Goal: Task Accomplishment & Management: Use online tool/utility

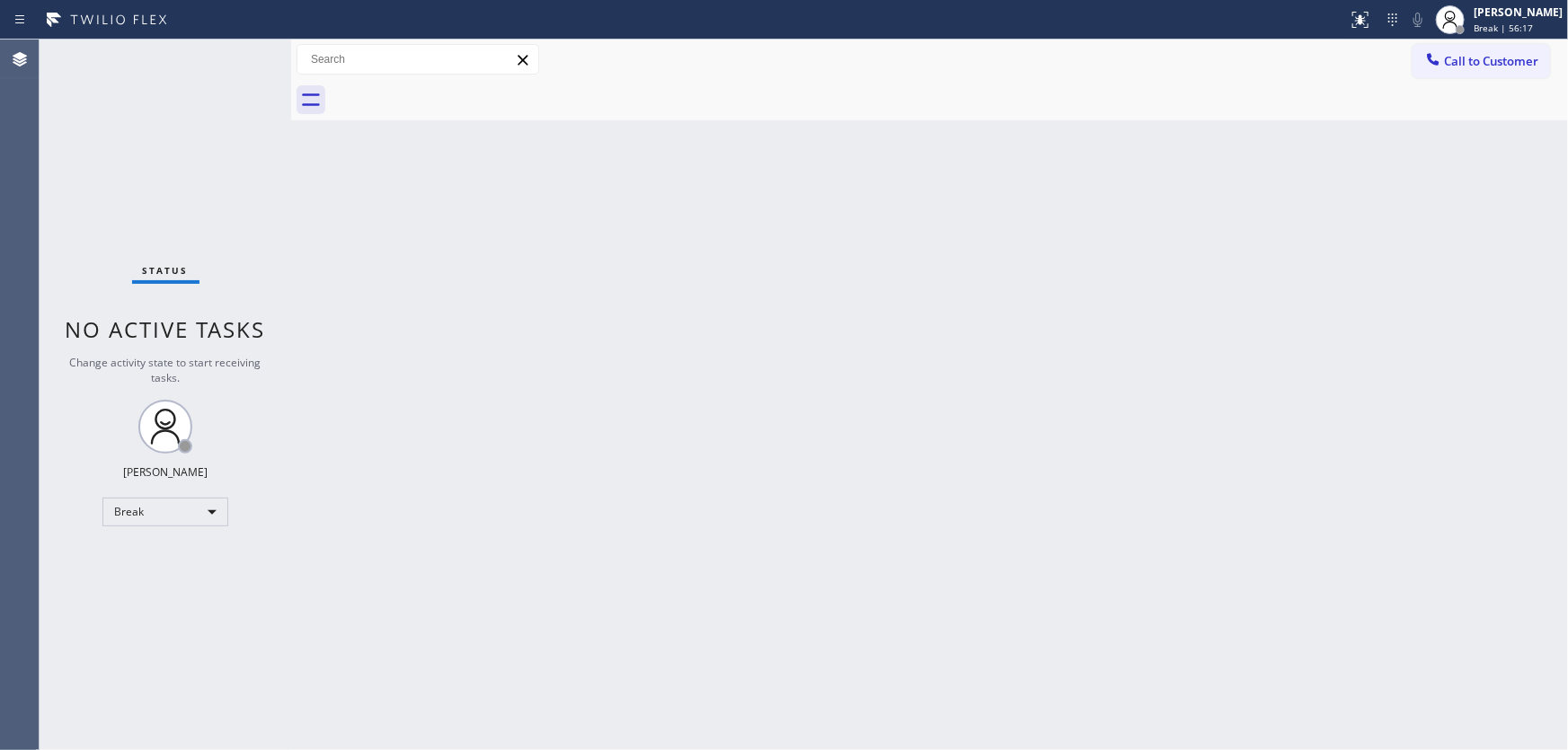
click at [88, 217] on div "Status No active tasks Change activity state to start receiving tasks. [PERSON_…" at bounding box center [165, 395] width 251 height 711
click at [1536, 22] on span "Break | 1h 1min" at bounding box center [1509, 27] width 70 height 12
click at [1440, 97] on button "Available" at bounding box center [1479, 96] width 180 height 23
click at [349, 593] on div "Back to Dashboard Change Sender ID Customers Technicians Select a contact Outbo…" at bounding box center [930, 395] width 1277 height 711
click at [234, 57] on div "Status No active tasks You are ready to start receiving tasks. [PERSON_NAME]" at bounding box center [165, 395] width 251 height 711
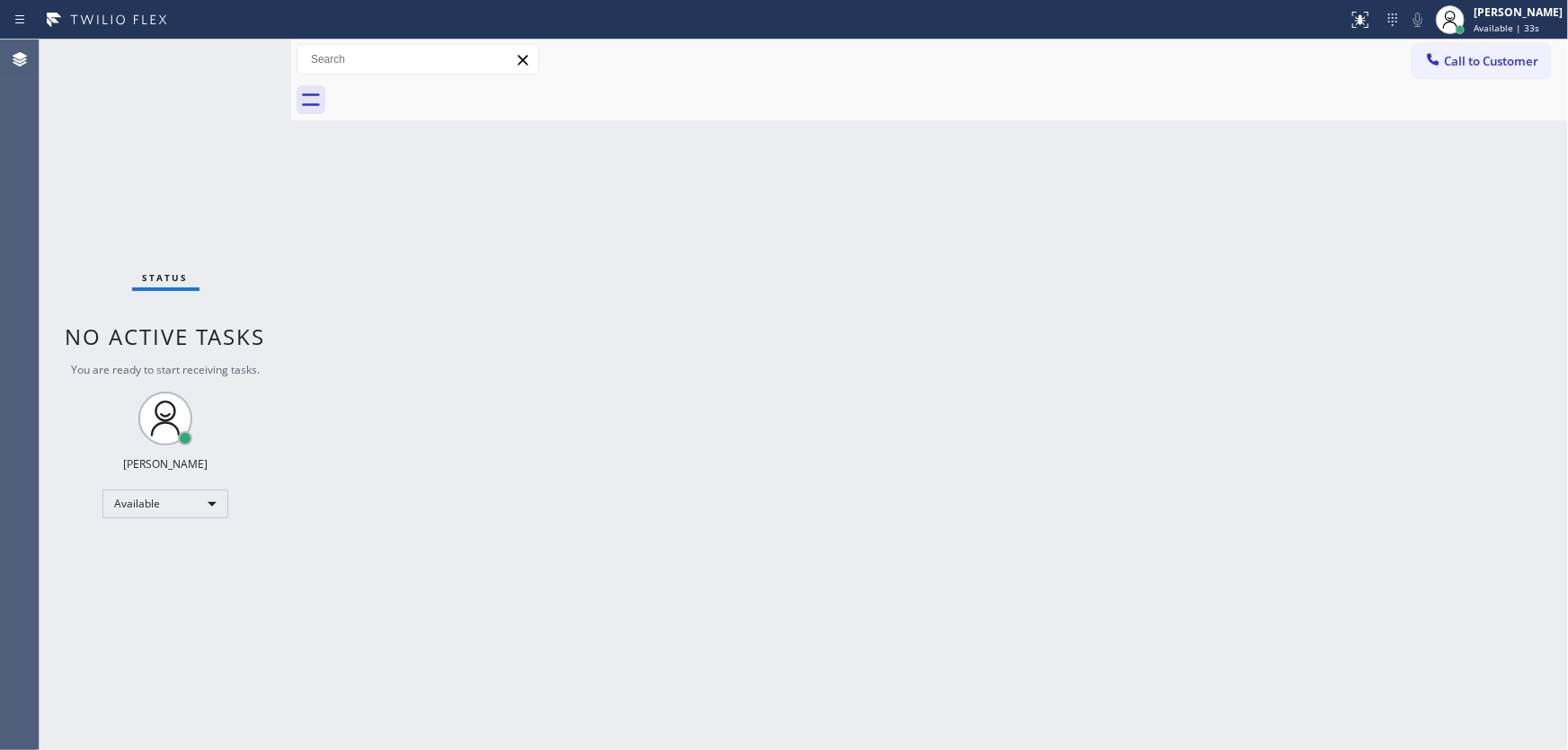
click at [234, 57] on div "Status No active tasks You are ready to start receiving tasks. [PERSON_NAME]" at bounding box center [165, 395] width 251 height 711
click at [234, 53] on div "Status No active tasks You are ready to start receiving tasks. [PERSON_NAME]" at bounding box center [165, 395] width 251 height 711
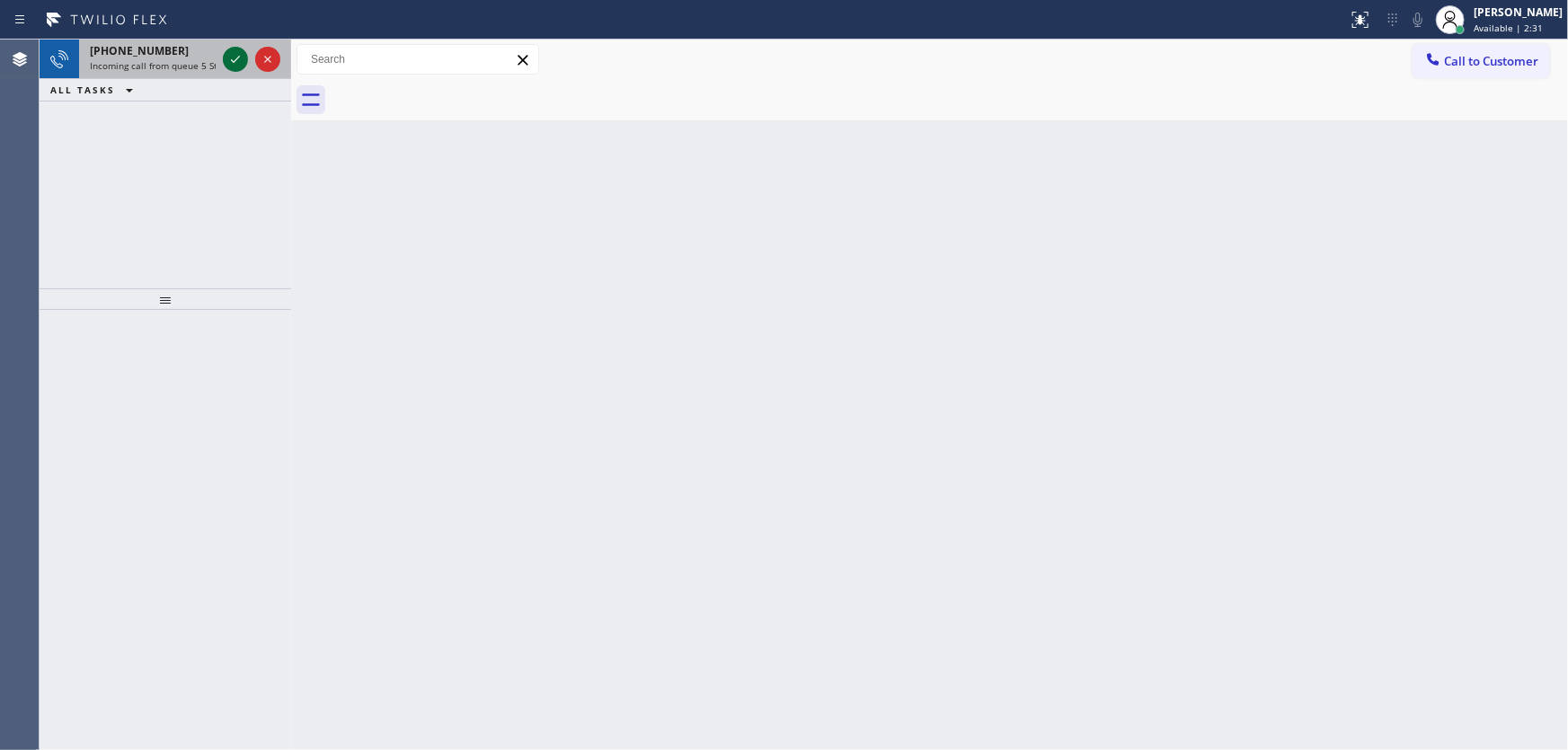
click at [234, 53] on icon at bounding box center [235, 59] width 22 height 22
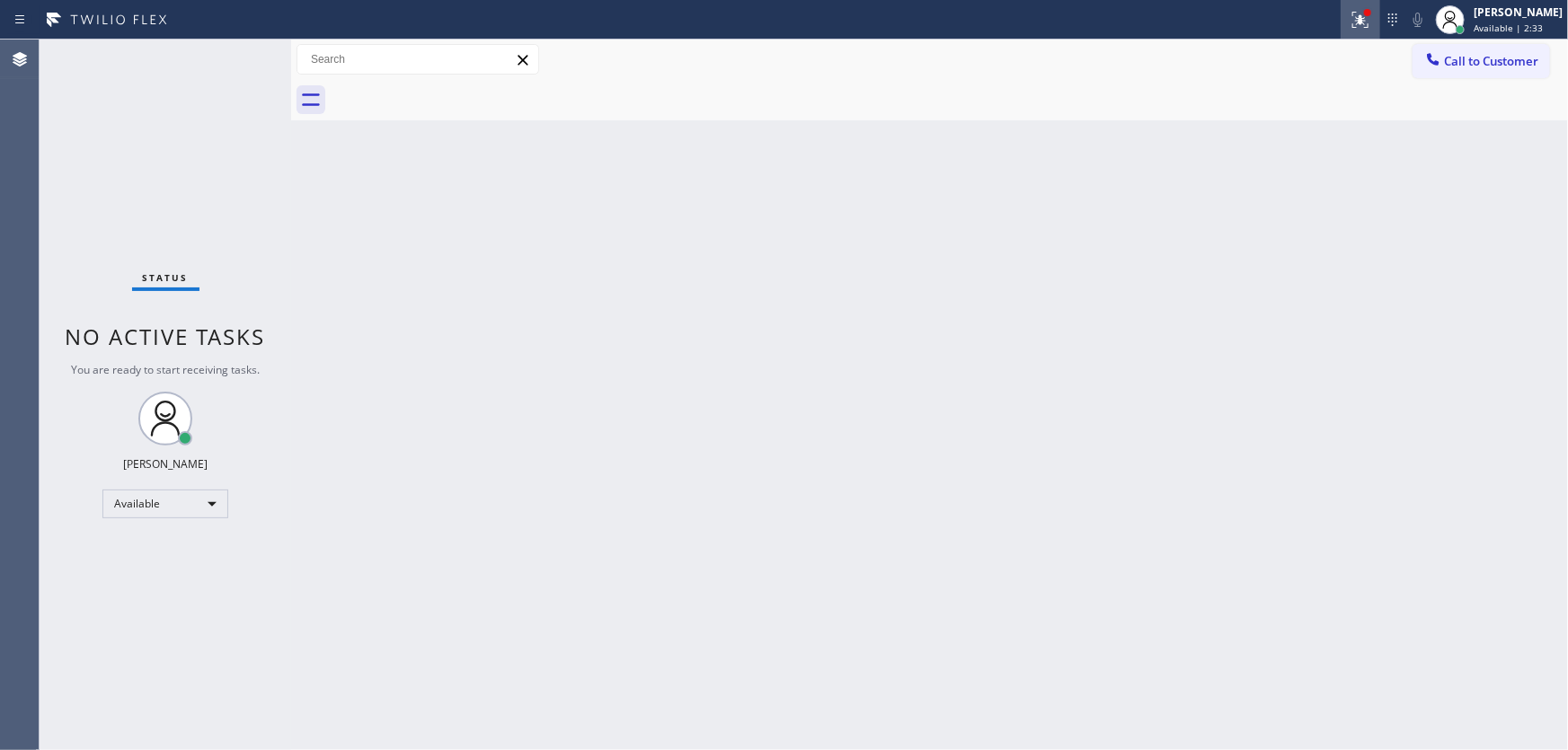
click at [1380, 32] on button at bounding box center [1361, 20] width 39 height 39
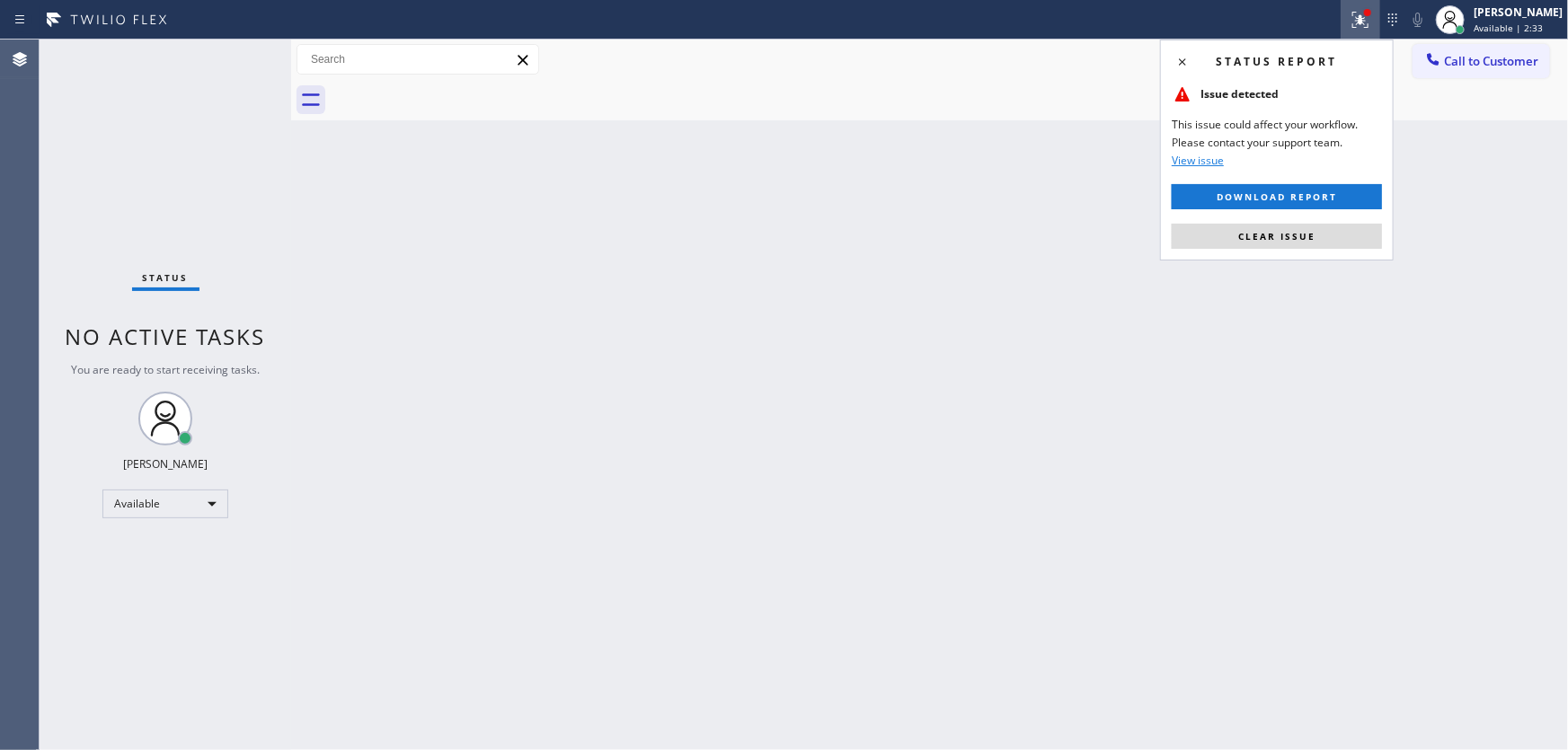
click at [1319, 249] on div "Status report Issue detected This issue could affect your workflow. Please cont…" at bounding box center [1276, 150] width 234 height 221
click at [1311, 244] on button "Clear issue" at bounding box center [1277, 236] width 210 height 25
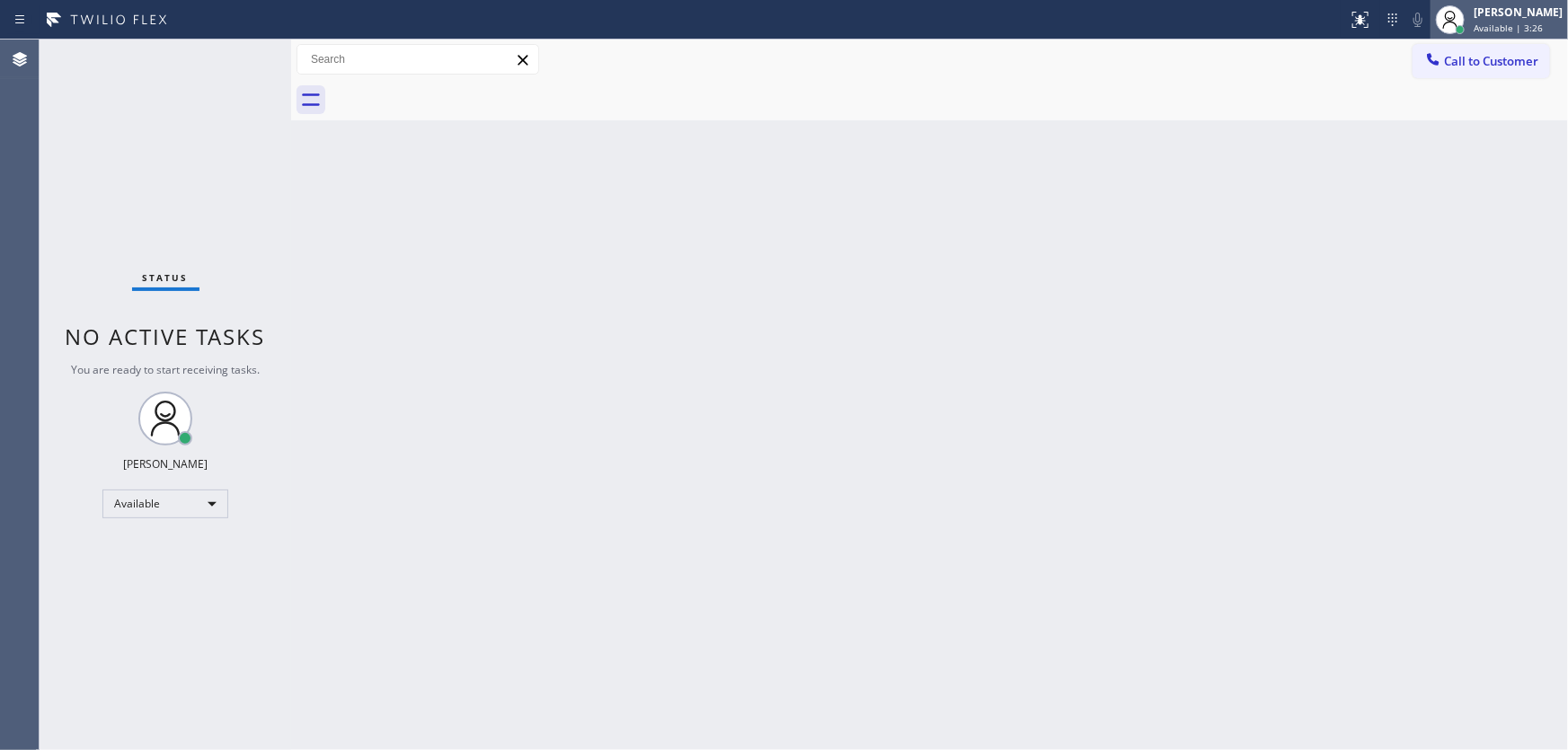
click at [1523, 16] on div "[PERSON_NAME]" at bounding box center [1518, 12] width 89 height 15
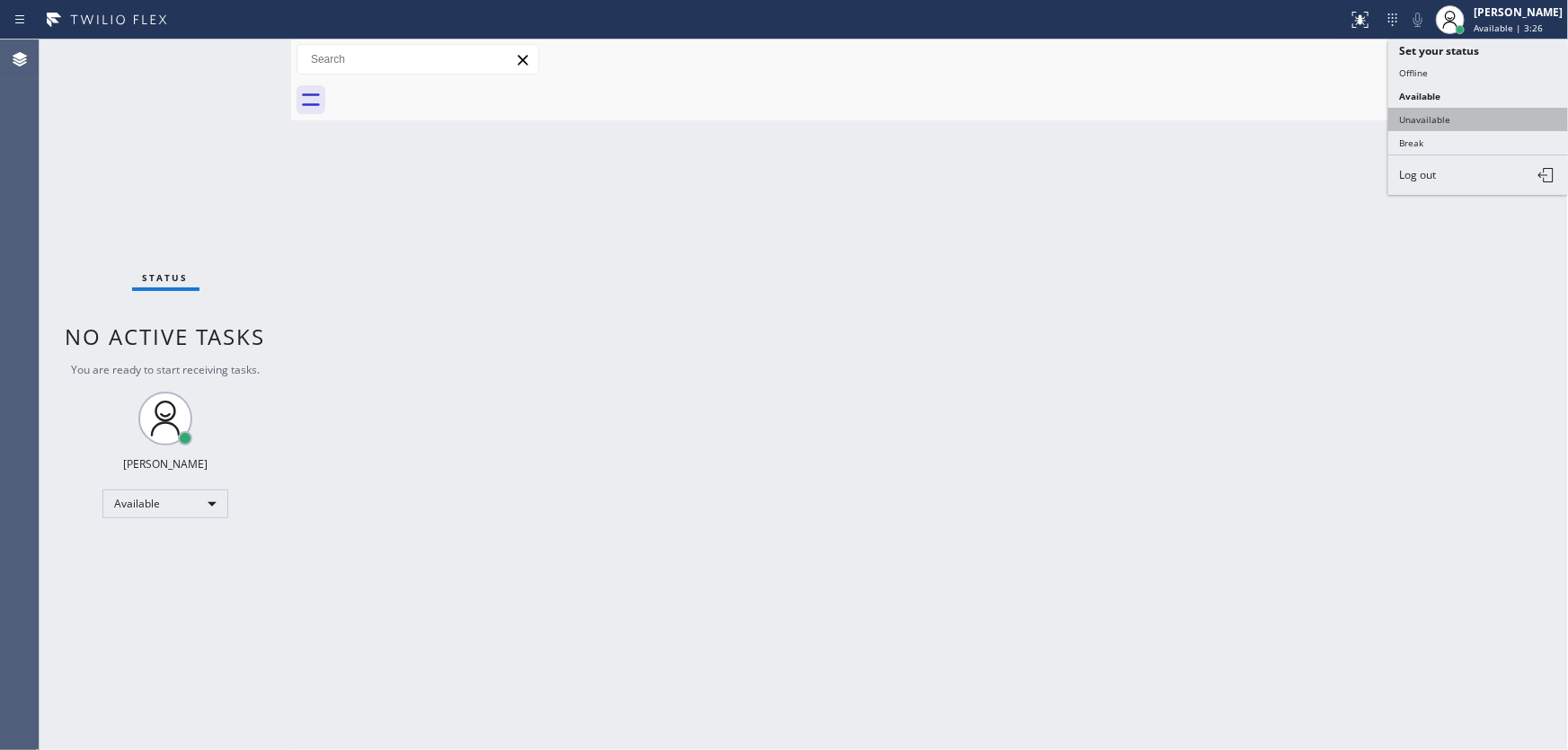
click at [1467, 111] on button "Unavailable" at bounding box center [1479, 119] width 180 height 23
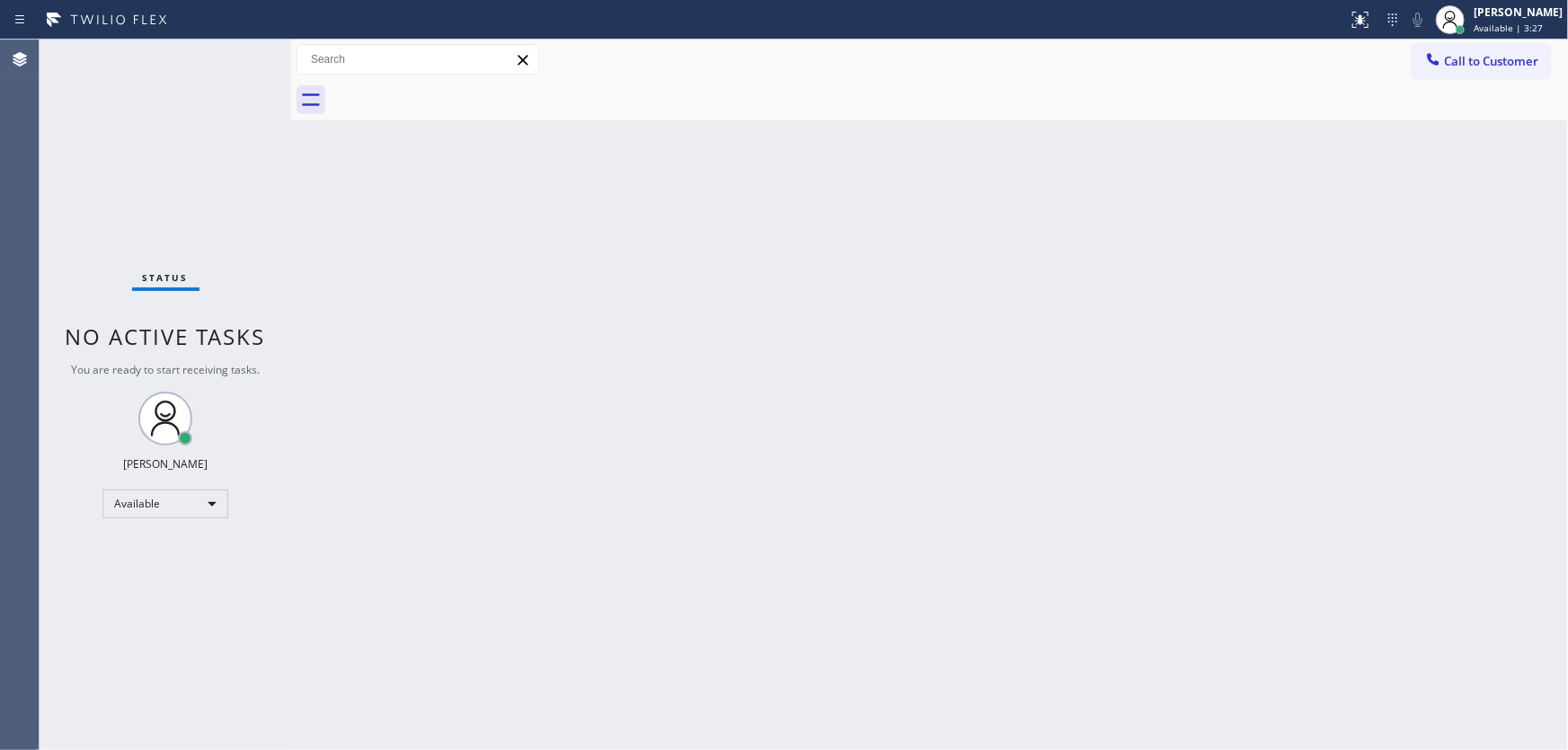
click at [1232, 144] on div "Back to Dashboard Change Sender ID Customers Technicians Select a contact Outbo…" at bounding box center [930, 395] width 1277 height 711
click at [149, 503] on div "Unavailable" at bounding box center [165, 512] width 126 height 29
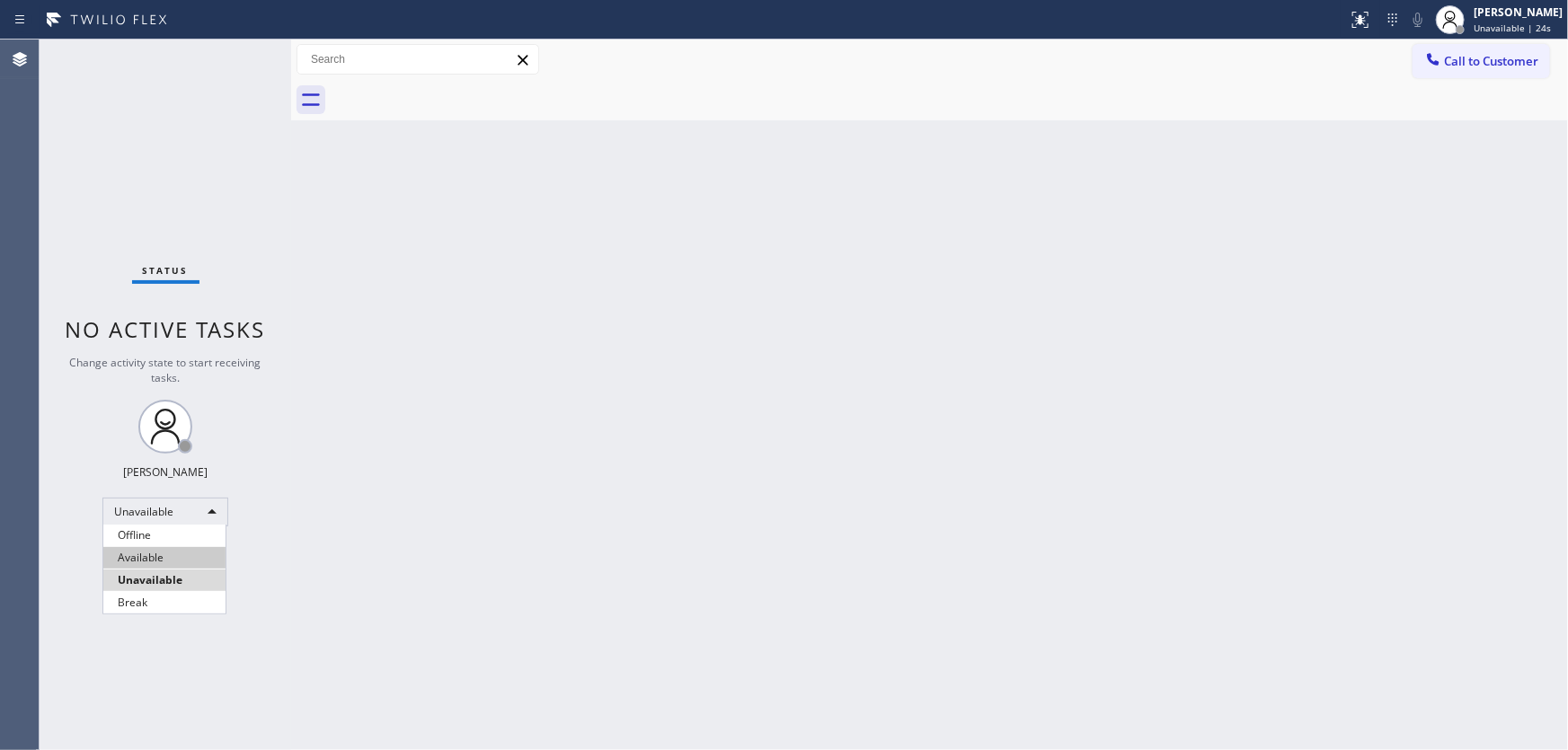
click at [162, 548] on ul "Offline Available Unavailable Break" at bounding box center [164, 569] width 124 height 89
click at [162, 548] on li "Available" at bounding box center [164, 558] width 122 height 22
drag, startPoint x: 339, startPoint y: 508, endPoint x: 515, endPoint y: 547, distance: 180.3
click at [339, 508] on div "Back to Dashboard Change Sender ID Customers Technicians Select a contact Outbo…" at bounding box center [930, 395] width 1277 height 711
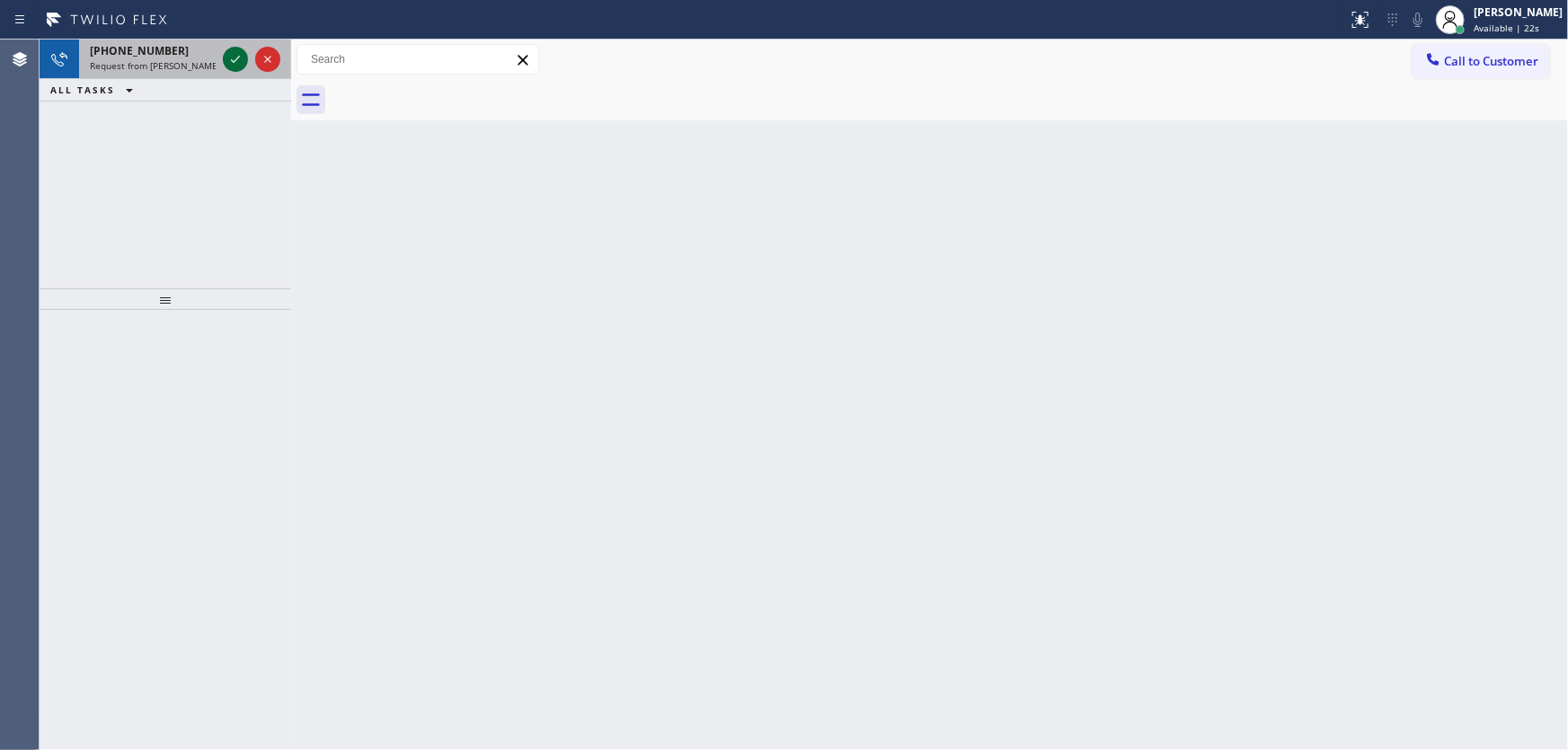
click at [232, 58] on icon at bounding box center [235, 59] width 22 height 22
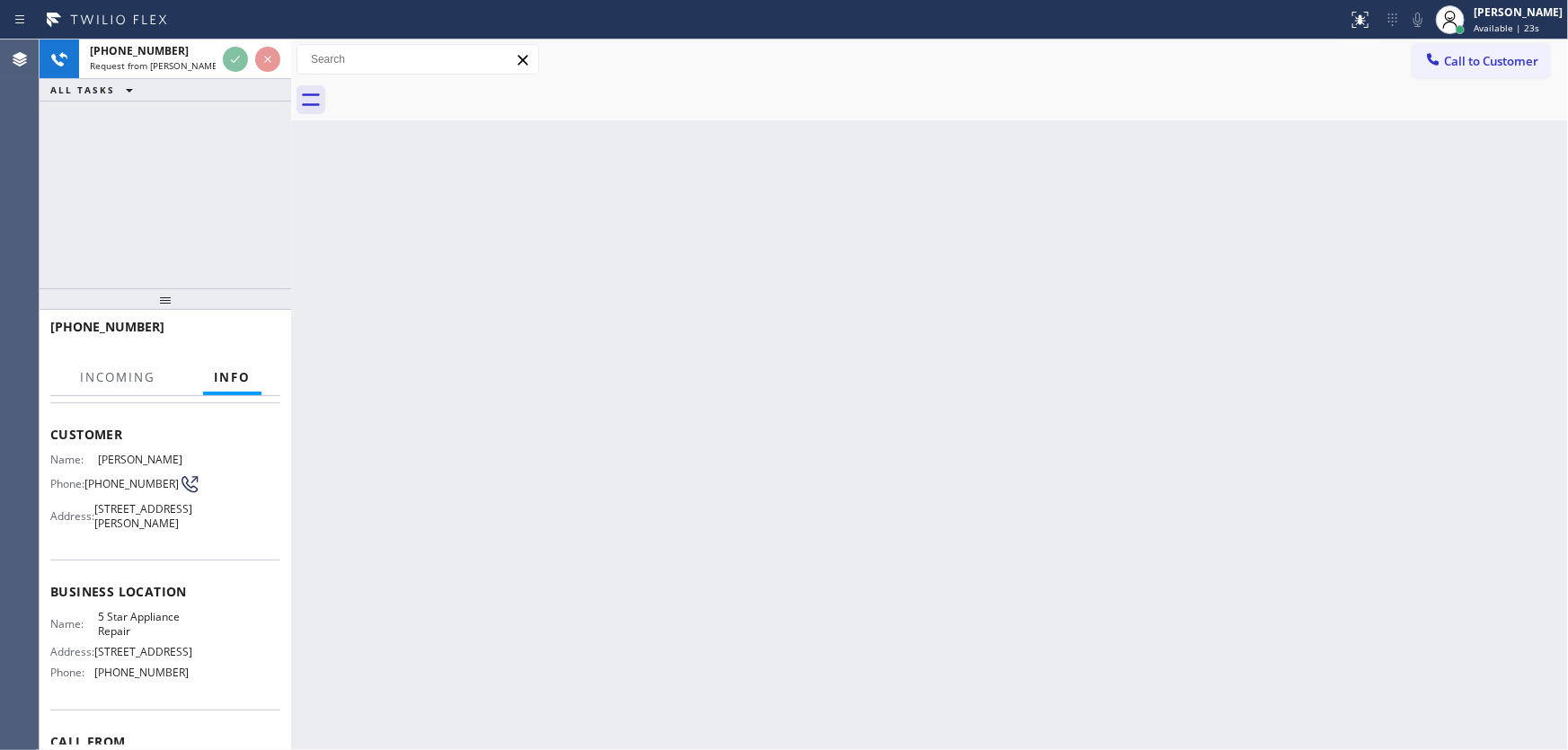
scroll to position [81, 0]
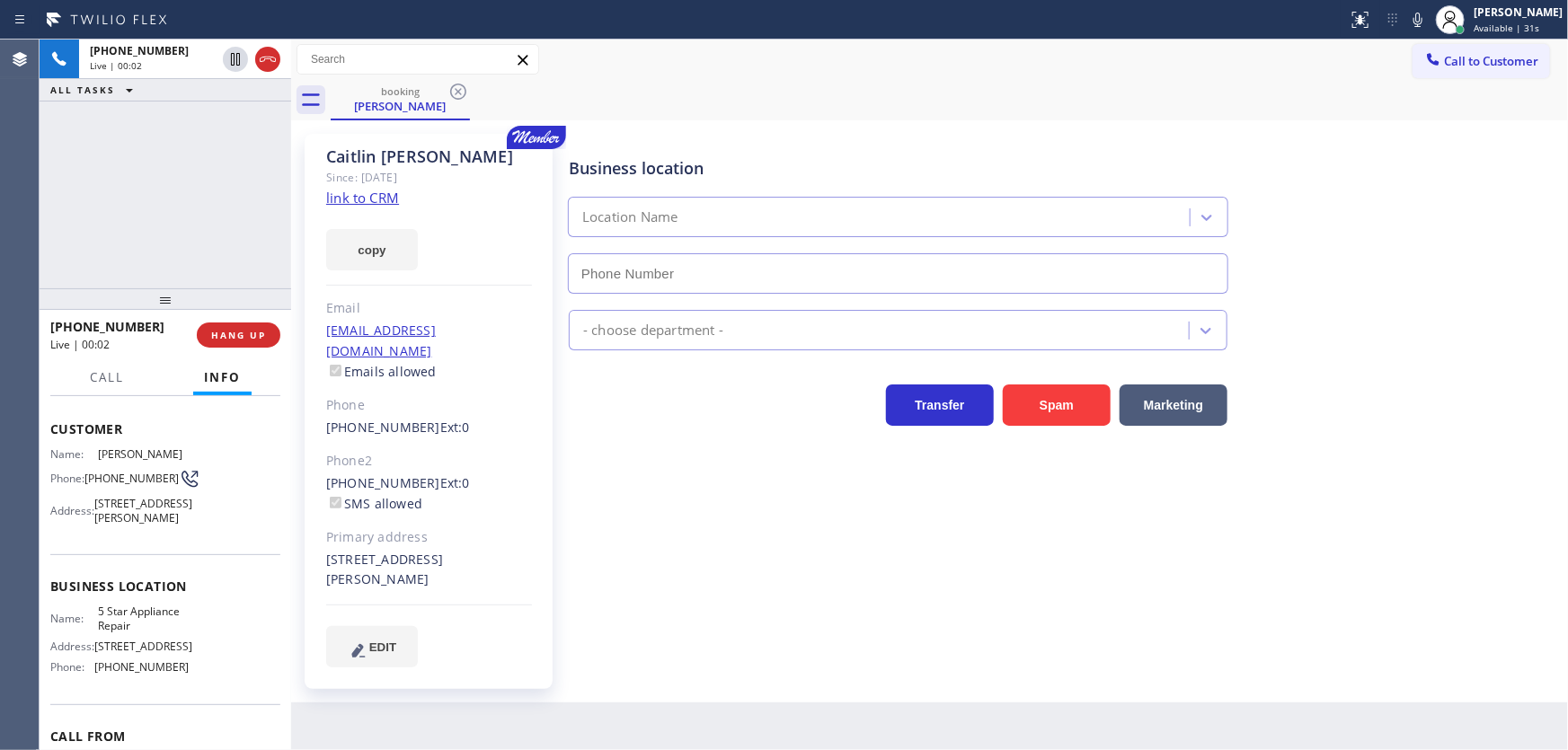
type input "[PHONE_NUMBER]"
click at [97, 189] on div "[PHONE_NUMBER] Live | 00:02 ALL TASKS ALL TASKS ACTIVE TASKS TASKS IN WRAP UP" at bounding box center [165, 163] width 251 height 248
click at [1429, 22] on icon at bounding box center [1418, 20] width 22 height 22
click at [355, 204] on link "link to CRM" at bounding box center [363, 197] width 73 height 18
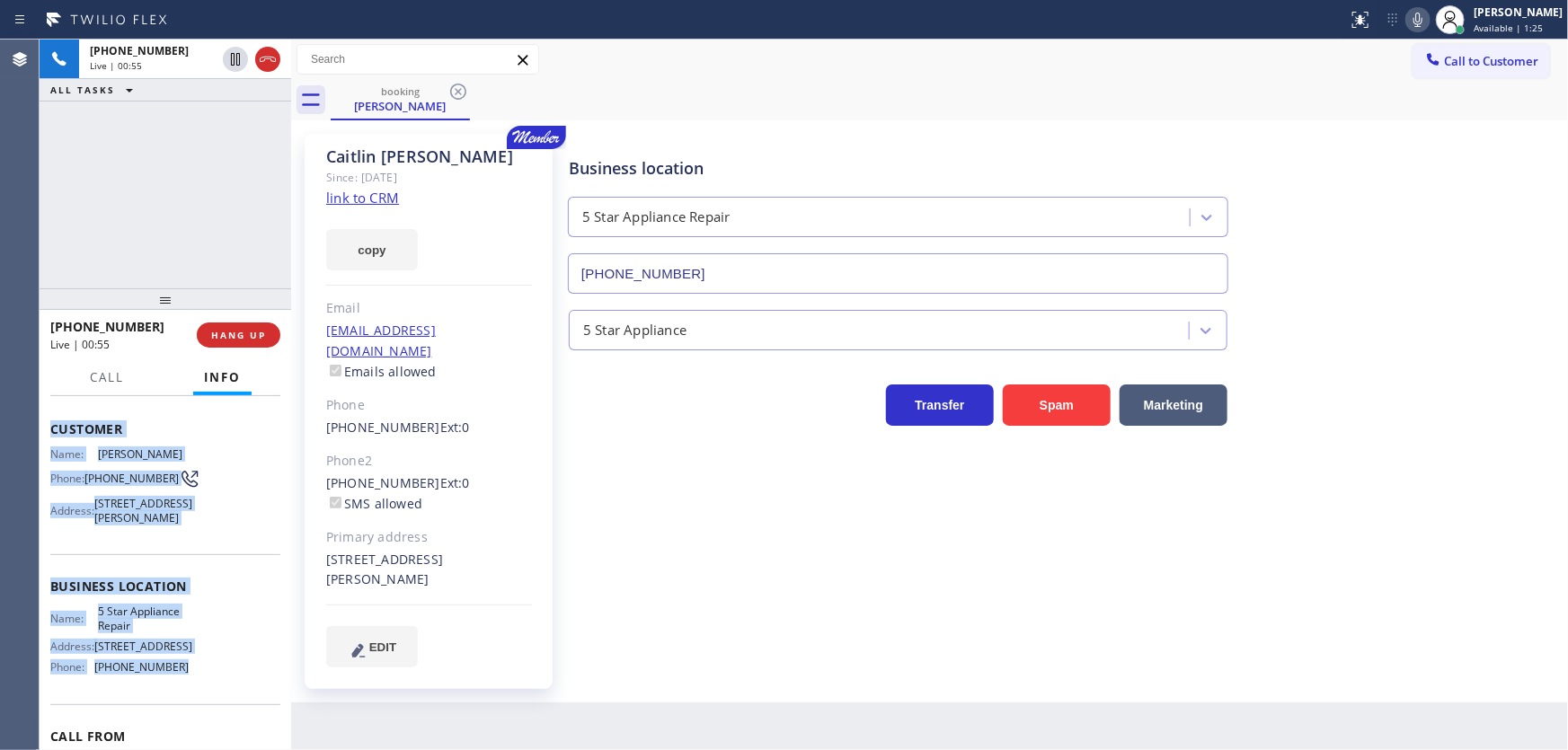
drag, startPoint x: 51, startPoint y: 434, endPoint x: 188, endPoint y: 547, distance: 177.6
click at [200, 683] on div "Context Queue: 5 Star Appliance Priority: 1 Customer Name: [PERSON_NAME] Phone:…" at bounding box center [165, 574] width 251 height 355
copy div "Customer Name: [PERSON_NAME] Phone: [PHONE_NUMBER] Address: [STREET_ADDRESS][PE…"
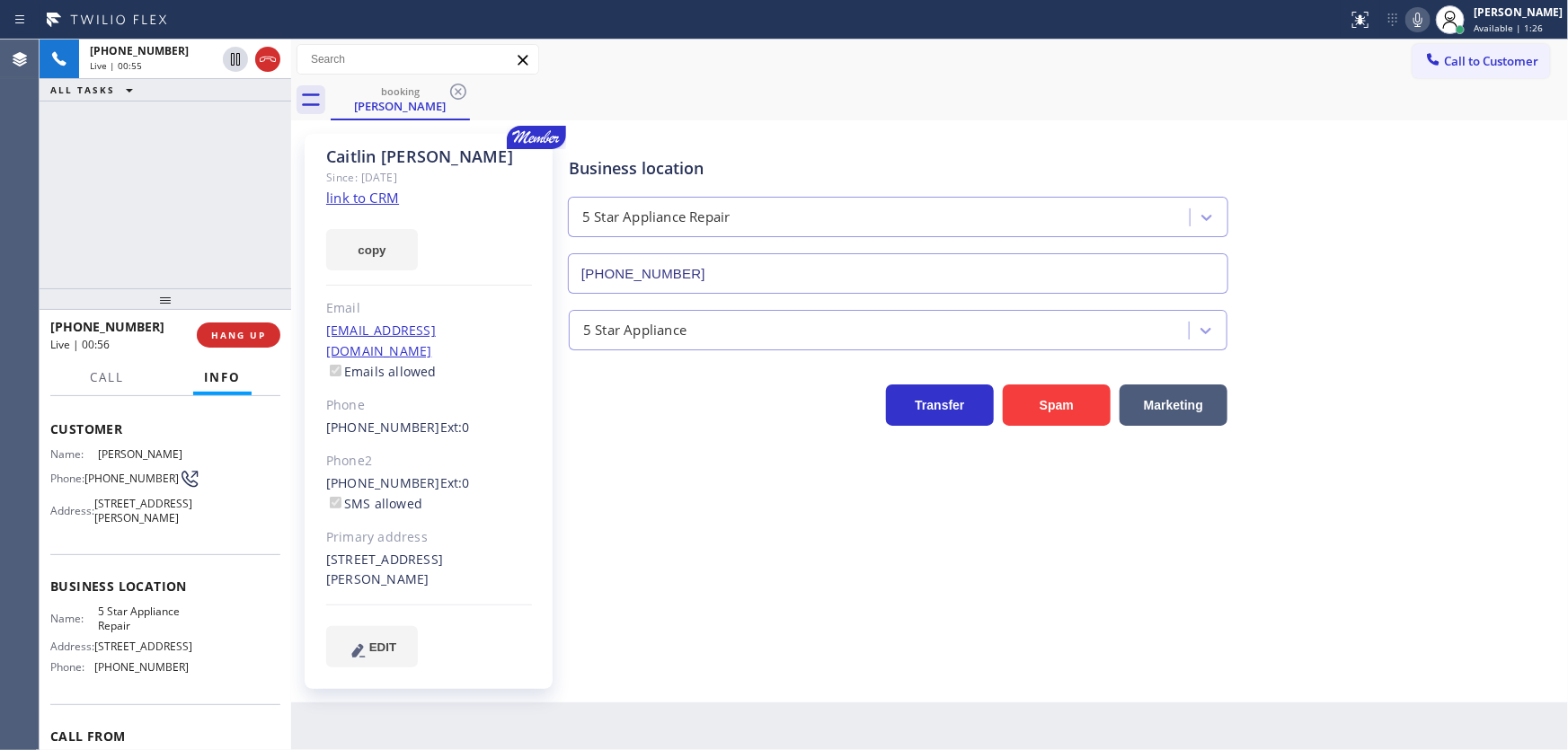
click at [171, 237] on div "[PHONE_NUMBER] Live | 00:55 ALL TASKS ALL TASKS ACTIVE TASKS TASKS IN WRAP UP" at bounding box center [165, 163] width 251 height 248
click at [140, 184] on div "[PHONE_NUMBER] Live | 00:57 ALL TASKS ALL TASKS ACTIVE TASKS TASKS IN WRAP UP" at bounding box center [165, 163] width 251 height 248
click at [177, 195] on div "[PHONE_NUMBER] Live | 01:41 ALL TASKS ALL TASKS ACTIVE TASKS TASKS IN WRAP UP" at bounding box center [165, 163] width 251 height 248
click at [167, 196] on div "[PHONE_NUMBER] Live | 02:06 ALL TASKS ALL TASKS ACTIVE TASKS TASKS IN WRAP UP" at bounding box center [165, 163] width 251 height 248
click at [245, 122] on icon at bounding box center [235, 121] width 22 height 22
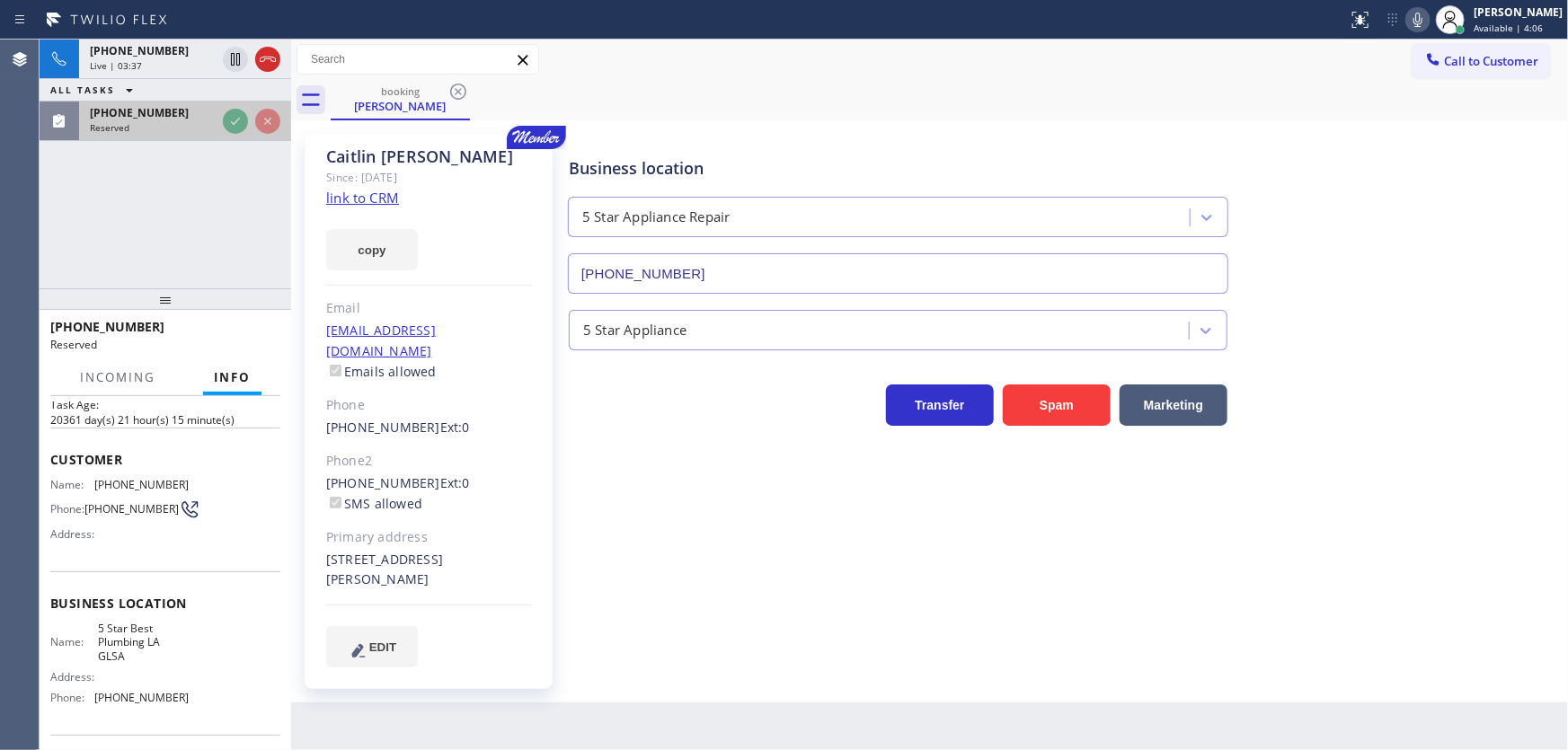
scroll to position [111, 0]
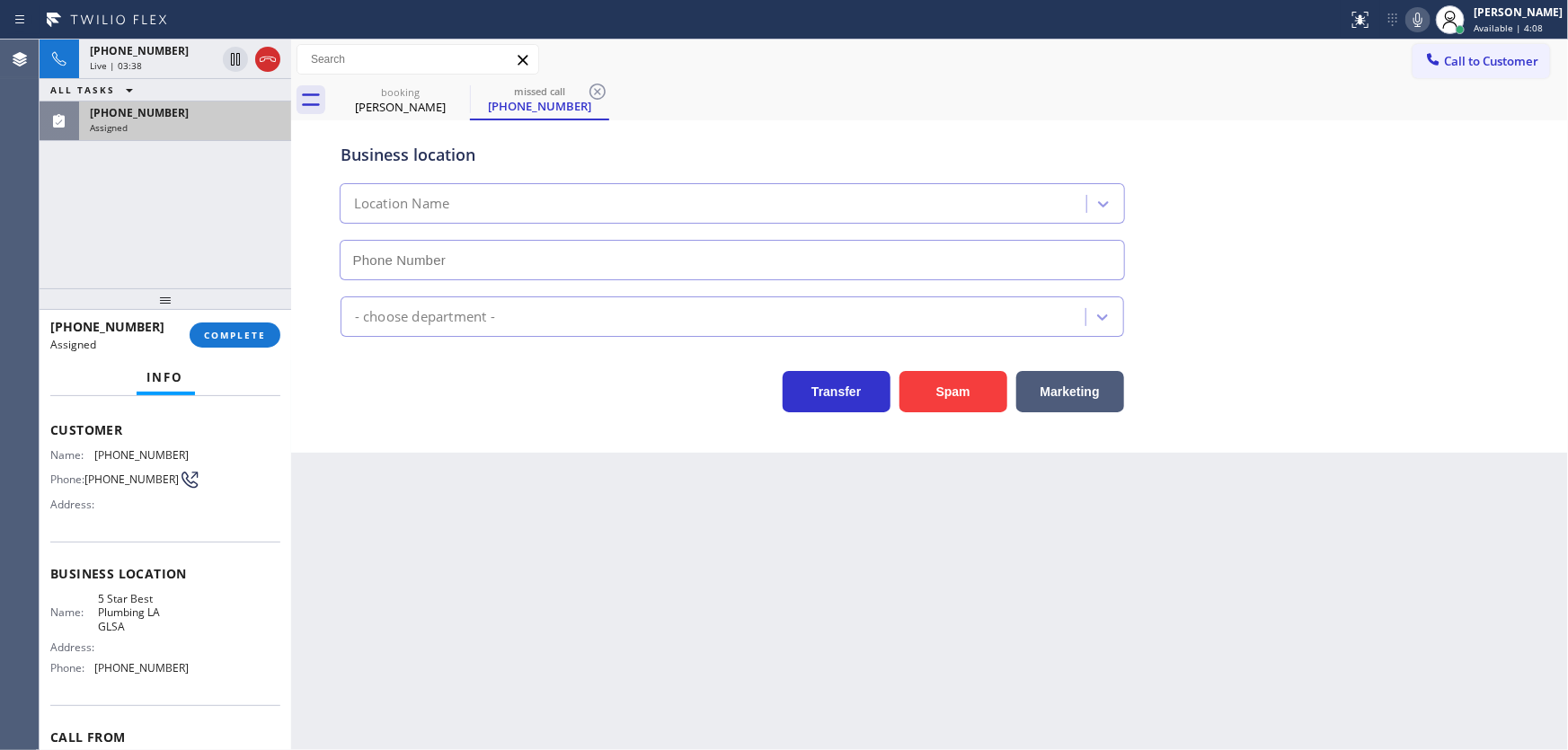
type input "[PHONE_NUMBER]"
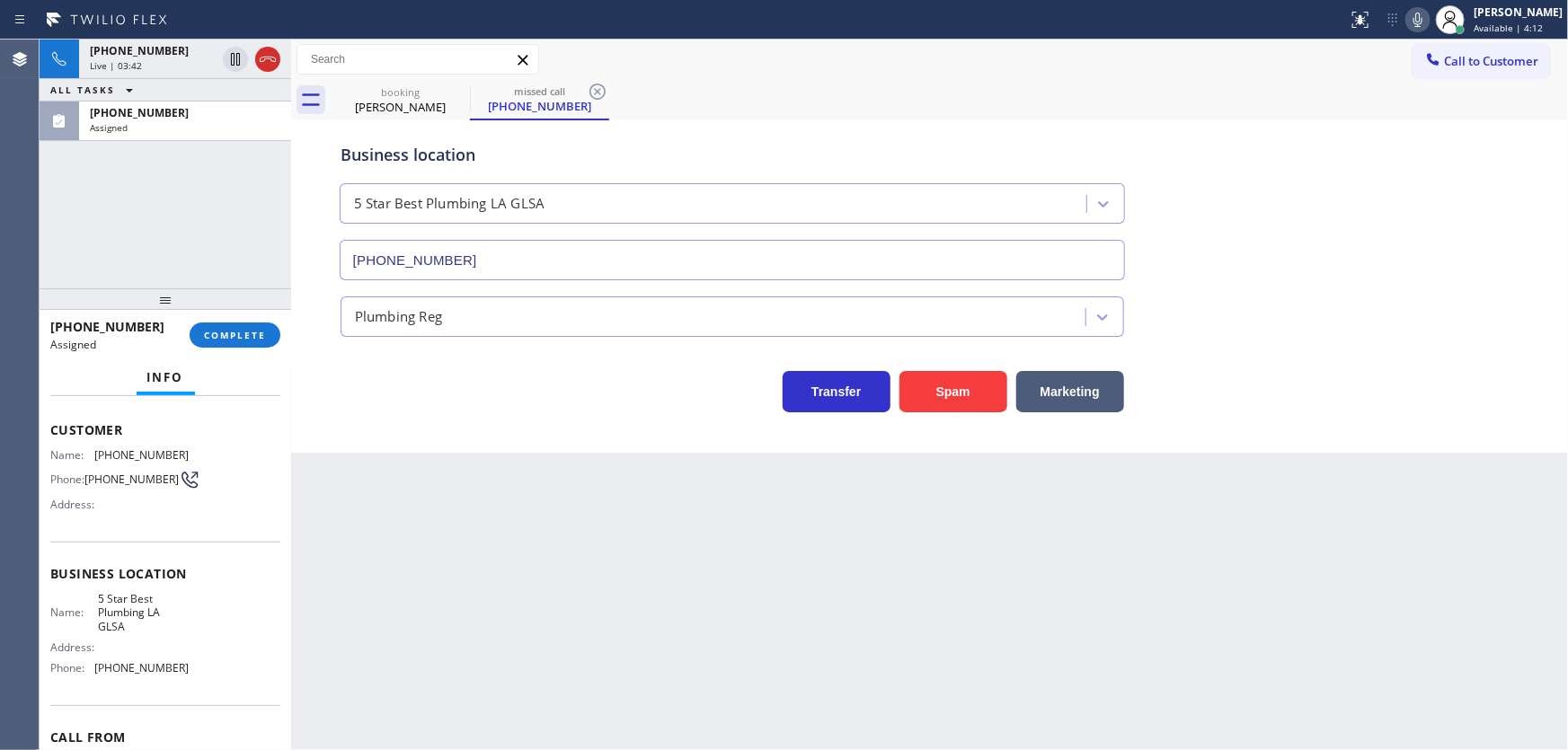
click at [138, 217] on div "[PHONE_NUMBER] Live | 03:42 ALL TASKS ALL TASKS ACTIVE TASKS TASKS IN WRAP UP […" at bounding box center [165, 163] width 251 height 248
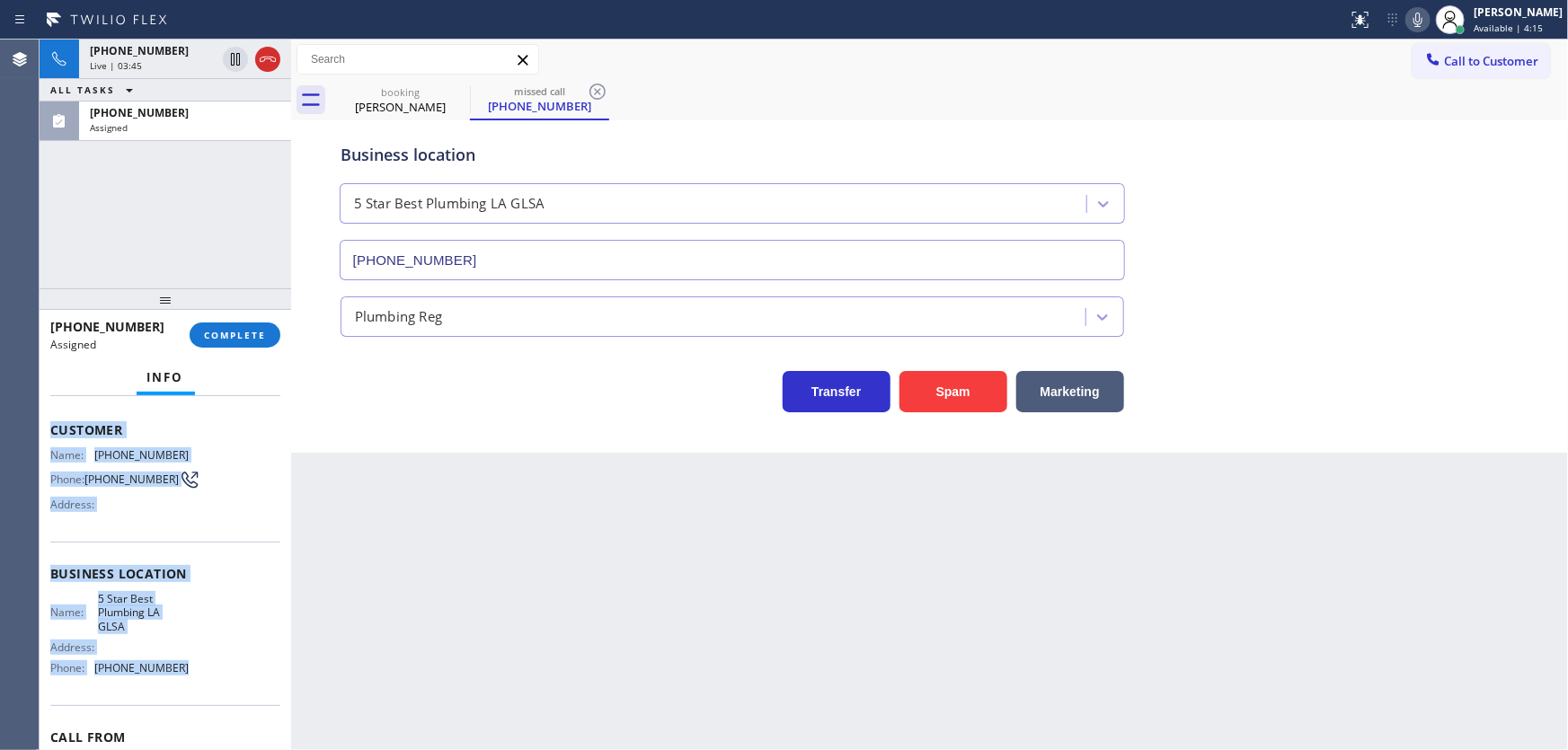
drag, startPoint x: 45, startPoint y: 418, endPoint x: 184, endPoint y: 644, distance: 265.3
click at [185, 666] on div "Context Queue: Plumbing Priority: 0 Task Age: [DEMOGRAPHIC_DATA] minute(s) Cust…" at bounding box center [165, 574] width 251 height 355
copy div "Customer Name: [PHONE_NUMBER] Phone: [PHONE_NUMBER] Address: Business location …"
click at [229, 333] on span "COMPLETE" at bounding box center [235, 335] width 62 height 12
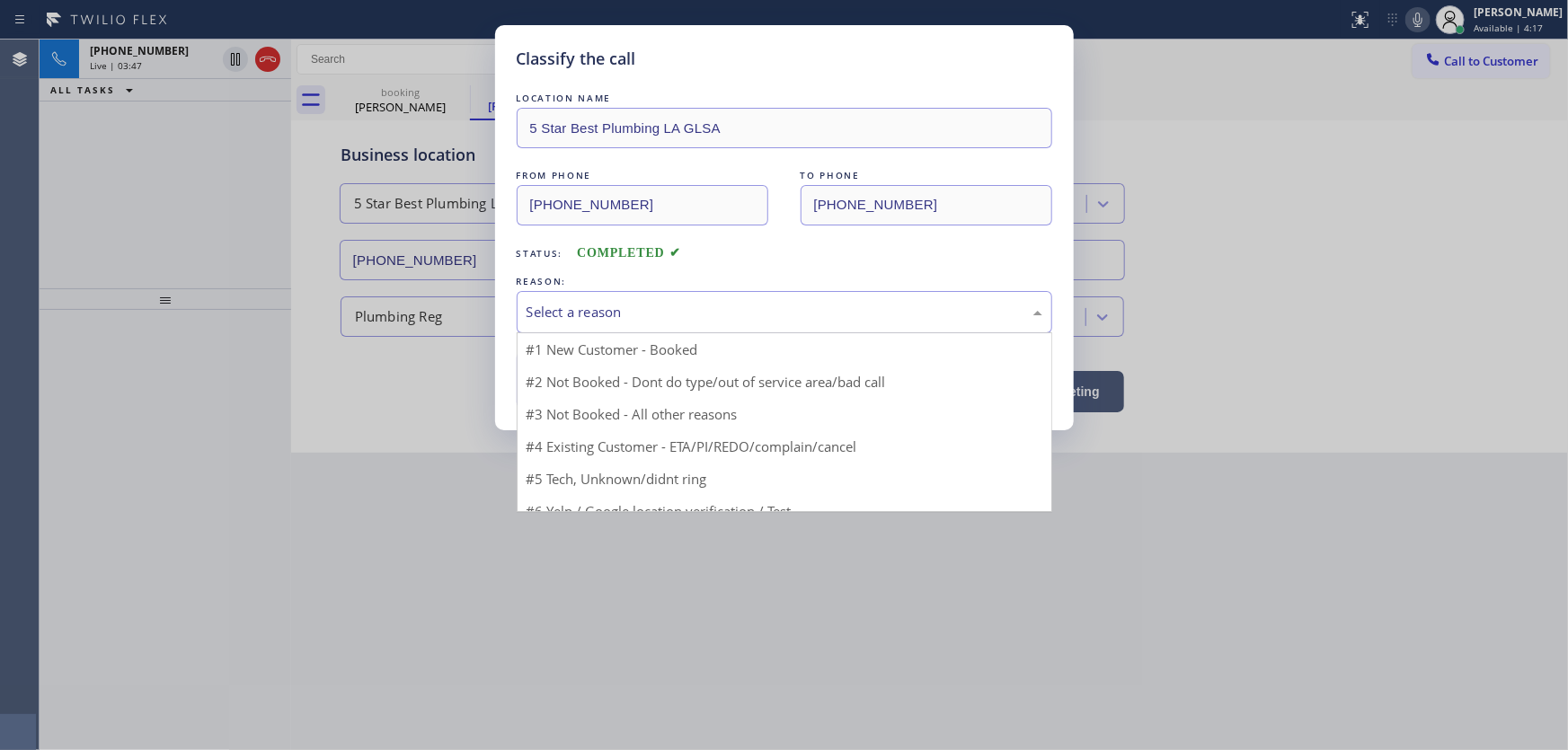
click at [581, 322] on div "Select a reason" at bounding box center [784, 312] width 535 height 42
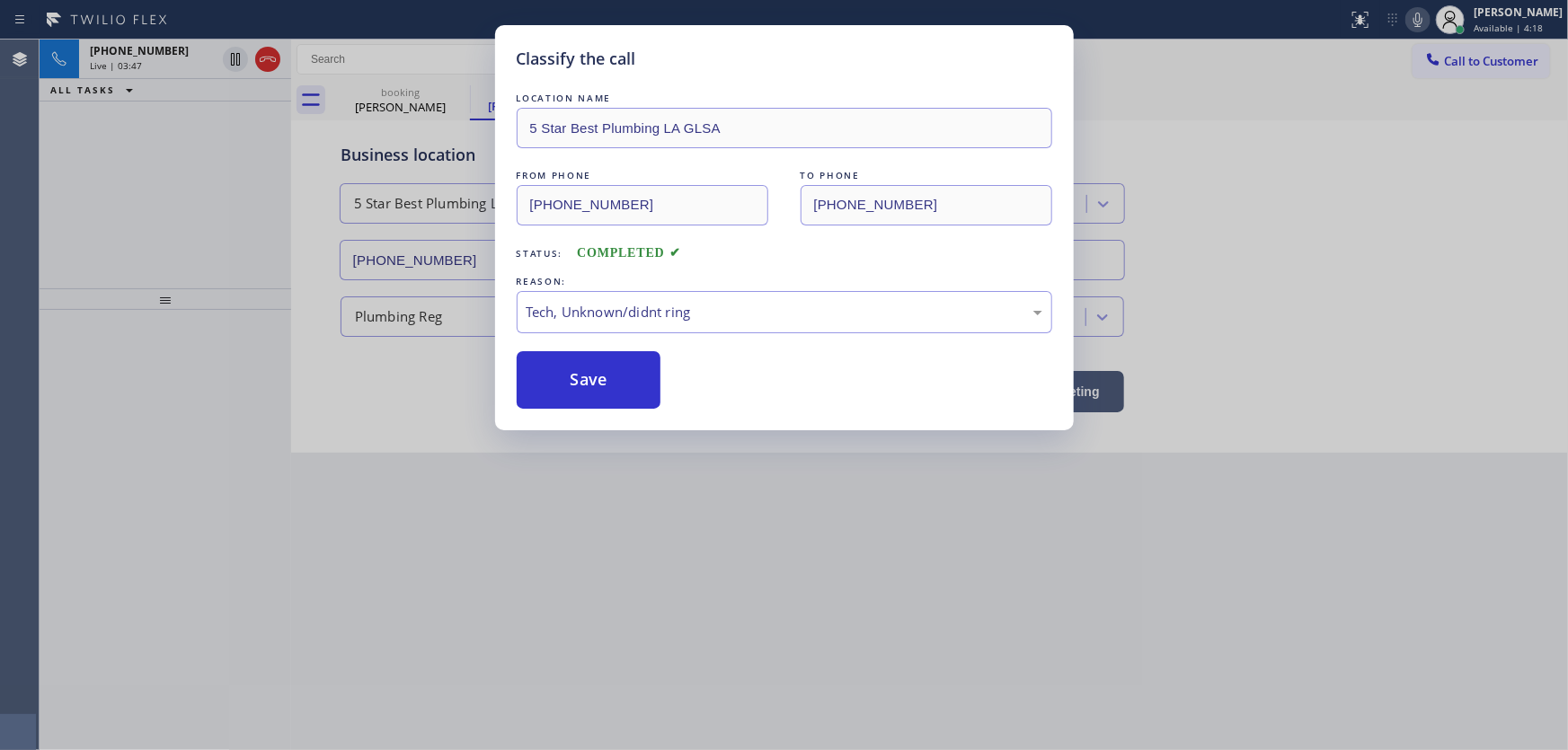
drag, startPoint x: 595, startPoint y: 440, endPoint x: 591, endPoint y: 385, distance: 55.1
click at [591, 385] on button "Save" at bounding box center [589, 380] width 144 height 57
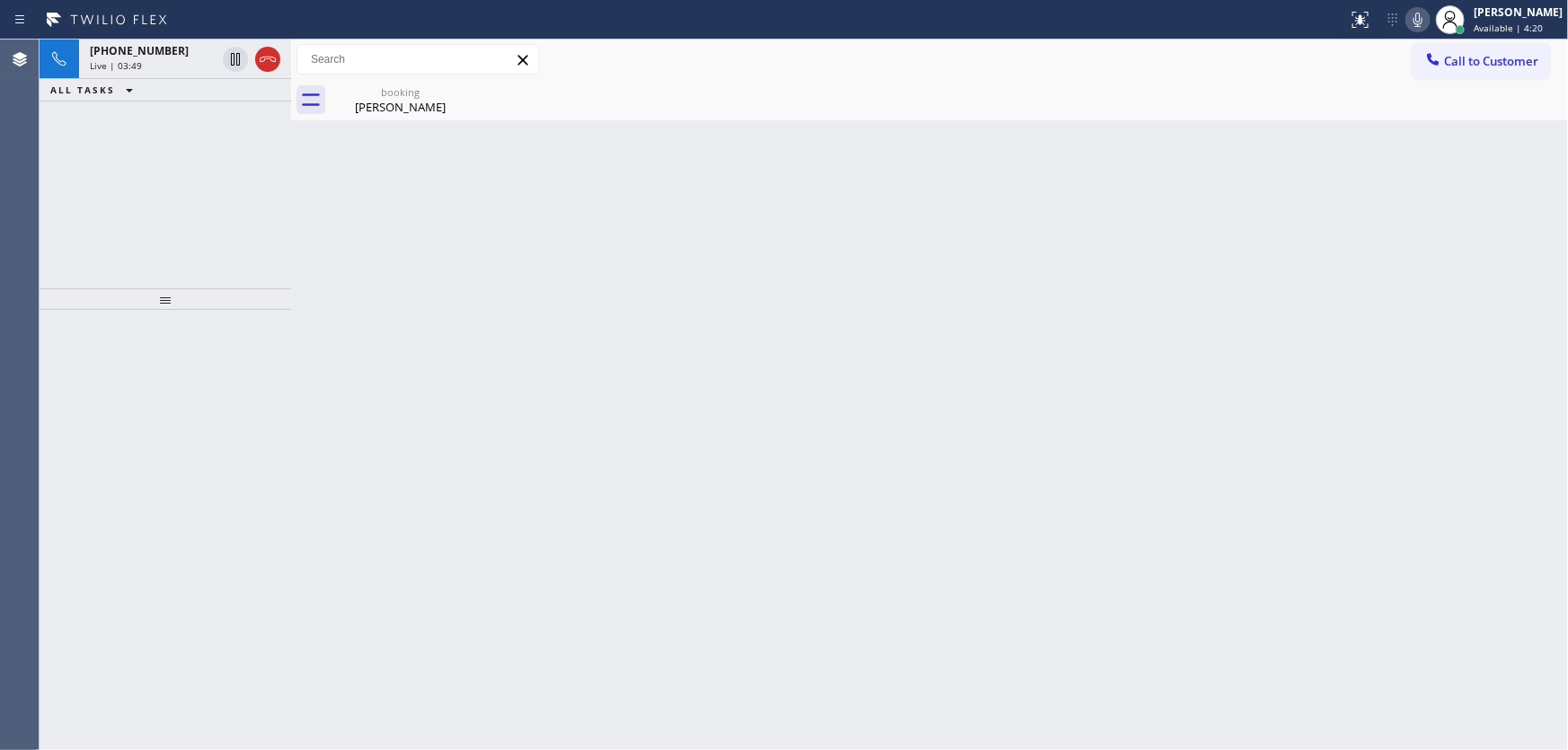
click at [188, 191] on div "[PHONE_NUMBER] Live | 03:49 ALL TASKS ALL TASKS ACTIVE TASKS TASKS IN WRAP UP" at bounding box center [165, 163] width 251 height 248
click at [177, 54] on div "[PHONE_NUMBER]" at bounding box center [153, 51] width 126 height 15
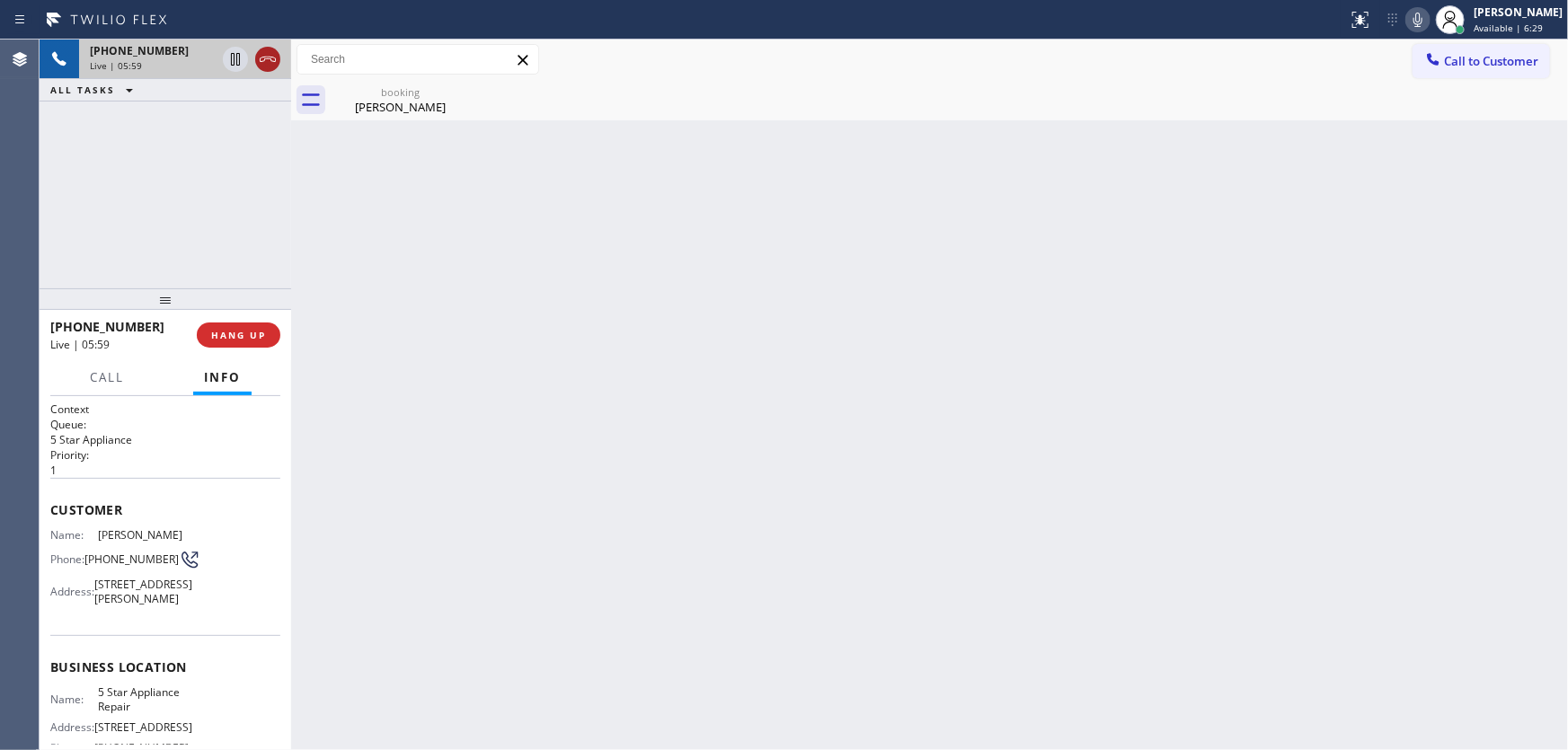
click at [270, 63] on icon at bounding box center [267, 59] width 22 height 22
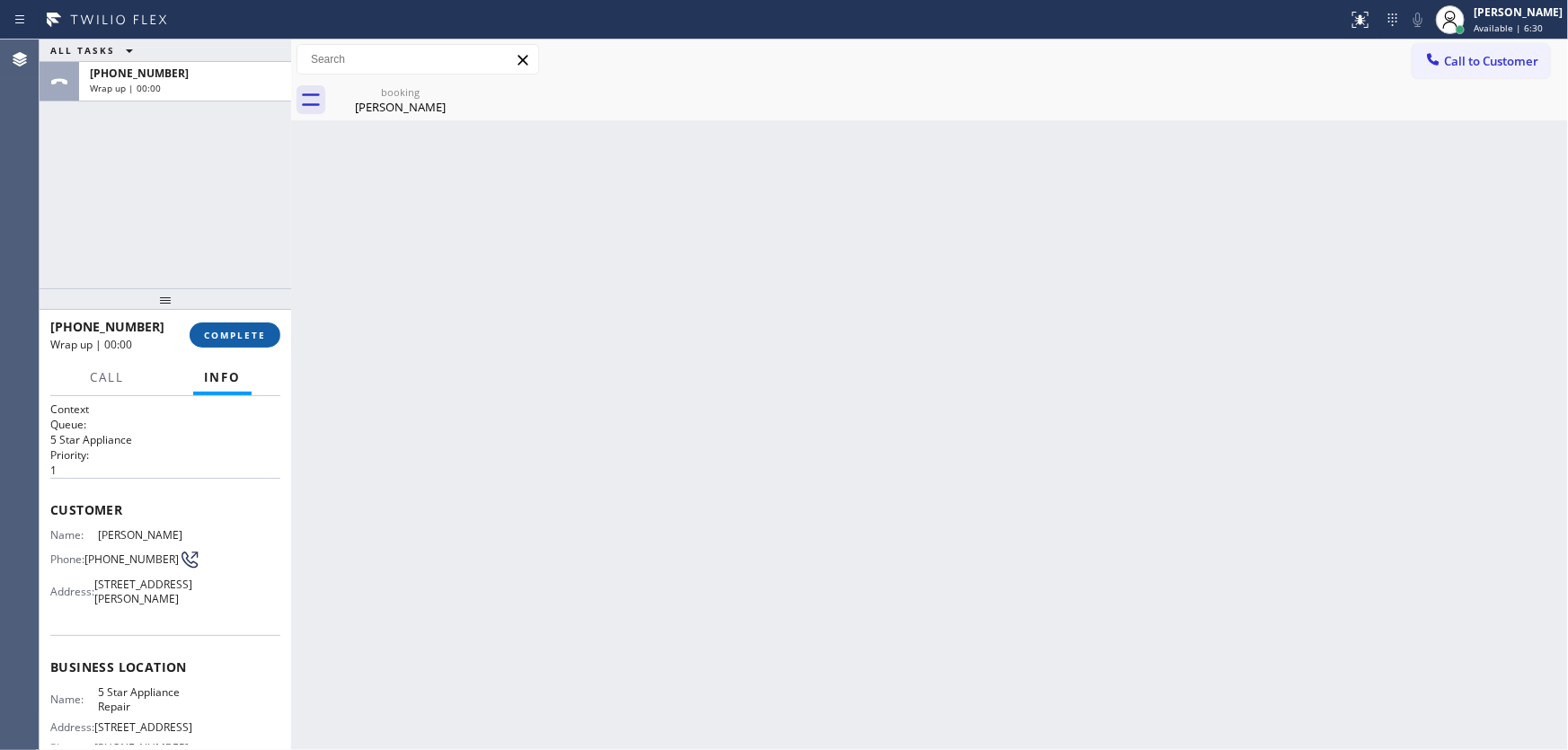
click at [255, 332] on span "COMPLETE" at bounding box center [235, 335] width 62 height 12
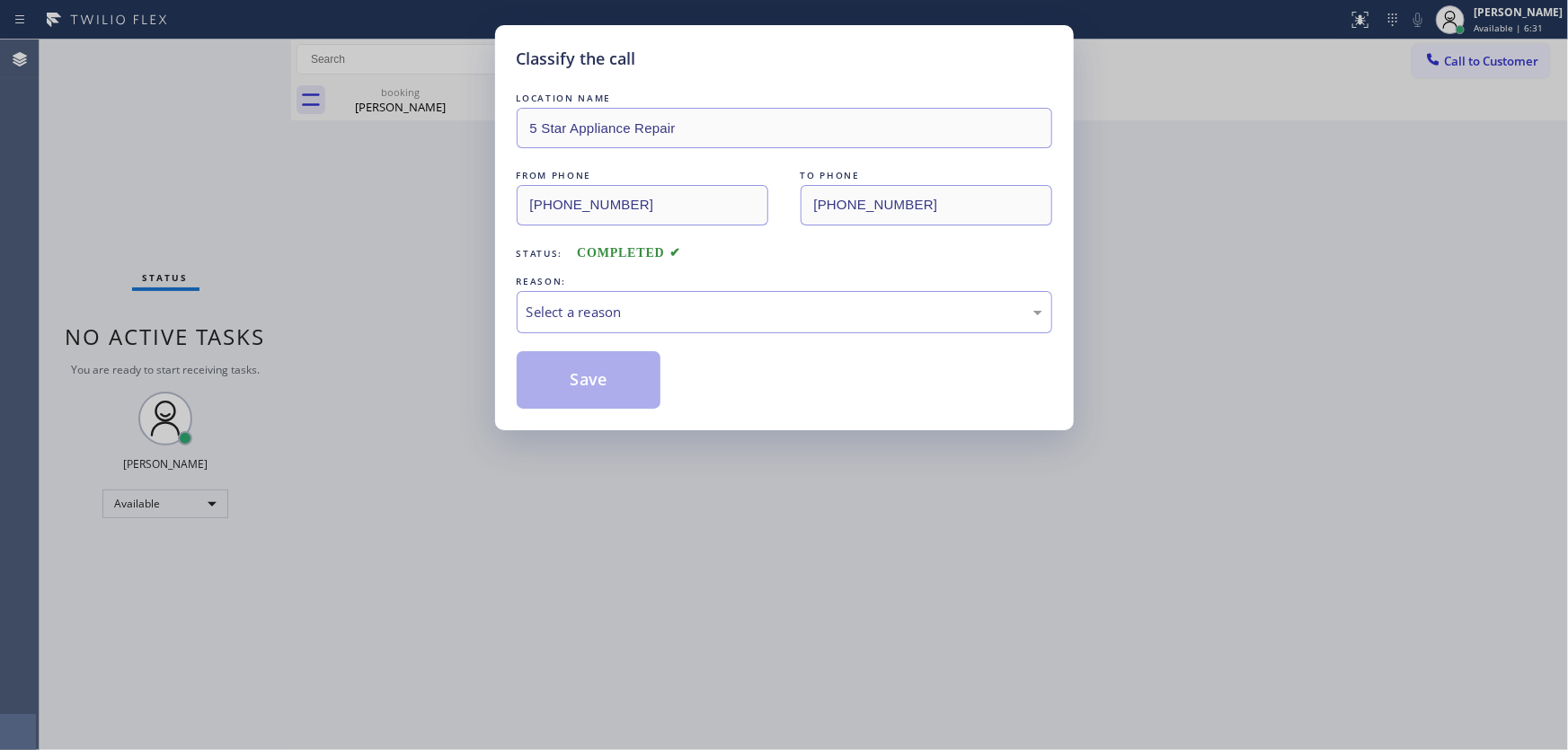
click at [559, 339] on div "LOCATION NAME 5 Star Appliance Repair FROM PHONE [PHONE_NUMBER] TO PHONE [PHONE…" at bounding box center [784, 248] width 535 height 320
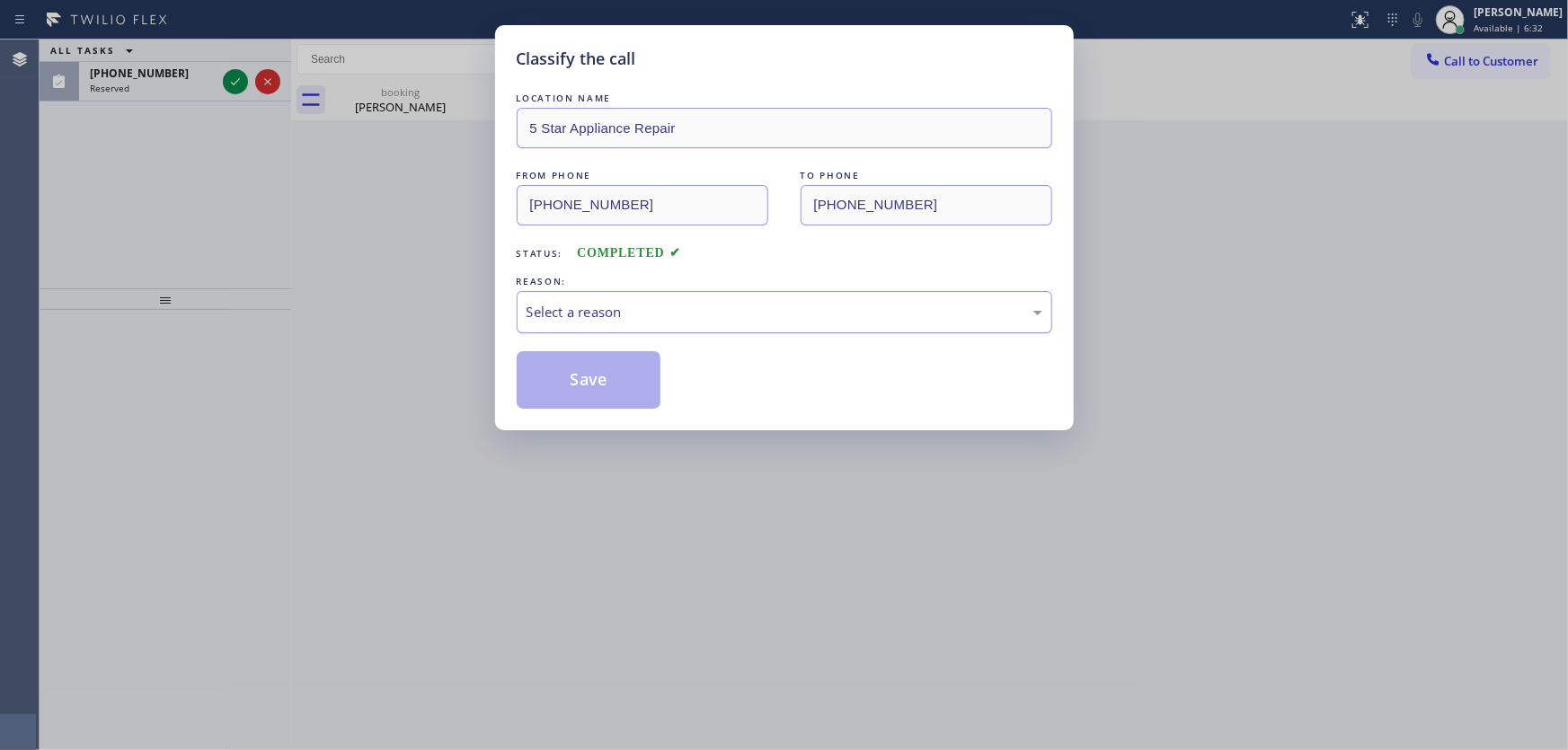
drag, startPoint x: 572, startPoint y: 321, endPoint x: 573, endPoint y: 330, distance: 9.1
click at [573, 323] on div "Select a reason" at bounding box center [784, 312] width 535 height 42
drag, startPoint x: 575, startPoint y: 371, endPoint x: 534, endPoint y: 351, distance: 45.6
click at [575, 372] on button "Save" at bounding box center [589, 380] width 144 height 57
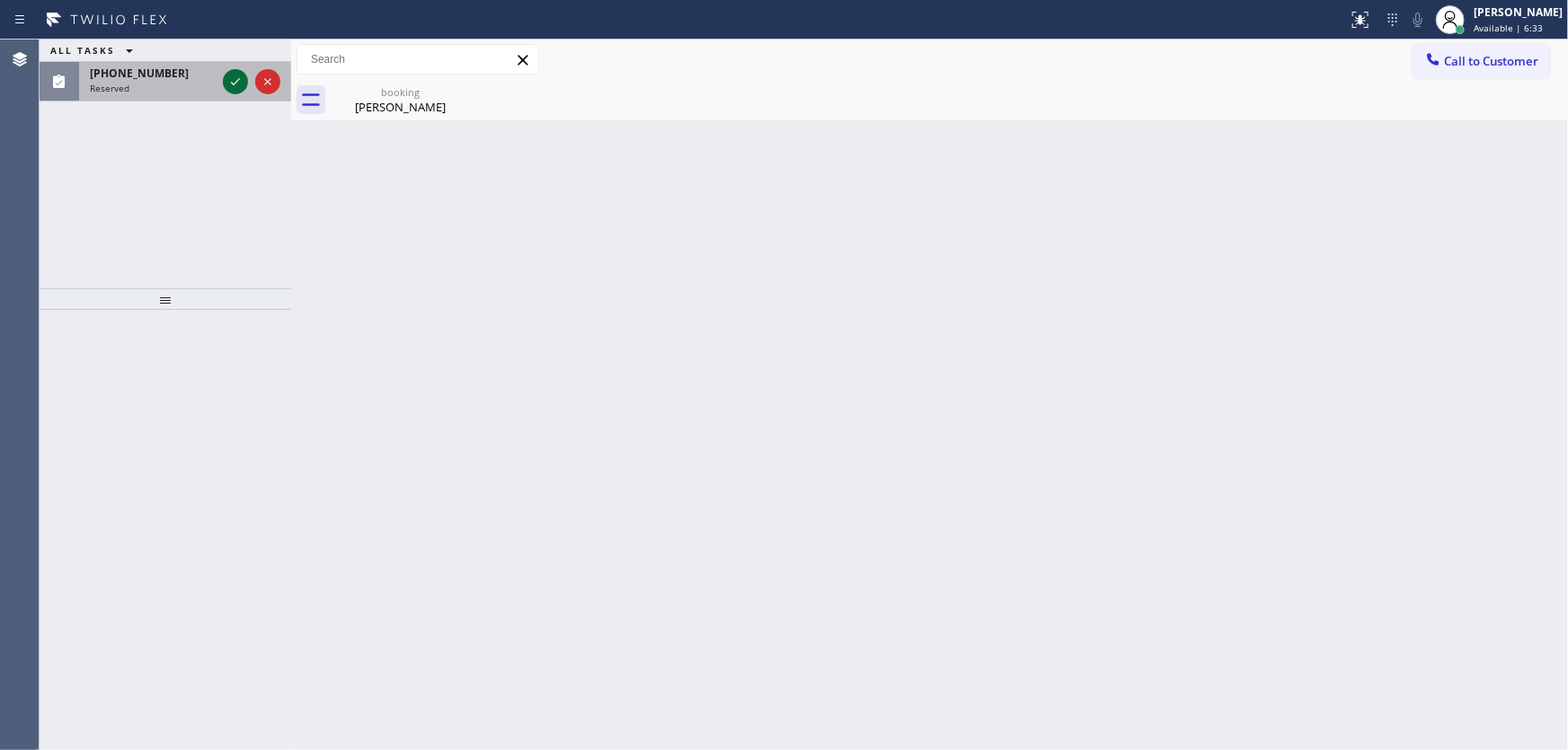
click at [232, 75] on icon at bounding box center [235, 82] width 22 height 22
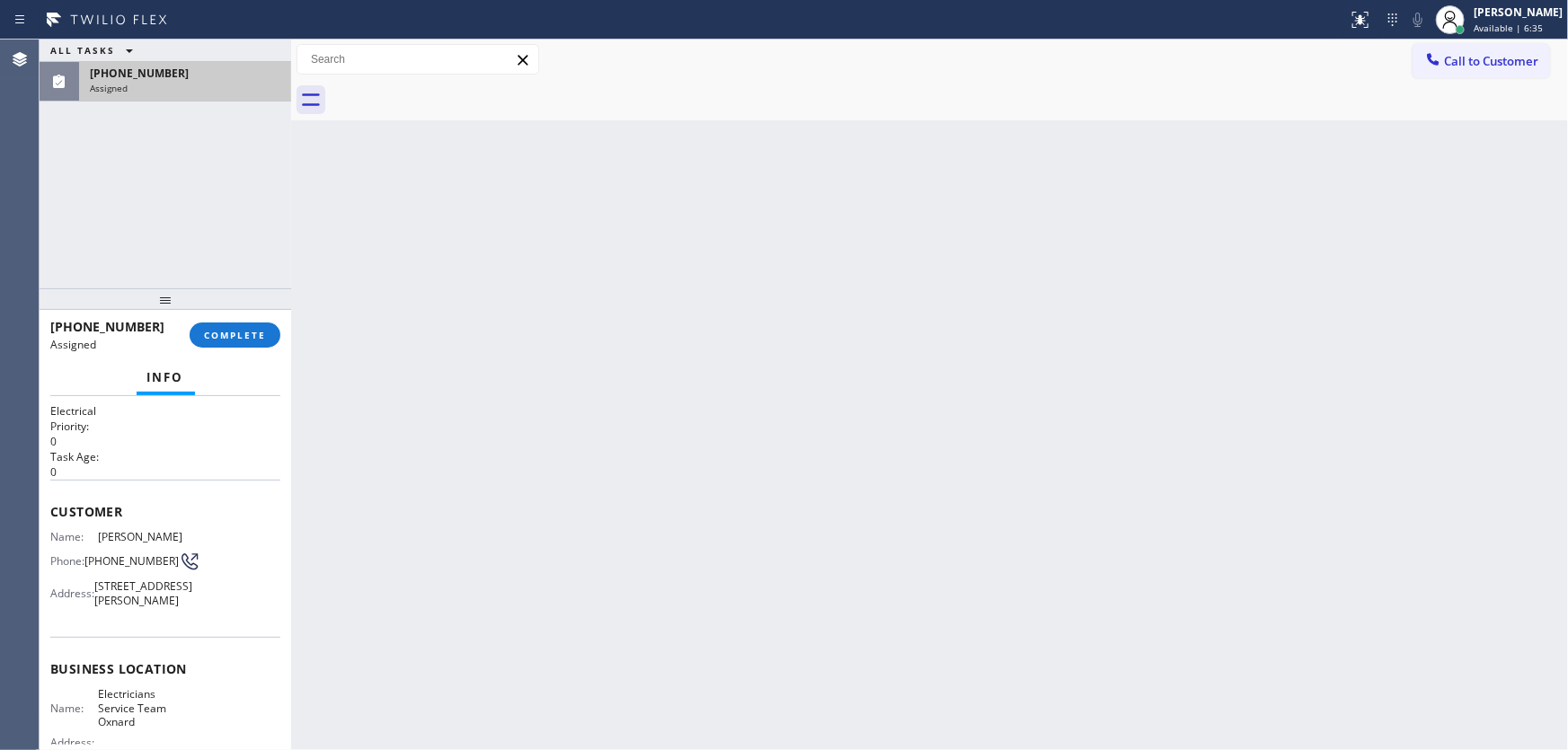
scroll to position [81, 0]
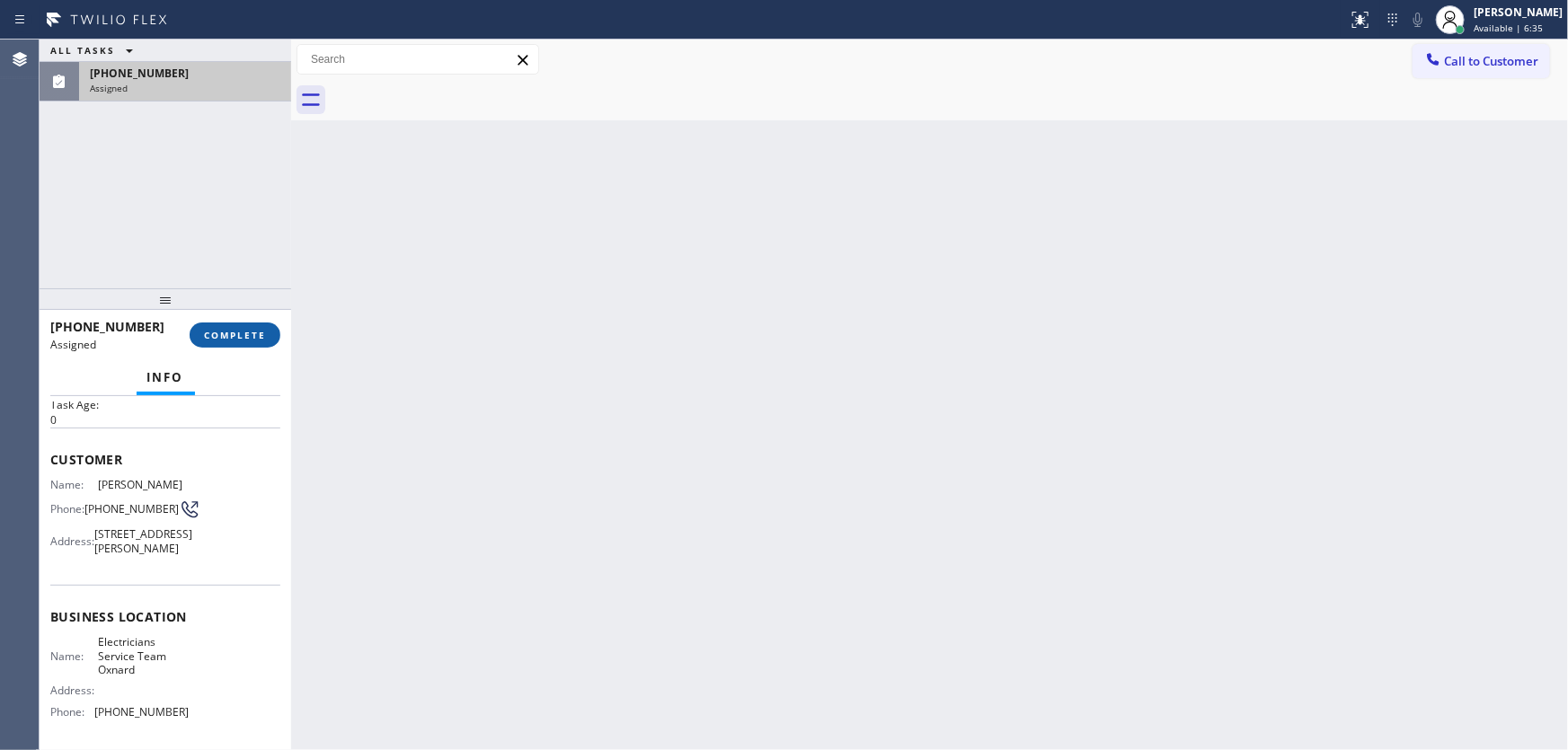
click at [234, 327] on button "COMPLETE" at bounding box center [234, 335] width 91 height 25
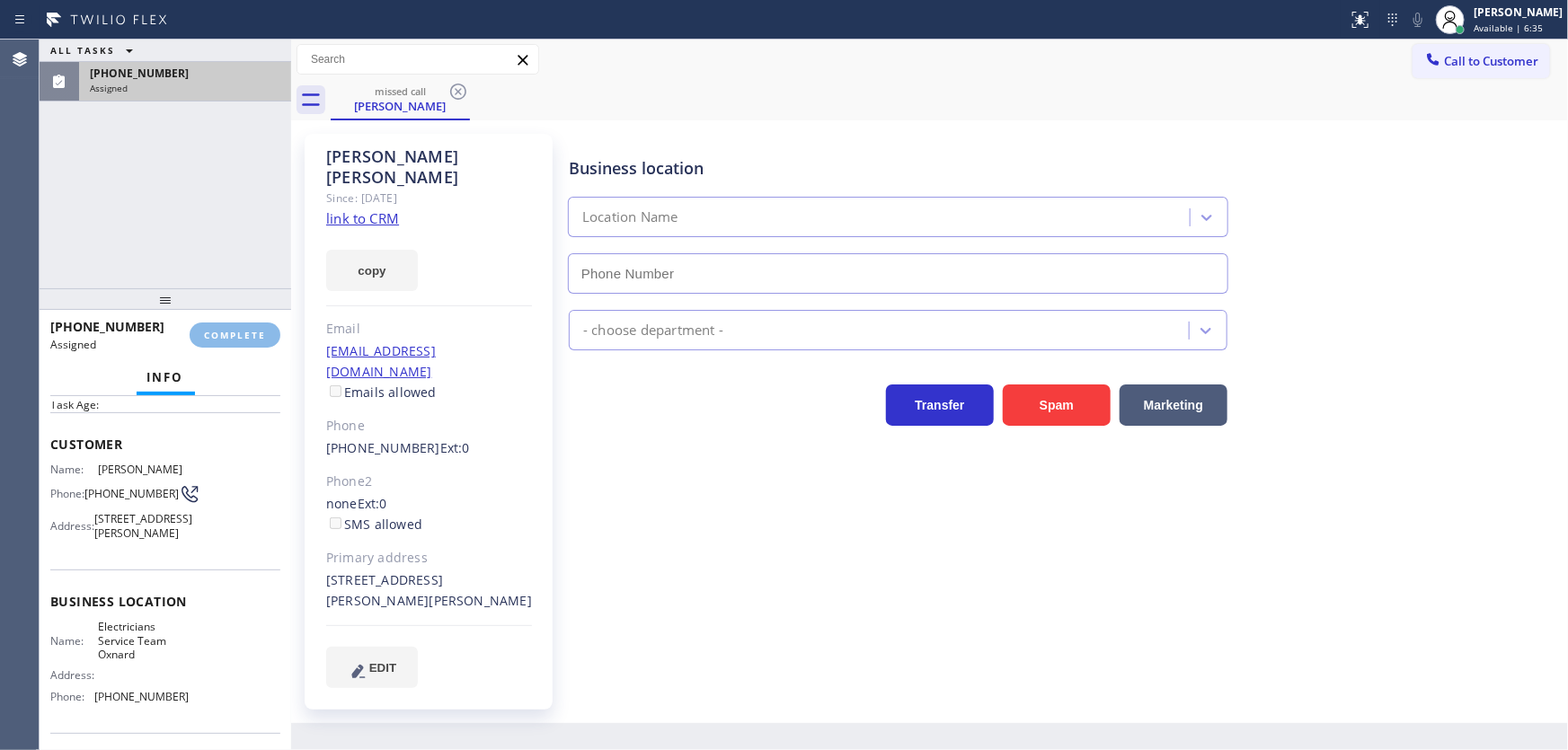
type input "[PHONE_NUMBER]"
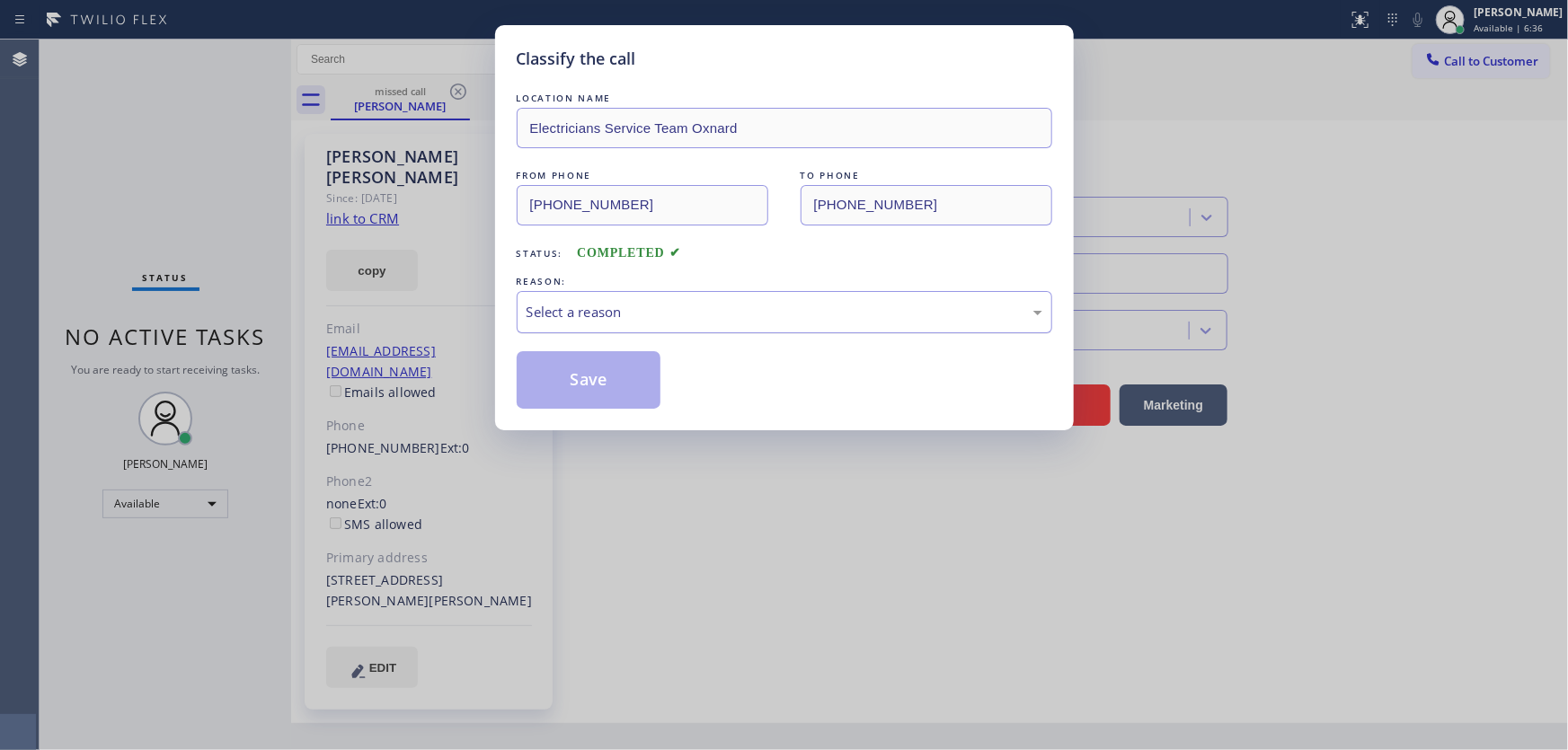
click at [550, 306] on div "Select a reason" at bounding box center [785, 312] width 516 height 21
click at [599, 368] on button "Save" at bounding box center [589, 380] width 144 height 57
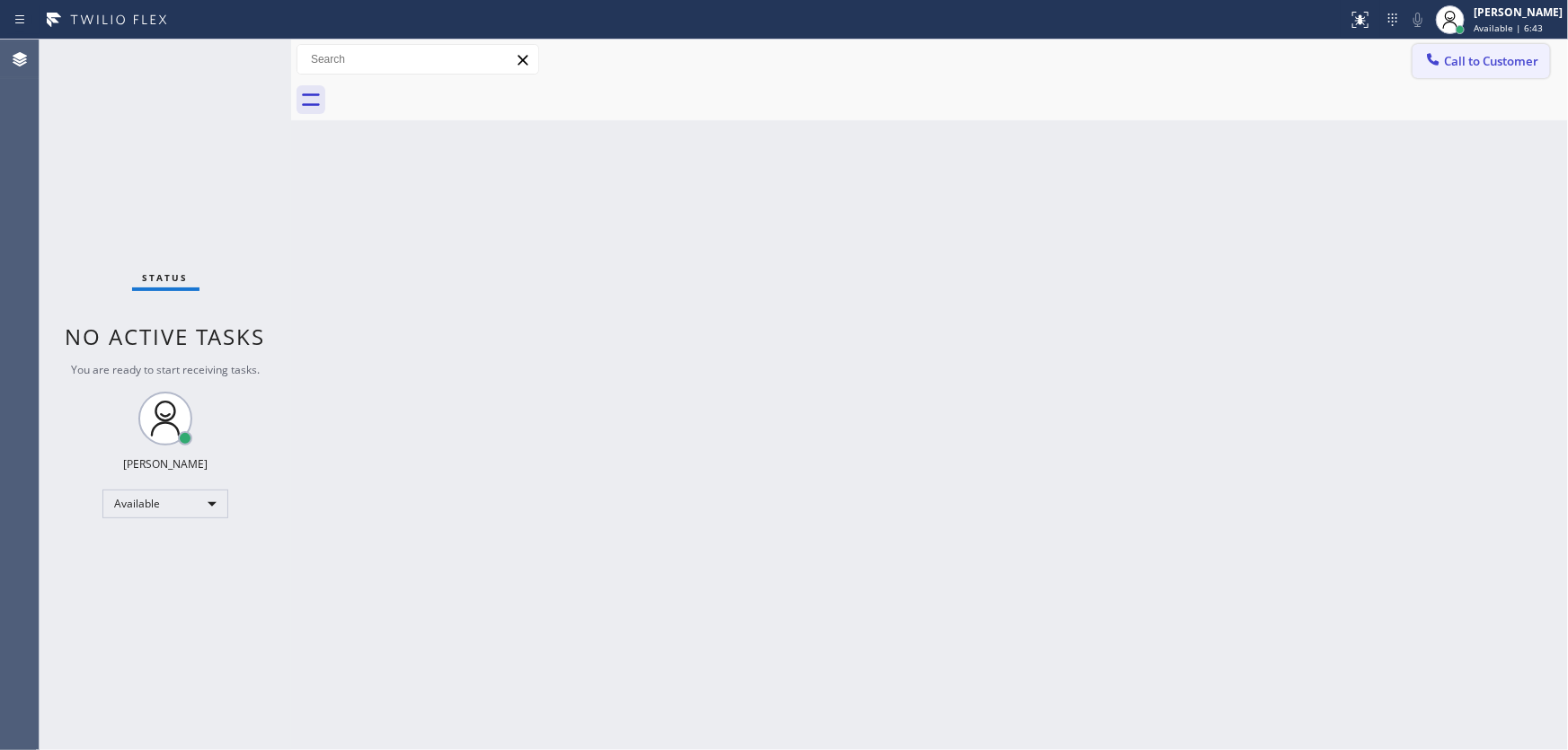
click at [1463, 59] on span "Call to Customer" at bounding box center [1491, 61] width 95 height 16
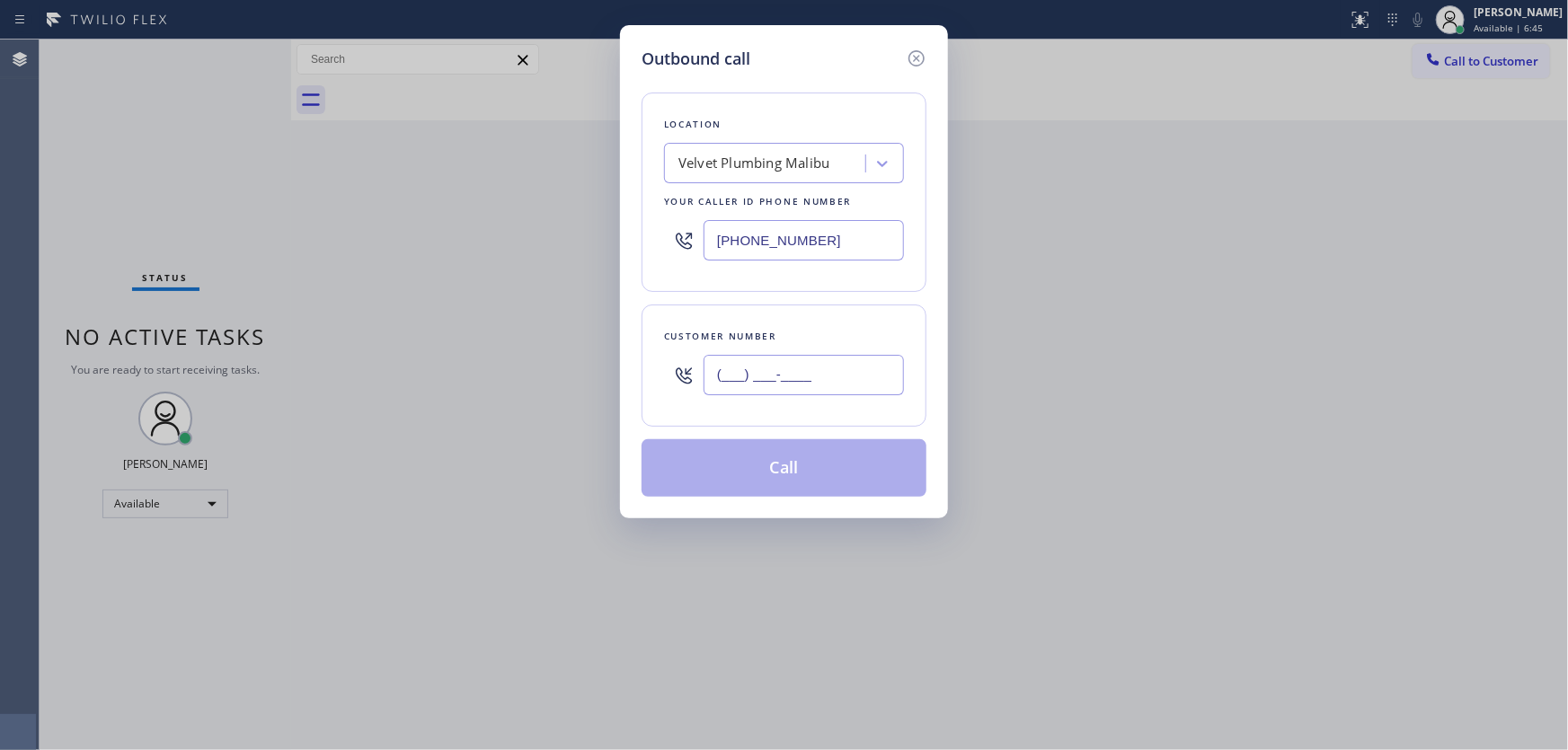
click at [768, 374] on input "(___) ___-____" at bounding box center [804, 375] width 201 height 40
paste input "661) 965-7158"
type input "[PHONE_NUMBER]"
click at [834, 220] on input "[PHONE_NUMBER]" at bounding box center [804, 240] width 201 height 40
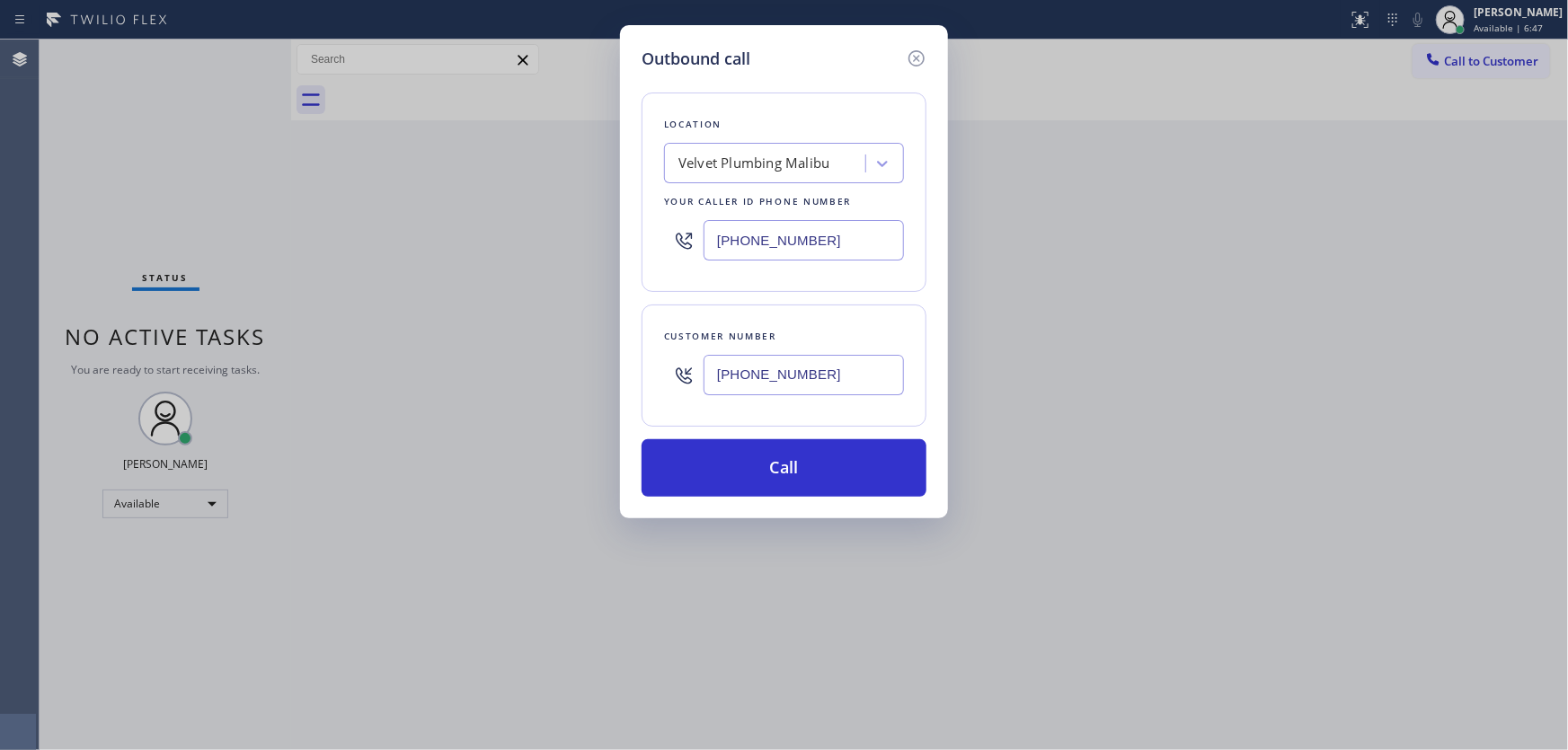
paste input "213) 444-7988"
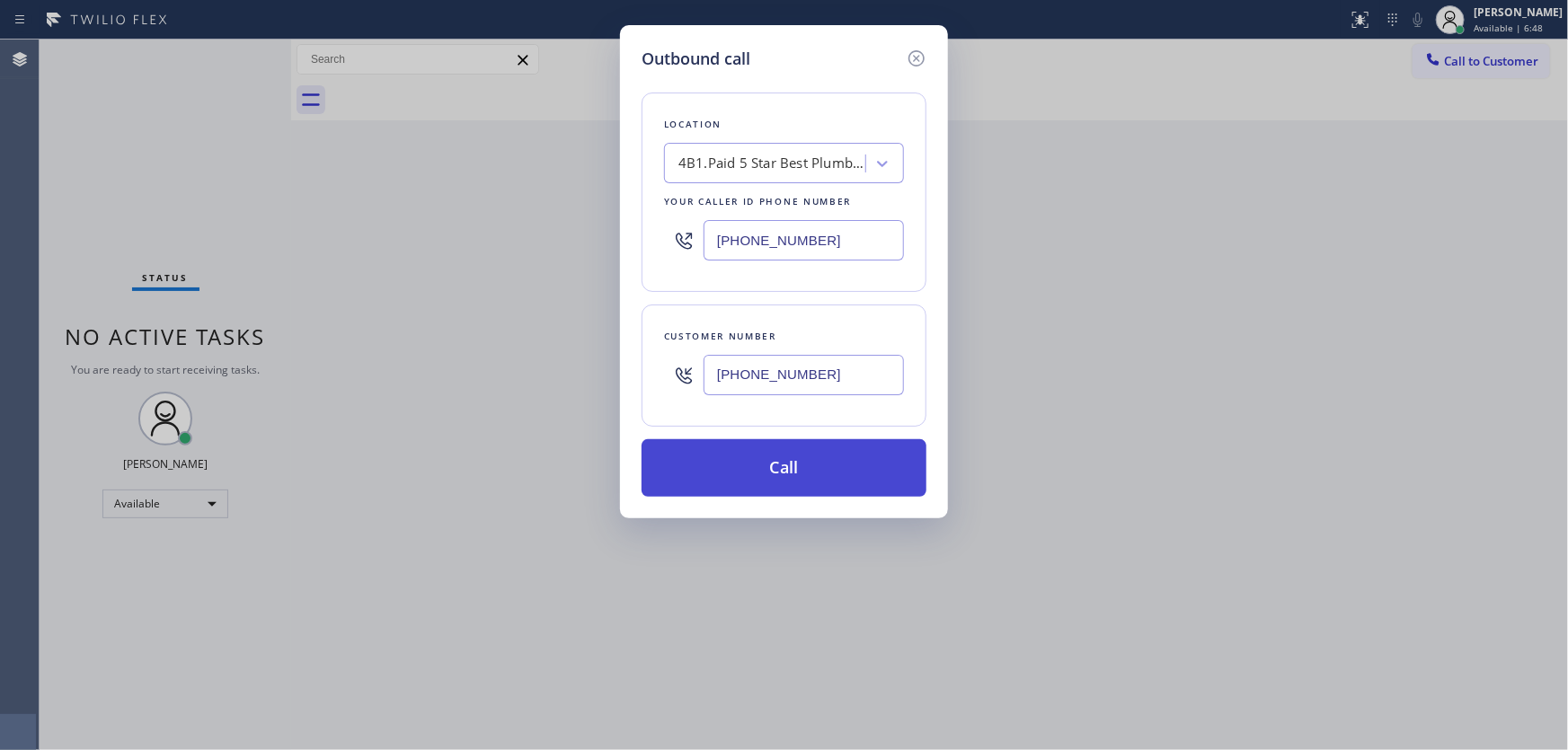
type input "[PHONE_NUMBER]"
click at [740, 467] on button "Call" at bounding box center [784, 468] width 285 height 57
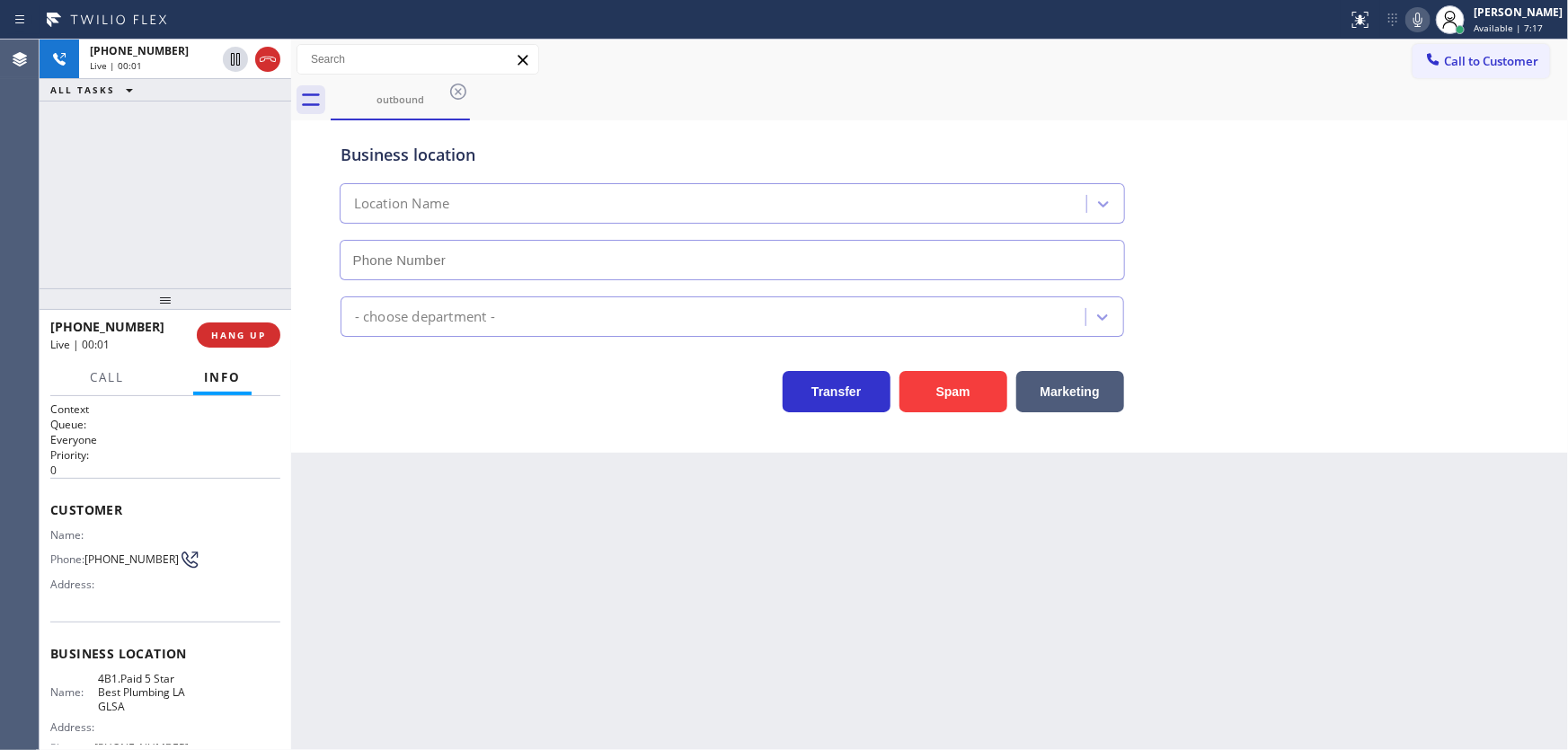
type input "[PHONE_NUMBER]"
click at [131, 243] on div "[PHONE_NUMBER] Live | 00:04 ALL TASKS ALL TASKS ACTIVE TASKS TASKS IN WRAP UP" at bounding box center [165, 163] width 251 height 248
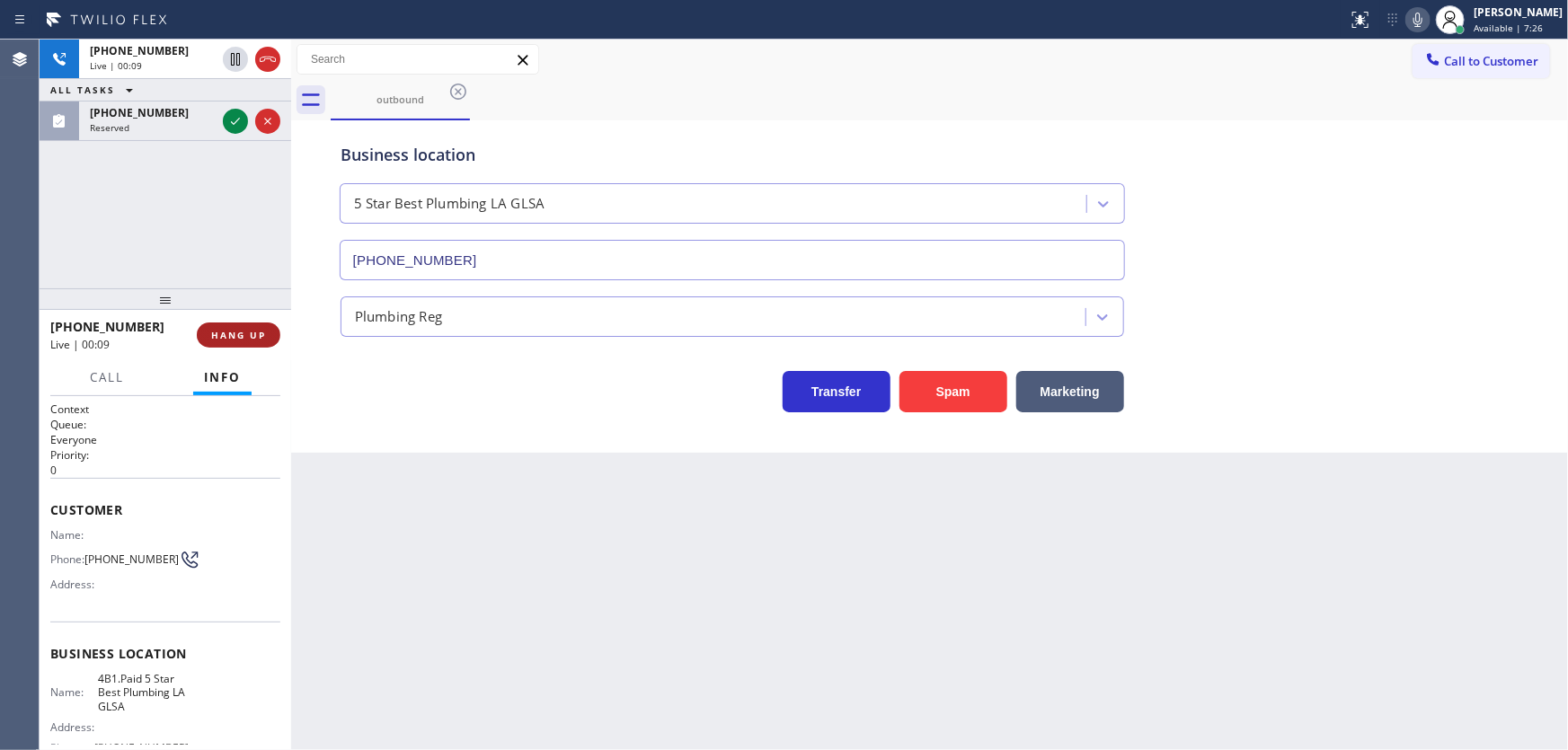
click at [261, 331] on span "HANG UP" at bounding box center [238, 335] width 54 height 12
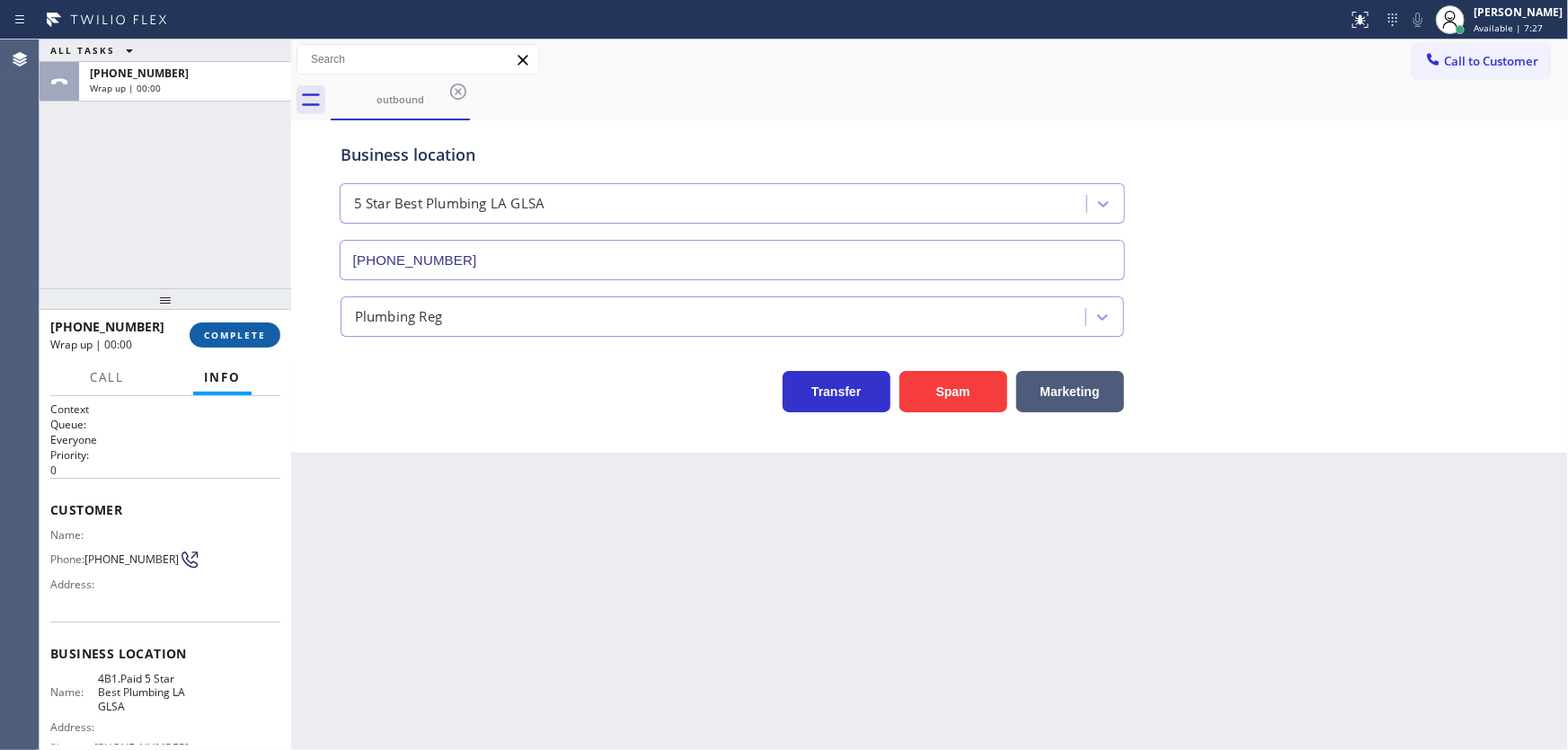
click at [234, 334] on span "COMPLETE" at bounding box center [235, 335] width 62 height 12
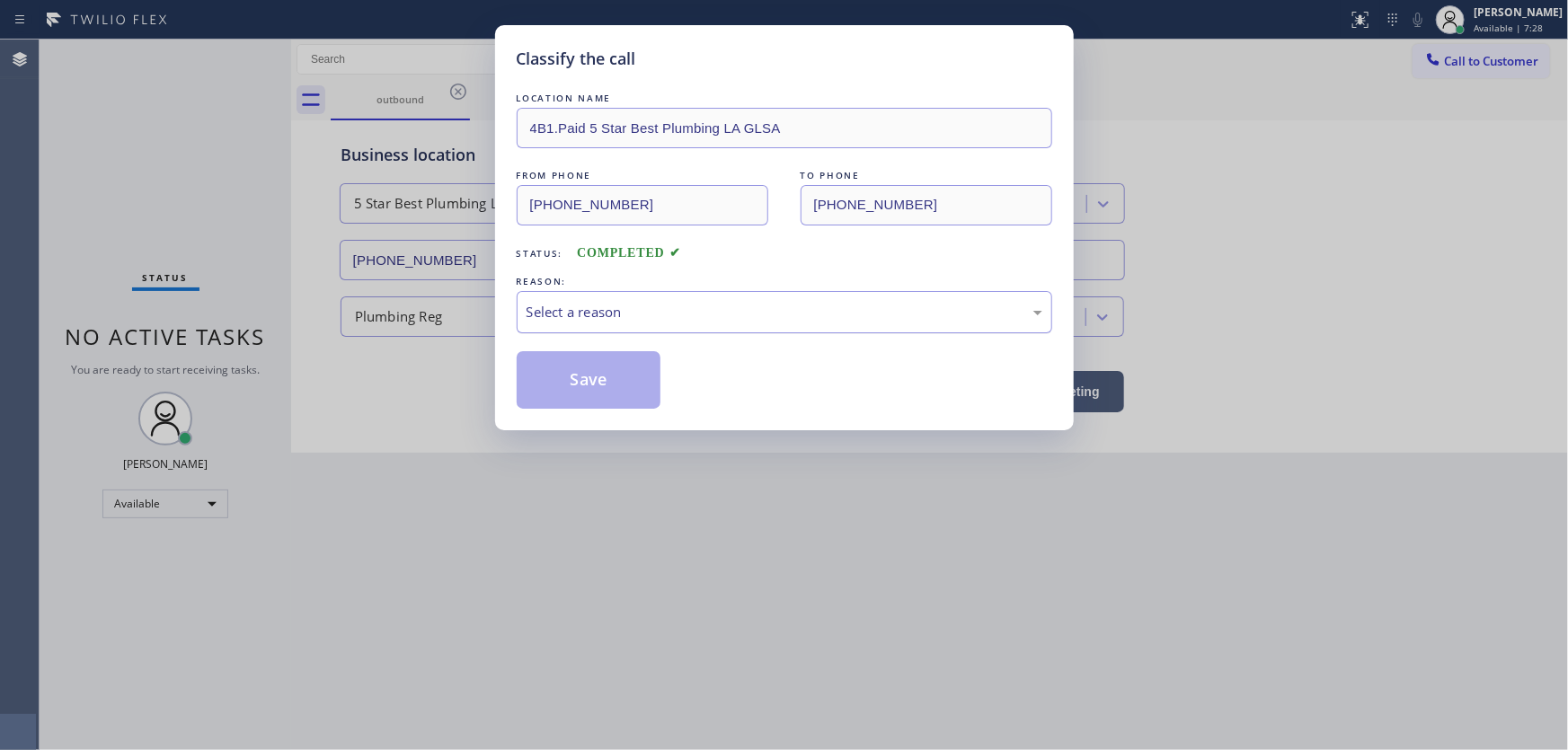
drag, startPoint x: 611, startPoint y: 313, endPoint x: 628, endPoint y: 333, distance: 26.2
click at [612, 313] on div "Select a reason" at bounding box center [785, 312] width 516 height 21
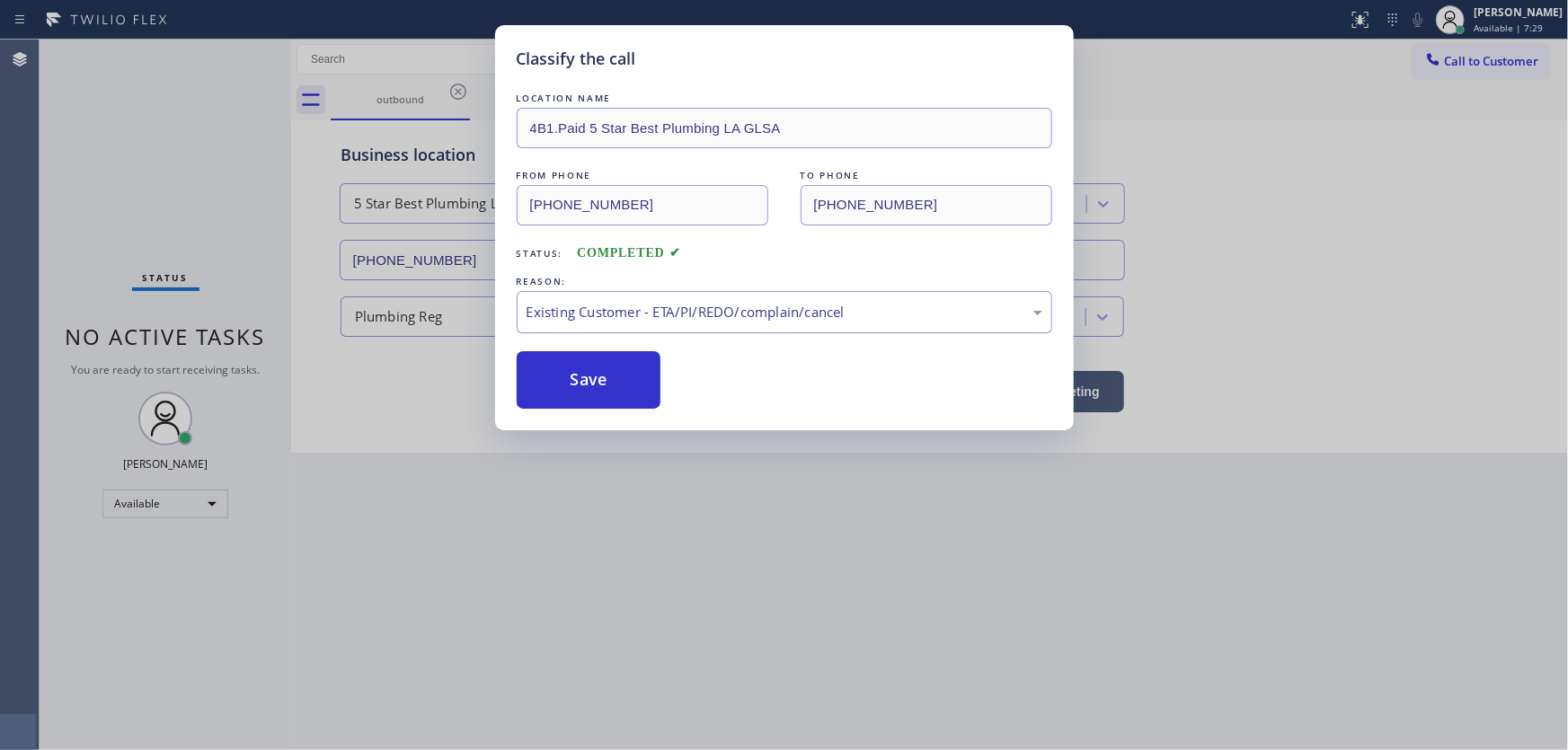
drag, startPoint x: 587, startPoint y: 315, endPoint x: 595, endPoint y: 328, distance: 15.3
click at [588, 316] on div "Existing Customer - ETA/PI/REDO/complain/cancel" at bounding box center [785, 312] width 516 height 21
click at [595, 386] on button "Save" at bounding box center [589, 380] width 144 height 57
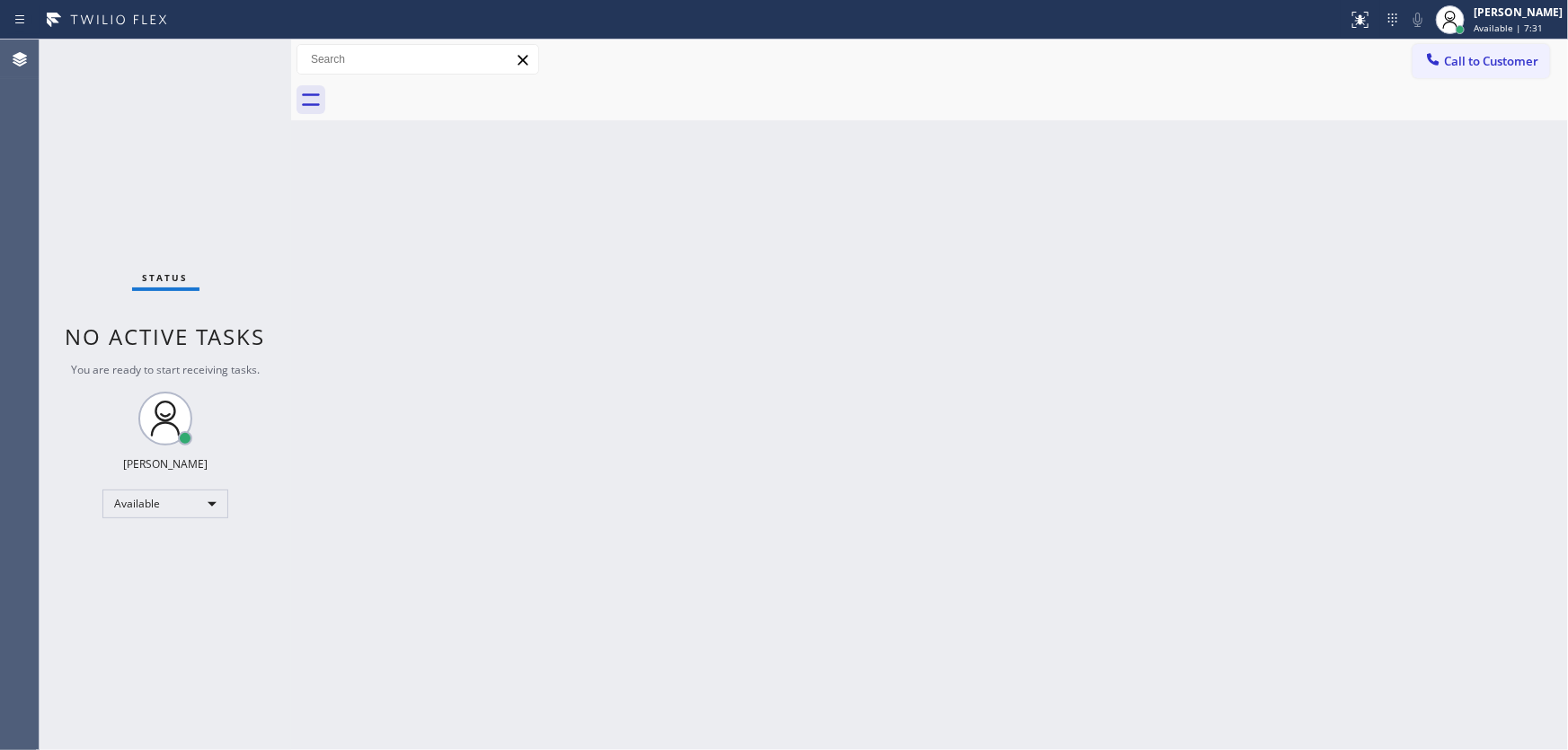
click at [268, 165] on div "Status No active tasks You are ready to start receiving tasks. [PERSON_NAME]" at bounding box center [165, 395] width 251 height 711
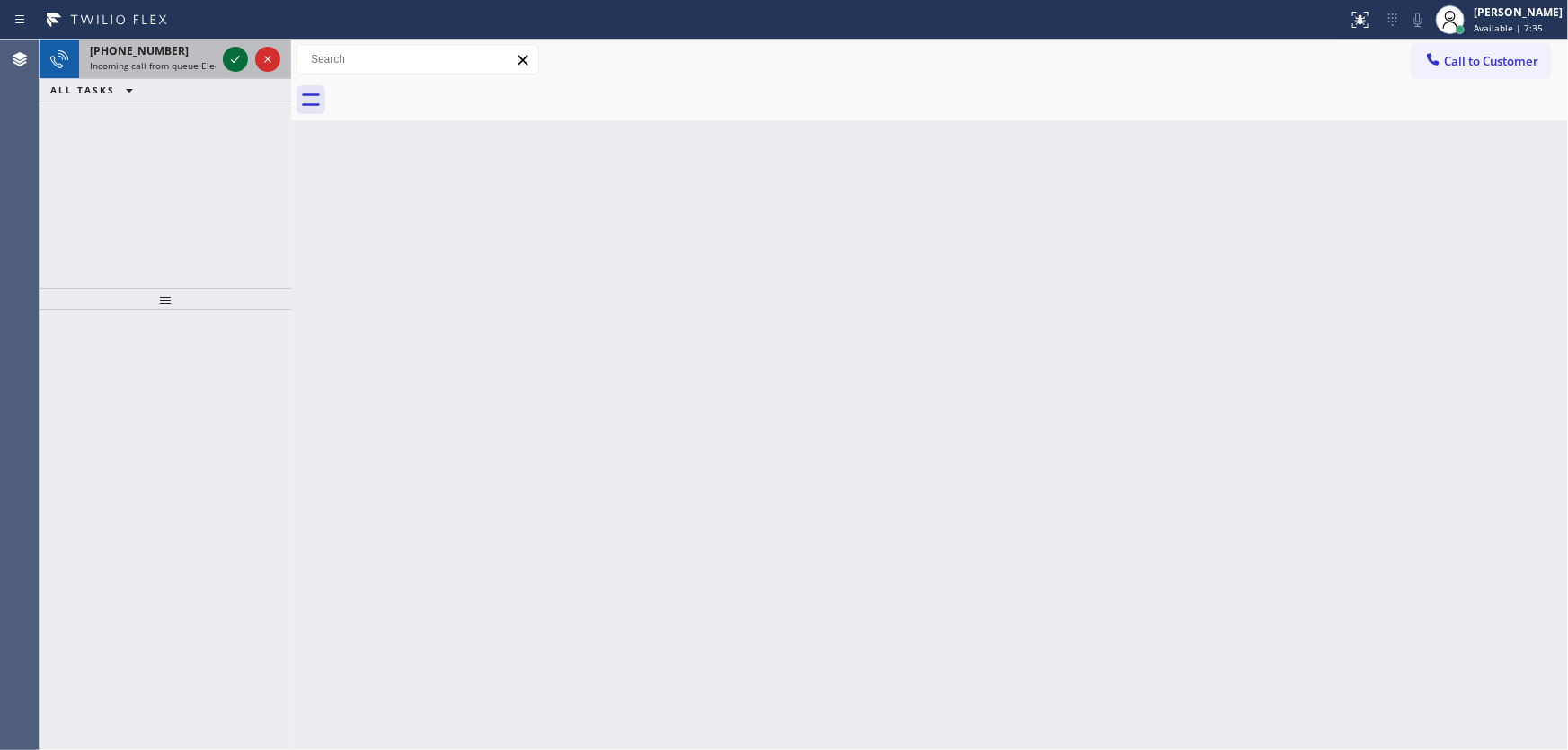
click at [234, 54] on icon at bounding box center [235, 59] width 22 height 22
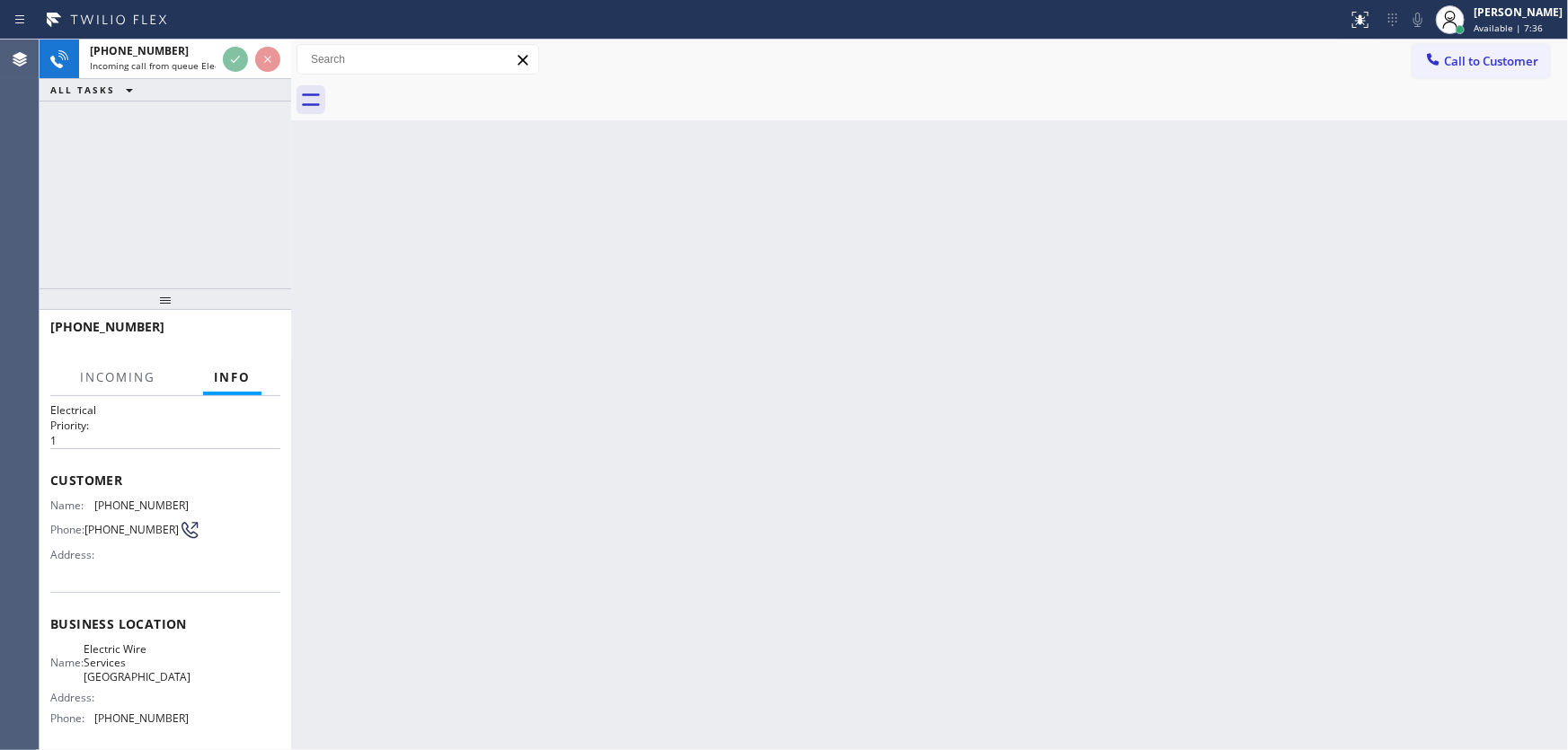
scroll to position [81, 0]
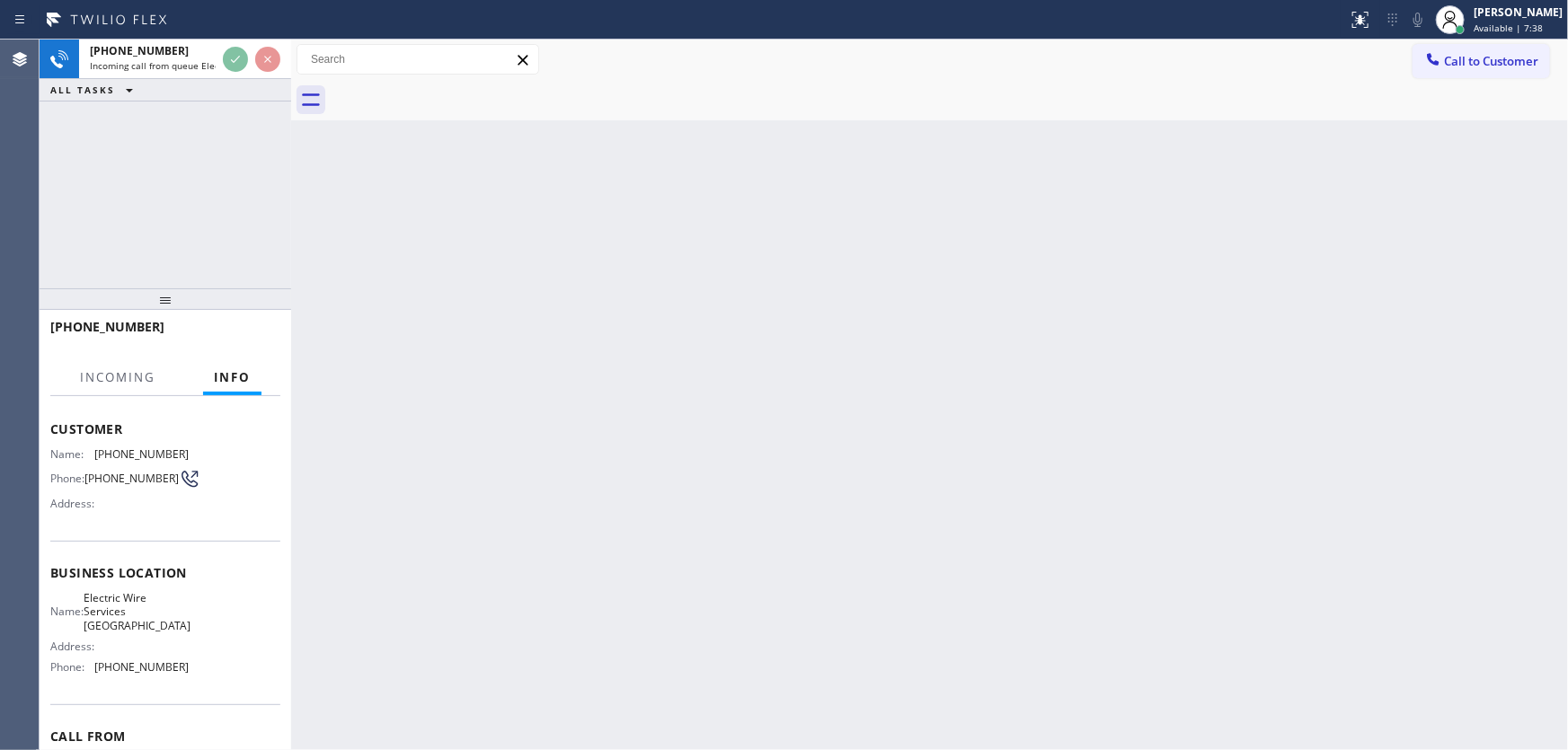
click at [177, 172] on div "[PHONE_NUMBER] Incoming call from queue Electrical ALL TASKS ALL TASKS ACTIVE T…" at bounding box center [165, 163] width 251 height 248
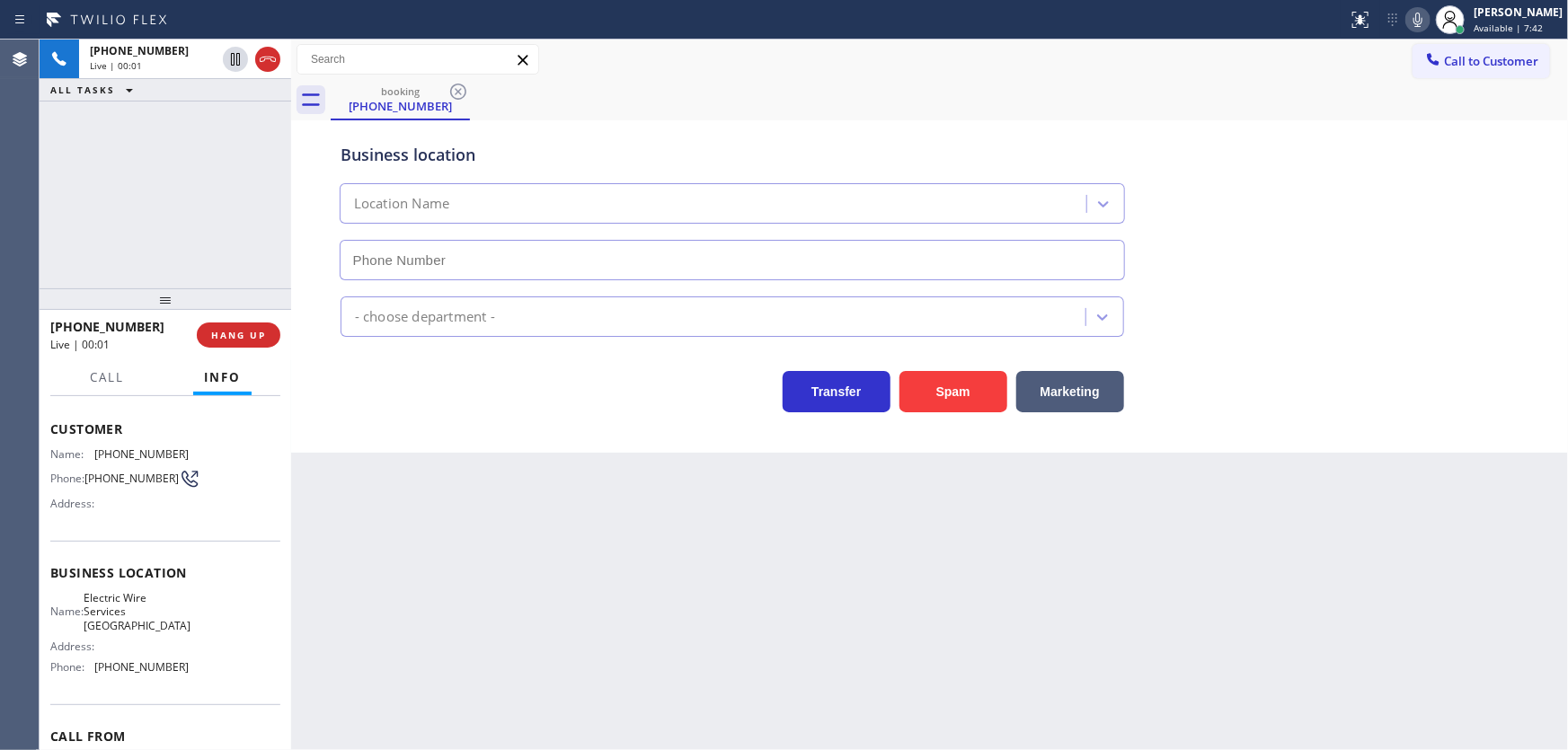
type input "[PHONE_NUMBER]"
click at [200, 164] on div "[PHONE_NUMBER] Live | 00:05 ALL TASKS ALL TASKS ACTIVE TASKS TASKS IN WRAP UP" at bounding box center [165, 163] width 251 height 248
click at [98, 200] on div "[PHONE_NUMBER] Live | 00:32 ALL TASKS ALL TASKS ACTIVE TASKS TASKS IN WRAP UP" at bounding box center [165, 163] width 251 height 248
click at [253, 338] on span "HANG UP" at bounding box center [238, 335] width 54 height 12
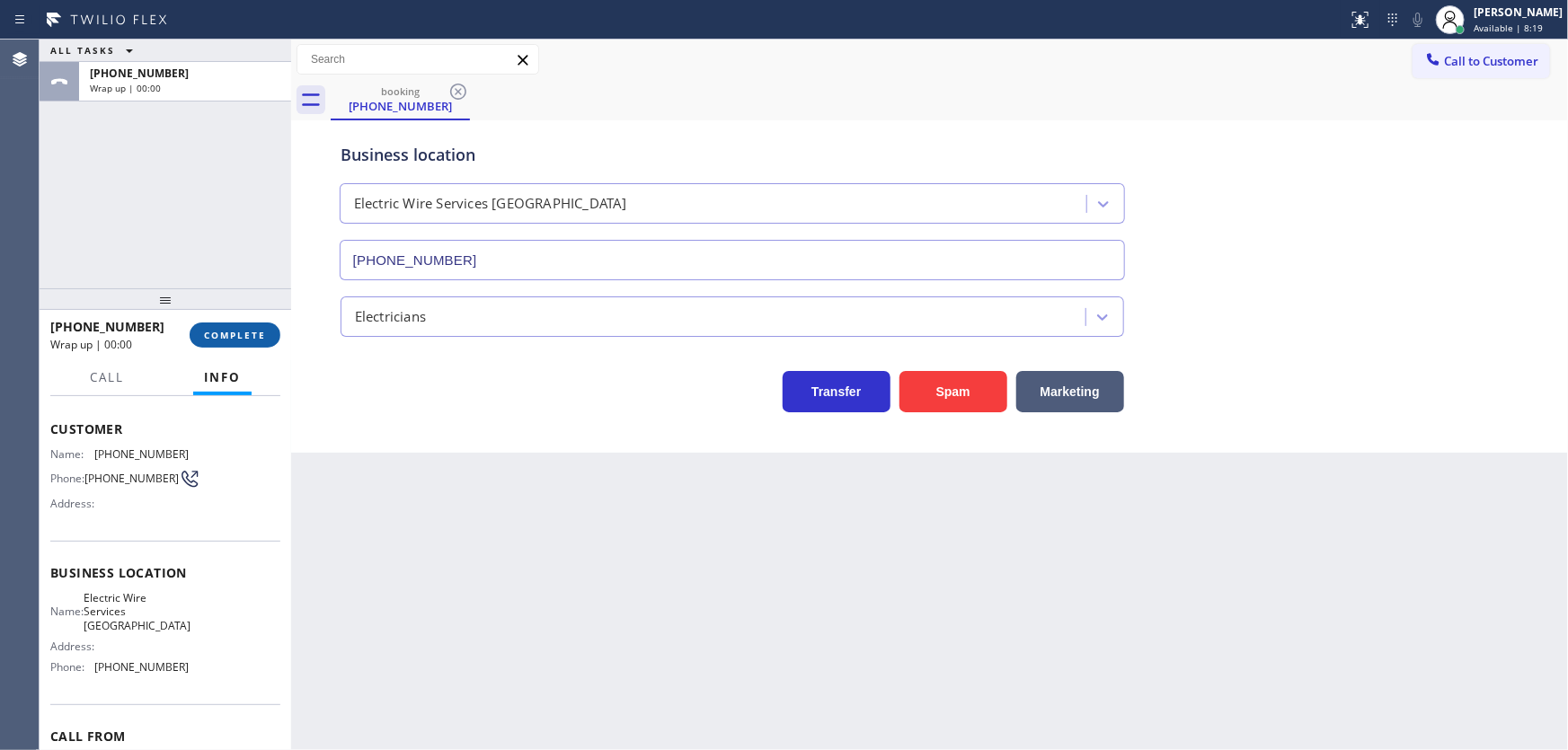
click at [248, 331] on span "COMPLETE" at bounding box center [235, 335] width 62 height 12
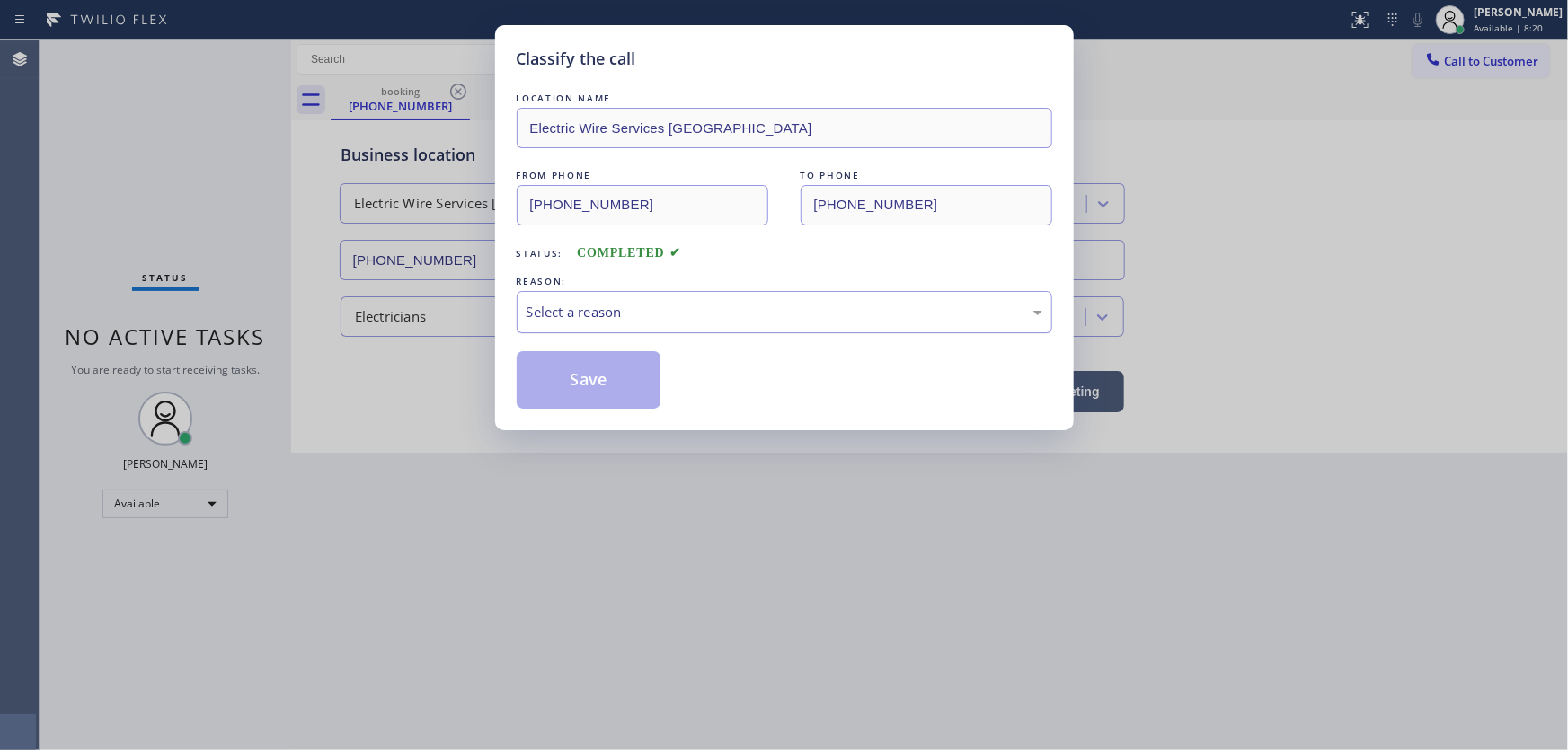
click at [600, 311] on div "Select a reason" at bounding box center [785, 312] width 516 height 21
click at [594, 378] on button "Save" at bounding box center [589, 380] width 144 height 57
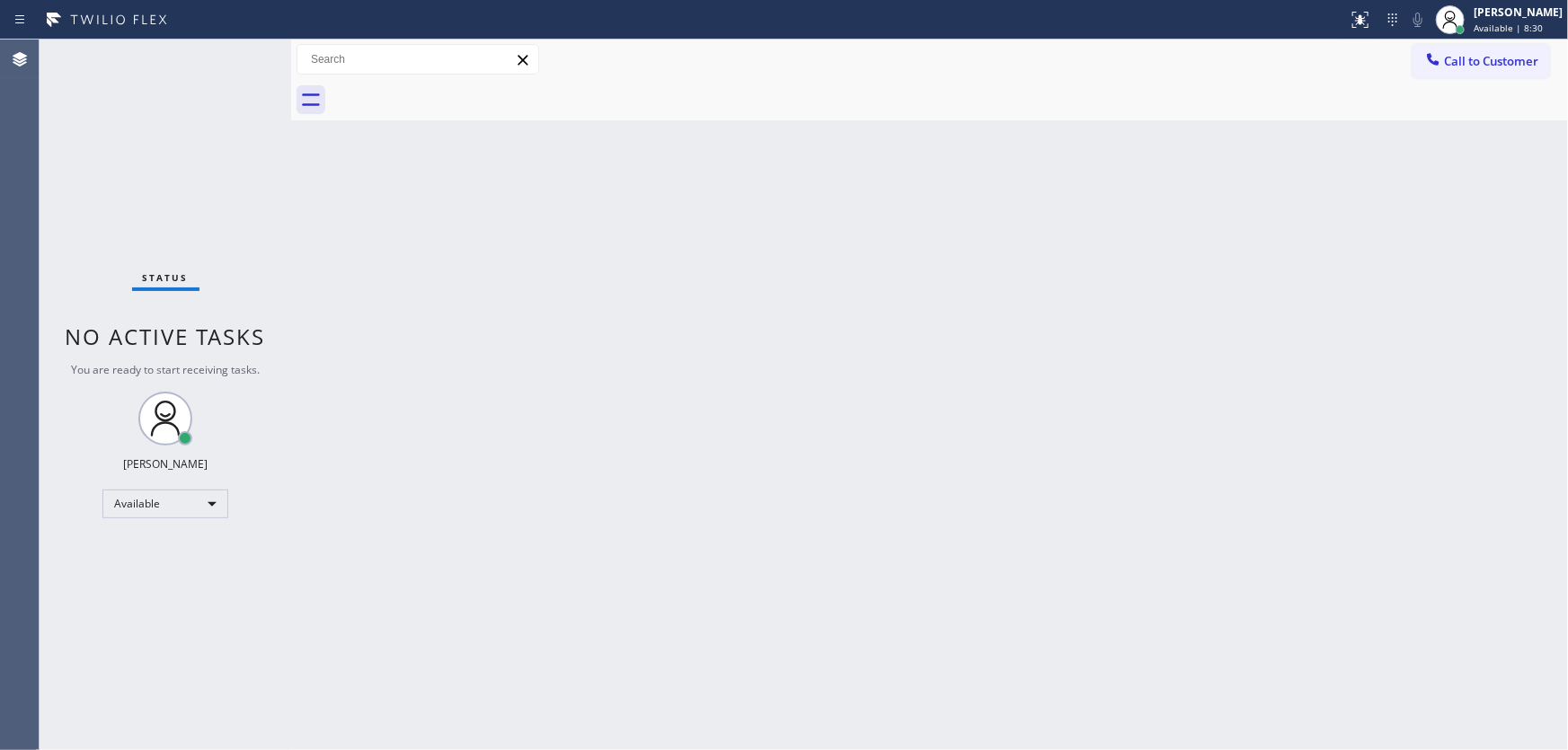
click at [196, 192] on div "Status No active tasks You are ready to start receiving tasks. [PERSON_NAME]" at bounding box center [165, 395] width 251 height 711
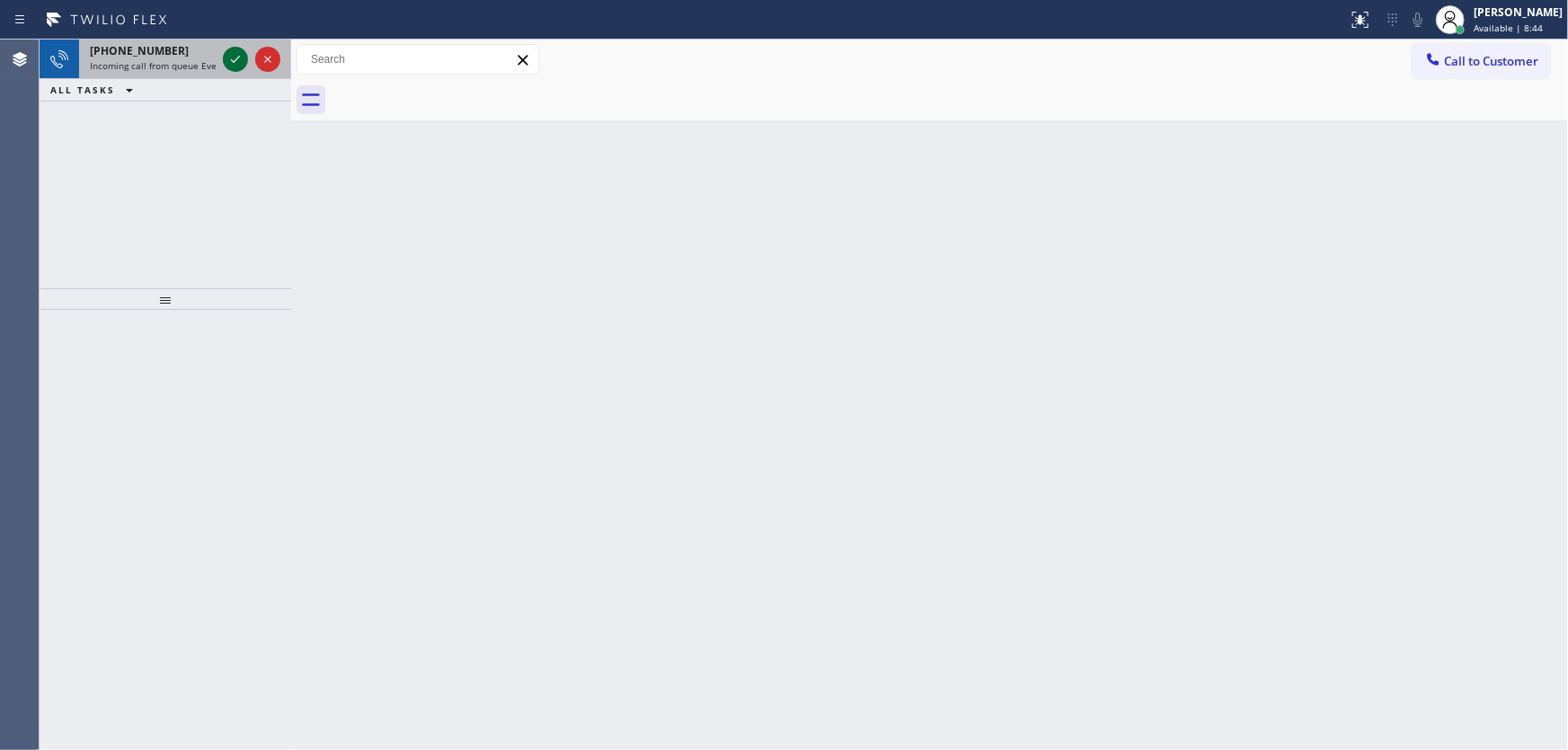
click at [238, 59] on icon at bounding box center [235, 59] width 22 height 22
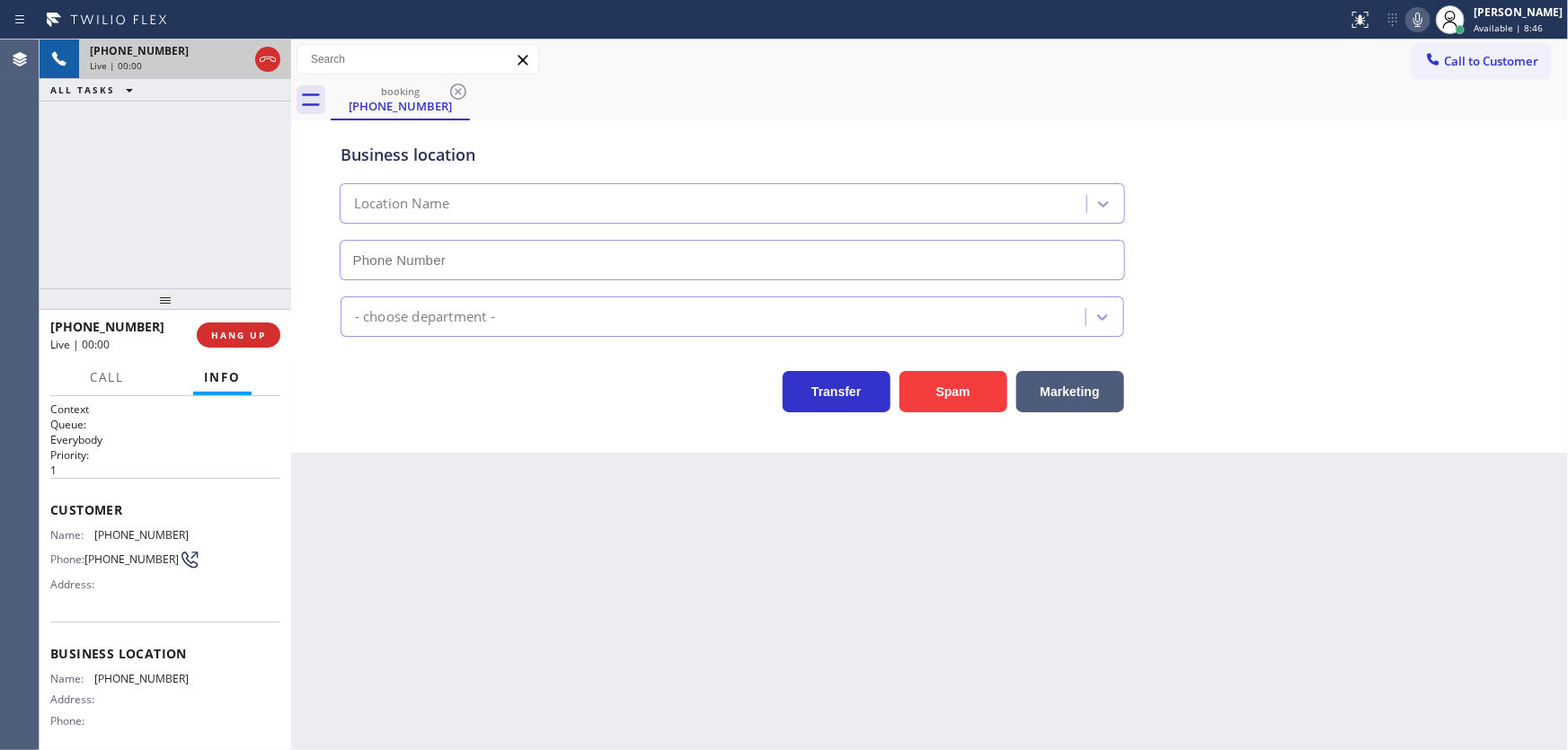
click at [1429, 17] on icon at bounding box center [1418, 20] width 22 height 22
click at [108, 217] on div "[PHONE_NUMBER] Live | 00:12 ALL TASKS ALL TASKS ACTIVE TASKS TASKS IN WRAP UP" at bounding box center [165, 163] width 251 height 248
click at [238, 222] on div "[PHONE_NUMBER] Live | 00:21 ALL TASKS ALL TASKS ACTIVE TASKS TASKS IN WRAP UP" at bounding box center [165, 163] width 251 height 248
click at [256, 342] on button "HANG UP" at bounding box center [238, 335] width 83 height 25
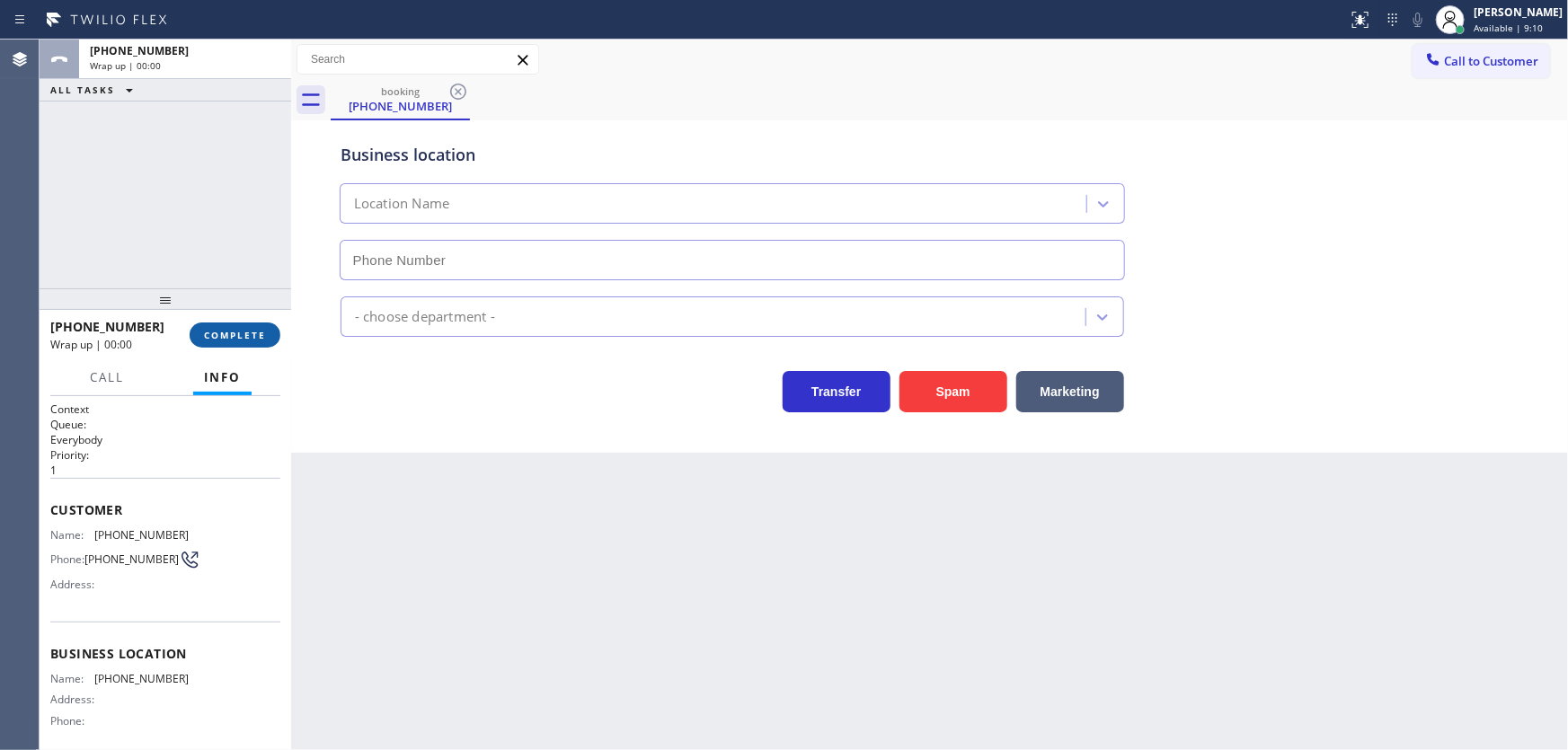
click at [256, 342] on button "COMPLETE" at bounding box center [234, 335] width 91 height 25
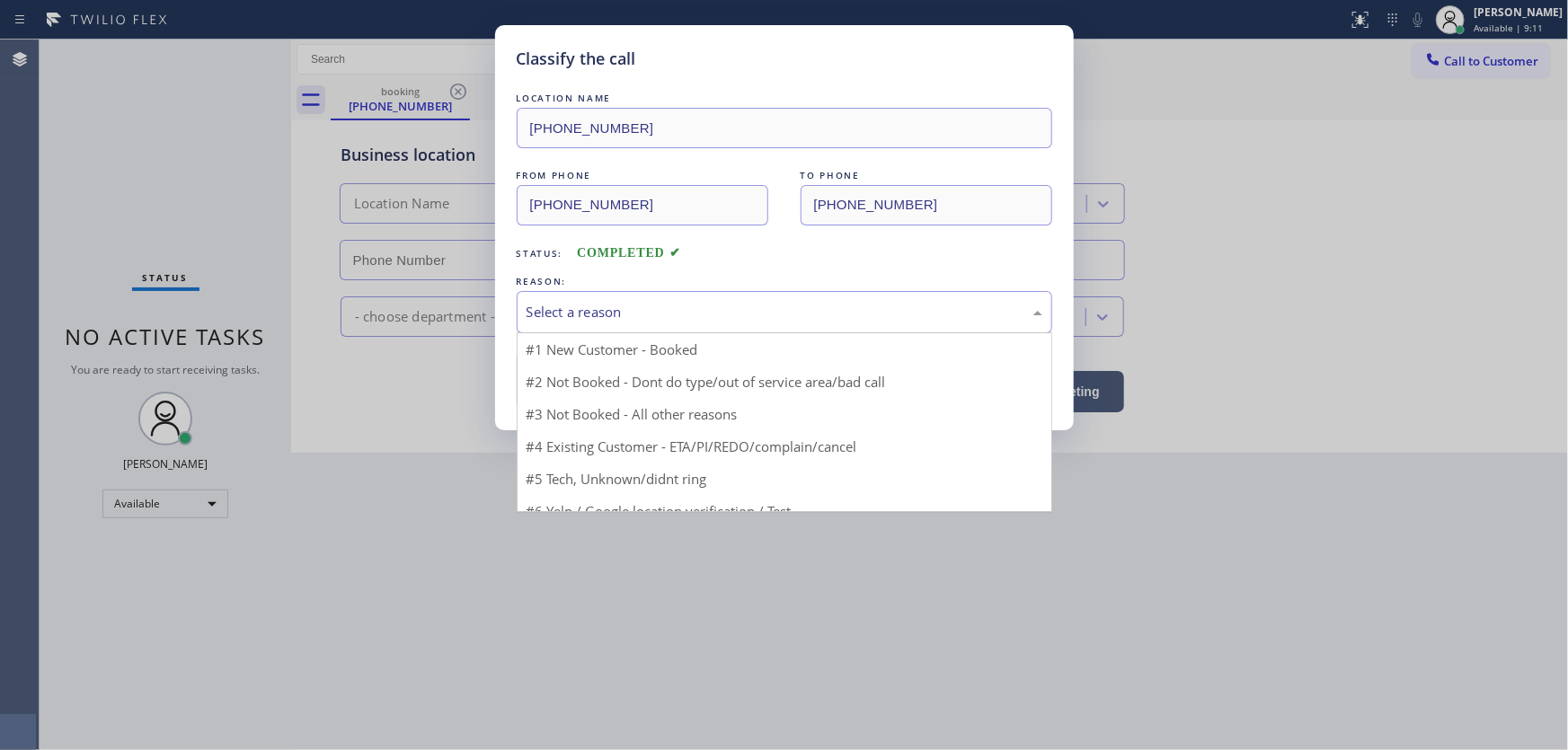
click at [607, 304] on div "Select a reason" at bounding box center [785, 312] width 516 height 21
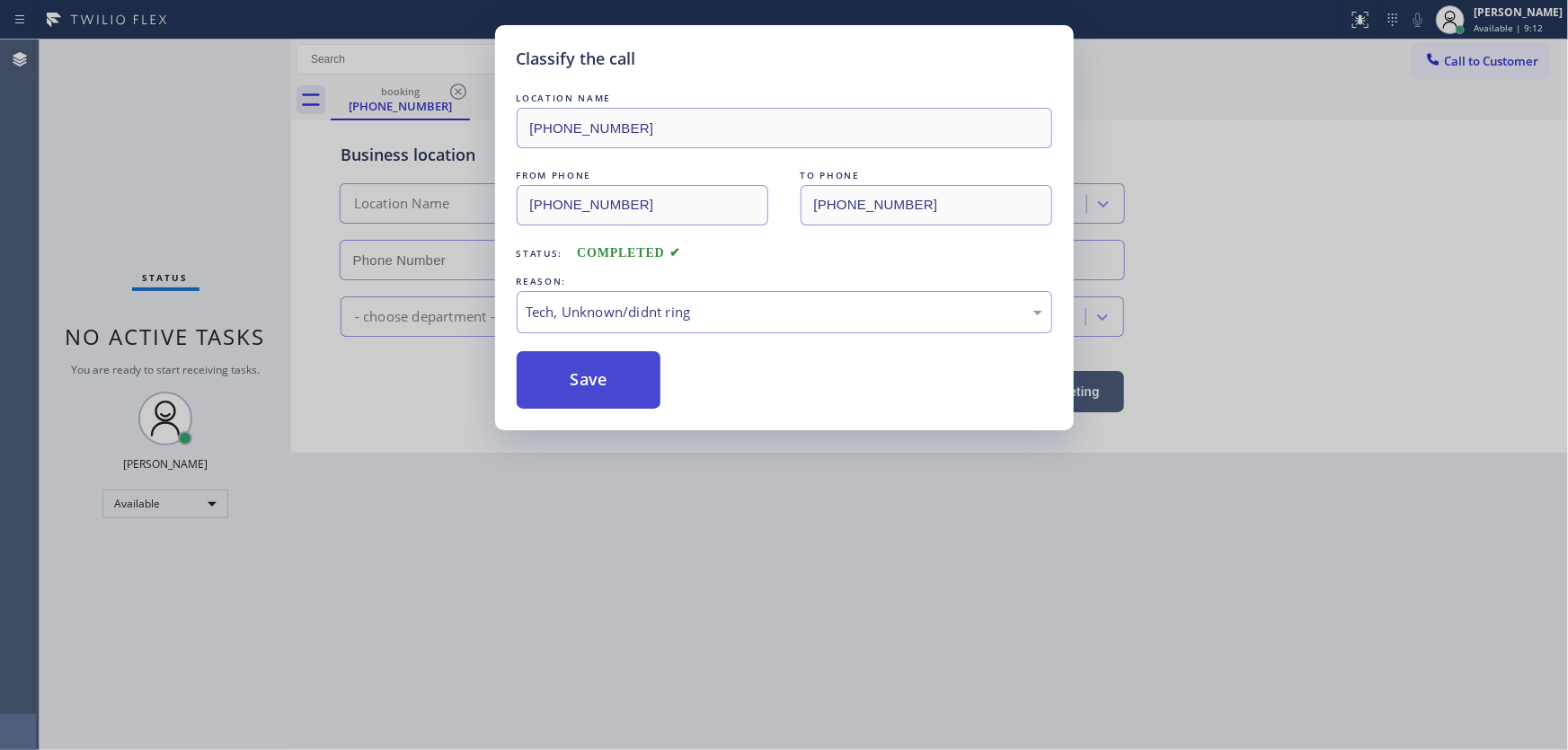
click at [595, 394] on button "Save" at bounding box center [589, 380] width 144 height 57
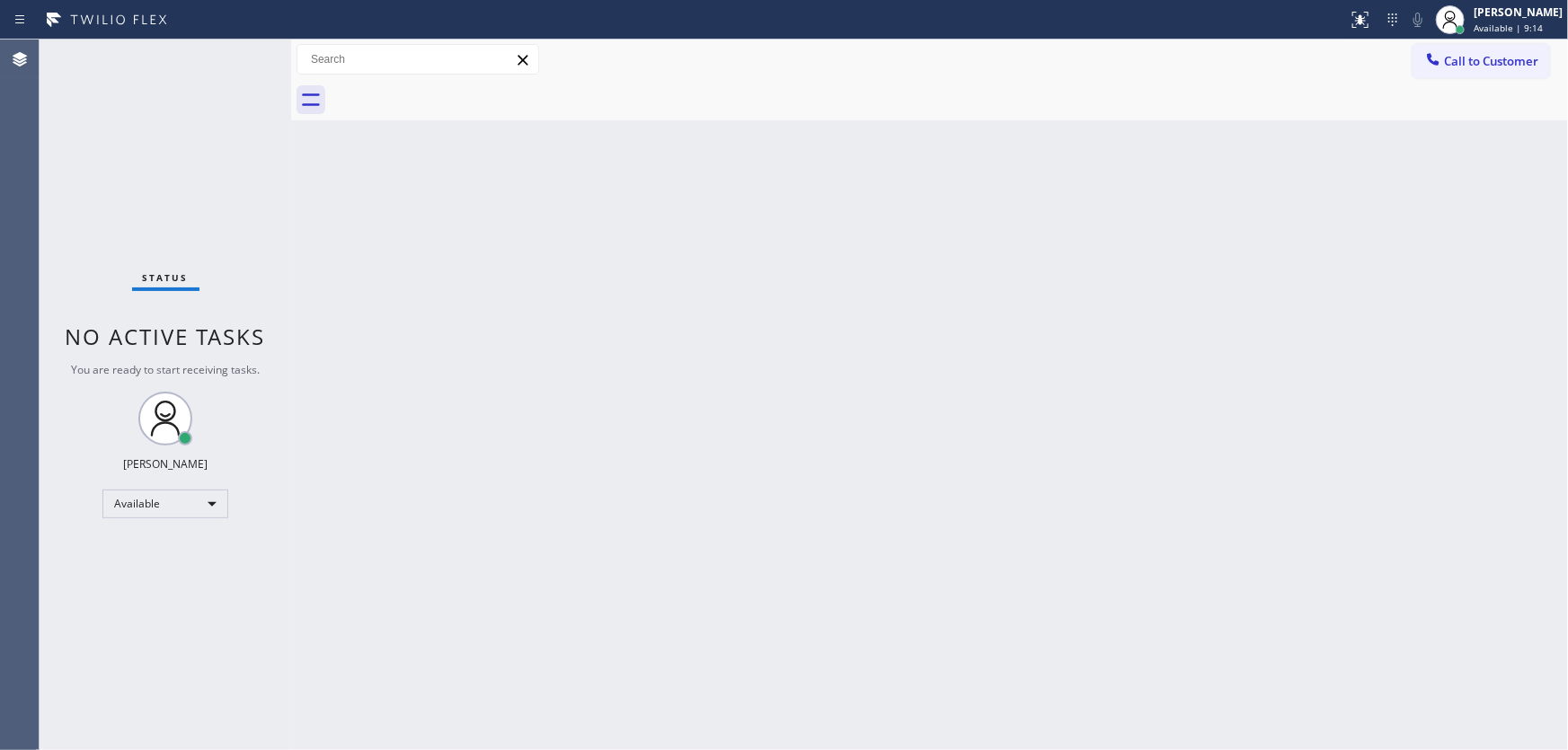
click at [126, 199] on div "Status No active tasks You are ready to start receiving tasks. [PERSON_NAME]" at bounding box center [165, 395] width 251 height 711
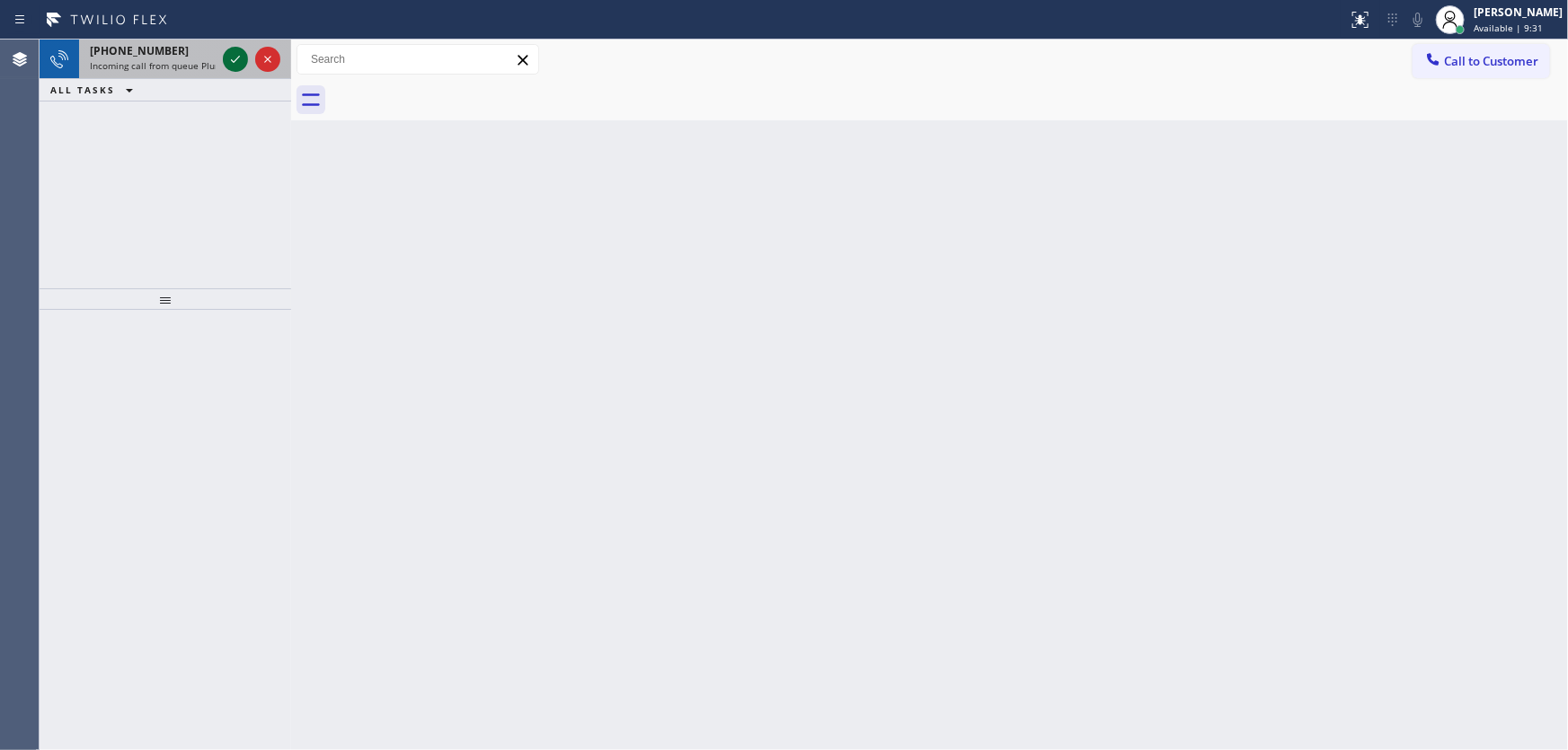
click at [234, 60] on icon at bounding box center [235, 59] width 22 height 22
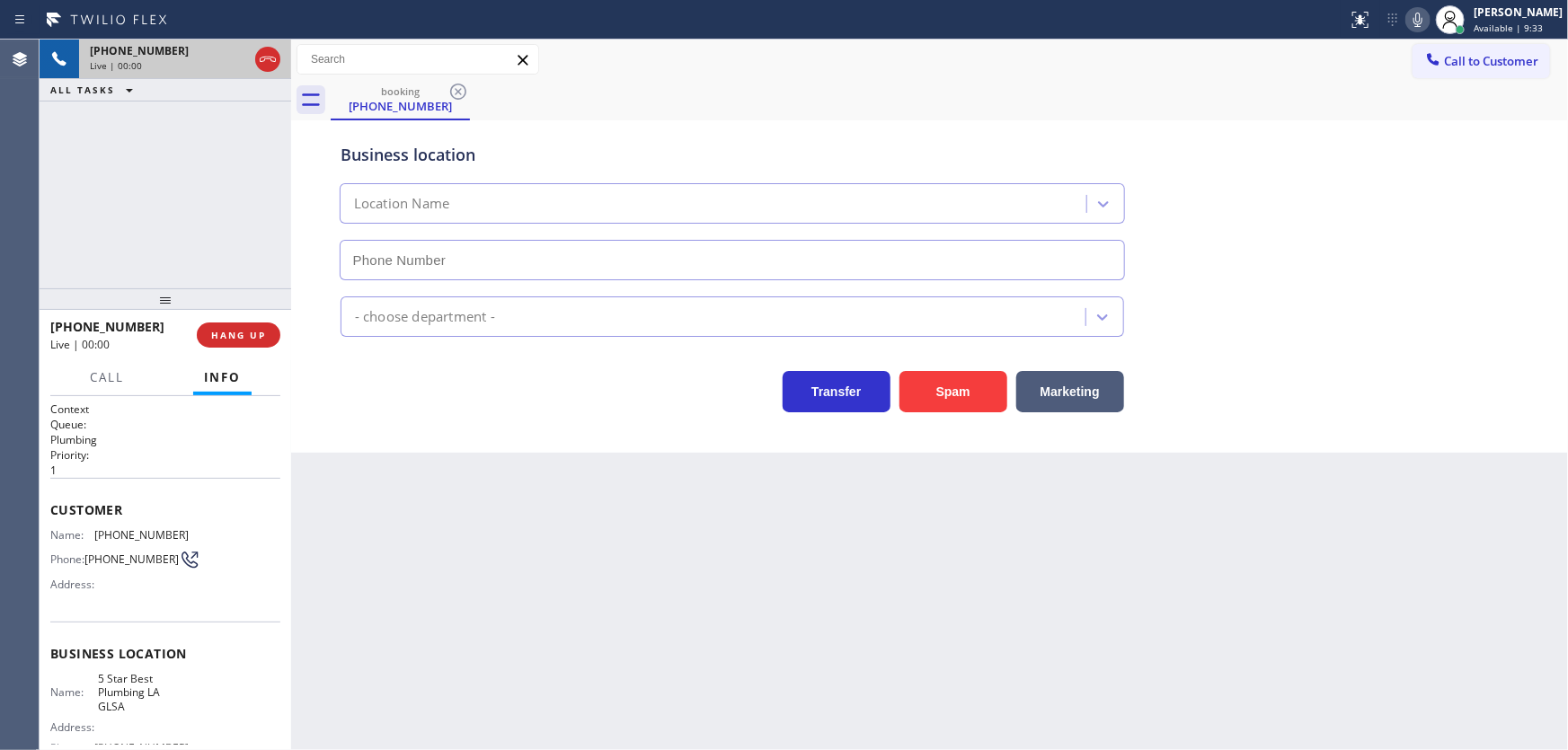
type input "[PHONE_NUMBER]"
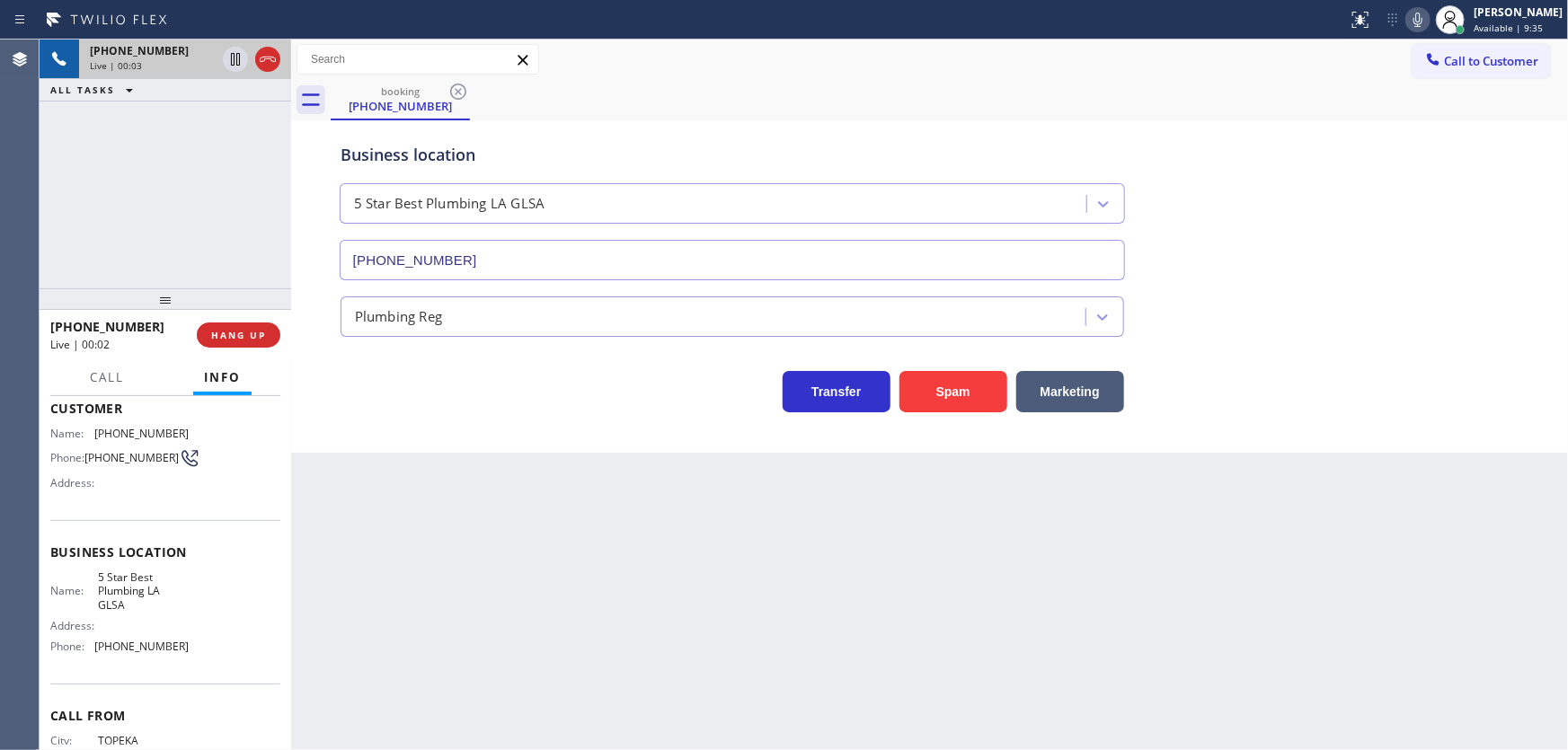
scroll to position [98, 0]
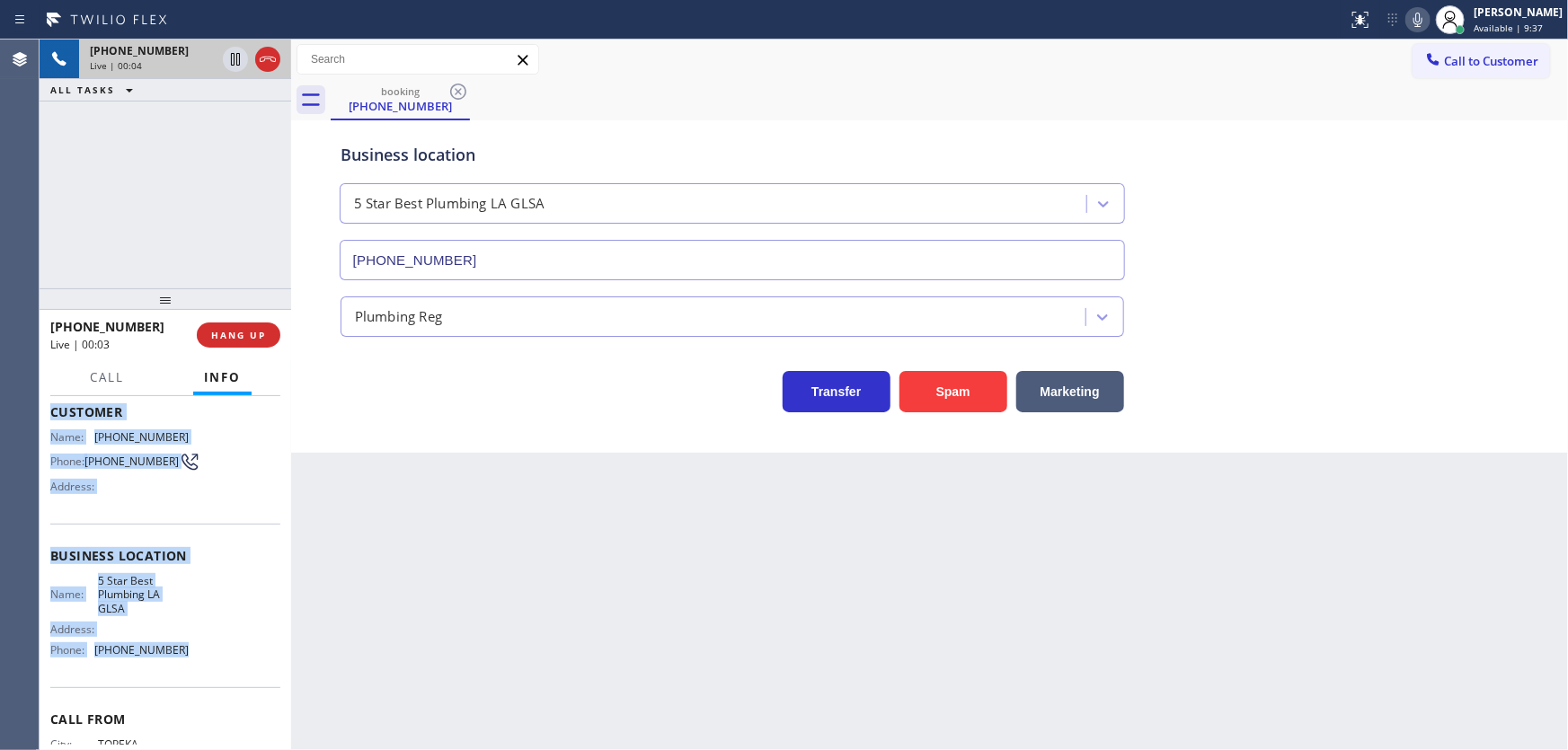
drag, startPoint x: 49, startPoint y: 406, endPoint x: 180, endPoint y: 645, distance: 272.5
click at [180, 645] on div "Context Queue: Plumbing Priority: 1 Customer Name: [PHONE_NUMBER] Phone: [PHONE…" at bounding box center [165, 574] width 251 height 355
copy div "Customer Name: [PHONE_NUMBER] Phone: [PHONE_NUMBER] Address: Business location …"
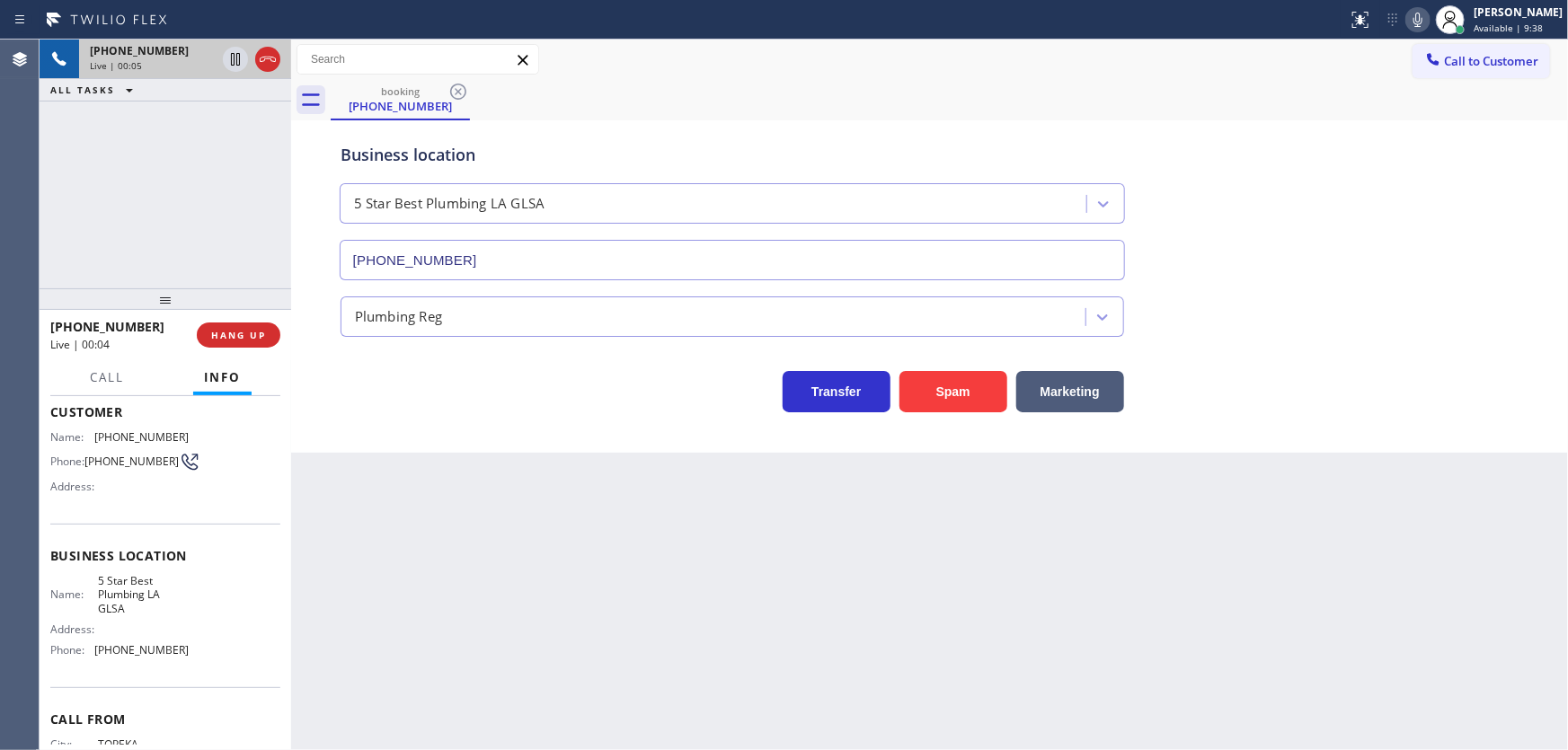
click at [189, 197] on div "[PHONE_NUMBER] Live | 00:05 ALL TASKS ALL TASKS ACTIVE TASKS TASKS IN WRAP UP" at bounding box center [165, 163] width 251 height 248
click at [120, 205] on div "[PHONE_NUMBER] Live | 00:07 ALL TASKS ALL TASKS ACTIVE TASKS TASKS IN WRAP UP" at bounding box center [165, 163] width 251 height 248
click at [173, 203] on div "[PHONE_NUMBER] Live | 00:19 ALL TASKS ALL TASKS ACTIVE TASKS TASKS IN WRAP UP" at bounding box center [165, 163] width 251 height 248
click at [253, 330] on span "HANG UP" at bounding box center [238, 335] width 54 height 12
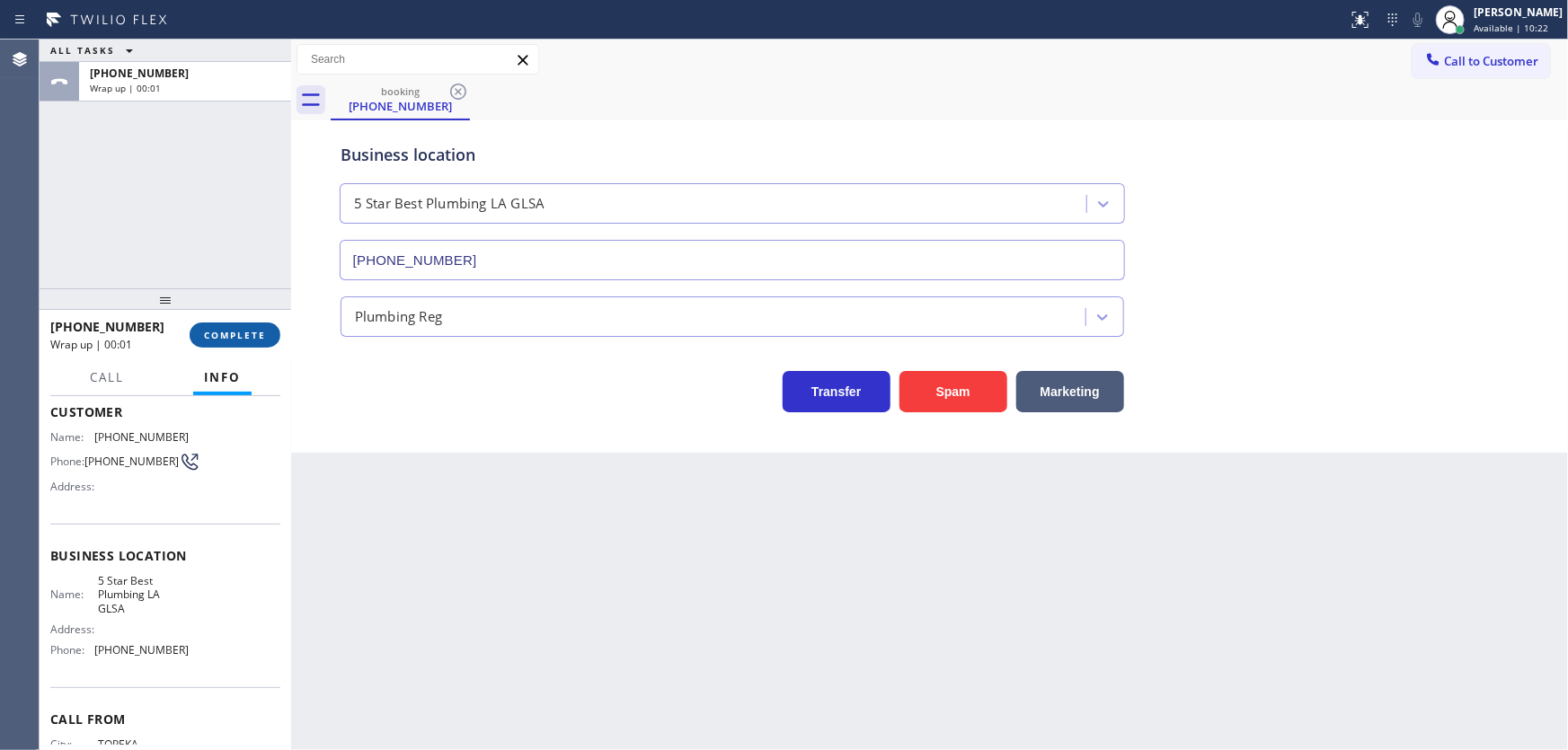
click at [251, 338] on span "COMPLETE" at bounding box center [235, 335] width 62 height 12
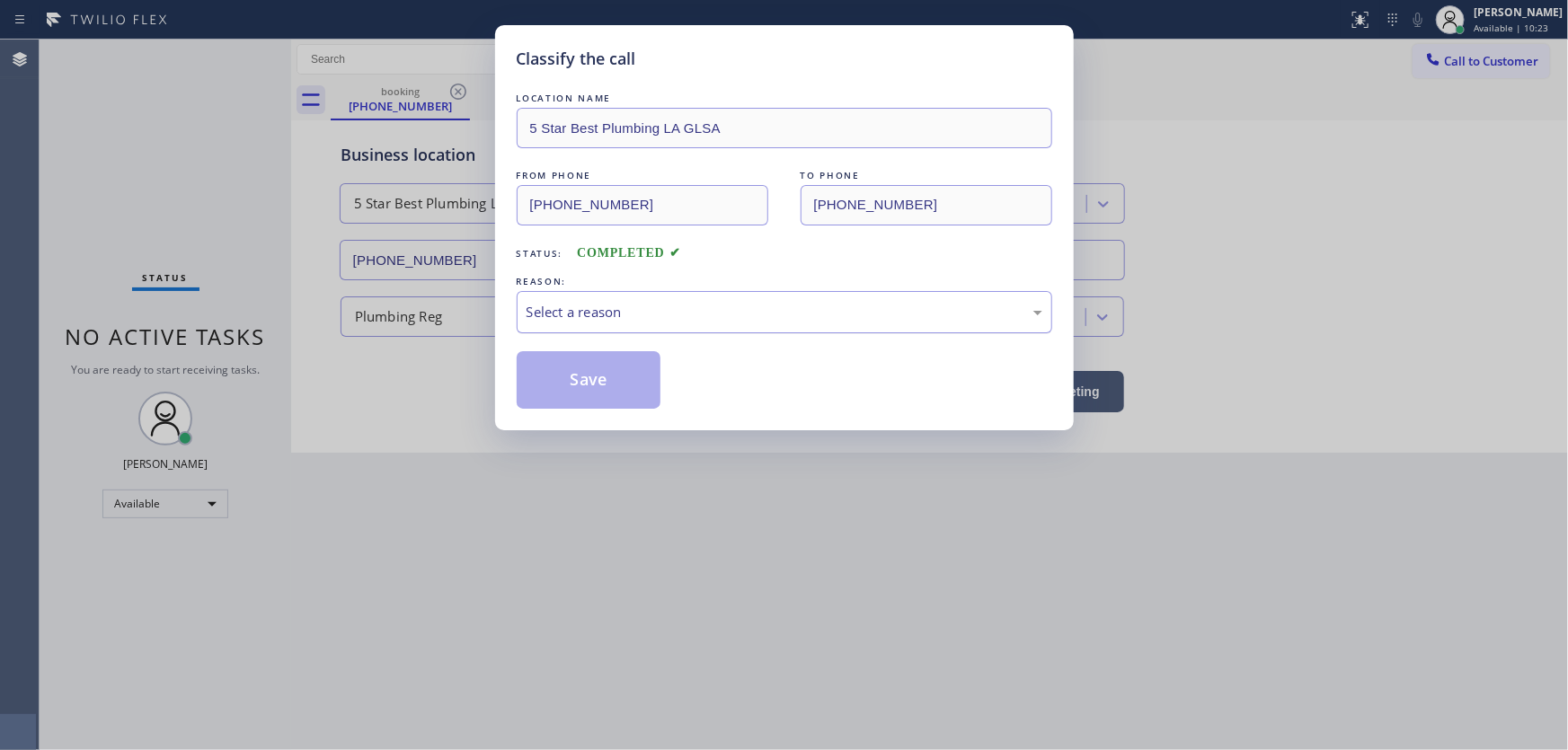
drag, startPoint x: 594, startPoint y: 314, endPoint x: 594, endPoint y: 330, distance: 16.0
click at [594, 319] on div "Select a reason" at bounding box center [785, 312] width 516 height 21
click at [596, 372] on button "Save" at bounding box center [589, 380] width 144 height 57
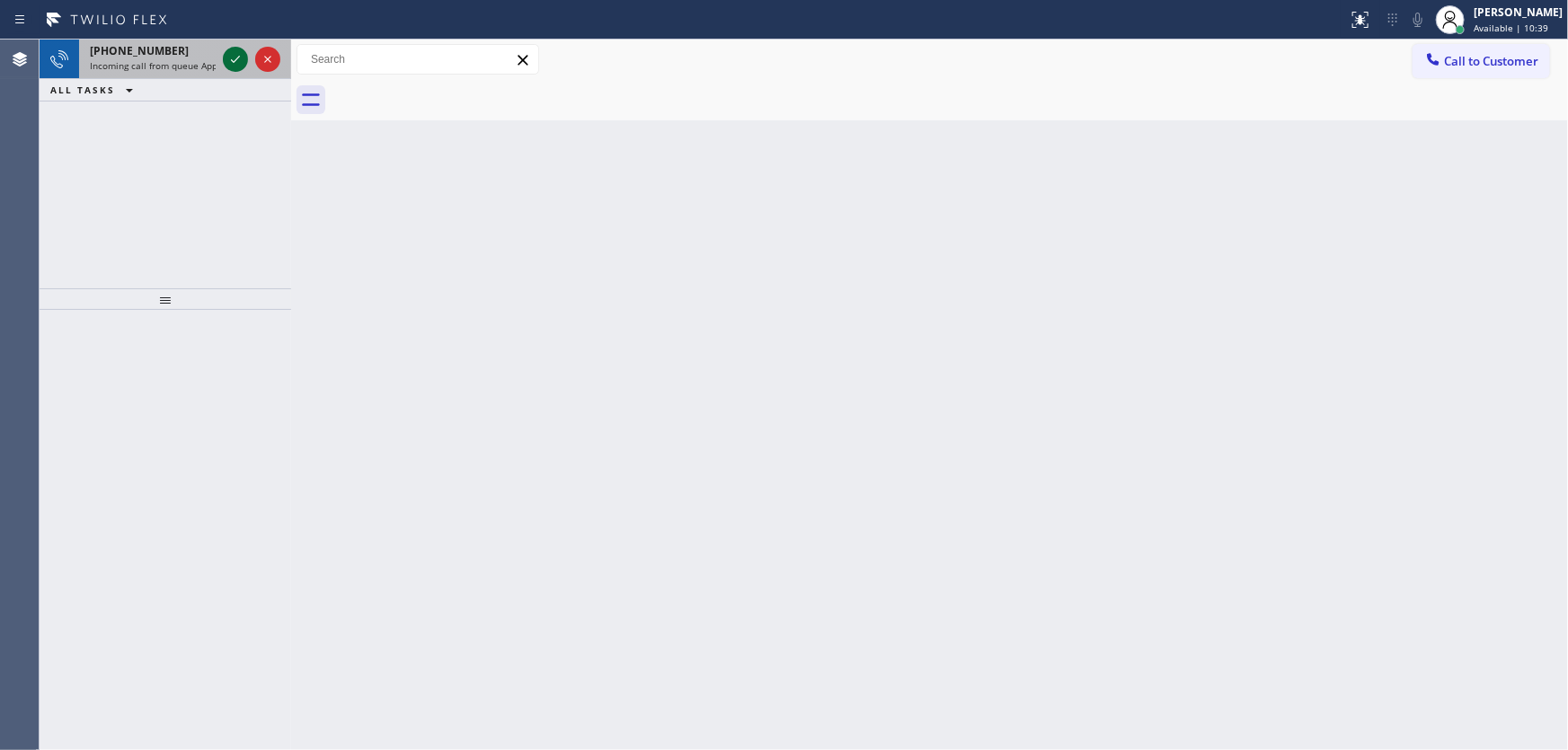
click at [227, 55] on icon at bounding box center [235, 59] width 22 height 22
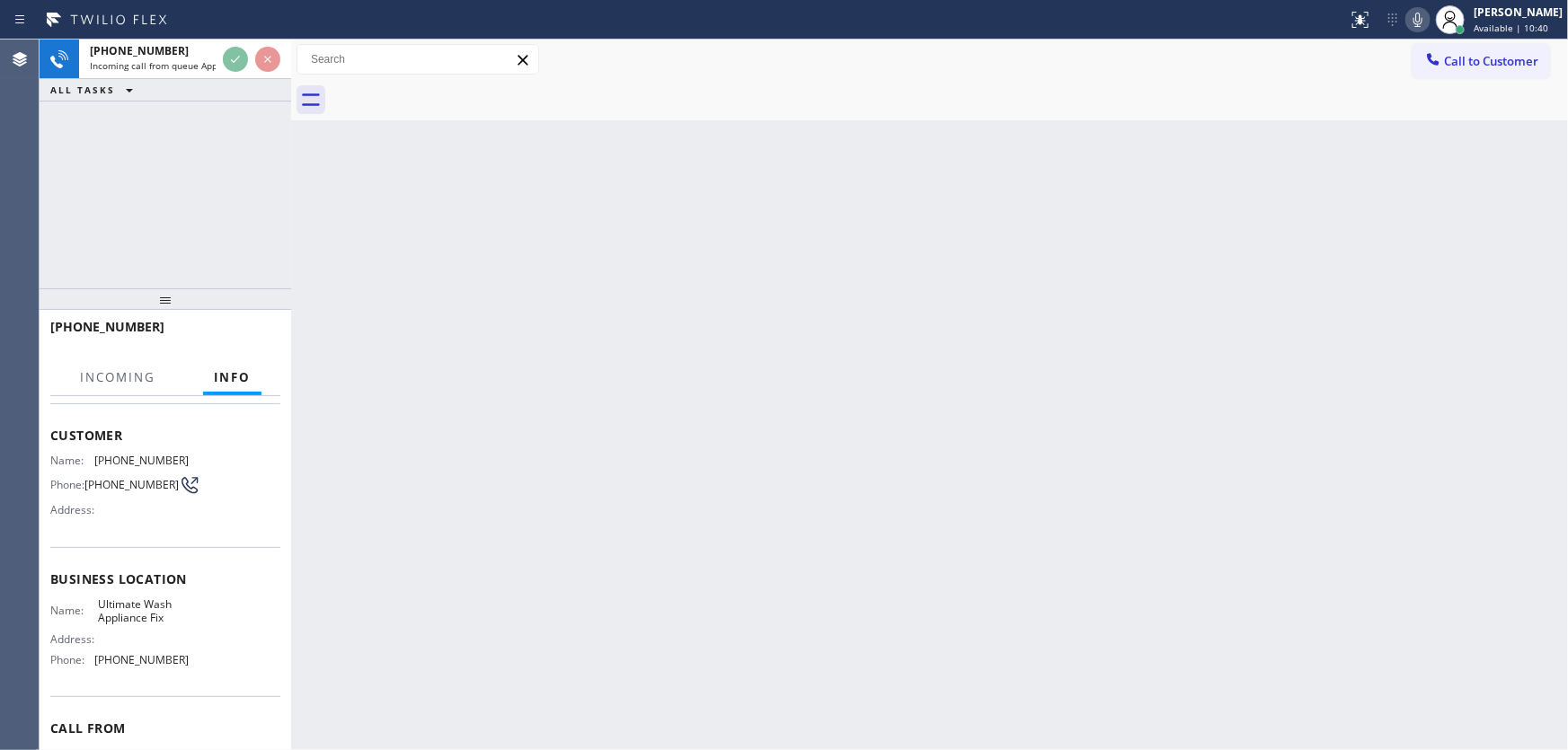
scroll to position [81, 0]
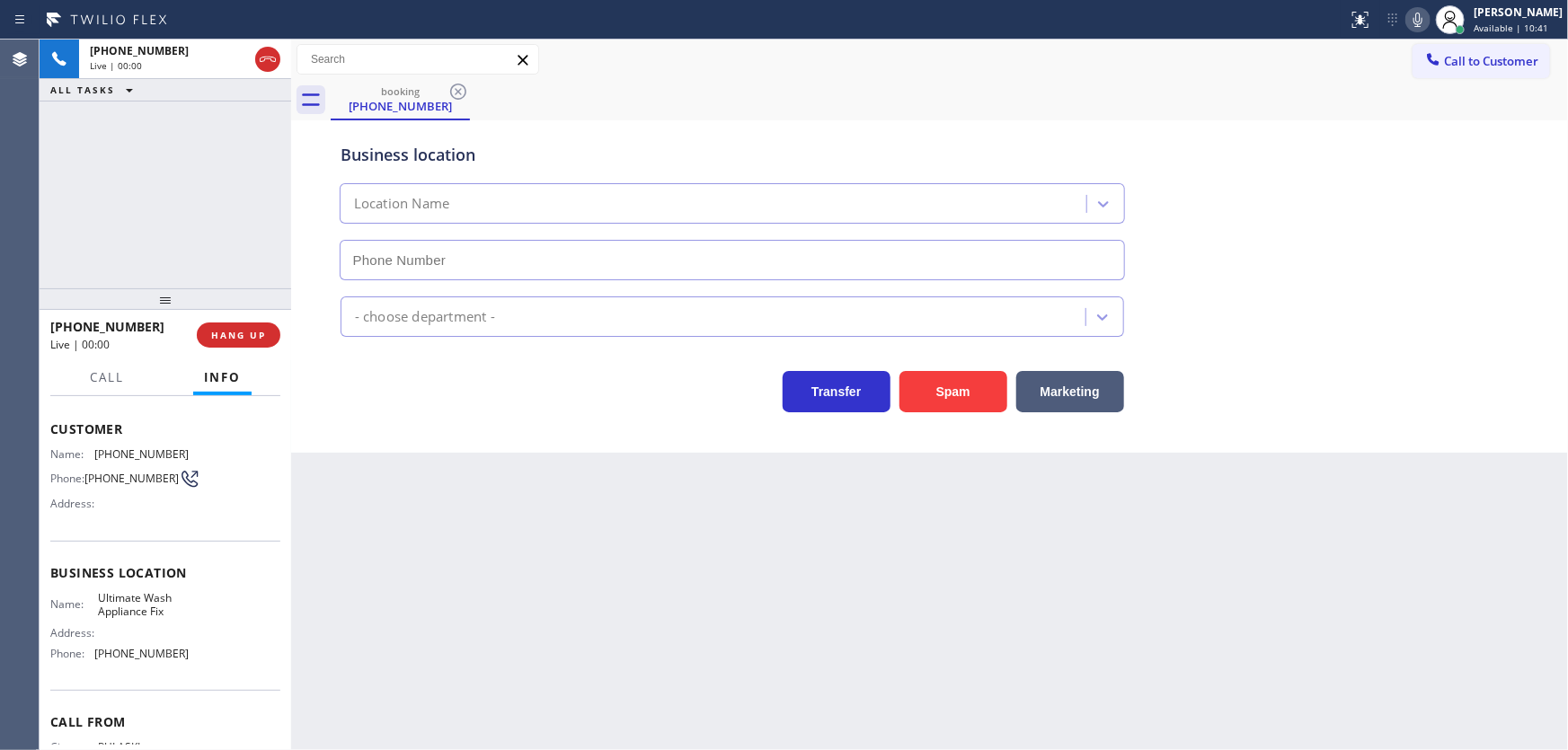
type input "[PHONE_NUMBER]"
click at [946, 394] on button "Spam" at bounding box center [953, 392] width 108 height 41
click at [1442, 71] on div at bounding box center [1433, 61] width 22 height 22
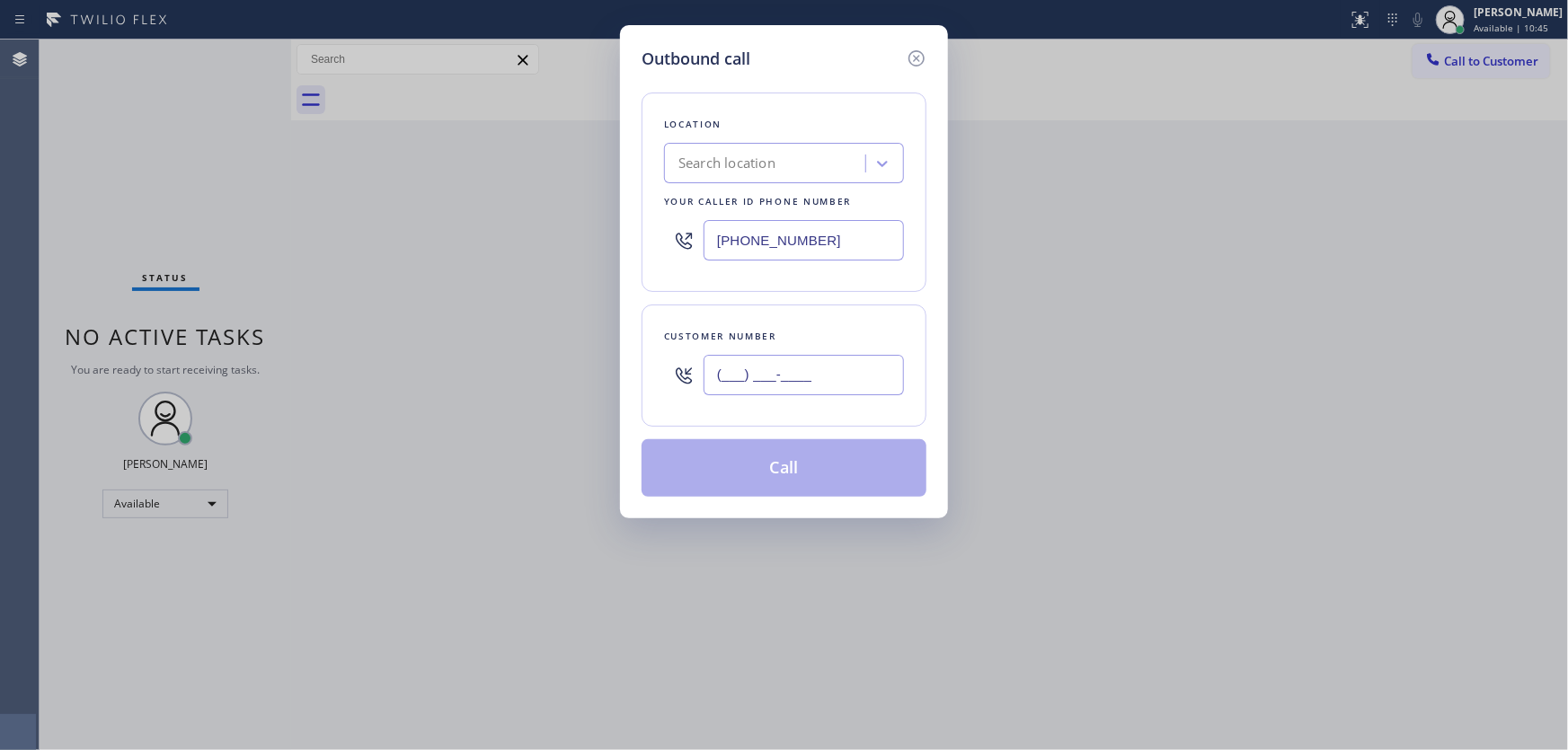
click at [809, 382] on input "(___) ___-____" at bounding box center [804, 375] width 201 height 40
paste input "785) 215-4440"
type input "[PHONE_NUMBER]"
click at [837, 248] on input "[PHONE_NUMBER]" at bounding box center [804, 240] width 201 height 40
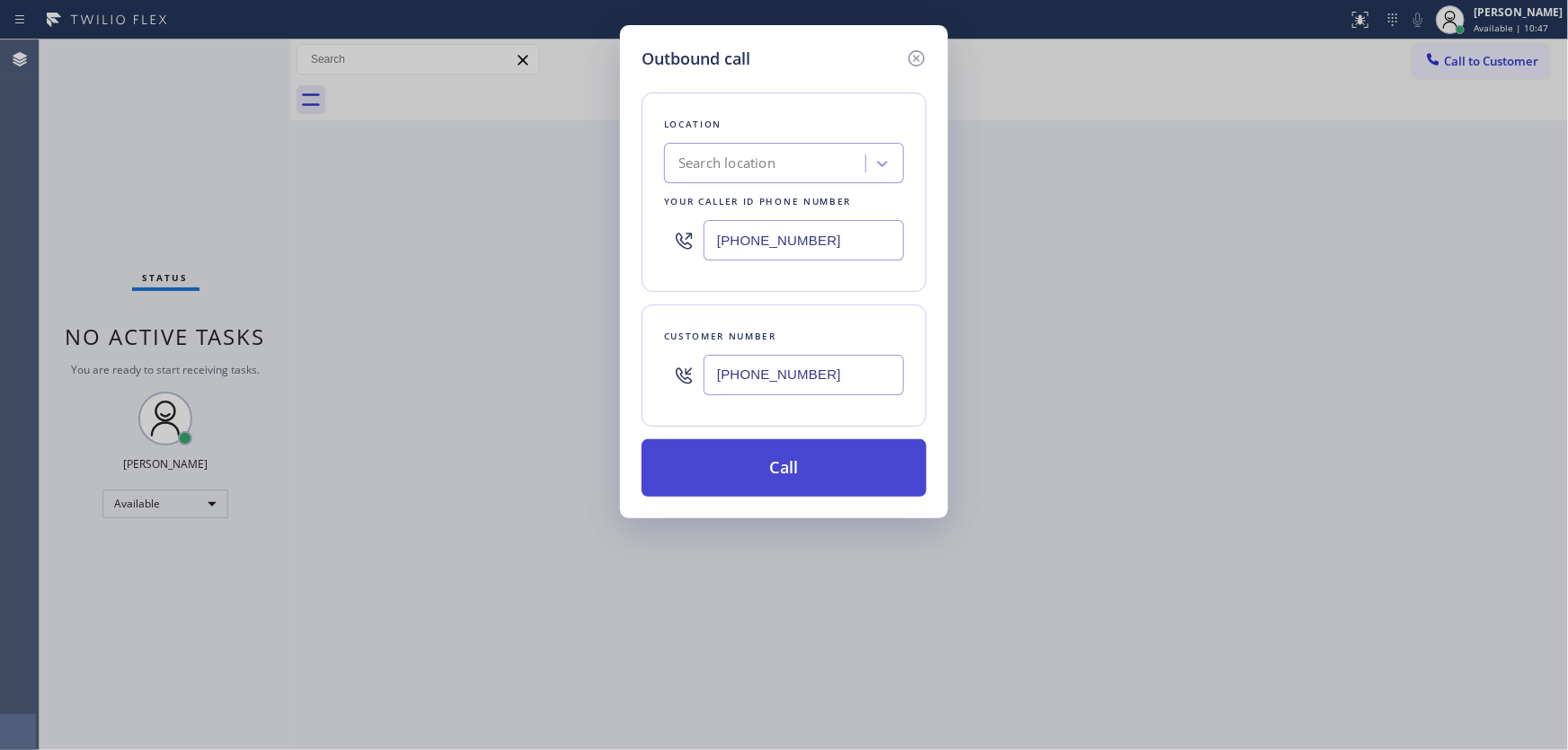
paste input "213) 444-7988"
type input "[PHONE_NUMBER]"
click at [797, 464] on button "Call" at bounding box center [784, 468] width 285 height 57
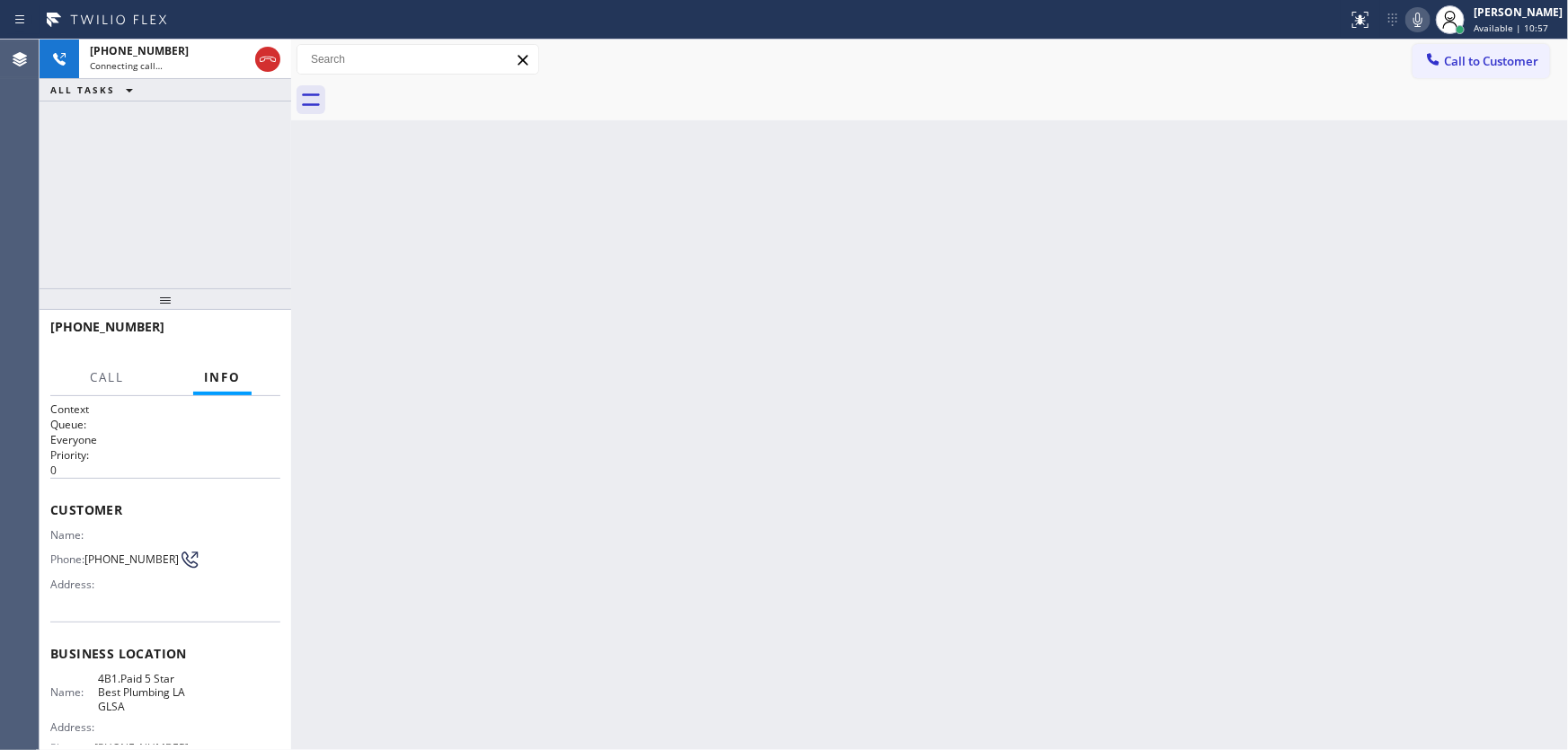
click at [139, 183] on div "[PHONE_NUMBER] Connecting call… ALL TASKS ALL TASKS ACTIVE TASKS TASKS IN WRAP …" at bounding box center [165, 163] width 251 height 248
click at [81, 193] on div "[PHONE_NUMBER] Connecting call… ALL TASKS ALL TASKS ACTIVE TASKS TASKS IN WRAP …" at bounding box center [165, 163] width 251 height 248
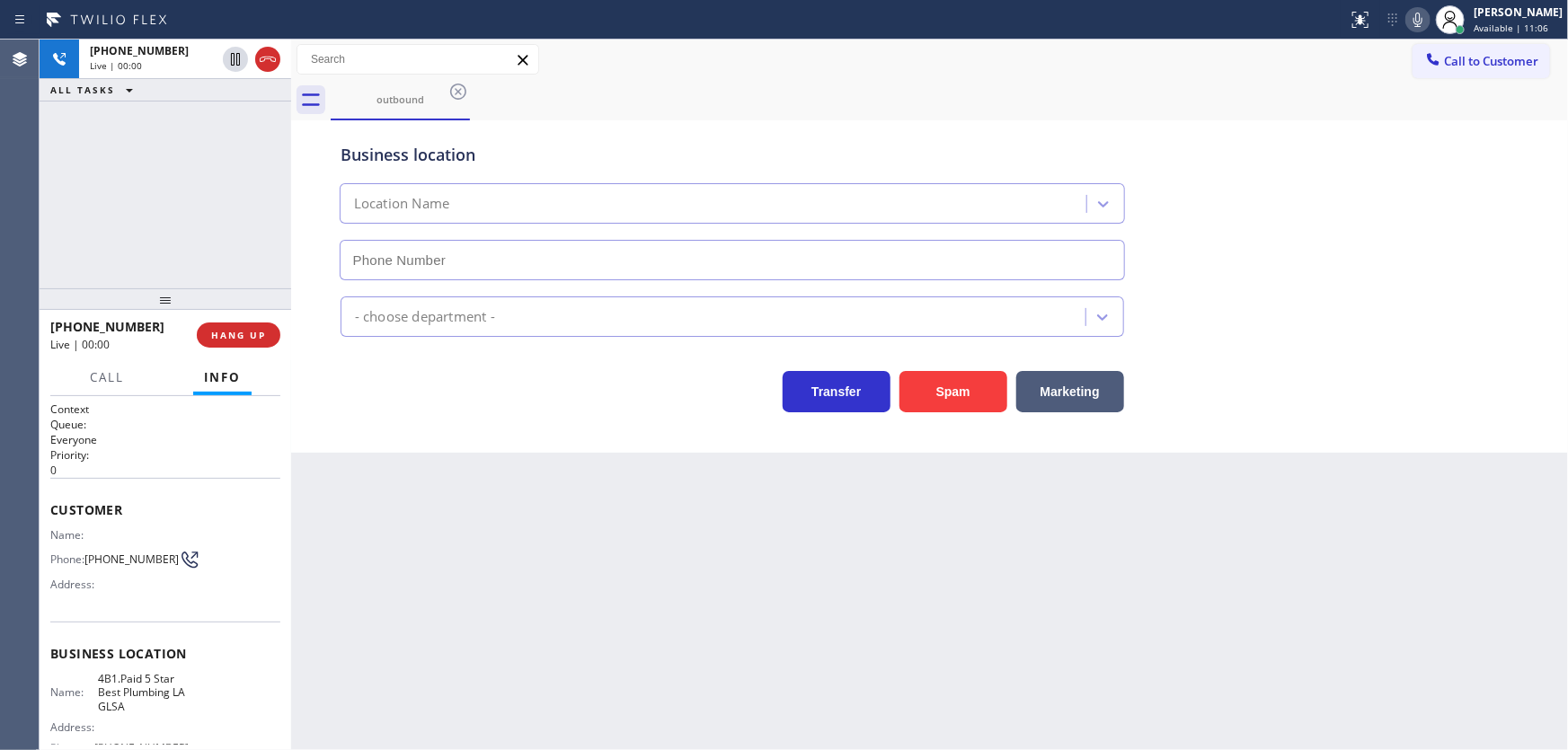
type input "[PHONE_NUMBER]"
click at [190, 227] on div "[PHONE_NUMBER] Live | 00:12 ALL TASKS ALL TASKS ACTIVE TASKS TASKS IN WRAP UP" at bounding box center [165, 163] width 251 height 248
click at [203, 223] on div "[PHONE_NUMBER] Live | 00:12 ALL TASKS ALL TASKS ACTIVE TASKS TASKS IN WRAP UP" at bounding box center [165, 163] width 251 height 248
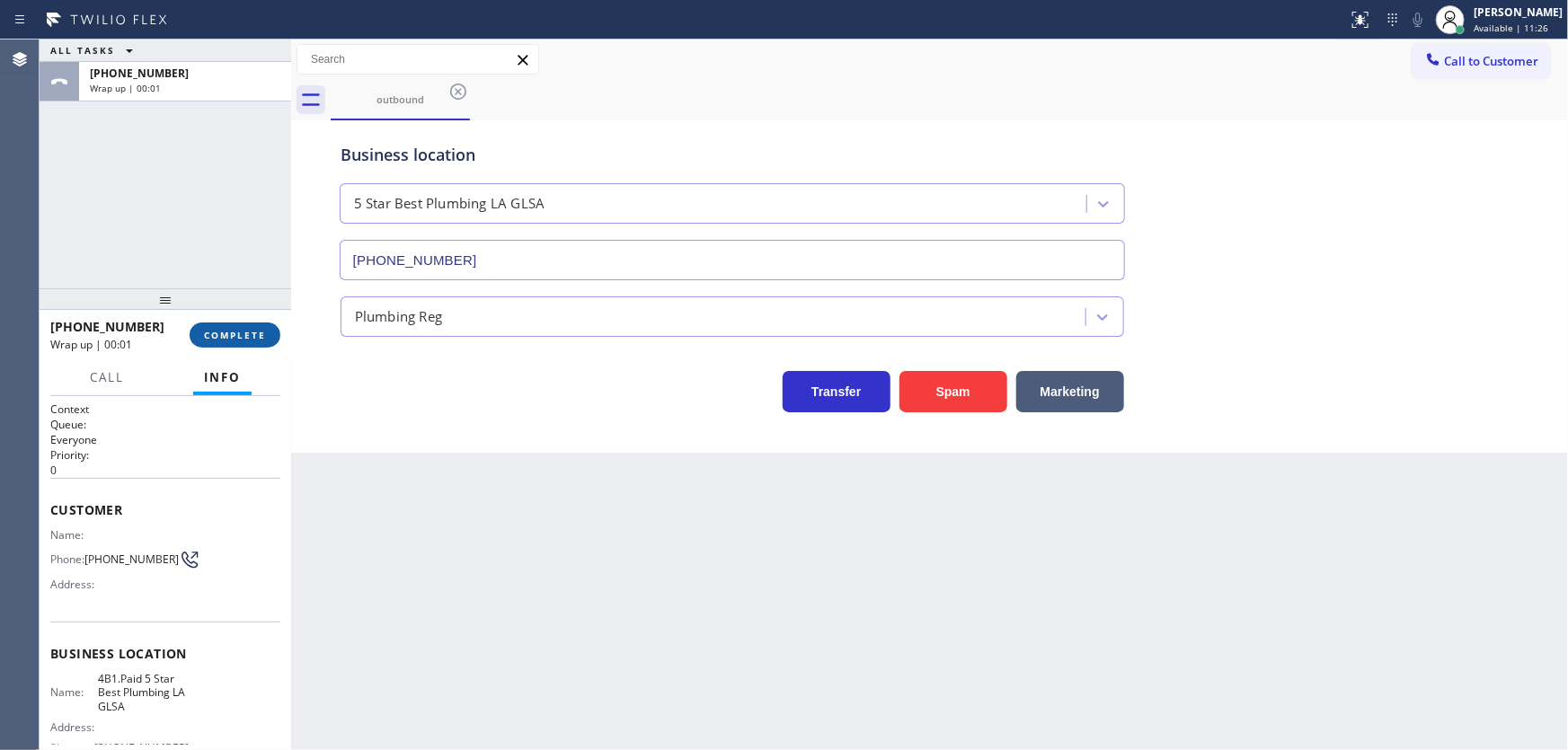
click at [237, 334] on span "COMPLETE" at bounding box center [235, 335] width 62 height 12
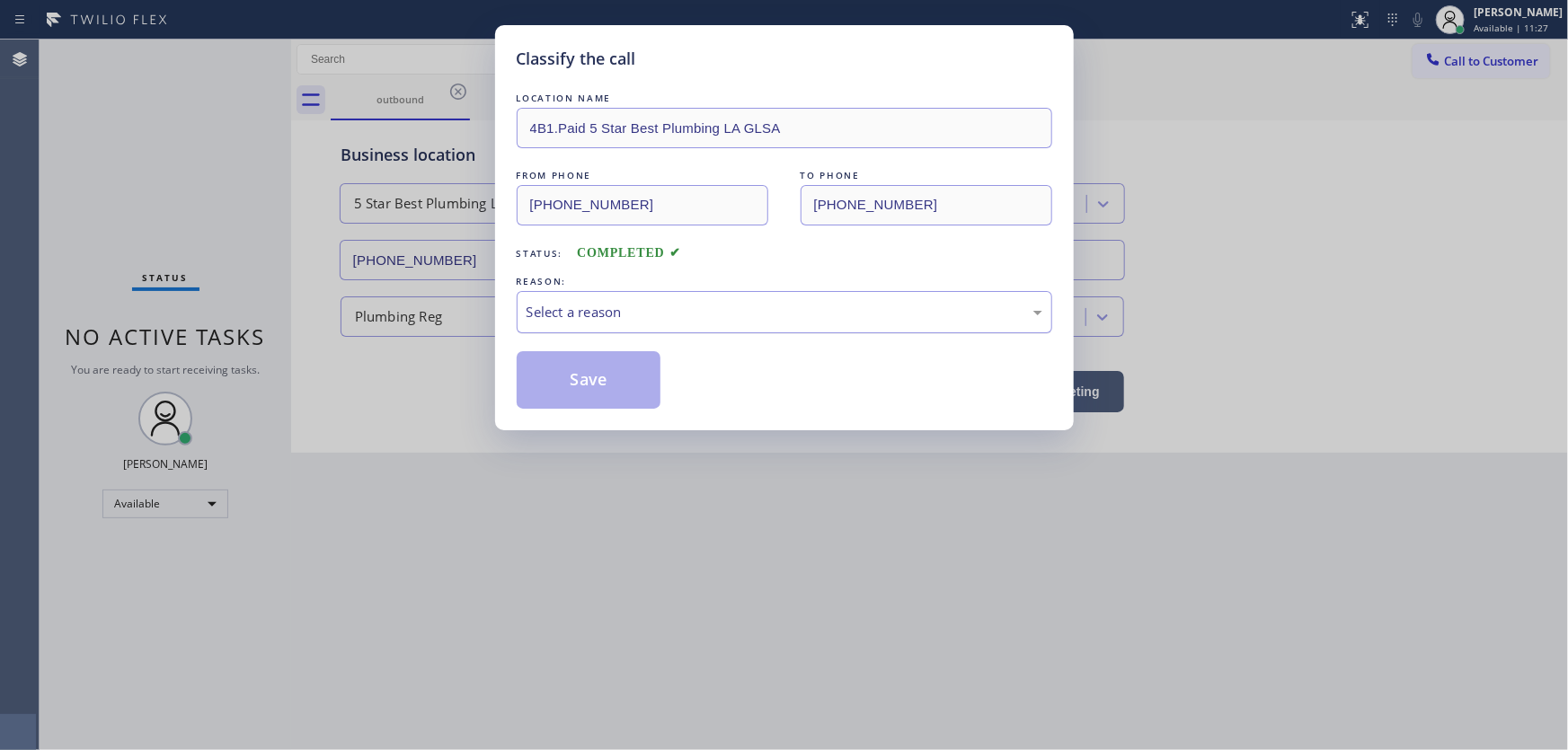
click at [590, 316] on div "Select a reason" at bounding box center [785, 312] width 516 height 21
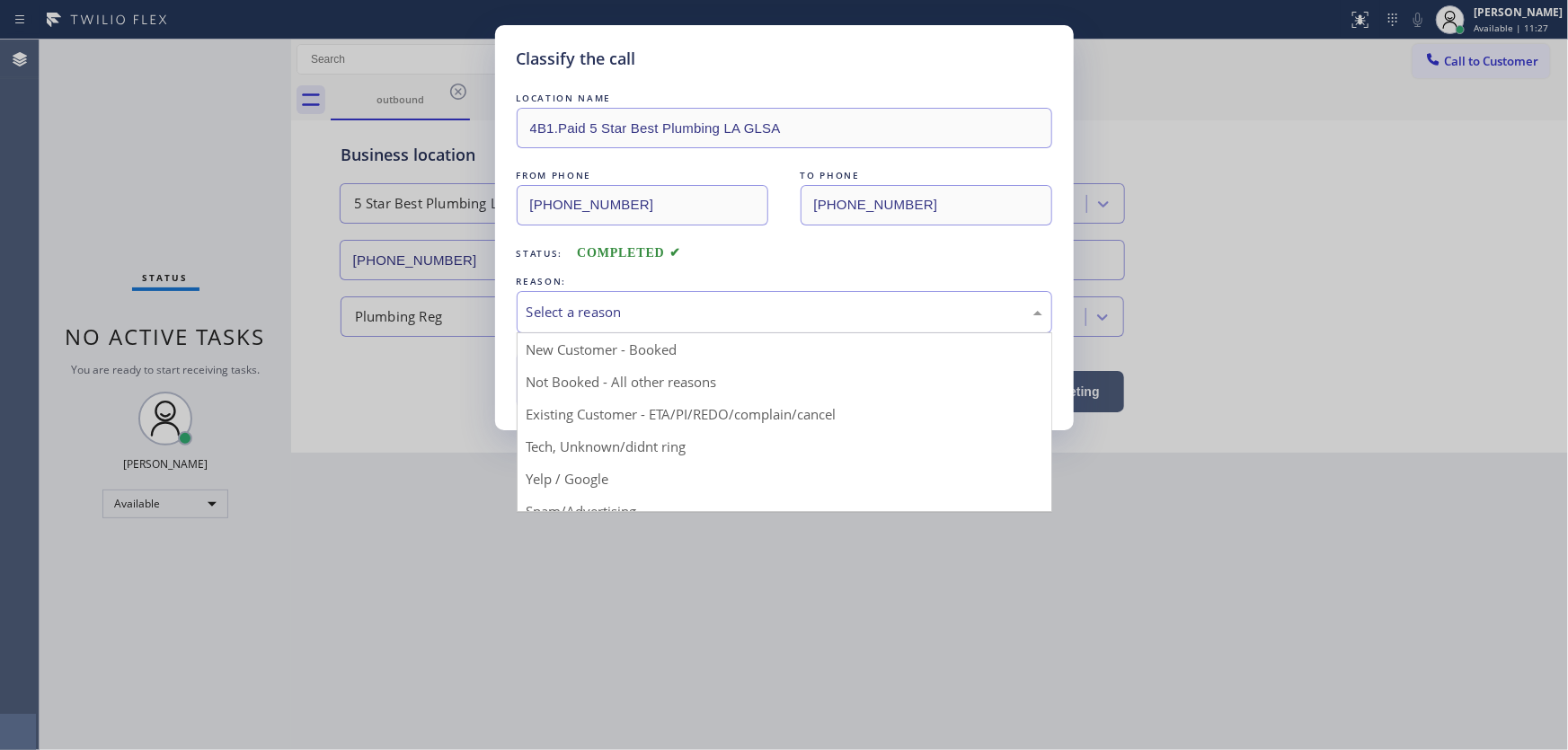
drag, startPoint x: 597, startPoint y: 444, endPoint x: 602, endPoint y: 425, distance: 19.6
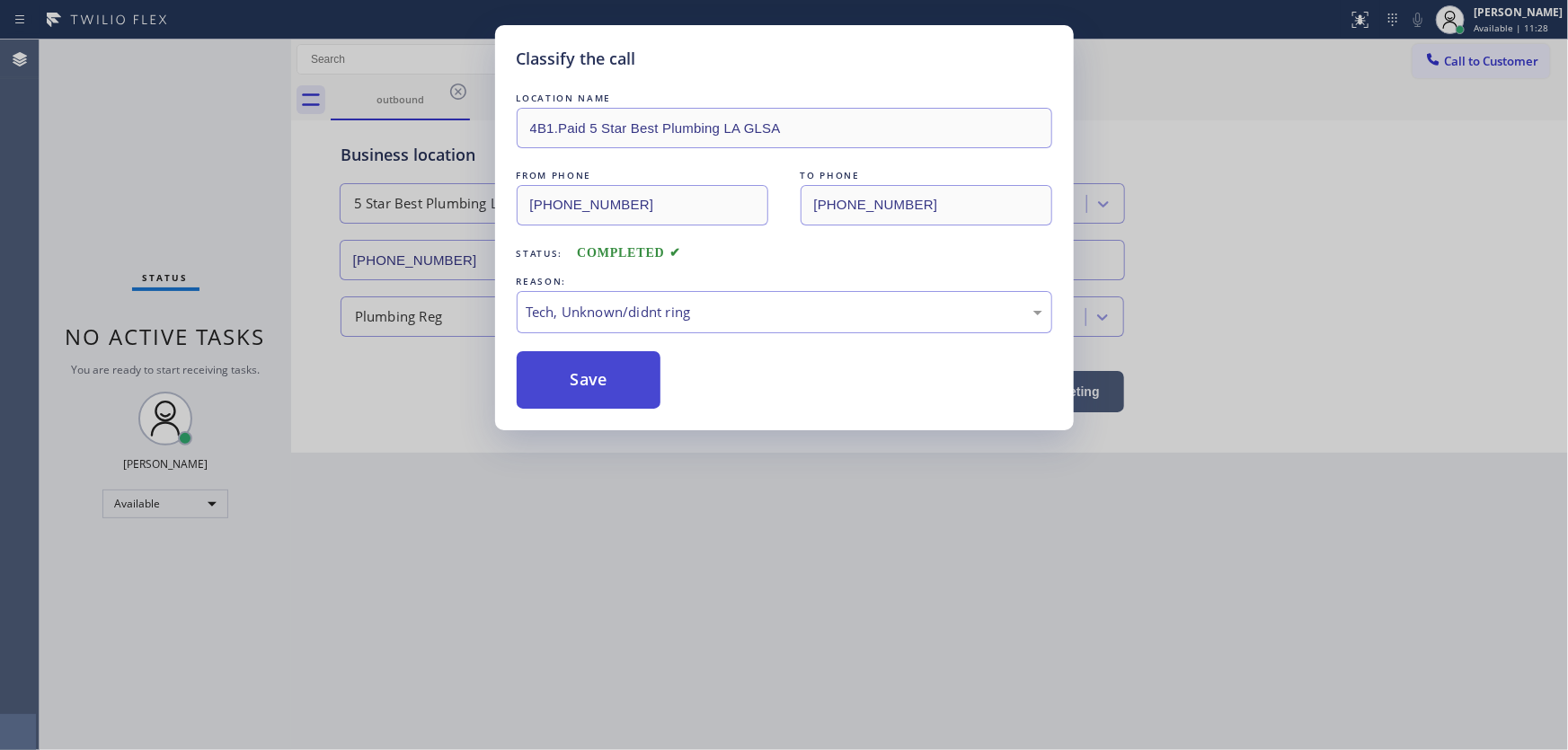
click at [596, 385] on button "Save" at bounding box center [589, 380] width 144 height 57
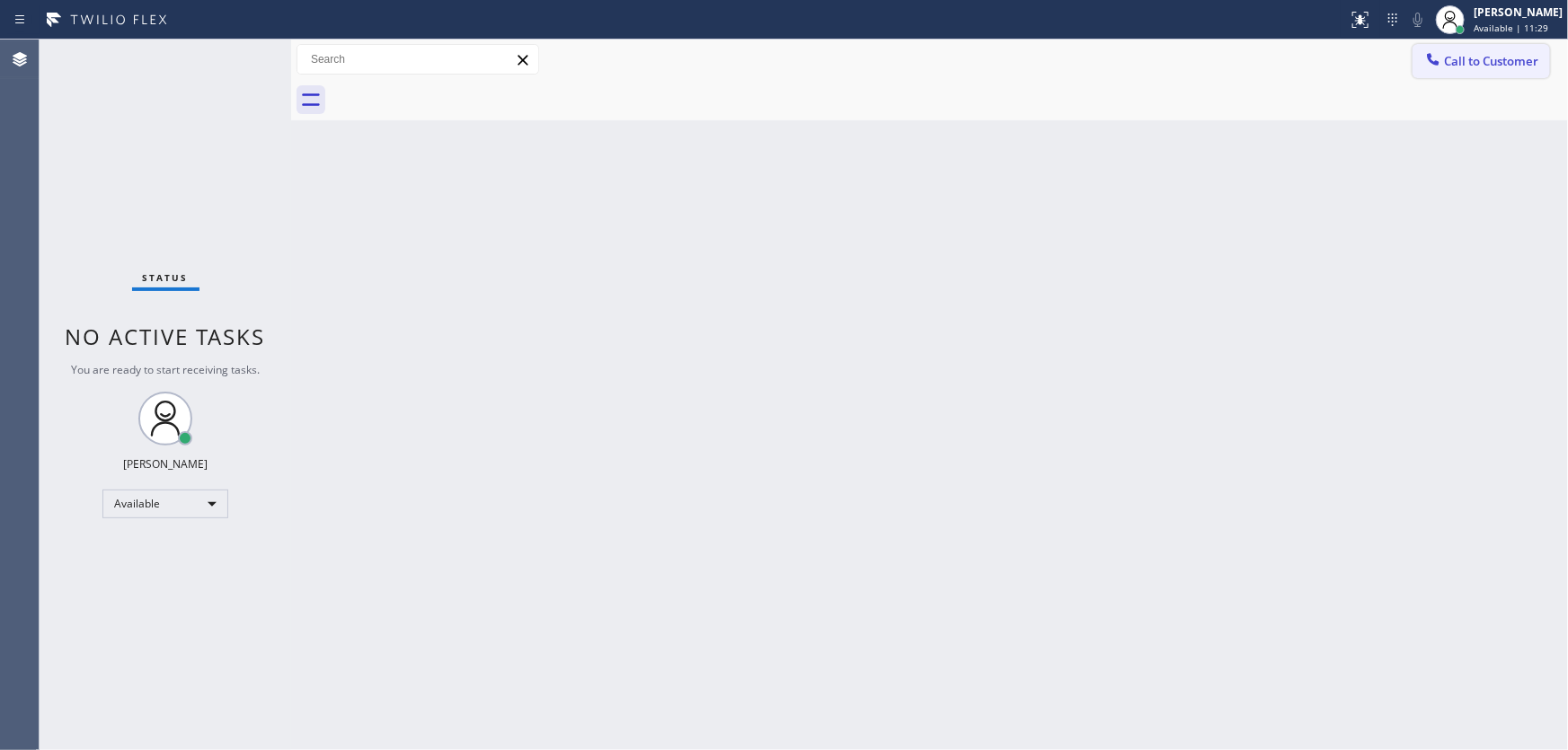
click at [1471, 63] on span "Call to Customer" at bounding box center [1491, 61] width 95 height 16
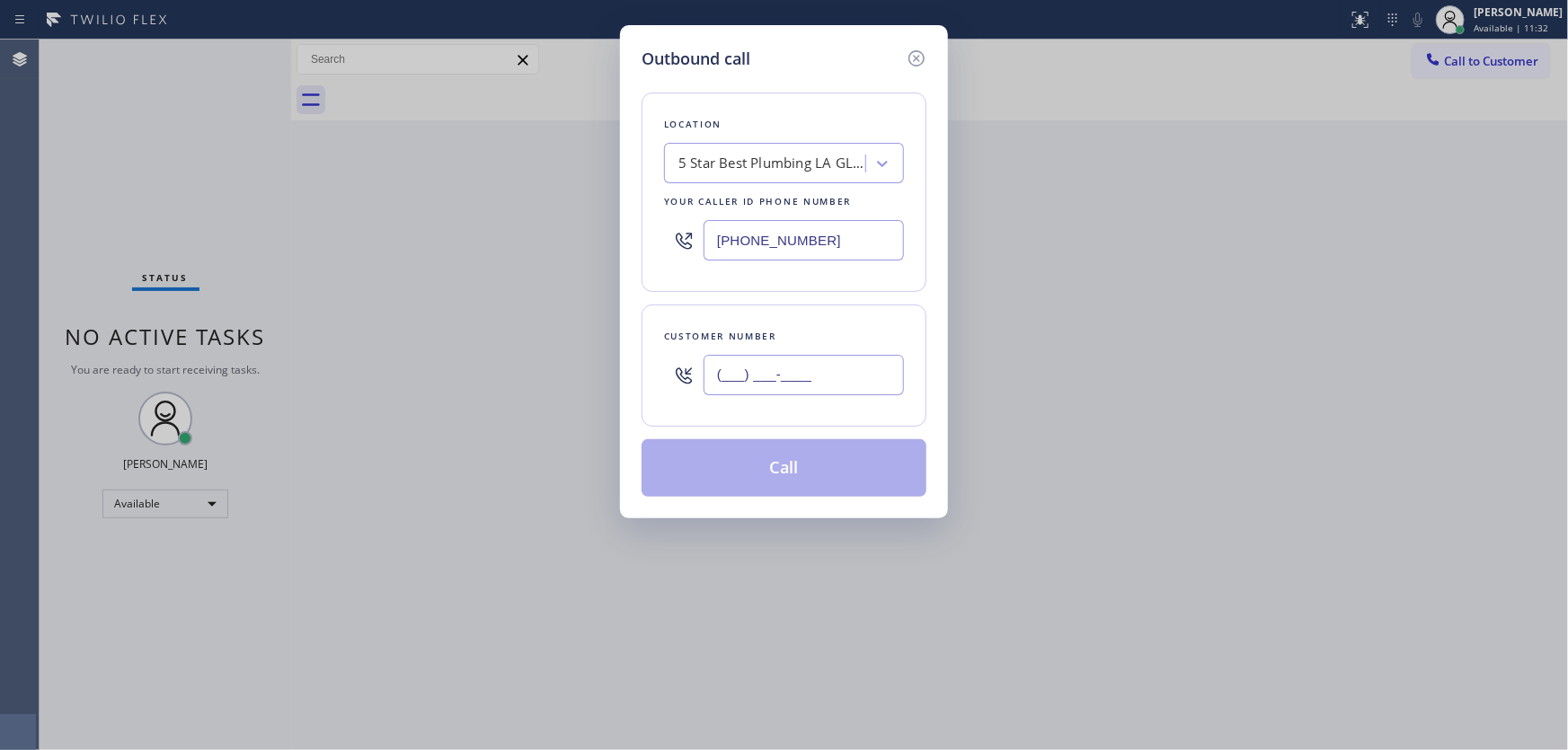
click at [791, 376] on input "(___) ___-____" at bounding box center [804, 375] width 201 height 40
paste input "785) 215-4440"
type input "[PHONE_NUMBER]"
click at [846, 243] on input "[PHONE_NUMBER]" at bounding box center [804, 240] width 201 height 40
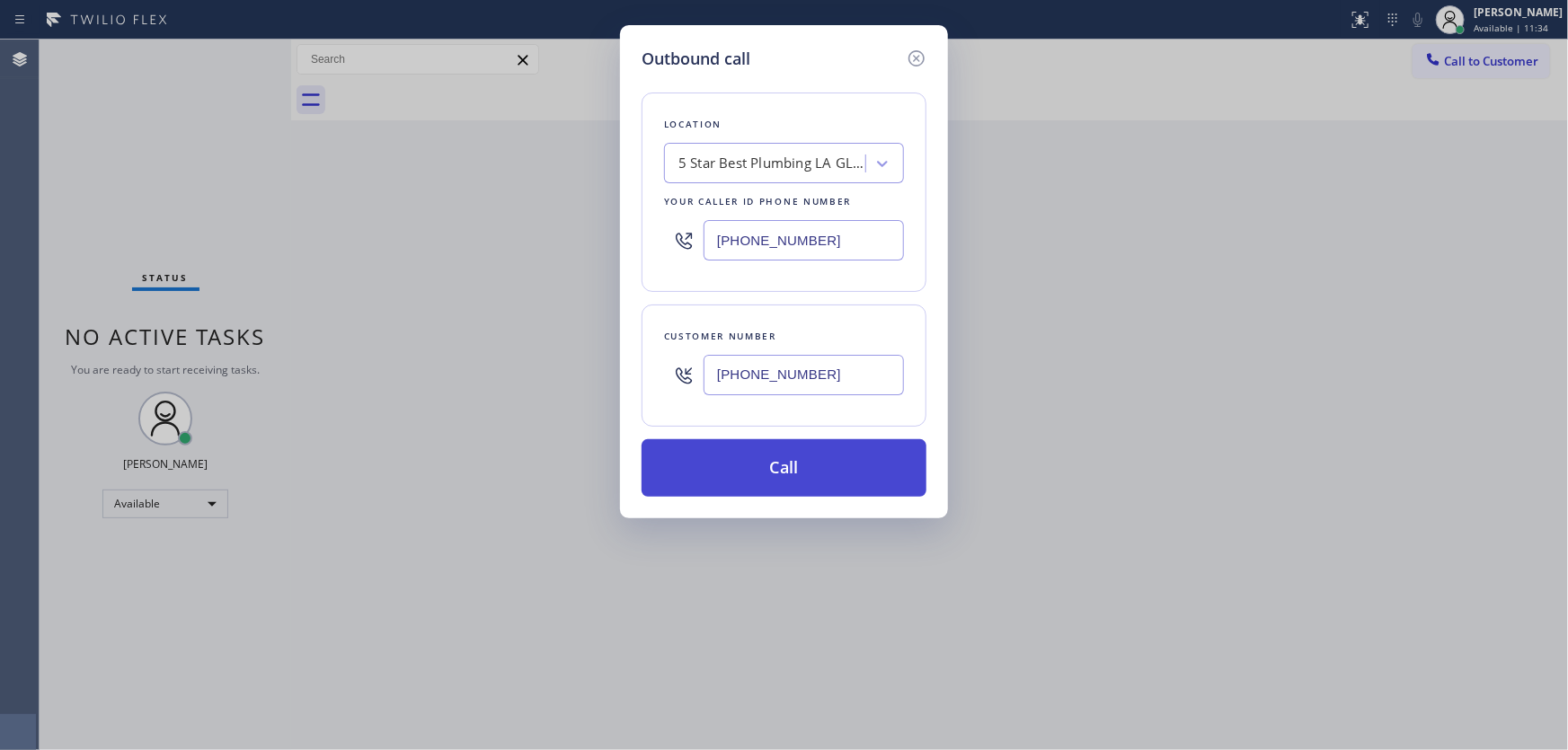
paste input "text"
type input "[PHONE_NUMBER]"
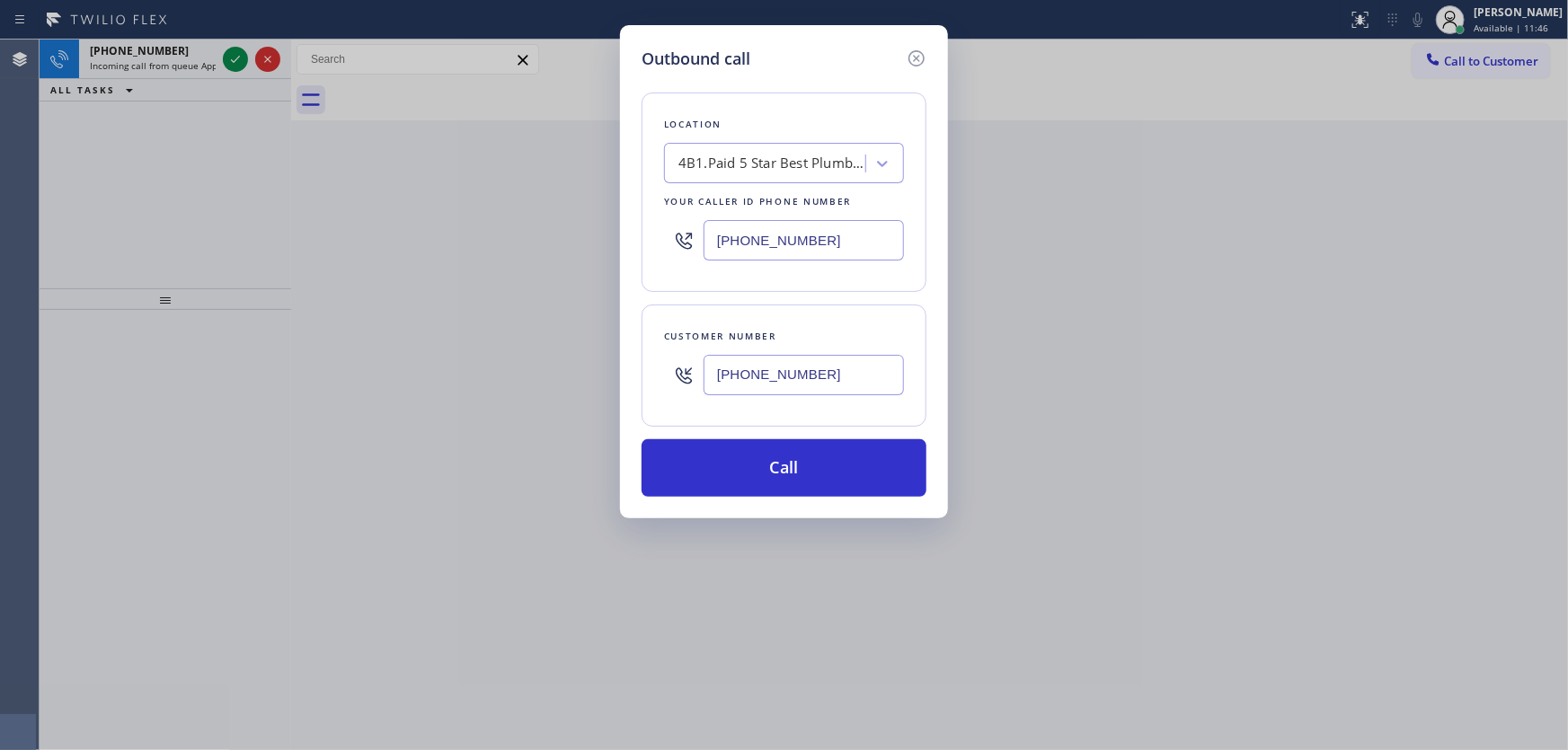
drag, startPoint x: 693, startPoint y: 46, endPoint x: 705, endPoint y: 49, distance: 12.4
click at [696, 47] on h5 "Outbound call" at bounding box center [696, 59] width 109 height 24
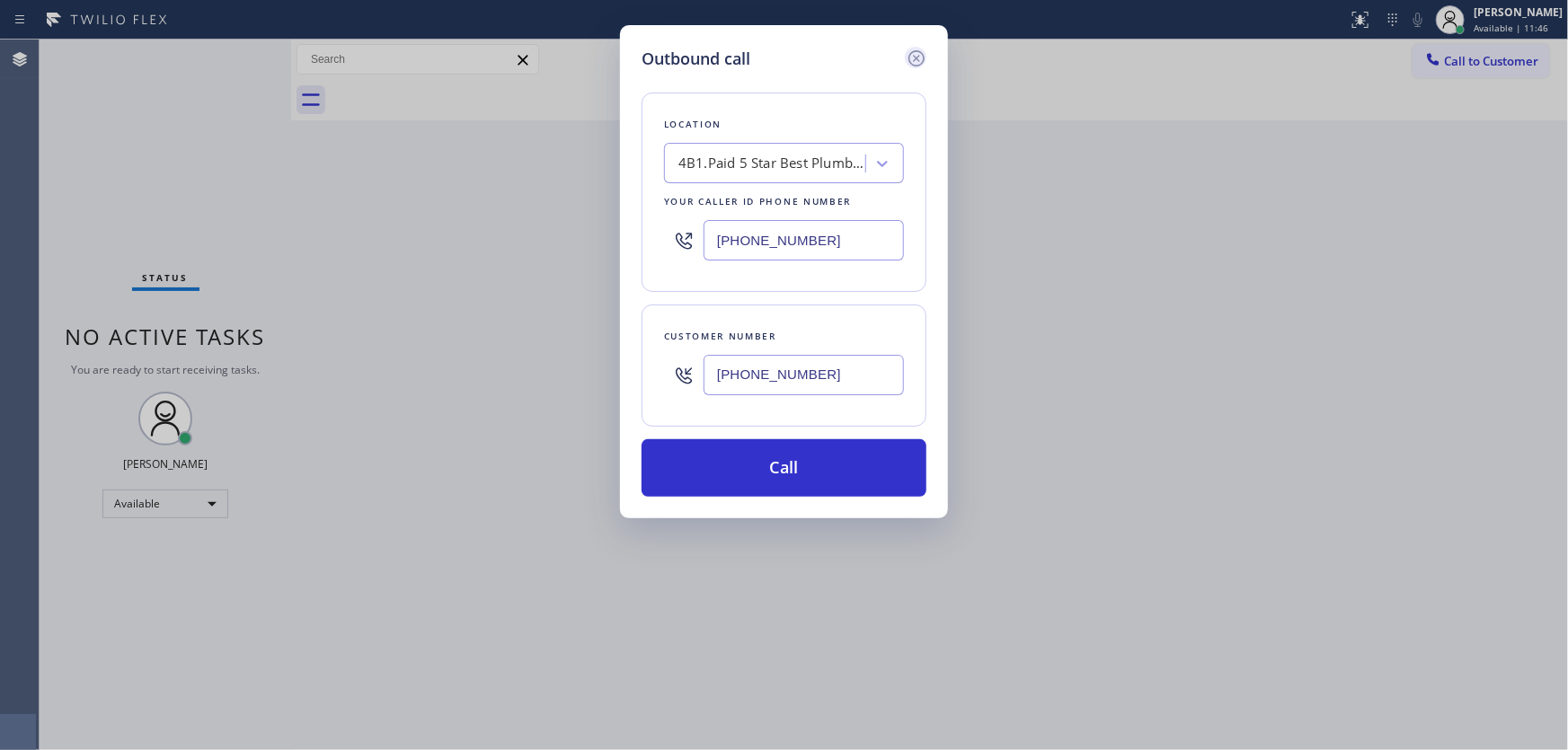
click at [922, 55] on icon at bounding box center [916, 58] width 22 height 22
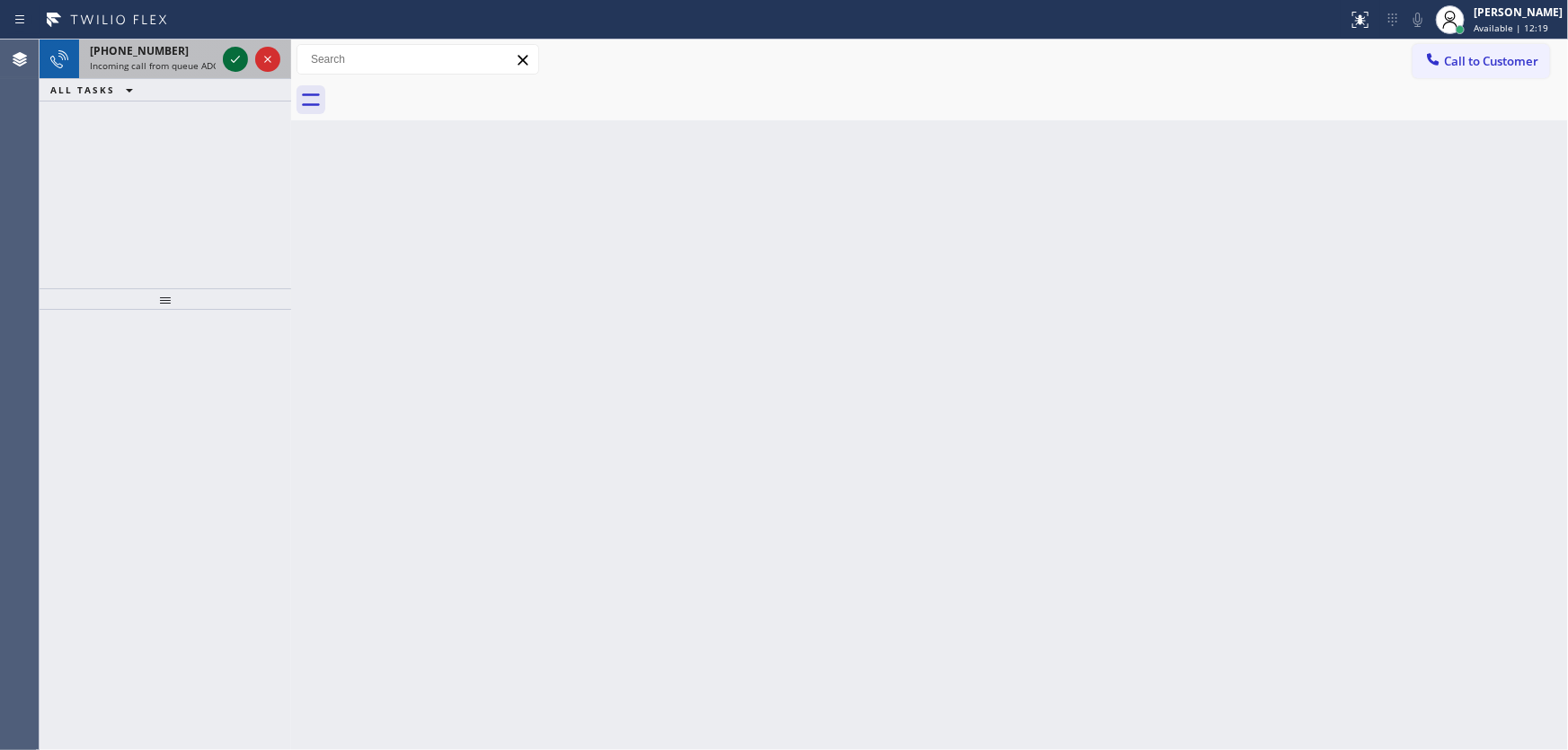
click at [231, 60] on icon at bounding box center [235, 59] width 9 height 8
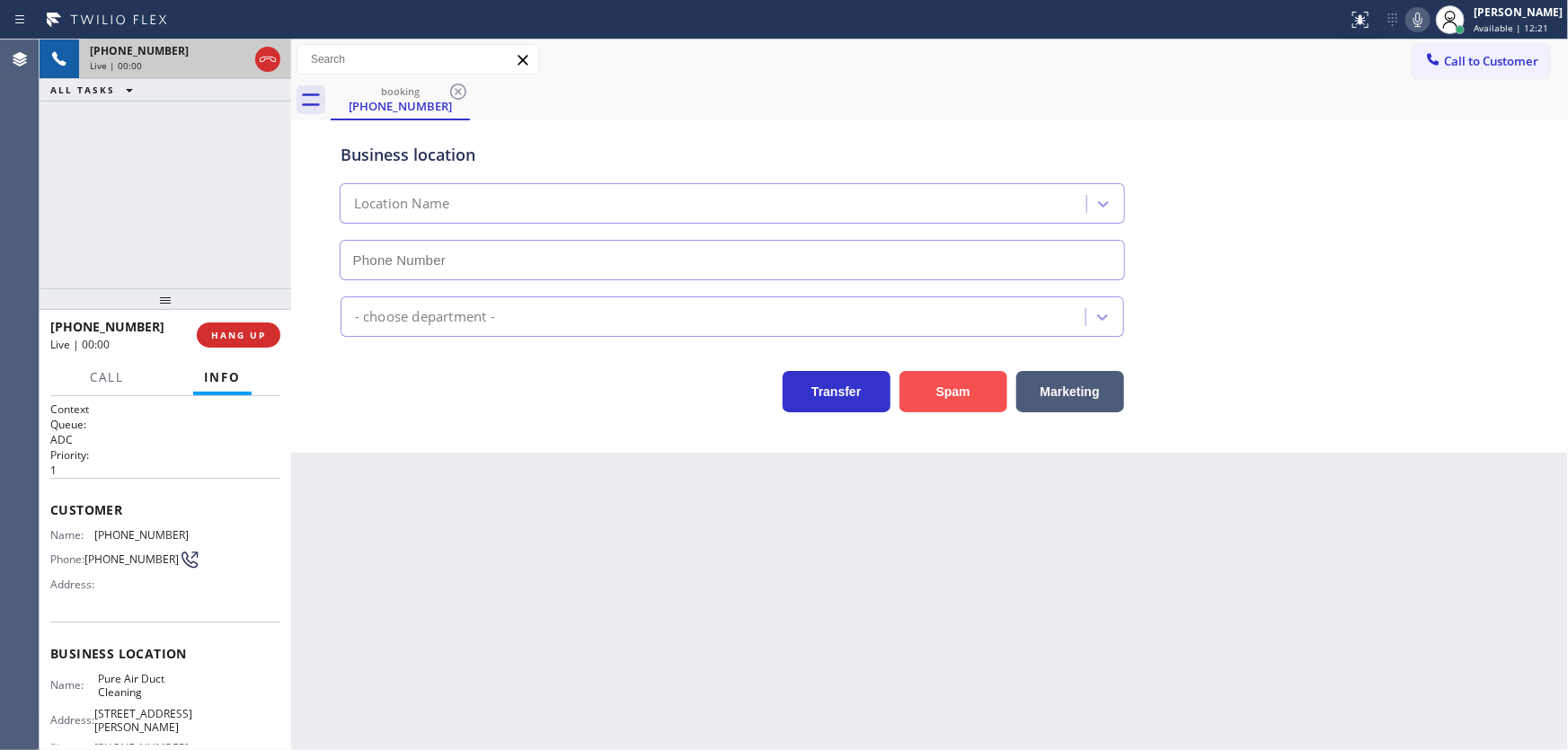
type input "[PHONE_NUMBER]"
click at [928, 397] on button "Spam" at bounding box center [953, 392] width 108 height 41
click at [1438, 58] on icon at bounding box center [1433, 59] width 18 height 18
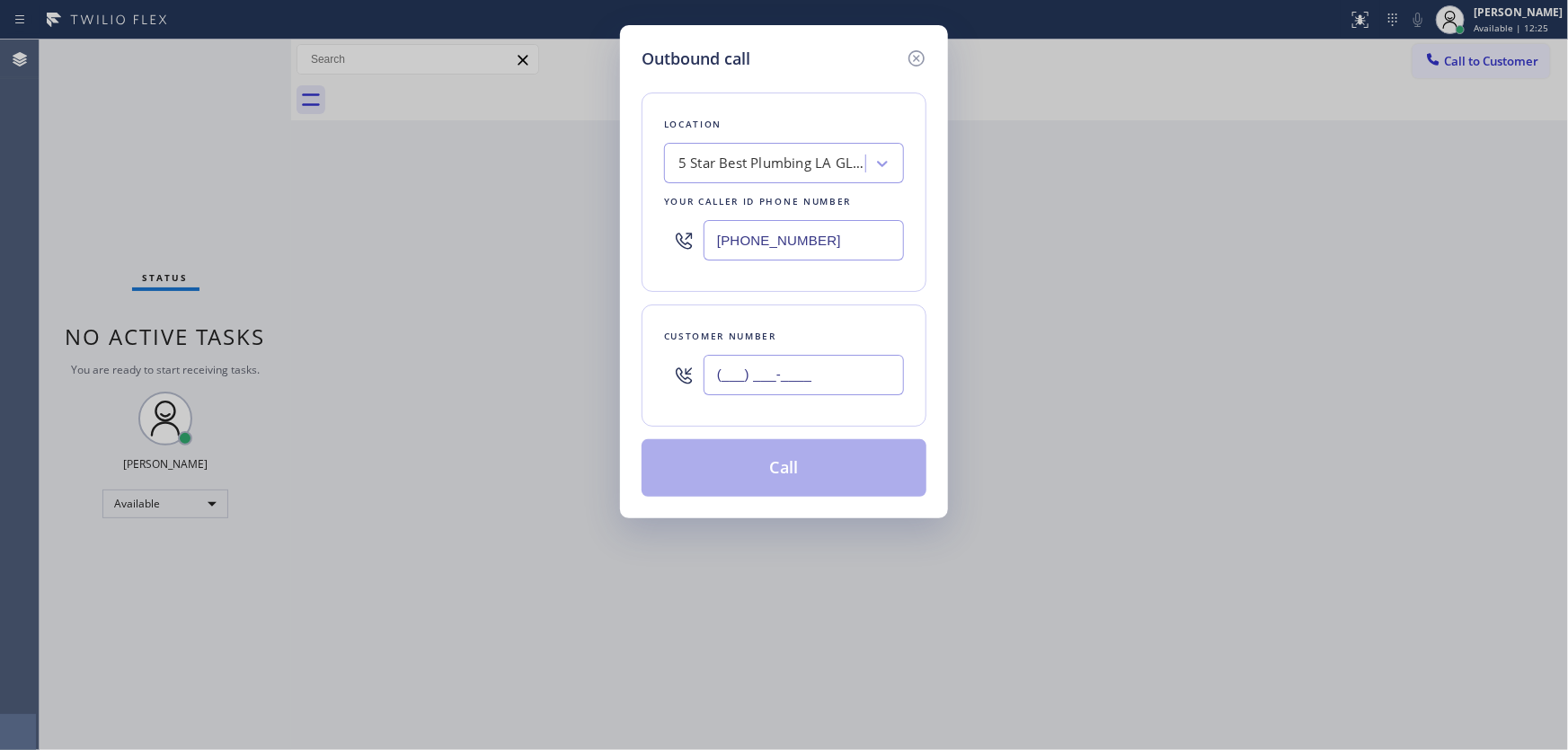
click at [764, 381] on input "(___) ___-____" at bounding box center [804, 375] width 201 height 40
paste input "785) 215-4440"
type input "[PHONE_NUMBER]"
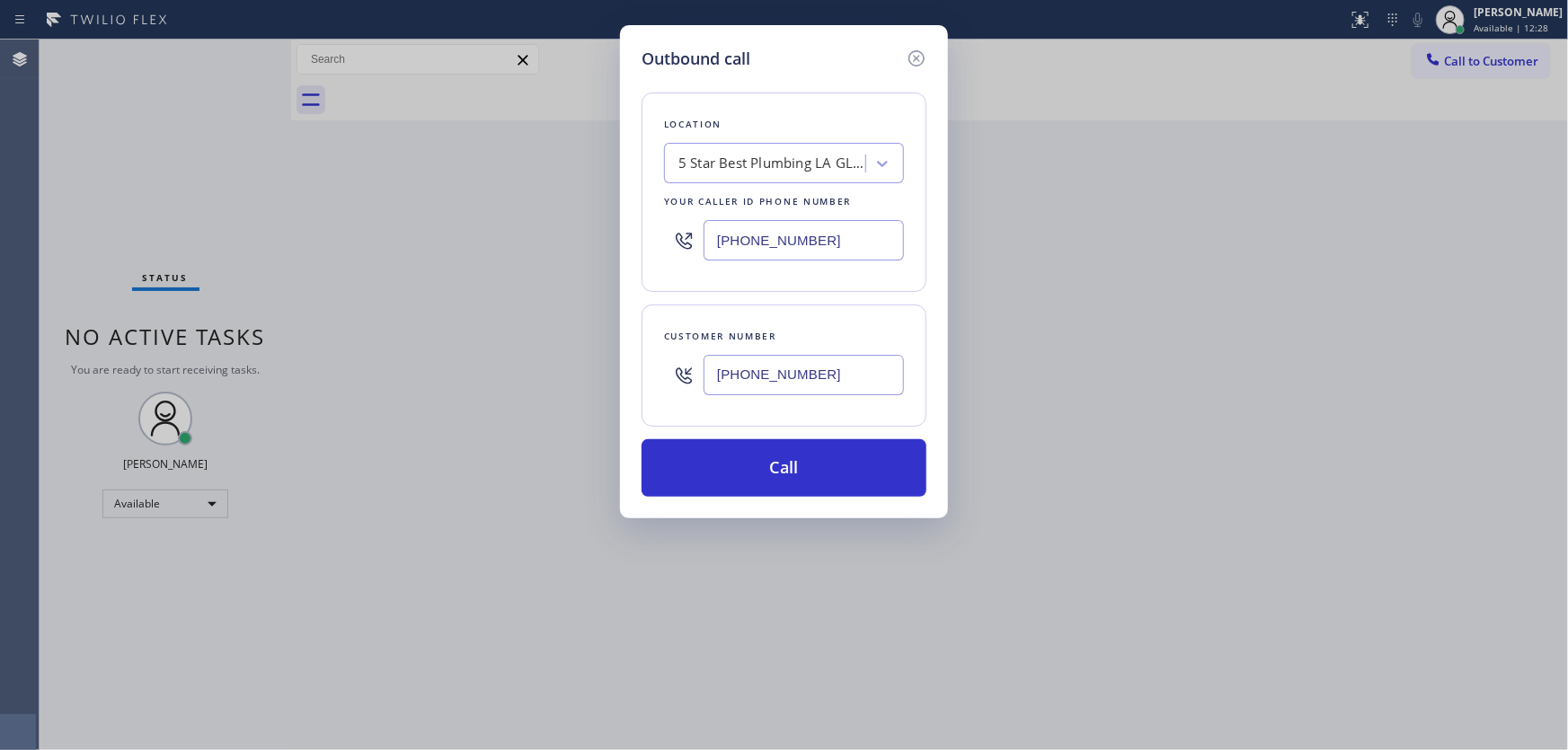
click at [761, 71] on div "Location 5 Star Best Plumbing LA GLSA Your caller id phone number [PHONE_NUMBER…" at bounding box center [784, 284] width 285 height 426
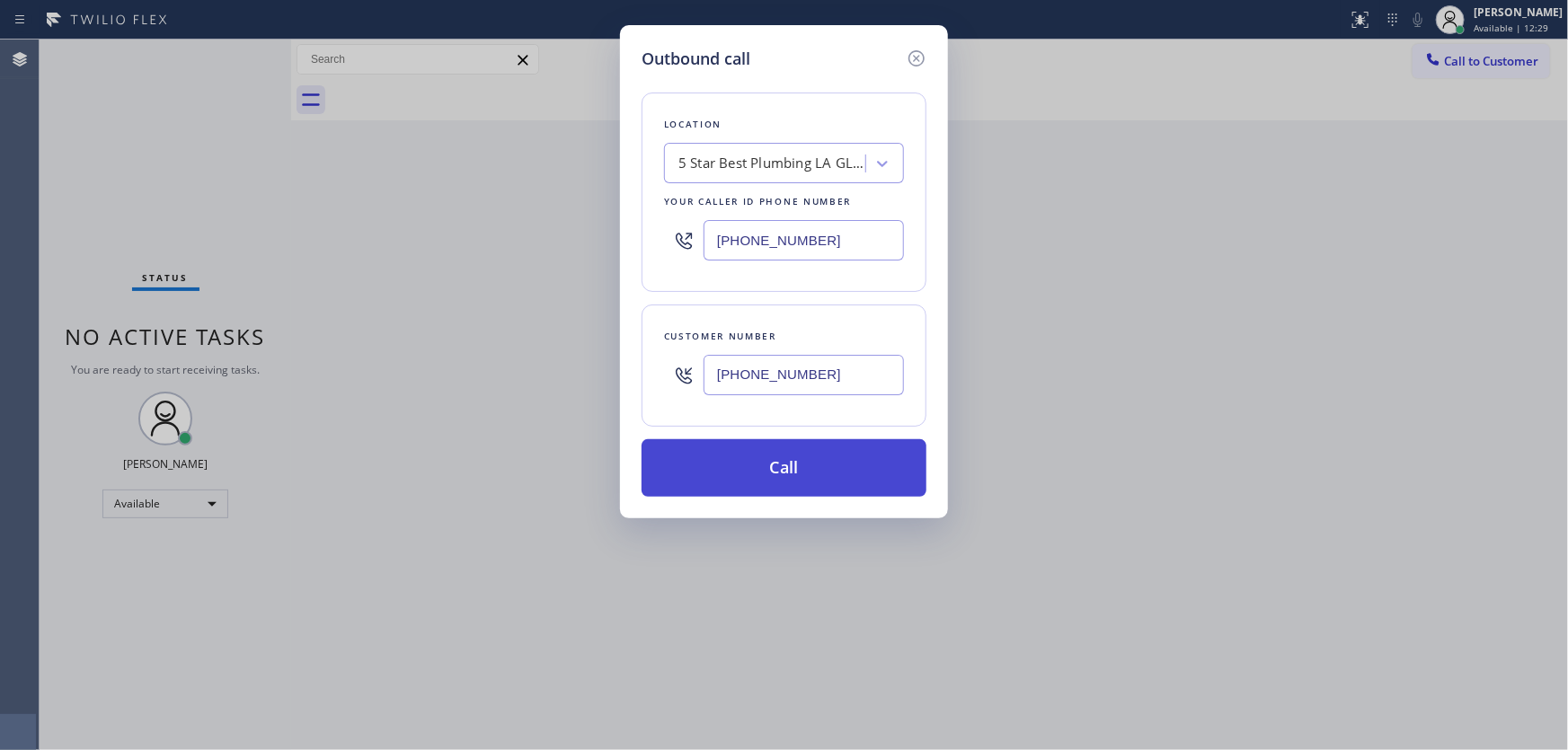
click at [801, 461] on button "Call" at bounding box center [784, 468] width 285 height 57
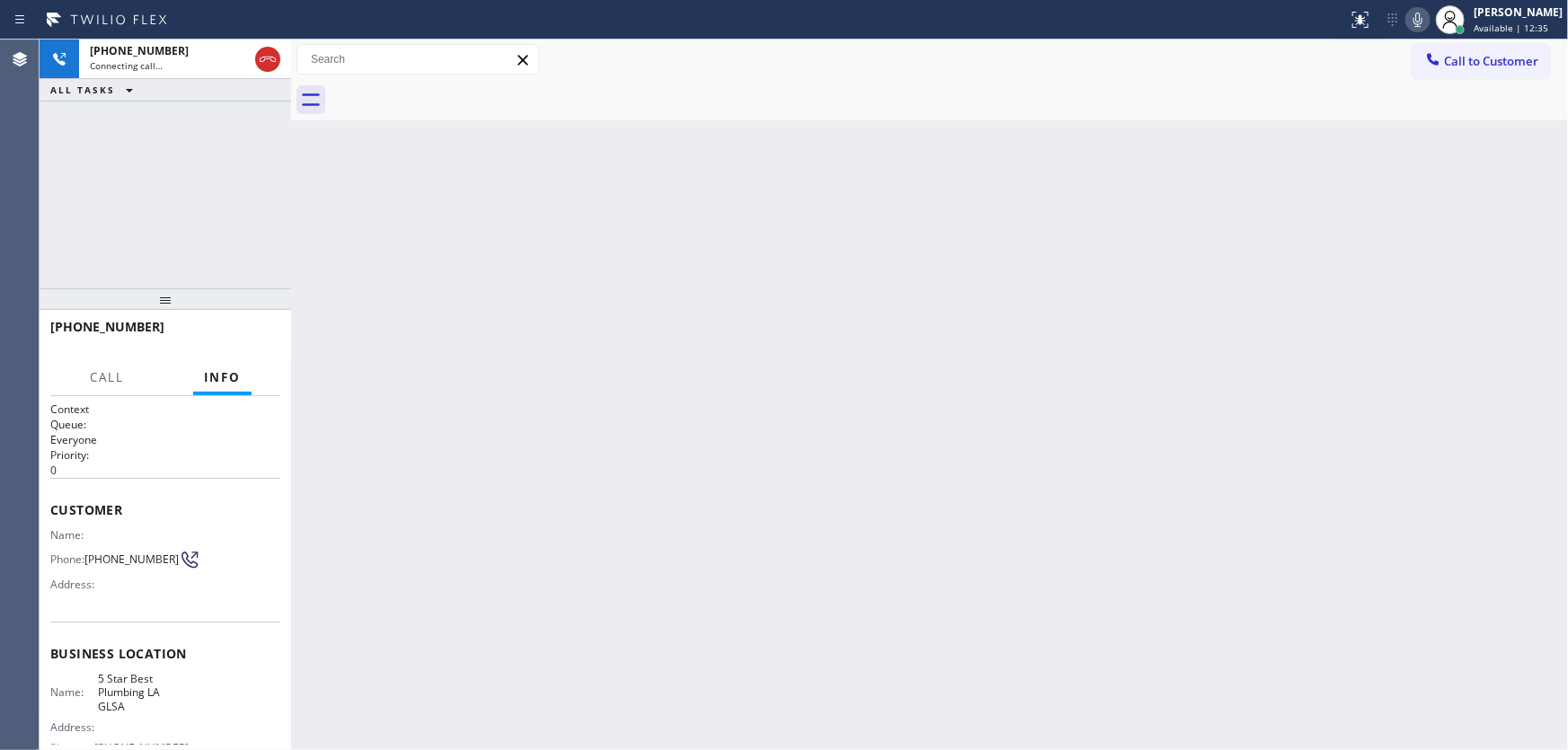
click at [55, 202] on div "[PHONE_NUMBER] Connecting call… ALL TASKS ALL TASKS ACTIVE TASKS TASKS IN WRAP …" at bounding box center [165, 163] width 251 height 248
click at [162, 221] on div "[PHONE_NUMBER] Connecting call… ALL TASKS ALL TASKS ACTIVE TASKS TASKS IN WRAP …" at bounding box center [165, 163] width 251 height 248
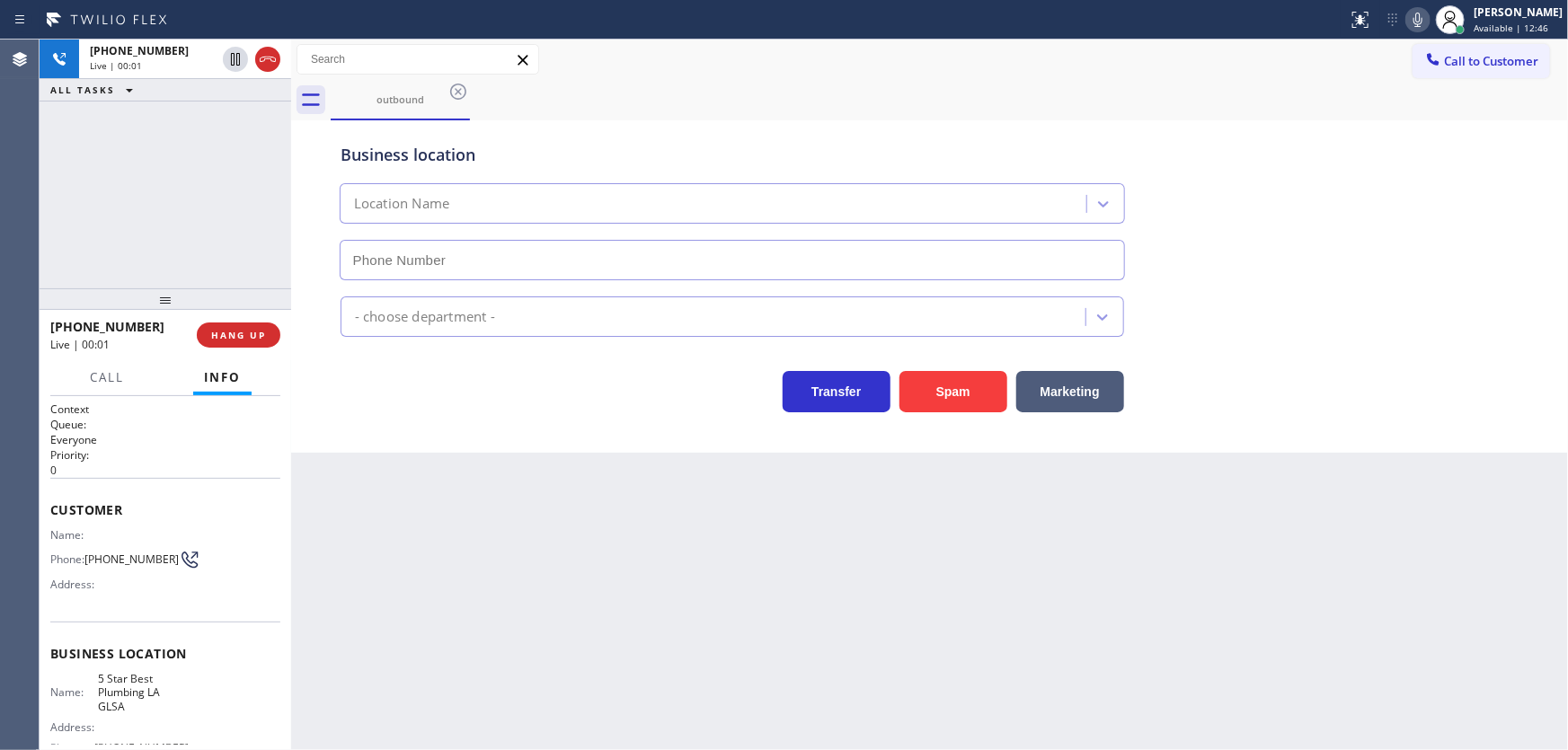
type input "[PHONE_NUMBER]"
click at [123, 218] on div "[PHONE_NUMBER] Live | 00:01 ALL TASKS ALL TASKS ACTIVE TASKS TASKS IN WRAP UP" at bounding box center [165, 163] width 251 height 248
click at [165, 213] on div "[PHONE_NUMBER] Live | 00:15 ALL TASKS ALL TASKS ACTIVE TASKS TASKS IN WRAP UP" at bounding box center [165, 163] width 251 height 248
click at [171, 213] on div "[PHONE_NUMBER] Live | 00:18 ALL TASKS ALL TASKS ACTIVE TASKS TASKS IN WRAP UP" at bounding box center [165, 163] width 251 height 248
click at [115, 235] on div "[PHONE_NUMBER] Live | 00:29 ALL TASKS ALL TASKS ACTIVE TASKS TASKS IN WRAP UP" at bounding box center [165, 163] width 251 height 248
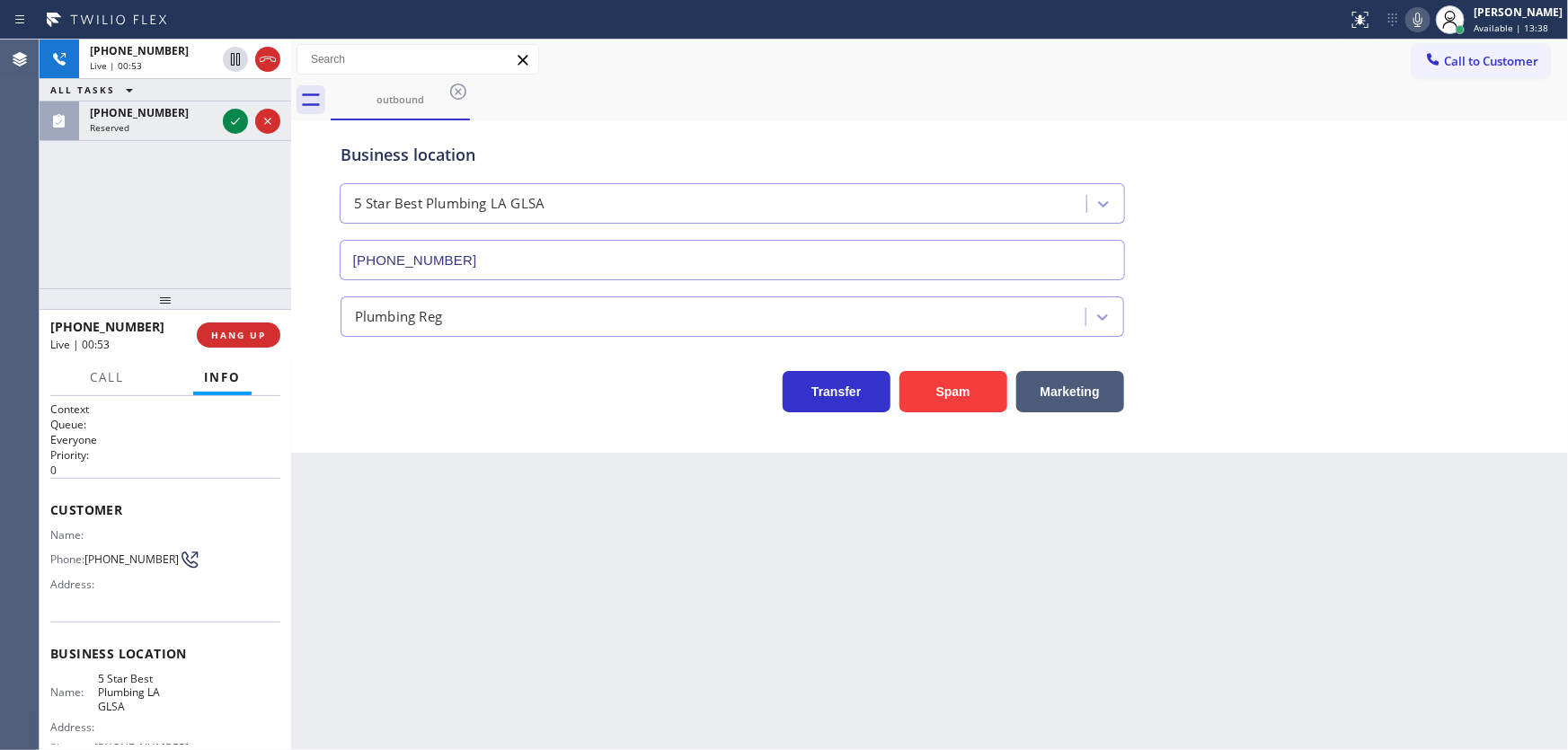
click at [183, 173] on div "[PHONE_NUMBER] Live | 00:53 ALL TASKS ALL TASKS ACTIVE TASKS TASKS IN WRAP UP […" at bounding box center [165, 163] width 251 height 248
click at [236, 121] on icon at bounding box center [235, 121] width 22 height 22
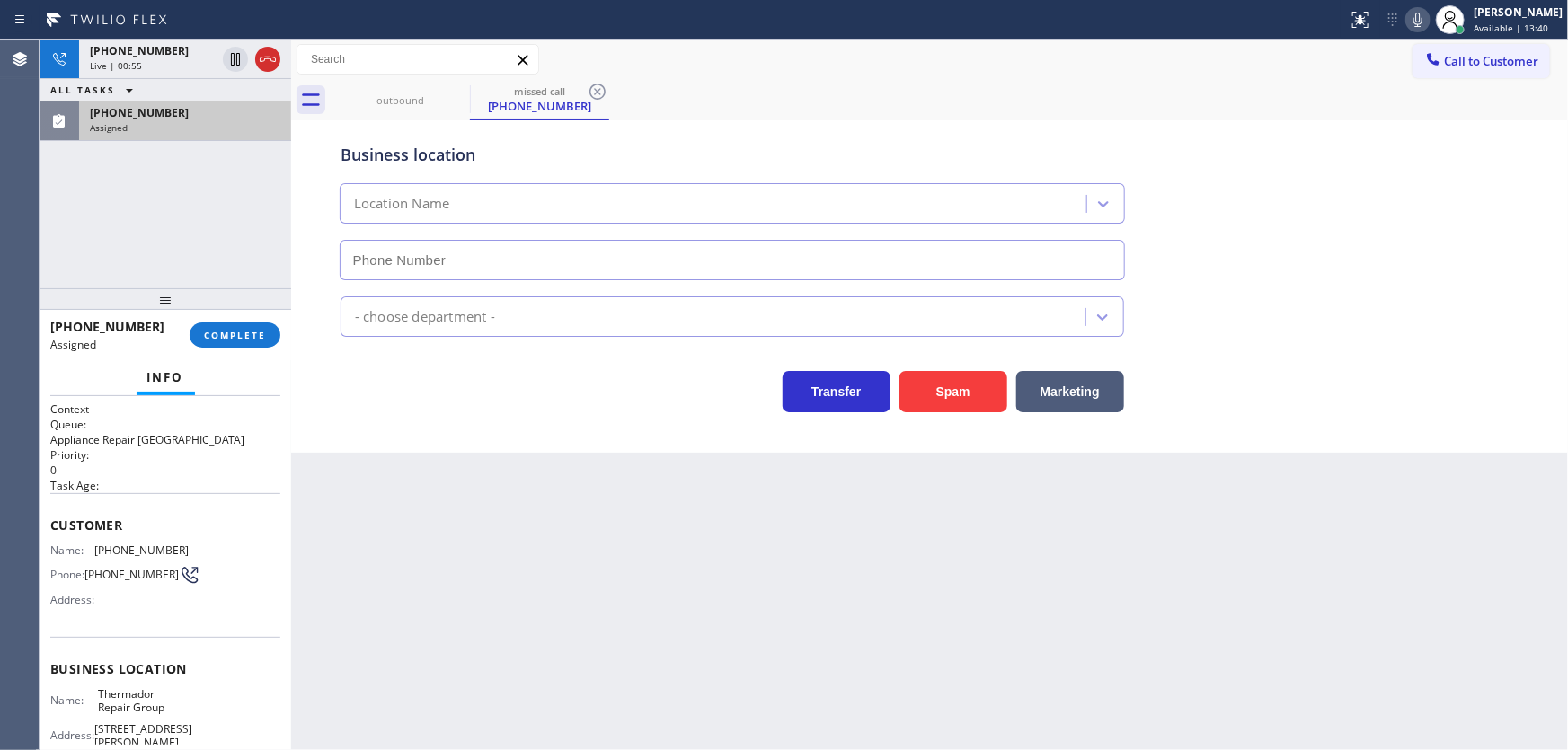
type input "[PHONE_NUMBER]"
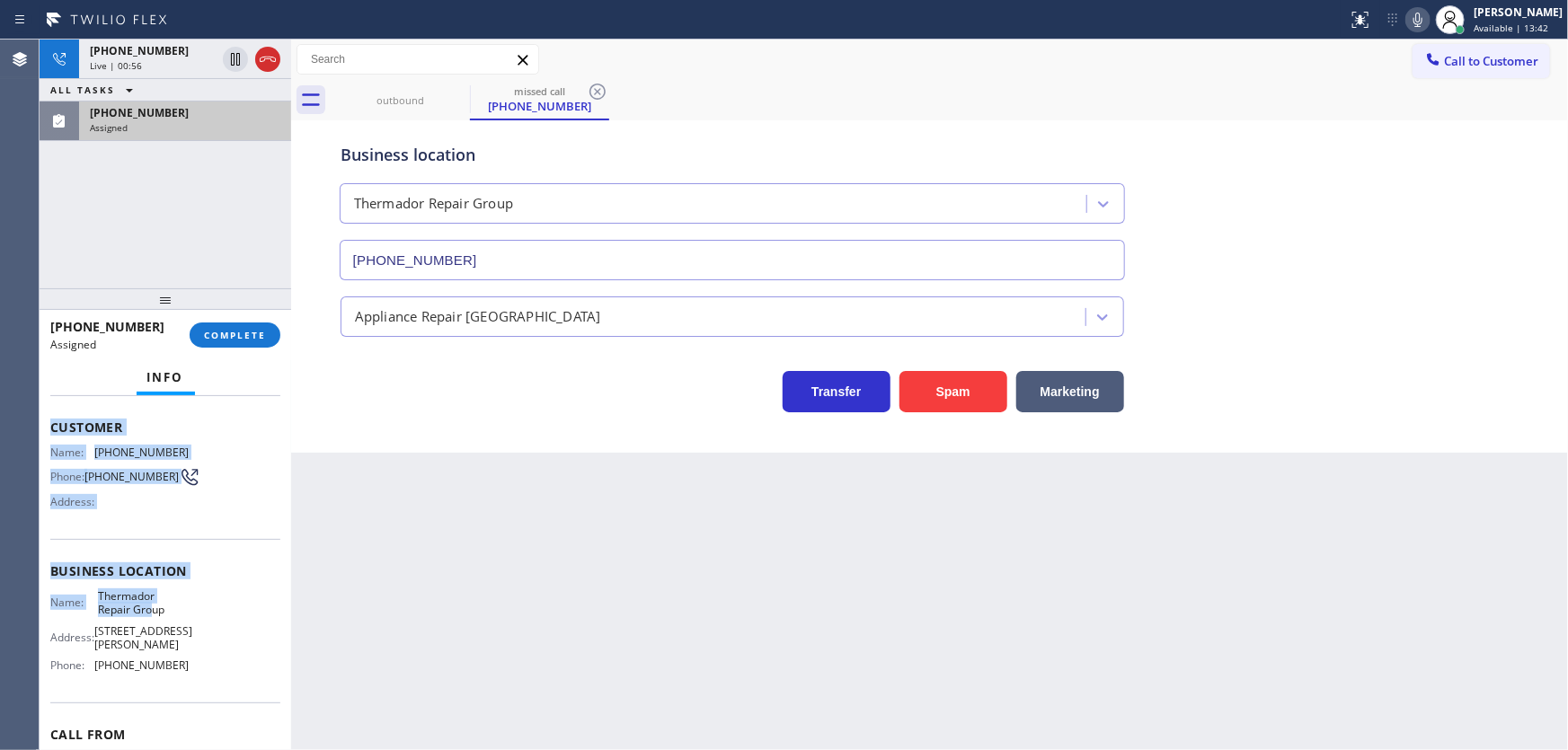
scroll to position [162, 0]
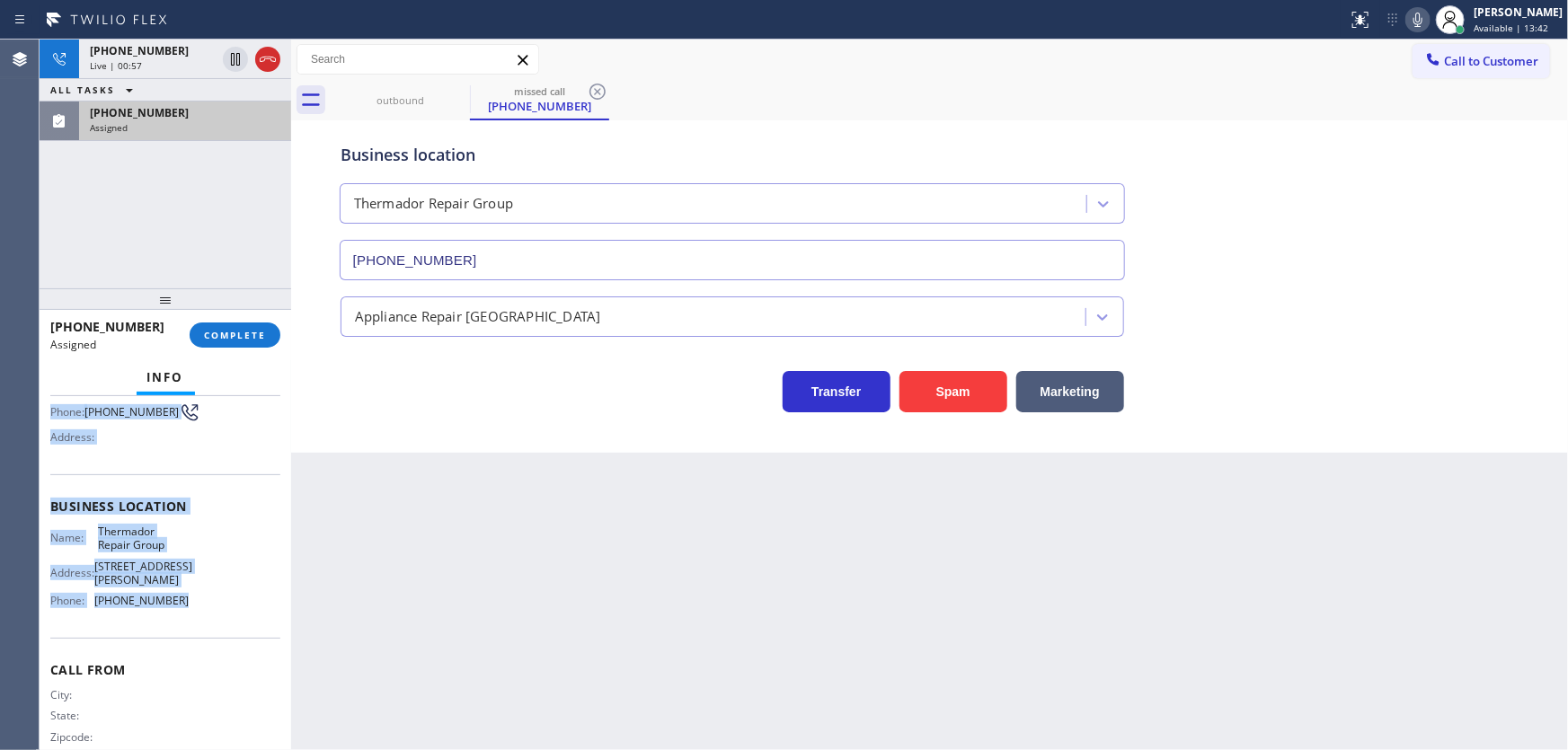
drag, startPoint x: 50, startPoint y: 520, endPoint x: 205, endPoint y: 608, distance: 178.2
click at [205, 608] on div "Context Queue: Appliance Repair High End Priority: 0 Task Age: Customer Name: […" at bounding box center [165, 506] width 230 height 535
copy div "Customer Name: [PHONE_NUMBER] Phone: [PHONE_NUMBER] Address: Business location …"
click at [248, 340] on span "COMPLETE" at bounding box center [235, 335] width 62 height 12
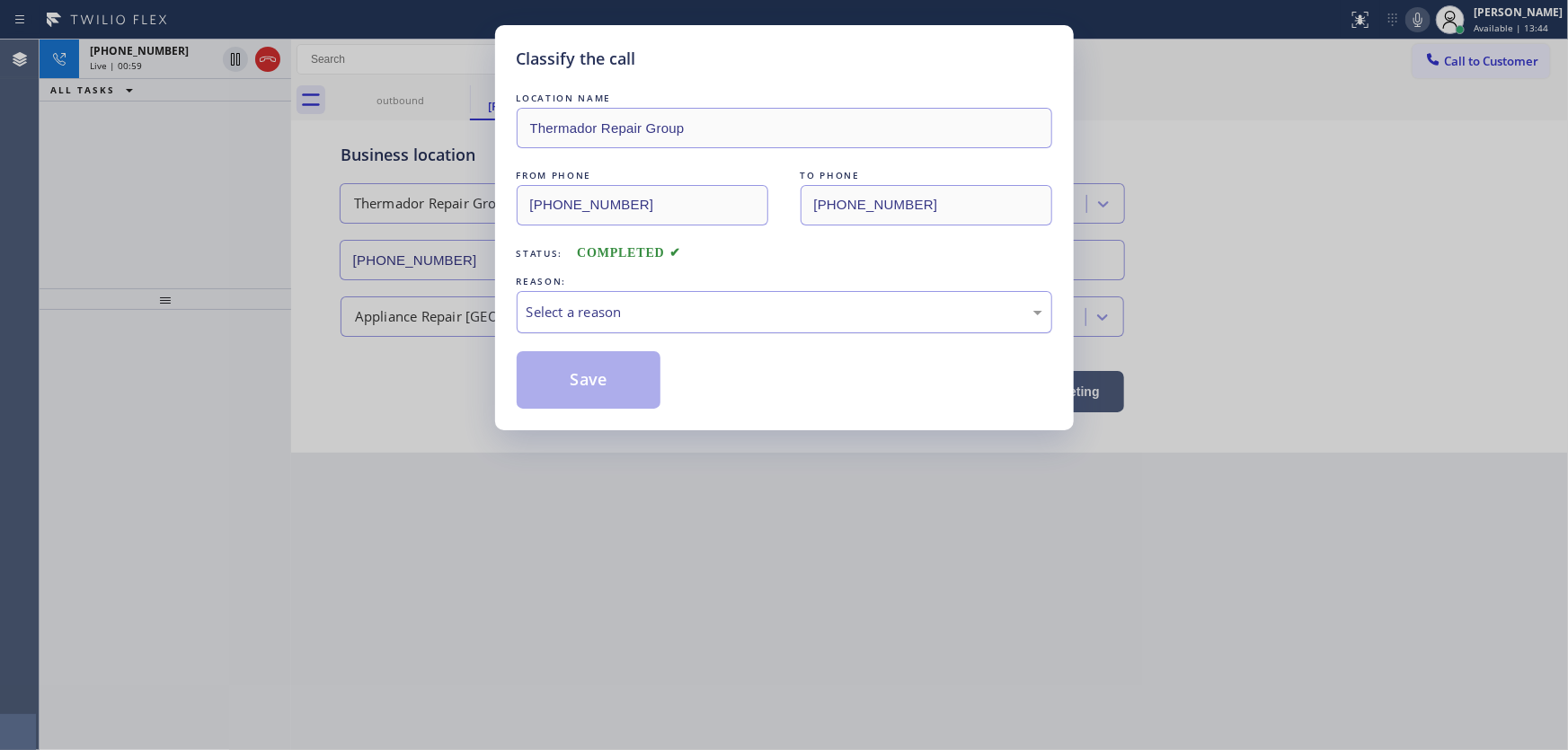
click at [573, 311] on div "Select a reason" at bounding box center [785, 312] width 516 height 21
click at [581, 382] on button "Save" at bounding box center [589, 380] width 144 height 57
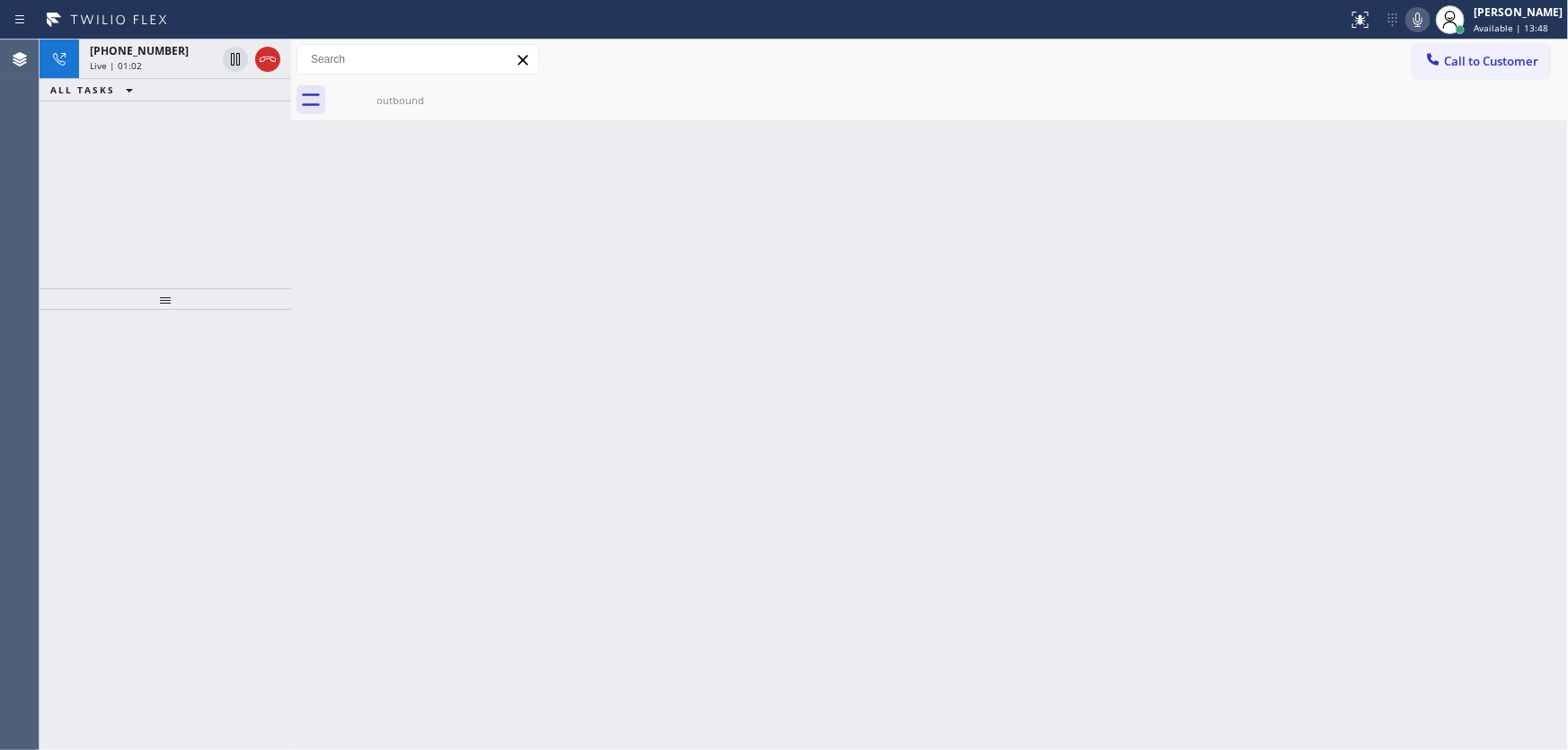
click at [178, 205] on div "[PHONE_NUMBER] Live | 01:02 ALL TASKS ALL TASKS ACTIVE TASKS TASKS IN WRAP UP" at bounding box center [165, 163] width 251 height 248
click at [135, 184] on div "[PHONE_NUMBER] Live | 01:09 ALL TASKS ALL TASKS ACTIVE TASKS TASKS IN WRAP UP" at bounding box center [165, 163] width 251 height 248
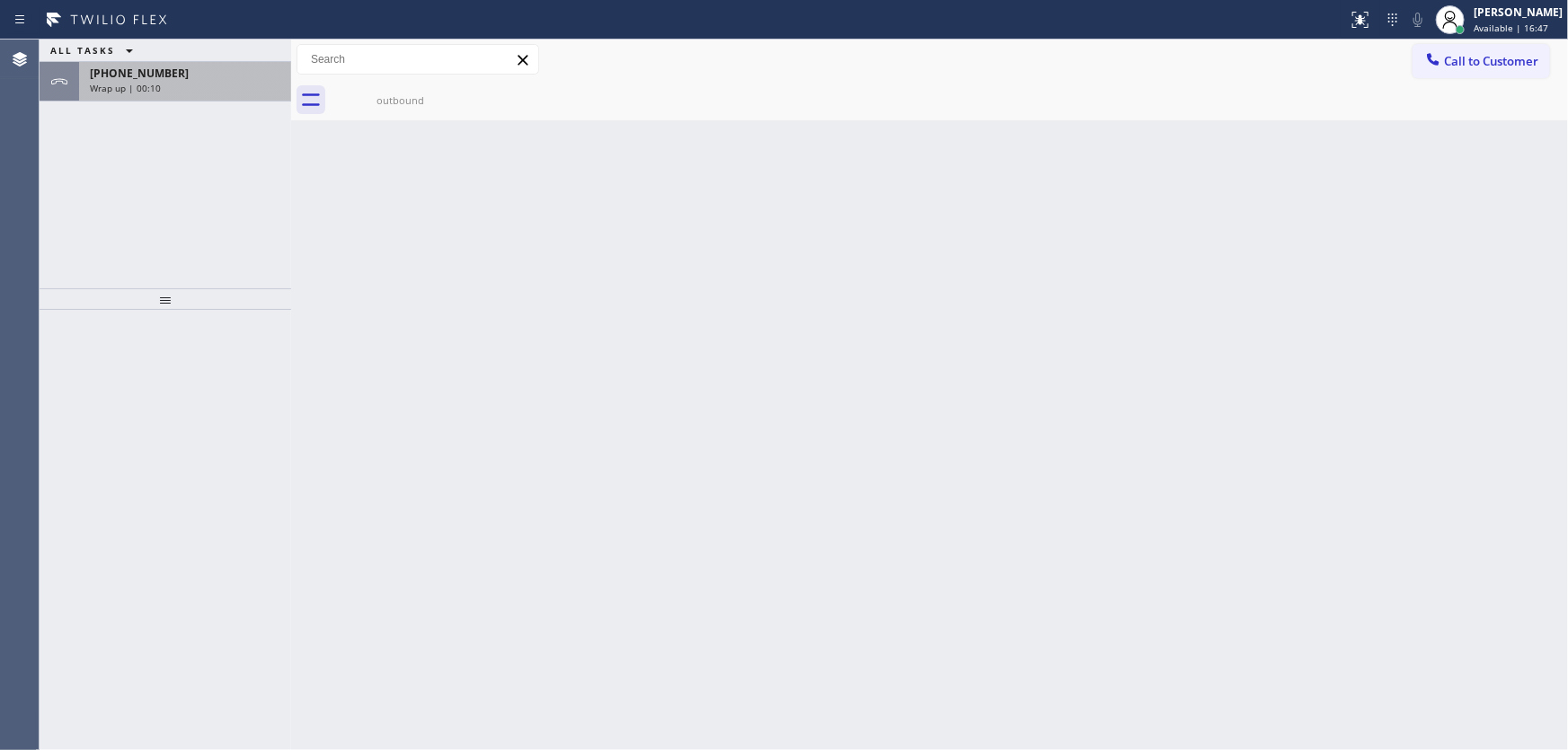
click at [231, 90] on div "Wrap up | 00:10" at bounding box center [185, 87] width 190 height 12
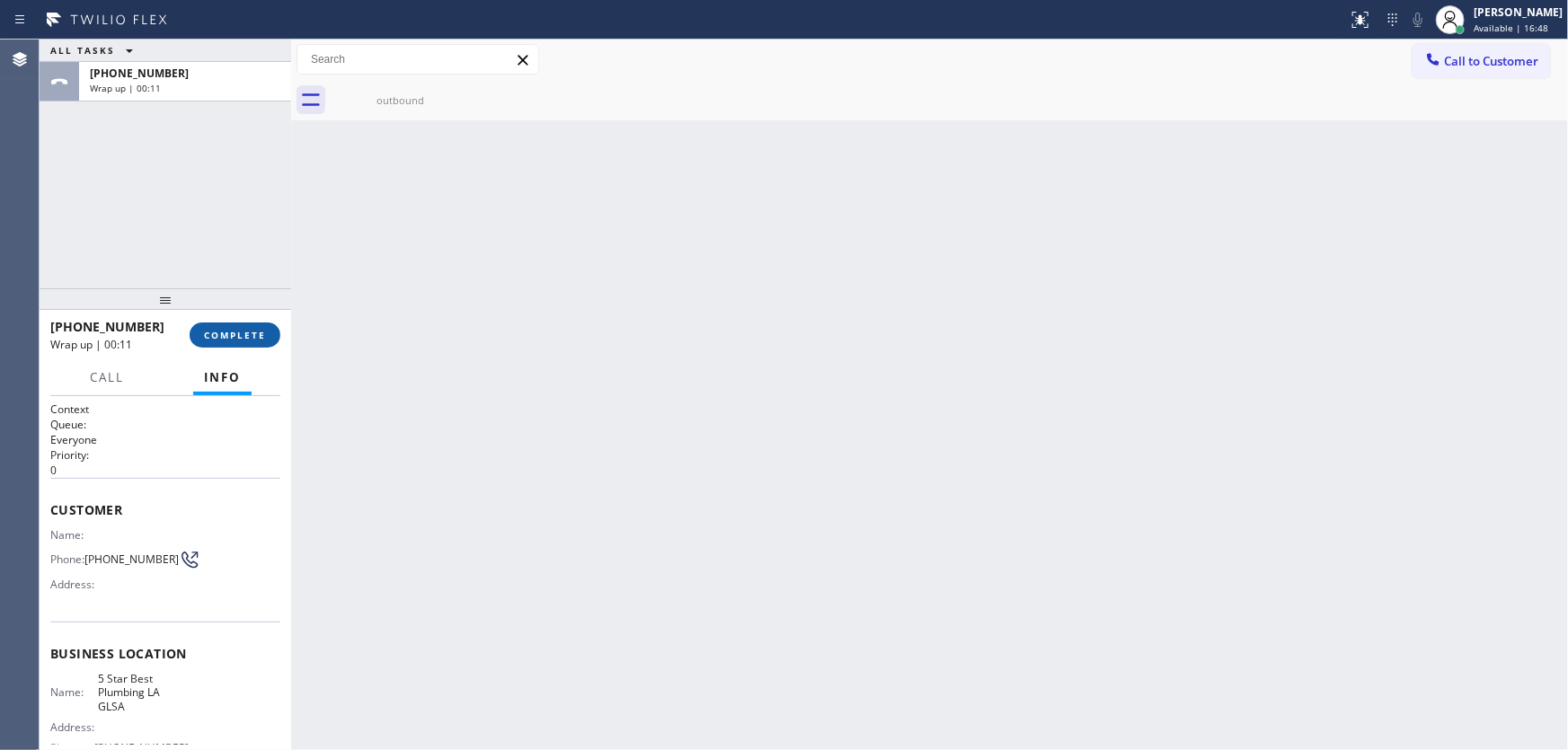
click at [260, 338] on span "COMPLETE" at bounding box center [235, 335] width 62 height 12
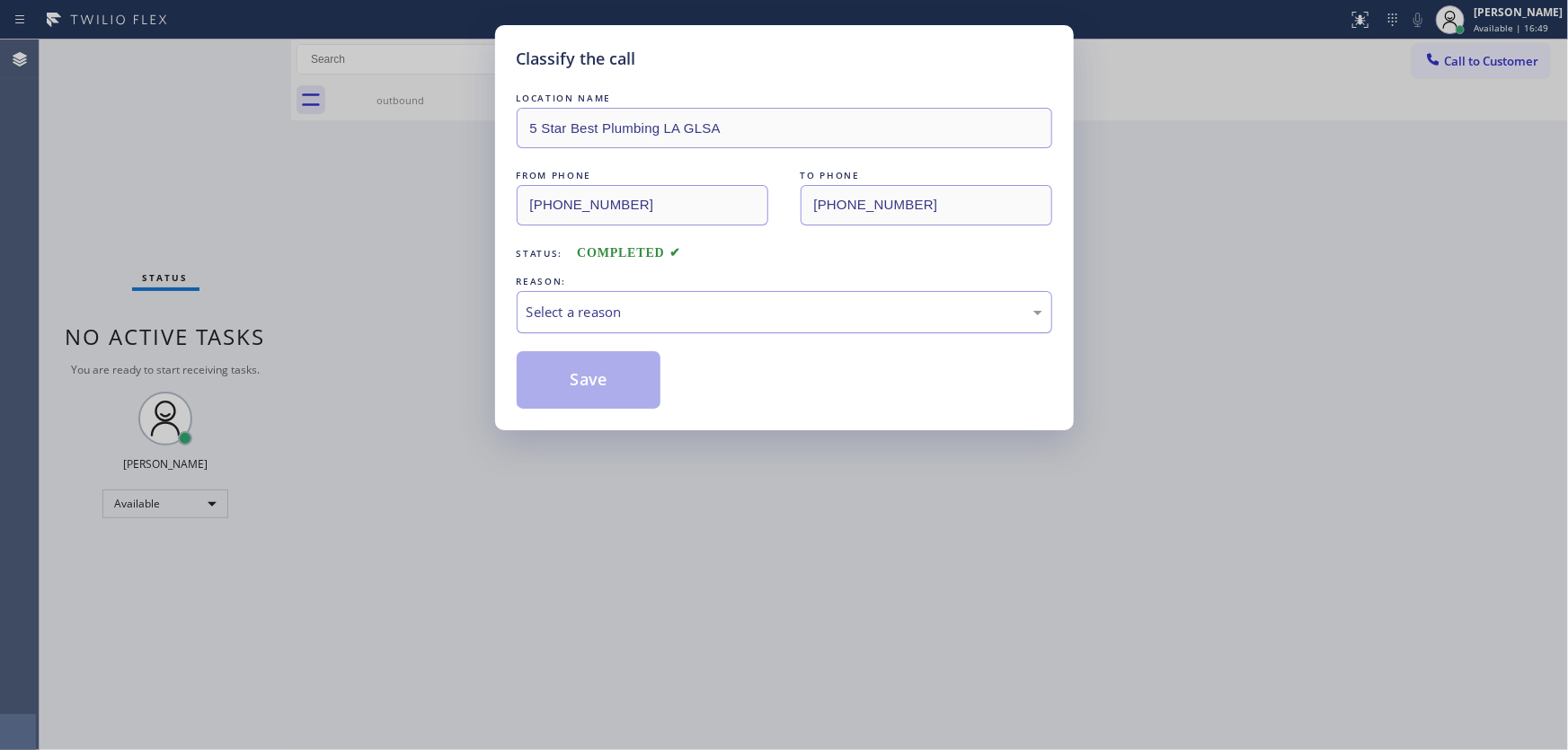
click at [574, 314] on div "Select a reason" at bounding box center [785, 312] width 516 height 21
click at [578, 380] on button "Save" at bounding box center [589, 380] width 144 height 57
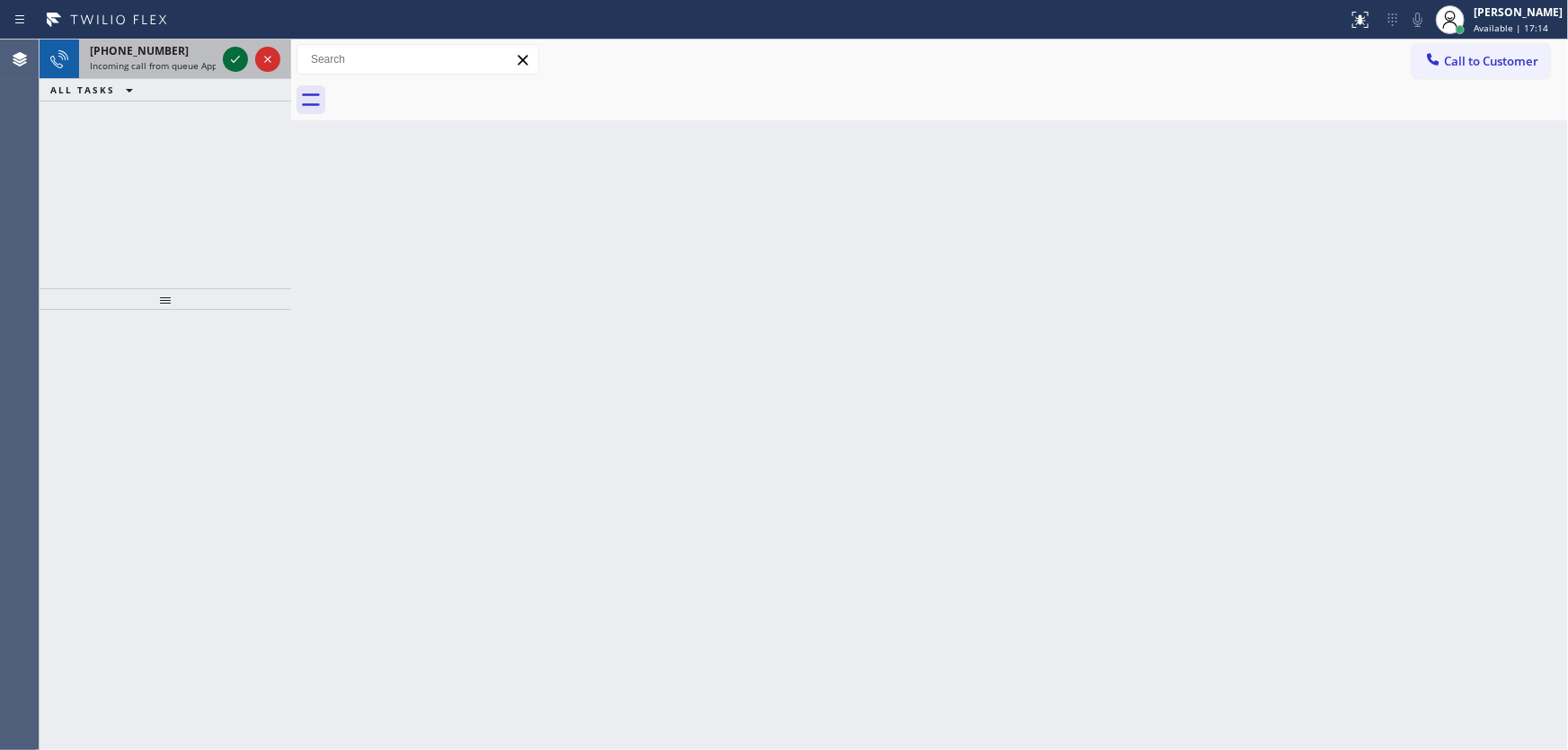
click at [240, 57] on icon at bounding box center [235, 59] width 22 height 22
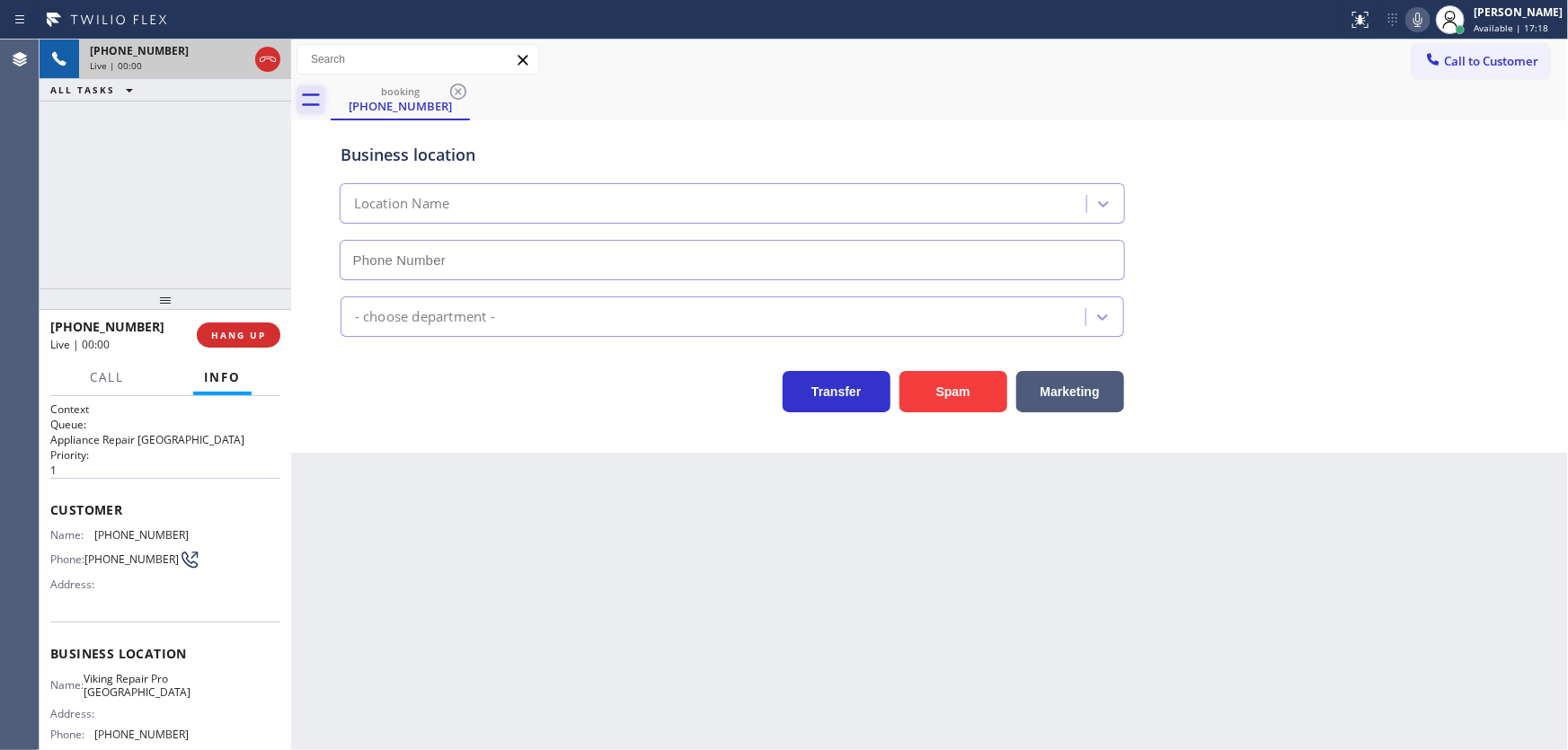
type input "[PHONE_NUMBER]"
click at [54, 233] on div "[PHONE_NUMBER] Live | 00:05 ALL TASKS ALL TASKS ACTIVE TASKS TASKS IN WRAP UP" at bounding box center [165, 163] width 251 height 248
click at [156, 257] on div "[PHONE_NUMBER] Live | 00:08 ALL TASKS ALL TASKS ACTIVE TASKS TASKS IN WRAP UP" at bounding box center [165, 163] width 251 height 248
click at [958, 385] on button "Spam" at bounding box center [953, 392] width 108 height 41
click at [1507, 62] on span "Call to Customer" at bounding box center [1491, 61] width 95 height 16
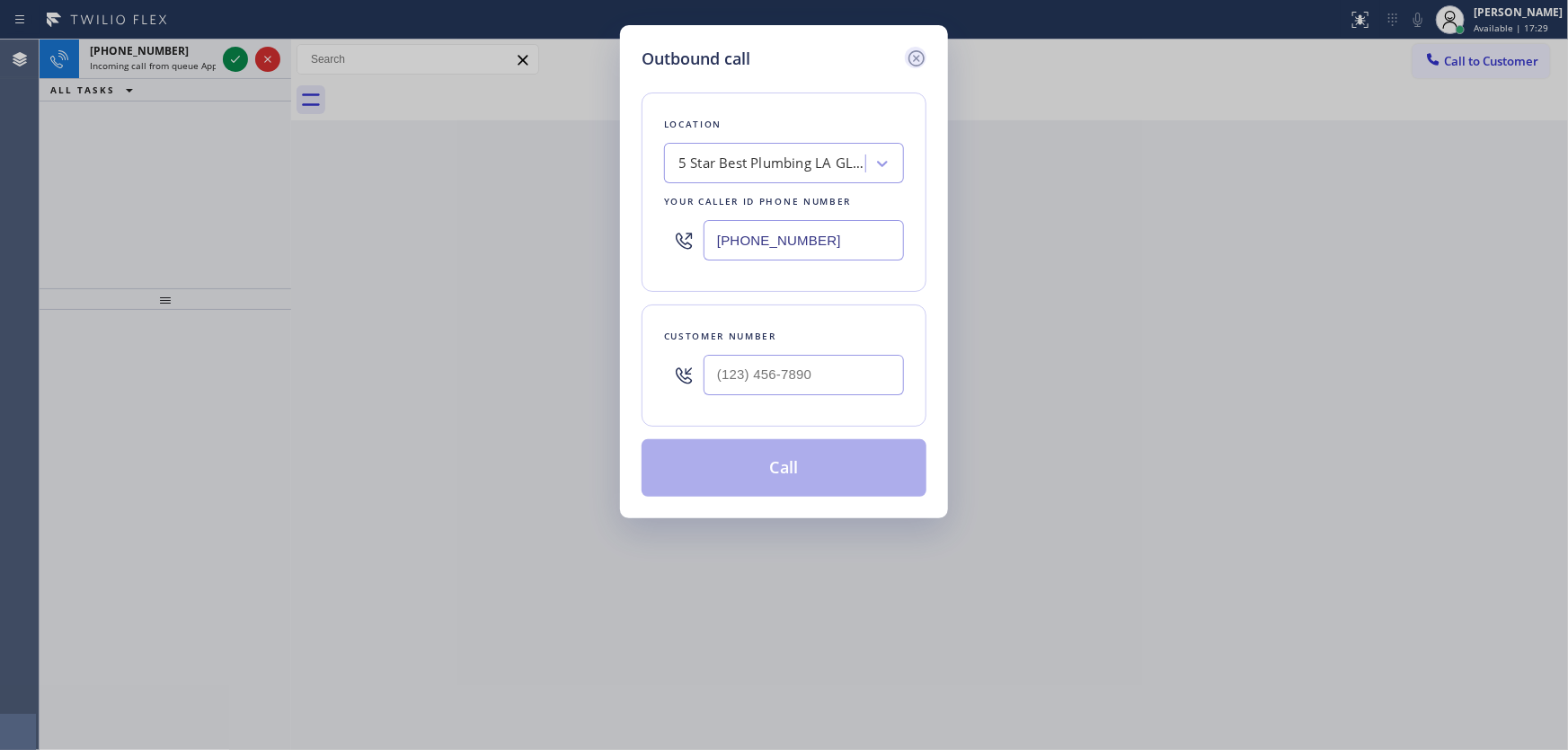
click at [919, 54] on icon at bounding box center [916, 58] width 22 height 22
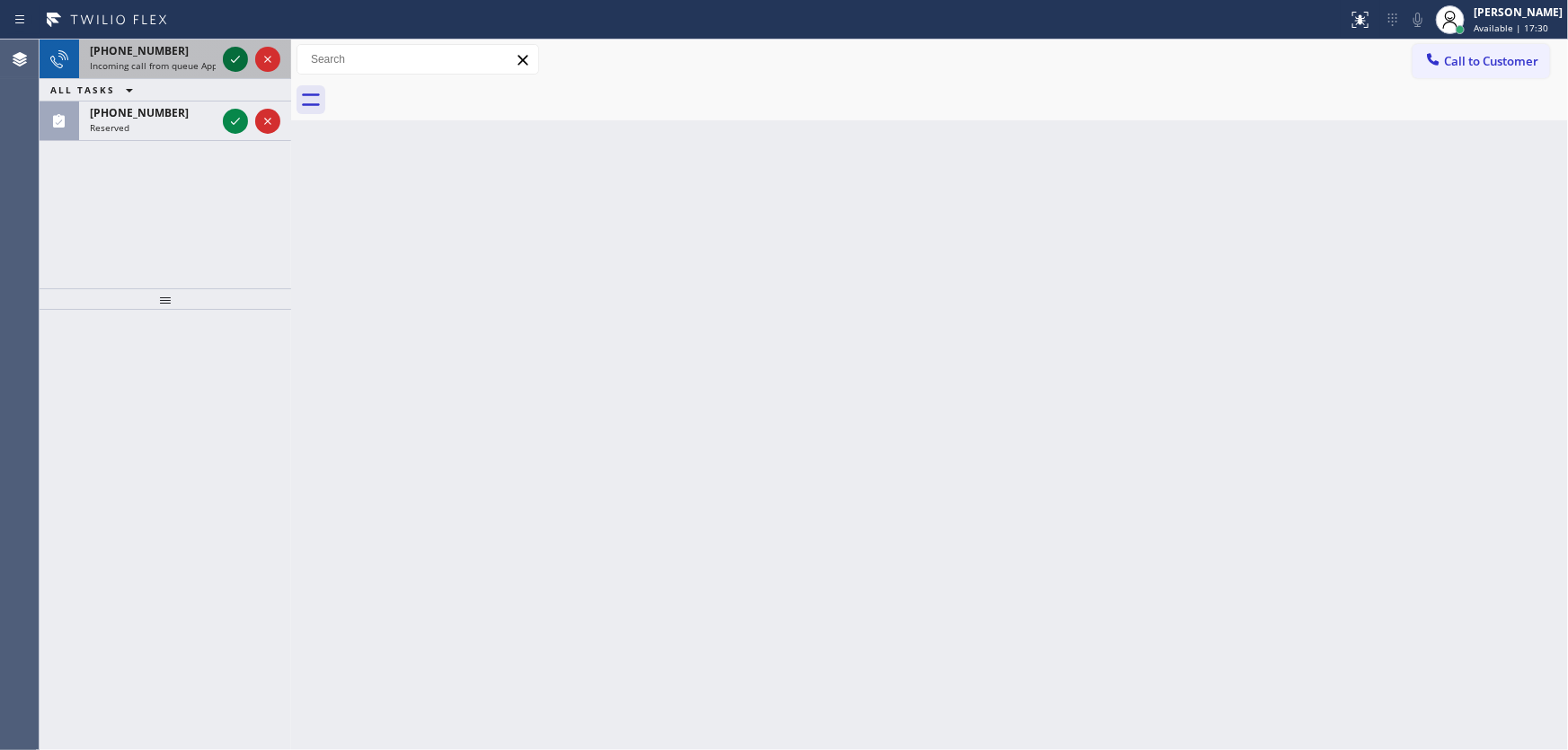
click at [227, 60] on div "[PHONE_NUMBER] Incoming call from queue Appliance Repair High End ALL TASKS ALL…" at bounding box center [165, 90] width 251 height 101
click at [236, 53] on icon at bounding box center [235, 59] width 22 height 22
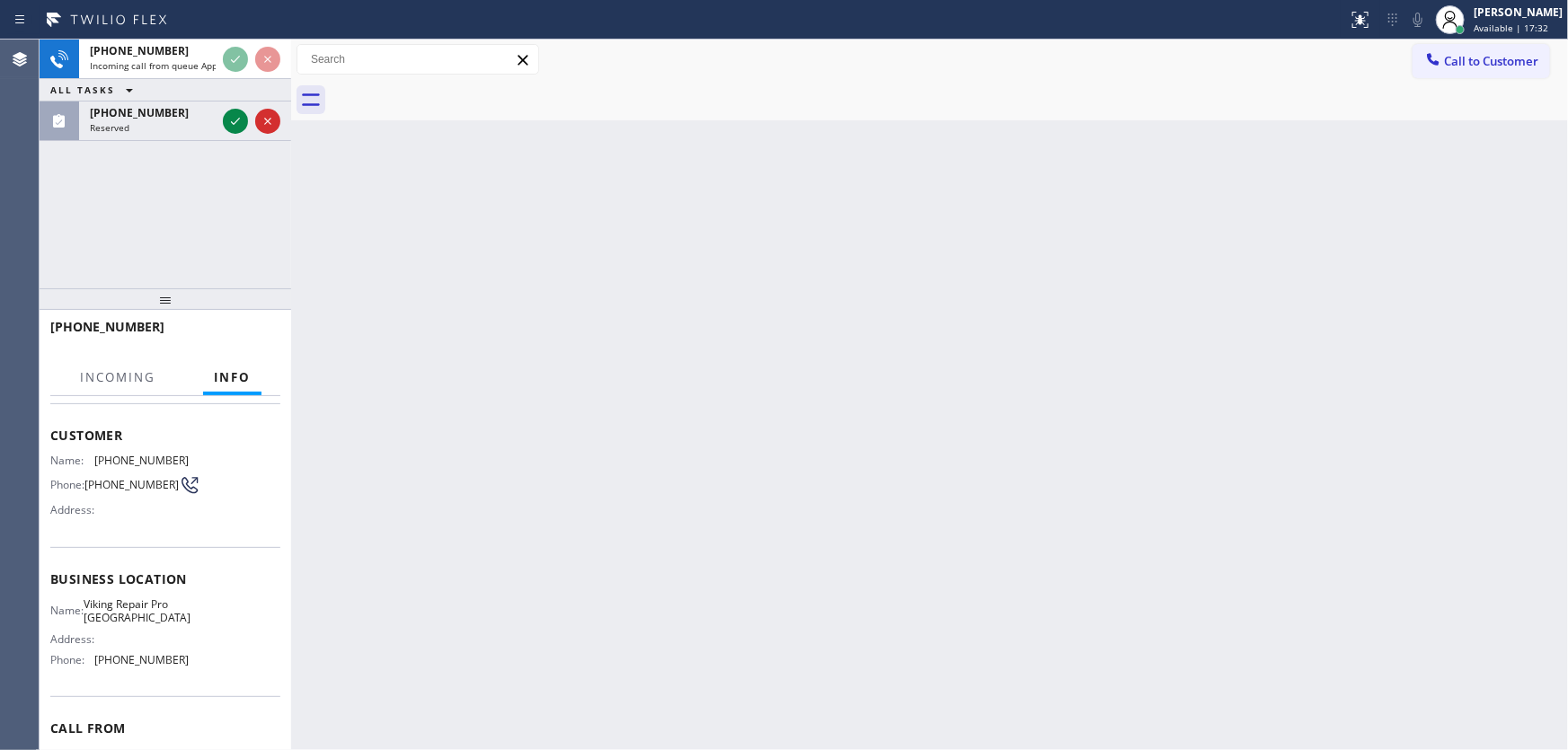
scroll to position [81, 0]
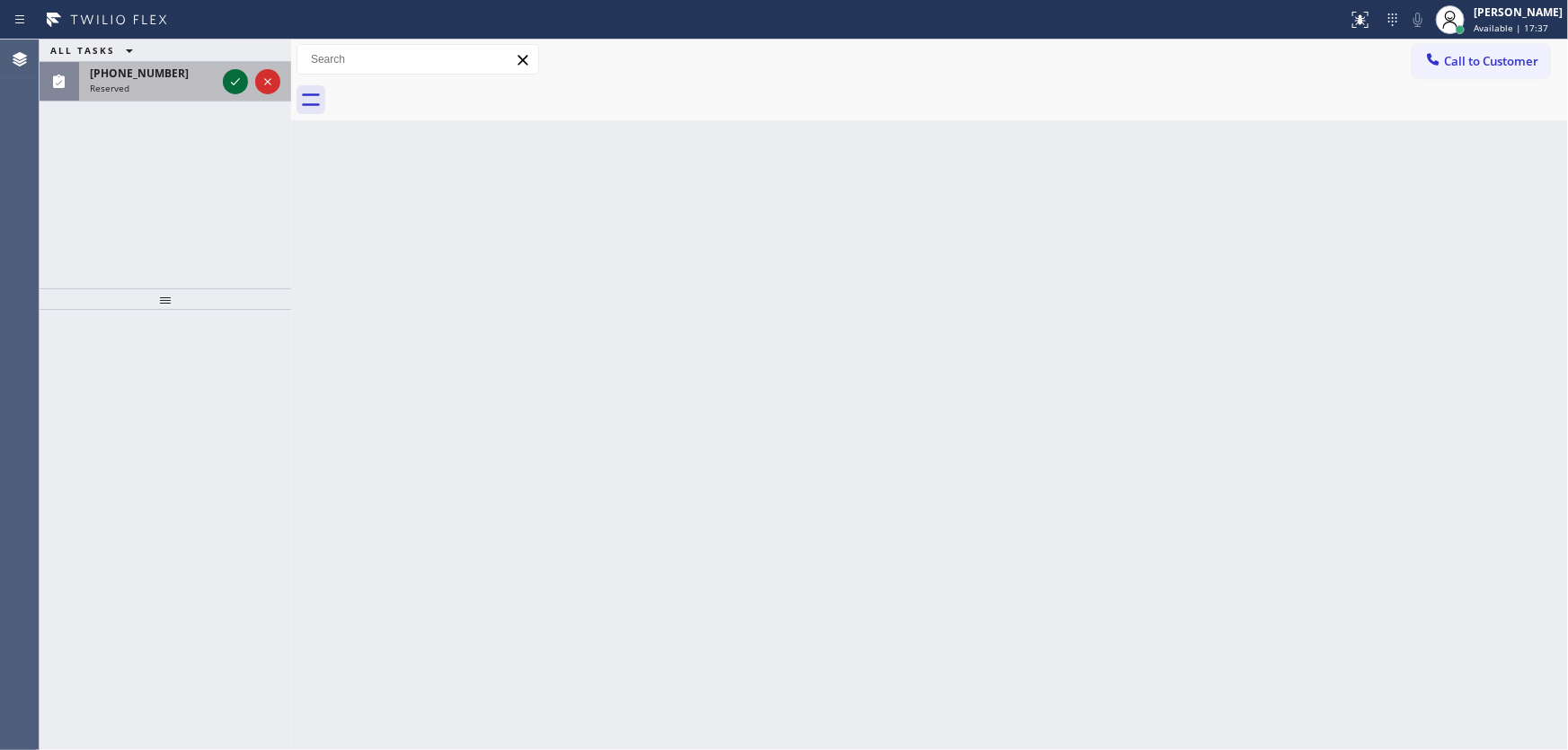
click at [232, 74] on icon at bounding box center [235, 82] width 22 height 22
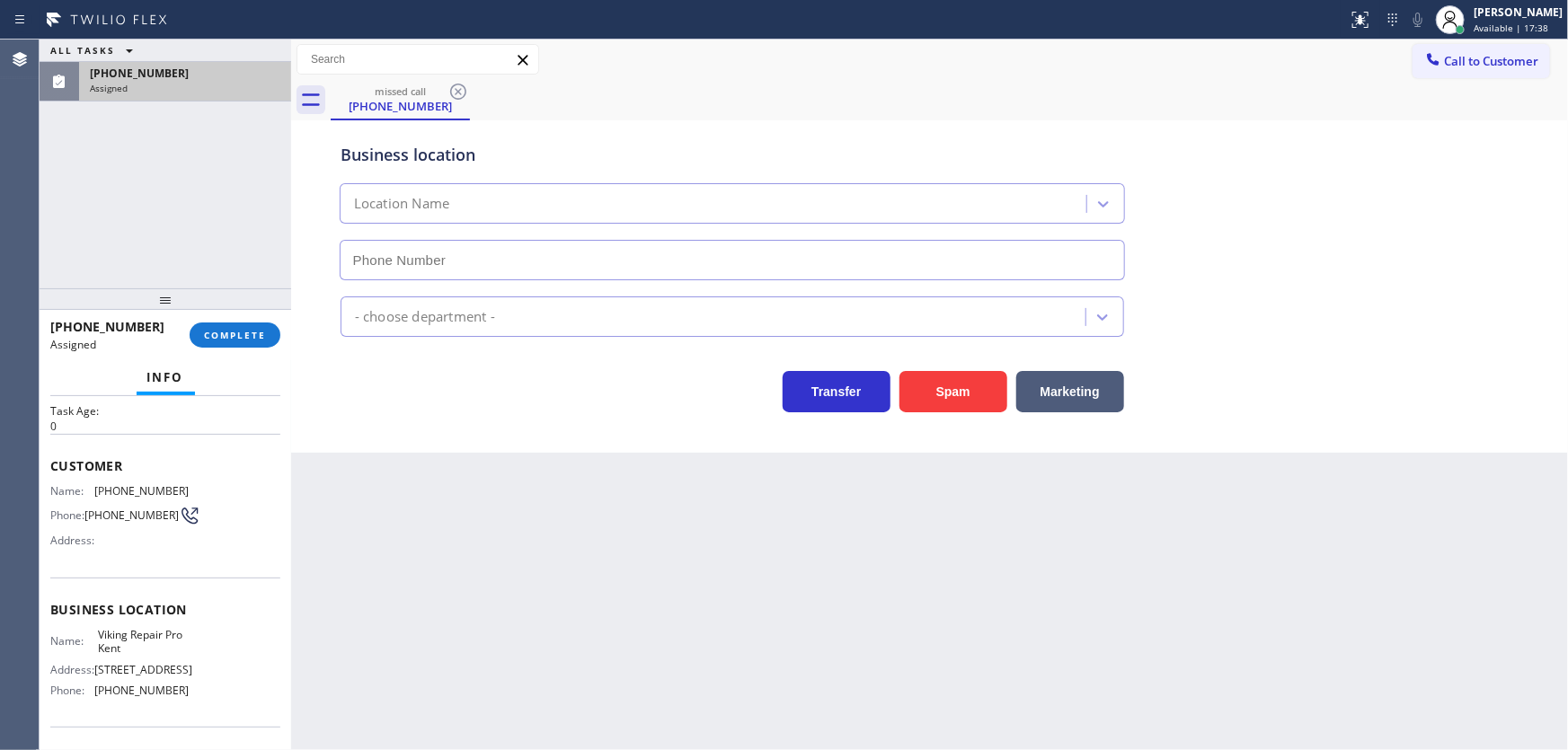
scroll to position [81, 0]
type input "[PHONE_NUMBER]"
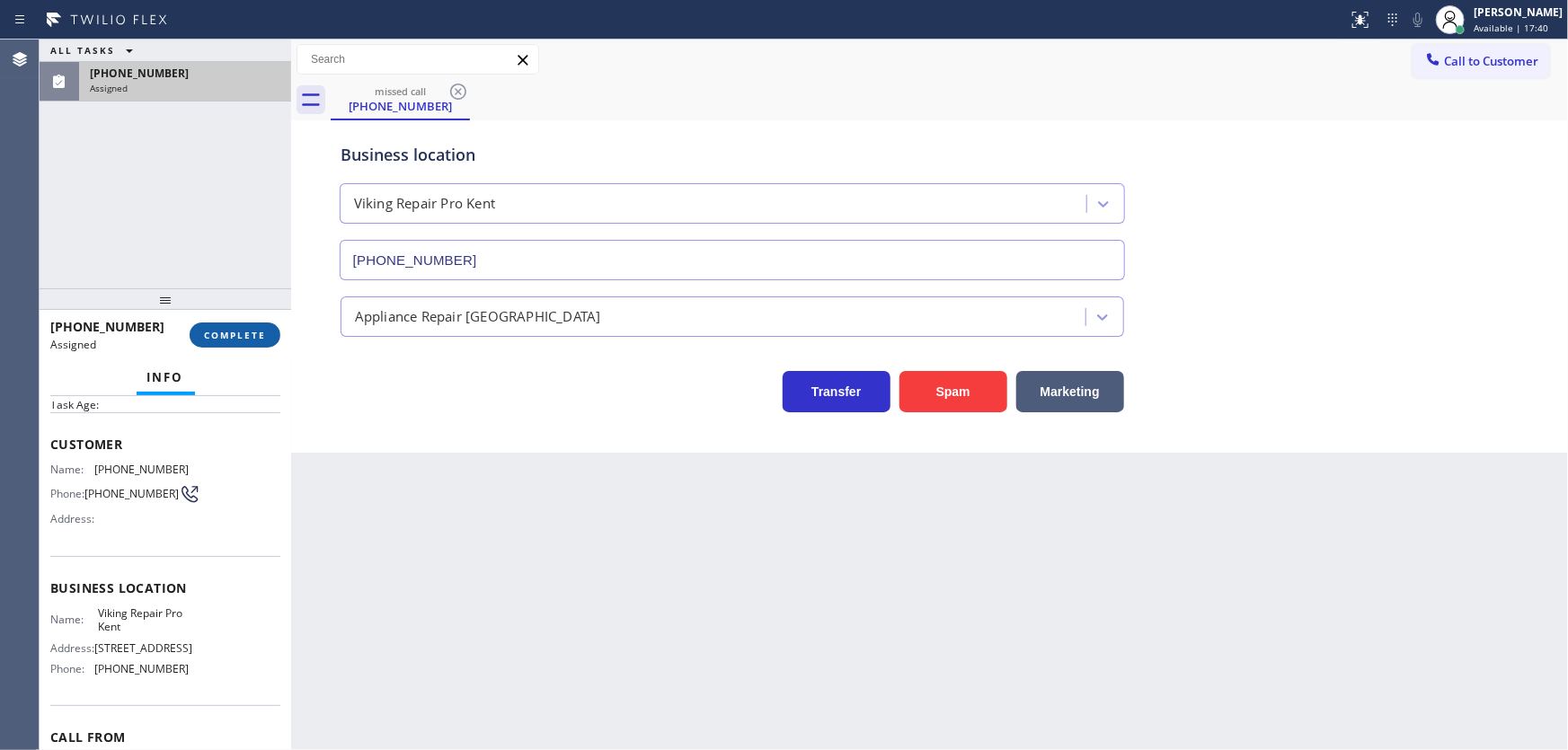
click at [265, 330] on span "COMPLETE" at bounding box center [235, 335] width 62 height 12
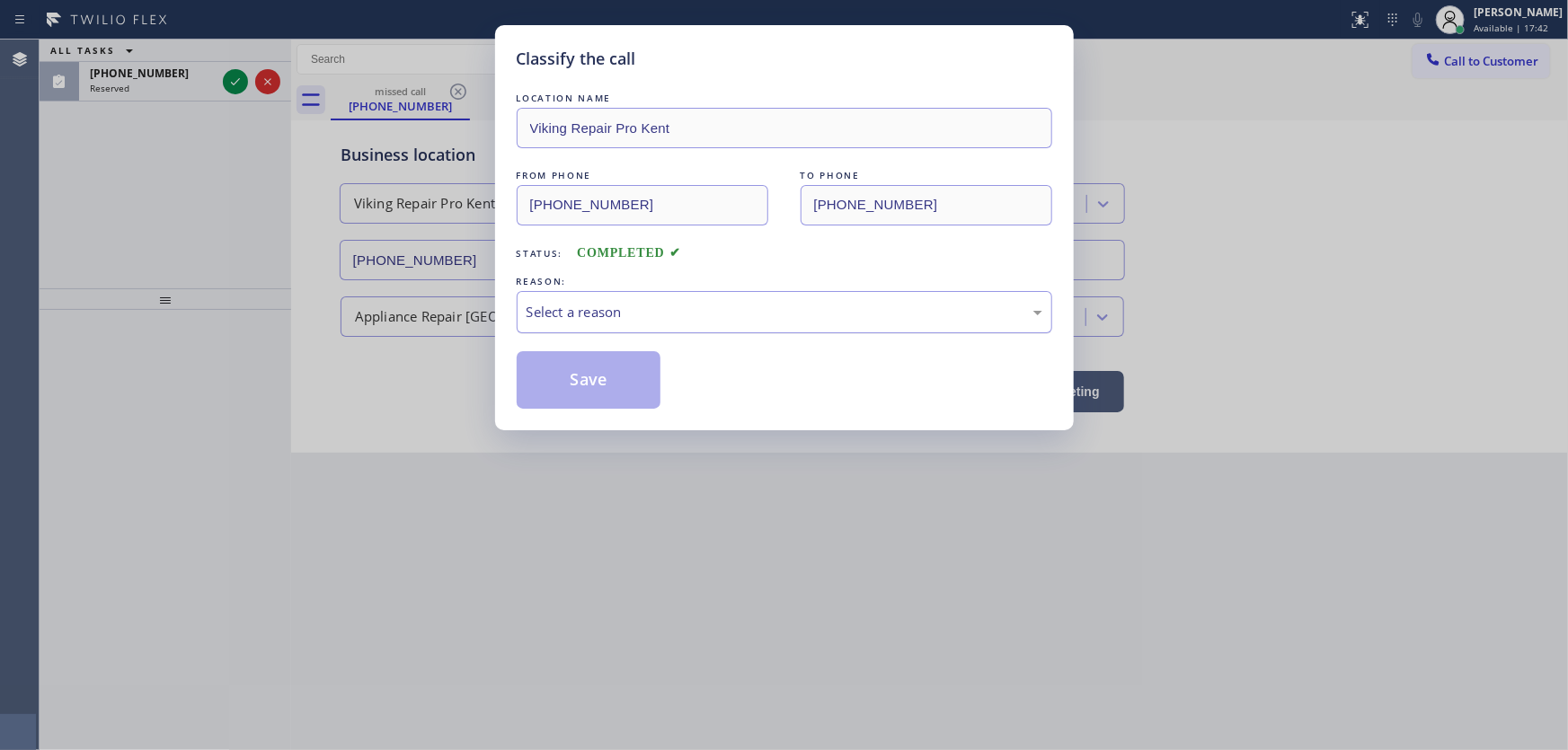
click at [591, 313] on div "Select a reason" at bounding box center [785, 312] width 516 height 21
click at [575, 379] on button "Save" at bounding box center [589, 380] width 144 height 57
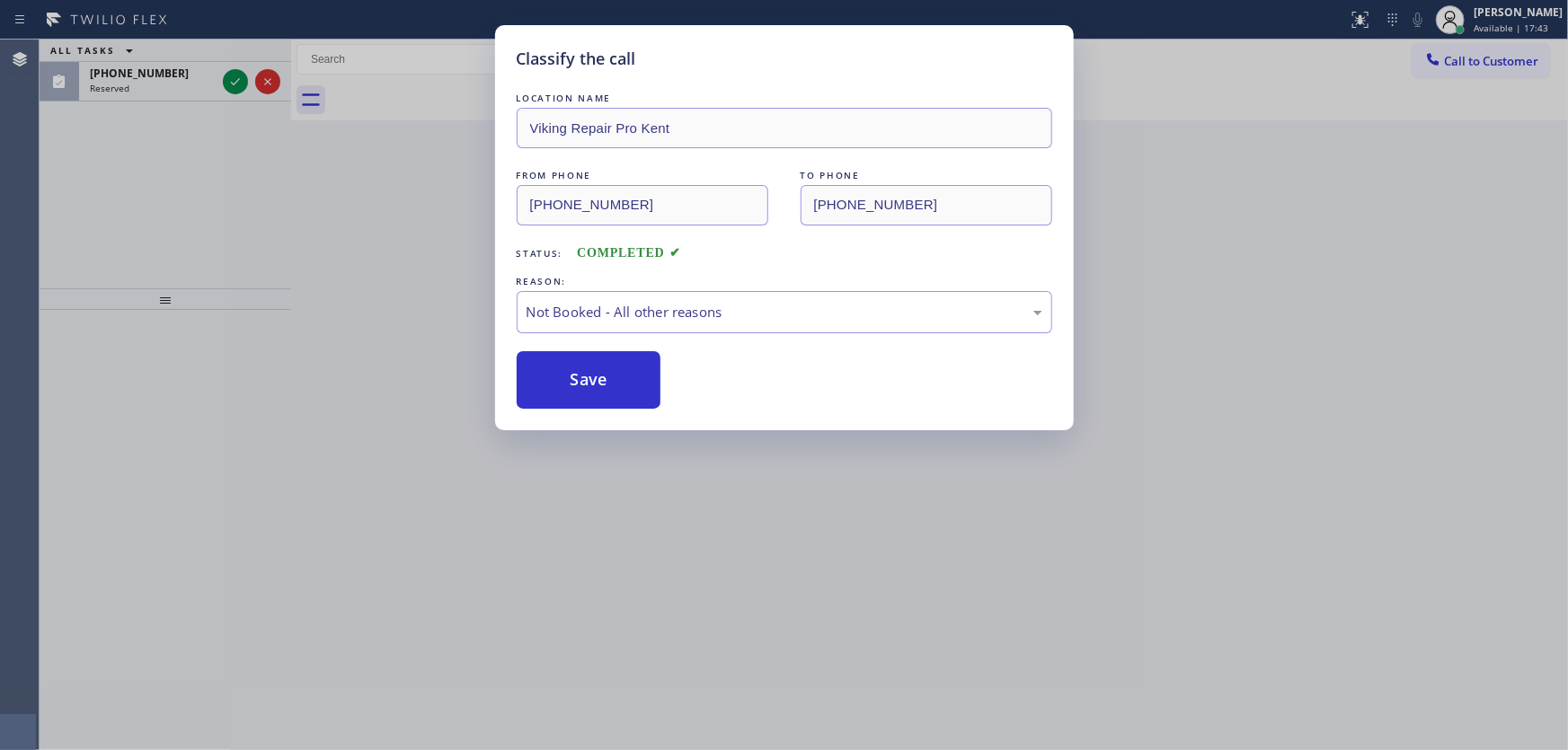
click at [237, 232] on div "ALL TASKS ALL TASKS ACTIVE TASKS TASKS IN WRAP UP [PHONE_NUMBER] Reserved" at bounding box center [165, 163] width 251 height 248
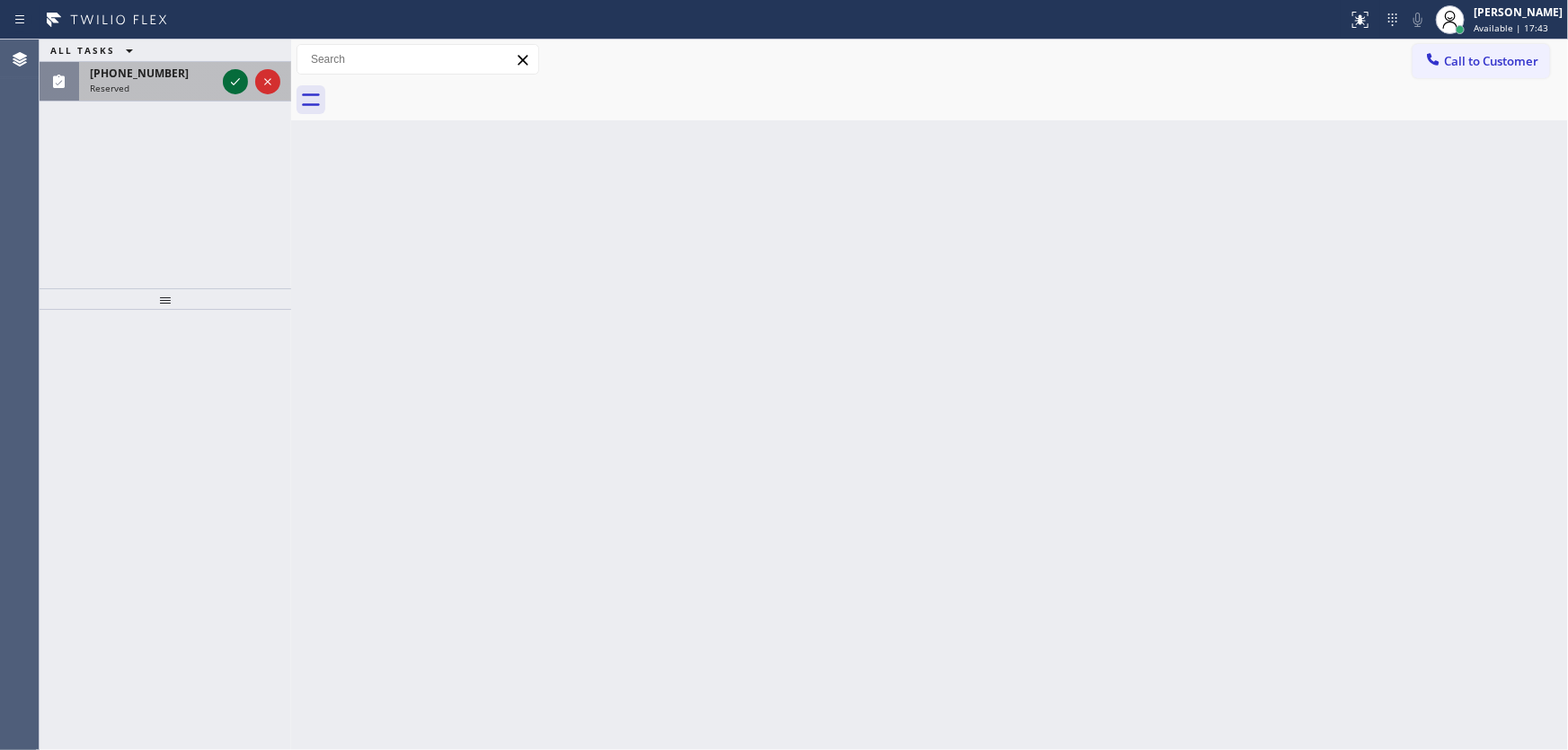
click at [234, 76] on icon at bounding box center [235, 82] width 22 height 22
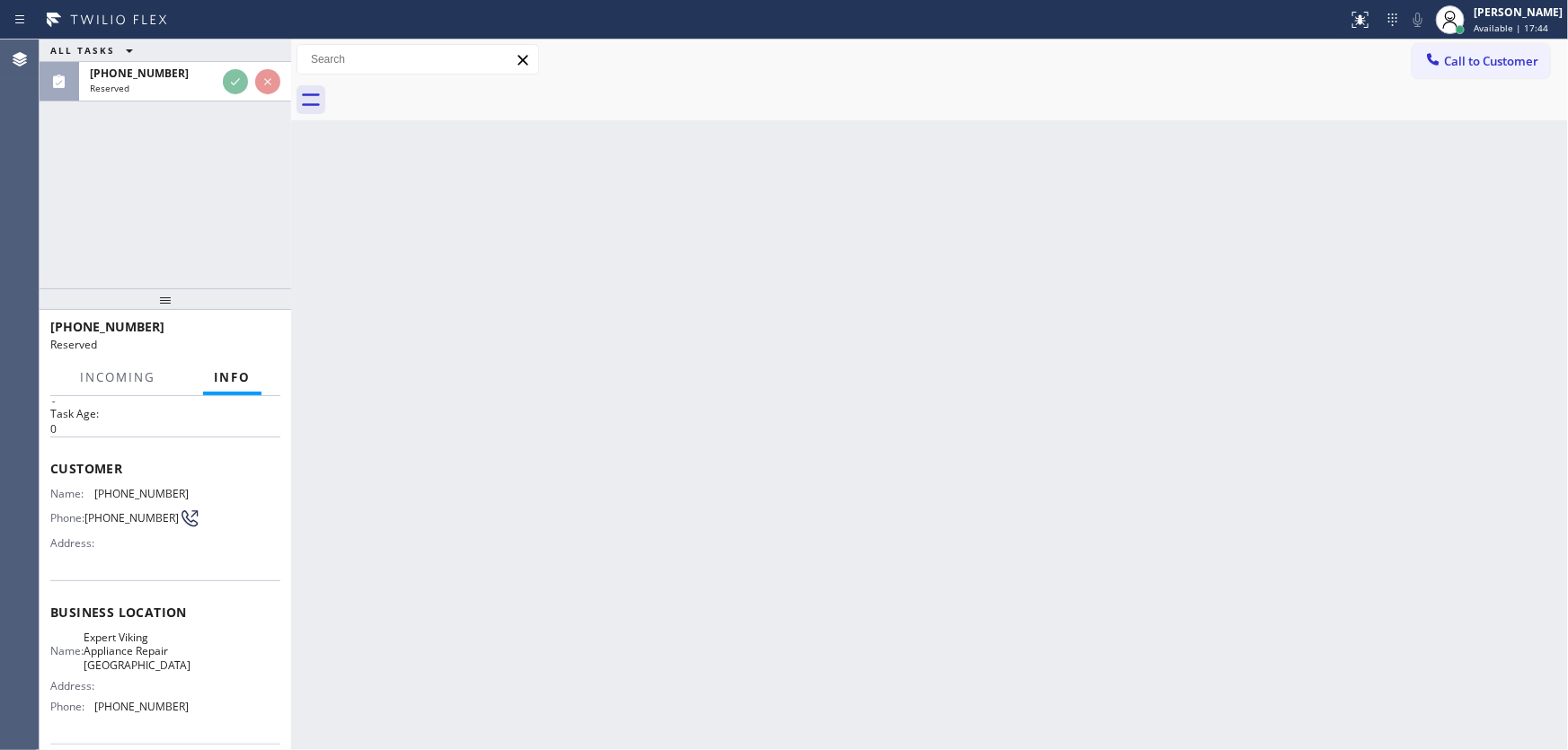
scroll to position [81, 0]
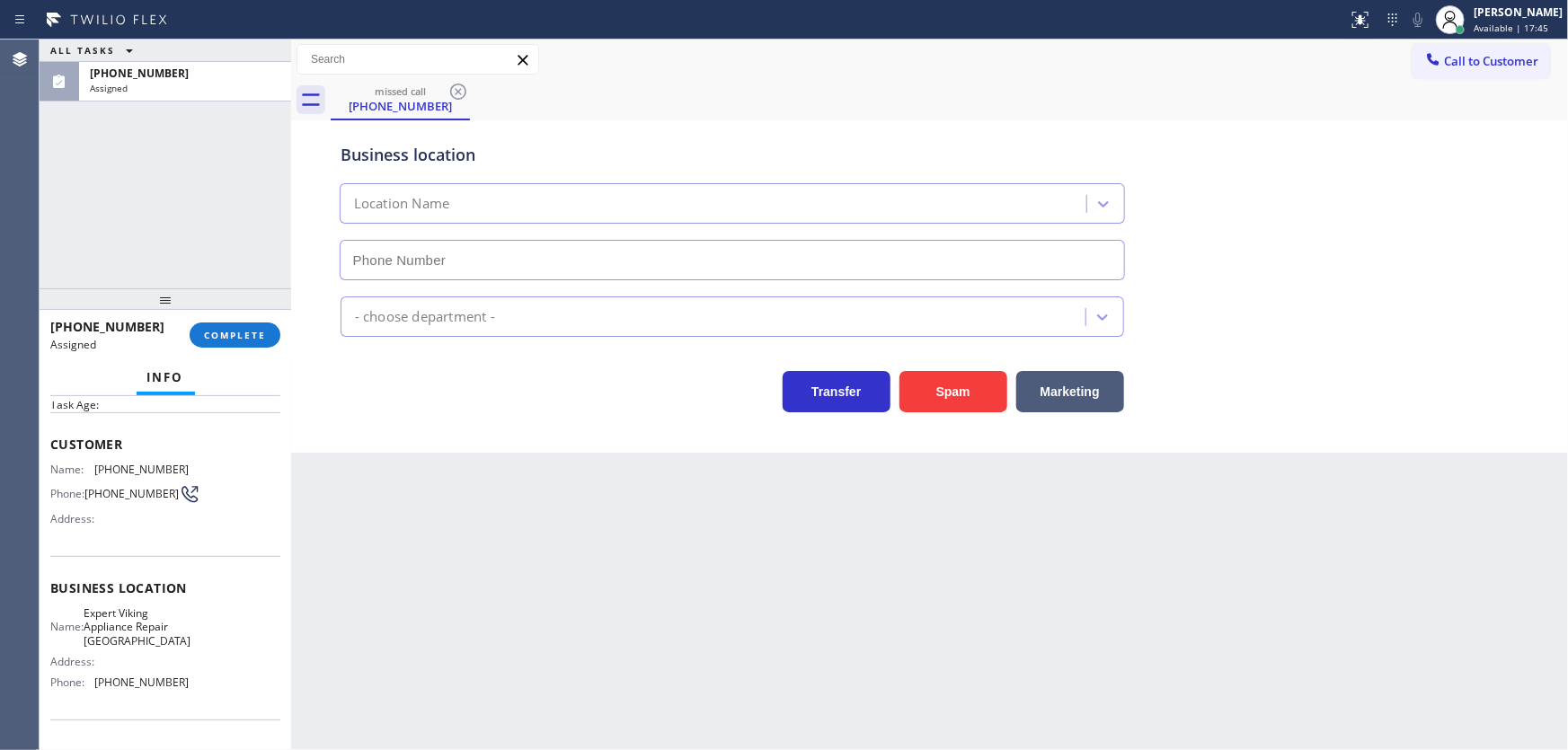
type input "[PHONE_NUMBER]"
click at [242, 323] on button "COMPLETE" at bounding box center [234, 335] width 91 height 25
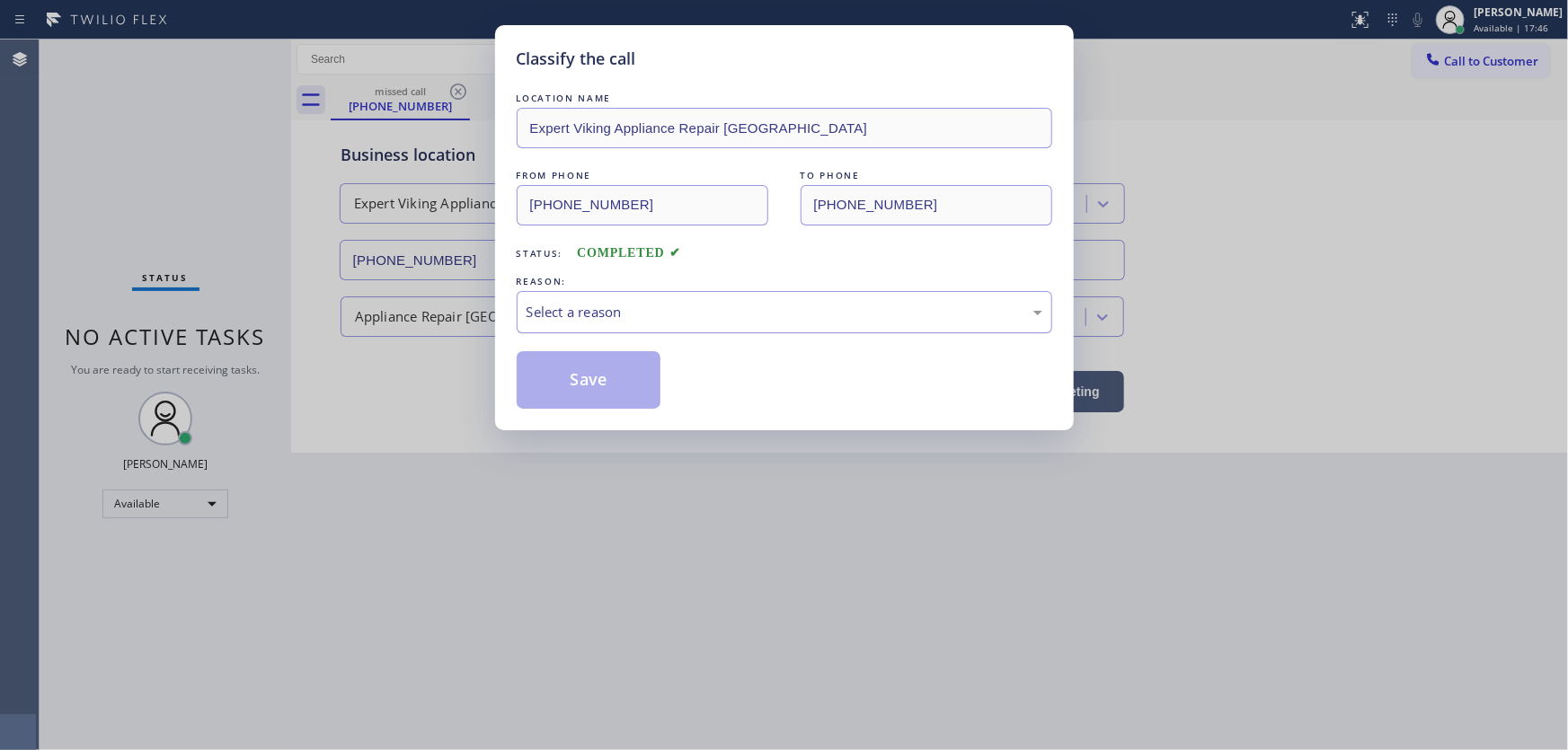
click at [568, 310] on div "Select a reason" at bounding box center [785, 312] width 516 height 21
click at [596, 368] on button "Save" at bounding box center [589, 380] width 144 height 57
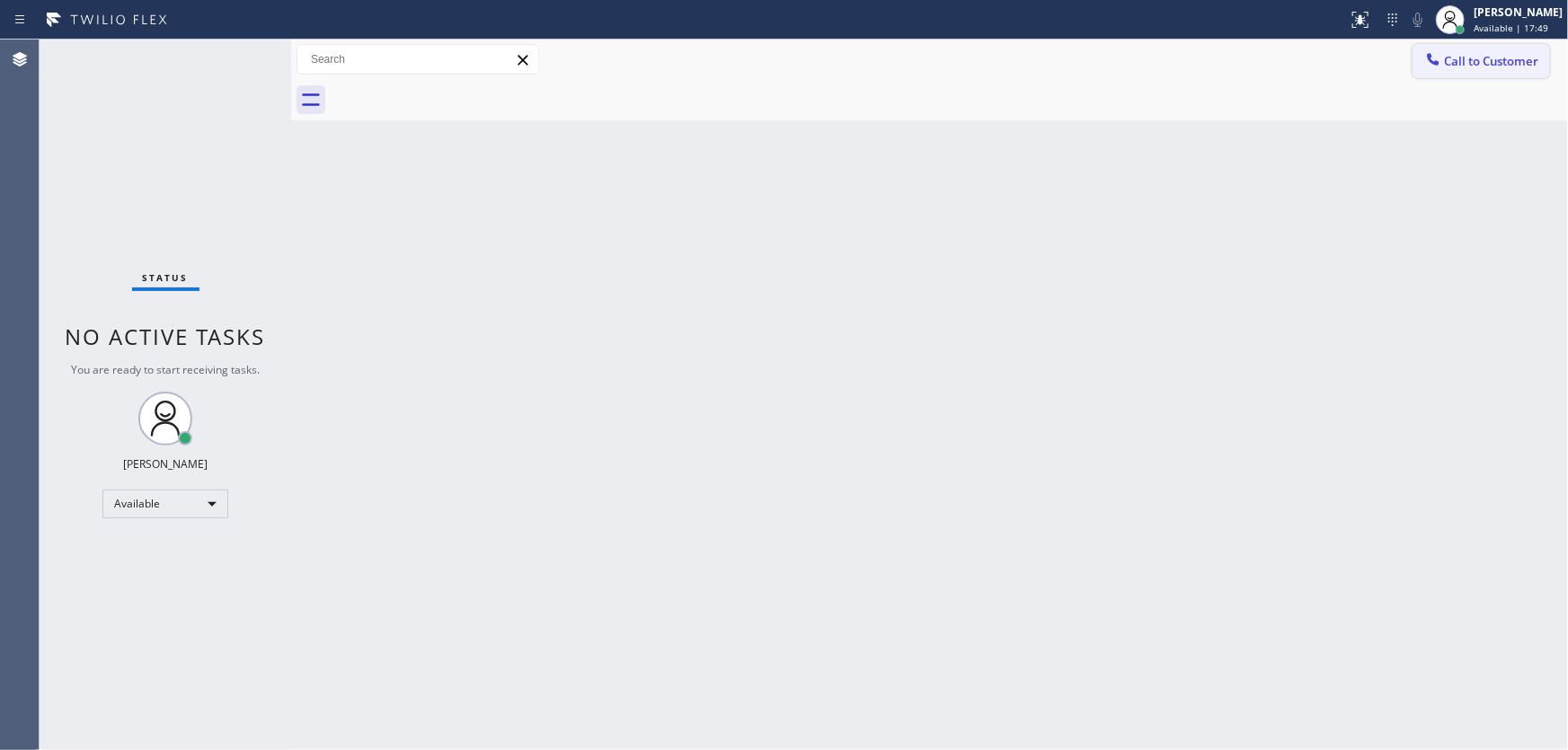
click at [1467, 64] on span "Call to Customer" at bounding box center [1491, 61] width 95 height 16
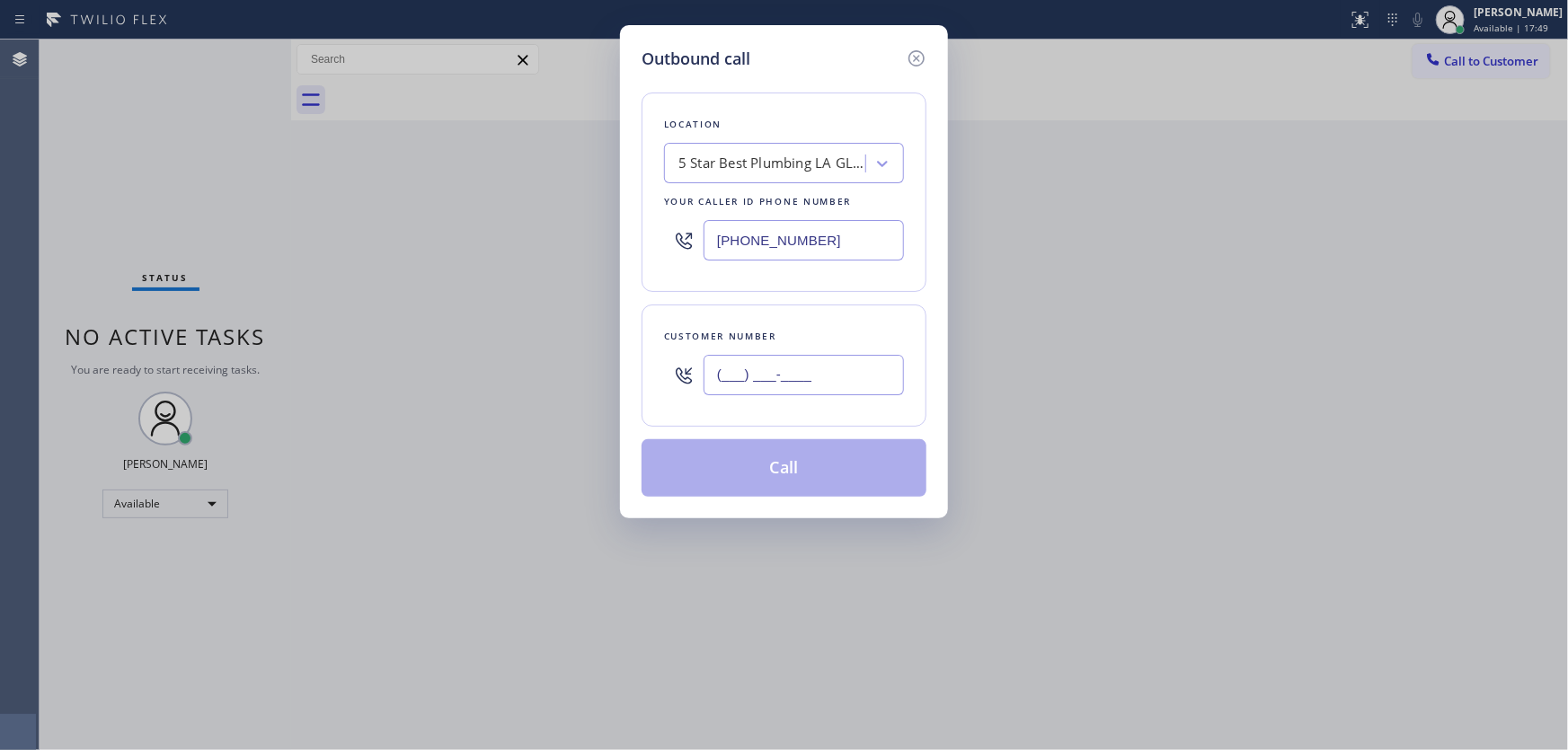
click at [832, 370] on input "(___) ___-____" at bounding box center [804, 375] width 201 height 40
paste input "925) 507-5495"
type input "[PHONE_NUMBER]"
drag, startPoint x: 853, startPoint y: 248, endPoint x: 842, endPoint y: 256, distance: 13.6
click at [853, 248] on input "[PHONE_NUMBER]" at bounding box center [804, 240] width 201 height 40
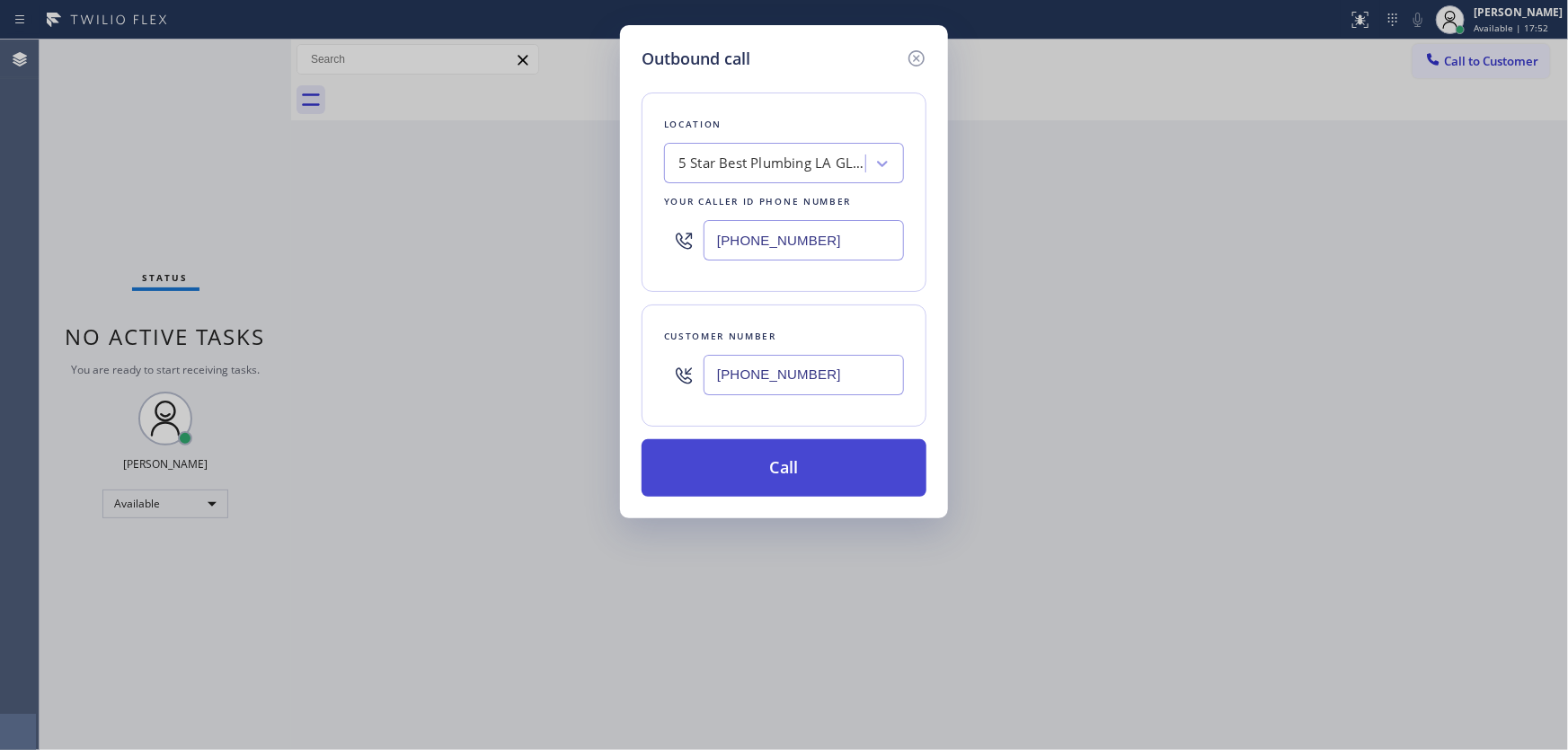
paste input "855) 920-083"
type input "[PHONE_NUMBER]"
click at [759, 469] on button "Call" at bounding box center [784, 468] width 285 height 57
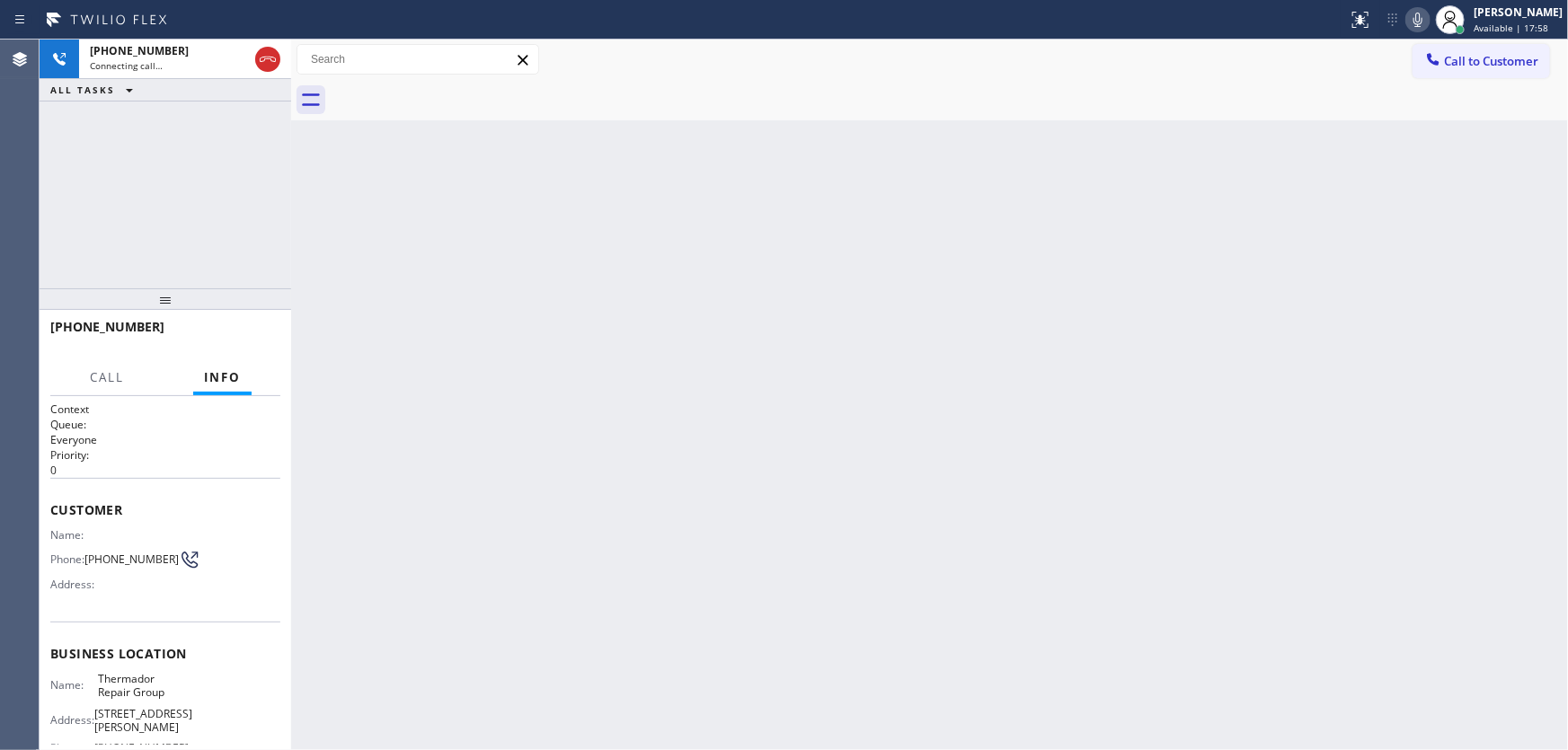
click at [116, 184] on div "[PHONE_NUMBER] Connecting call… ALL TASKS ALL TASKS ACTIVE TASKS TASKS IN WRAP …" at bounding box center [165, 163] width 251 height 248
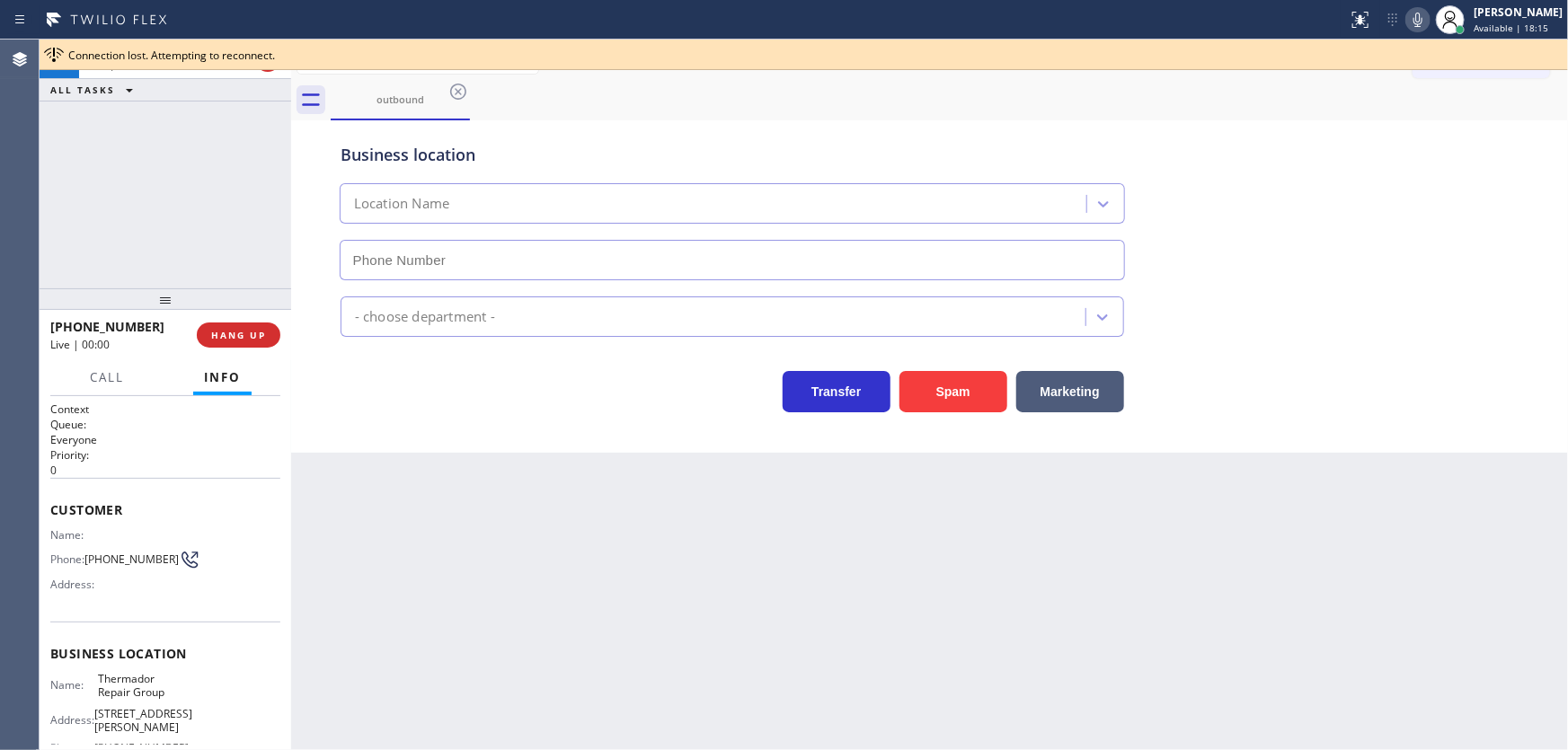
type input "[PHONE_NUMBER]"
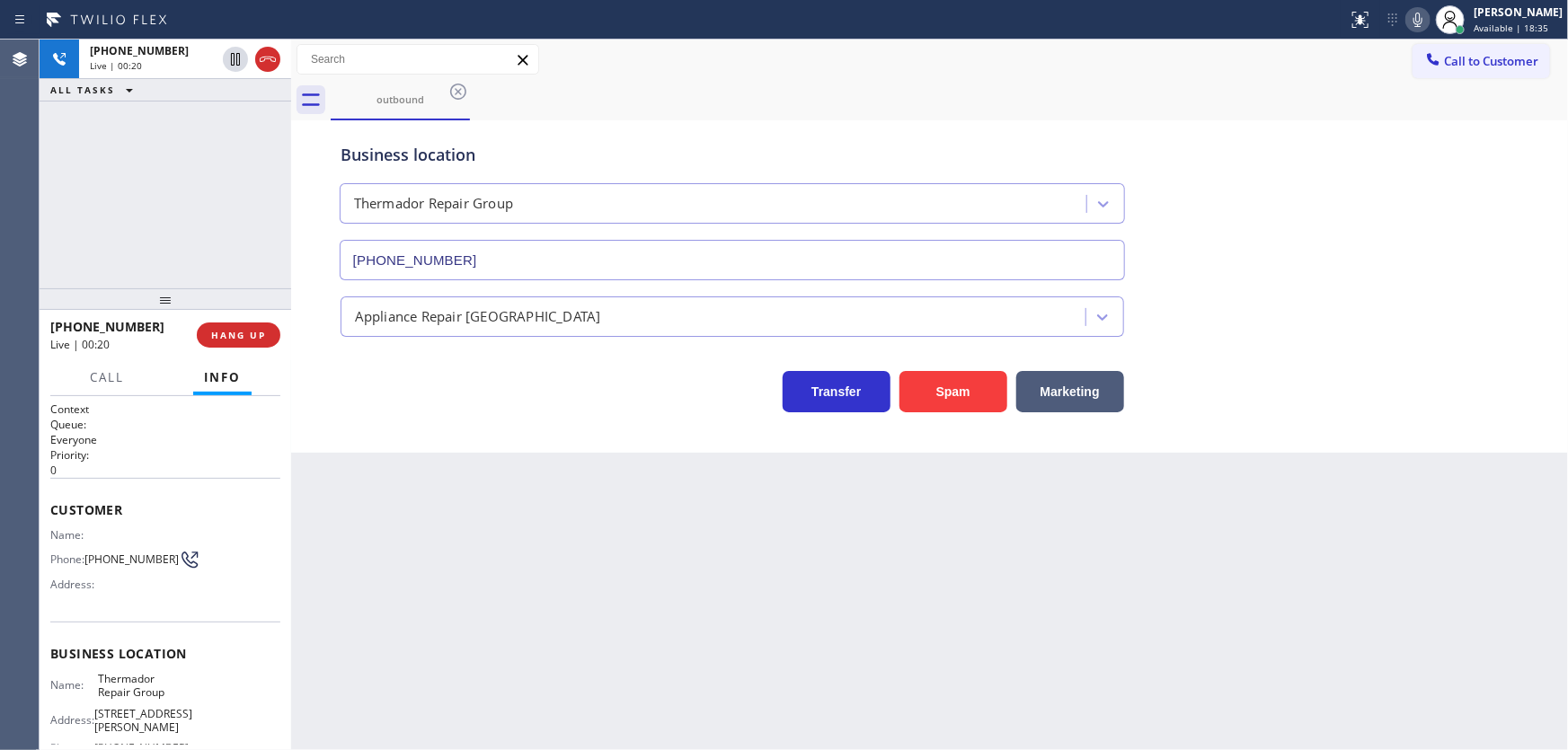
click at [162, 246] on div "[PHONE_NUMBER] Live | 00:20 ALL TASKS ALL TASKS ACTIVE TASKS TASKS IN WRAP UP" at bounding box center [165, 163] width 251 height 248
click at [279, 338] on button "HANG UP" at bounding box center [238, 335] width 83 height 25
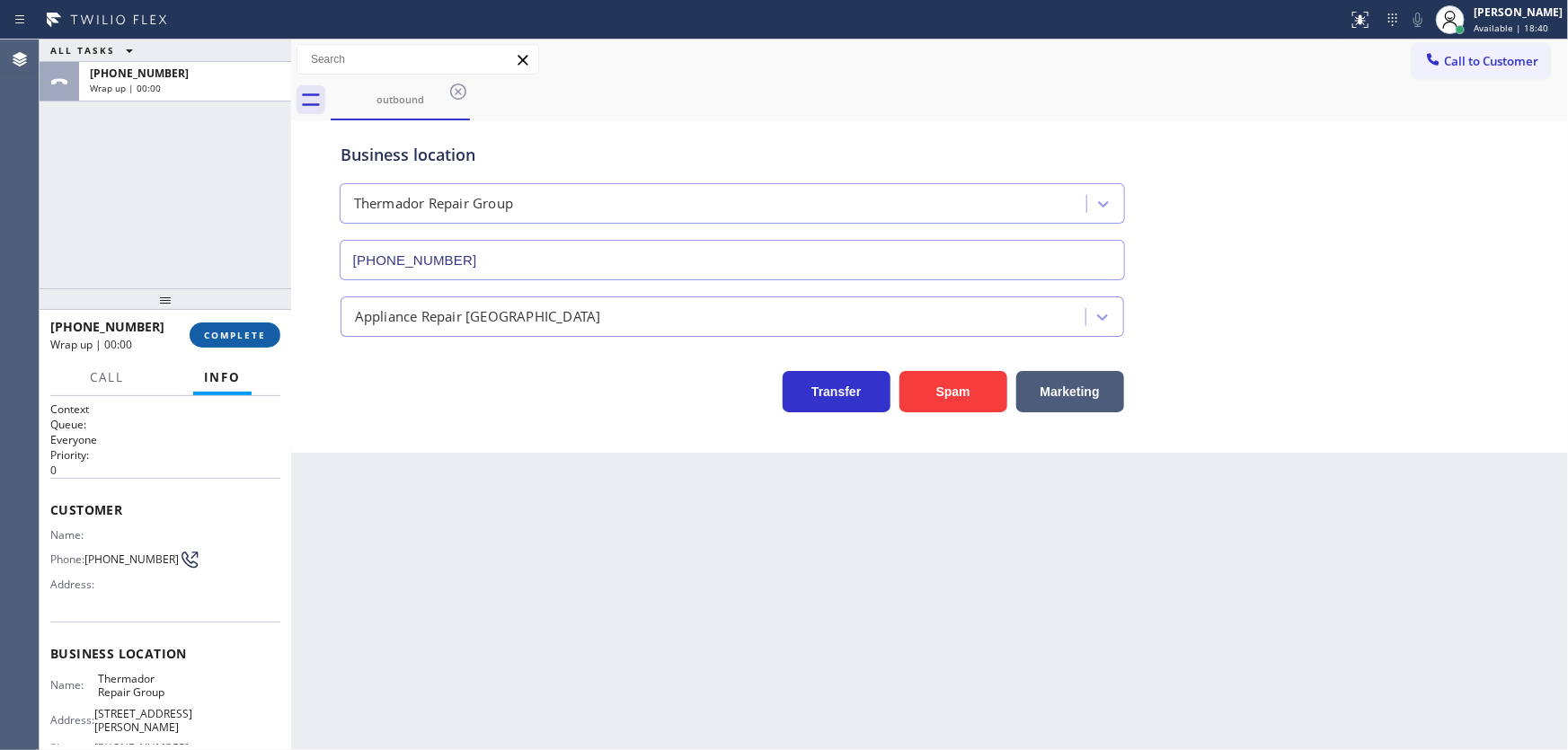
click at [264, 342] on button "COMPLETE" at bounding box center [234, 335] width 91 height 25
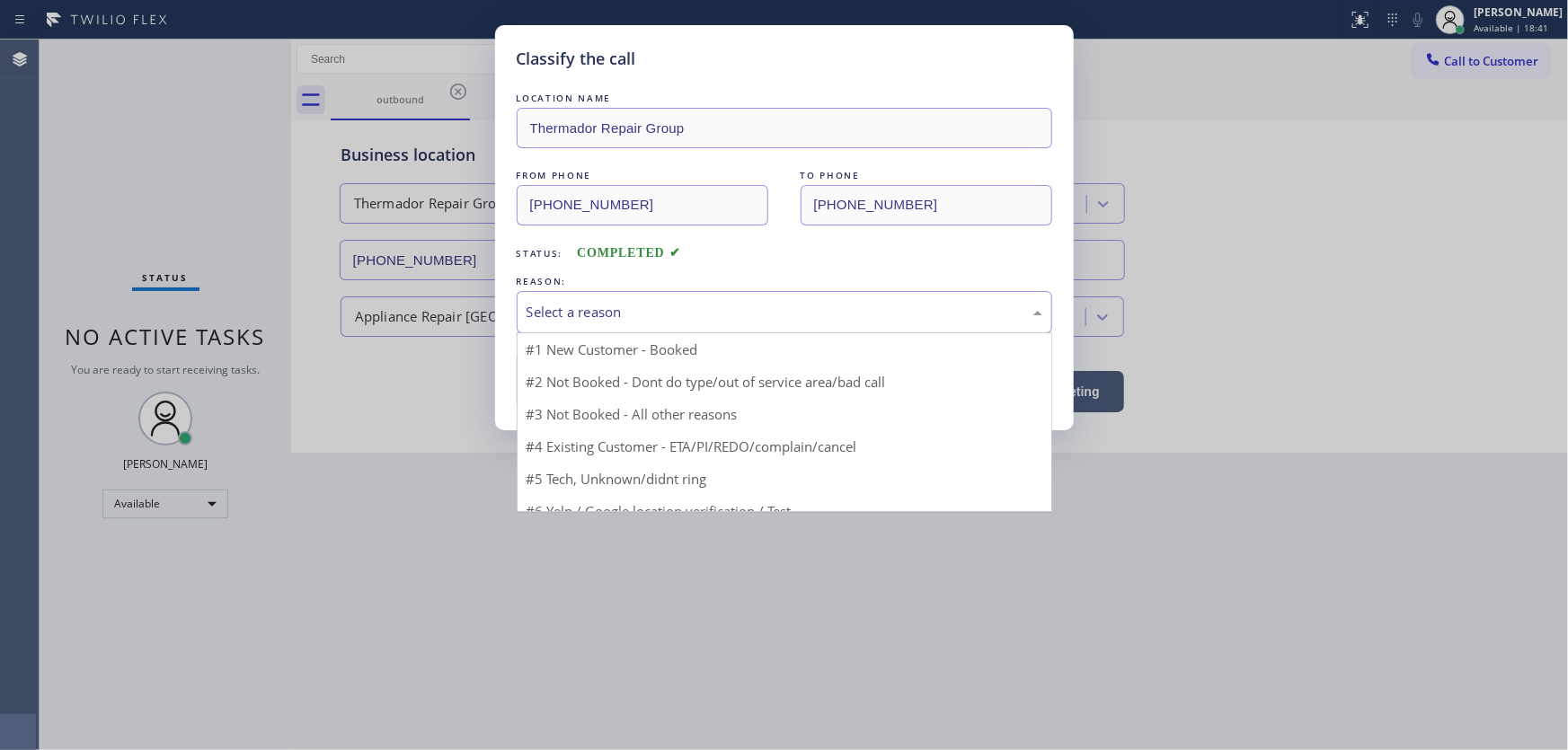
click at [582, 311] on div "Select a reason" at bounding box center [785, 312] width 516 height 21
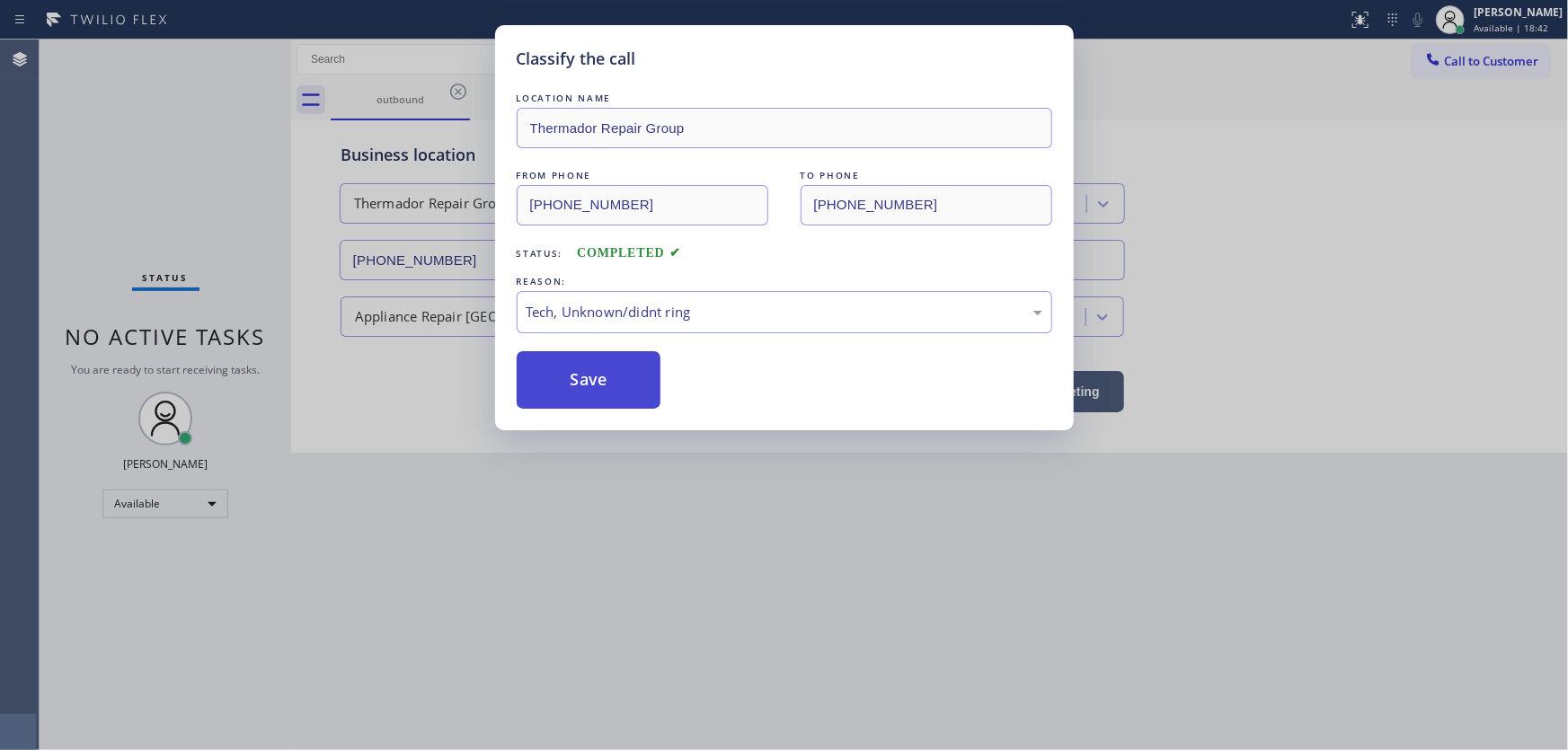
click at [596, 371] on button "Save" at bounding box center [589, 380] width 144 height 57
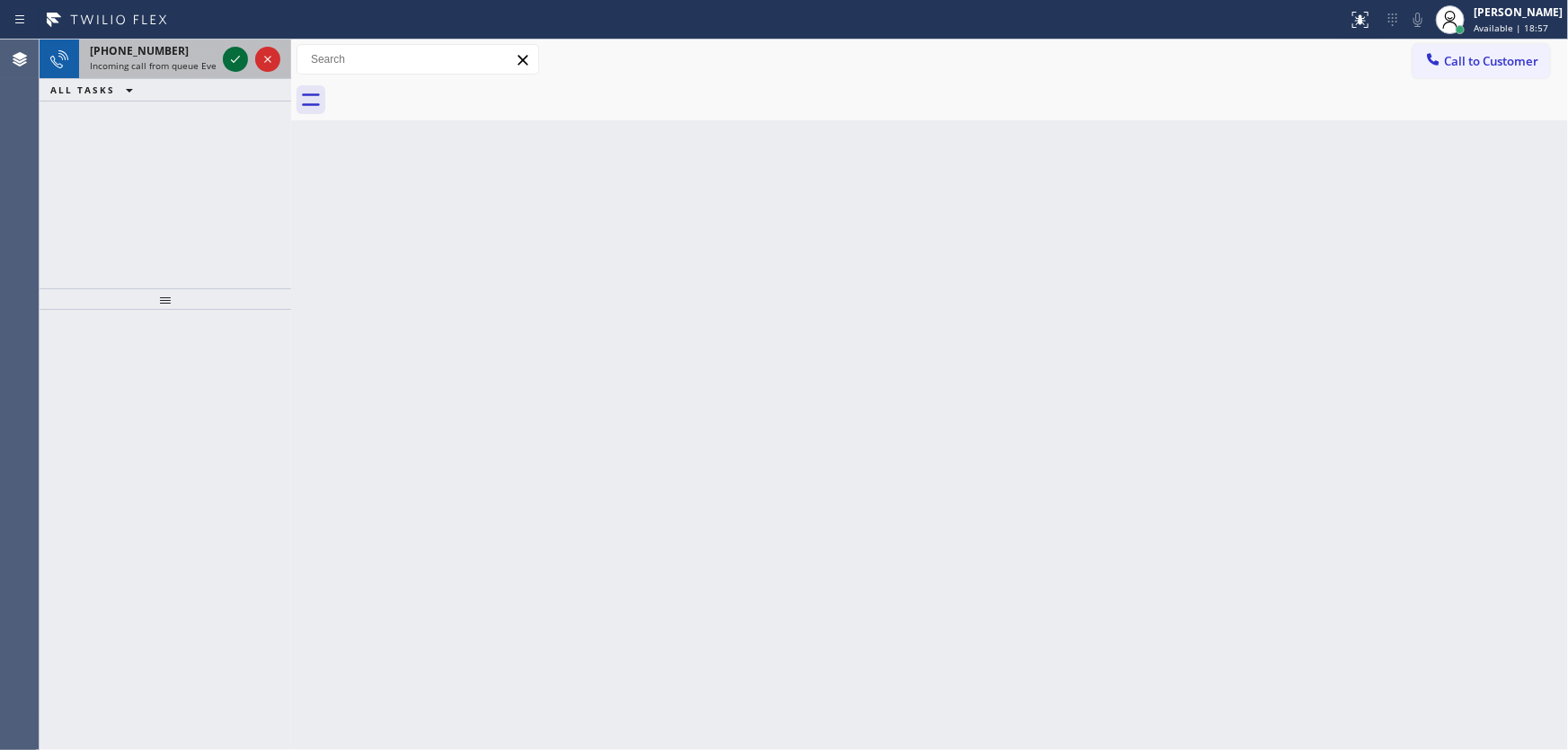
drag, startPoint x: 243, startPoint y: 70, endPoint x: 242, endPoint y: 60, distance: 10.0
click at [243, 65] on div at bounding box center [251, 59] width 65 height 39
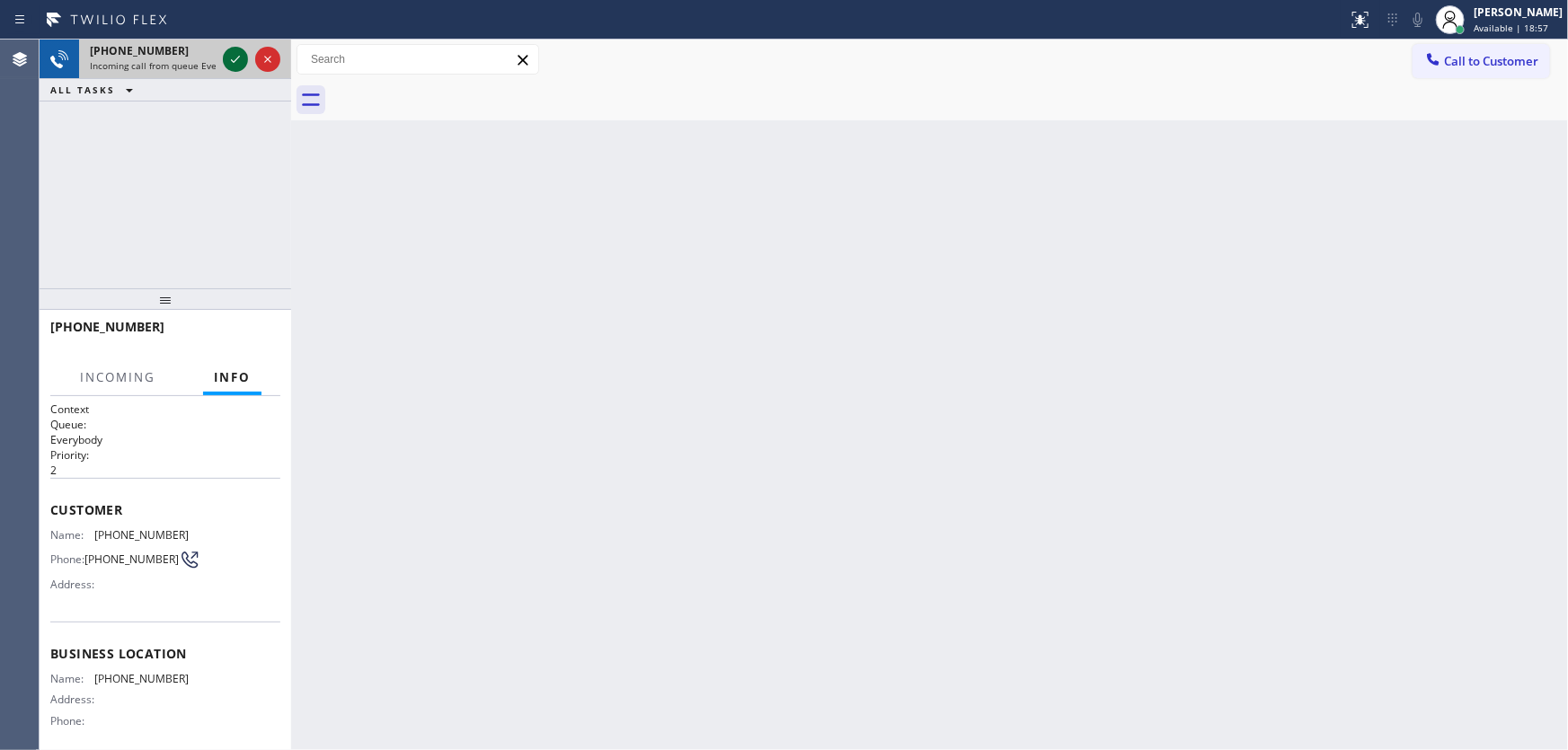
click at [242, 60] on icon at bounding box center [235, 59] width 22 height 22
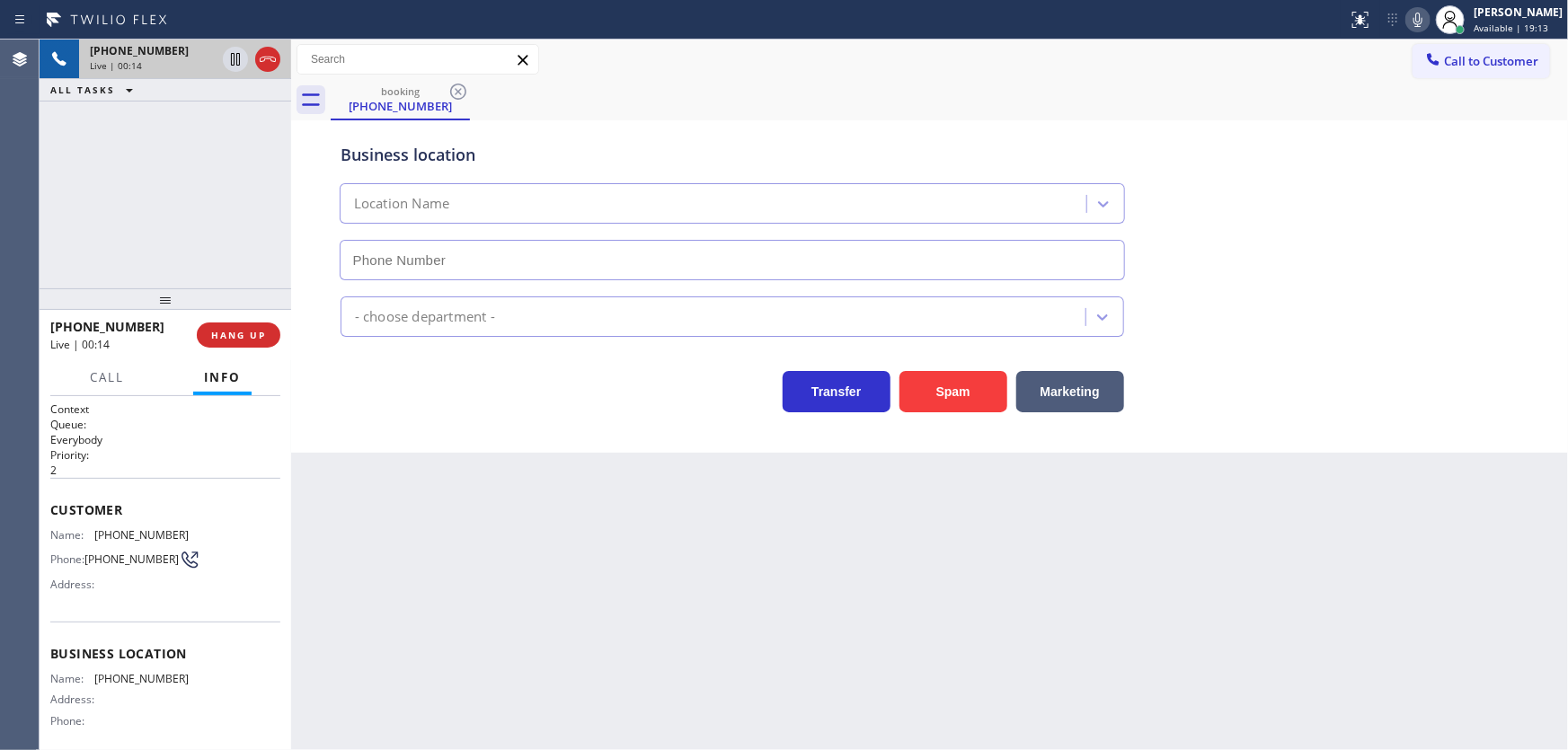
click at [98, 233] on div "[PHONE_NUMBER] Live | 00:14 ALL TASKS ALL TASKS ACTIVE TASKS TASKS IN WRAP UP" at bounding box center [165, 163] width 251 height 248
click at [943, 386] on button "Spam" at bounding box center [953, 392] width 108 height 41
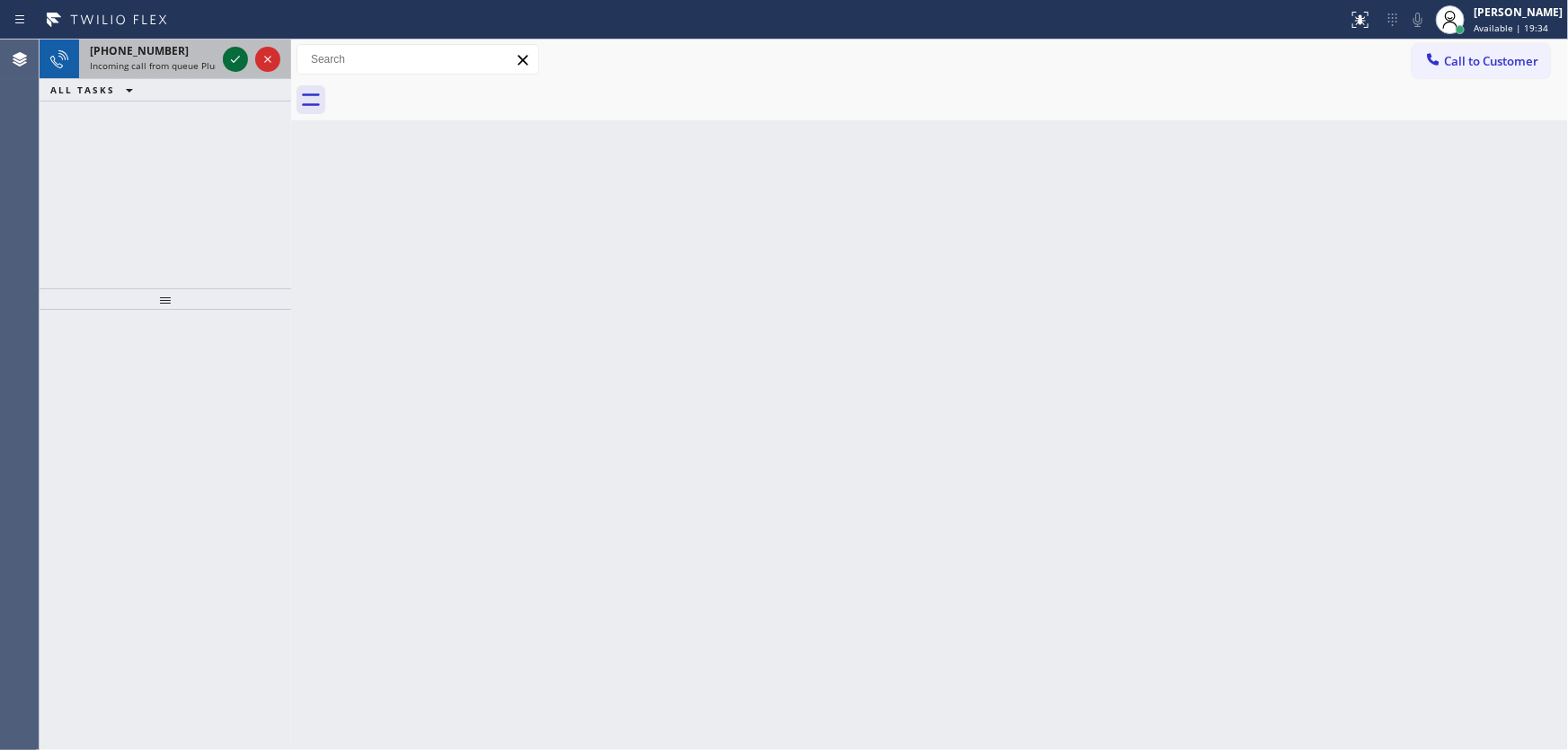
click at [229, 49] on icon at bounding box center [235, 59] width 22 height 22
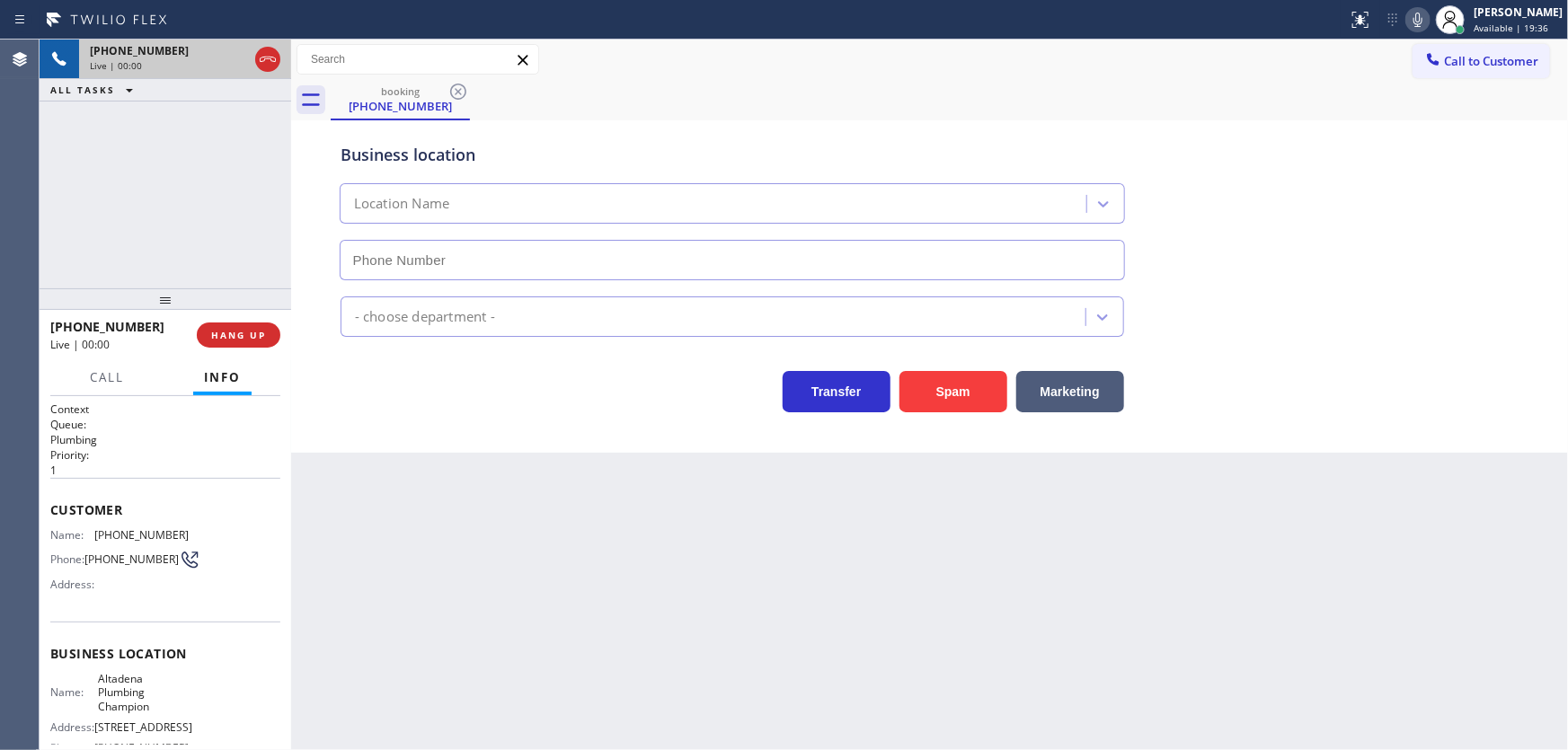
type input "[PHONE_NUMBER]"
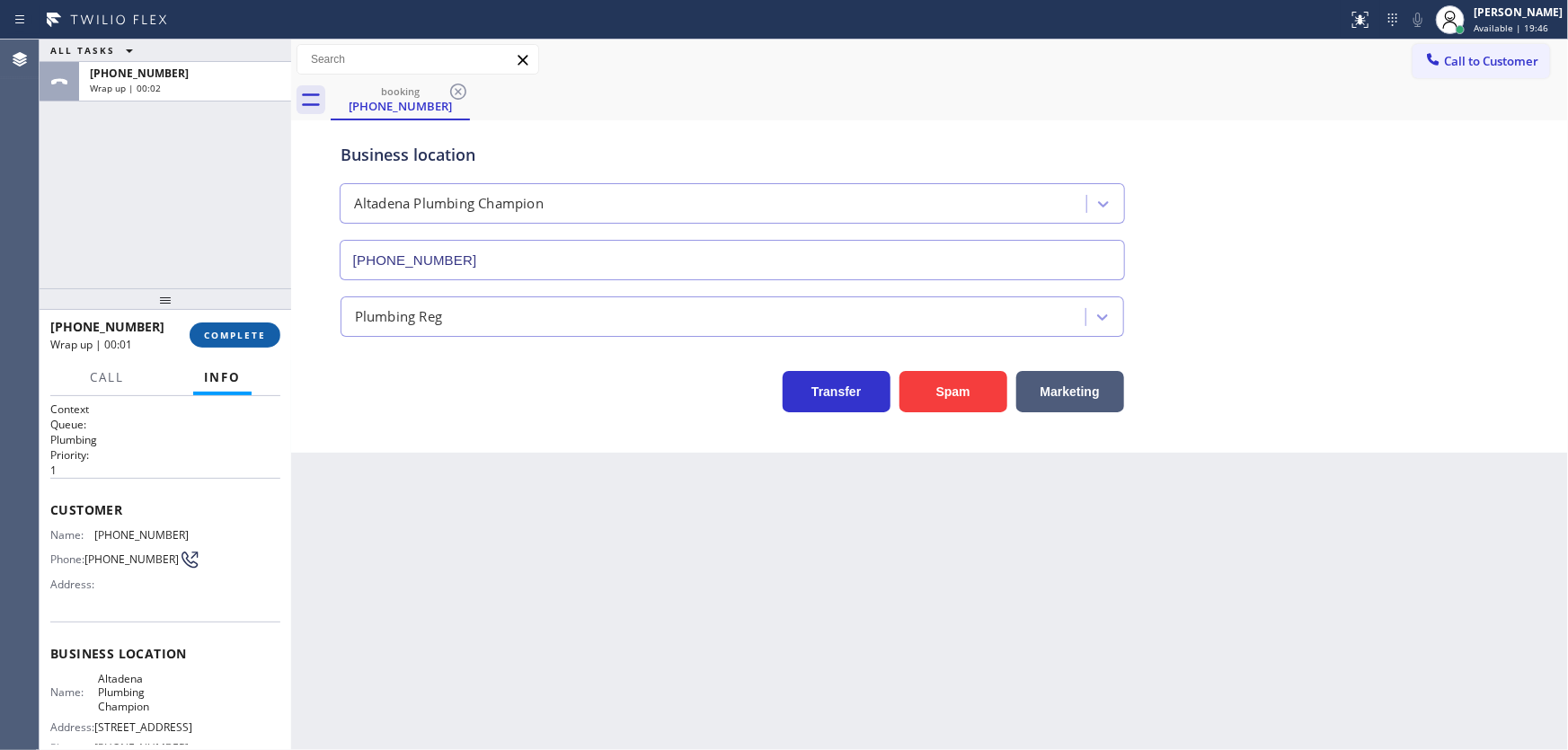
click at [254, 331] on span "COMPLETE" at bounding box center [235, 335] width 62 height 12
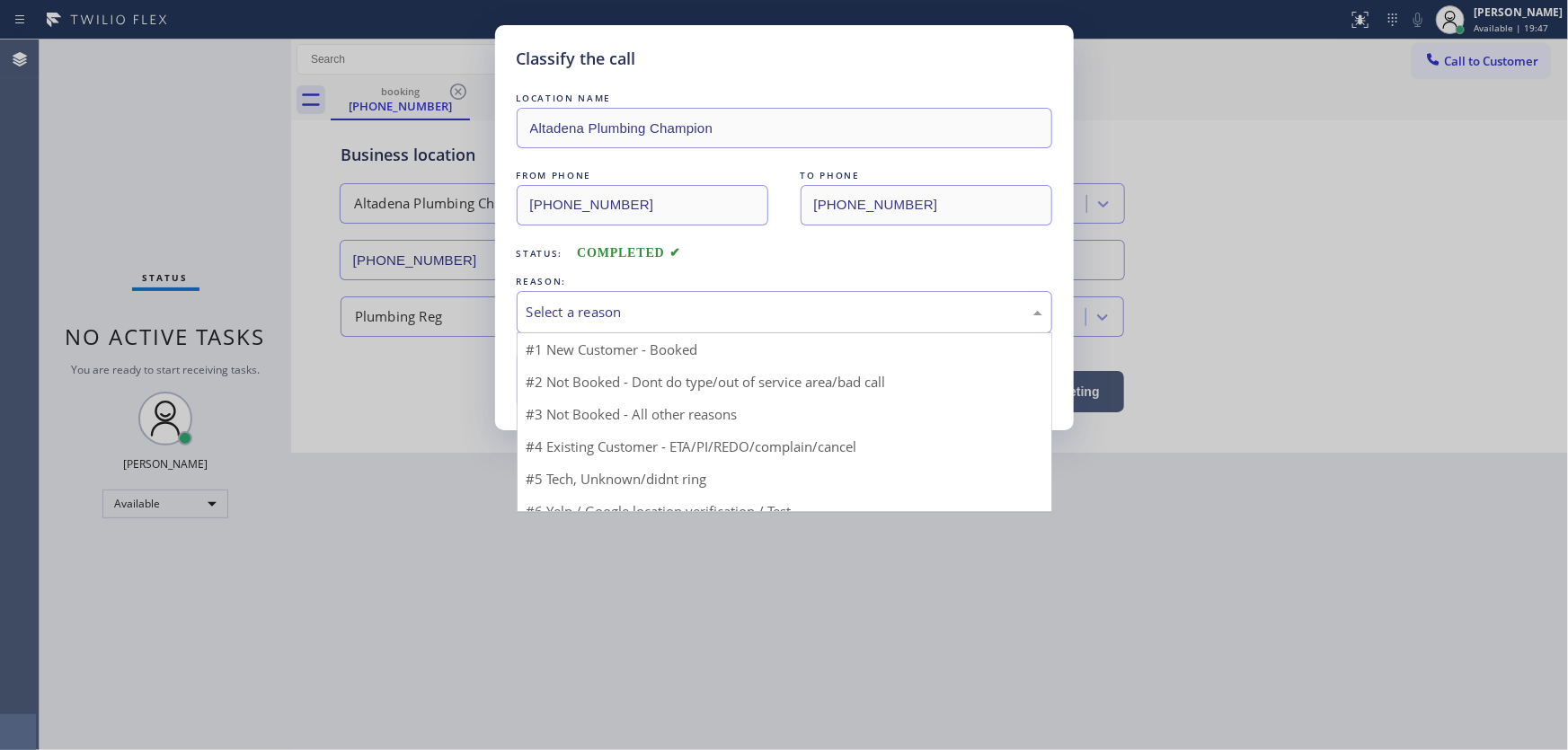
click at [560, 311] on div "Select a reason" at bounding box center [785, 312] width 516 height 21
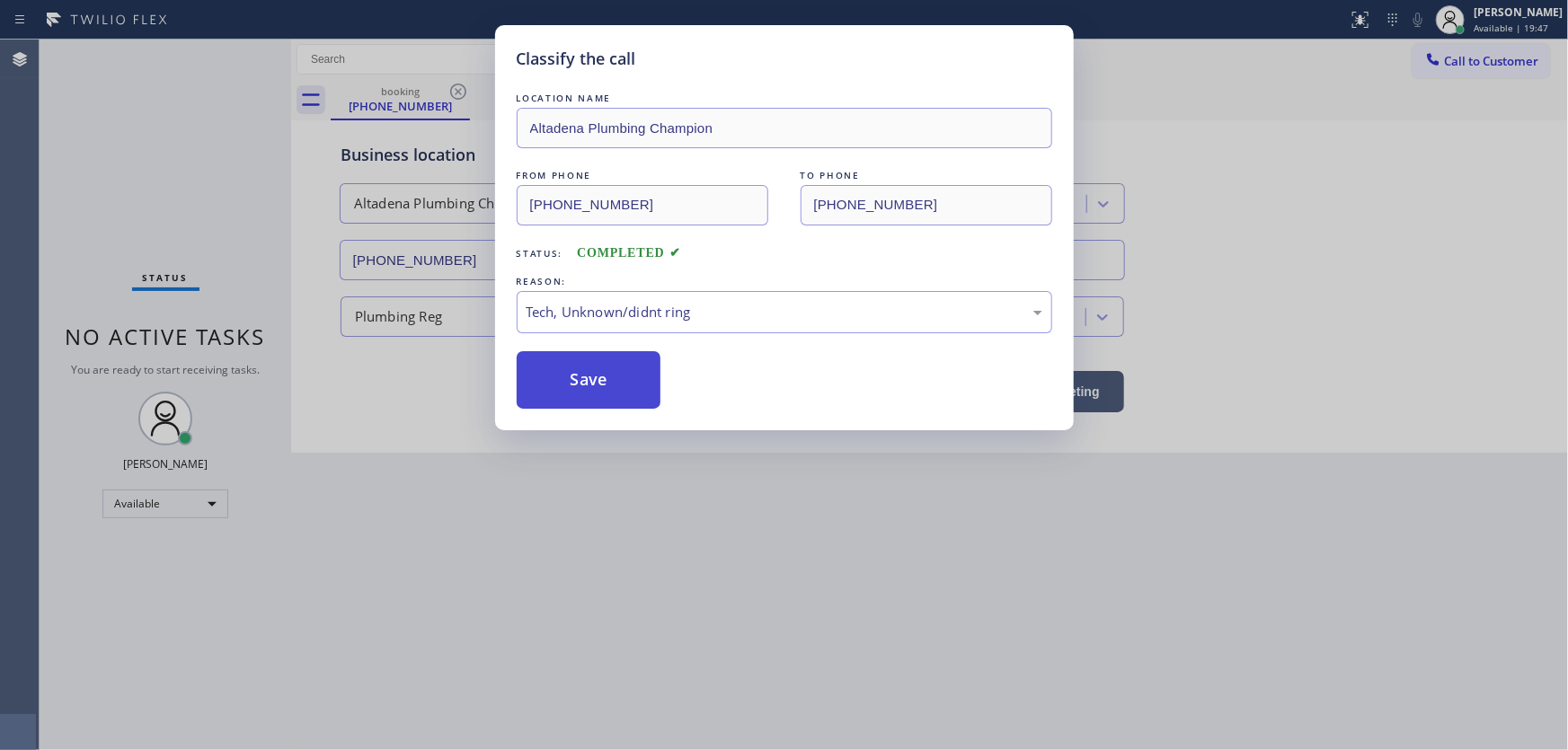
click at [573, 380] on button "Save" at bounding box center [589, 380] width 144 height 57
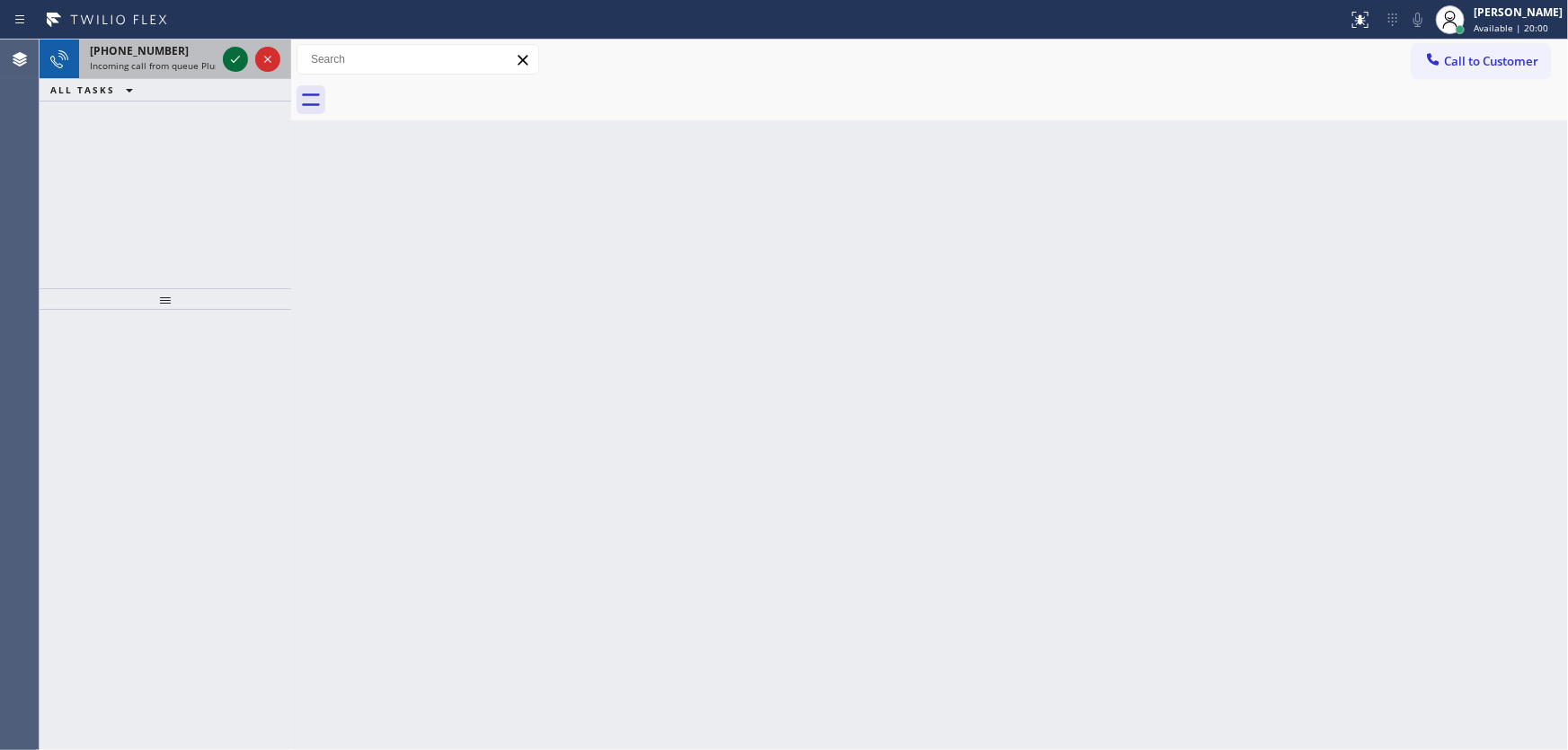
click at [229, 59] on icon at bounding box center [235, 59] width 22 height 22
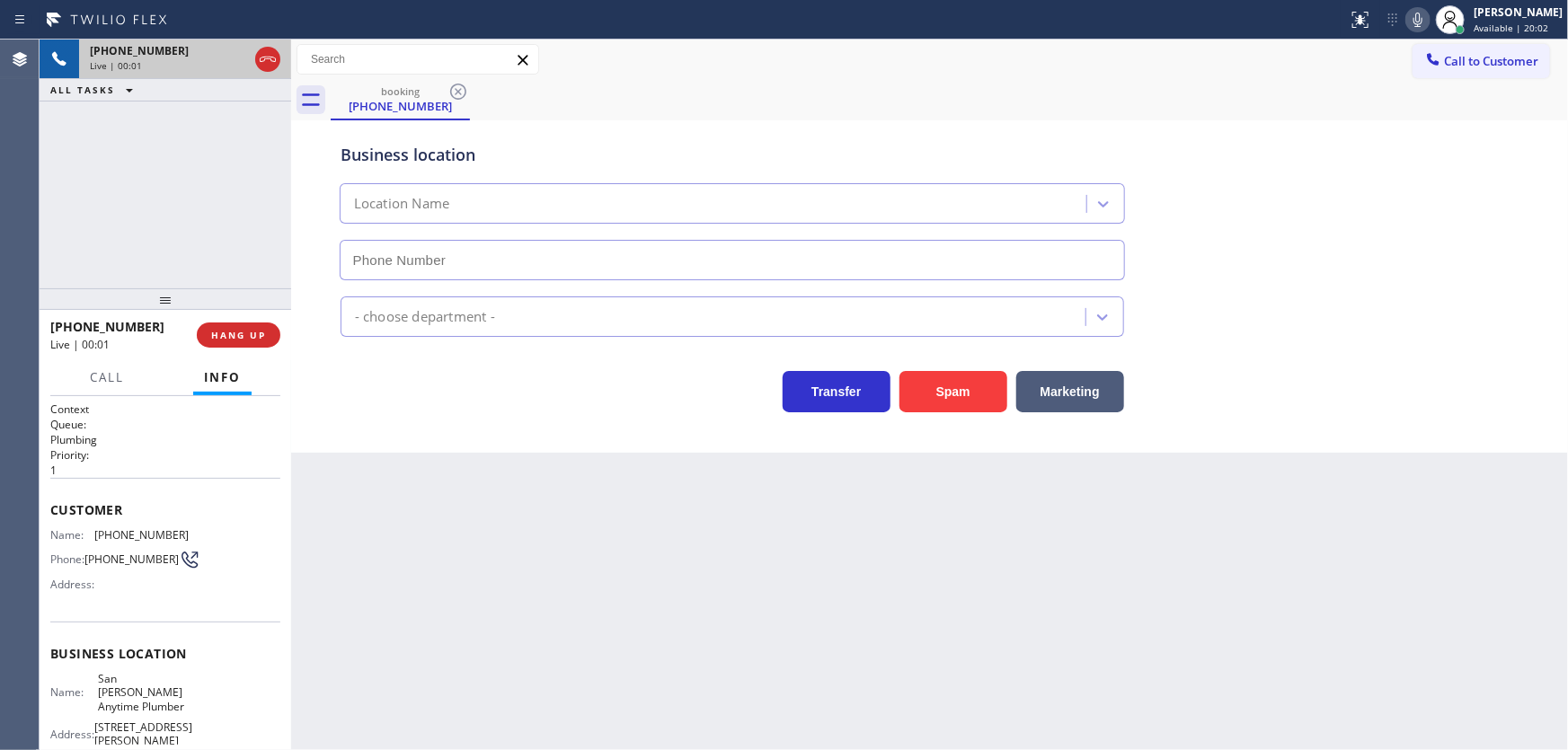
type input "[PHONE_NUMBER]"
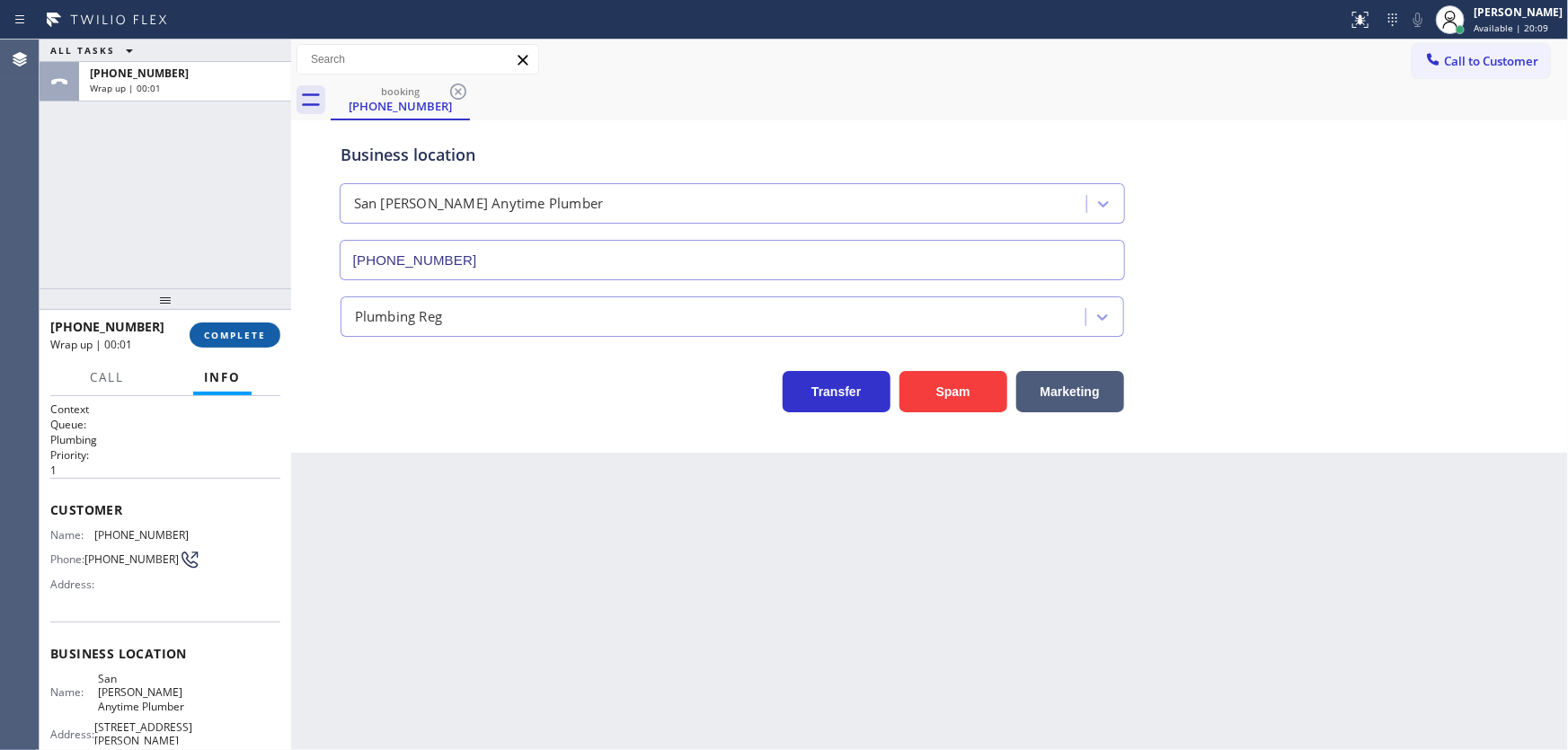
click at [257, 337] on span "COMPLETE" at bounding box center [235, 335] width 62 height 12
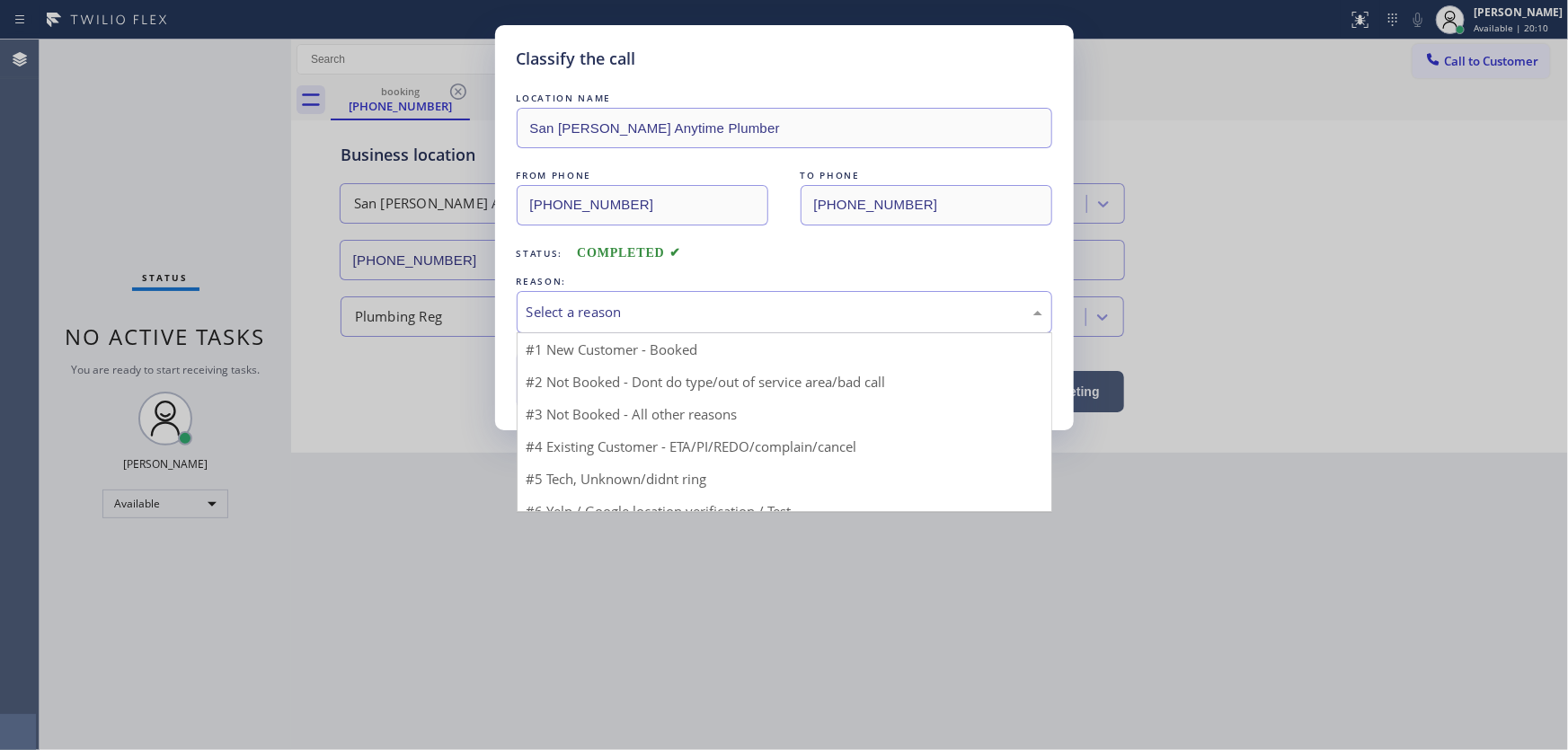
click at [576, 303] on div "Select a reason" at bounding box center [785, 312] width 516 height 21
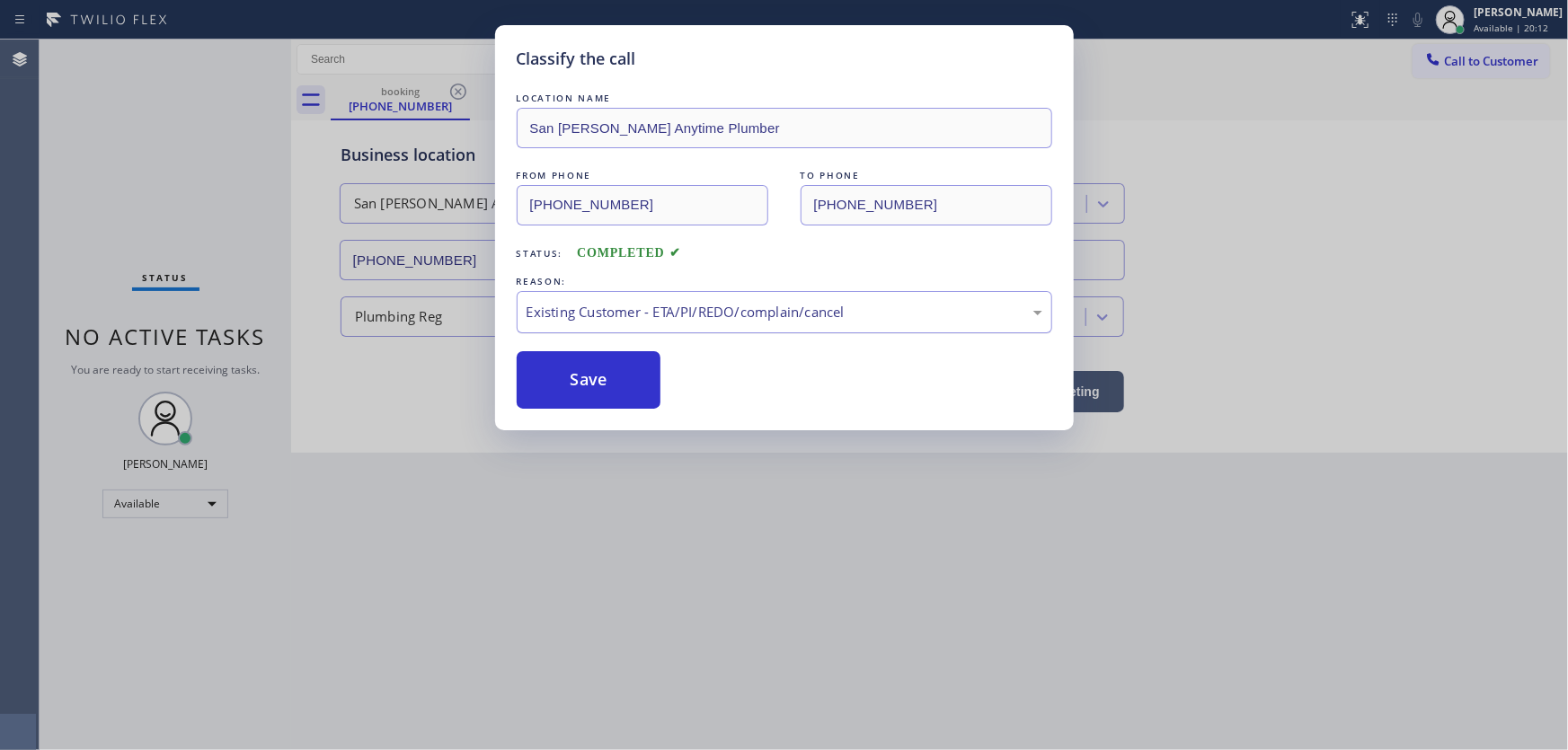
click at [580, 313] on div "Existing Customer - ETA/PI/REDO/complain/cancel" at bounding box center [785, 312] width 516 height 21
click at [575, 386] on button "Save" at bounding box center [589, 380] width 144 height 57
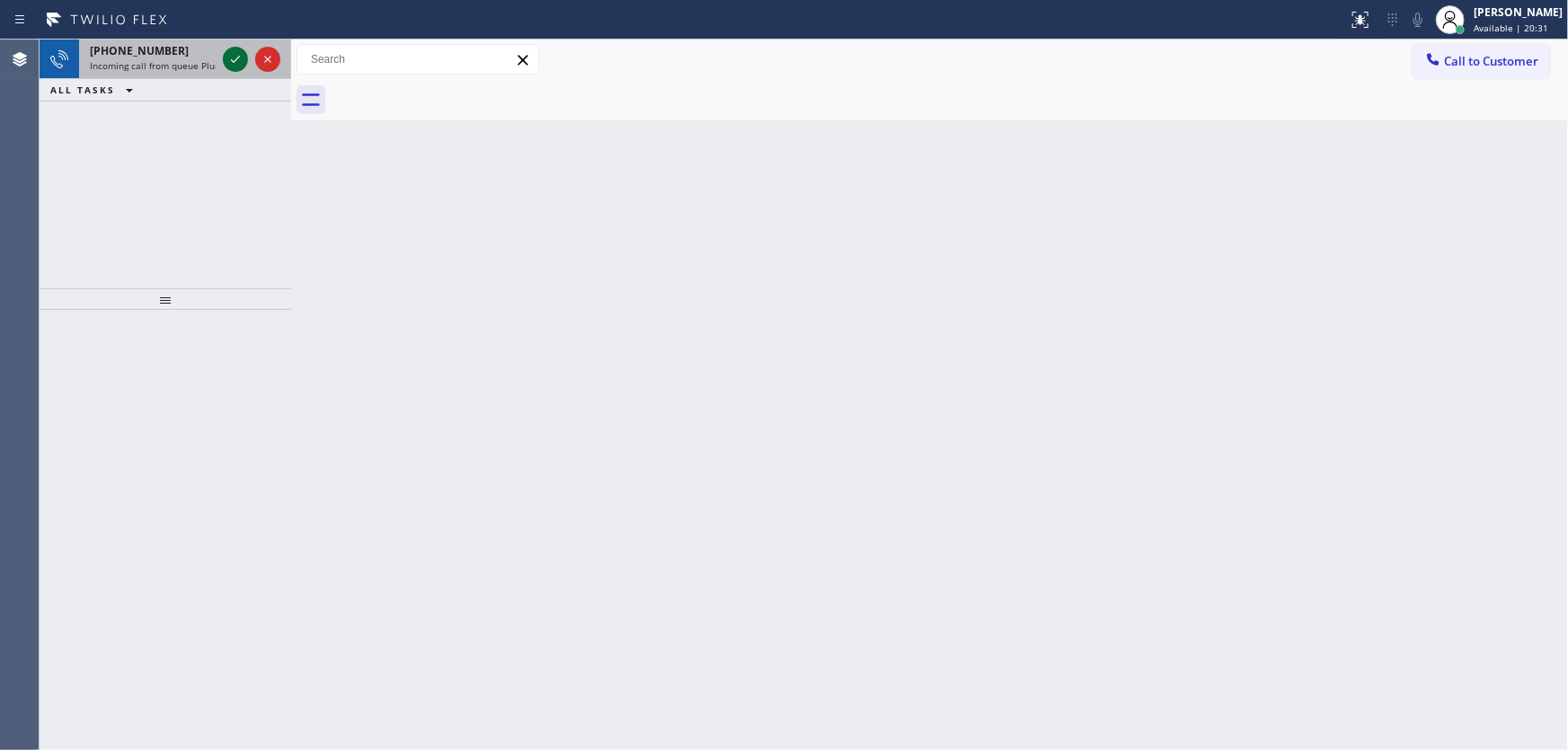
click at [233, 60] on icon at bounding box center [235, 59] width 22 height 22
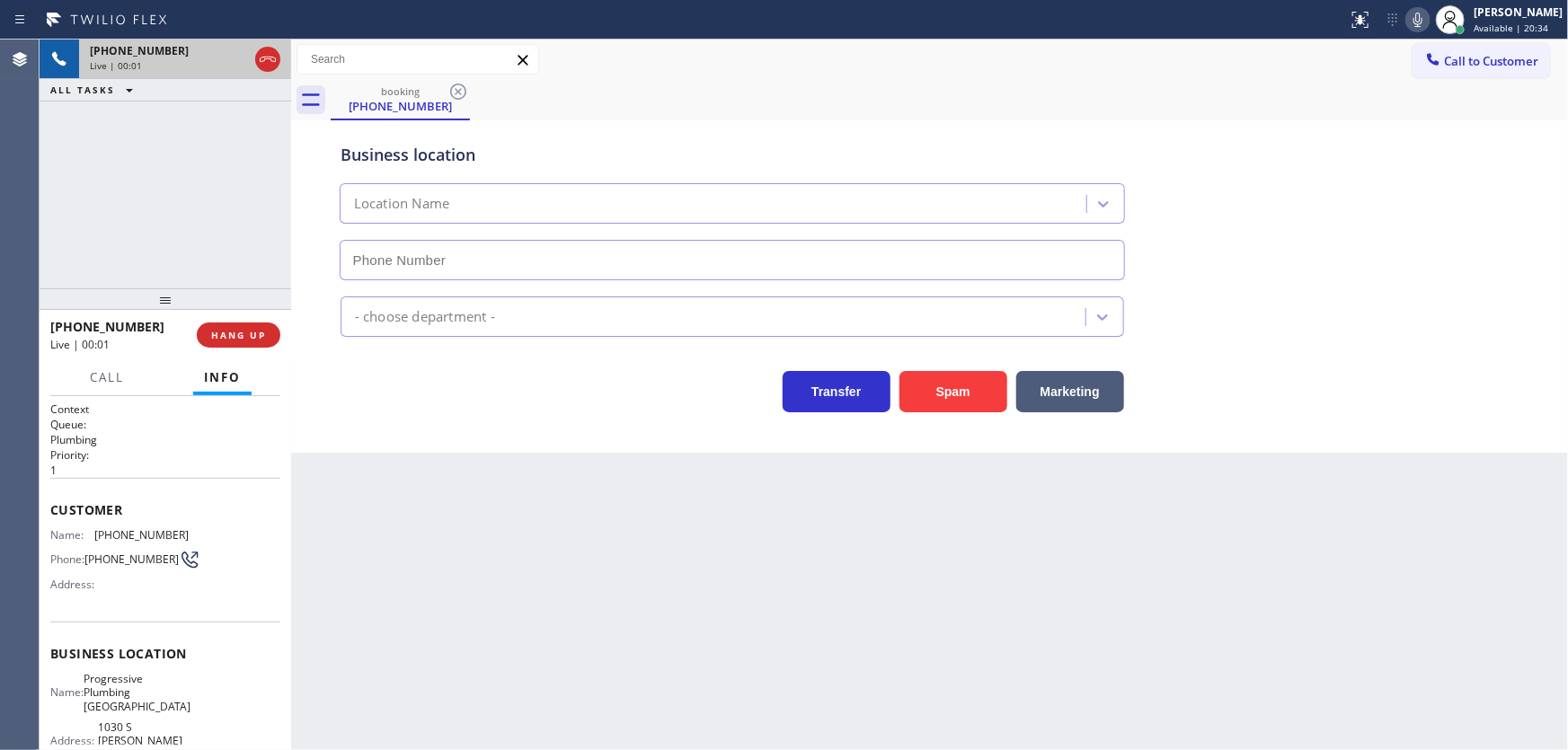
type input "[PHONE_NUMBER]"
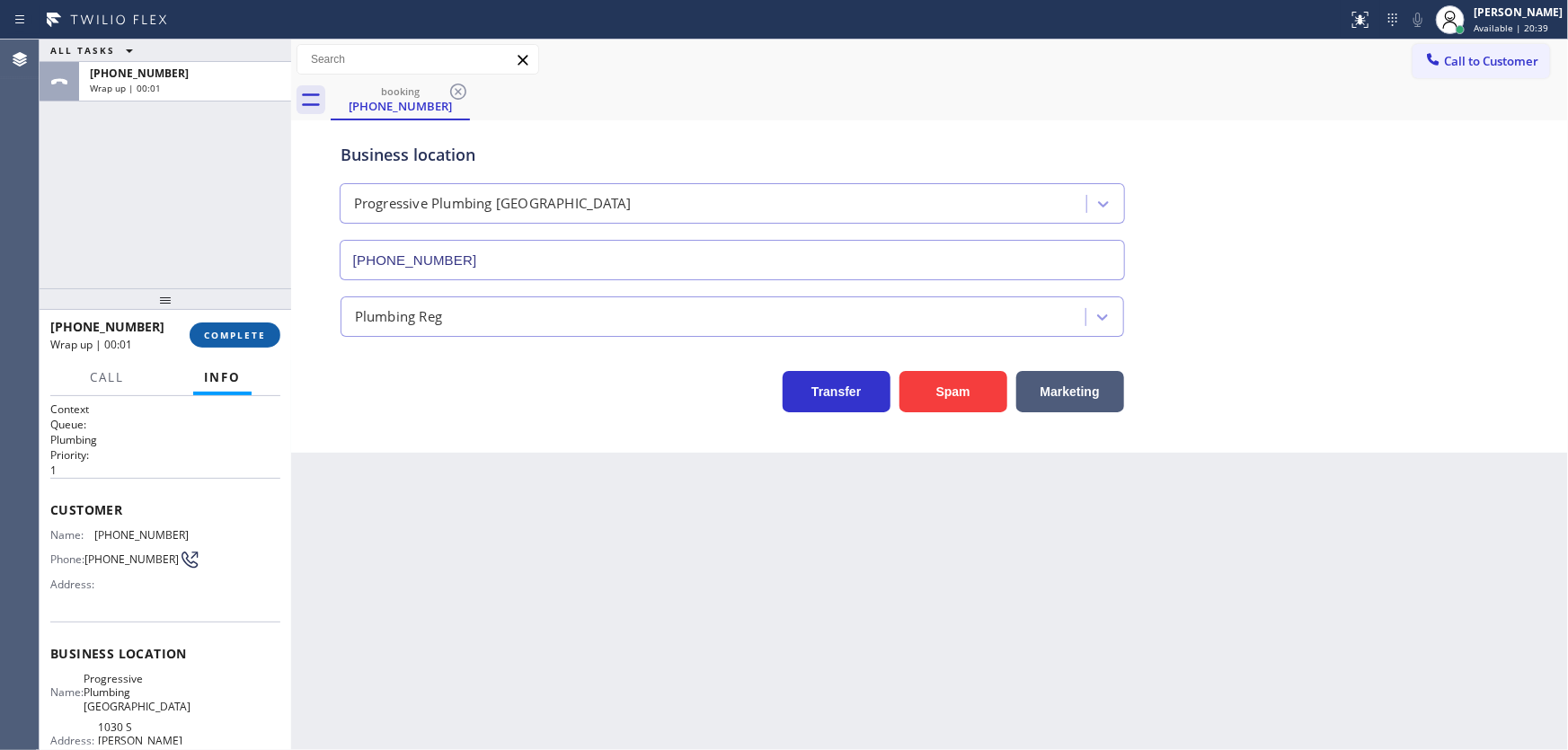
click at [251, 337] on span "COMPLETE" at bounding box center [235, 335] width 62 height 12
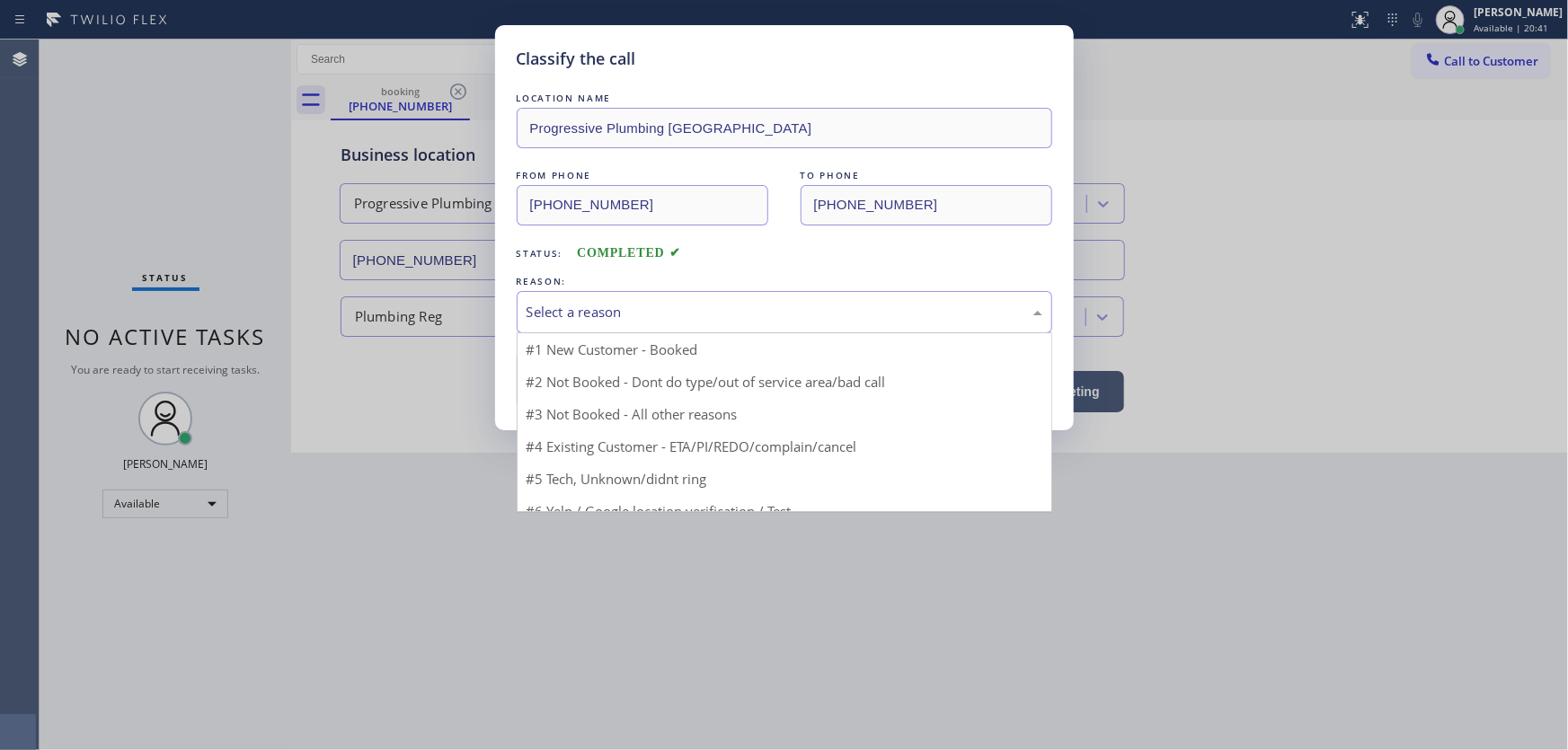
click at [594, 310] on div "Select a reason" at bounding box center [785, 312] width 516 height 21
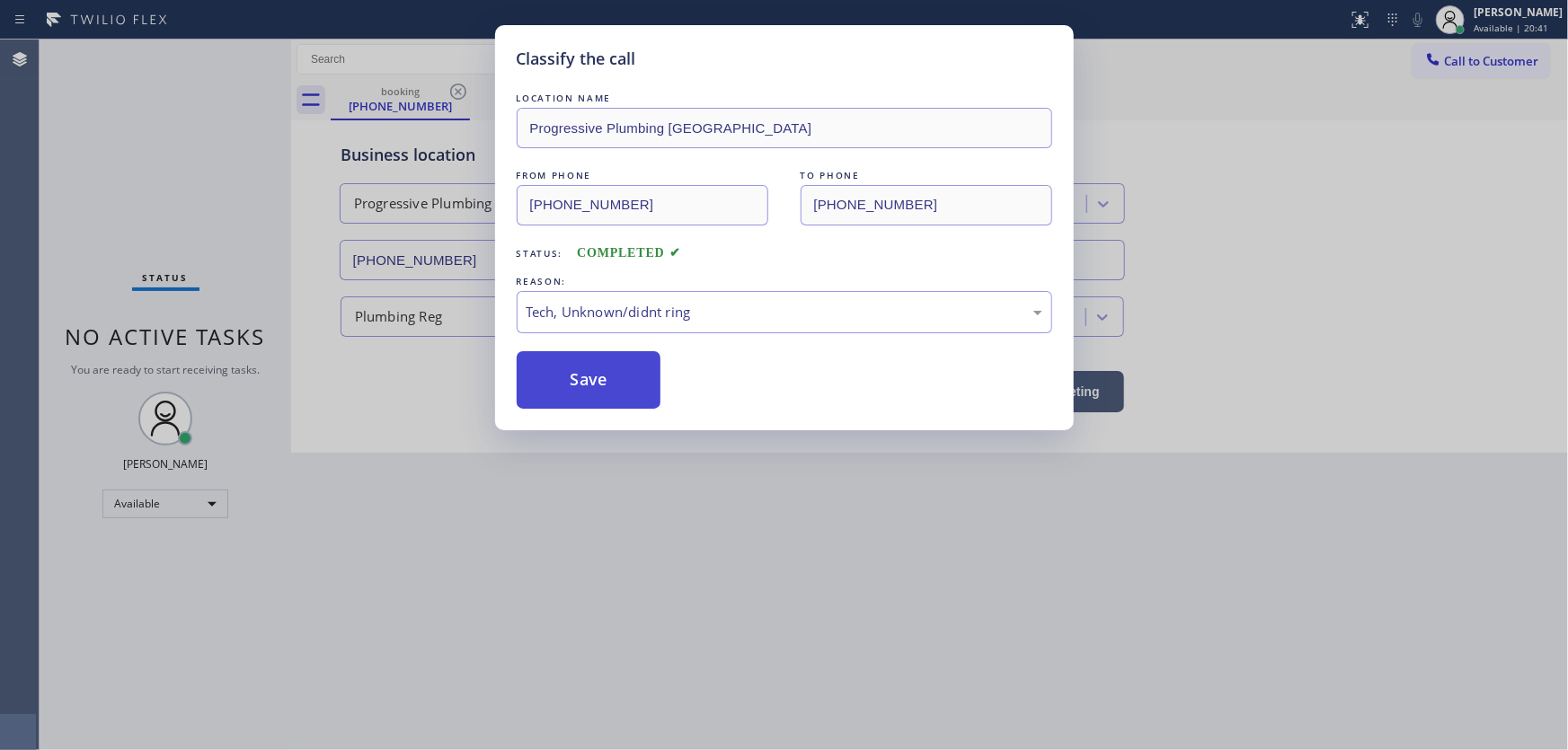
click at [579, 385] on button "Save" at bounding box center [589, 380] width 144 height 57
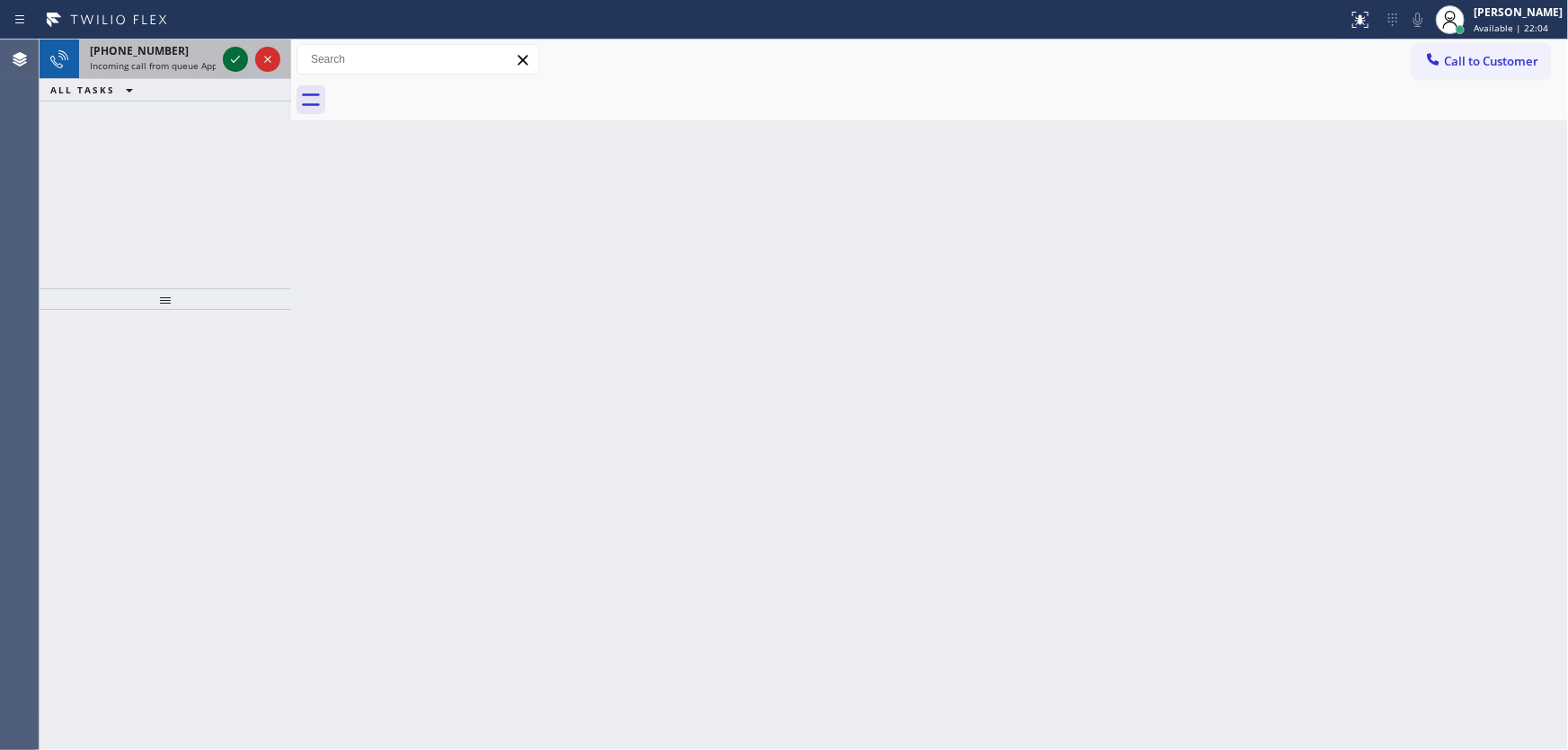
click at [234, 54] on icon at bounding box center [235, 59] width 22 height 22
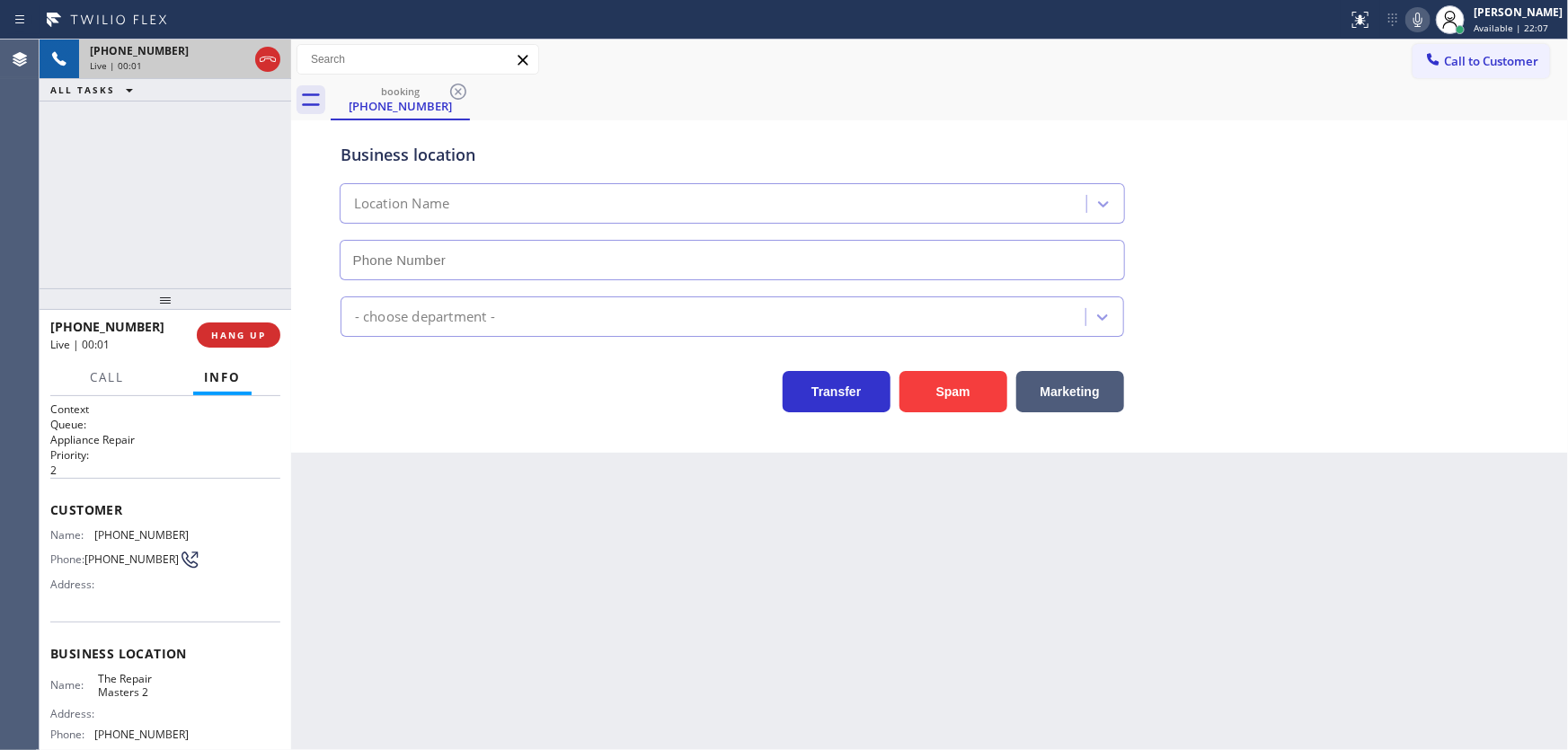
type input "[PHONE_NUMBER]"
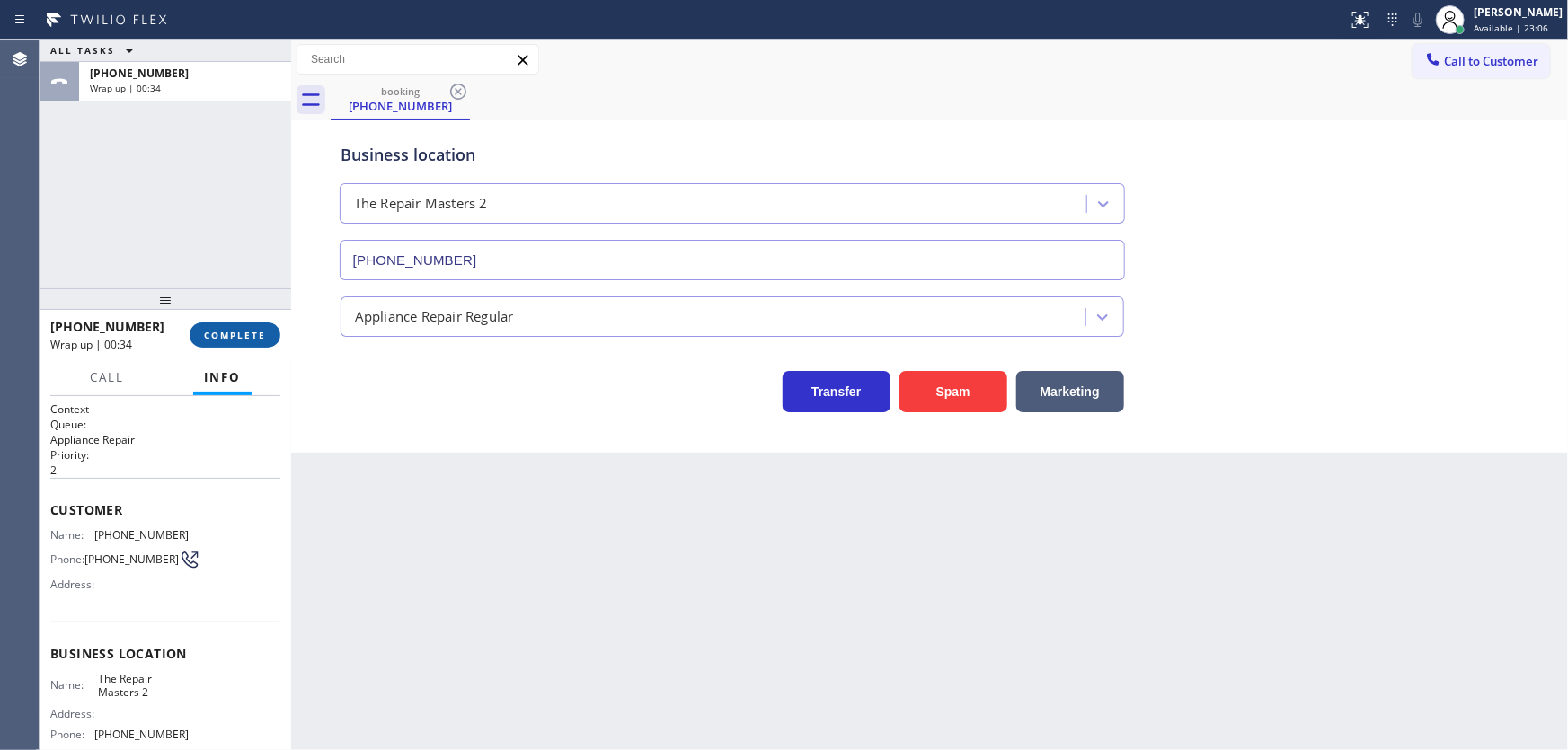
click at [249, 333] on span "COMPLETE" at bounding box center [235, 335] width 62 height 12
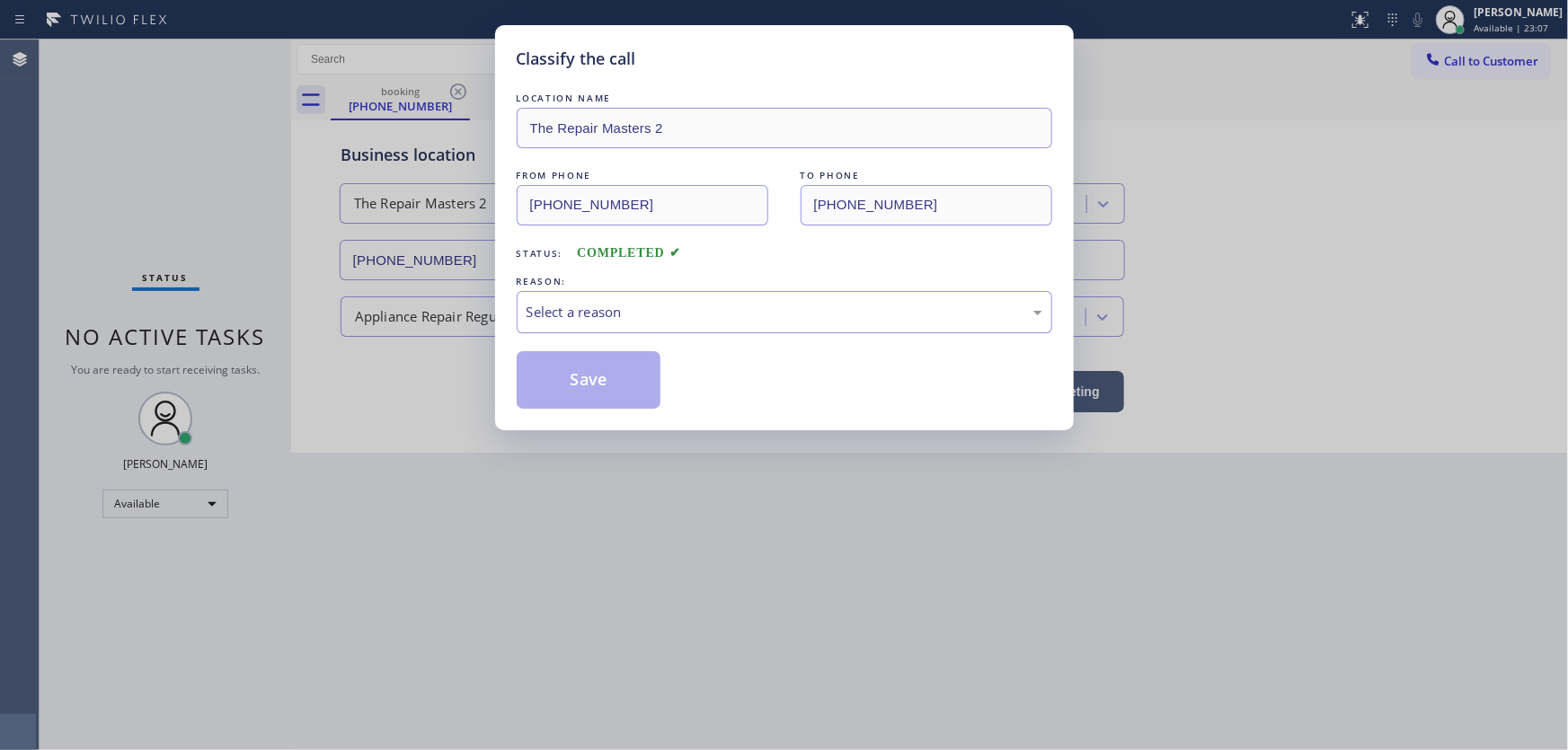
click at [591, 308] on div "Select a reason" at bounding box center [785, 312] width 516 height 21
click at [591, 385] on button "Save" at bounding box center [589, 380] width 144 height 57
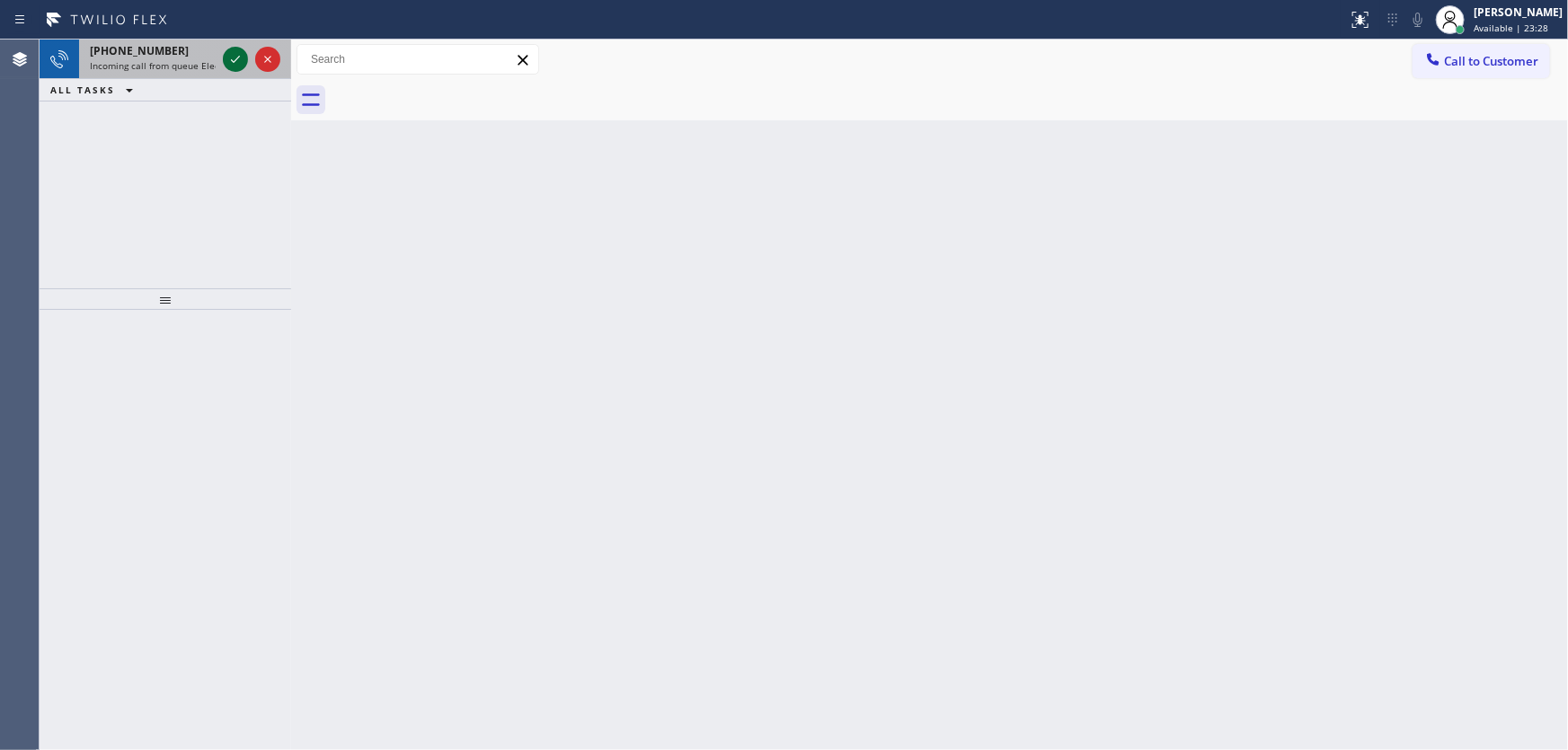
click at [234, 54] on icon at bounding box center [235, 59] width 22 height 22
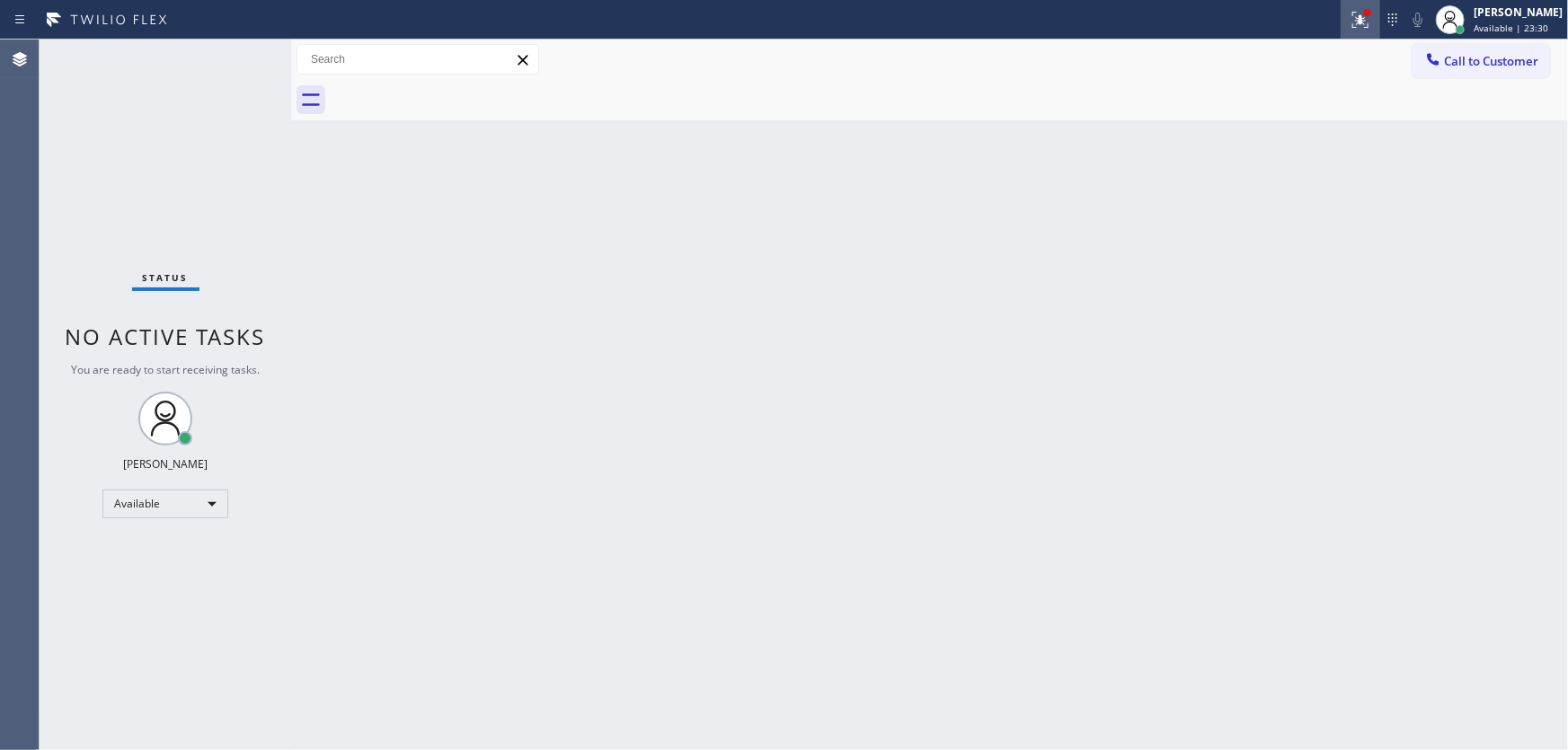
click at [1369, 22] on icon at bounding box center [1360, 19] width 16 height 16
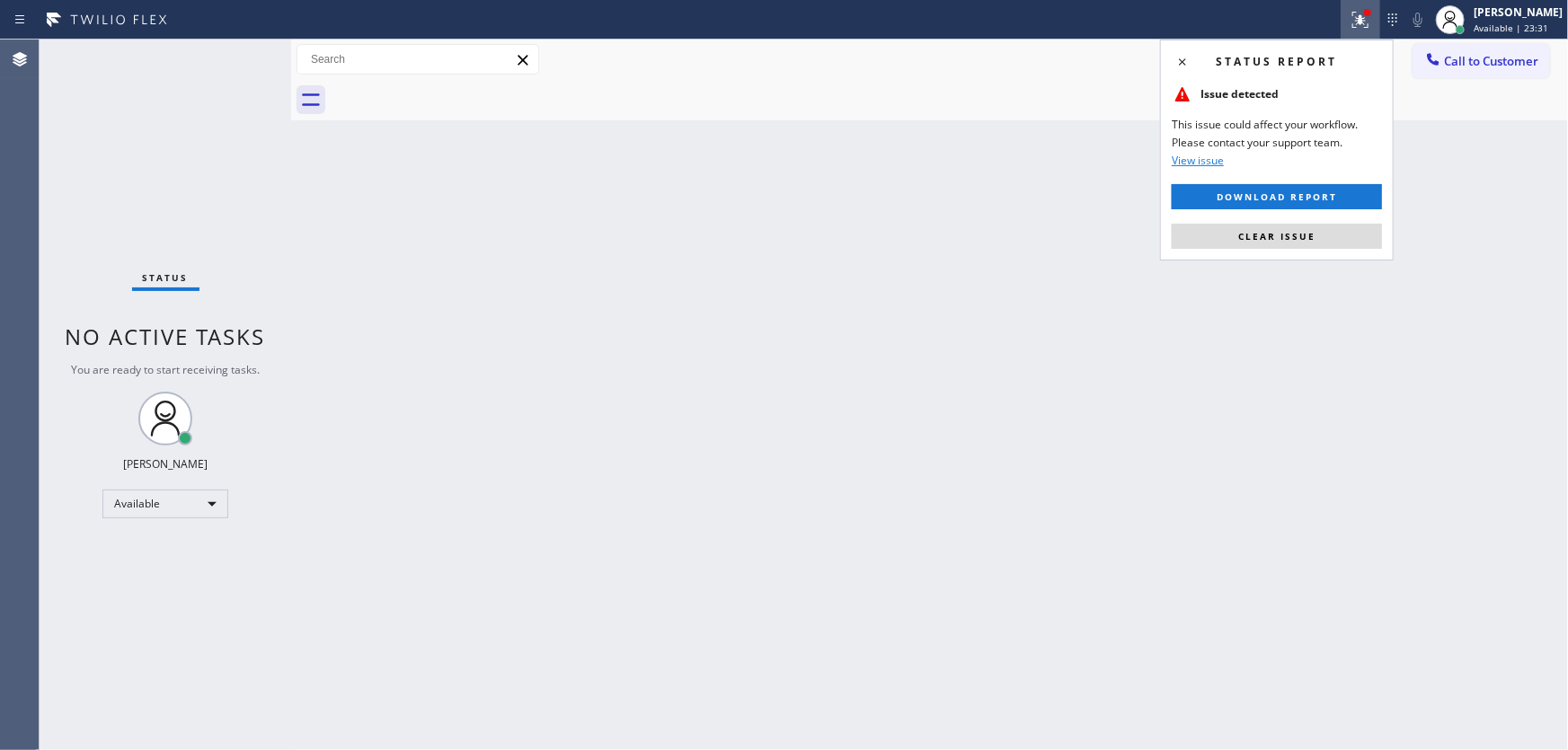
click at [1281, 250] on div "Status report Issue detected This issue could affect your workflow. Please cont…" at bounding box center [1276, 150] width 234 height 221
click at [1280, 245] on button "Clear issue" at bounding box center [1277, 236] width 210 height 25
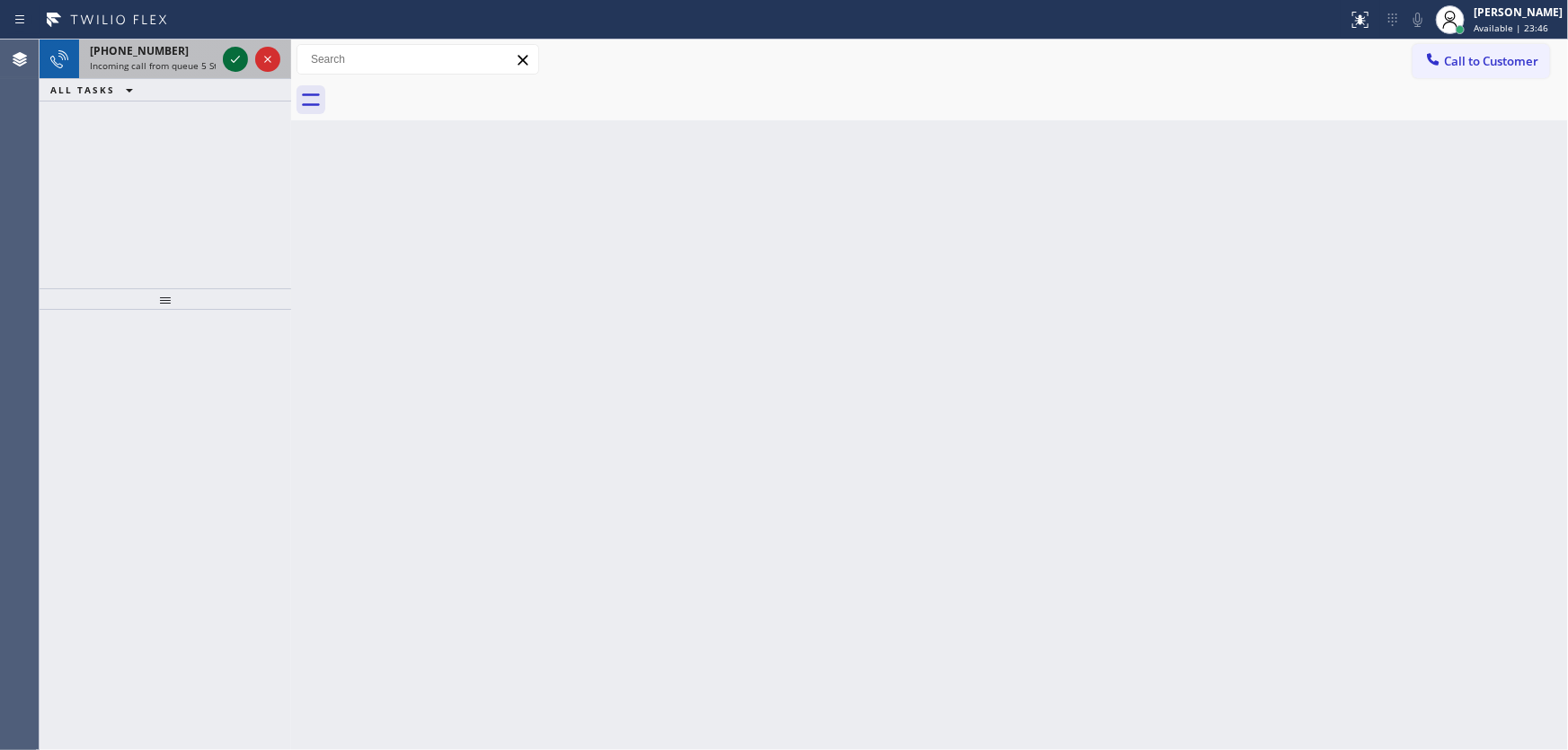
click at [234, 53] on icon at bounding box center [235, 59] width 22 height 22
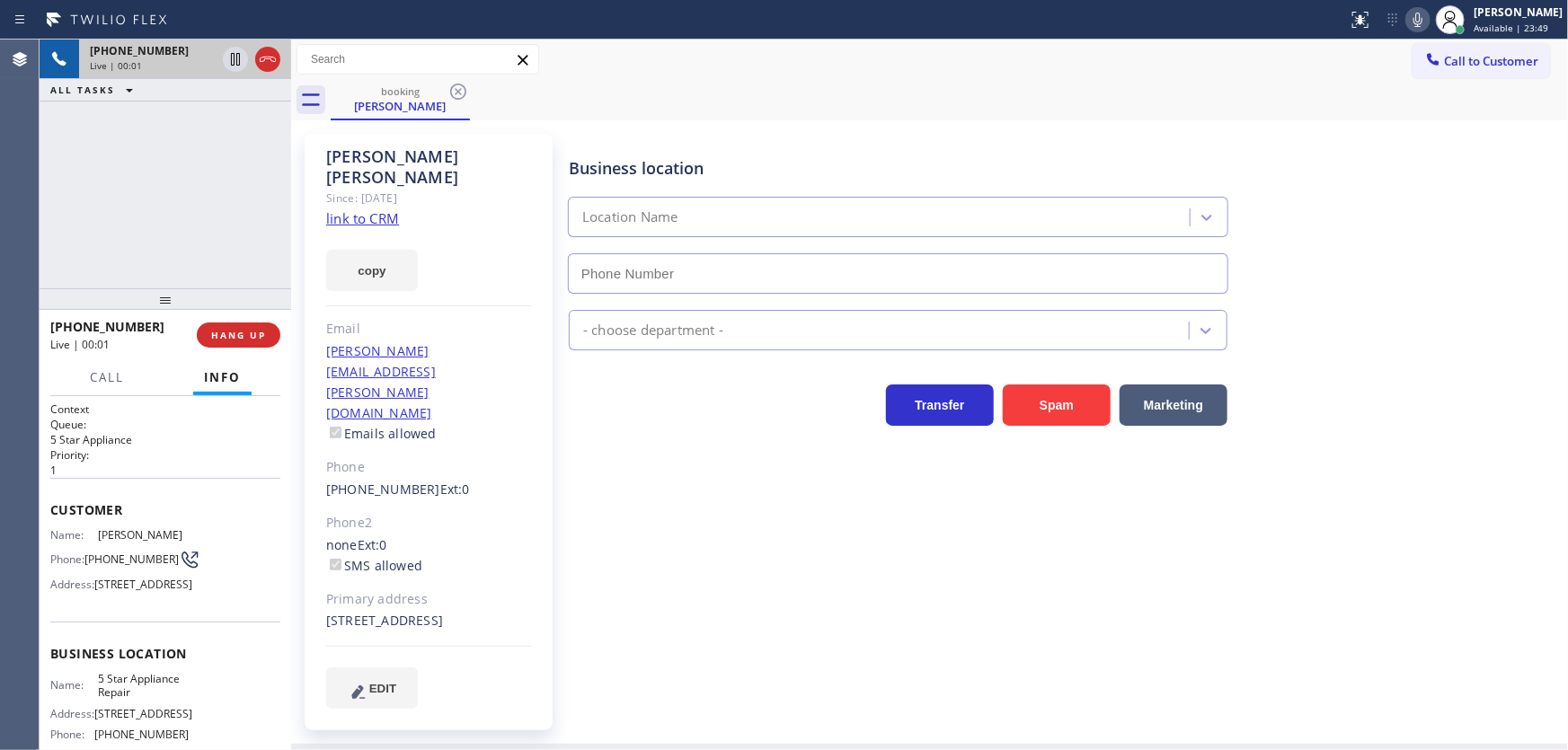
type input "[PHONE_NUMBER]"
click at [371, 209] on link "link to CRM" at bounding box center [363, 218] width 73 height 18
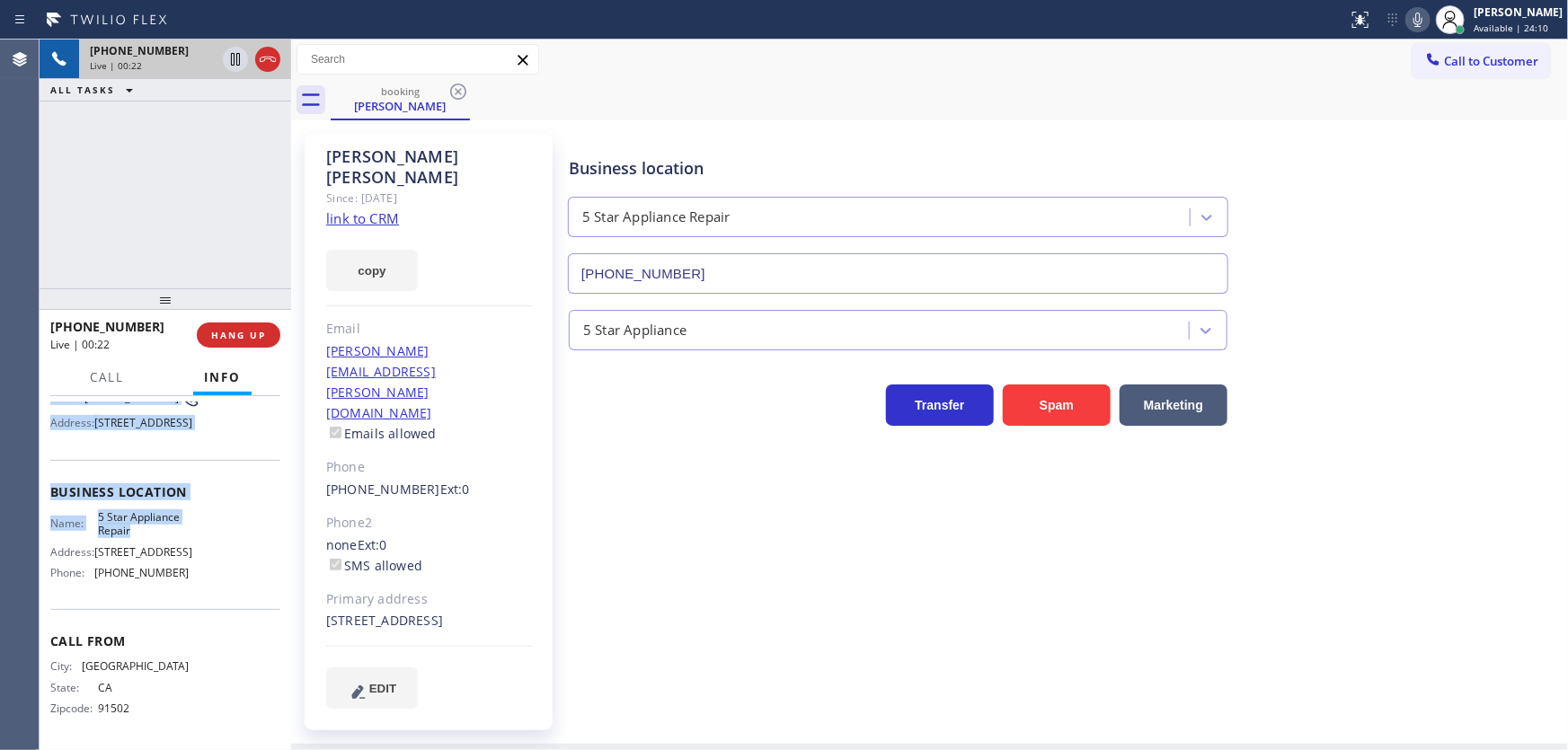
scroll to position [193, 0]
drag, startPoint x: 51, startPoint y: 509, endPoint x: 186, endPoint y: 508, distance: 135.0
click at [181, 574] on div "Context Queue: 5 Star Appliance Priority: 1 Customer Name: [PERSON_NAME] Phone:…" at bounding box center [165, 493] width 230 height 506
copy div "Customer Name: [PERSON_NAME] Phone: [PHONE_NUMBER] Address: [STREET_ADDRESS] Bu…"
click at [146, 218] on div "[PHONE_NUMBER] Live | 00:23 ALL TASKS ALL TASKS ACTIVE TASKS TASKS IN WRAP UP" at bounding box center [165, 163] width 251 height 248
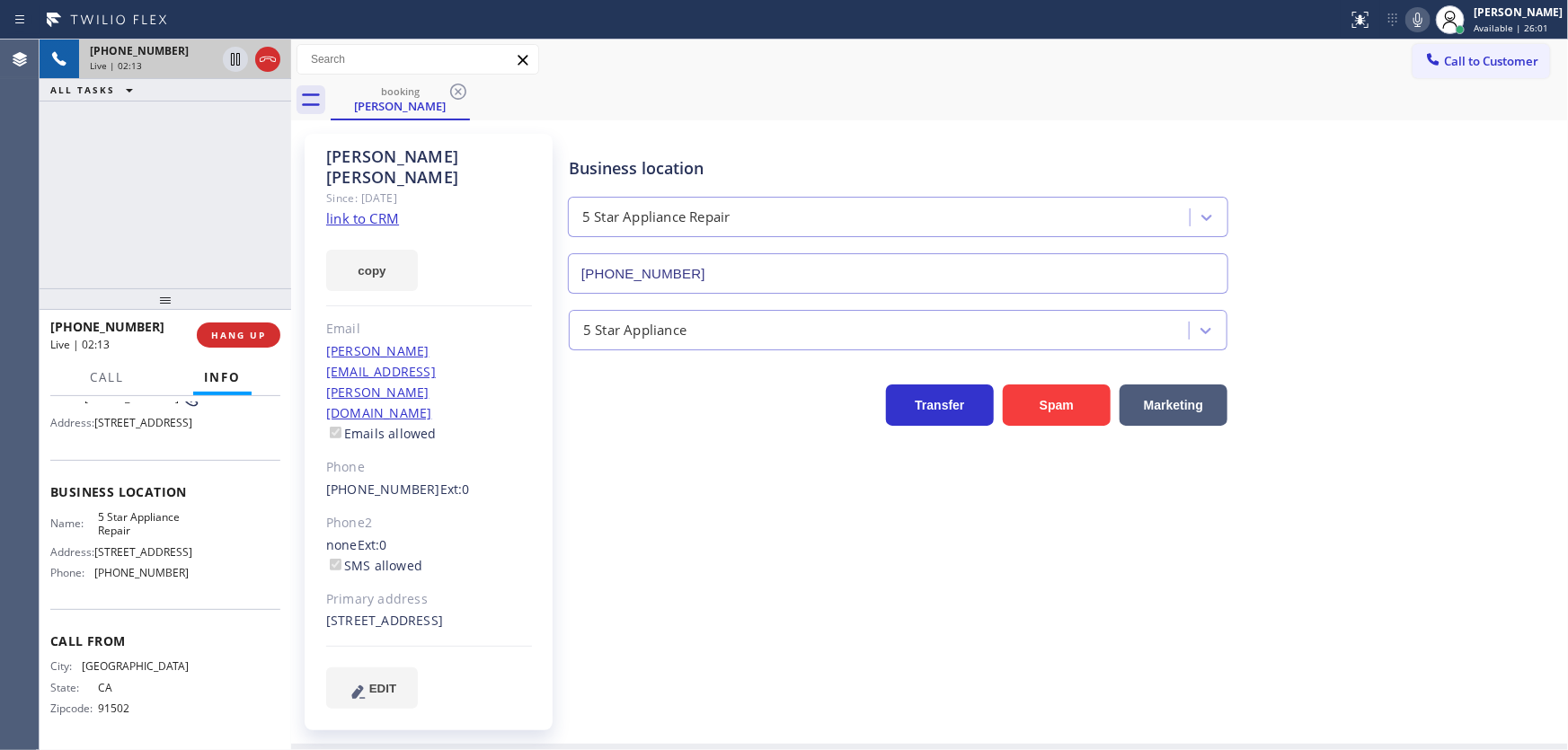
click at [1429, 18] on icon at bounding box center [1418, 20] width 22 height 22
click at [232, 67] on icon at bounding box center [235, 59] width 22 height 22
click at [126, 193] on div "[PHONE_NUMBER] Live | 03:17 ALL TASKS ALL TASKS ACTIVE TASKS TASKS IN WRAP UP" at bounding box center [165, 163] width 251 height 248
click at [238, 63] on icon at bounding box center [234, 59] width 12 height 12
click at [1429, 22] on icon at bounding box center [1418, 20] width 22 height 22
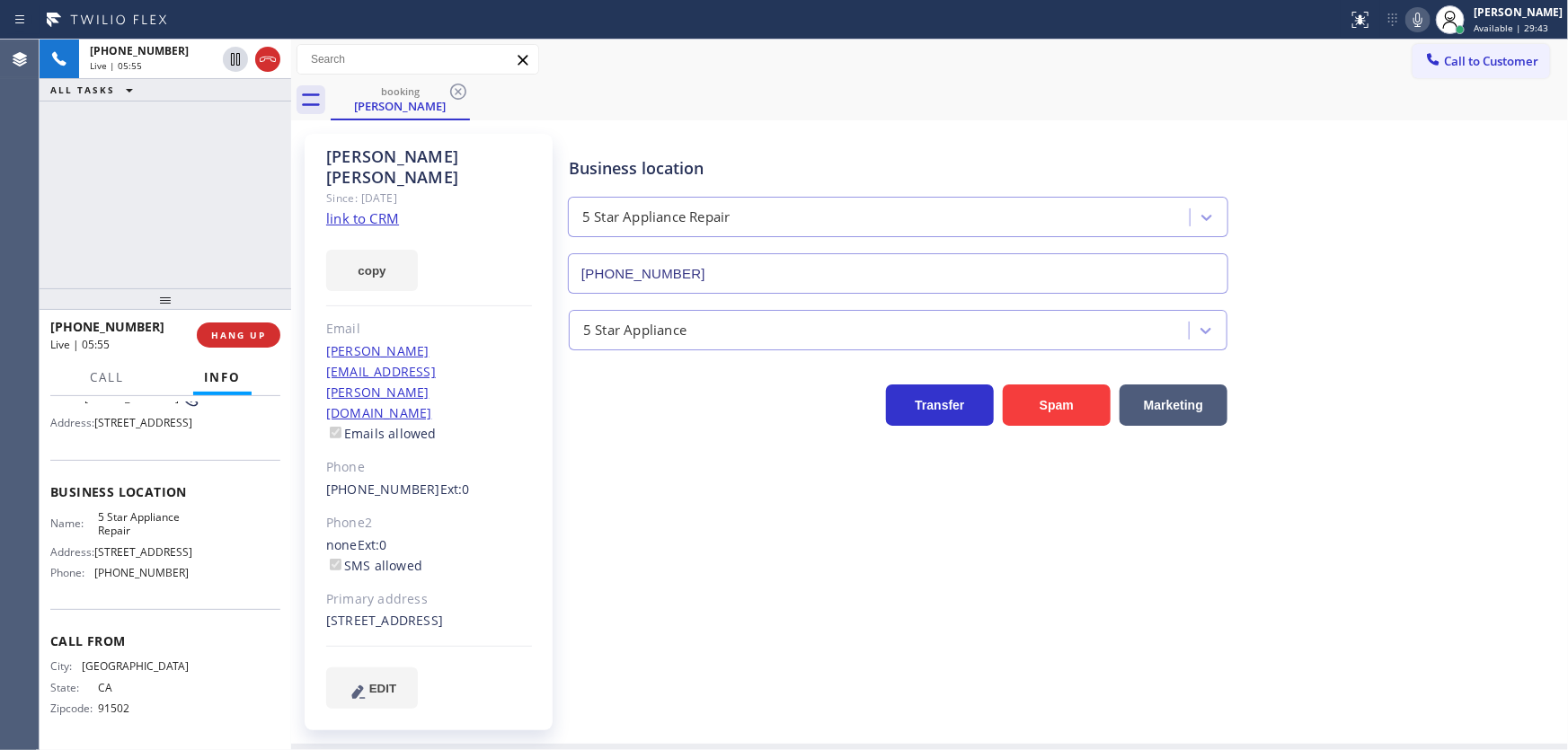
click at [241, 143] on div "[PHONE_NUMBER] Live | 05:55 ALL TASKS ALL TASKS ACTIVE TASKS TASKS IN WRAP UP" at bounding box center [165, 163] width 251 height 248
click at [102, 178] on div "[PHONE_NUMBER] Live | 06:05 ALL TASKS ALL TASKS ACTIVE TASKS TASKS IN WRAP UP" at bounding box center [165, 163] width 251 height 248
click at [1429, 22] on icon at bounding box center [1418, 20] width 22 height 22
click at [231, 59] on icon at bounding box center [235, 59] width 9 height 12
drag, startPoint x: 1425, startPoint y: 21, endPoint x: 1410, endPoint y: 27, distance: 16.2
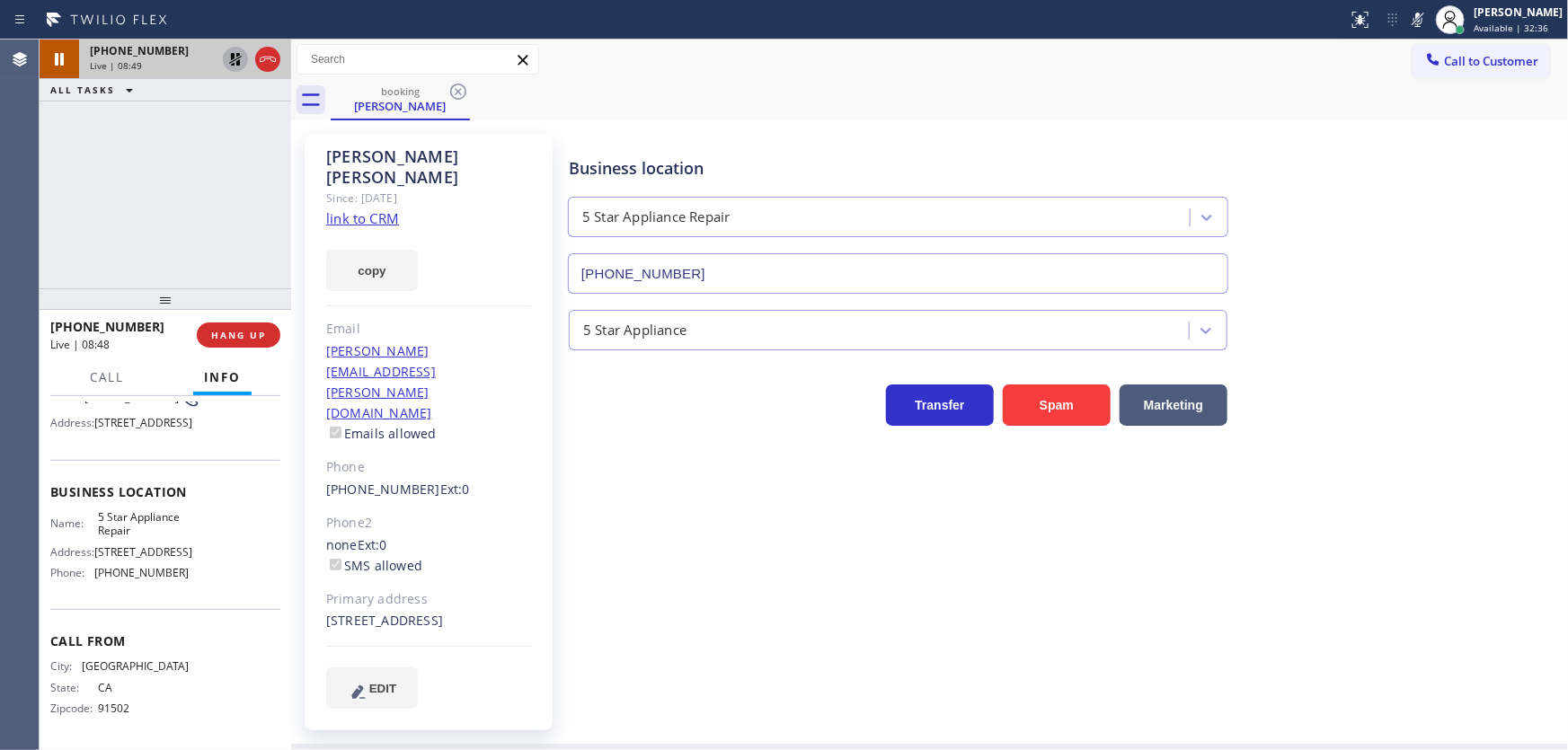
click at [1425, 21] on icon at bounding box center [1418, 20] width 22 height 22
click at [233, 61] on icon at bounding box center [234, 59] width 12 height 12
click at [87, 206] on div "[PHONE_NUMBER] Live | 08:54 ALL TASKS ALL TASKS ACTIVE TASKS TASKS IN WRAP UP" at bounding box center [165, 163] width 251 height 248
click at [171, 245] on div "[PHONE_NUMBER] Live | 09:51 ALL TASKS ALL TASKS ACTIVE TASKS TASKS IN WRAP UP" at bounding box center [165, 163] width 251 height 248
click at [265, 63] on icon at bounding box center [267, 59] width 22 height 22
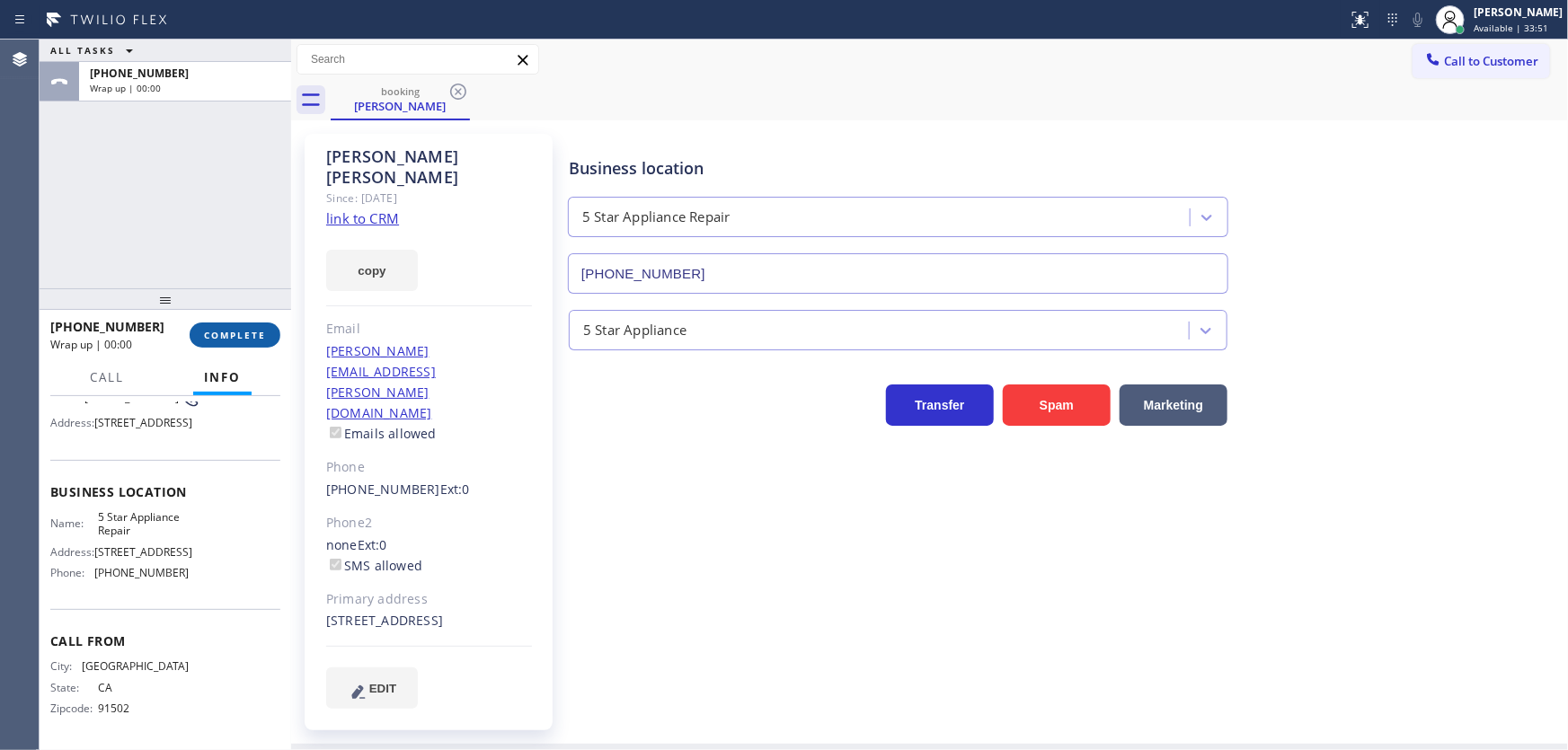
click at [248, 334] on span "COMPLETE" at bounding box center [235, 335] width 62 height 12
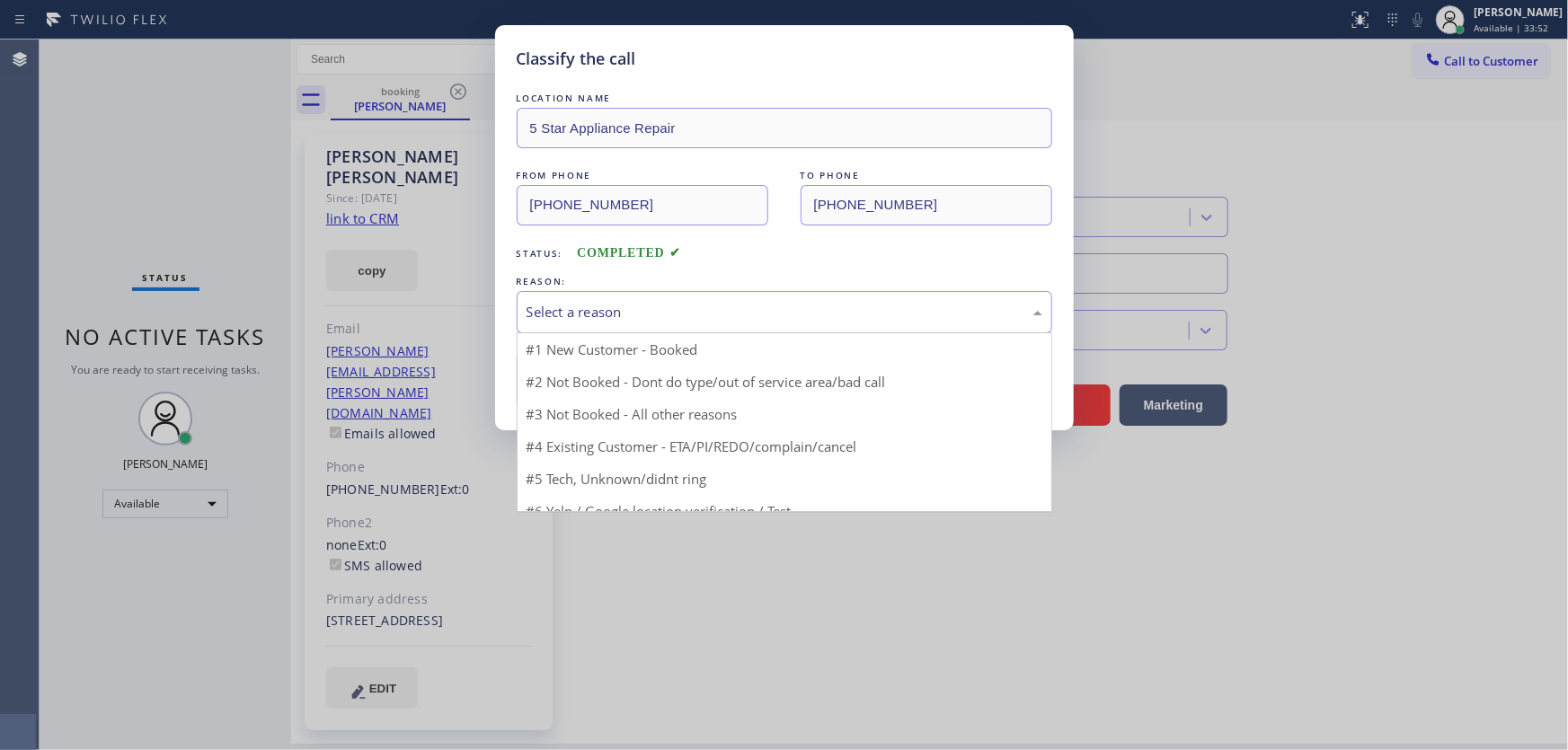
click at [582, 314] on div "Select a reason" at bounding box center [785, 312] width 516 height 21
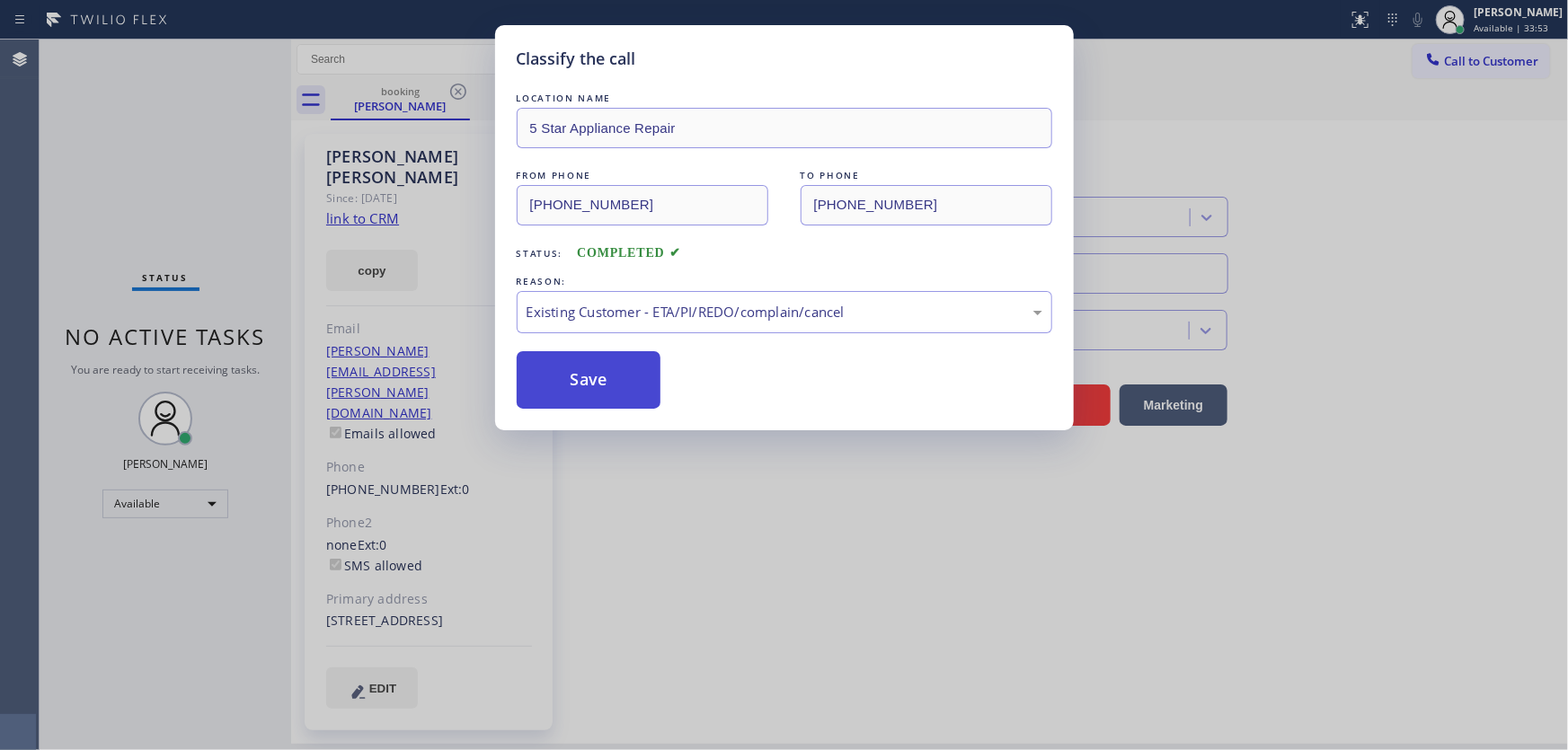
click at [589, 385] on button "Save" at bounding box center [589, 380] width 144 height 57
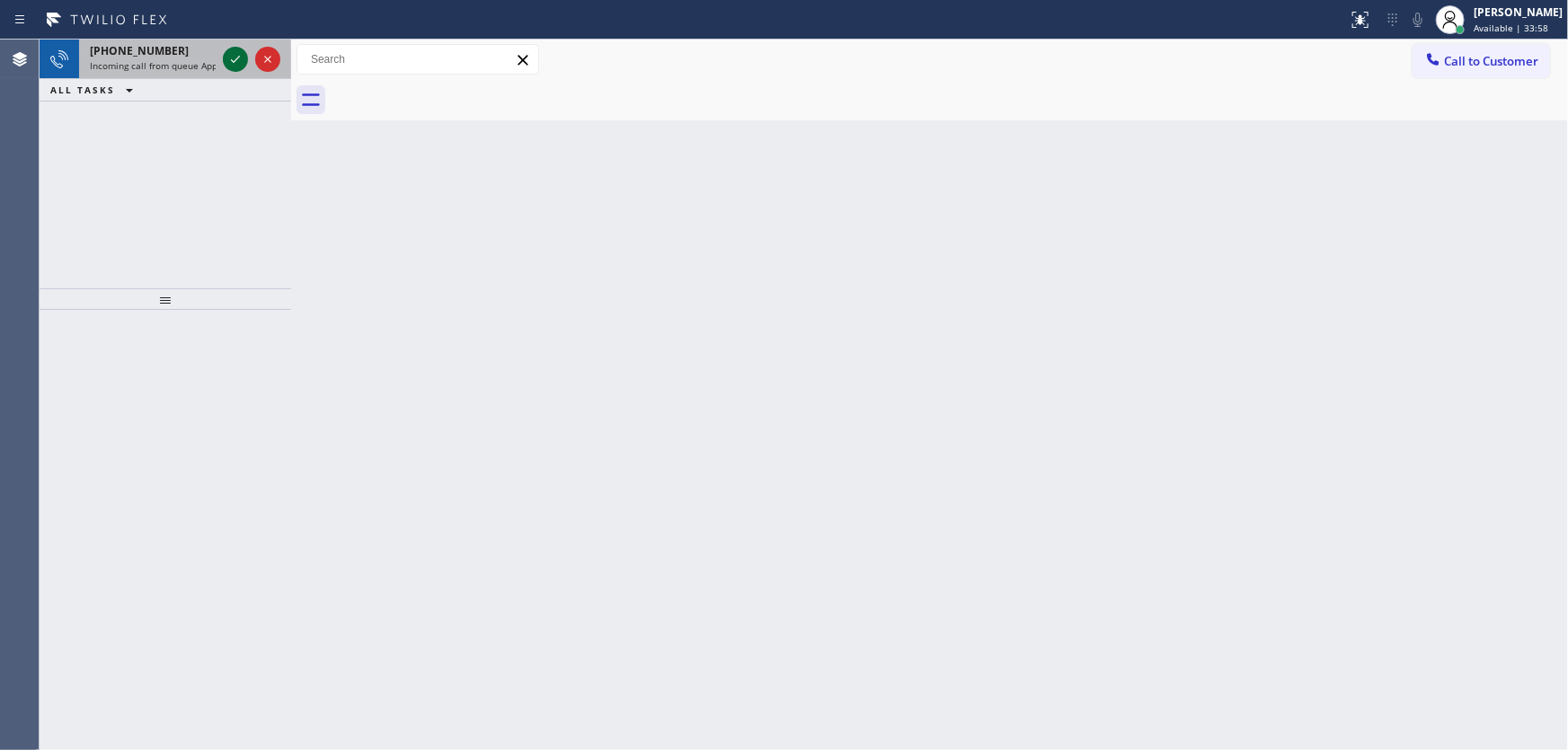
click at [234, 61] on icon at bounding box center [235, 59] width 22 height 22
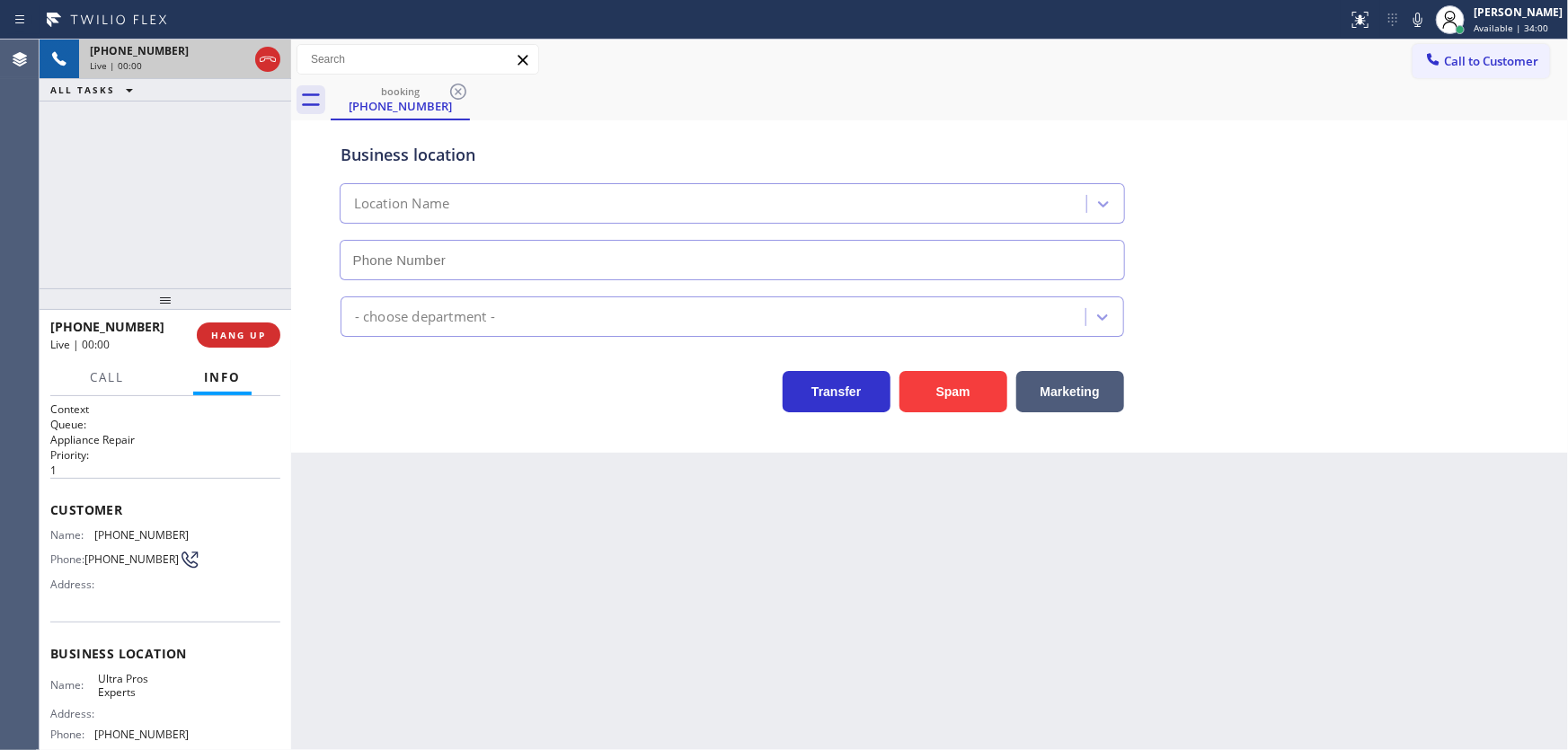
type input "[PHONE_NUMBER]"
click at [158, 215] on div "[PHONE_NUMBER] Live | 00:01 ALL TASKS ALL TASKS ACTIVE TASKS TASKS IN WRAP UP" at bounding box center [165, 163] width 251 height 248
click at [733, 485] on div "Back to Dashboard Change Sender ID Customers Technicians Select a contact Outbo…" at bounding box center [930, 395] width 1277 height 711
click at [1423, 22] on icon at bounding box center [1419, 19] width 9 height 14
click at [962, 382] on button "Spam" at bounding box center [953, 392] width 108 height 41
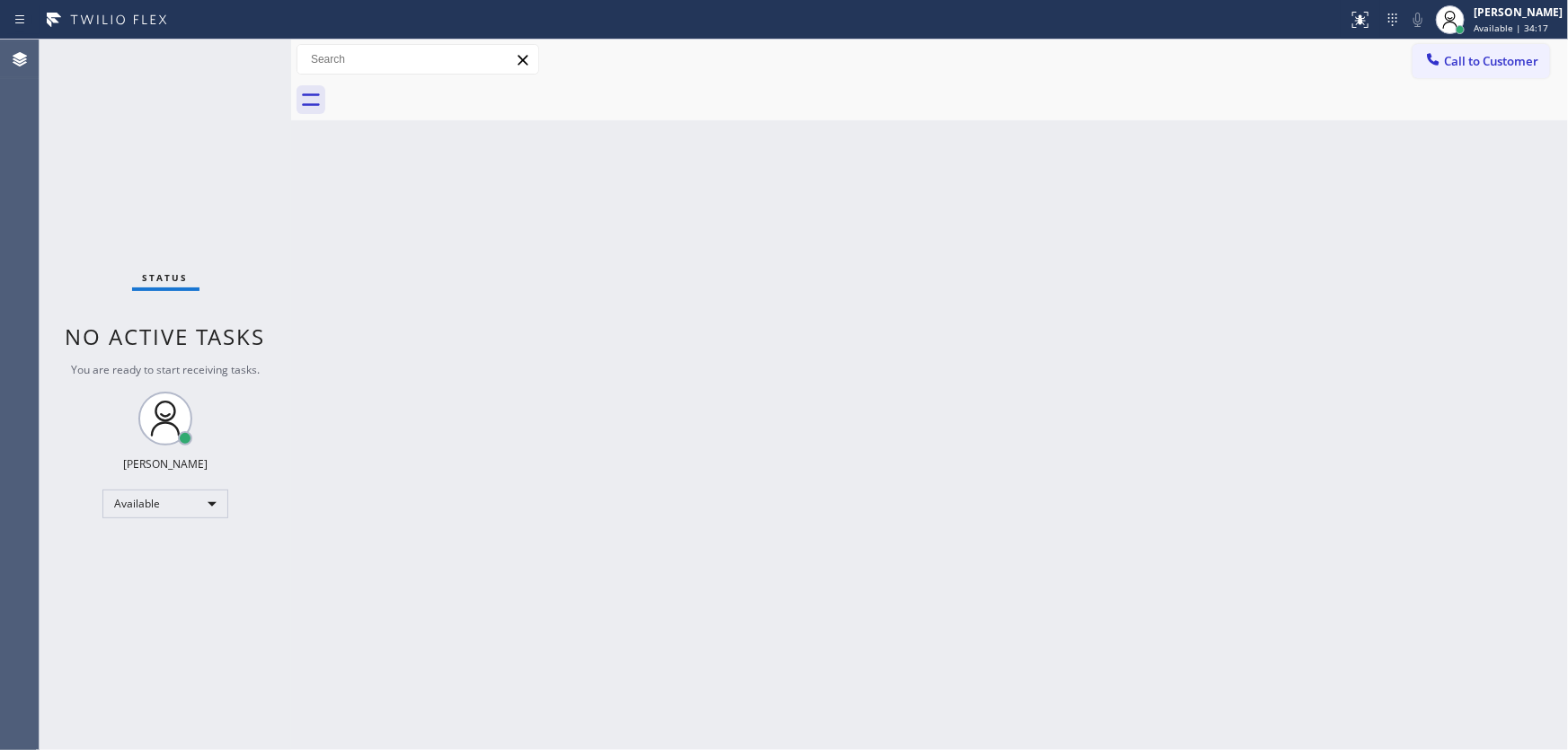
click at [277, 54] on div "Status No active tasks You are ready to start receiving tasks. [PERSON_NAME]" at bounding box center [165, 395] width 251 height 711
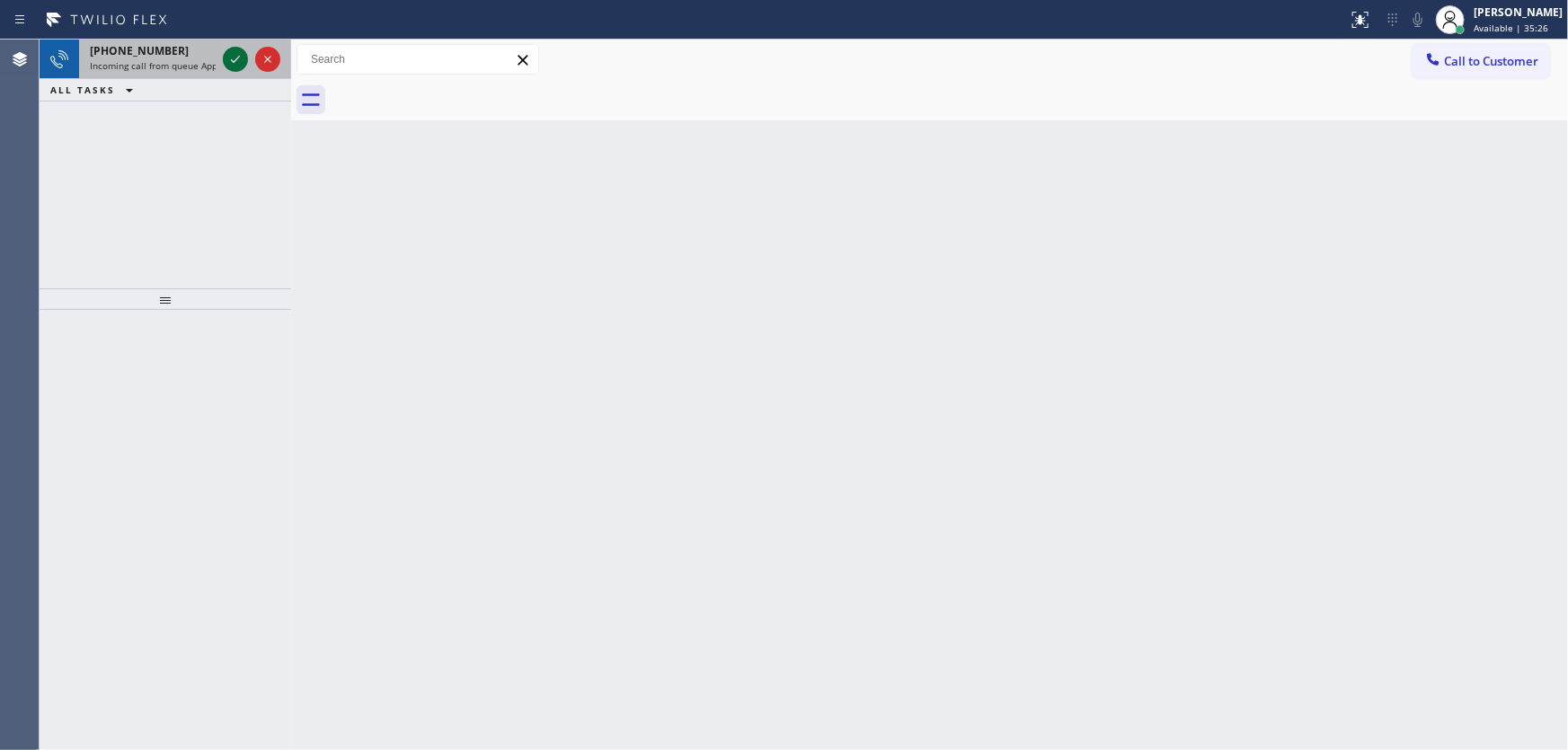
click at [229, 59] on icon at bounding box center [235, 59] width 22 height 22
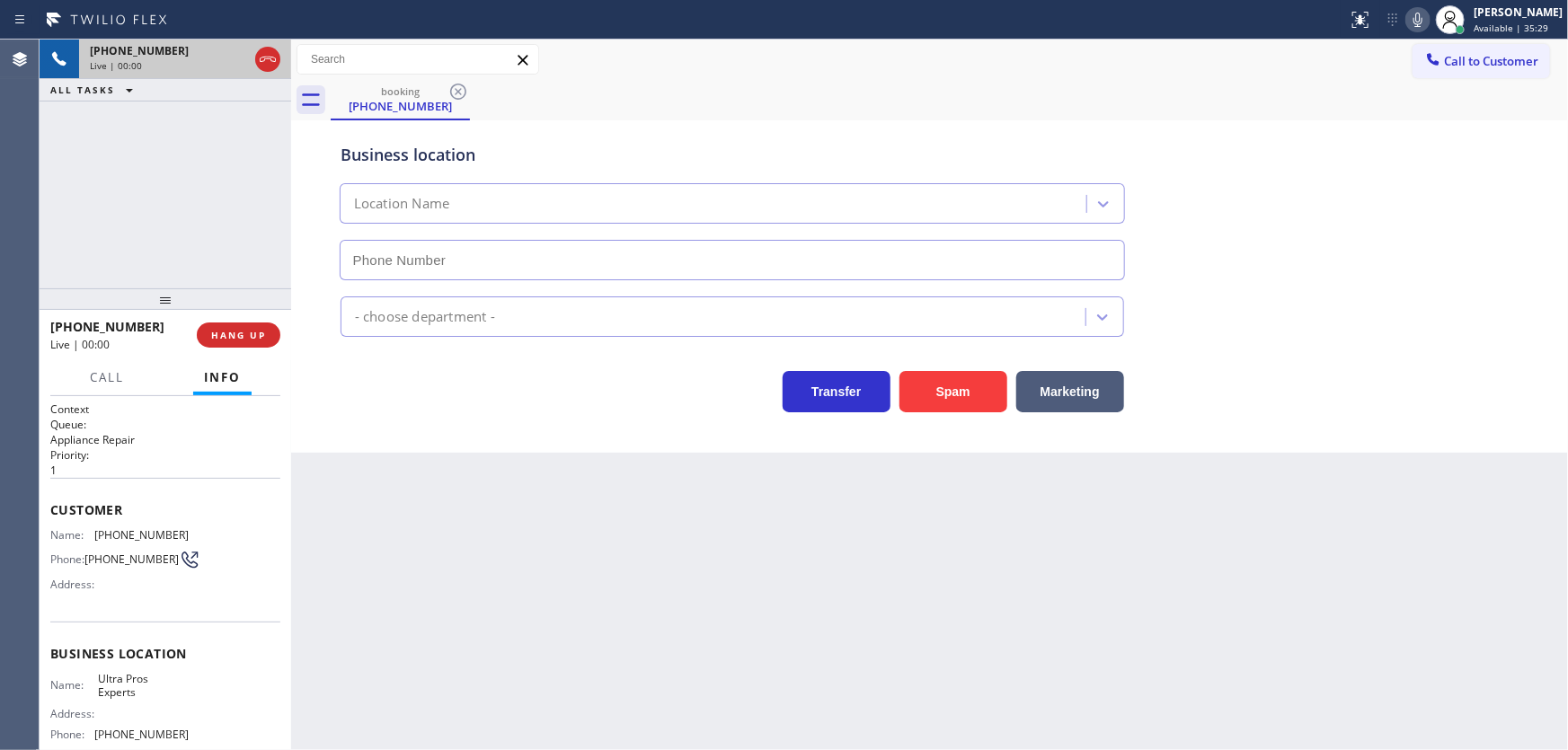
type input "[PHONE_NUMBER]"
click at [63, 205] on div "[PHONE_NUMBER] Live | 00:19 ALL TASKS ALL TASKS ACTIVE TASKS TASKS IN WRAP UP" at bounding box center [165, 163] width 251 height 248
click at [941, 384] on button "Spam" at bounding box center [953, 392] width 108 height 41
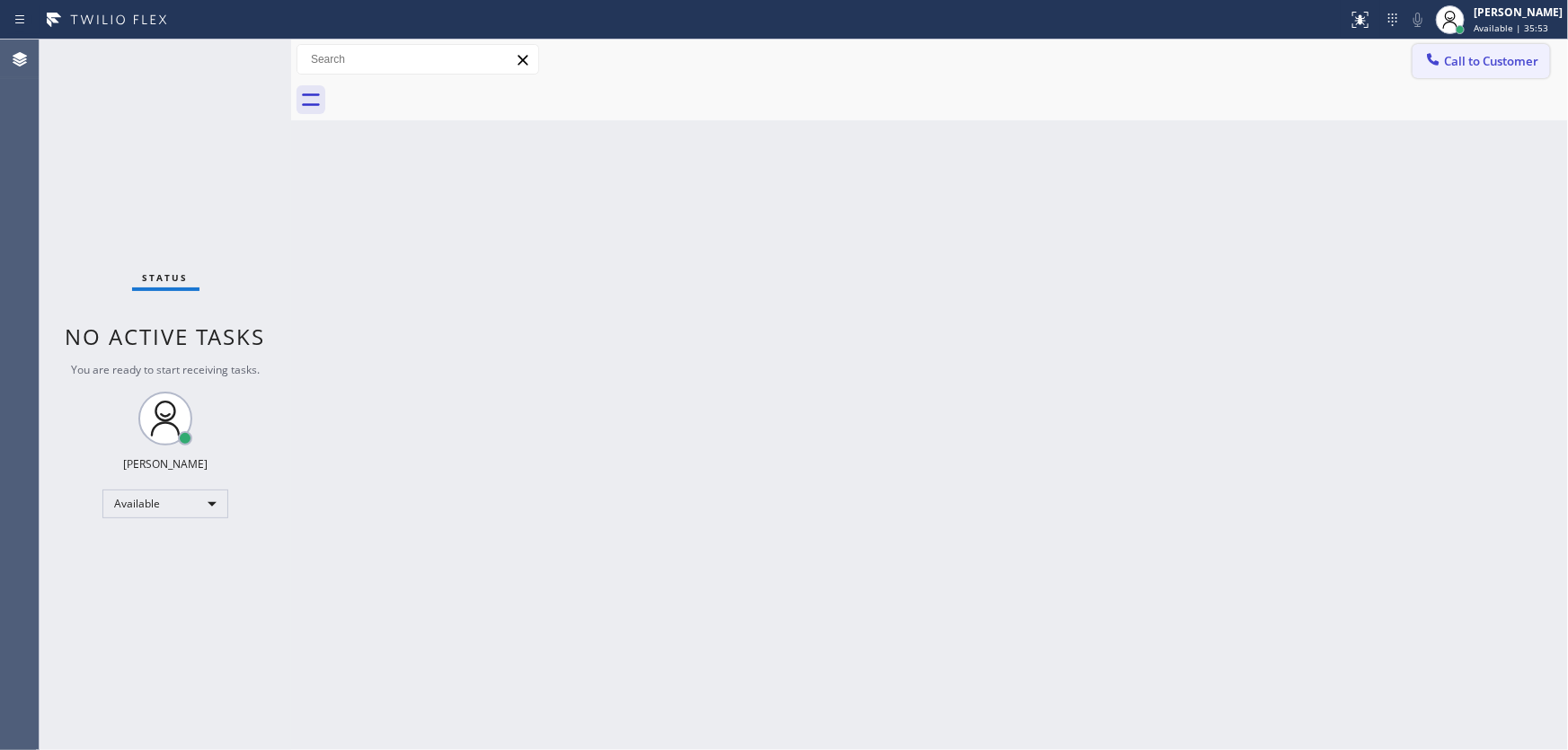
click at [1458, 63] on span "Call to Customer" at bounding box center [1491, 61] width 95 height 16
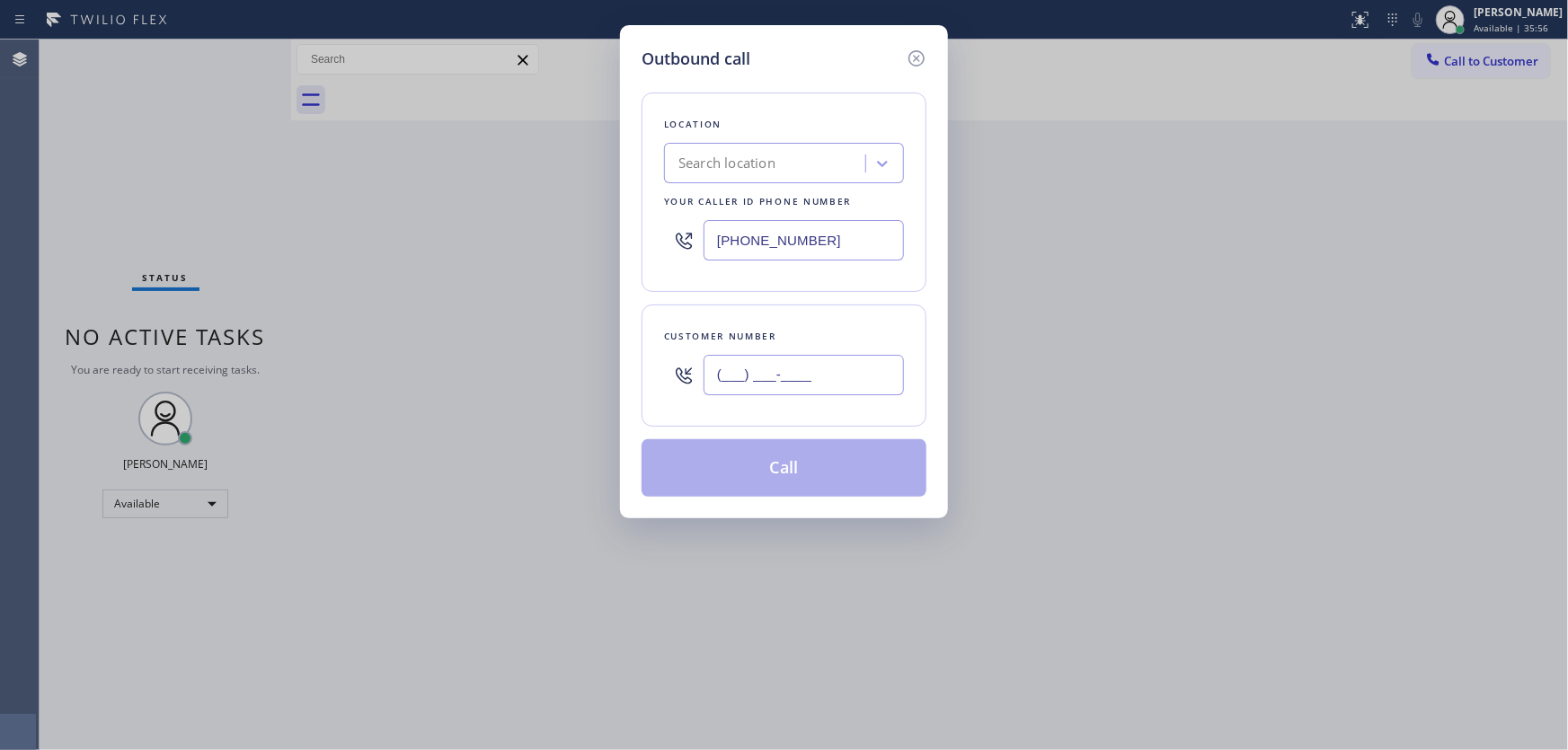
click at [768, 378] on input "(___) ___-____" at bounding box center [804, 375] width 201 height 40
paste input "818) 324-1002"
type input "[PHONE_NUMBER]"
click at [839, 251] on input "[PHONE_NUMBER]" at bounding box center [804, 240] width 201 height 40
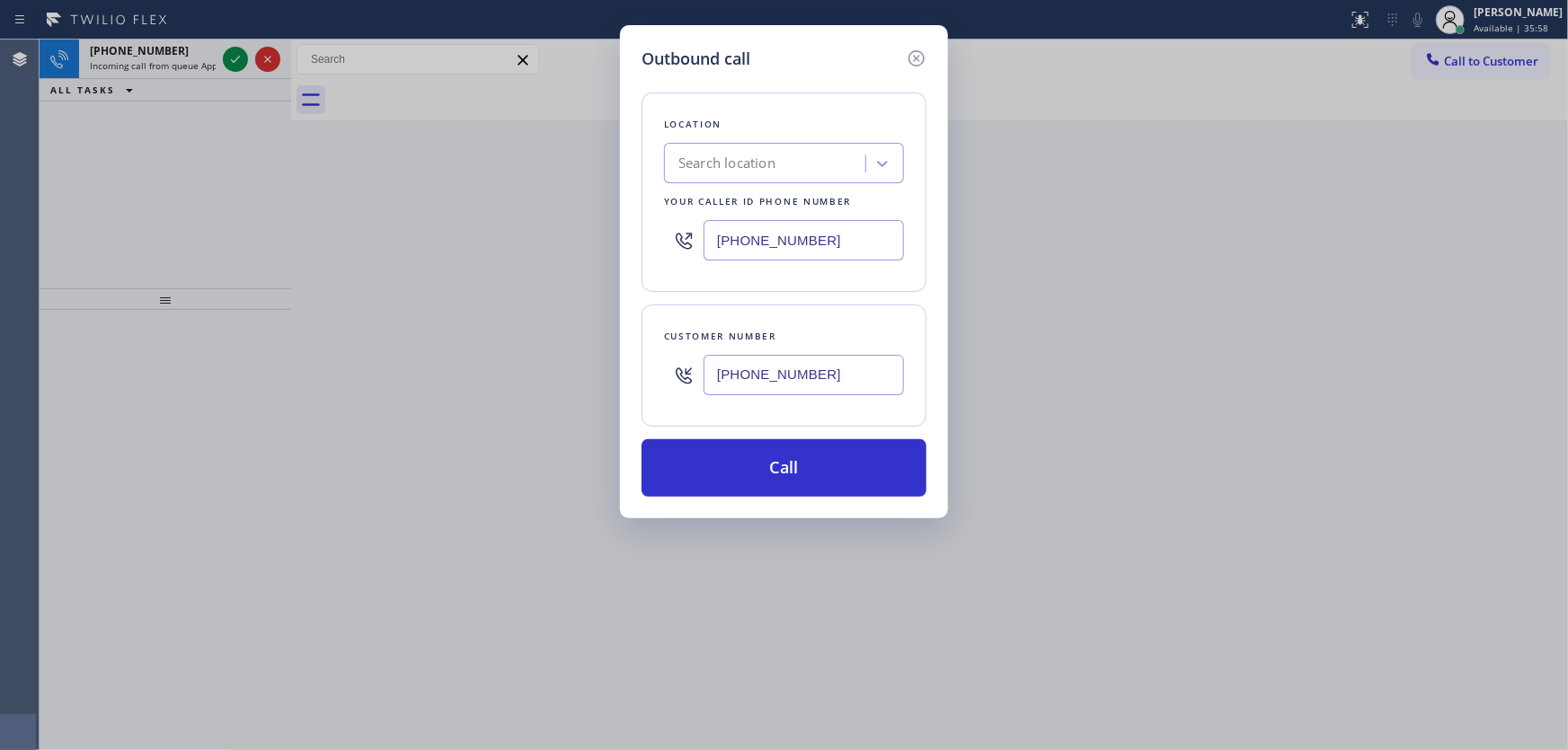
paste input "855) 731-4952"
type input "[PHONE_NUMBER]"
drag, startPoint x: 912, startPoint y: 53, endPoint x: 720, endPoint y: 68, distance: 192.6
click at [912, 52] on icon at bounding box center [916, 58] width 16 height 16
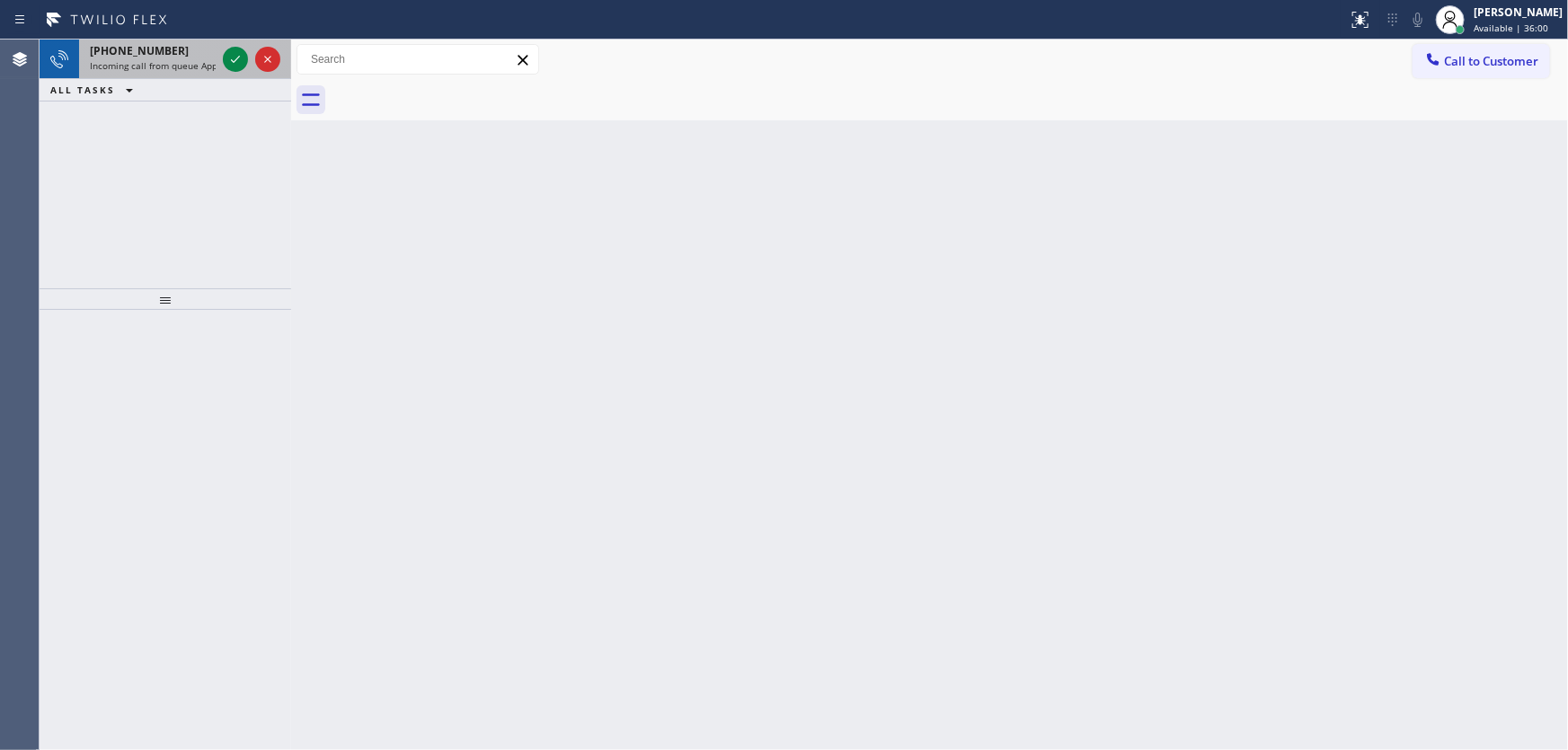
click at [158, 63] on span "Incoming call from queue Appliance Repair" at bounding box center [182, 65] width 184 height 12
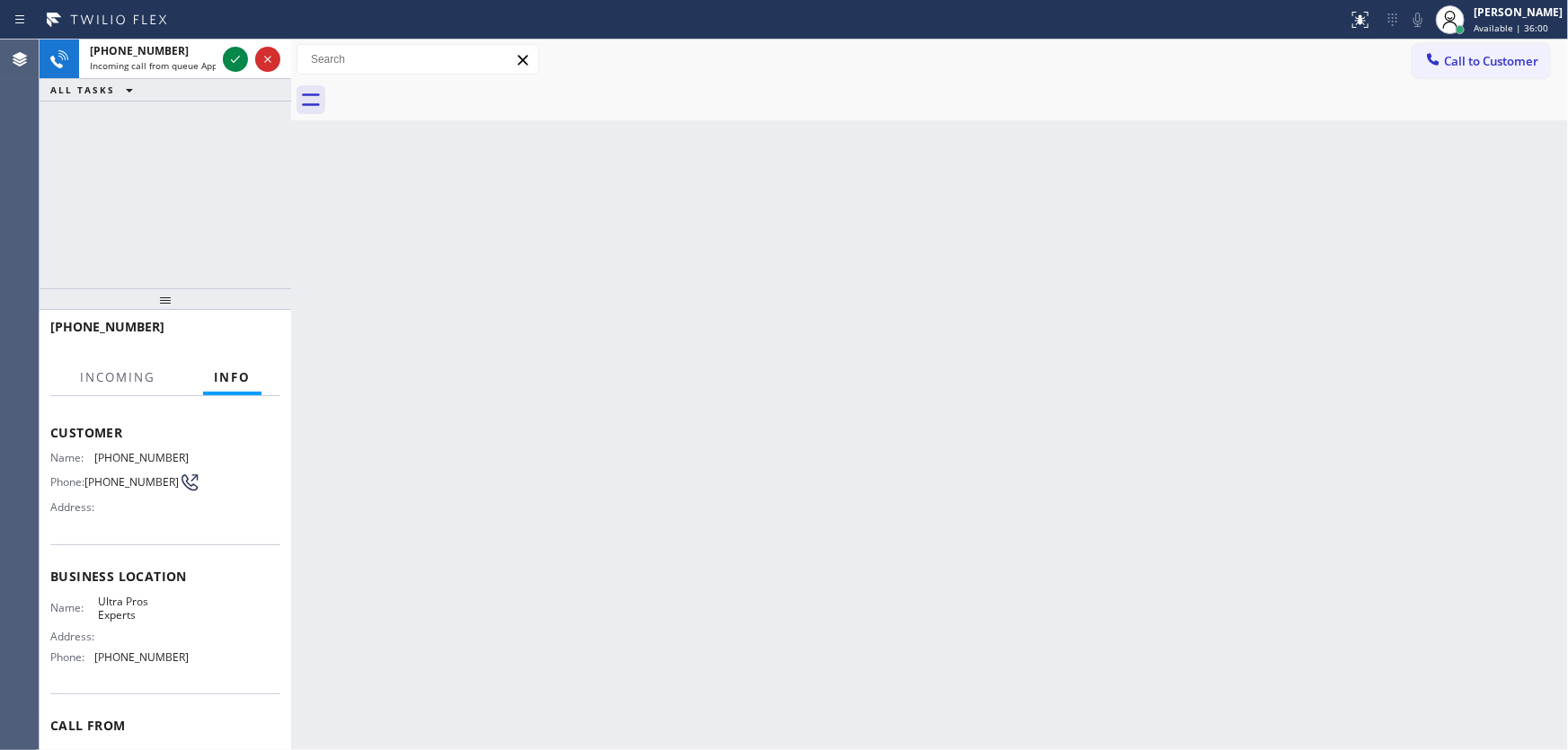
scroll to position [81, 0]
click at [236, 56] on icon at bounding box center [235, 59] width 22 height 22
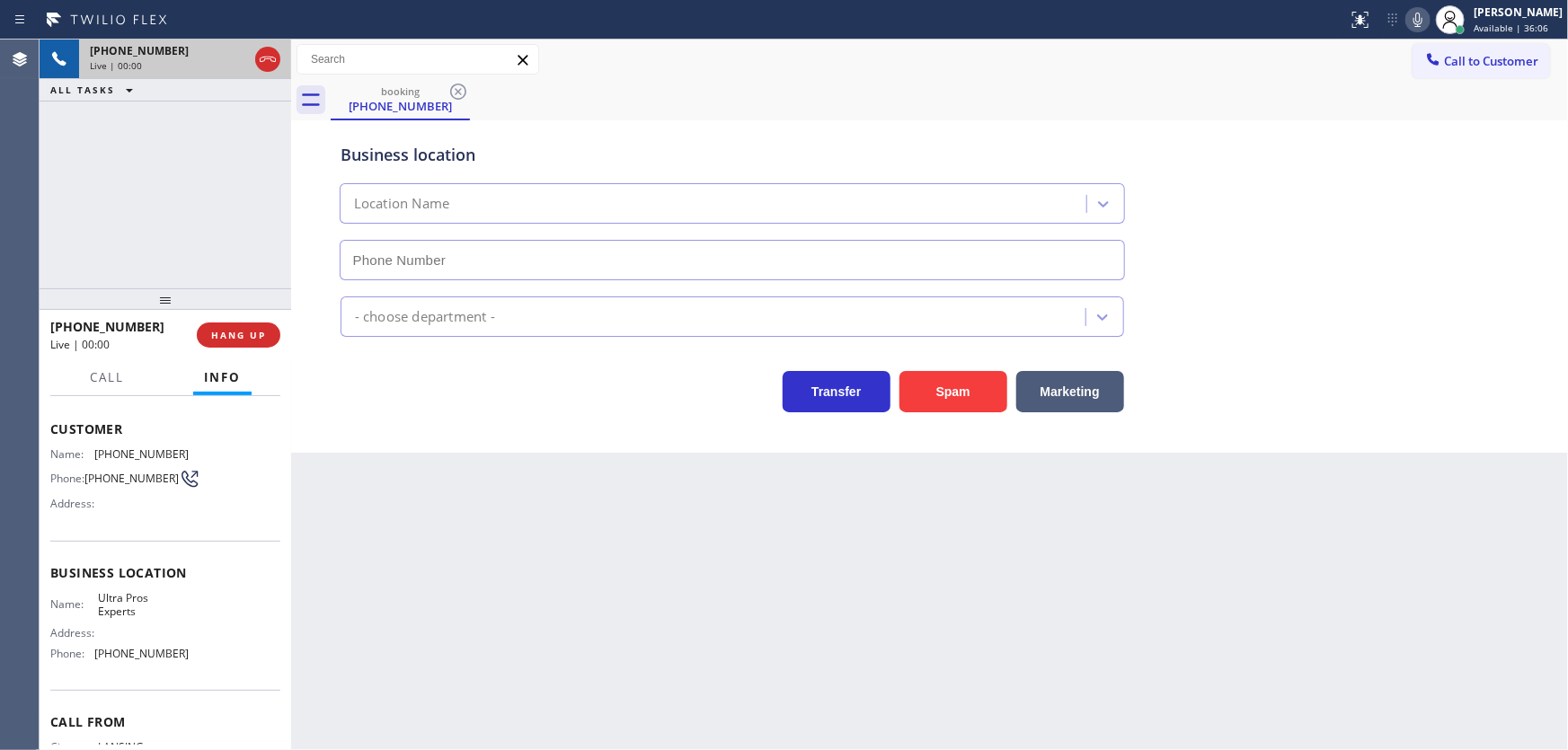
click at [270, 59] on icon at bounding box center [267, 59] width 22 height 22
type input "[PHONE_NUMBER]"
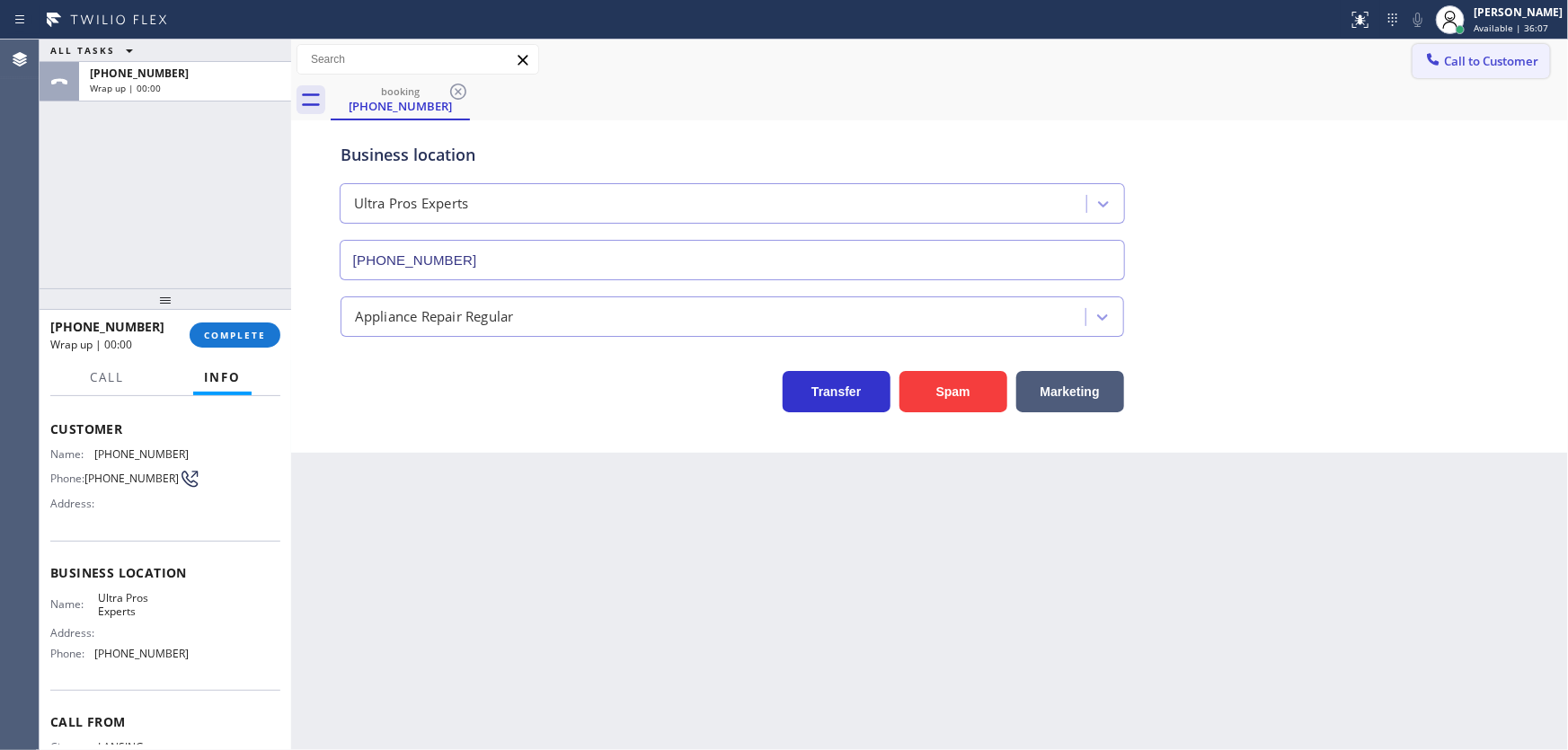
click at [1466, 59] on span "Call to Customer" at bounding box center [1491, 61] width 95 height 16
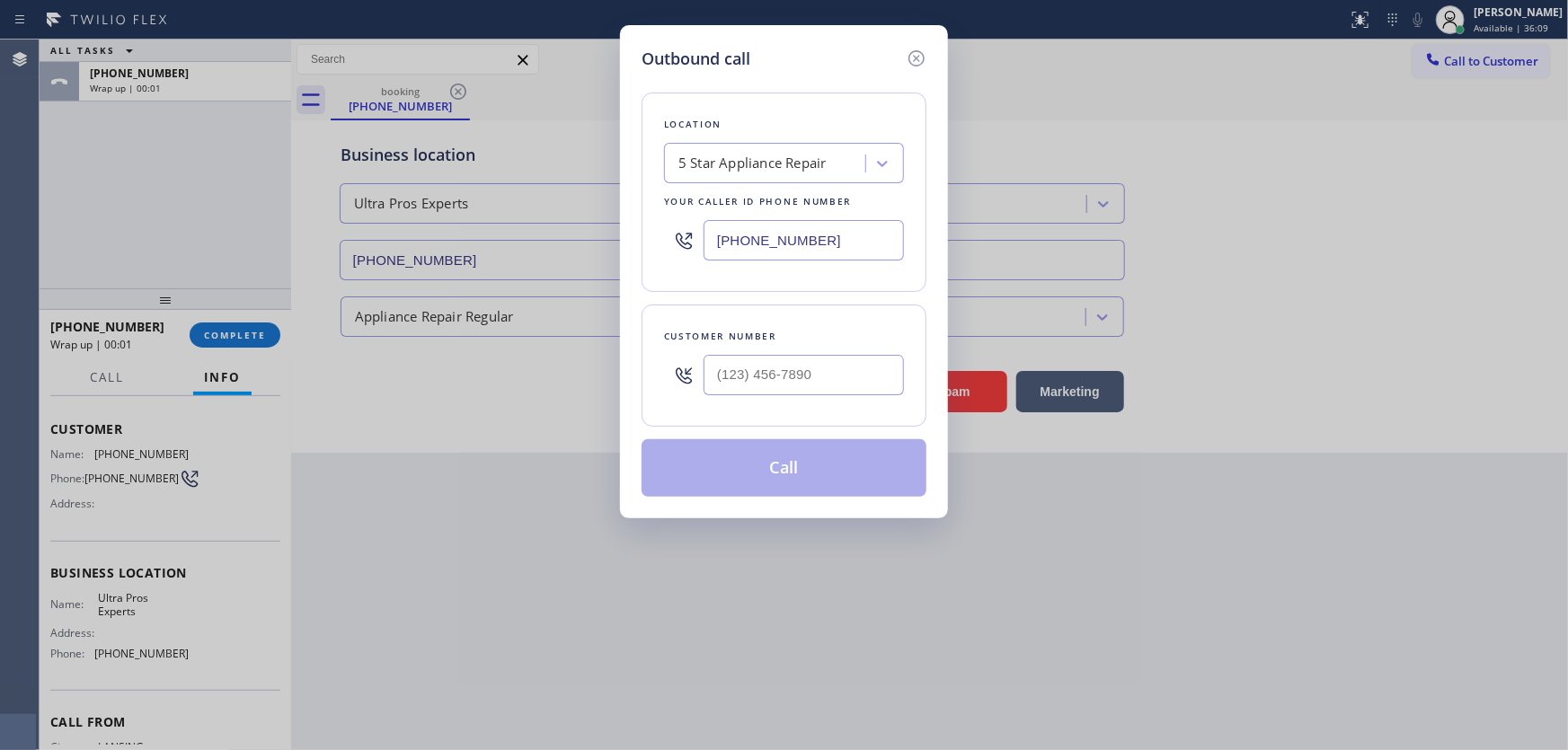
click at [789, 243] on input "[PHONE_NUMBER]" at bounding box center [804, 240] width 201 height 40
paste input "text"
type input "[PHONE_NUMBER]"
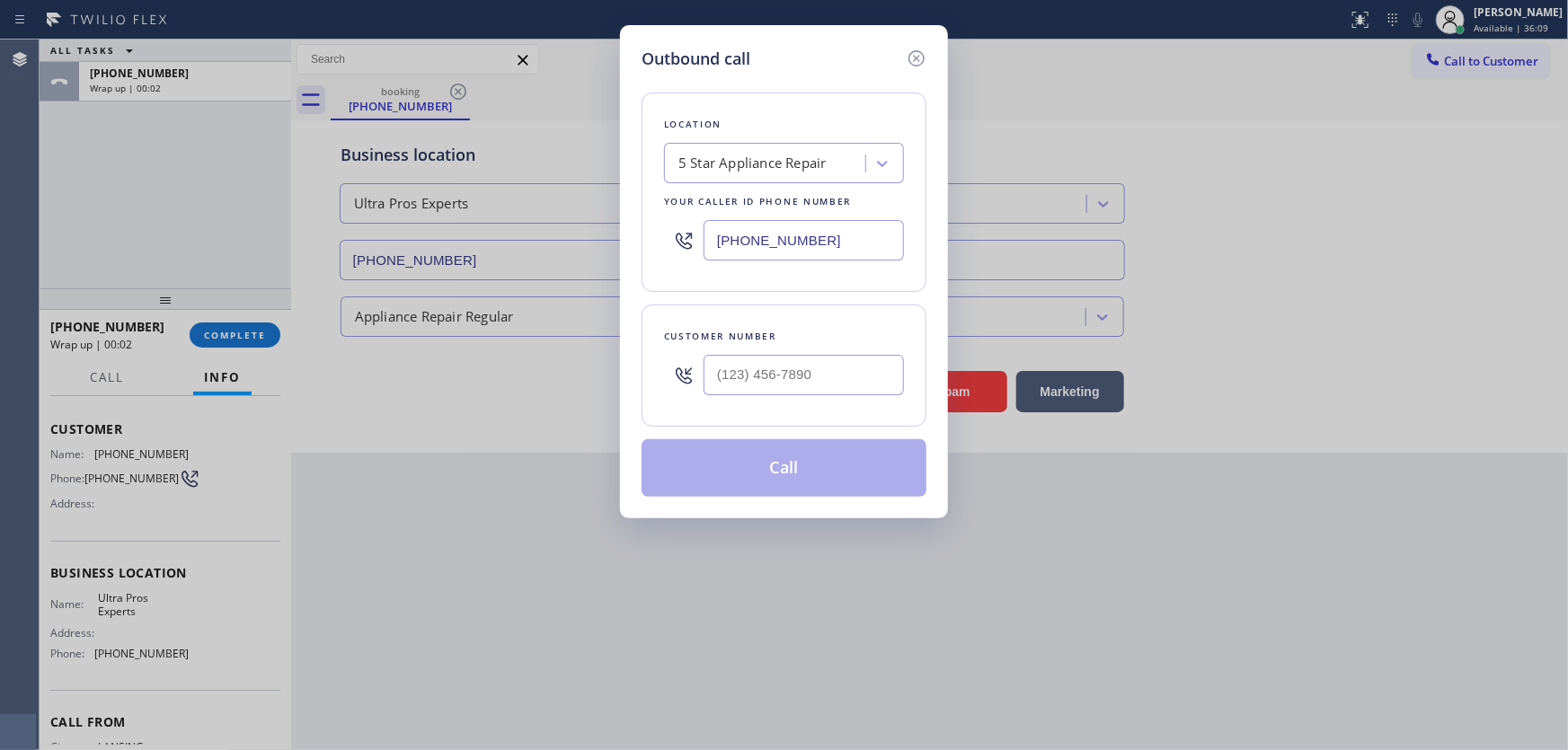
type input "(___) ___-____"
drag, startPoint x: 762, startPoint y: 372, endPoint x: 693, endPoint y: 382, distance: 69.7
click at [762, 371] on input "(___) ___-____" at bounding box center [804, 375] width 201 height 40
paste input "818) 324-1002"
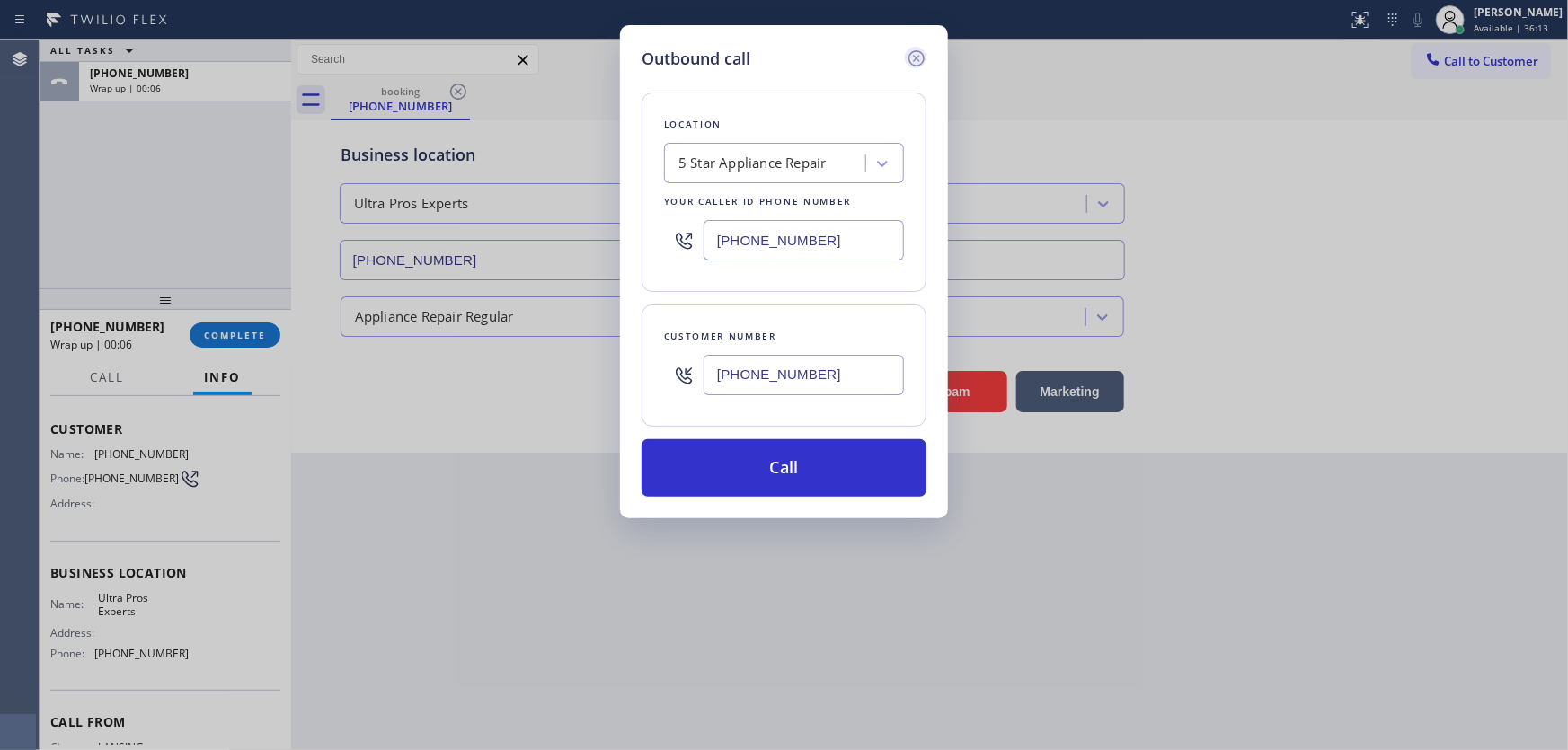
click at [912, 54] on icon at bounding box center [916, 58] width 22 height 22
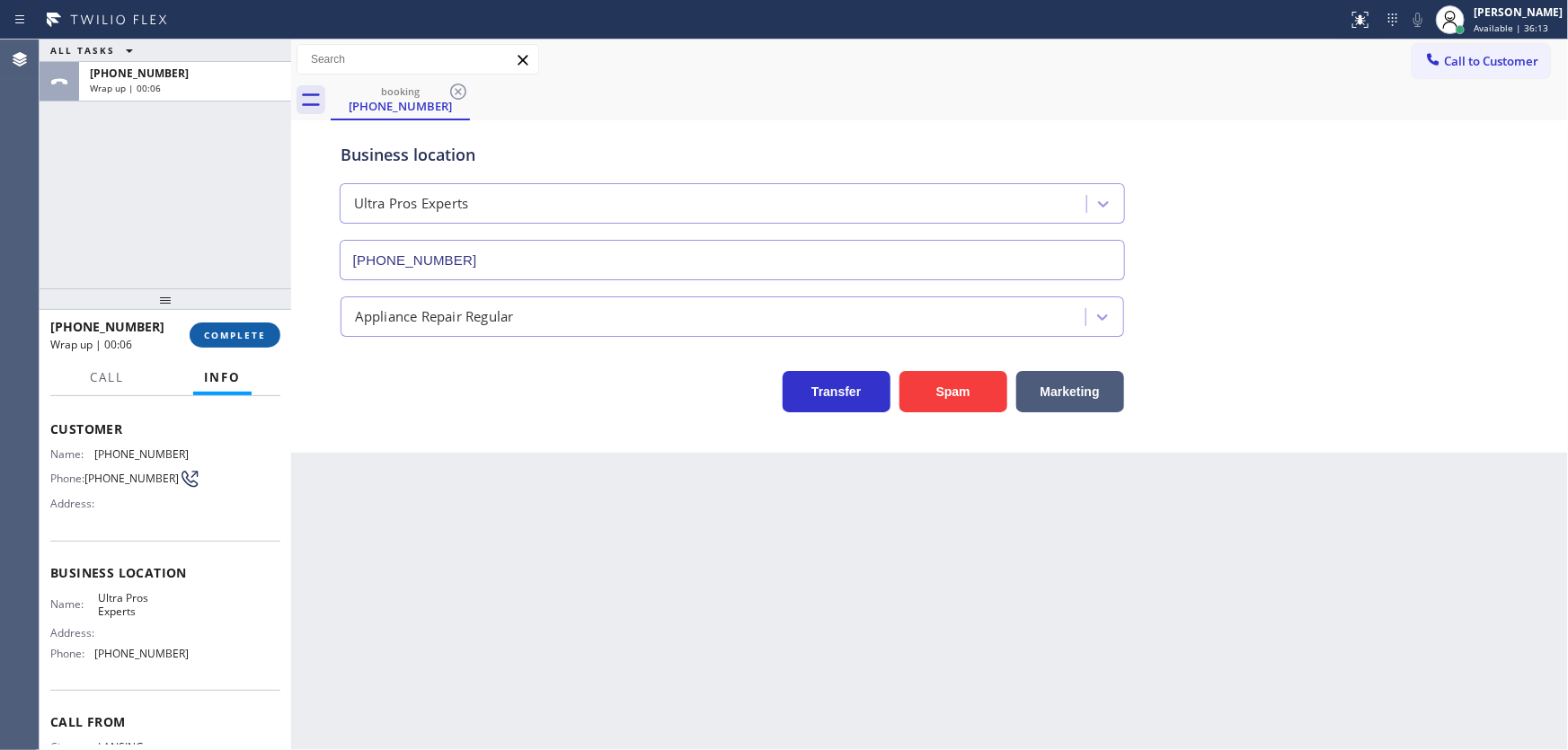
click at [265, 330] on span "COMPLETE" at bounding box center [235, 335] width 62 height 12
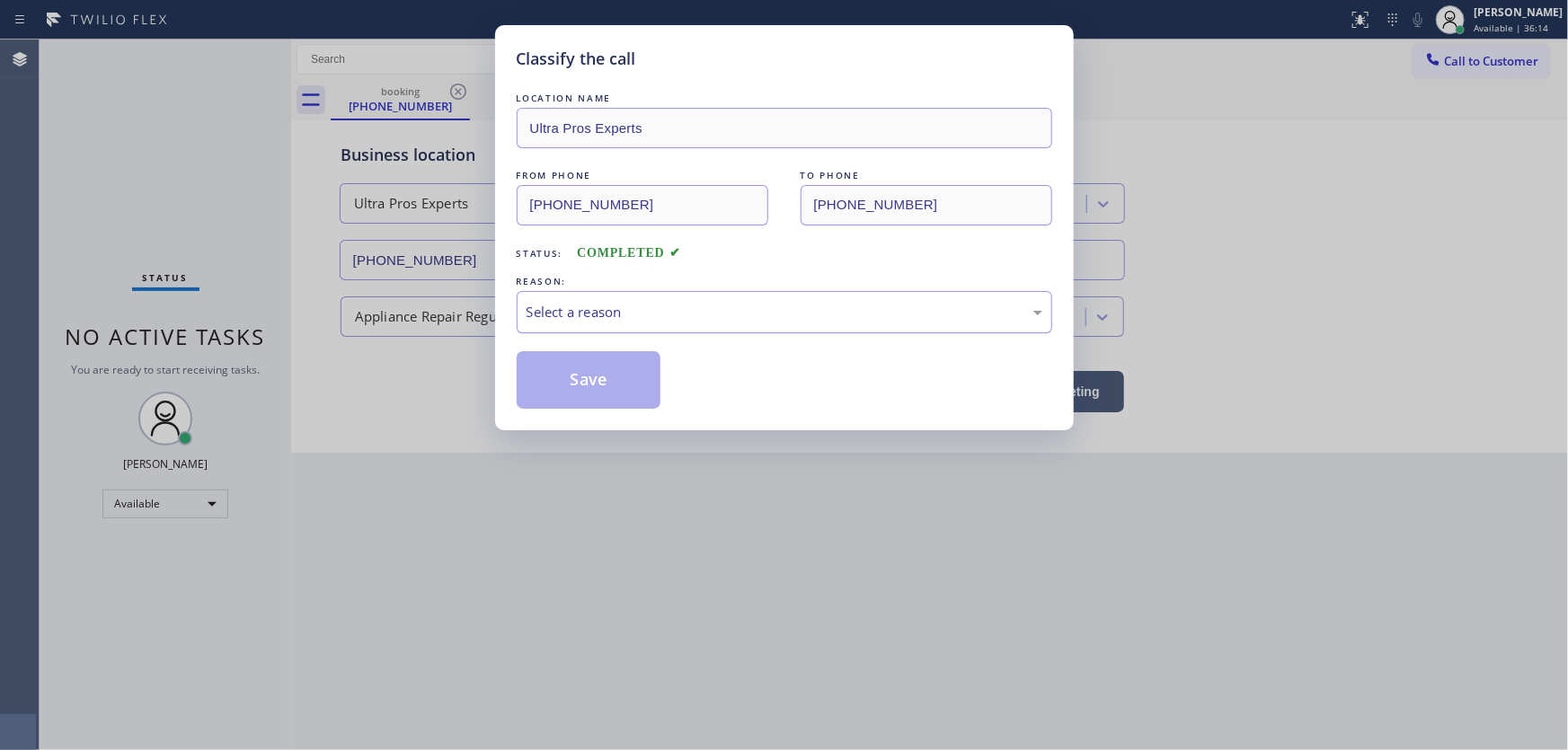
click at [594, 320] on div "Select a reason" at bounding box center [785, 312] width 516 height 21
click at [610, 378] on button "Save" at bounding box center [589, 380] width 144 height 57
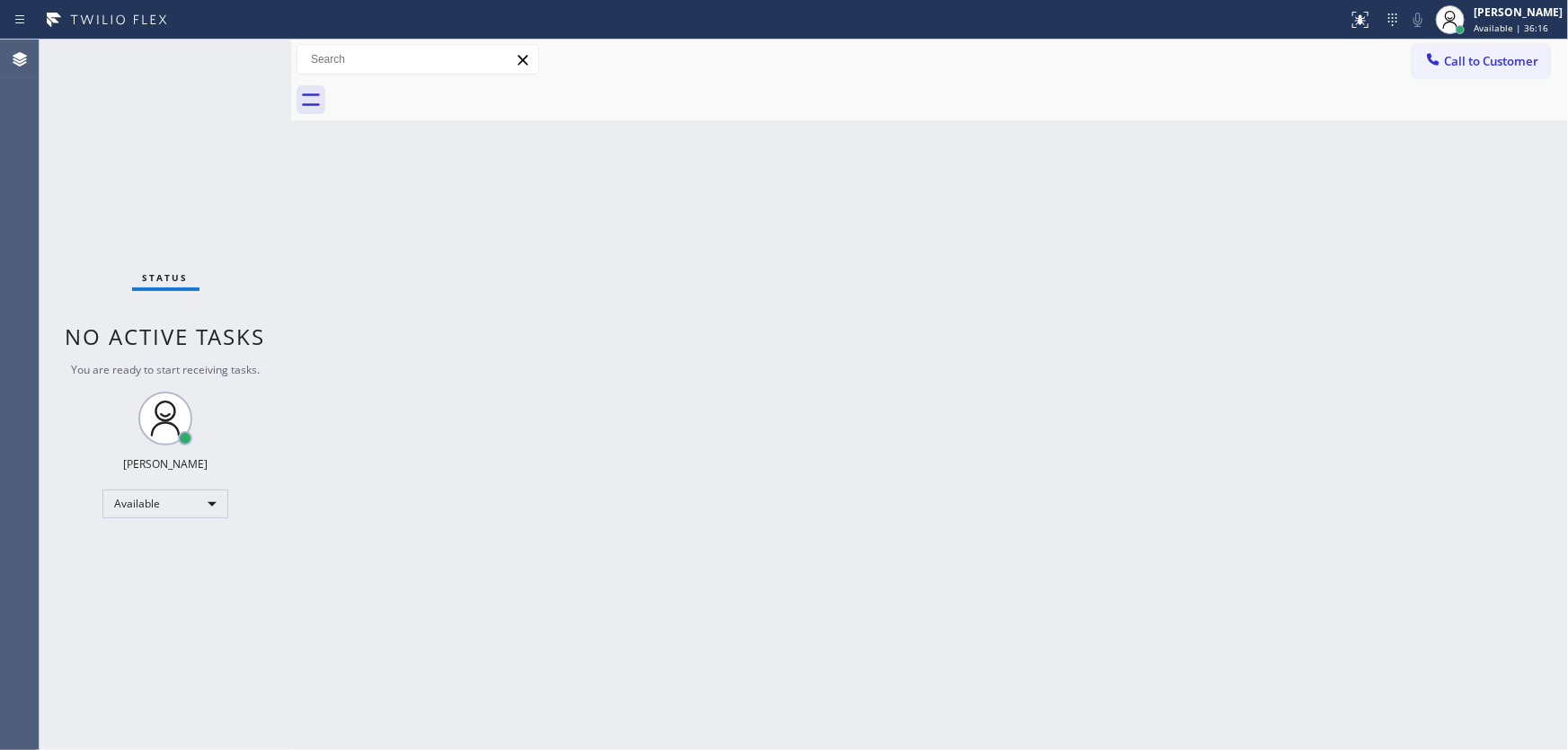
click at [1466, 62] on span "Call to Customer" at bounding box center [1491, 61] width 95 height 16
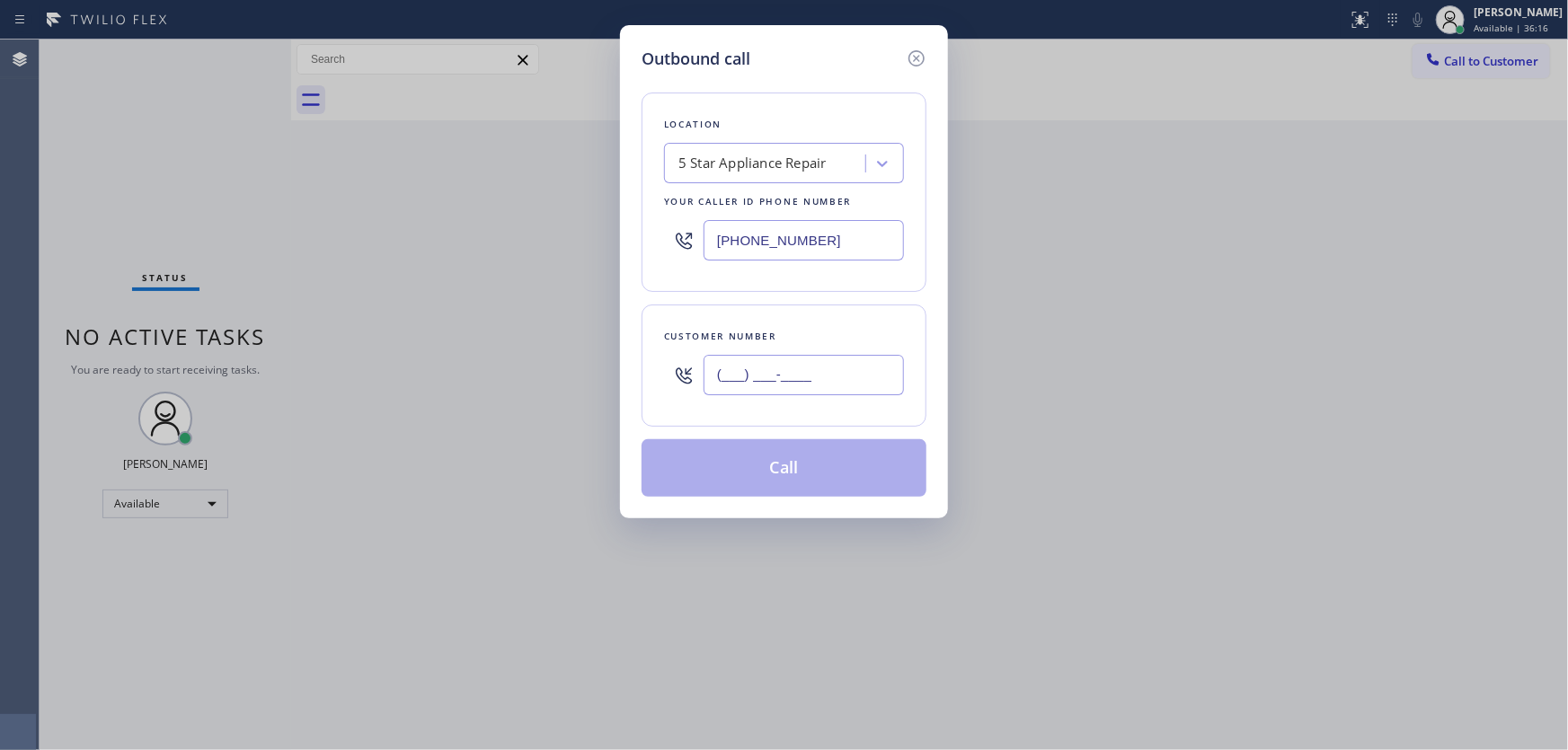
click at [808, 370] on input "(___) ___-____" at bounding box center [804, 375] width 201 height 40
paste input "818) 324-1002"
type input "[PHONE_NUMBER]"
click at [790, 450] on button "Call" at bounding box center [784, 468] width 285 height 57
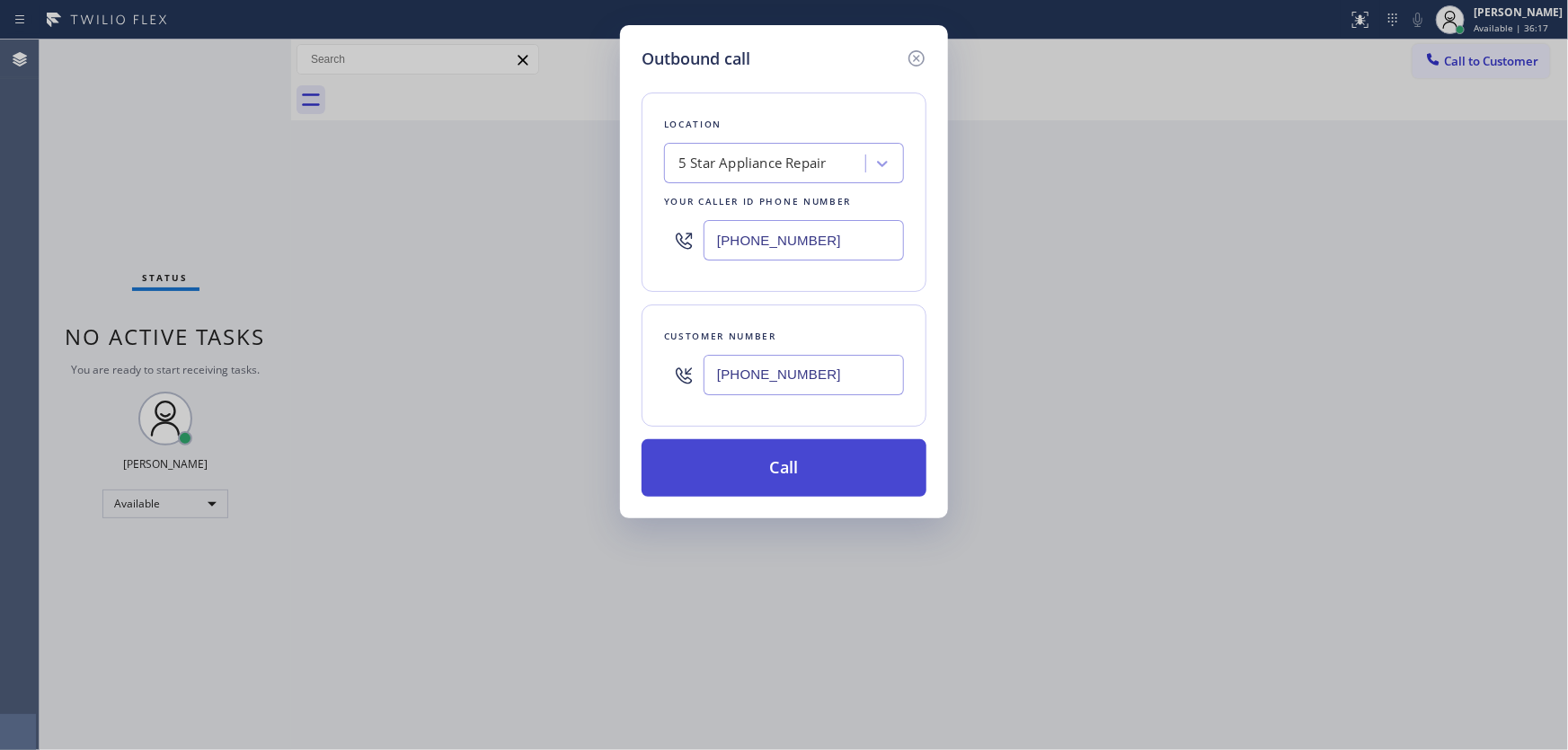
click at [790, 457] on button "Call" at bounding box center [784, 468] width 285 height 57
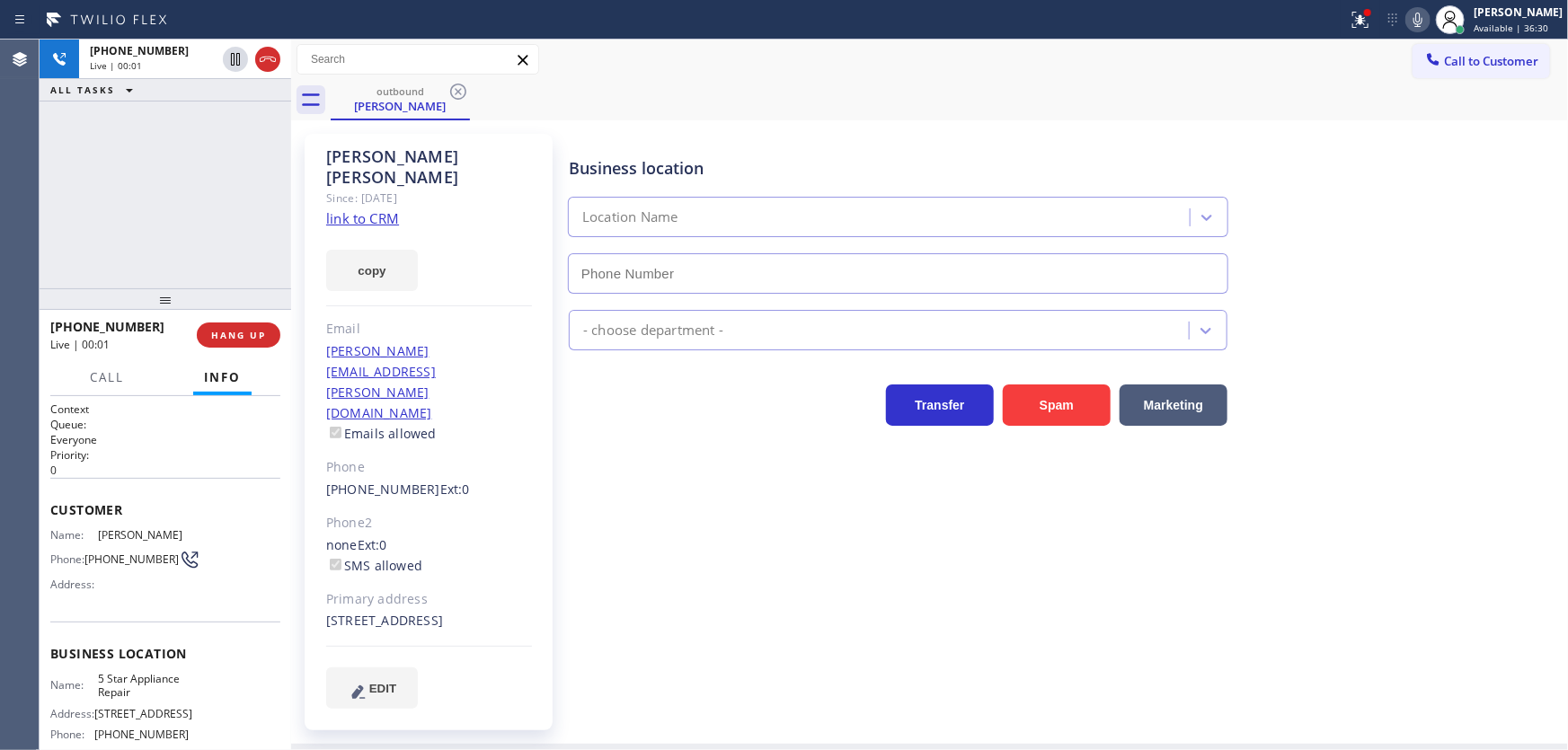
type input "[PHONE_NUMBER]"
click at [125, 216] on div "[PHONE_NUMBER] Live | 01:07 ALL TASKS ALL TASKS ACTIVE TASKS TASKS IN WRAP UP" at bounding box center [165, 163] width 251 height 248
click at [1368, 30] on button at bounding box center [1361, 20] width 39 height 39
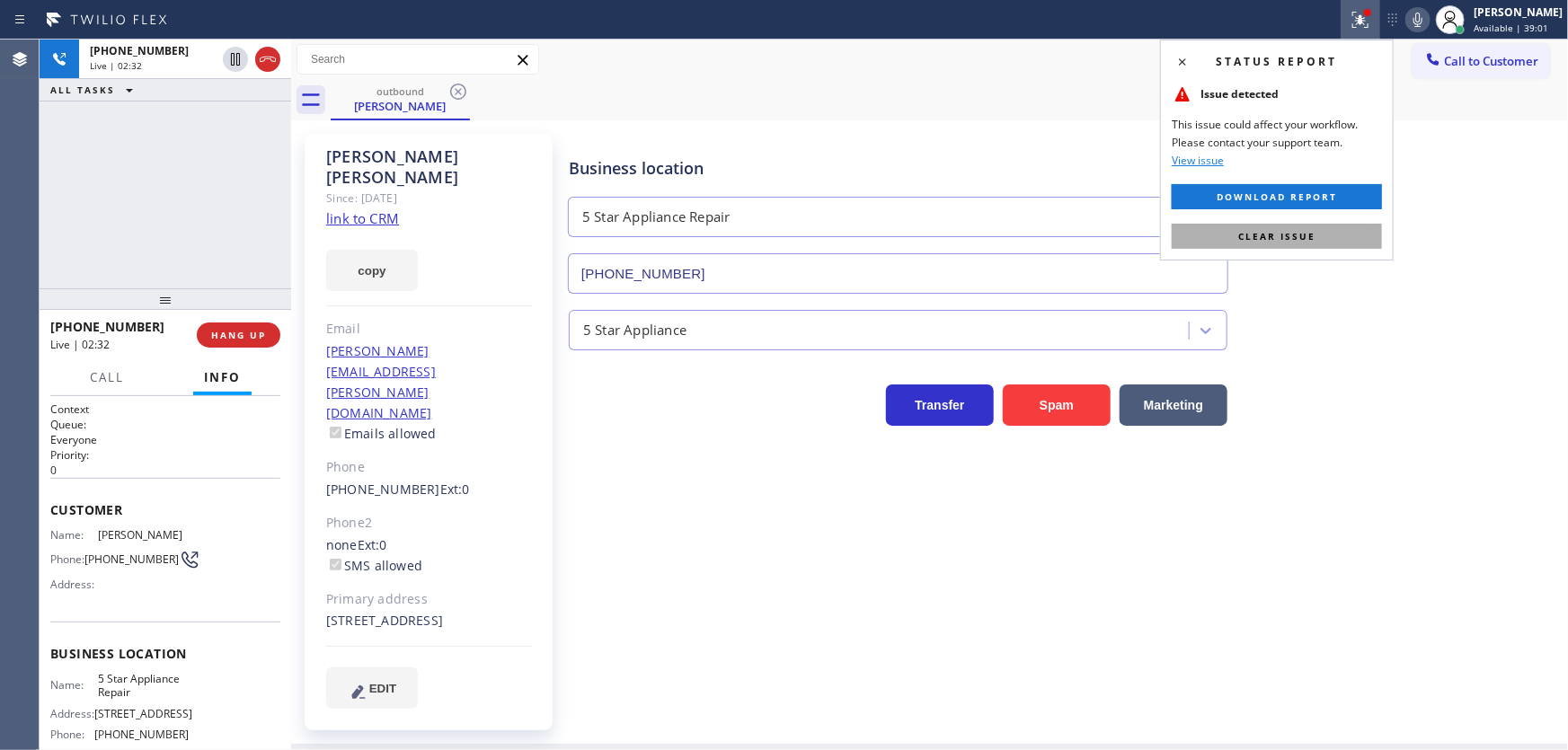
click at [1314, 240] on span "Clear issue" at bounding box center [1277, 235] width 77 height 12
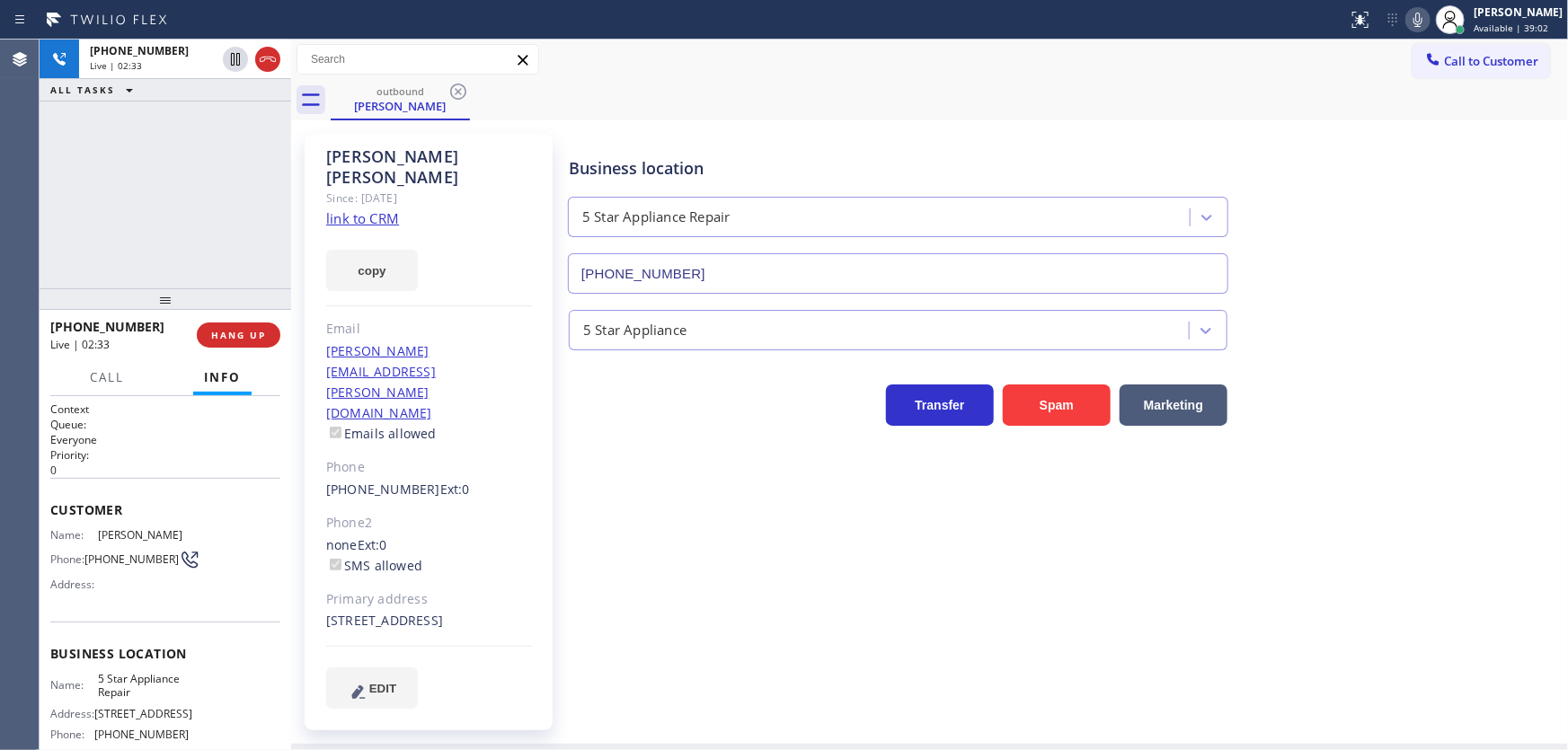
click at [1429, 17] on icon at bounding box center [1418, 20] width 22 height 22
click at [1423, 17] on icon at bounding box center [1419, 19] width 9 height 14
click at [81, 191] on div "[PHONE_NUMBER] Live | 02:55 ALL TASKS ALL TASKS ACTIVE TASKS TASKS IN WRAP UP" at bounding box center [165, 163] width 251 height 248
click at [191, 205] on div "[PHONE_NUMBER] Live | 03:05 ALL TASKS ALL TASKS ACTIVE TASKS TASKS IN WRAP UP" at bounding box center [165, 163] width 251 height 248
click at [178, 207] on div "[PHONE_NUMBER] Live | 04:51 ALL TASKS ALL TASKS ACTIVE TASKS TASKS IN WRAP UP" at bounding box center [165, 163] width 251 height 248
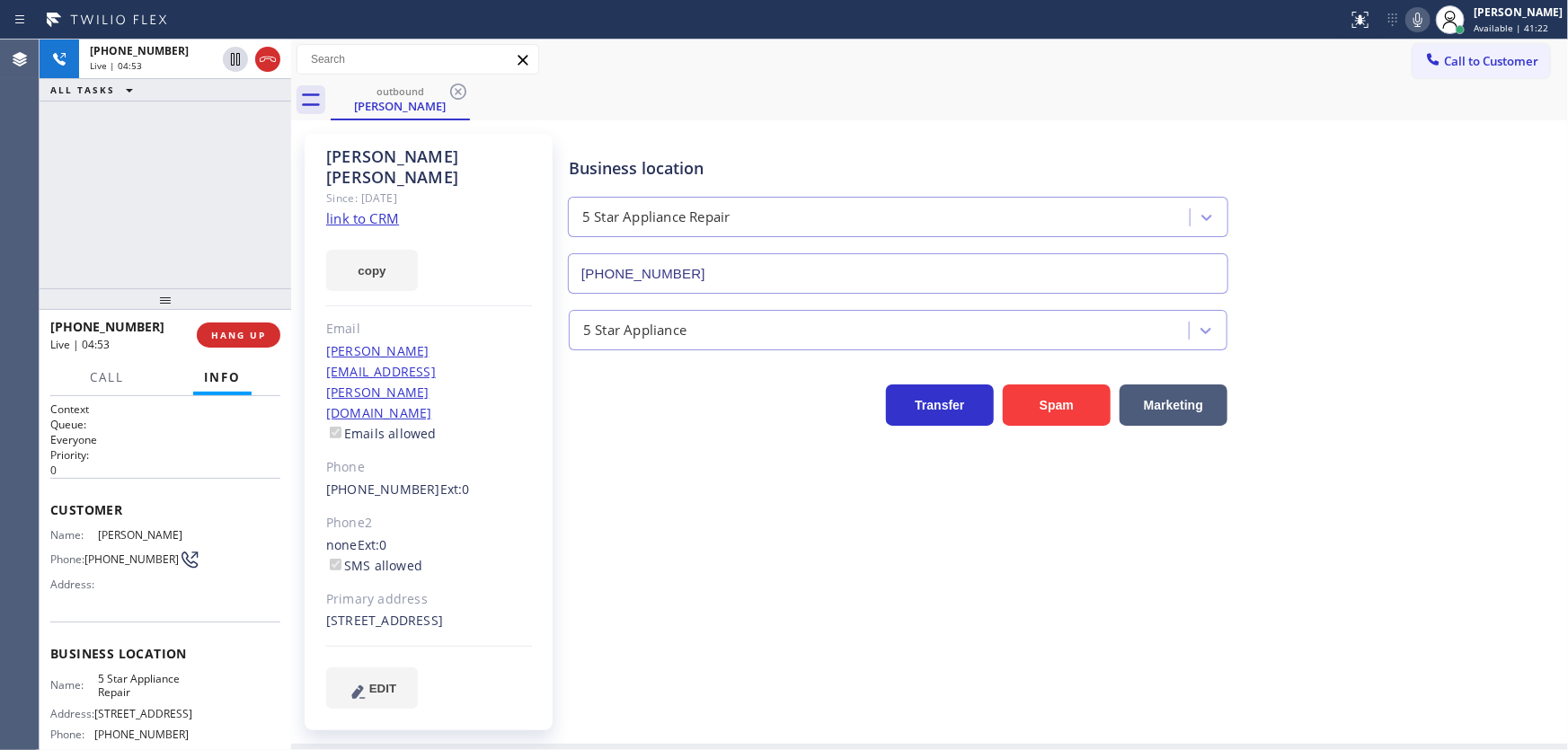
click at [195, 215] on div "[PHONE_NUMBER] Live | 04:53 ALL TASKS ALL TASKS ACTIVE TASKS TASKS IN WRAP UP" at bounding box center [165, 163] width 251 height 248
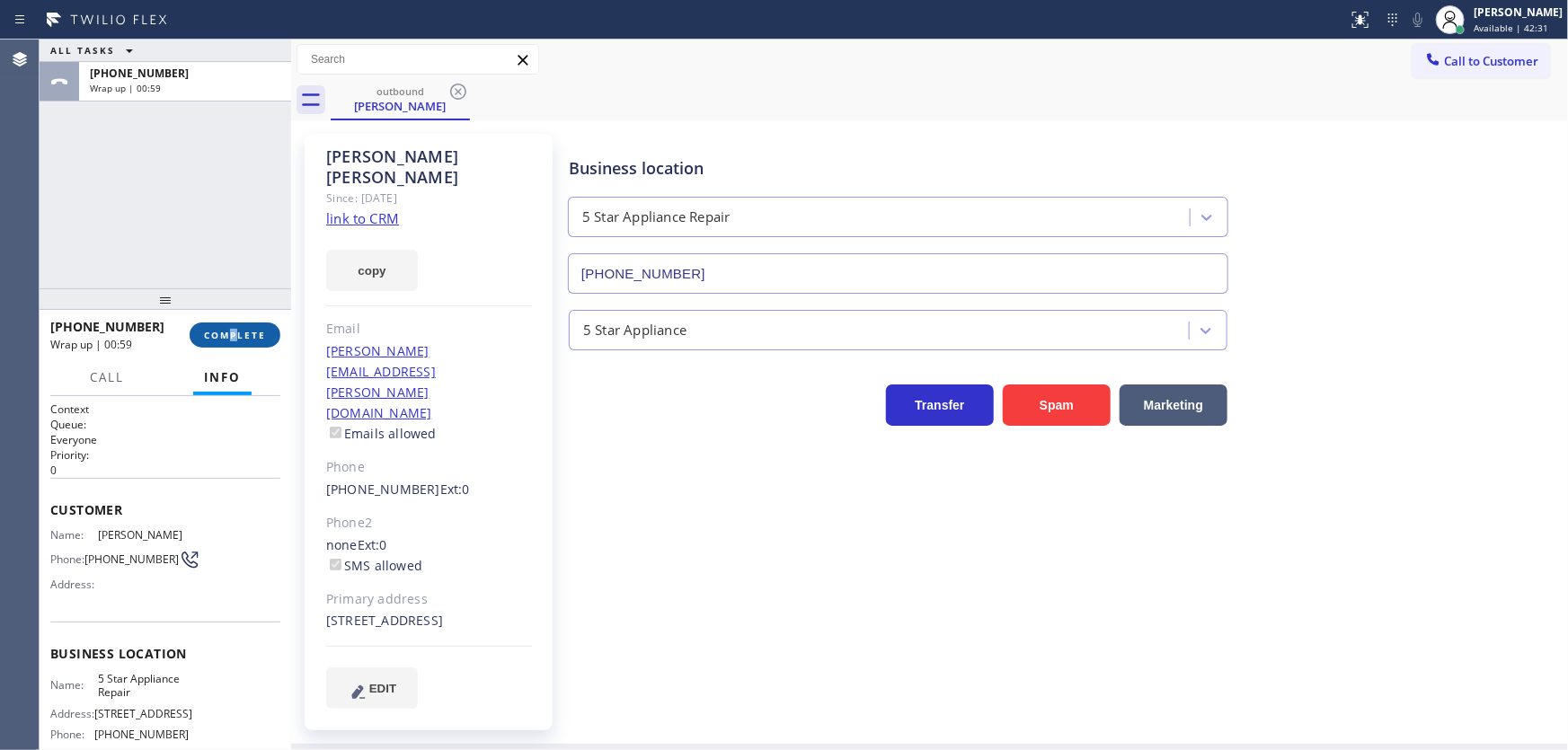
click at [235, 323] on div "[PHONE_NUMBER] Wrap up | 00:59 COMPLETE" at bounding box center [165, 336] width 230 height 47
click at [242, 331] on span "COMPLETE" at bounding box center [235, 335] width 62 height 12
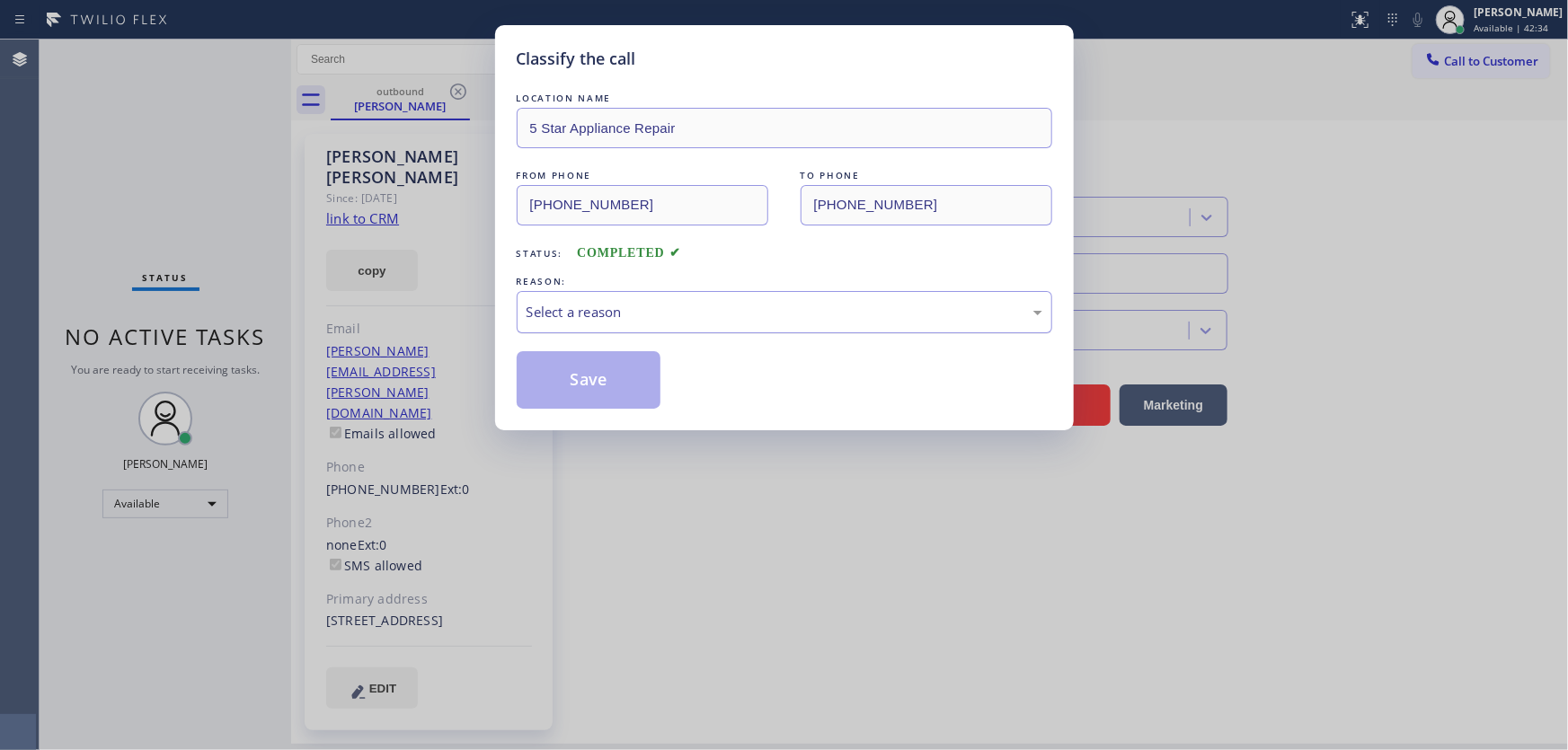
click at [575, 320] on div "Select a reason" at bounding box center [785, 312] width 516 height 21
click at [596, 377] on button "Save" at bounding box center [589, 380] width 144 height 57
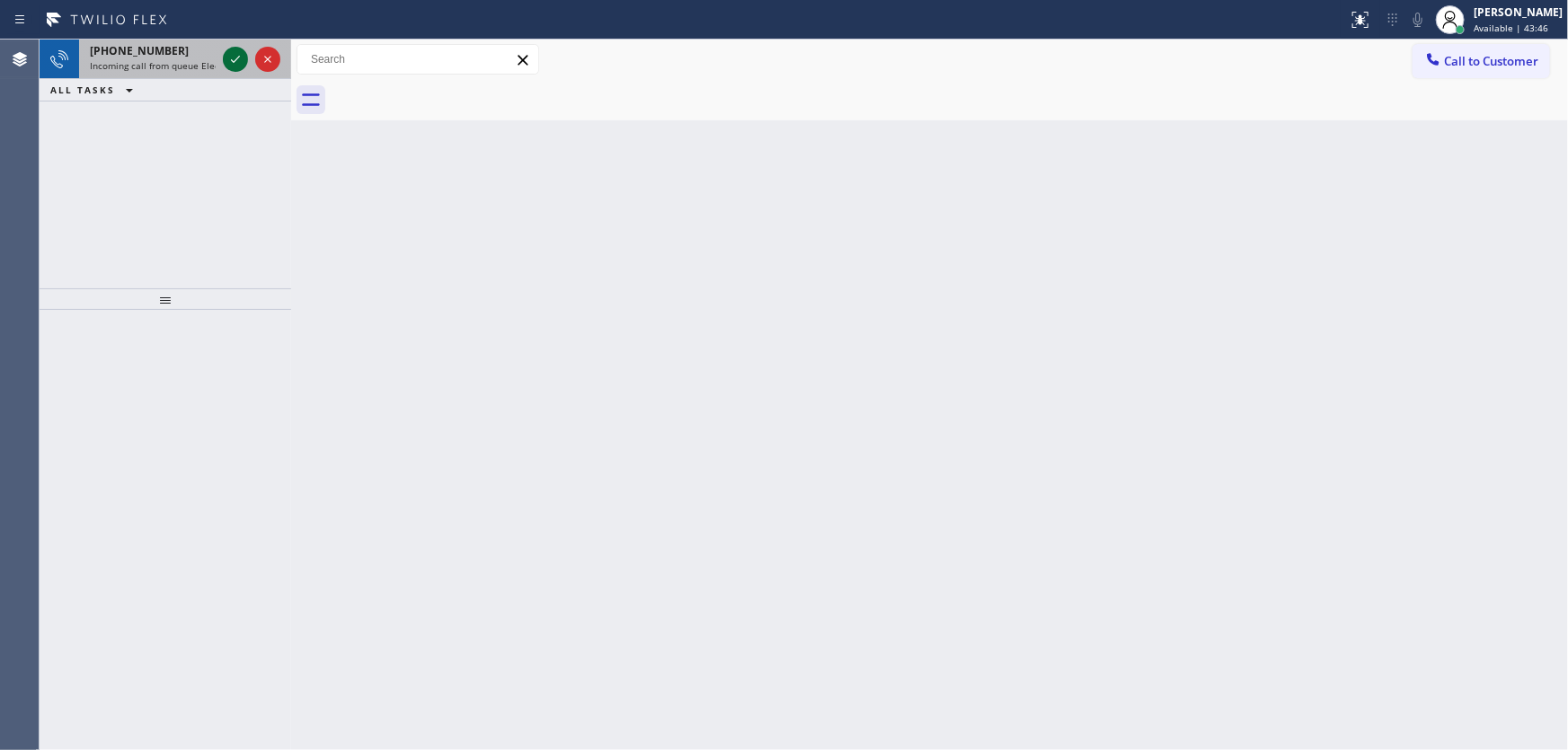
click at [224, 52] on div at bounding box center [235, 59] width 25 height 22
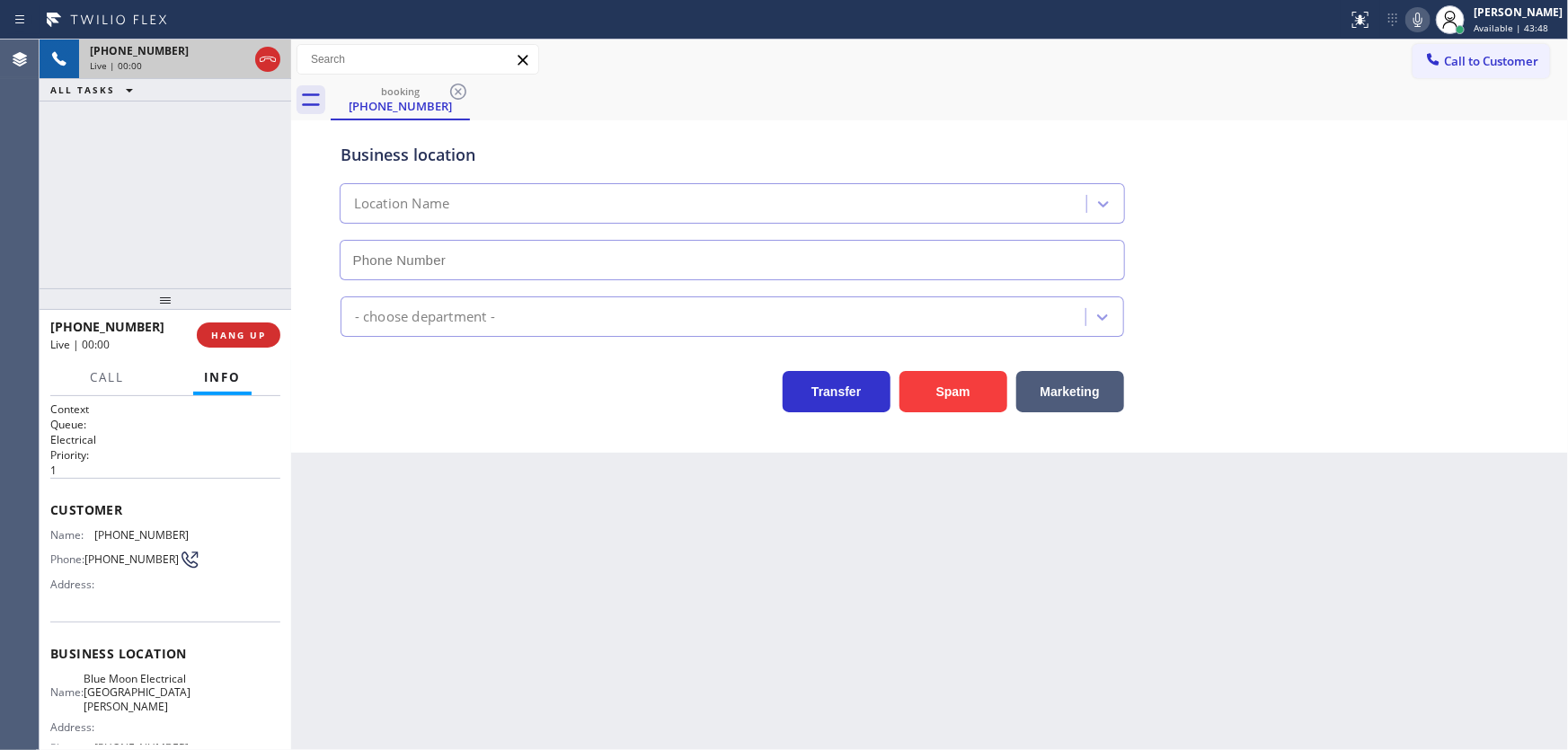
type input "[PHONE_NUMBER]"
click at [188, 214] on div "[PHONE_NUMBER] Live | 00:27 ALL TASKS ALL TASKS ACTIVE TASKS TASKS IN WRAP UP" at bounding box center [165, 163] width 251 height 248
click at [128, 224] on div "[PHONE_NUMBER] Live | 01:40 ALL TASKS ALL TASKS ACTIVE TASKS TASKS IN WRAP UP" at bounding box center [165, 163] width 251 height 248
drag, startPoint x: 1245, startPoint y: 119, endPoint x: 1354, endPoint y: 57, distance: 125.4
click at [1247, 119] on div "Business location Blue Moon Electrical [GEOGRAPHIC_DATA][PERSON_NAME] [PHONE_NU…" at bounding box center [929, 199] width 1186 height 162
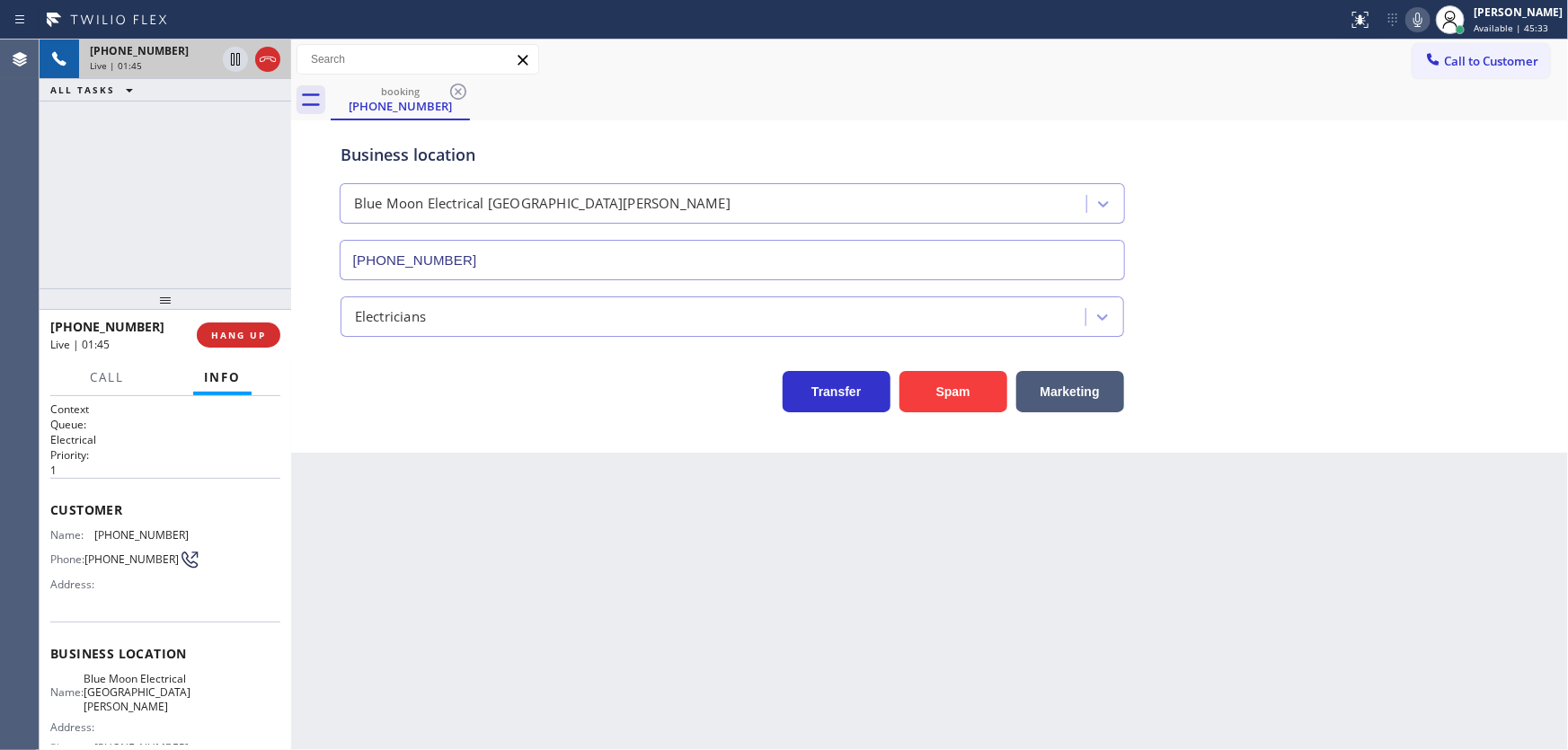
click at [1423, 18] on icon at bounding box center [1418, 20] width 22 height 22
click at [219, 105] on div "[PHONE_NUMBER] Live | 01:46 ALL TASKS ALL TASKS ACTIVE TASKS TASKS IN WRAP UP" at bounding box center [165, 163] width 251 height 248
click at [234, 53] on icon at bounding box center [235, 59] width 22 height 22
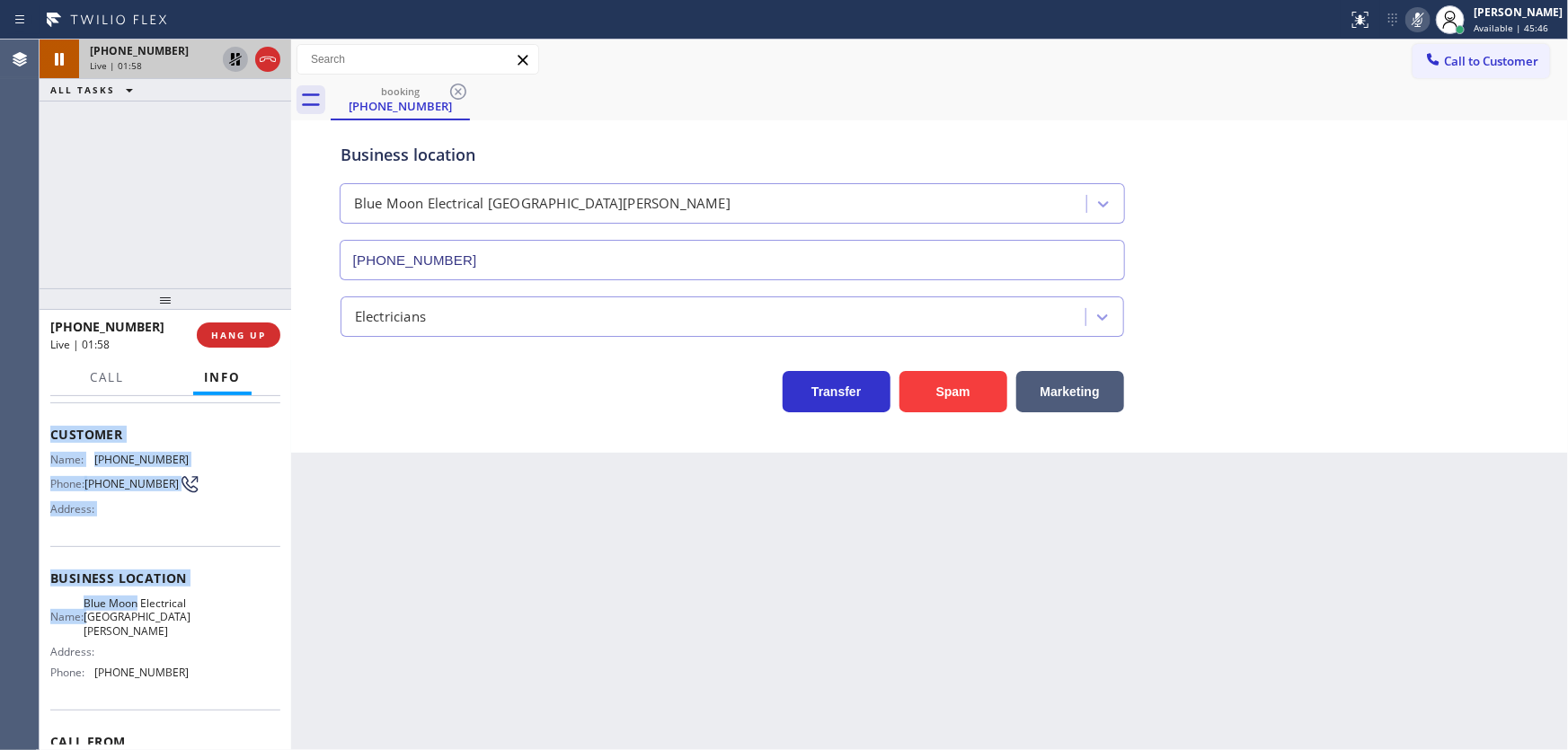
scroll to position [81, 0]
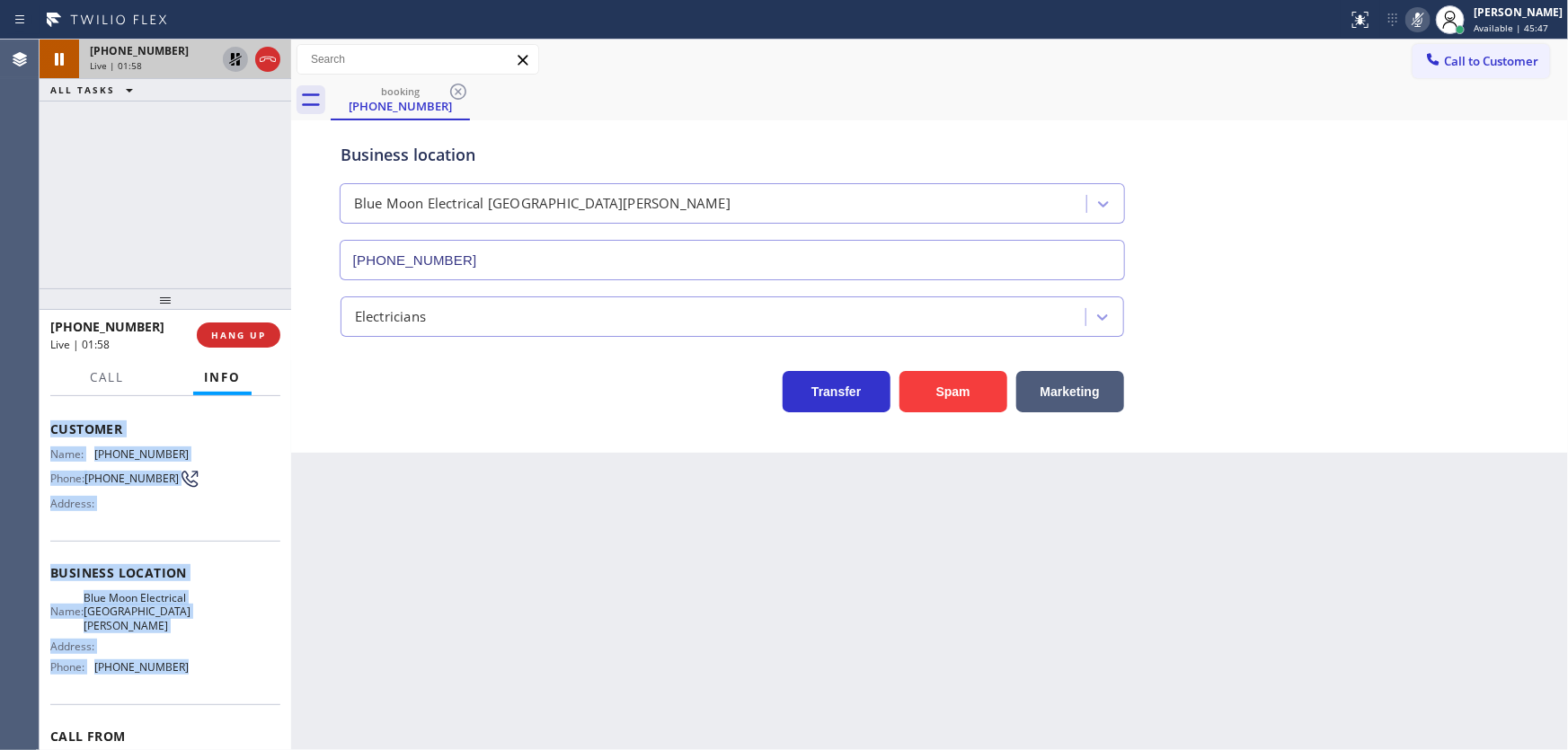
drag, startPoint x: 49, startPoint y: 512, endPoint x: 194, endPoint y: 673, distance: 216.7
click at [194, 673] on div "Context Queue: Electrical Priority: 1 Customer Name: [PHONE_NUMBER] Phone: [PHO…" at bounding box center [165, 574] width 251 height 355
copy div "Customer Name: [PHONE_NUMBER] Phone: [PHONE_NUMBER] Address: Business location …"
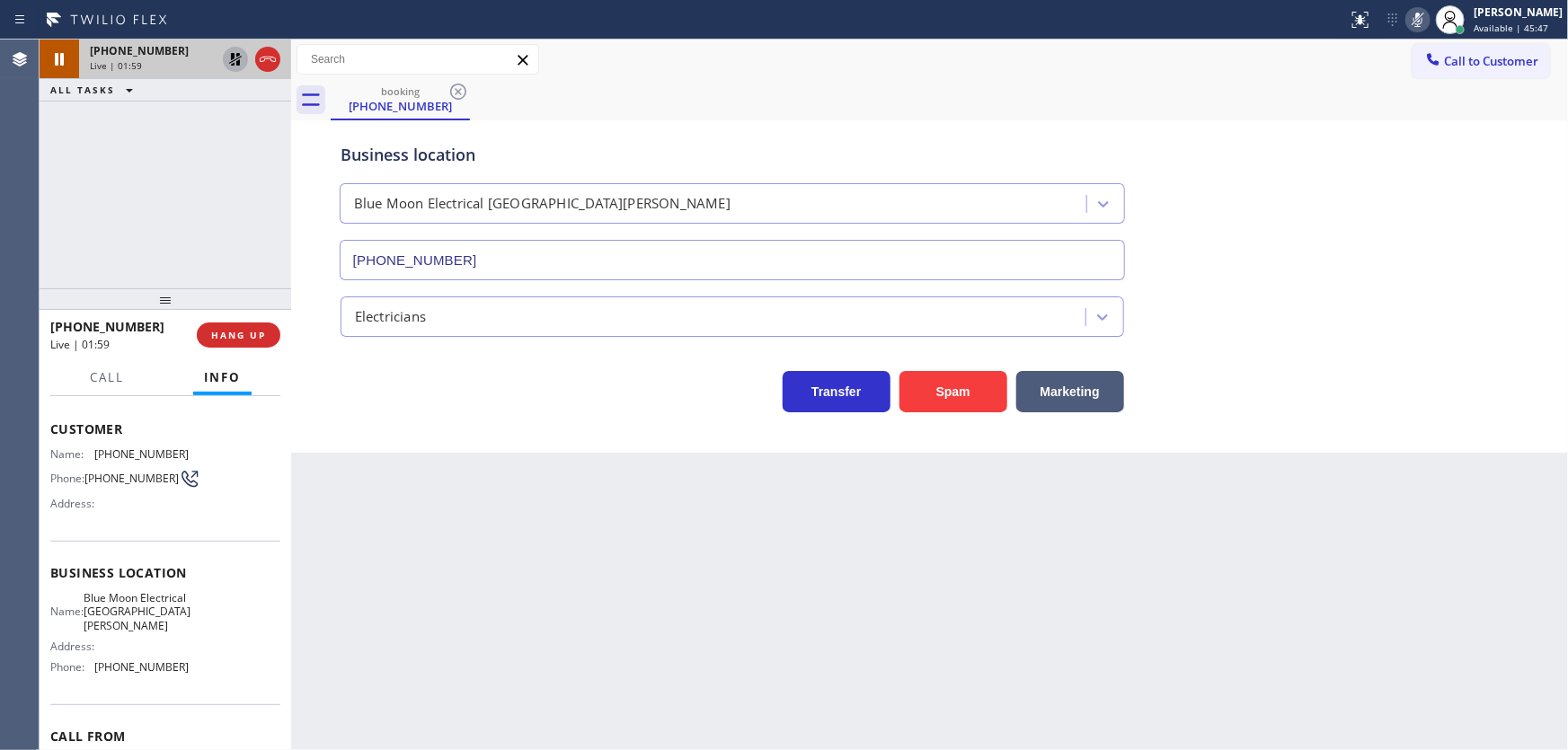
click at [173, 202] on div "[PHONE_NUMBER] Live | 01:59 ALL TASKS ALL TASKS ACTIVE TASKS TASKS IN WRAP UP" at bounding box center [165, 163] width 251 height 248
click at [189, 236] on div "[PHONE_NUMBER] Live | 02:00 ALL TASKS ALL TASKS ACTIVE TASKS TASKS IN WRAP UP […" at bounding box center [165, 163] width 251 height 248
click at [243, 54] on icon at bounding box center [235, 59] width 22 height 22
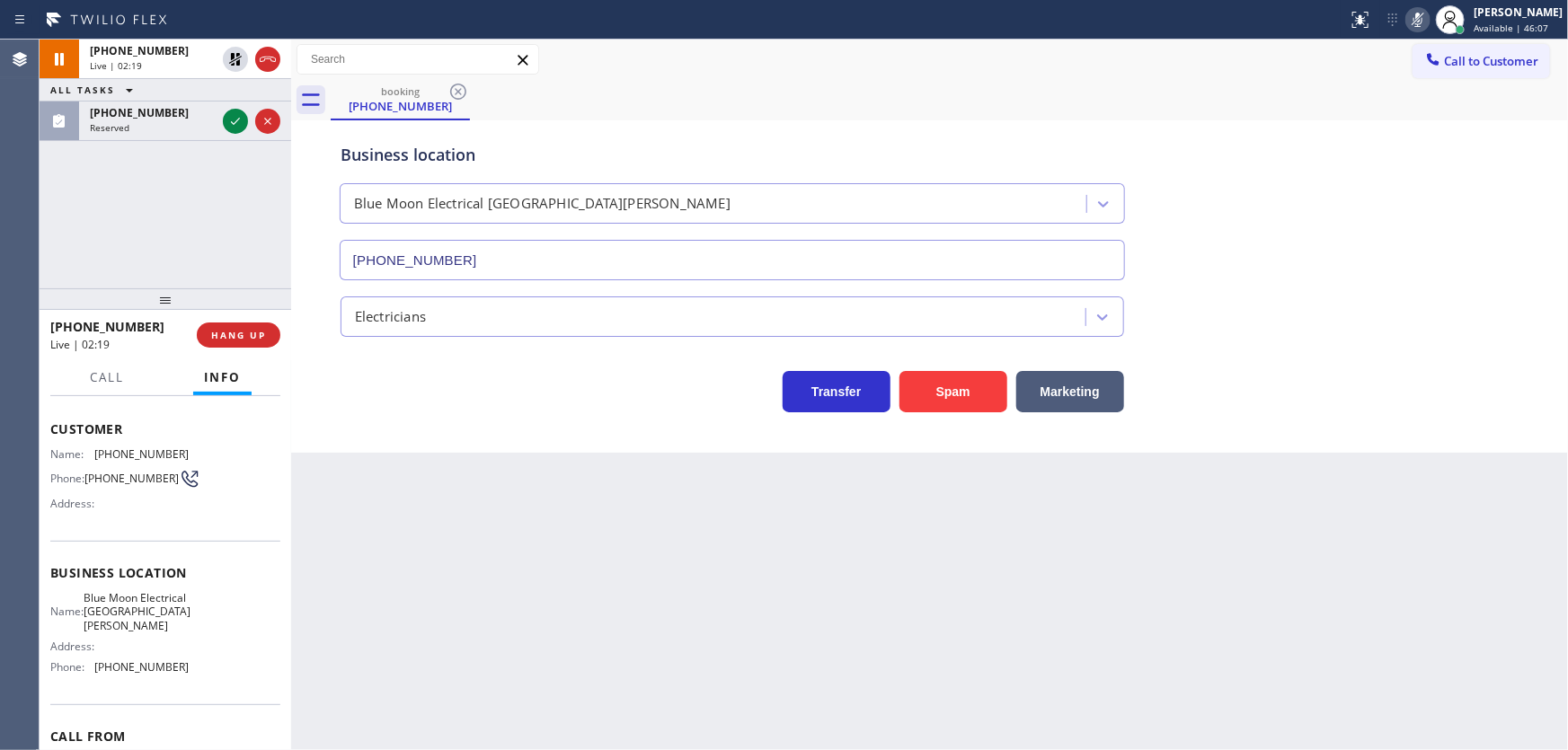
click at [1426, 25] on icon at bounding box center [1418, 20] width 22 height 22
click at [219, 205] on div "[PHONE_NUMBER] Live | 02:20 ALL TASKS ALL TASKS ACTIVE TASKS TASKS IN WRAP UP […" at bounding box center [165, 163] width 251 height 248
click at [234, 117] on icon at bounding box center [235, 121] width 22 height 22
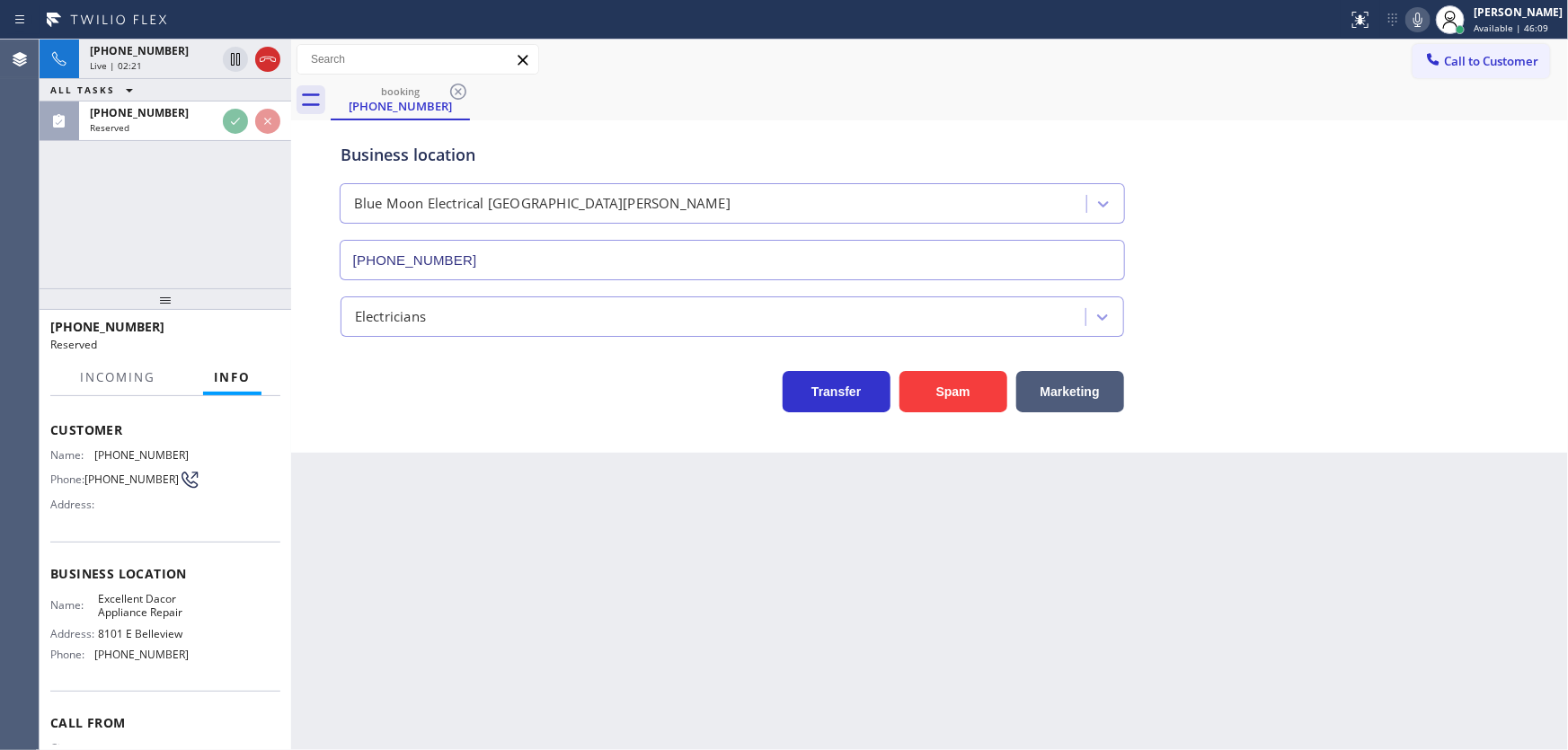
scroll to position [97, 0]
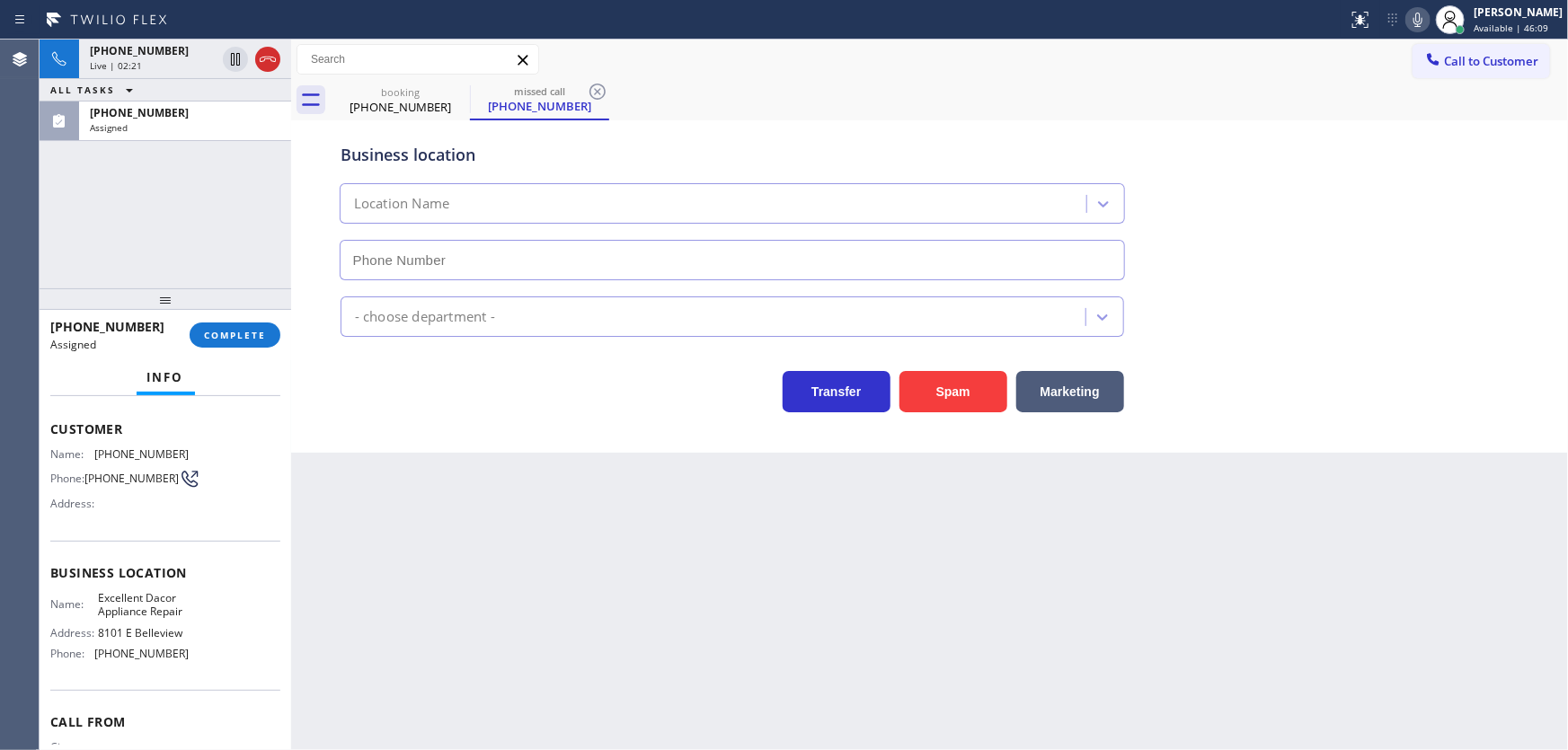
type input "[PHONE_NUMBER]"
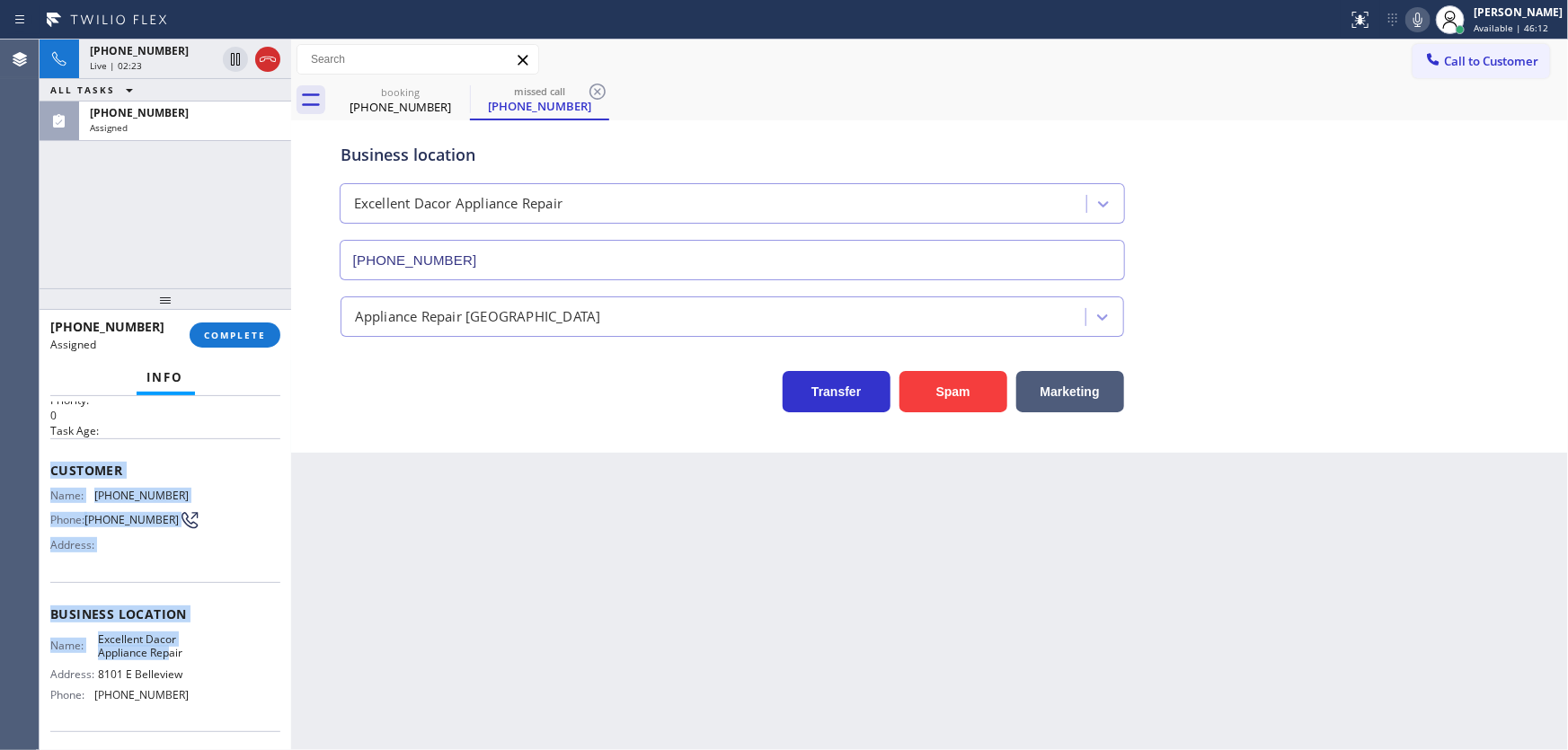
scroll to position [180, 0]
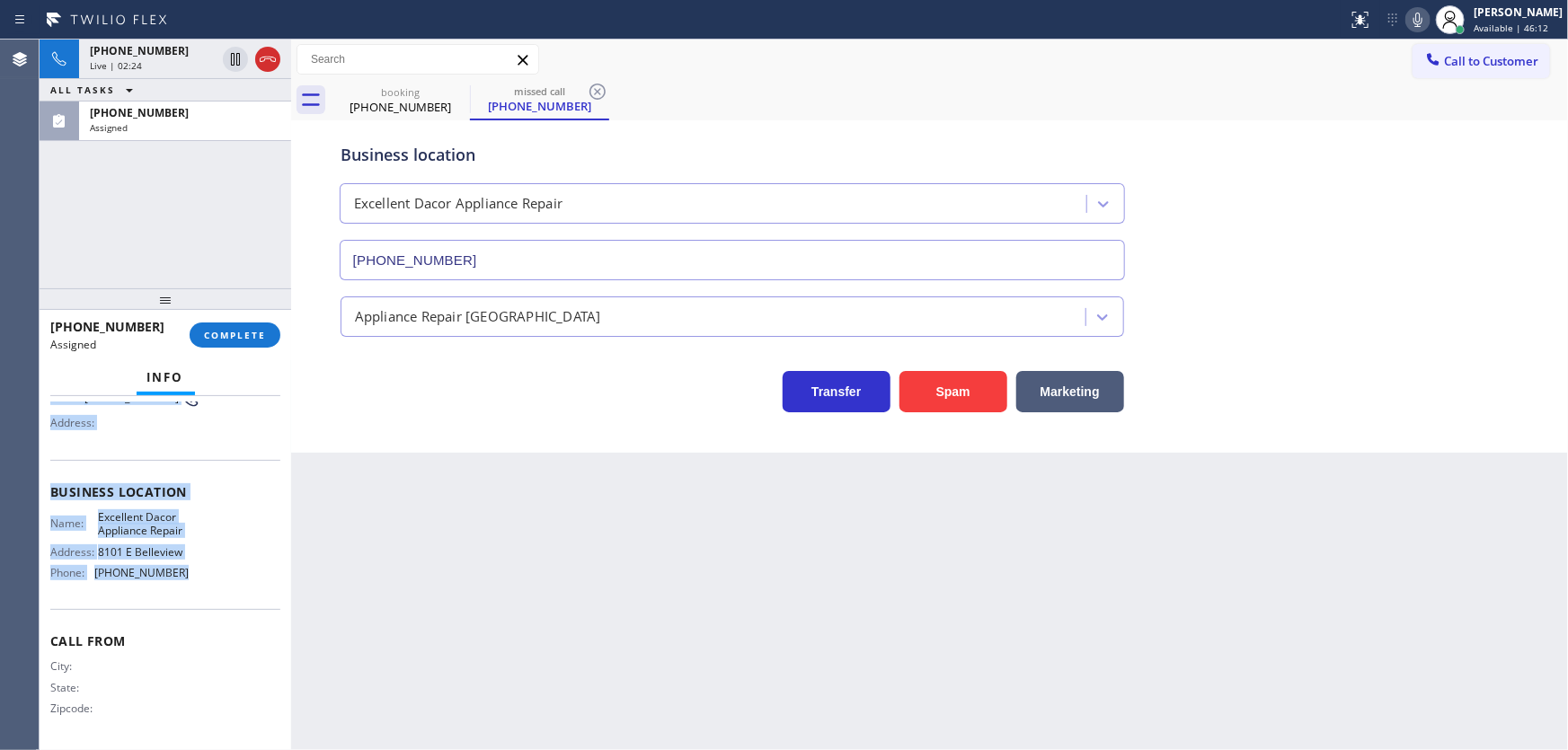
drag, startPoint x: 52, startPoint y: 513, endPoint x: 198, endPoint y: 583, distance: 161.9
click at [198, 583] on div "Context Queue: Appliance Repair High End Priority: 0 Task Age: Customer Name: […" at bounding box center [165, 486] width 230 height 521
copy div "Customer Name: [PHONE_NUMBER] Phone: [PHONE_NUMBER] Address: Business location …"
click at [261, 332] on span "COMPLETE" at bounding box center [235, 335] width 62 height 12
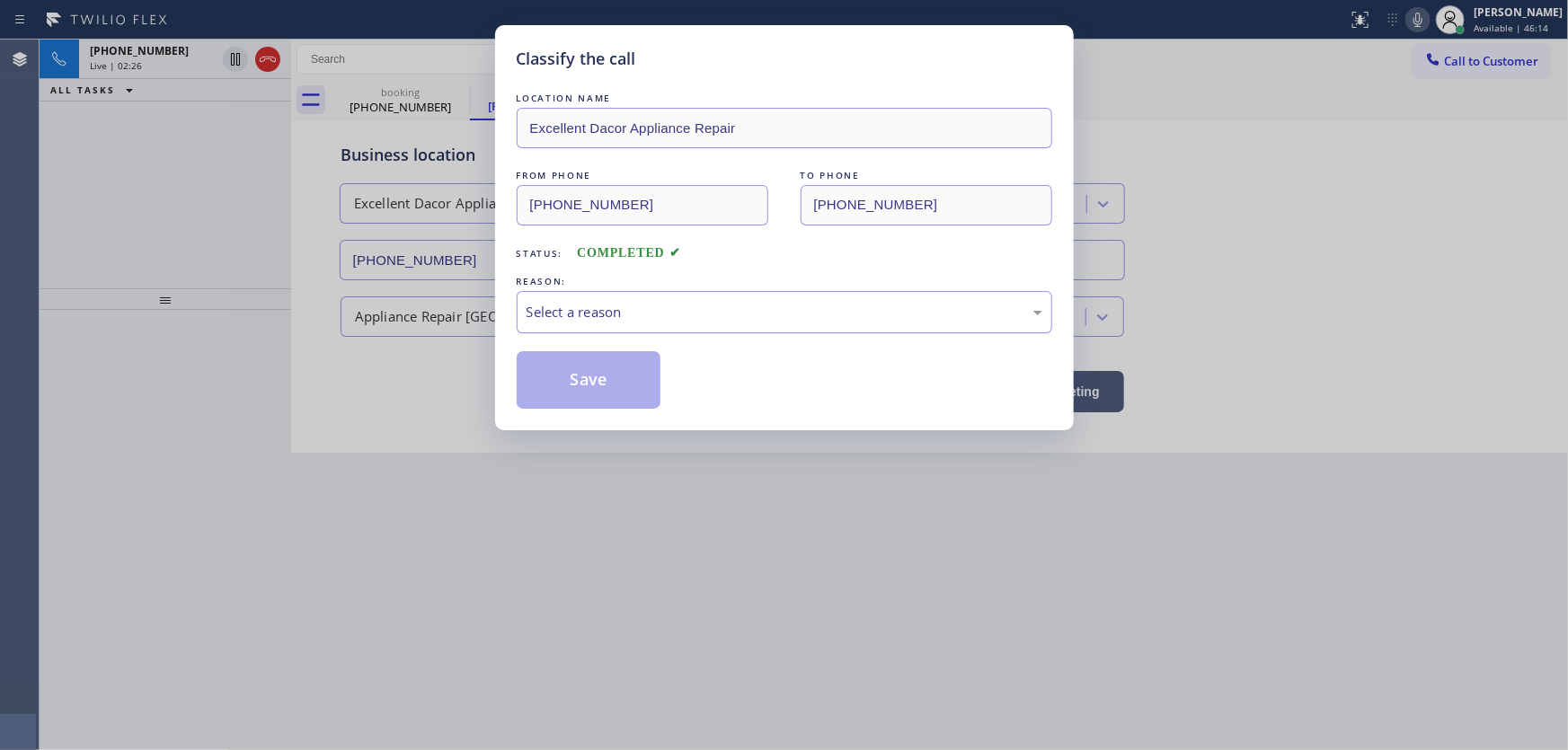
click at [586, 308] on div "Select a reason" at bounding box center [785, 312] width 516 height 21
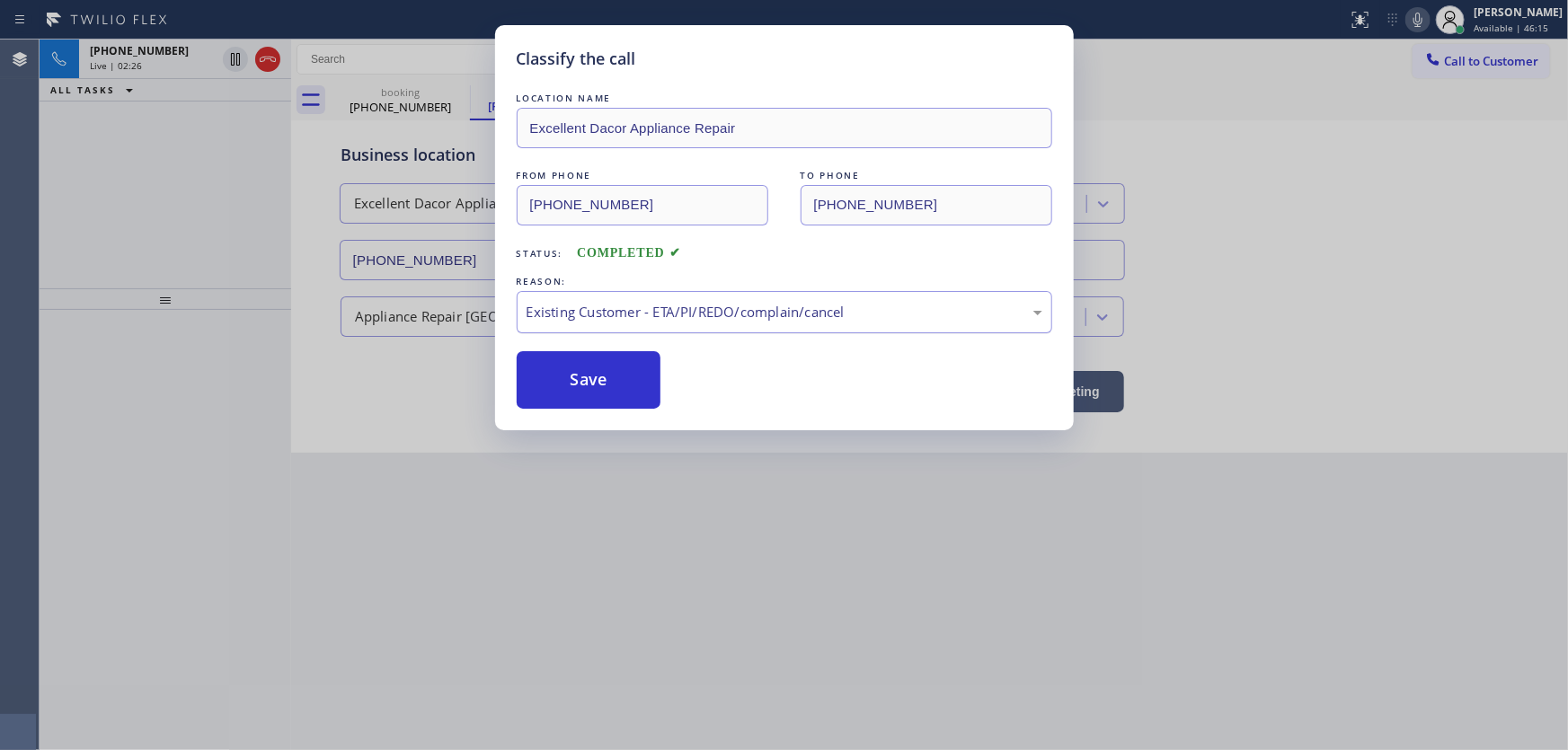
click at [599, 313] on div "Existing Customer - ETA/PI/REDO/complain/cancel" at bounding box center [785, 312] width 516 height 21
click at [596, 393] on button "Save" at bounding box center [589, 380] width 144 height 57
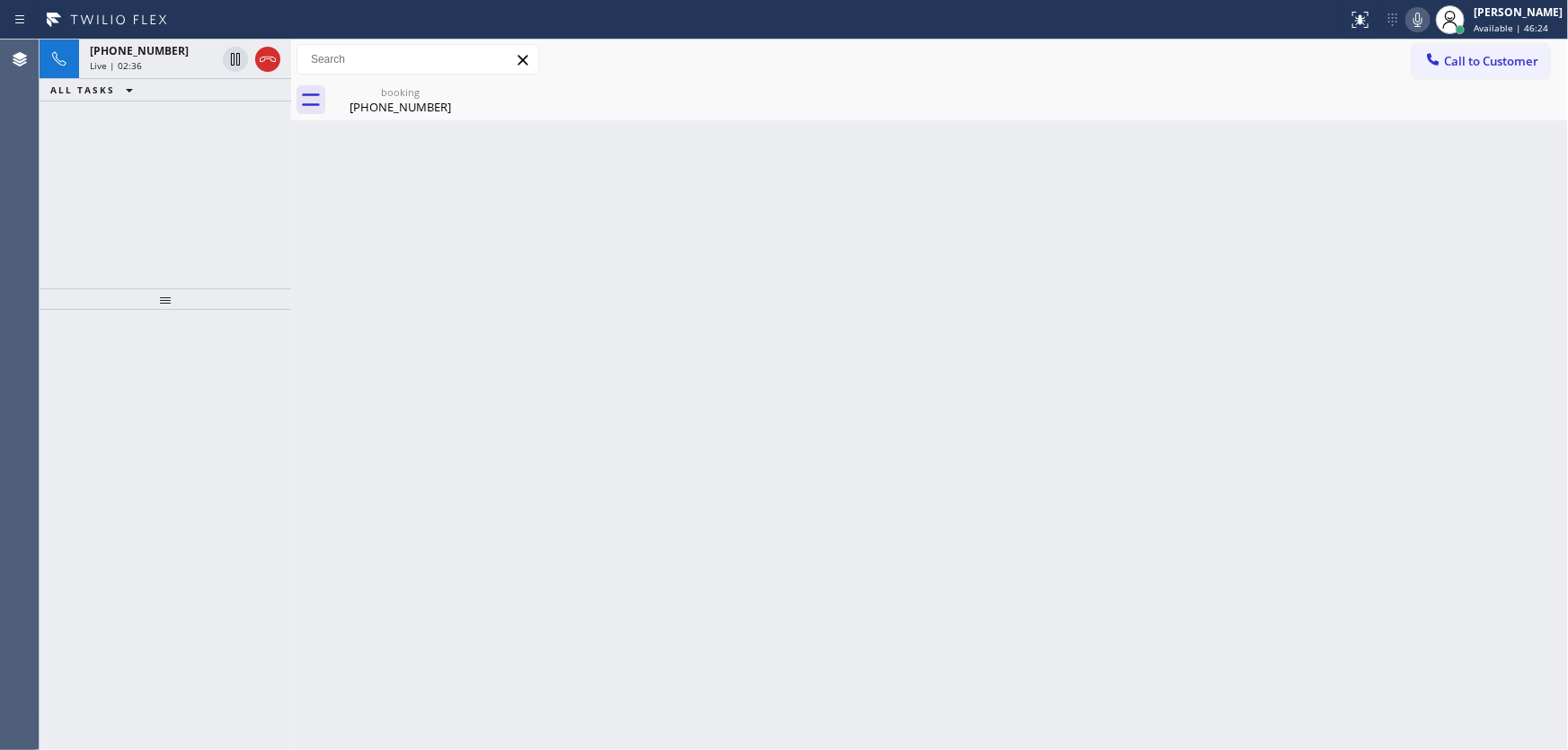
drag, startPoint x: 190, startPoint y: 213, endPoint x: 215, endPoint y: 197, distance: 29.7
click at [190, 213] on div "[PHONE_NUMBER] Live | 02:36 ALL TASKS ALL TASKS ACTIVE TASKS TASKS IN WRAP UP" at bounding box center [165, 163] width 251 height 248
click at [151, 128] on div "[PHONE_NUMBER] Live | 03:52 ALL TASKS ALL TASKS ACTIVE TASKS TASKS IN WRAP UP" at bounding box center [165, 163] width 251 height 248
click at [368, 97] on div "booking" at bounding box center [400, 92] width 136 height 13
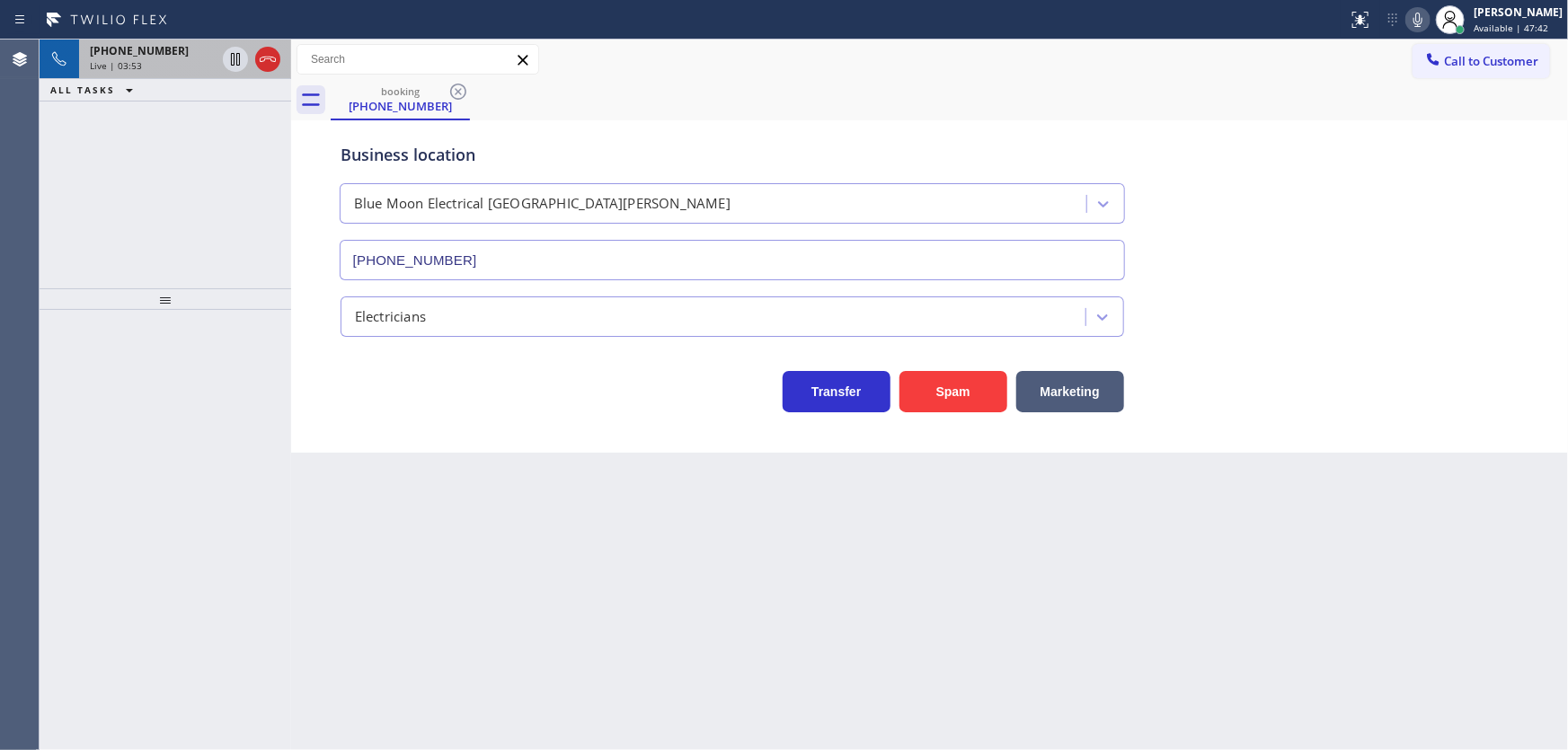
click at [140, 59] on div "Live | 03:53" at bounding box center [153, 65] width 126 height 12
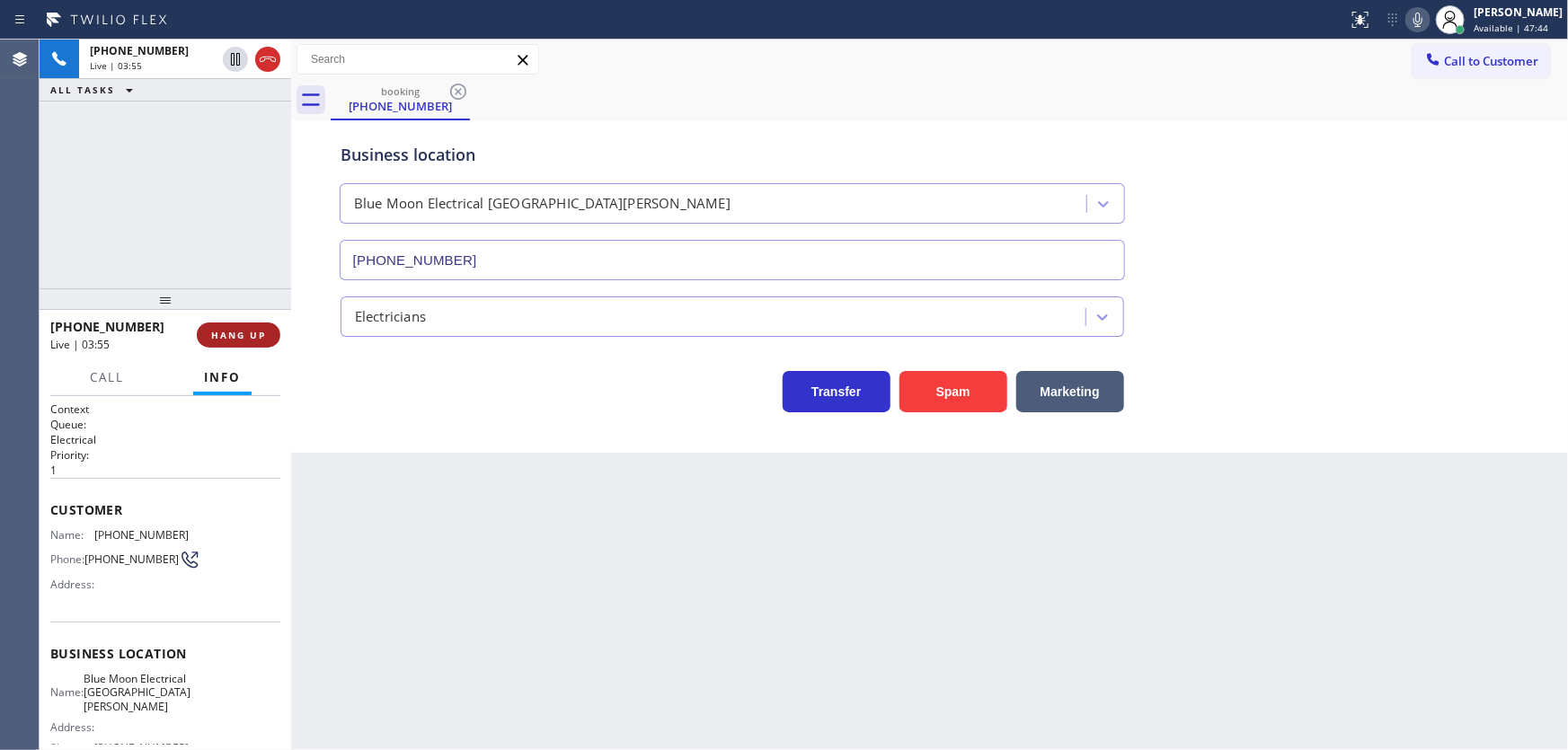
click at [232, 340] on span "HANG UP" at bounding box center [238, 335] width 54 height 12
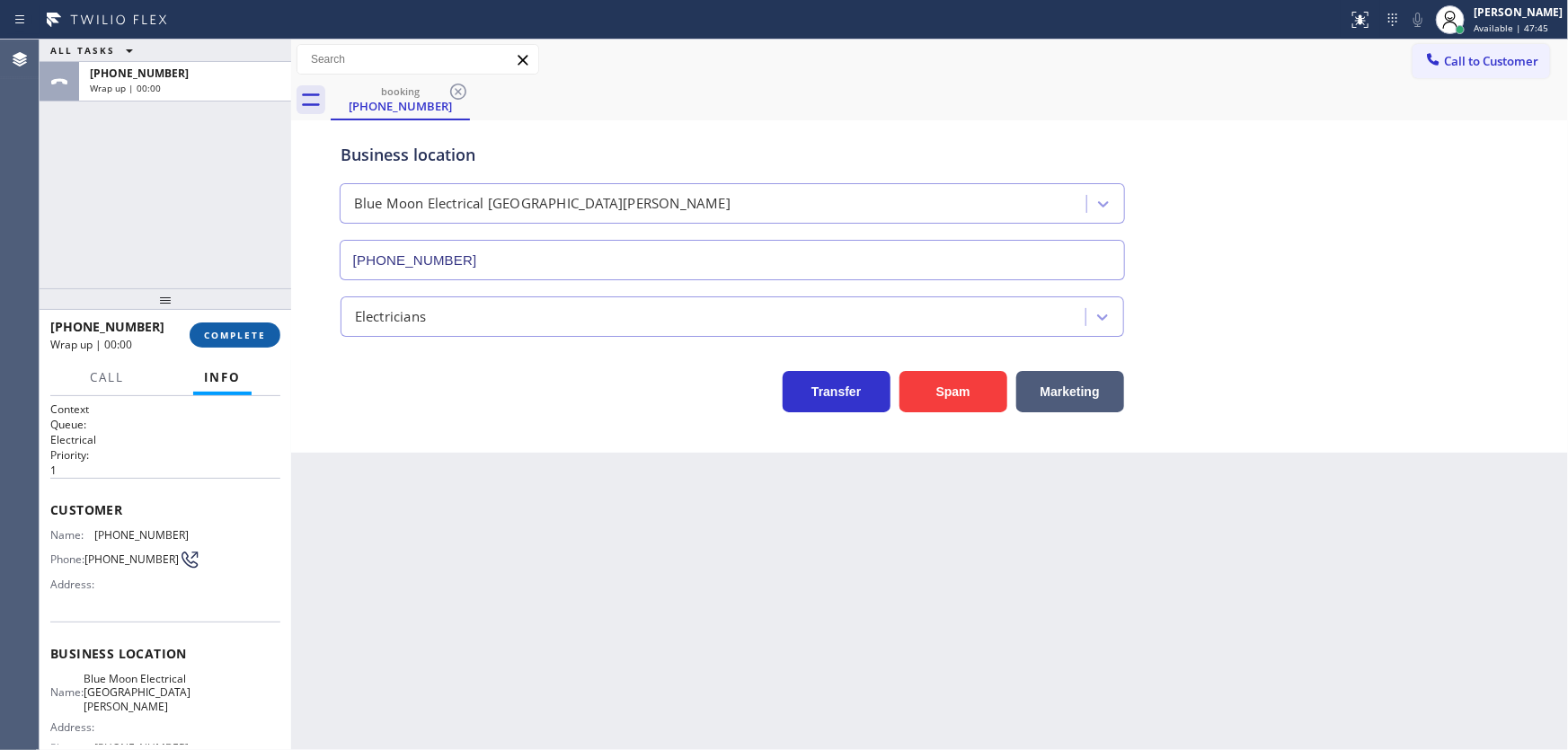
click at [250, 332] on span "COMPLETE" at bounding box center [235, 335] width 62 height 12
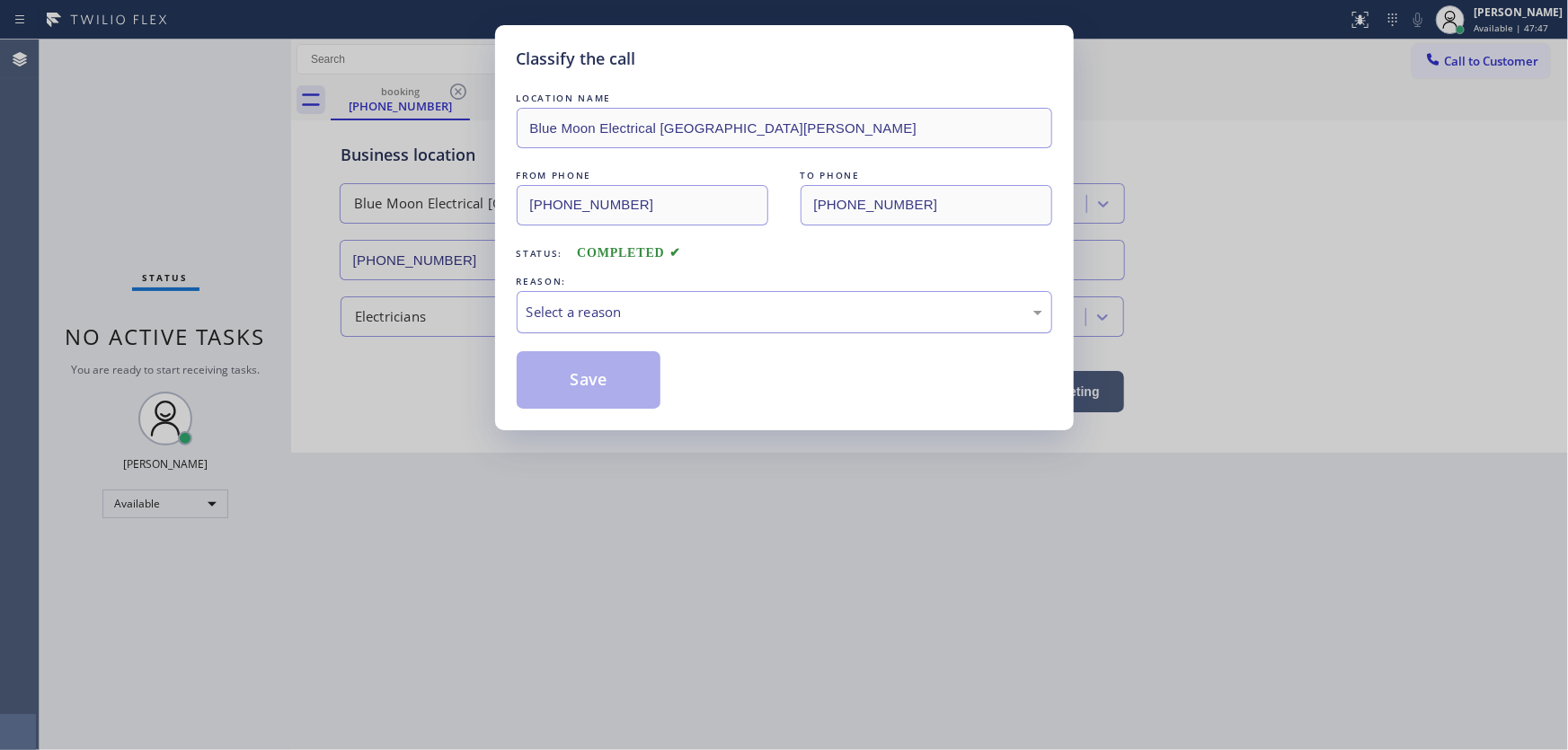
click at [594, 314] on div "Select a reason" at bounding box center [785, 312] width 516 height 21
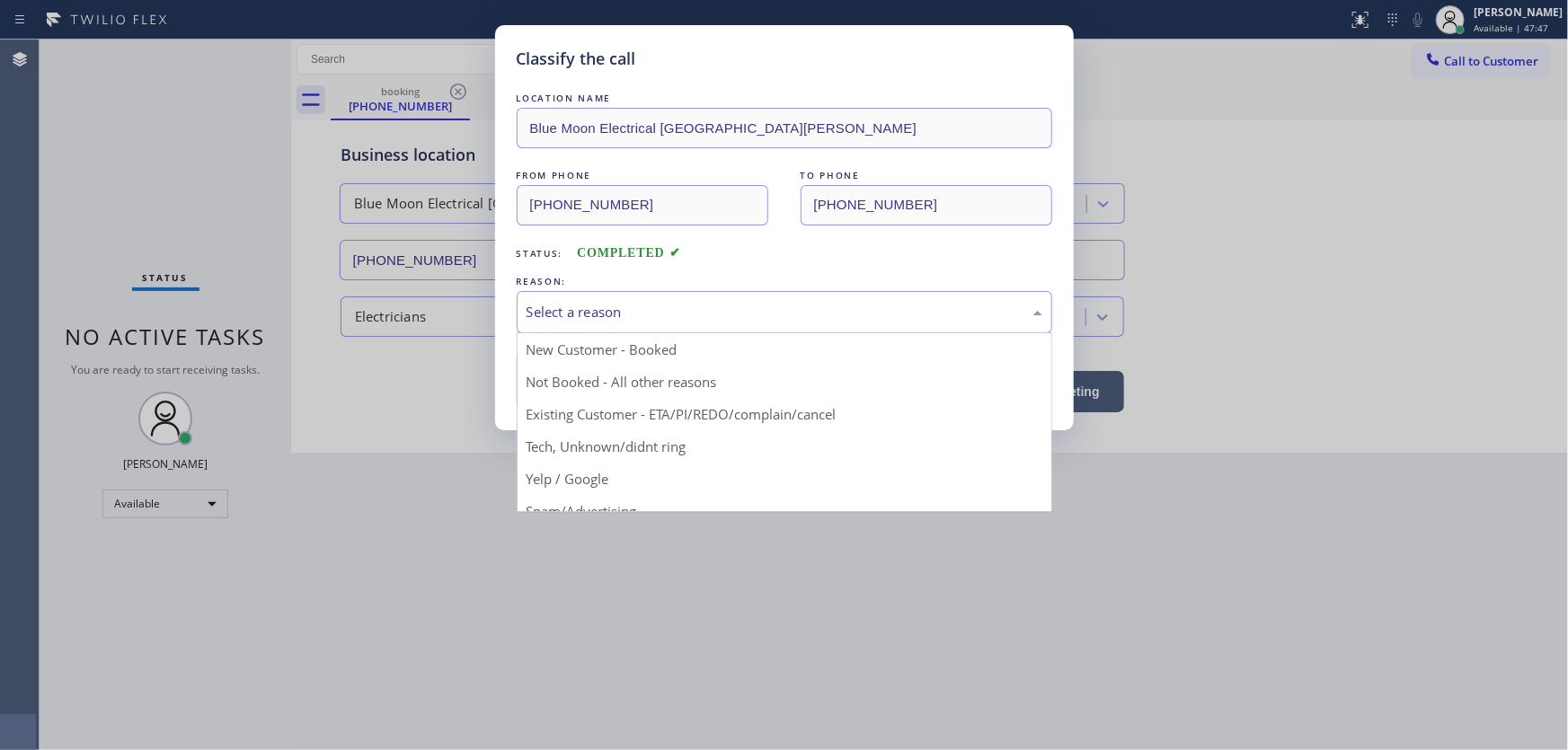
drag, startPoint x: 596, startPoint y: 440, endPoint x: 595, endPoint y: 391, distance: 49.0
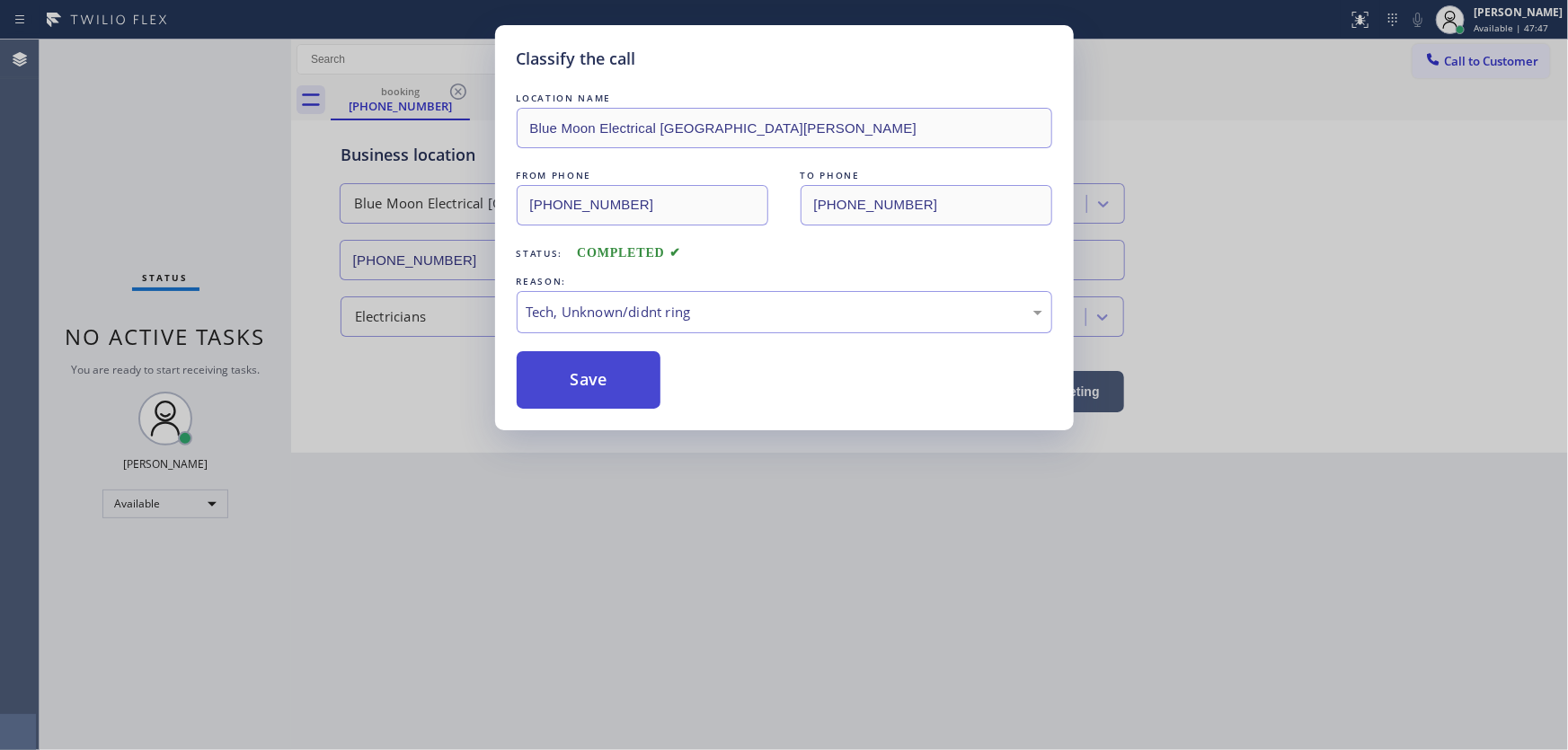
click at [594, 371] on button "Save" at bounding box center [589, 380] width 144 height 57
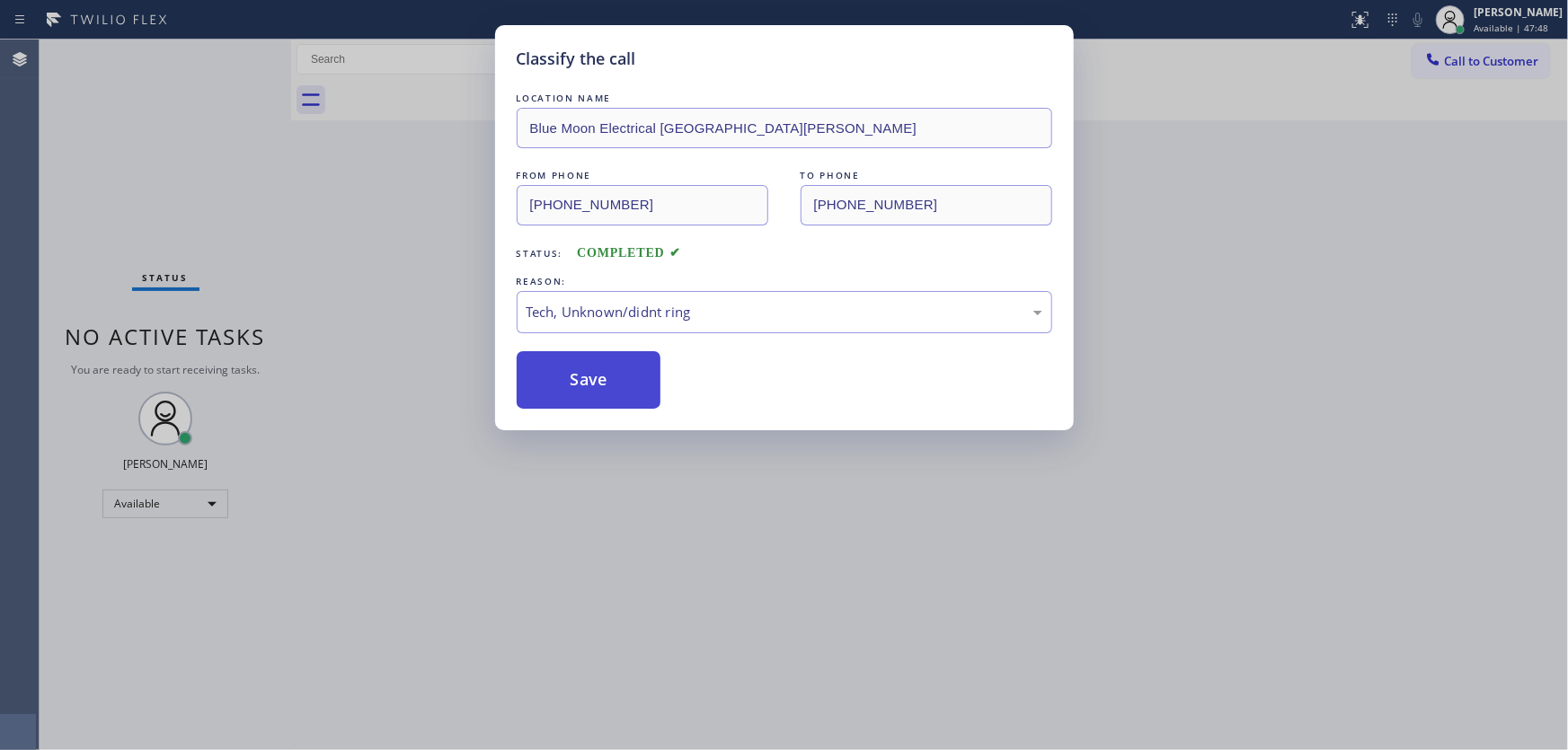
click at [594, 371] on button "Save" at bounding box center [589, 380] width 144 height 57
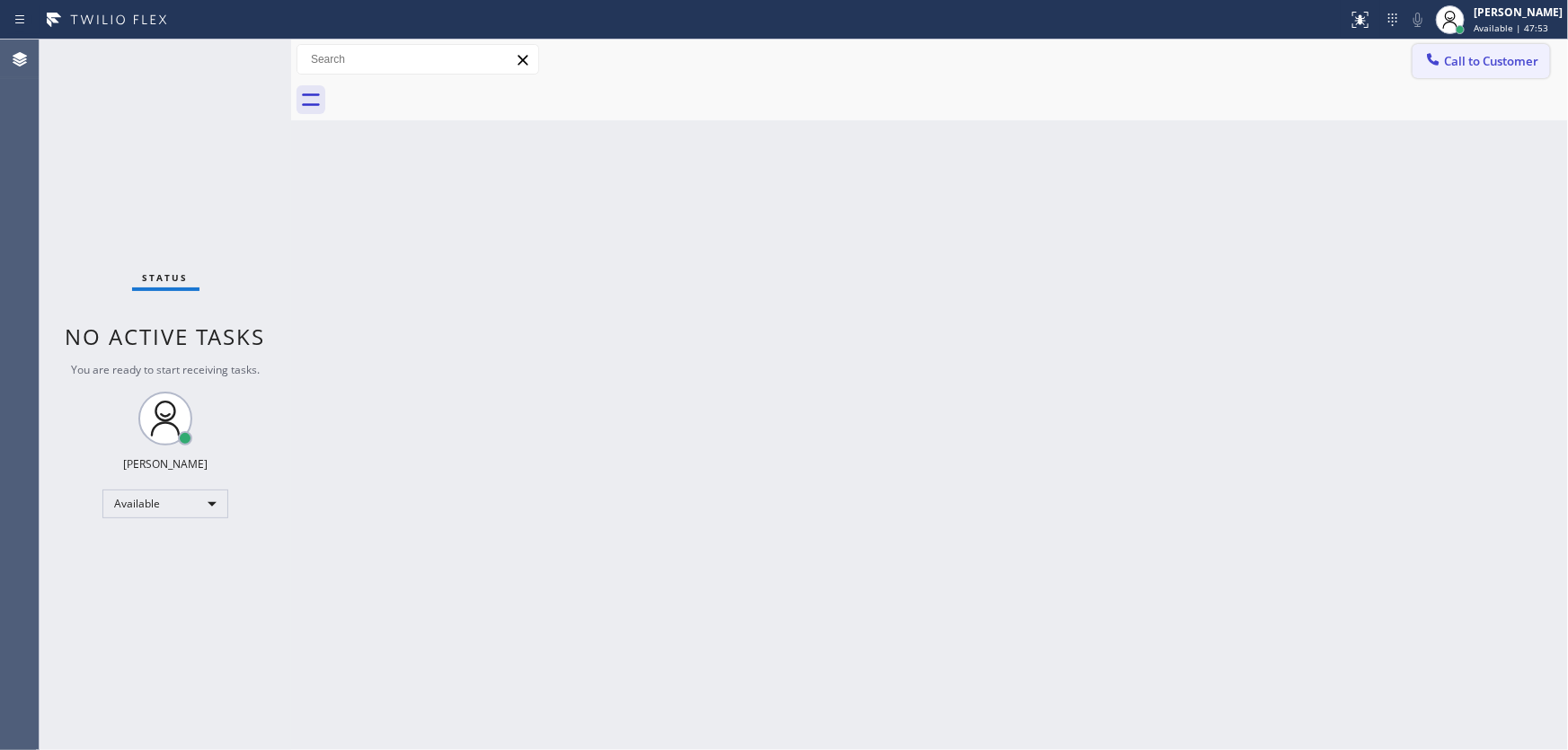
click at [1478, 64] on span "Call to Customer" at bounding box center [1491, 61] width 95 height 16
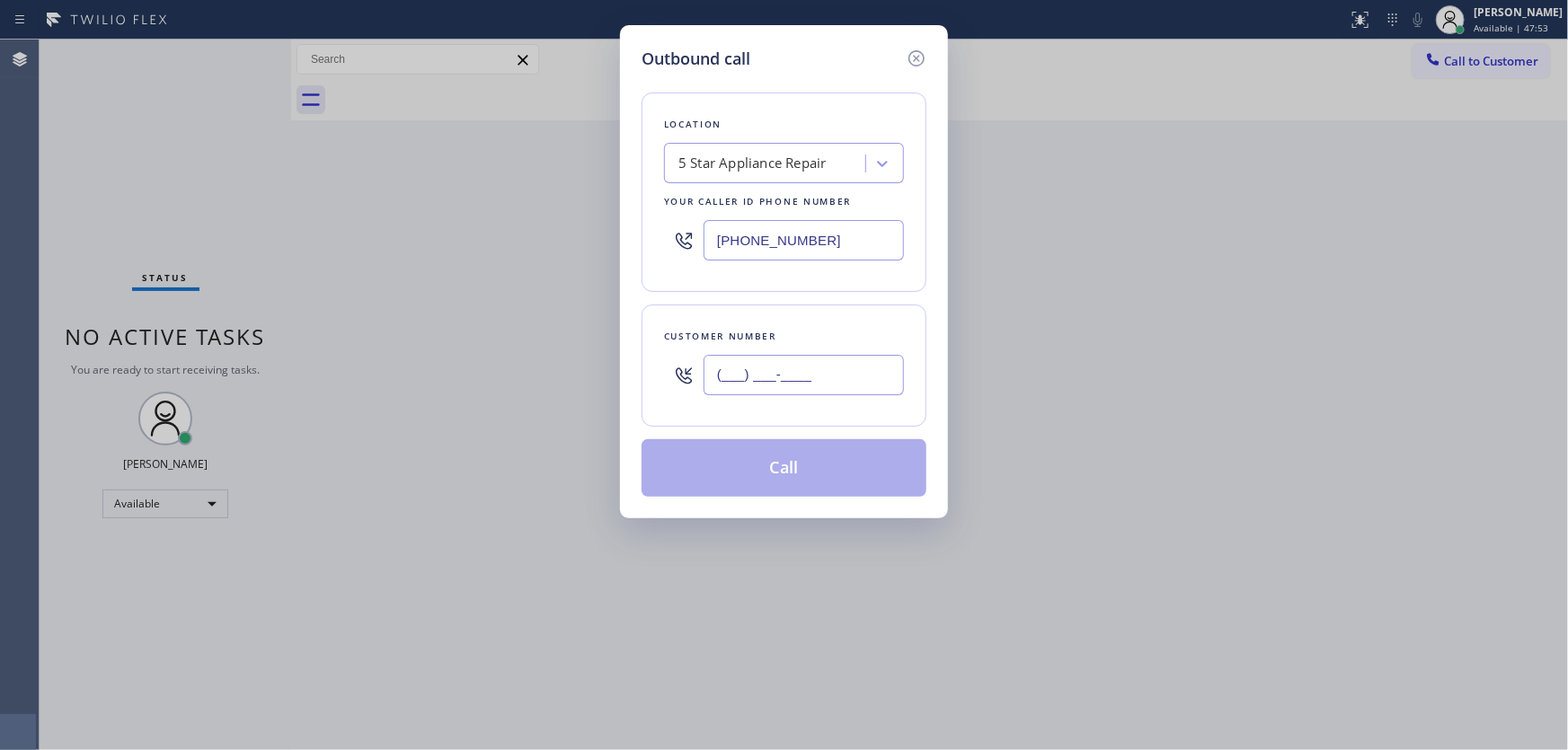
click at [828, 368] on input "(___) ___-____" at bounding box center [804, 375] width 201 height 40
paste input "719) 229-7128"
type input "[PHONE_NUMBER]"
click at [834, 250] on input "[PHONE_NUMBER]" at bounding box center [804, 240] width 201 height 40
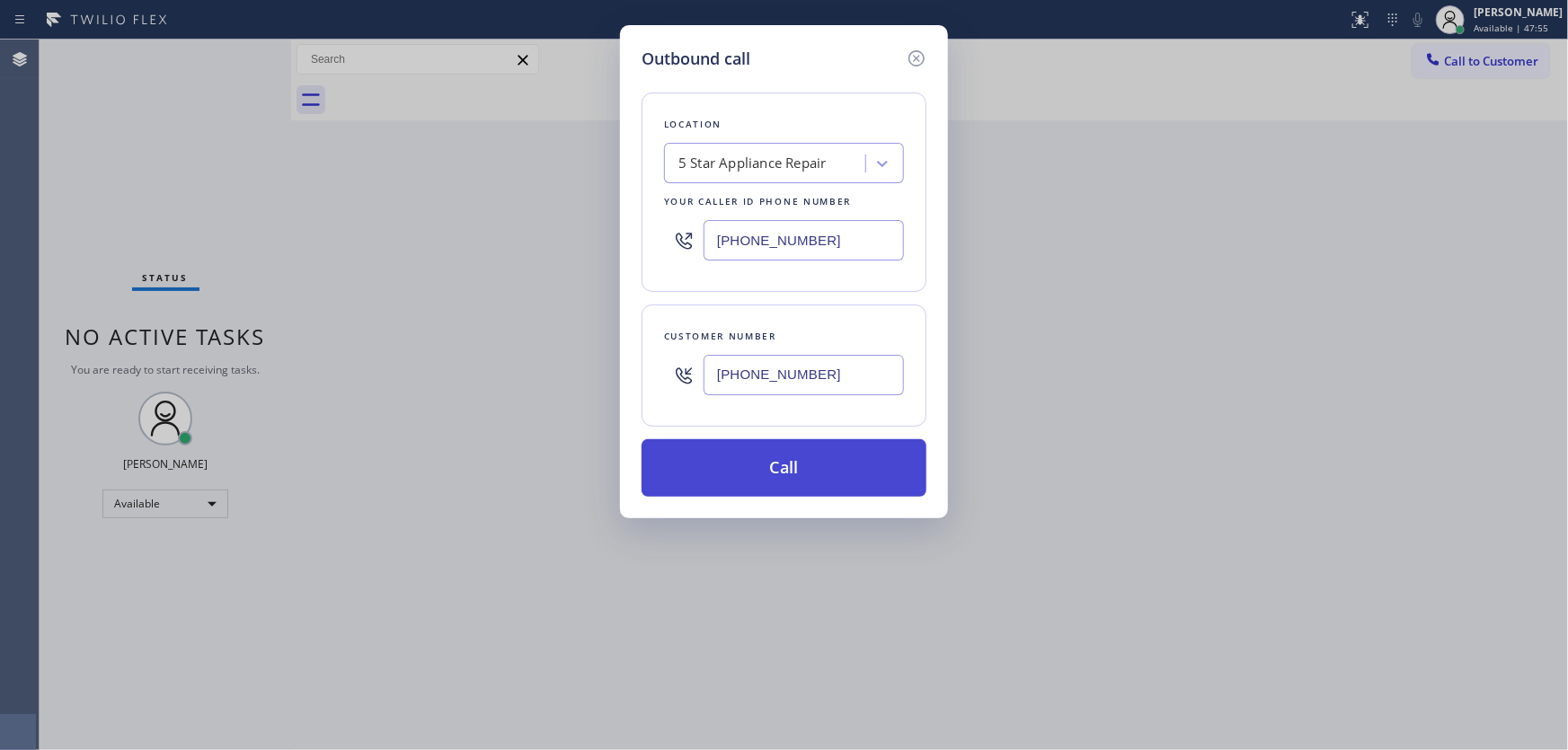
paste input "719) 249-6567"
type input "[PHONE_NUMBER]"
click at [798, 473] on button "Call" at bounding box center [784, 468] width 285 height 57
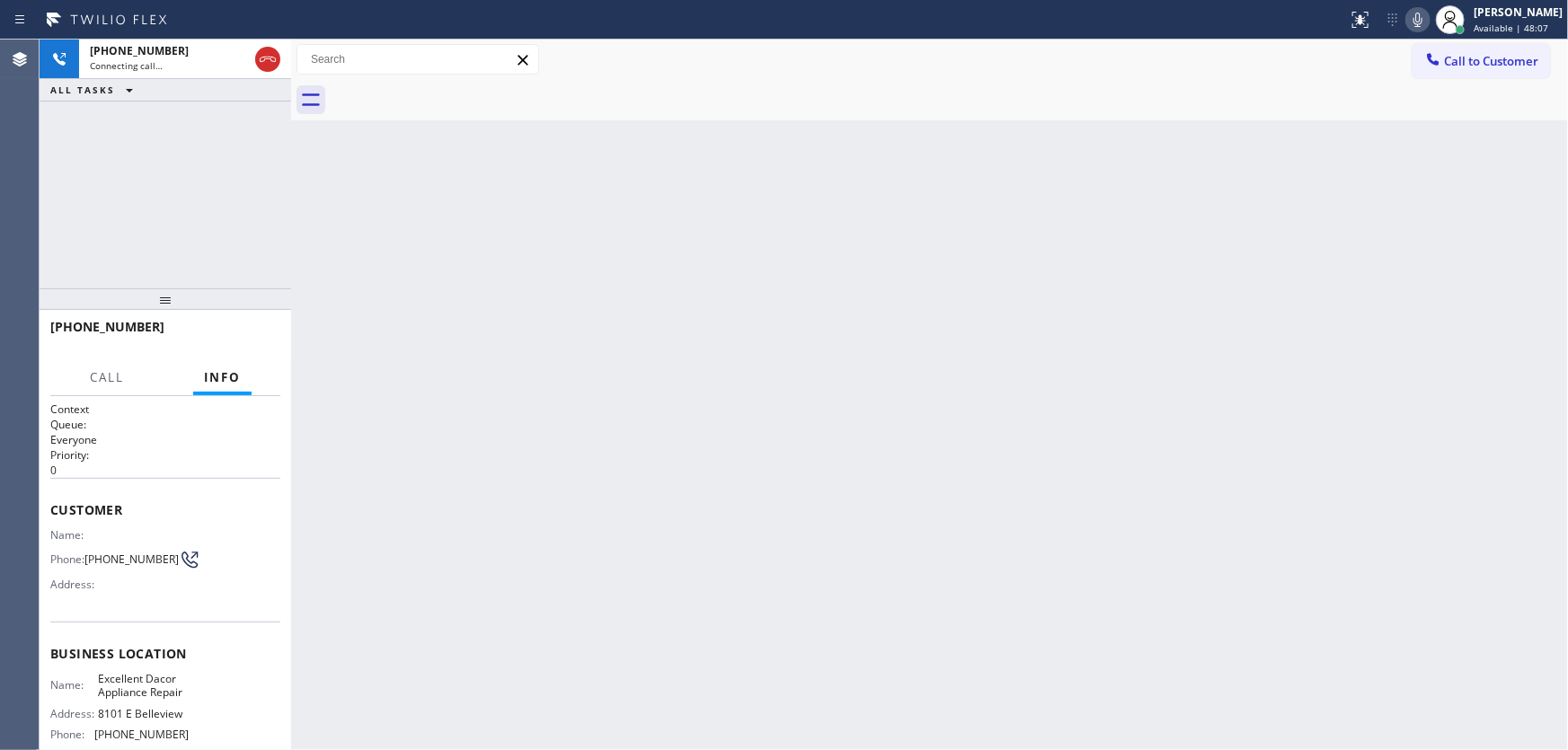
click at [117, 207] on div "[PHONE_NUMBER] Connecting call… ALL TASKS ALL TASKS ACTIVE TASKS TASKS IN WRAP …" at bounding box center [165, 163] width 251 height 248
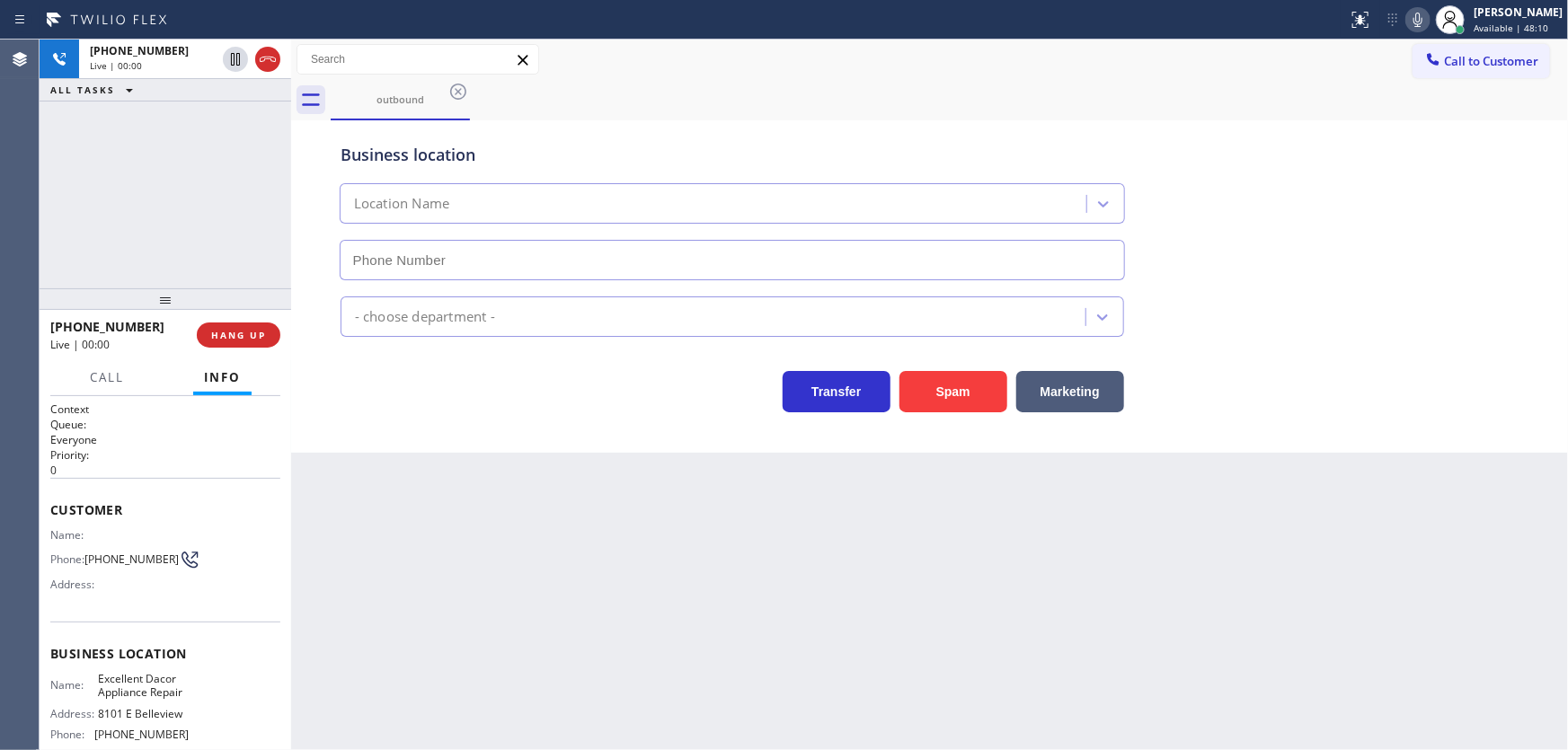
type input "[PHONE_NUMBER]"
click at [264, 329] on span "HANG UP" at bounding box center [238, 335] width 54 height 12
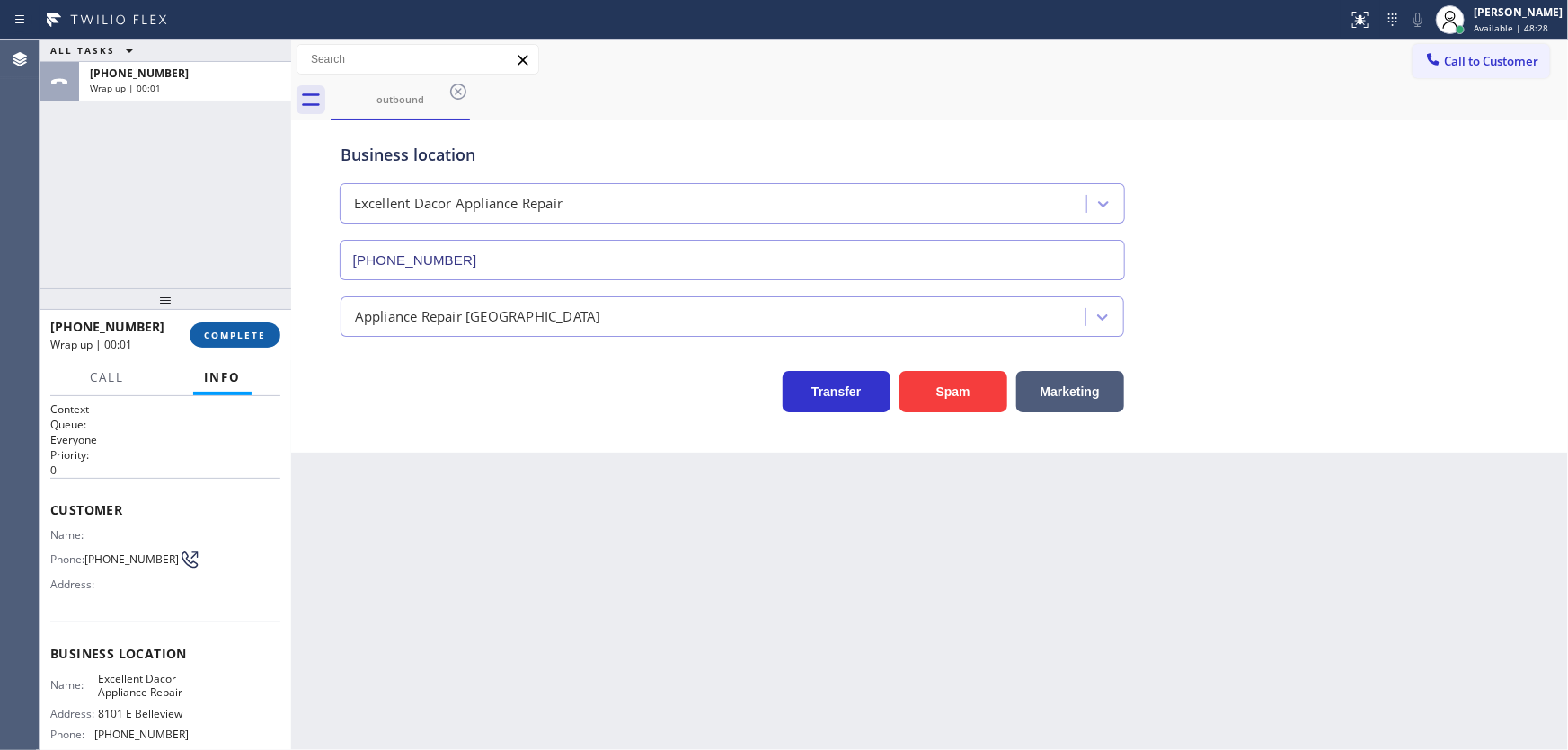
click at [247, 329] on span "COMPLETE" at bounding box center [235, 335] width 62 height 12
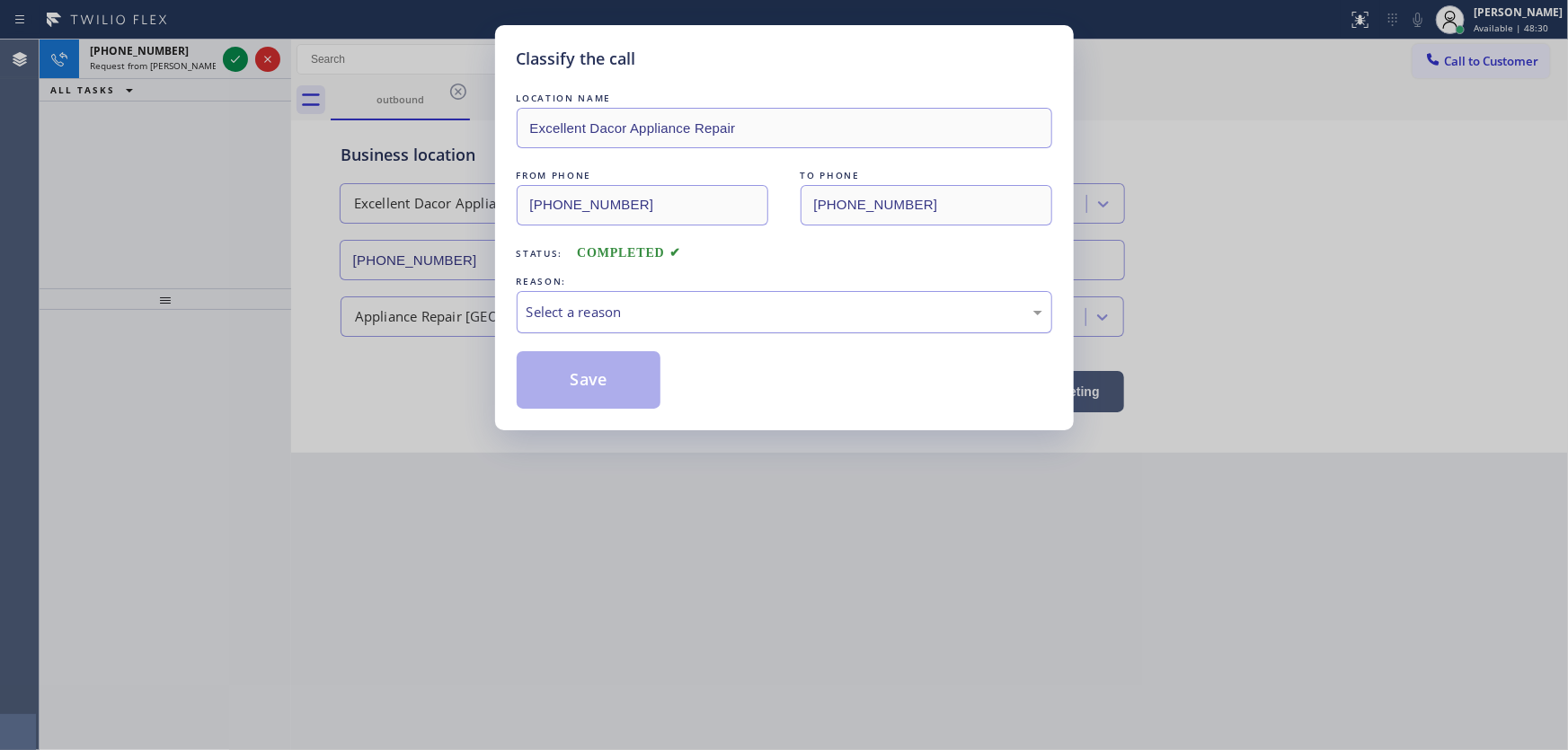
click at [587, 302] on div "Select a reason" at bounding box center [785, 312] width 516 height 21
click at [589, 376] on button "Save" at bounding box center [589, 380] width 144 height 57
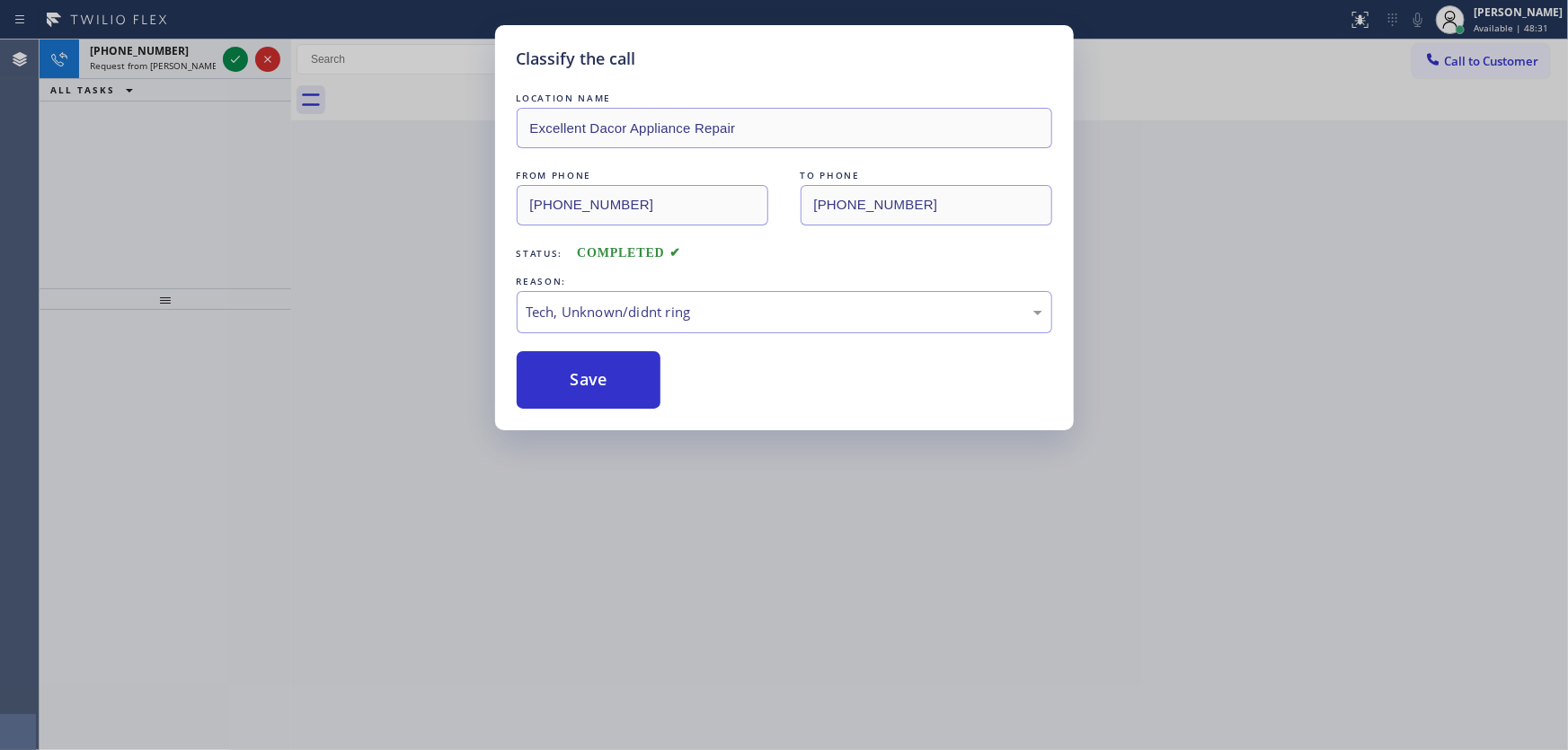
click at [234, 59] on div "Classify the call LOCATION NAME Excellent Dacor Appliance Repair FROM PHONE [PH…" at bounding box center [784, 375] width 1568 height 750
click at [234, 59] on div "Classify the call LOCATION NAME Wolf Appliance Expert FROM PHONE [PHONE_NUMBER]…" at bounding box center [804, 395] width 1529 height 711
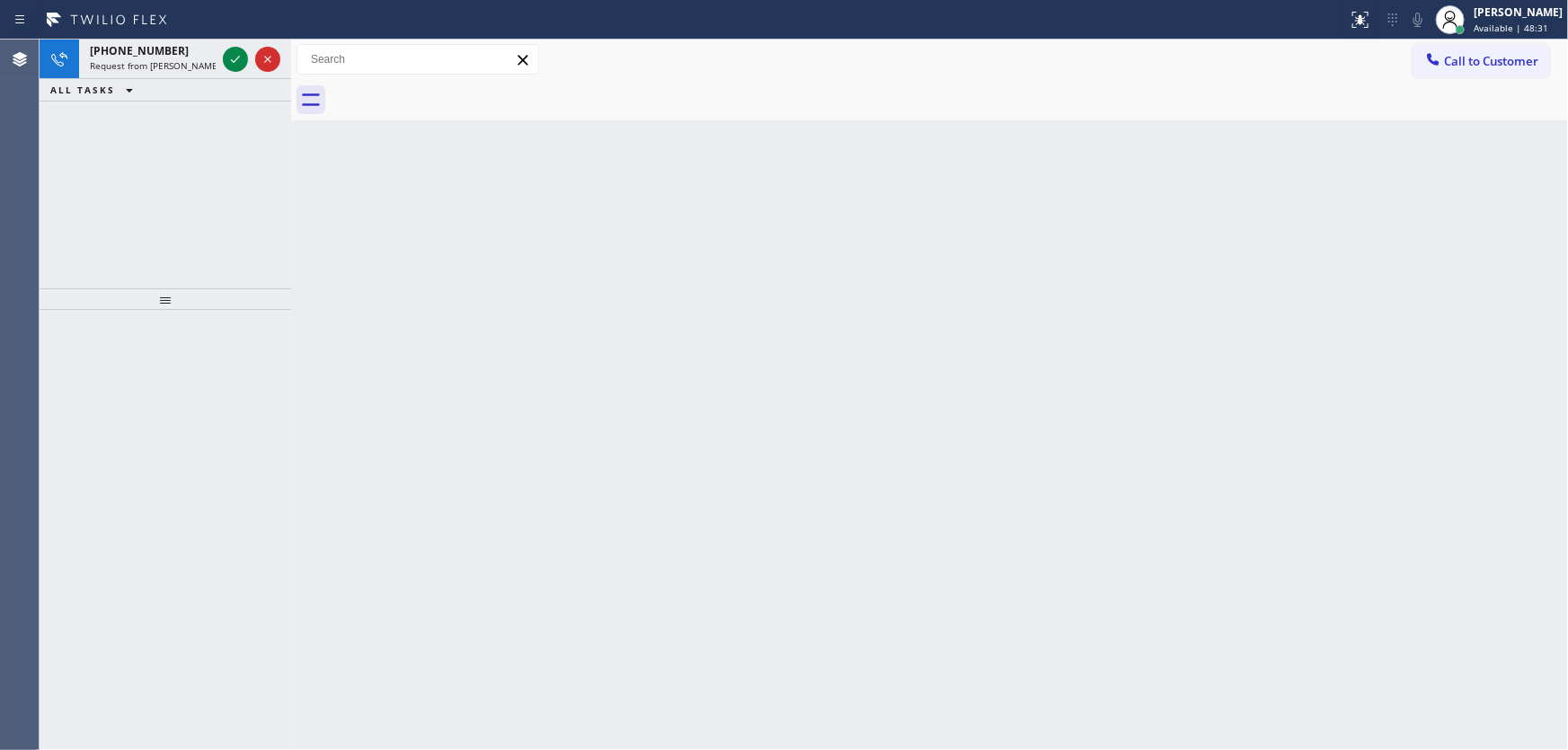
click at [234, 59] on icon at bounding box center [235, 59] width 22 height 22
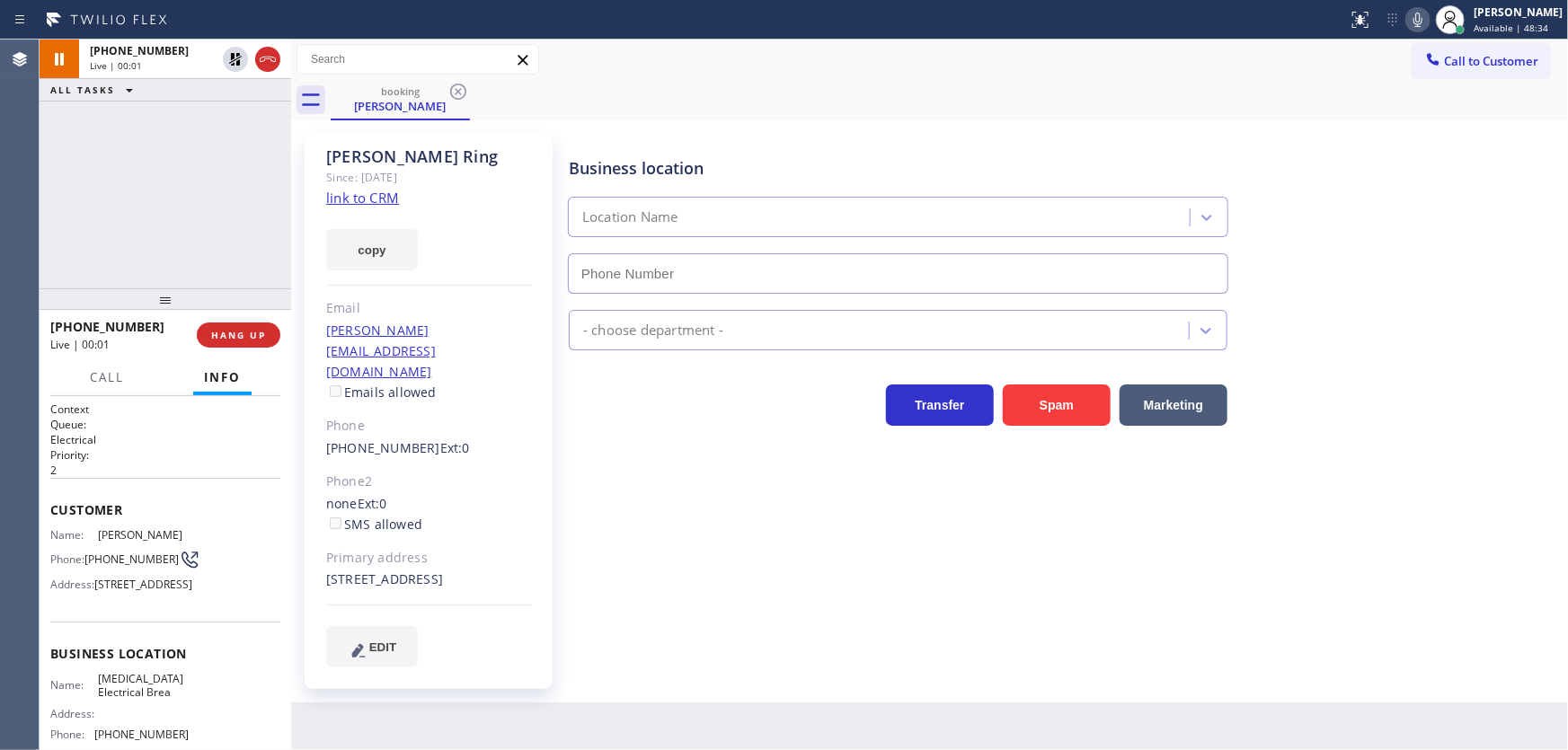
type input "[PHONE_NUMBER]"
click at [354, 200] on link "link to CRM" at bounding box center [363, 197] width 73 height 18
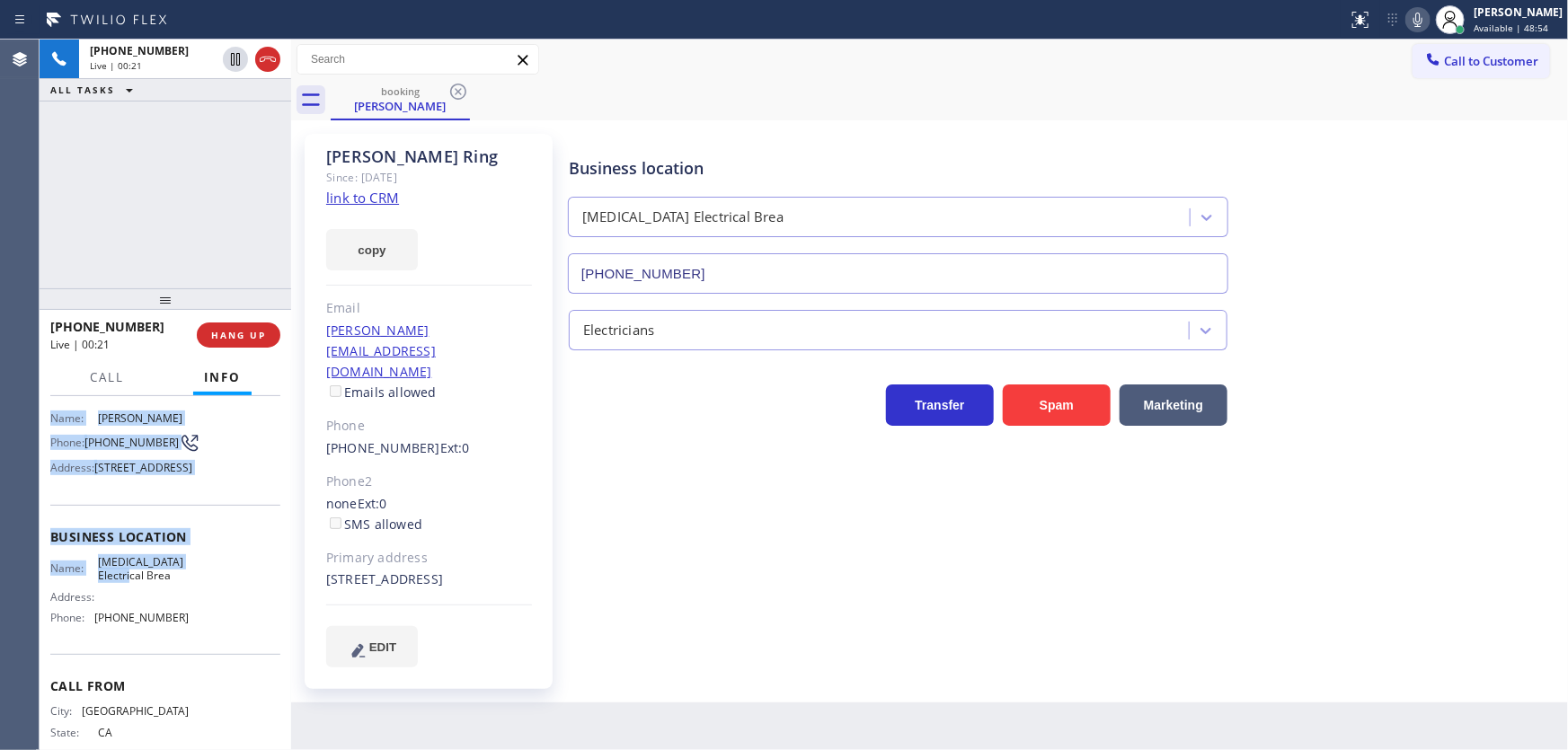
scroll to position [193, 0]
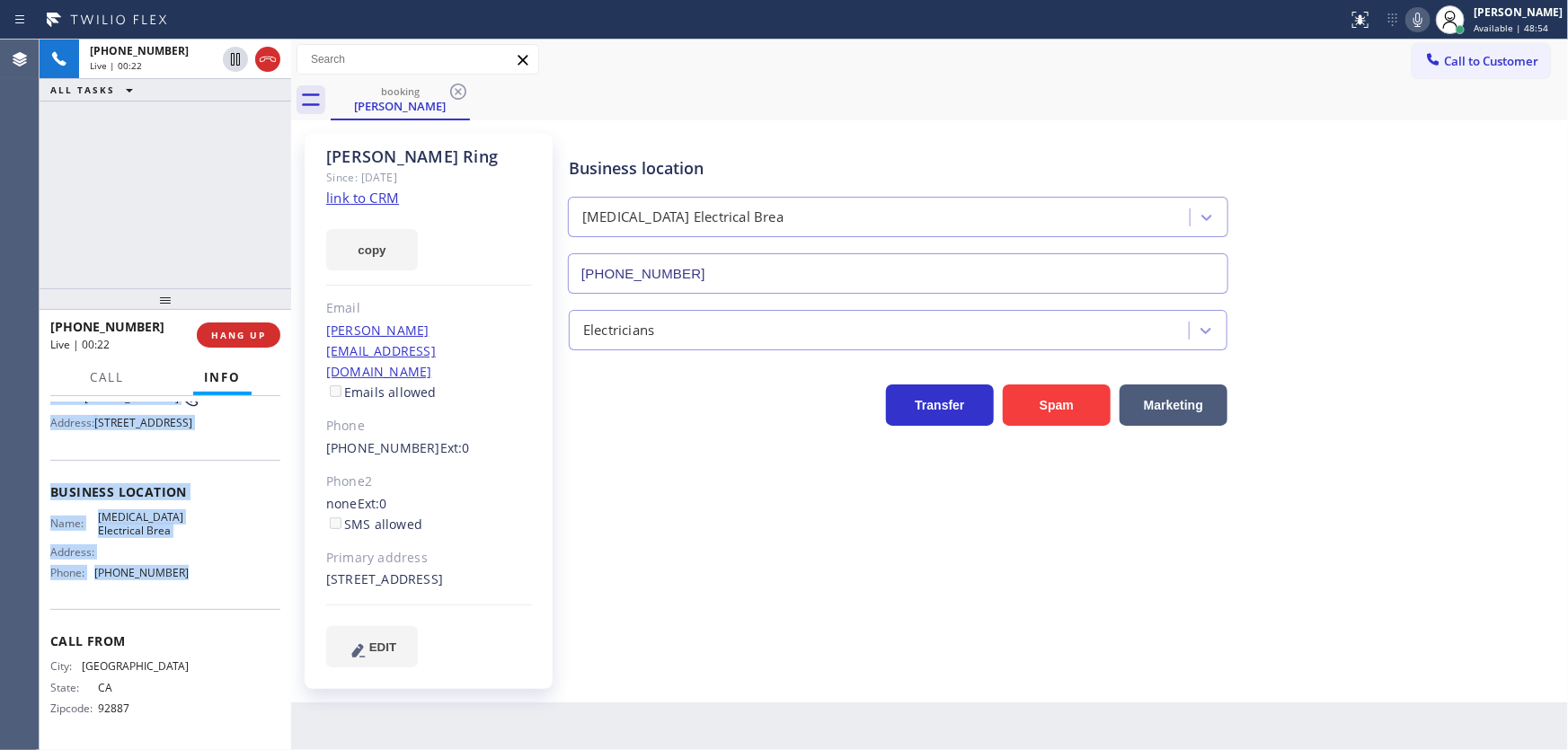
drag, startPoint x: 41, startPoint y: 507, endPoint x: 185, endPoint y: 578, distance: 160.6
click at [185, 578] on div "Context Queue: Electrical Priority: 2 Customer Name: [PERSON_NAME] Ring Phone: …" at bounding box center [165, 574] width 251 height 355
copy div "Customer Name: [PERSON_NAME] Ring Phone: [PHONE_NUMBER] Address: [STREET_ADDRES…"
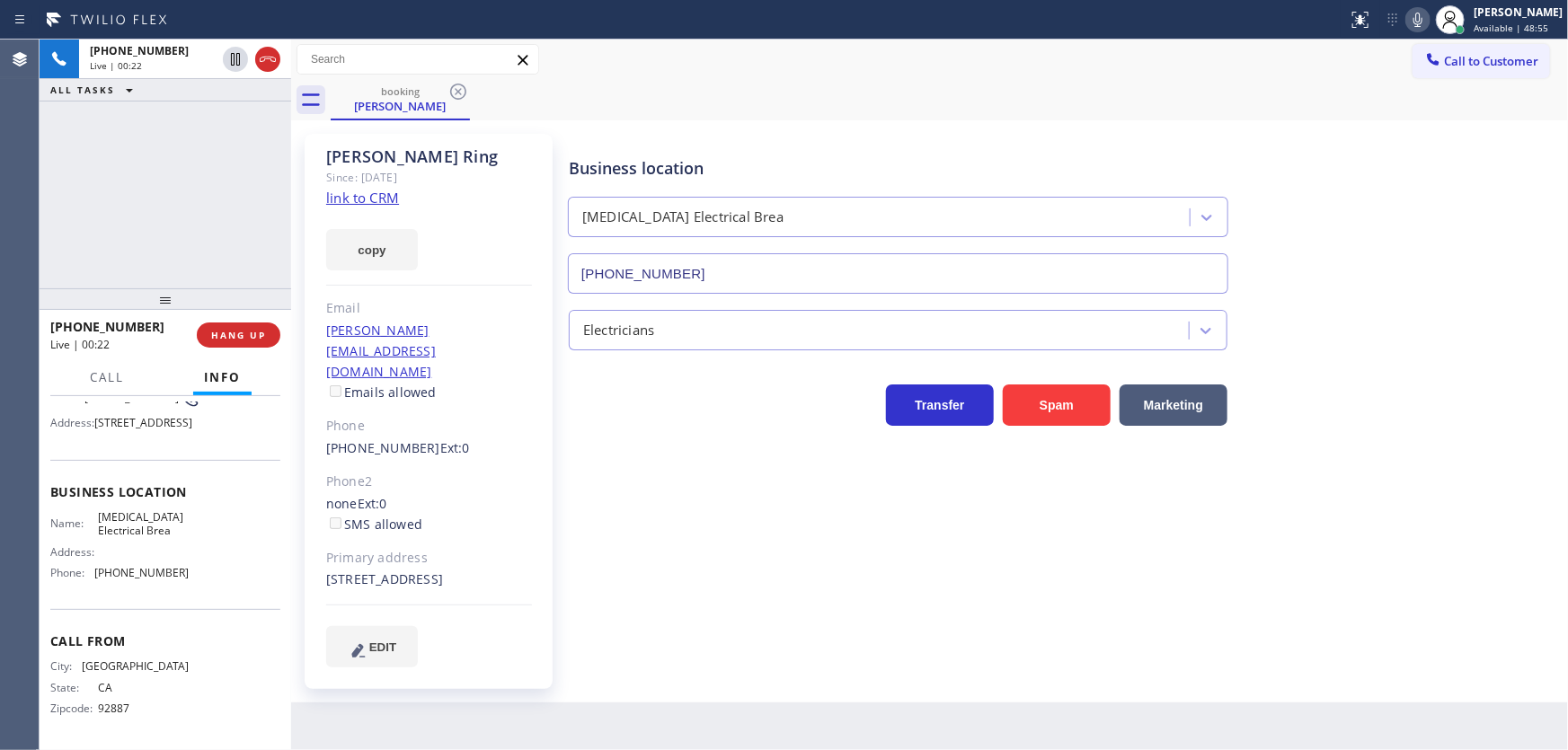
click at [160, 229] on div "[PHONE_NUMBER] Live | 00:22 ALL TASKS ALL TASKS ACTIVE TASKS TASKS IN WRAP UP" at bounding box center [165, 163] width 251 height 248
click at [79, 204] on div "[PHONE_NUMBER] Live | 02:28 ALL TASKS ALL TASKS ACTIVE TASKS TASKS IN WRAP UP" at bounding box center [165, 163] width 251 height 248
click at [1423, 23] on icon at bounding box center [1419, 19] width 9 height 14
click at [234, 54] on icon at bounding box center [235, 59] width 22 height 22
click at [233, 54] on icon at bounding box center [234, 59] width 12 height 12
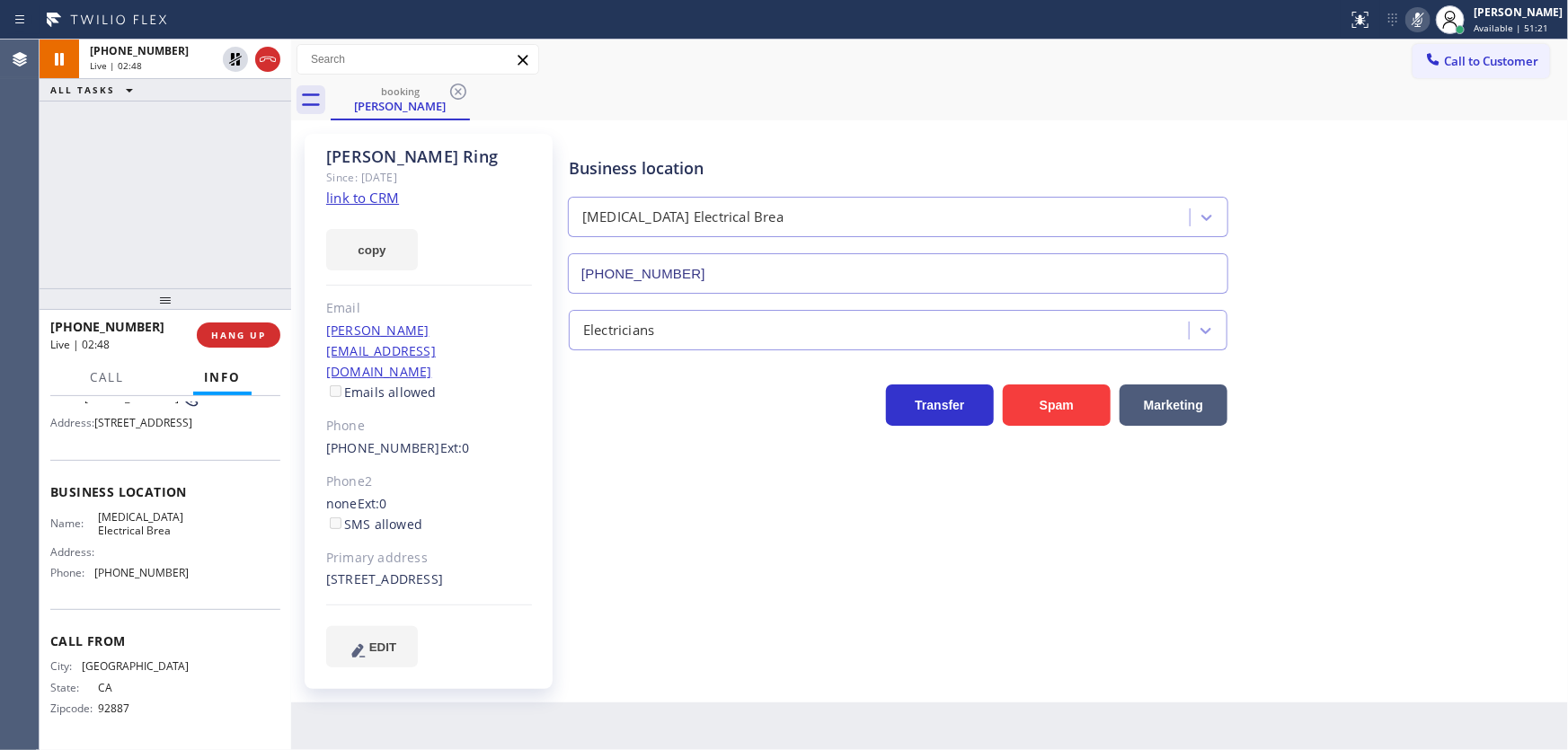
click at [1423, 18] on icon at bounding box center [1419, 19] width 9 height 14
click at [215, 155] on div "[PHONE_NUMBER] Live | 02:49 ALL TASKS ALL TASKS ACTIVE TASKS TASKS IN WRAP UP" at bounding box center [165, 163] width 251 height 248
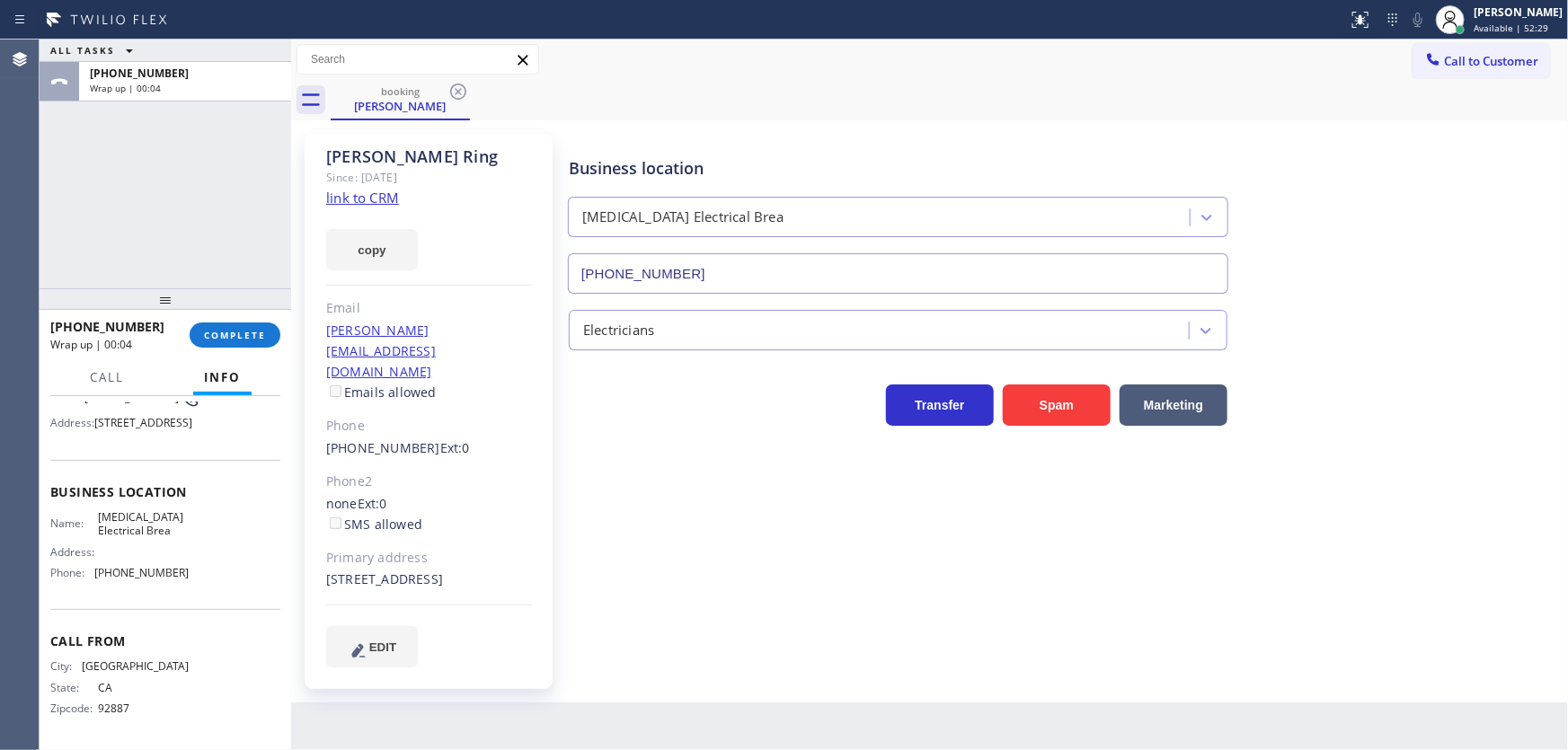
click at [224, 320] on div "[PHONE_NUMBER] Wrap up | 00:04 COMPLETE" at bounding box center [165, 336] width 230 height 47
click at [226, 331] on span "COMPLETE" at bounding box center [235, 335] width 62 height 12
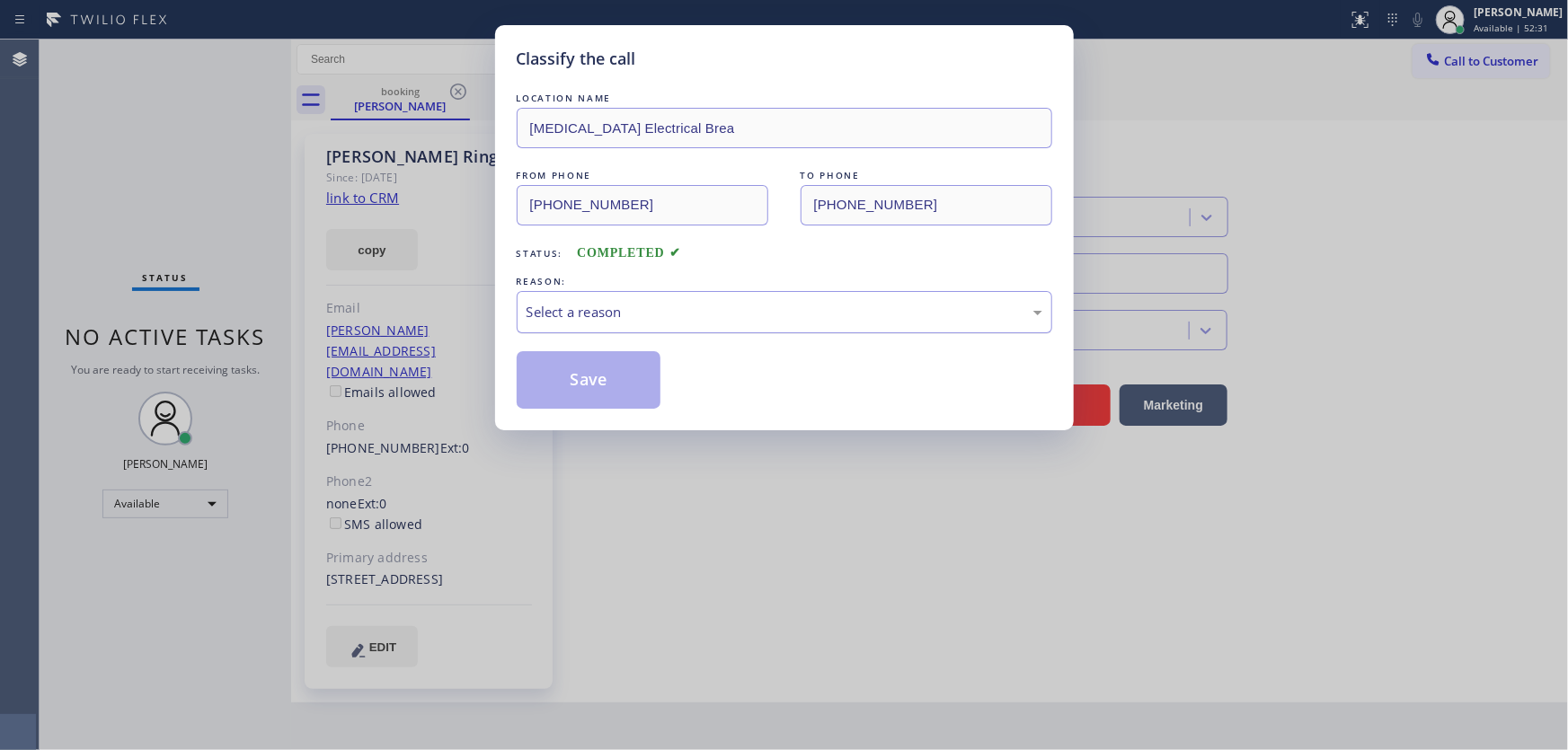
drag, startPoint x: 587, startPoint y: 312, endPoint x: 587, endPoint y: 327, distance: 15.0
click at [587, 312] on div "Select a reason" at bounding box center [785, 312] width 516 height 21
drag, startPoint x: 576, startPoint y: 375, endPoint x: 400, endPoint y: 121, distance: 309.0
click at [575, 375] on button "Save" at bounding box center [589, 380] width 144 height 57
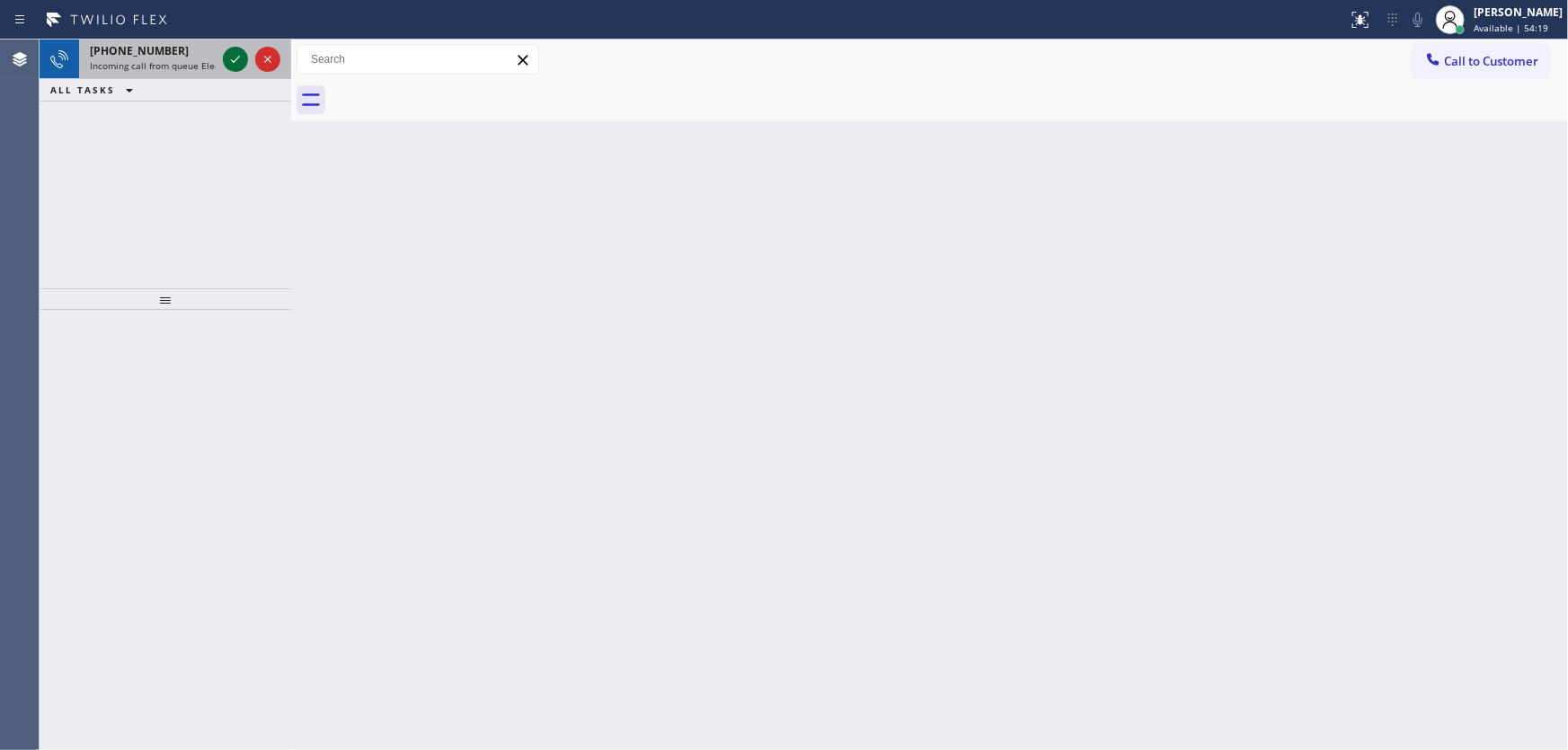
click at [236, 55] on icon at bounding box center [235, 59] width 22 height 22
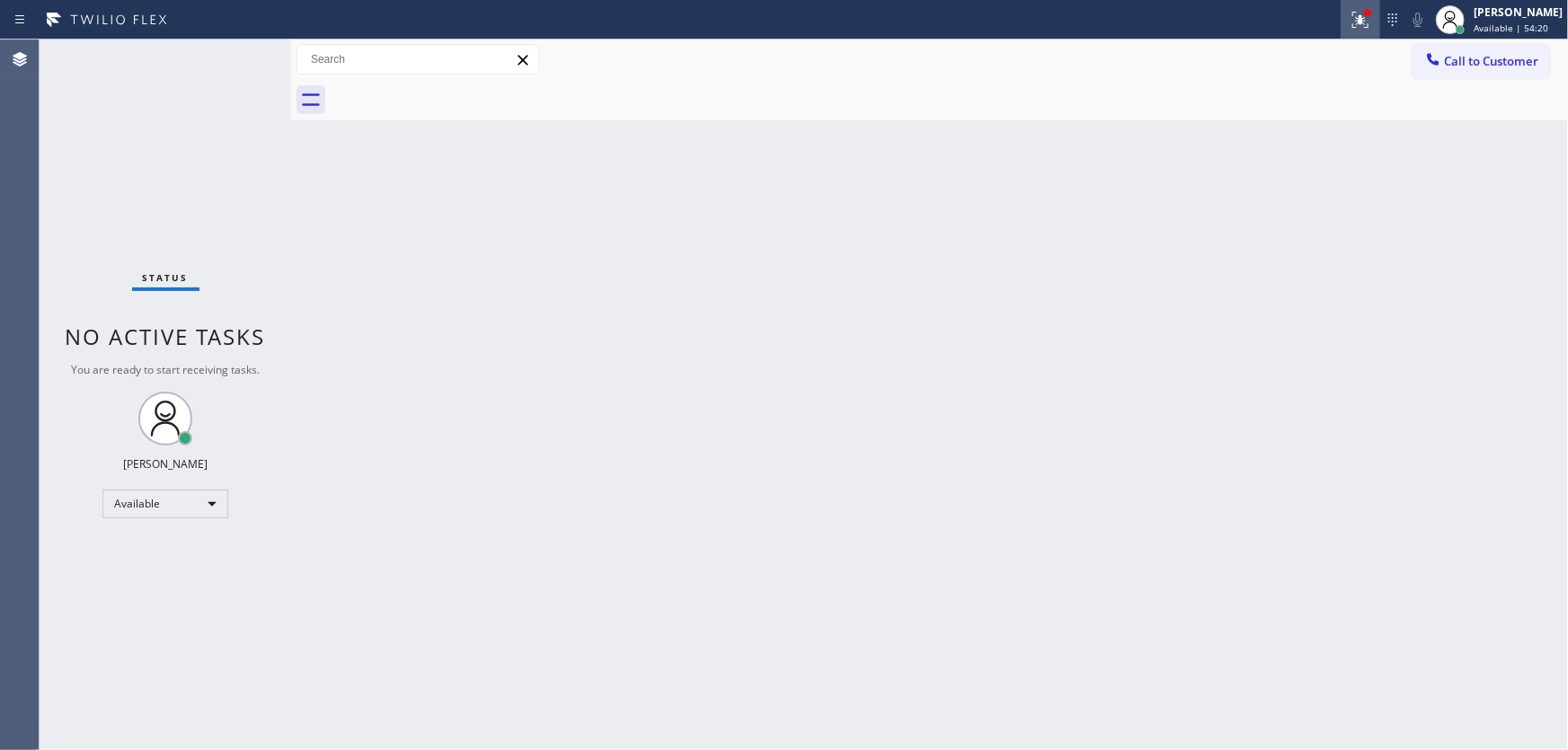
click at [1356, 25] on div at bounding box center [1361, 20] width 39 height 22
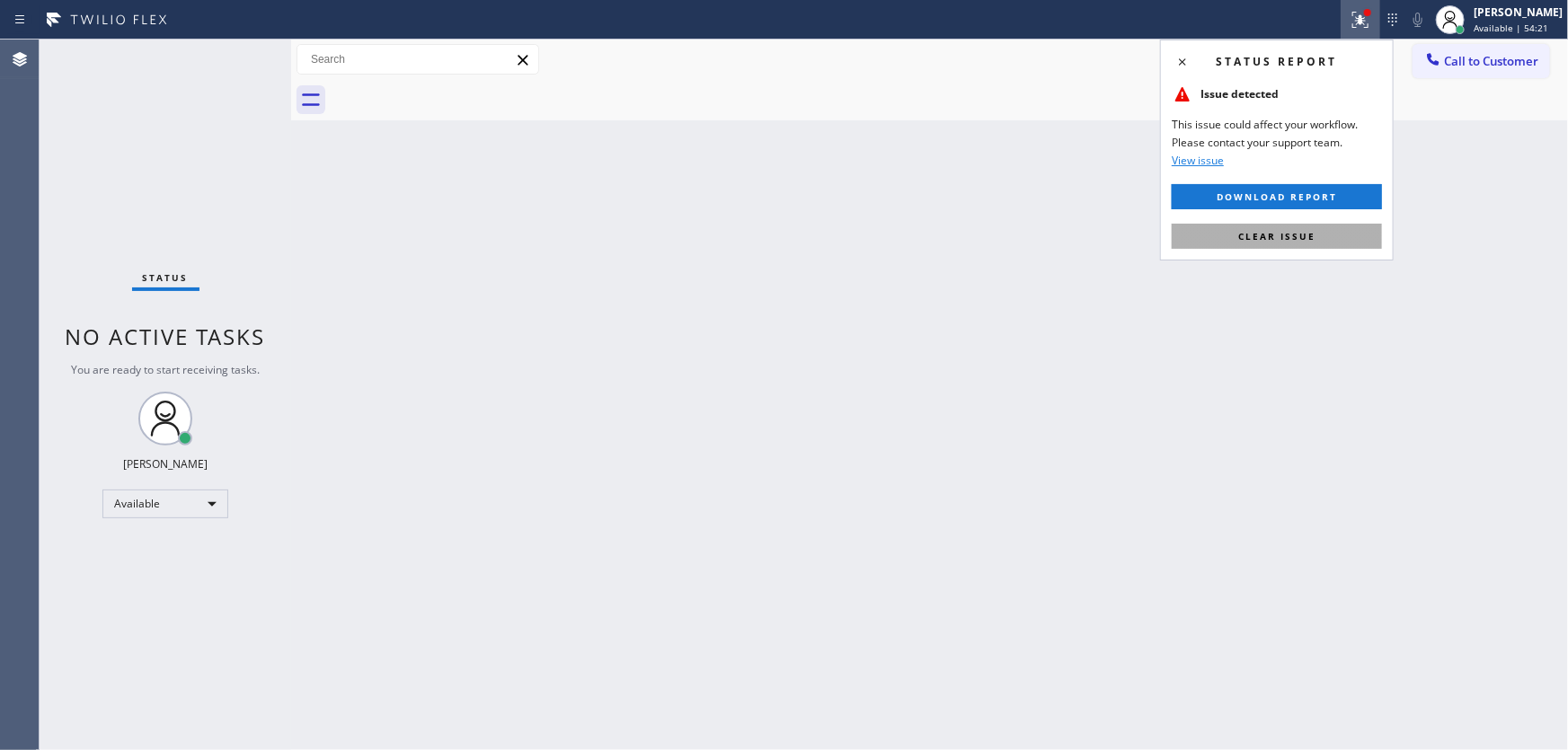
click at [1259, 242] on span "Clear issue" at bounding box center [1277, 235] width 77 height 12
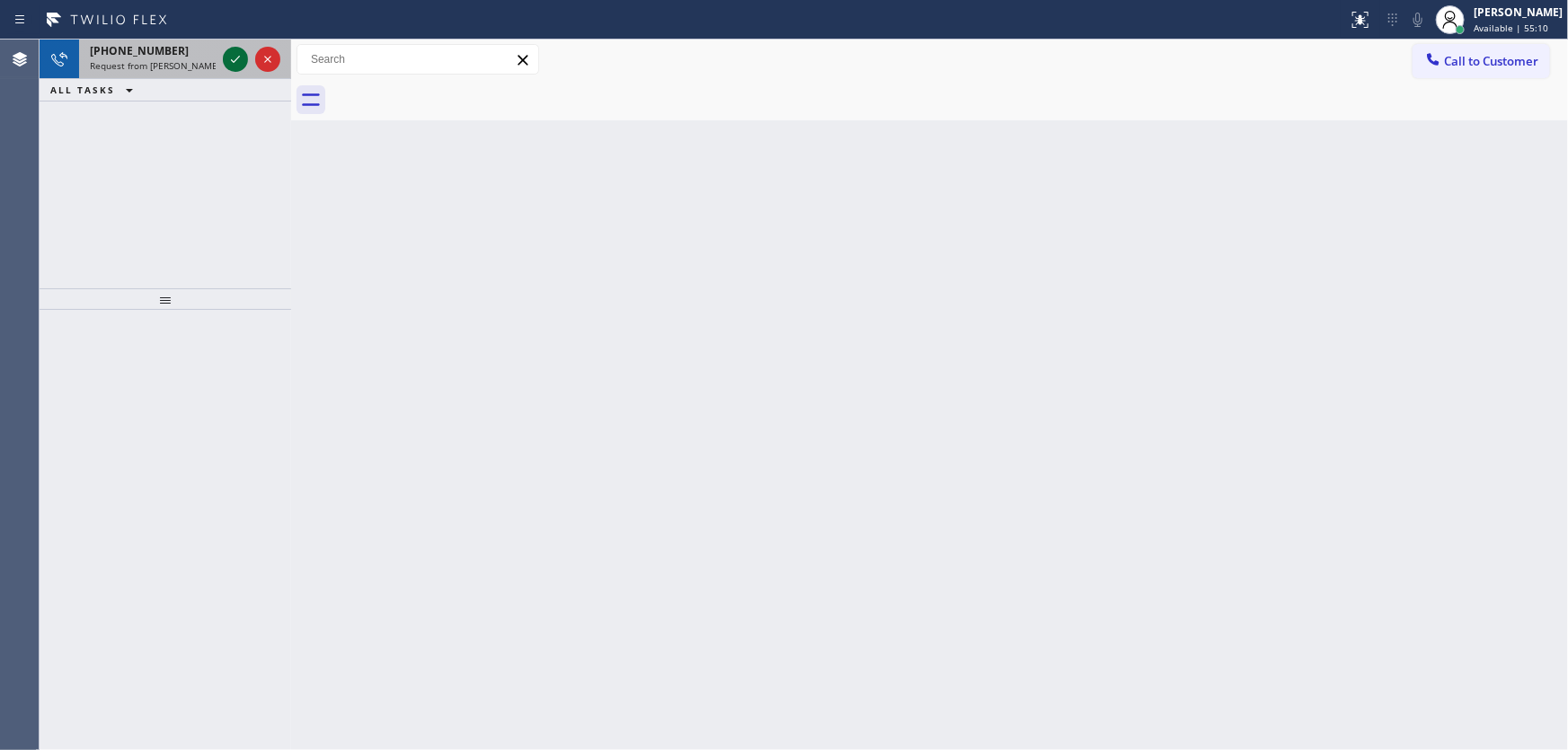
click at [238, 54] on icon at bounding box center [235, 59] width 22 height 22
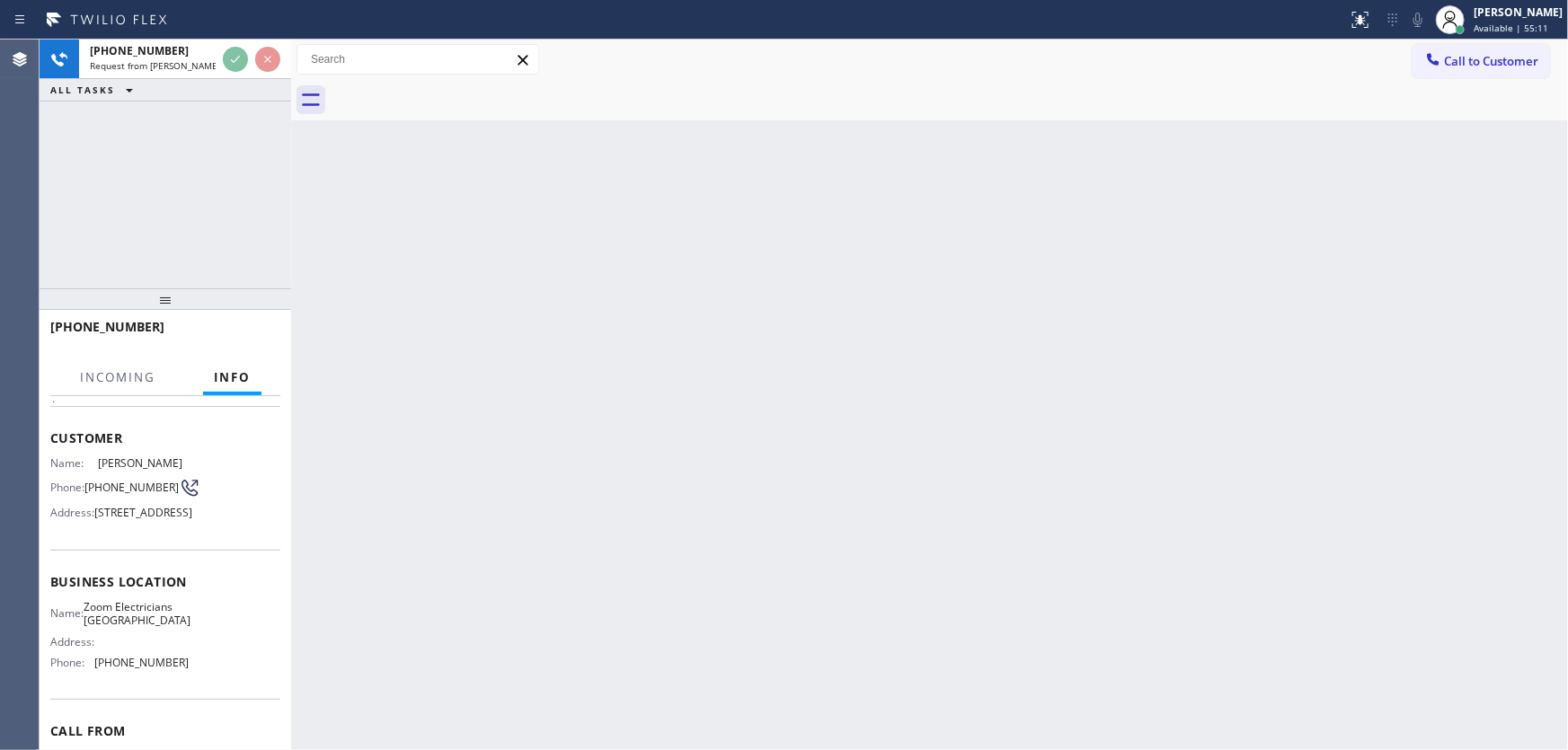
scroll to position [81, 0]
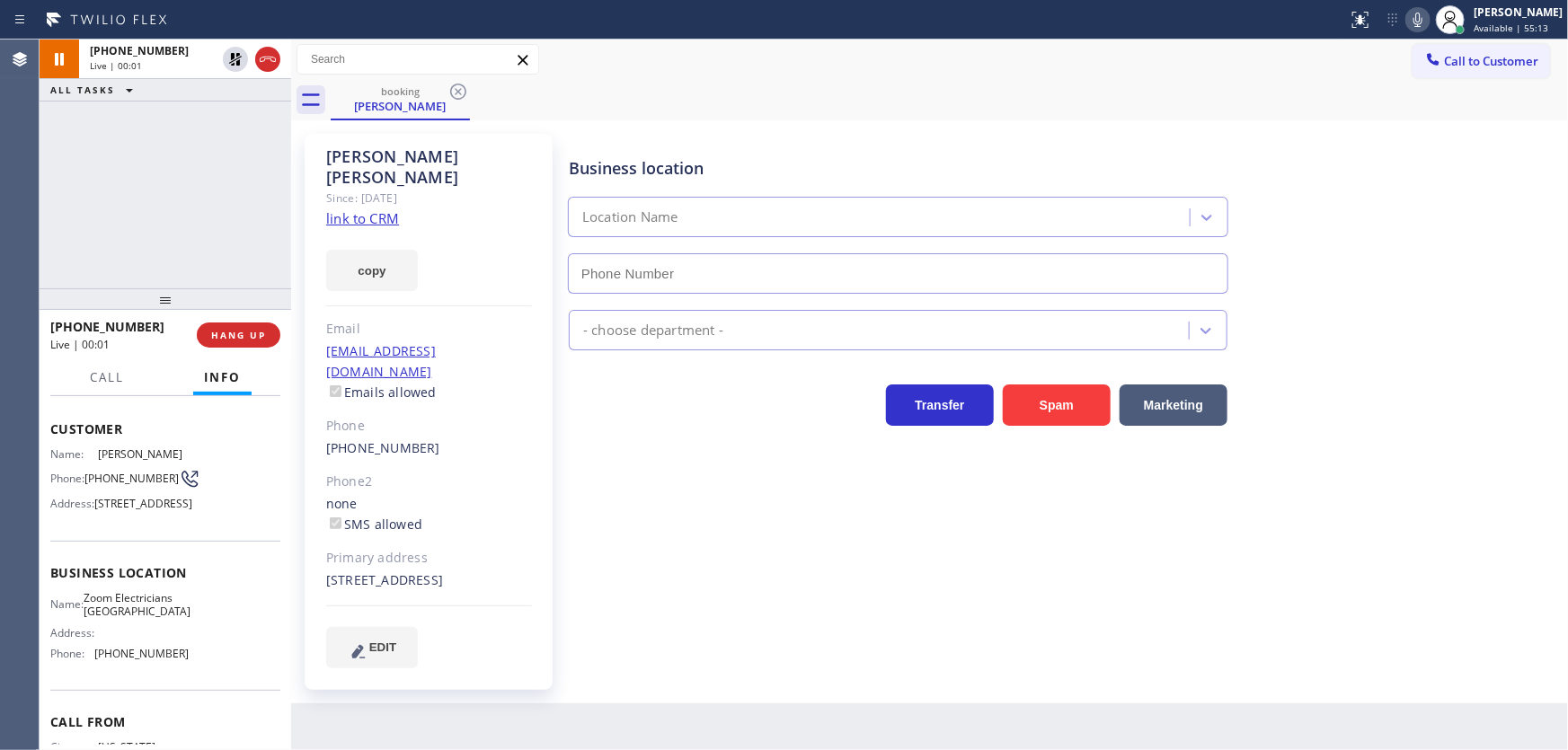
type input "[PHONE_NUMBER]"
click at [378, 209] on link "link to CRM" at bounding box center [363, 218] width 73 height 18
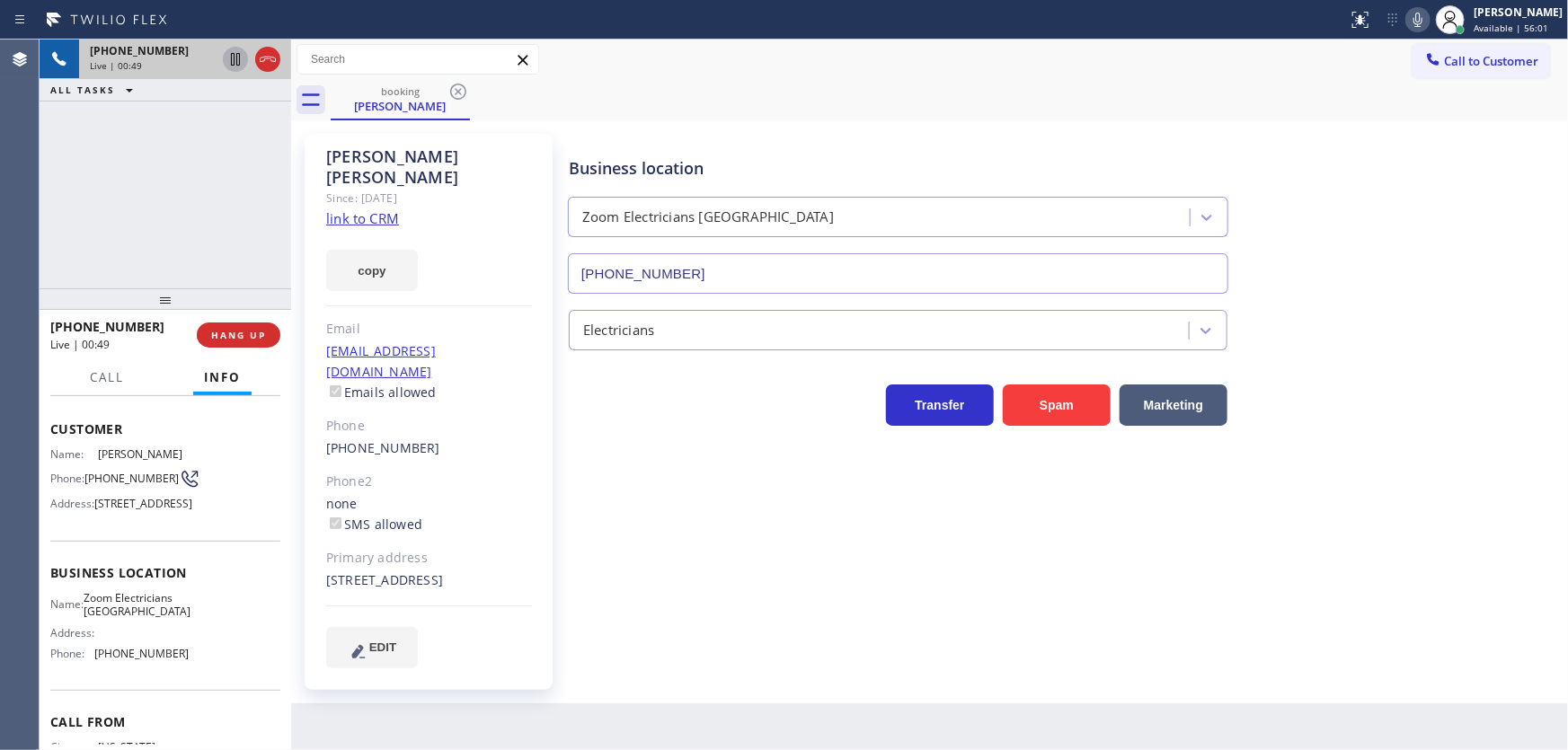
click at [235, 60] on icon at bounding box center [235, 59] width 22 height 22
click at [1429, 19] on icon at bounding box center [1418, 20] width 22 height 22
drag, startPoint x: 1427, startPoint y: 19, endPoint x: 1364, endPoint y: 26, distance: 63.4
click at [1423, 19] on icon at bounding box center [1419, 19] width 9 height 14
click at [229, 60] on icon at bounding box center [235, 59] width 22 height 22
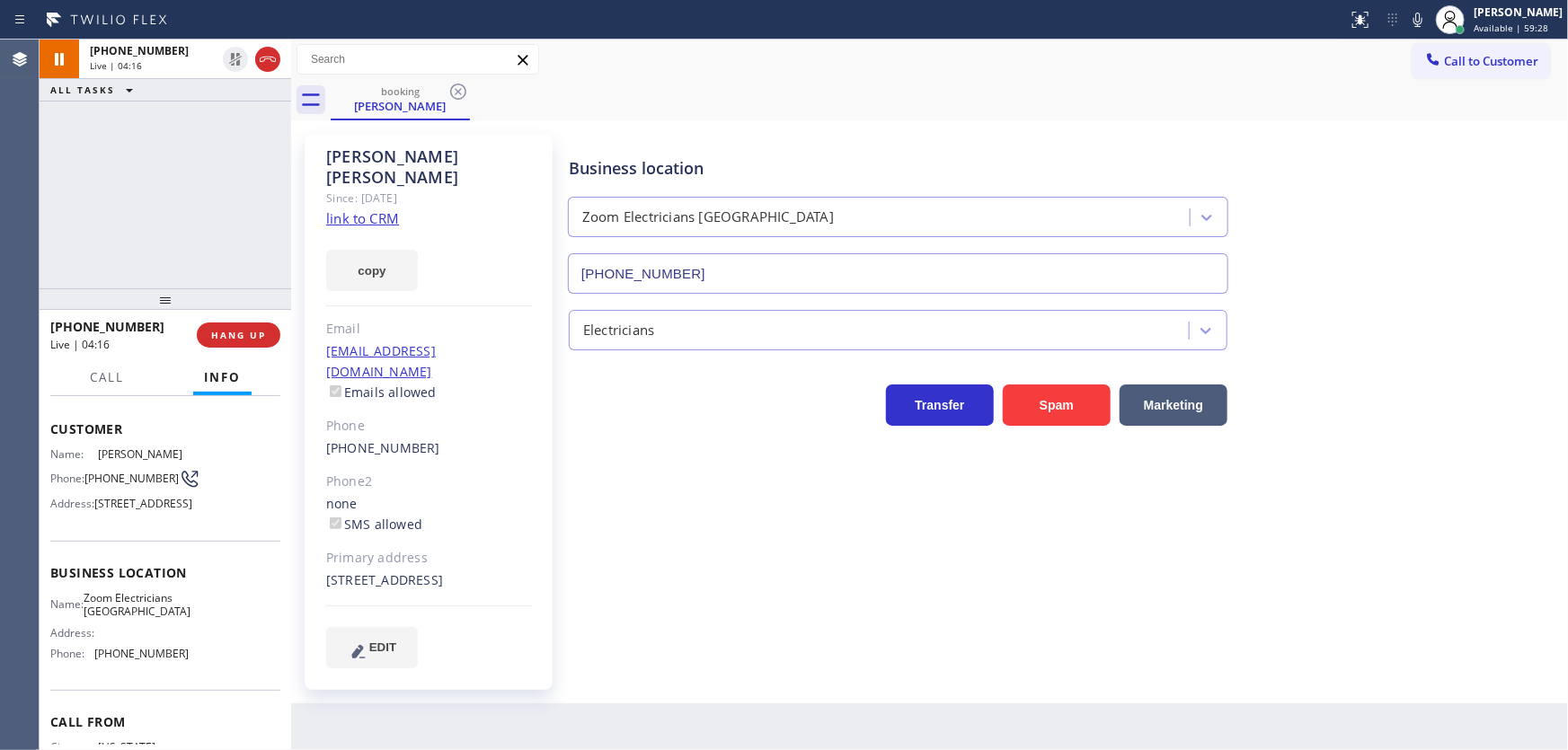
click at [175, 182] on div "[PHONE_NUMBER] Live | 04:16 ALL TASKS ALL TASKS ACTIVE TASKS TASKS IN WRAP UP" at bounding box center [165, 163] width 251 height 248
click at [88, 208] on div "[PHONE_NUMBER] Live | 04:24 ALL TASKS ALL TASKS ACTIVE TASKS TASKS IN WRAP UP" at bounding box center [165, 163] width 251 height 248
click at [1425, 22] on icon at bounding box center [1418, 20] width 22 height 22
click at [214, 114] on div "[PHONE_NUMBER] Live | 05:14 ALL TASKS ALL TASKS ACTIVE TASKS TASKS IN WRAP UP" at bounding box center [165, 163] width 251 height 248
click at [231, 56] on icon at bounding box center [235, 59] width 9 height 12
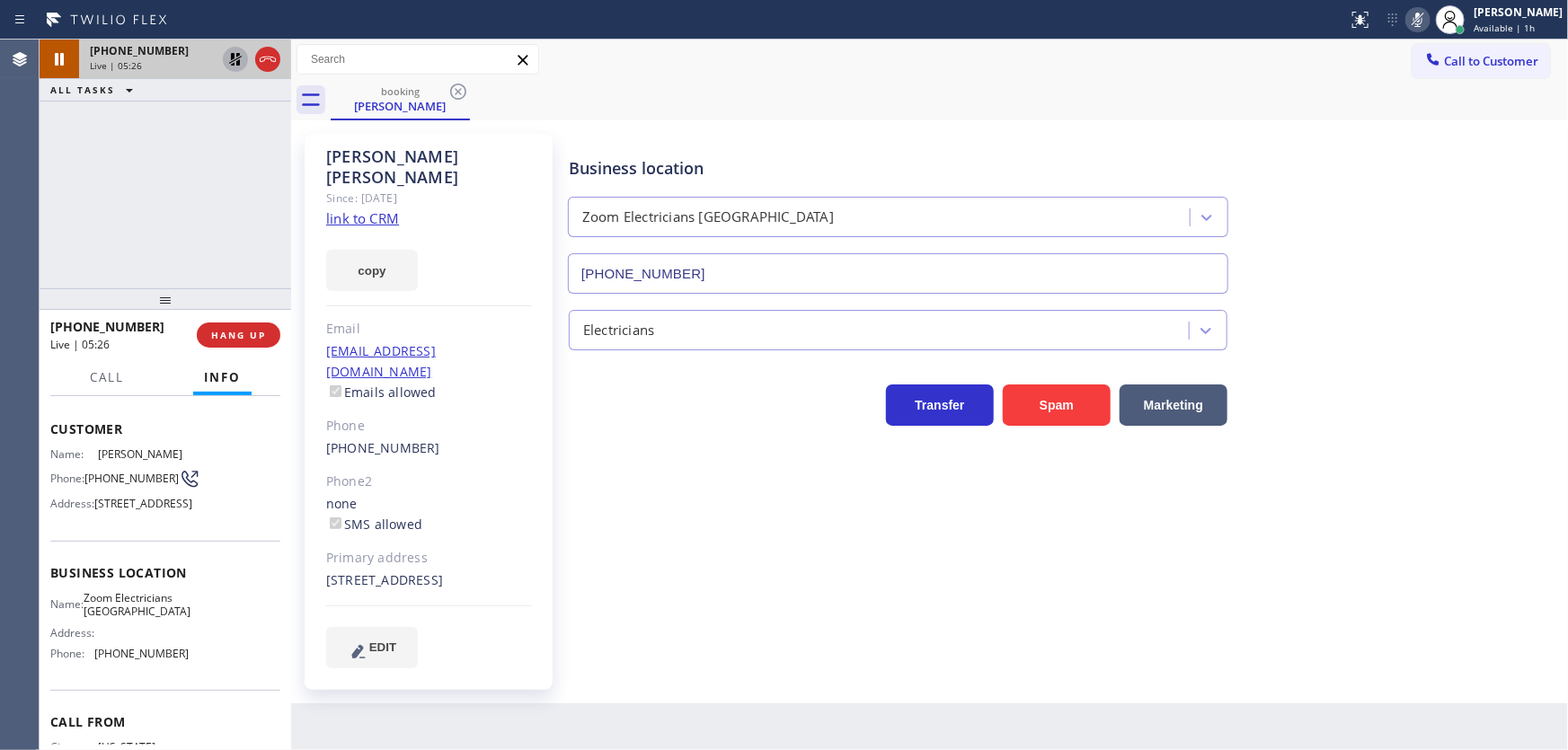
click at [241, 62] on icon at bounding box center [235, 59] width 22 height 22
click at [1423, 23] on icon at bounding box center [1419, 19] width 9 height 14
click at [139, 207] on div "[PHONE_NUMBER] Live | 05:28 ALL TASKS ALL TASKS ACTIVE TASKS TASKS IN WRAP UP" at bounding box center [165, 163] width 251 height 248
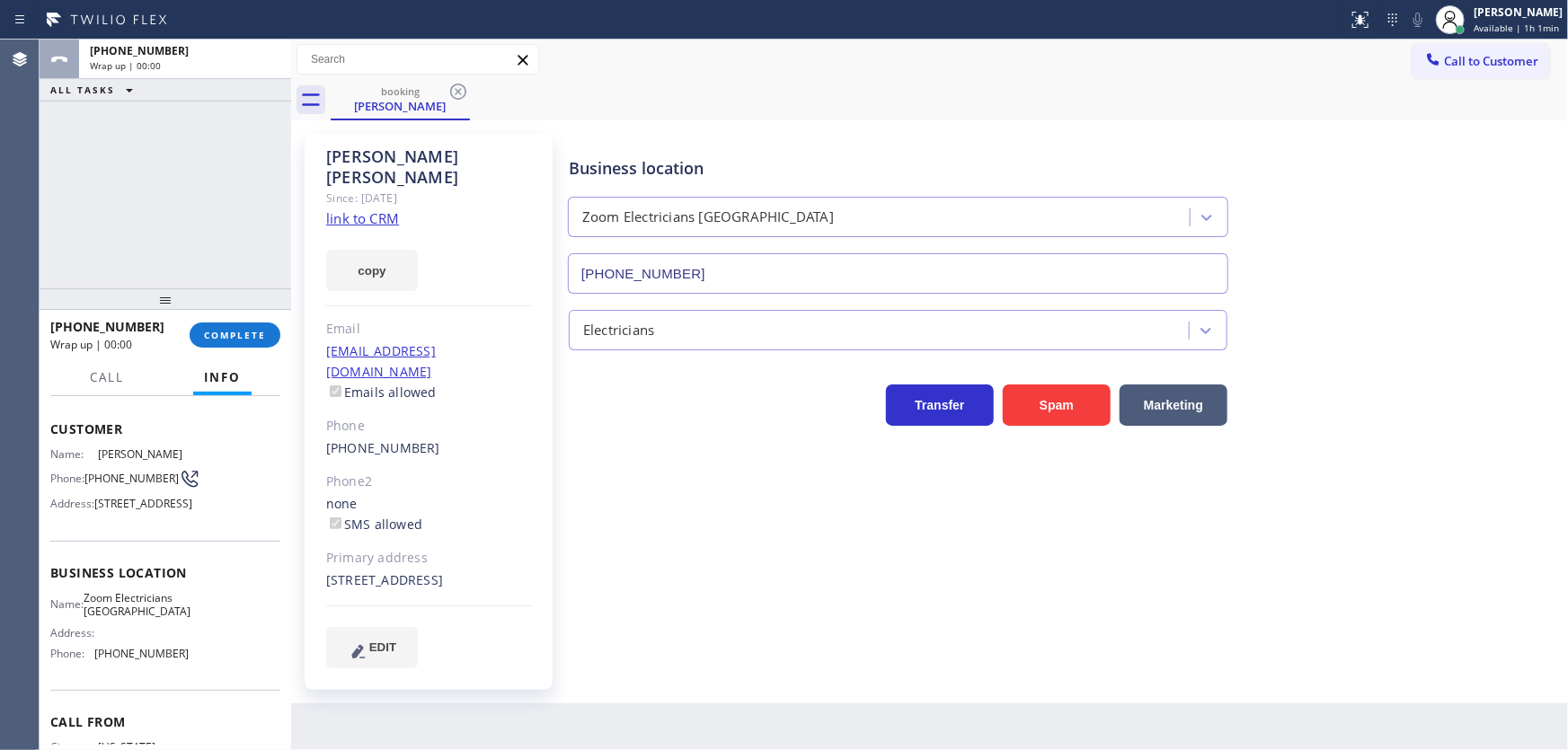
drag, startPoint x: 264, startPoint y: 56, endPoint x: 243, endPoint y: 193, distance: 138.6
click at [244, 326] on button "COMPLETE" at bounding box center [234, 335] width 91 height 25
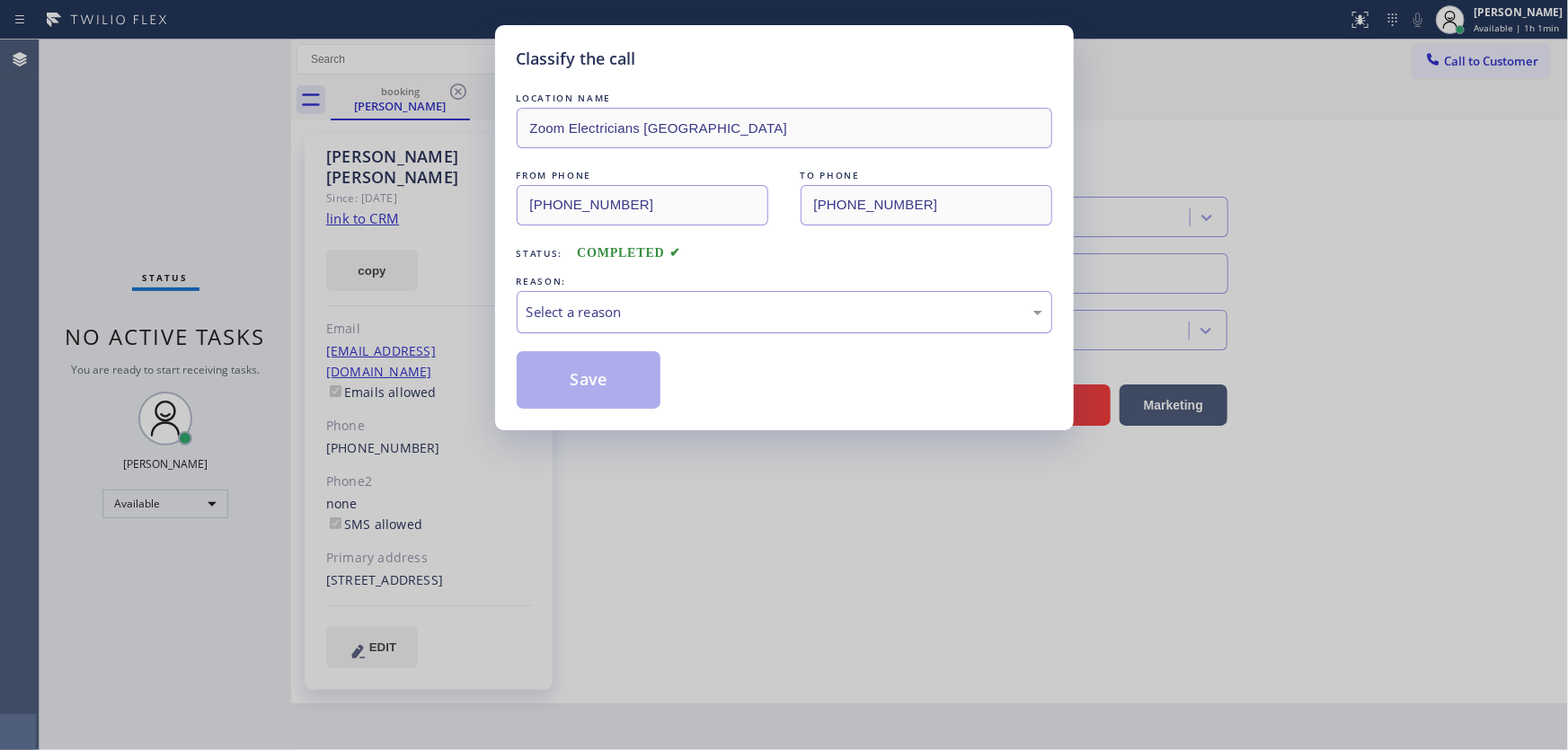
click at [563, 315] on div "Select a reason" at bounding box center [785, 312] width 516 height 21
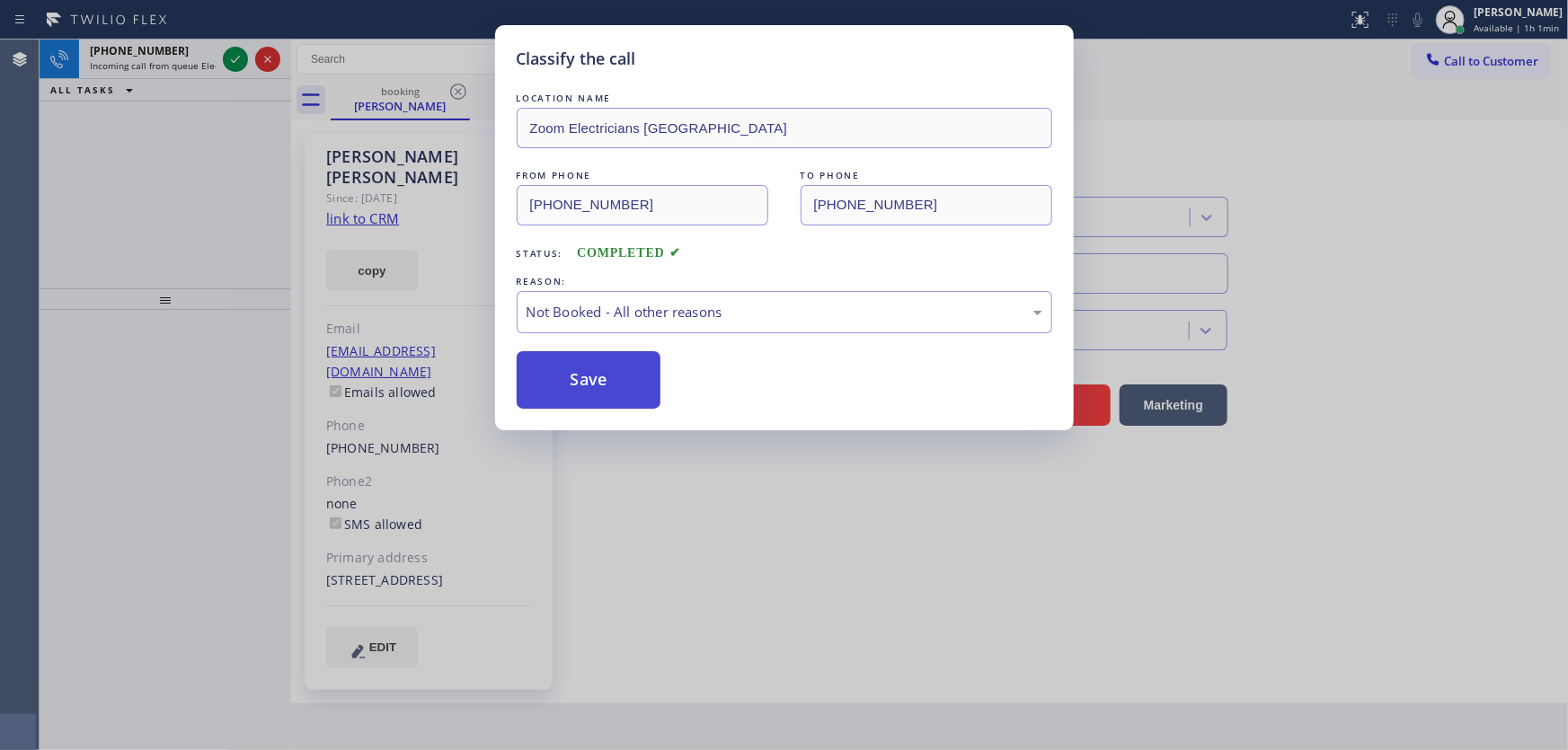
click at [568, 367] on button "Save" at bounding box center [589, 380] width 144 height 57
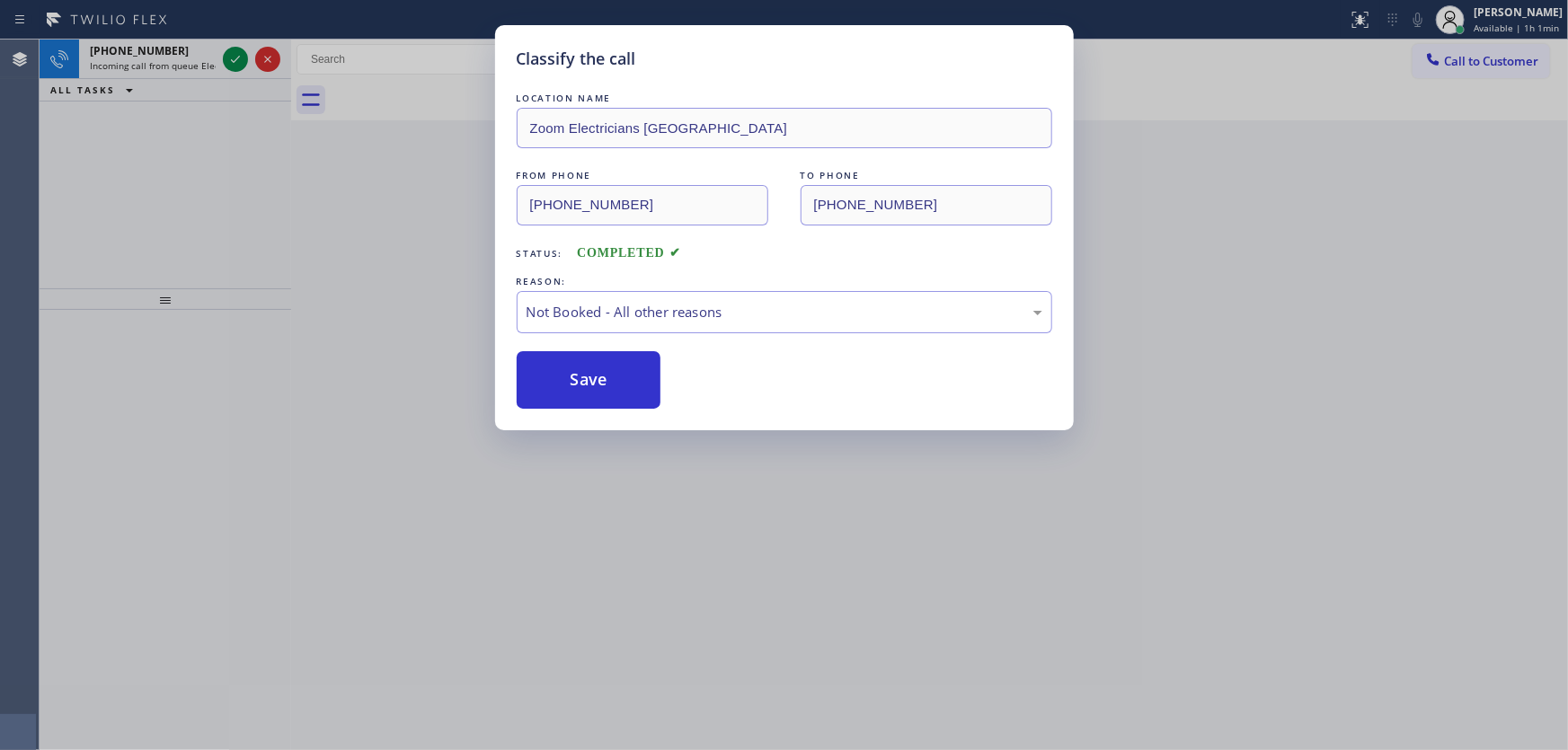
click at [237, 62] on div "Classify the call LOCATION NAME Zoom Electricians [GEOGRAPHIC_DATA] FROM PHONE …" at bounding box center [784, 375] width 1568 height 750
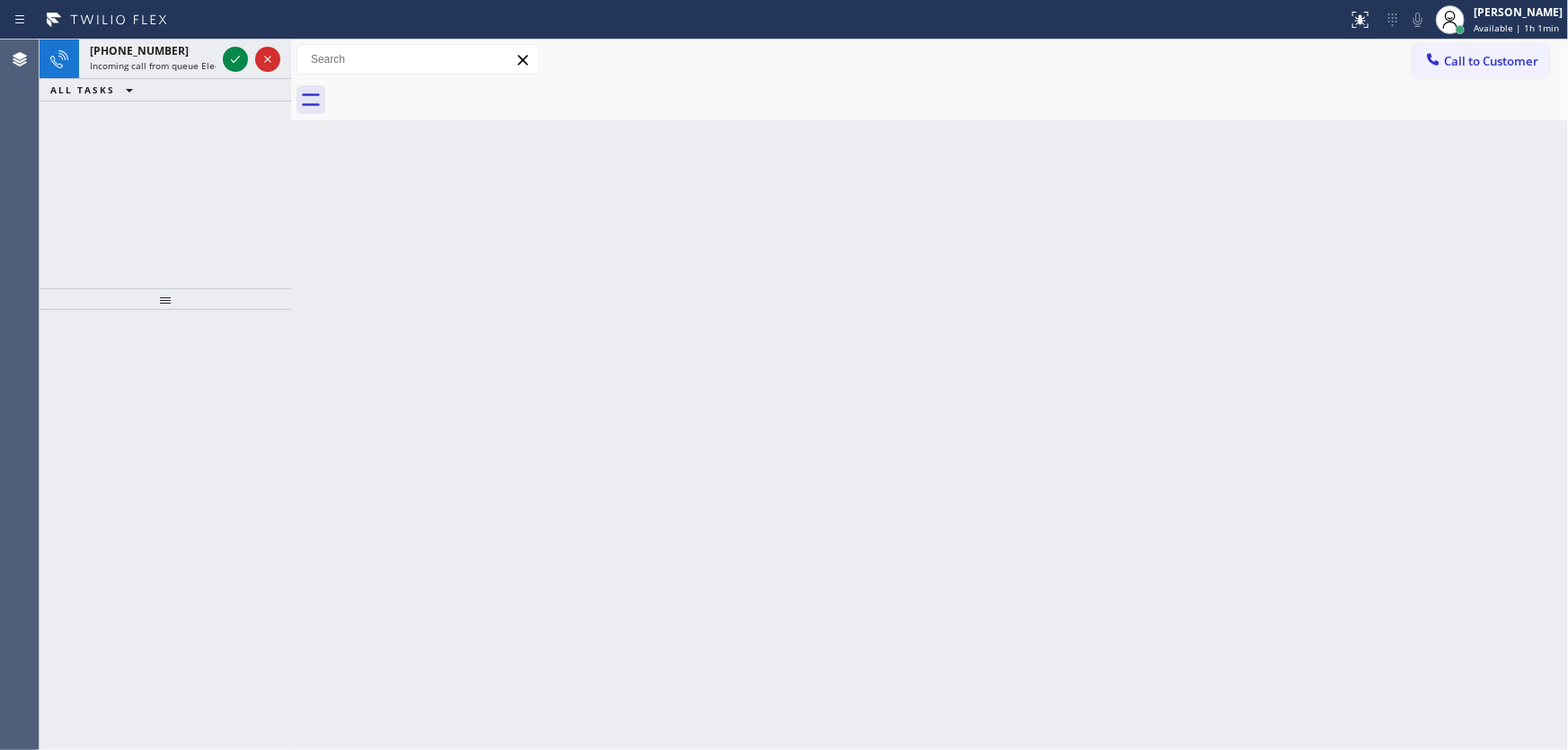
click at [237, 62] on icon at bounding box center [235, 59] width 22 height 22
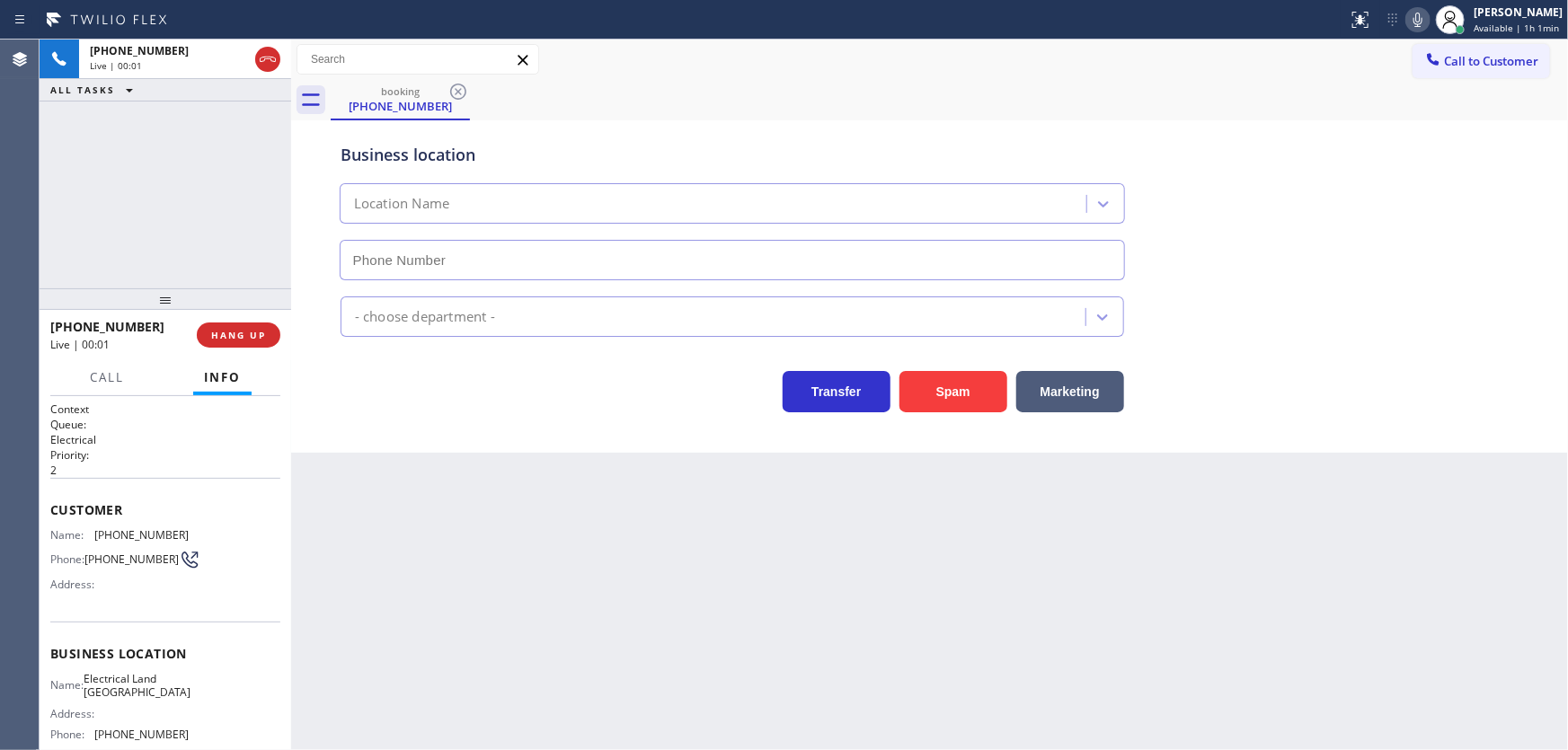
type input "[PHONE_NUMBER]"
click at [235, 197] on div "[PHONE_NUMBER] Live | 00:11 ALL TASKS ALL TASKS ACTIVE TASKS TASKS IN WRAP UP" at bounding box center [165, 163] width 251 height 248
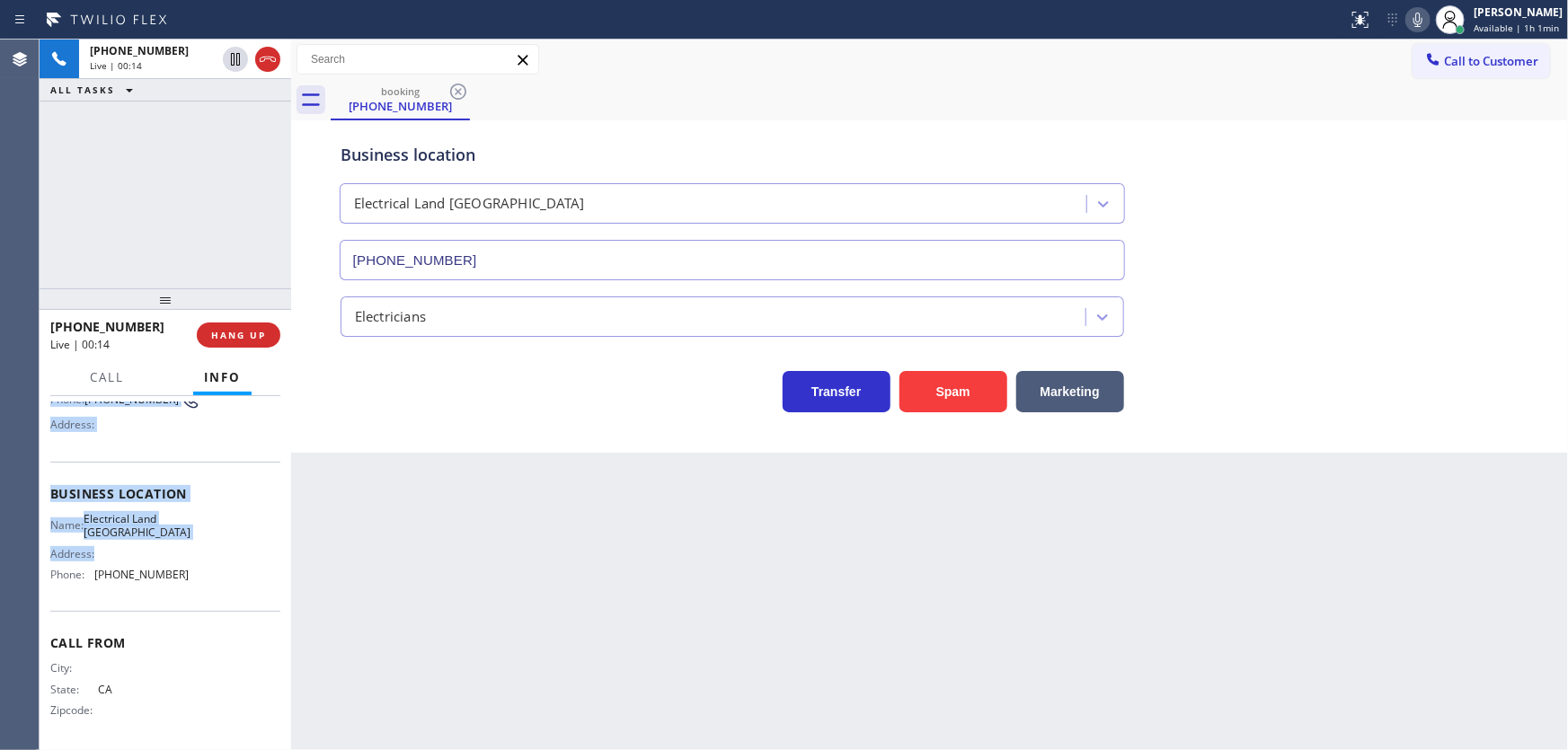
scroll to position [162, 0]
drag, startPoint x: 53, startPoint y: 507, endPoint x: 202, endPoint y: 580, distance: 165.9
click at [202, 580] on div "Context Queue: Electrical Priority: 2 Customer Name: [PHONE_NUMBER] Phone: [PHO…" at bounding box center [165, 493] width 230 height 506
copy div "Customer Name: [PHONE_NUMBER] Phone: [PHONE_NUMBER] Address: Business location …"
click at [184, 191] on div "[PHONE_NUMBER] Live | 00:16 ALL TASKS ALL TASKS ACTIVE TASKS TASKS IN WRAP UP" at bounding box center [165, 163] width 251 height 248
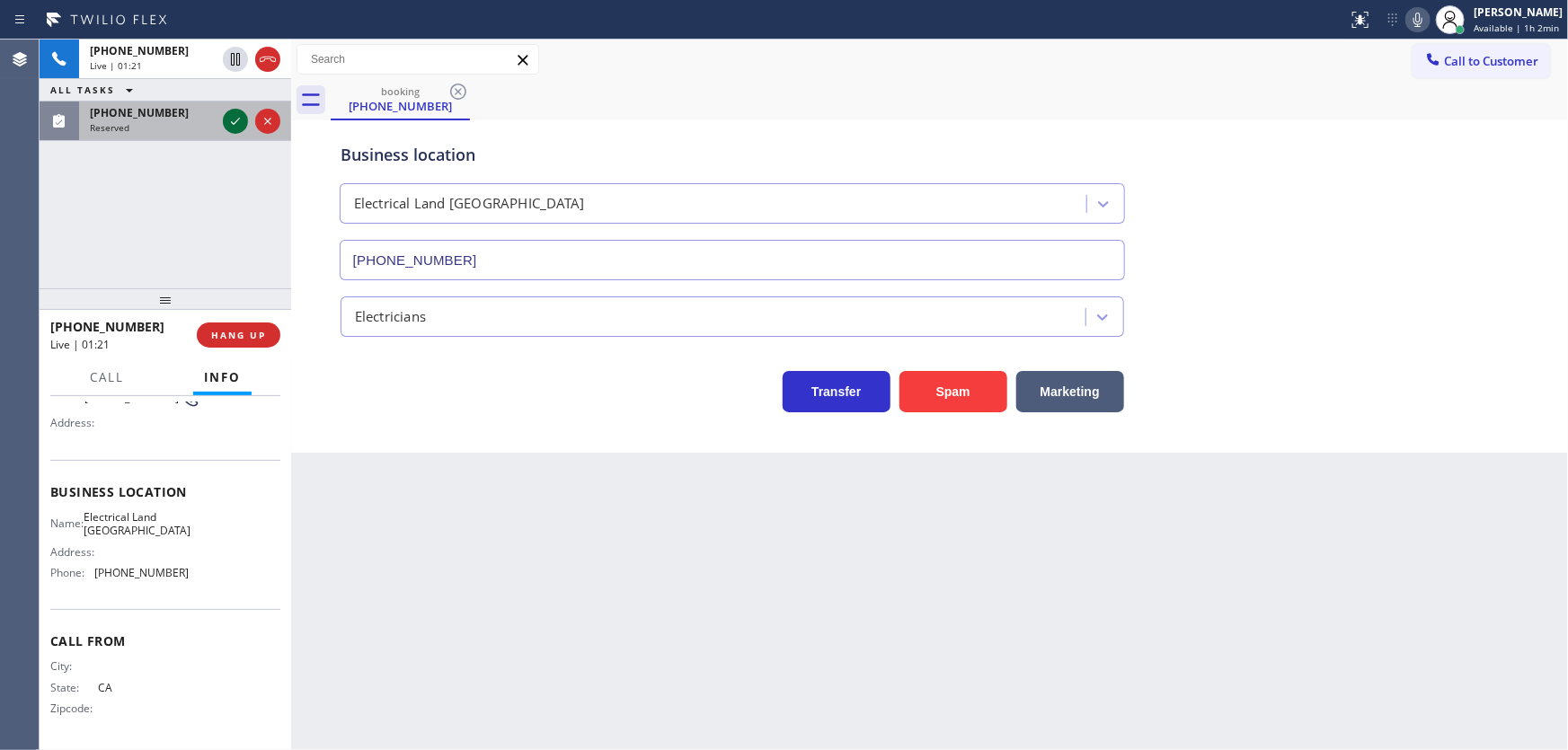
click at [236, 117] on icon at bounding box center [235, 121] width 22 height 22
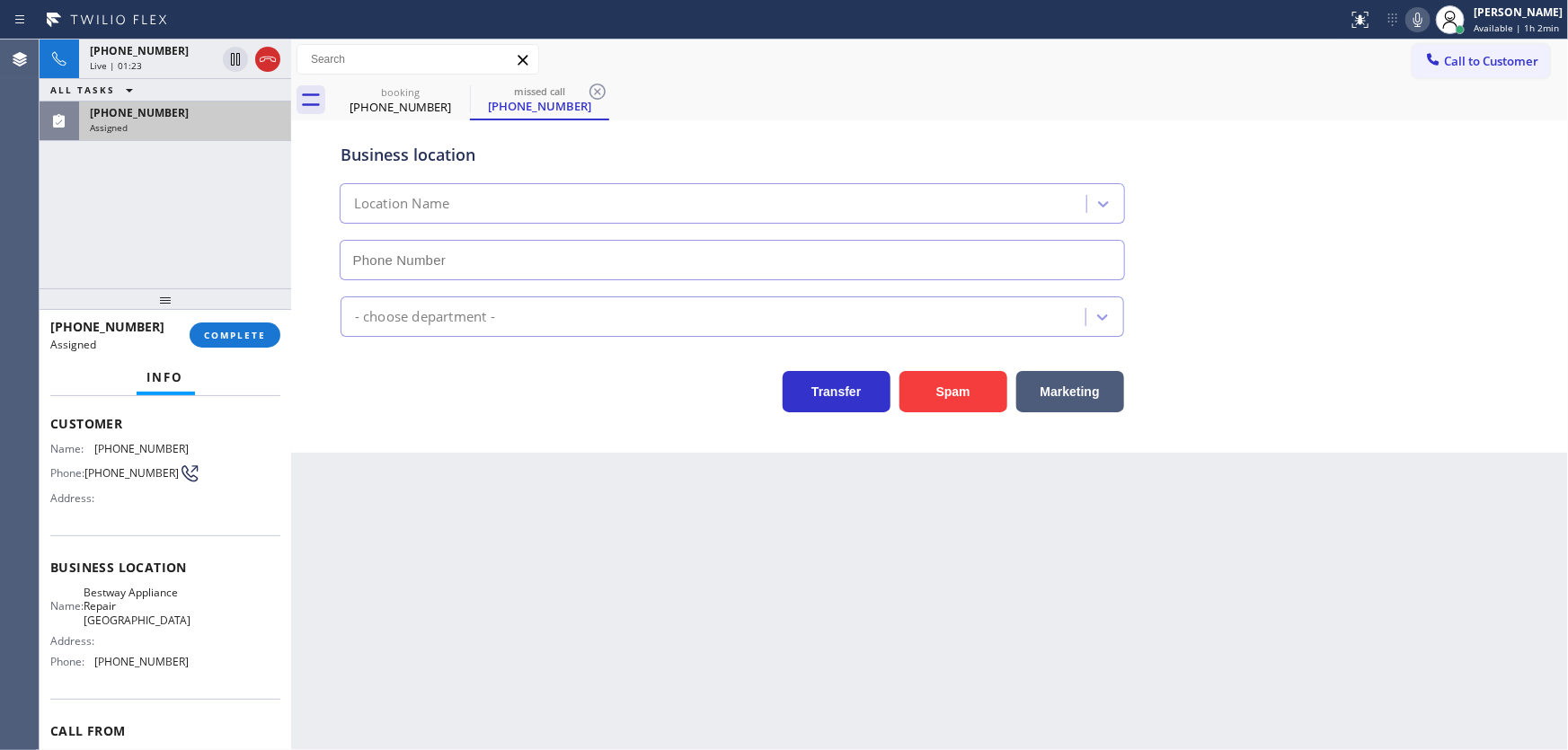
scroll to position [97, 0]
type input "[PHONE_NUMBER]"
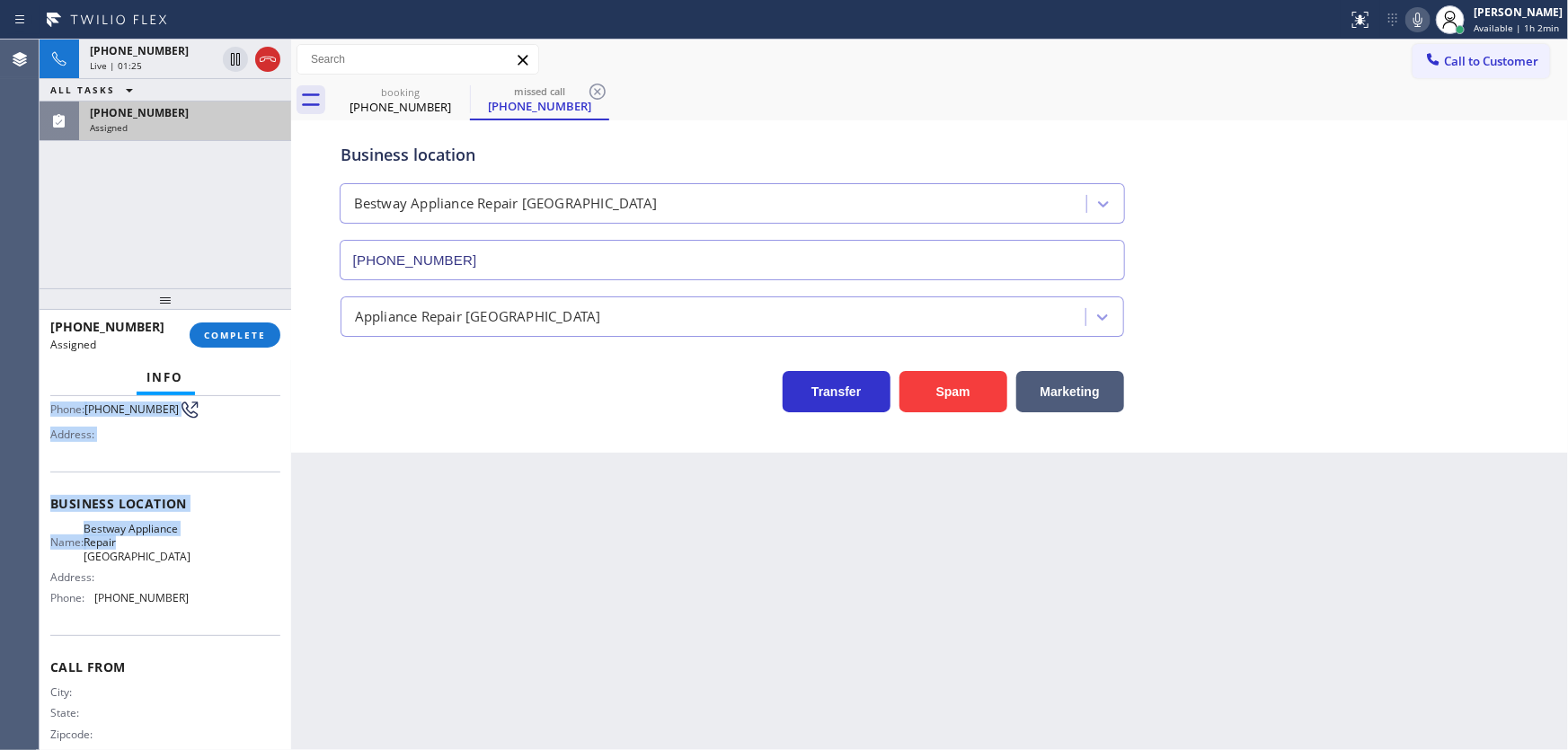
scroll to position [178, 0]
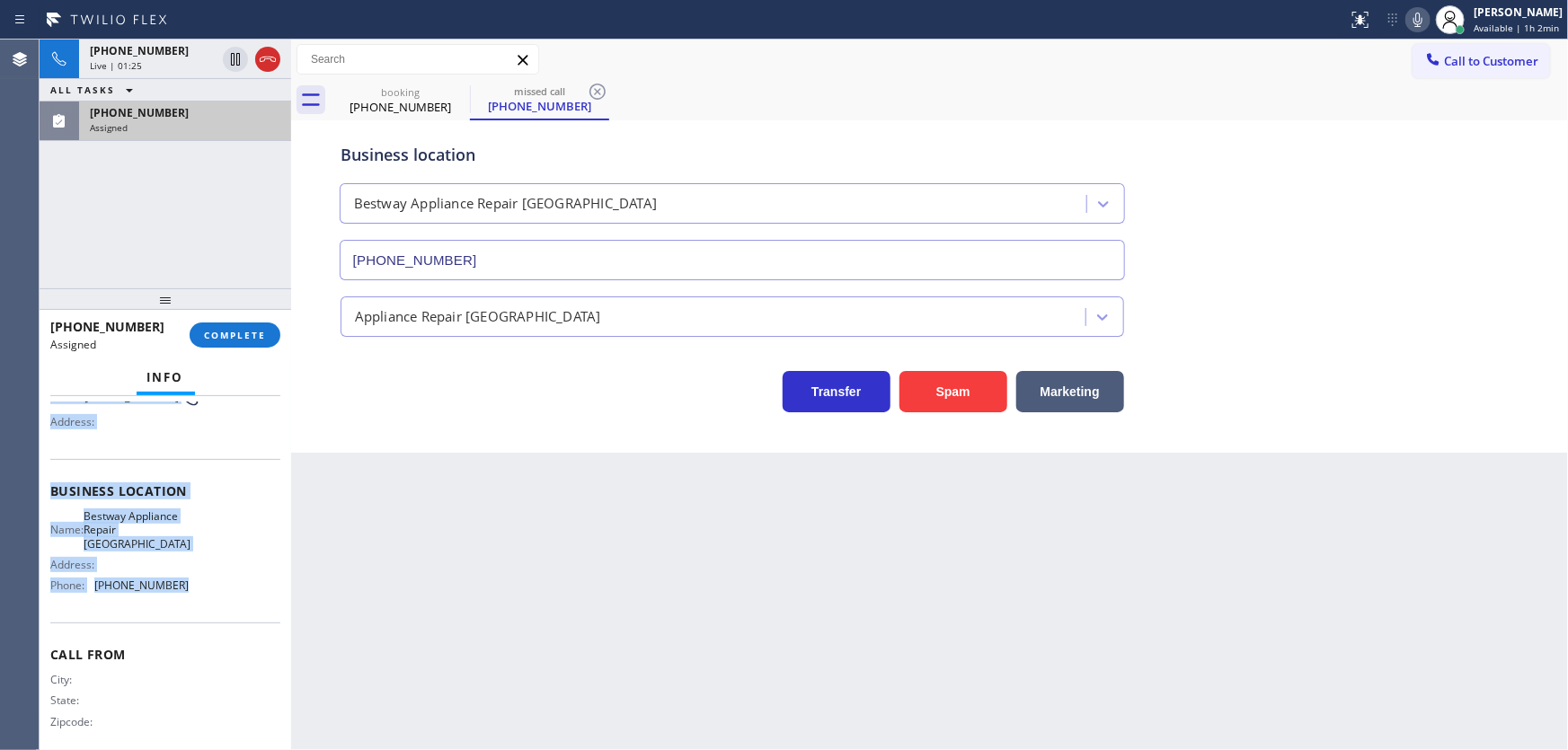
drag, startPoint x: 53, startPoint y: 422, endPoint x: 199, endPoint y: 586, distance: 219.6
click at [199, 586] on div "Context Queue: Appliance Repair High End Priority: 0 Task Age: Customer Name: […" at bounding box center [165, 491] width 230 height 535
copy div "Customer Name: [PHONE_NUMBER] Phone: [PHONE_NUMBER] Address: Business location …"
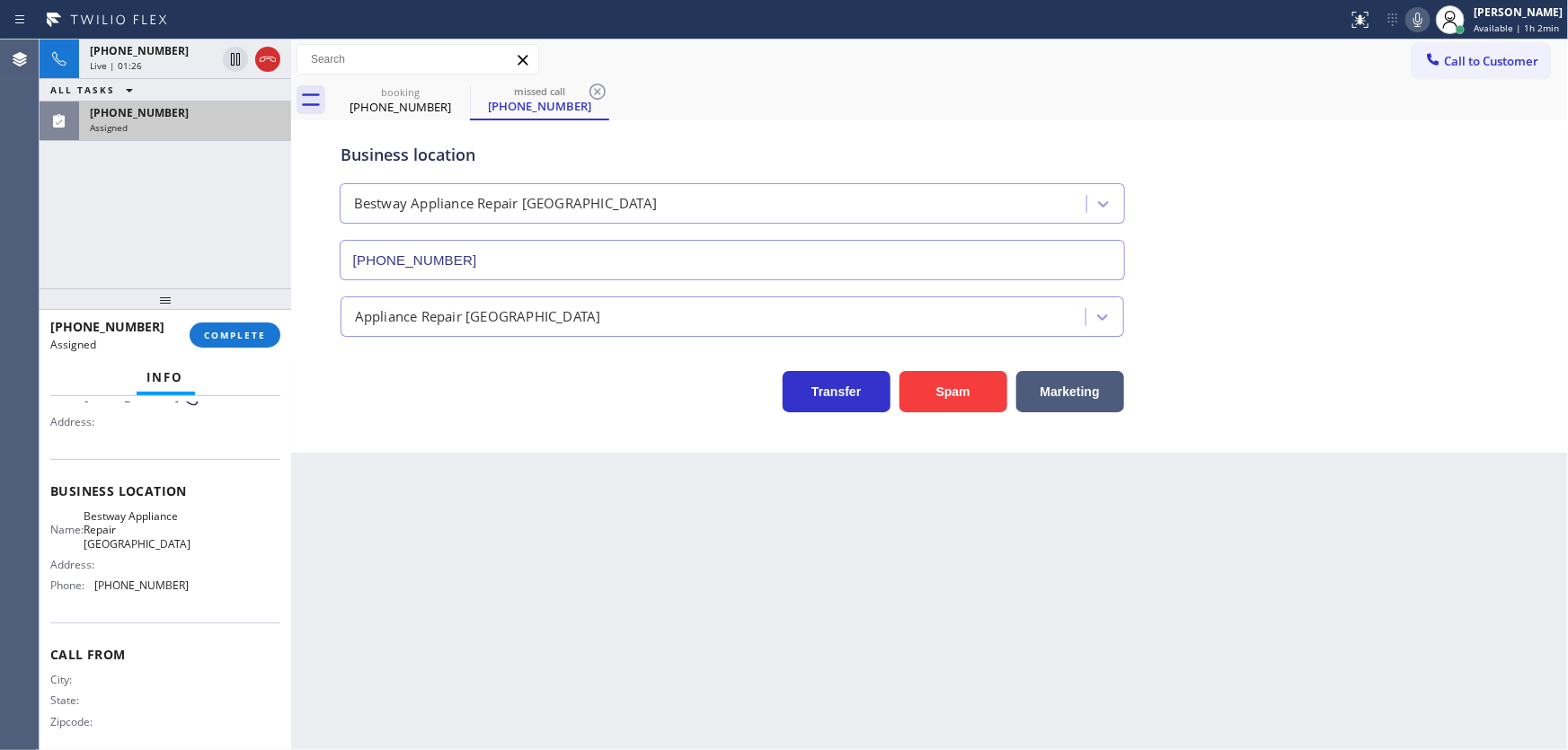
click at [170, 246] on div "[PHONE_NUMBER] Live | 01:26 ALL TASKS ALL TASKS ACTIVE TASKS TASKS IN WRAP UP […" at bounding box center [165, 163] width 251 height 248
click at [171, 244] on div "[PHONE_NUMBER] Live | 01:27 ALL TASKS ALL TASKS ACTIVE TASKS TASKS IN WRAP UP […" at bounding box center [165, 163] width 251 height 248
click at [231, 334] on span "COMPLETE" at bounding box center [235, 335] width 62 height 12
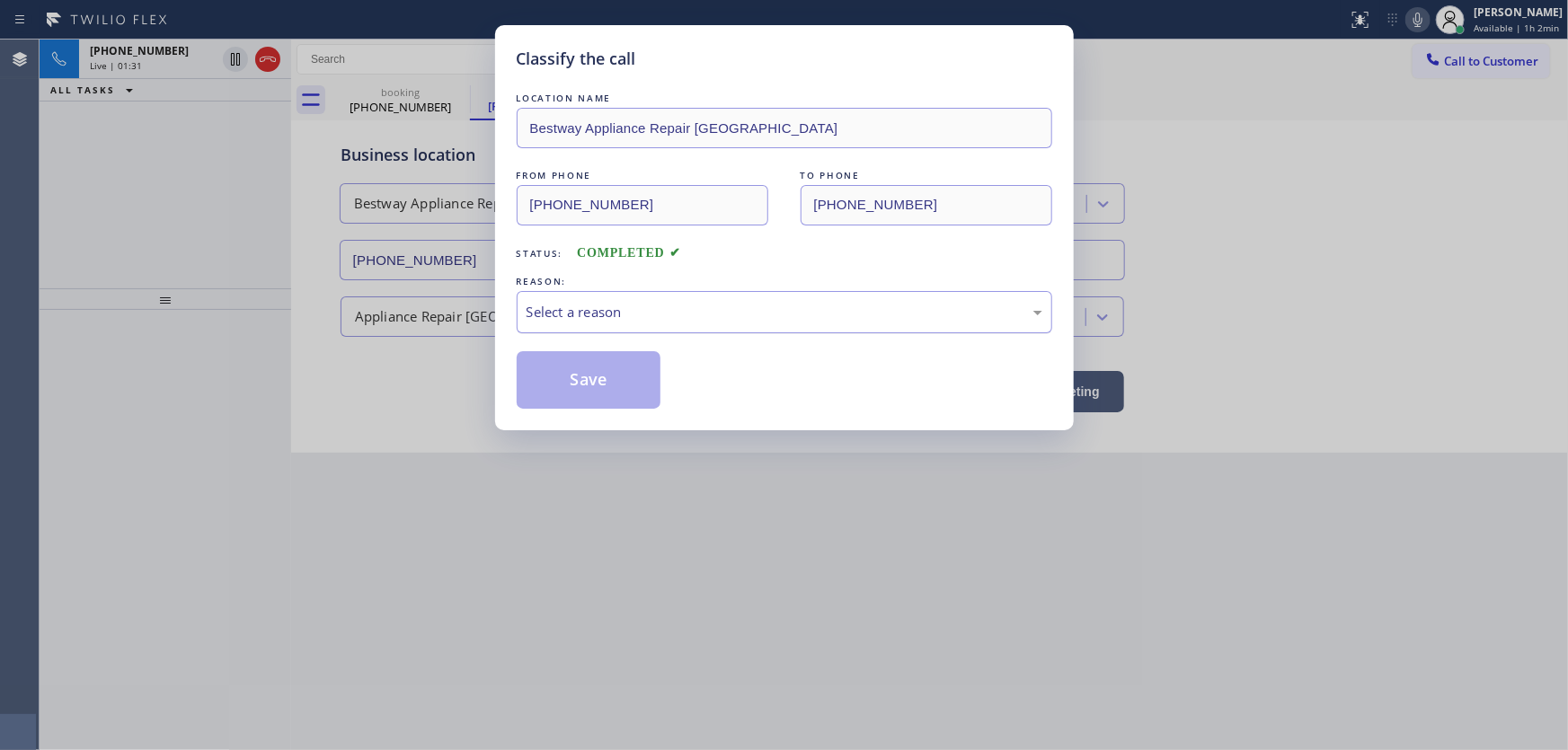
click at [616, 307] on div "Select a reason" at bounding box center [785, 312] width 516 height 21
click at [604, 379] on button "Save" at bounding box center [589, 380] width 144 height 57
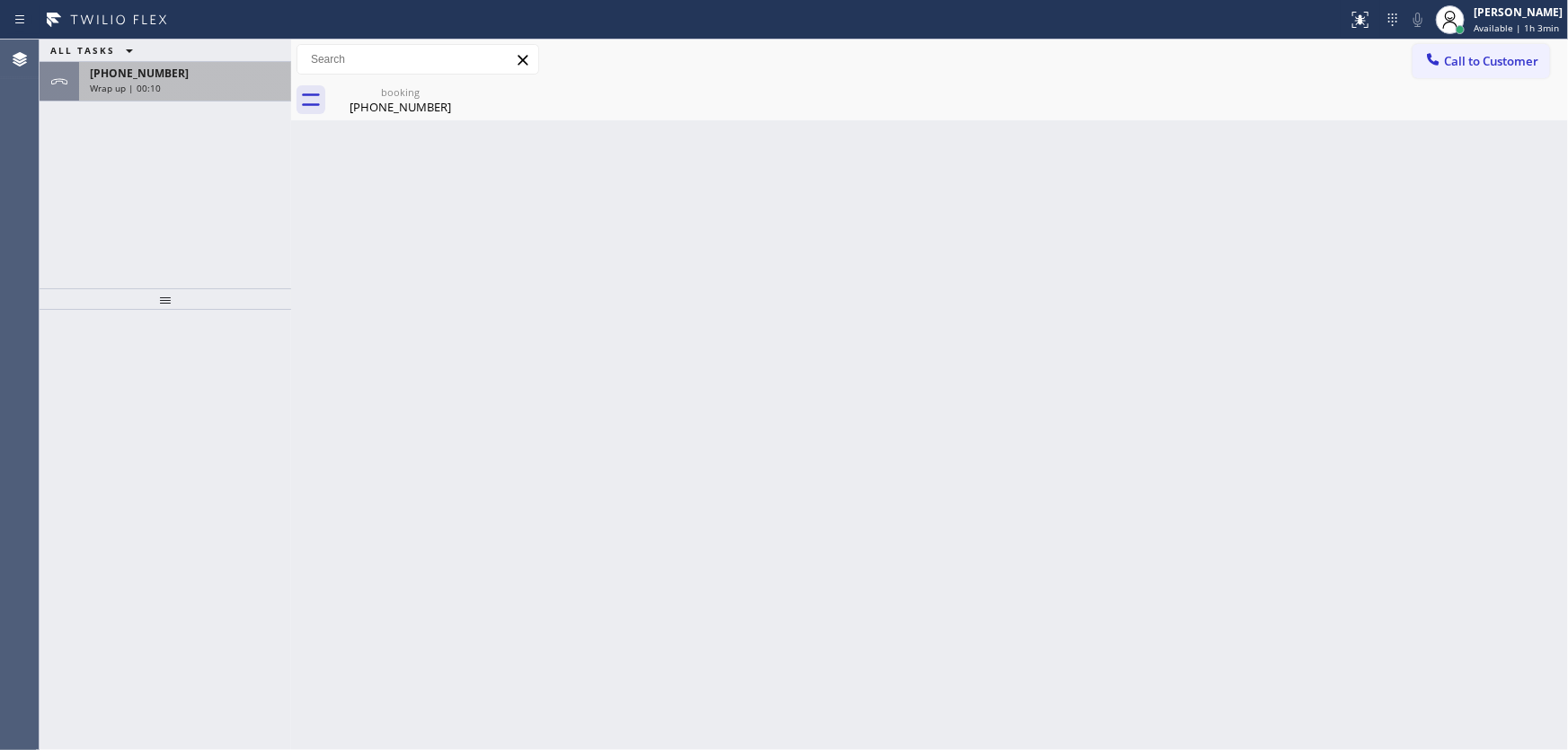
click at [213, 82] on div "Wrap up | 00:10" at bounding box center [185, 87] width 190 height 12
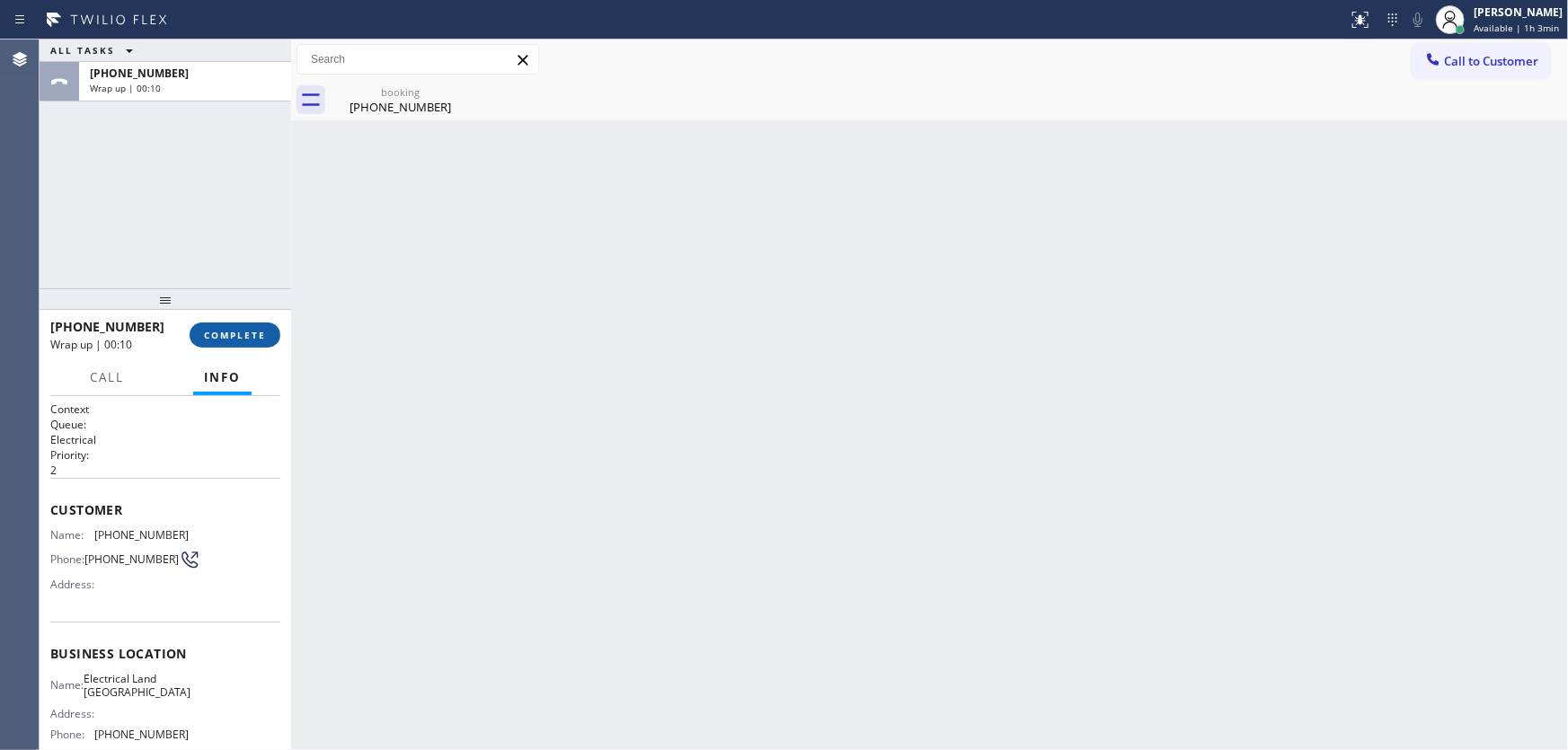
click at [236, 344] on button "COMPLETE" at bounding box center [234, 335] width 91 height 25
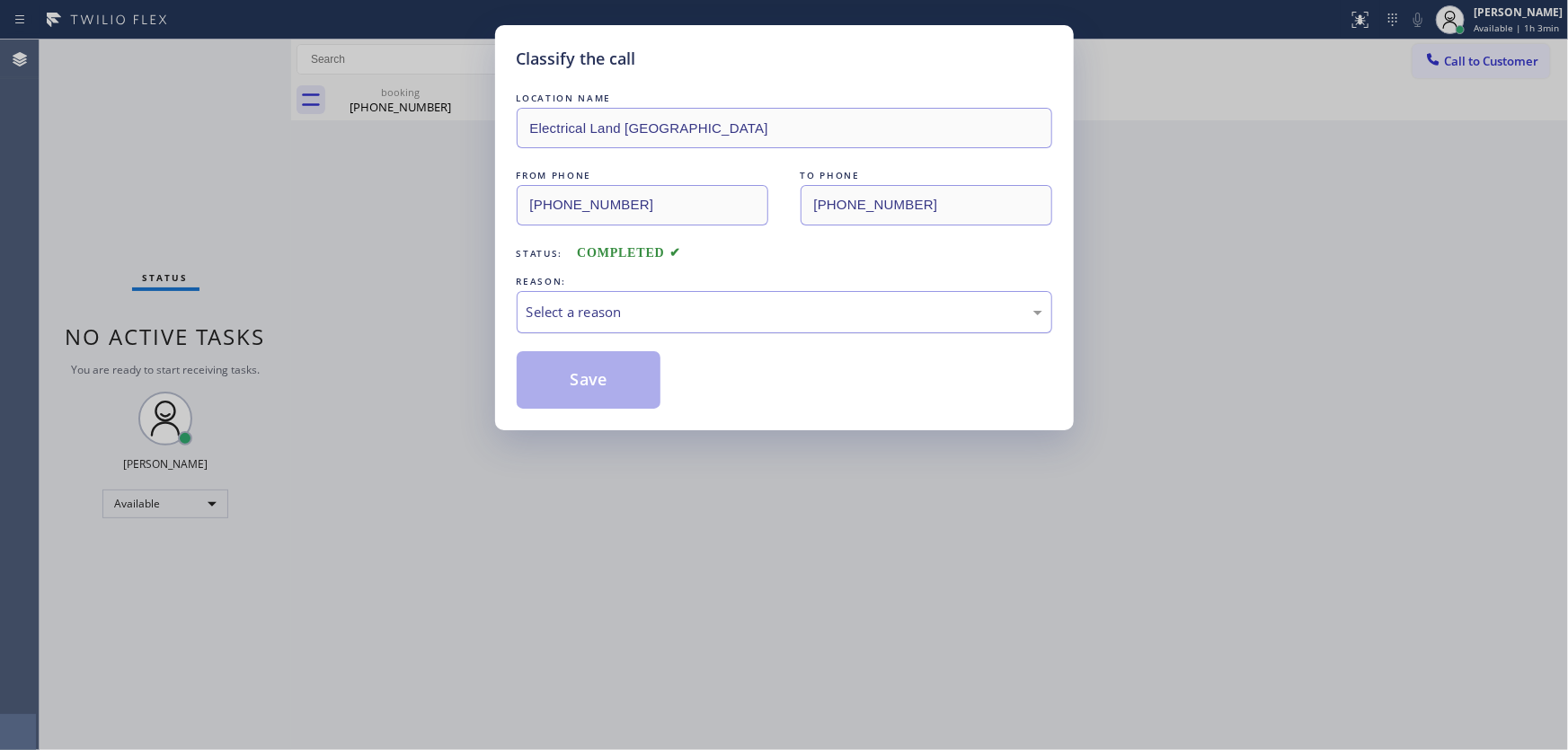
click at [585, 319] on div "Select a reason" at bounding box center [785, 312] width 516 height 21
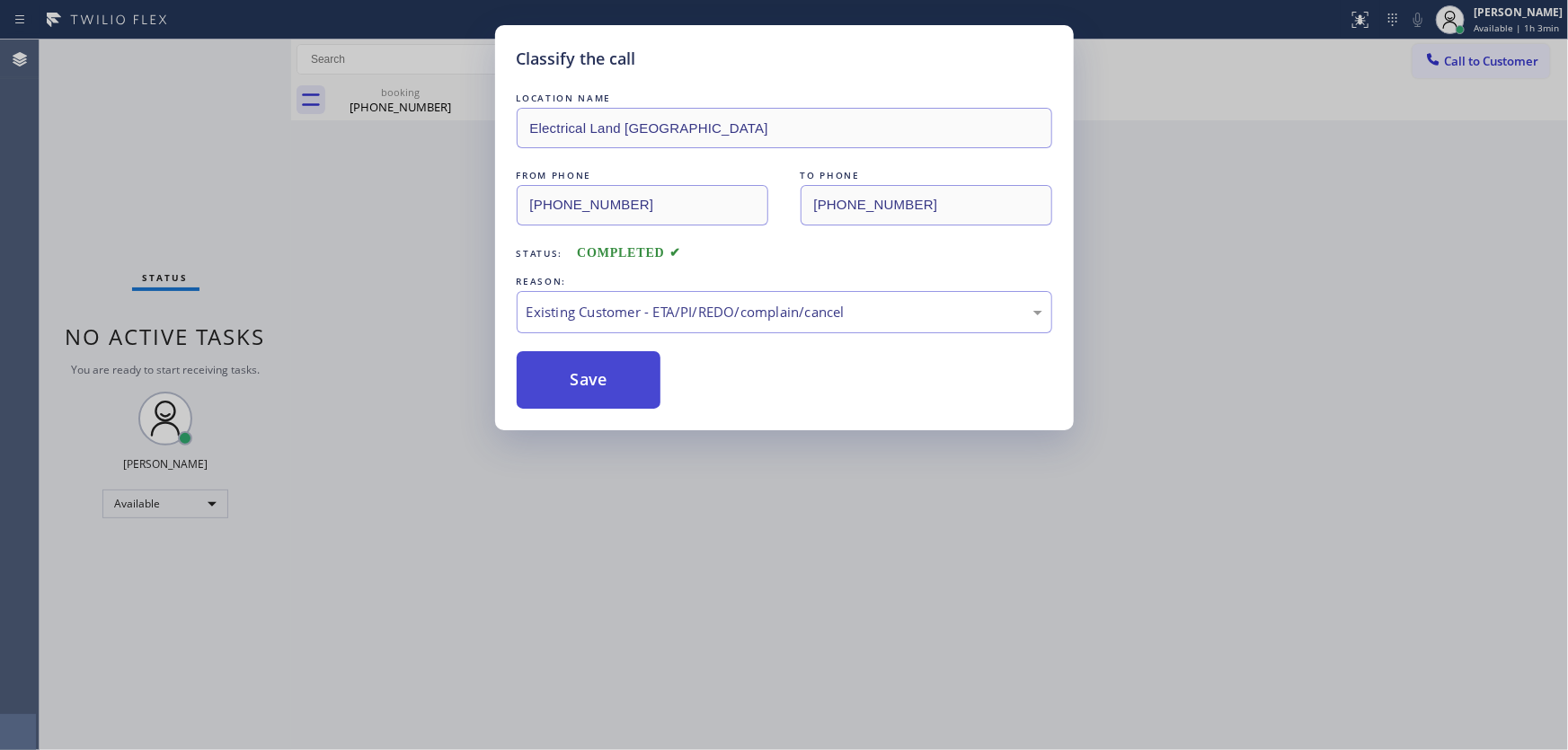
click at [600, 378] on button "Save" at bounding box center [589, 380] width 144 height 57
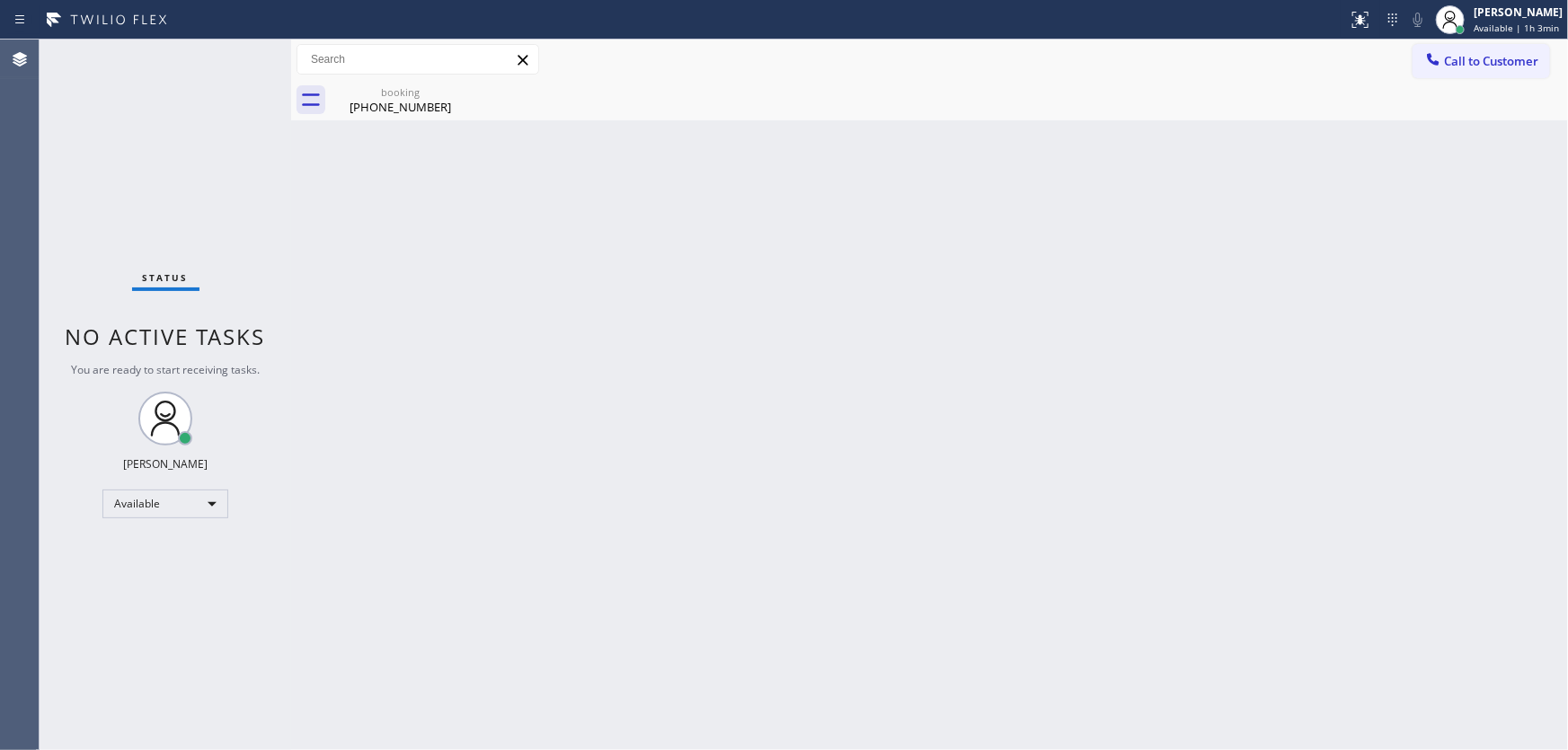
click at [1456, 67] on span "Call to Customer" at bounding box center [1491, 61] width 95 height 16
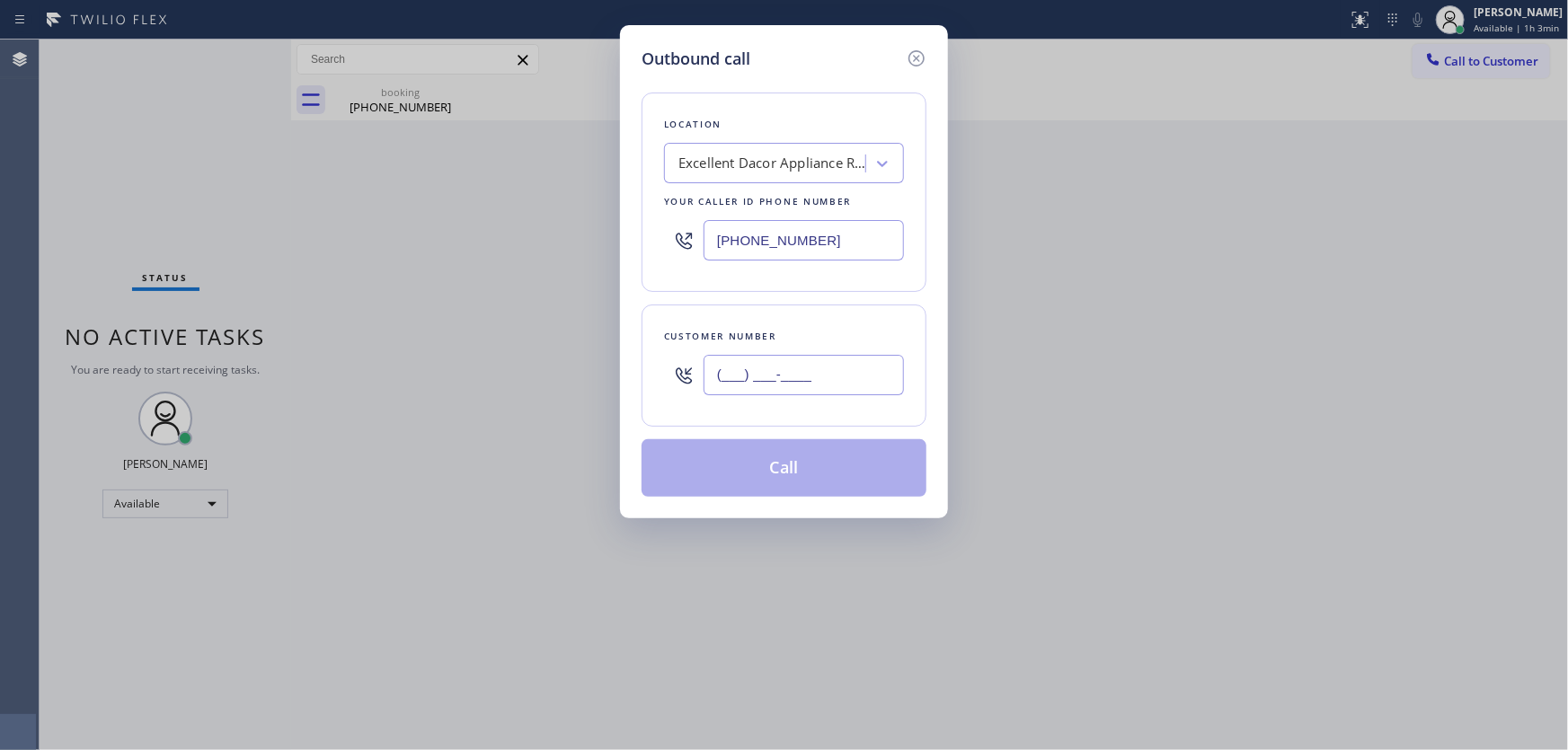
click at [843, 372] on input "(___) ___-____" at bounding box center [804, 375] width 201 height 40
paste input "305) 771-6197"
type input "[PHONE_NUMBER]"
click at [842, 235] on input "[PHONE_NUMBER]" at bounding box center [804, 240] width 201 height 40
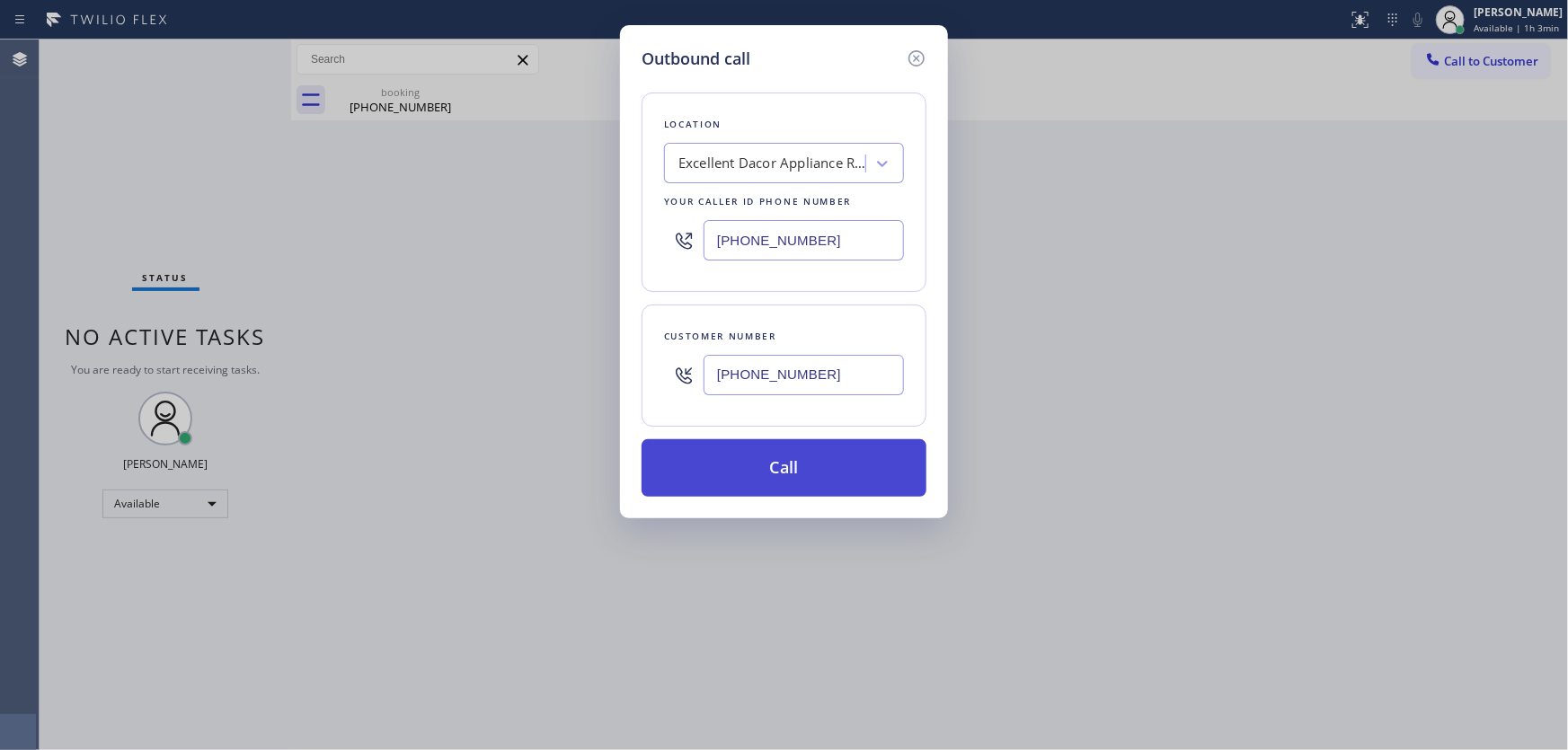
paste input "623) 323-9635"
type input "[PHONE_NUMBER]"
click at [803, 473] on button "Call" at bounding box center [784, 468] width 285 height 57
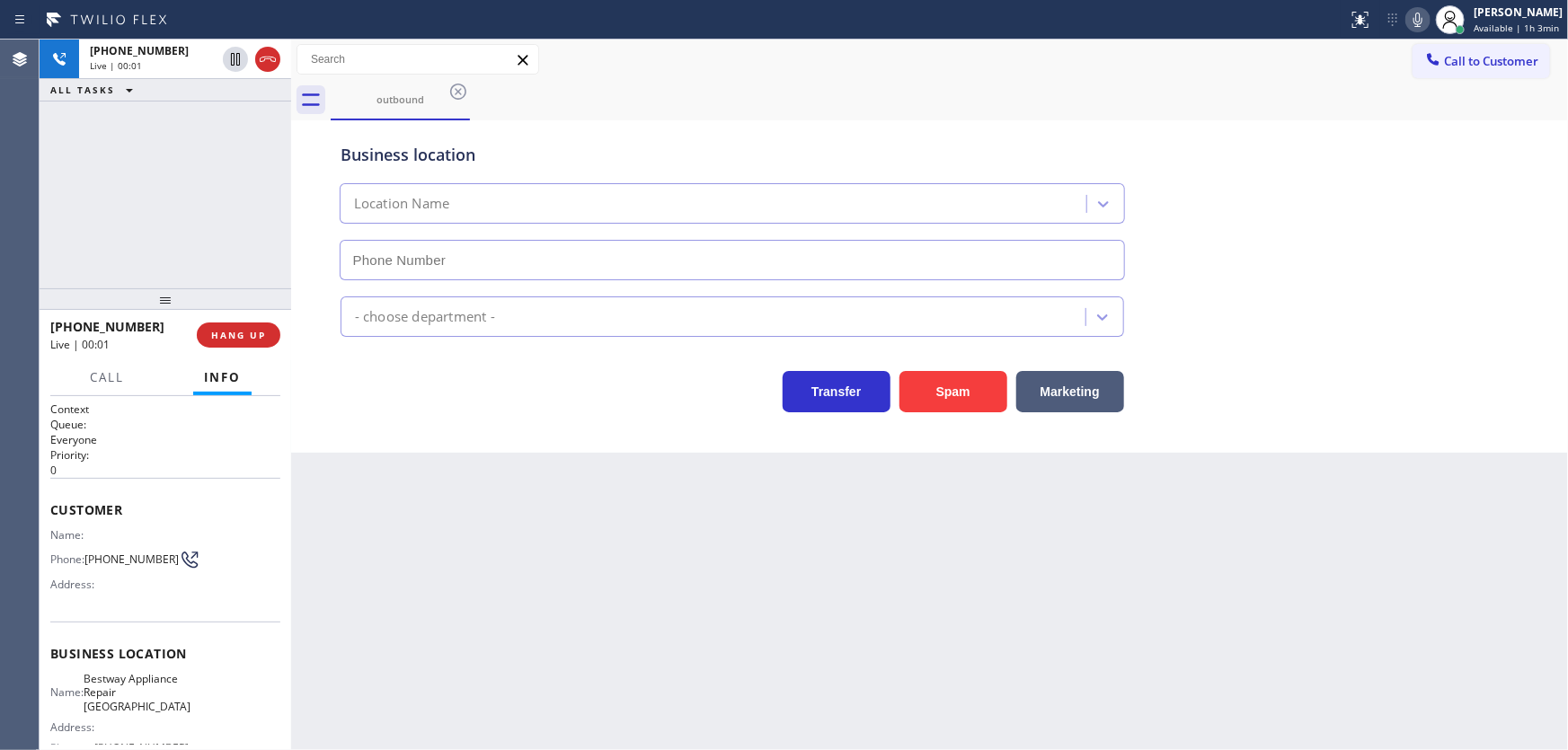
type input "[PHONE_NUMBER]"
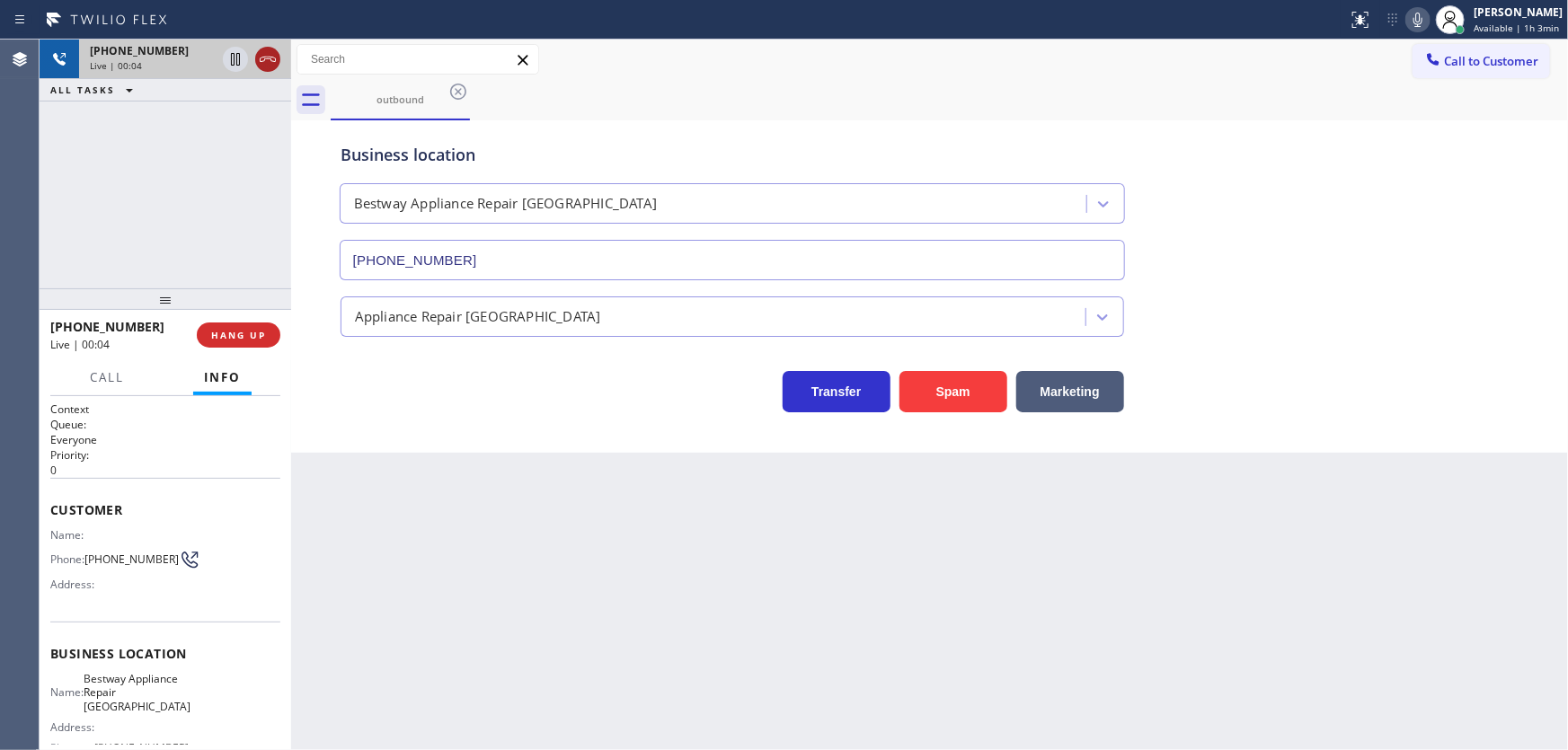
click at [261, 62] on icon at bounding box center [267, 59] width 22 height 22
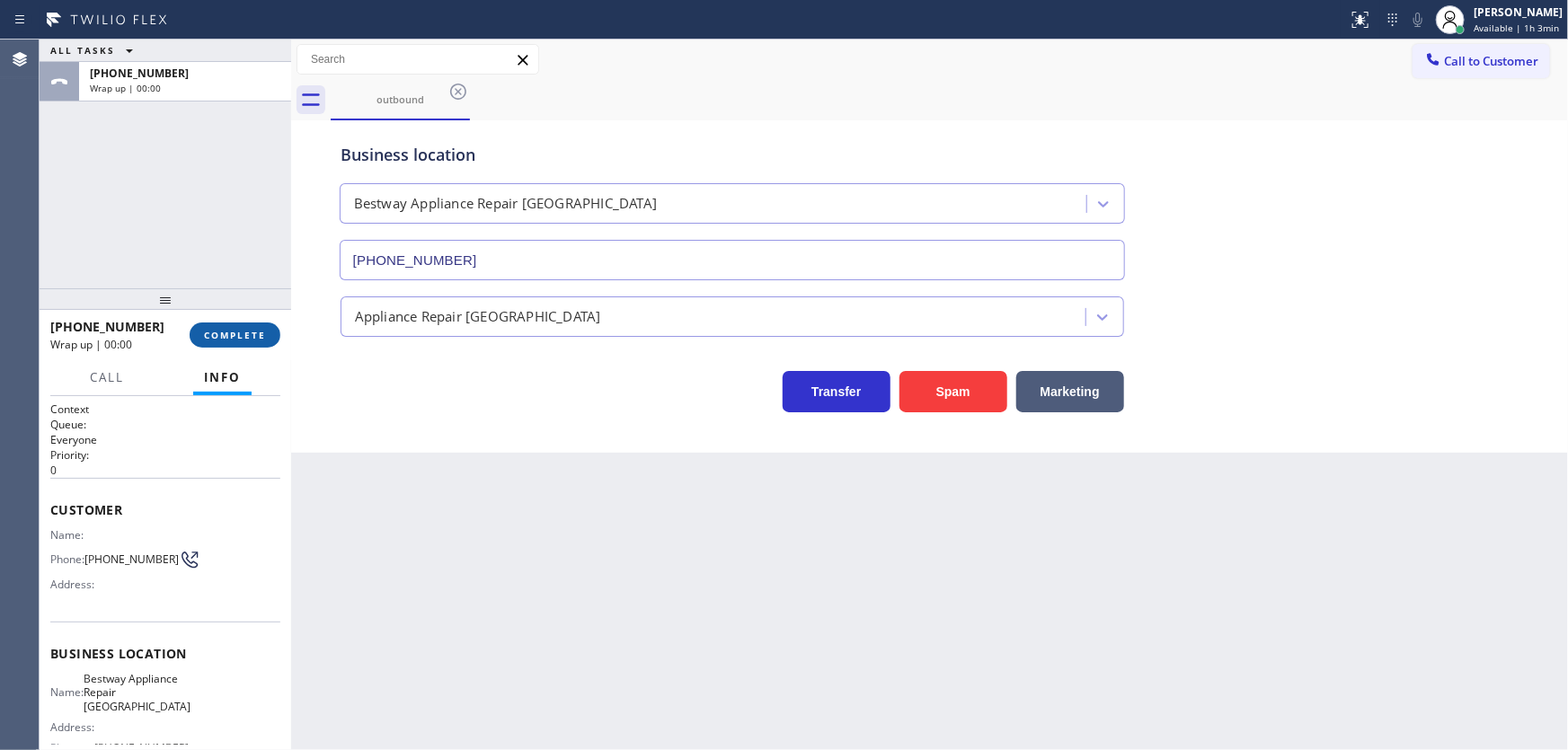
click at [245, 323] on button "COMPLETE" at bounding box center [234, 335] width 91 height 25
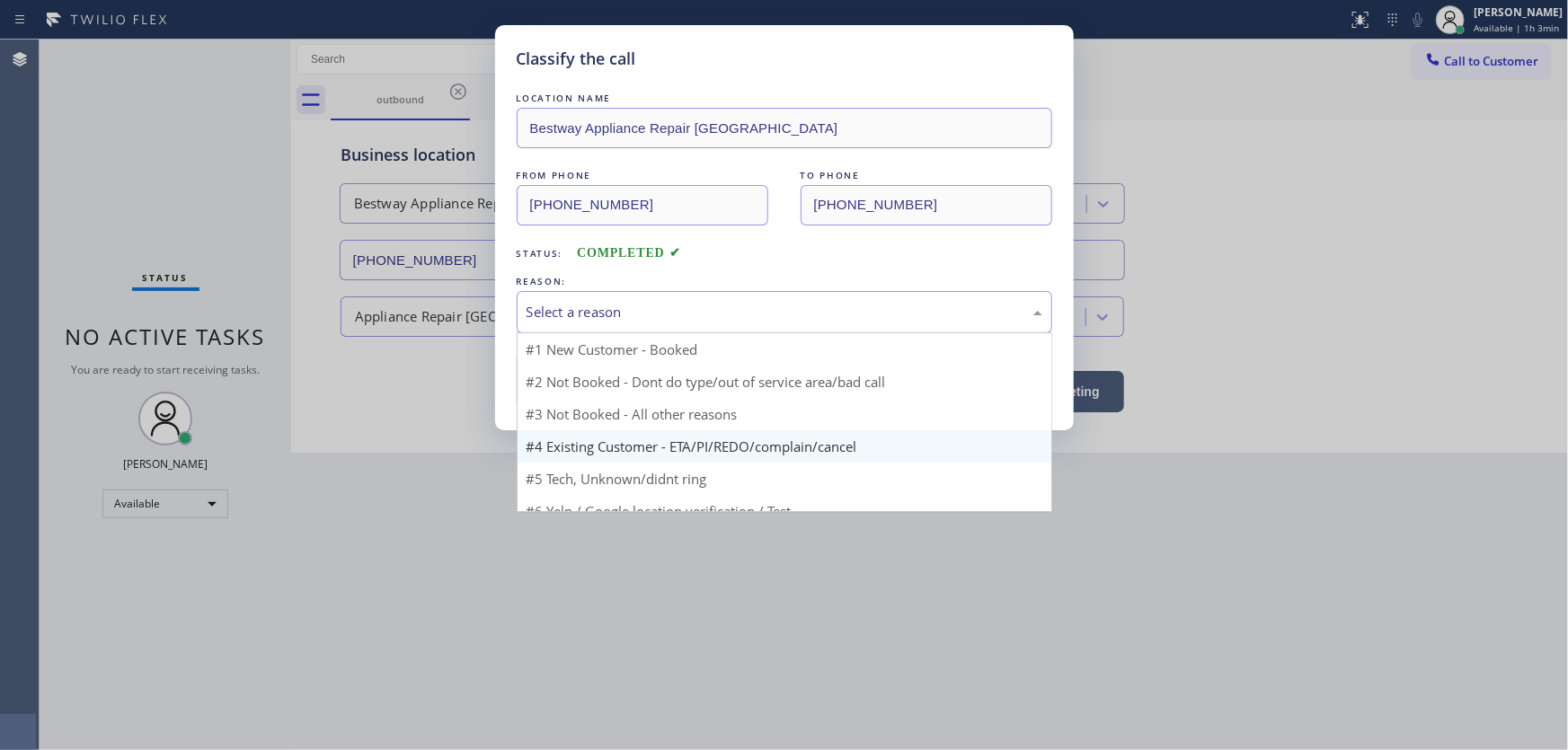
drag, startPoint x: 566, startPoint y: 320, endPoint x: 612, endPoint y: 400, distance: 92.3
click at [568, 322] on div "Select a reason" at bounding box center [784, 312] width 535 height 42
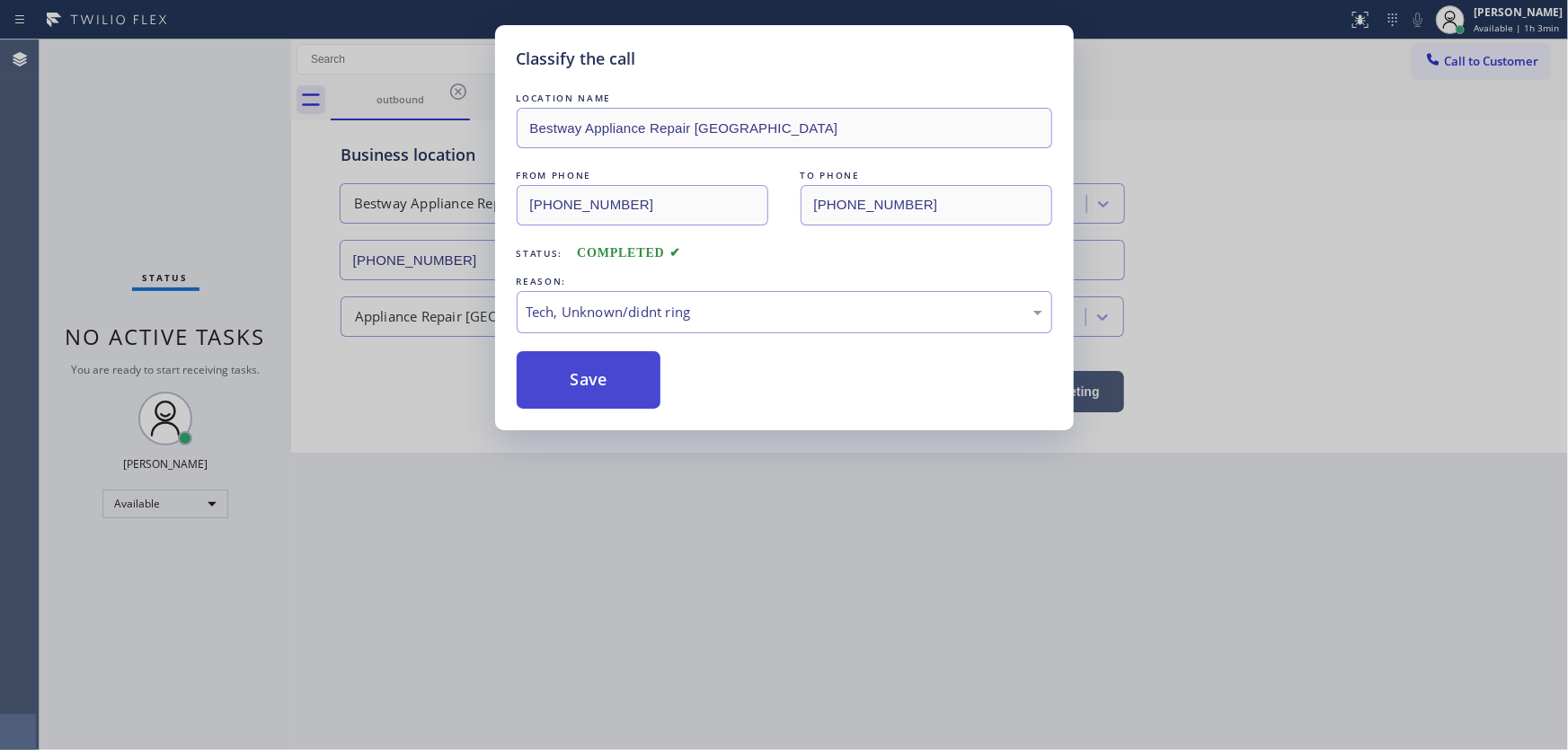
click at [595, 364] on button "Save" at bounding box center [589, 380] width 144 height 57
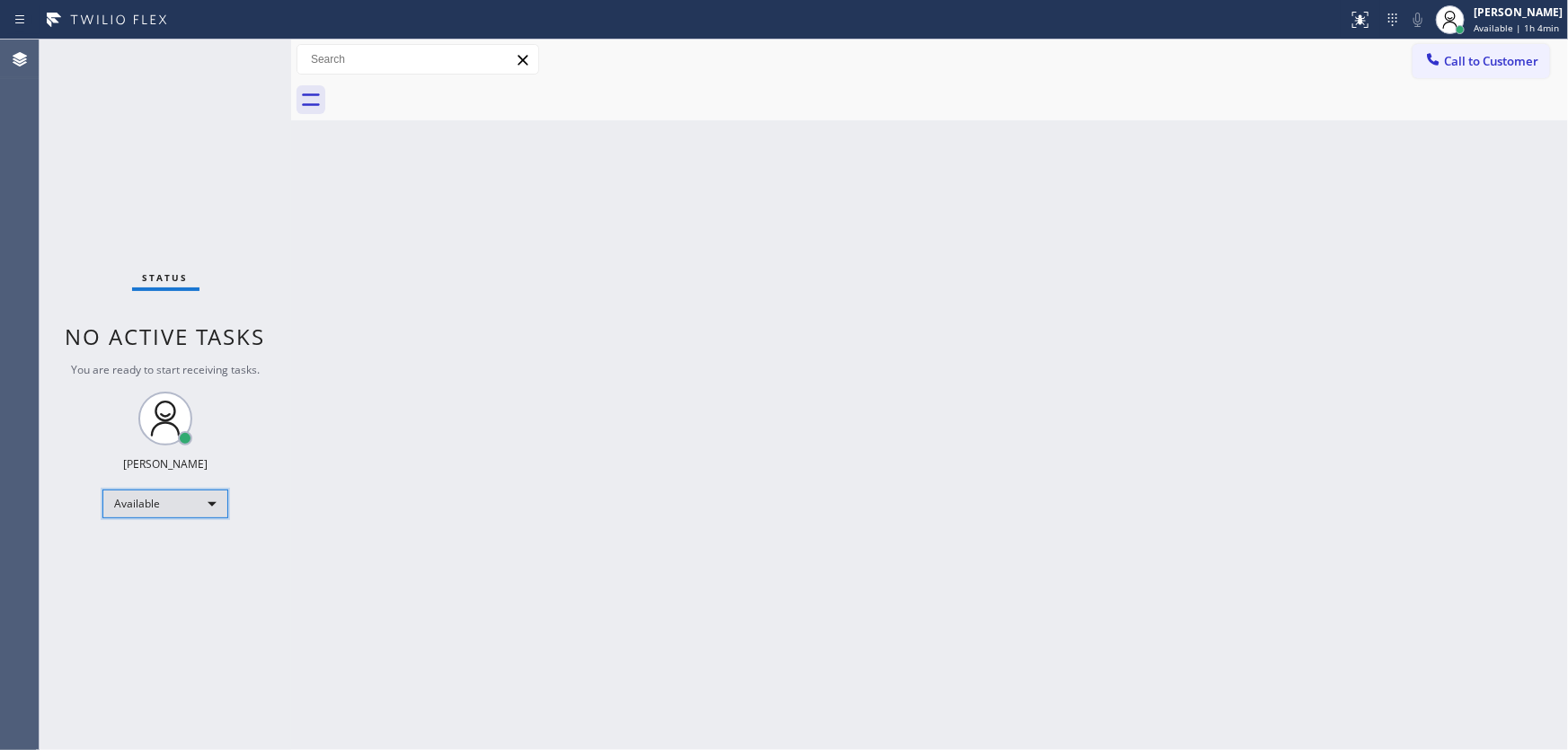
click at [192, 513] on div "Available" at bounding box center [165, 503] width 126 height 29
click at [143, 574] on li "Unavailable" at bounding box center [164, 573] width 122 height 22
drag, startPoint x: 411, startPoint y: 468, endPoint x: 417, endPoint y: 445, distance: 23.8
click at [411, 466] on div "Back to Dashboard Change Sender ID Customers Technicians Select a contact Outbo…" at bounding box center [930, 395] width 1277 height 711
click at [151, 502] on div "Unavailable" at bounding box center [165, 512] width 126 height 29
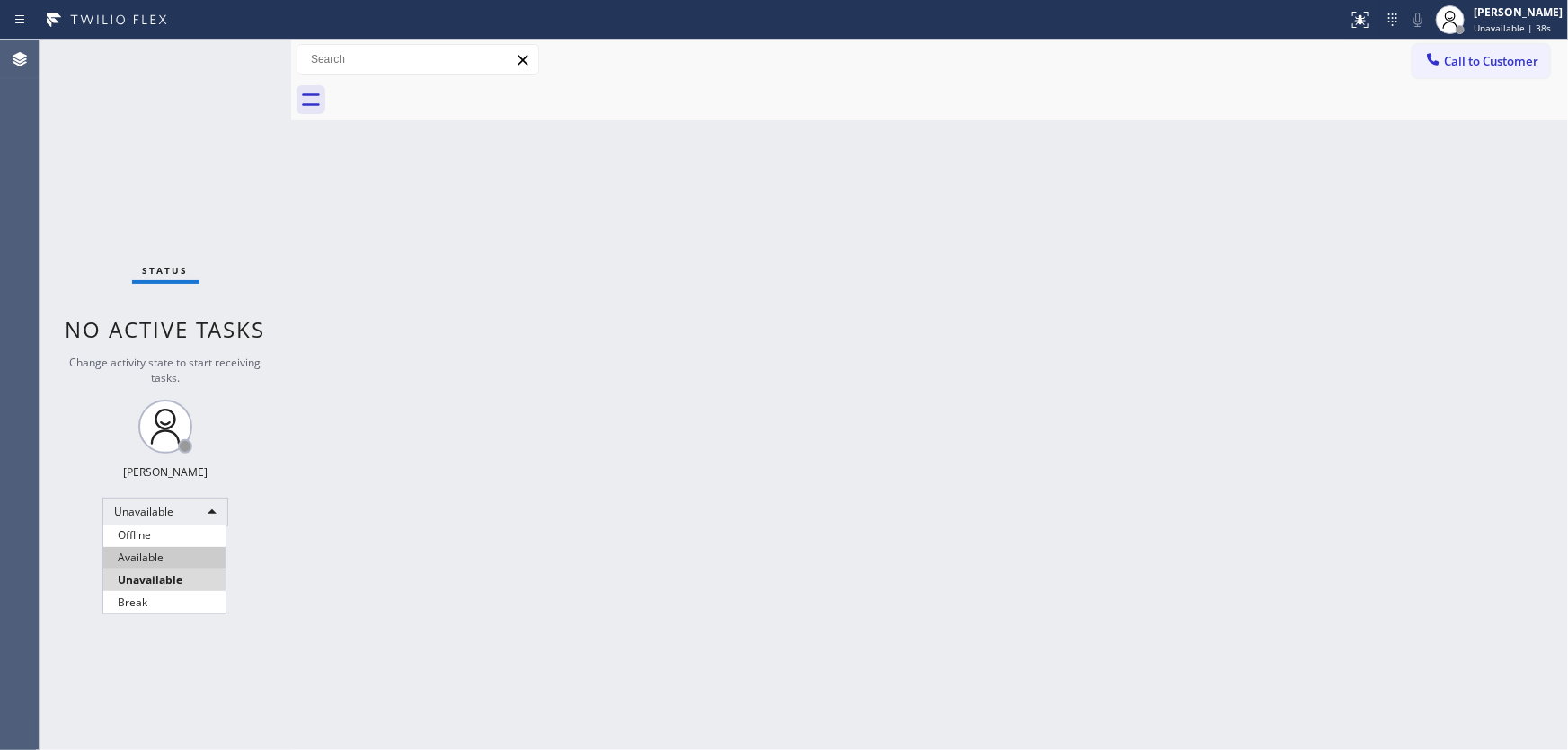
click at [167, 551] on li "Available" at bounding box center [164, 558] width 122 height 22
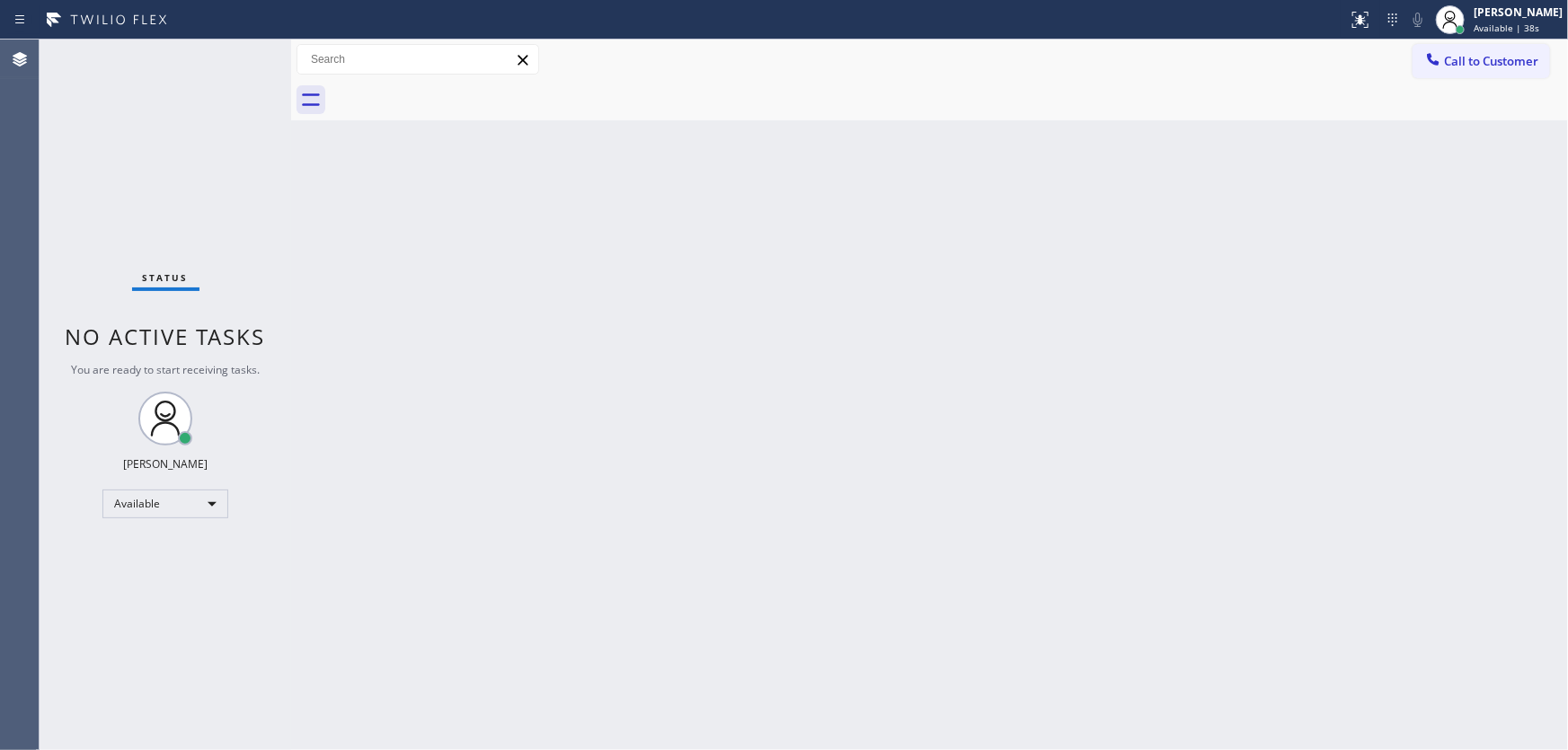
click at [143, 253] on div "Status No active tasks You are ready to start receiving tasks. [PERSON_NAME]" at bounding box center [165, 395] width 251 height 711
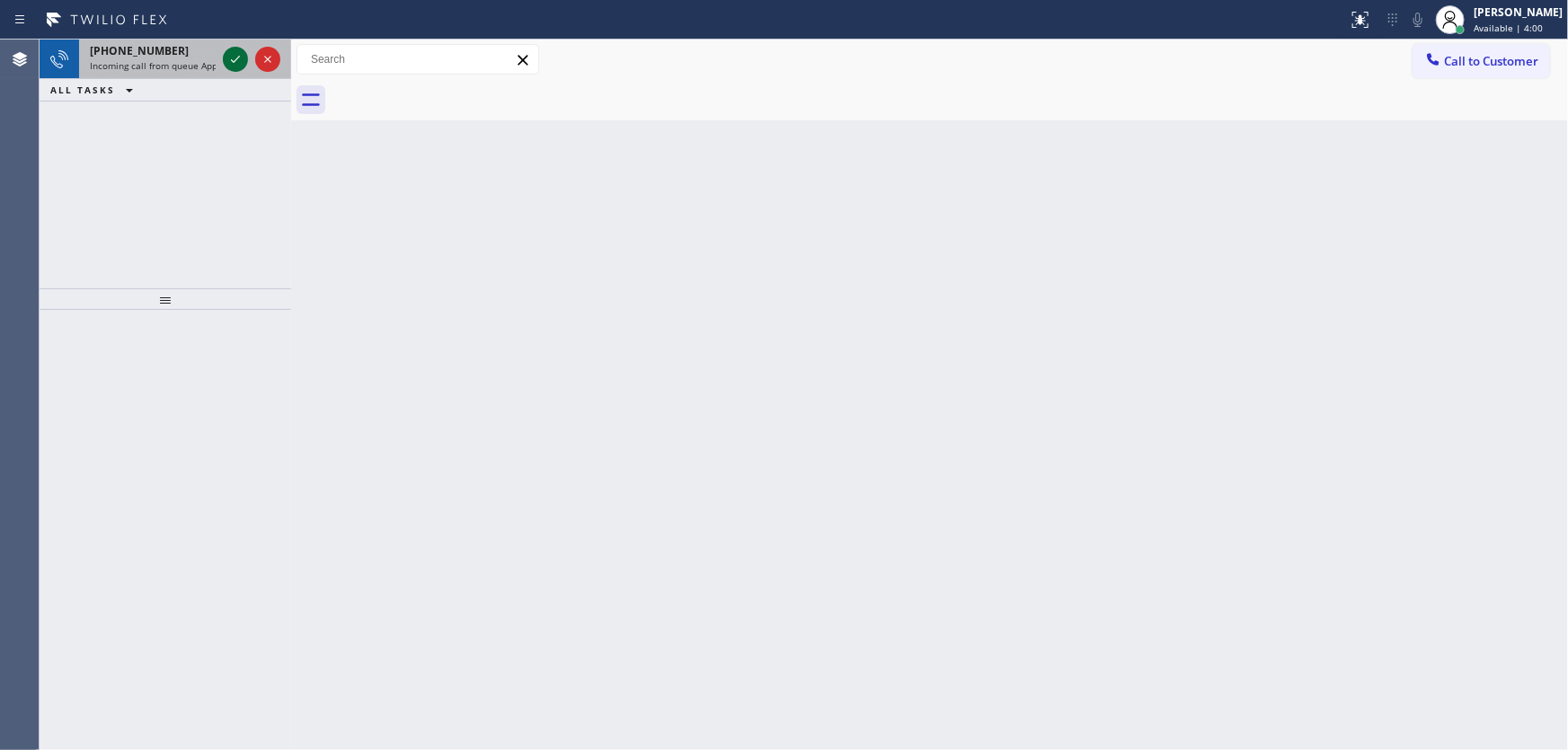
click at [243, 58] on icon at bounding box center [235, 59] width 22 height 22
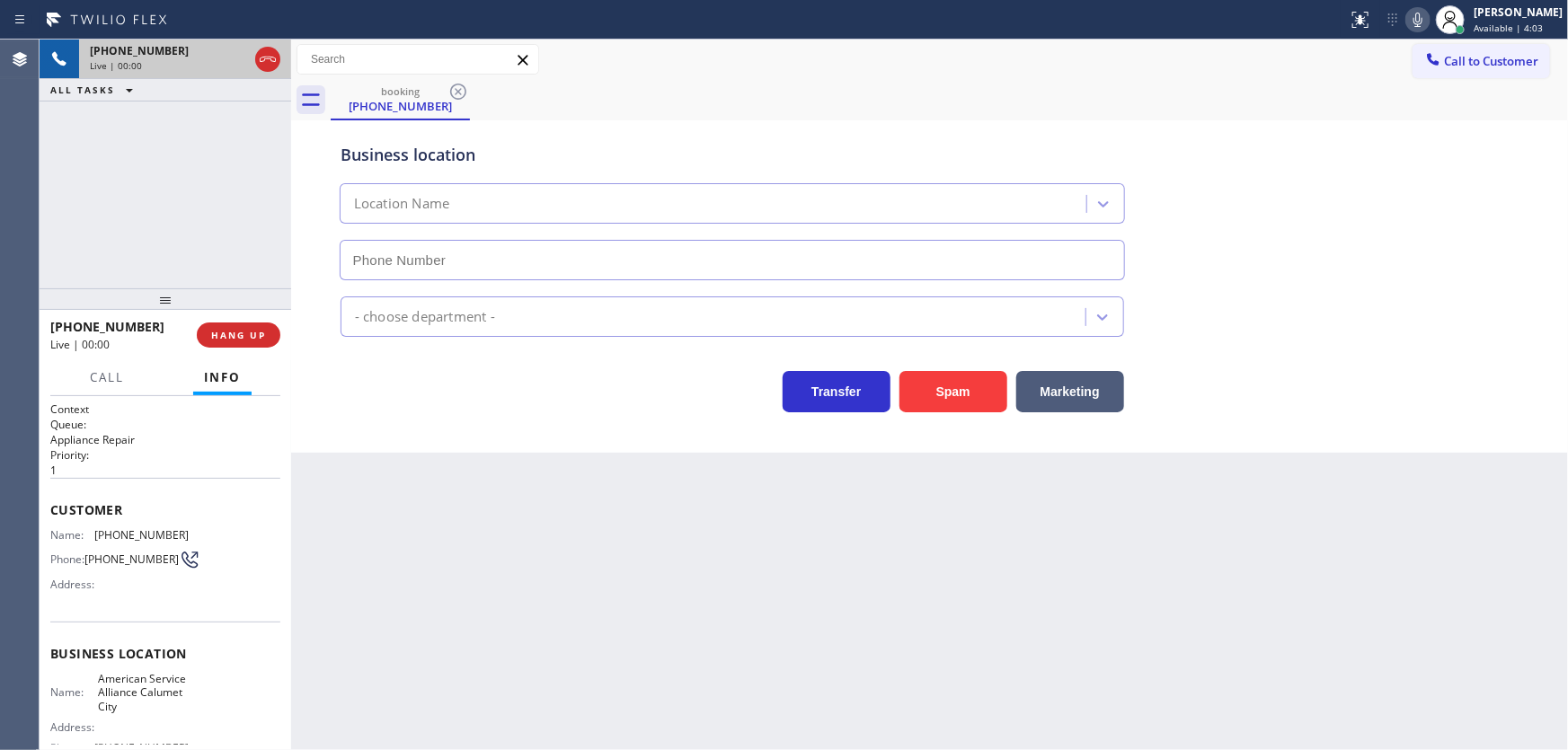
type input "[PHONE_NUMBER]"
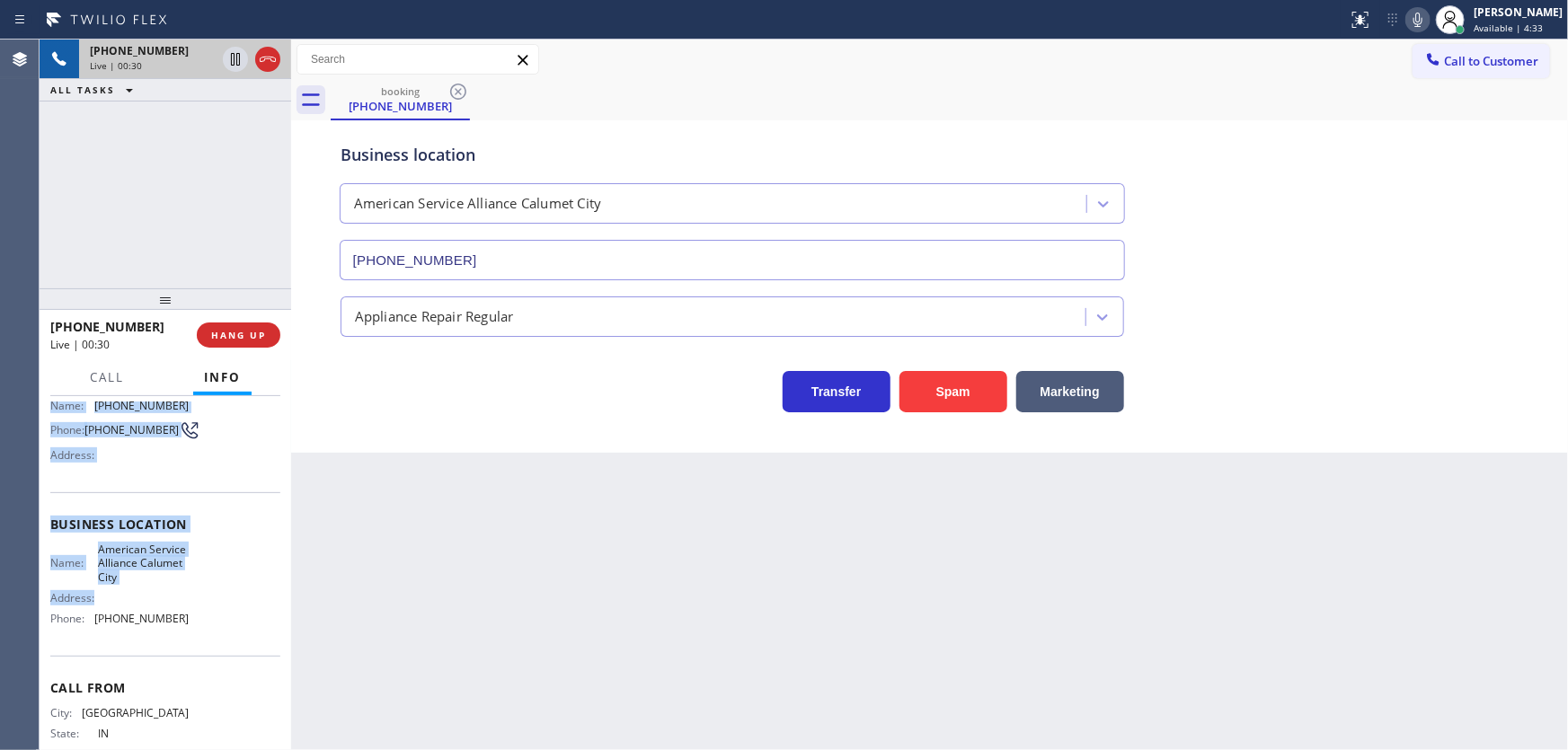
scroll to position [162, 0]
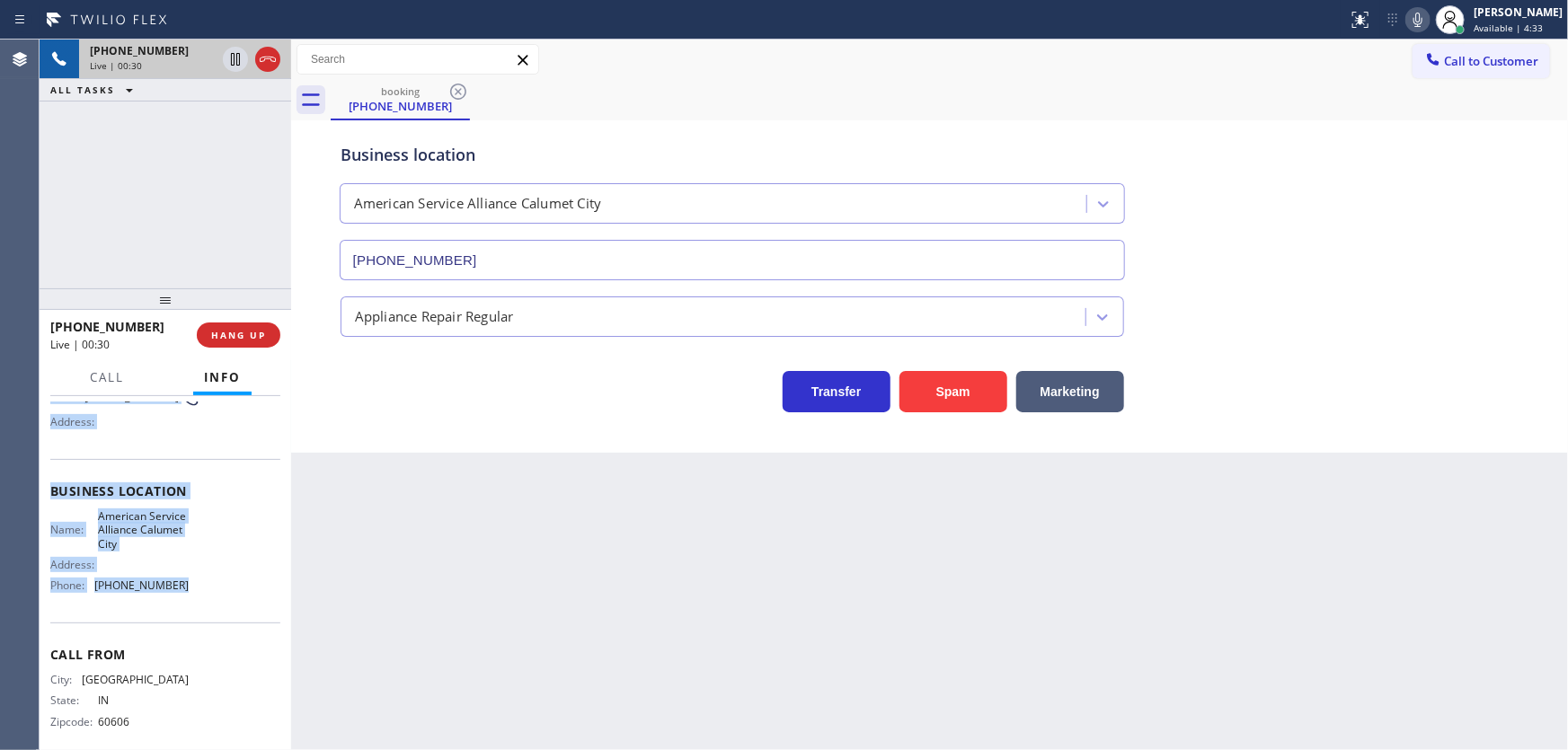
drag, startPoint x: 44, startPoint y: 506, endPoint x: 188, endPoint y: 594, distance: 168.8
click at [188, 594] on div "Context Queue: Appliance Repair Priority: 1 Customer Name: [PHONE_NUMBER] Phone…" at bounding box center [165, 574] width 251 height 355
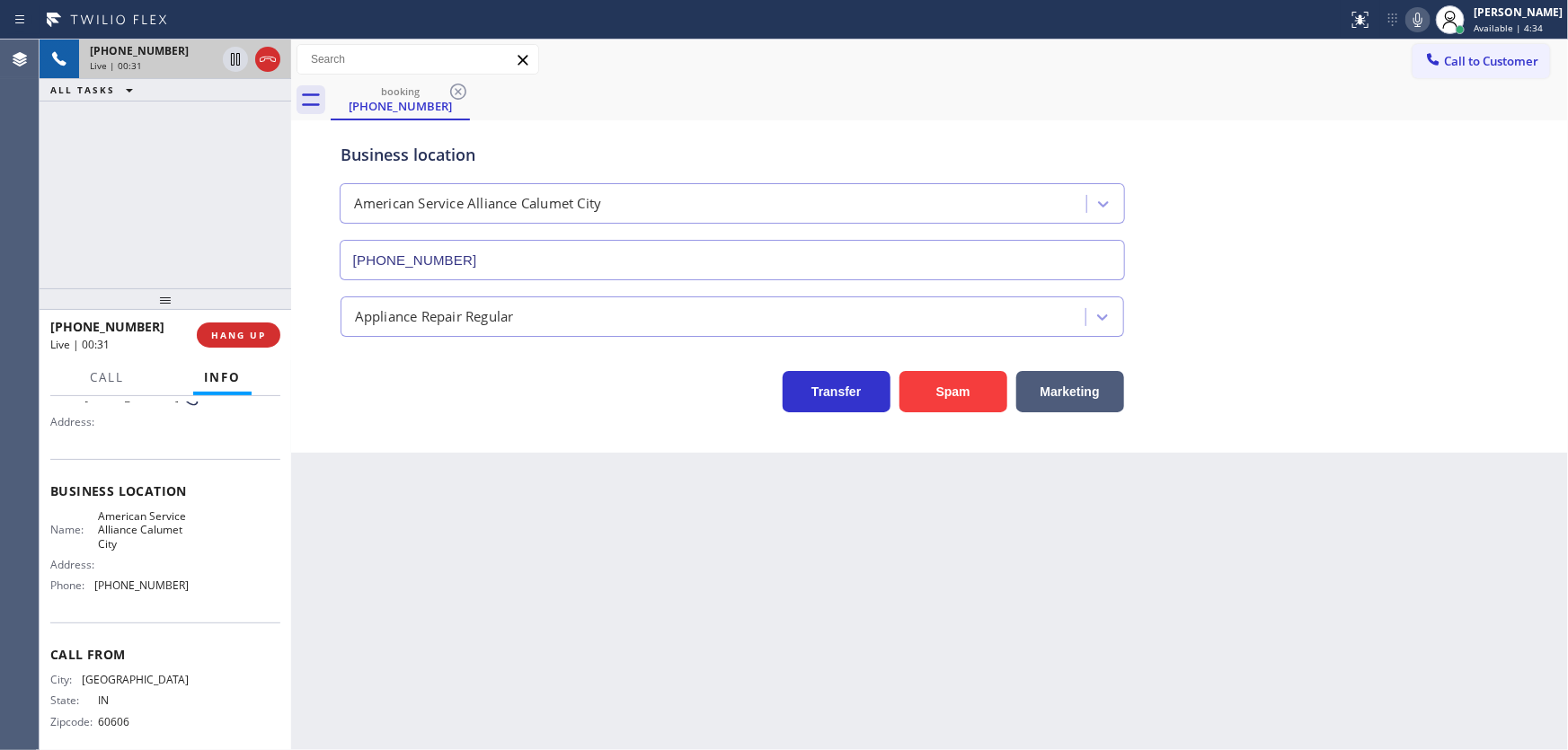
click at [185, 238] on div "[PHONE_NUMBER] Live | 00:31 ALL TASKS ALL TASKS ACTIVE TASKS TASKS IN WRAP UP" at bounding box center [165, 163] width 251 height 248
click at [1429, 25] on icon at bounding box center [1418, 20] width 22 height 22
click at [227, 151] on div "[PHONE_NUMBER] Live | 02:09 ALL TASKS ALL TASKS ACTIVE TASKS TASKS IN WRAP UP" at bounding box center [165, 163] width 251 height 248
click at [239, 63] on icon at bounding box center [235, 59] width 9 height 12
click at [235, 61] on icon at bounding box center [235, 59] width 22 height 22
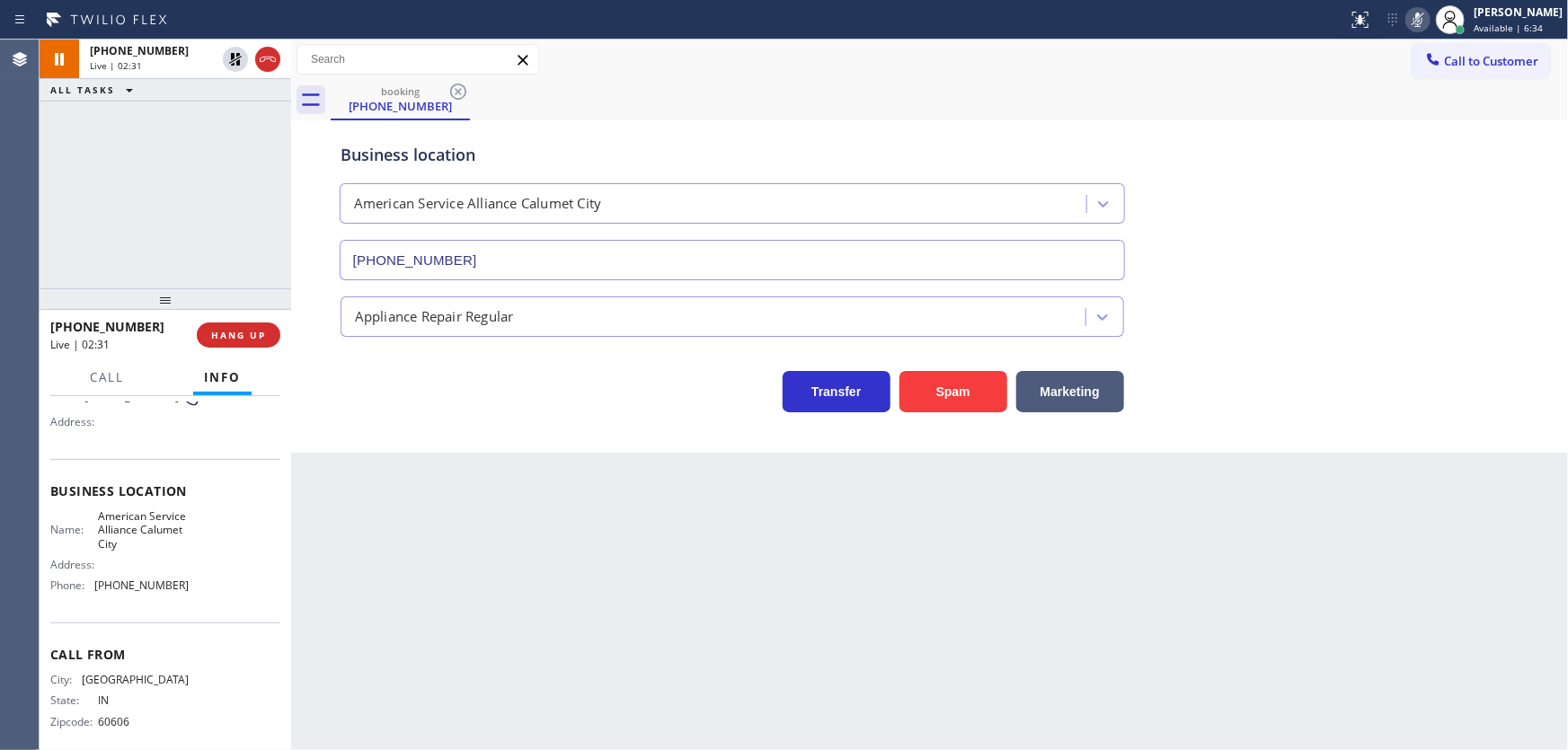
click at [1426, 20] on icon at bounding box center [1418, 20] width 22 height 22
click at [126, 180] on div "[PHONE_NUMBER] Live | 02:31 ALL TASKS ALL TASKS ACTIVE TASKS TASKS IN WRAP UP" at bounding box center [165, 163] width 251 height 248
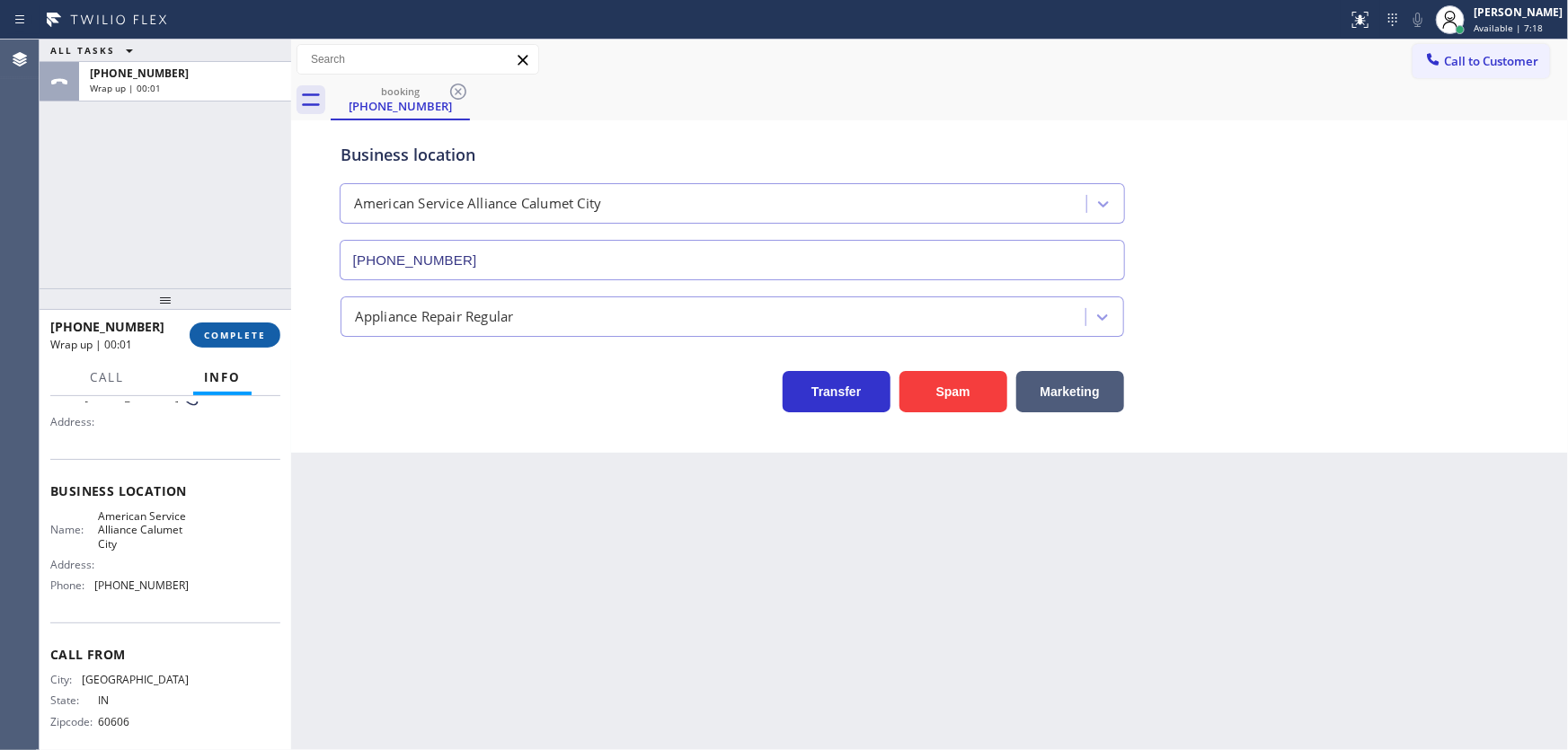
click at [217, 333] on span "COMPLETE" at bounding box center [235, 335] width 62 height 12
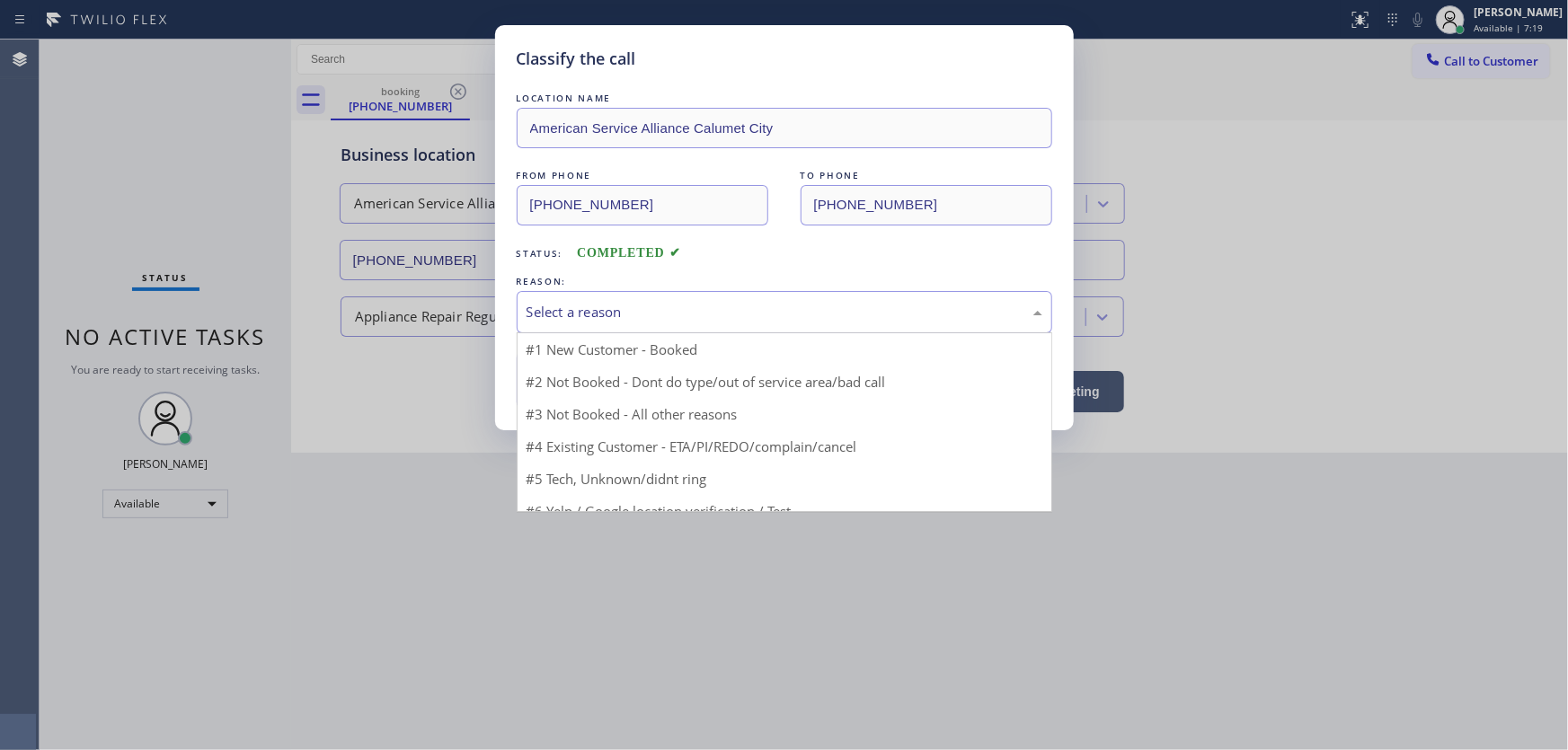
click at [573, 319] on div "Select a reason" at bounding box center [785, 312] width 516 height 21
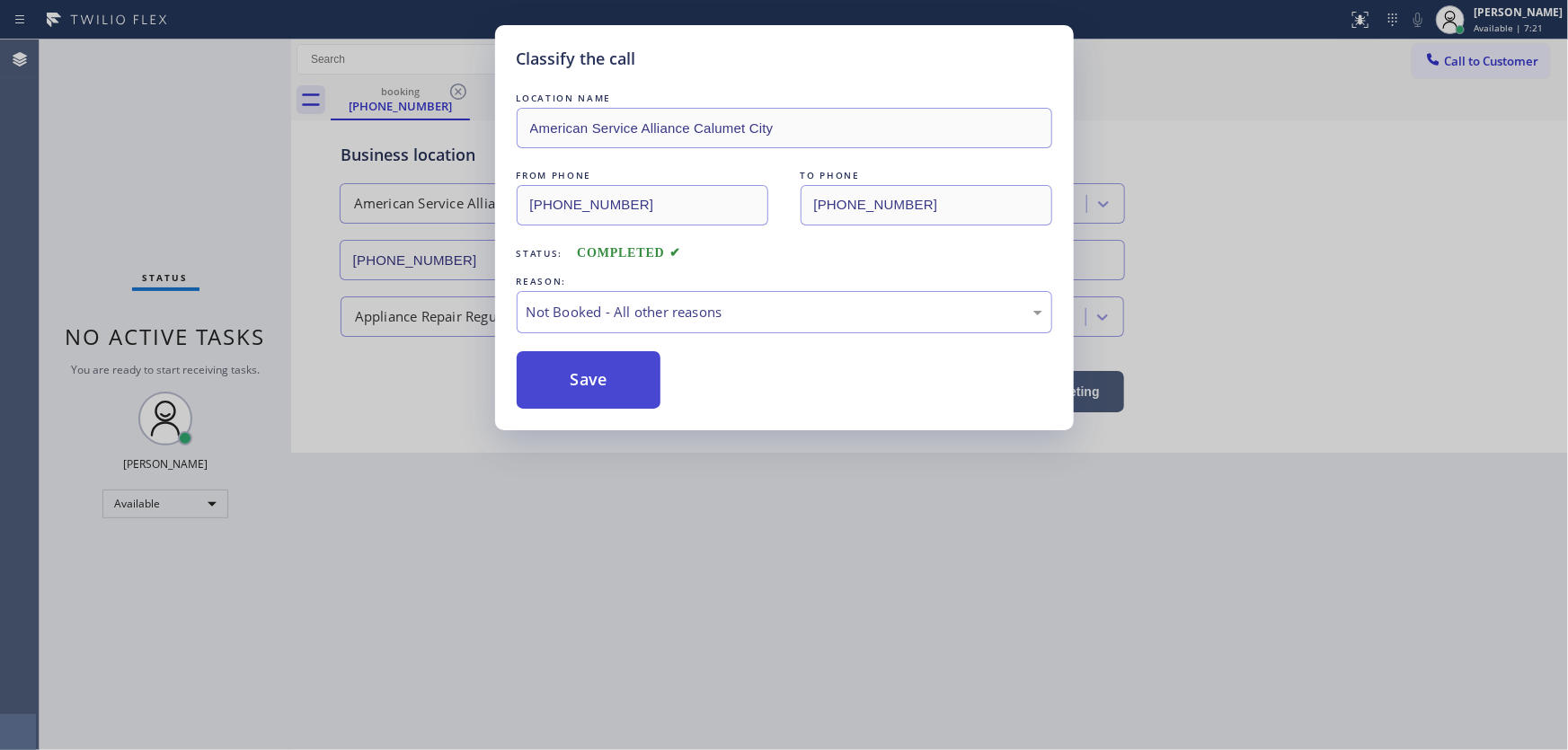
click at [587, 377] on button "Save" at bounding box center [589, 380] width 144 height 57
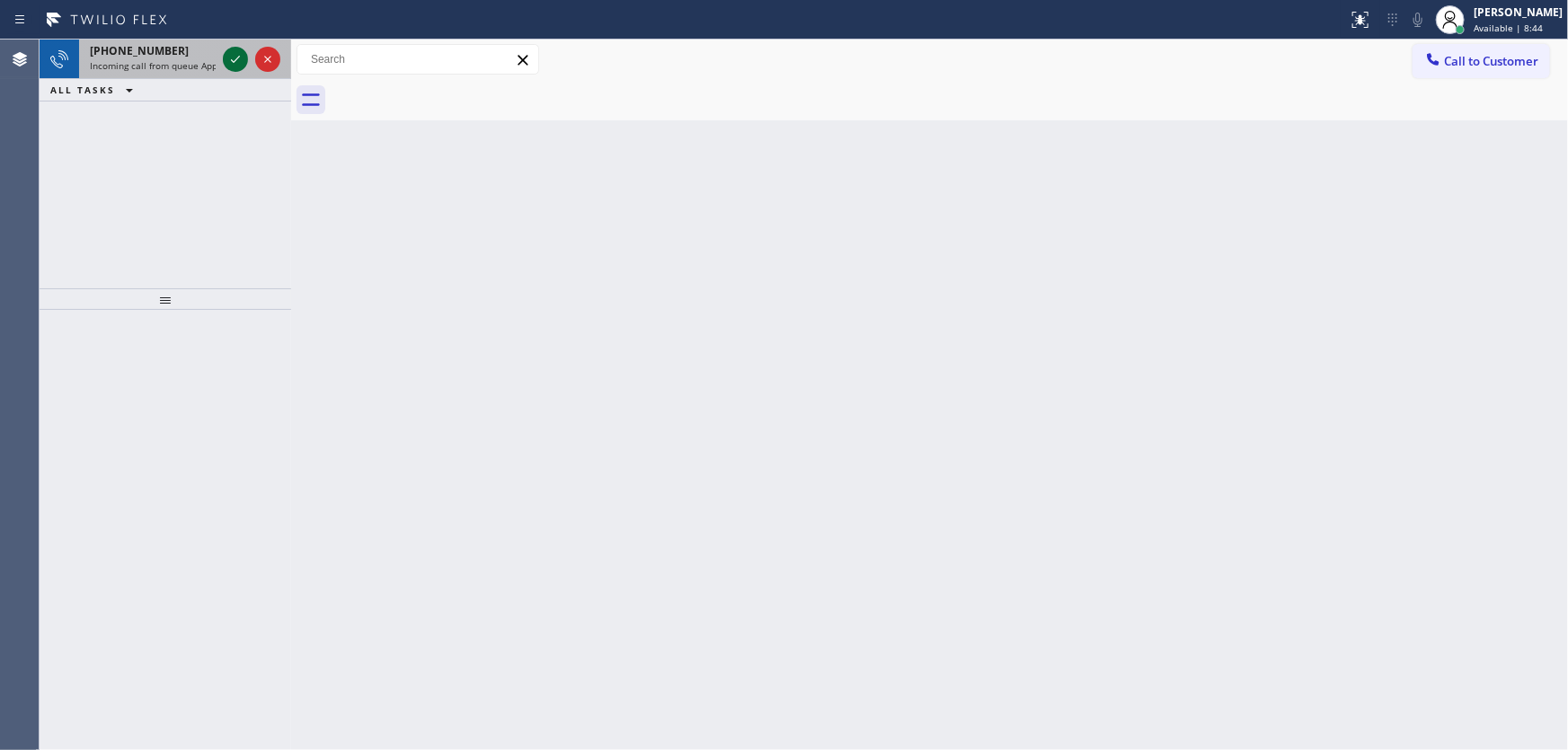
click at [241, 54] on icon at bounding box center [235, 59] width 22 height 22
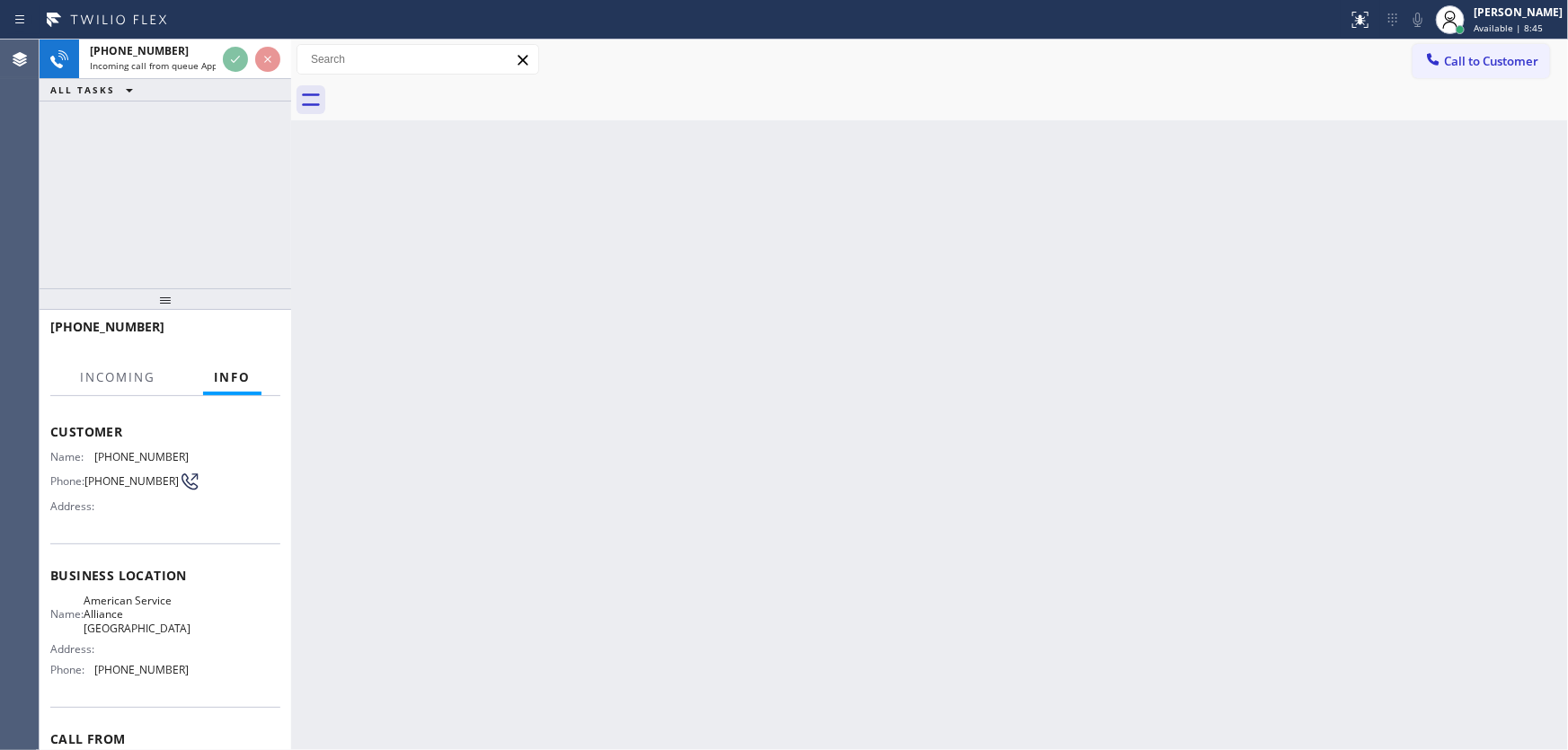
scroll to position [81, 0]
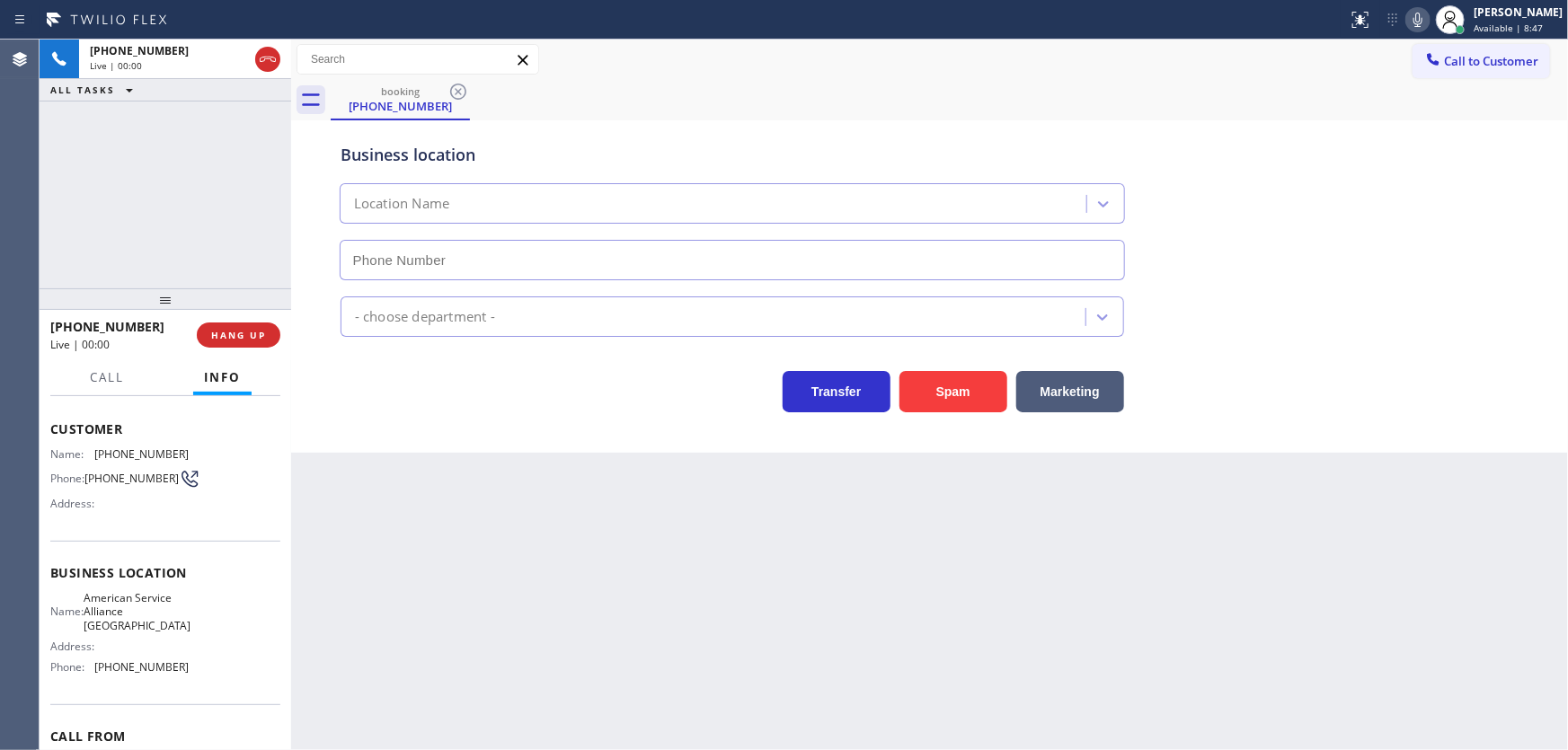
type input "[PHONE_NUMBER]"
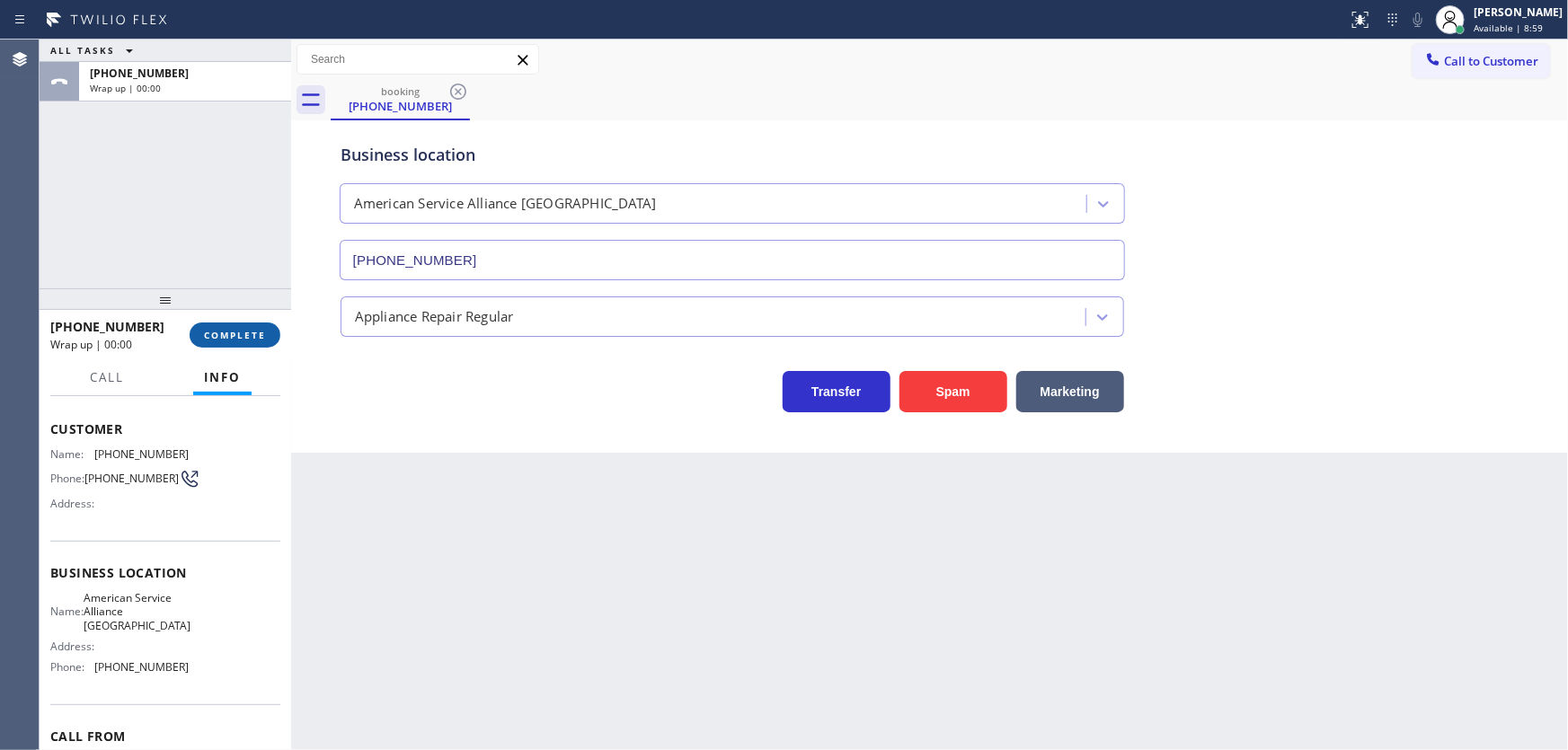
click at [227, 333] on span "COMPLETE" at bounding box center [235, 335] width 62 height 12
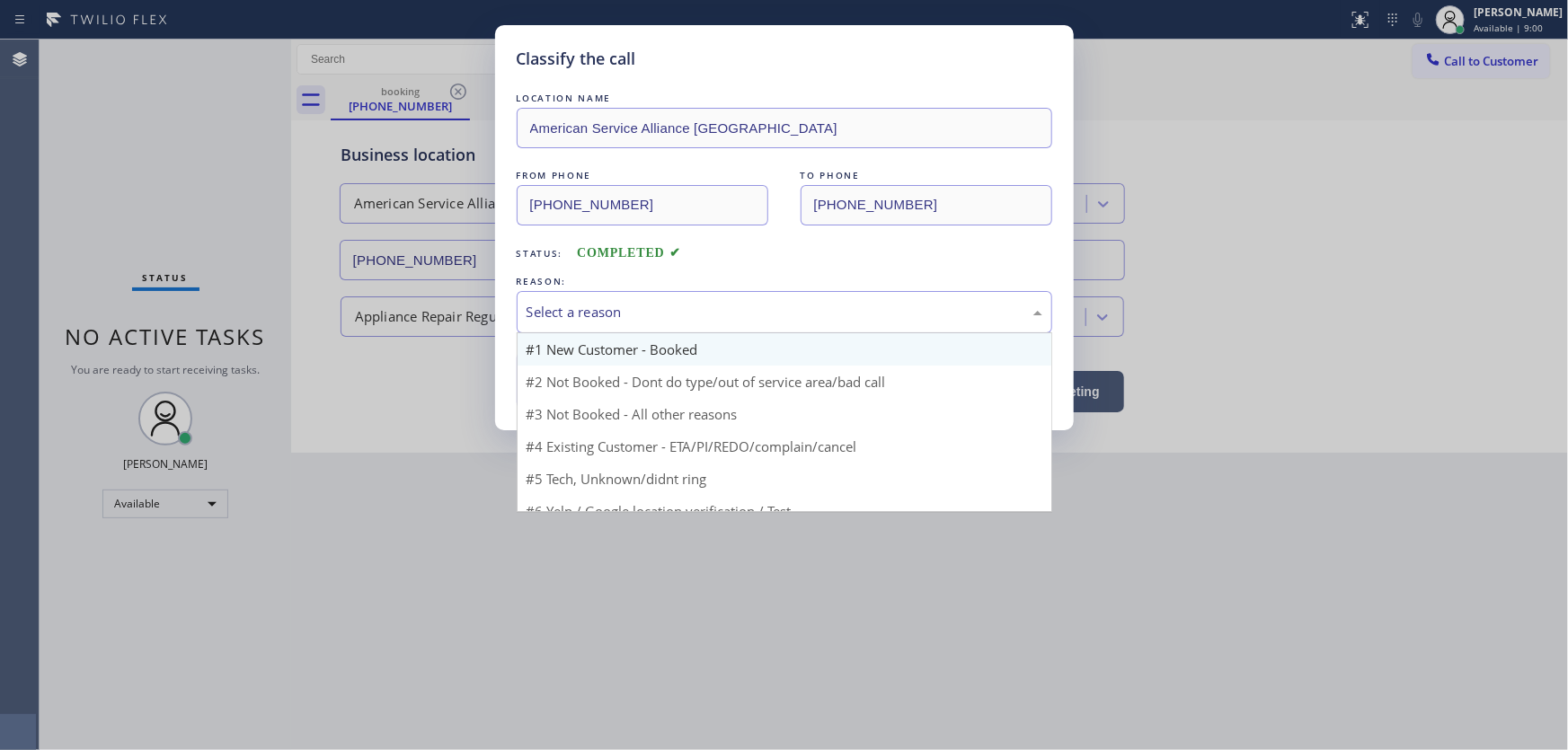
drag, startPoint x: 600, startPoint y: 307, endPoint x: 602, endPoint y: 332, distance: 25.1
click at [600, 309] on div "Select a reason" at bounding box center [785, 312] width 516 height 21
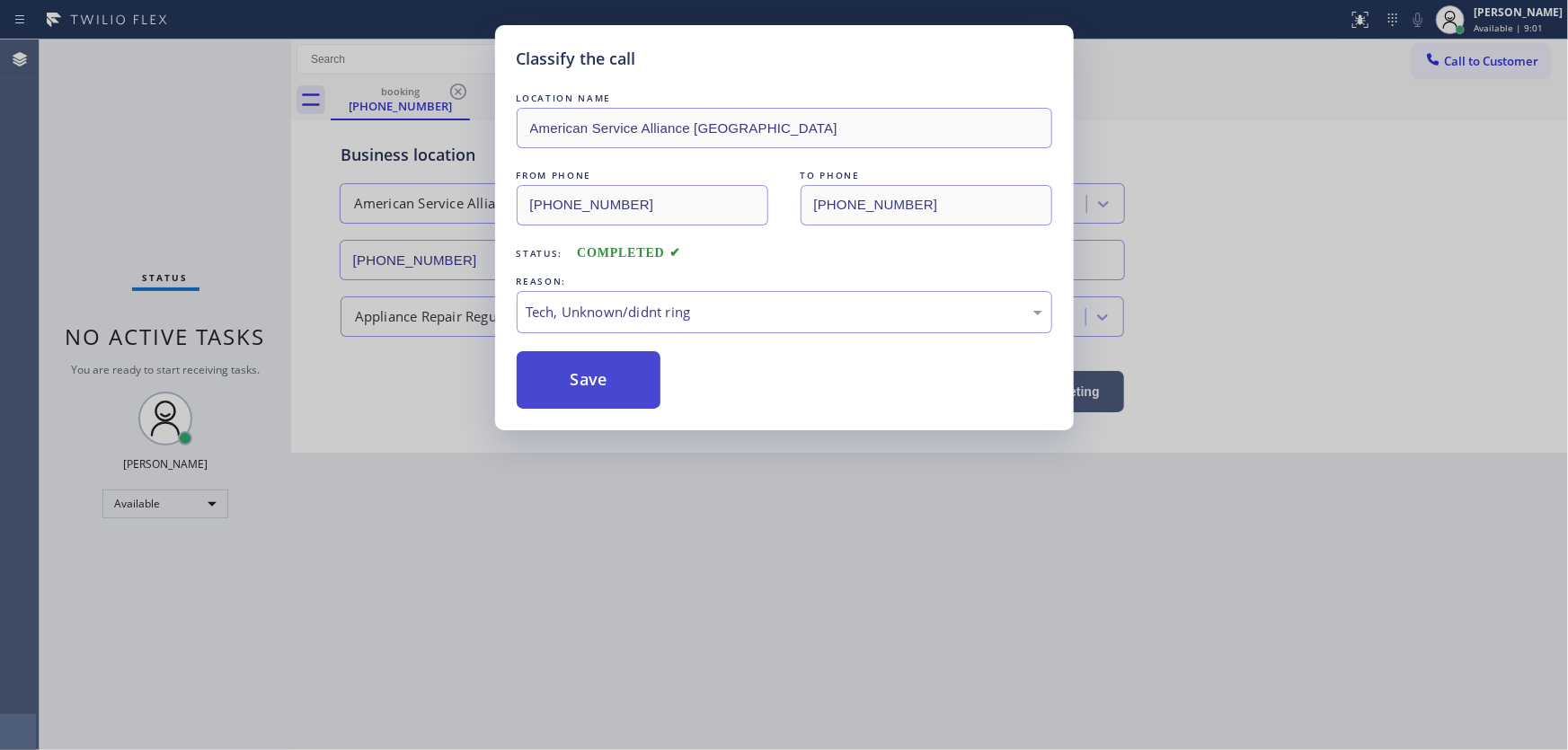
click at [590, 392] on button "Save" at bounding box center [589, 380] width 144 height 57
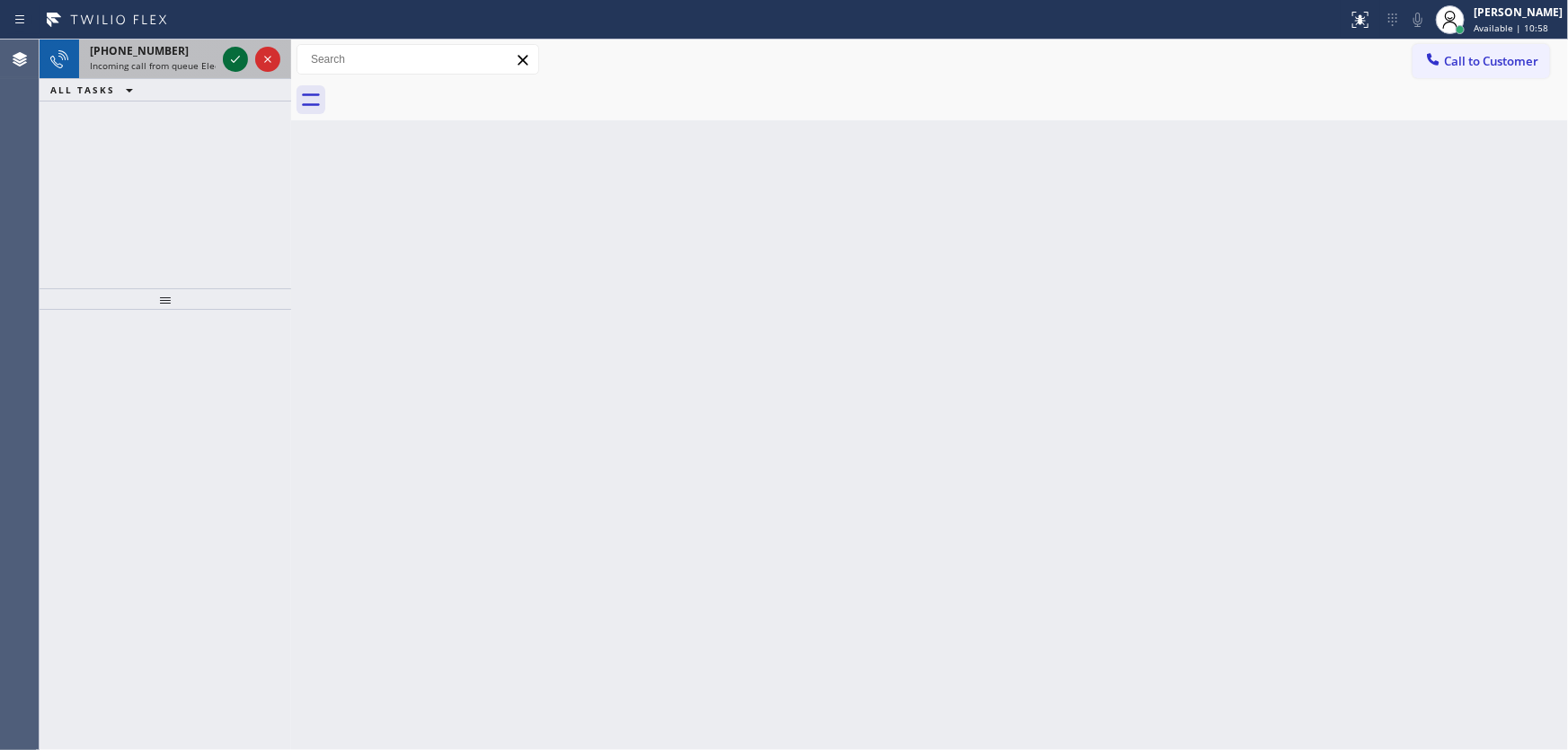
click at [234, 64] on icon at bounding box center [235, 59] width 22 height 22
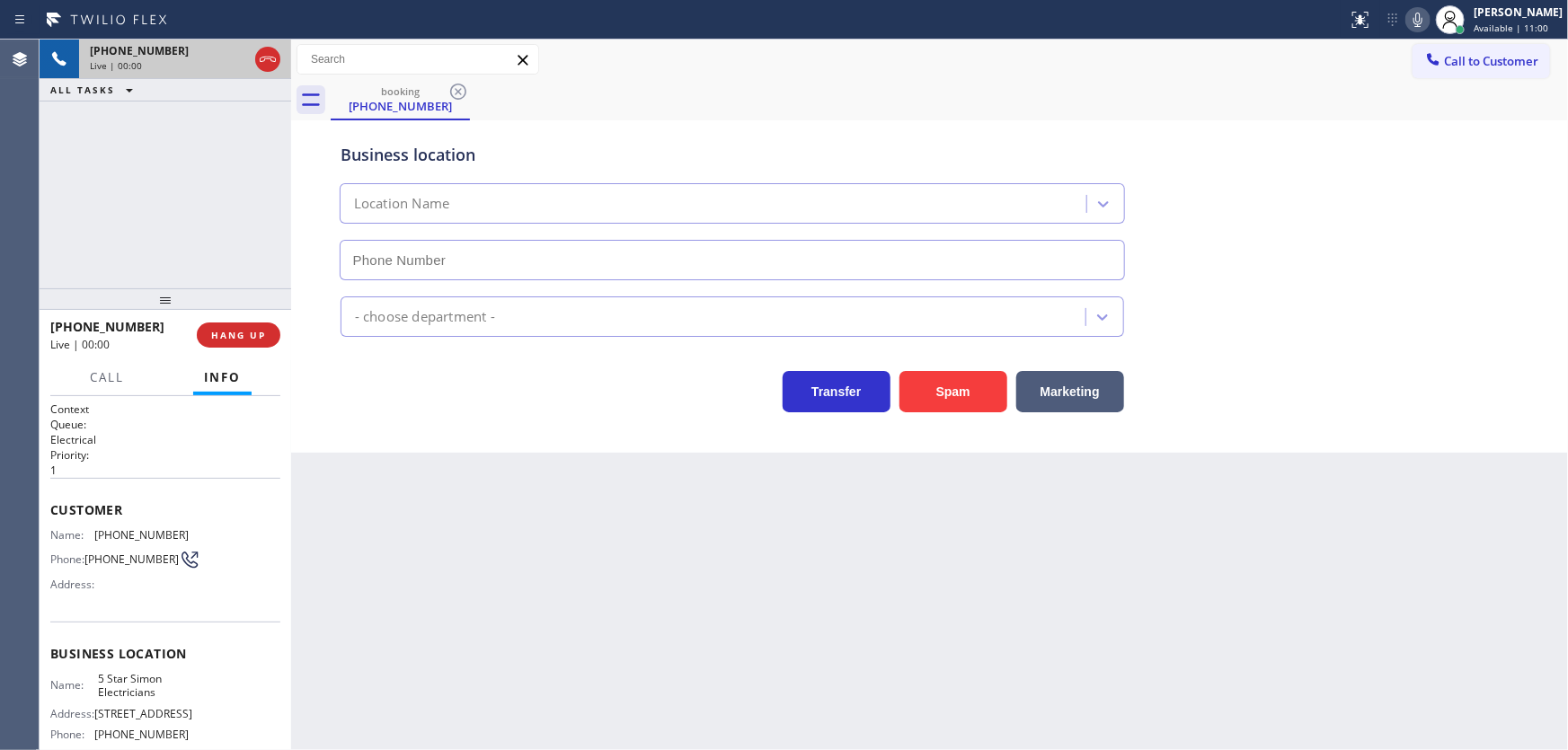
type input "[PHONE_NUMBER]"
click at [929, 388] on button "Spam" at bounding box center [953, 392] width 108 height 41
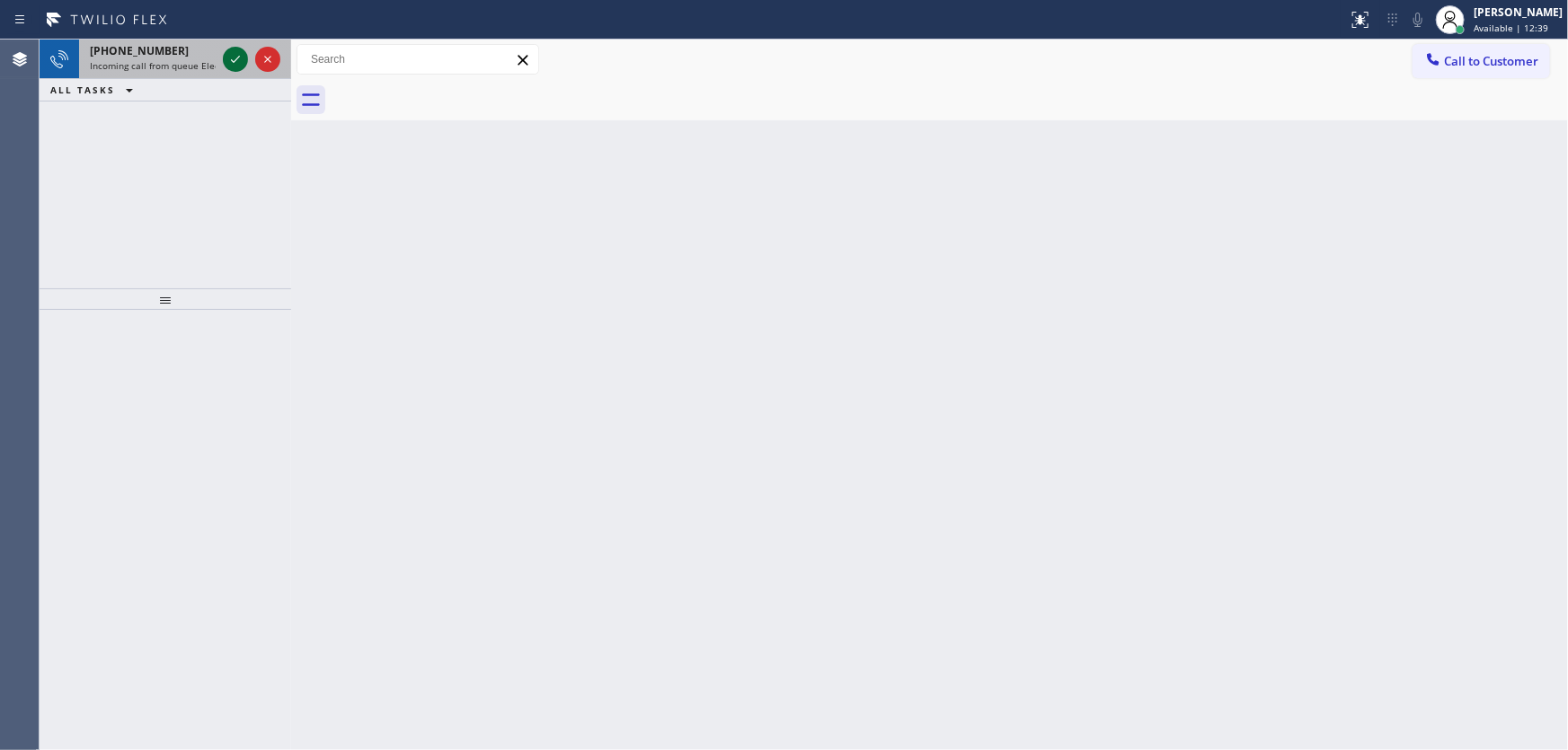
click at [240, 51] on icon at bounding box center [235, 59] width 22 height 22
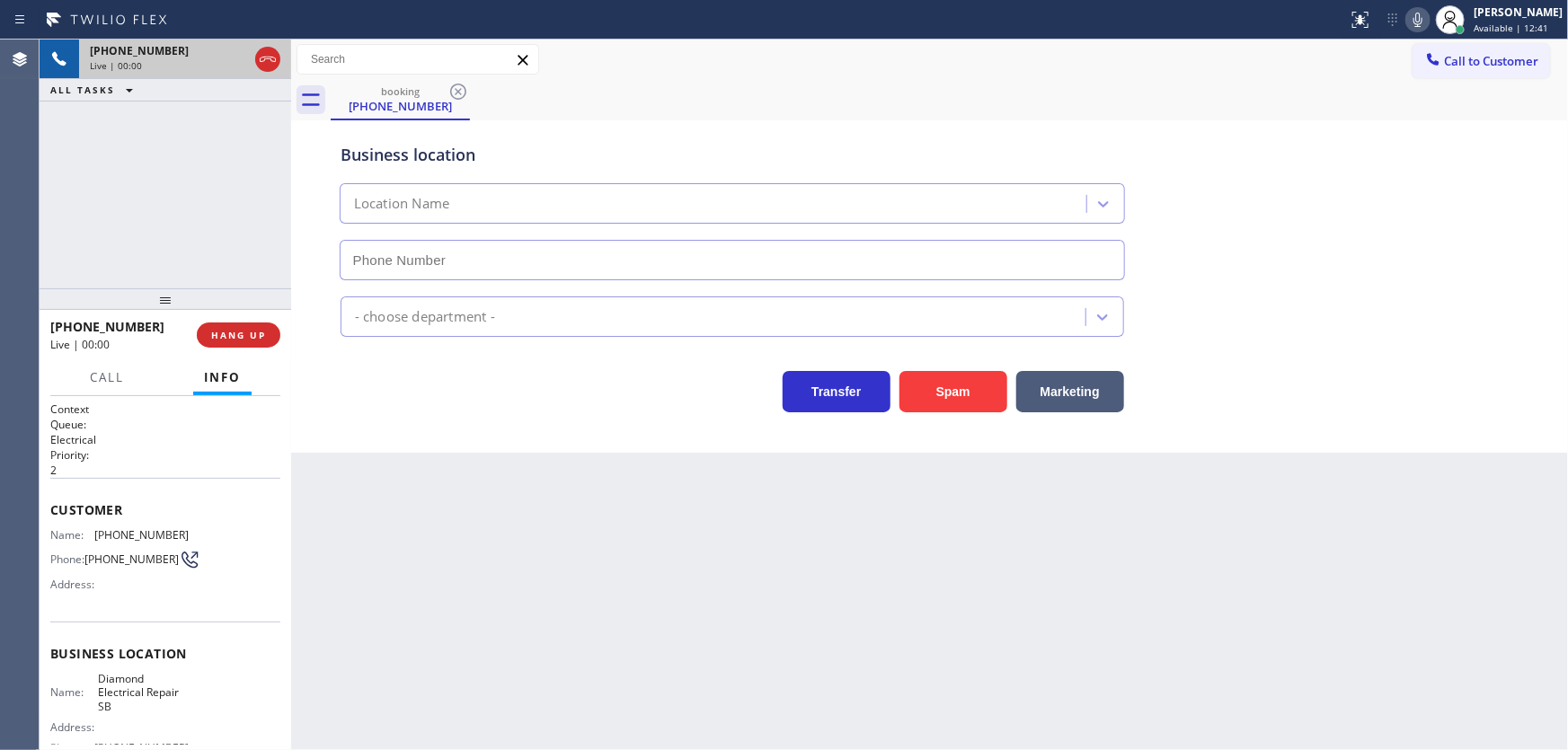
type input "[PHONE_NUMBER]"
click at [914, 381] on button "Spam" at bounding box center [953, 392] width 108 height 41
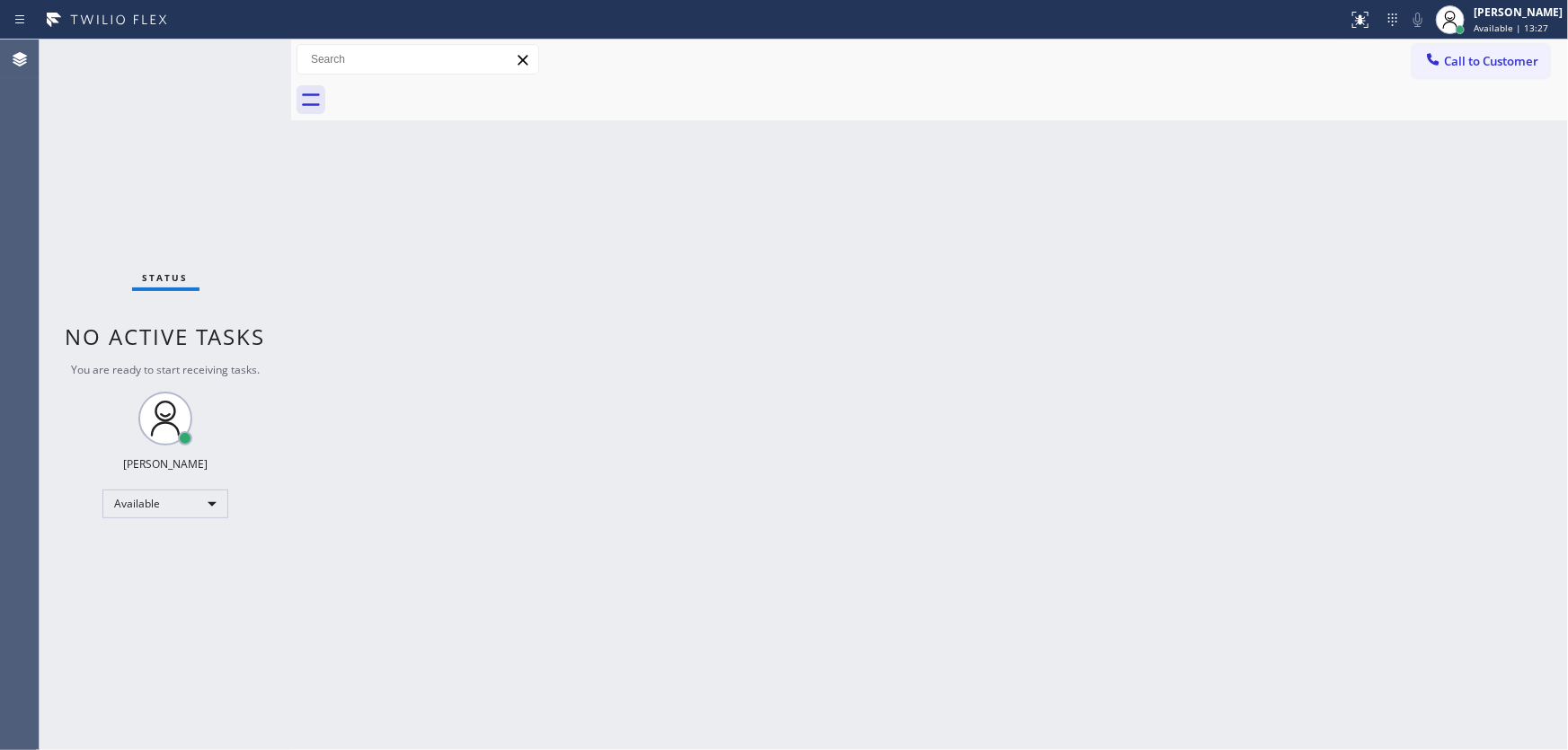
click at [239, 57] on div "Status No active tasks You are ready to start receiving tasks. [PERSON_NAME]" at bounding box center [165, 395] width 251 height 711
click at [234, 80] on div "Status No active tasks You are ready to start receiving tasks. [PERSON_NAME]" at bounding box center [165, 395] width 251 height 711
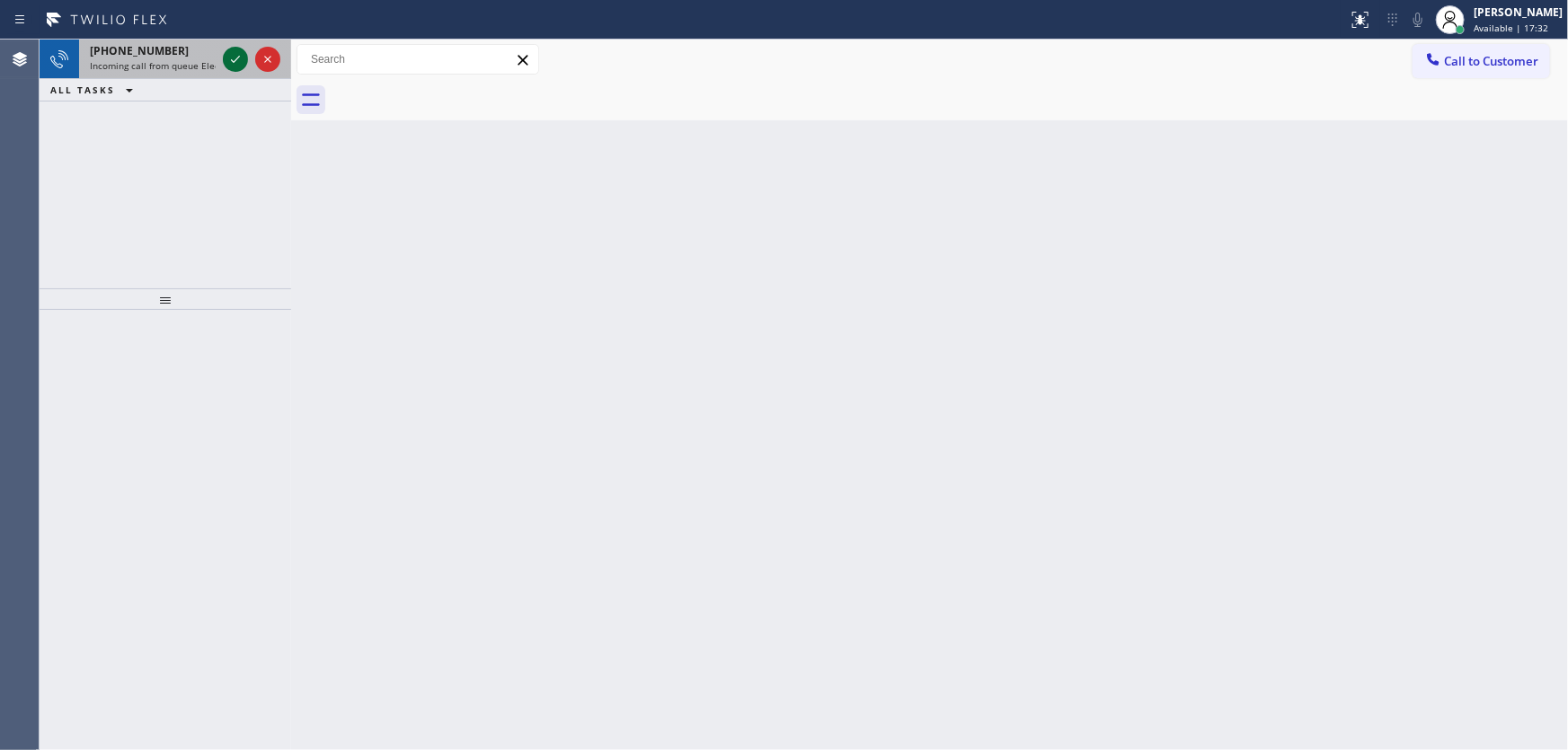
click at [234, 55] on icon at bounding box center [235, 59] width 22 height 22
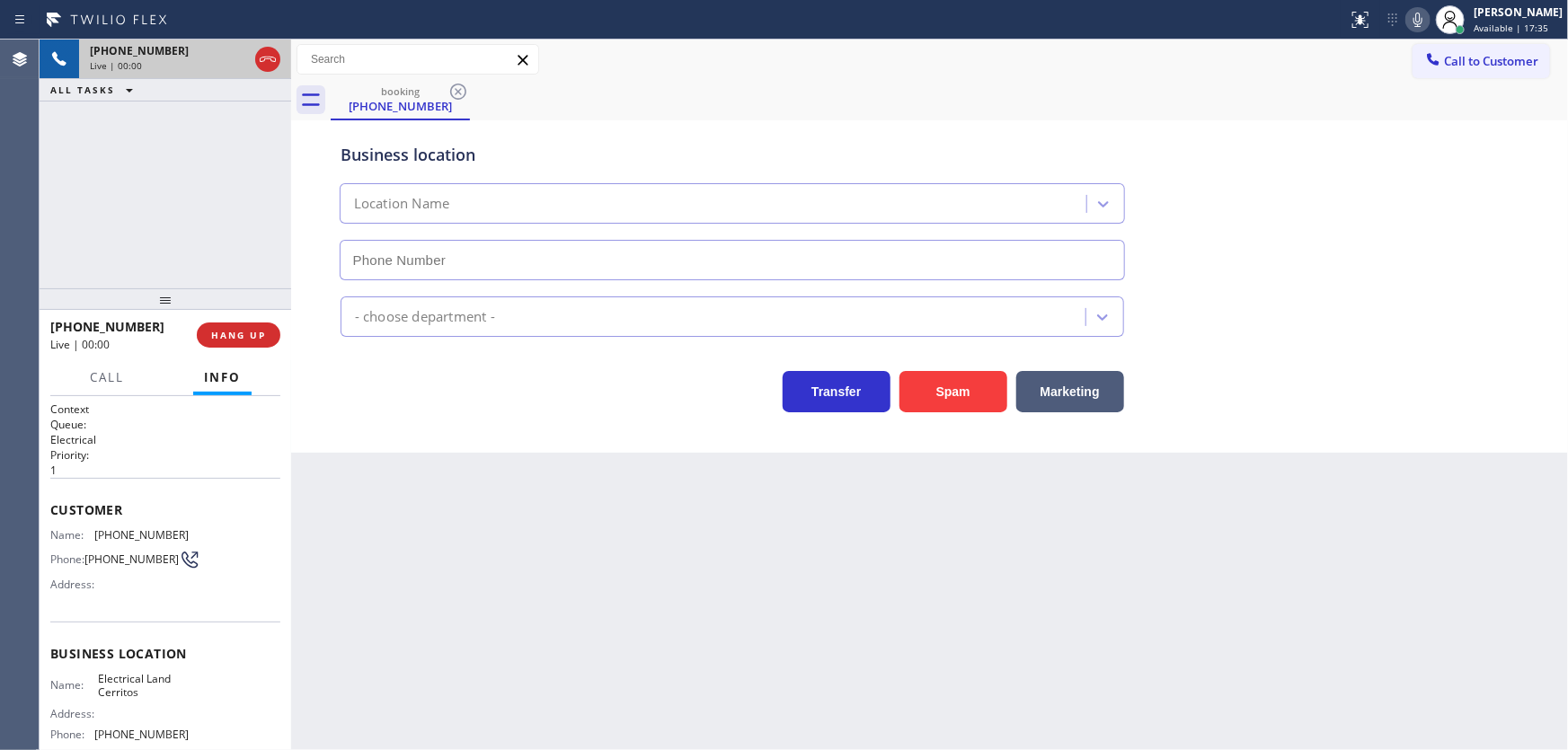
type input "[PHONE_NUMBER]"
click at [118, 222] on div "[PHONE_NUMBER] Live | 00:02 ALL TASKS ALL TASKS ACTIVE TASKS TASKS IN WRAP UP" at bounding box center [165, 163] width 251 height 248
click at [158, 233] on div "[PHONE_NUMBER] Live | 00:05 ALL TASKS ALL TASKS ACTIVE TASKS TASKS IN WRAP UP" at bounding box center [165, 163] width 251 height 248
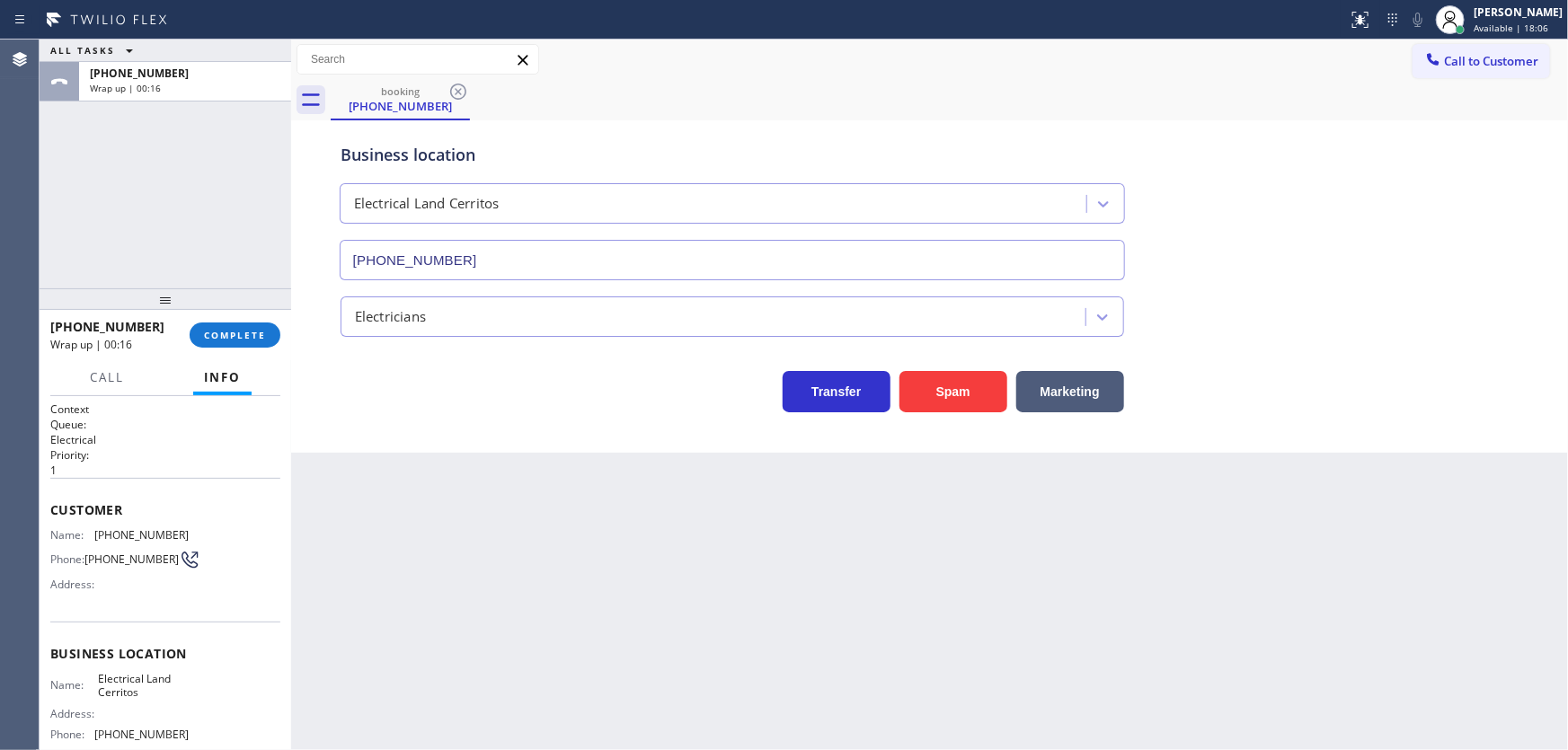
click at [251, 321] on div "[PHONE_NUMBER] Wrap up | 00:16 COMPLETE" at bounding box center [165, 336] width 230 height 47
click at [252, 326] on button "COMPLETE" at bounding box center [234, 335] width 91 height 25
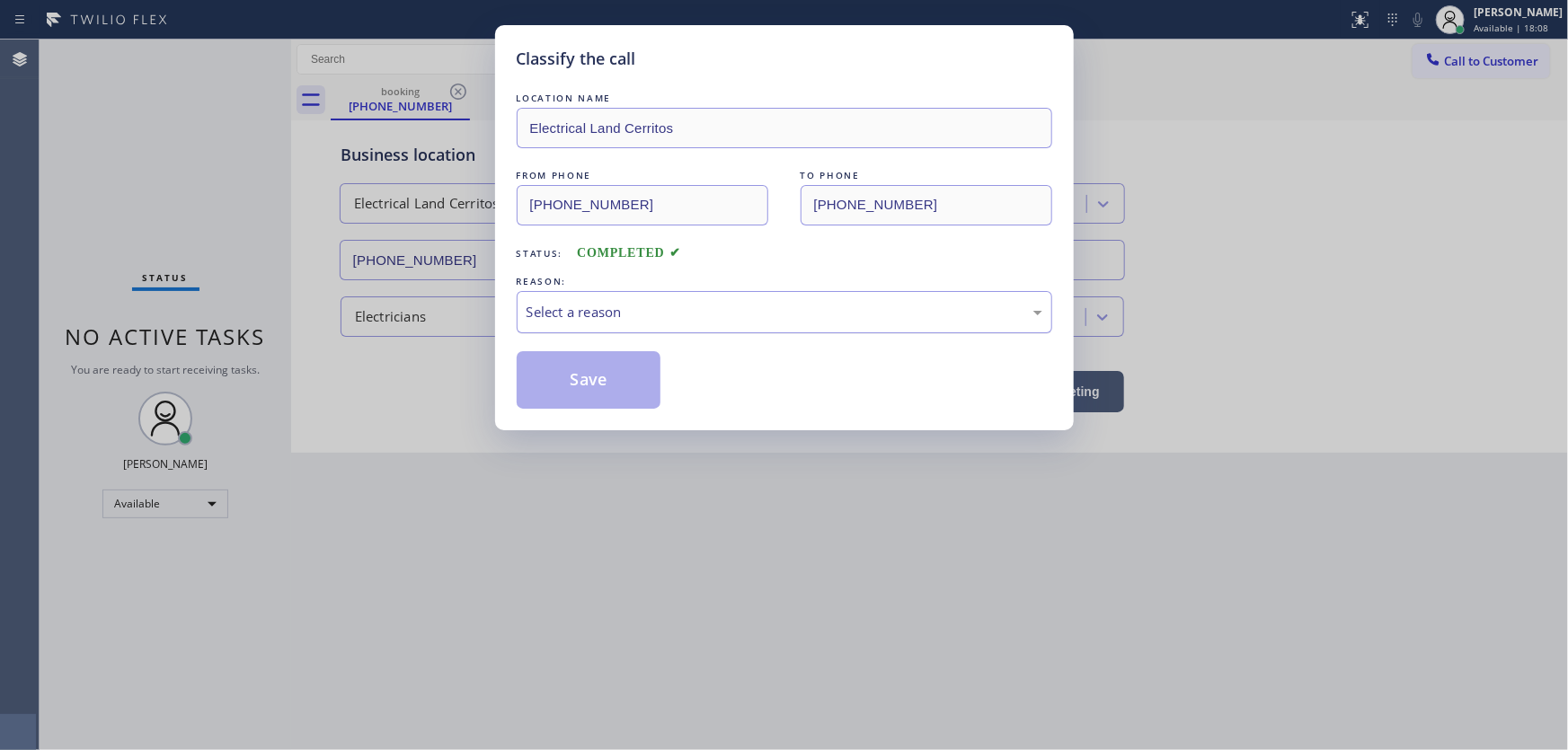
click at [560, 321] on div "Select a reason" at bounding box center [785, 312] width 516 height 21
click at [595, 316] on div "New Customer - Booked" at bounding box center [785, 312] width 516 height 21
click at [578, 378] on button "Save" at bounding box center [589, 380] width 144 height 57
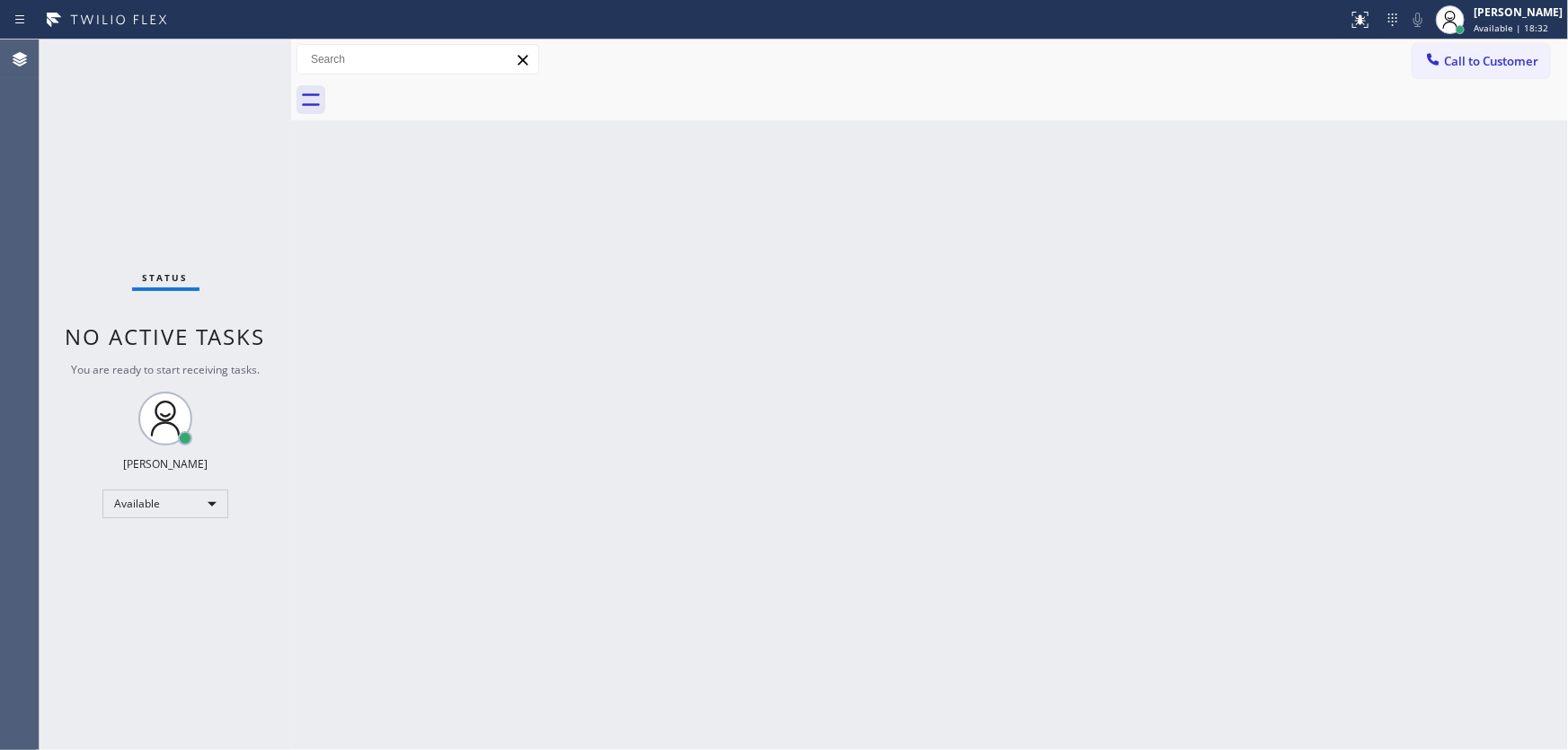
click at [240, 59] on div "Status No active tasks You are ready to start receiving tasks. [PERSON_NAME]" at bounding box center [165, 395] width 251 height 711
click at [240, 54] on div "Status No active tasks You are ready to start receiving tasks. [PERSON_NAME]" at bounding box center [165, 395] width 251 height 711
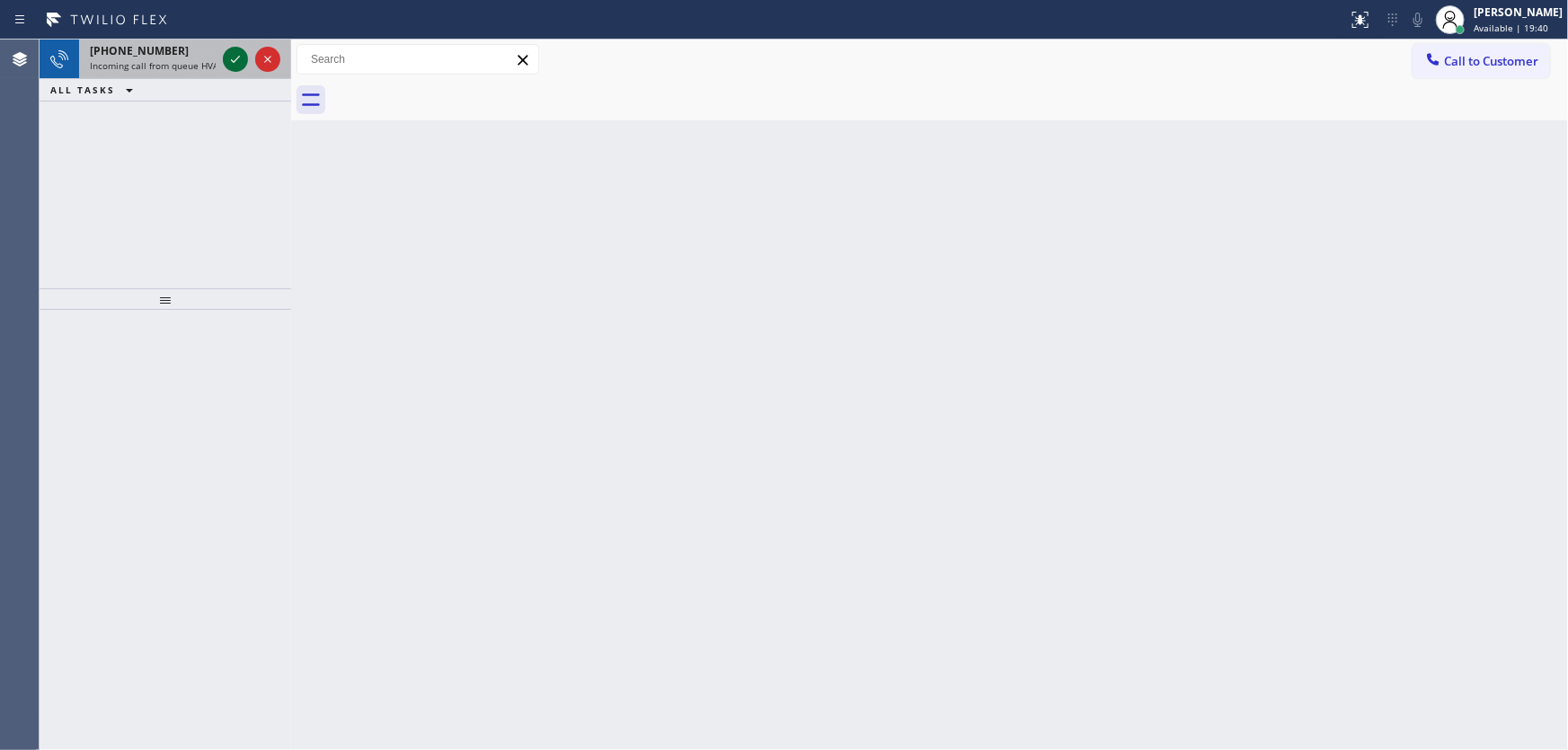
click at [240, 54] on icon at bounding box center [235, 59] width 22 height 22
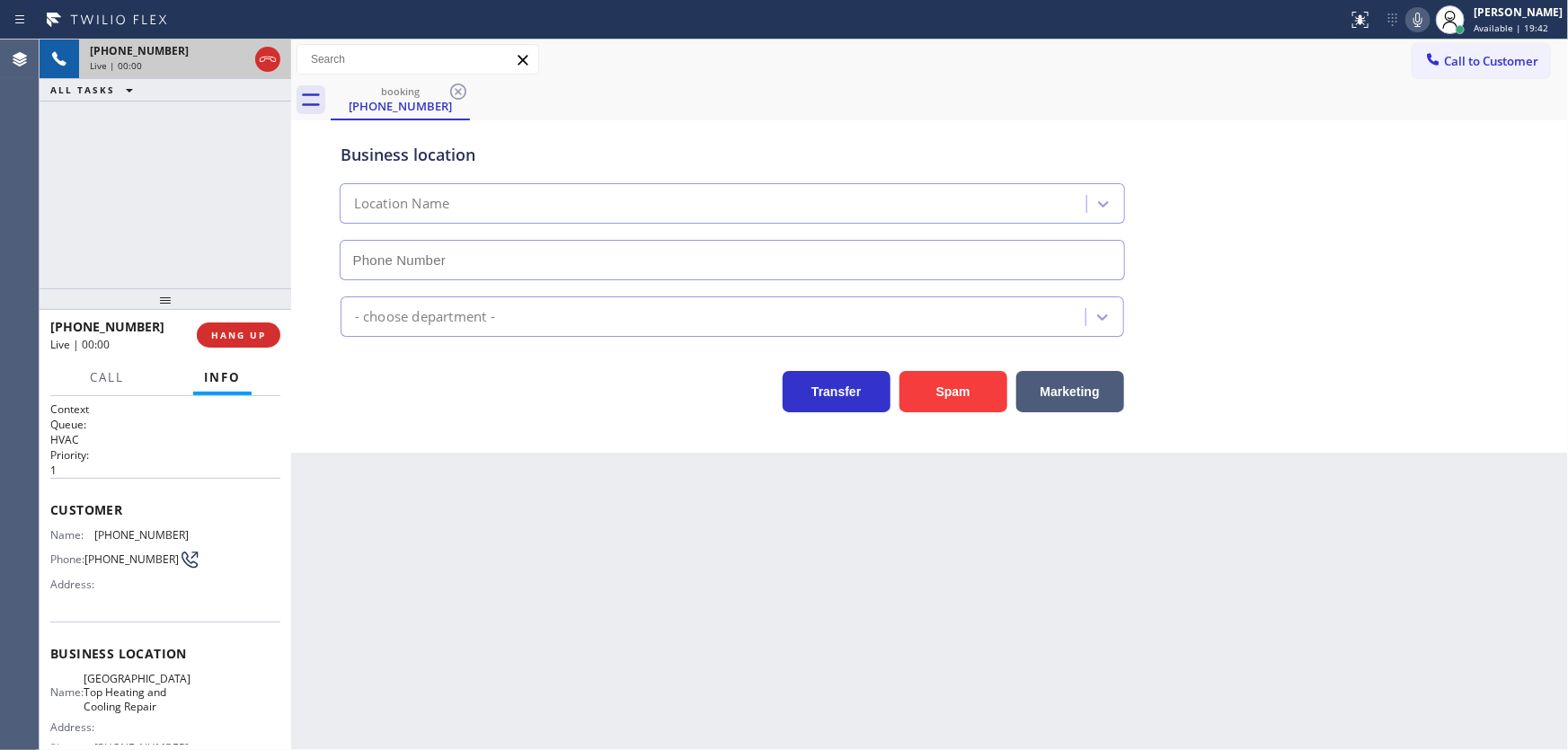
type input "[PHONE_NUMBER]"
click at [912, 395] on button "Spam" at bounding box center [953, 392] width 108 height 41
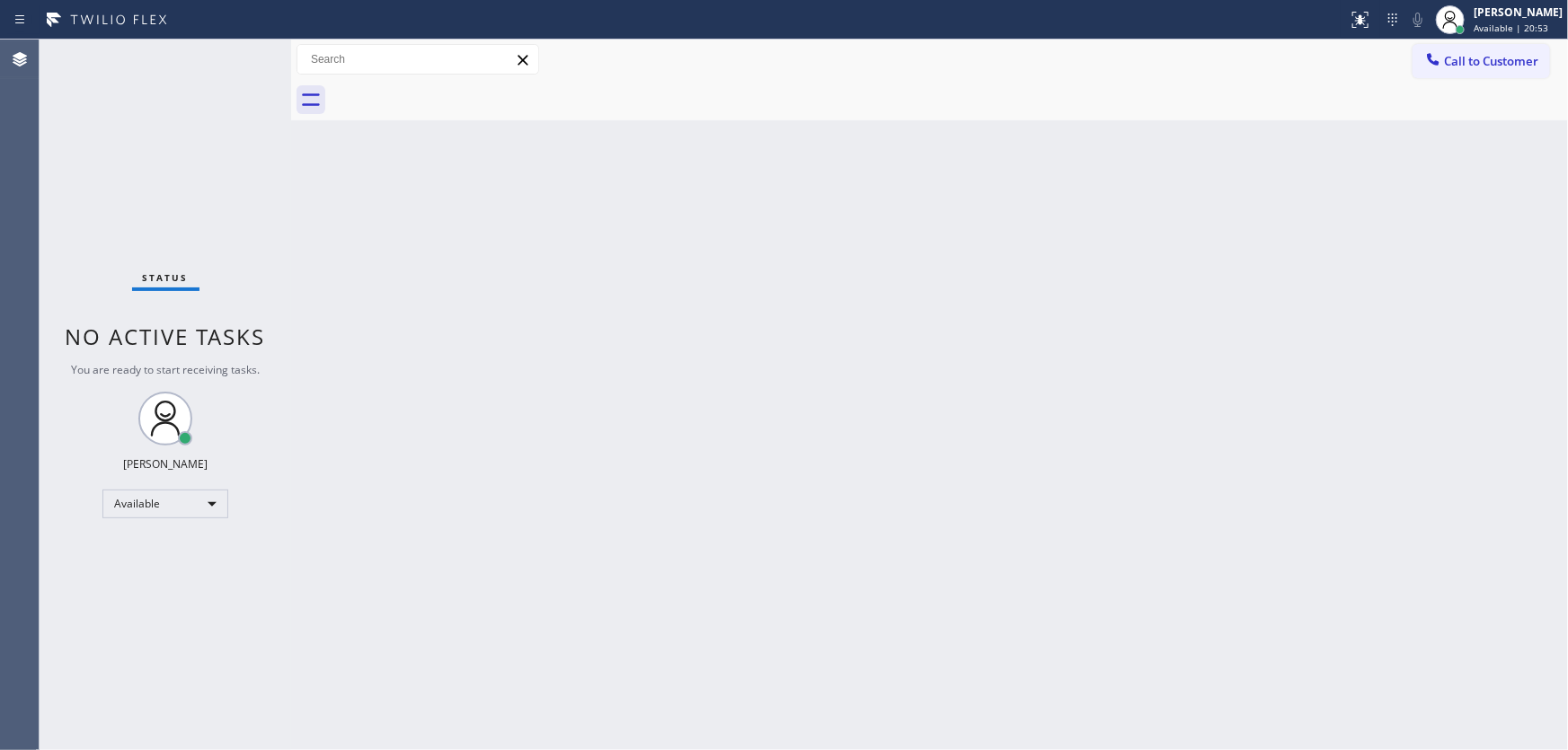
click at [230, 58] on div "Status No active tasks You are ready to start receiving tasks. [PERSON_NAME]" at bounding box center [165, 395] width 251 height 711
click at [232, 52] on div "Status No active tasks You are ready to start receiving tasks. [PERSON_NAME]" at bounding box center [165, 395] width 251 height 711
click at [234, 54] on div "Status No active tasks You are ready to start receiving tasks. [PERSON_NAME]" at bounding box center [165, 395] width 251 height 711
click at [234, 55] on div "Status No active tasks You are ready to start receiving tasks. [PERSON_NAME]" at bounding box center [165, 395] width 251 height 711
click at [243, 51] on div "Status No active tasks You are ready to start receiving tasks. [PERSON_NAME]" at bounding box center [165, 395] width 251 height 711
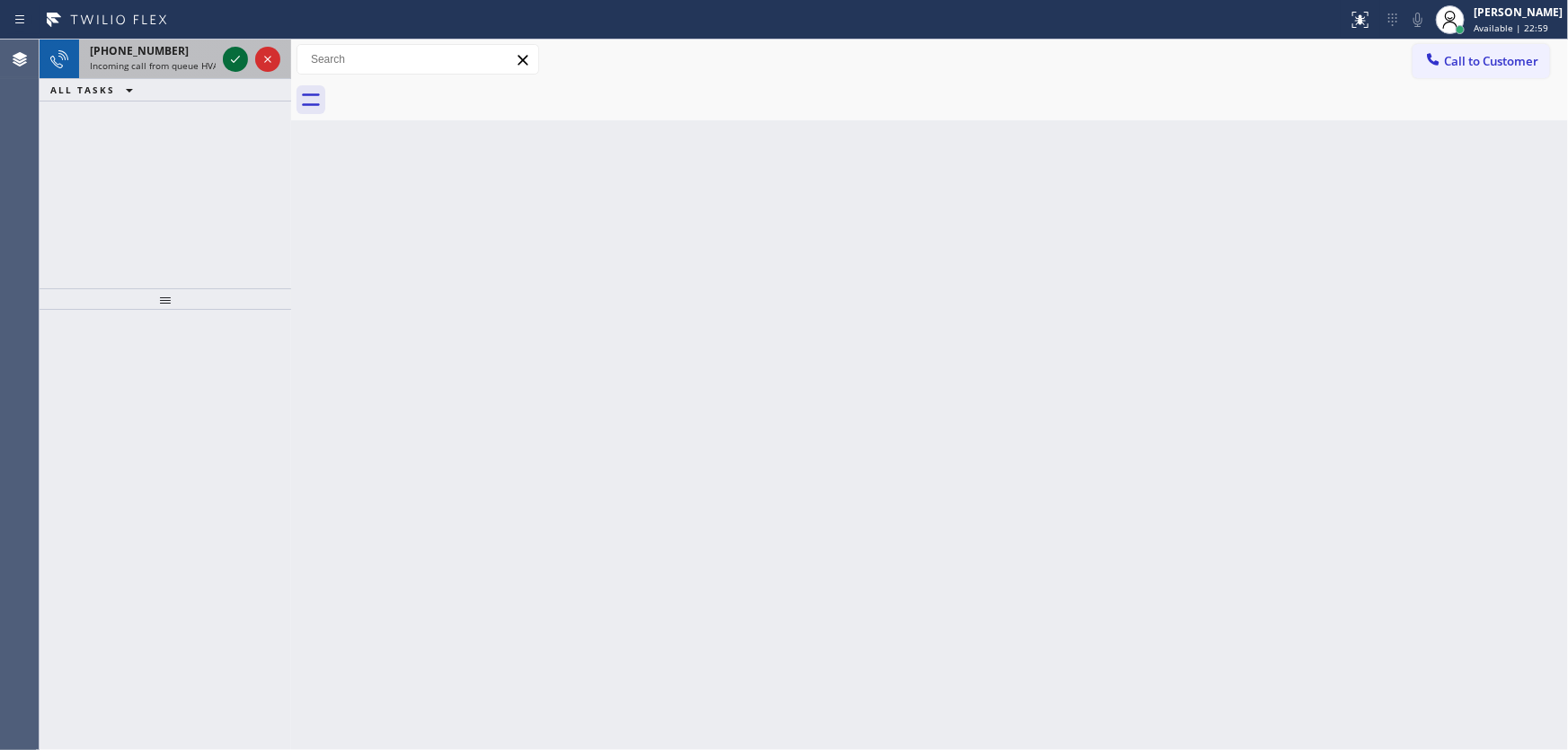
click at [243, 51] on icon at bounding box center [235, 59] width 22 height 22
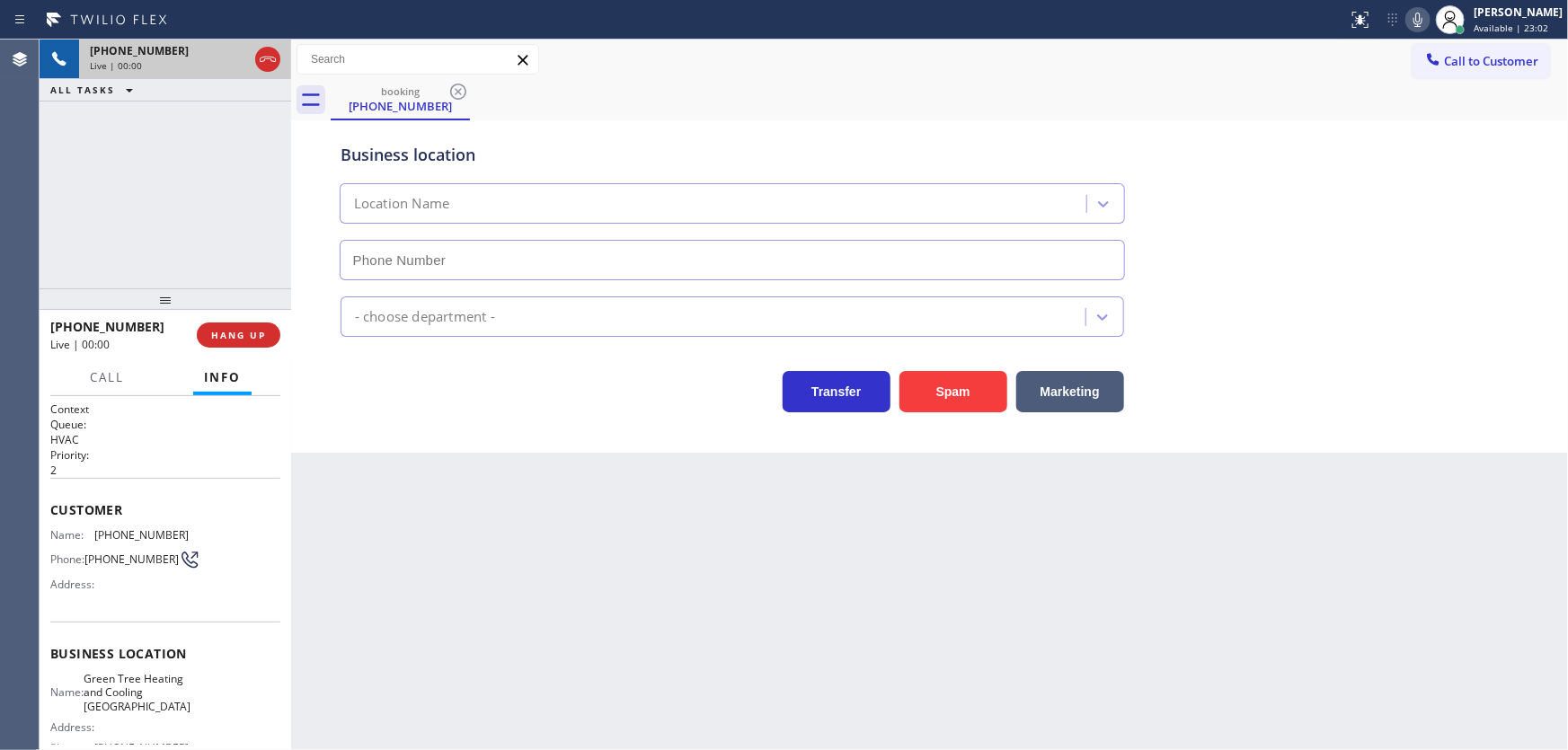
type input "[PHONE_NUMBER]"
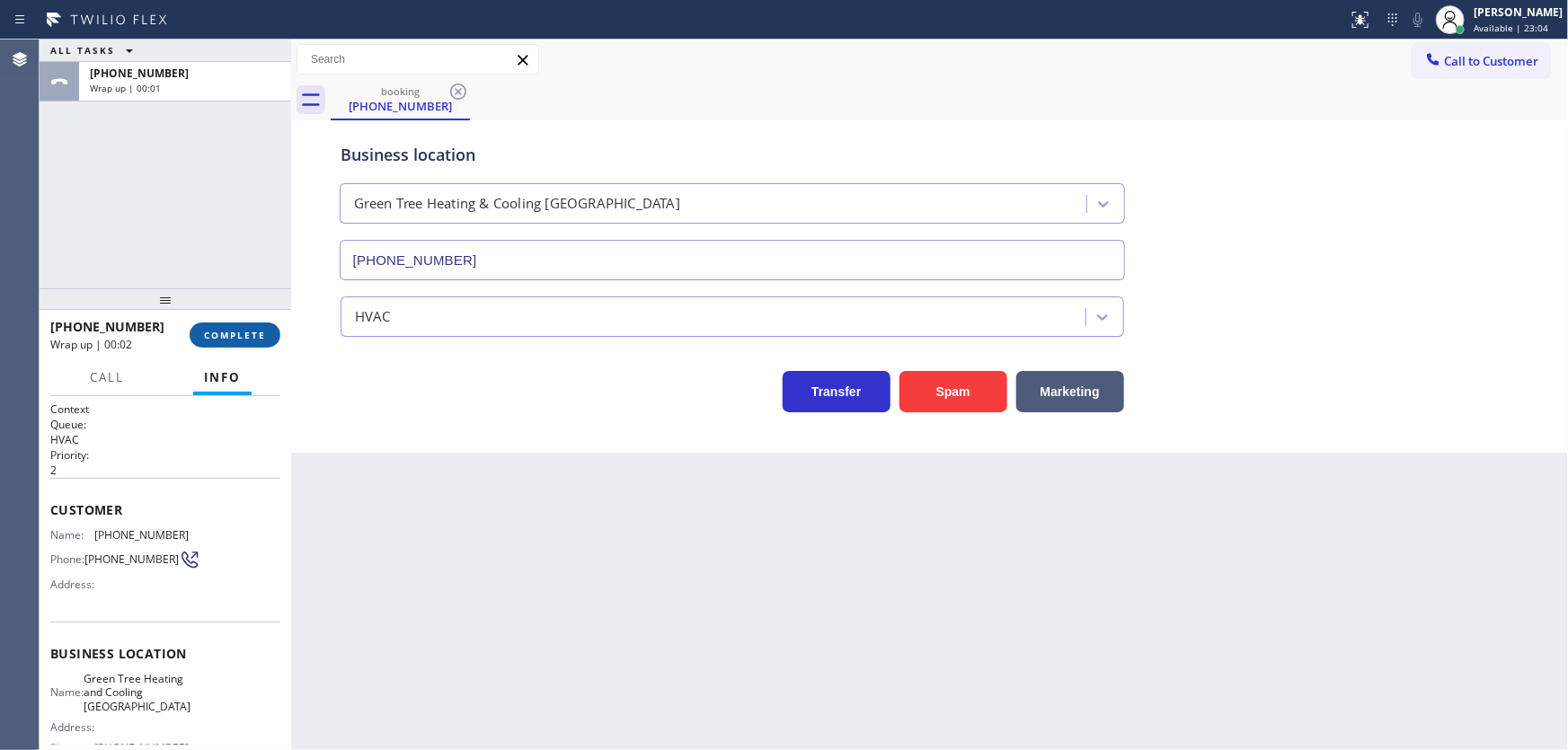
click at [237, 331] on span "COMPLETE" at bounding box center [235, 335] width 62 height 12
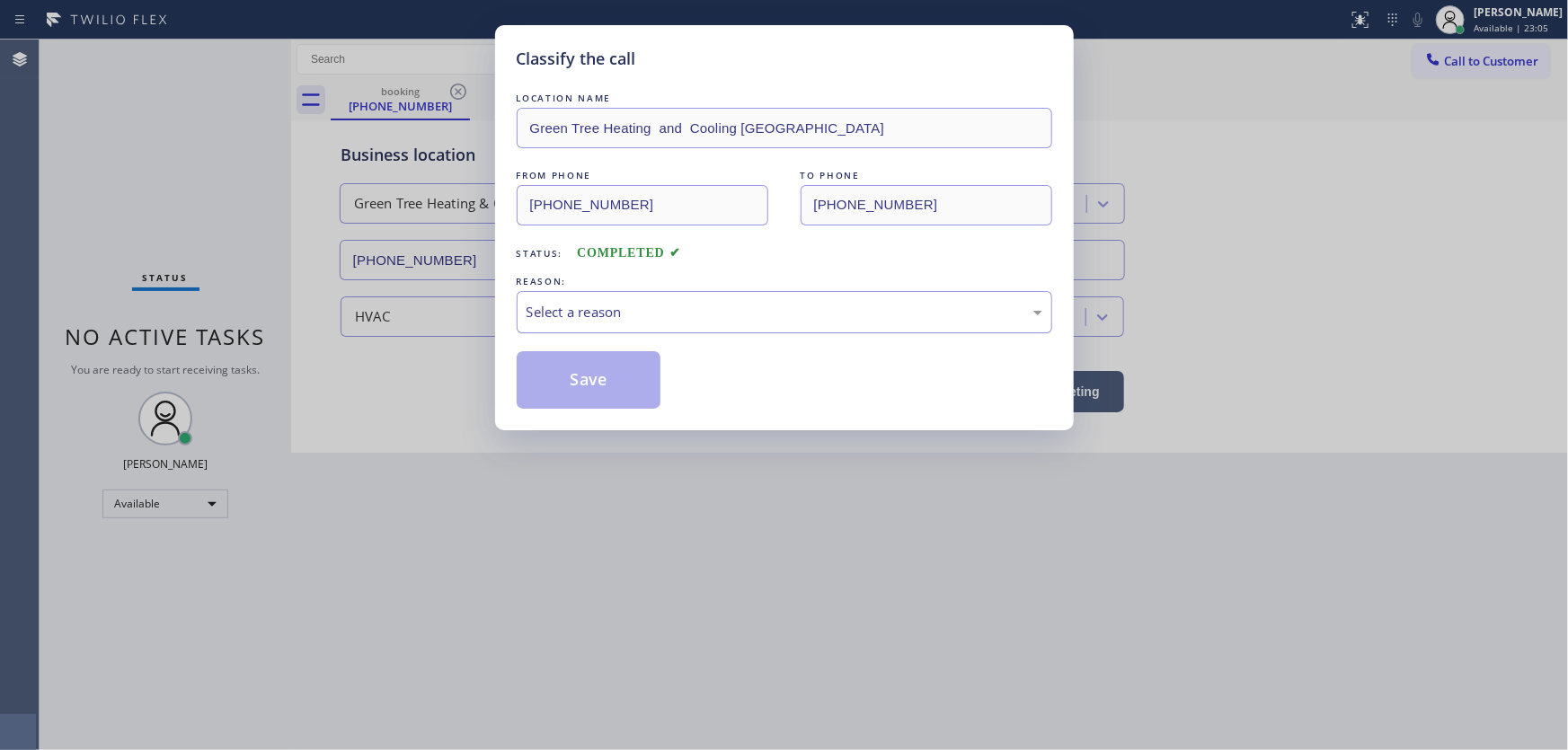
click at [604, 306] on div "Select a reason" at bounding box center [785, 312] width 516 height 21
click at [580, 360] on button "Save" at bounding box center [589, 380] width 144 height 57
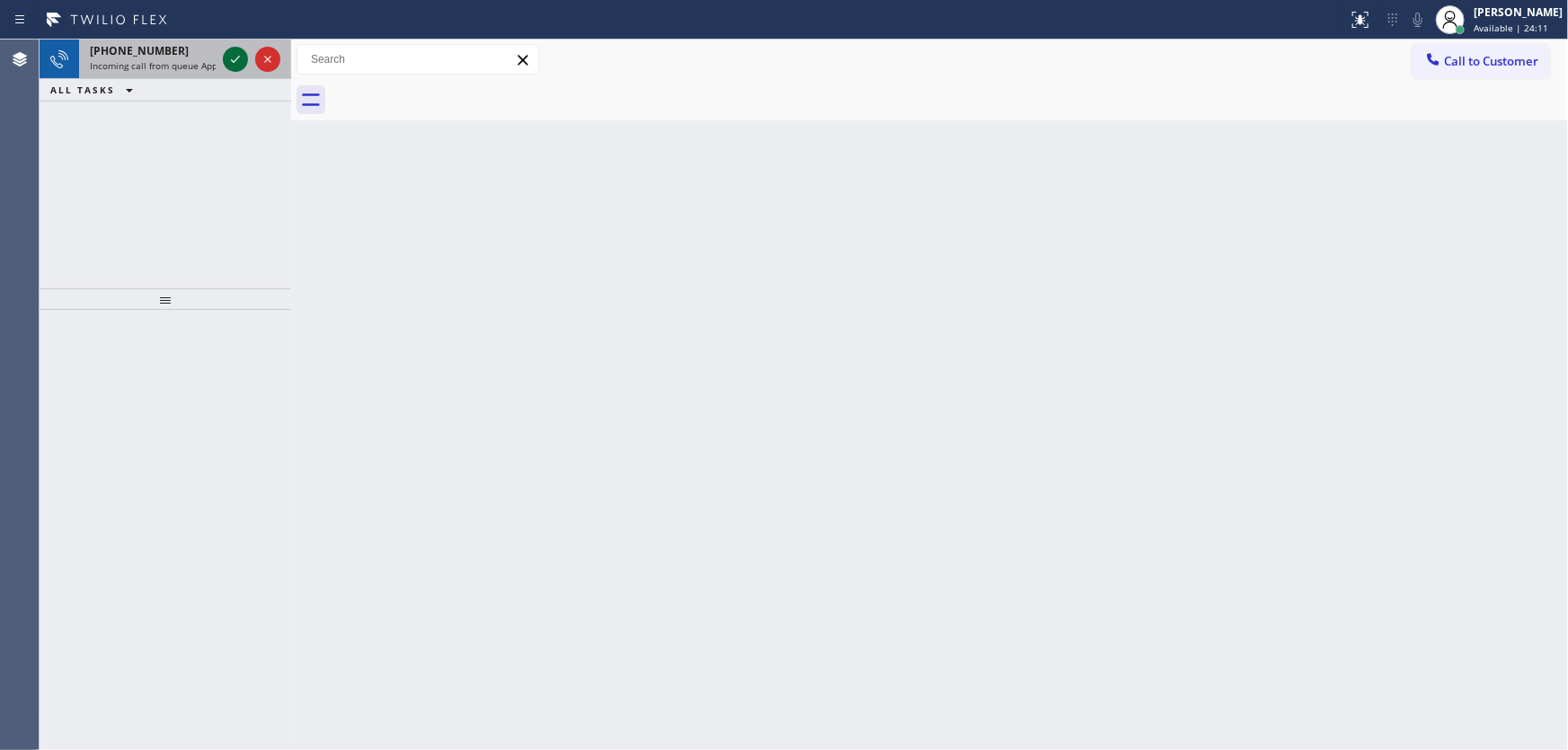
click at [240, 51] on icon at bounding box center [235, 59] width 22 height 22
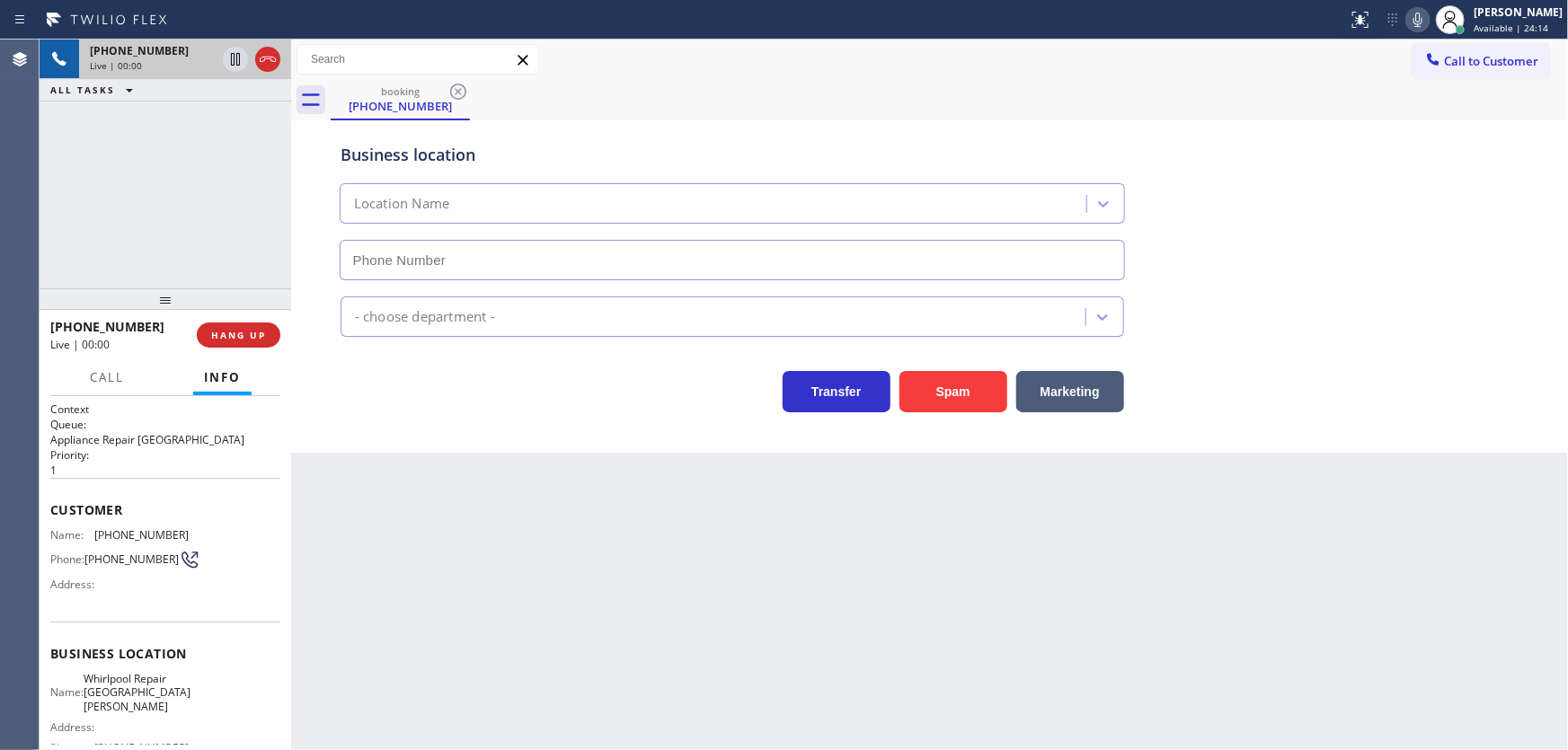
type input "[PHONE_NUMBER]"
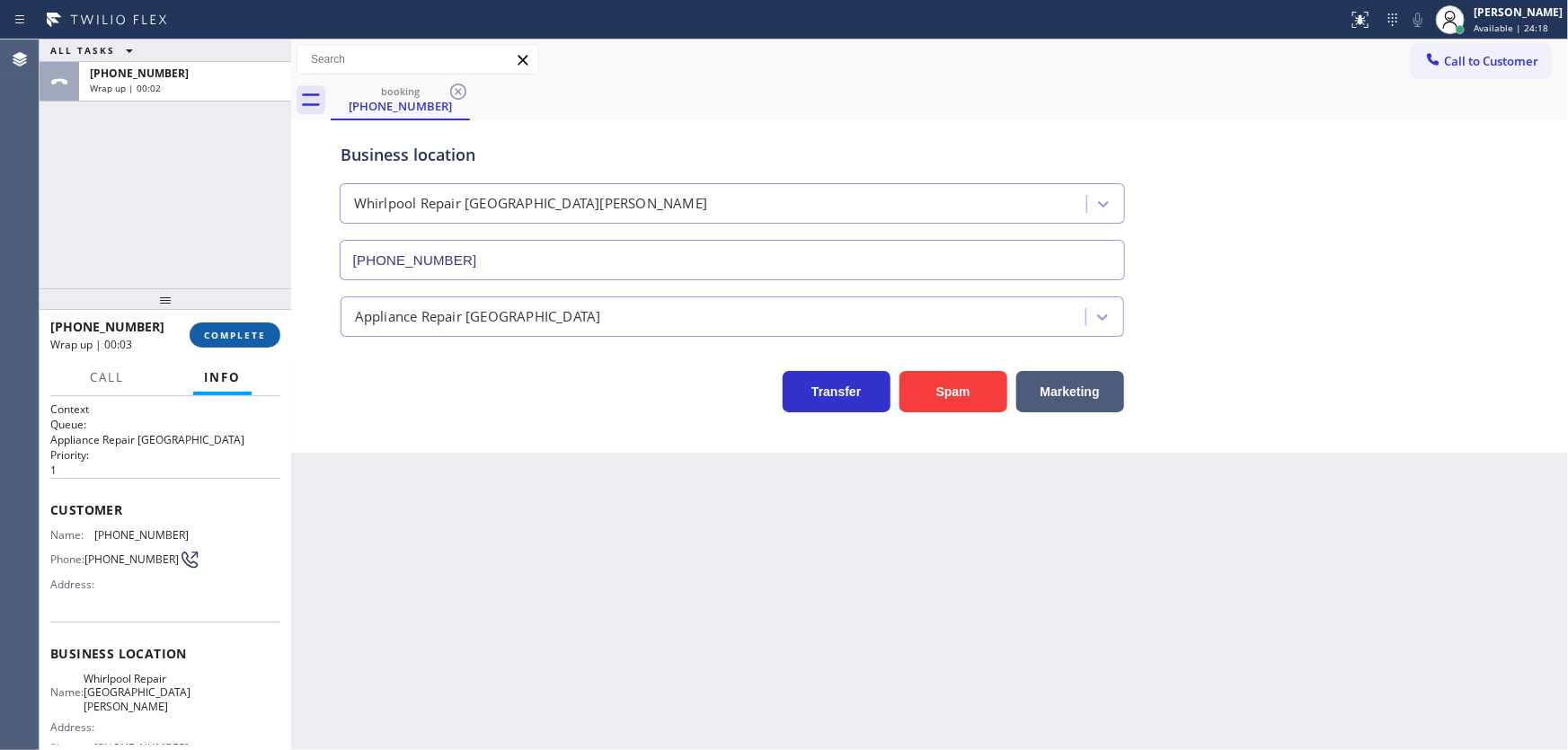
click at [261, 330] on span "COMPLETE" at bounding box center [235, 335] width 62 height 12
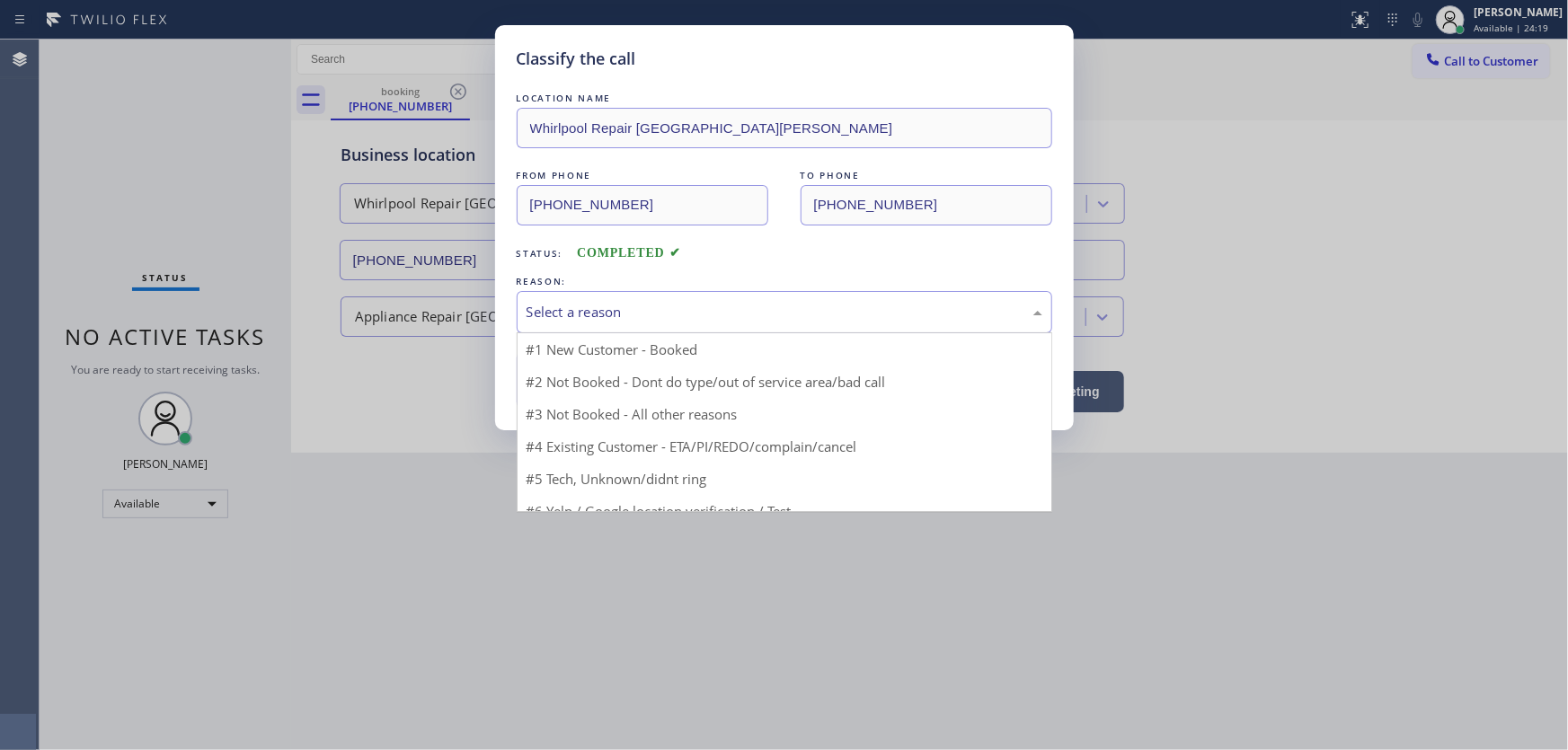
click at [555, 298] on div "Select a reason" at bounding box center [784, 312] width 535 height 42
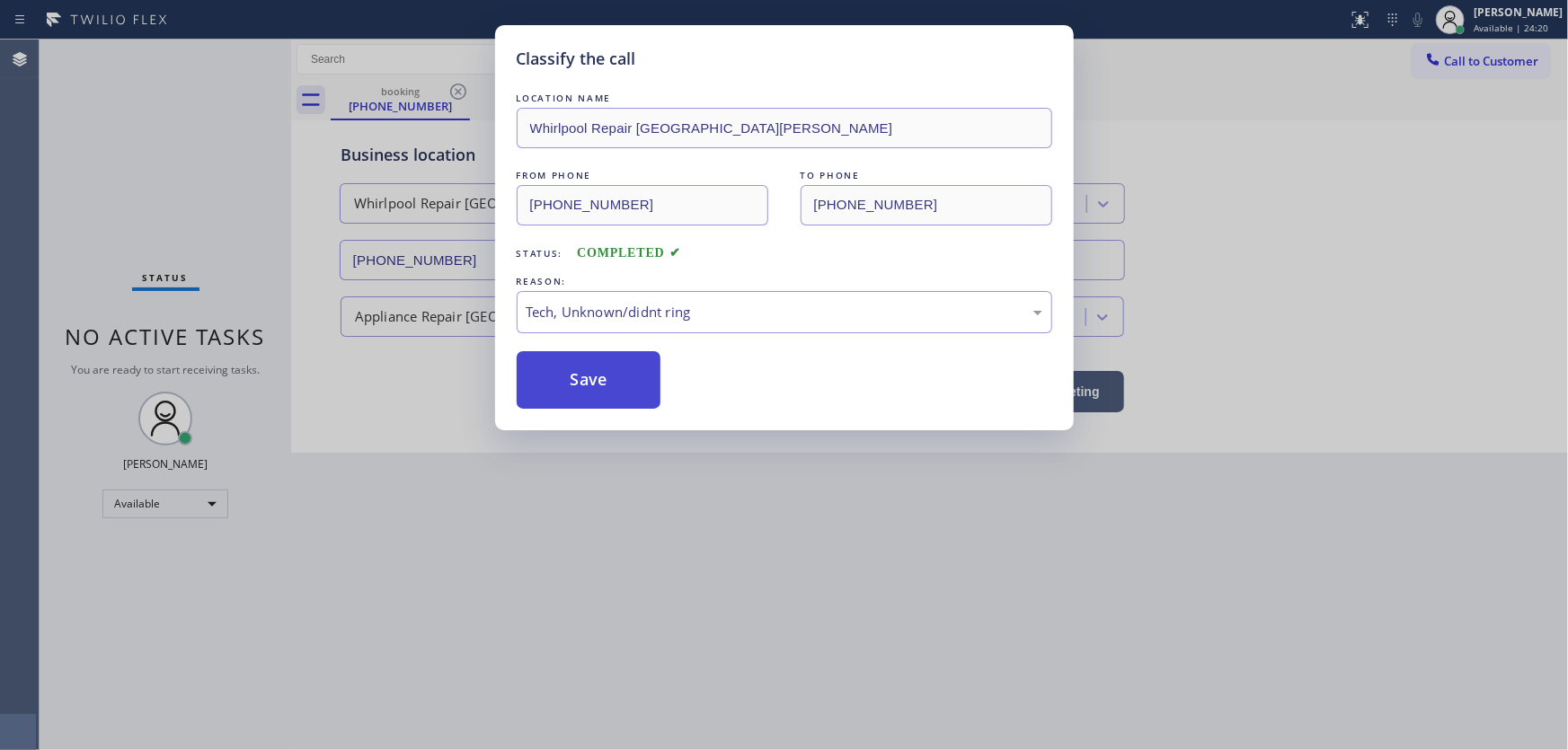
click at [564, 365] on button "Save" at bounding box center [589, 380] width 144 height 57
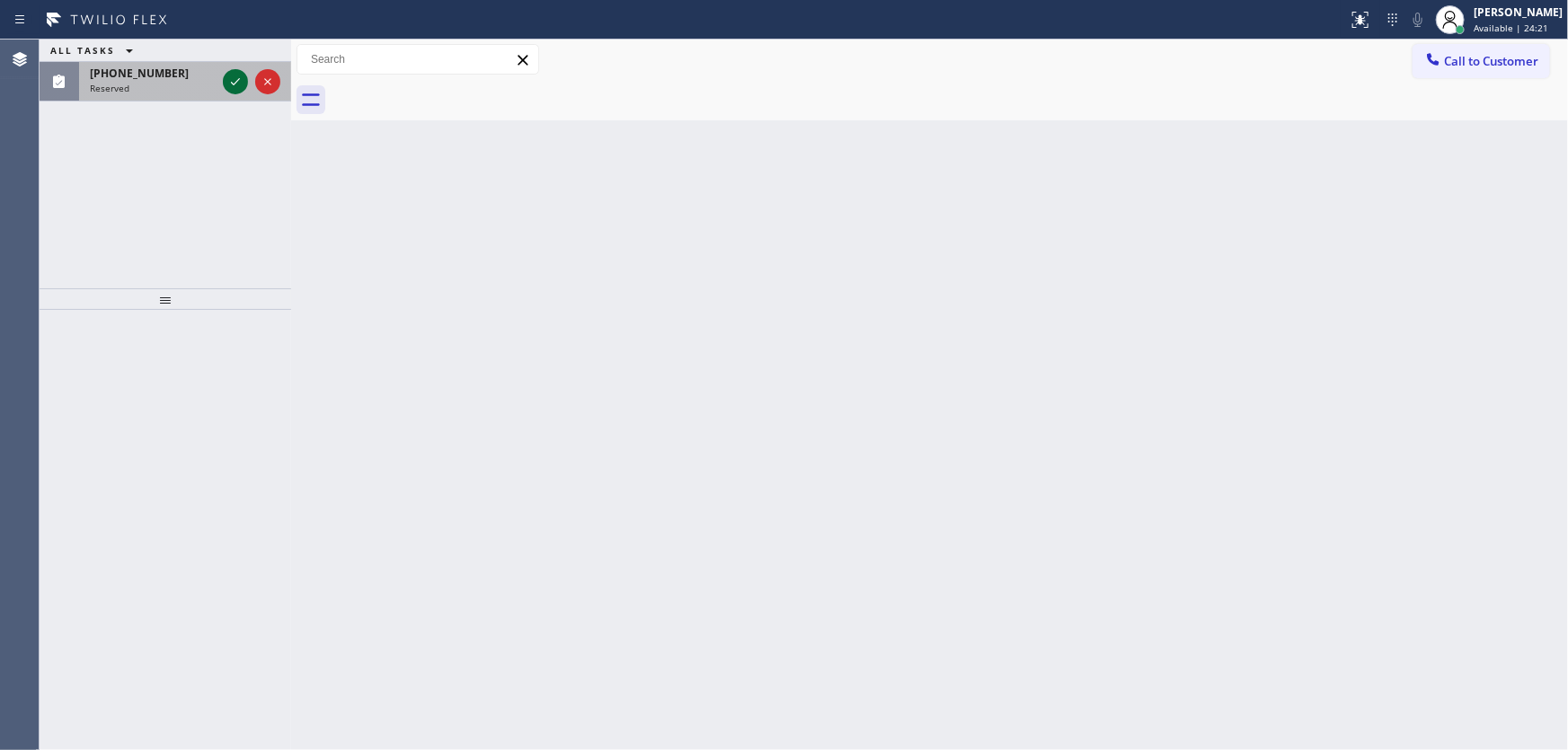
drag, startPoint x: 243, startPoint y: 63, endPoint x: 233, endPoint y: 81, distance: 20.6
click at [243, 65] on div at bounding box center [251, 82] width 65 height 39
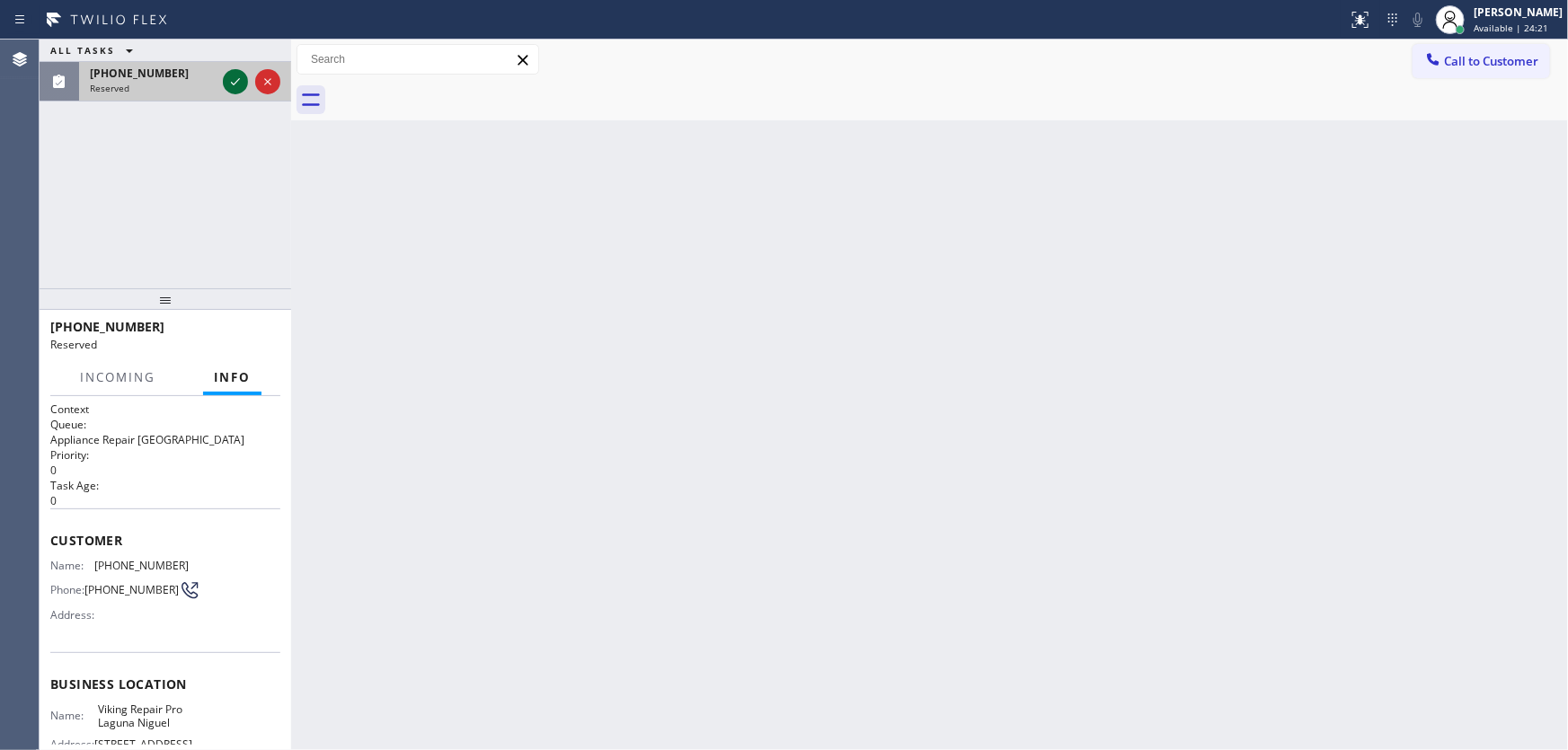
click at [233, 81] on icon at bounding box center [235, 82] width 22 height 22
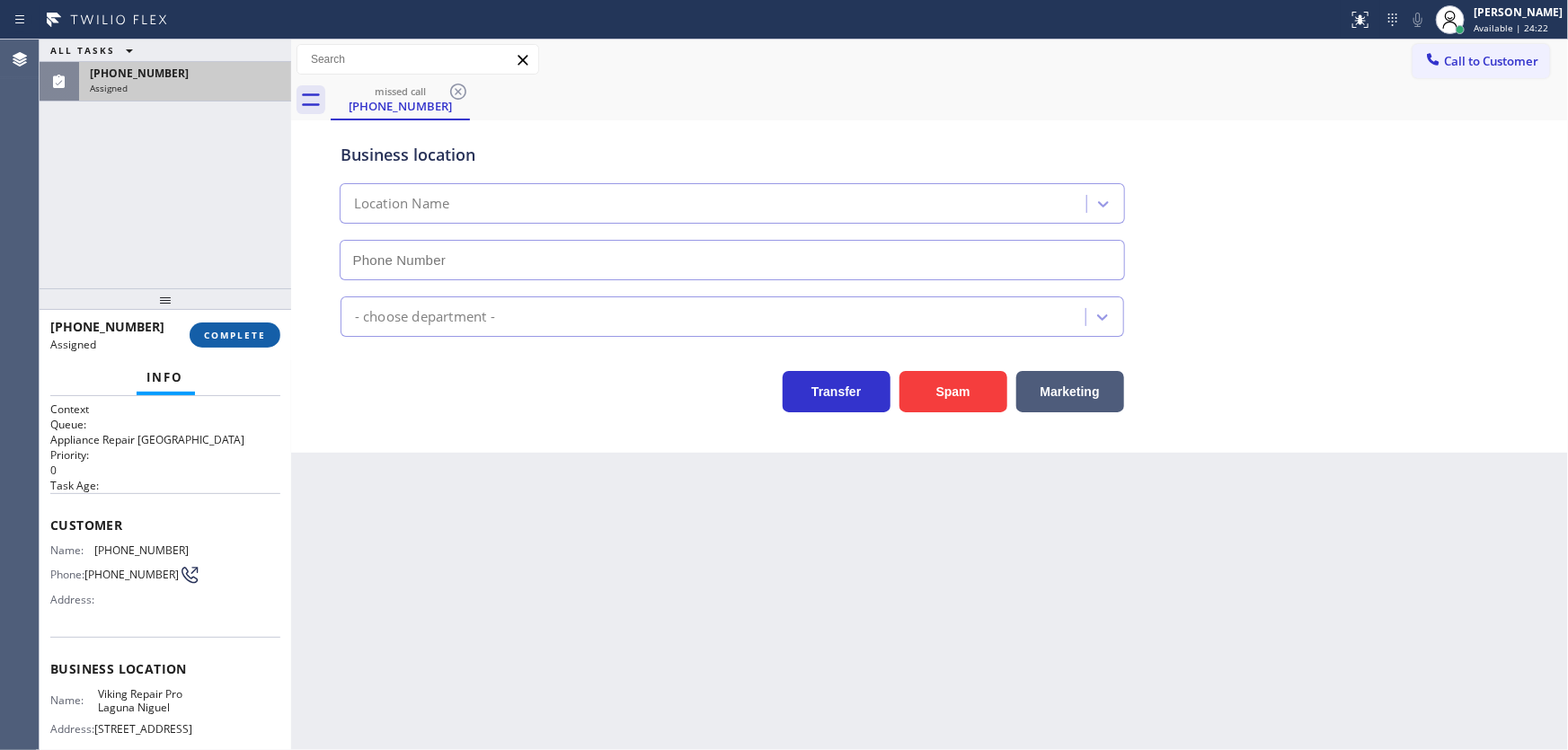
click at [255, 341] on button "COMPLETE" at bounding box center [234, 335] width 91 height 25
type input "[PHONE_NUMBER]"
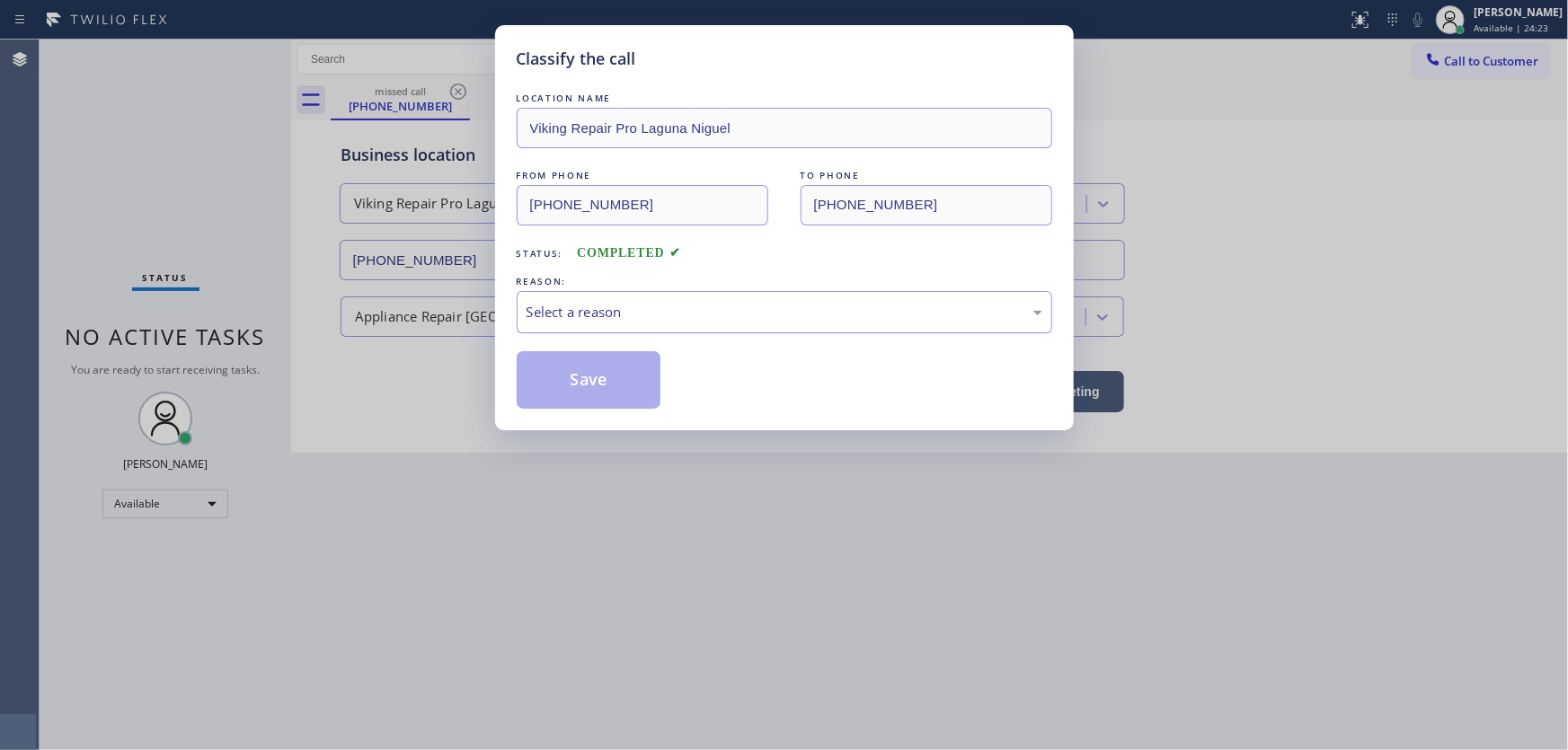
drag, startPoint x: 616, startPoint y: 312, endPoint x: 626, endPoint y: 330, distance: 20.6
click at [616, 312] on div "Select a reason" at bounding box center [785, 312] width 516 height 21
click at [594, 373] on button "Save" at bounding box center [589, 380] width 144 height 57
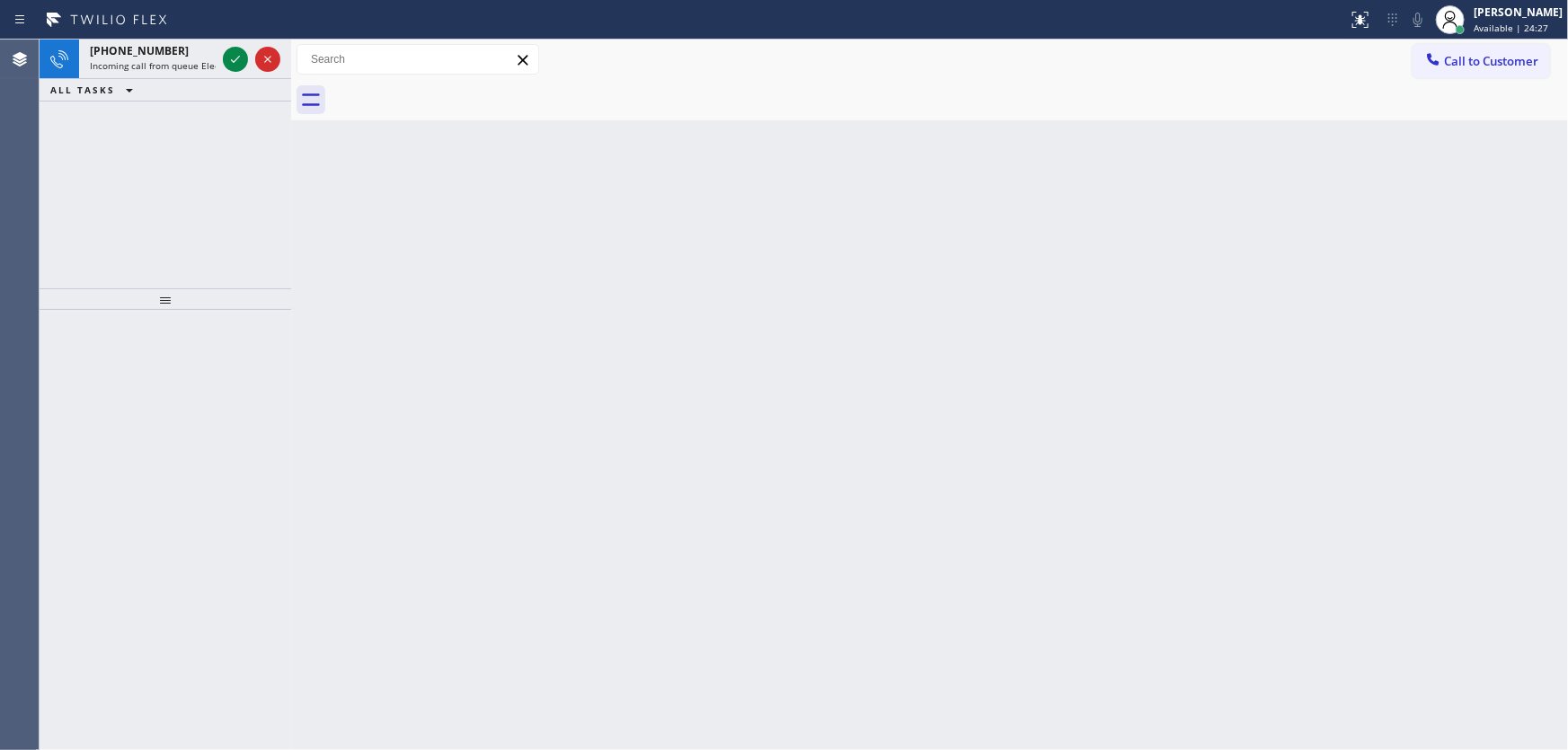
click at [241, 49] on icon at bounding box center [235, 59] width 22 height 22
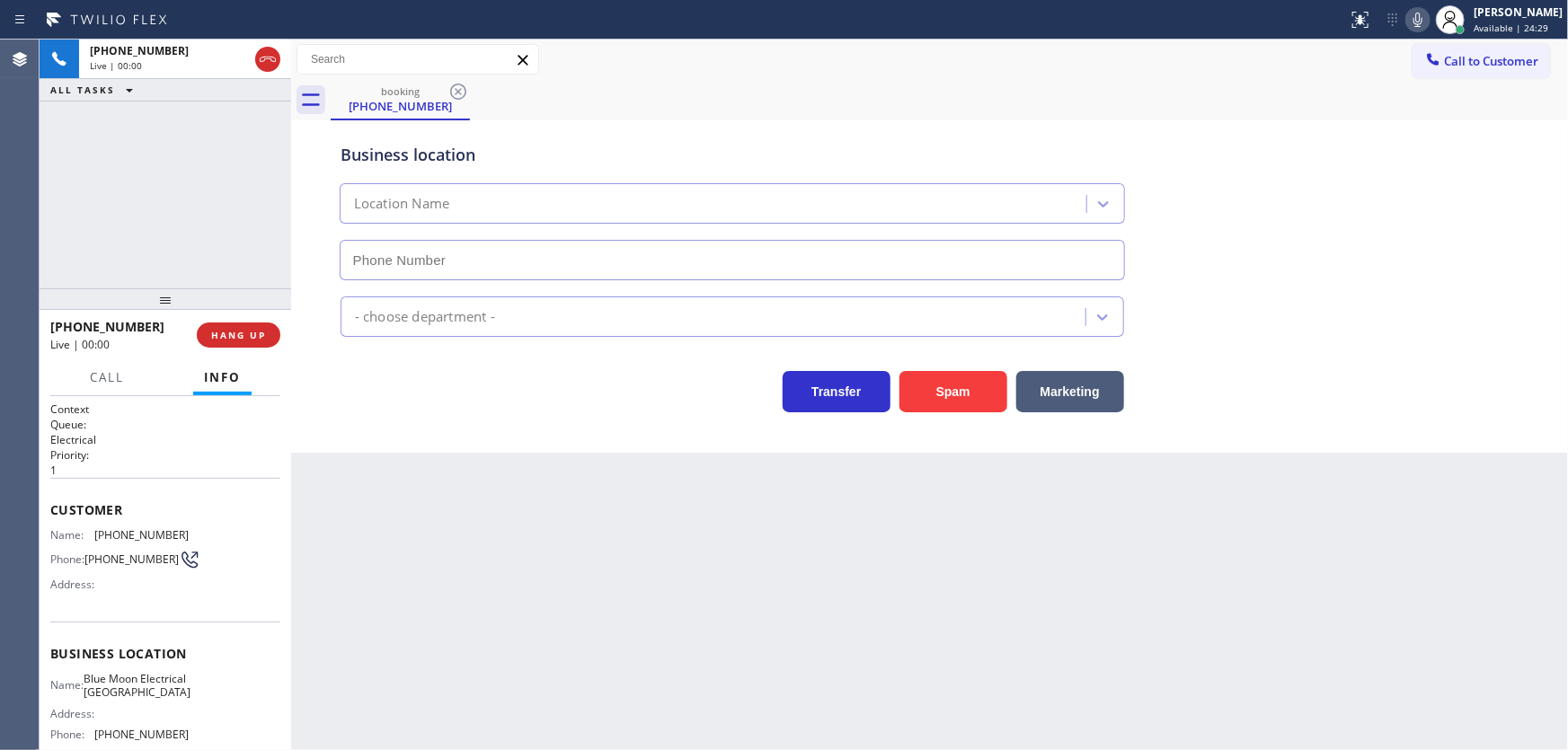
type input "[PHONE_NUMBER]"
click at [937, 395] on button "Spam" at bounding box center [953, 392] width 108 height 41
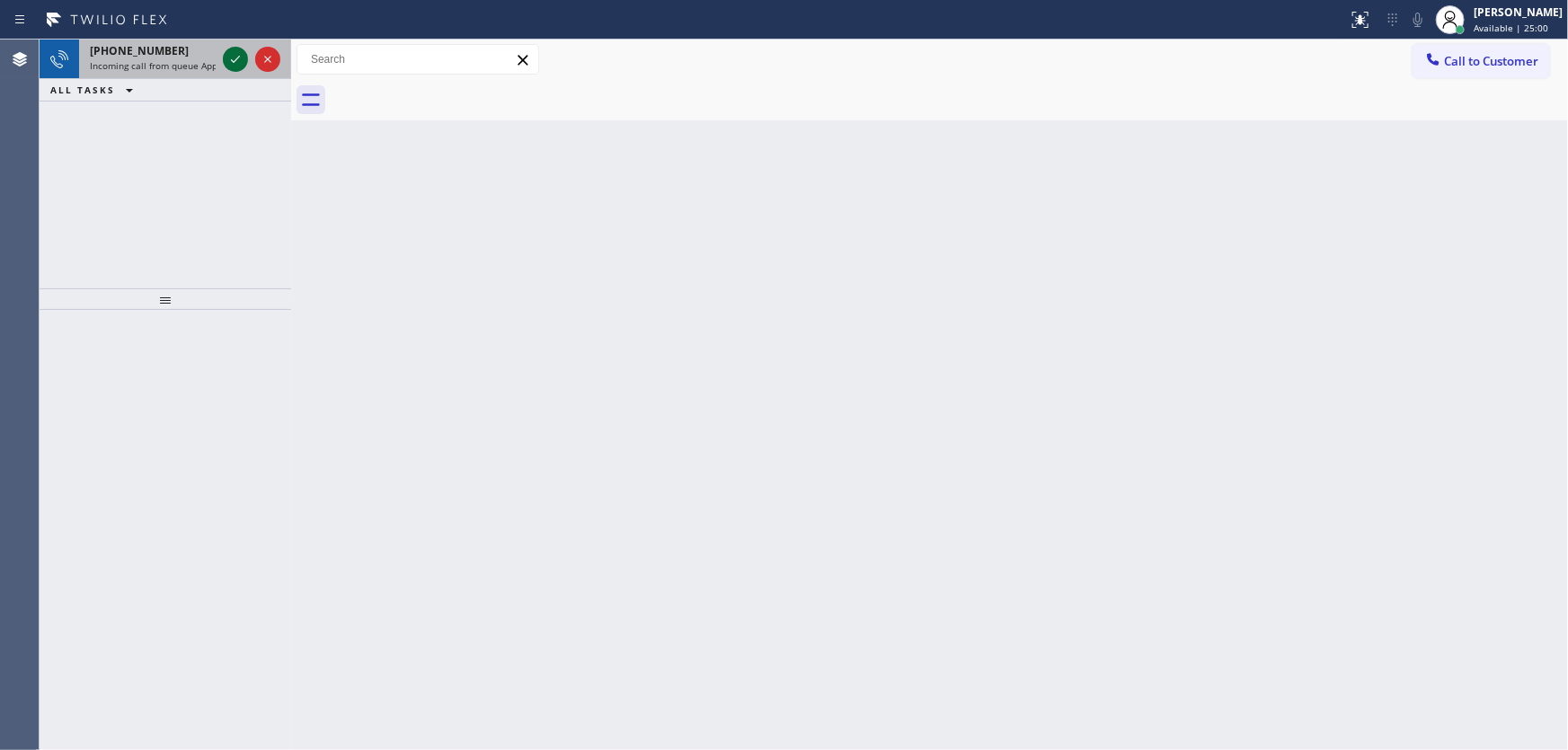
click at [232, 67] on icon at bounding box center [235, 59] width 22 height 22
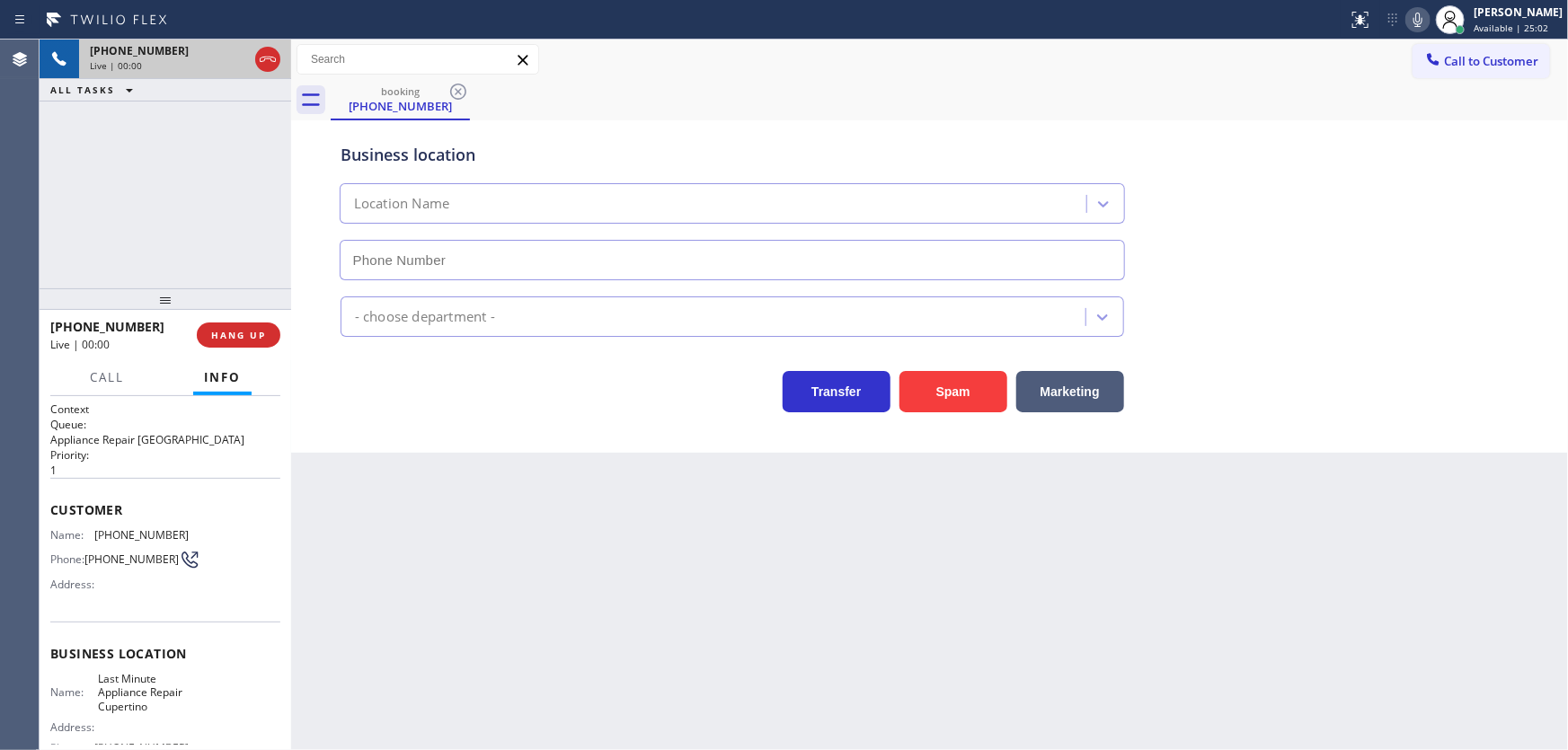
type input "[PHONE_NUMBER]"
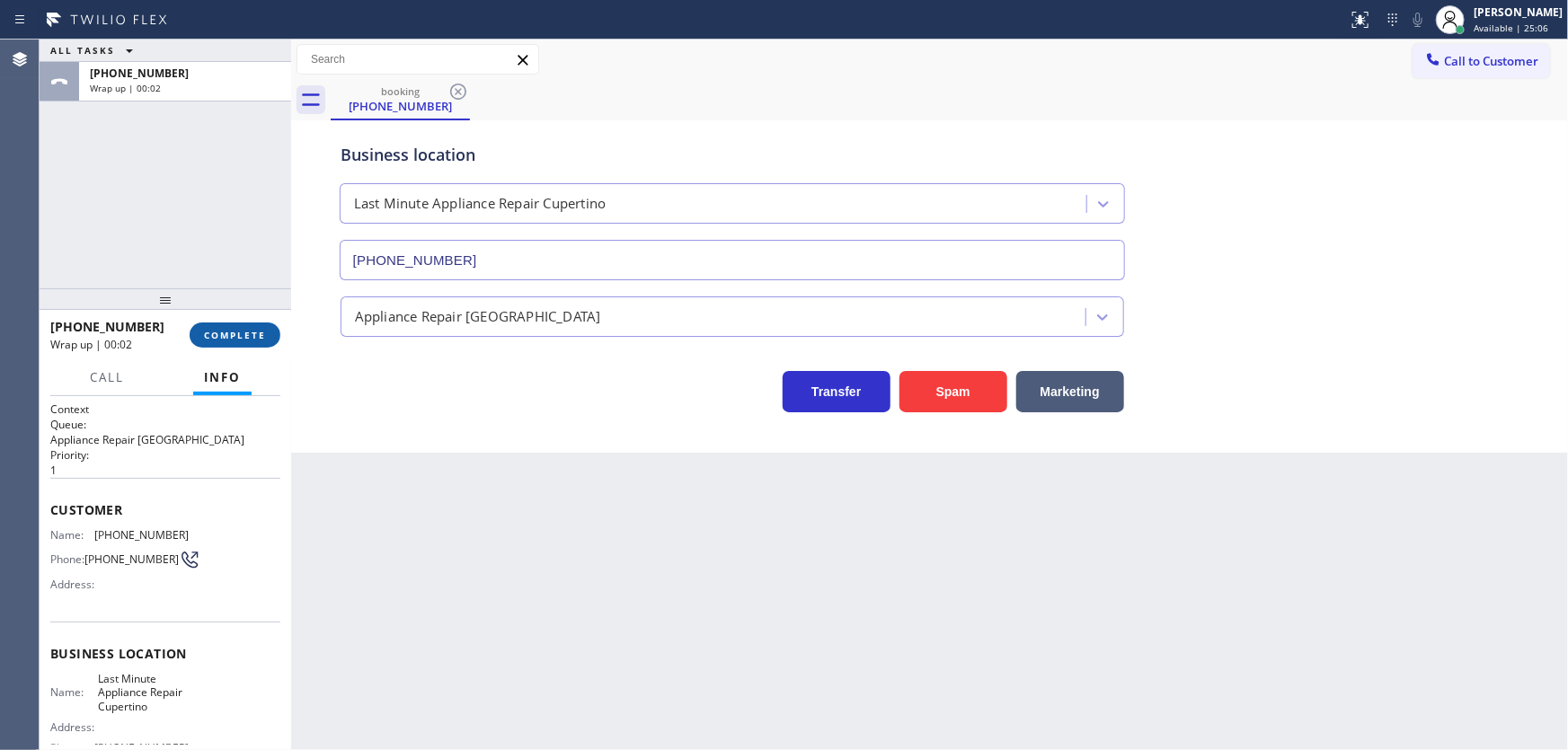
click at [235, 335] on span "COMPLETE" at bounding box center [235, 335] width 62 height 12
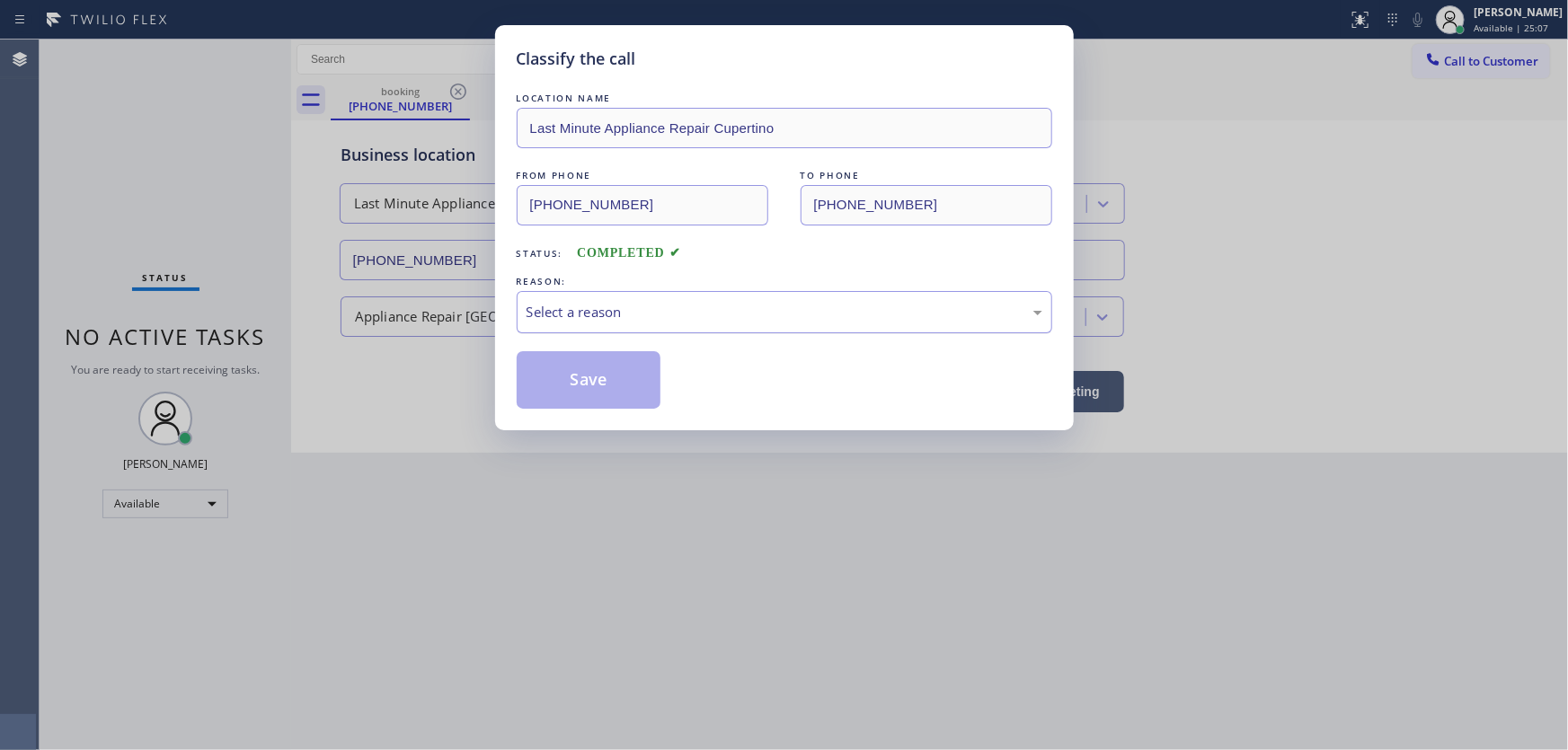
click at [590, 313] on div "Select a reason" at bounding box center [785, 312] width 516 height 21
click at [584, 389] on button "Save" at bounding box center [589, 380] width 144 height 57
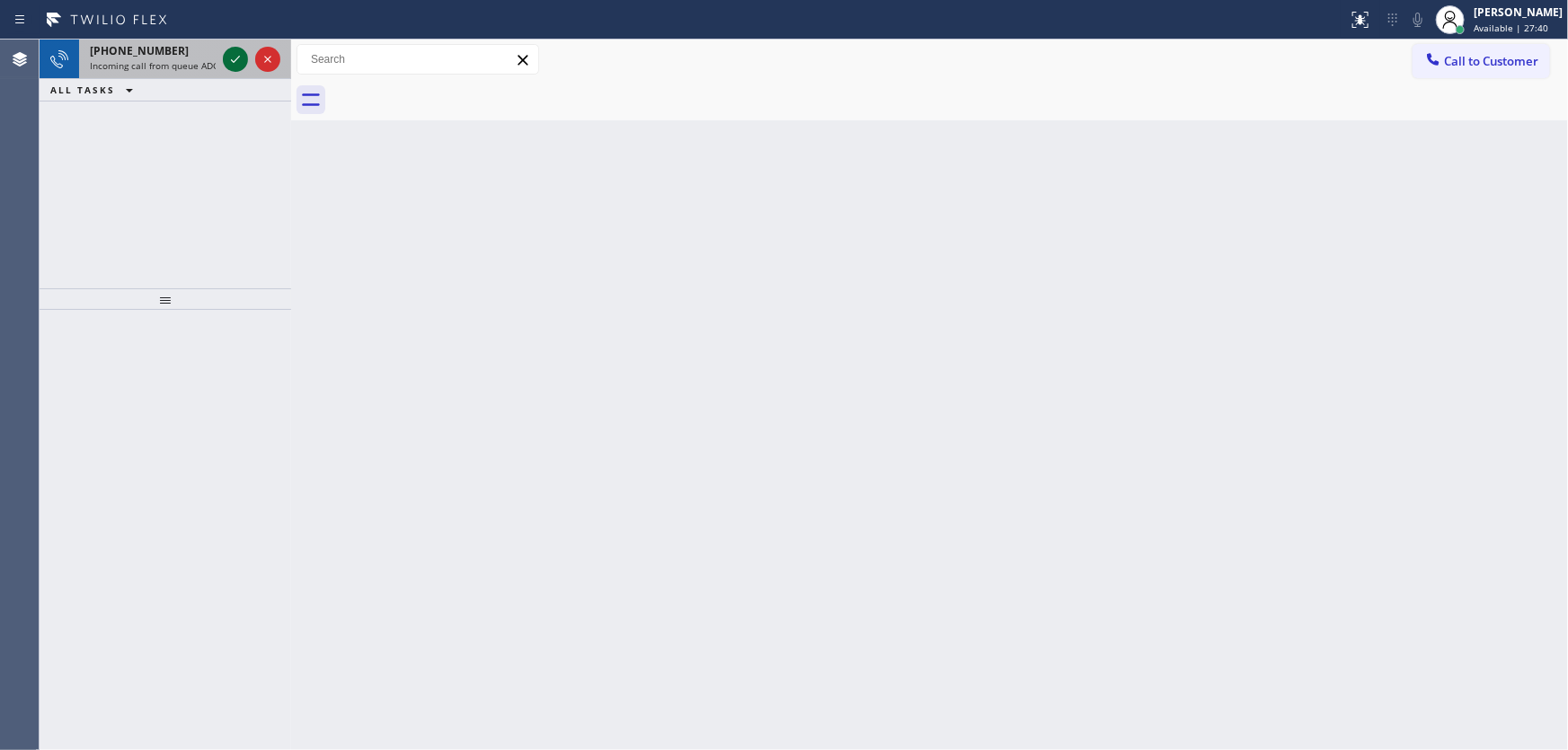
click at [234, 56] on icon at bounding box center [235, 59] width 22 height 22
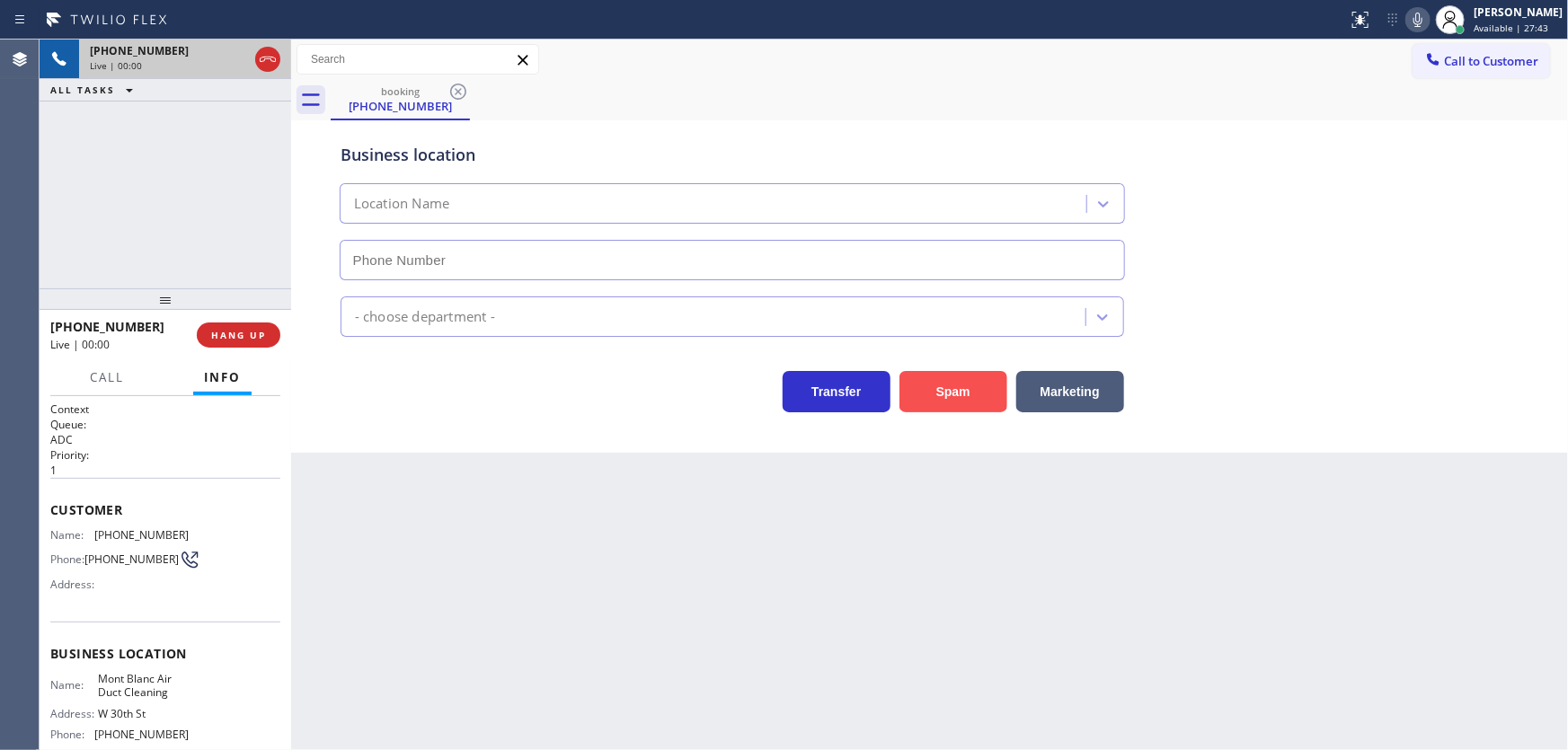
type input "[PHONE_NUMBER]"
click at [937, 411] on button "Spam" at bounding box center [953, 392] width 108 height 41
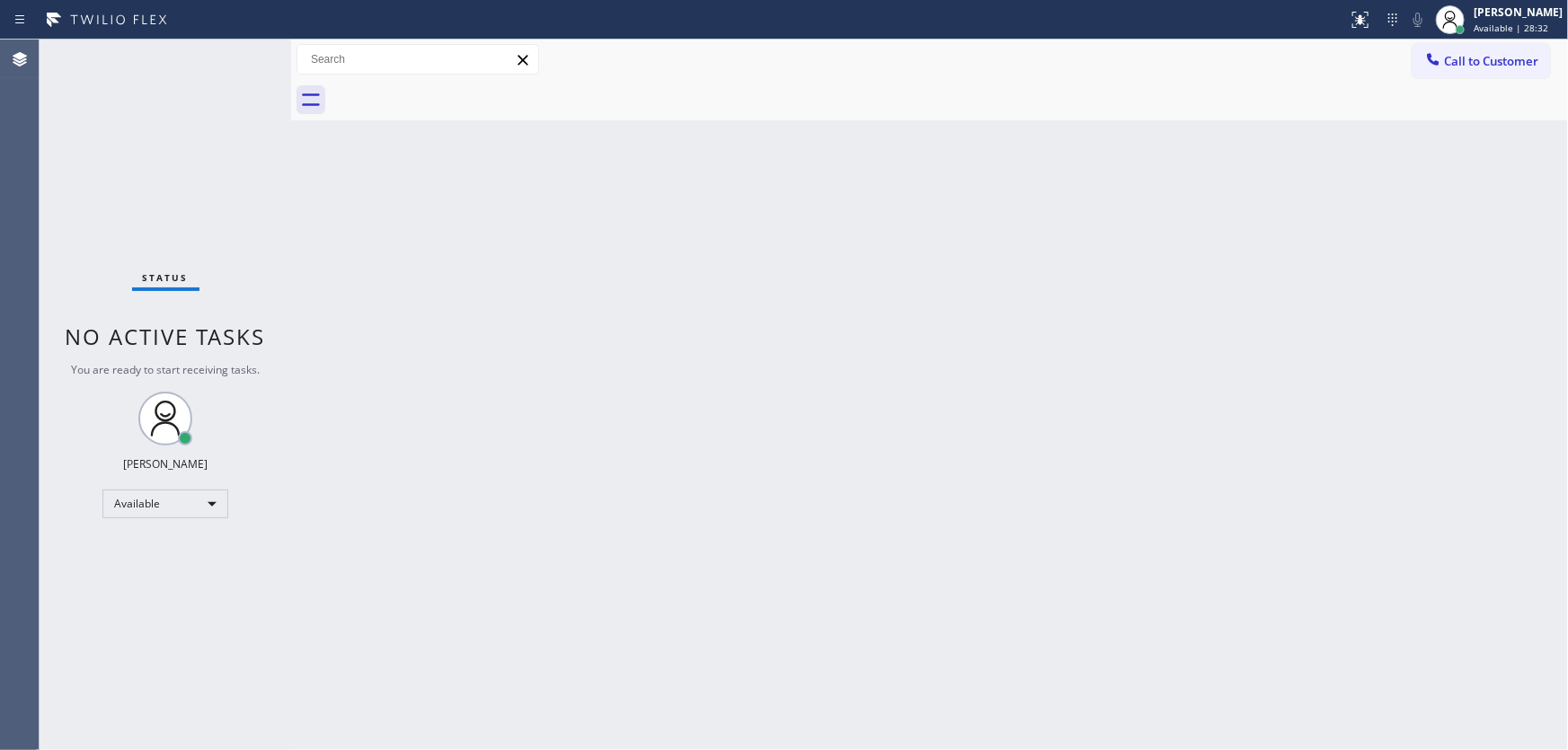
click at [1508, 39] on div "Call to Customer Outbound call Location Bestway Appliance Repair [GEOGRAPHIC_DA…" at bounding box center [930, 59] width 1277 height 40
click at [1495, 24] on span "Available | 28:32" at bounding box center [1512, 27] width 75 height 12
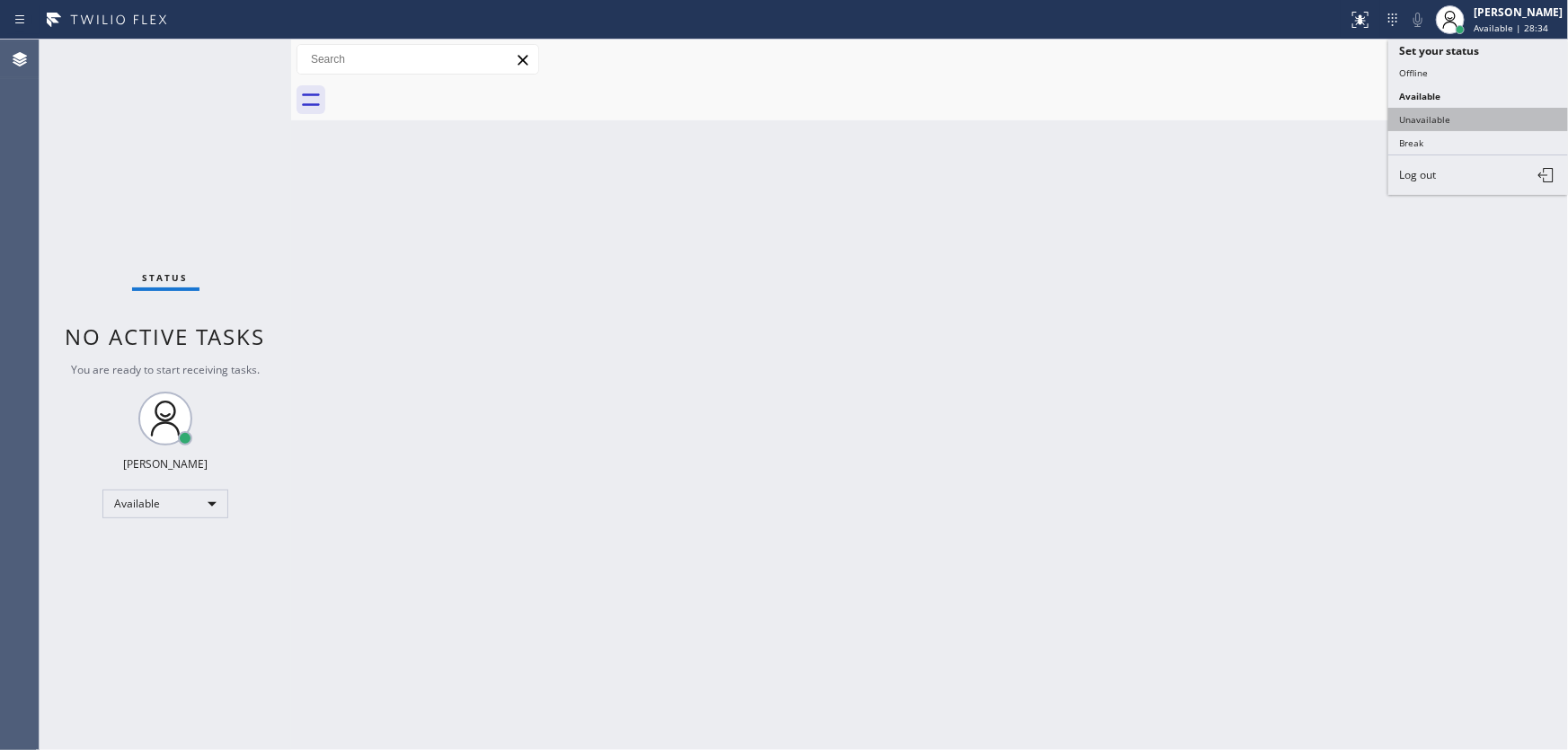
click at [1422, 121] on button "Unavailable" at bounding box center [1479, 119] width 180 height 23
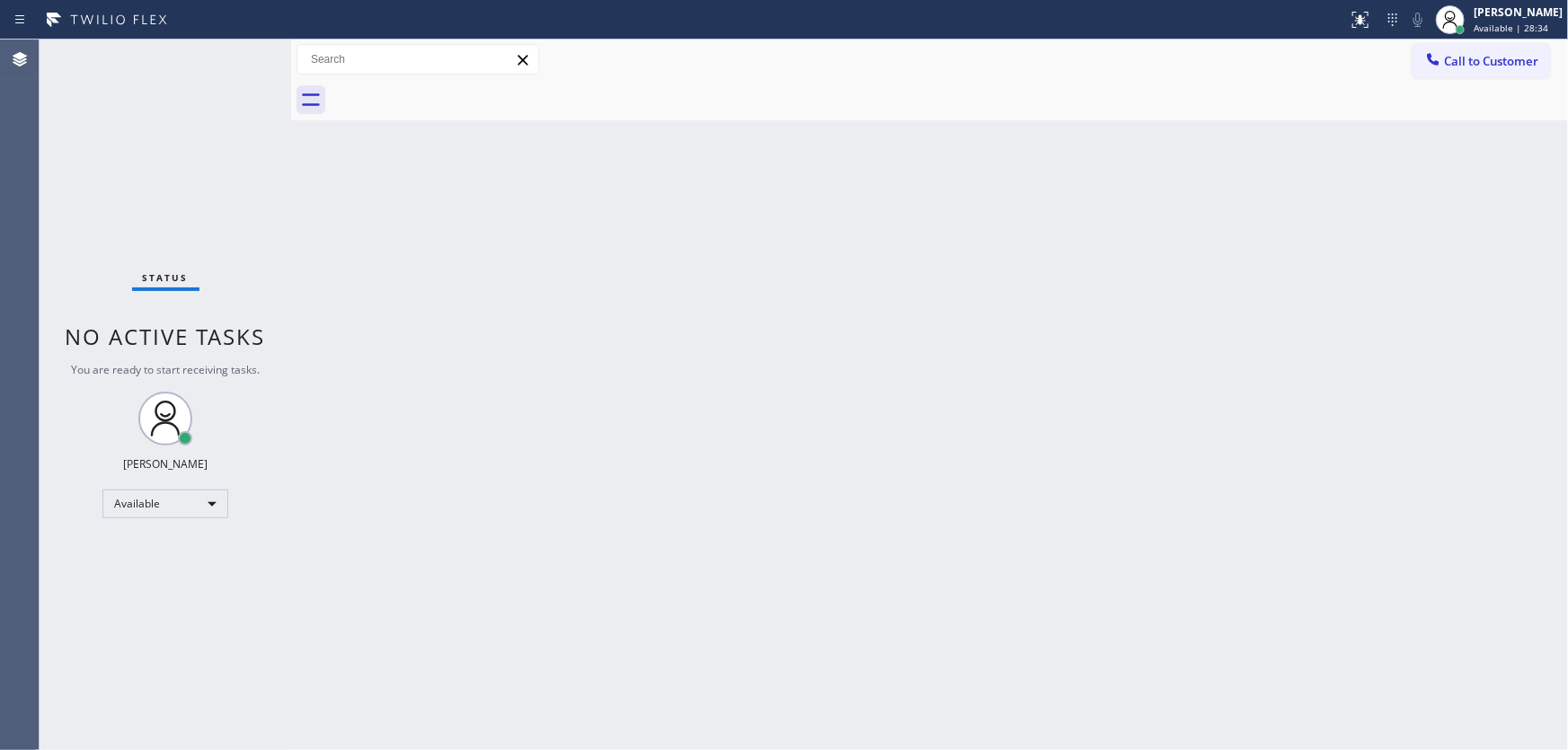
click at [1044, 244] on div "Back to Dashboard Change Sender ID Customers Technicians Select a contact Outbo…" at bounding box center [930, 395] width 1277 height 711
click at [158, 502] on div "Unavailable" at bounding box center [165, 512] width 126 height 29
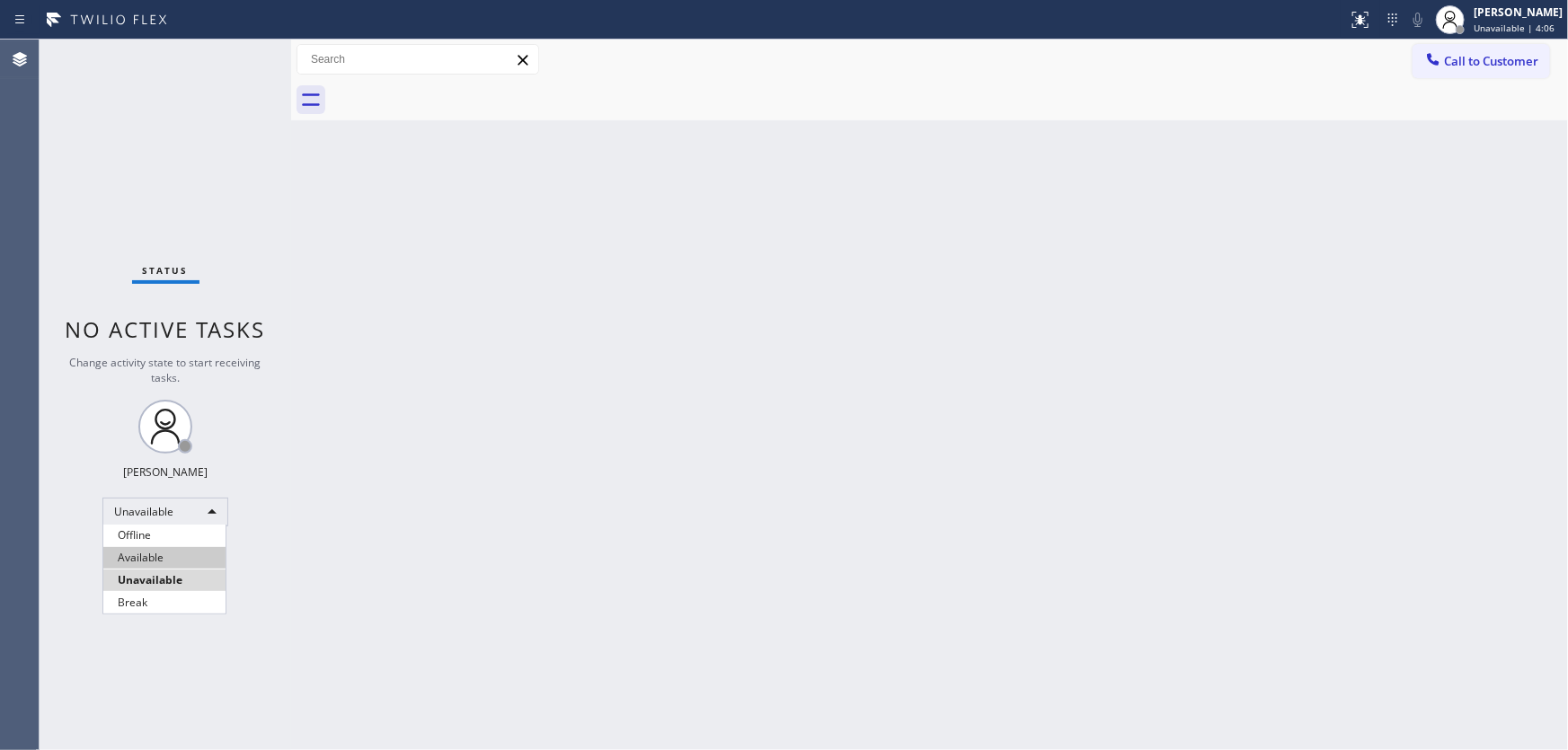
click at [171, 560] on li "Available" at bounding box center [164, 558] width 122 height 22
click at [364, 566] on div "Back to Dashboard Change Sender ID Customers Technicians Select a contact Outbo…" at bounding box center [930, 395] width 1277 height 711
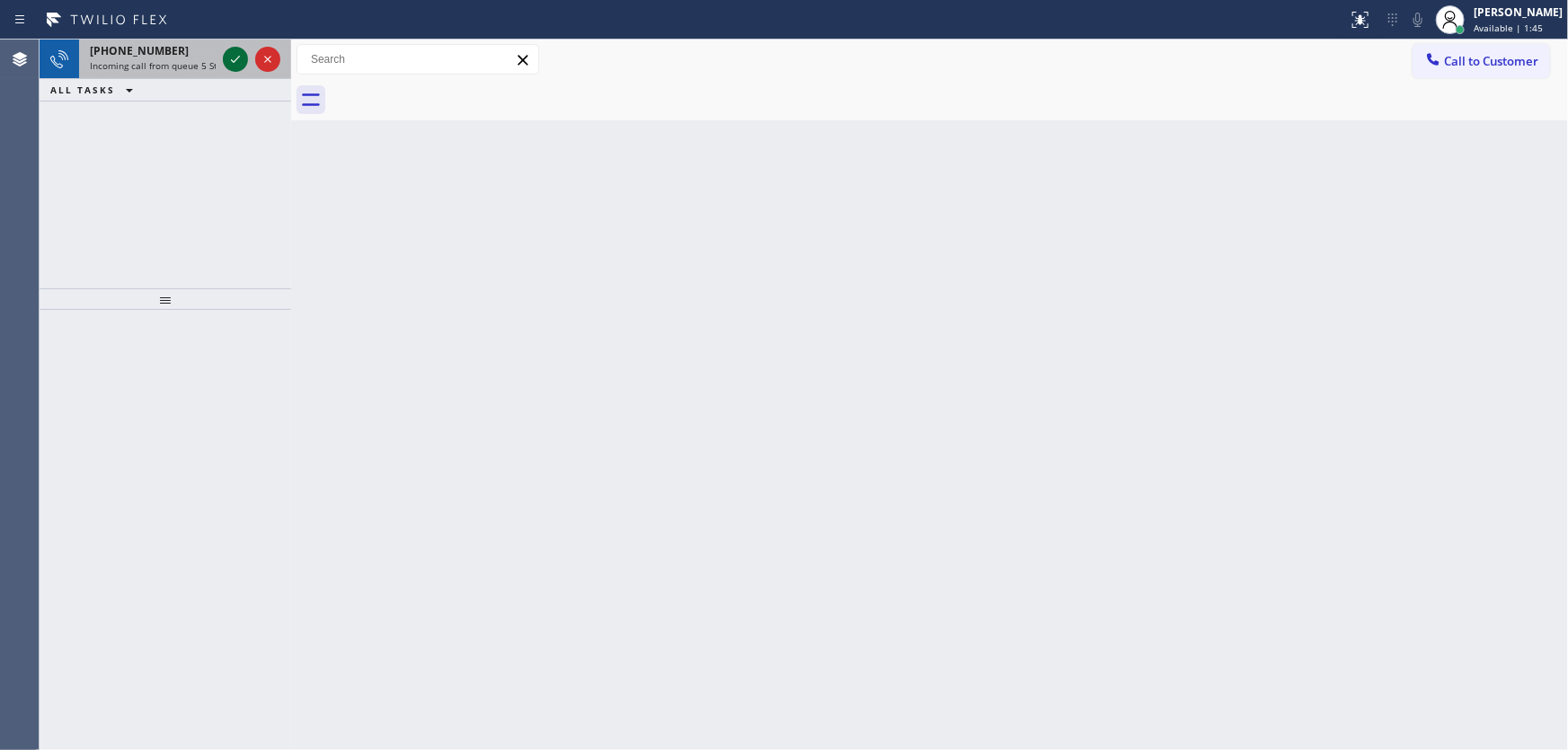
click at [226, 54] on icon at bounding box center [235, 59] width 22 height 22
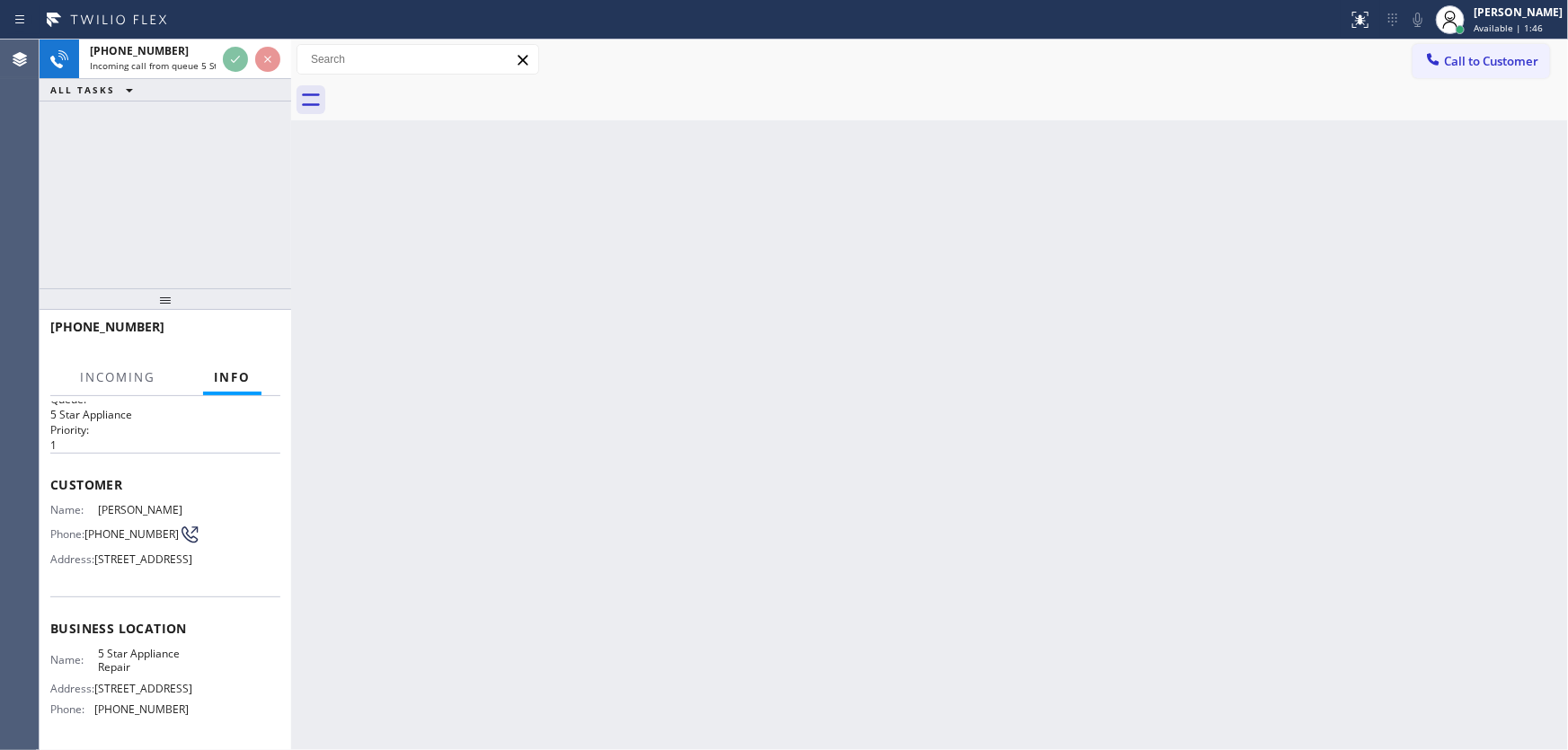
scroll to position [81, 0]
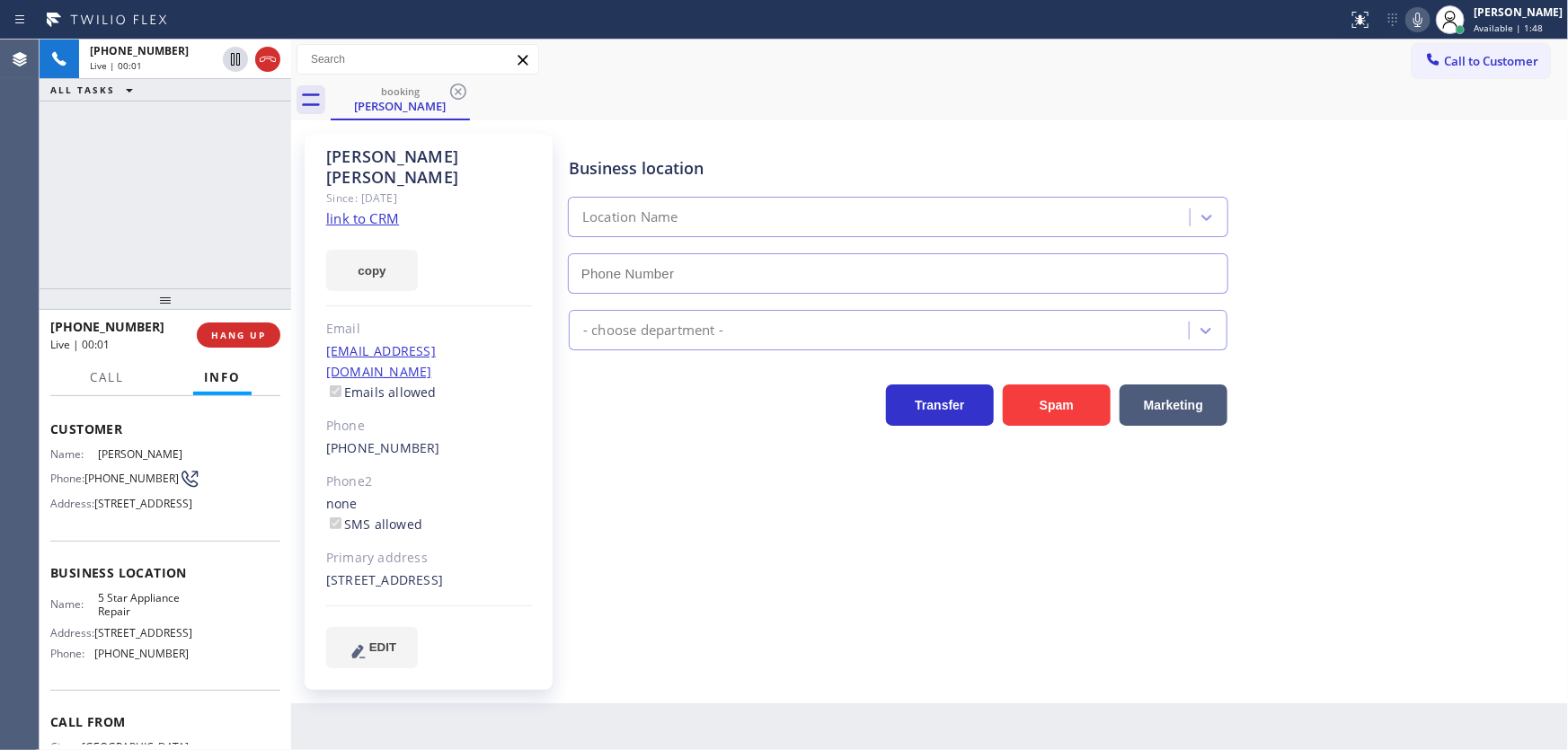
type input "[PHONE_NUMBER]"
click at [365, 209] on link "link to CRM" at bounding box center [363, 218] width 73 height 18
click at [236, 63] on icon at bounding box center [235, 59] width 9 height 12
click at [1429, 26] on icon at bounding box center [1418, 20] width 22 height 22
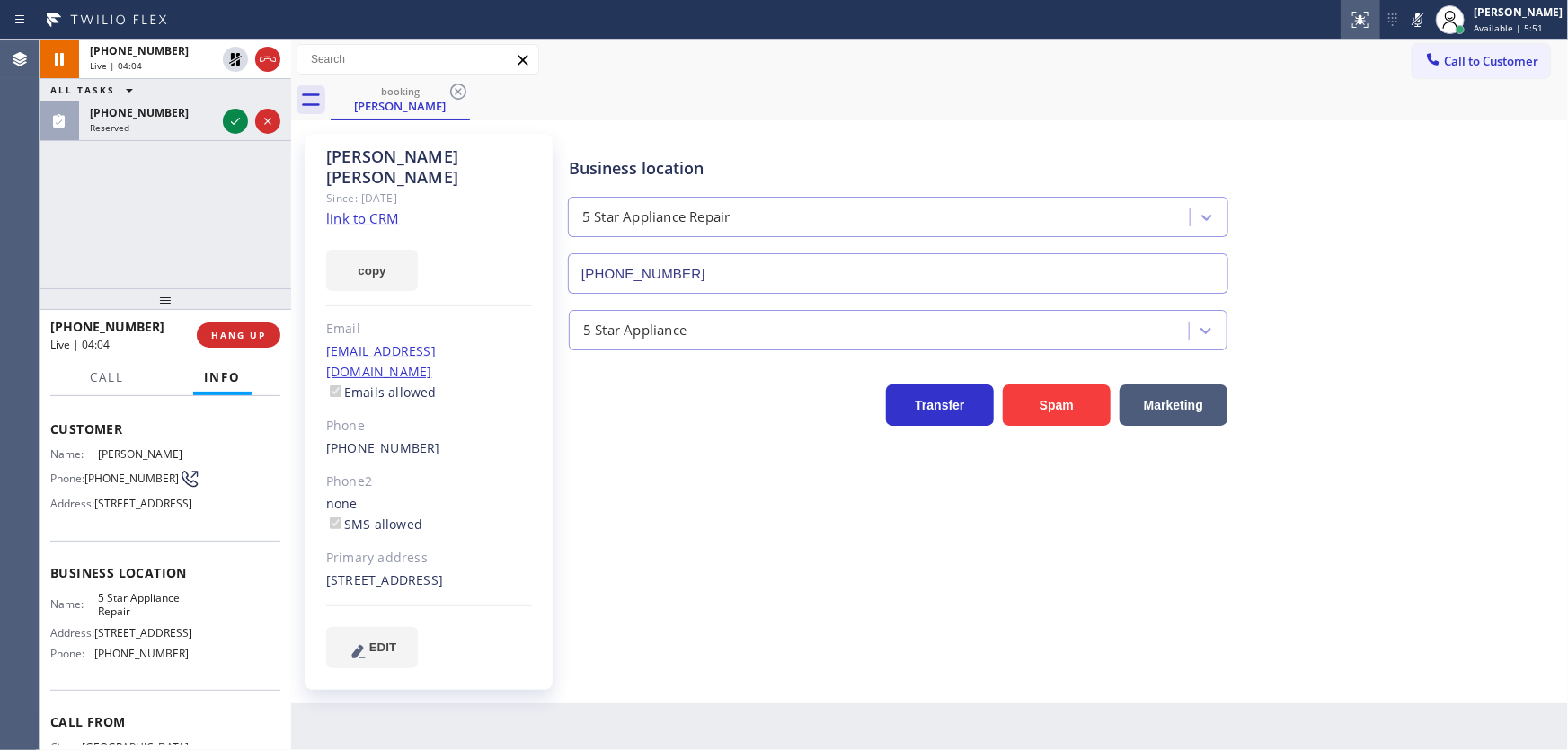
drag, startPoint x: 1428, startPoint y: 14, endPoint x: 1378, endPoint y: 25, distance: 51.2
click at [1428, 14] on icon at bounding box center [1418, 20] width 22 height 22
click at [238, 60] on icon at bounding box center [234, 59] width 12 height 12
click at [227, 119] on icon at bounding box center [235, 121] width 22 height 22
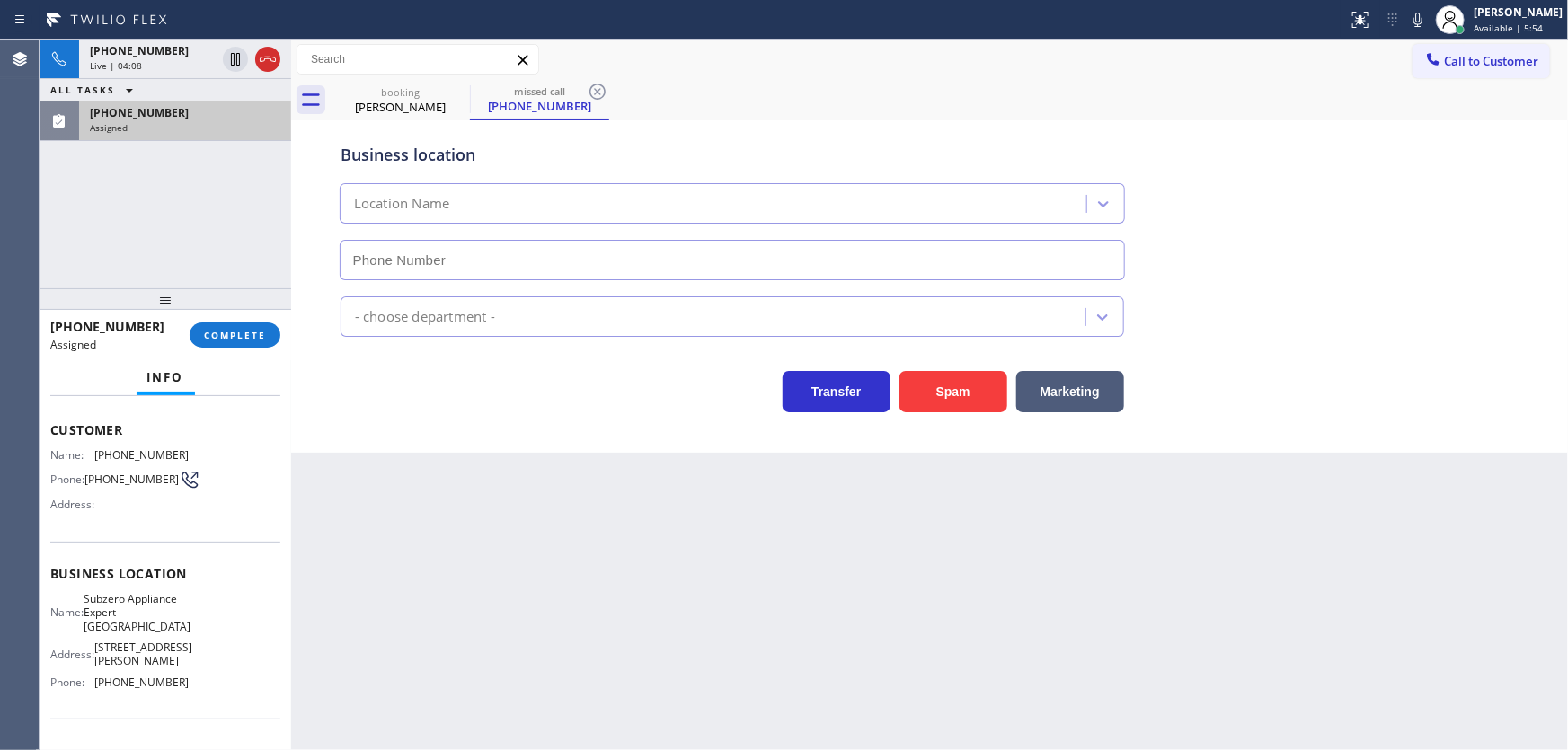
type input "[PHONE_NUMBER]"
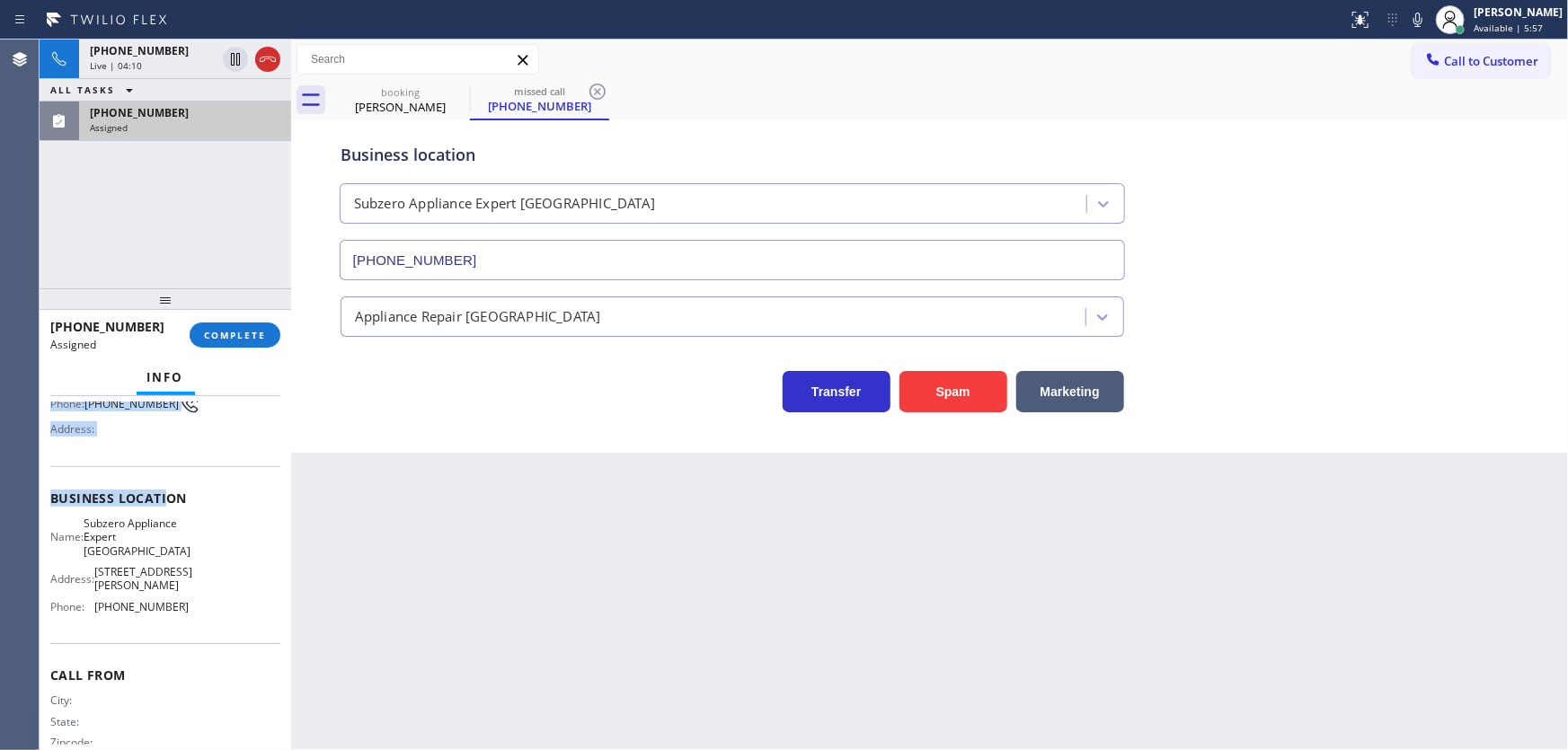
scroll to position [192, 0]
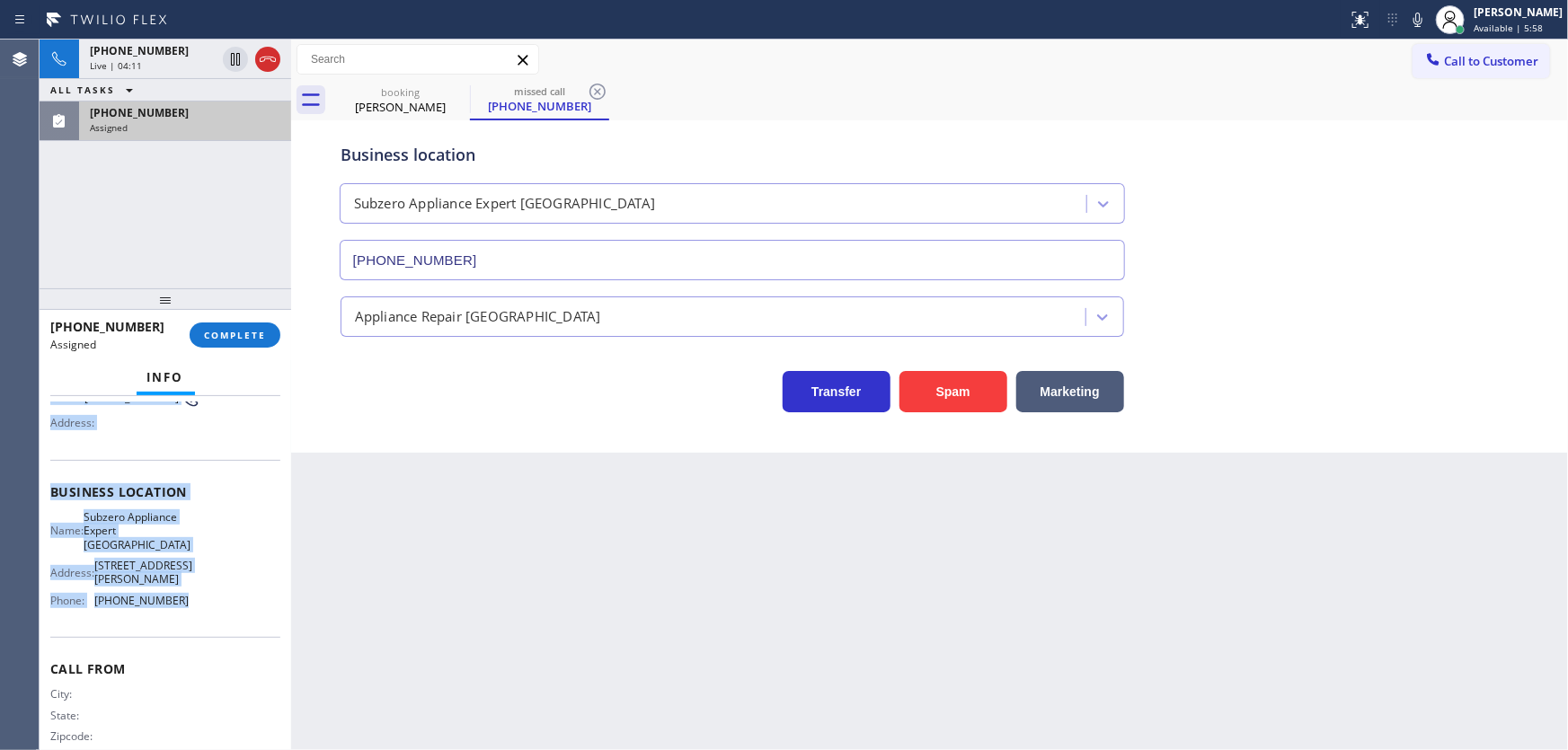
drag, startPoint x: 49, startPoint y: 423, endPoint x: 206, endPoint y: 562, distance: 209.7
click at [202, 581] on div "Context Queue: Appliance Repair High End Priority: 0 Task Age: [DEMOGRAPHIC_DAT…" at bounding box center [165, 574] width 251 height 355
click at [236, 335] on span "COMPLETE" at bounding box center [235, 335] width 62 height 12
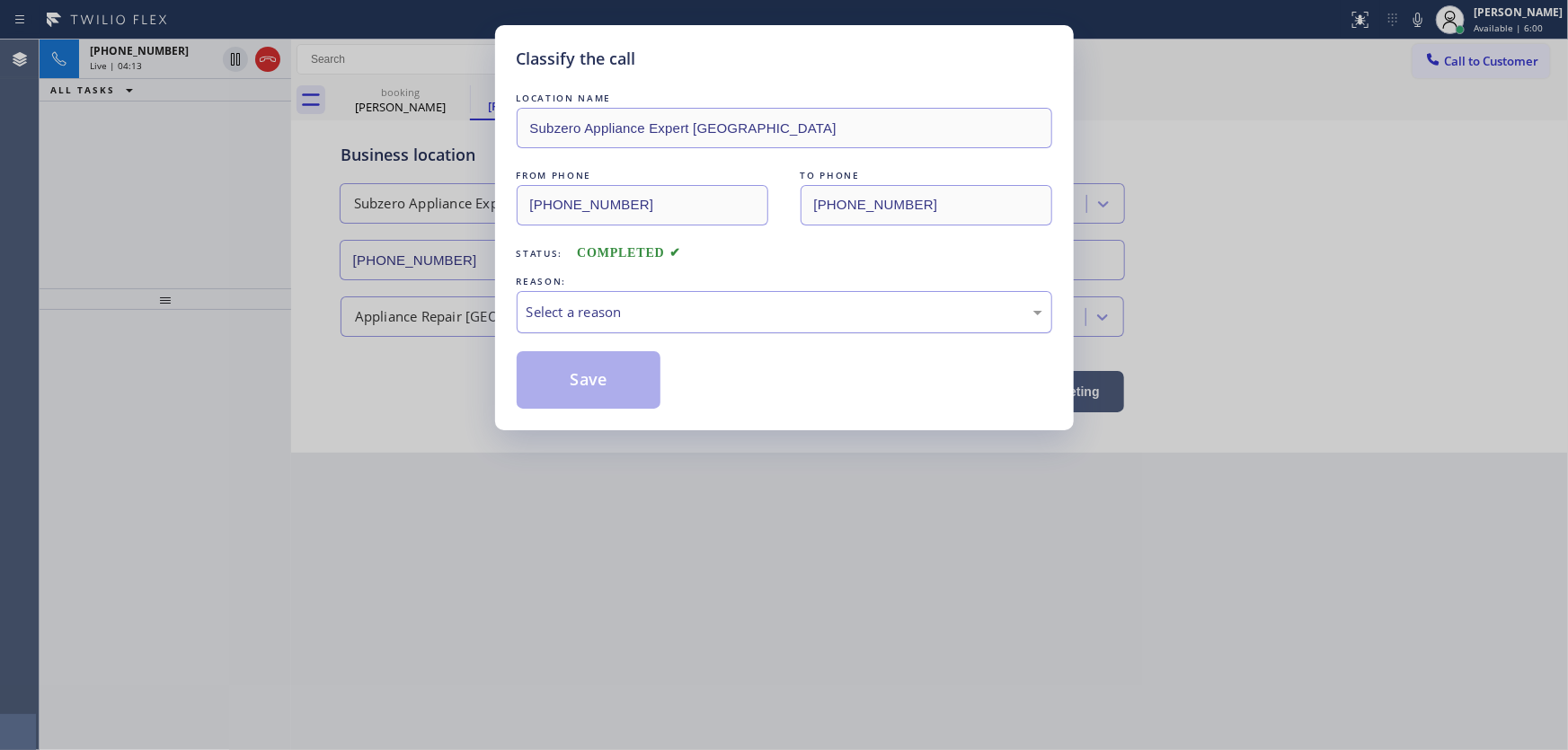
click at [580, 308] on div "Select a reason" at bounding box center [785, 312] width 516 height 21
click at [589, 385] on button "Save" at bounding box center [589, 380] width 144 height 57
click at [589, 384] on button "Save" at bounding box center [589, 380] width 144 height 57
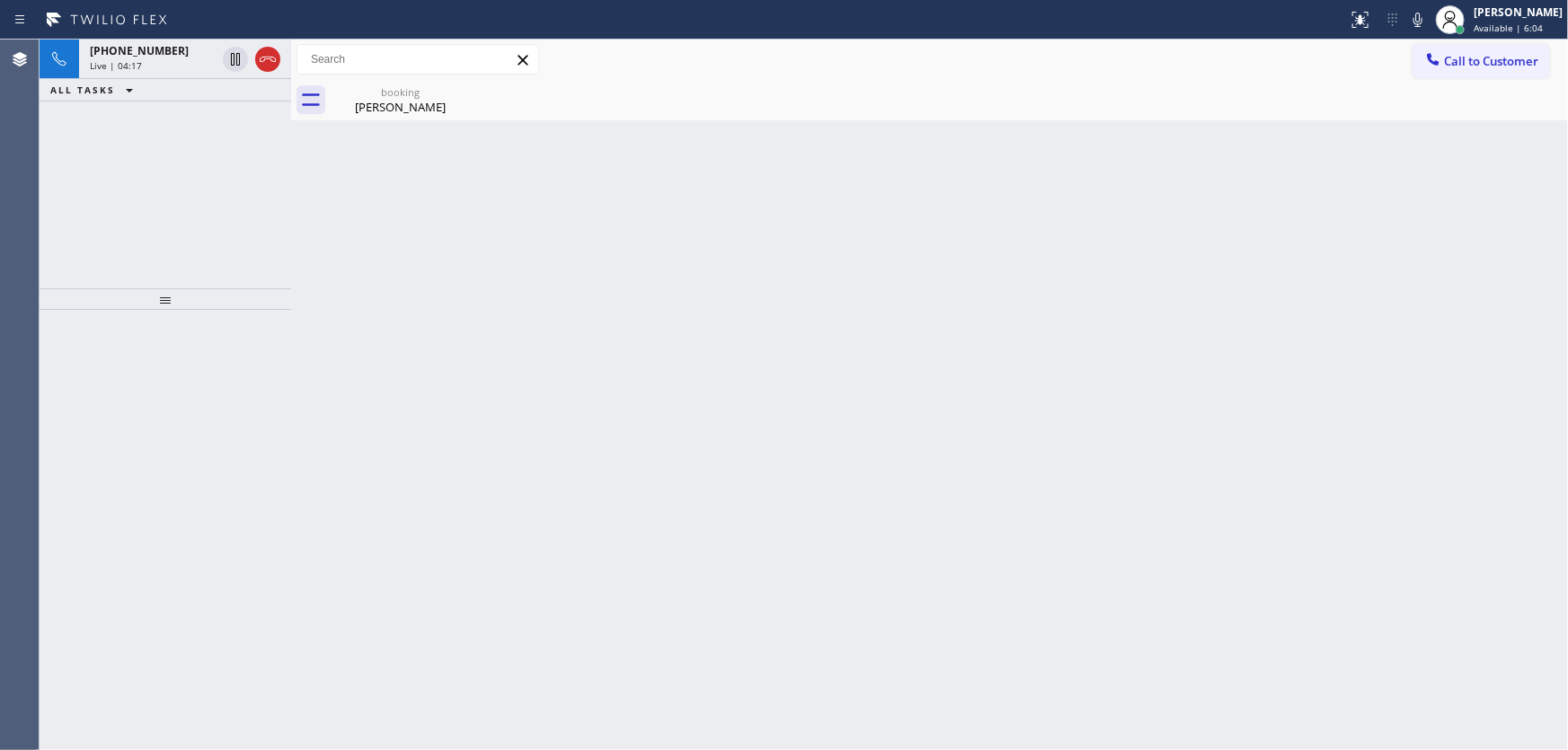
click at [160, 250] on div "[PHONE_NUMBER] Live | 04:17 ALL TASKS ALL TASKS ACTIVE TASKS TASKS IN WRAP UP" at bounding box center [165, 163] width 251 height 248
click at [111, 177] on div "[PHONE_NUMBER] Live | 04:21 ALL TASKS ALL TASKS ACTIVE TASKS TASKS IN WRAP UP" at bounding box center [165, 163] width 251 height 248
drag, startPoint x: 204, startPoint y: 97, endPoint x: 220, endPoint y: 123, distance: 30.5
click at [204, 95] on div "[PHONE_NUMBER] Wrap up | 00:10" at bounding box center [181, 82] width 205 height 39
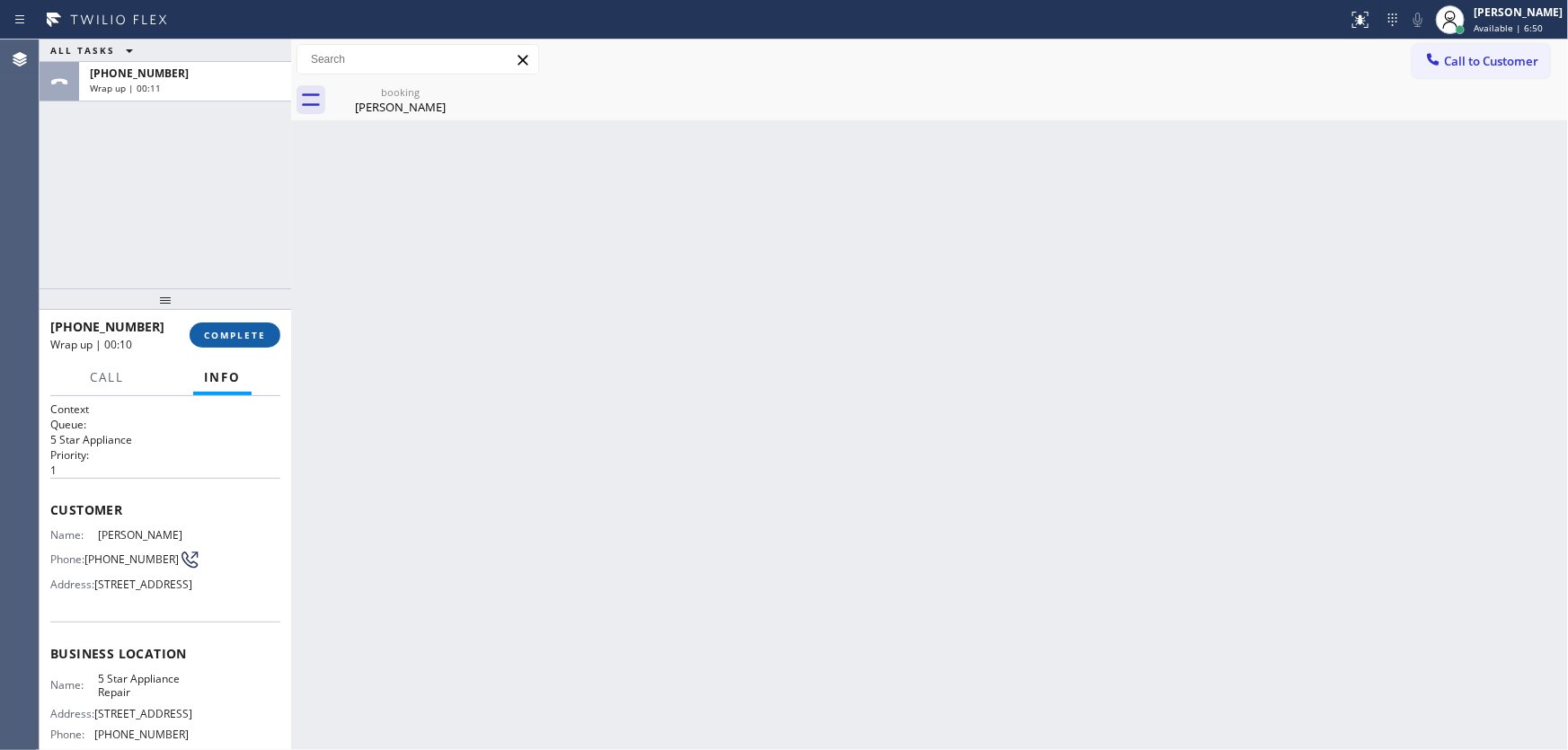
click at [251, 334] on span "COMPLETE" at bounding box center [235, 335] width 62 height 12
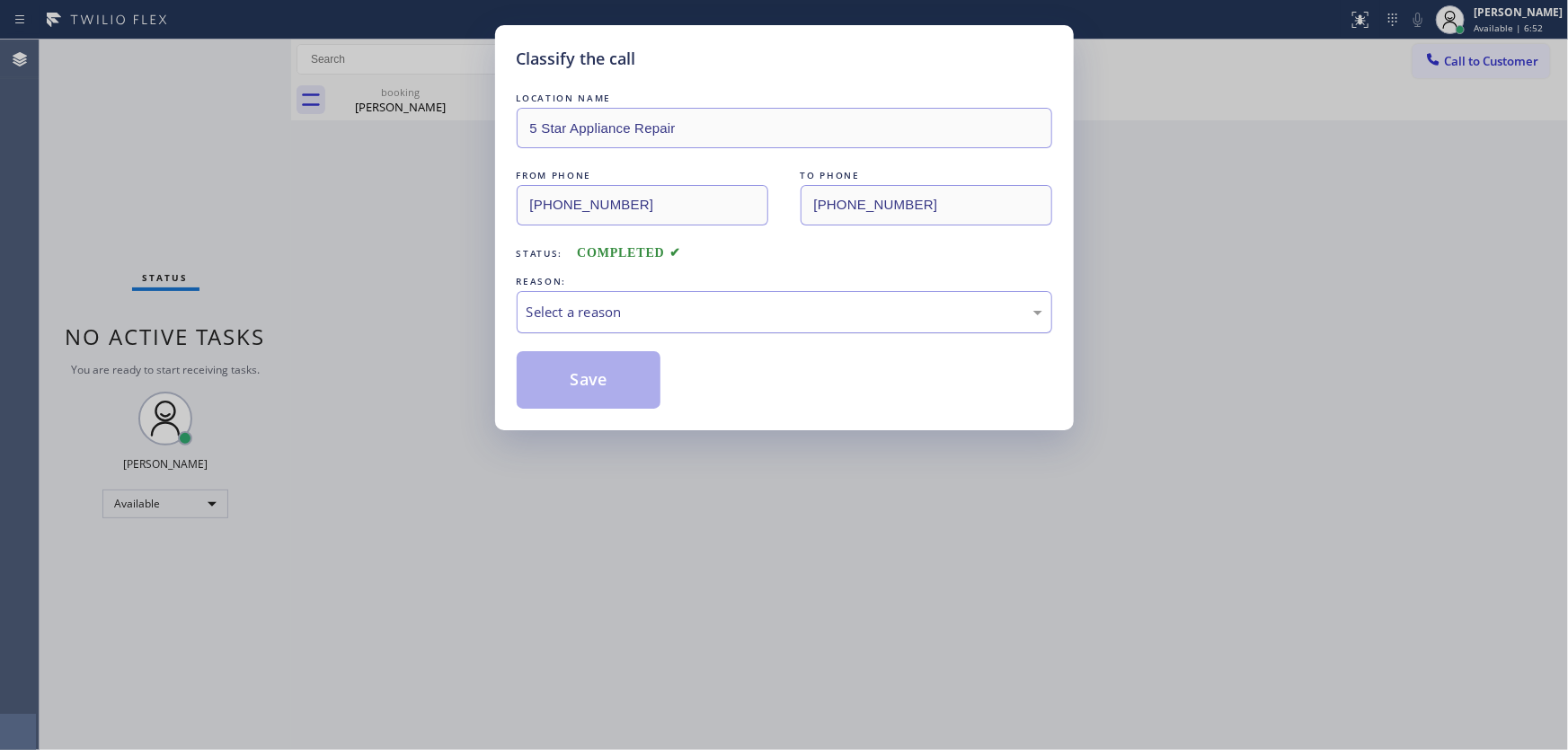
click at [611, 319] on div "Select a reason" at bounding box center [785, 312] width 516 height 21
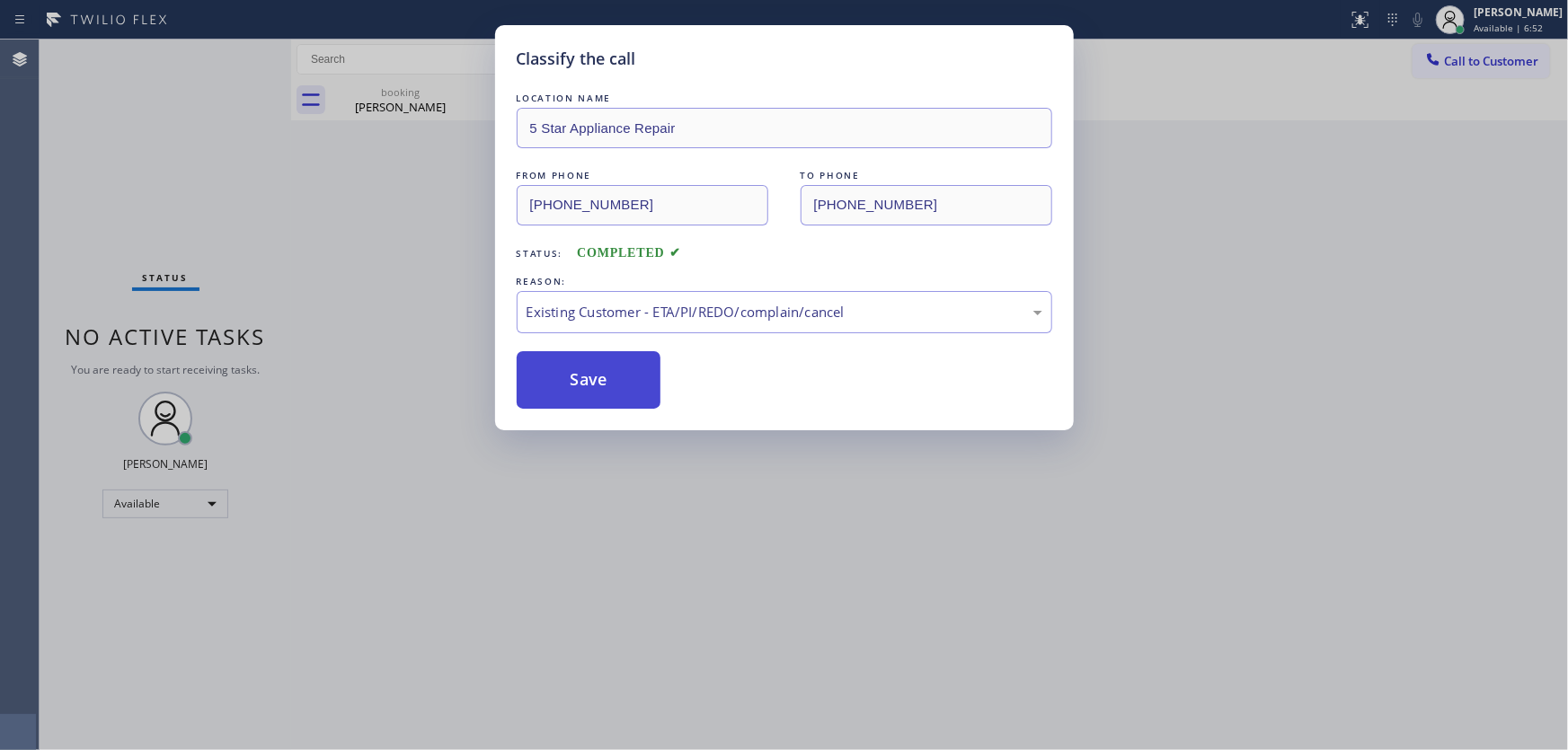
click at [597, 374] on button "Save" at bounding box center [589, 380] width 144 height 57
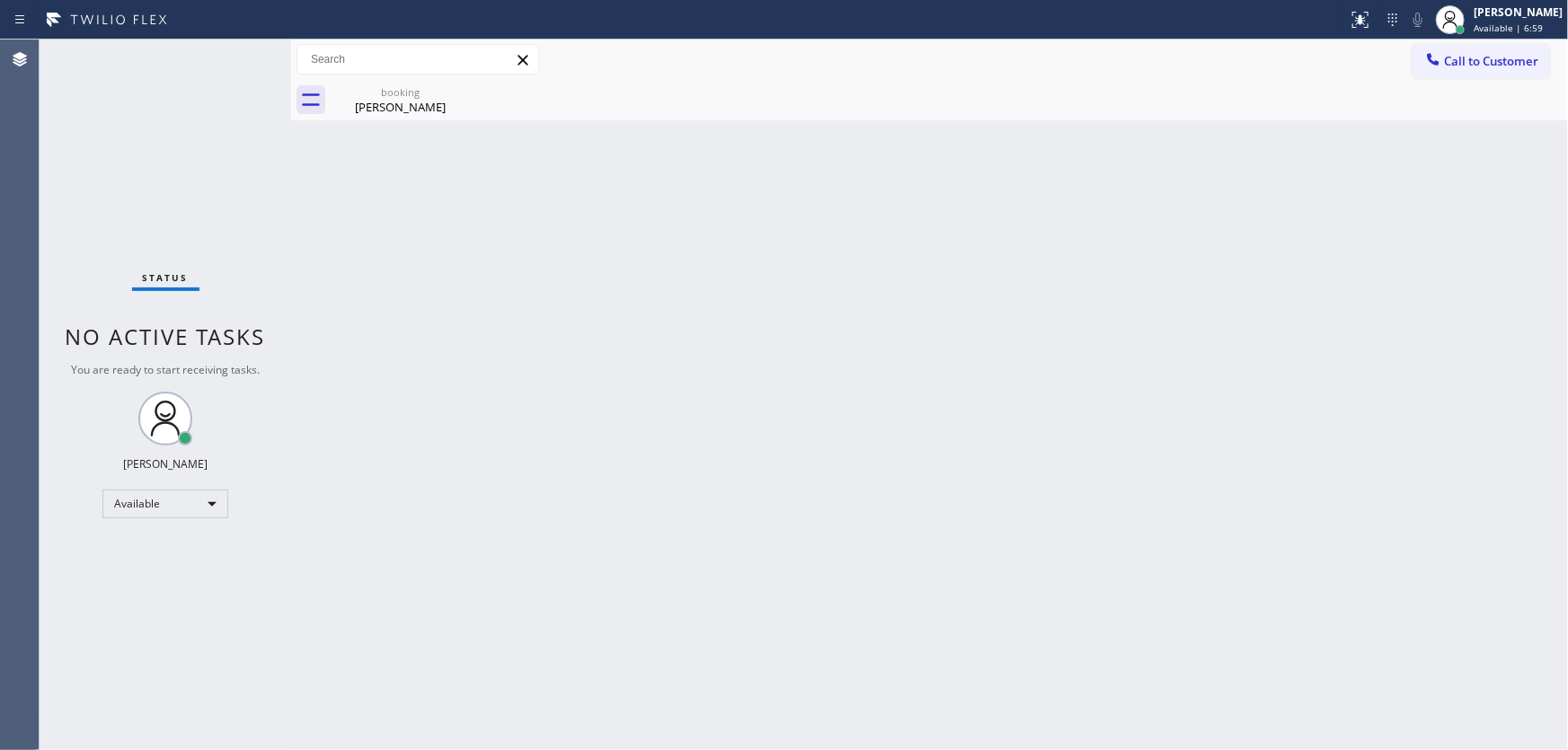
click at [1450, 65] on span "Call to Customer" at bounding box center [1491, 61] width 95 height 16
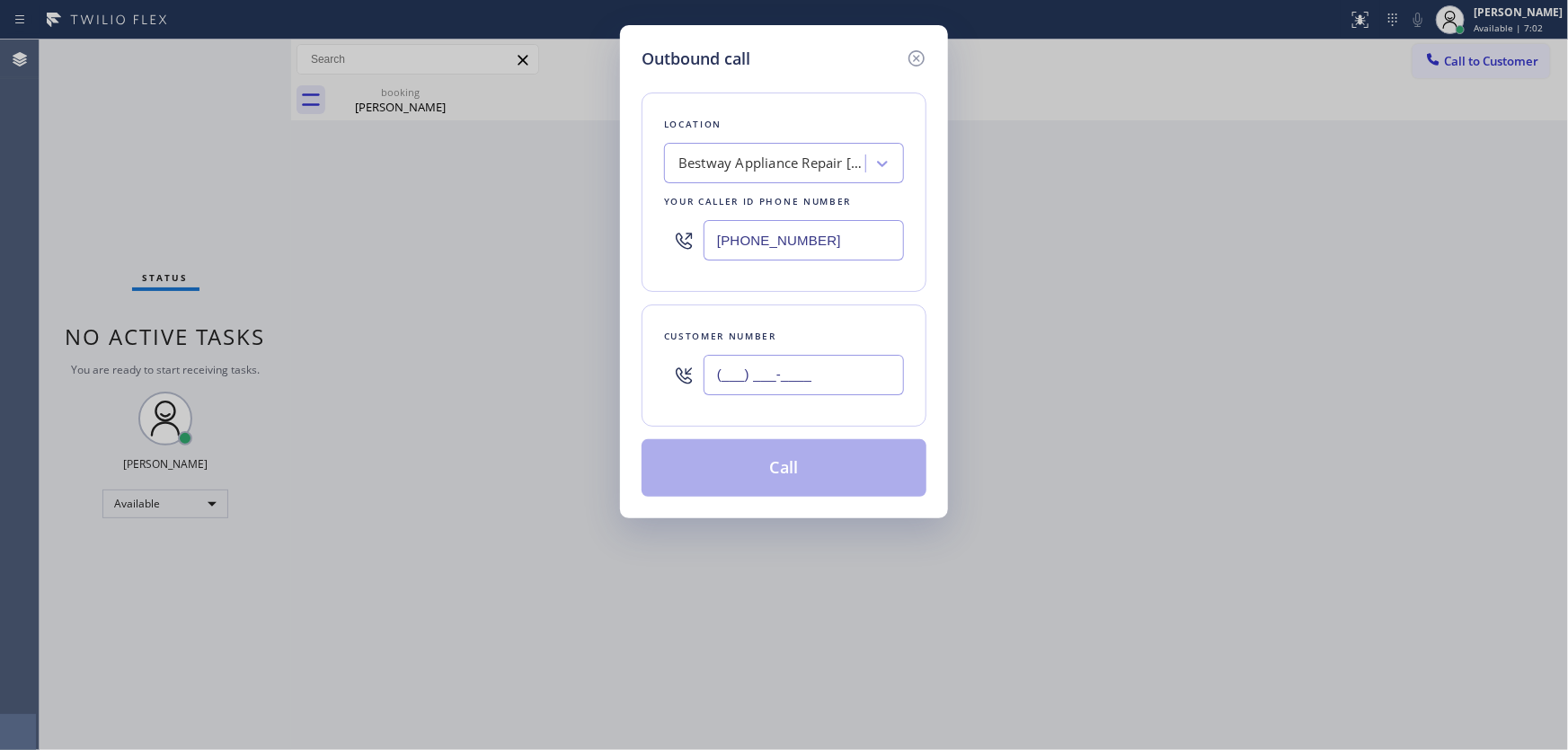
click at [788, 385] on input "(___) ___-____" at bounding box center [804, 375] width 201 height 40
paste input "279) 675-6400"
type input "[PHONE_NUMBER]"
click at [805, 252] on input "[PHONE_NUMBER]" at bounding box center [804, 240] width 201 height 40
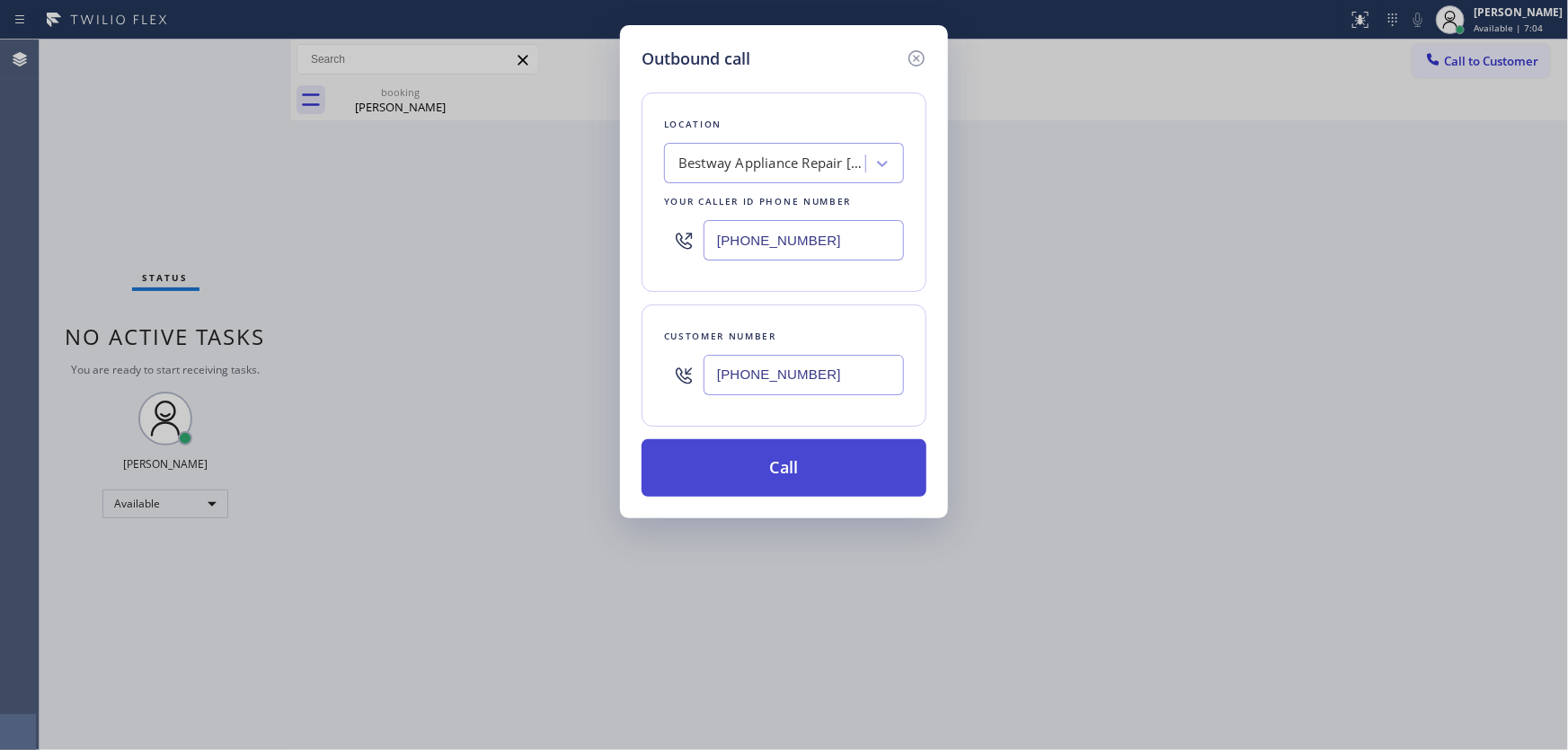
paste input "917) 382-8240"
type input "[PHONE_NUMBER]"
click at [819, 471] on button "Call" at bounding box center [784, 468] width 285 height 57
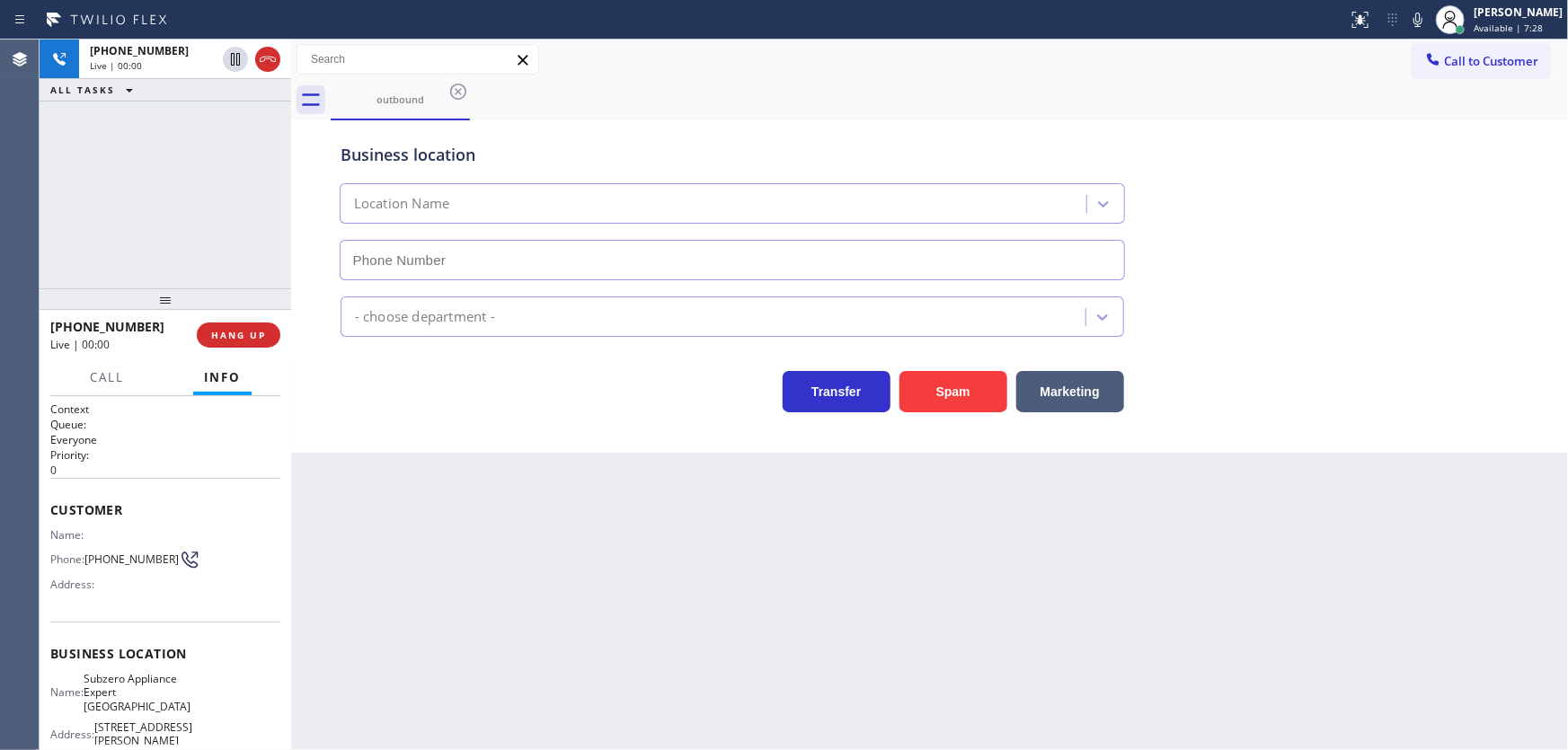
type input "[PHONE_NUMBER]"
click at [235, 335] on span "HANG UP" at bounding box center [238, 335] width 54 height 12
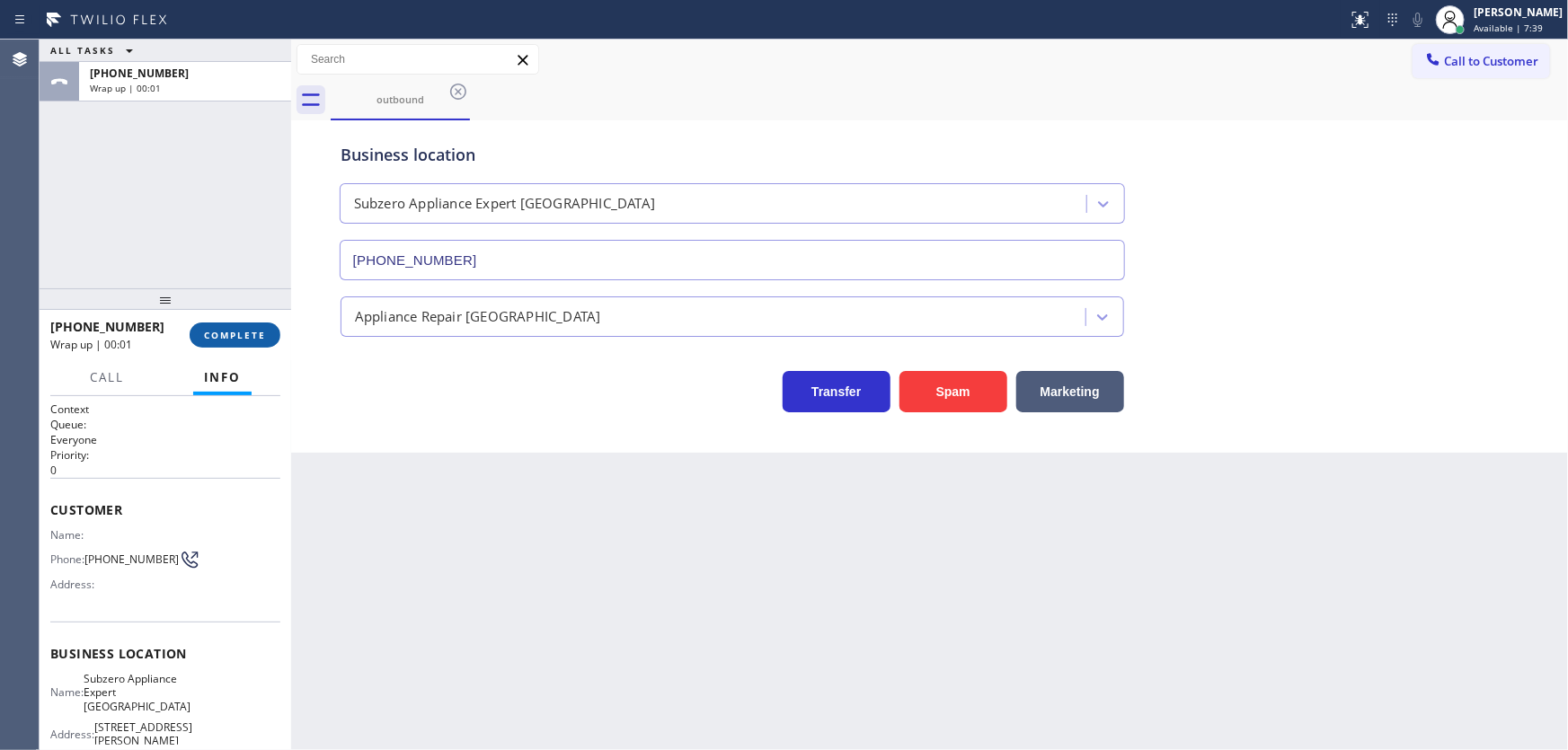
click at [236, 338] on span "COMPLETE" at bounding box center [235, 335] width 62 height 12
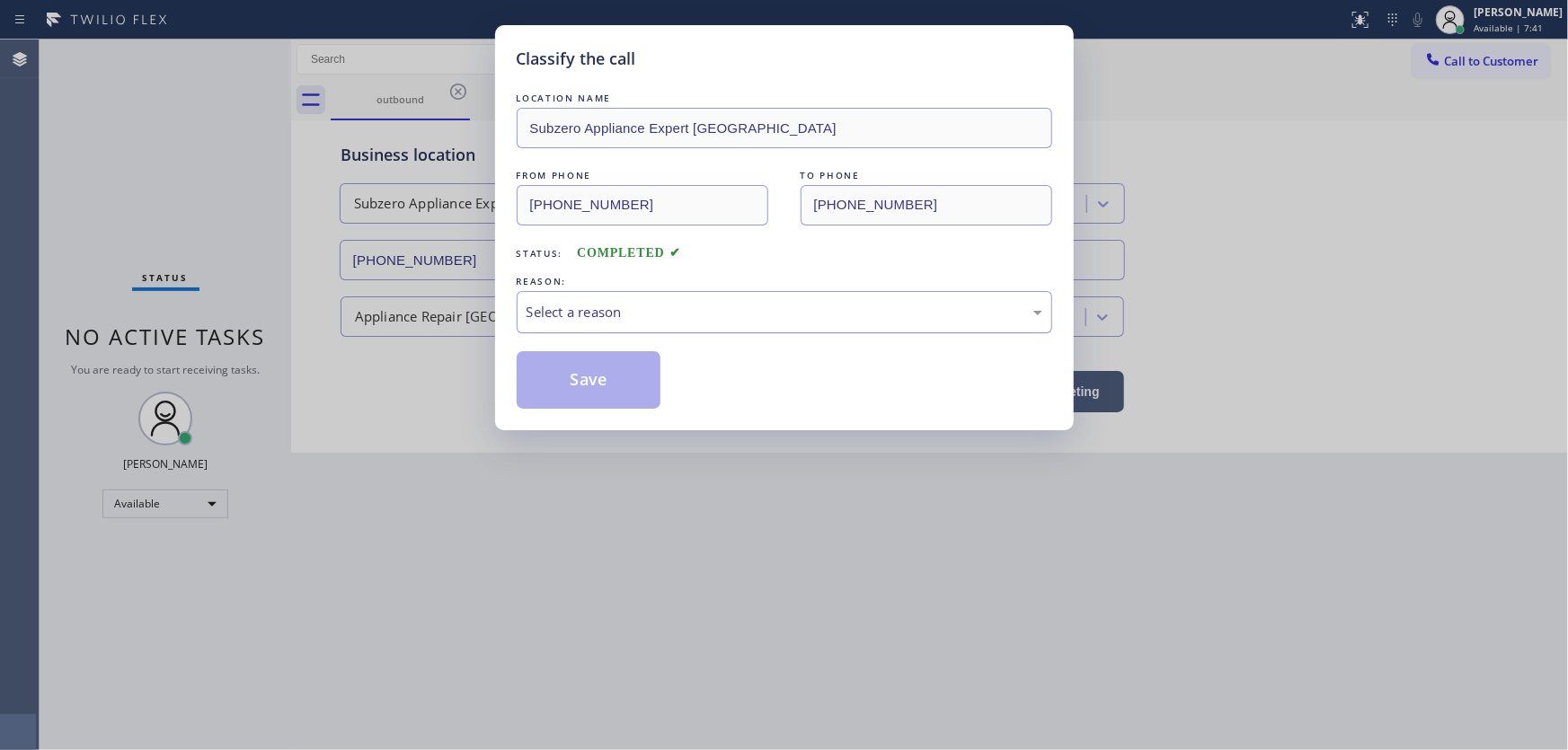
click at [531, 310] on div "Select a reason" at bounding box center [785, 312] width 516 height 21
click at [573, 392] on button "Save" at bounding box center [589, 380] width 144 height 57
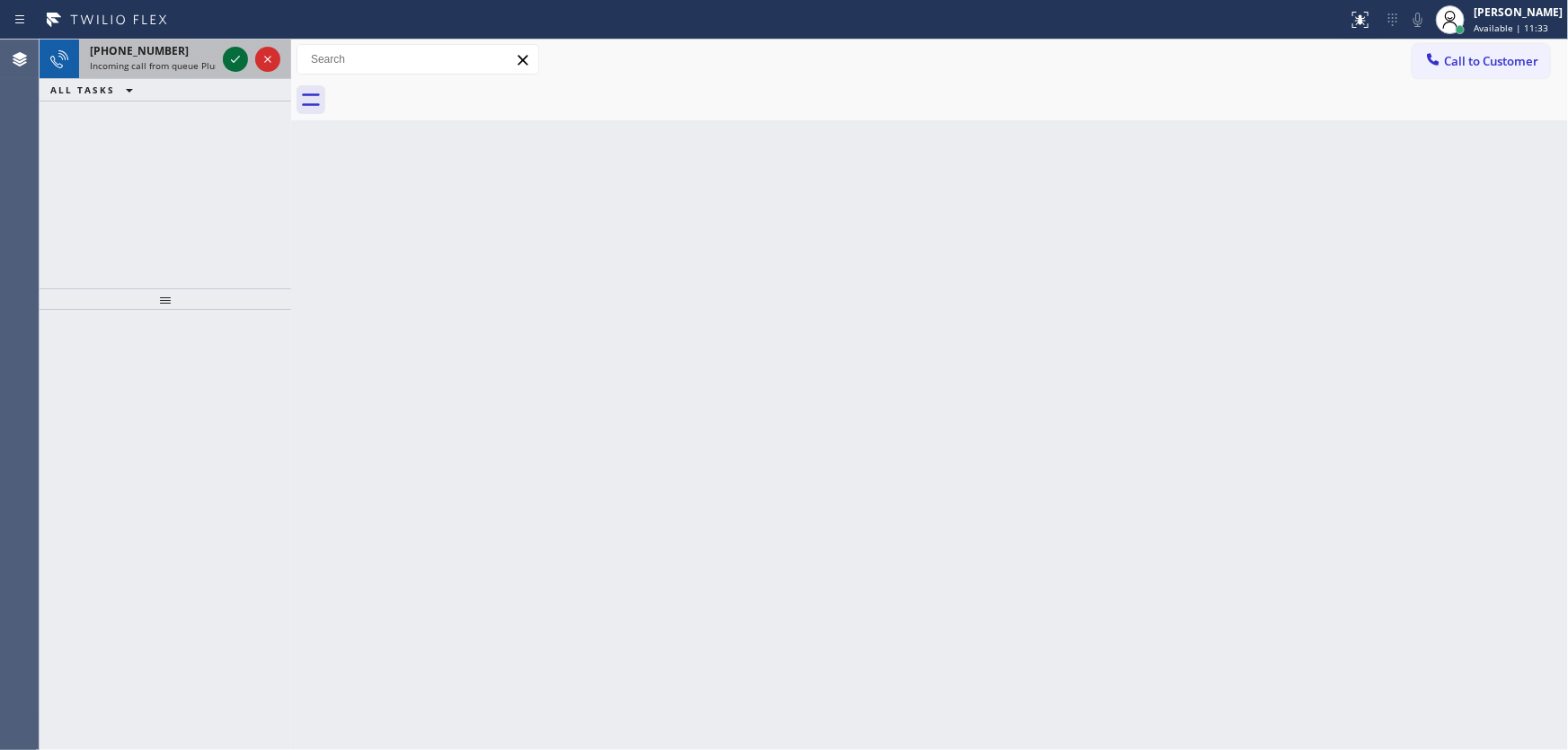
click at [234, 55] on icon at bounding box center [235, 59] width 22 height 22
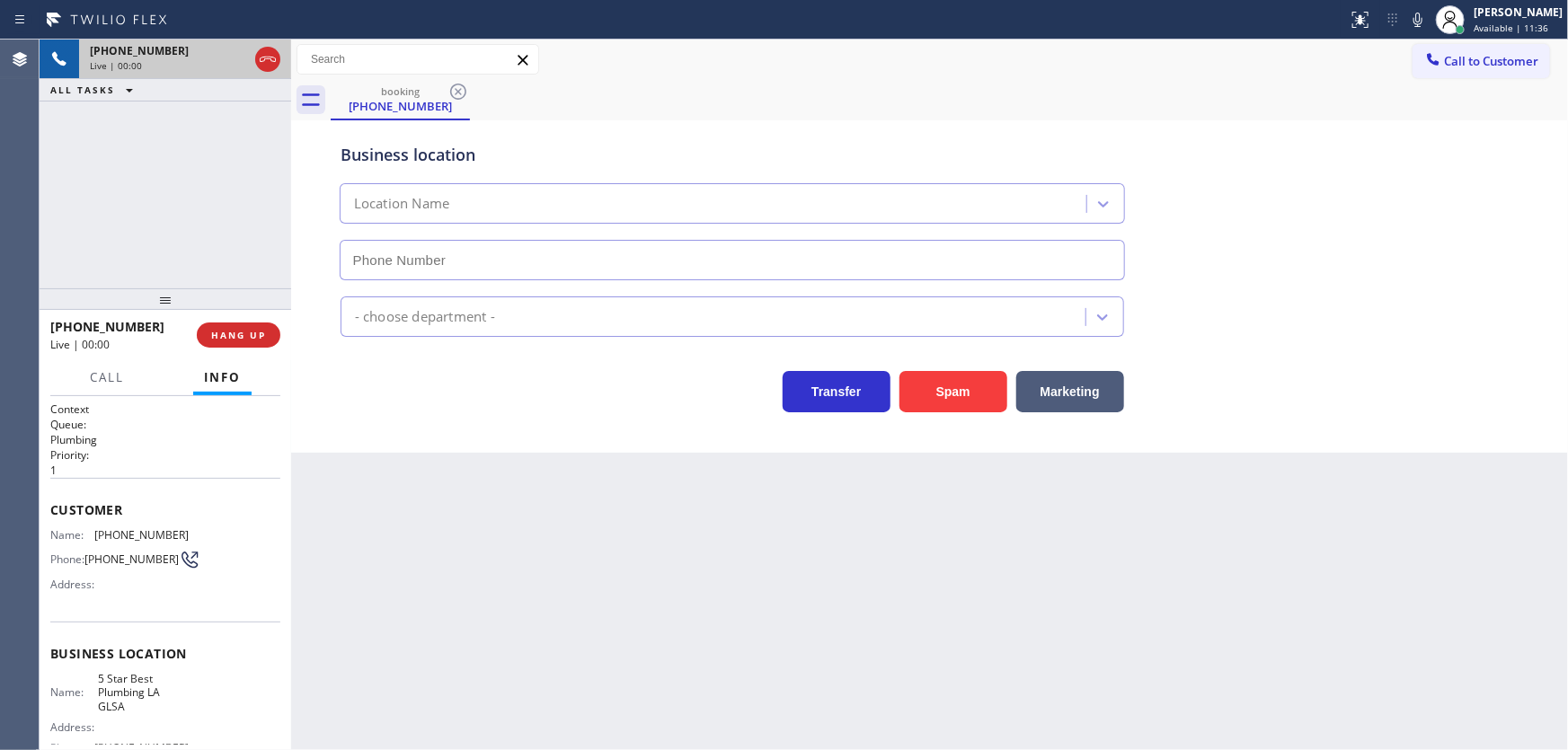
type input "[PHONE_NUMBER]"
click at [272, 59] on icon at bounding box center [267, 59] width 22 height 22
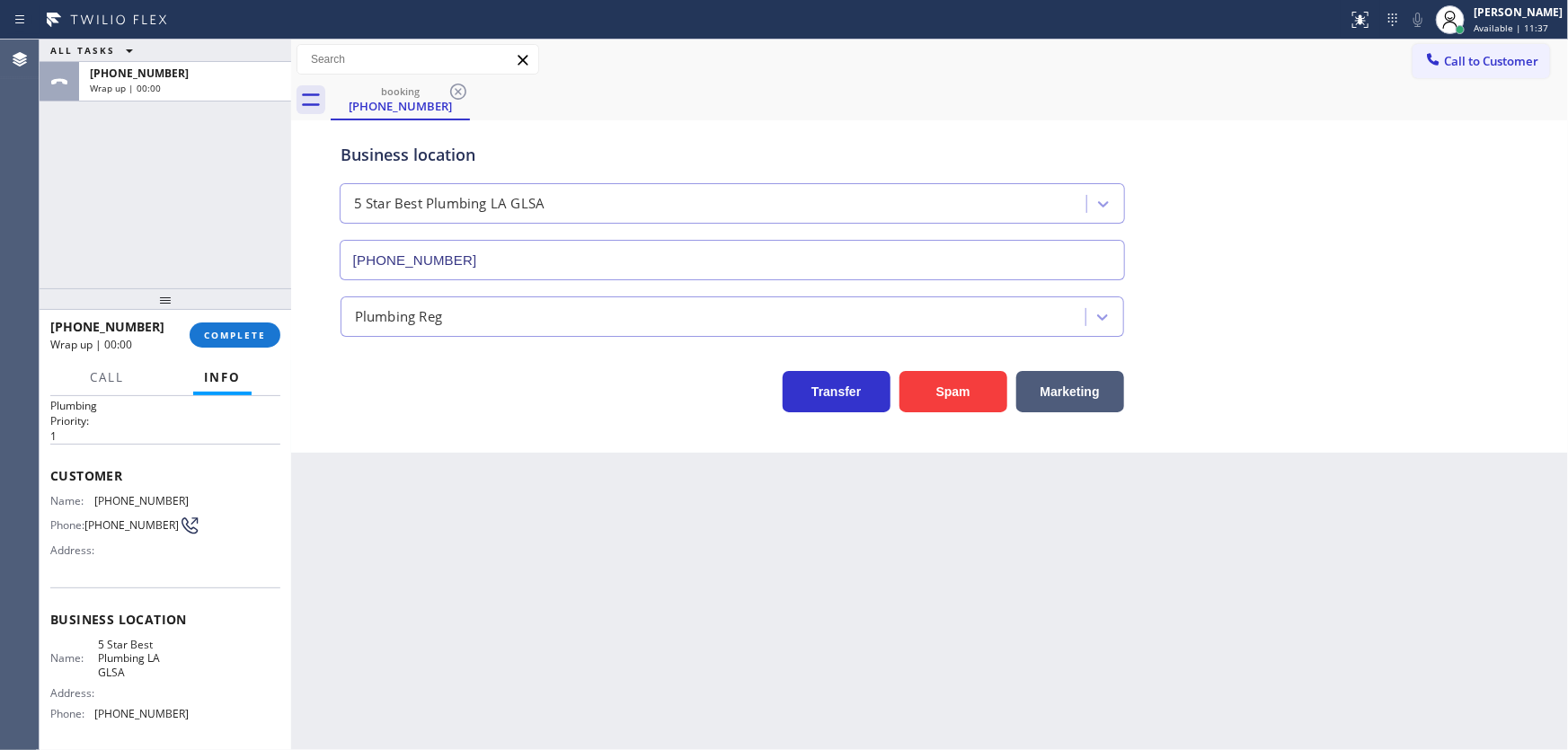
scroll to position [81, 0]
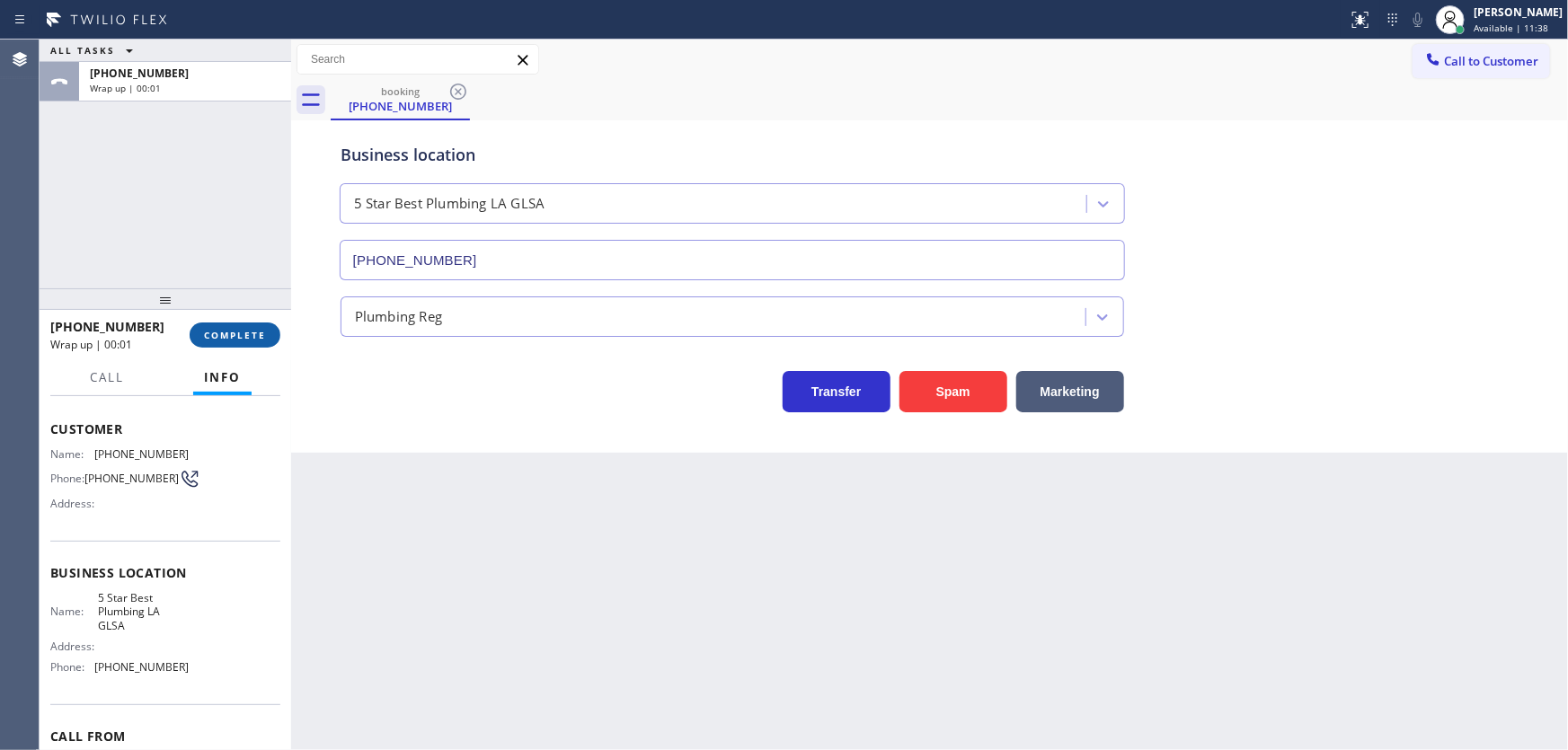
click at [249, 334] on span "COMPLETE" at bounding box center [235, 335] width 62 height 12
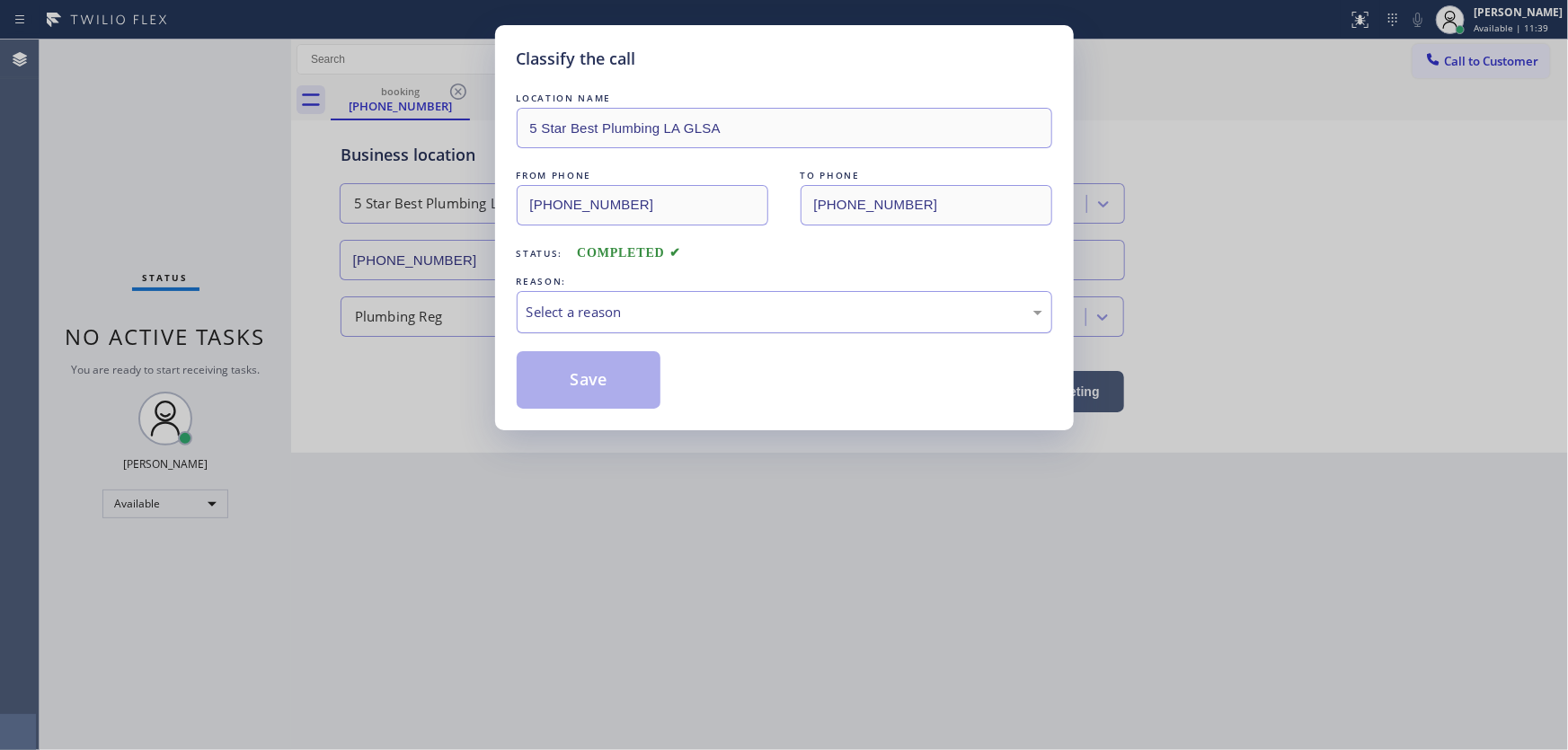
click at [627, 312] on div "Select a reason" at bounding box center [785, 312] width 516 height 21
click at [597, 378] on button "Save" at bounding box center [589, 380] width 144 height 57
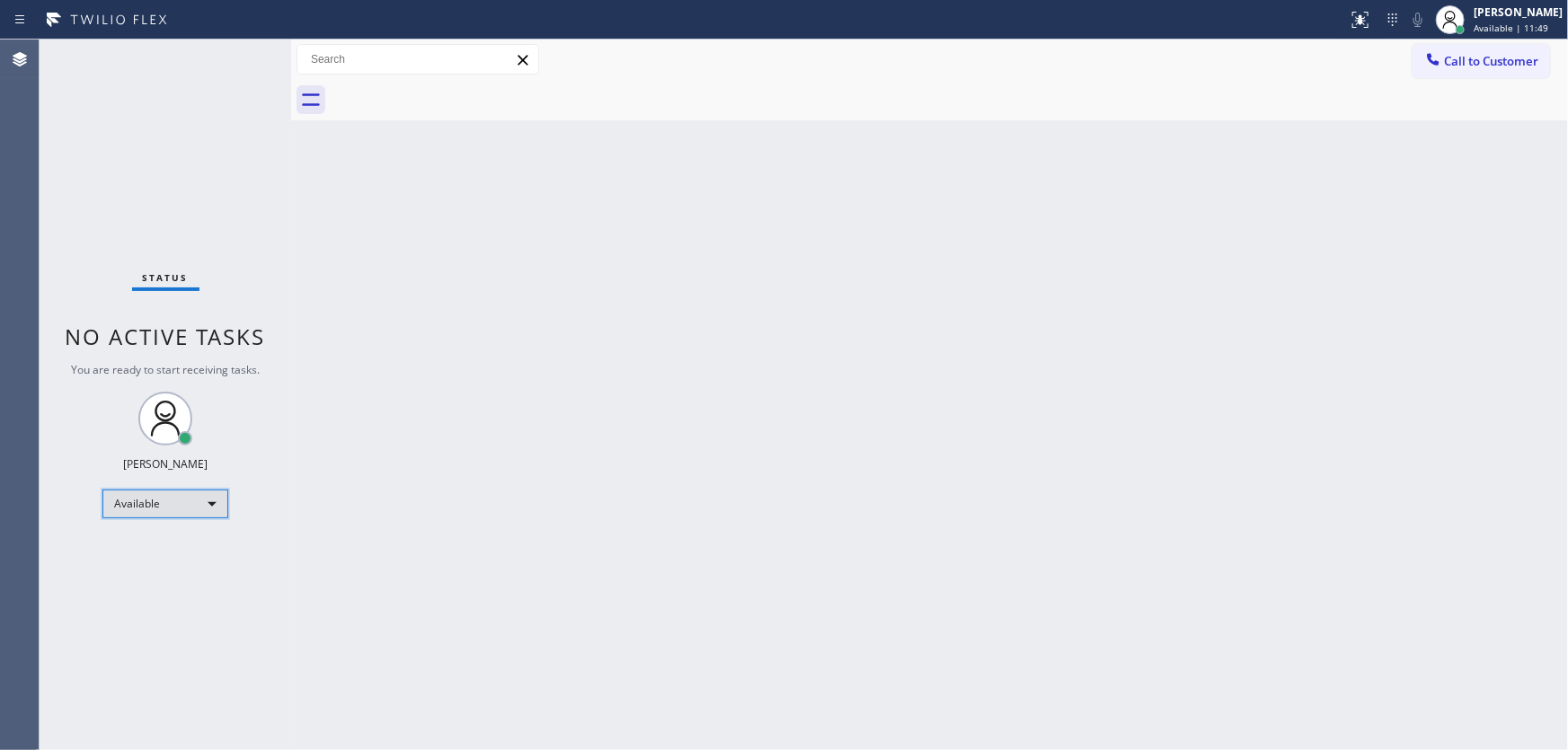
click at [135, 500] on div "Available" at bounding box center [165, 503] width 126 height 29
click at [149, 594] on li "Break" at bounding box center [164, 595] width 122 height 22
click at [120, 506] on div "Break" at bounding box center [165, 512] width 126 height 29
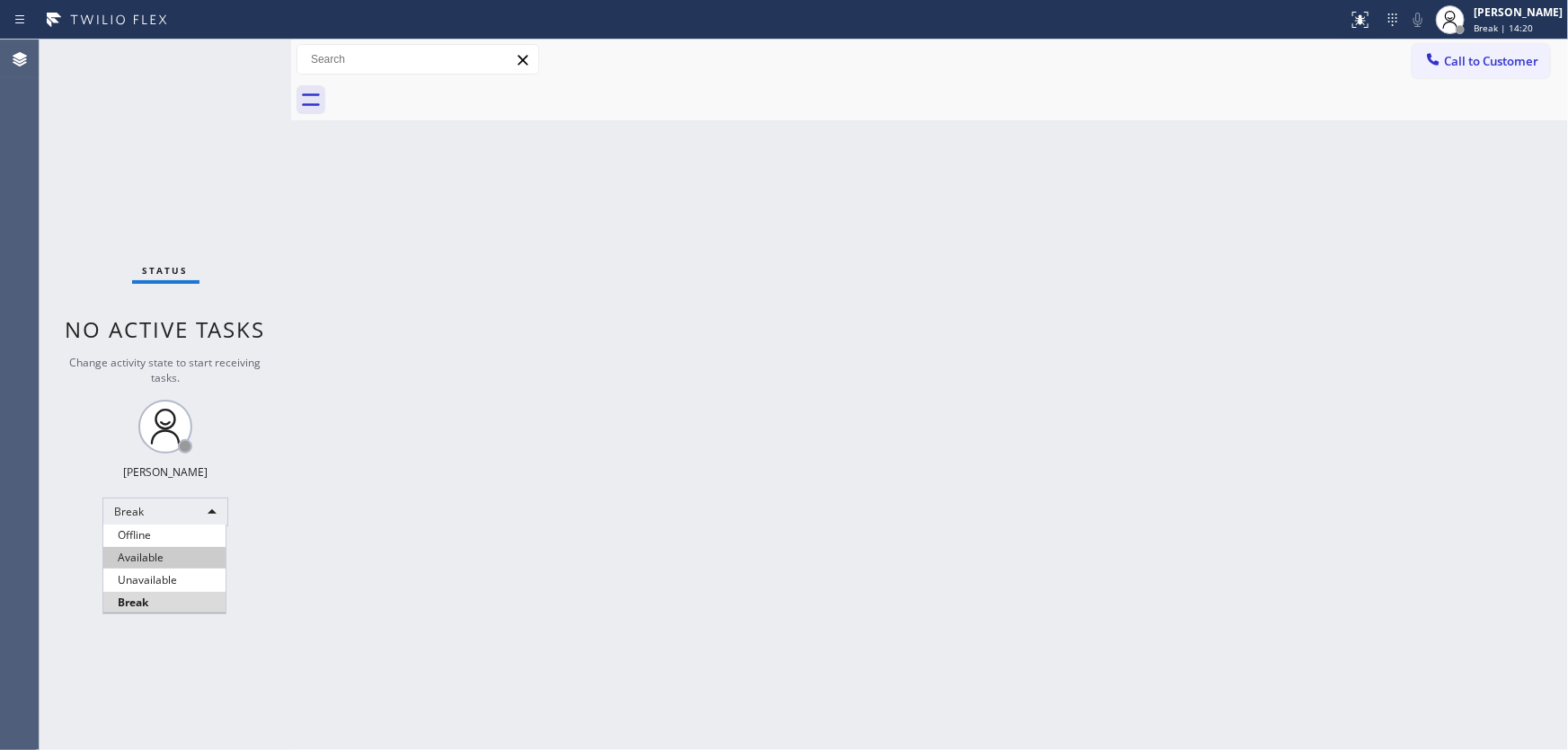
click at [167, 551] on li "Available" at bounding box center [164, 558] width 122 height 22
click at [351, 550] on div "Back to Dashboard Change Sender ID Customers Technicians Select a contact Outbo…" at bounding box center [930, 395] width 1277 height 711
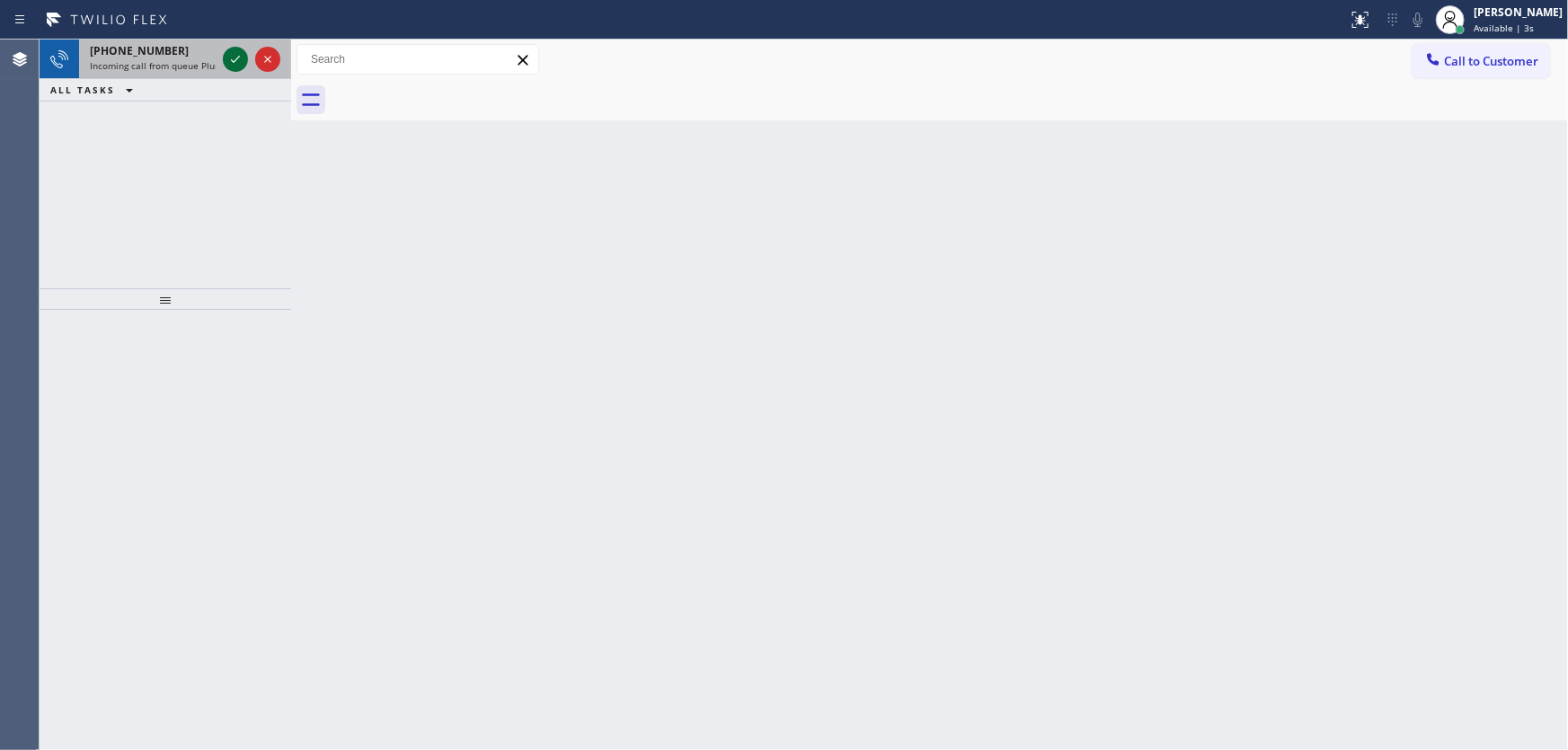
click at [233, 59] on icon at bounding box center [235, 59] width 22 height 22
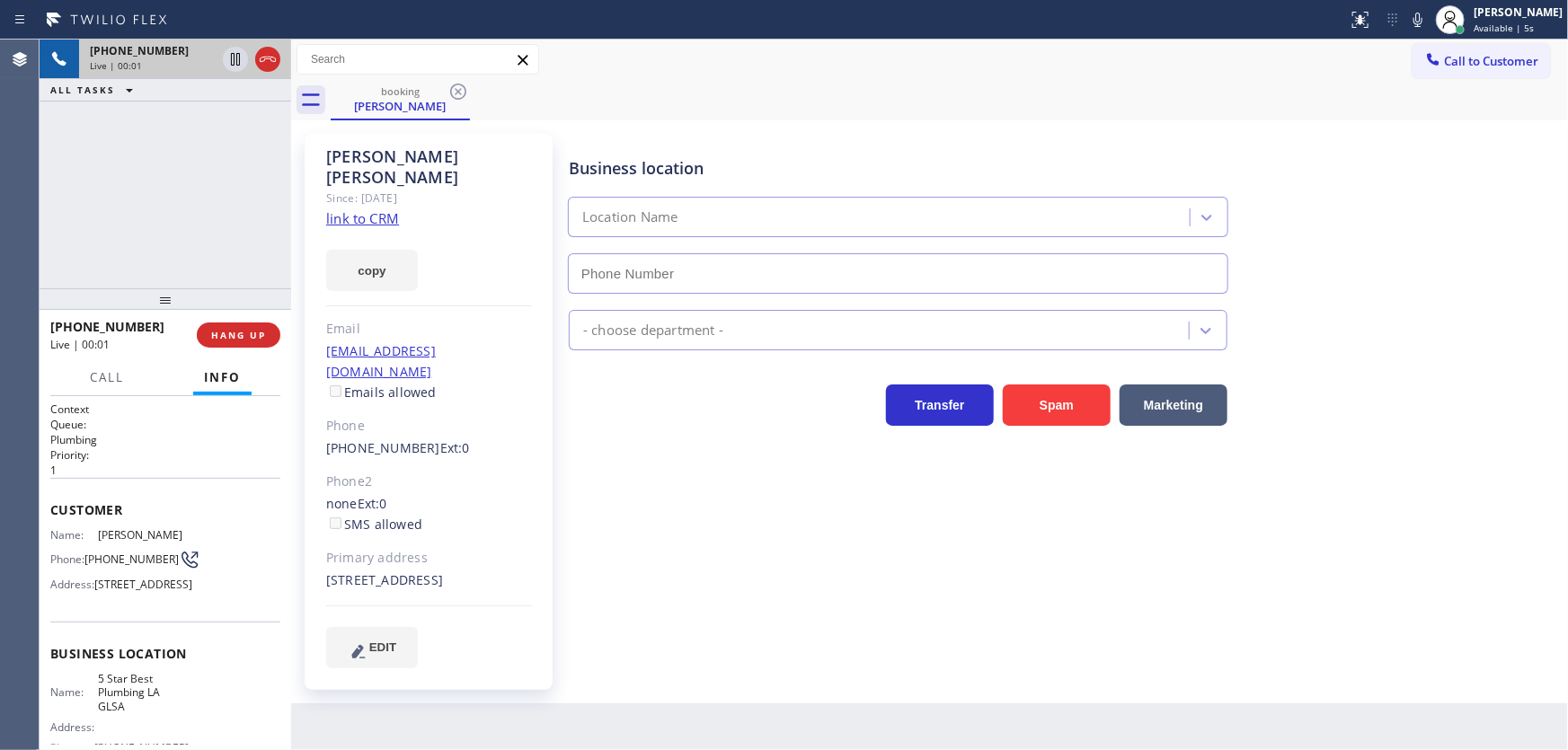
type input "[PHONE_NUMBER]"
click at [360, 209] on link "link to CRM" at bounding box center [363, 218] width 73 height 18
click at [234, 62] on icon at bounding box center [235, 59] width 22 height 22
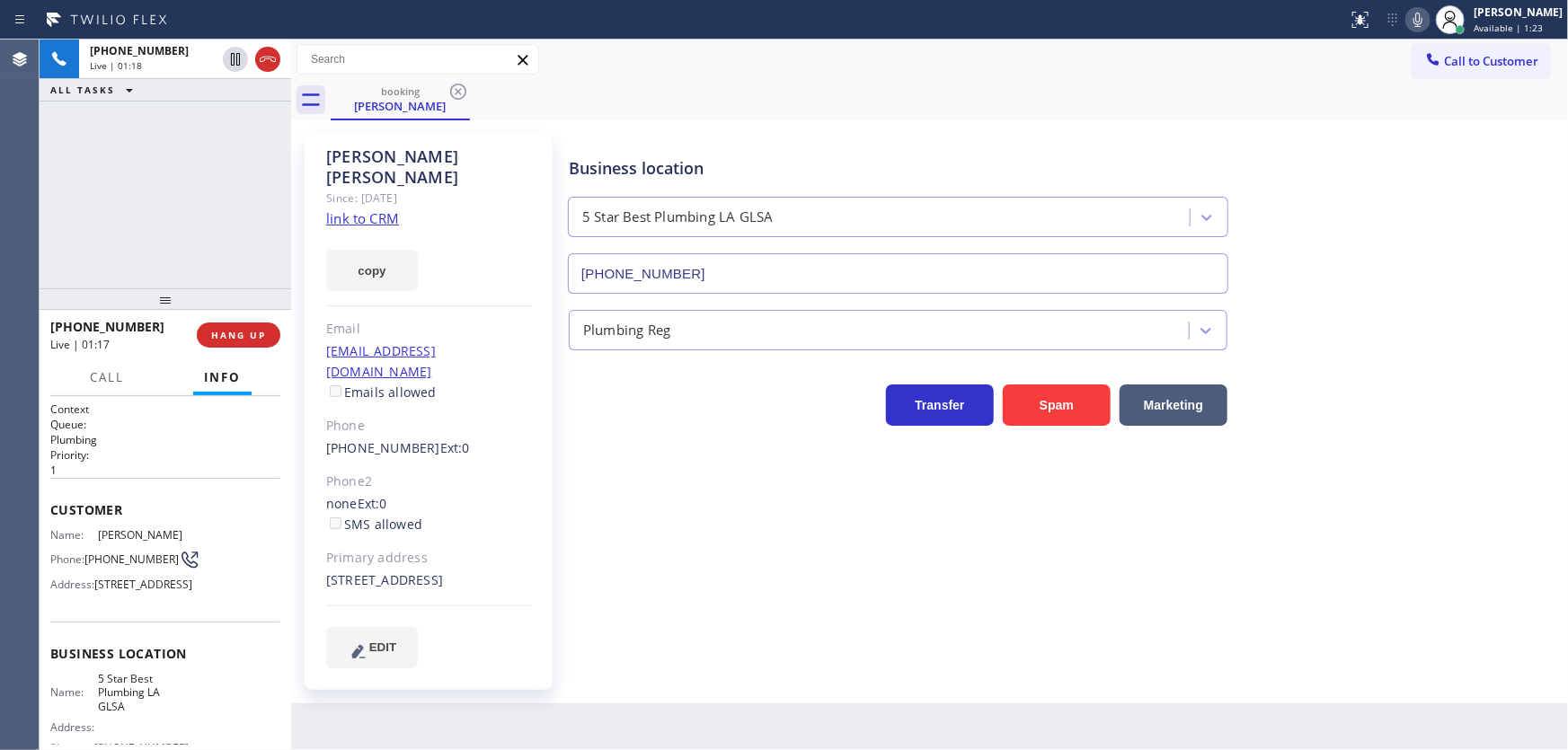
click at [1429, 23] on icon at bounding box center [1418, 20] width 22 height 22
click at [115, 187] on div "[PHONE_NUMBER] Live | 01:21 ALL TASKS ALL TASKS ACTIVE TASKS TASKS IN WRAP UP" at bounding box center [165, 163] width 251 height 248
click at [137, 223] on div "[PHONE_NUMBER] Live | 02:48 ALL TASKS ALL TASKS ACTIVE TASKS TASKS IN WRAP UP" at bounding box center [165, 163] width 251 height 248
click at [231, 57] on icon at bounding box center [234, 59] width 12 height 12
click at [1424, 22] on icon at bounding box center [1418, 20] width 22 height 22
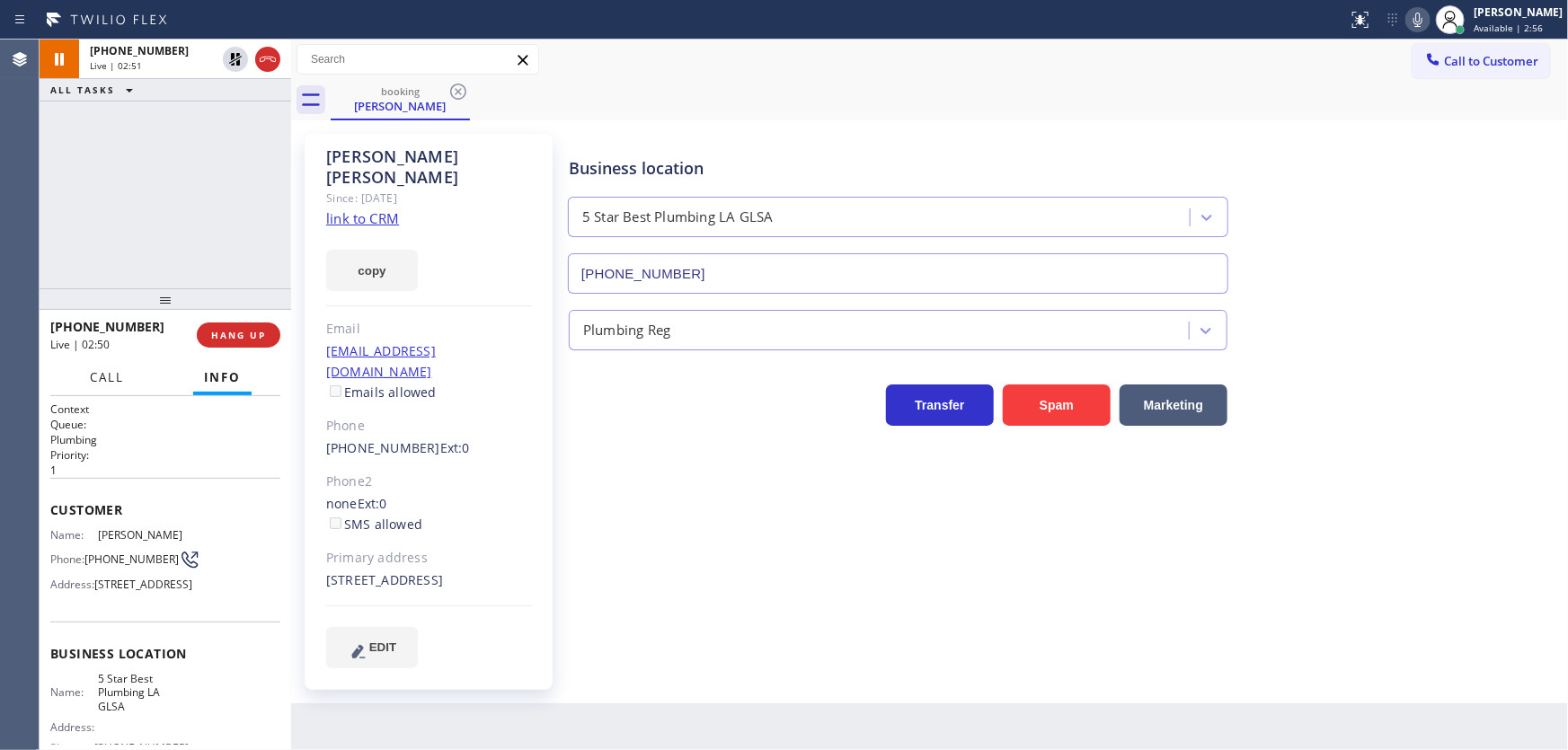
click at [117, 373] on span "Call" at bounding box center [107, 377] width 34 height 16
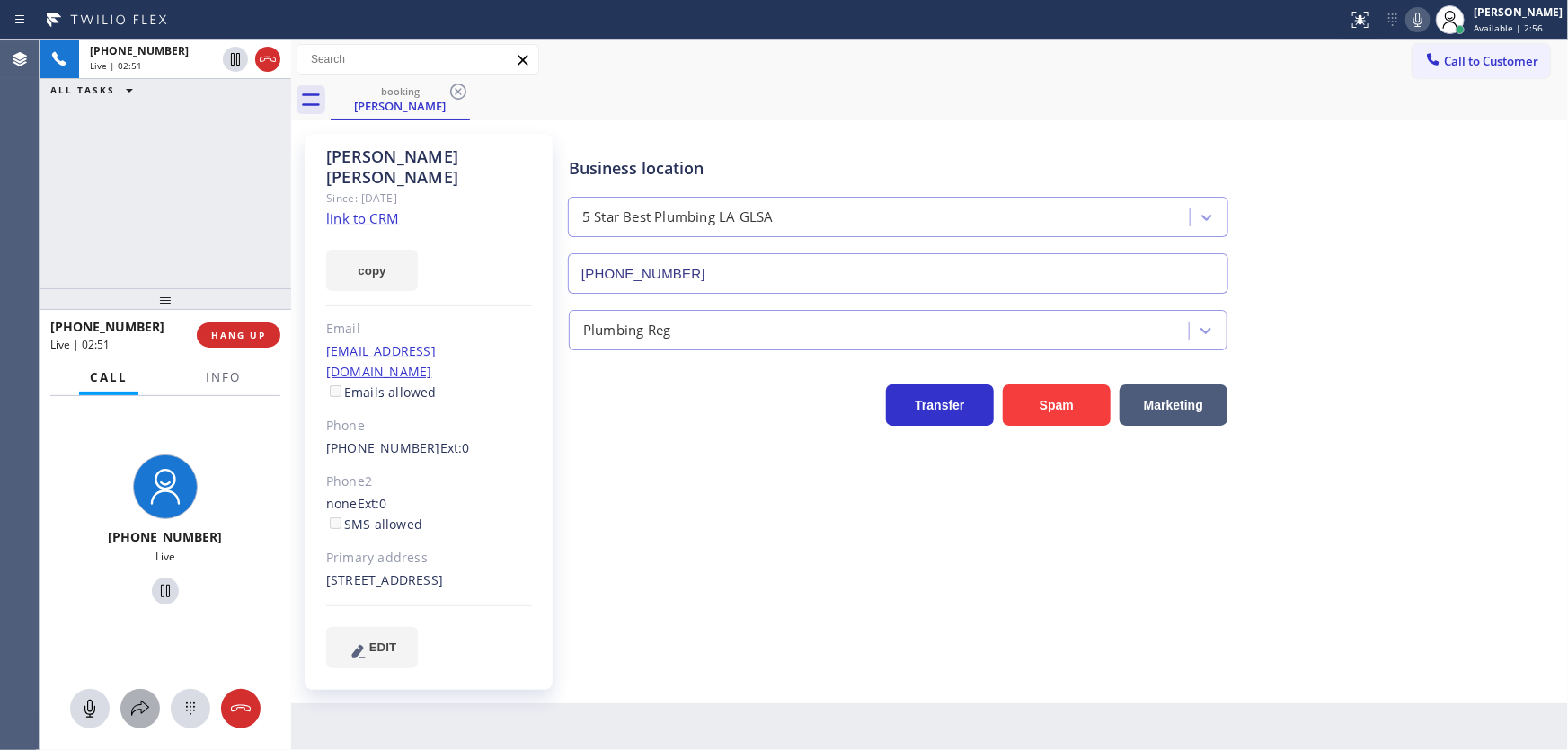
click at [151, 709] on div at bounding box center [140, 709] width 39 height 22
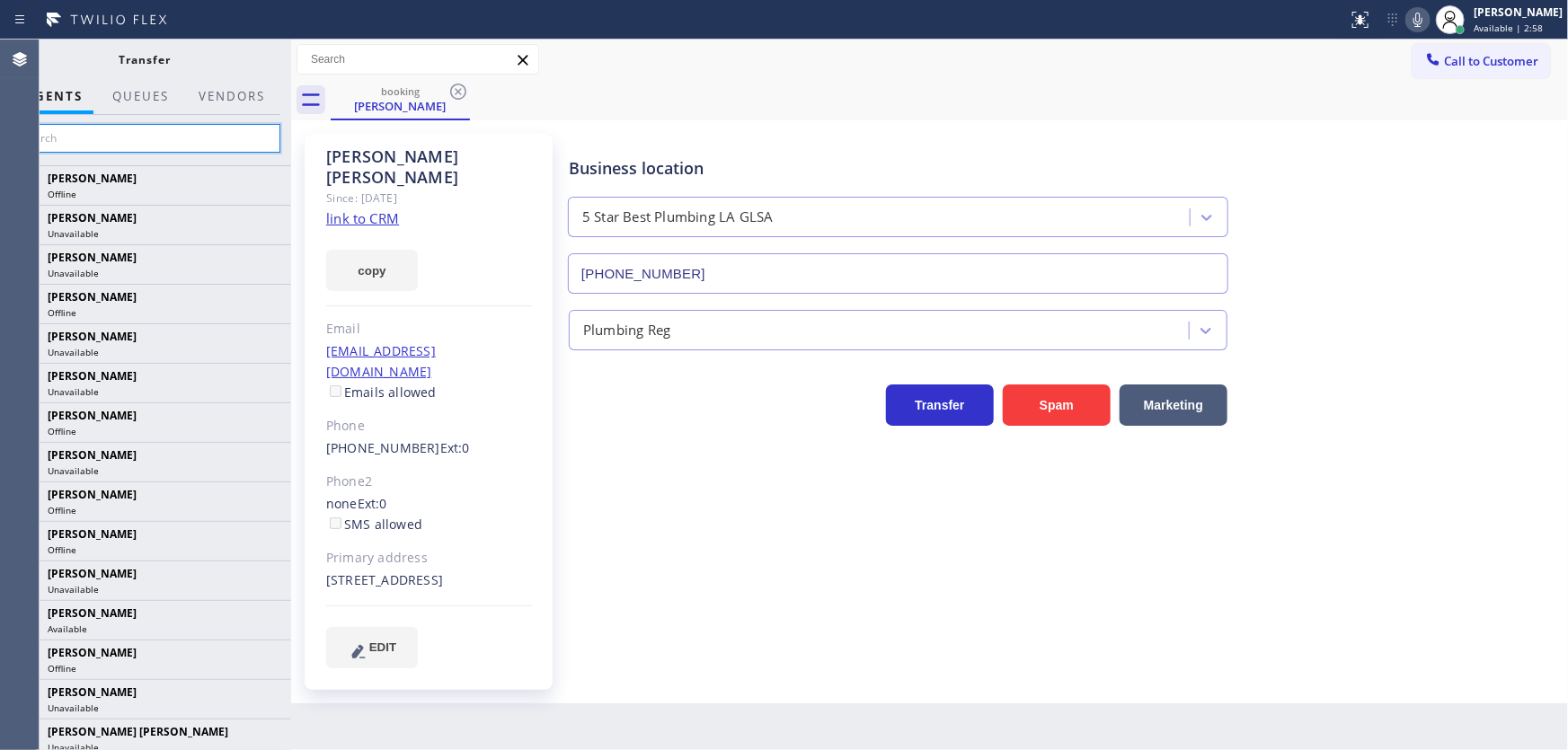
click at [200, 138] on input "text" at bounding box center [145, 138] width 270 height 29
type input "[PERSON_NAME]"
click at [83, 138] on input "text" at bounding box center [145, 138] width 270 height 29
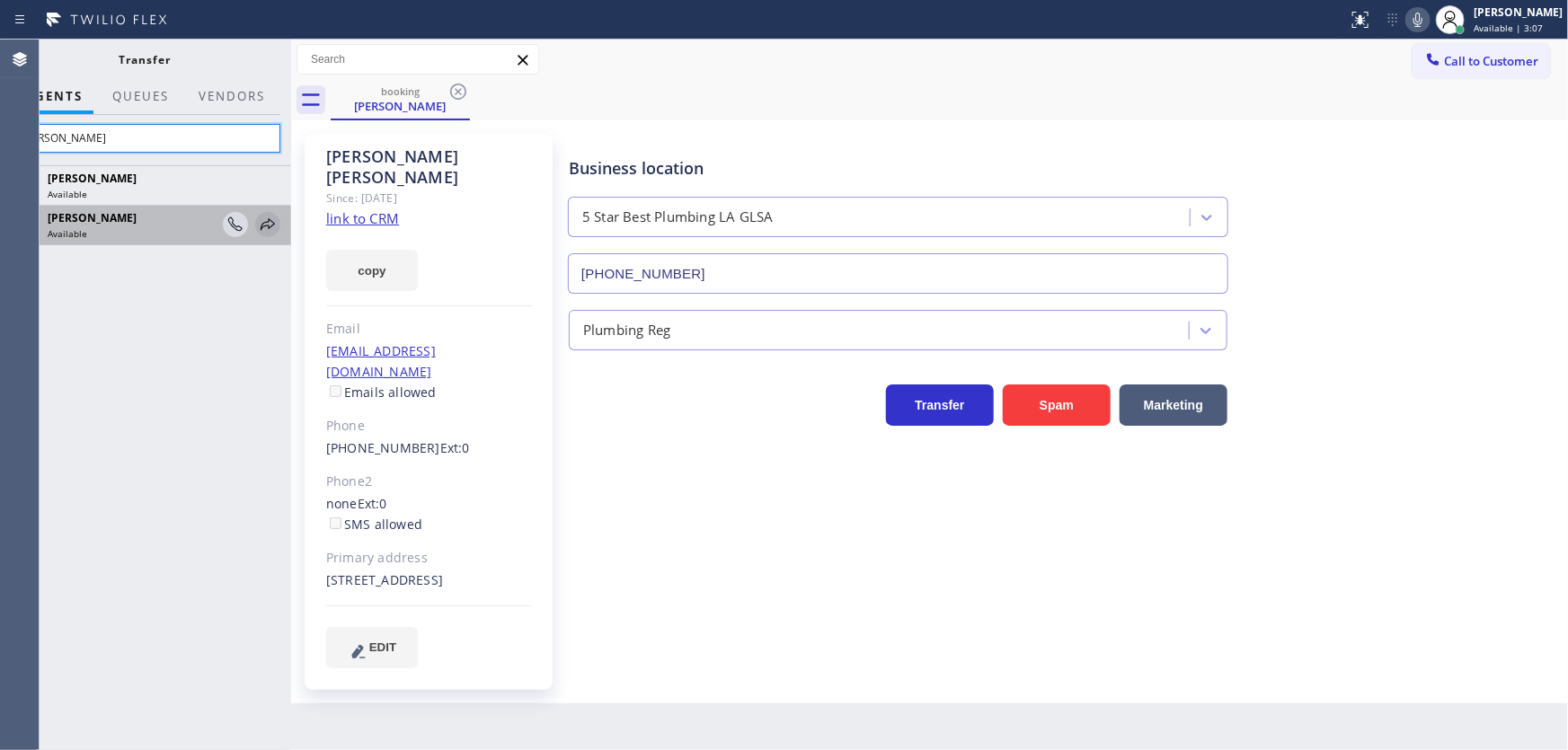
type input "[PERSON_NAME]"
click at [263, 223] on icon at bounding box center [267, 224] width 22 height 22
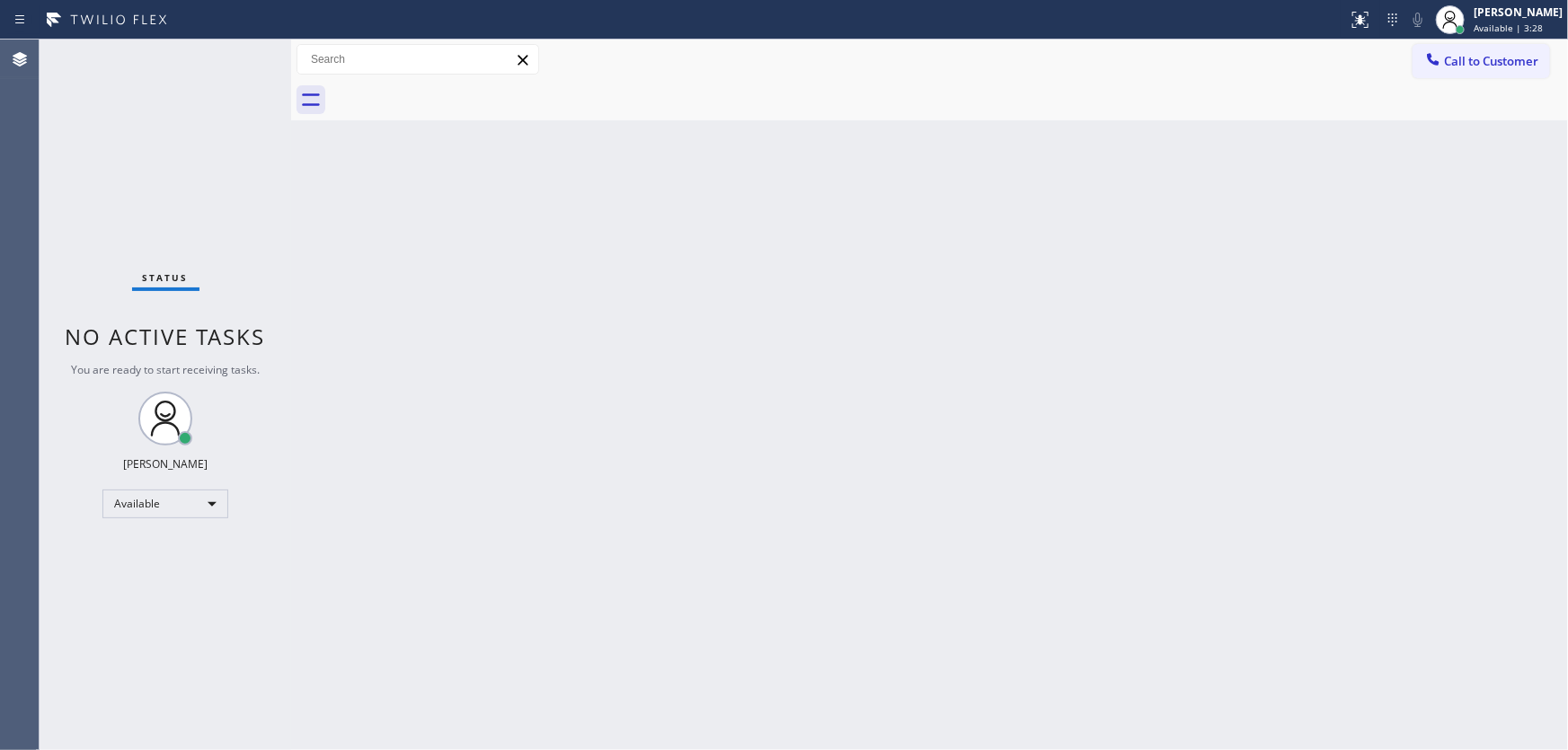
click at [113, 170] on div "Status No active tasks You are ready to start receiving tasks. [PERSON_NAME]" at bounding box center [165, 395] width 251 height 711
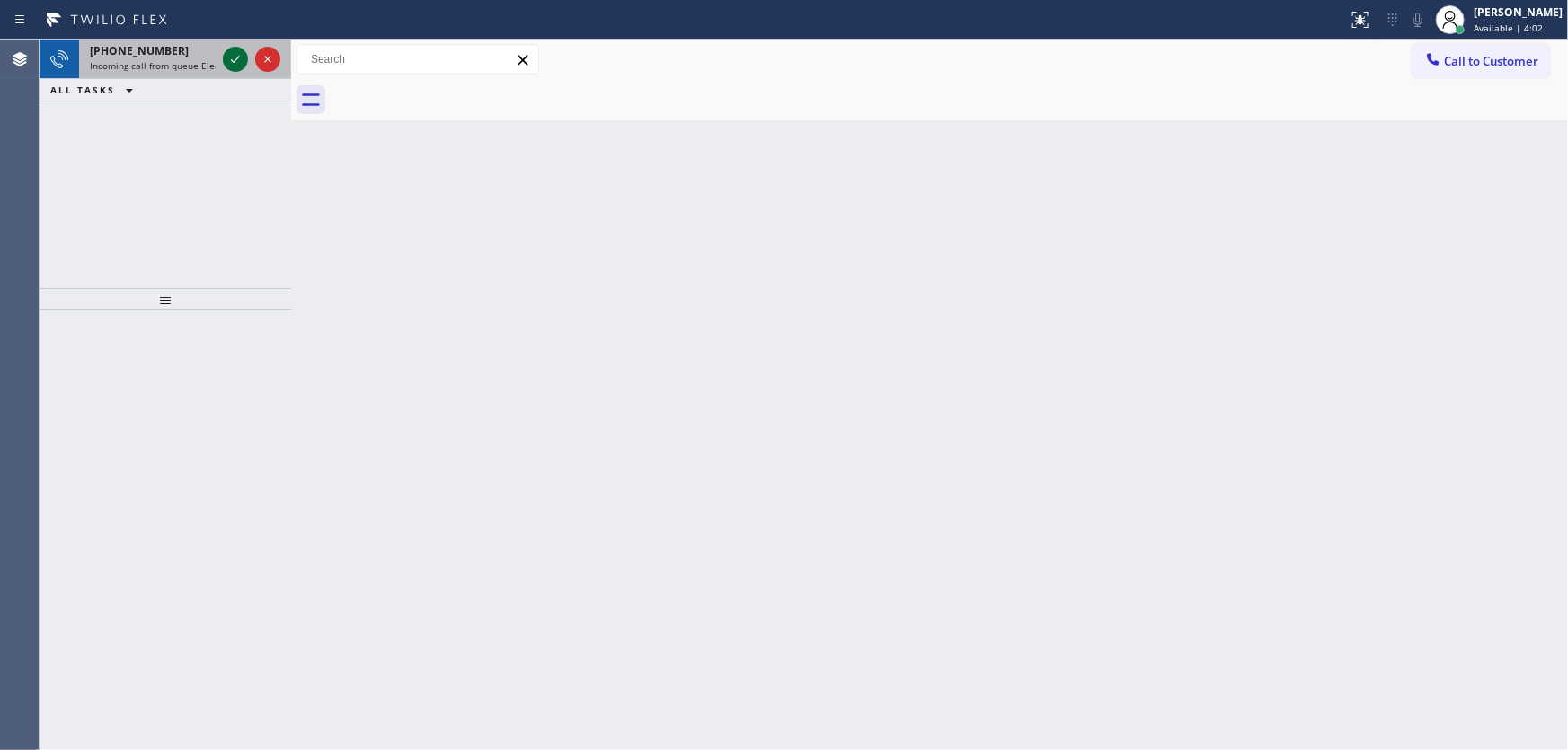
click at [234, 55] on icon at bounding box center [235, 59] width 22 height 22
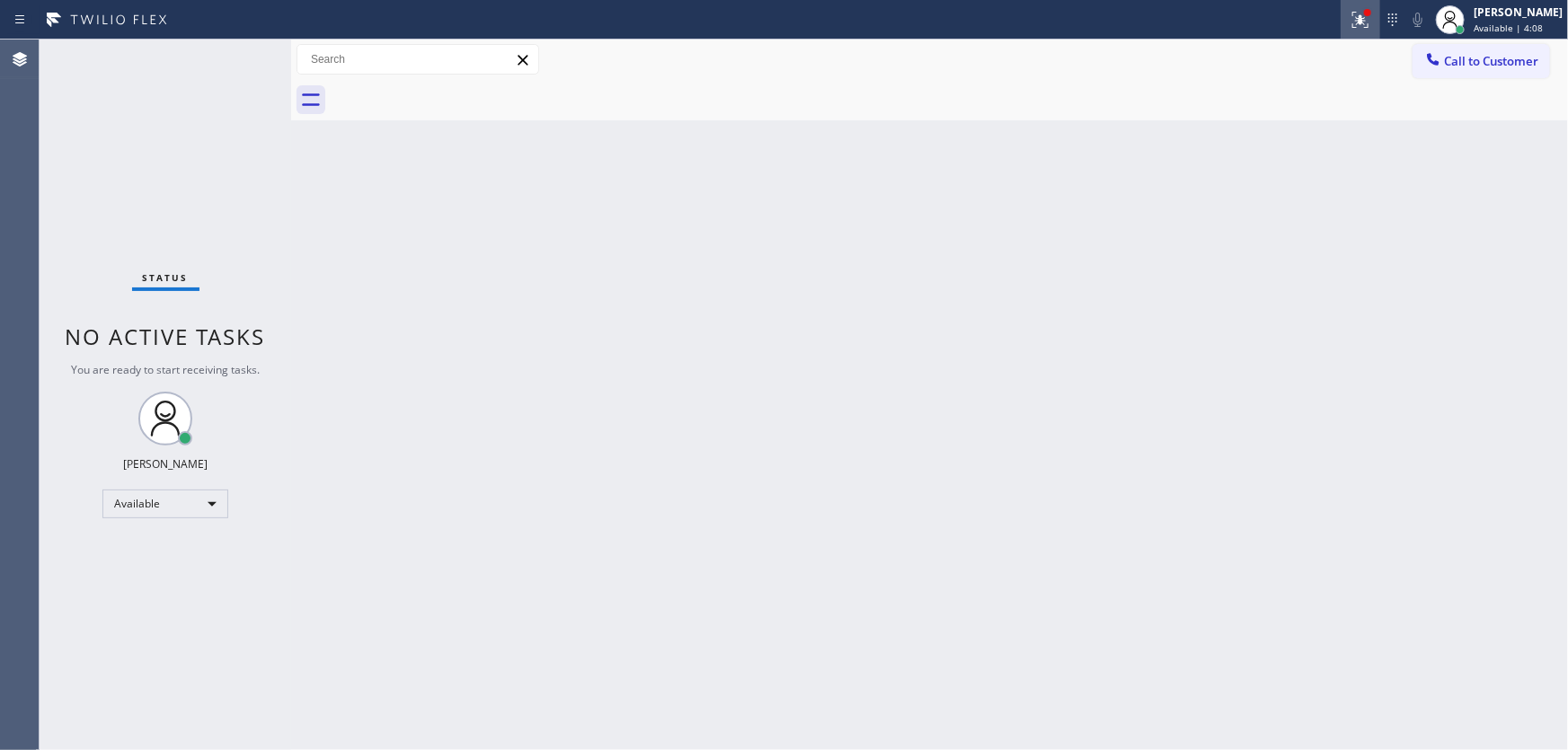
click at [1354, 20] on div at bounding box center [1361, 20] width 39 height 22
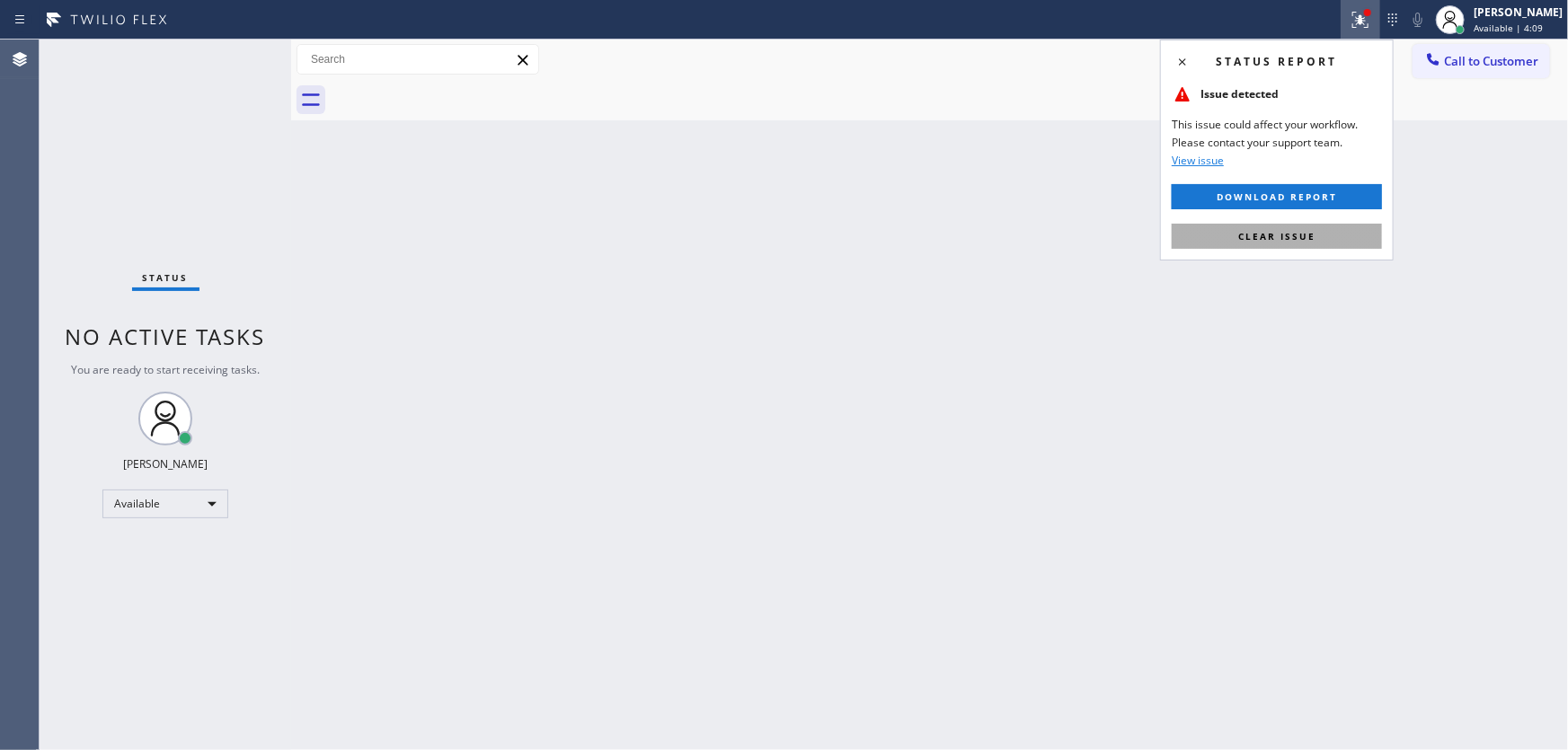
click at [1262, 234] on span "Clear issue" at bounding box center [1277, 235] width 77 height 12
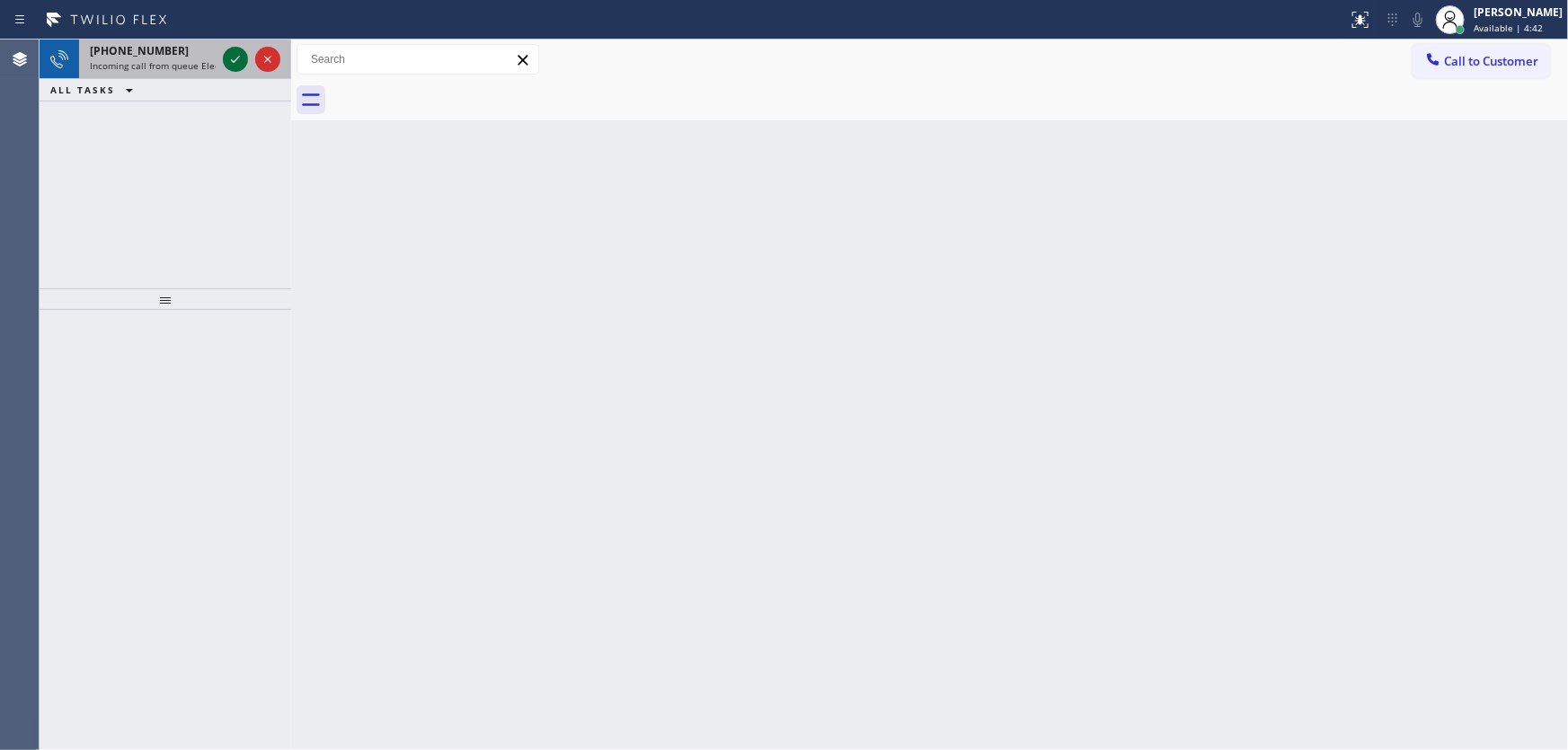
click at [233, 55] on icon at bounding box center [235, 59] width 22 height 22
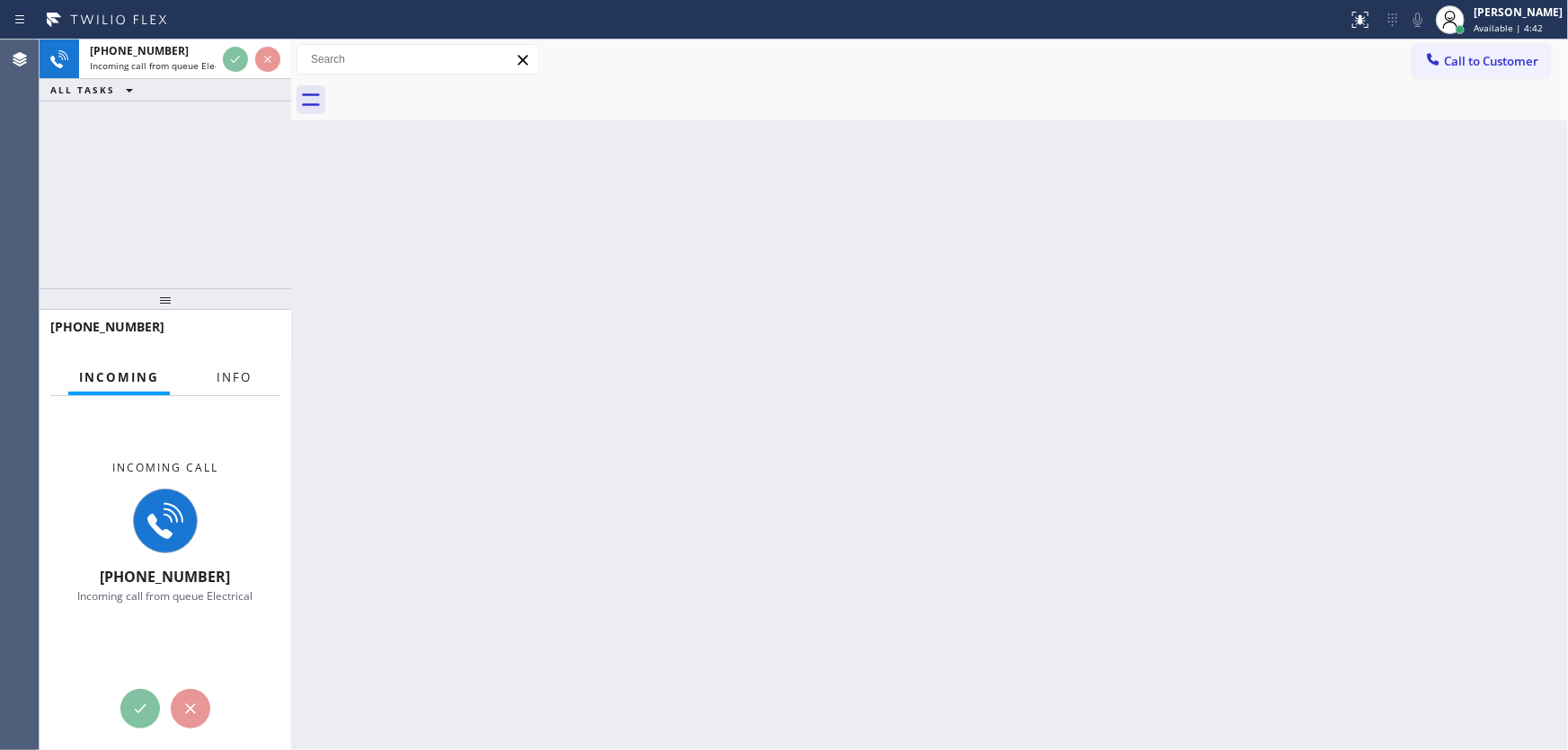
click at [233, 375] on span "Info" at bounding box center [234, 377] width 35 height 16
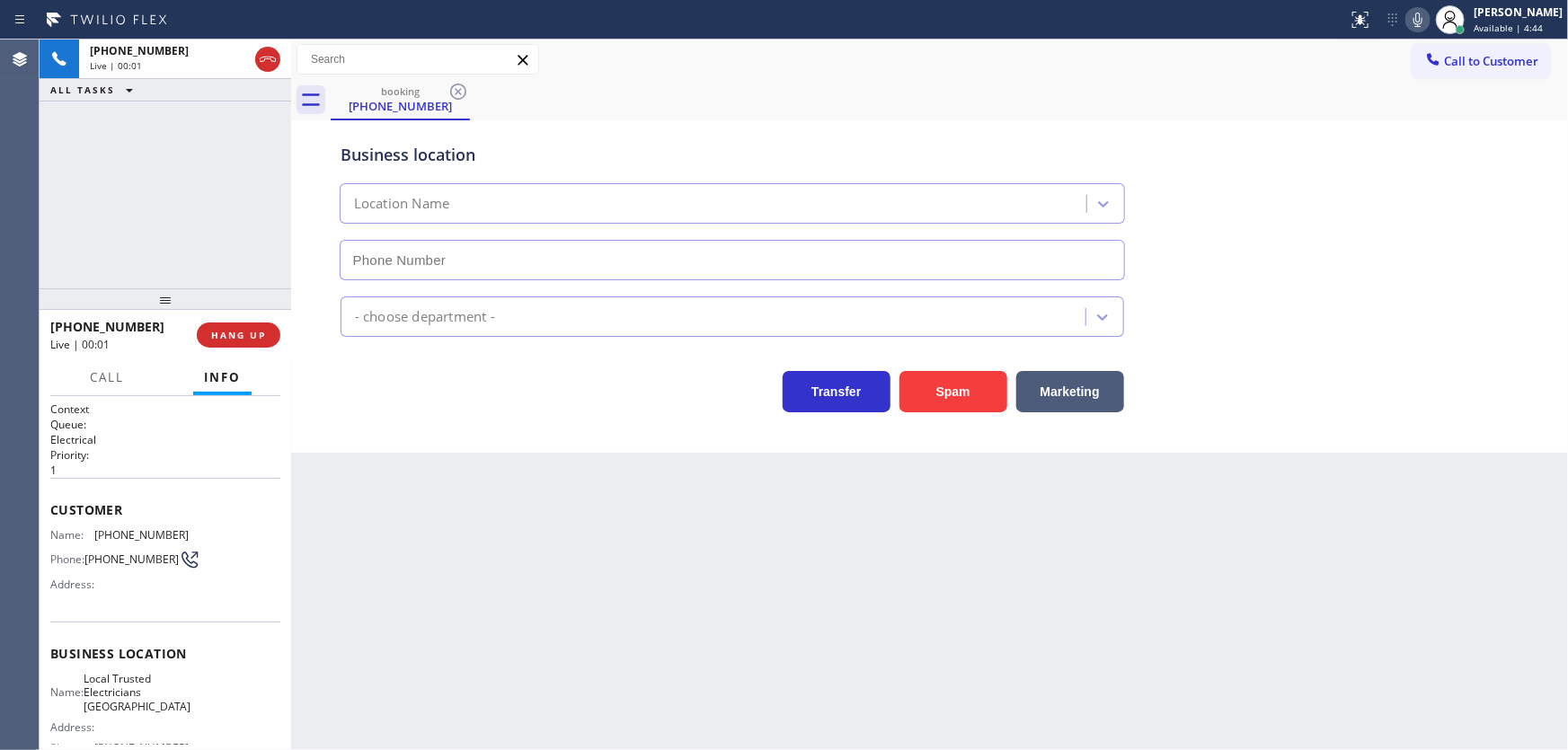
type input "[PHONE_NUMBER]"
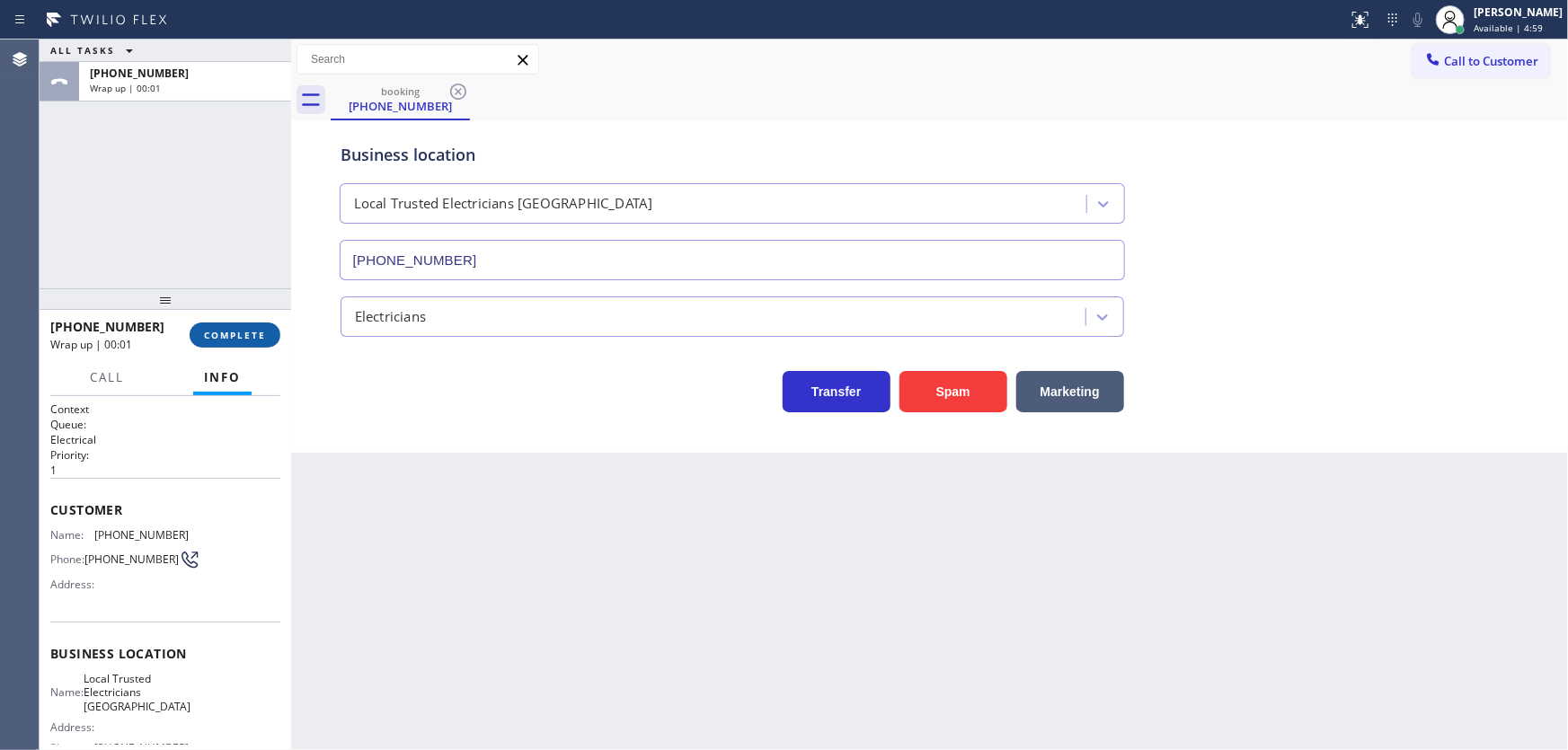
click at [234, 342] on button "COMPLETE" at bounding box center [234, 335] width 91 height 25
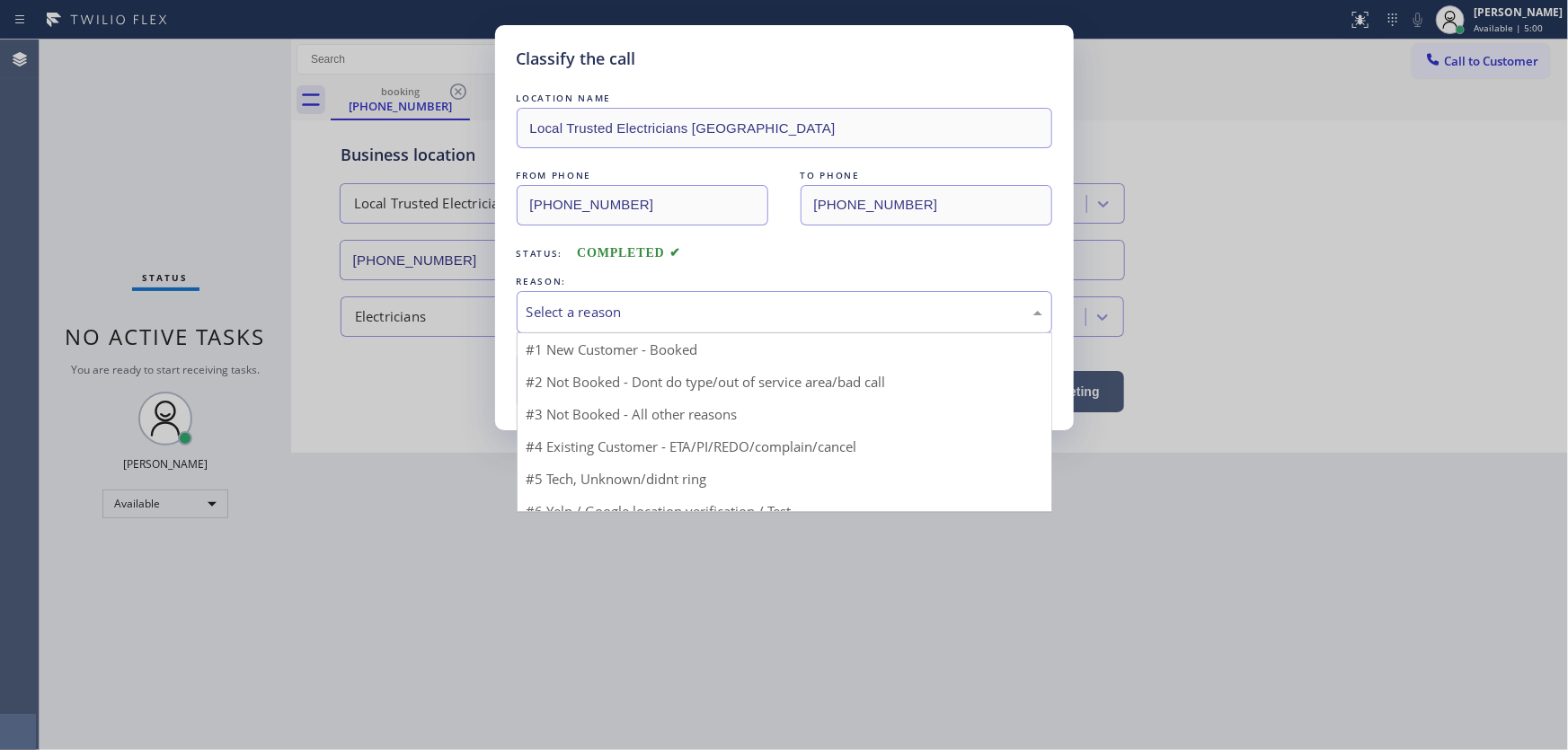
click at [613, 323] on div "Select a reason" at bounding box center [784, 312] width 535 height 42
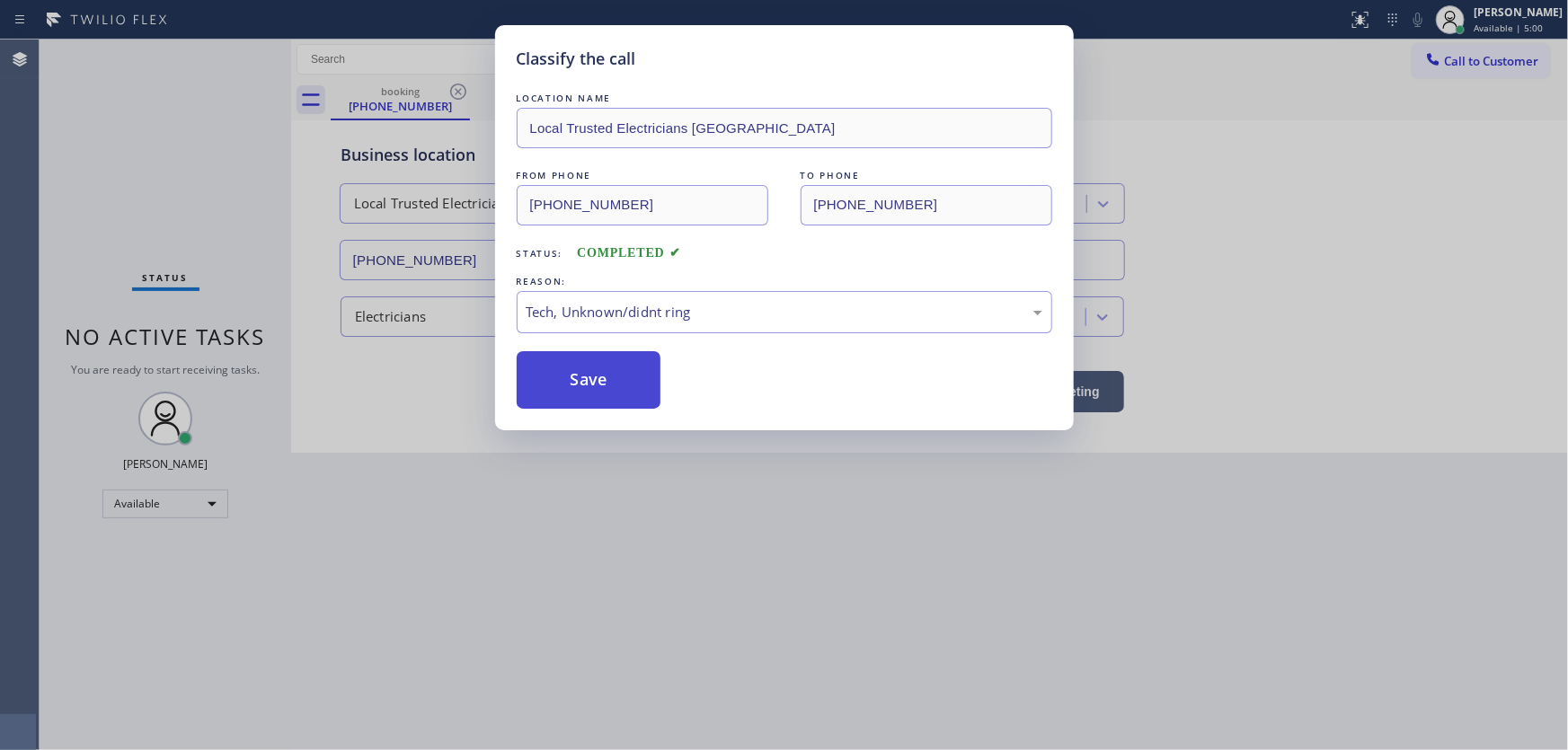
click at [611, 385] on button "Save" at bounding box center [589, 380] width 144 height 57
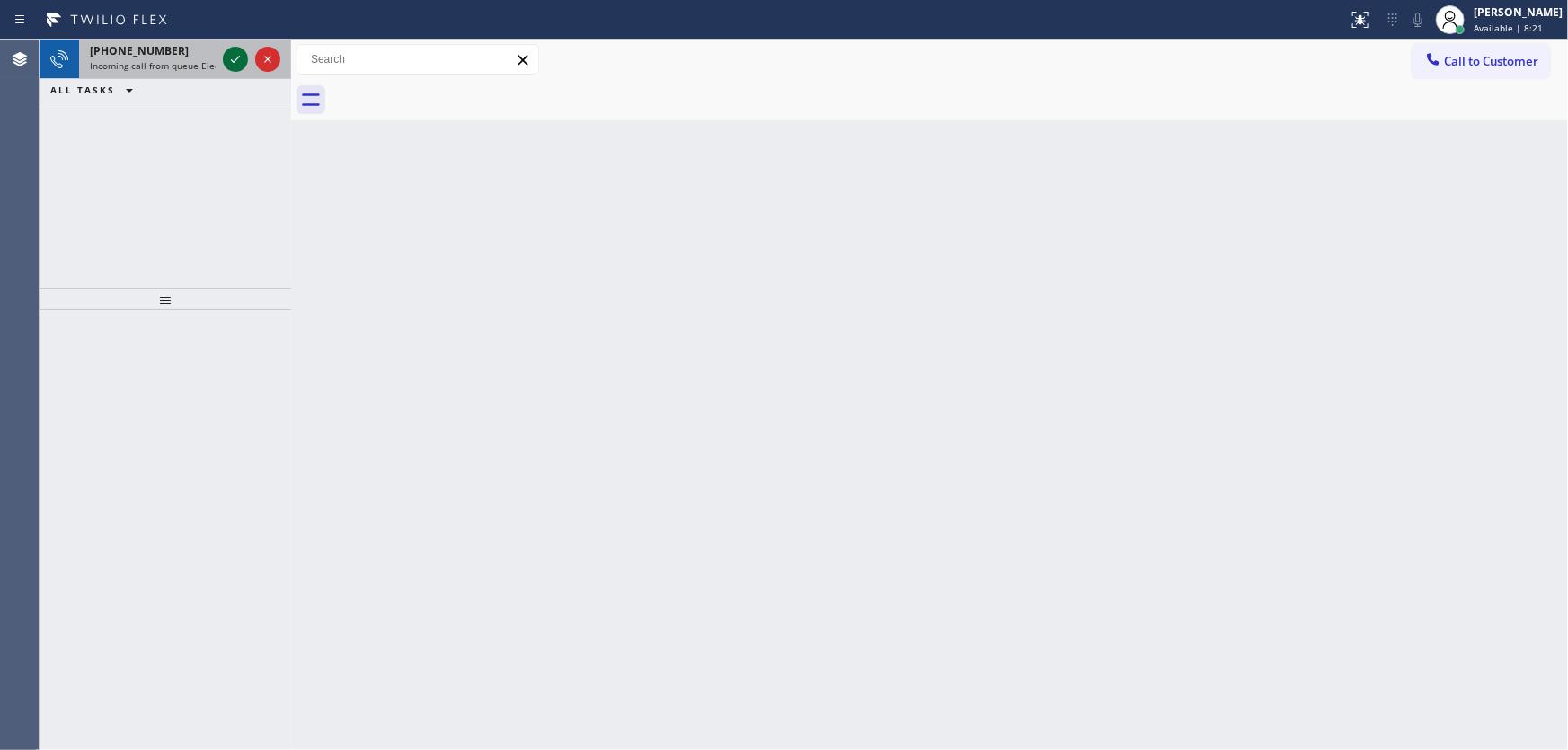
click at [234, 52] on icon at bounding box center [235, 59] width 22 height 22
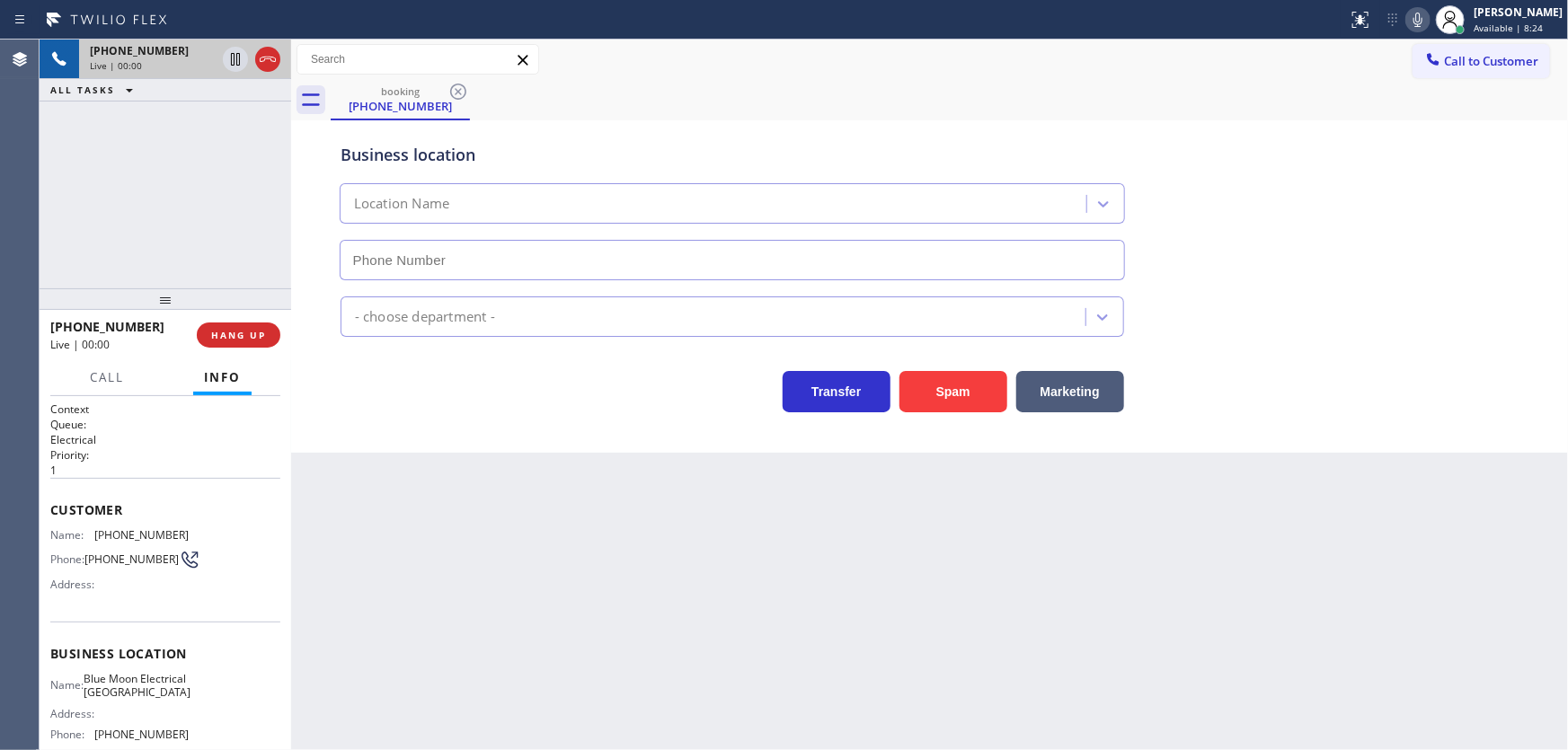
type input "[PHONE_NUMBER]"
click at [105, 488] on div "Customer Name: [PHONE_NUMBER] Phone: [PHONE_NUMBER] Address:" at bounding box center [165, 549] width 230 height 143
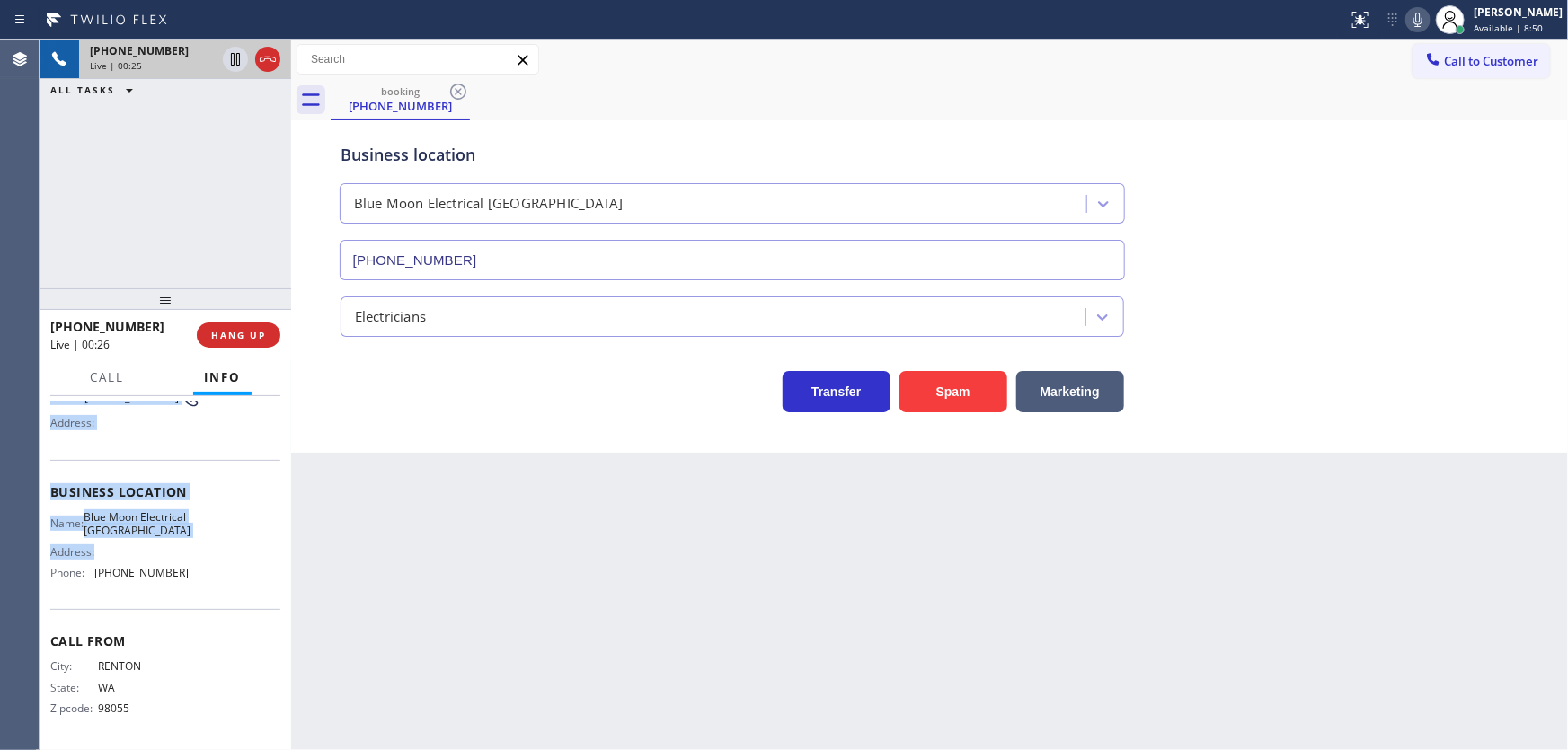
scroll to position [180, 0]
drag, startPoint x: 45, startPoint y: 503, endPoint x: 189, endPoint y: 569, distance: 158.4
click at [189, 569] on div "Context Queue: Electrical Priority: 1 Customer Name: [PHONE_NUMBER] Phone: [PHO…" at bounding box center [165, 574] width 251 height 355
click at [161, 247] on div "[PHONE_NUMBER] Live | 00:26 ALL TASKS ALL TASKS ACTIVE TASKS TASKS IN WRAP UP" at bounding box center [165, 163] width 251 height 248
click at [213, 243] on div "[PHONE_NUMBER] Live | 01:12 ALL TASKS ALL TASKS ACTIVE TASKS TASKS IN WRAP UP" at bounding box center [165, 163] width 251 height 248
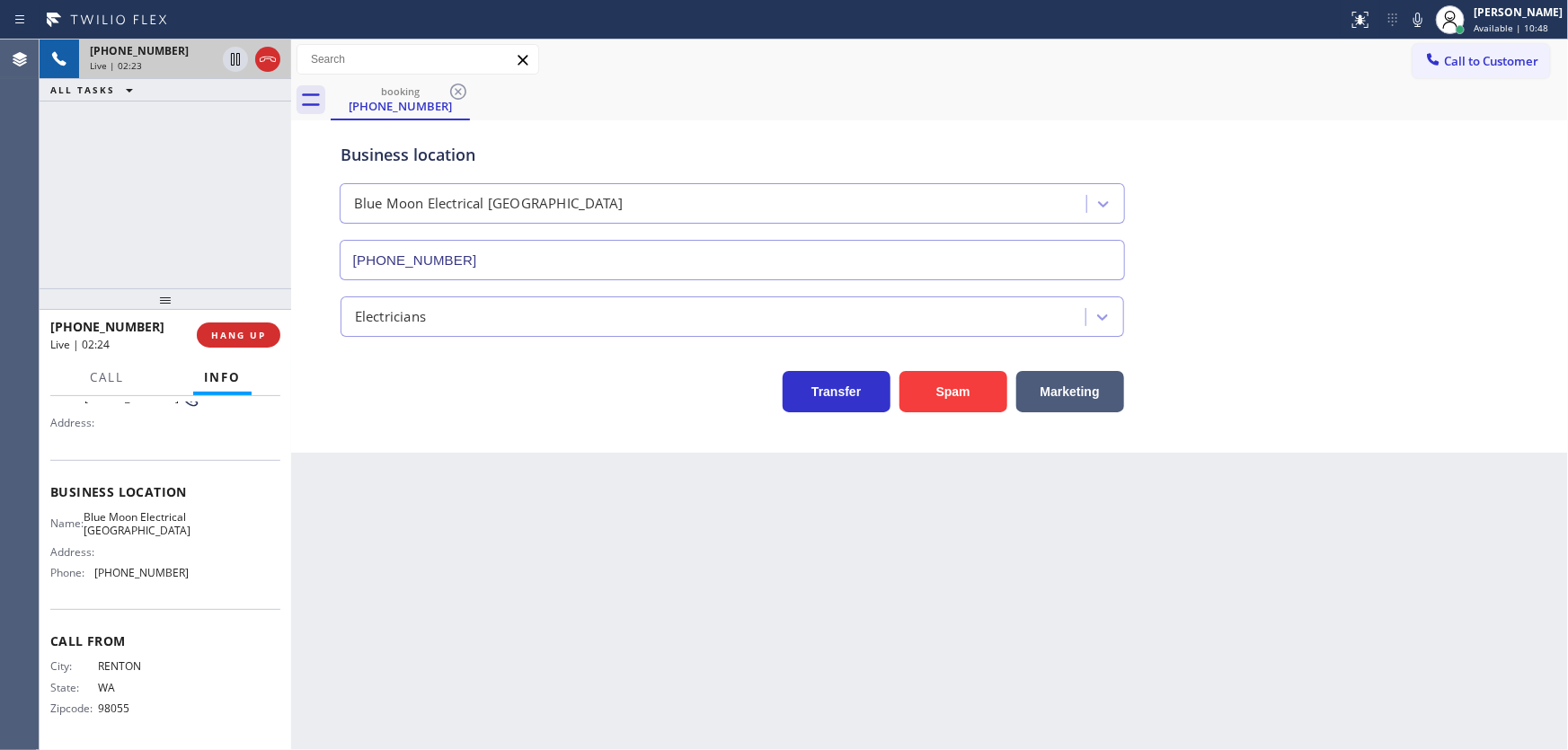
drag, startPoint x: 1432, startPoint y: 18, endPoint x: 1279, endPoint y: 47, distance: 155.7
click at [1429, 18] on icon at bounding box center [1418, 20] width 22 height 22
click at [232, 57] on icon at bounding box center [235, 59] width 22 height 22
drag, startPoint x: 1092, startPoint y: 56, endPoint x: 1193, endPoint y: 54, distance: 101.0
click at [1092, 56] on div "Call to Customer Outbound call Location Subzero Appliance Expert [GEOGRAPHIC_DA…" at bounding box center [930, 60] width 1277 height 32
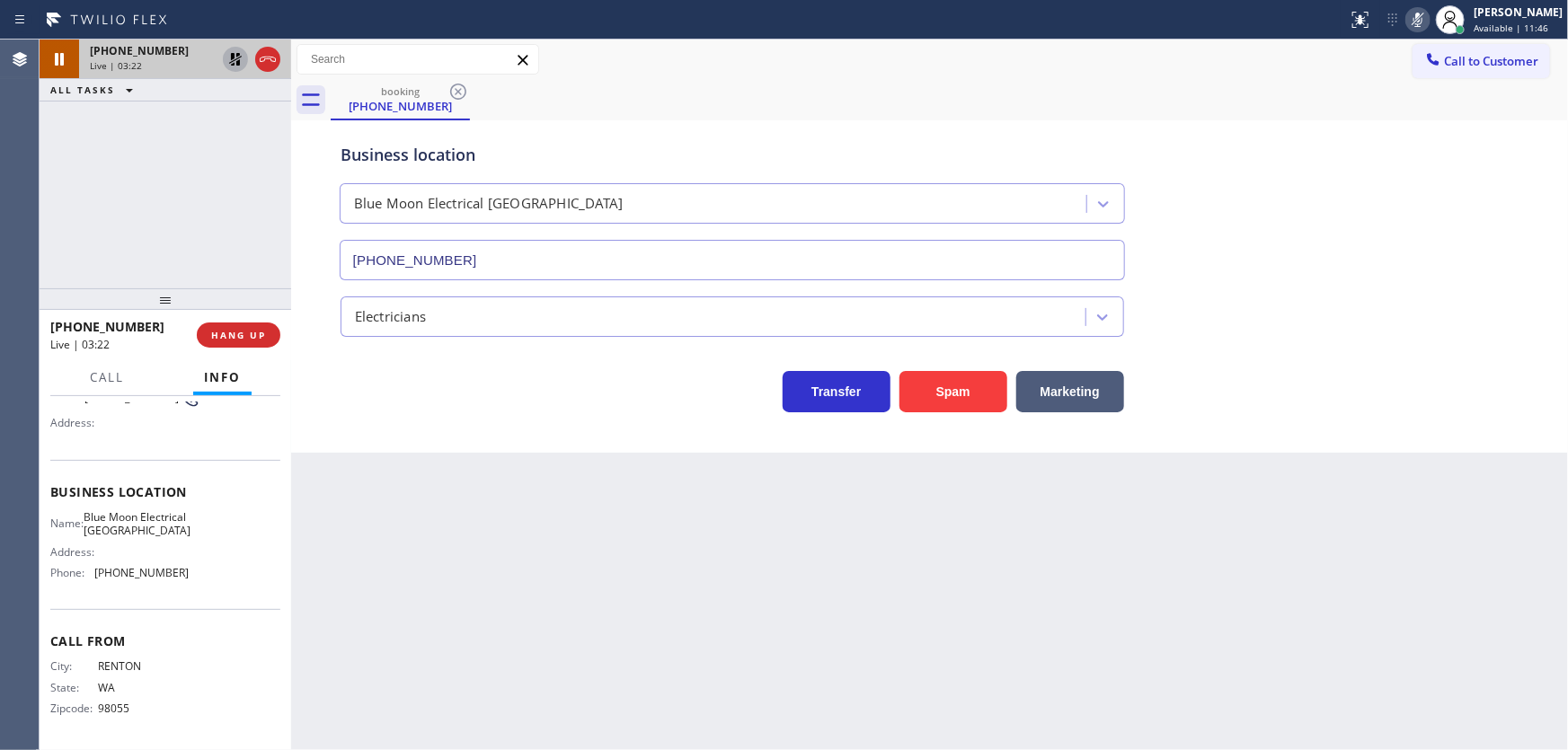
click at [1426, 20] on icon at bounding box center [1418, 20] width 22 height 22
click at [284, 117] on div "[PHONE_NUMBER] Live | 03:22 ALL TASKS ALL TASKS ACTIVE TASKS TASKS IN WRAP UP" at bounding box center [165, 163] width 251 height 248
click at [229, 65] on icon at bounding box center [235, 59] width 22 height 22
click at [128, 246] on div "[PHONE_NUMBER] Live | 04:03 ALL TASKS ALL TASKS ACTIVE TASKS TASKS IN WRAP UP" at bounding box center [165, 163] width 251 height 248
click at [136, 233] on div "[PHONE_NUMBER] Live | 04:05 ALL TASKS ALL TASKS ACTIVE TASKS TASKS IN WRAP UP" at bounding box center [165, 163] width 251 height 248
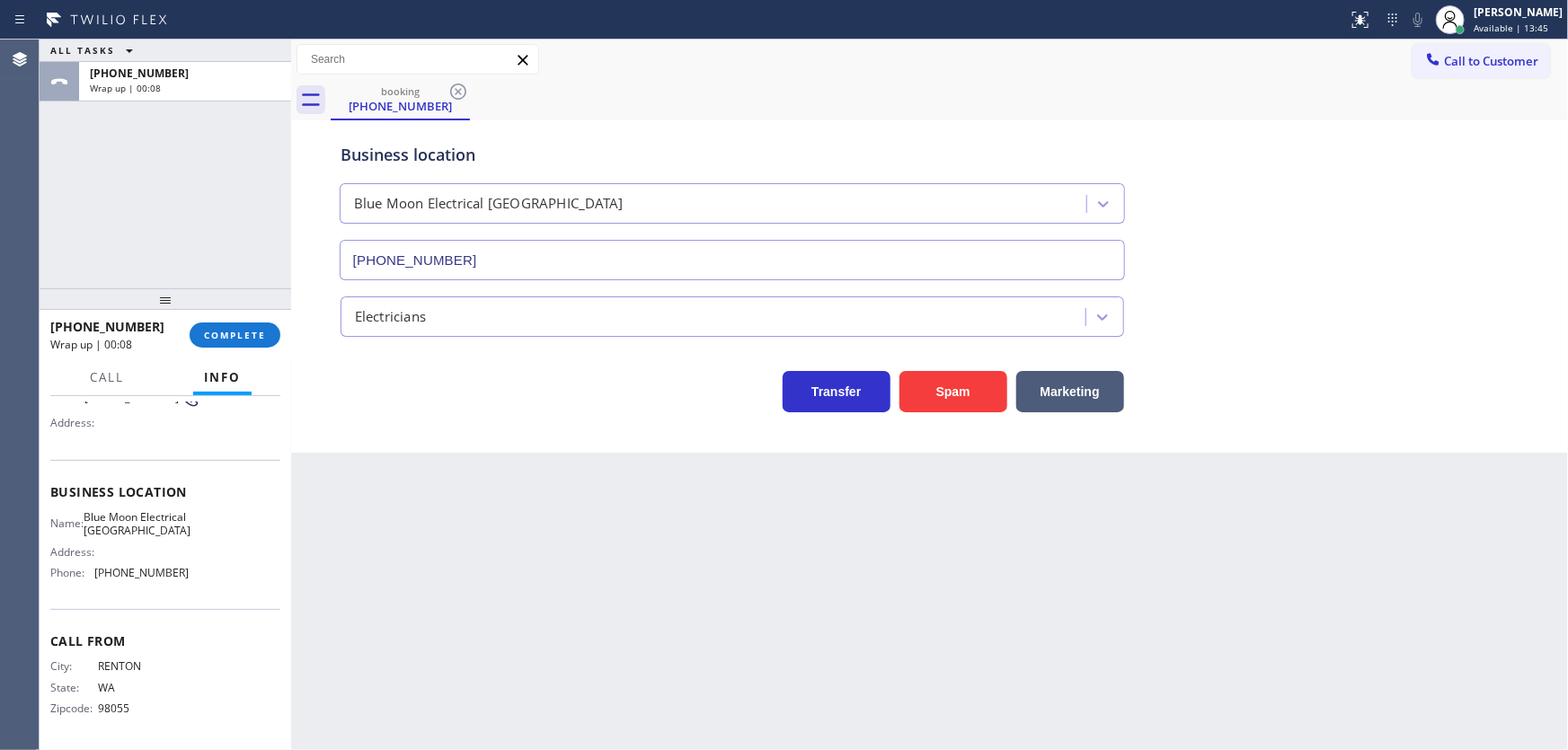
click at [83, 197] on div "ALL TASKS ALL TASKS ACTIVE TASKS TASKS IN WRAP UP [PHONE_NUMBER] Wrap up | 00:08" at bounding box center [165, 163] width 251 height 248
click at [243, 325] on button "COMPLETE" at bounding box center [234, 335] width 91 height 25
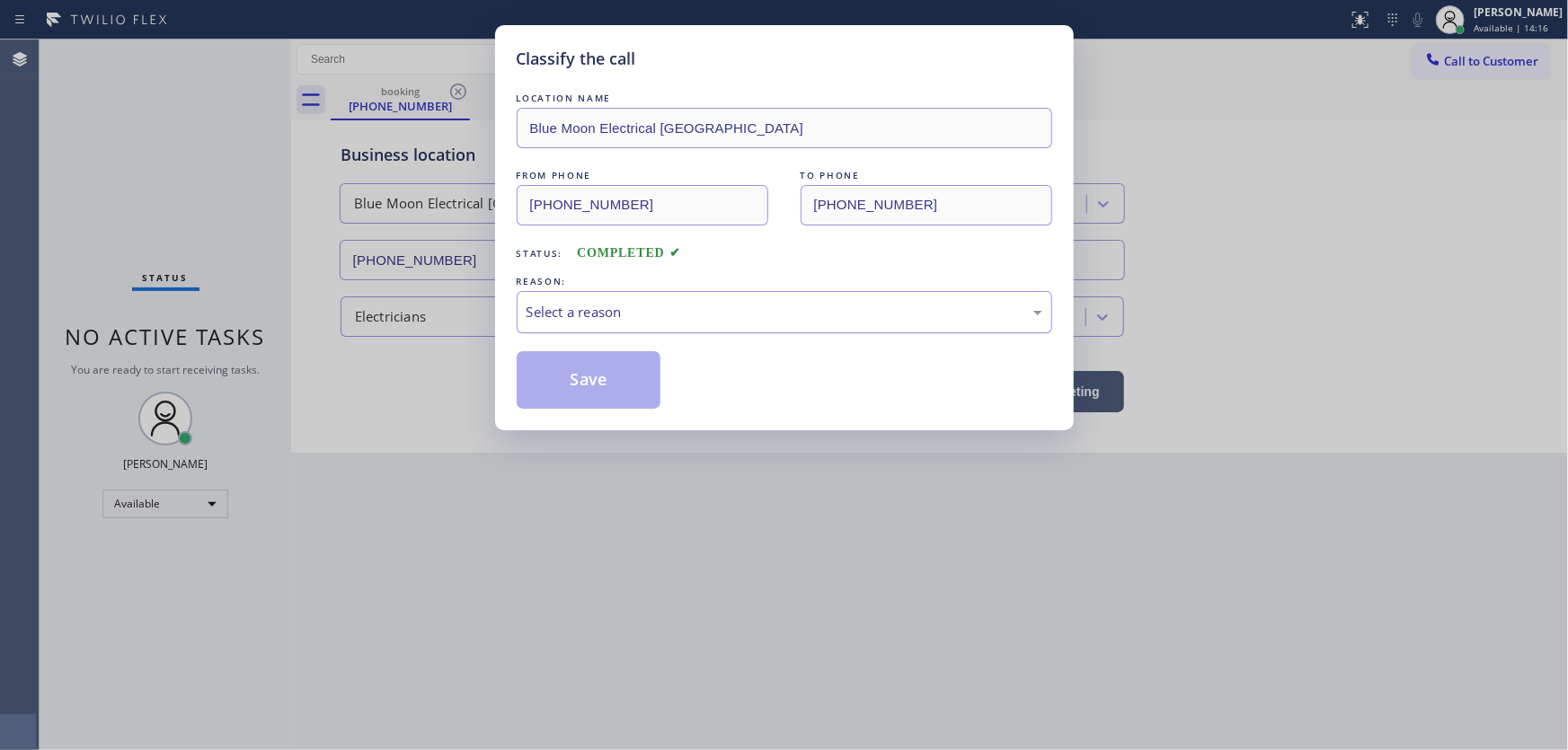
click at [606, 317] on div "Select a reason" at bounding box center [785, 312] width 516 height 21
click at [605, 375] on button "Save" at bounding box center [589, 380] width 144 height 57
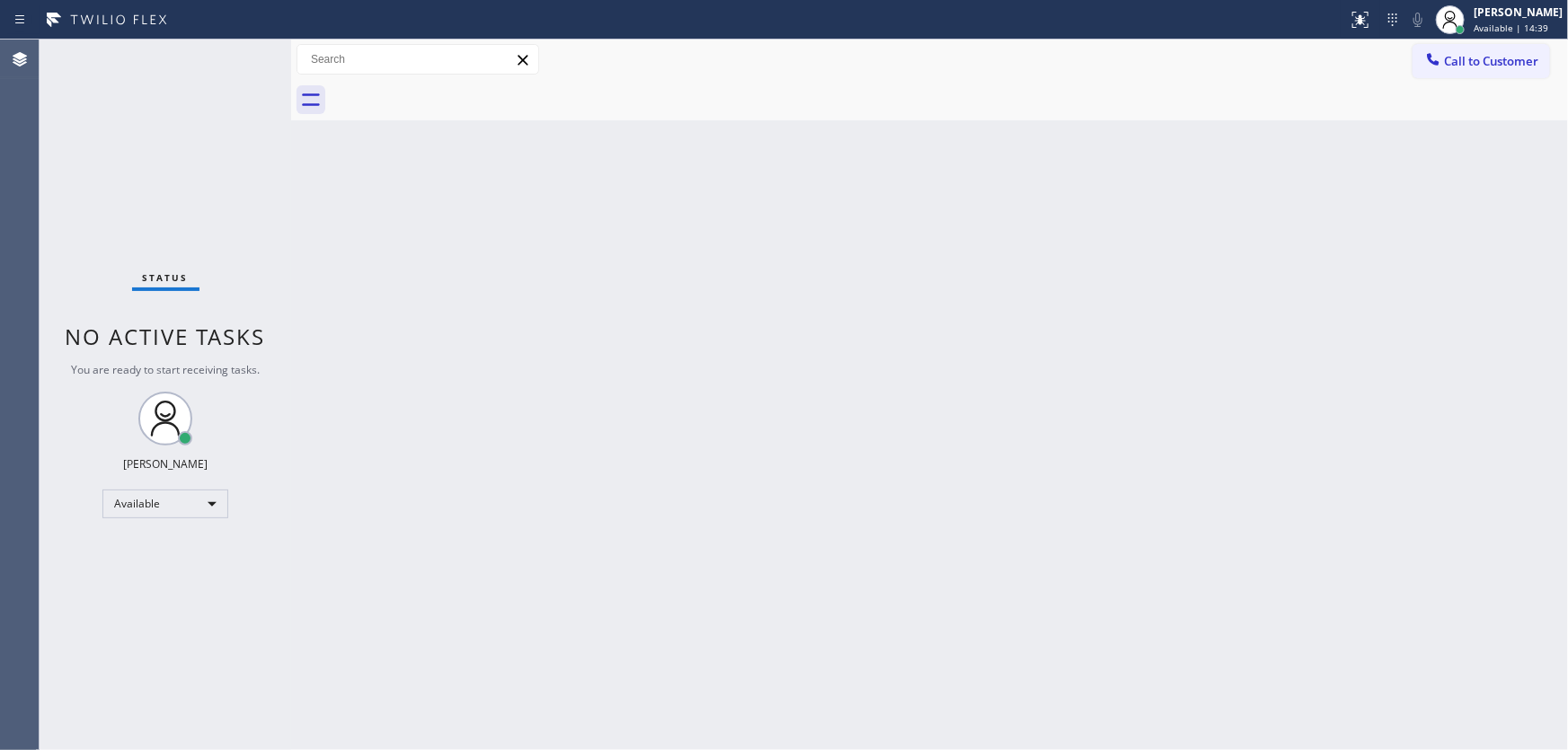
click at [75, 175] on div "Status No active tasks You are ready to start receiving tasks. [PERSON_NAME]" at bounding box center [165, 395] width 251 height 711
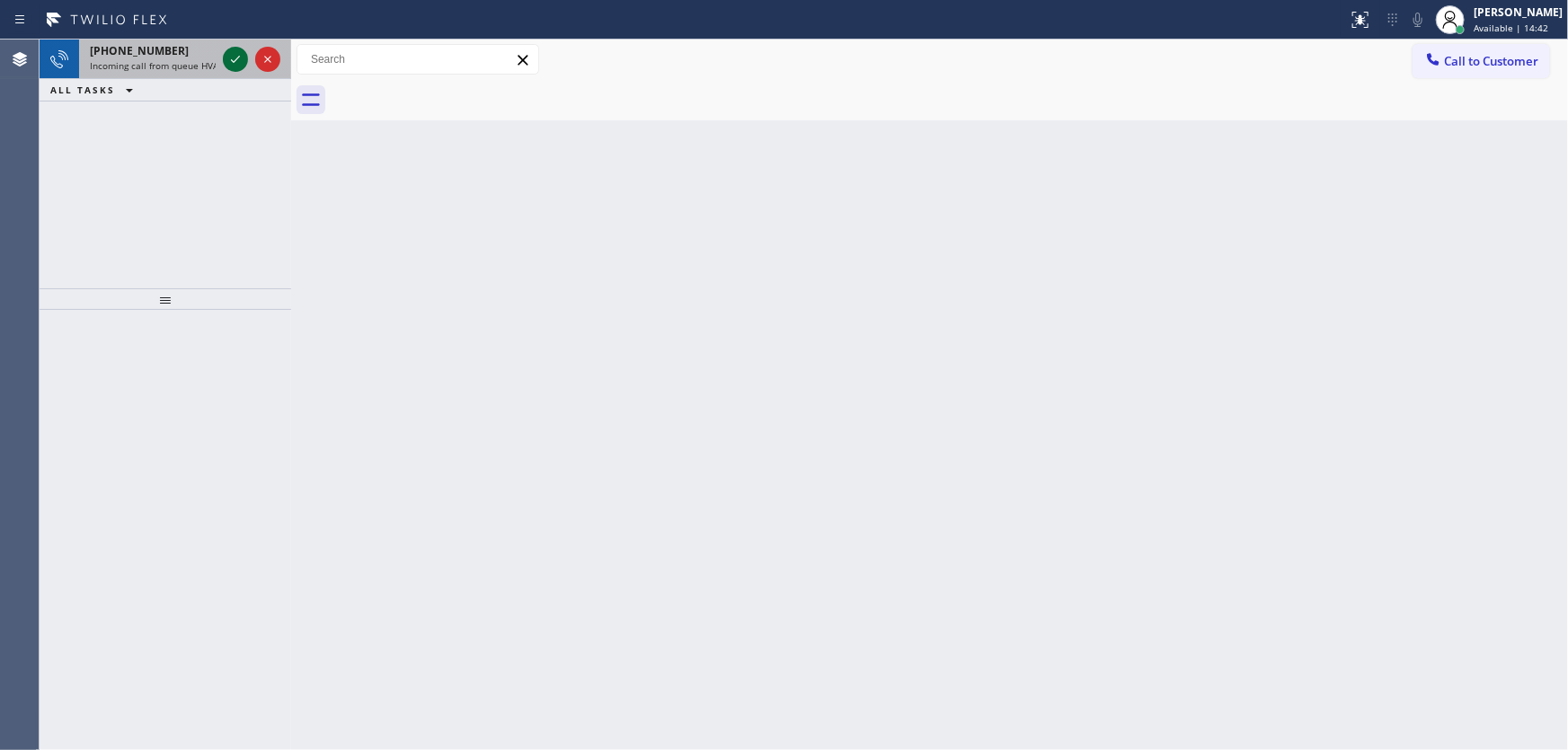
click at [240, 69] on icon at bounding box center [235, 59] width 22 height 22
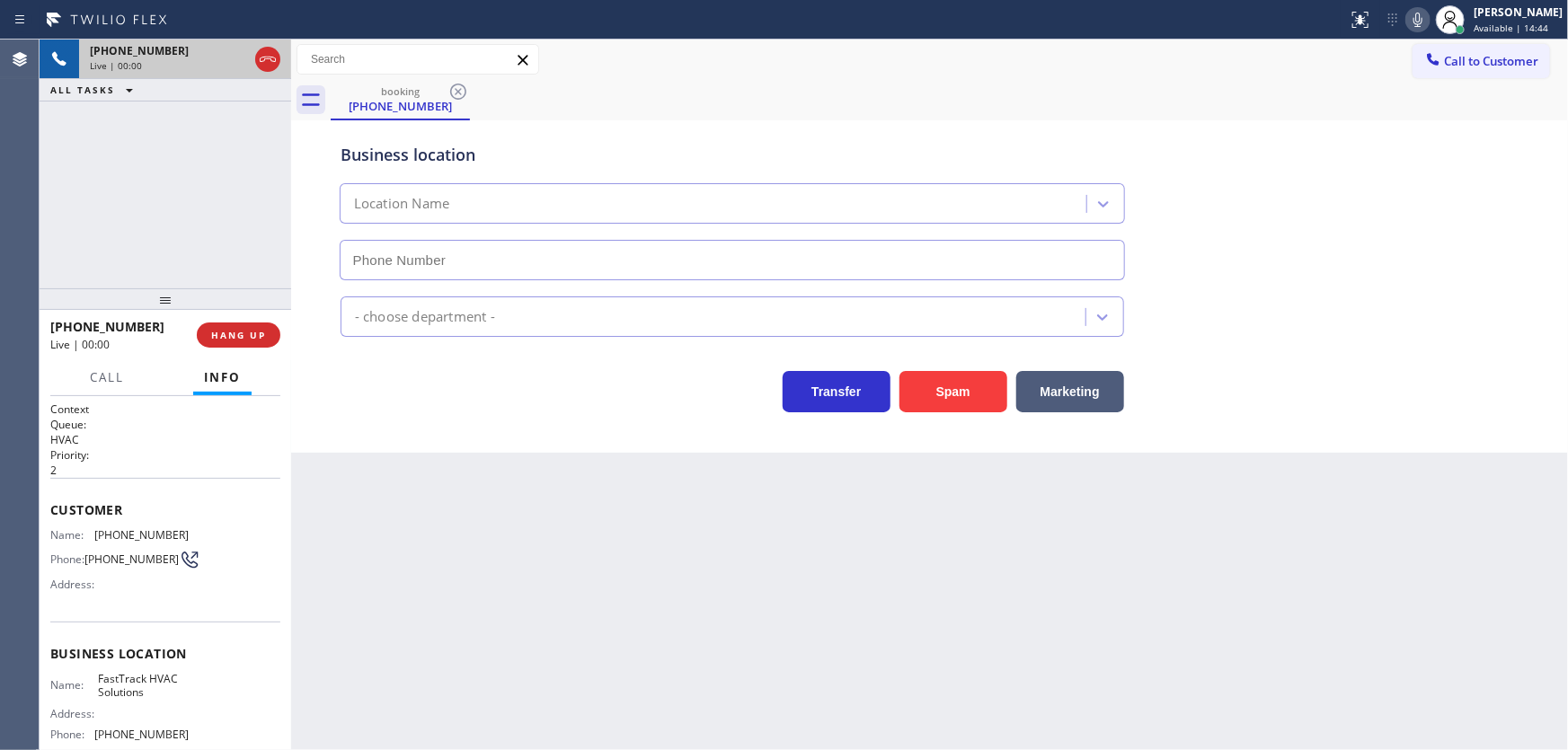
type input "[PHONE_NUMBER]"
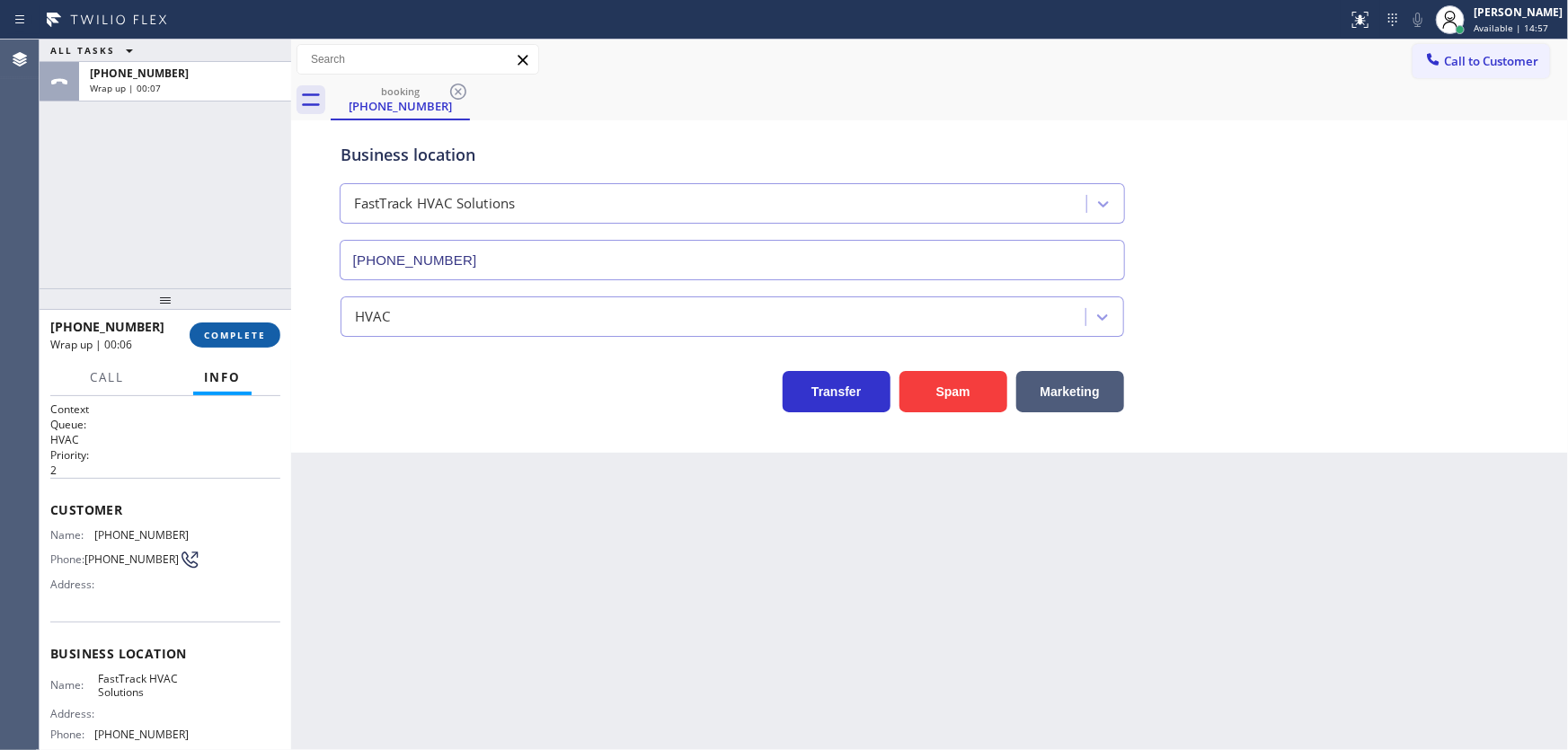
click at [257, 338] on span "COMPLETE" at bounding box center [235, 335] width 62 height 12
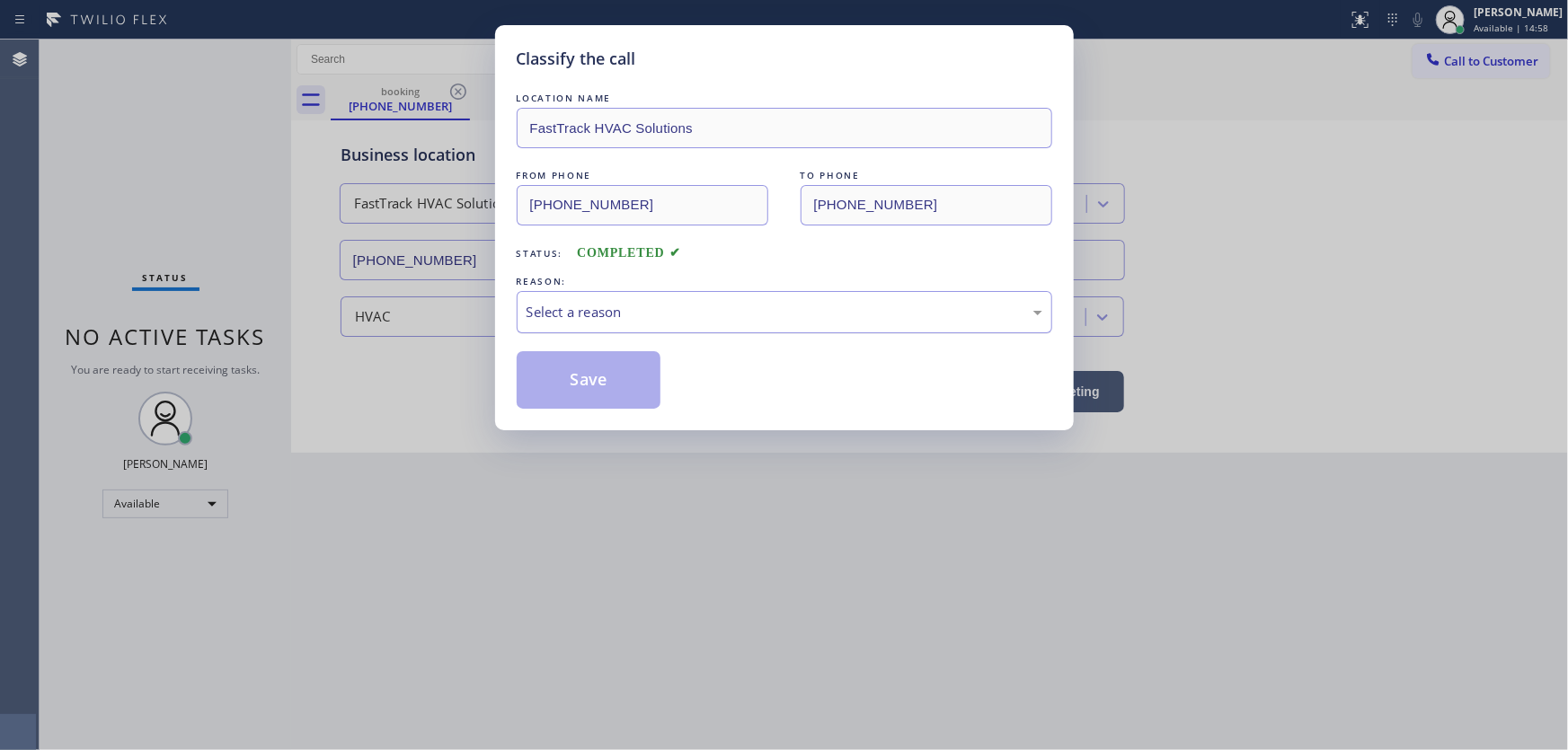
drag, startPoint x: 655, startPoint y: 316, endPoint x: 651, endPoint y: 326, distance: 10.8
click at [654, 316] on div "Select a reason" at bounding box center [785, 312] width 516 height 21
click at [606, 384] on button "Save" at bounding box center [589, 380] width 144 height 57
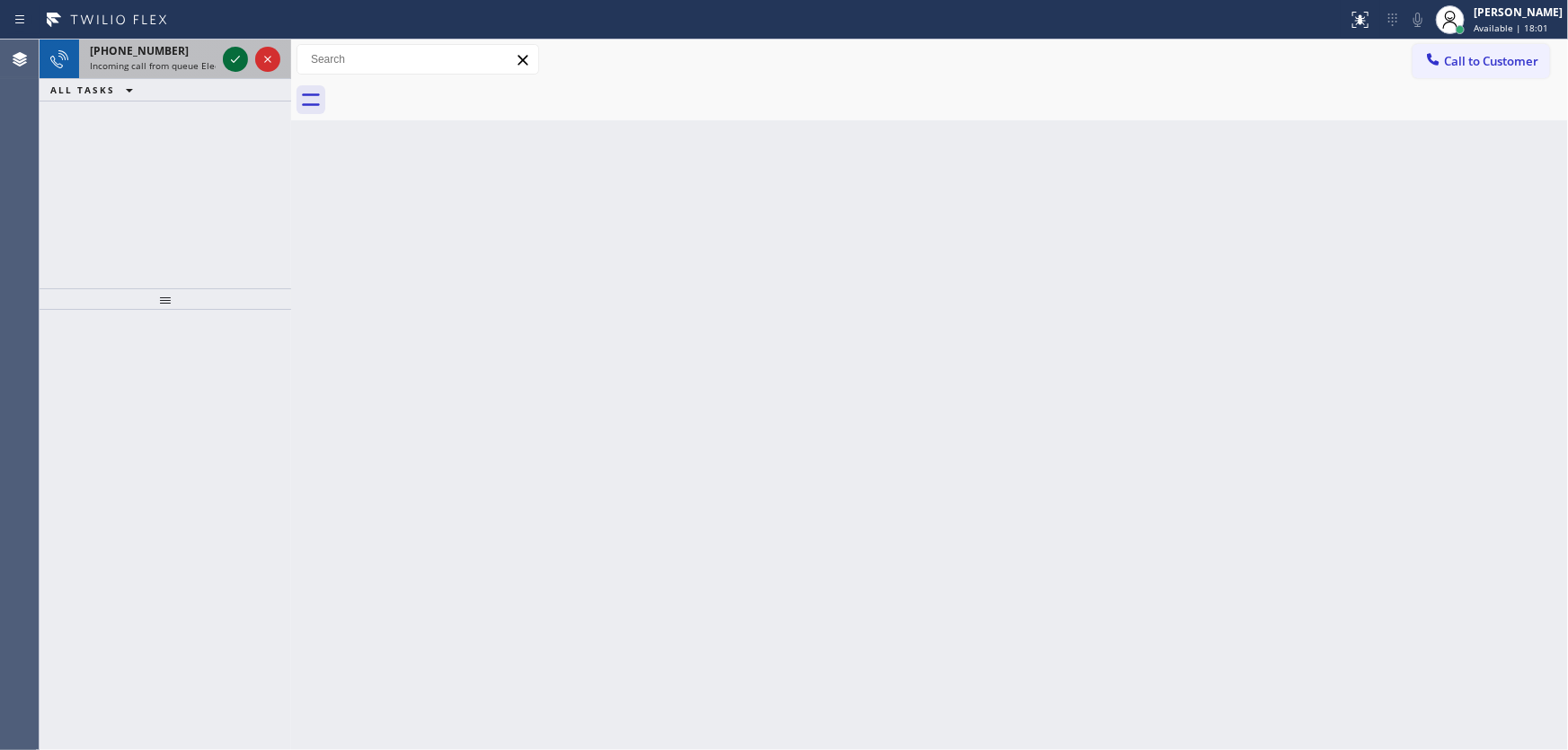
click at [228, 51] on icon at bounding box center [235, 59] width 22 height 22
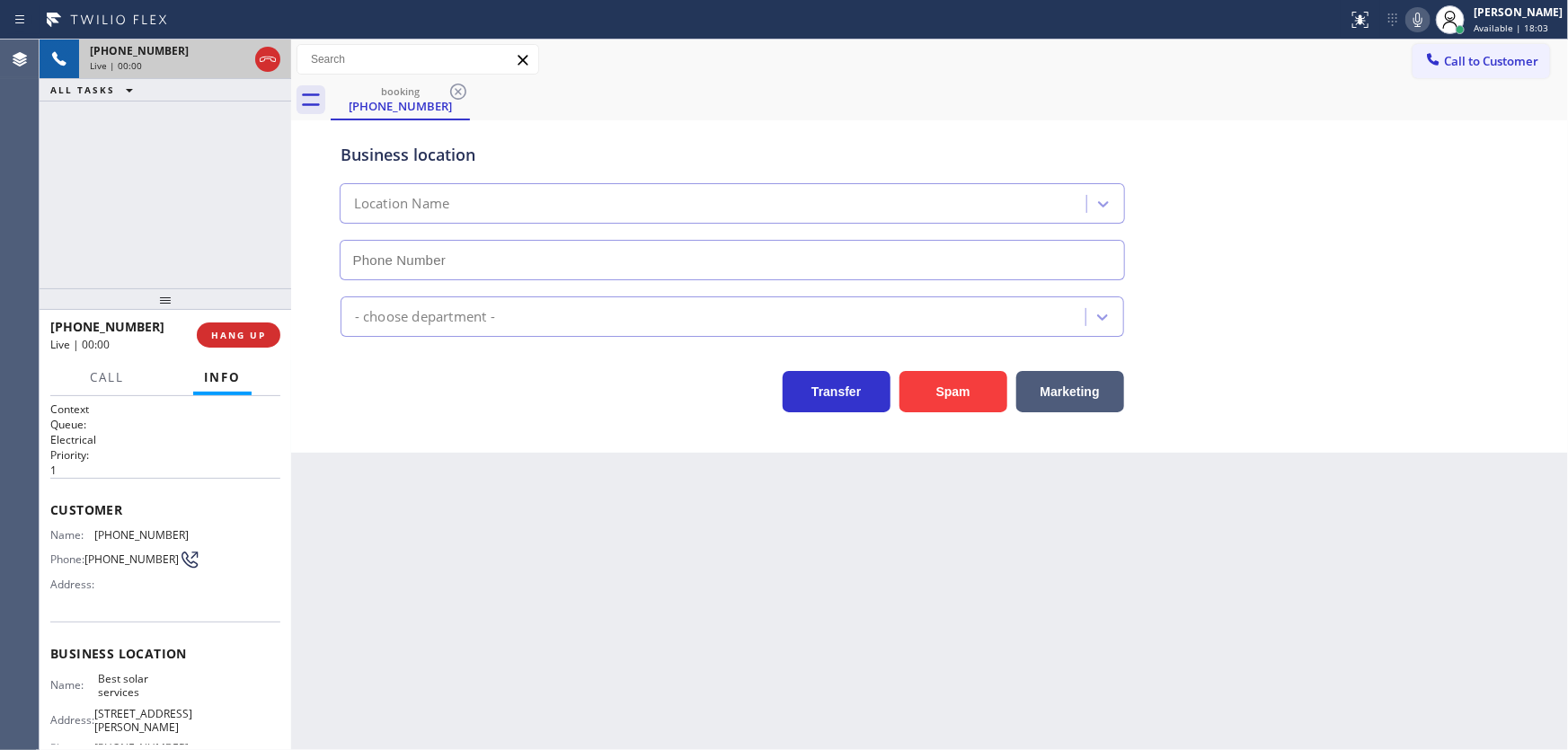
type input "[PHONE_NUMBER]"
click at [953, 381] on button "Spam" at bounding box center [953, 392] width 108 height 41
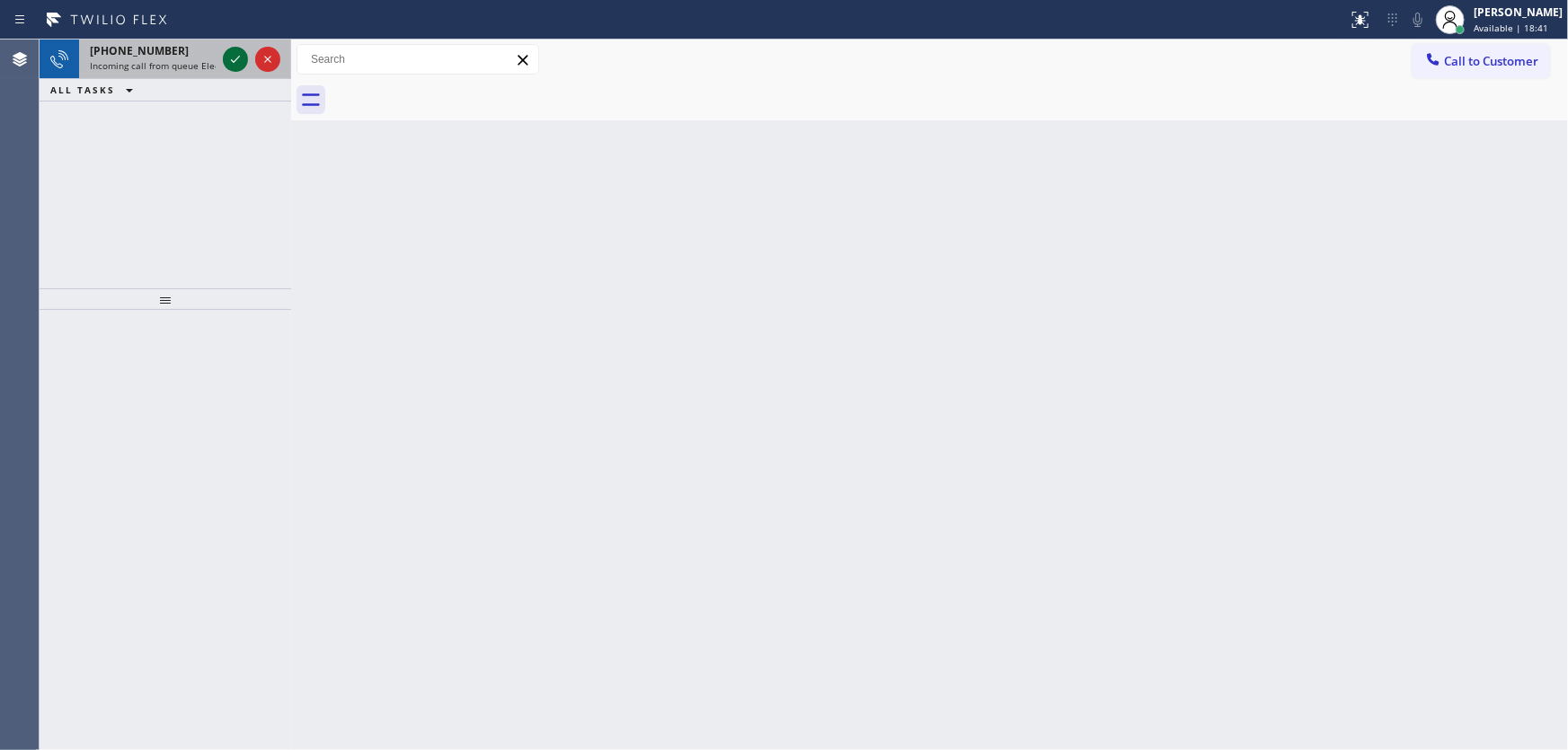
click at [240, 53] on icon at bounding box center [235, 59] width 22 height 22
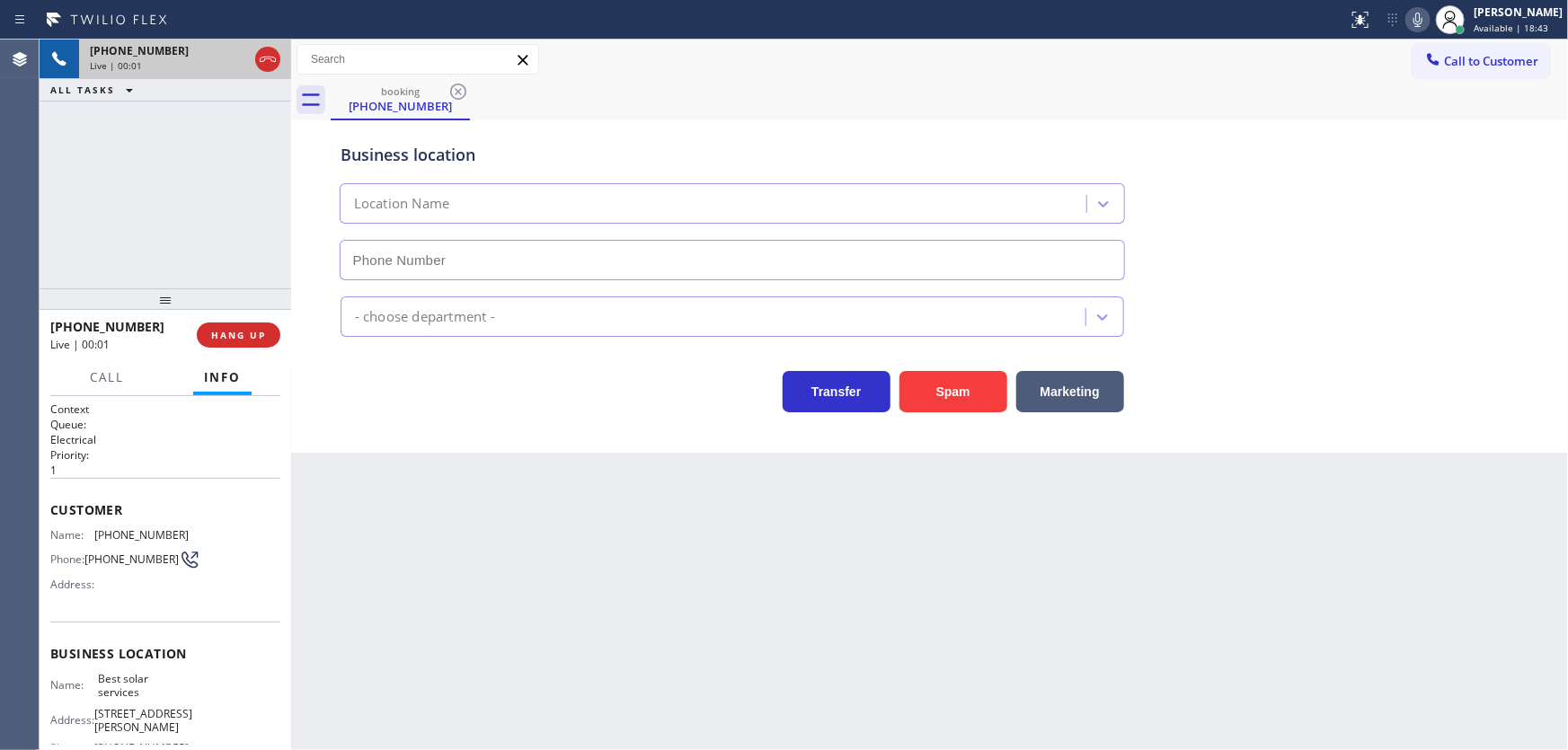
type input "[PHONE_NUMBER]"
click at [273, 63] on icon at bounding box center [267, 59] width 22 height 22
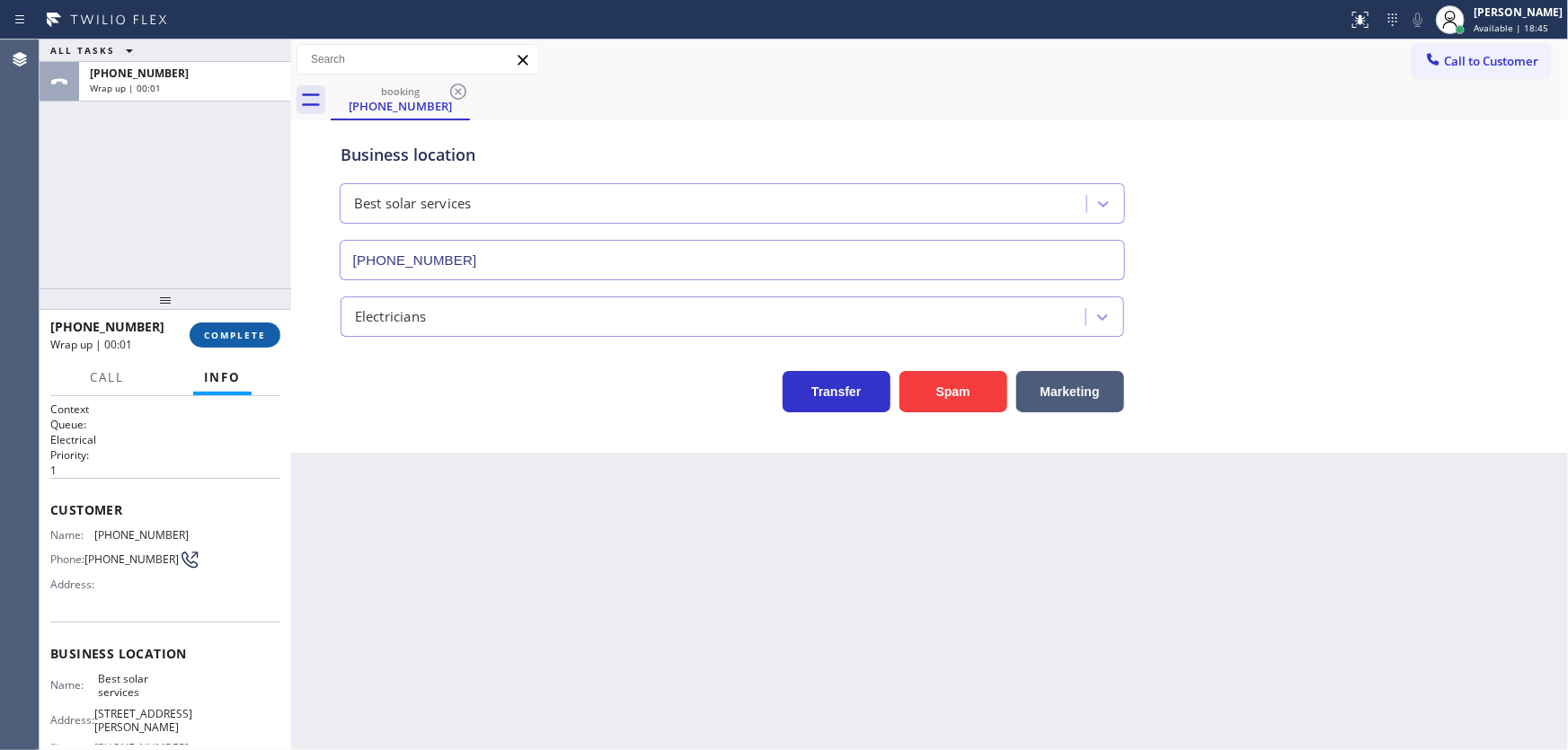
click at [243, 339] on span "COMPLETE" at bounding box center [235, 335] width 62 height 12
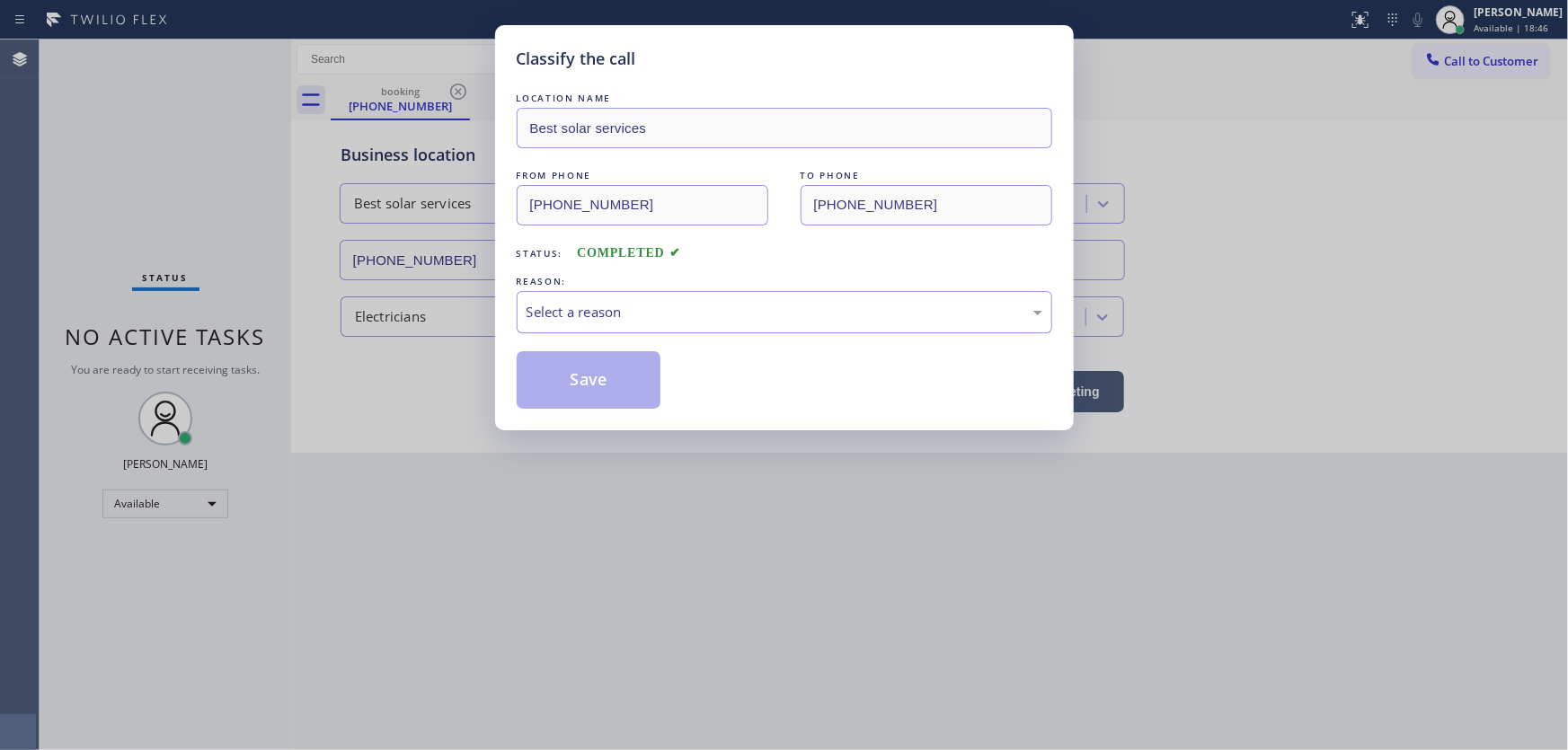
click at [552, 316] on div "Select a reason" at bounding box center [785, 312] width 516 height 21
click at [563, 383] on button "Save" at bounding box center [589, 380] width 144 height 57
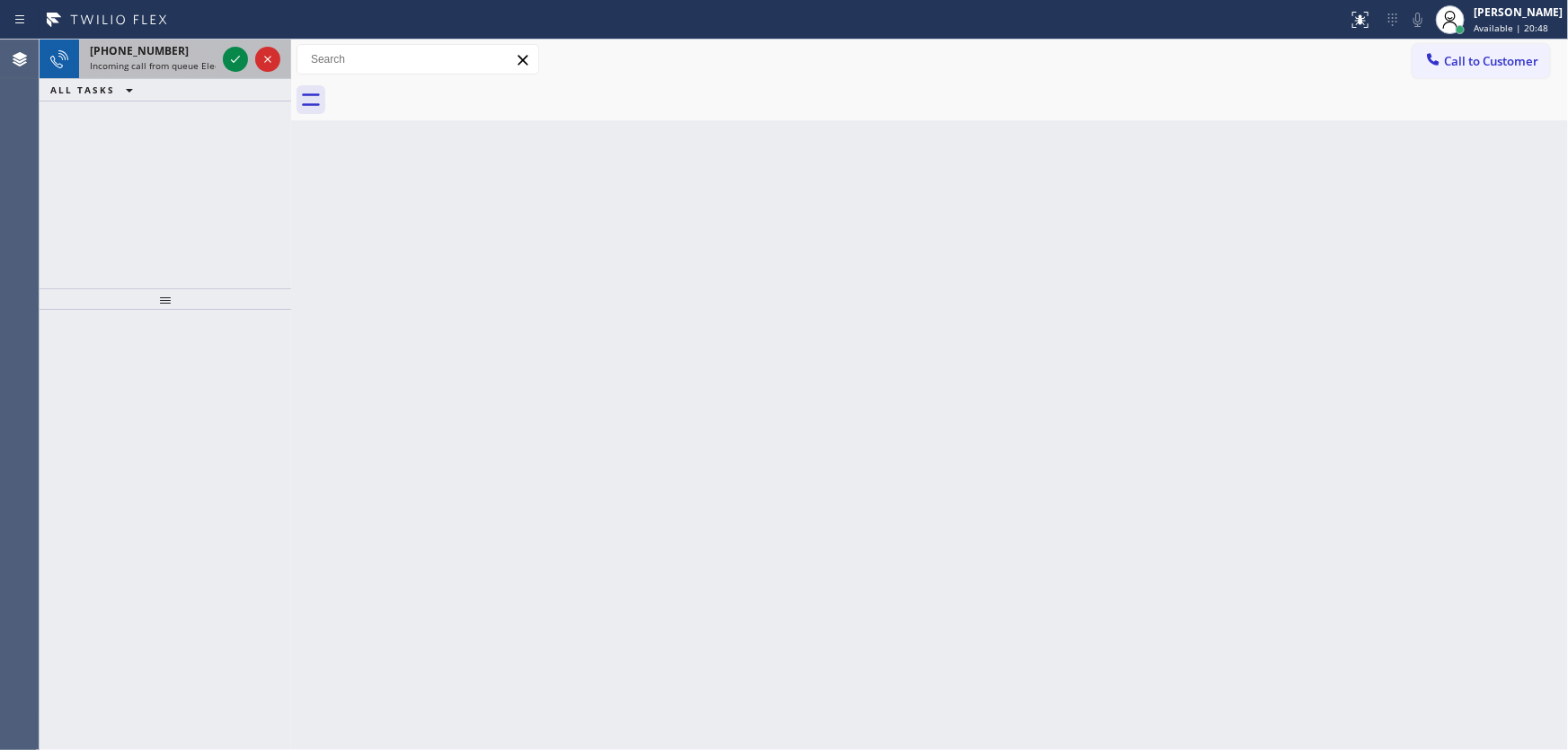
click at [171, 72] on div "[PHONE_NUMBER] Incoming call from queue Electrical" at bounding box center [149, 59] width 141 height 39
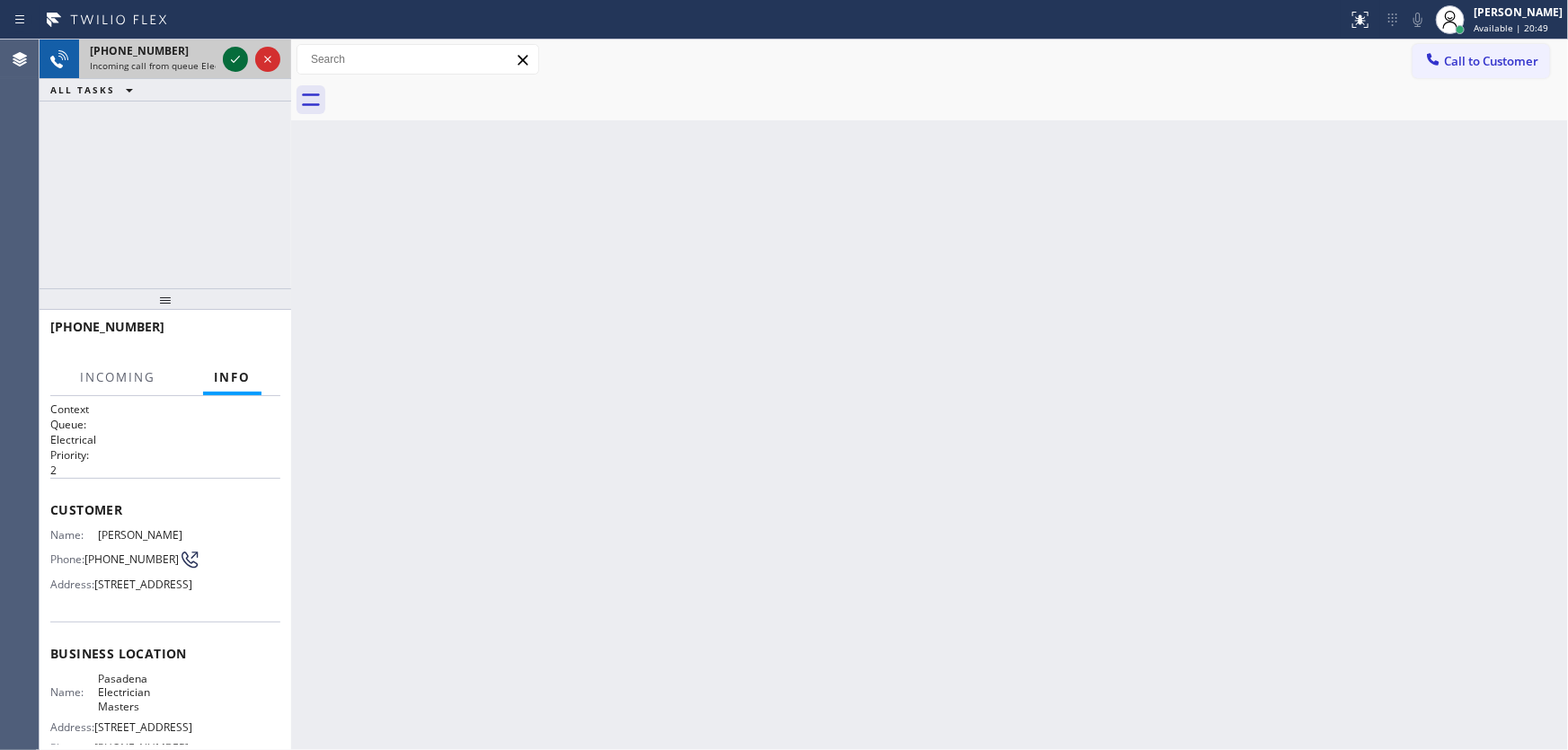
click at [235, 61] on icon at bounding box center [235, 59] width 22 height 22
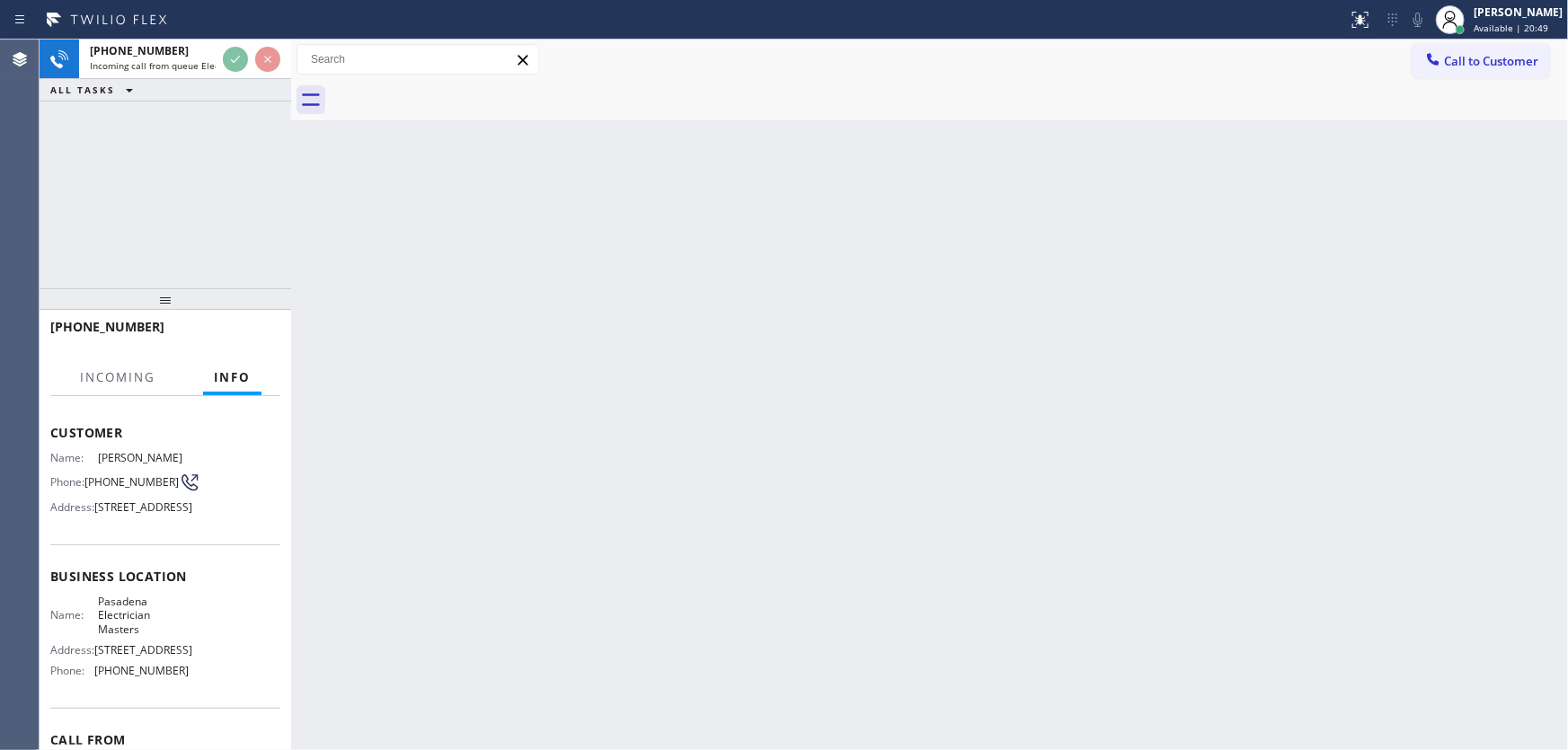
scroll to position [81, 0]
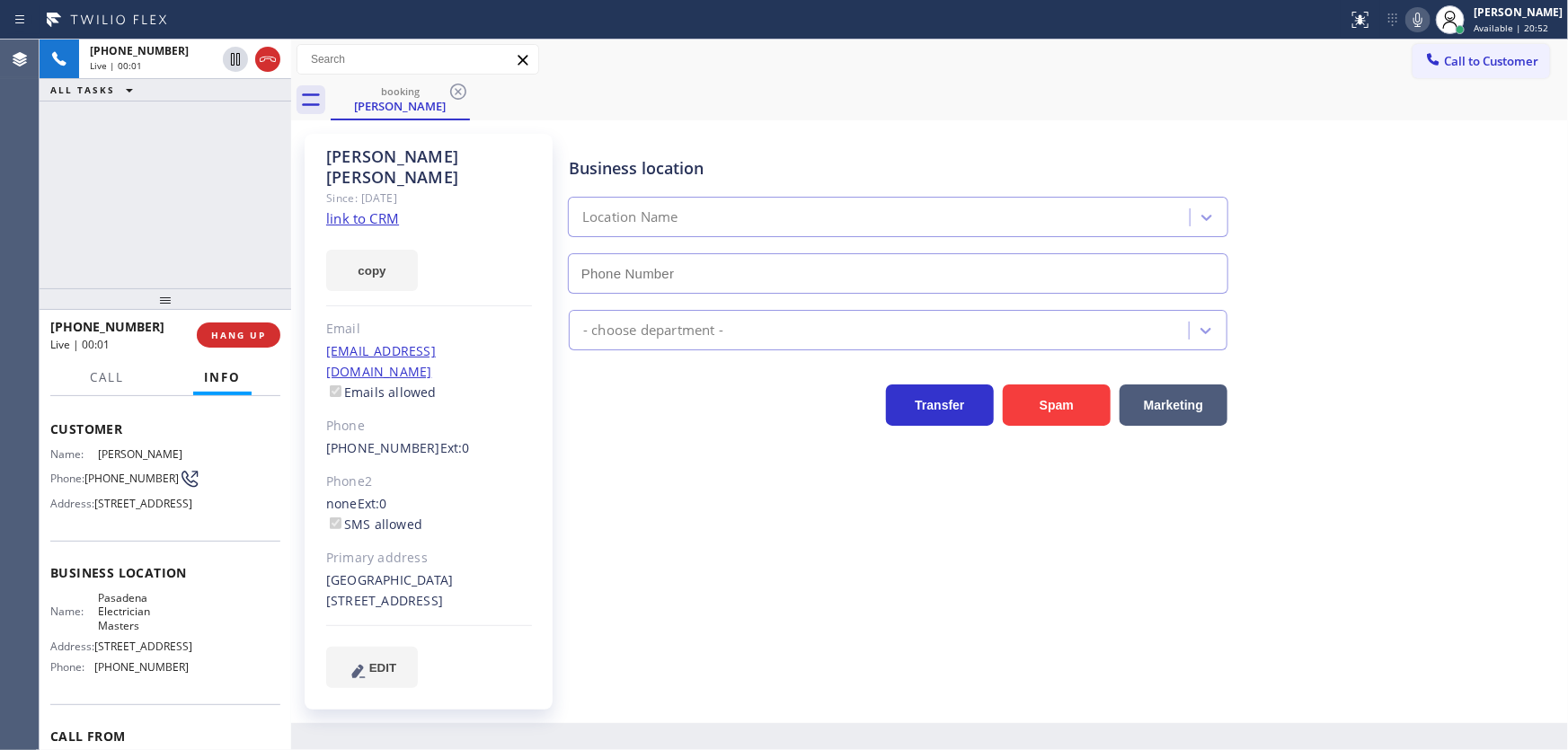
type input "[PHONE_NUMBER]"
click at [350, 209] on link "link to CRM" at bounding box center [363, 218] width 73 height 18
click at [119, 370] on span "Call" at bounding box center [107, 377] width 34 height 16
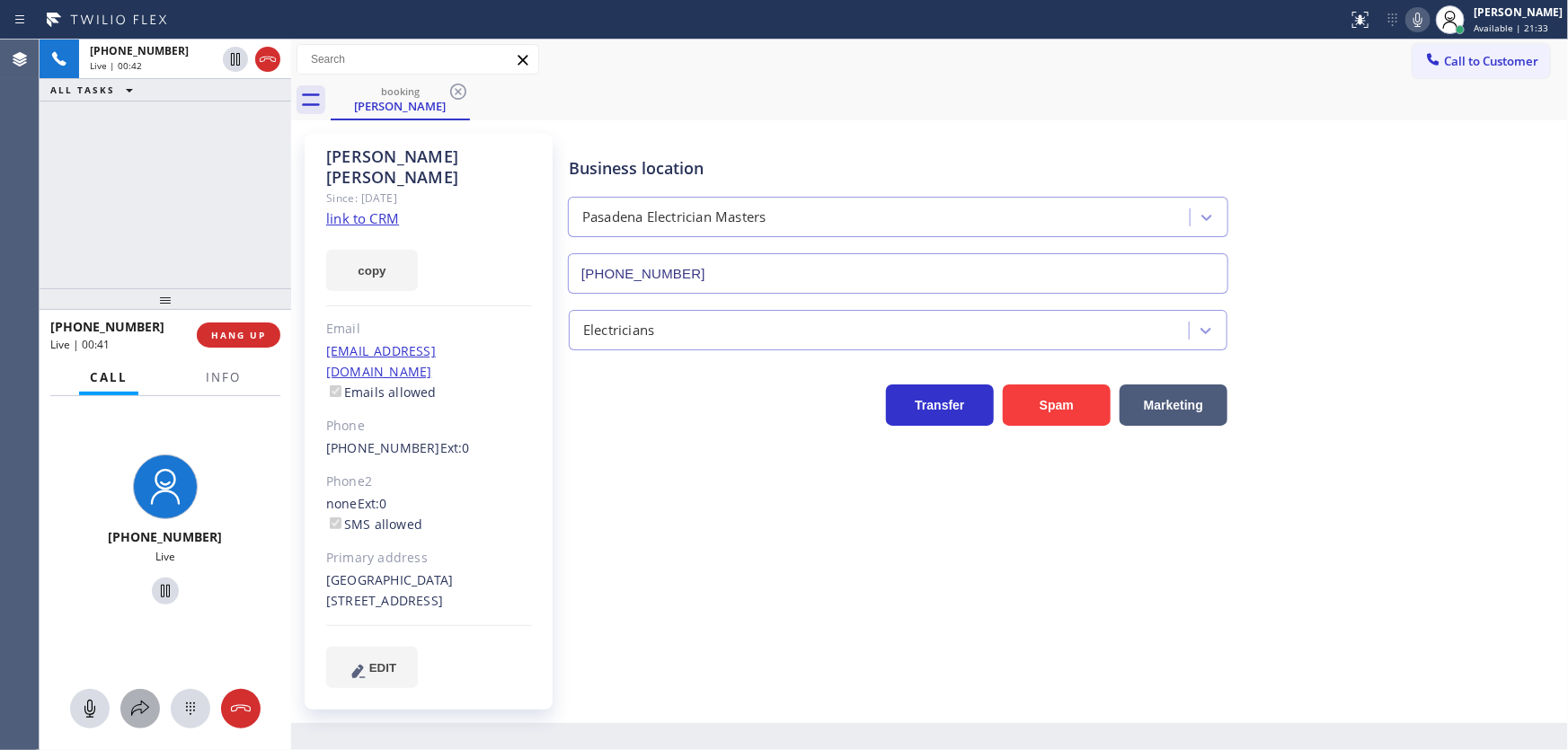
click at [143, 704] on icon at bounding box center [140, 709] width 18 height 15
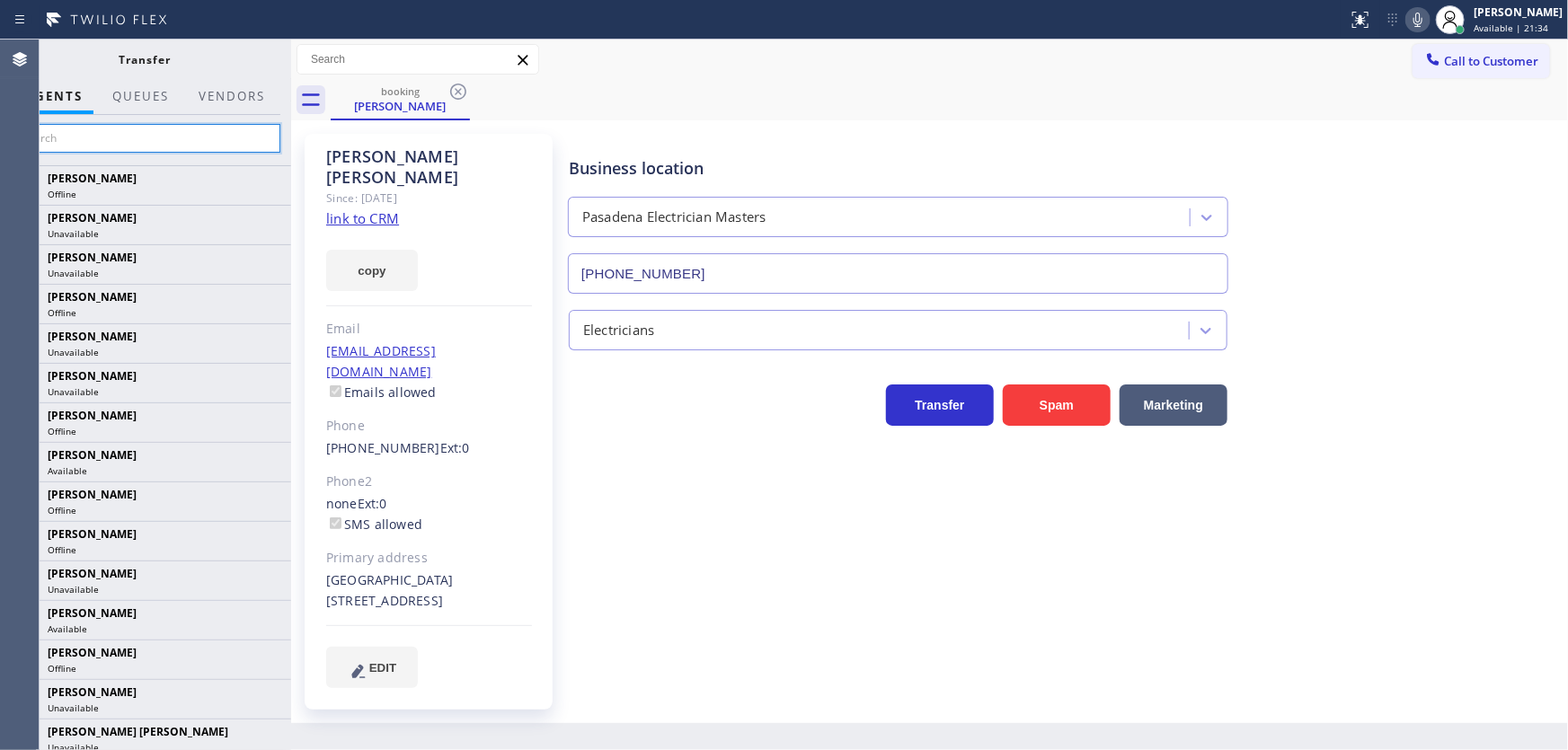
click at [143, 135] on input "text" at bounding box center [145, 138] width 270 height 29
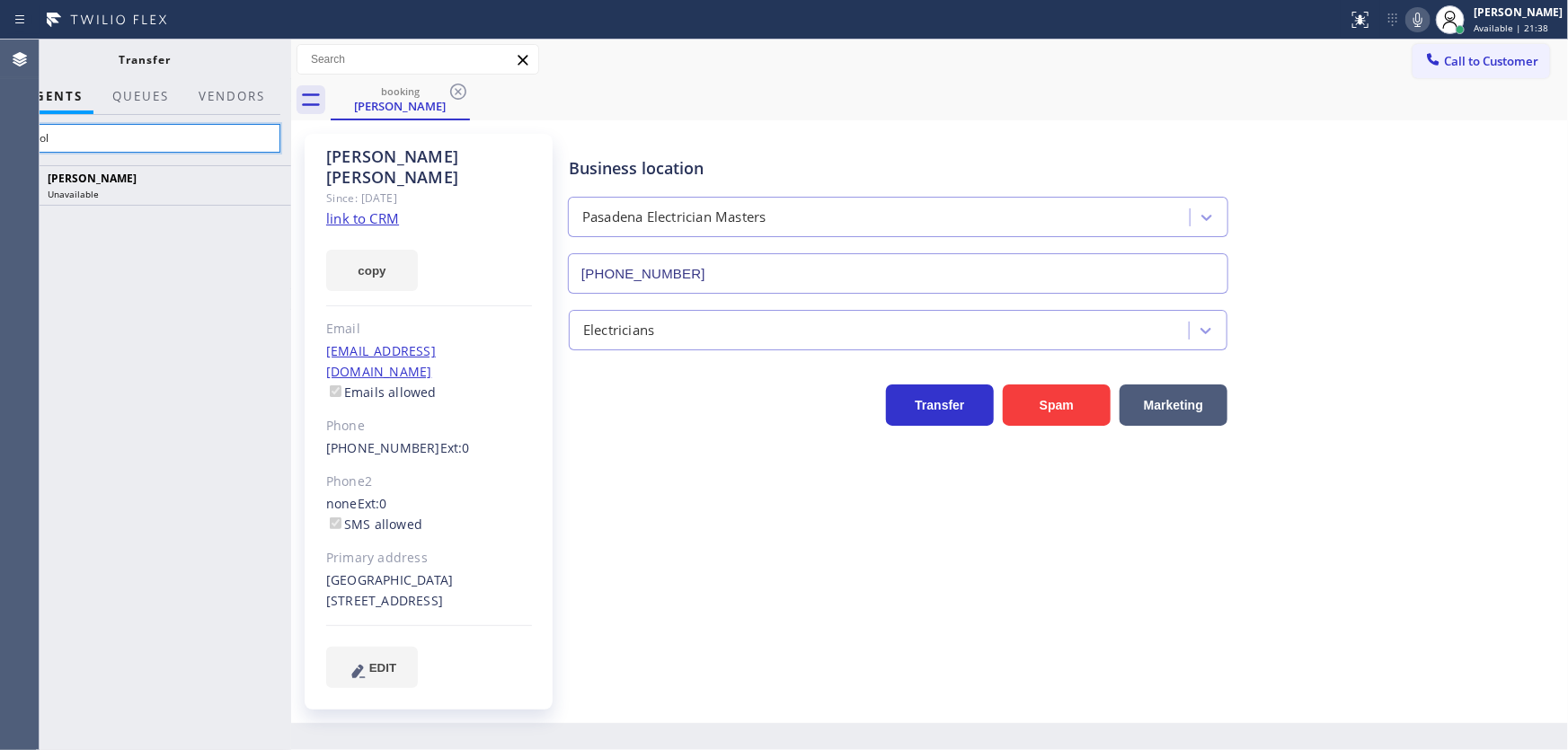
type input "Arnol"
click at [0, 130] on div "Agent Desktop Classify the call LOCATION NAME Wolf Appliance Expert FROM PHONE …" at bounding box center [784, 395] width 1568 height 711
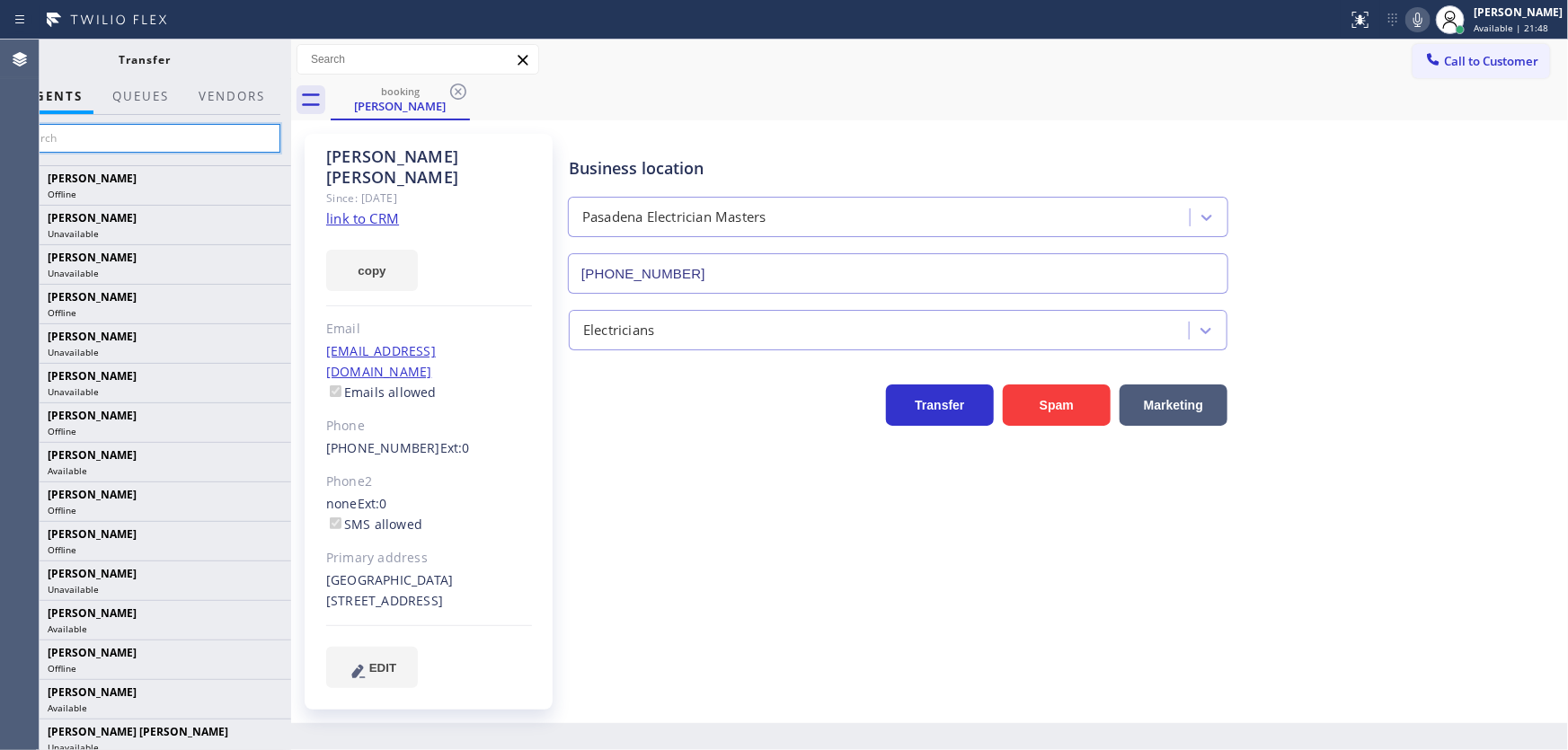
click at [128, 141] on input "text" at bounding box center [145, 138] width 270 height 29
type input "@a"
type input "Arnol"
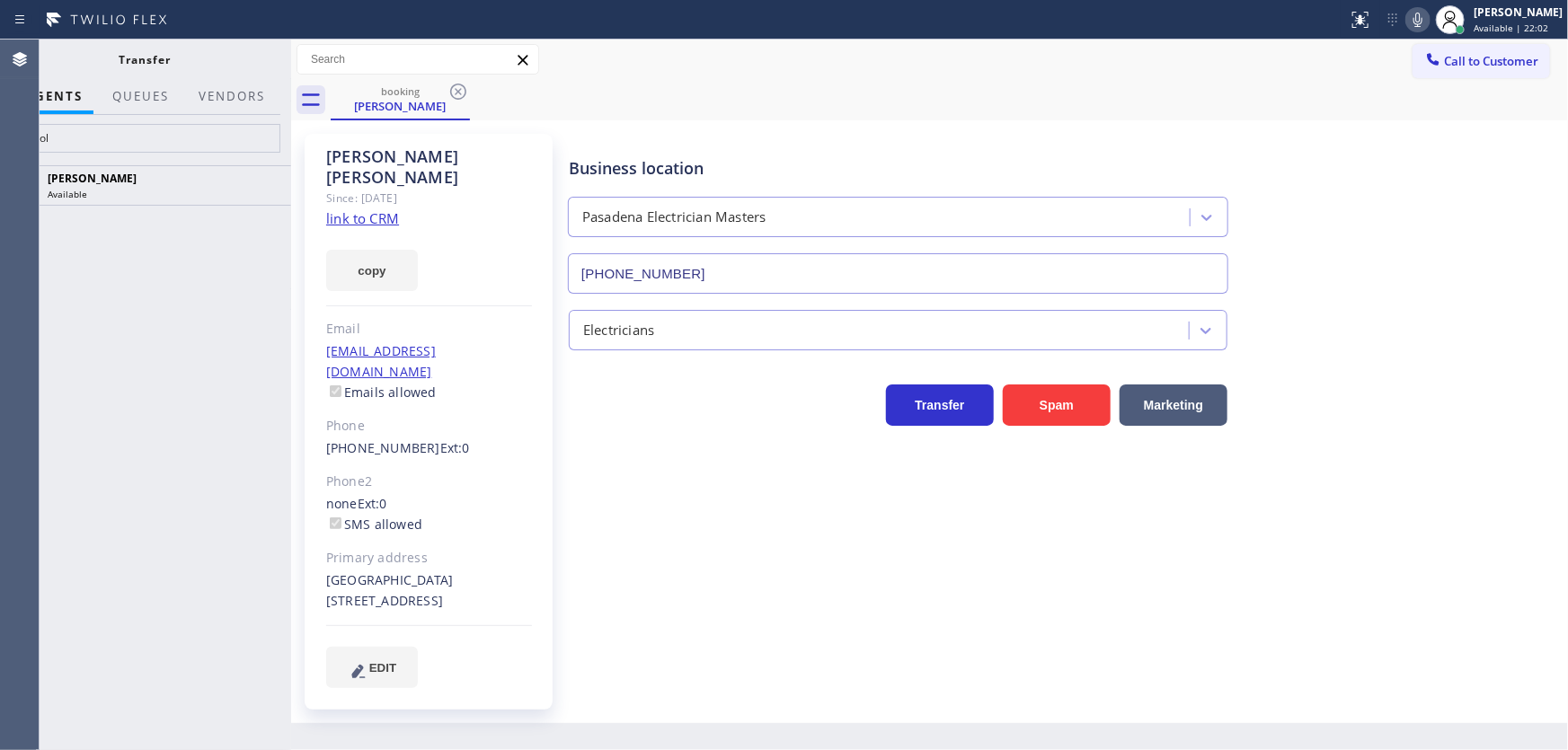
click at [197, 253] on div "[PERSON_NAME] Available" at bounding box center [144, 458] width 292 height 585
click at [264, 186] on icon at bounding box center [267, 185] width 22 height 22
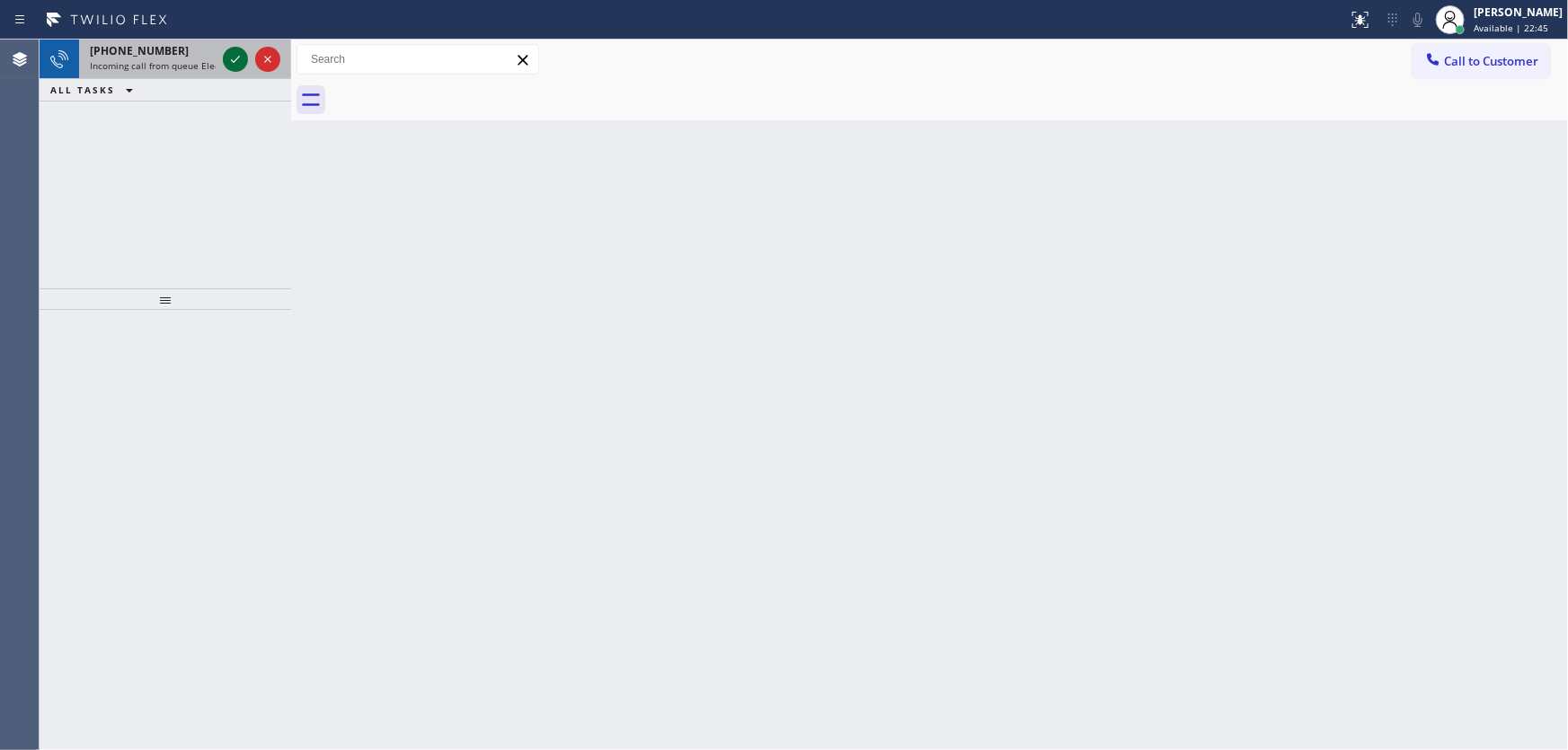
click at [236, 56] on icon at bounding box center [235, 59] width 22 height 22
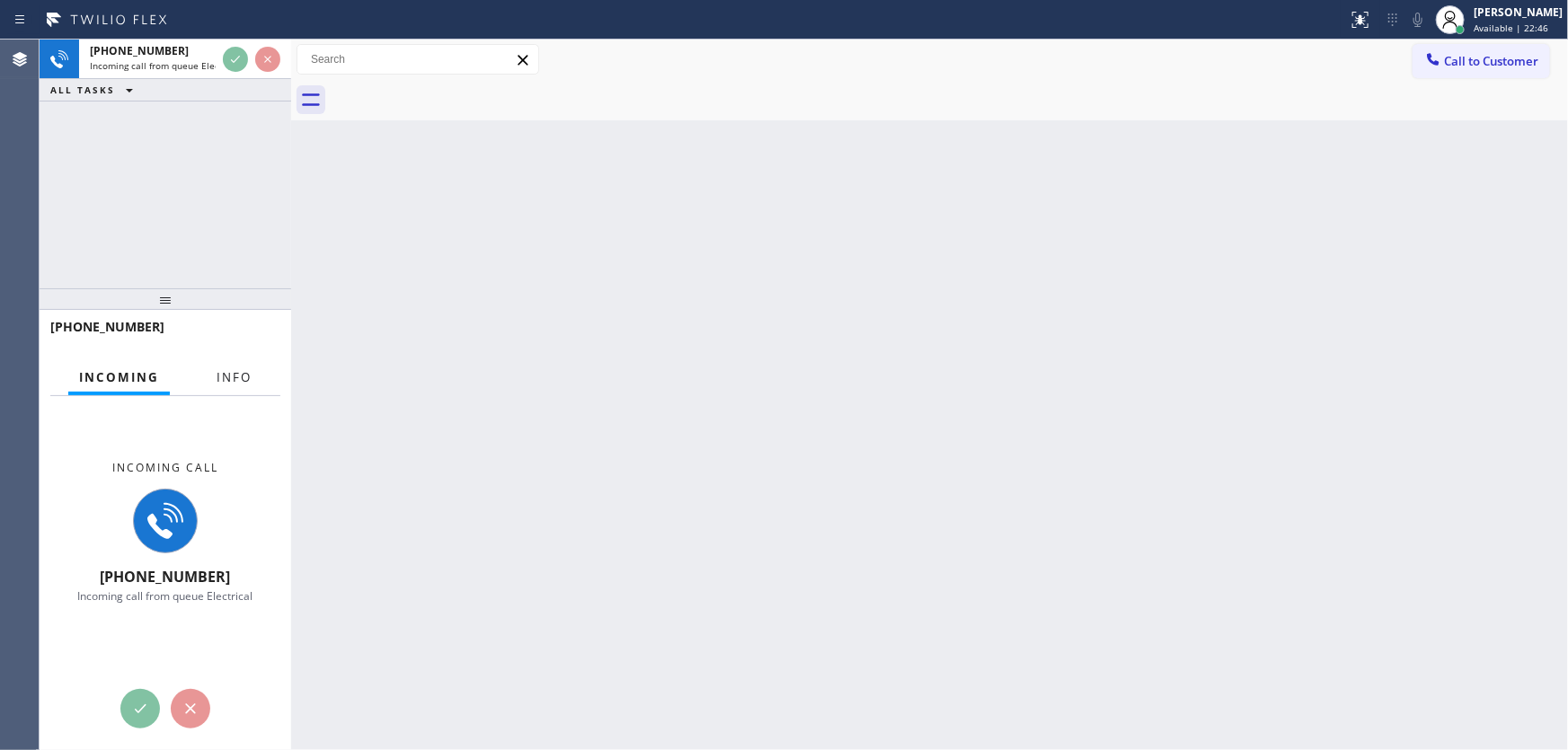
click at [231, 372] on span "Info" at bounding box center [234, 377] width 35 height 16
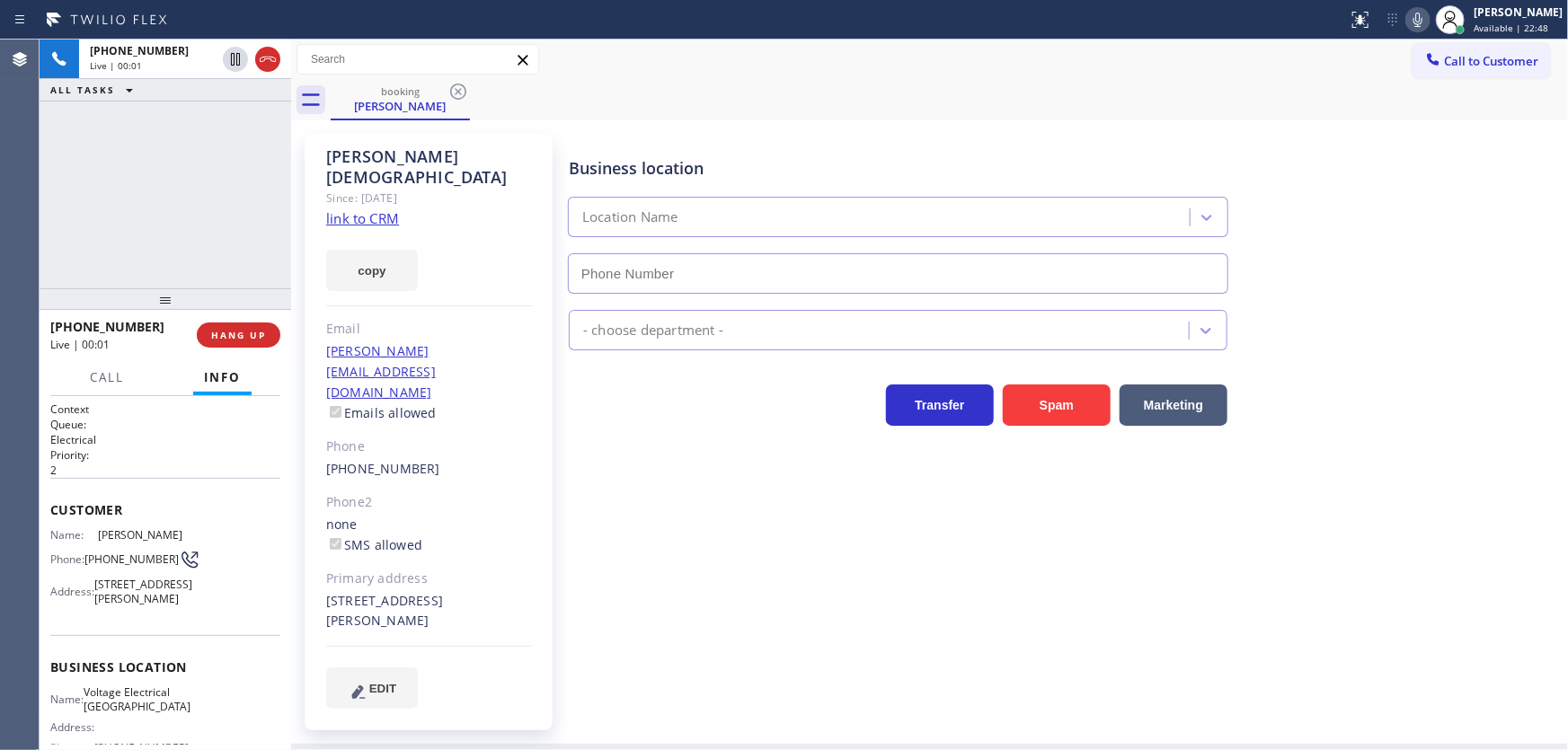
type input "[PHONE_NUMBER]"
click at [364, 209] on link "link to CRM" at bounding box center [363, 218] width 73 height 18
click at [115, 205] on div "[PHONE_NUMBER] Live | 01:39 ALL TASKS ALL TASKS ACTIVE TASKS TASKS IN WRAP UP" at bounding box center [165, 163] width 251 height 248
click at [61, 185] on div "[PHONE_NUMBER] Live | 02:15 ALL TASKS ALL TASKS ACTIVE TASKS TASKS IN WRAP UP" at bounding box center [165, 163] width 251 height 248
click at [1423, 26] on icon at bounding box center [1418, 20] width 22 height 22
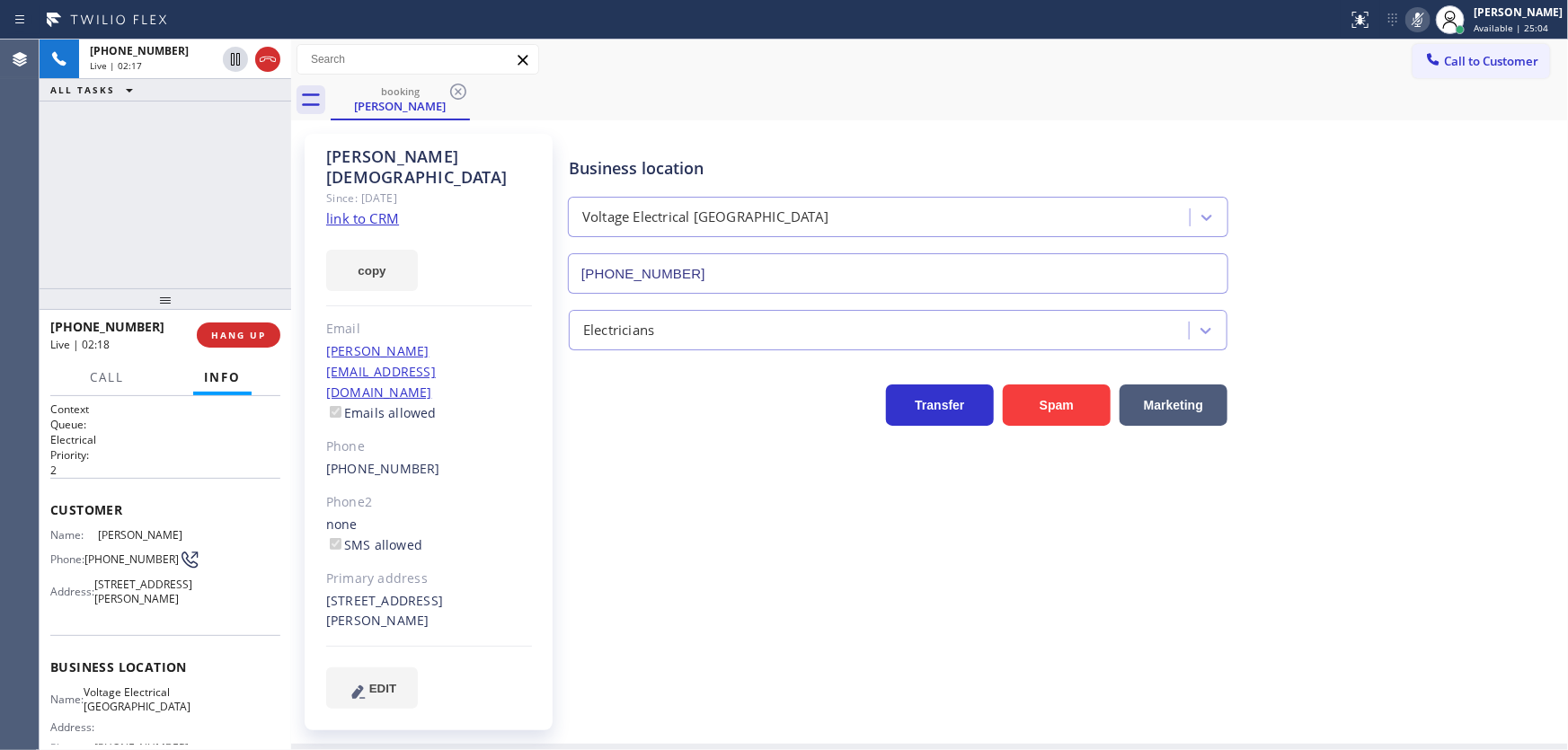
click at [224, 147] on div "[PHONE_NUMBER] Live | 02:17 ALL TASKS ALL TASKS ACTIVE TASKS TASKS IN WRAP UP" at bounding box center [165, 163] width 251 height 248
click at [232, 62] on icon at bounding box center [235, 59] width 22 height 22
click at [1421, 25] on icon at bounding box center [1418, 20] width 22 height 22
click at [236, 53] on icon at bounding box center [234, 59] width 12 height 12
drag, startPoint x: 96, startPoint y: 176, endPoint x: 154, endPoint y: 94, distance: 100.4
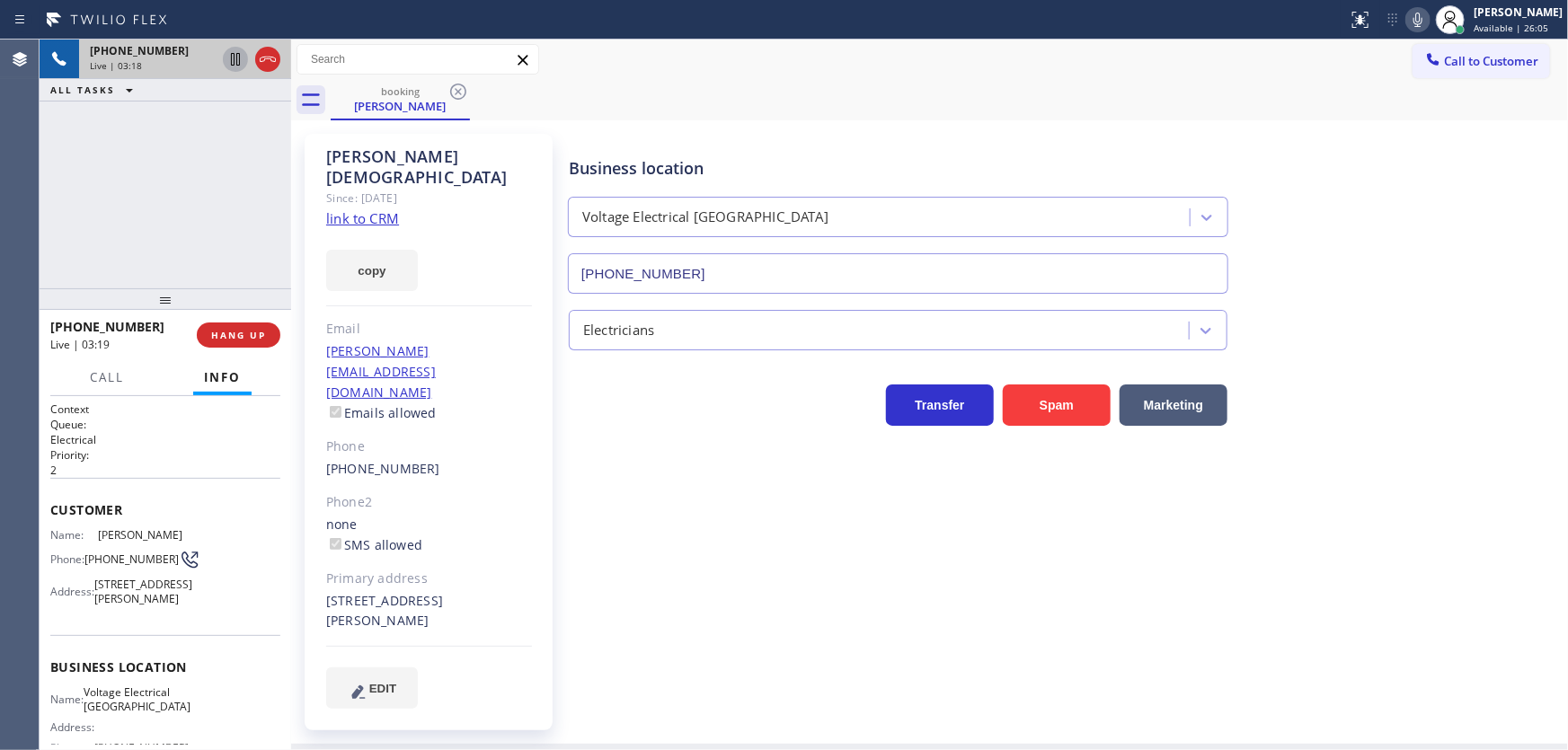
click at [96, 175] on div "[PHONE_NUMBER] Live | 03:18 ALL TASKS ALL TASKS ACTIVE TASKS TASKS IN WRAP UP" at bounding box center [165, 163] width 251 height 248
click at [128, 215] on div "[PHONE_NUMBER] Live | 04:08 ALL TASKS ALL TASKS ACTIVE TASKS TASKS IN WRAP UP" at bounding box center [165, 163] width 251 height 248
click at [368, 209] on link "link to CRM" at bounding box center [363, 218] width 73 height 18
click at [83, 223] on div "[PHONE_NUMBER] Live | 05:43 ALL TASKS ALL TASKS ACTIVE TASKS TASKS IN WRAP UP" at bounding box center [165, 163] width 251 height 248
click at [158, 226] on div "[PHONE_NUMBER] Live | 05:44 ALL TASKS ALL TASKS ACTIVE TASKS TASKS IN WRAP UP" at bounding box center [165, 163] width 251 height 248
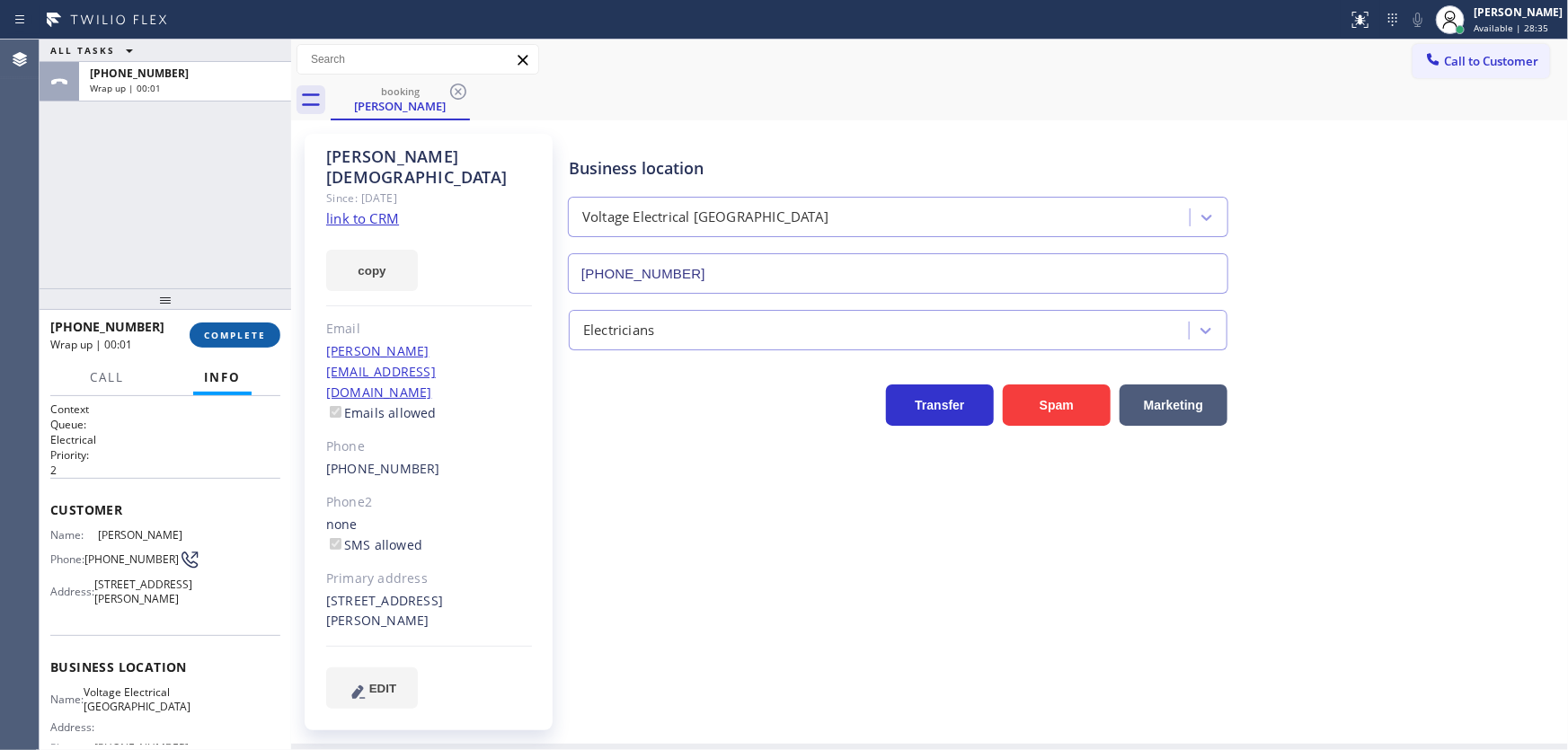
click at [250, 323] on div "[PHONE_NUMBER] Wrap up | 00:01 COMPLETE" at bounding box center [165, 336] width 230 height 47
click at [258, 335] on span "COMPLETE" at bounding box center [235, 335] width 62 height 12
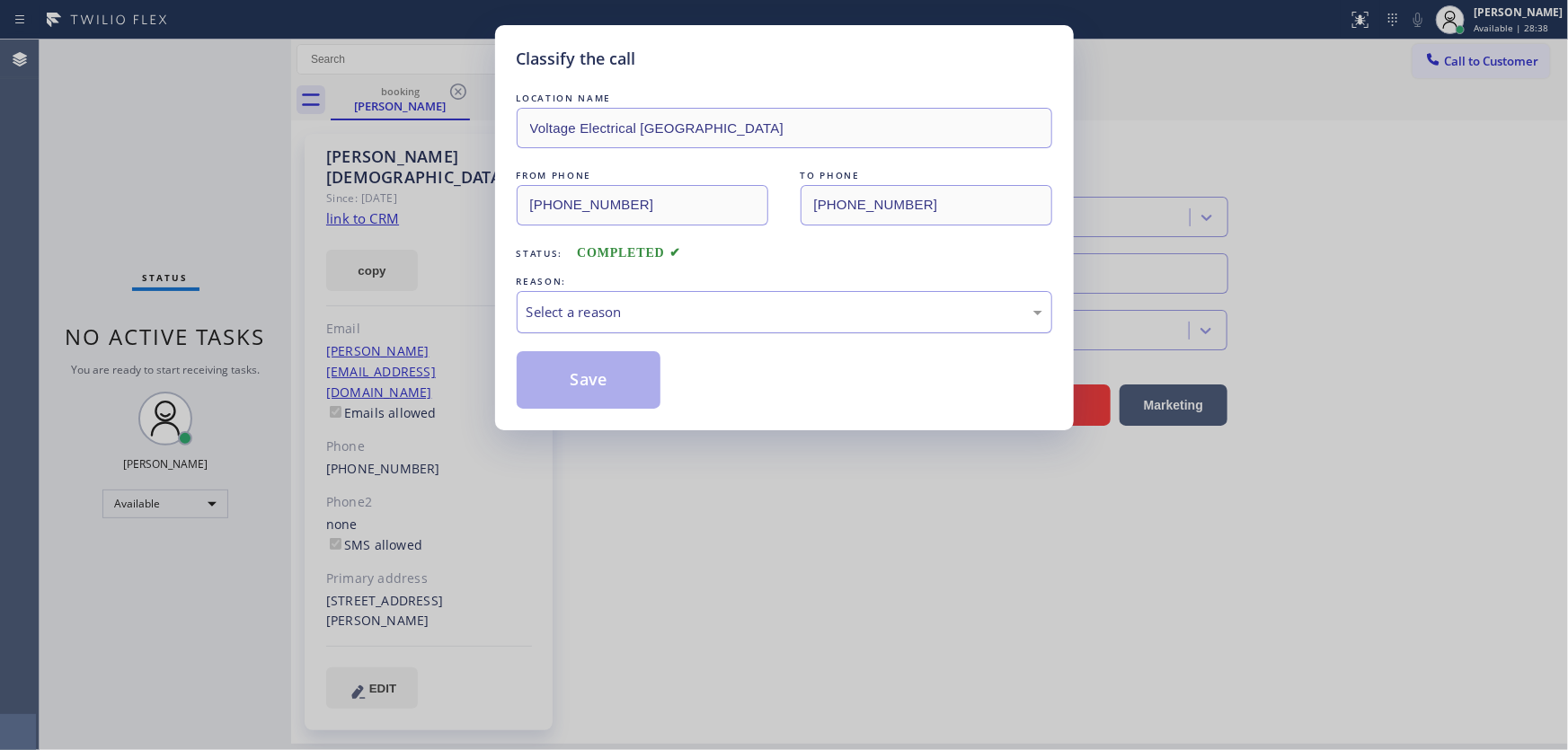
click at [611, 314] on div "Select a reason" at bounding box center [785, 312] width 516 height 21
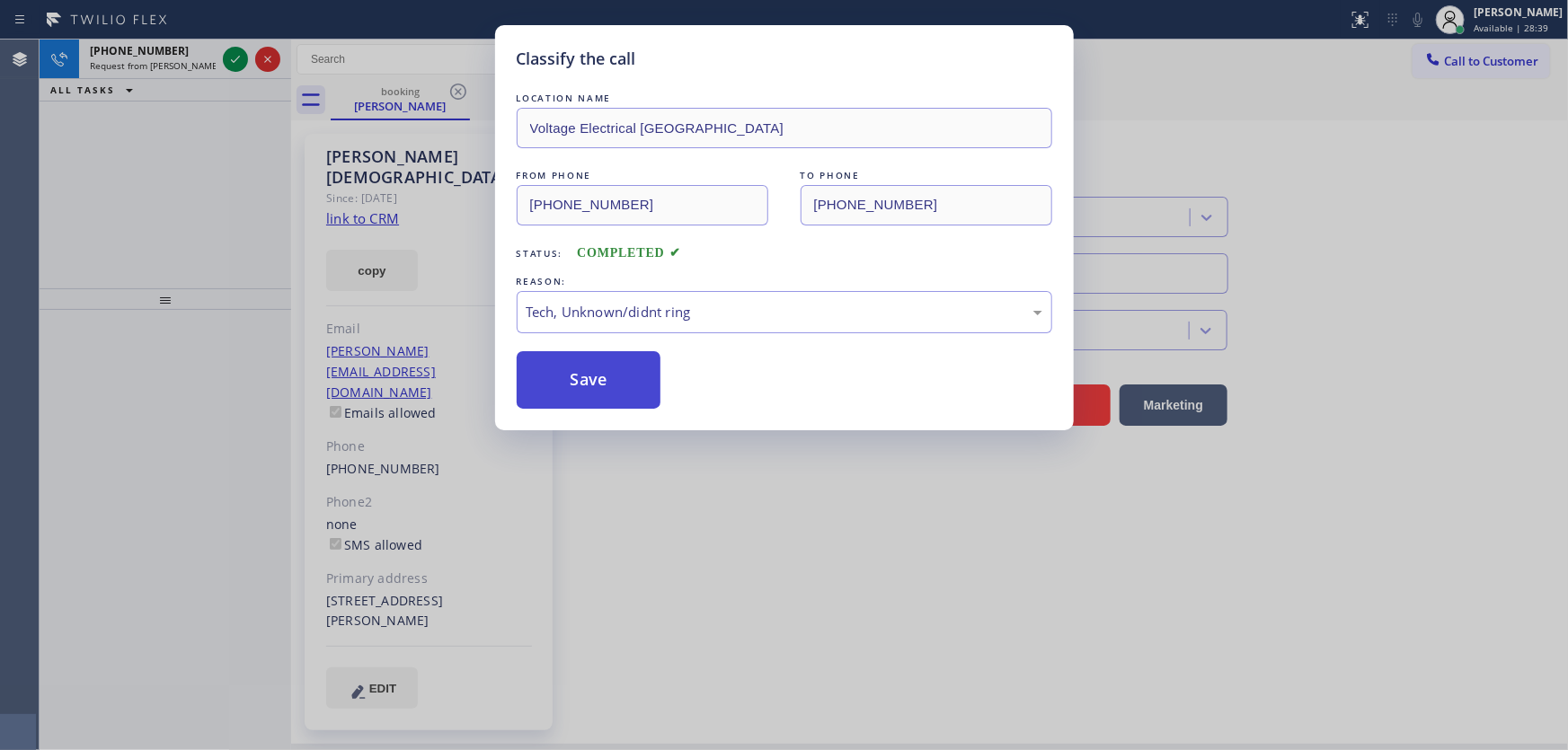
click at [607, 368] on button "Save" at bounding box center [589, 380] width 144 height 57
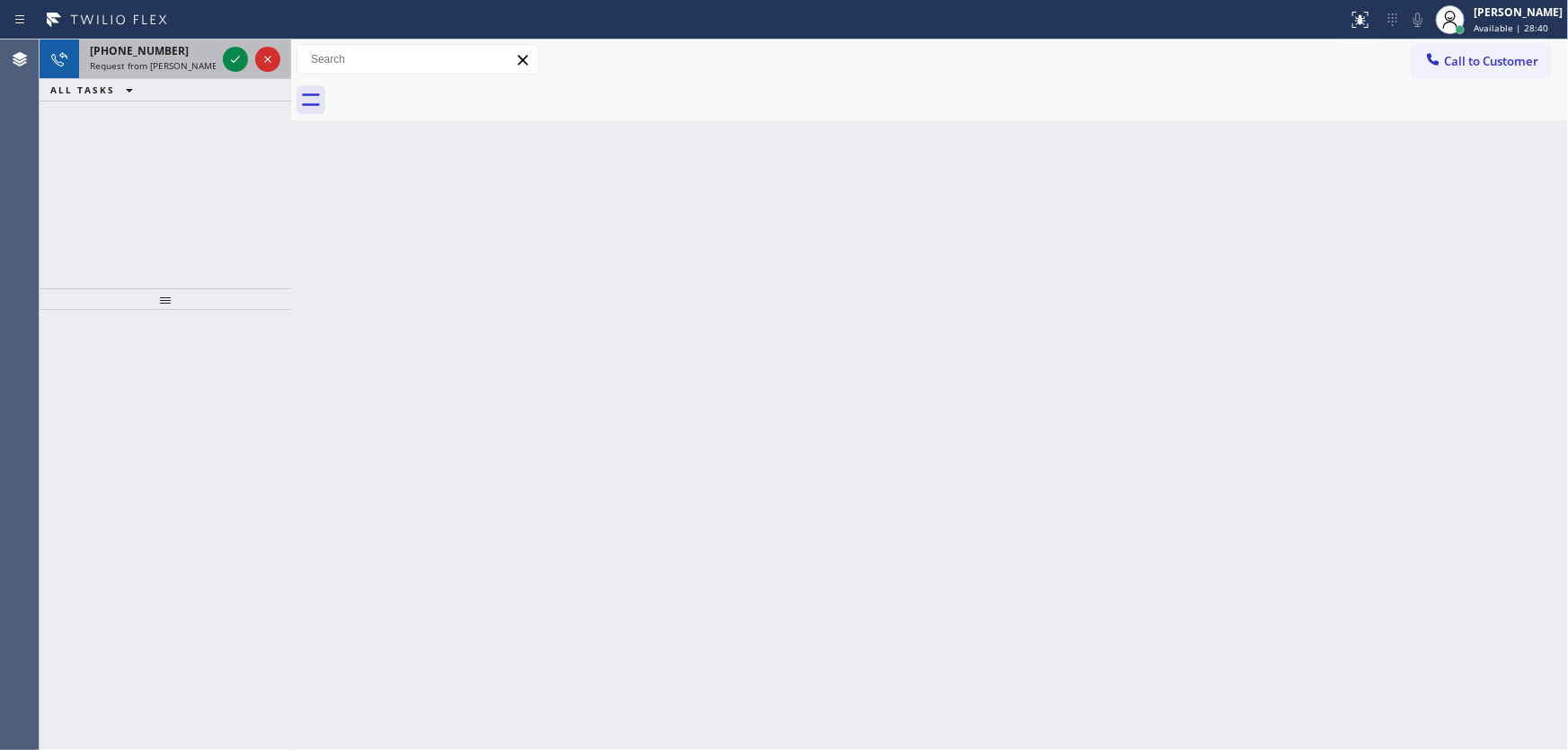
click at [172, 59] on span "Request from [PERSON_NAME] (direct)" at bounding box center [172, 65] width 163 height 12
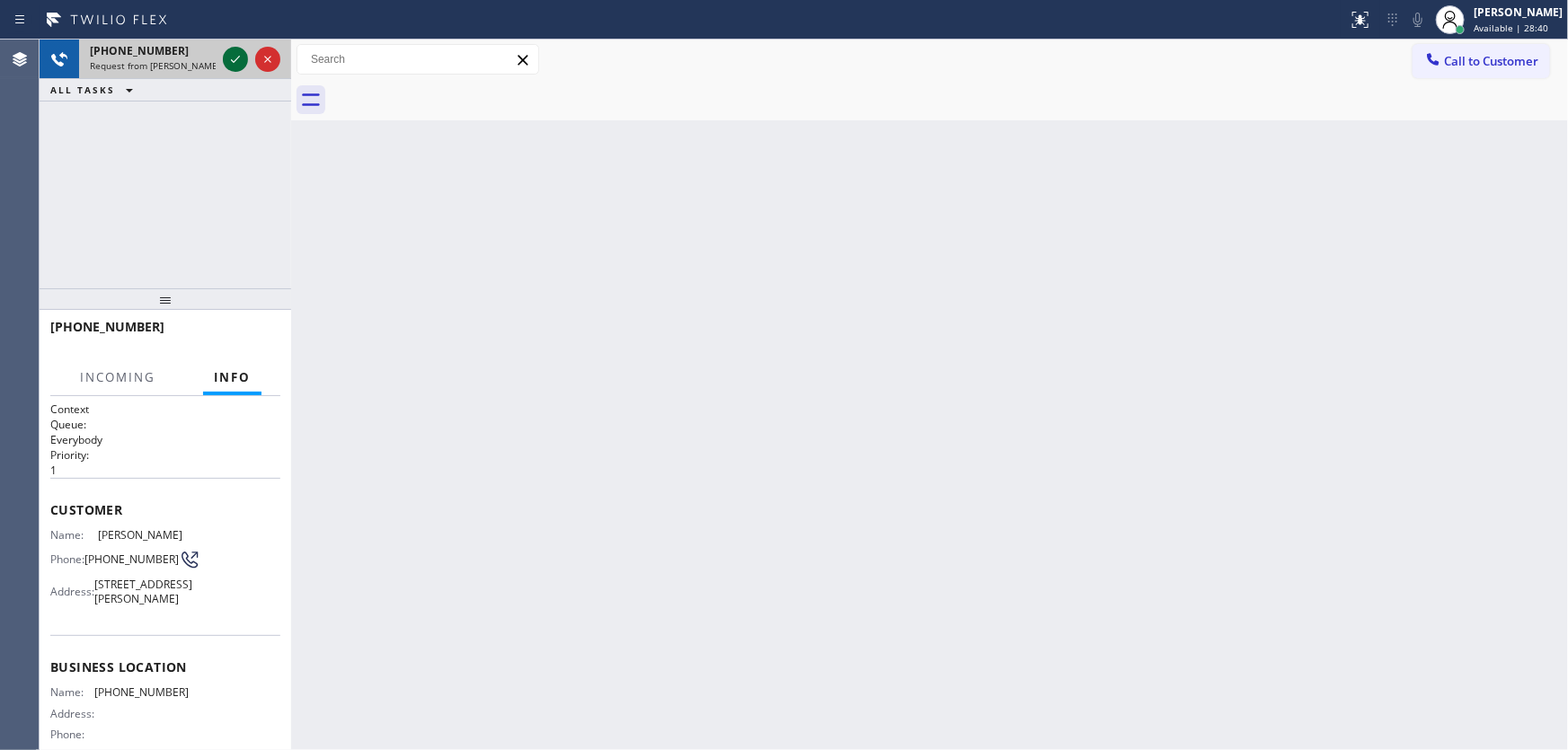
click at [227, 59] on icon at bounding box center [235, 59] width 22 height 22
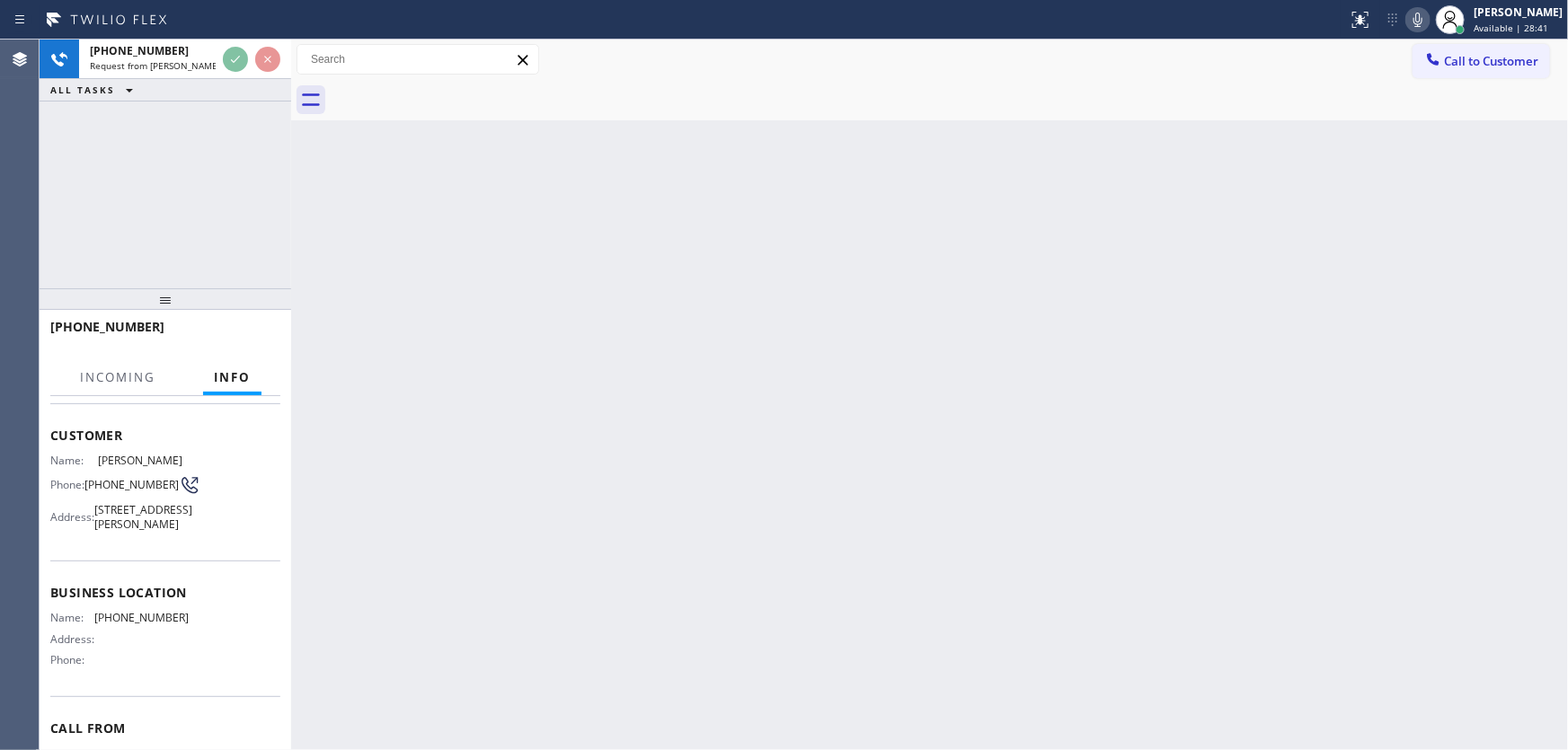
scroll to position [81, 0]
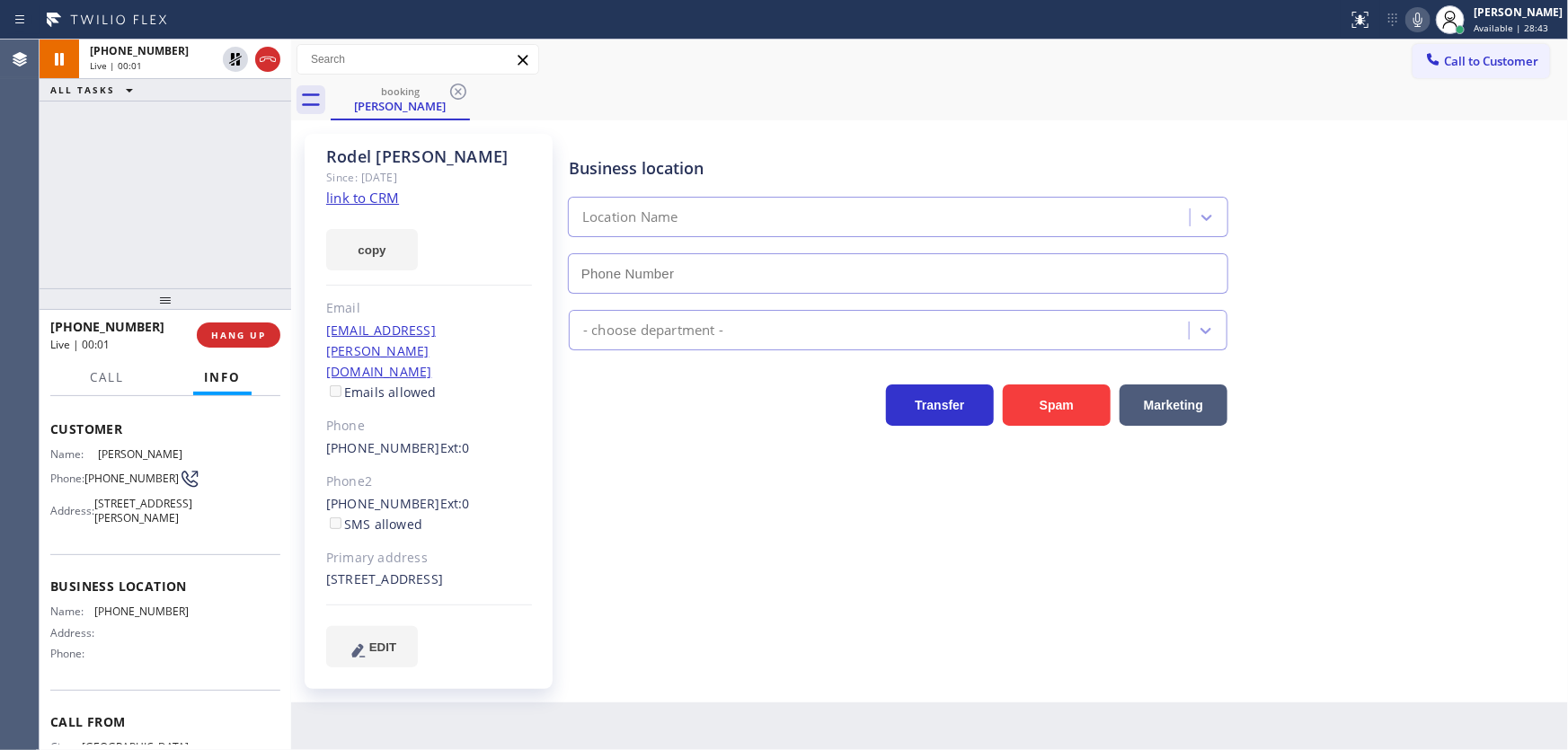
click at [350, 197] on link "link to CRM" at bounding box center [363, 197] width 73 height 18
drag, startPoint x: 1423, startPoint y: 20, endPoint x: 1024, endPoint y: 96, distance: 406.2
click at [1423, 21] on icon at bounding box center [1418, 20] width 22 height 22
click at [246, 129] on div "[PHONE_NUMBER] Live | 01:13 ALL TASKS ALL TASKS ACTIVE TASKS TASKS IN WRAP UP" at bounding box center [165, 163] width 251 height 248
click at [237, 59] on icon at bounding box center [235, 59] width 22 height 22
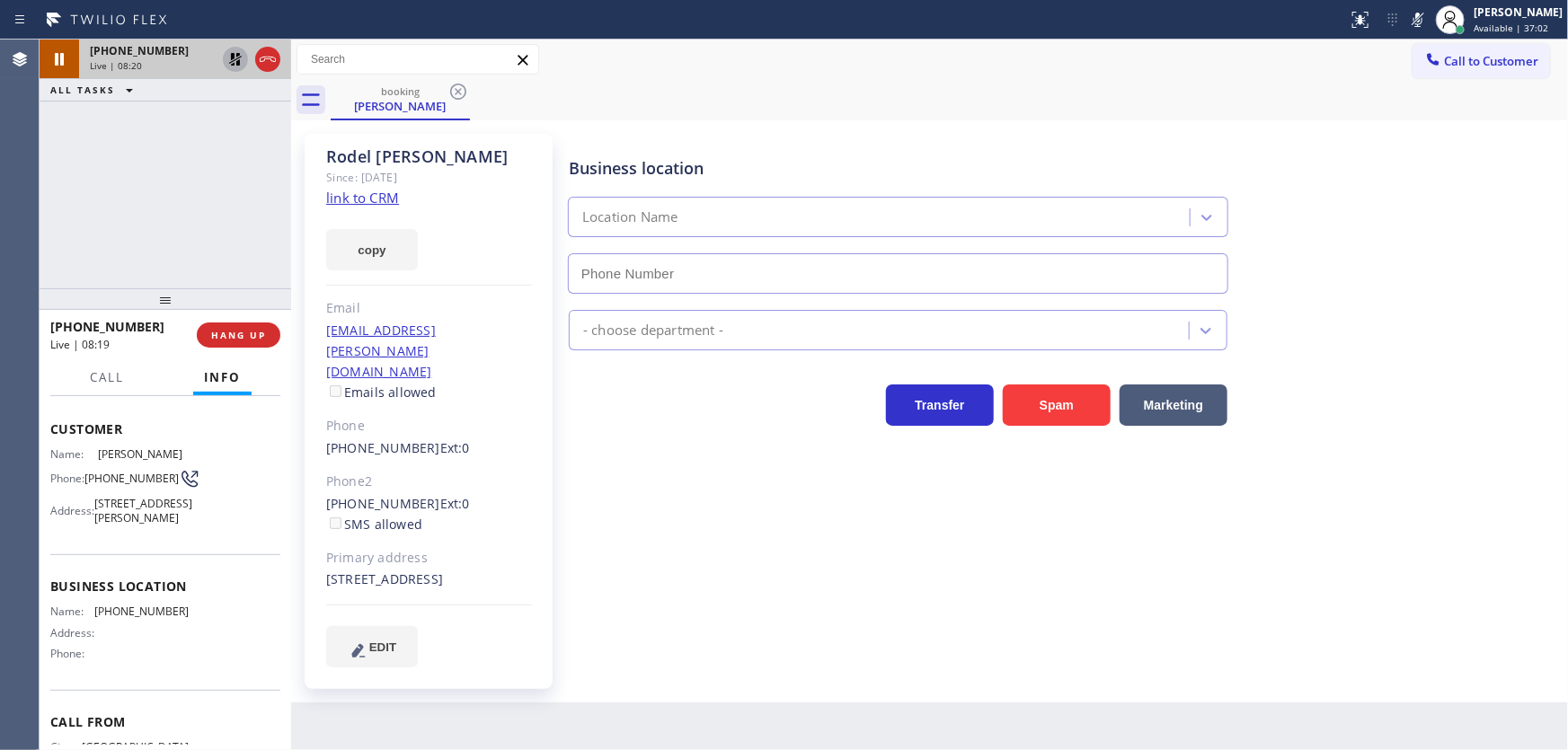
drag, startPoint x: 117, startPoint y: 199, endPoint x: 188, endPoint y: 153, distance: 84.6
click at [119, 196] on div "[PHONE_NUMBER] Live | 08:20 ALL TASKS ALL TASKS ACTIVE TASKS TASKS IN WRAP UP" at bounding box center [165, 163] width 251 height 248
click at [227, 60] on icon at bounding box center [235, 59] width 22 height 22
click at [1429, 18] on icon at bounding box center [1418, 20] width 22 height 22
click at [123, 156] on div "[PHONE_NUMBER] Live | 08:23 ALL TASKS ALL TASKS ACTIVE TASKS TASKS IN WRAP UP" at bounding box center [165, 163] width 251 height 248
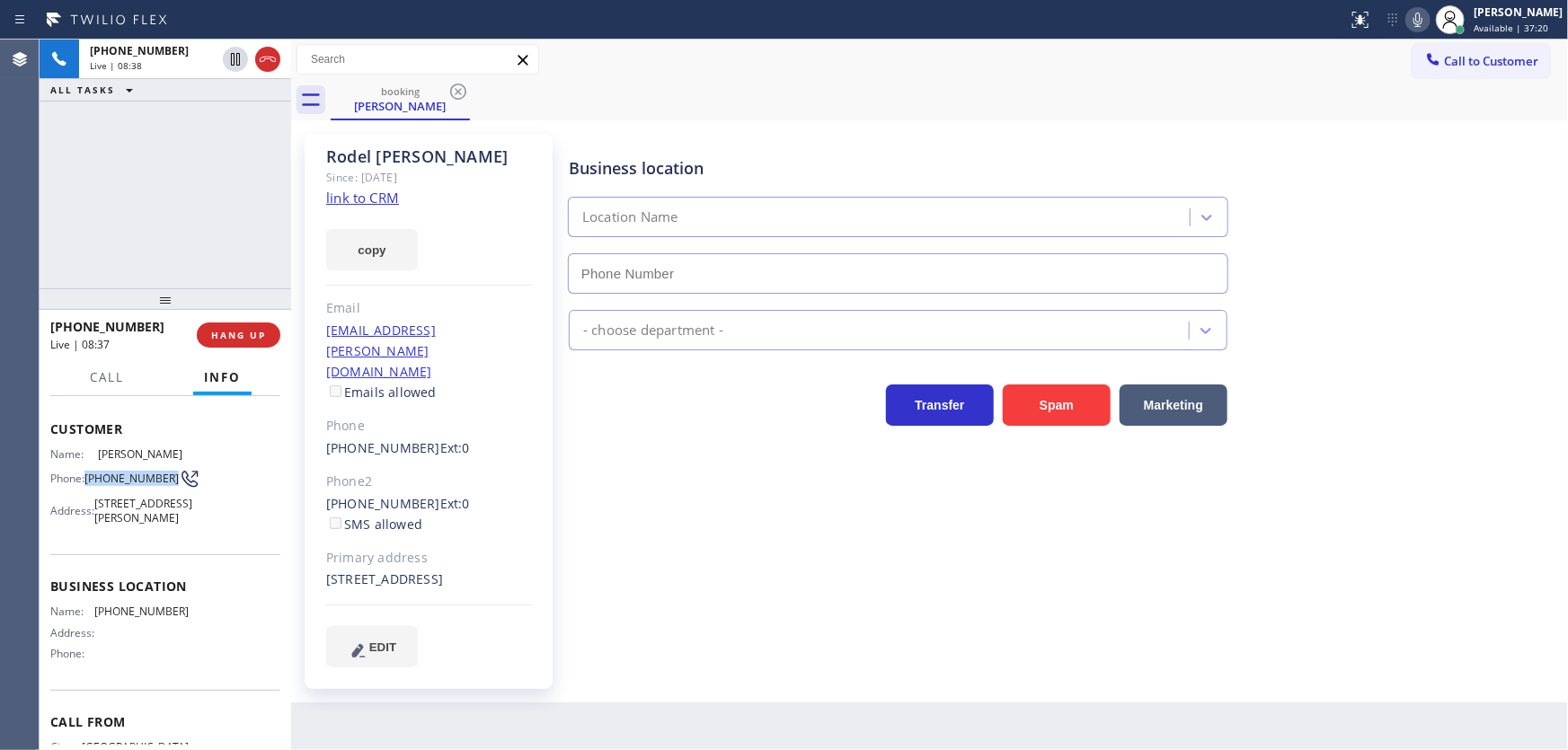
drag, startPoint x: 105, startPoint y: 481, endPoint x: 88, endPoint y: 472, distance: 19.2
click at [88, 472] on span "[PHONE_NUMBER]" at bounding box center [131, 478] width 95 height 13
click at [135, 248] on div "[PHONE_NUMBER] Live | 08:39 ALL TASKS ALL TASKS ACTIVE TASKS TASKS IN WRAP UP" at bounding box center [165, 163] width 251 height 248
drag, startPoint x: 173, startPoint y: 453, endPoint x: 98, endPoint y: 458, distance: 75.2
click at [98, 458] on div "Name: [PERSON_NAME] Phone: [PHONE_NUMBER] Address: [STREET_ADDRESS]" at bounding box center [165, 489] width 230 height 84
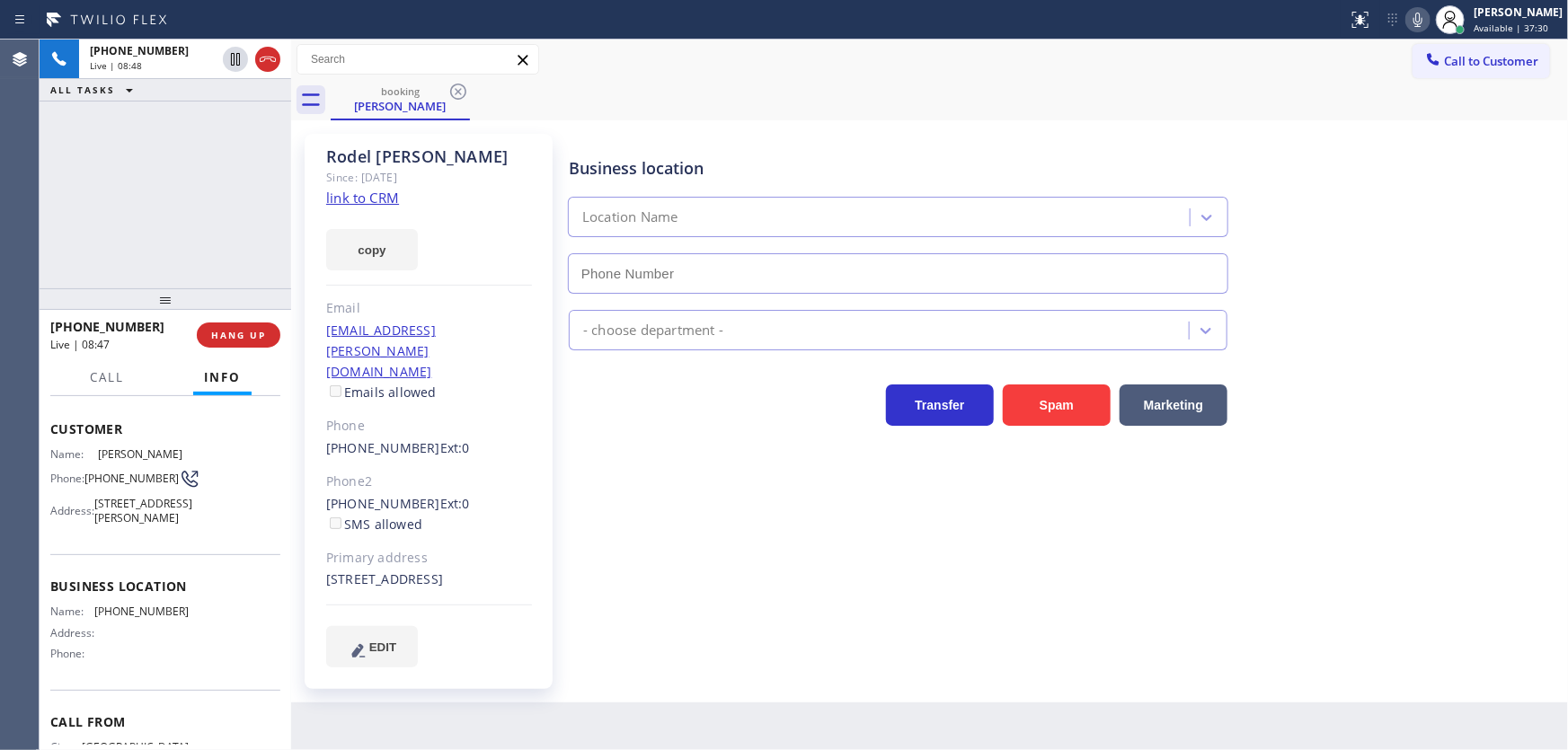
click at [186, 236] on div "[PHONE_NUMBER] Live | 08:48 ALL TASKS ALL TASKS ACTIVE TASKS TASKS IN WRAP UP" at bounding box center [165, 163] width 251 height 248
click at [98, 215] on div "[PHONE_NUMBER] Live | 09:25 ALL TASKS ALL TASKS ACTIVE TASKS TASKS IN WRAP UP" at bounding box center [165, 163] width 251 height 248
click at [137, 193] on div "[PHONE_NUMBER] Live | 09:28 ALL TASKS ALL TASKS ACTIVE TASKS TASKS IN WRAP UP" at bounding box center [165, 163] width 251 height 248
click at [249, 326] on button "HANG UP" at bounding box center [238, 335] width 83 height 25
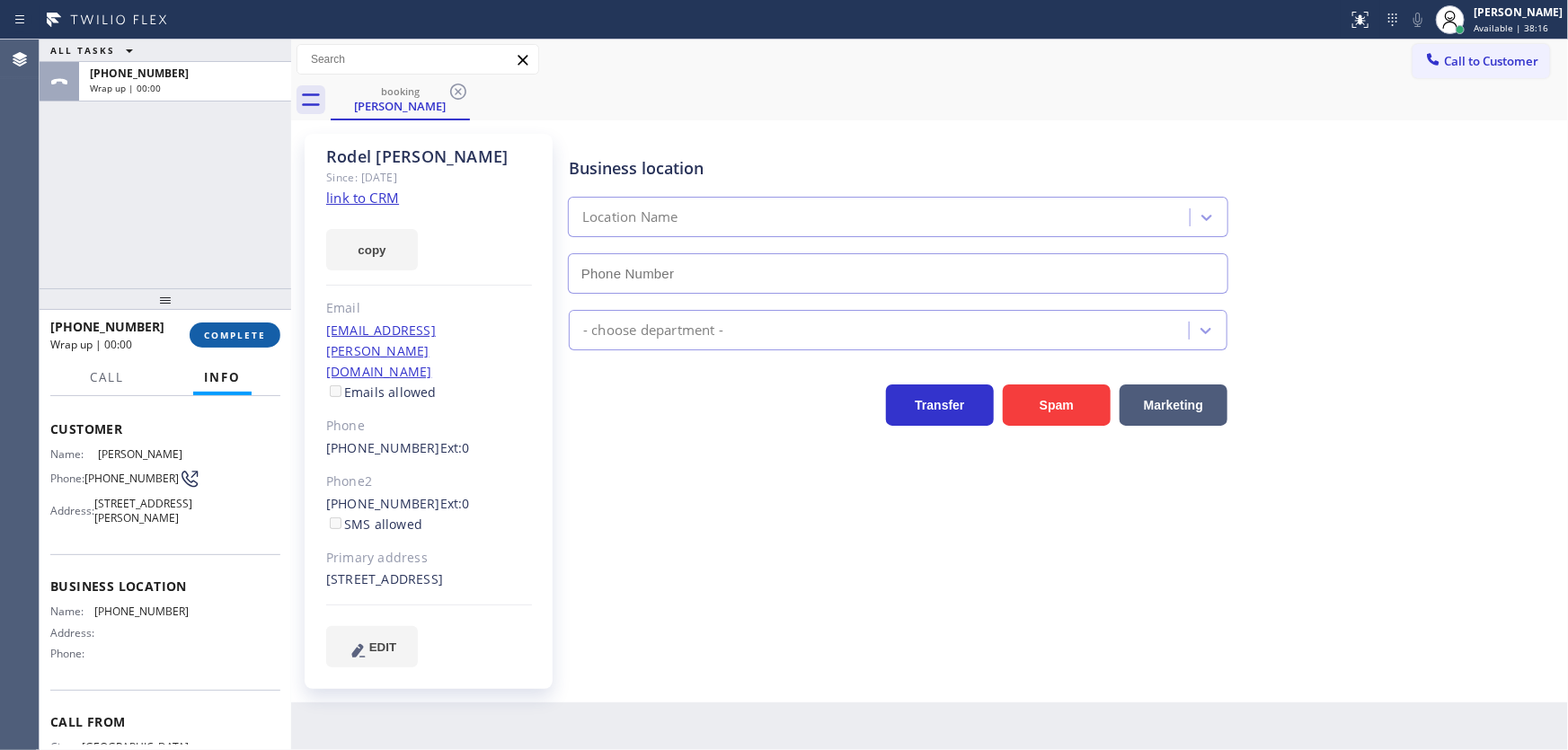
click at [249, 330] on span "COMPLETE" at bounding box center [235, 335] width 62 height 12
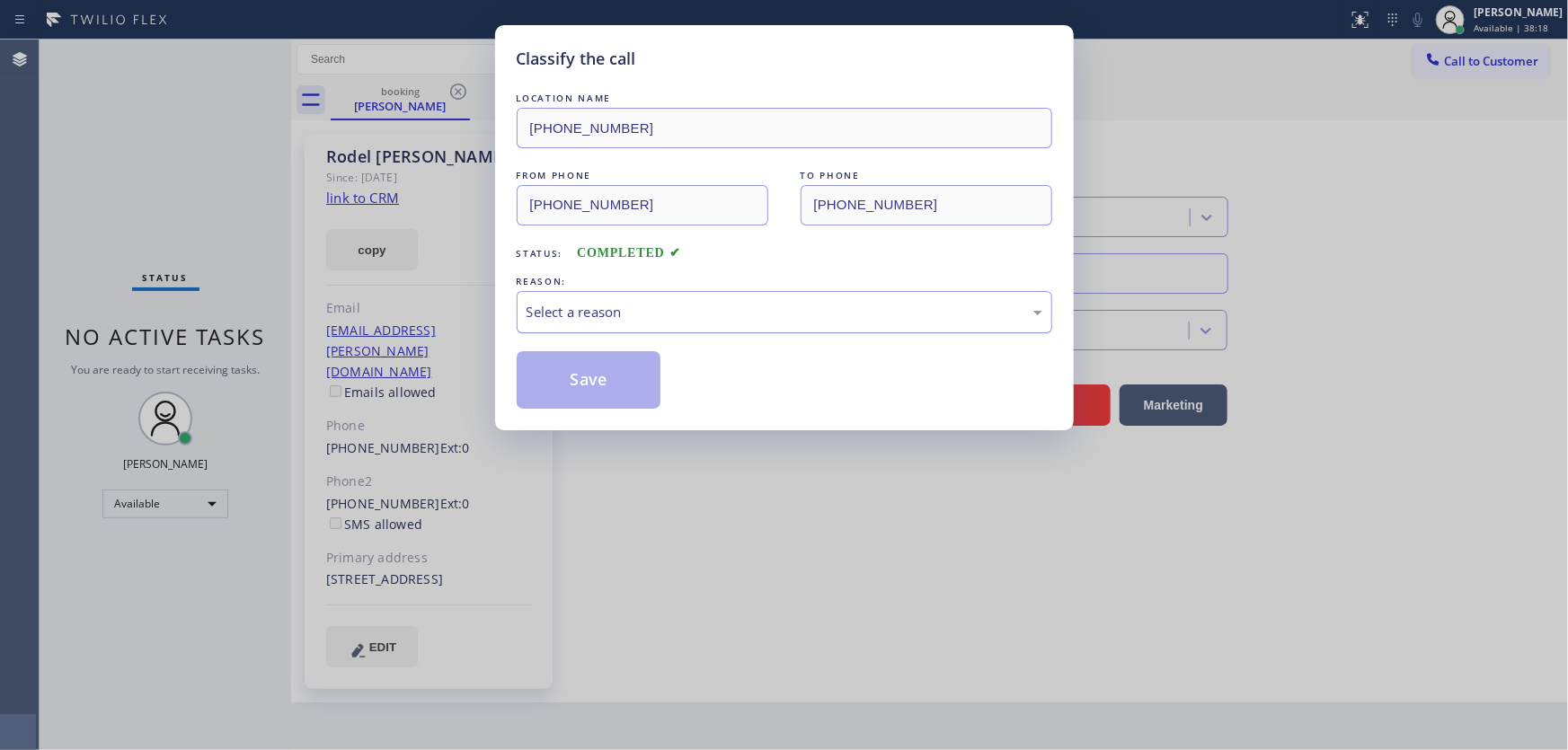
click at [583, 318] on div "Select a reason" at bounding box center [785, 312] width 516 height 21
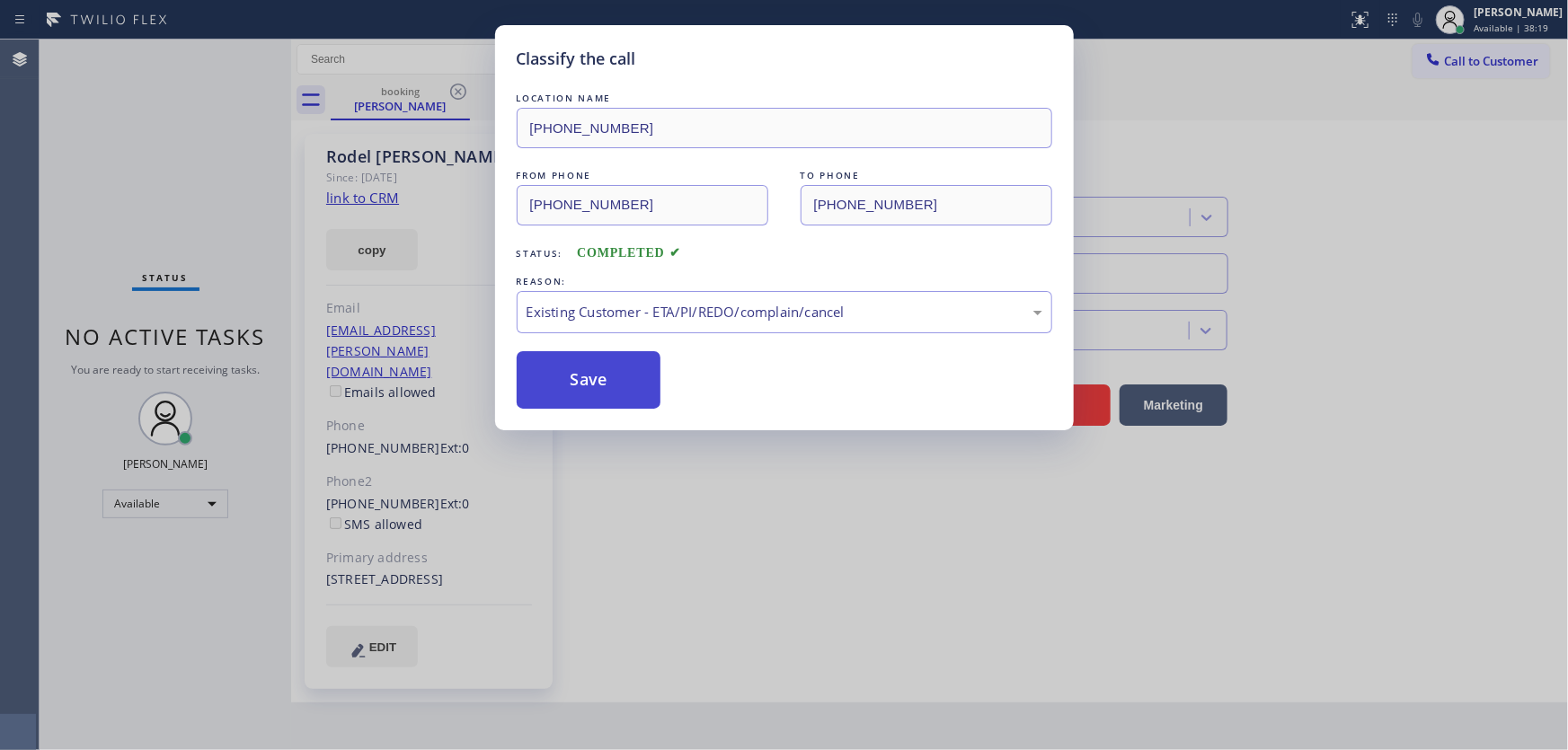
click at [595, 373] on button "Save" at bounding box center [589, 380] width 144 height 57
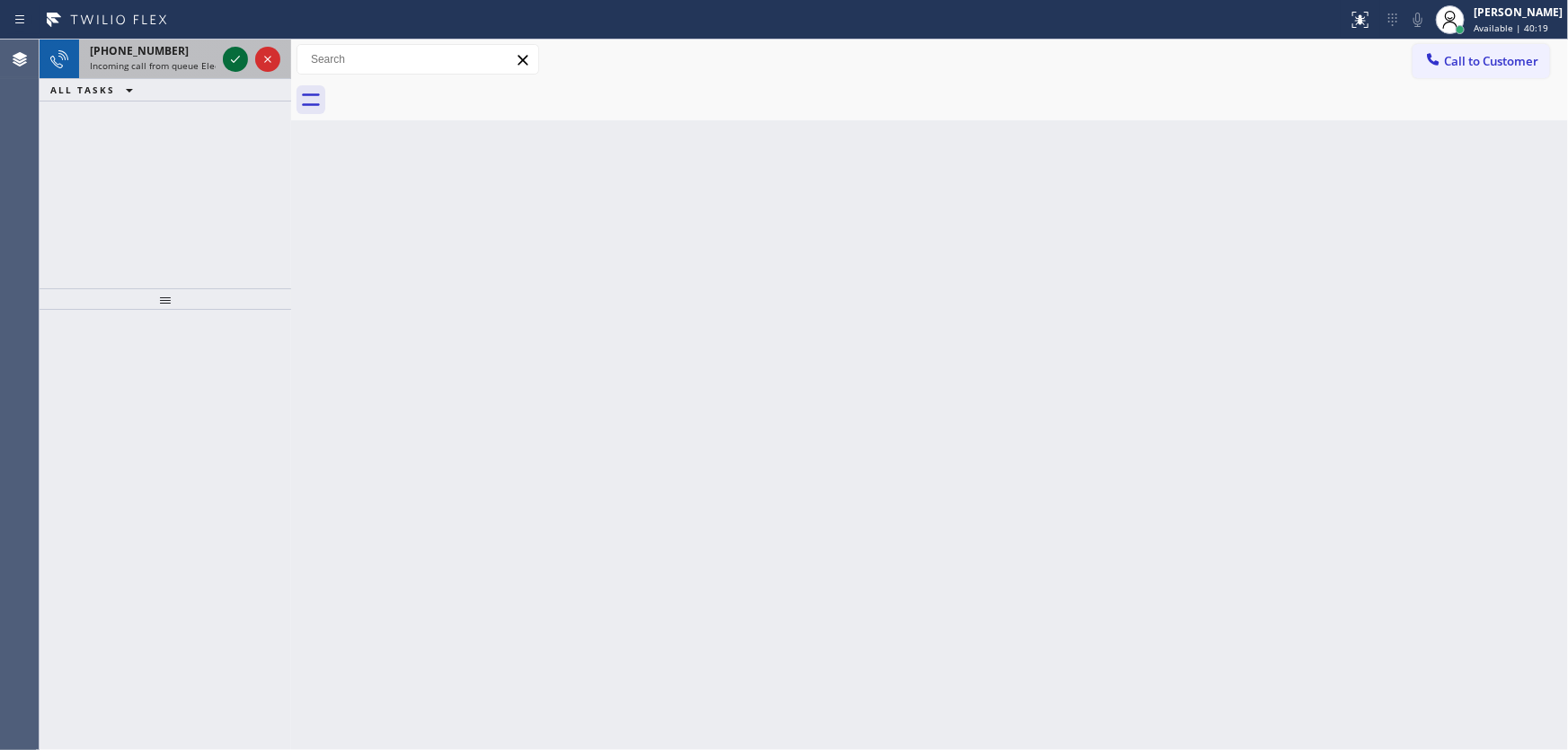
click at [225, 53] on icon at bounding box center [235, 59] width 22 height 22
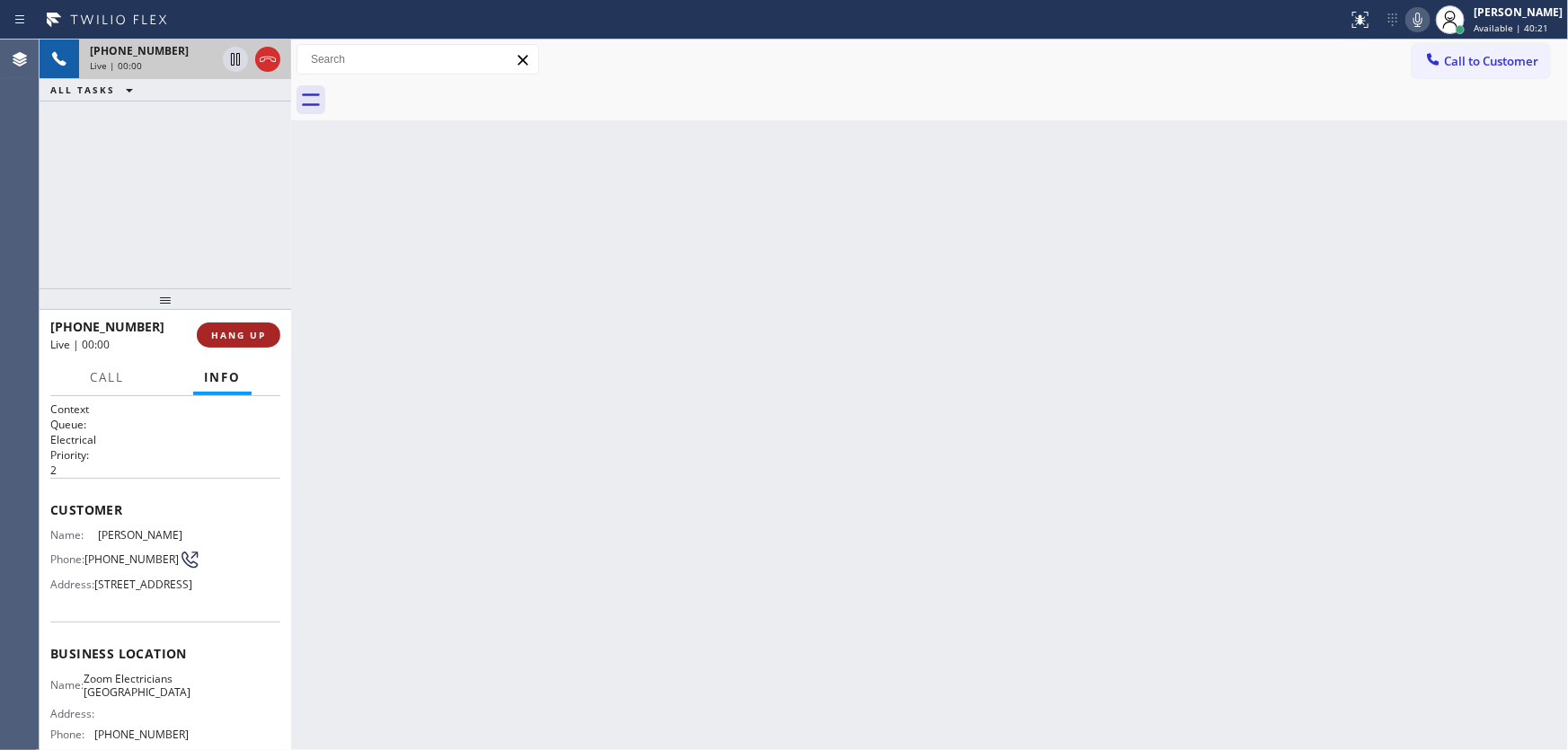
click at [260, 335] on span "HANG UP" at bounding box center [238, 335] width 54 height 12
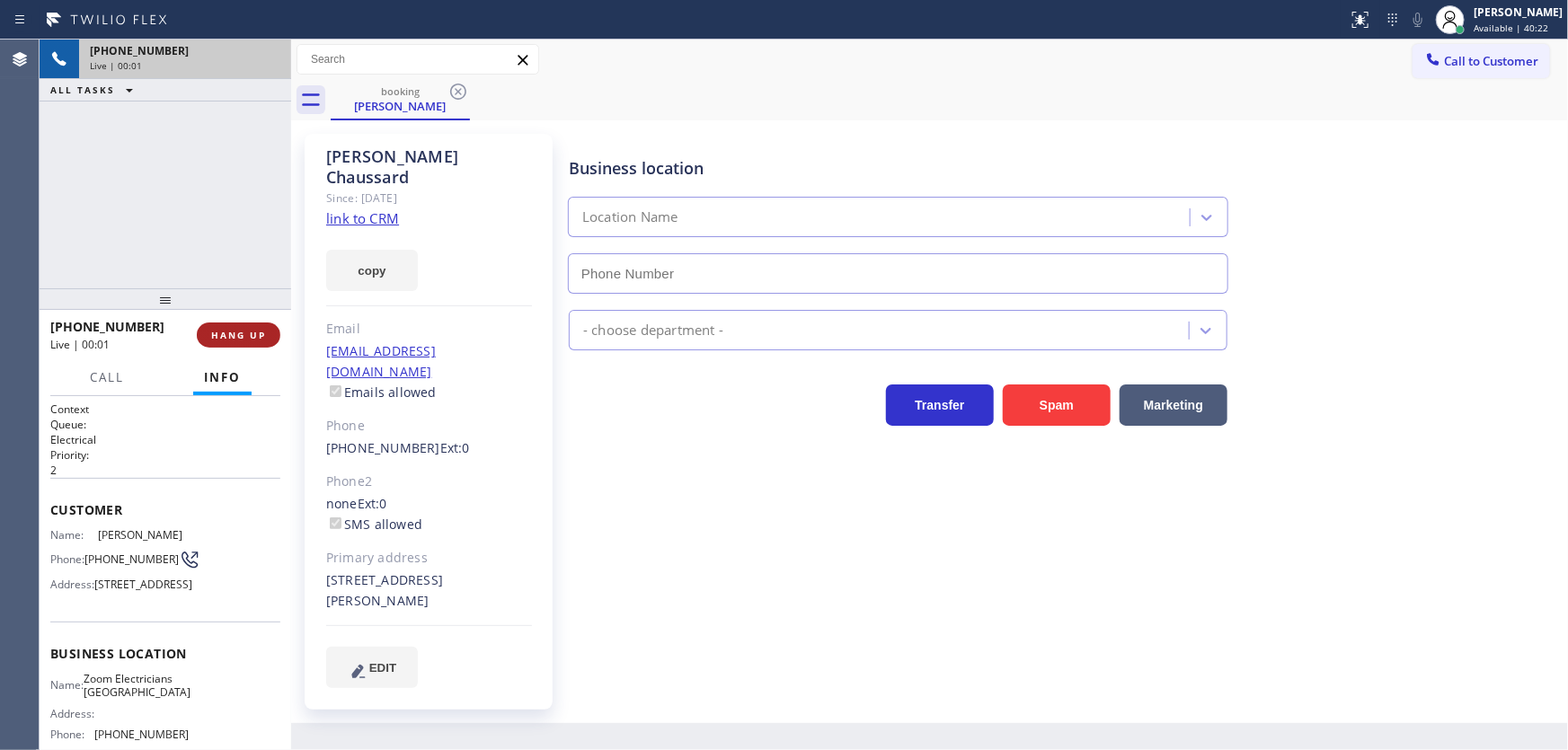
type input "[PHONE_NUMBER]"
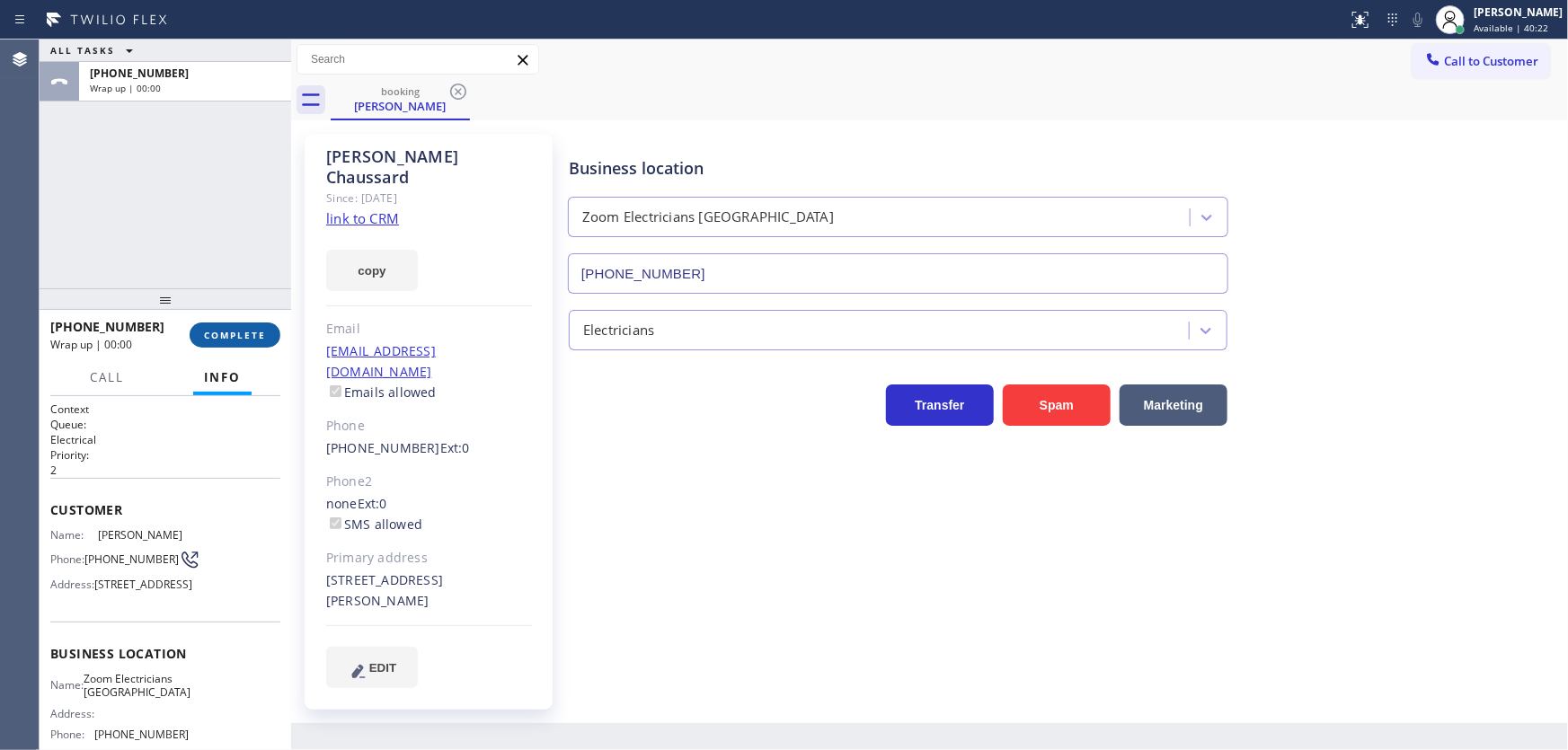
click at [260, 335] on span "COMPLETE" at bounding box center [235, 335] width 62 height 12
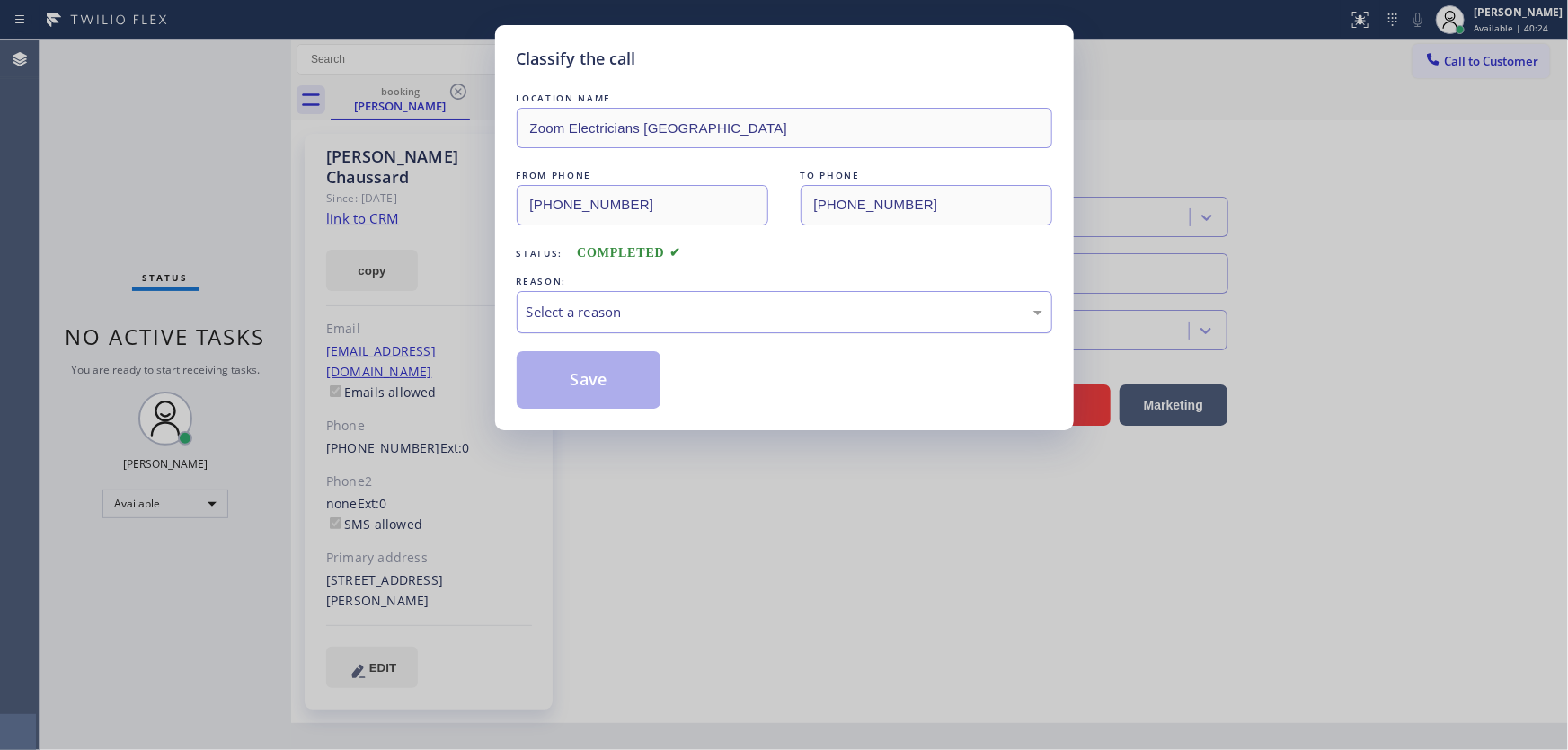
click at [606, 313] on div "Select a reason" at bounding box center [785, 312] width 516 height 21
click at [585, 333] on div "LOCATION NAME Zoom Electricians [GEOGRAPHIC_DATA] FROM PHONE [PHONE_NUMBER] TO …" at bounding box center [784, 248] width 535 height 320
click at [585, 302] on div "Tech, Unknown/didnt ring" at bounding box center [785, 312] width 516 height 21
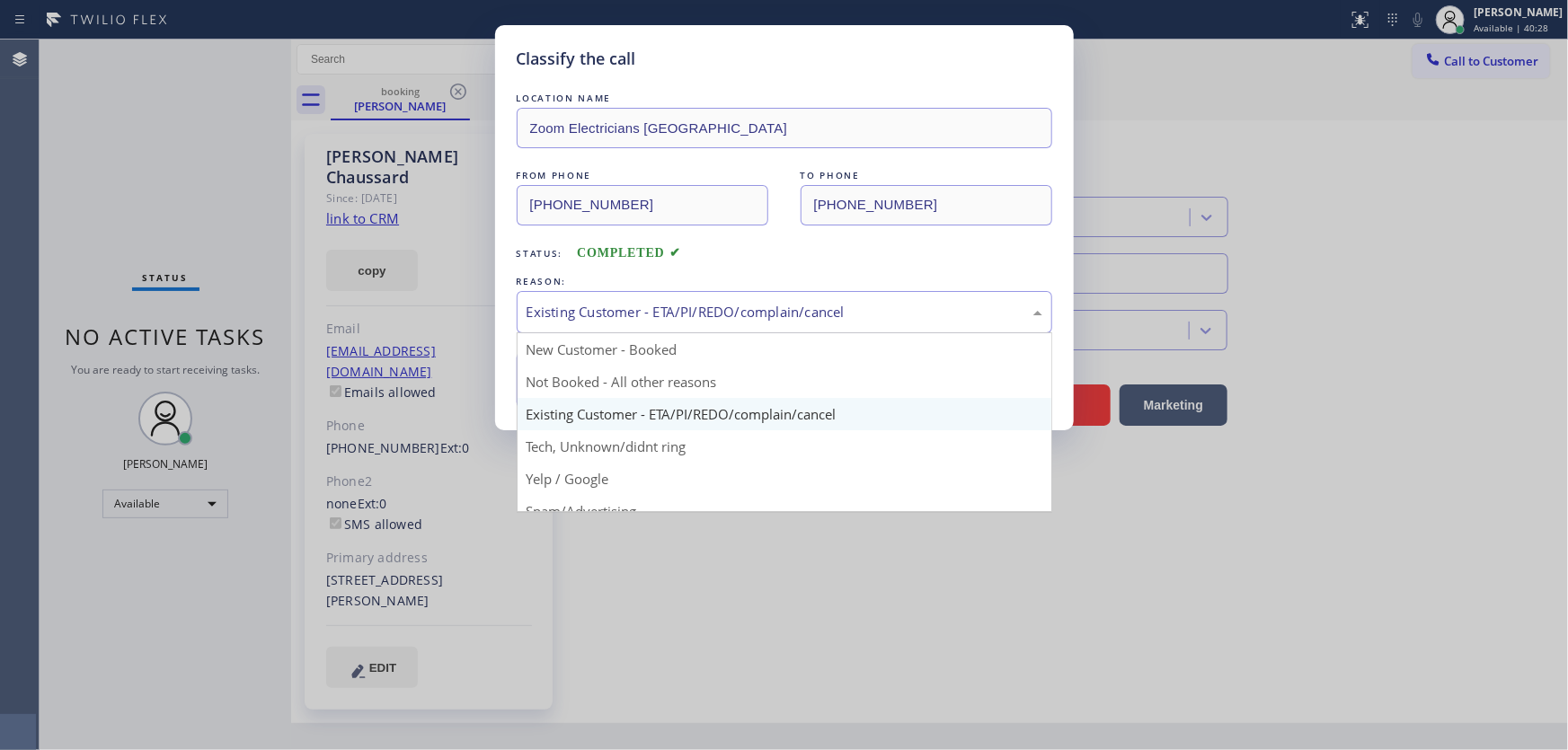
click at [602, 303] on div "Existing Customer - ETA/PI/REDO/complain/cancel" at bounding box center [785, 312] width 516 height 21
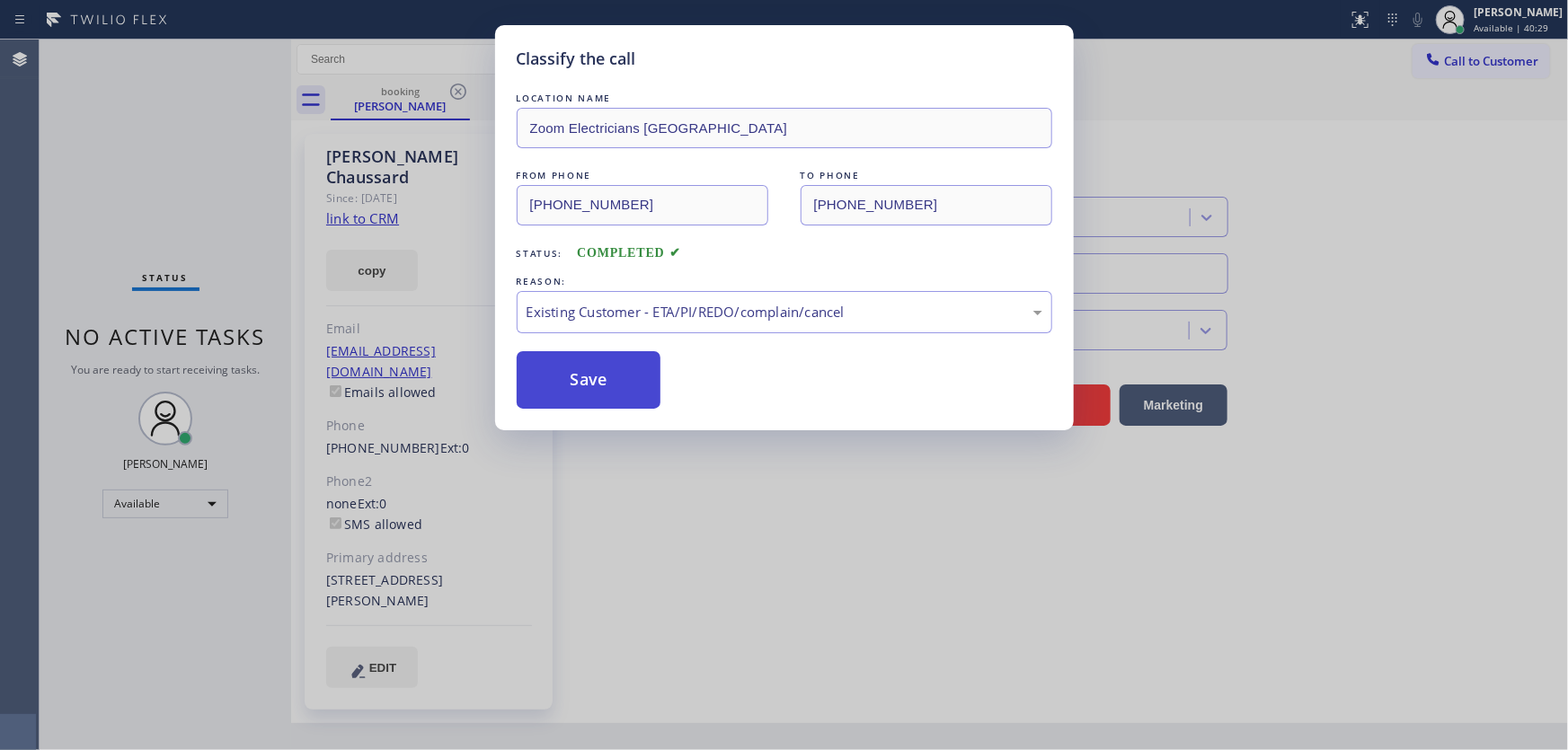
click at [588, 392] on button "Save" at bounding box center [589, 380] width 144 height 57
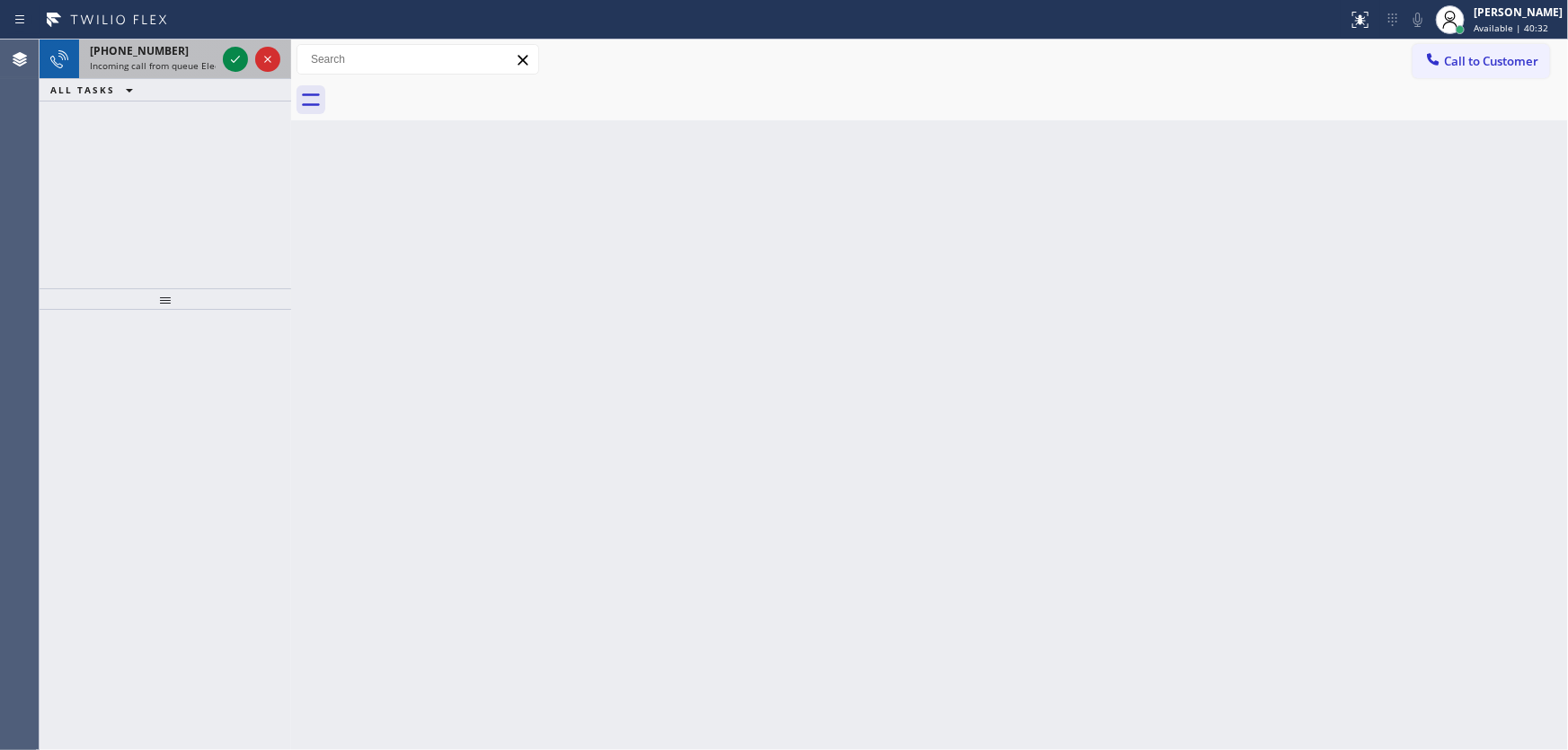
click at [143, 50] on span "[PHONE_NUMBER]" at bounding box center [139, 51] width 98 height 15
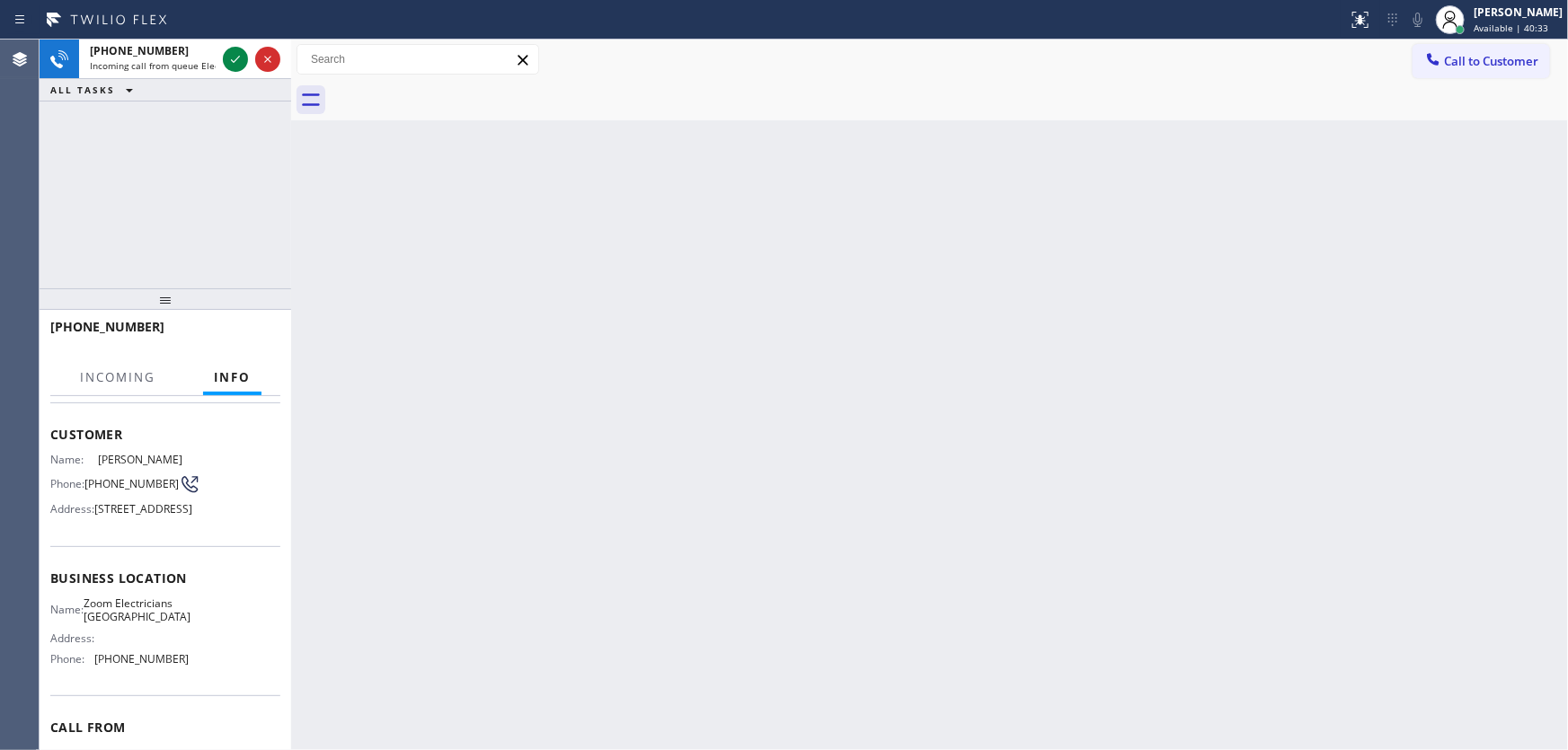
scroll to position [81, 0]
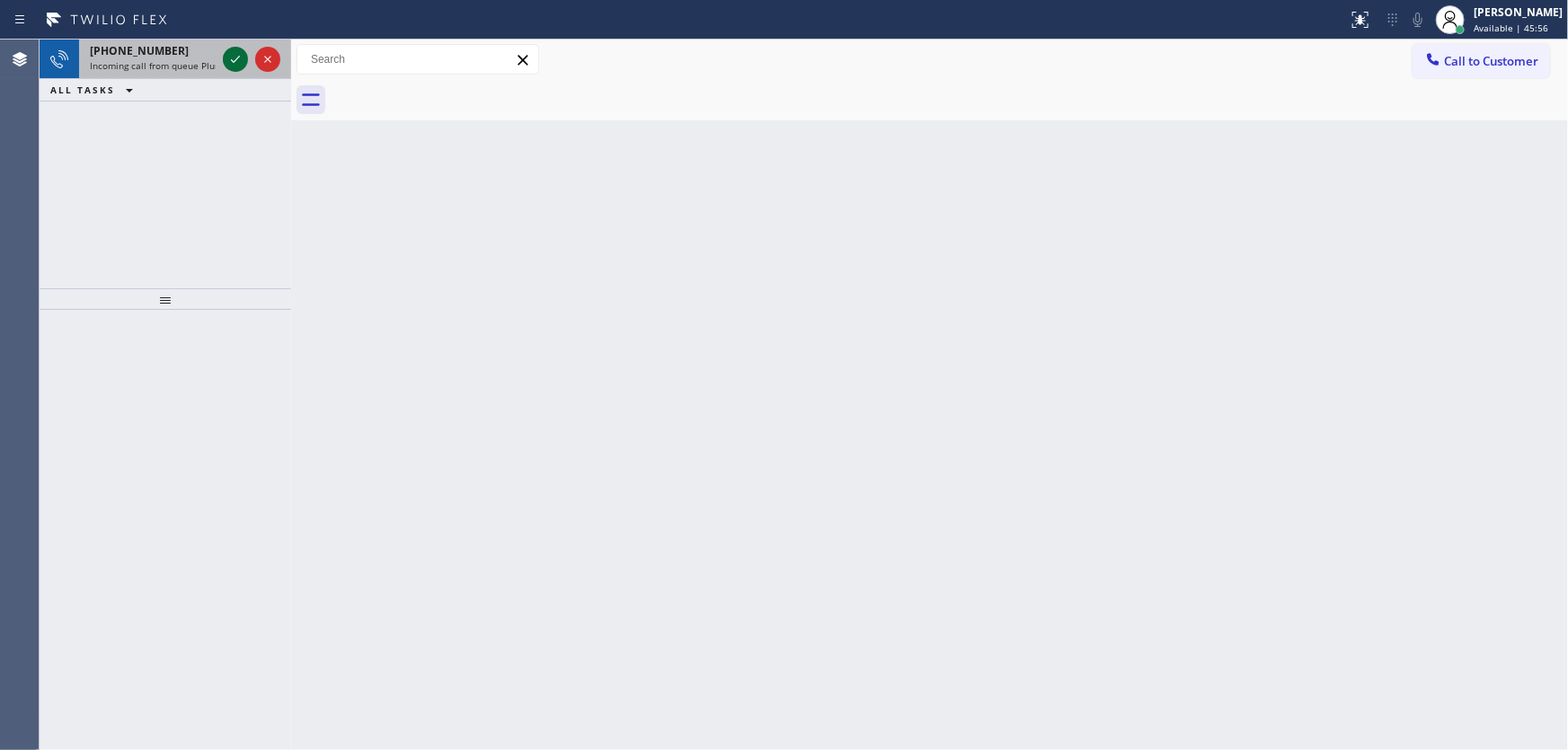
click at [227, 54] on icon at bounding box center [235, 59] width 22 height 22
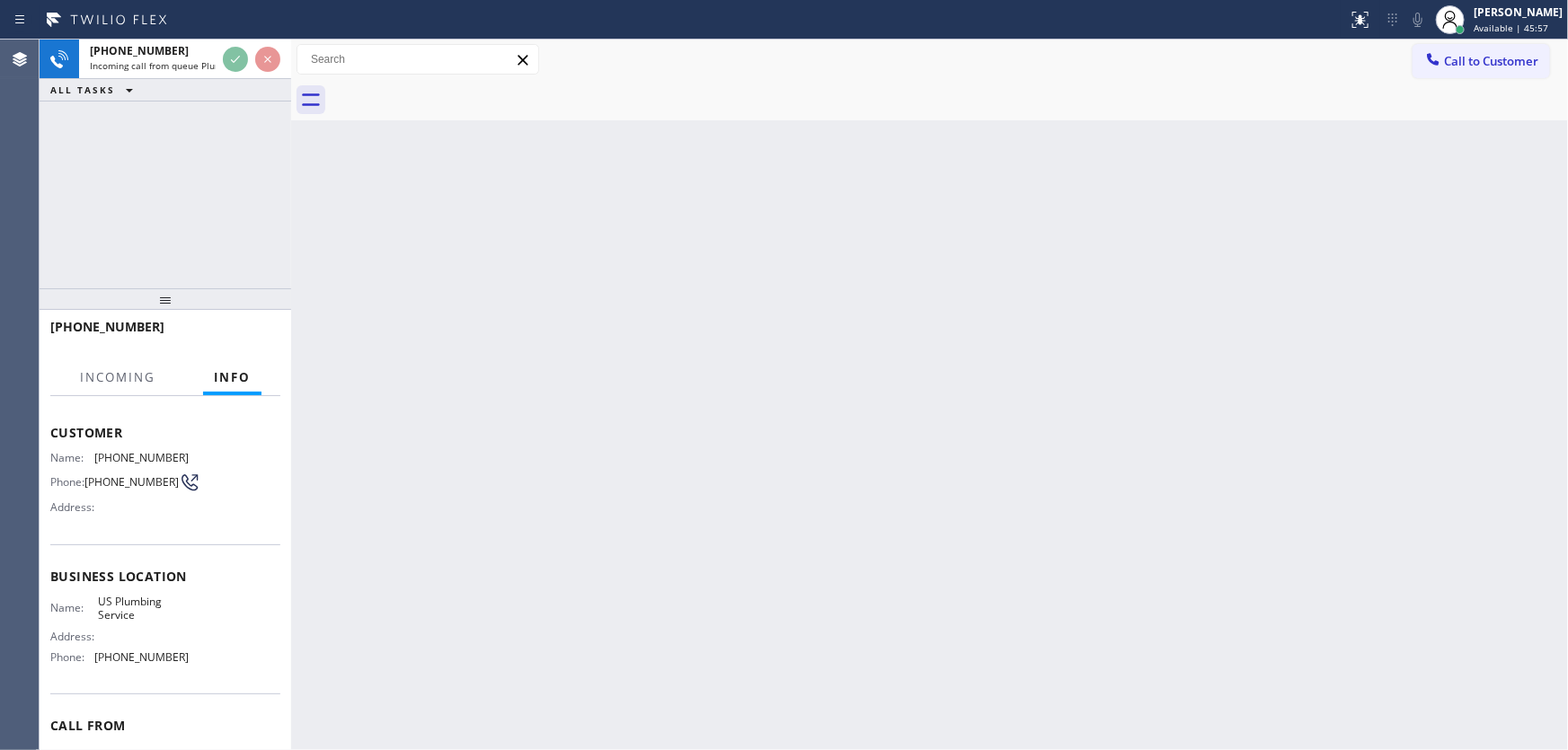
scroll to position [81, 0]
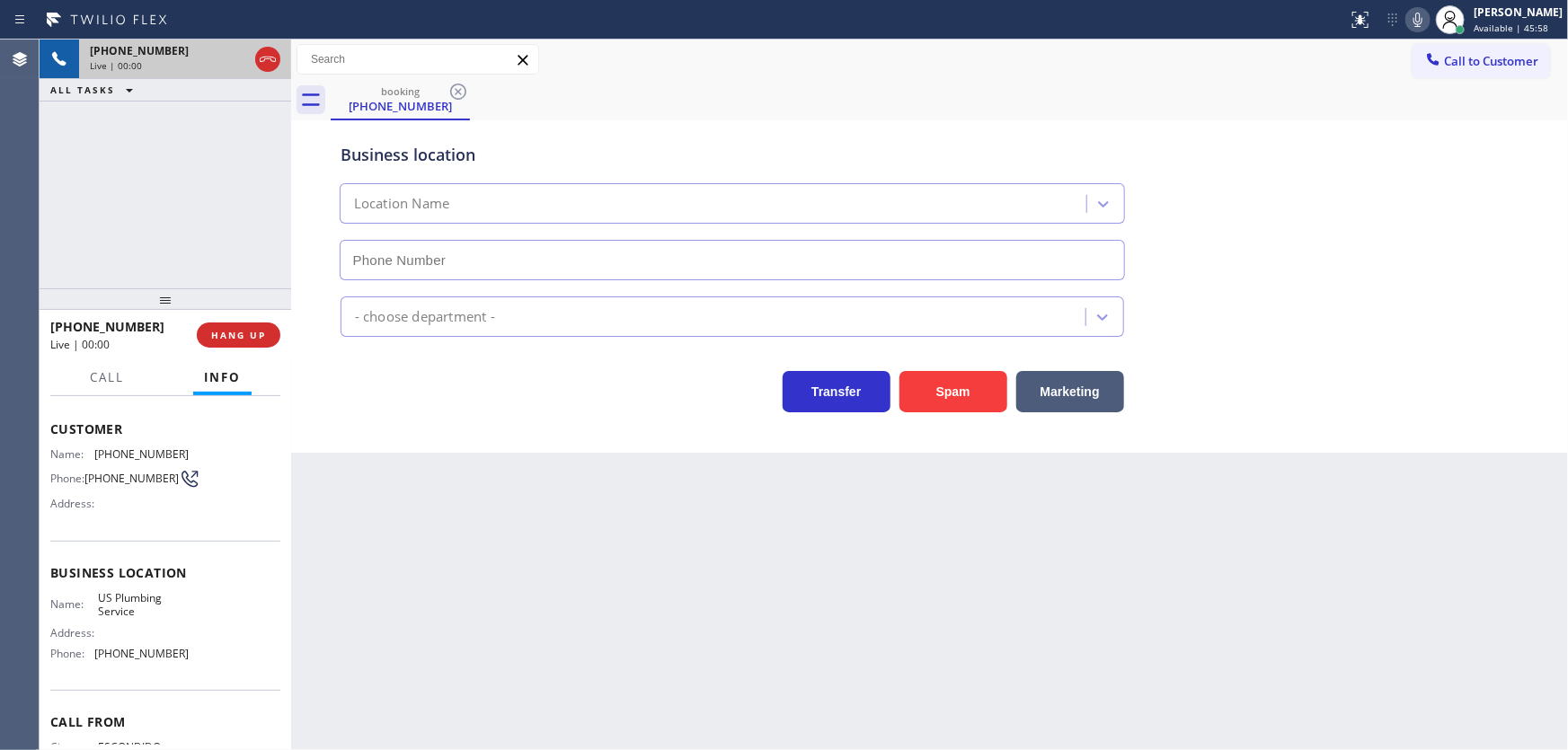
type input "[PHONE_NUMBER]"
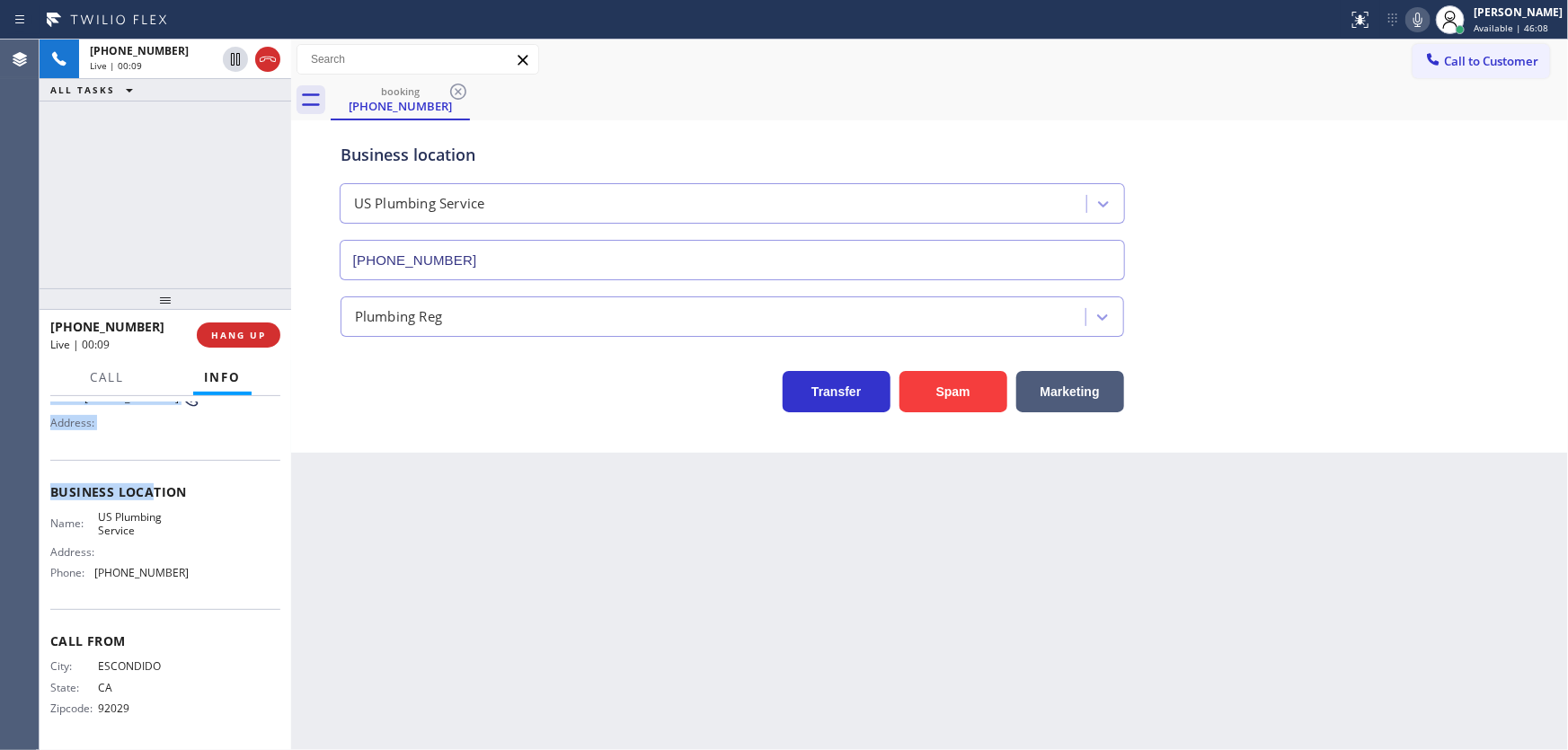
scroll to position [165, 0]
drag, startPoint x: 45, startPoint y: 424, endPoint x: 197, endPoint y: 573, distance: 212.8
click at [197, 573] on div "Context Queue: Plumbing Priority: 1 Customer Name: [PHONE_NUMBER] Phone: [PHONE…" at bounding box center [165, 574] width 251 height 355
click at [172, 205] on div "[PHONE_NUMBER] Live | 00:11 ALL TASKS ALL TASKS ACTIVE TASKS TASKS IN WRAP UP" at bounding box center [165, 163] width 251 height 248
click at [953, 379] on button "Spam" at bounding box center [953, 392] width 108 height 41
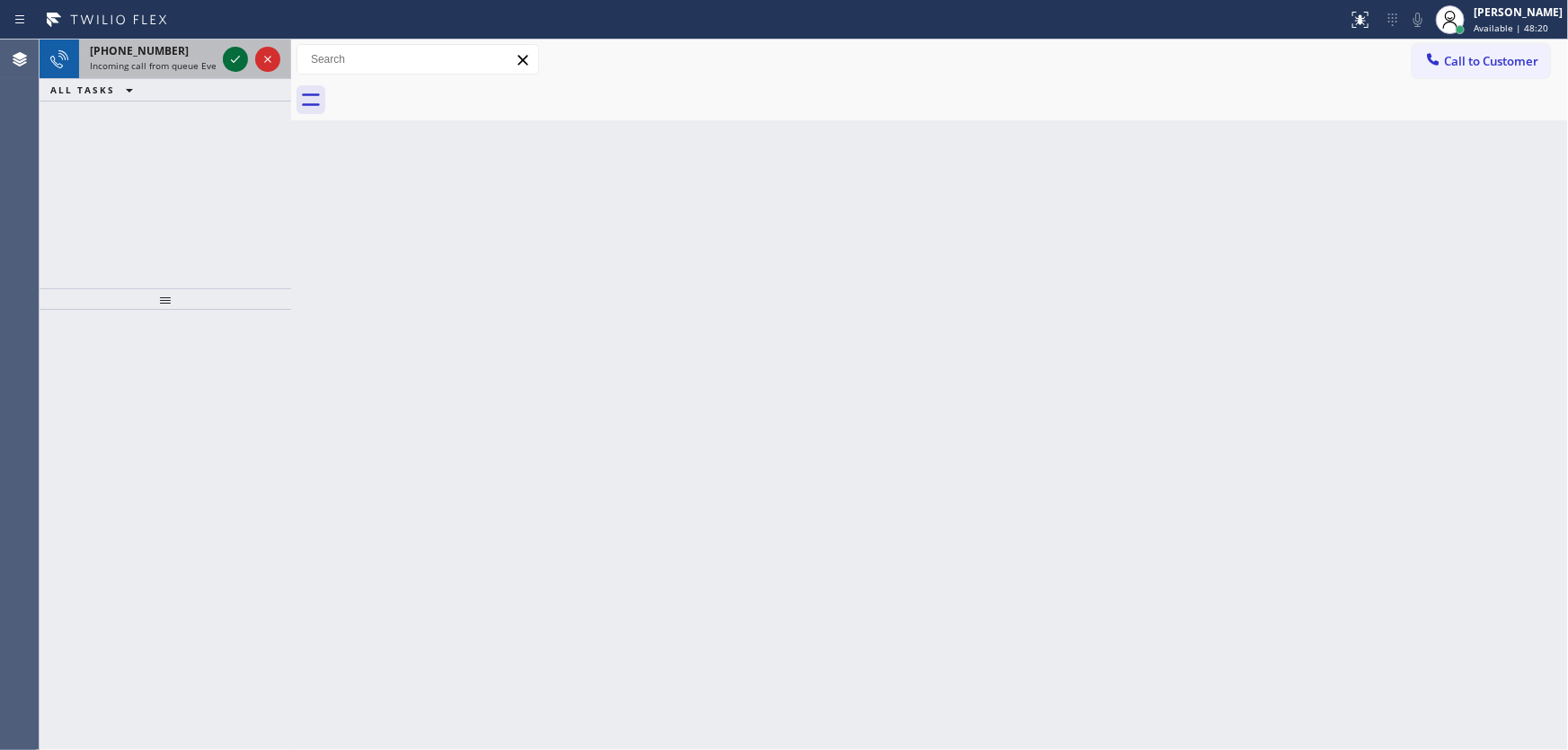
click at [234, 54] on icon at bounding box center [235, 59] width 22 height 22
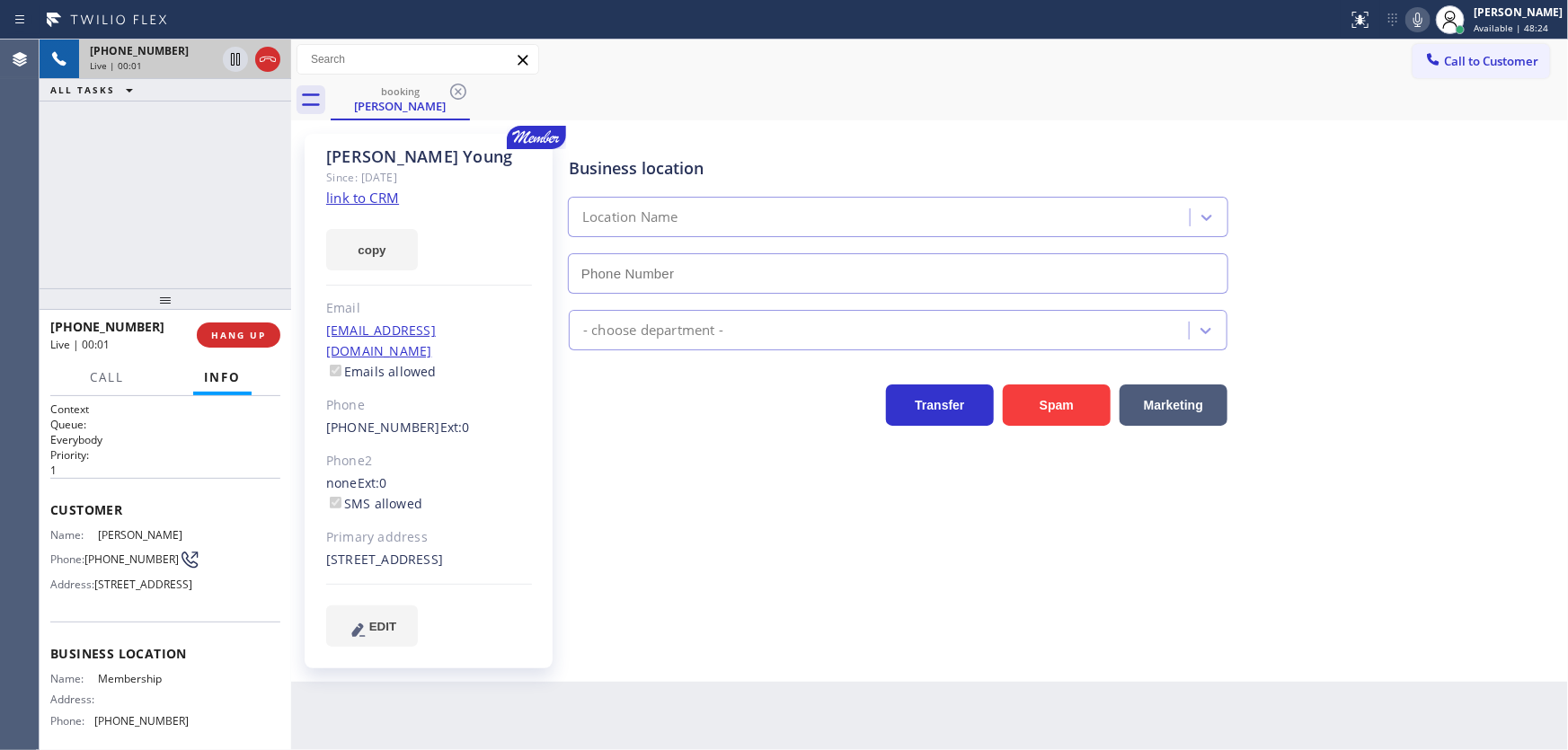
type input "[PHONE_NUMBER]"
click at [369, 204] on link "link to CRM" at bounding box center [363, 197] width 73 height 18
click at [832, 119] on div "booking [PERSON_NAME]" at bounding box center [950, 99] width 1238 height 40
click at [1429, 18] on icon at bounding box center [1418, 20] width 22 height 22
click at [228, 54] on icon at bounding box center [235, 59] width 22 height 22
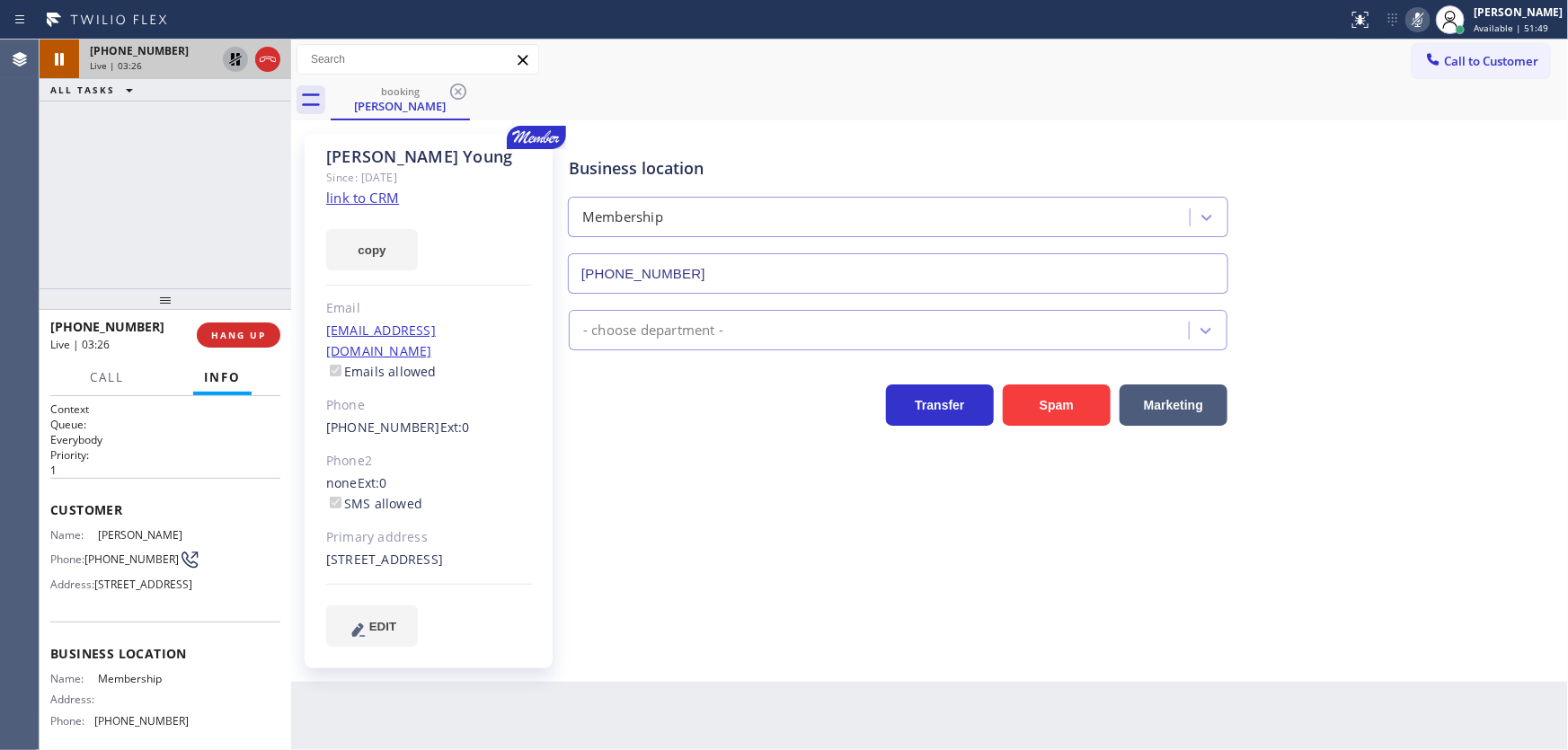
click at [167, 233] on div "[PHONE_NUMBER] Live | 03:26 ALL TASKS ALL TASKS ACTIVE TASKS TASKS IN WRAP UP" at bounding box center [165, 163] width 251 height 248
drag, startPoint x: 1430, startPoint y: 18, endPoint x: 1394, endPoint y: 28, distance: 37.4
click at [1423, 18] on icon at bounding box center [1419, 19] width 9 height 14
drag, startPoint x: 234, startPoint y: 61, endPoint x: 230, endPoint y: 166, distance: 105.1
click at [234, 62] on icon at bounding box center [235, 59] width 22 height 22
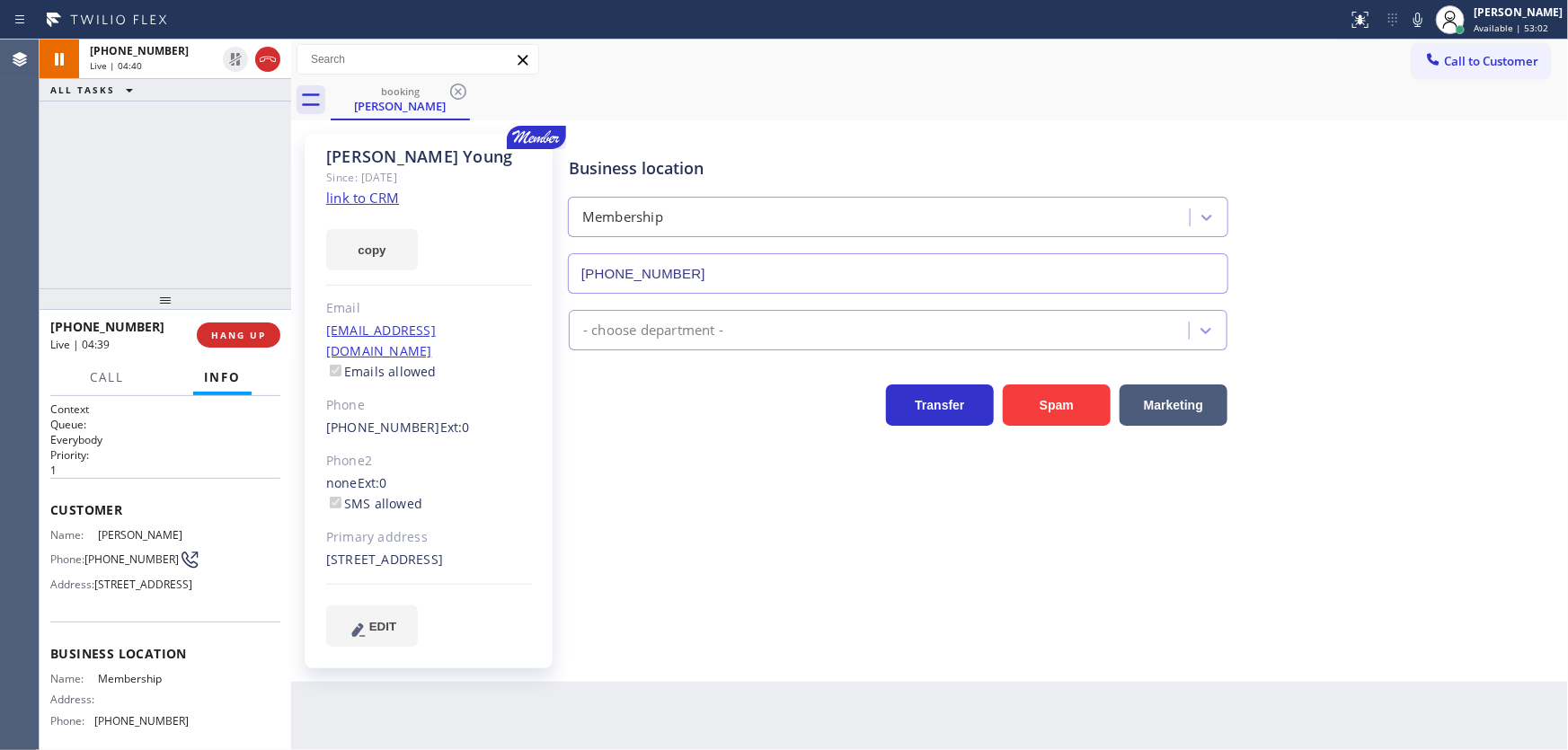
click at [230, 167] on div "[PHONE_NUMBER] Live | 04:40 ALL TASKS ALL TASKS ACTIVE TASKS TASKS IN WRAP UP" at bounding box center [165, 163] width 251 height 248
drag, startPoint x: 98, startPoint y: 202, endPoint x: 138, endPoint y: 180, distance: 45.7
click at [98, 202] on div "[PHONE_NUMBER] Live | 04:45 ALL TASKS ALL TASKS ACTIVE TASKS TASKS IN WRAP UP" at bounding box center [165, 163] width 251 height 248
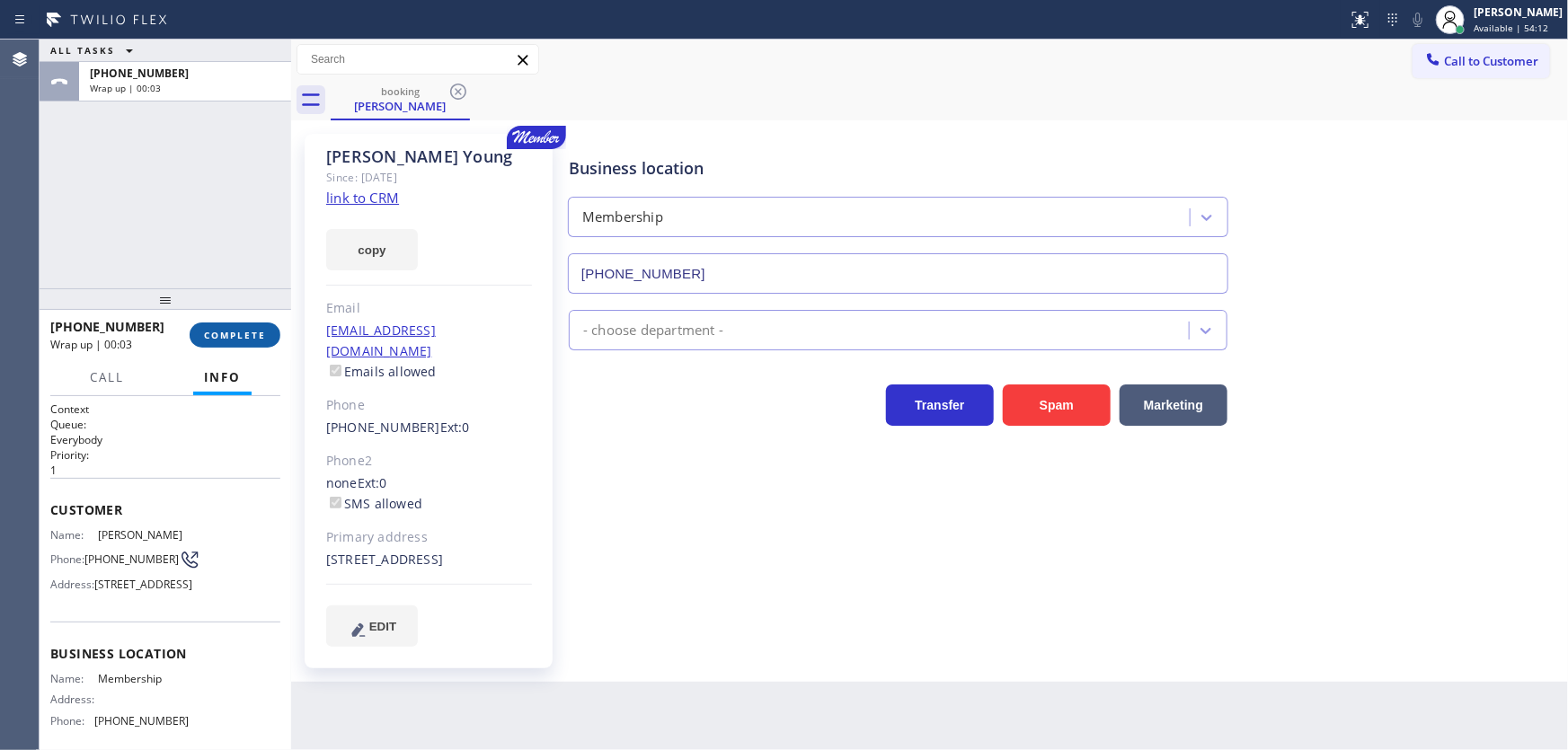
click at [246, 334] on span "COMPLETE" at bounding box center [235, 335] width 62 height 12
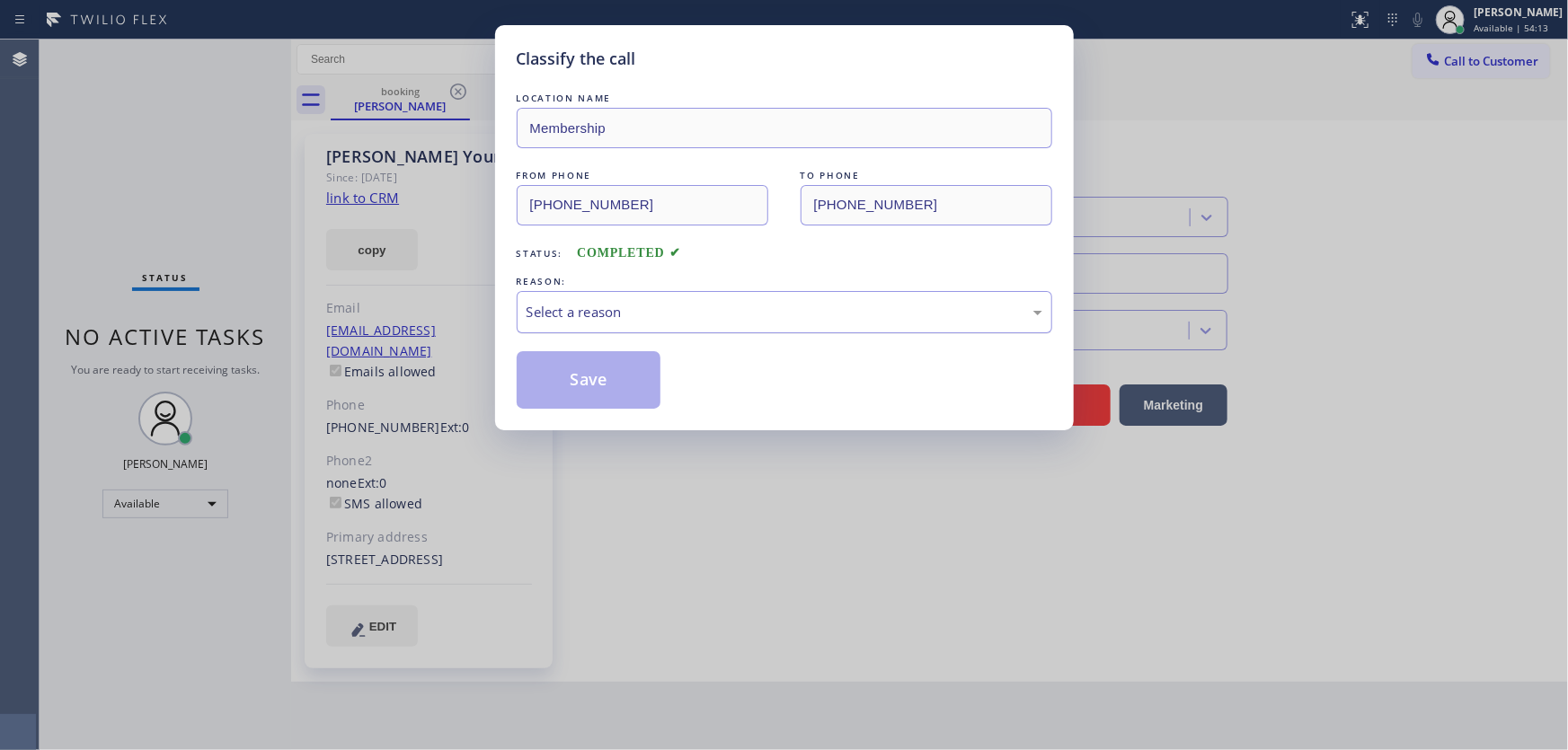
click at [619, 312] on div "Select a reason" at bounding box center [785, 312] width 516 height 21
click at [606, 371] on button "Save" at bounding box center [589, 380] width 144 height 57
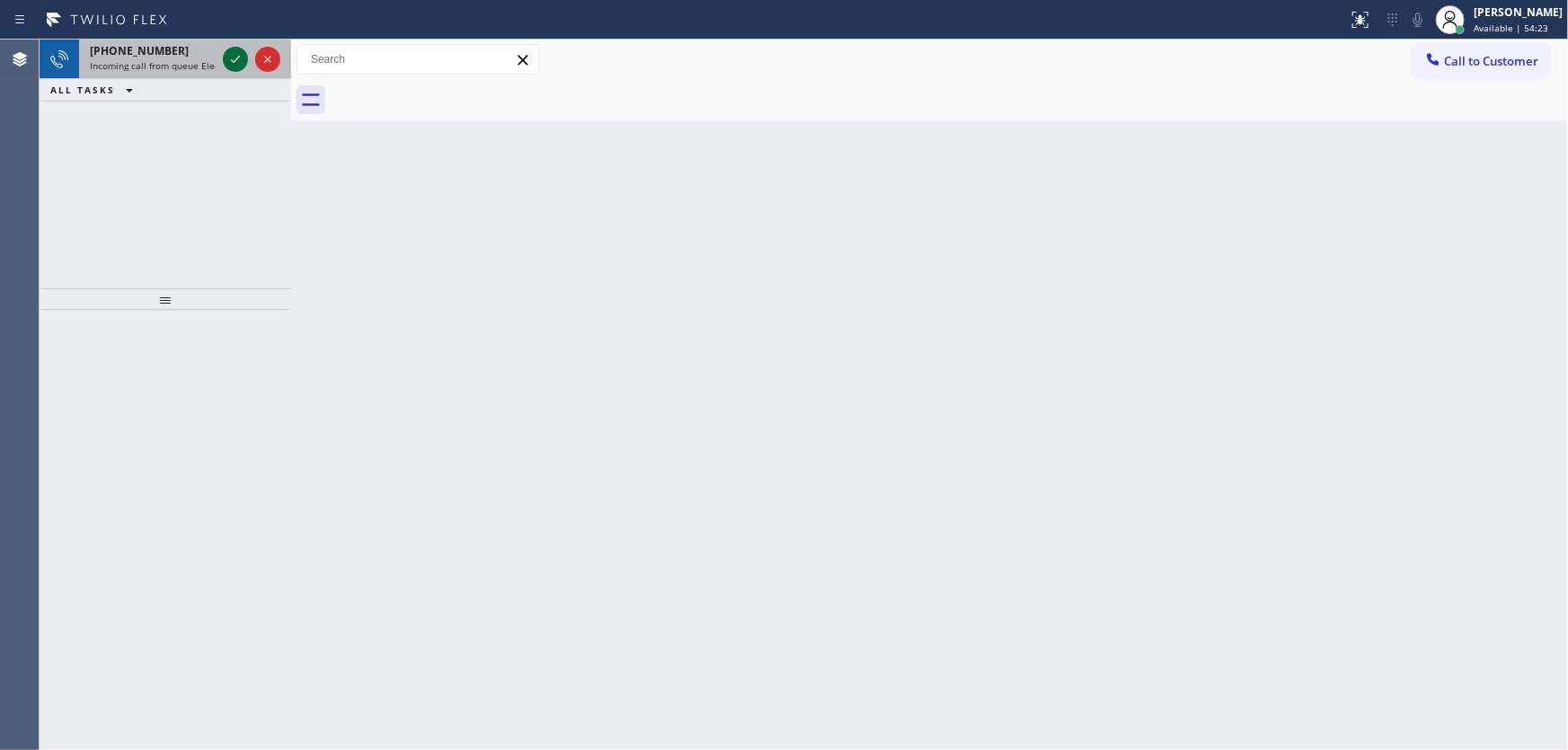
click at [234, 63] on icon at bounding box center [235, 59] width 22 height 22
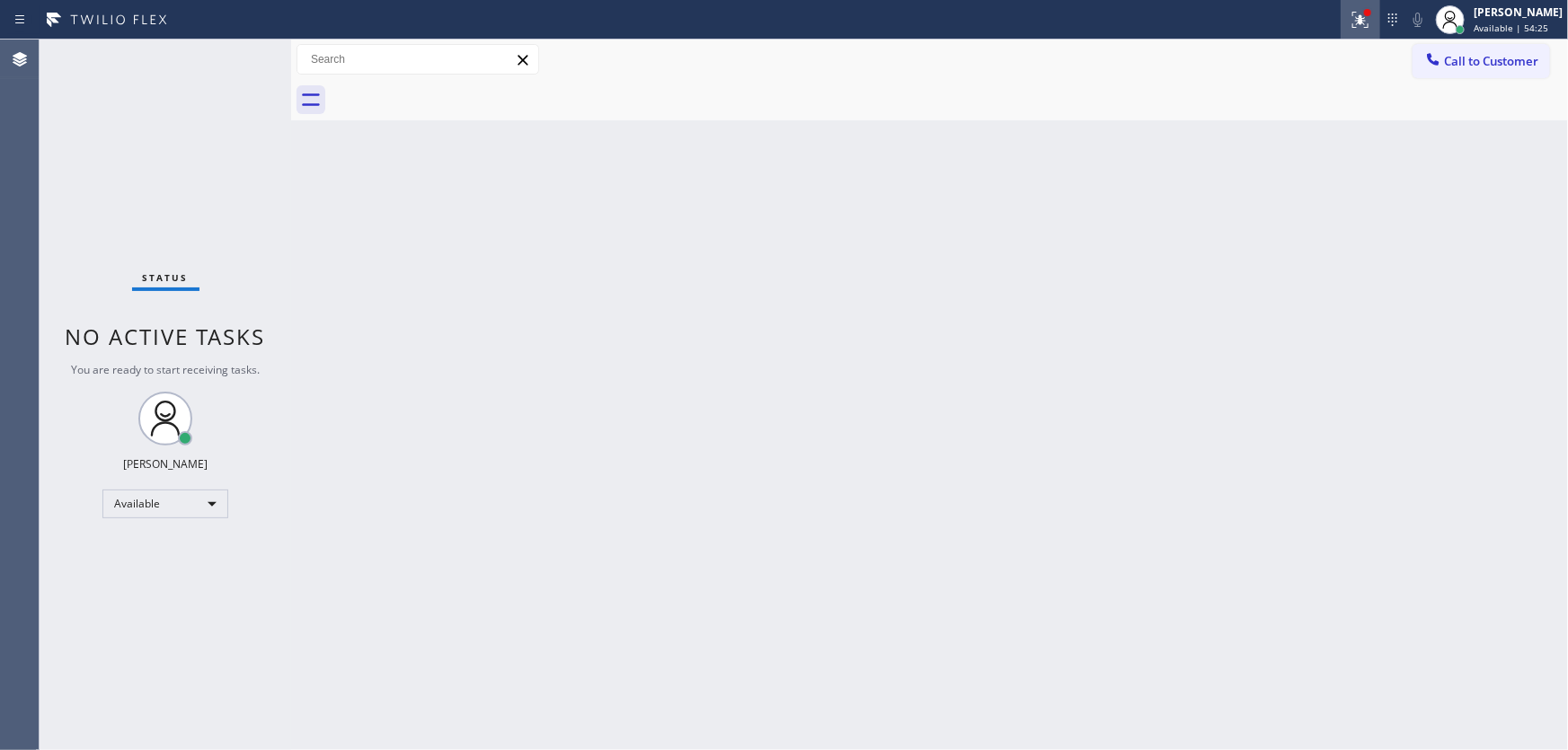
click at [1360, 17] on div at bounding box center [1361, 20] width 39 height 22
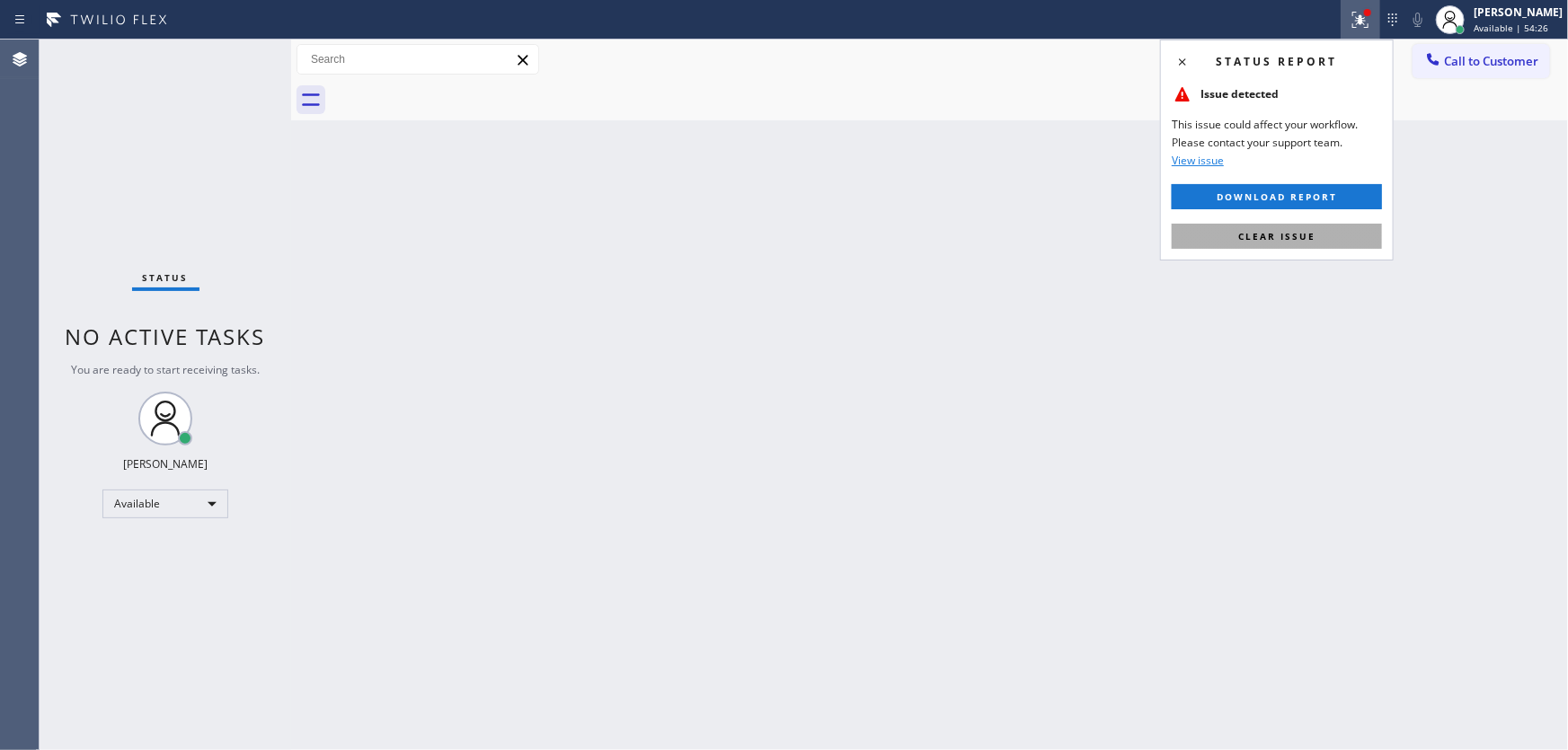
click at [1274, 236] on span "Clear issue" at bounding box center [1277, 235] width 77 height 12
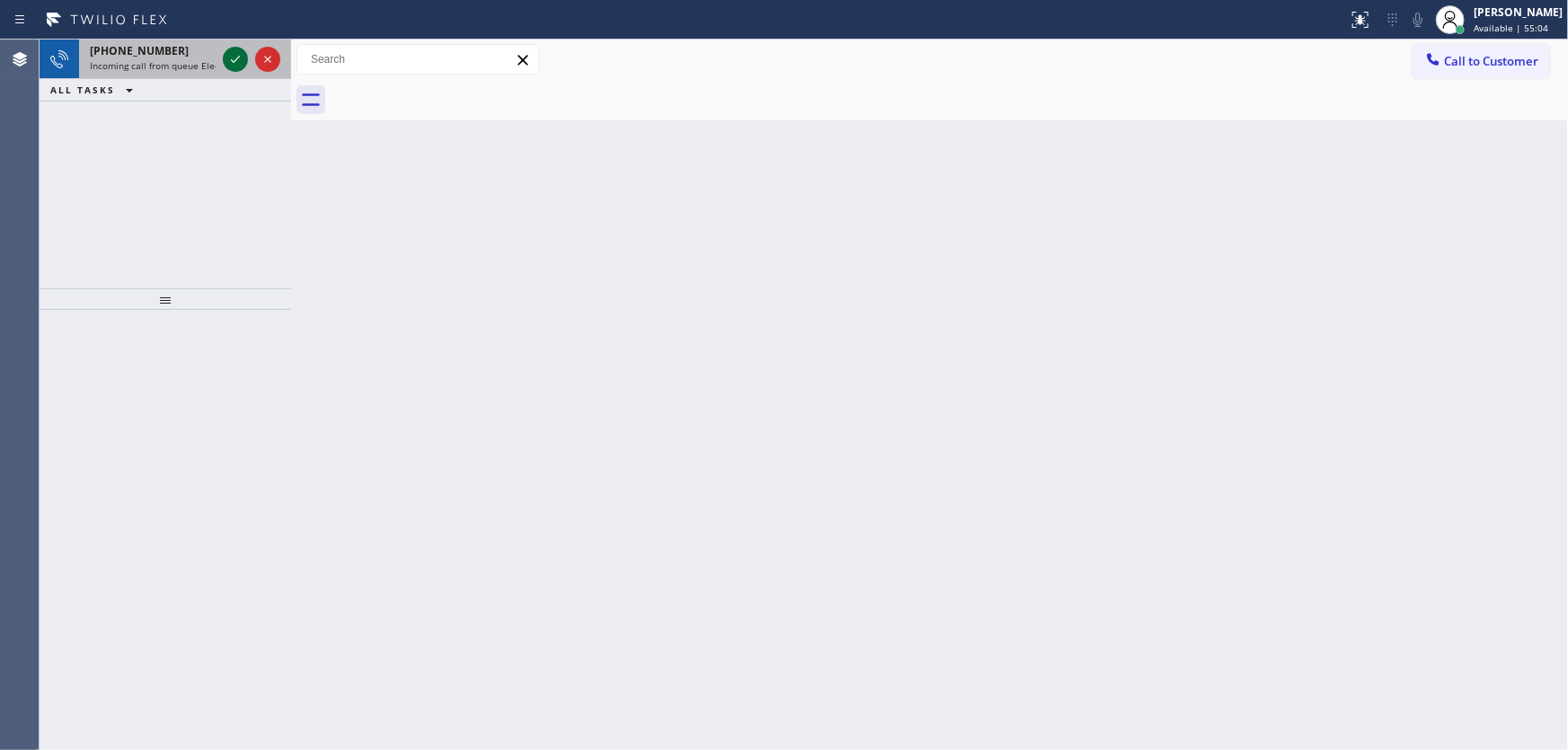
click at [234, 53] on icon at bounding box center [235, 59] width 22 height 22
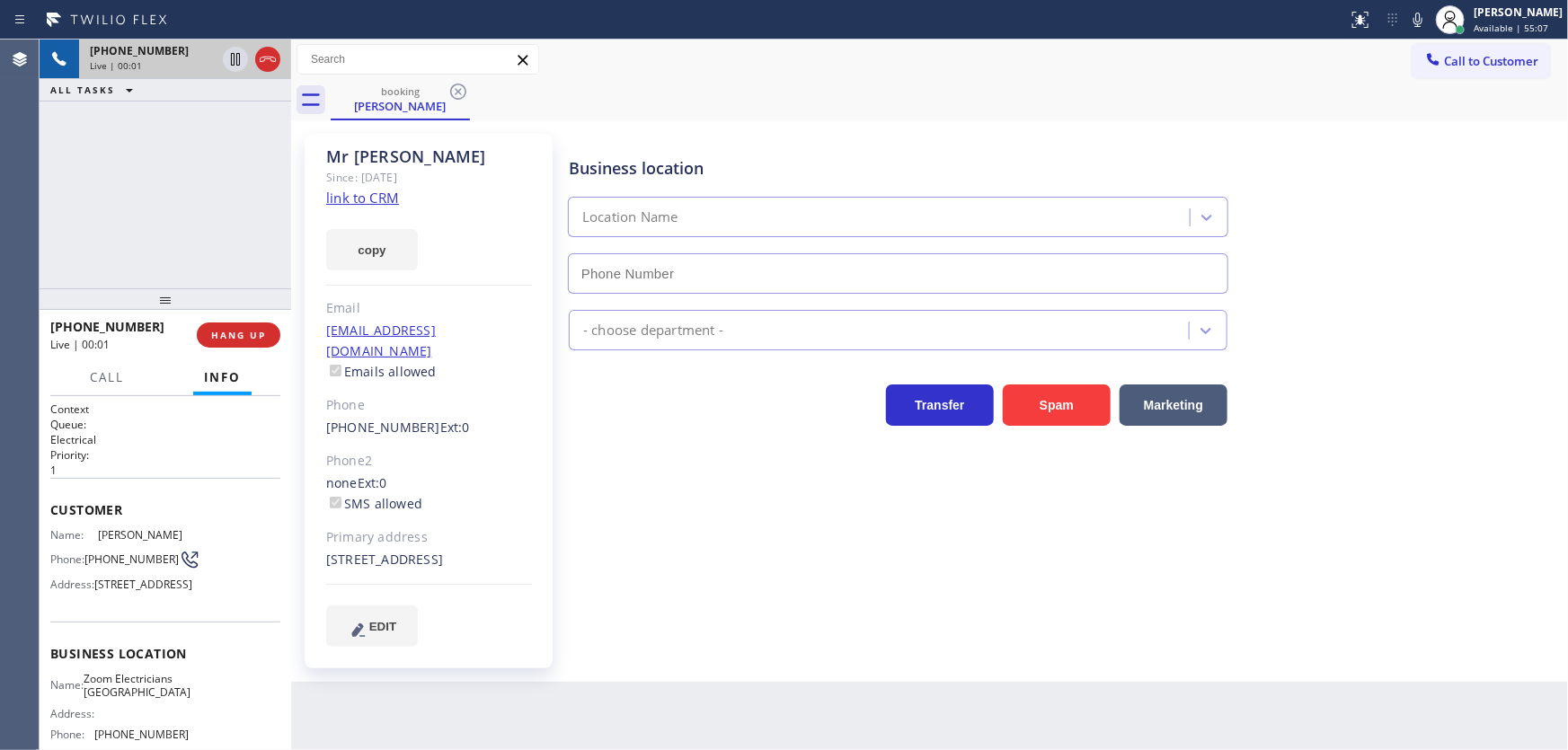
type input "[PHONE_NUMBER]"
click at [377, 193] on link "link to CRM" at bounding box center [363, 197] width 73 height 18
click at [1023, 399] on button "Spam" at bounding box center [1057, 405] width 108 height 41
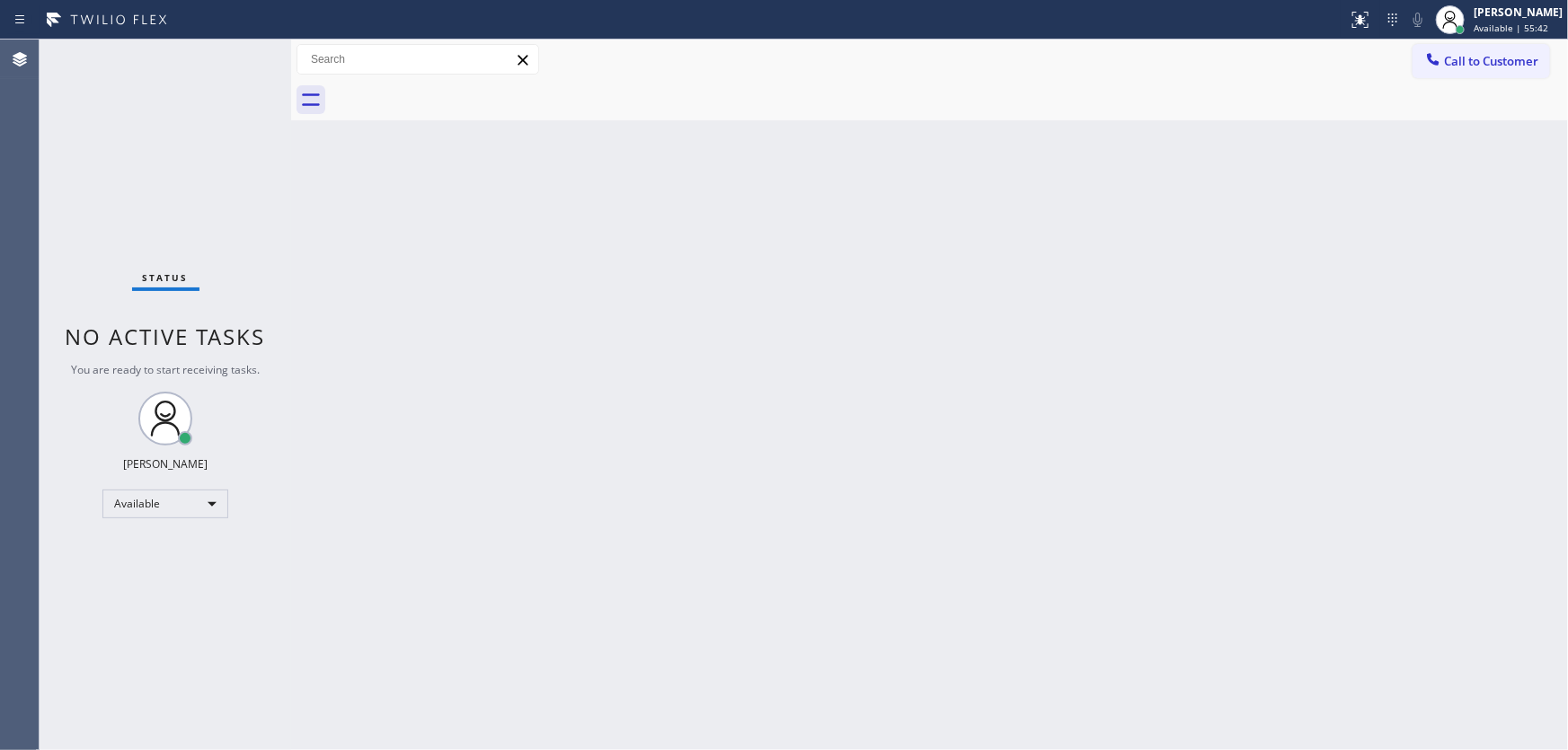
click at [239, 54] on div "Status No active tasks You are ready to start receiving tasks. [PERSON_NAME]" at bounding box center [165, 395] width 251 height 711
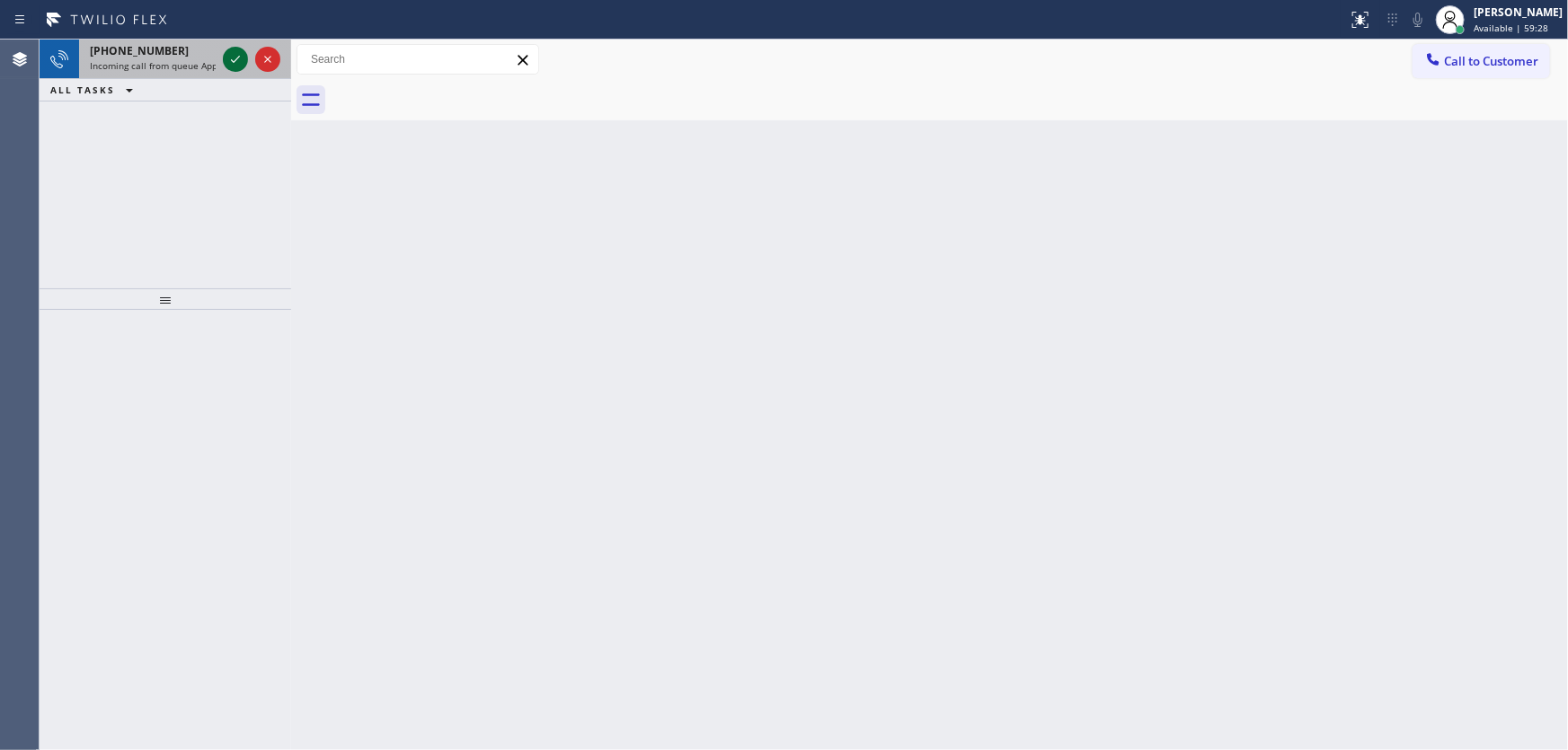
click at [234, 58] on icon at bounding box center [235, 59] width 22 height 22
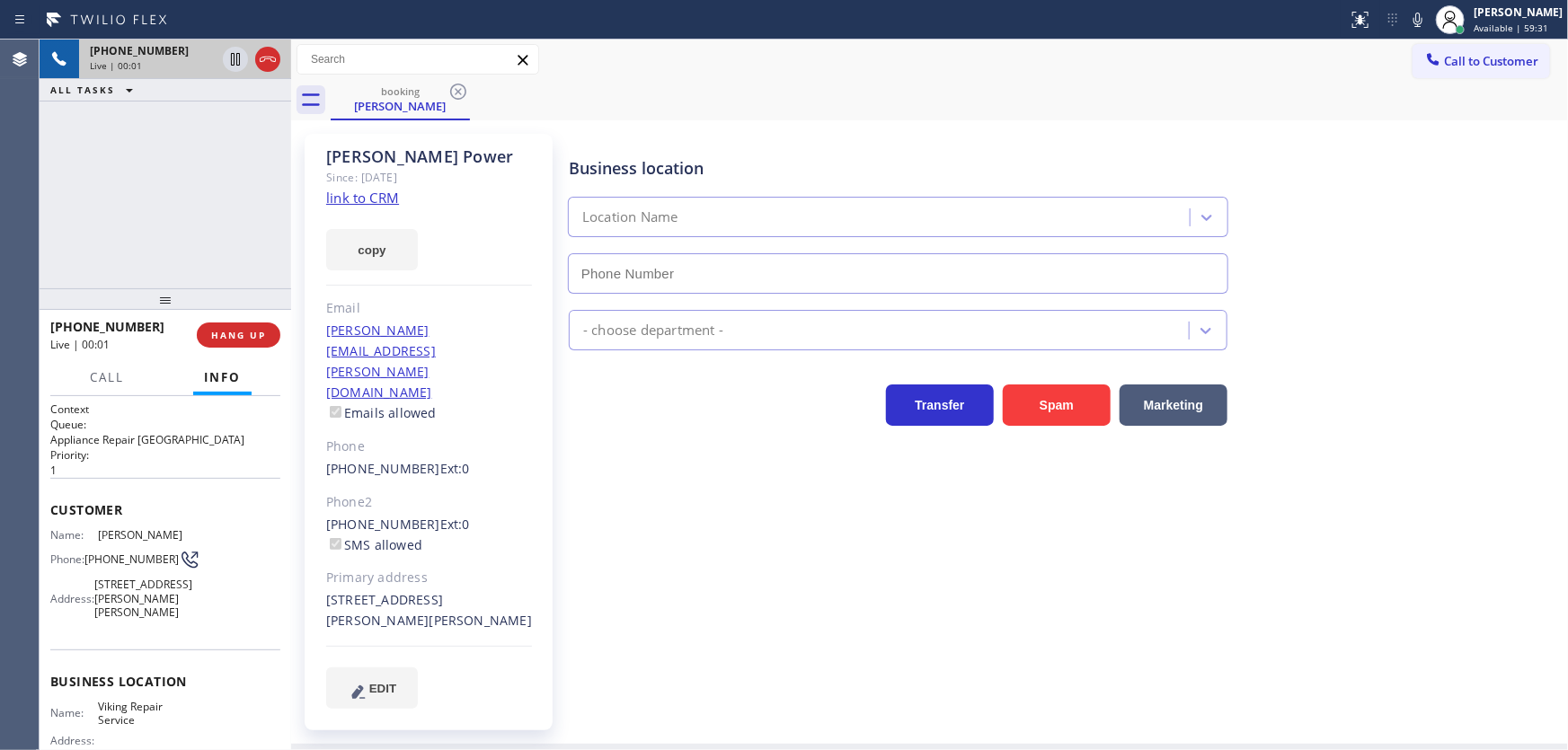
type input "[PHONE_NUMBER]"
click at [380, 199] on link "link to CRM" at bounding box center [363, 197] width 73 height 18
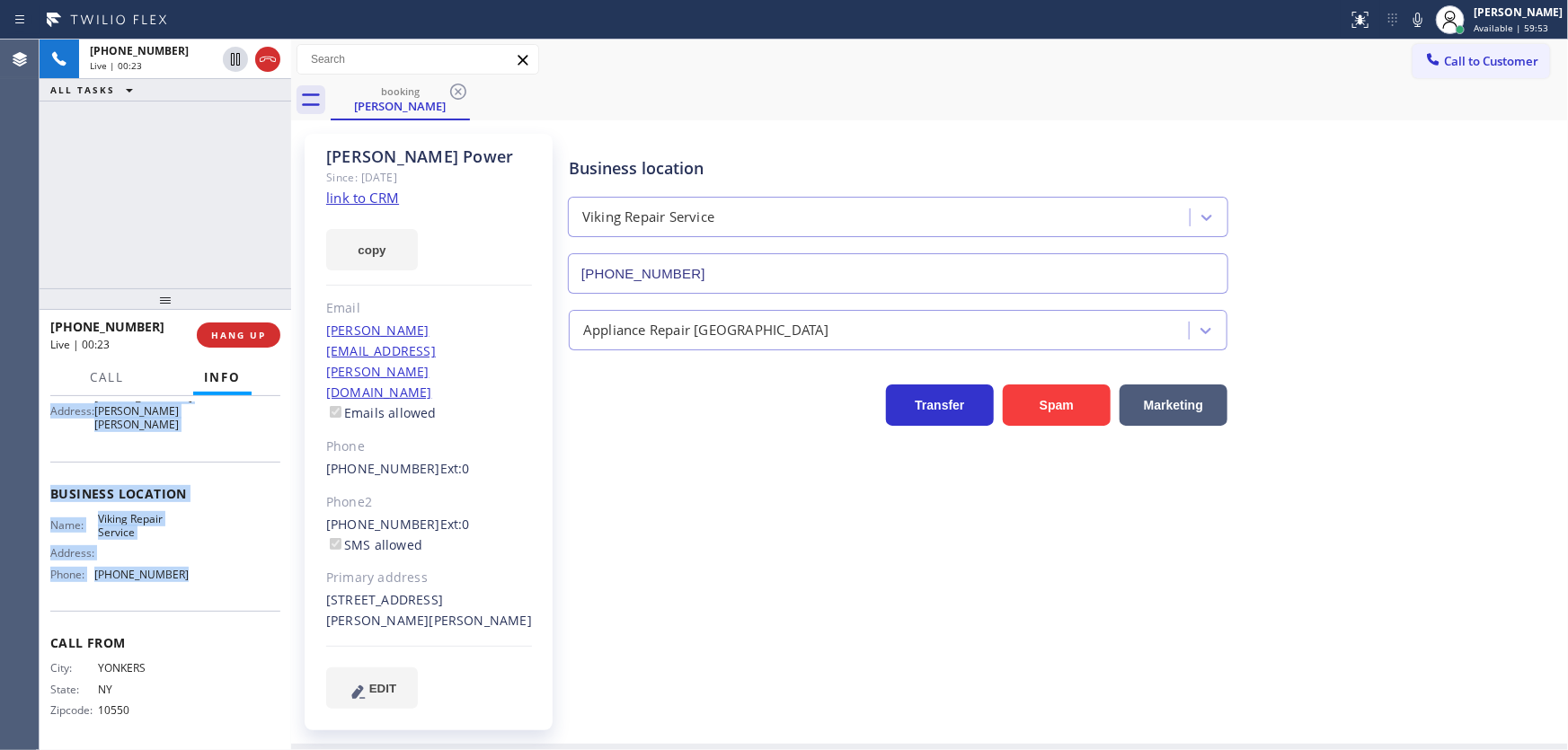
scroll to position [193, 0]
drag, startPoint x: 50, startPoint y: 502, endPoint x: 188, endPoint y: 584, distance: 160.5
click at [188, 584] on div "Context Queue: Appliance Repair High End Priority: 1 Customer Name: Lindsay Pow…" at bounding box center [165, 478] width 230 height 533
copy div "Customer Name: Lindsay Power Phone: (914) 320-9801 Address: 9 Fenimore Dr, Harr…"
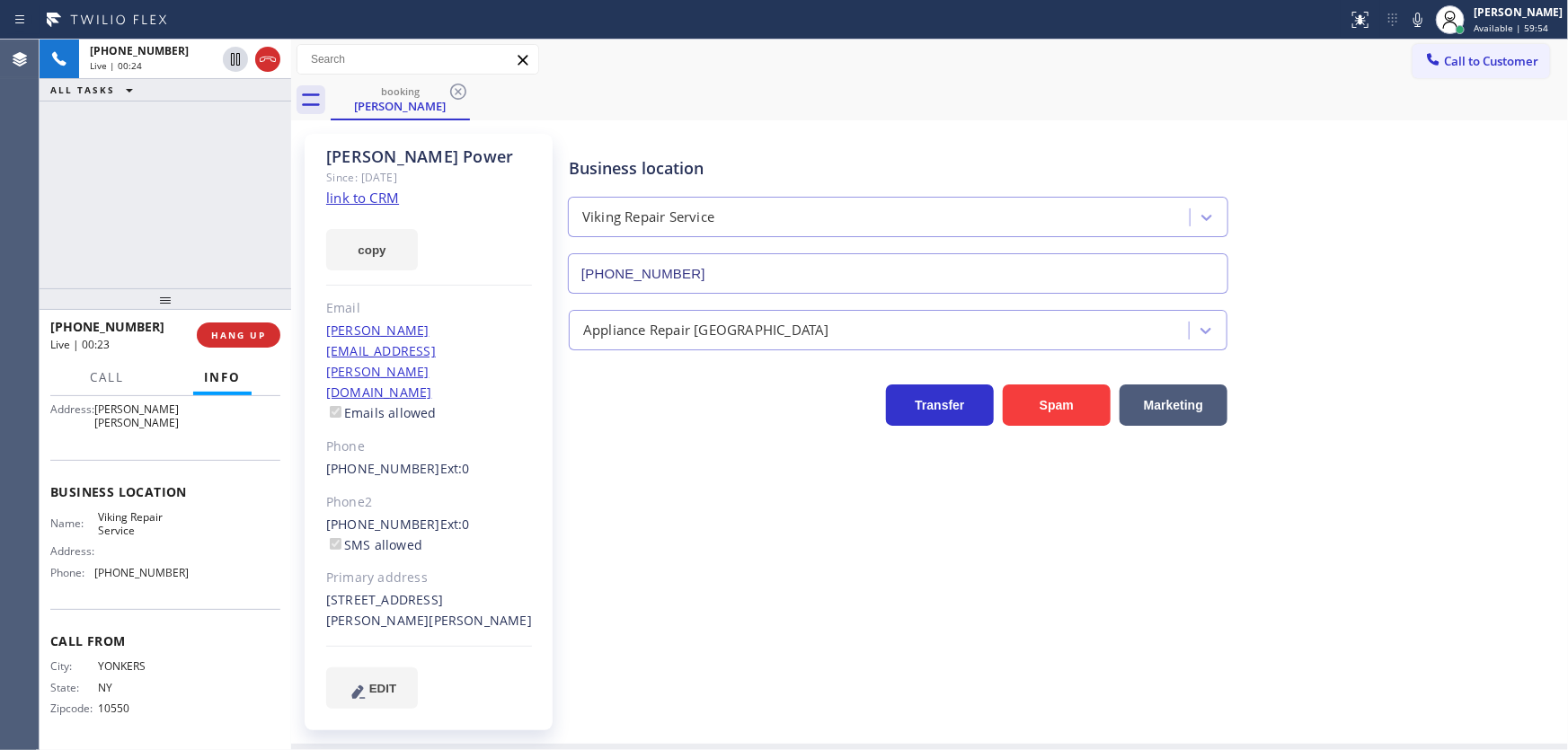
click at [171, 240] on div "+19143209801 Live | 00:24 ALL TASKS ALL TASKS ACTIVE TASKS TASKS IN WRAP UP" at bounding box center [165, 163] width 251 height 248
click at [141, 233] on div "+19143209801 Live | 02:09 ALL TASKS ALL TASKS ACTIVE TASKS TASKS IN WRAP UP" at bounding box center [165, 163] width 251 height 248
click at [158, 220] on div "+19143209801 Live | 02:09 ALL TASKS ALL TASKS ACTIVE TASKS TASKS IN WRAP UP" at bounding box center [165, 163] width 251 height 248
click at [1423, 18] on icon at bounding box center [1419, 19] width 9 height 14
click at [238, 59] on icon at bounding box center [235, 59] width 22 height 22
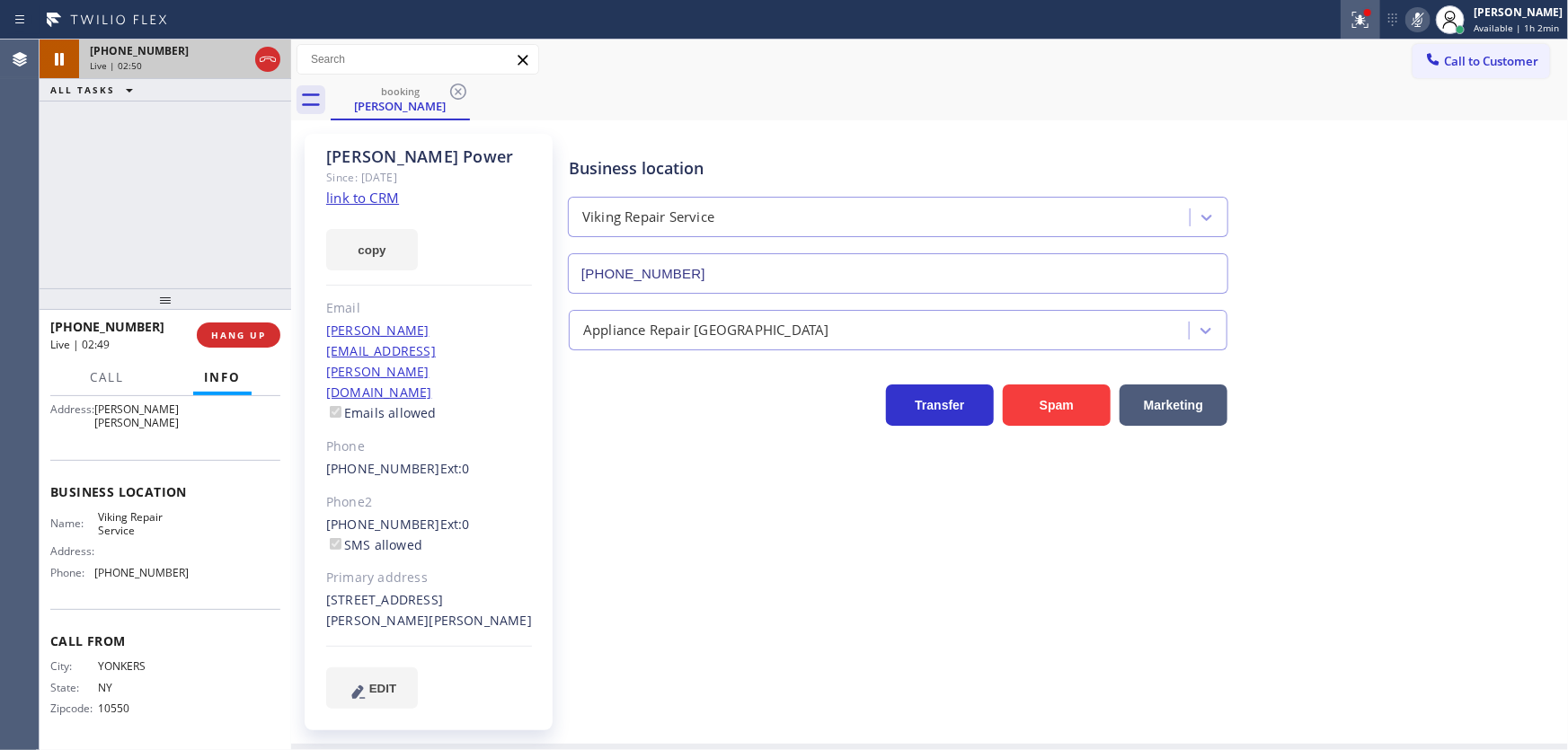
click at [1372, 17] on icon at bounding box center [1361, 20] width 22 height 22
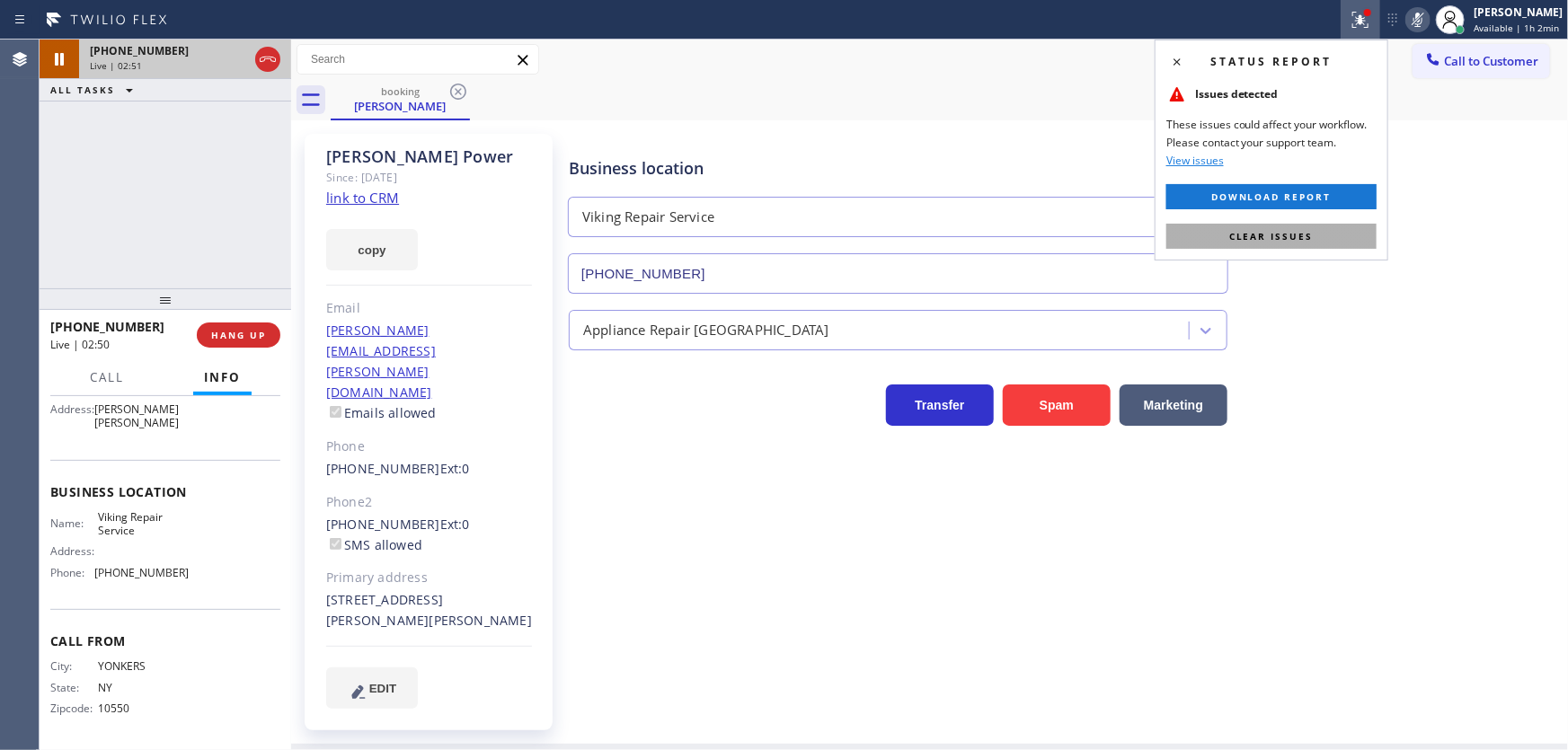
click at [1283, 239] on span "Clear issues" at bounding box center [1272, 235] width 84 height 12
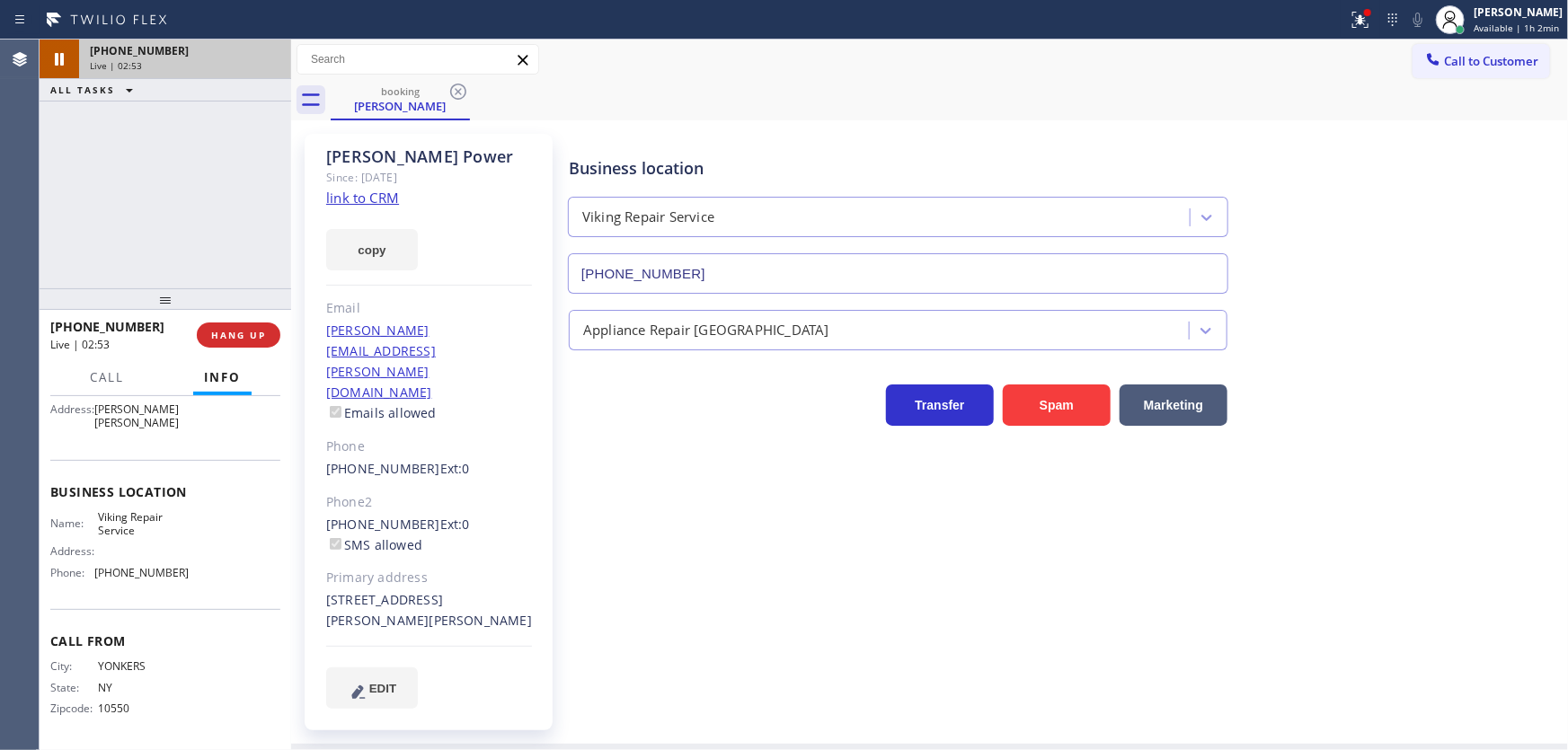
click at [224, 59] on div "Live | 02:53" at bounding box center [185, 65] width 190 height 12
click at [261, 335] on span "HANG UP" at bounding box center [238, 335] width 54 height 12
click at [255, 333] on span "HANG UP" at bounding box center [238, 335] width 54 height 12
click at [1364, 18] on icon at bounding box center [1358, 17] width 11 height 12
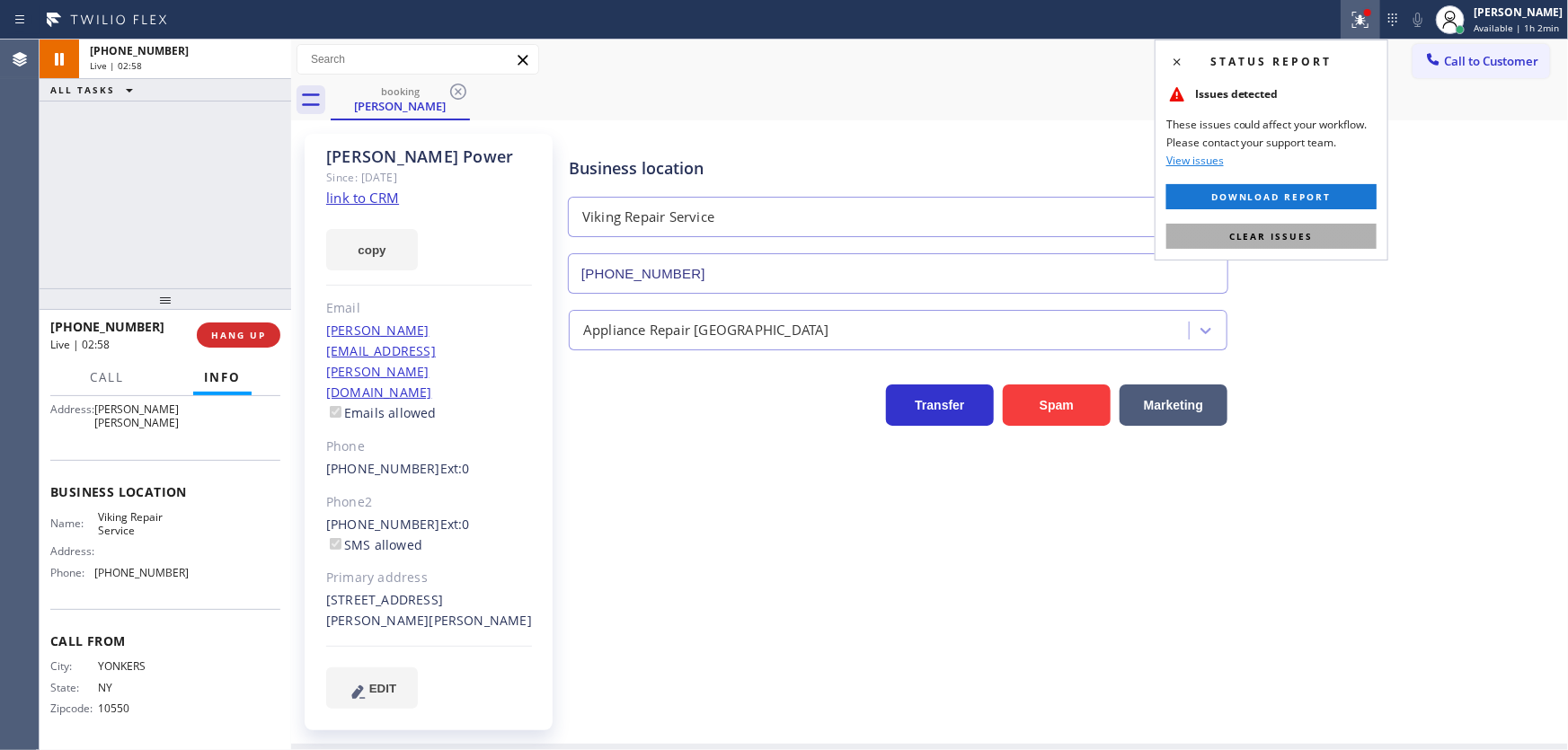
click at [1247, 232] on span "Clear issues" at bounding box center [1272, 235] width 84 height 12
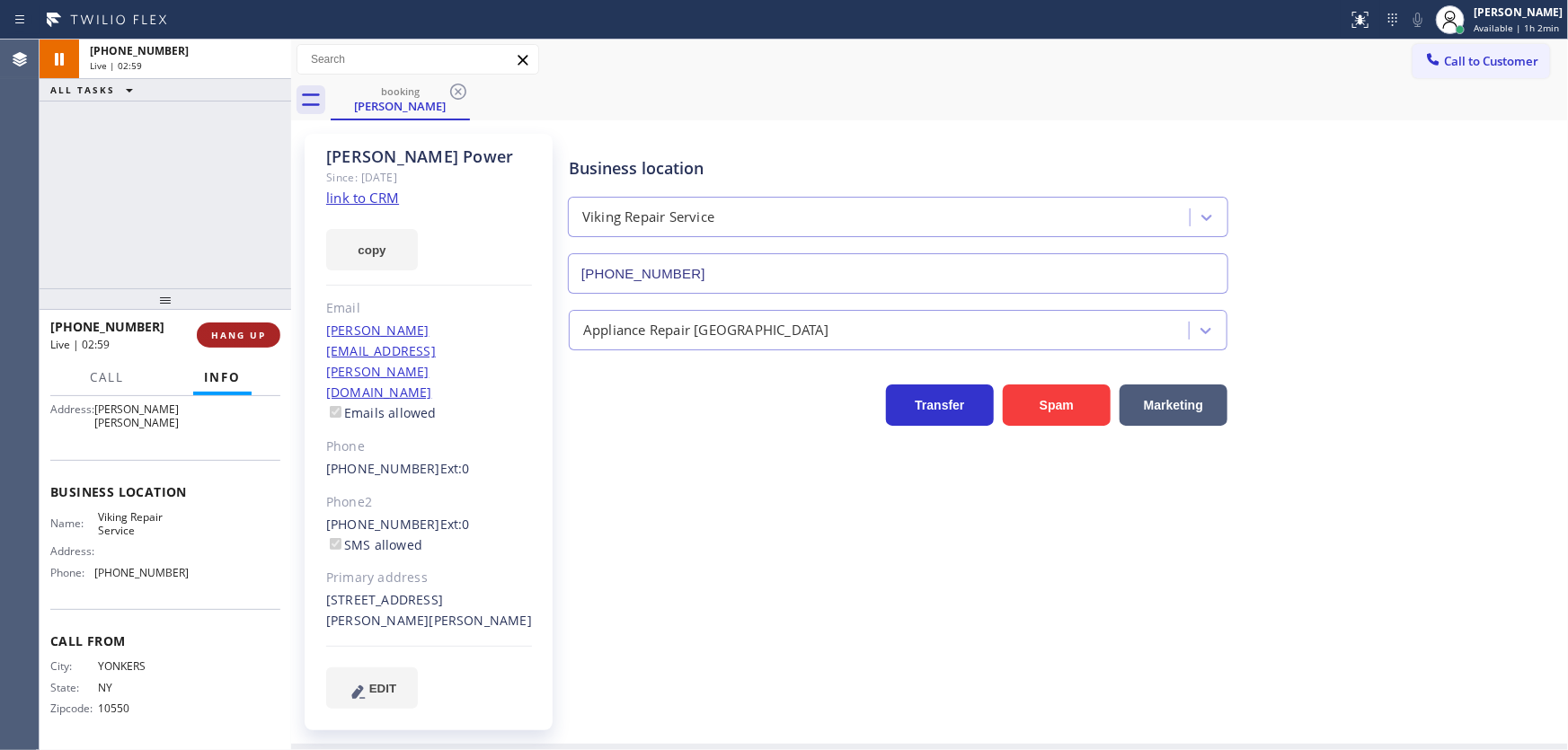
click at [239, 331] on span "HANG UP" at bounding box center [238, 335] width 54 height 12
click at [221, 54] on div "[PHONE_NUMBER]" at bounding box center [185, 51] width 190 height 15
click at [262, 68] on div "Live | 03:21" at bounding box center [185, 65] width 190 height 12
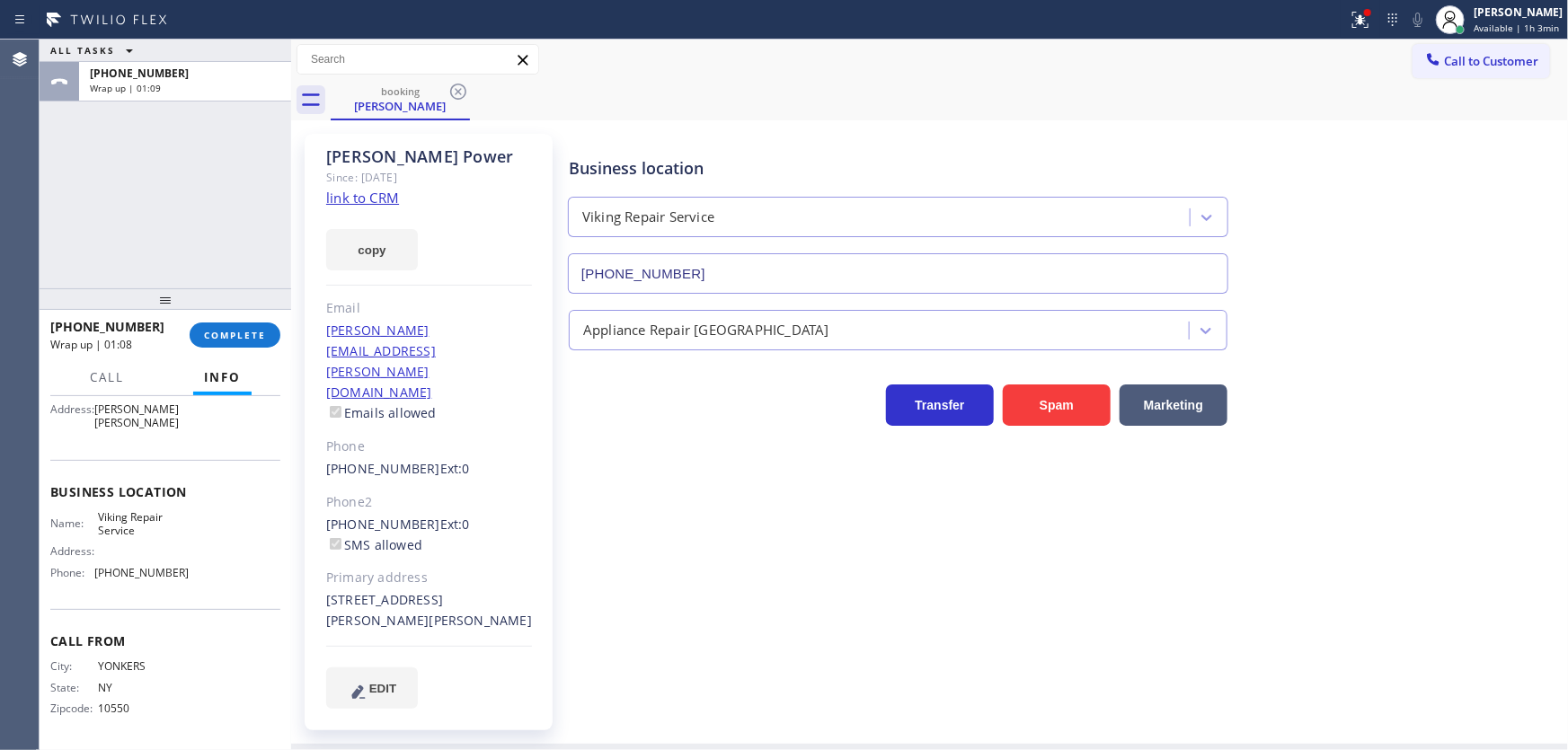
drag, startPoint x: 89, startPoint y: 210, endPoint x: 106, endPoint y: 214, distance: 17.5
click at [89, 210] on div "ALL TASKS ALL TASKS ACTIVE TASKS TASKS IN WRAP UP +19143209801 Wrap up | 01:09" at bounding box center [165, 163] width 251 height 248
click at [248, 232] on div "ALL TASKS ALL TASKS ACTIVE TASKS TASKS IN WRAP UP +19143209801 Wrap up | 01:15" at bounding box center [165, 163] width 251 height 248
click at [113, 218] on div "ALL TASKS ALL TASKS ACTIVE TASKS TASKS IN WRAP UP +19143209801 Wrap up | 01:20" at bounding box center [165, 163] width 251 height 248
click at [1488, 54] on span "Call to Customer" at bounding box center [1491, 61] width 95 height 16
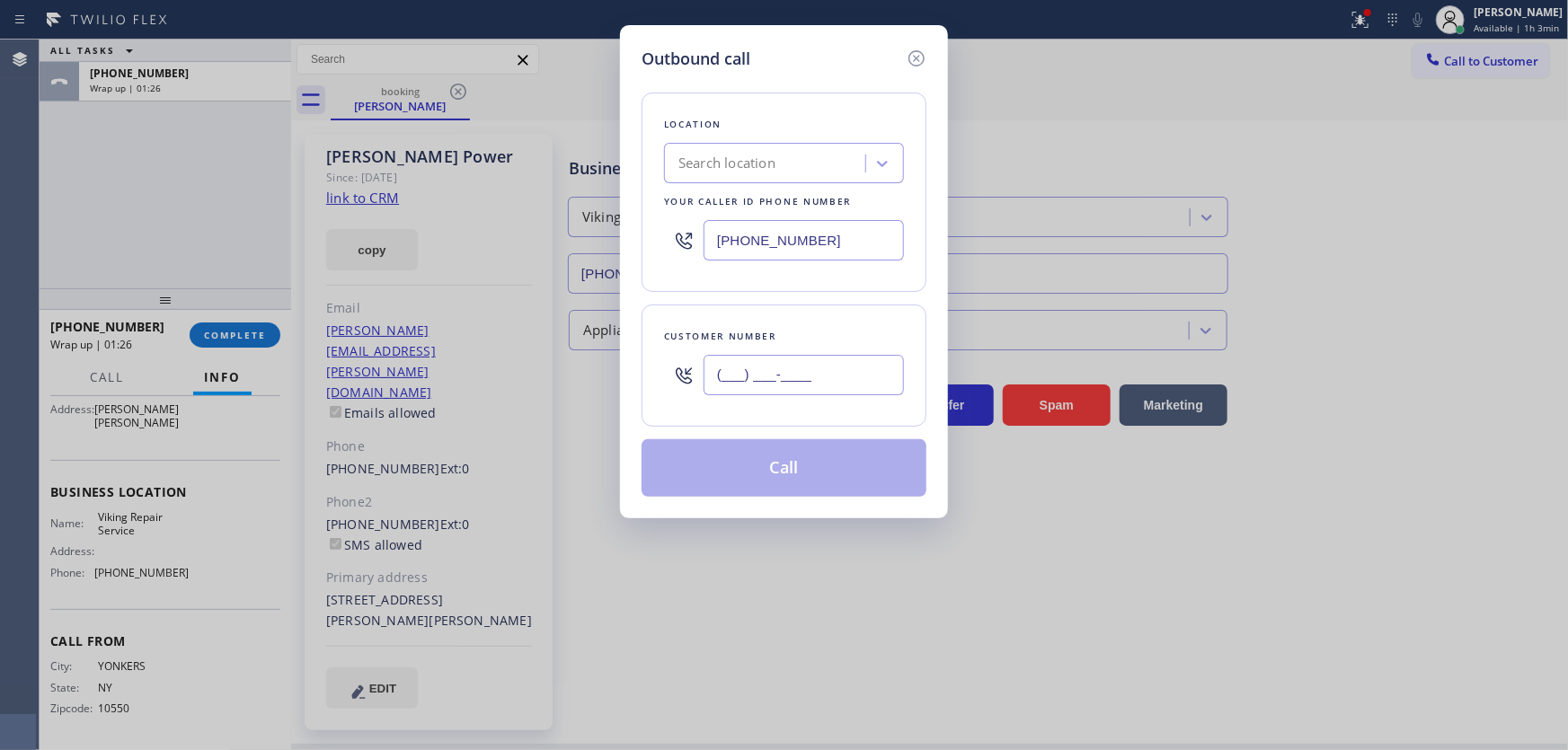
click at [737, 368] on input "(___) ___-____" at bounding box center [804, 375] width 201 height 40
paste input "914) 320-9801"
type input "[PHONE_NUMBER]"
click at [819, 244] on input "[PHONE_NUMBER]" at bounding box center [804, 240] width 201 height 40
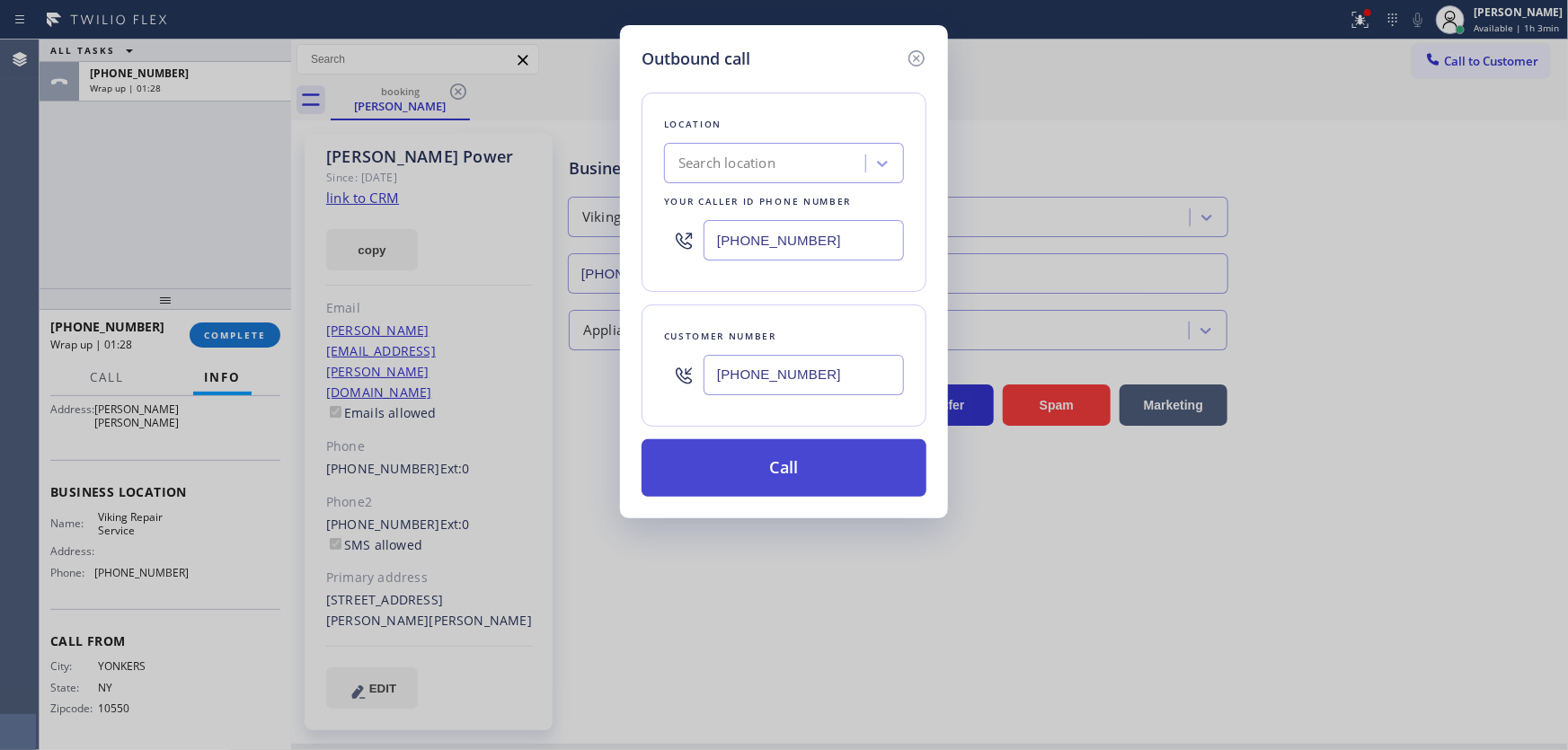
paste input "929) 203-915"
type input "[PHONE_NUMBER]"
click at [748, 467] on button "Call" at bounding box center [784, 468] width 285 height 57
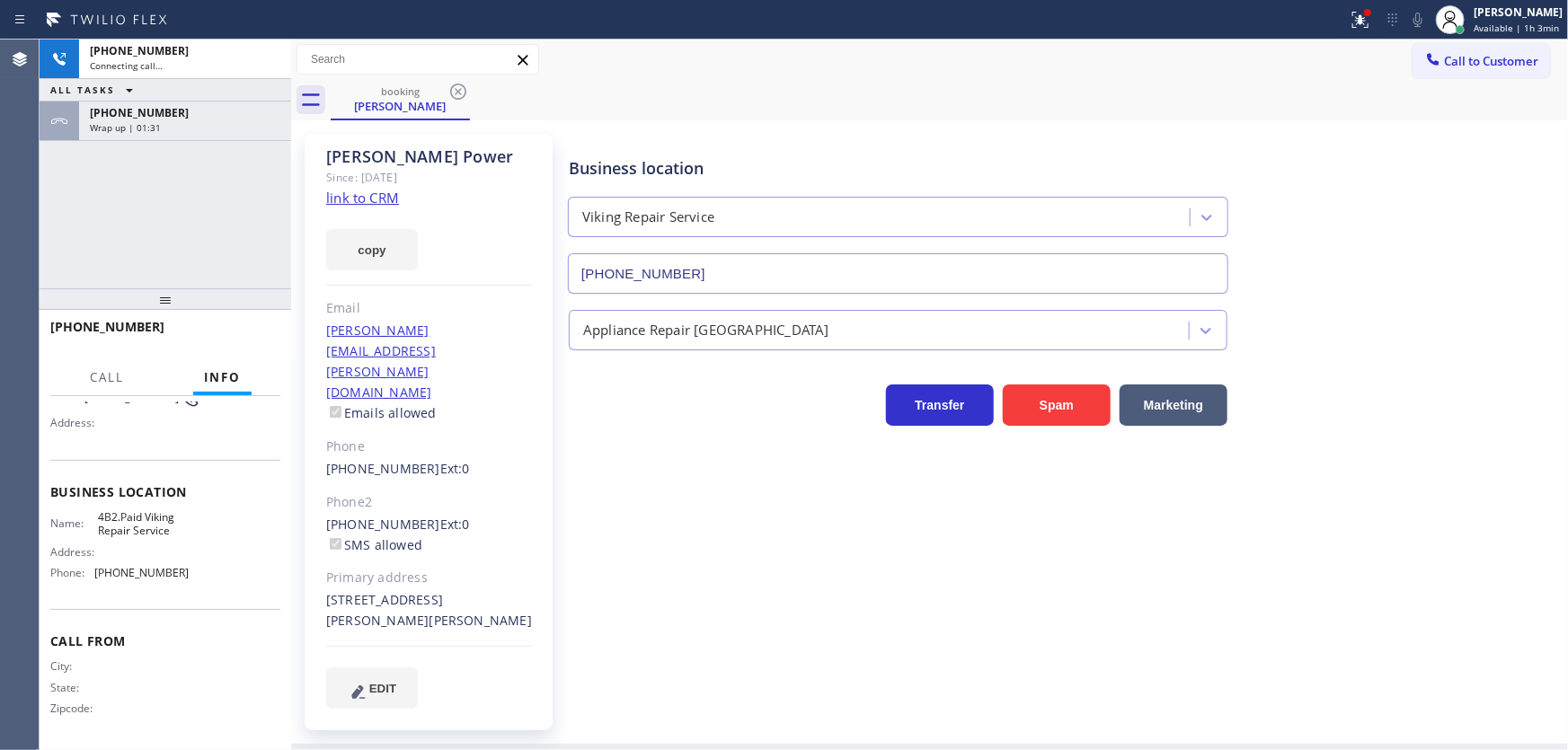
click at [195, 209] on div "+19143209801 Connecting call… ALL TASKS ALL TASKS ACTIVE TASKS TASKS IN WRAP UP…" at bounding box center [165, 163] width 251 height 248
click at [184, 142] on div "+19143209801 Connecting call… ALL TASKS ALL TASKS ACTIVE TASKS TASKS IN WRAP UP…" at bounding box center [165, 163] width 251 height 248
click at [186, 125] on div "Wrap up | 01:32" at bounding box center [185, 127] width 190 height 12
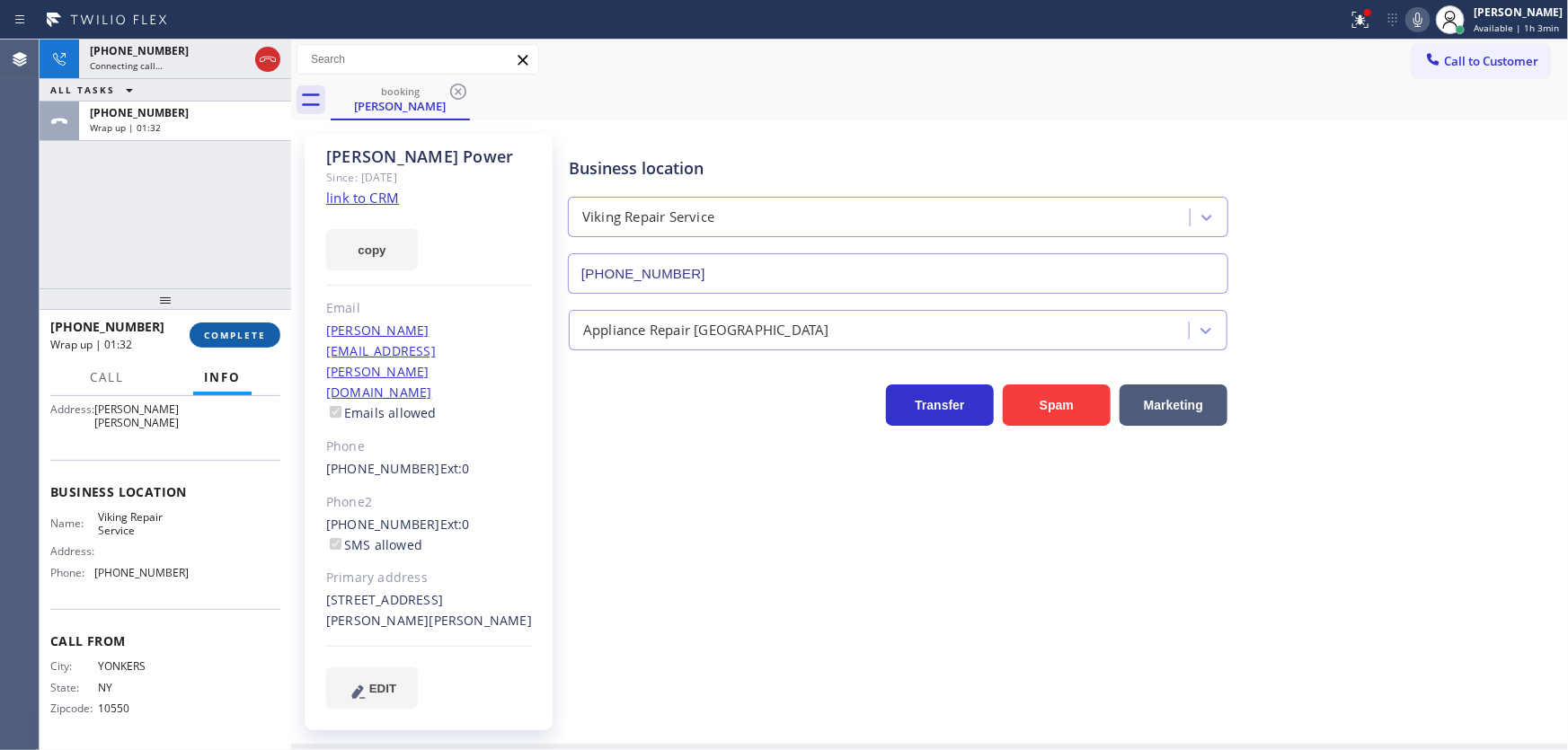
click at [244, 323] on button "COMPLETE" at bounding box center [234, 335] width 91 height 25
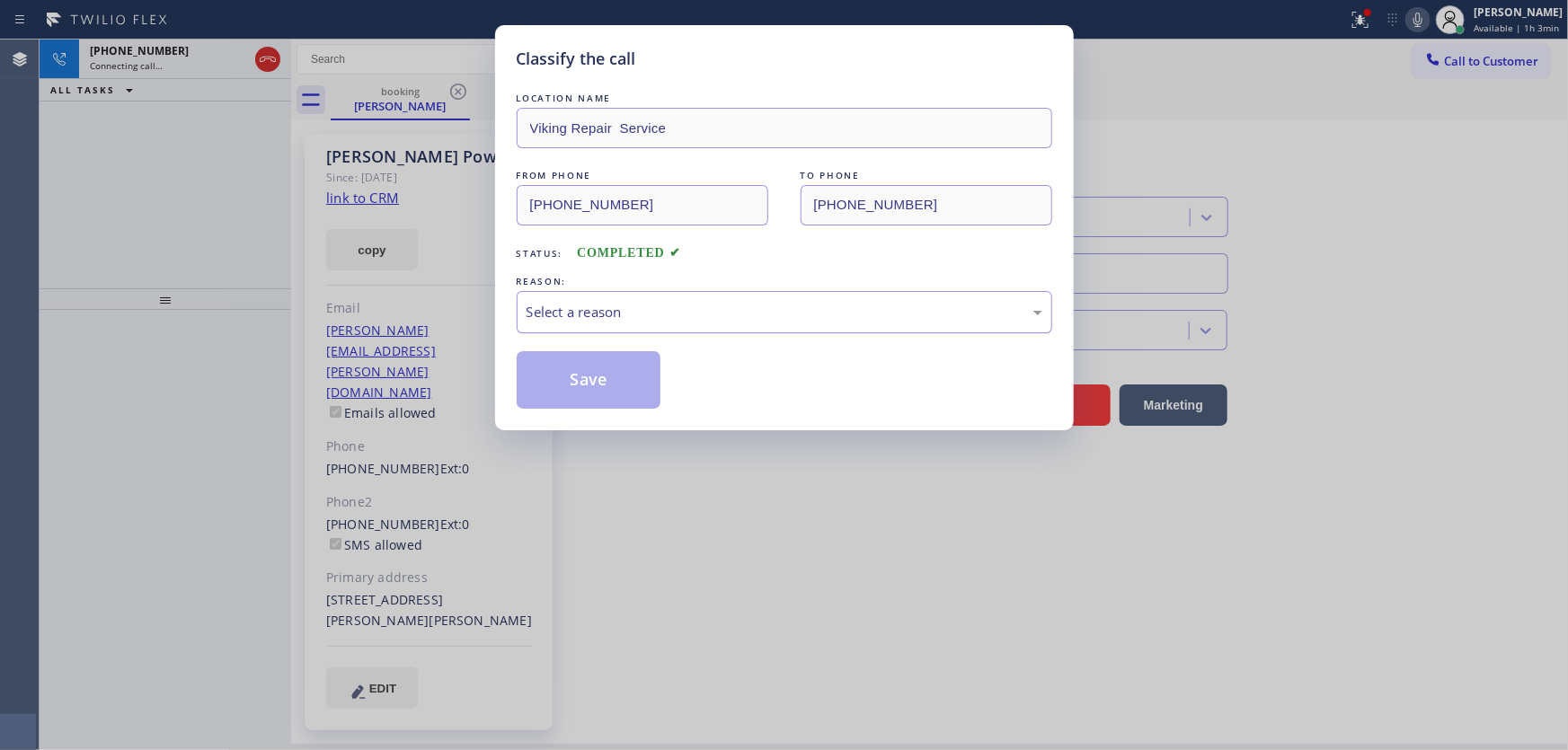
click at [545, 308] on div "Select a reason" at bounding box center [785, 312] width 516 height 21
click at [577, 386] on button "Save" at bounding box center [589, 380] width 144 height 57
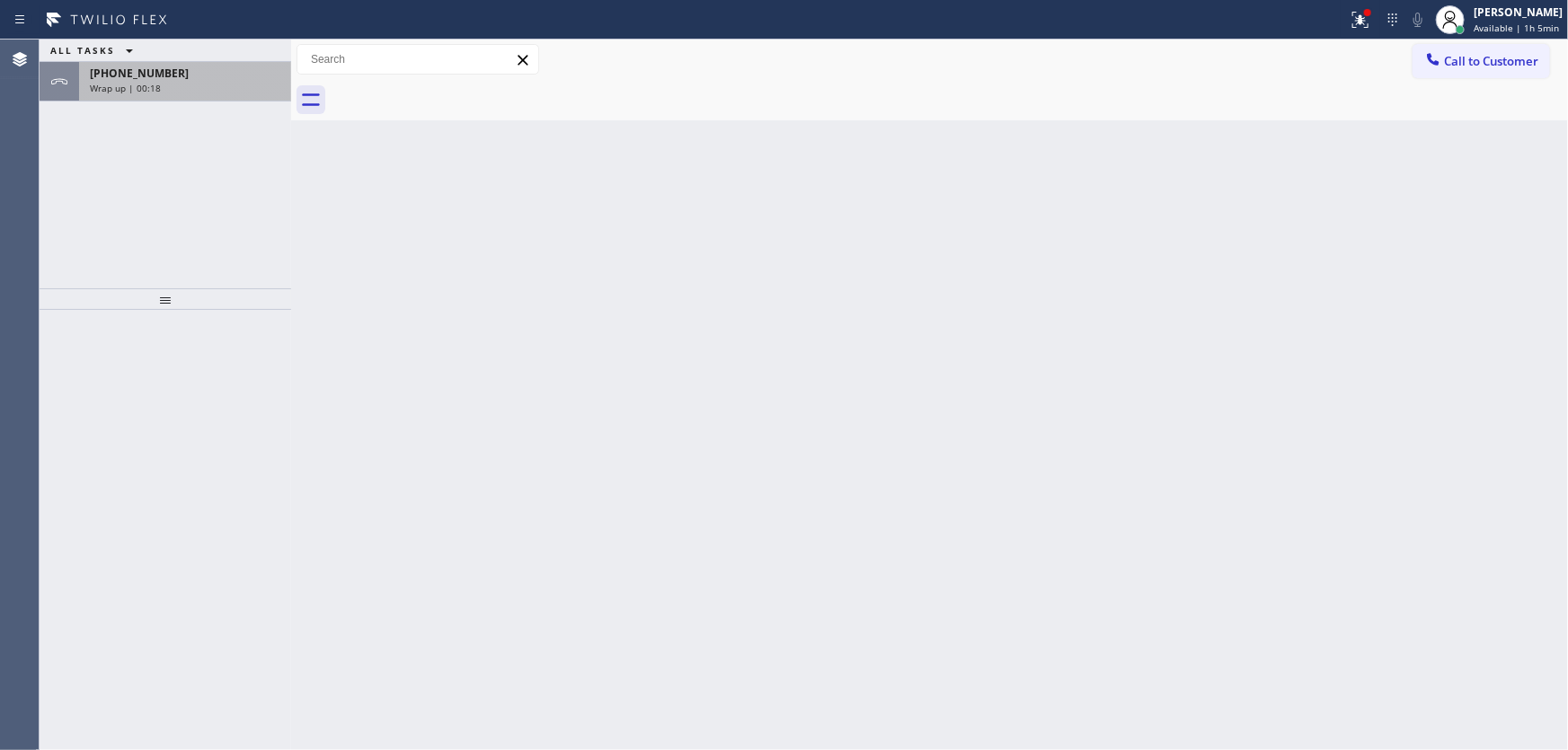
click at [191, 98] on div "+19143209801 Wrap up | 00:18" at bounding box center [181, 82] width 205 height 39
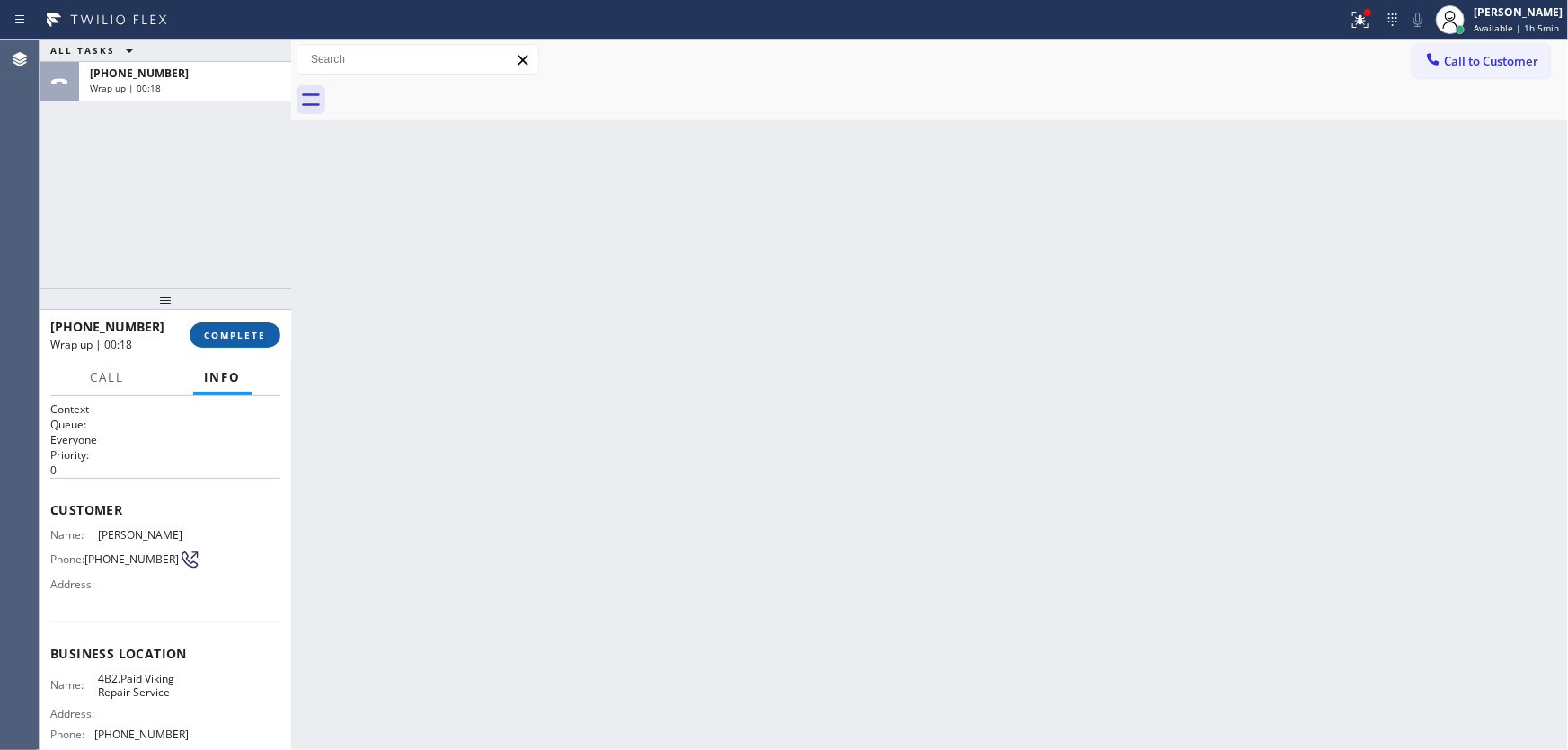
click at [258, 332] on span "COMPLETE" at bounding box center [235, 335] width 62 height 12
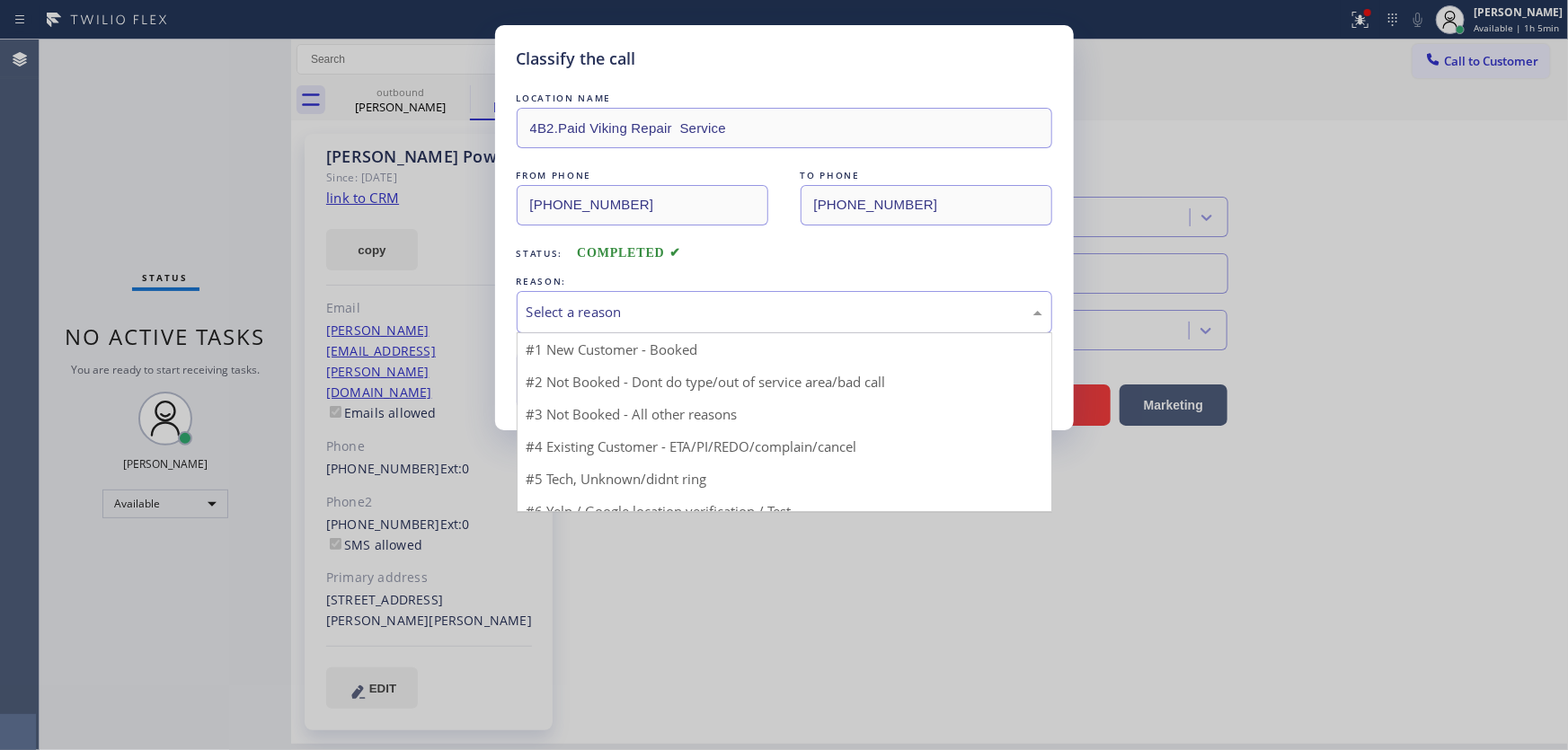
drag, startPoint x: 636, startPoint y: 314, endPoint x: 636, endPoint y: 332, distance: 18.0
click at [636, 314] on div "Select a reason" at bounding box center [785, 312] width 516 height 21
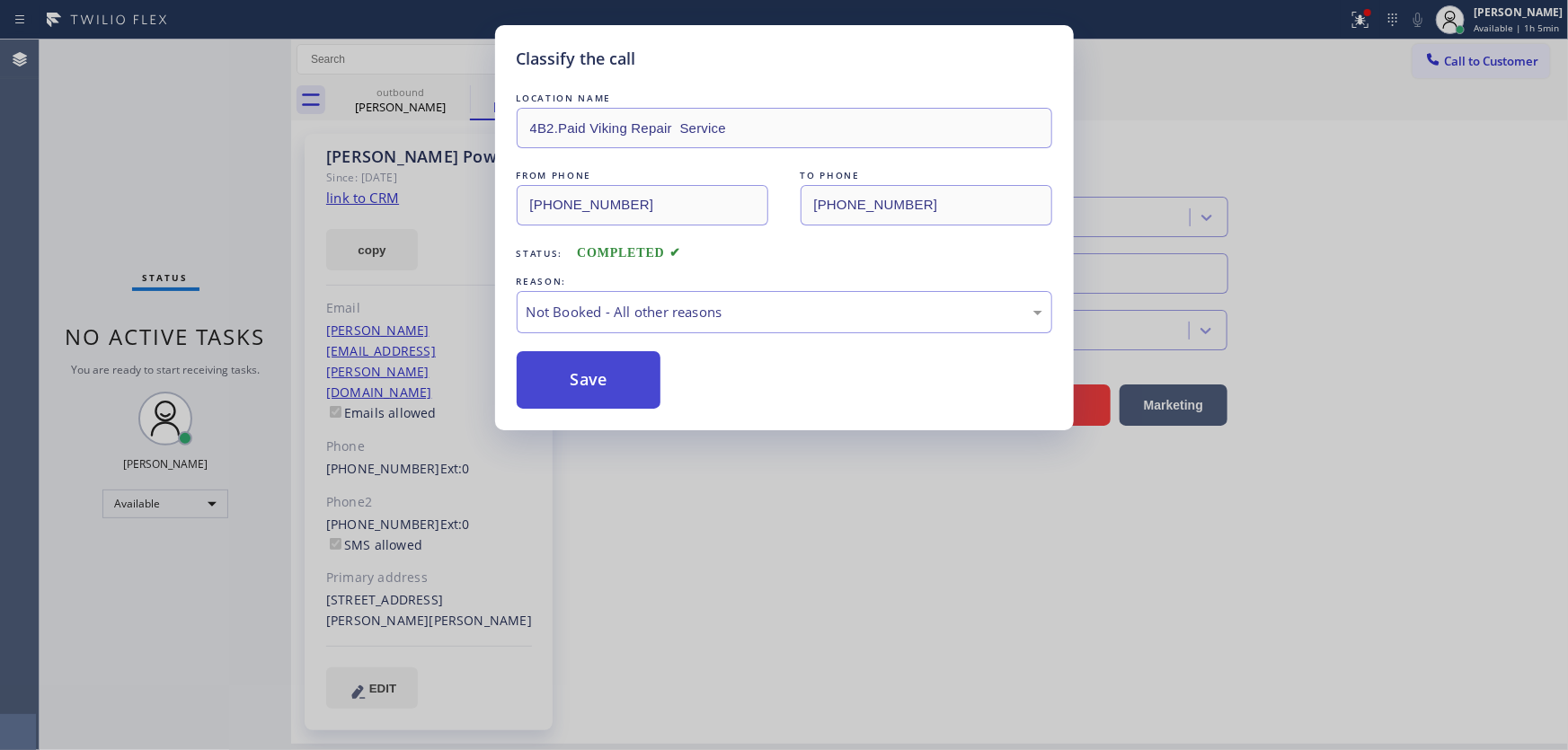
click at [610, 376] on button "Save" at bounding box center [589, 380] width 144 height 57
type input "[PHONE_NUMBER]"
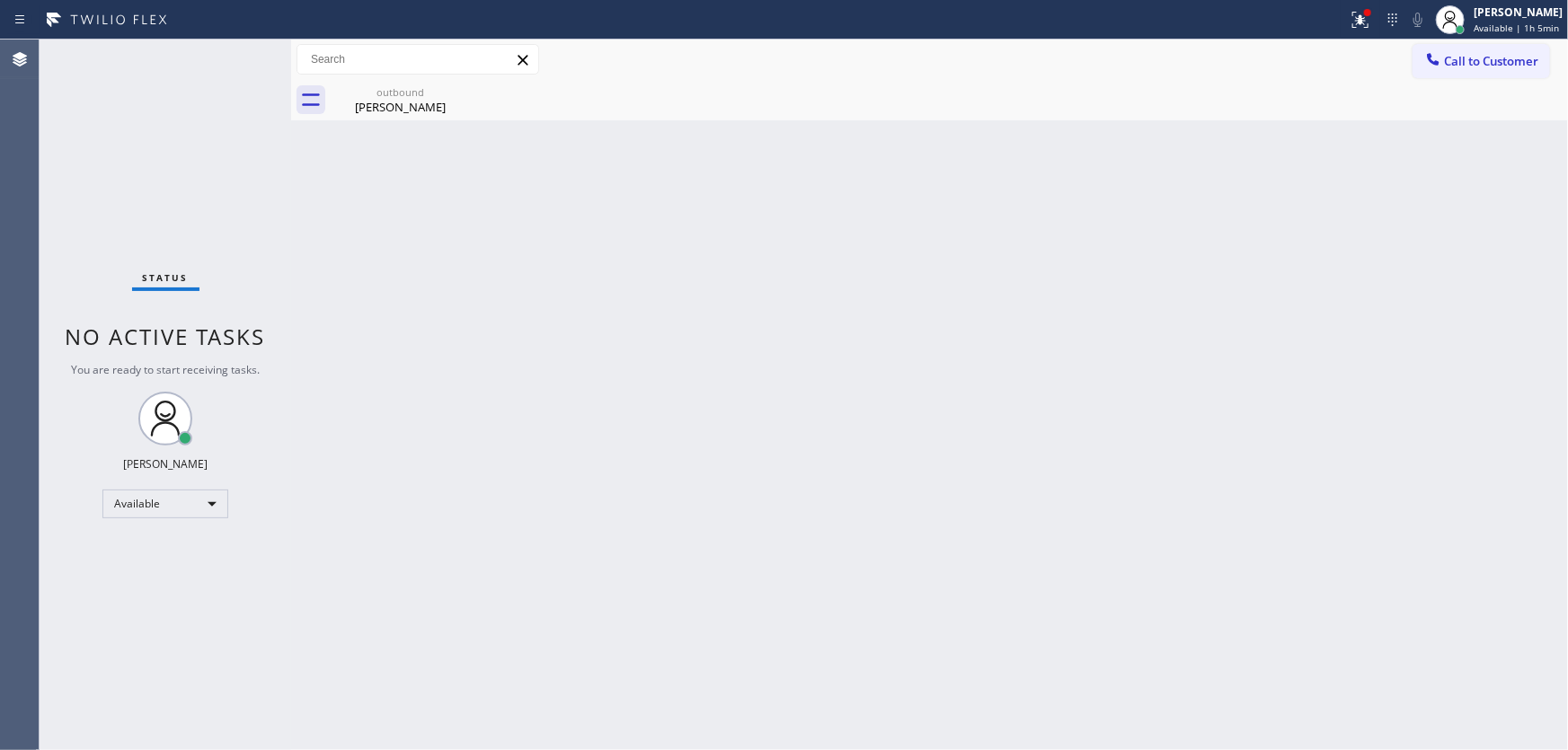
click at [19, 164] on div "Agent Desktop" at bounding box center [19, 395] width 38 height 711
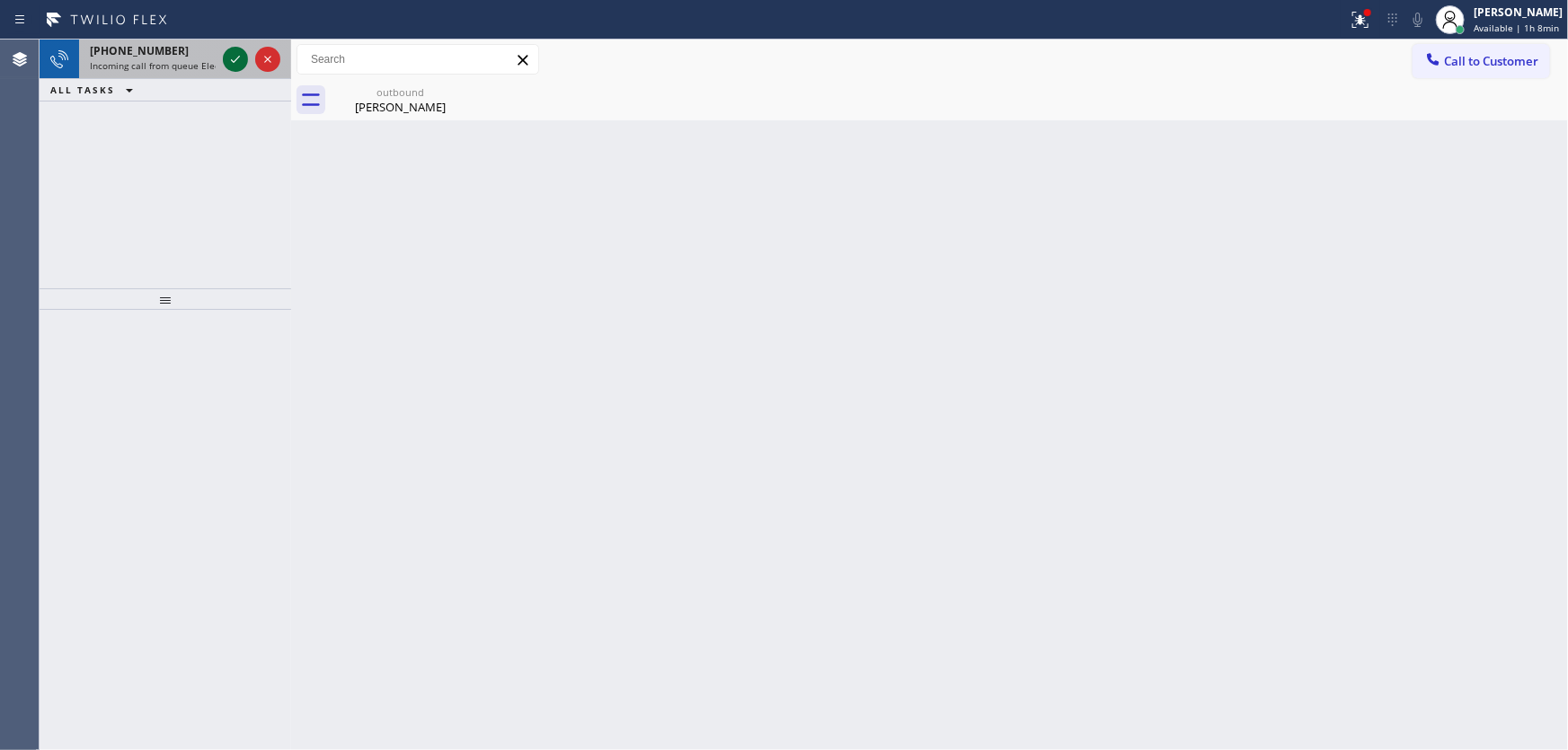
click at [236, 57] on icon at bounding box center [235, 59] width 22 height 22
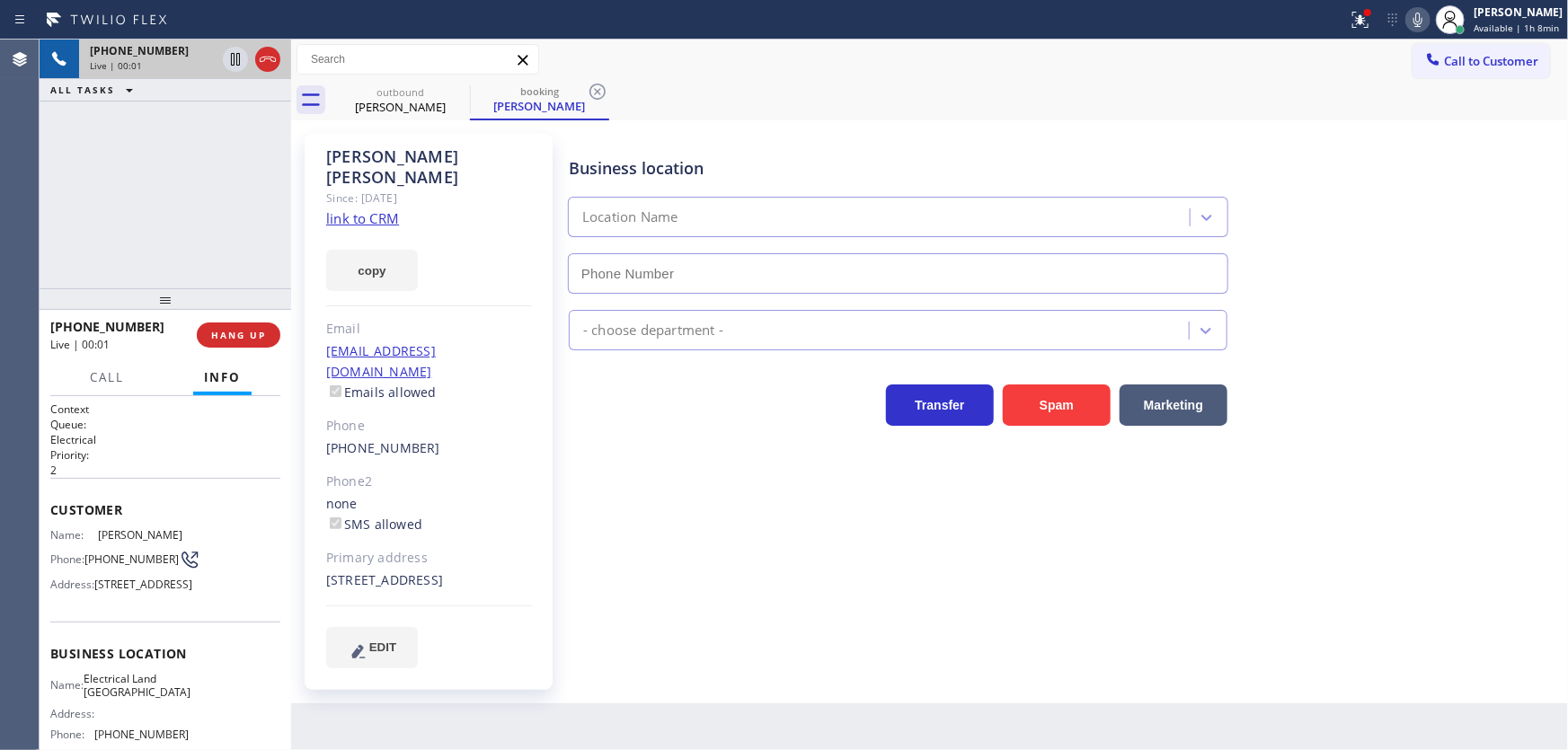
type input "[PHONE_NUMBER]"
click at [378, 209] on link "link to CRM" at bounding box center [363, 218] width 73 height 18
click at [448, 91] on icon at bounding box center [458, 91] width 22 height 22
click at [449, 89] on icon at bounding box center [458, 91] width 22 height 22
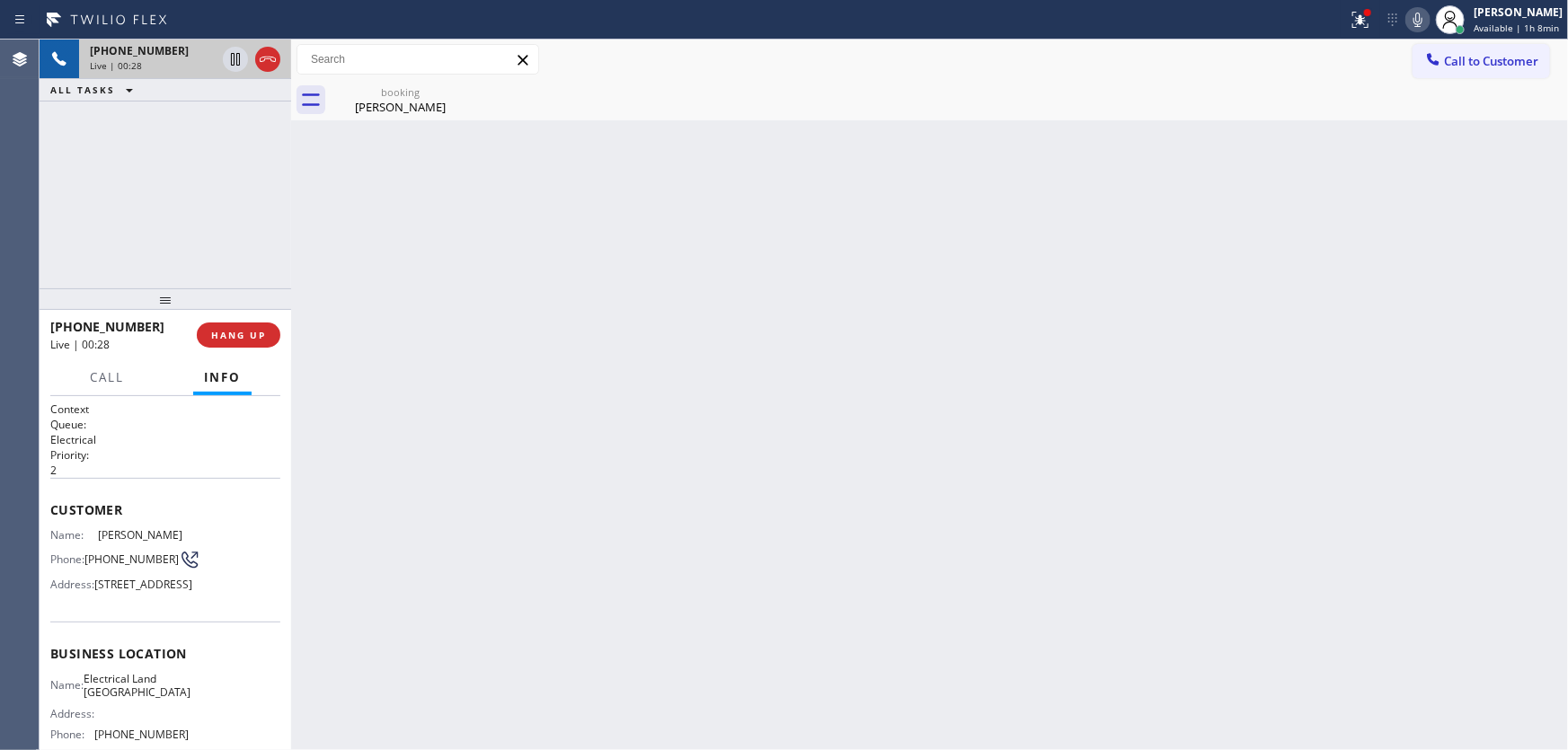
click at [165, 182] on div "+14085904073 Live | 00:28 ALL TASKS ALL TASKS ACTIVE TASKS TASKS IN WRAP UP" at bounding box center [165, 163] width 251 height 248
click at [1367, 24] on icon at bounding box center [1361, 20] width 22 height 22
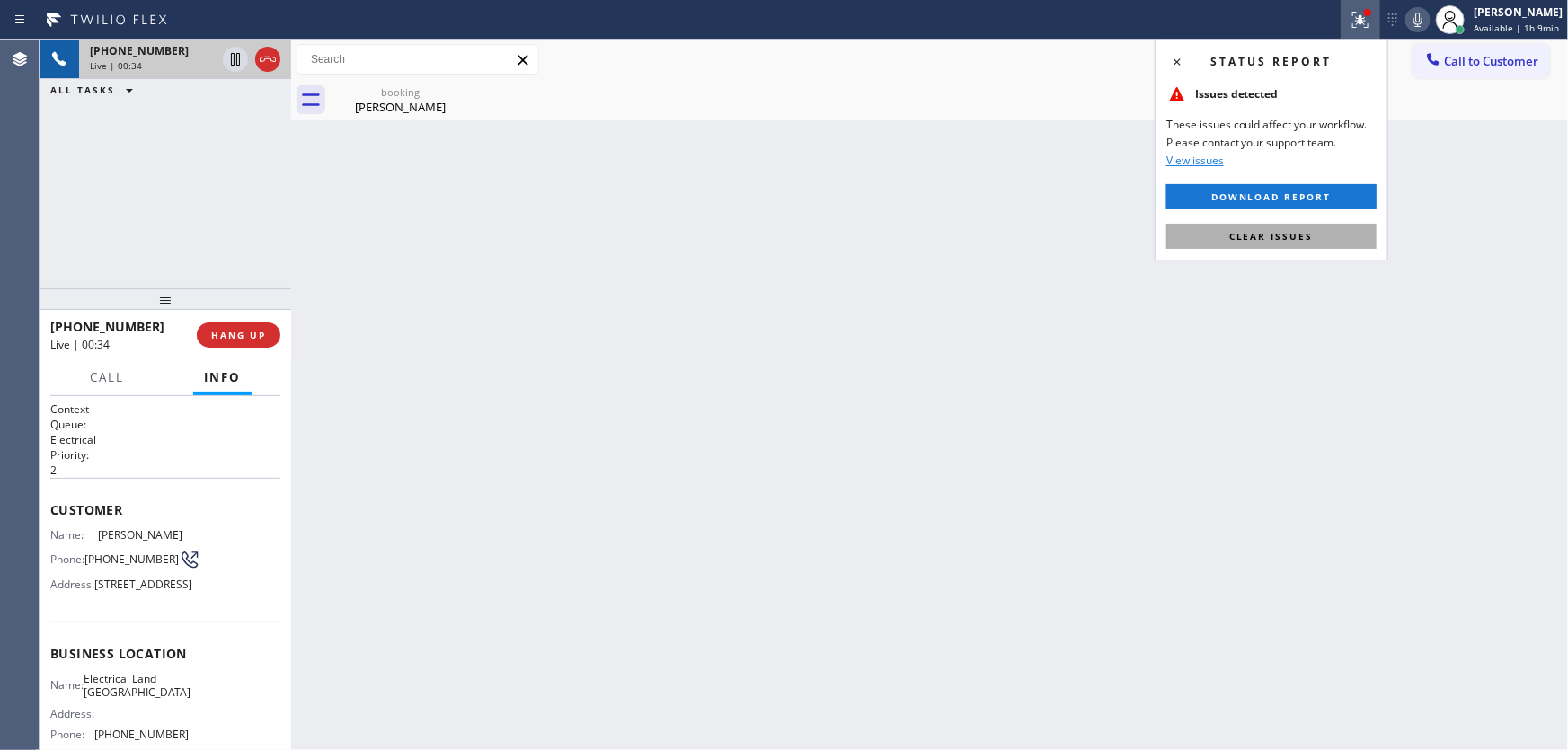
click at [1291, 238] on span "Clear issues" at bounding box center [1272, 235] width 84 height 12
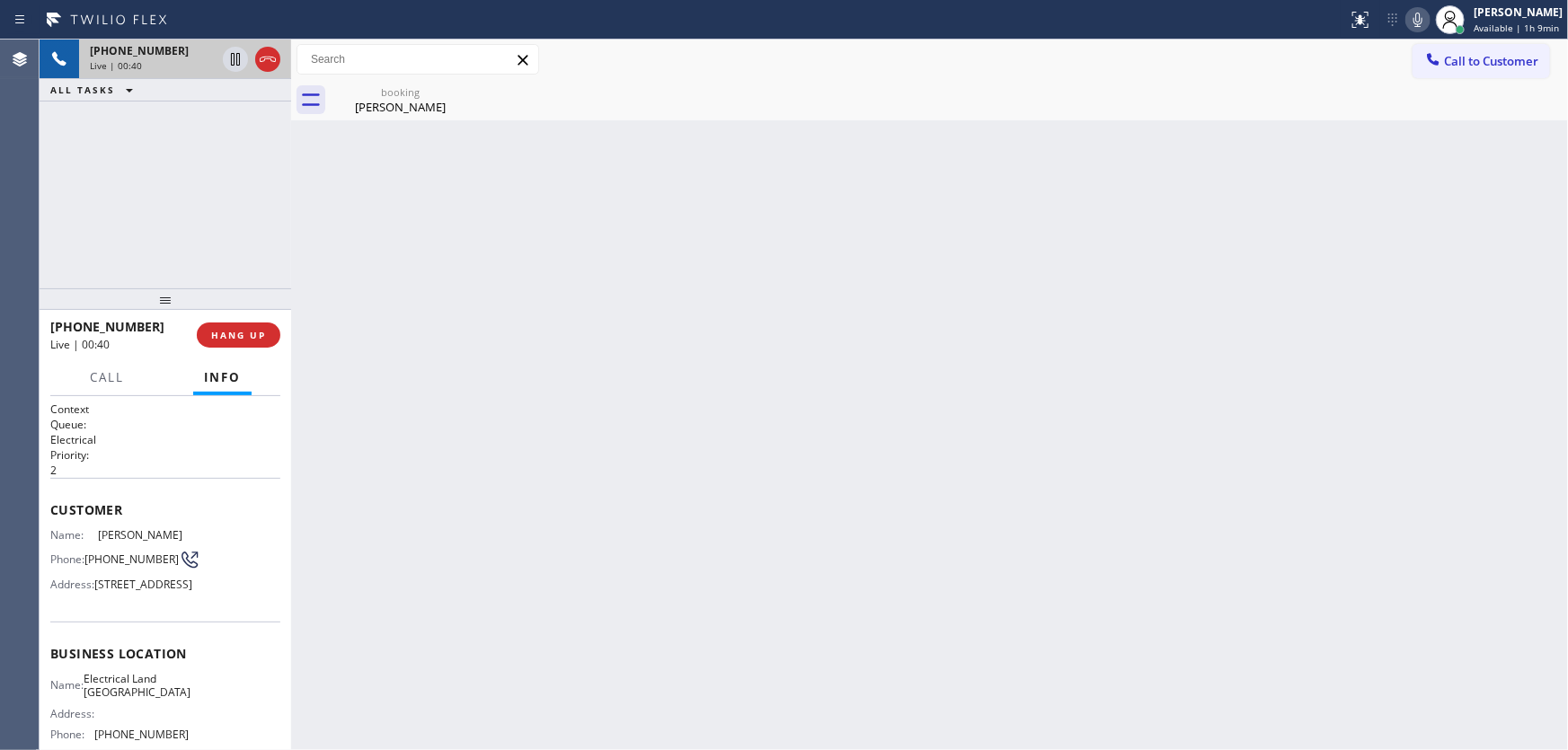
click at [53, 171] on div "+14085904073 Live | 00:40 ALL TASKS ALL TASKS ACTIVE TASKS TASKS IN WRAP UP" at bounding box center [165, 163] width 251 height 248
click at [173, 53] on div "+14085904073" at bounding box center [153, 51] width 126 height 15
click at [377, 96] on div "booking" at bounding box center [400, 92] width 136 height 13
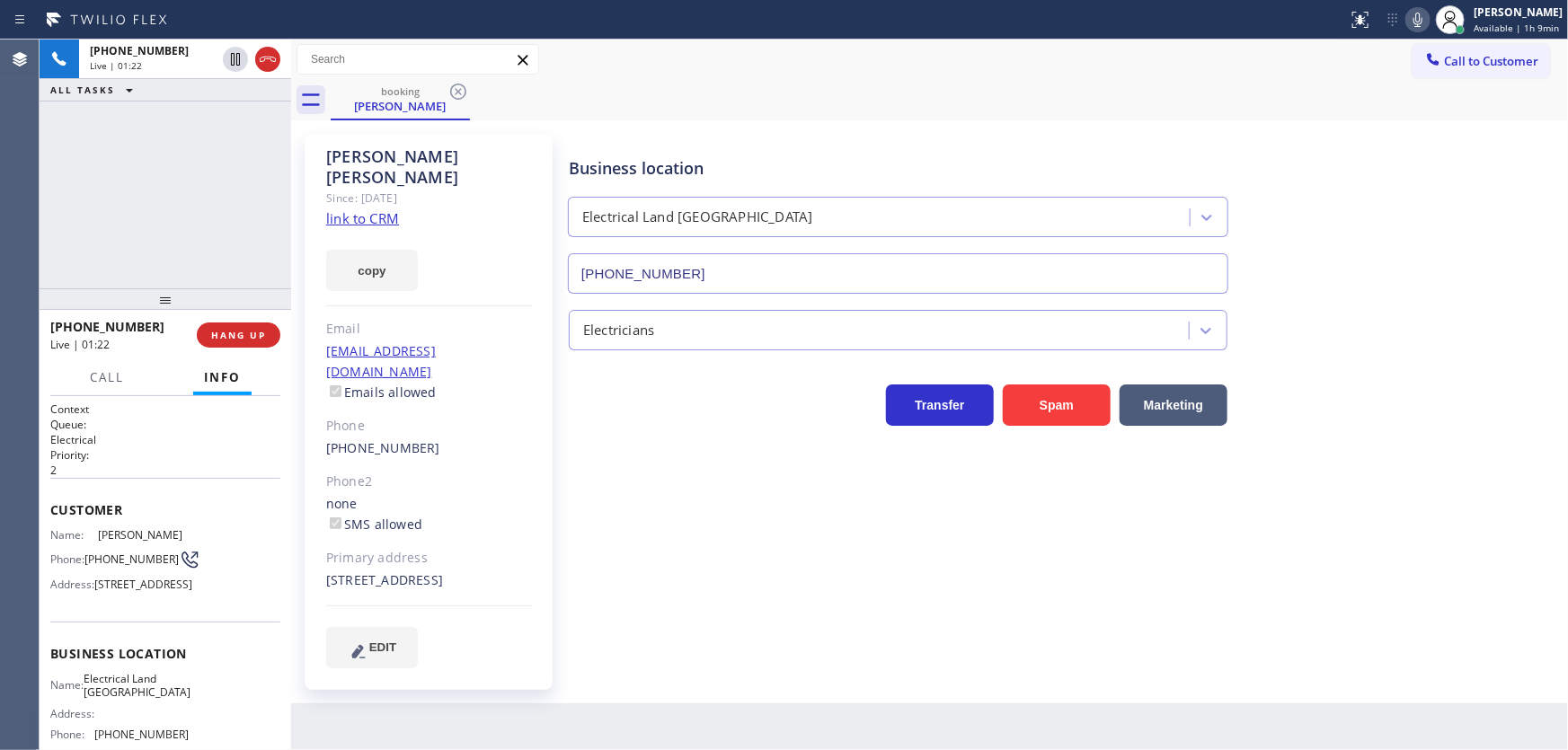
click at [365, 209] on link "link to CRM" at bounding box center [363, 218] width 73 height 18
click at [1412, 22] on icon at bounding box center [1416, 20] width 22 height 22
click at [236, 59] on icon at bounding box center [235, 59] width 9 height 12
click at [1421, 20] on icon at bounding box center [1417, 19] width 9 height 14
click at [231, 62] on icon at bounding box center [234, 59] width 12 height 12
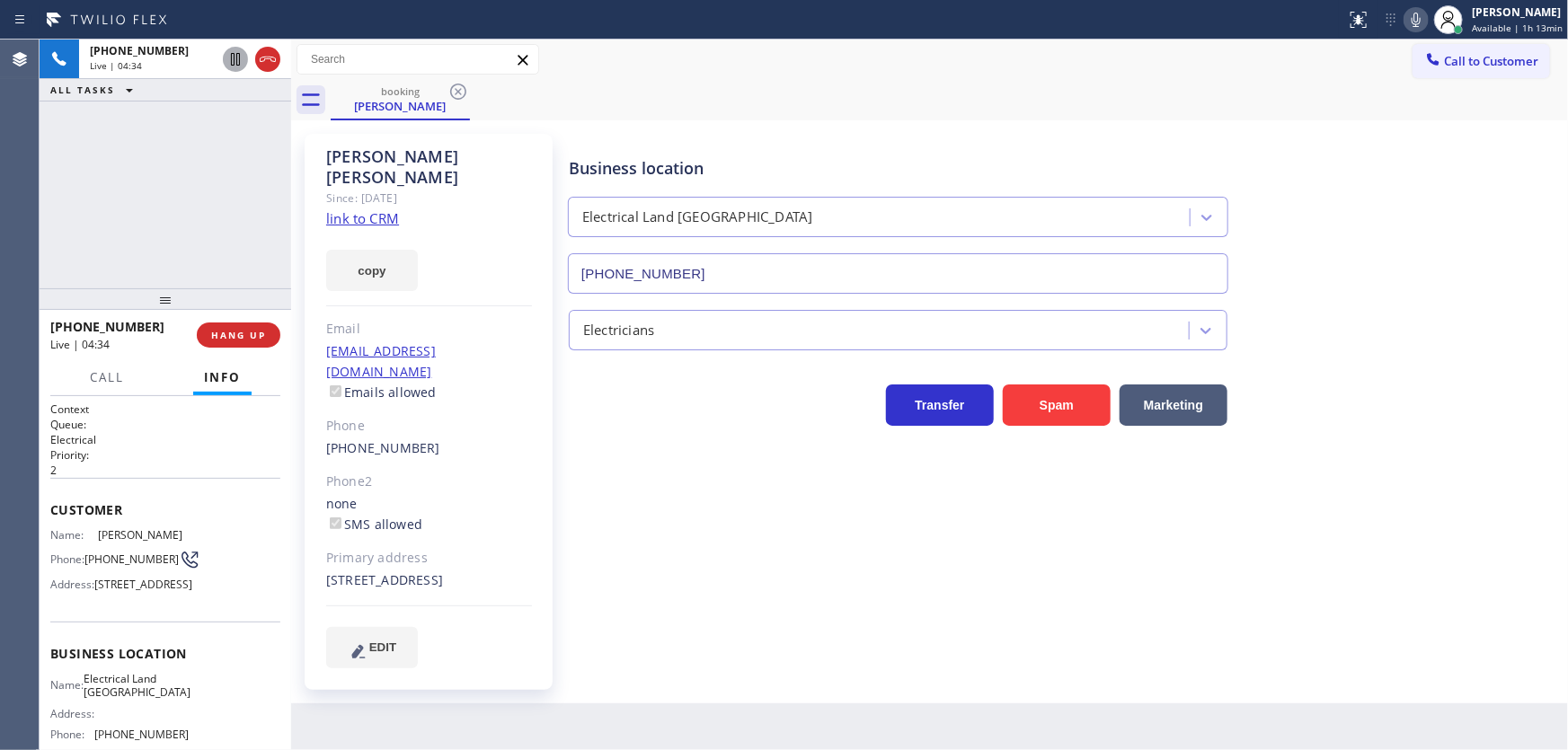
click at [130, 193] on div "+14085904073 Live | 04:34 ALL TASKS ALL TASKS ACTIVE TASKS TASKS IN WRAP UP" at bounding box center [165, 163] width 251 height 248
click at [260, 54] on icon at bounding box center [267, 59] width 22 height 22
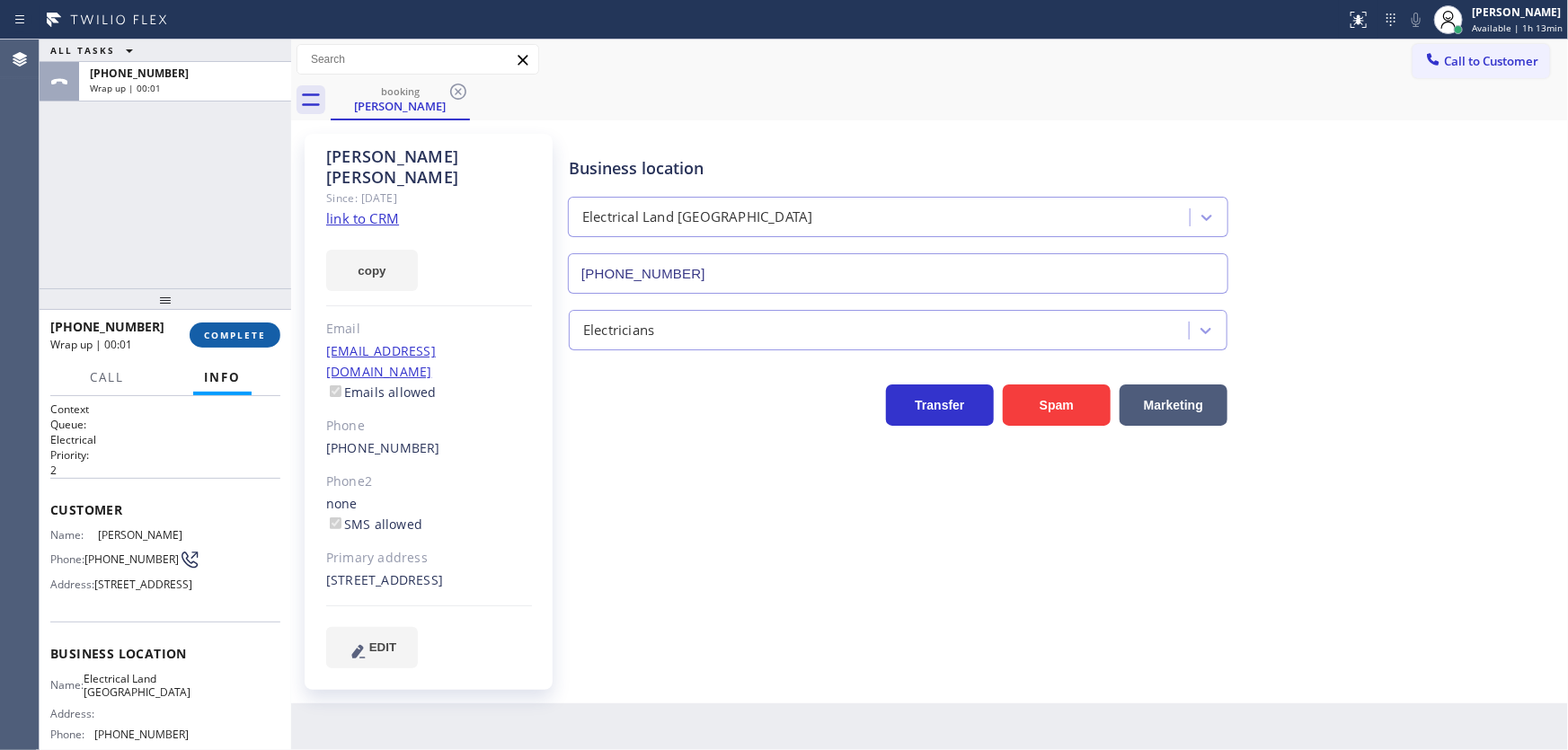
click at [234, 333] on span "COMPLETE" at bounding box center [235, 335] width 62 height 12
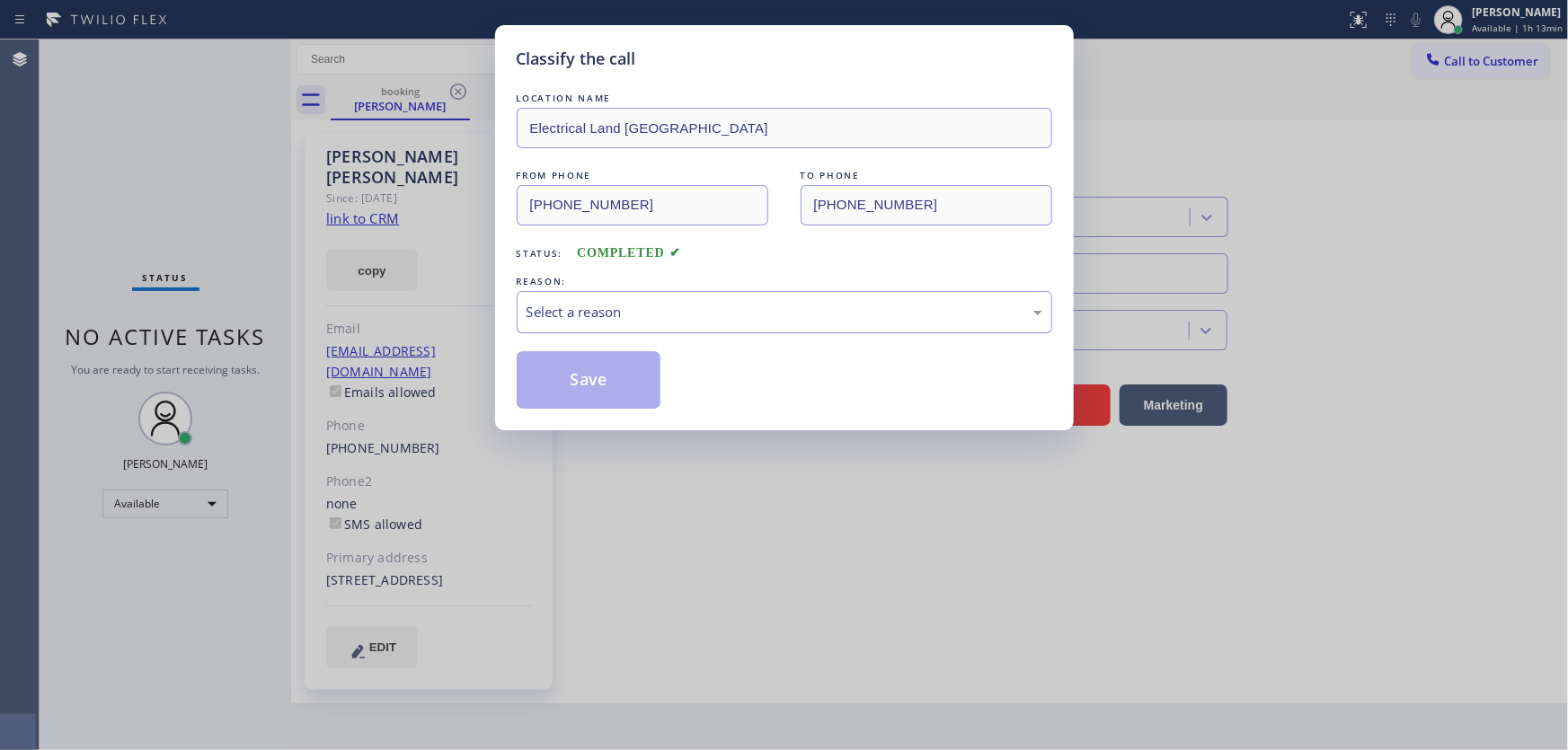
click at [638, 322] on div "Select a reason" at bounding box center [784, 312] width 535 height 42
click at [580, 370] on button "Save" at bounding box center [589, 380] width 144 height 57
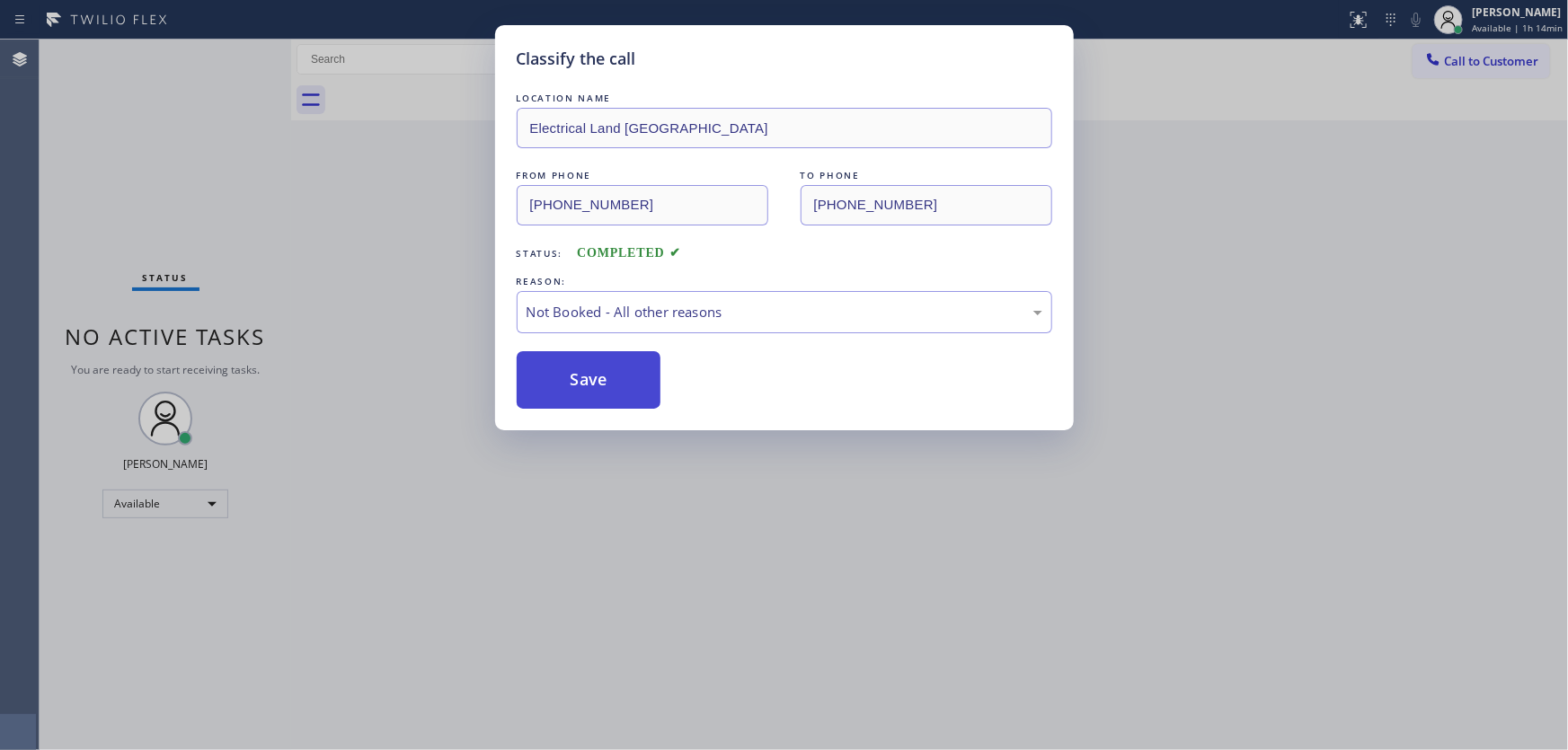
click at [580, 370] on button "Save" at bounding box center [589, 380] width 144 height 57
click at [1490, 22] on span "Available | 1h 14min" at bounding box center [1517, 27] width 91 height 12
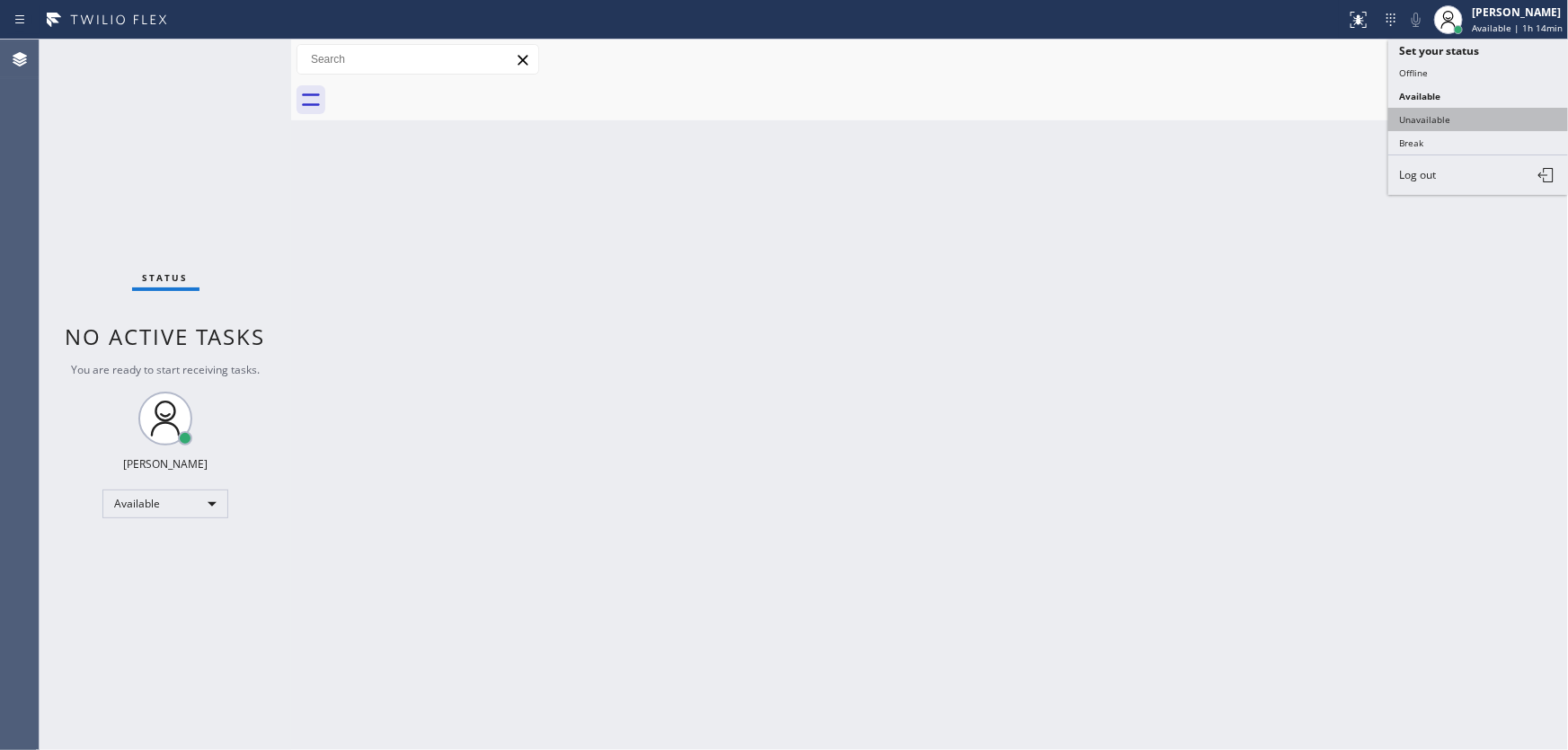
click at [1429, 113] on button "Unavailable" at bounding box center [1479, 119] width 180 height 23
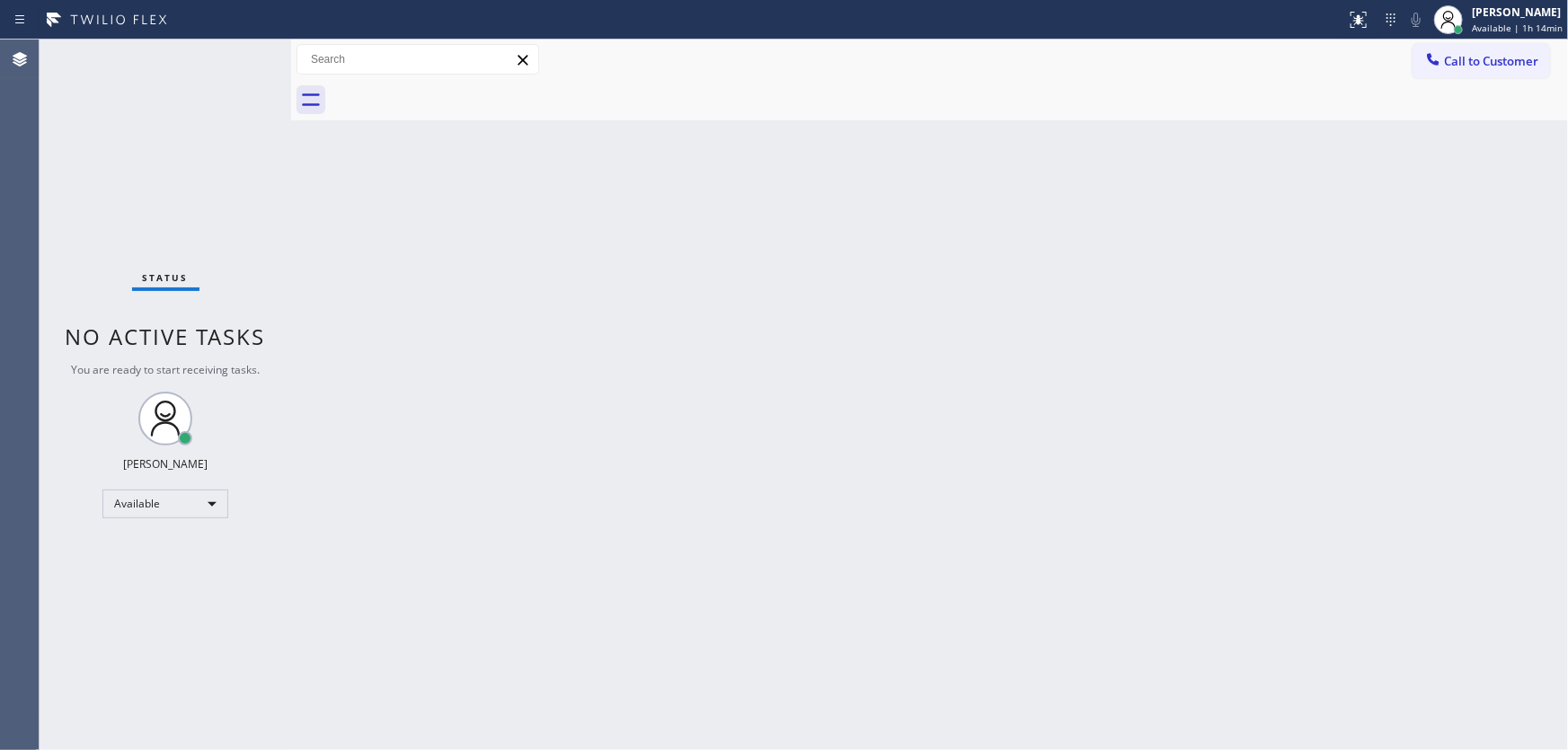
click at [1179, 160] on div "Back to Dashboard Change Sender ID Customers Technicians Select a contact Outbo…" at bounding box center [930, 395] width 1277 height 711
click at [1466, 67] on span "Call to Customer" at bounding box center [1491, 61] width 95 height 16
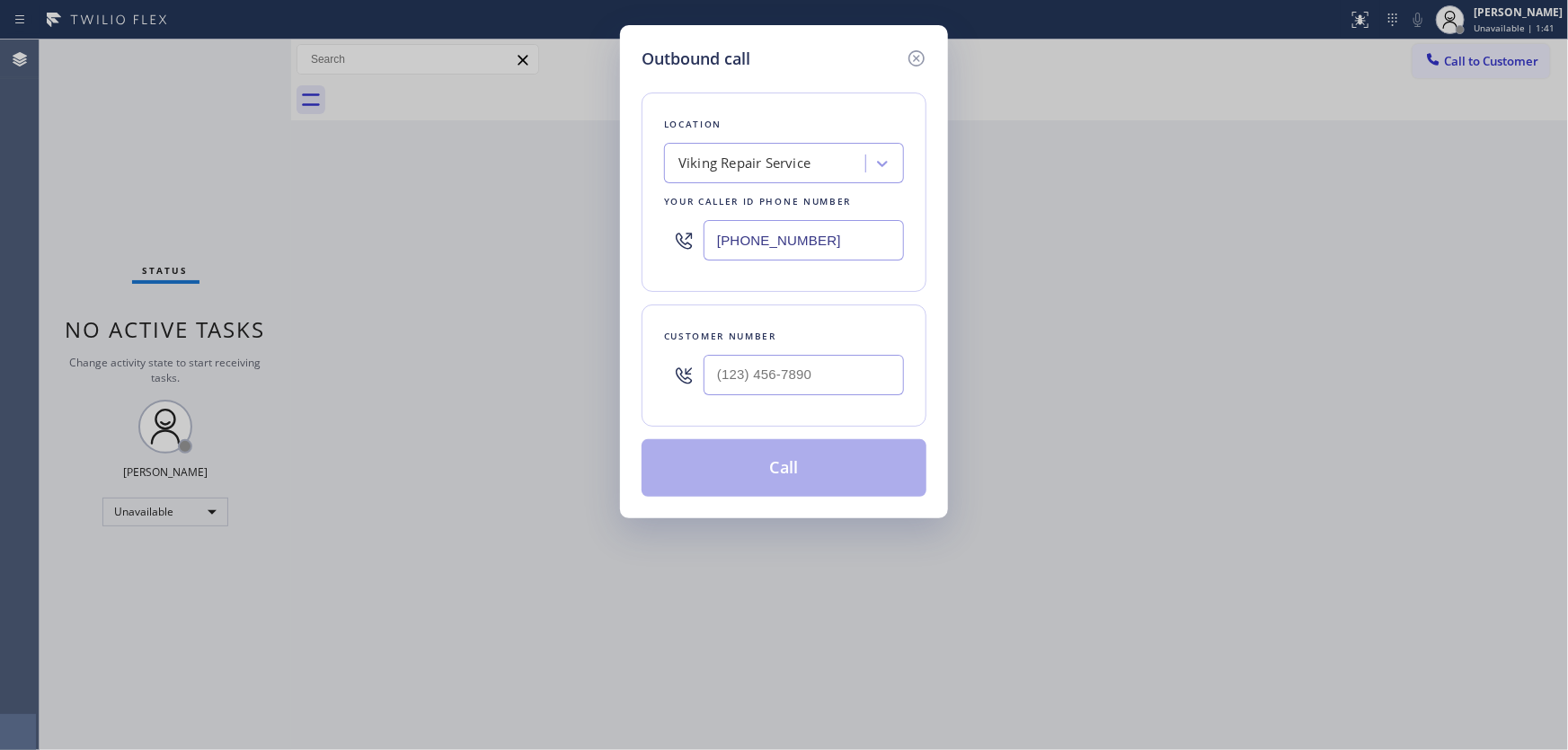
click at [766, 240] on input "[PHONE_NUMBER]" at bounding box center [804, 240] width 201 height 40
paste input "text"
type input "[PHONE_NUMBER]"
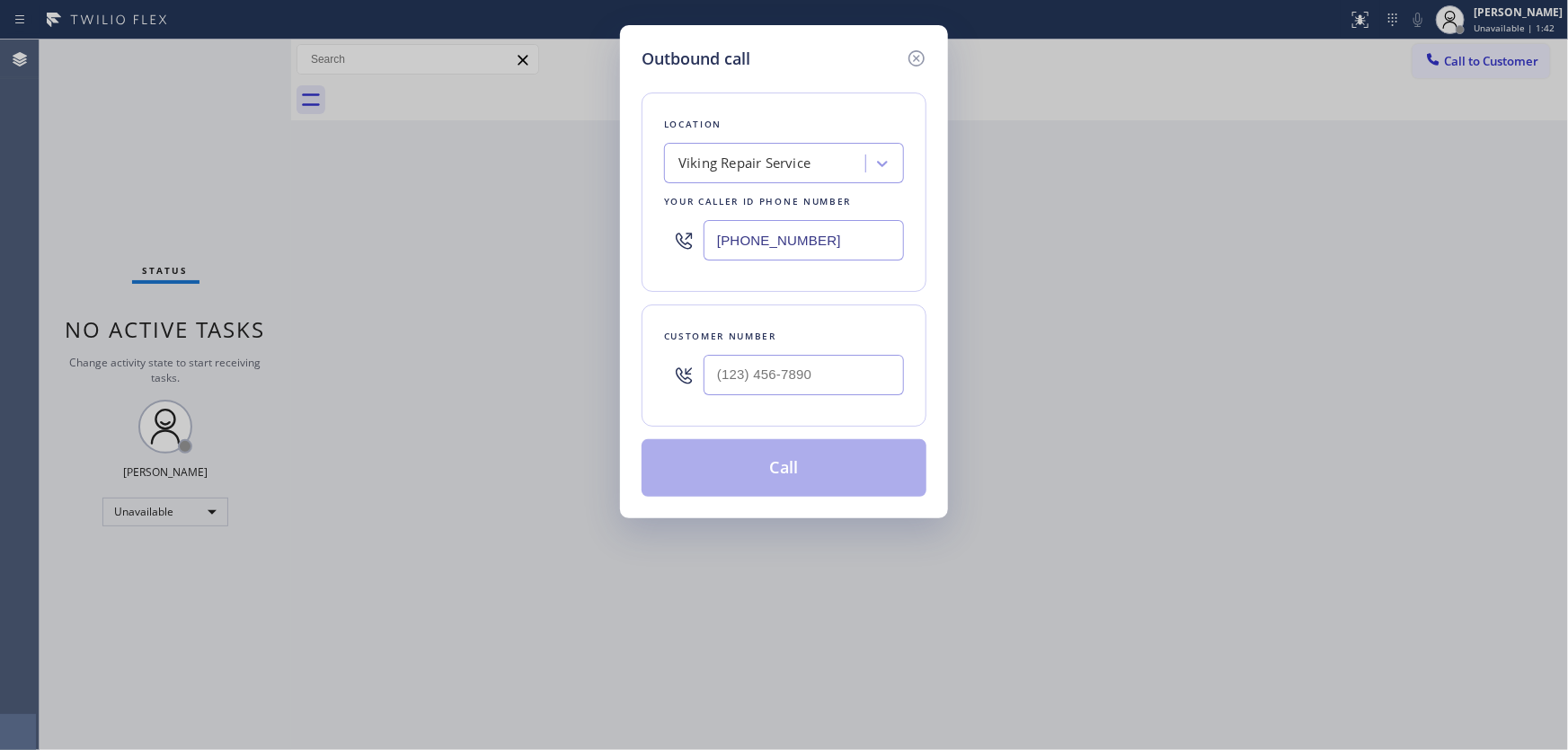
type input "(___) ___-____"
click at [776, 375] on input "(___) ___-____" at bounding box center [804, 375] width 201 height 40
type input "(___) ___-____"
paste input "914) 320-9801"
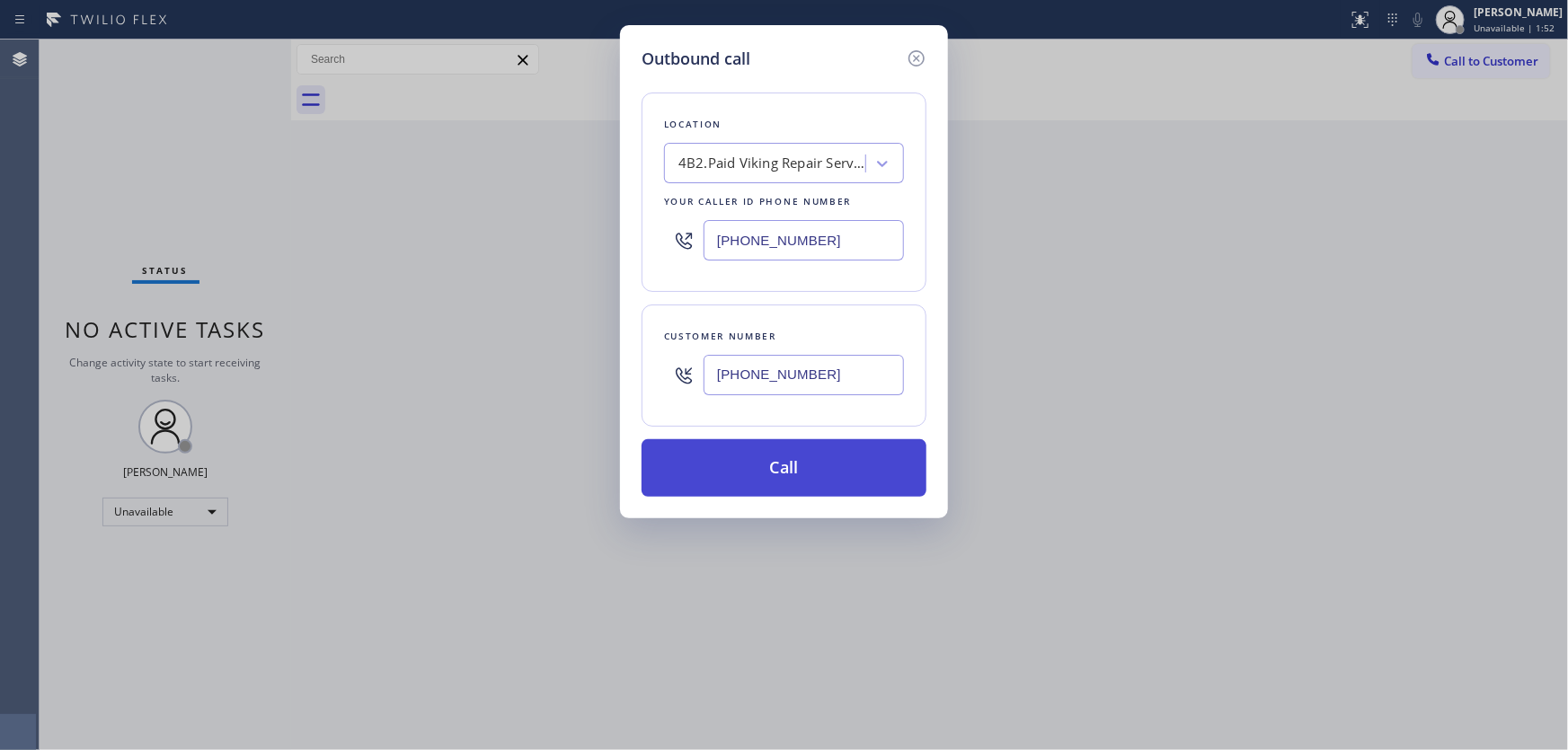
type input "[PHONE_NUMBER]"
click at [790, 465] on button "Call" at bounding box center [784, 468] width 285 height 57
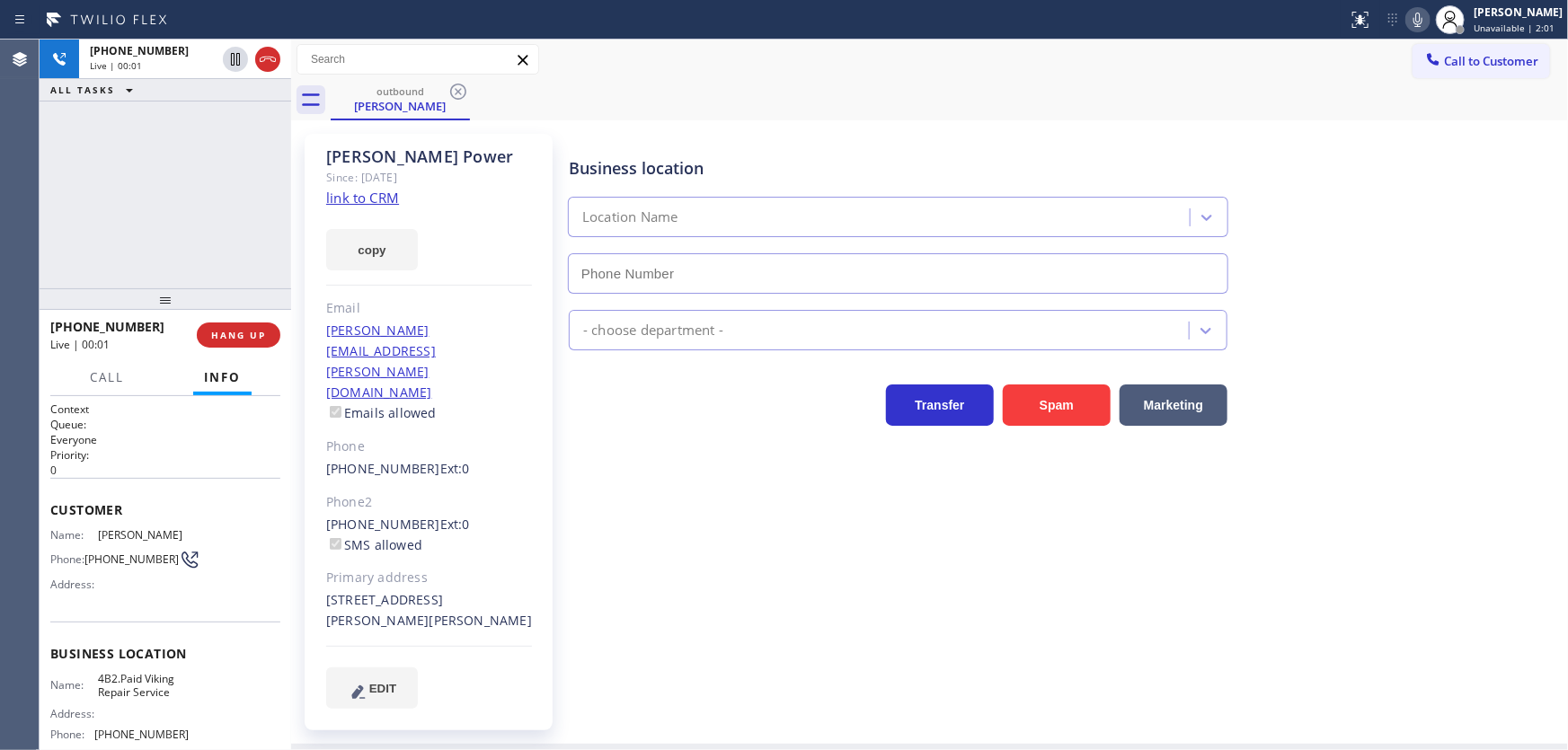
type input "[PHONE_NUMBER]"
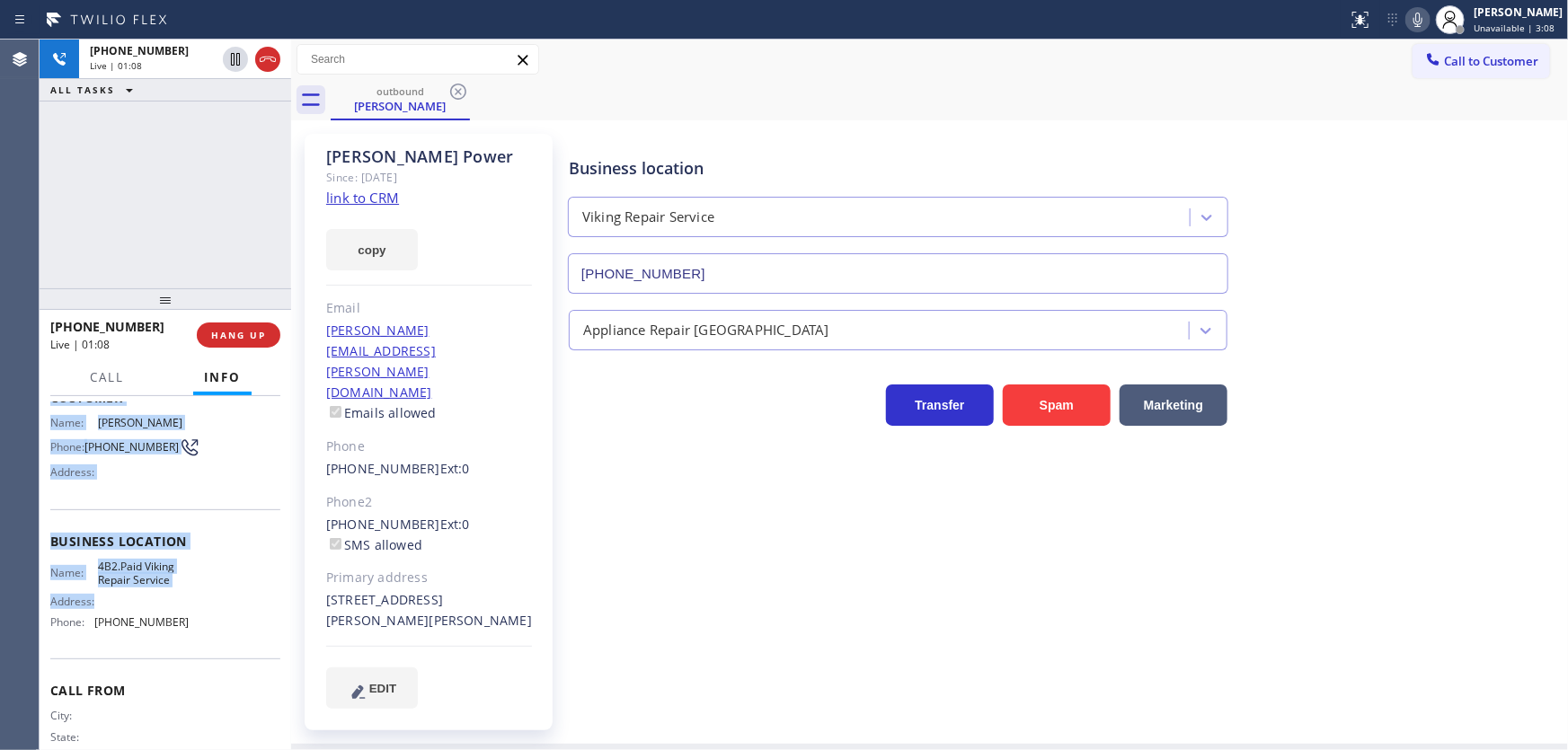
scroll to position [165, 0]
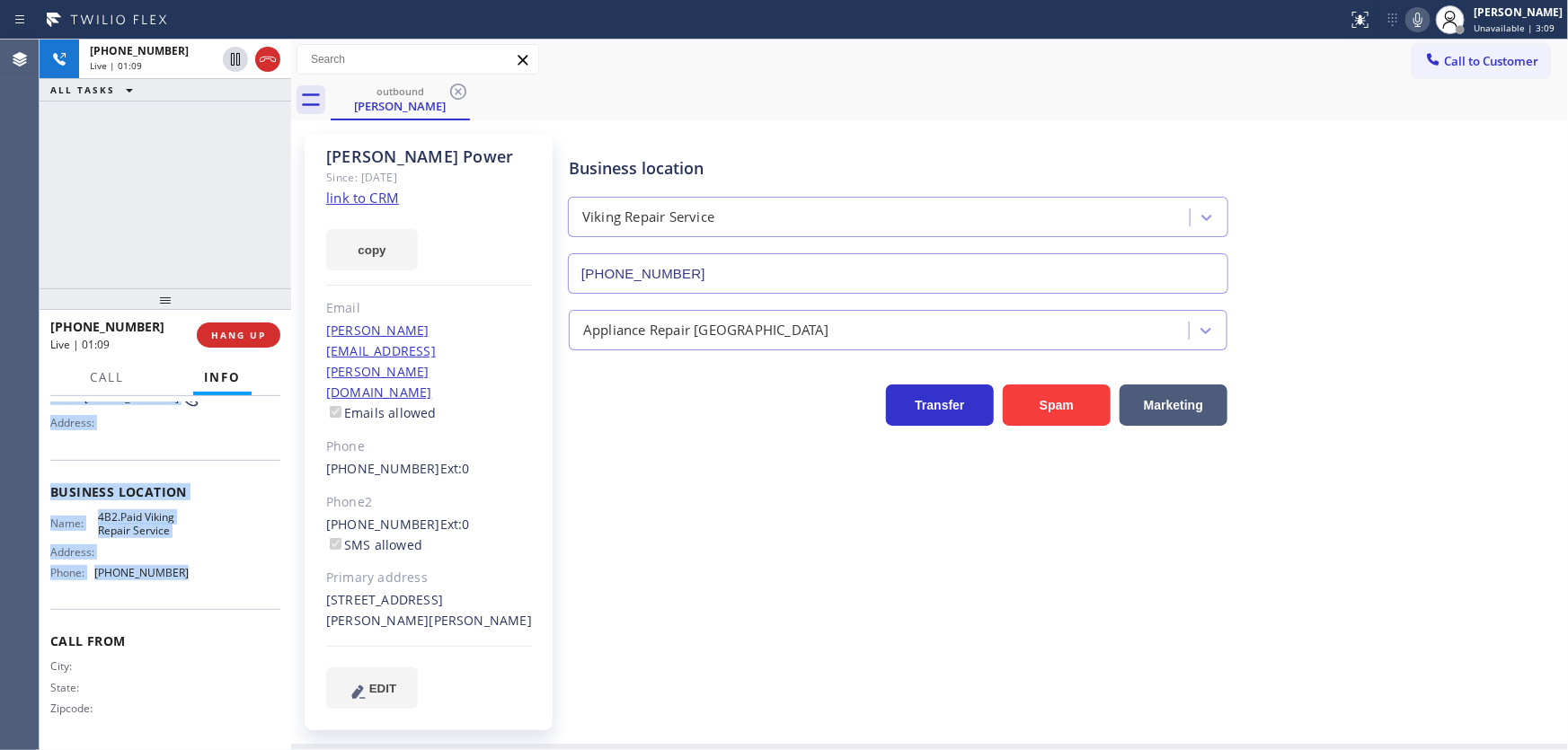
drag, startPoint x: 53, startPoint y: 504, endPoint x: 201, endPoint y: 579, distance: 165.9
click at [204, 594] on div "Context Queue: Everyone Priority: 0 Customer Name: Lindsay Power Phone: (914) 3…" at bounding box center [165, 493] width 230 height 506
copy div "Customer Name: Lindsay Power Phone: (914) 320-9801 Address: Business location N…"
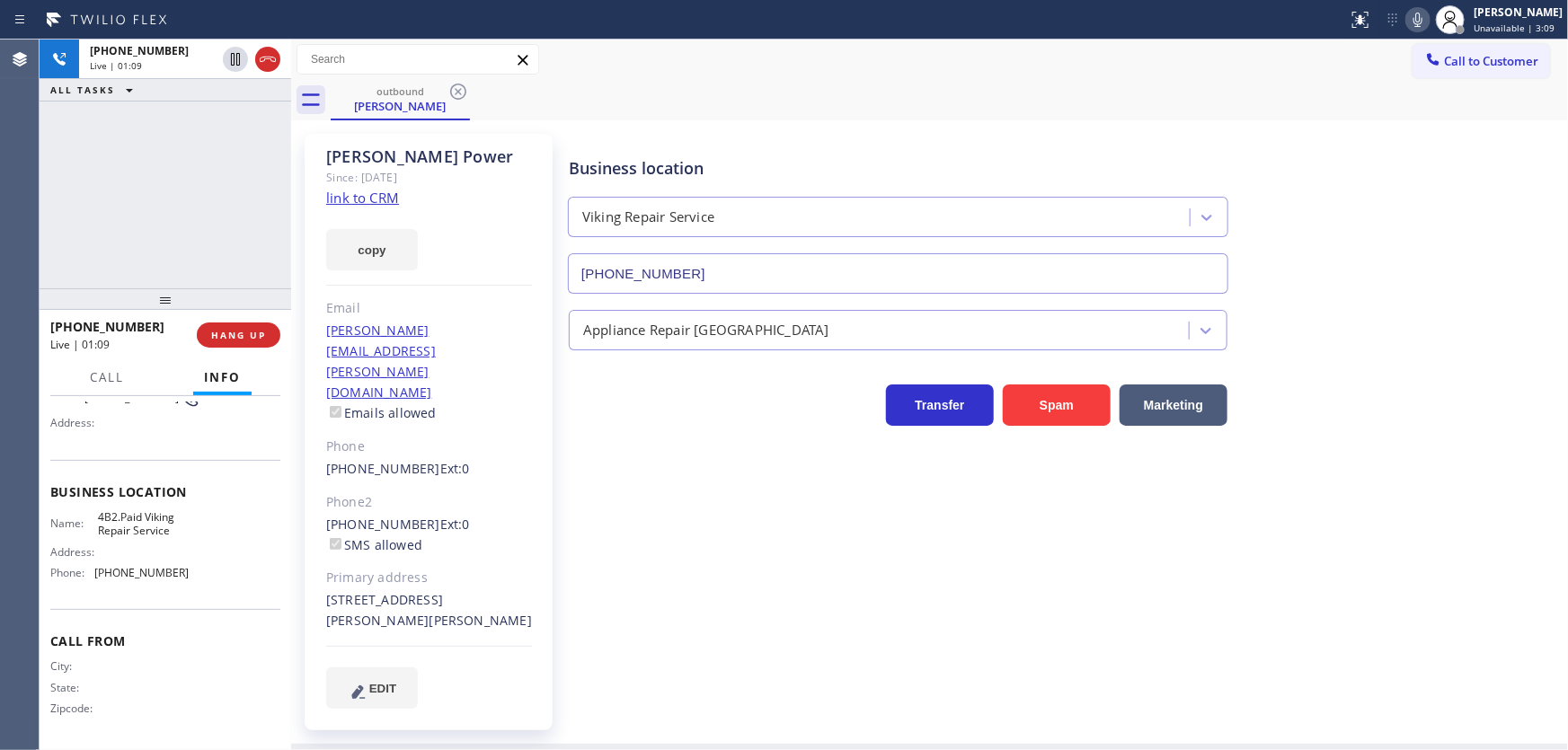
click at [178, 200] on div "+19143209801 Live | 01:09 ALL TASKS ALL TASKS ACTIVE TASKS TASKS IN WRAP UP" at bounding box center [165, 163] width 251 height 248
click at [159, 172] on div "+19143209801 Live | 01:11 ALL TASKS ALL TASKS ACTIVE TASKS TASKS IN WRAP UP" at bounding box center [165, 163] width 251 height 248
click at [265, 58] on icon at bounding box center [267, 59] width 16 height 6
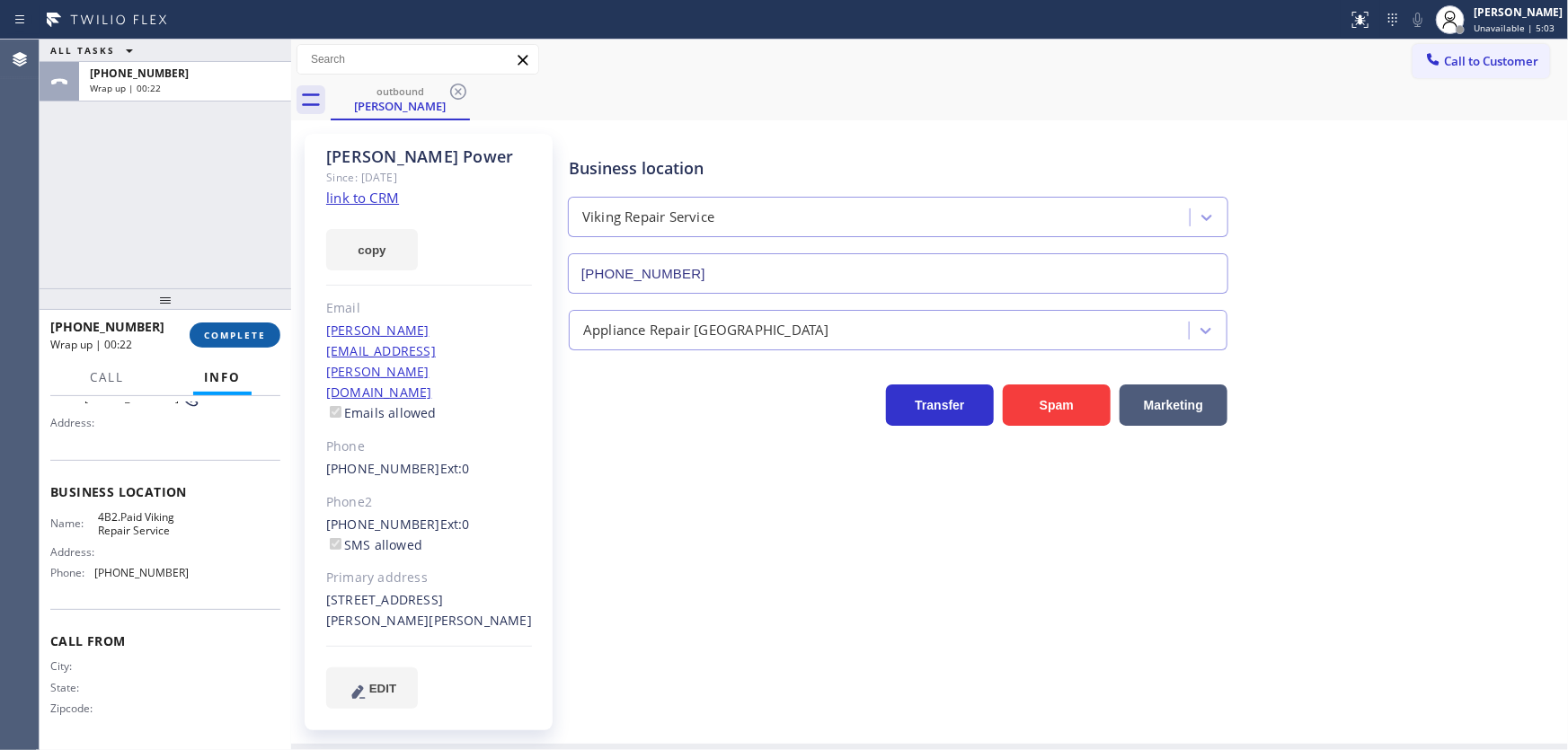
click at [235, 347] on button "COMPLETE" at bounding box center [234, 335] width 91 height 25
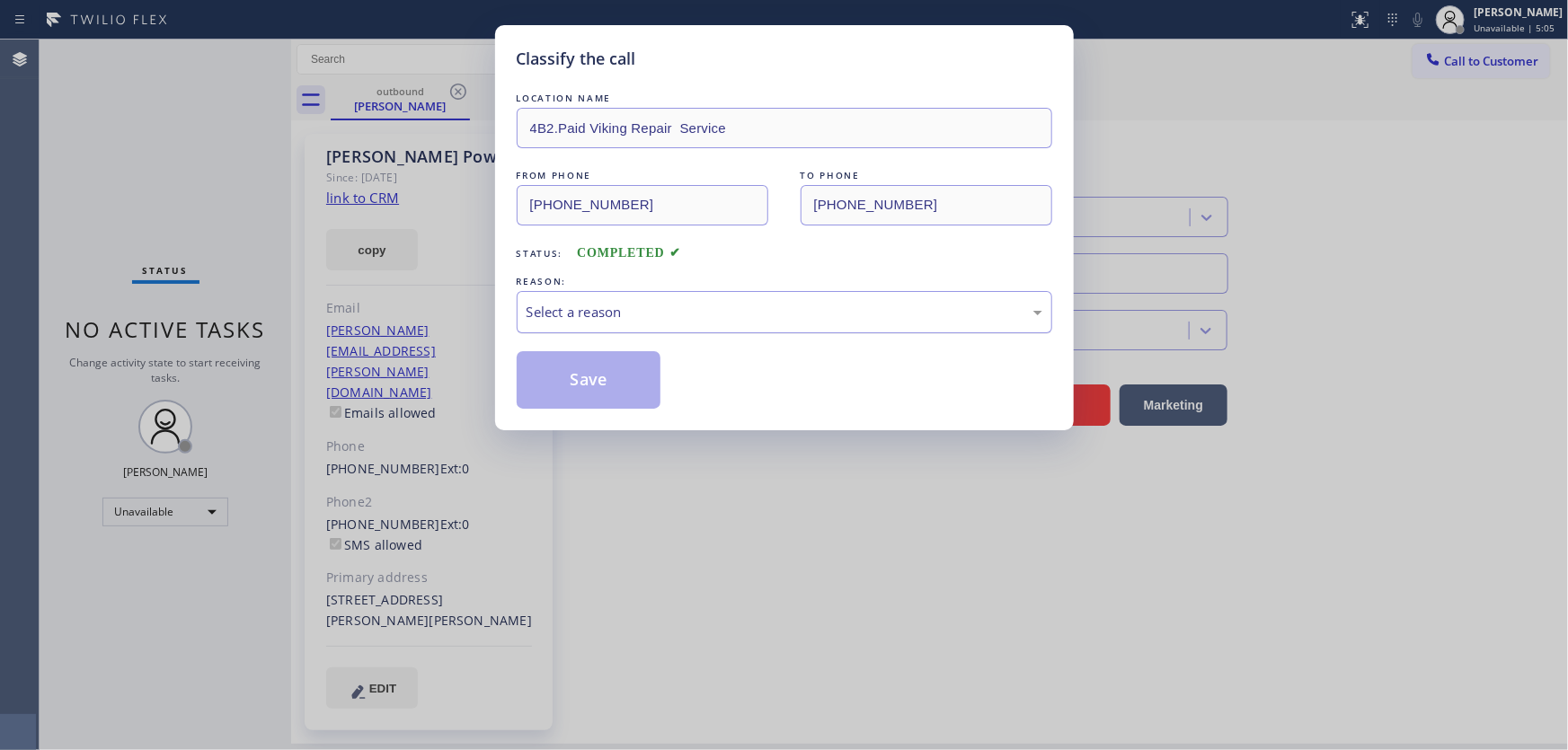
click at [541, 314] on div "Select a reason" at bounding box center [785, 312] width 516 height 21
click at [565, 380] on button "Save" at bounding box center [589, 380] width 144 height 57
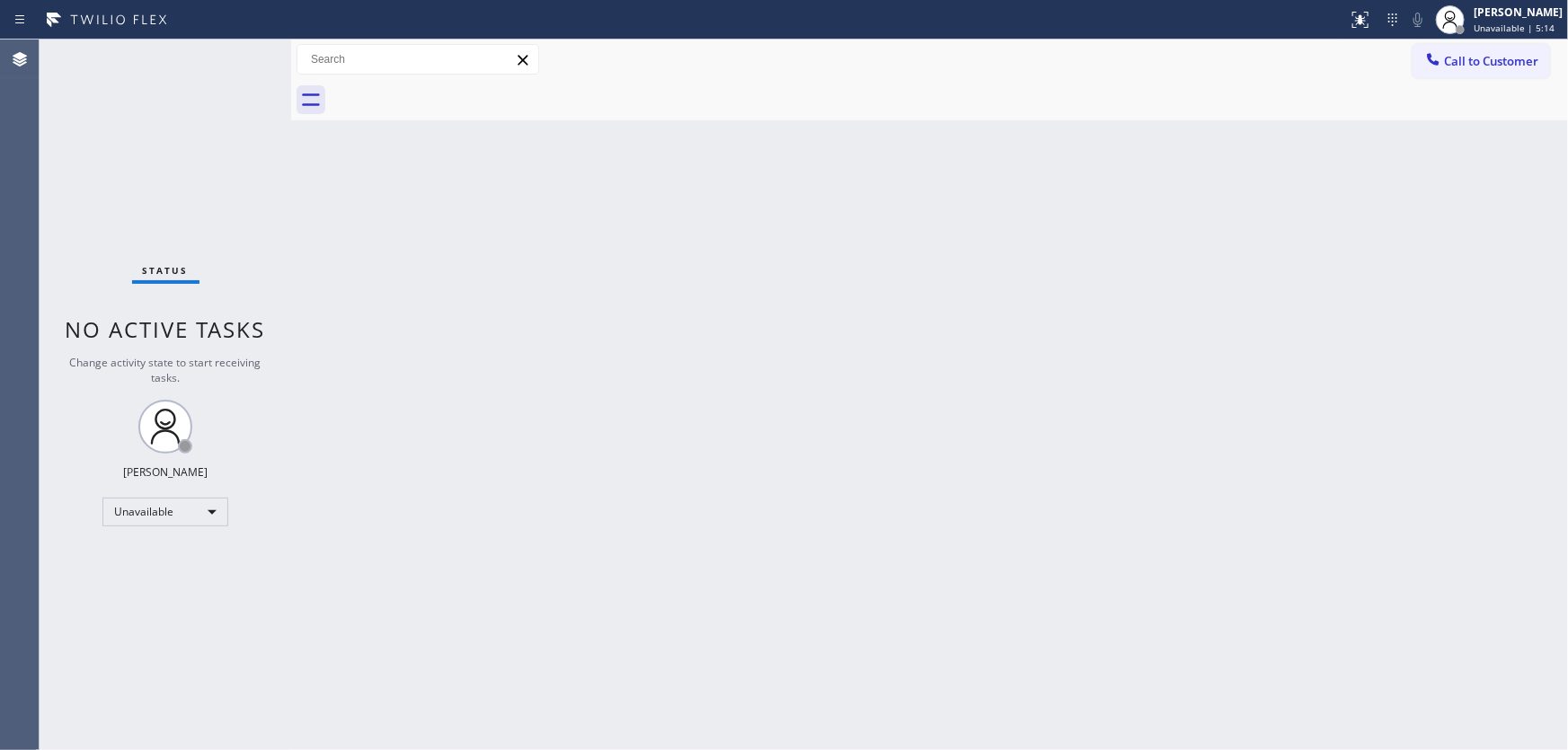
click at [114, 105] on div "Status No active tasks Change activity state to start receiving tasks. Michael …" at bounding box center [165, 395] width 251 height 711
click at [162, 516] on div "Unavailable" at bounding box center [165, 512] width 126 height 29
click at [162, 562] on li "Available" at bounding box center [164, 558] width 122 height 22
click at [327, 527] on div "Back to Dashboard Change Sender ID Customers Technicians Select a contact Outbo…" at bounding box center [930, 395] width 1277 height 711
click at [234, 48] on div "Status No active tasks You are ready to start receiving tasks. [PERSON_NAME]" at bounding box center [165, 395] width 251 height 711
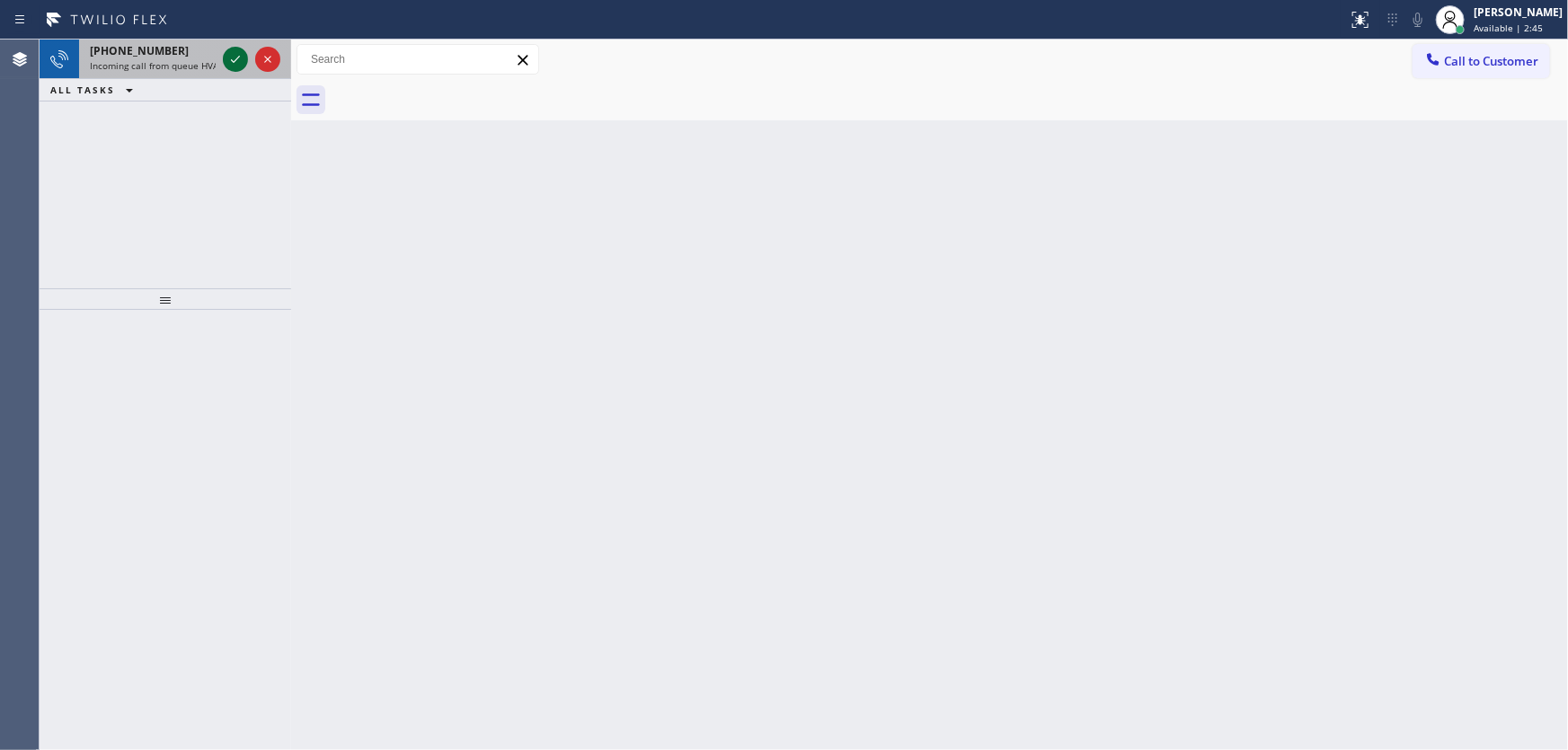
click at [231, 59] on icon at bounding box center [235, 59] width 9 height 8
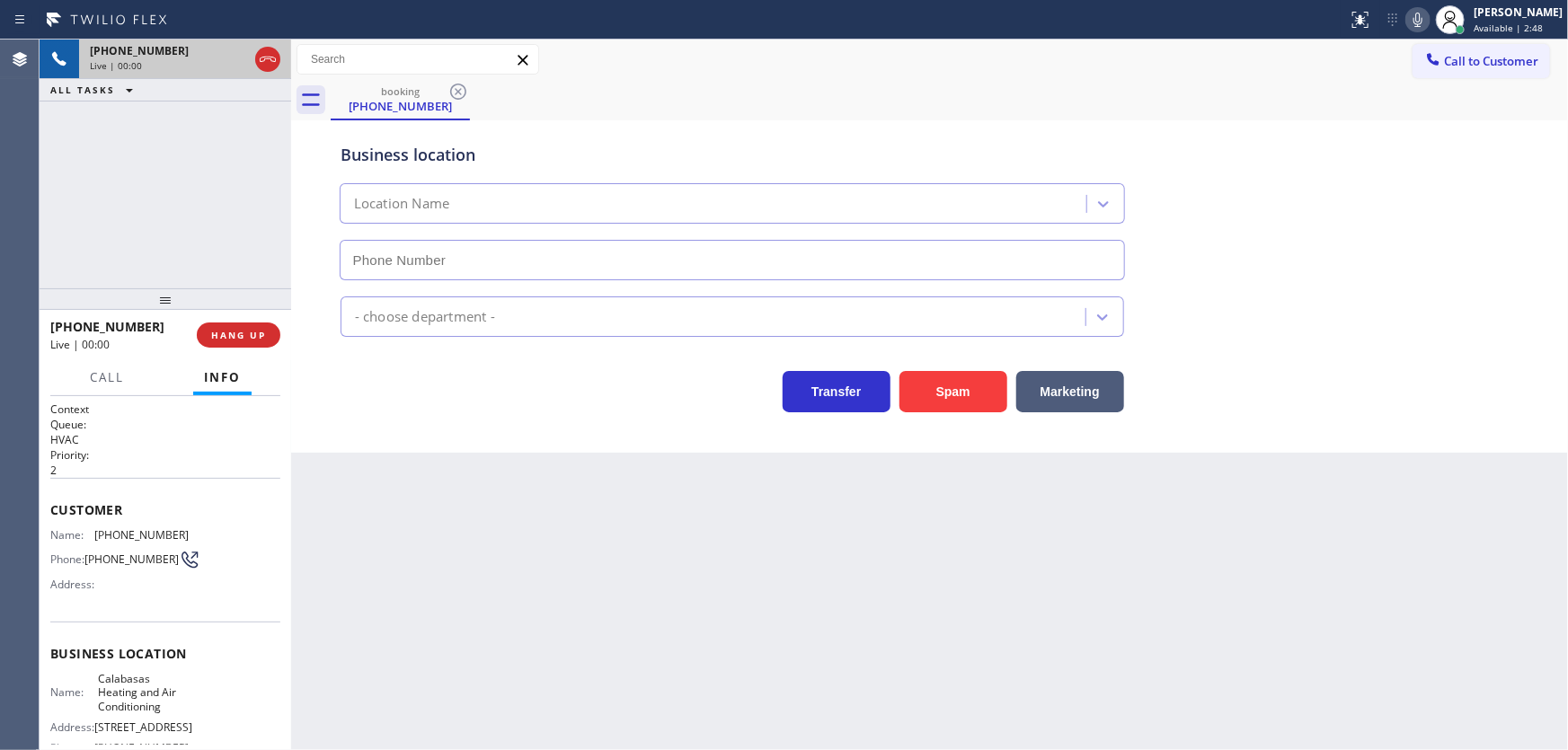
type input "(818) 210-3248"
click at [1429, 18] on icon at bounding box center [1418, 20] width 22 height 22
click at [1429, 11] on icon at bounding box center [1418, 20] width 22 height 22
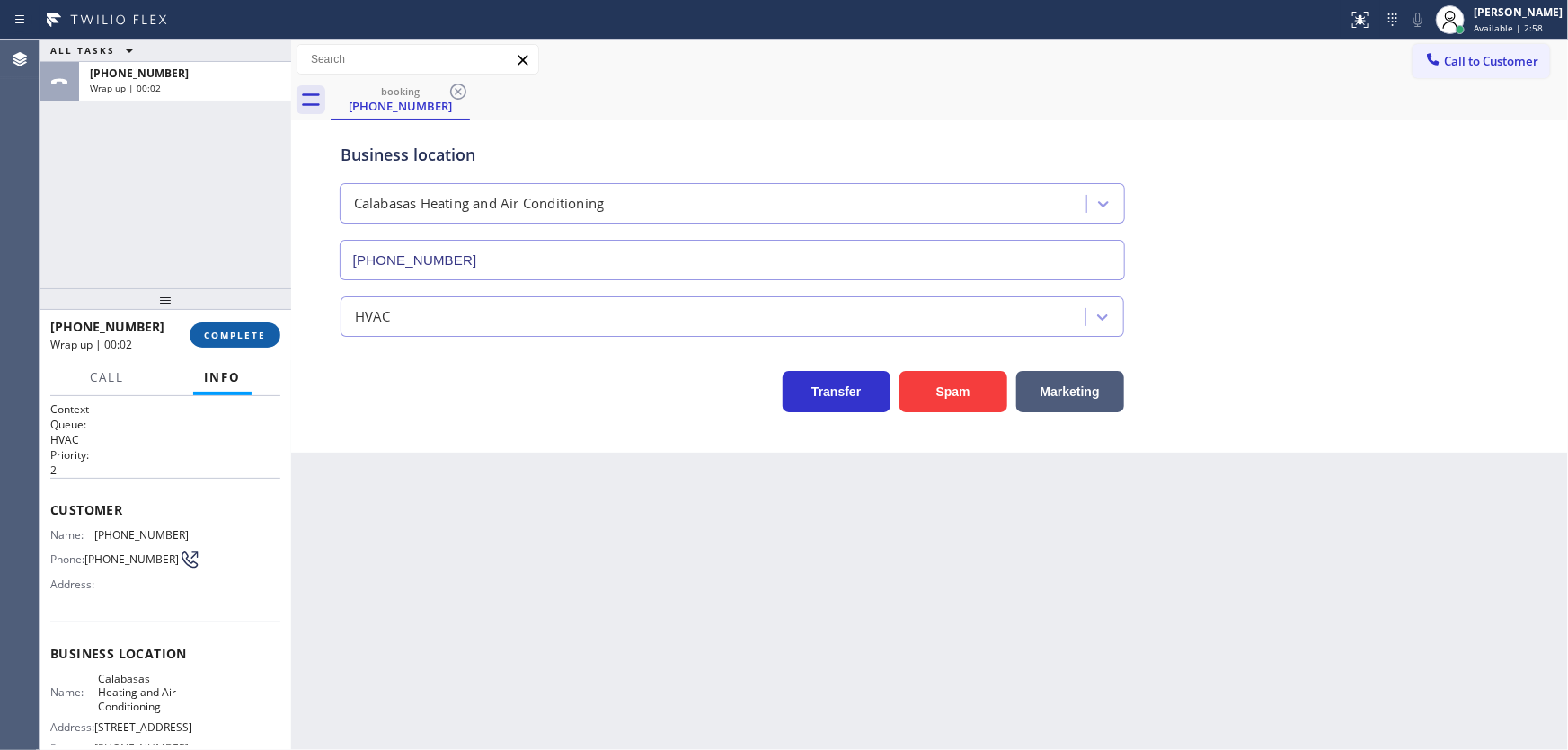
click at [249, 341] on button "COMPLETE" at bounding box center [234, 335] width 91 height 25
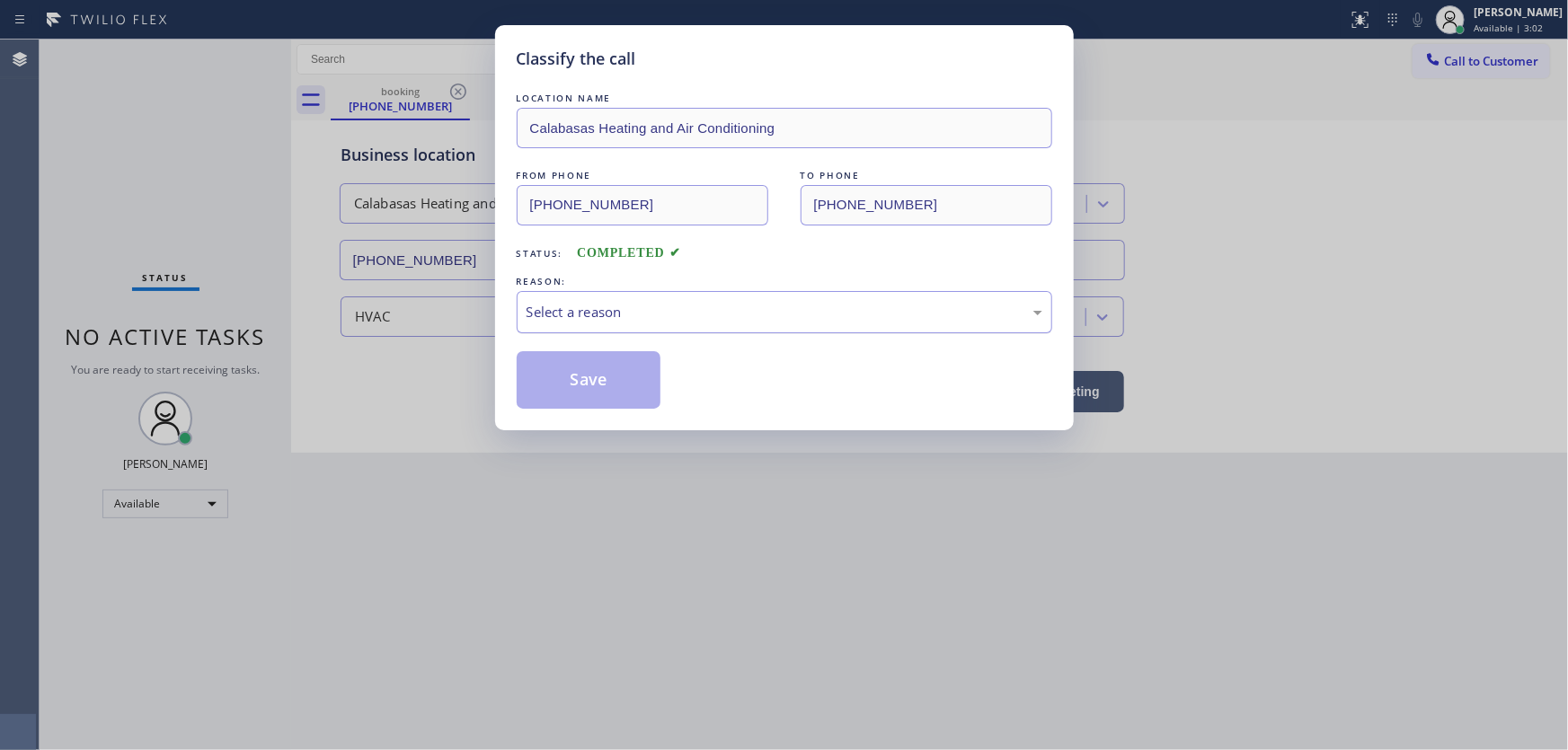
click at [601, 309] on div "Select a reason" at bounding box center [785, 312] width 516 height 21
click at [584, 371] on button "Save" at bounding box center [589, 380] width 144 height 57
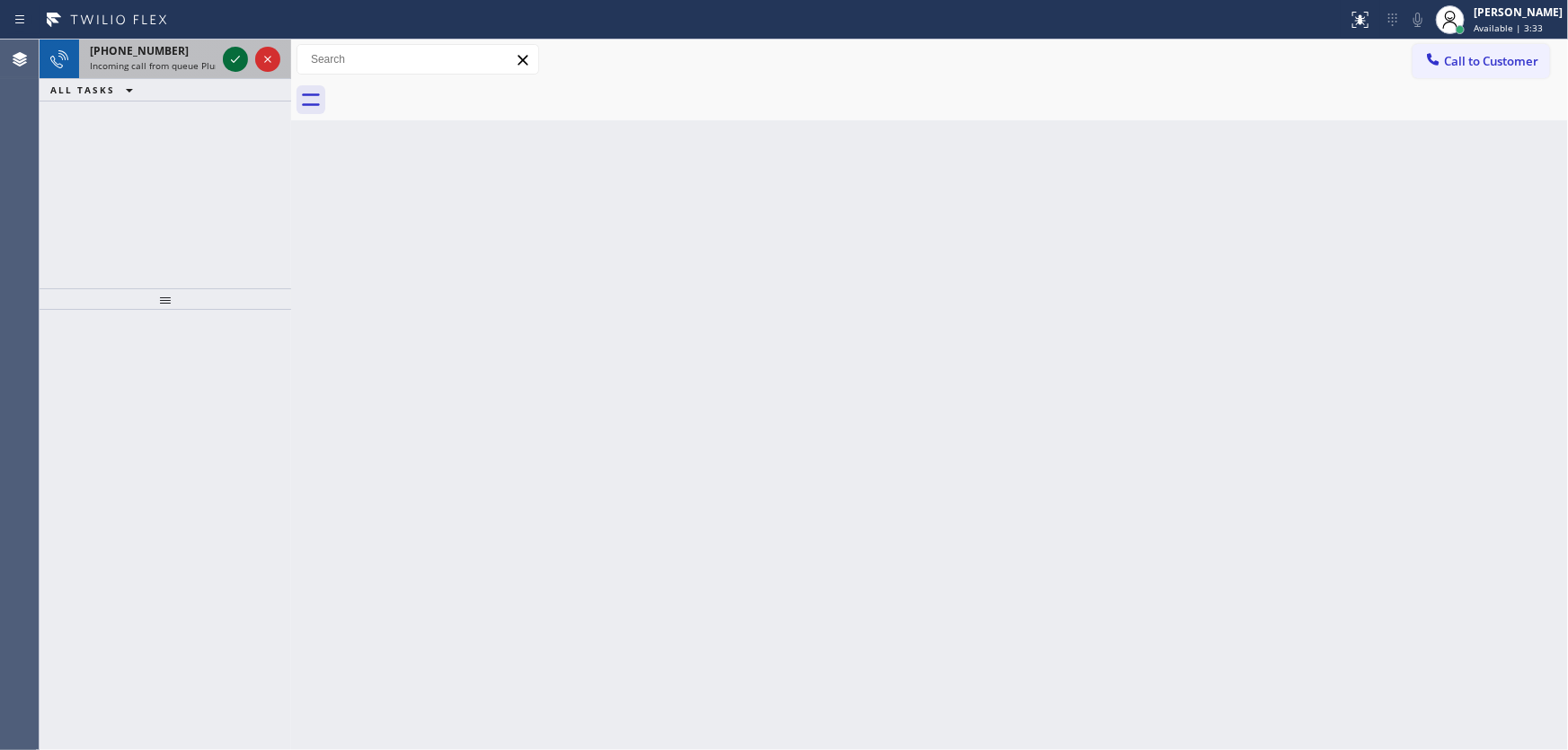
click at [236, 54] on icon at bounding box center [235, 59] width 22 height 22
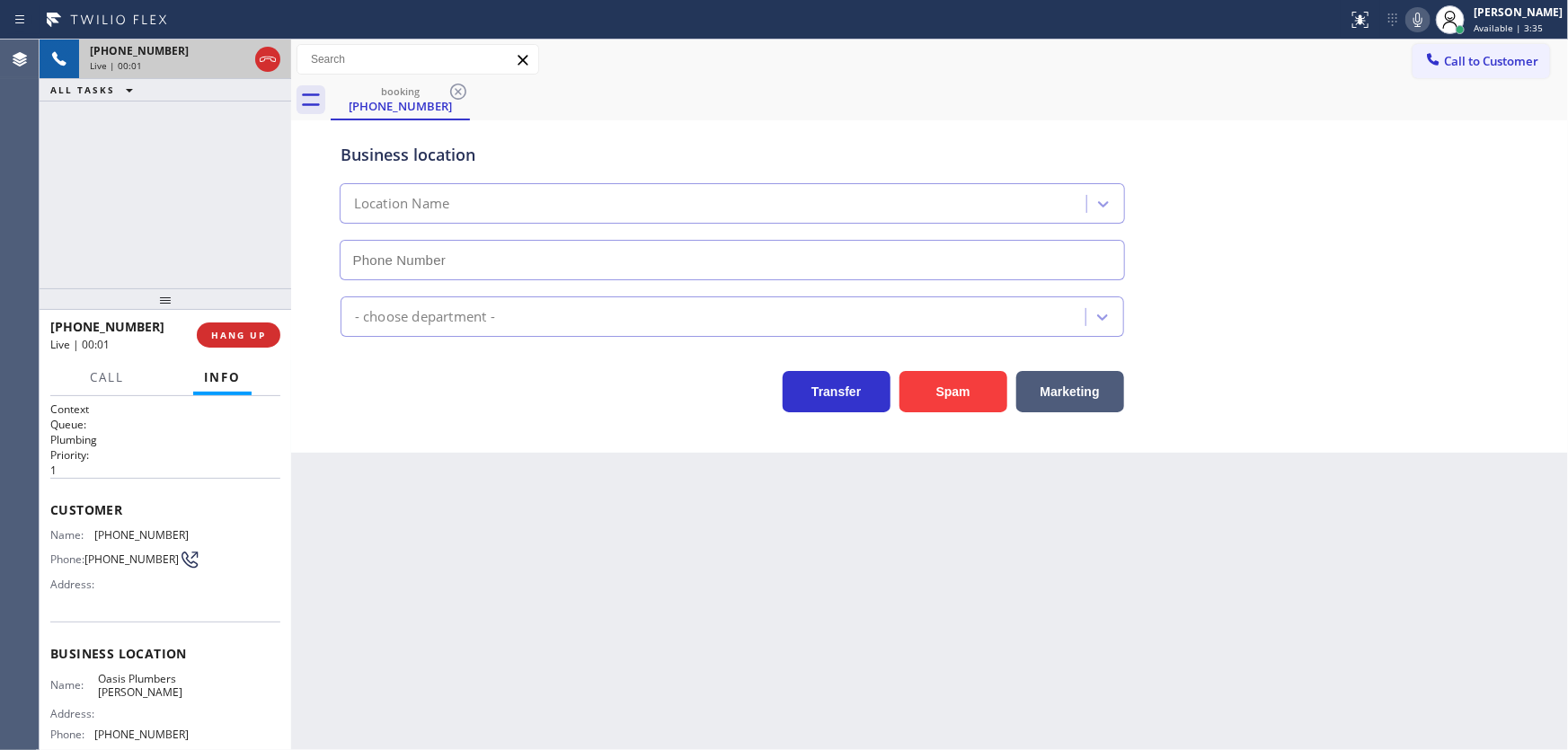
type input "(925) 809-4306"
click at [942, 384] on button "Spam" at bounding box center [953, 392] width 108 height 41
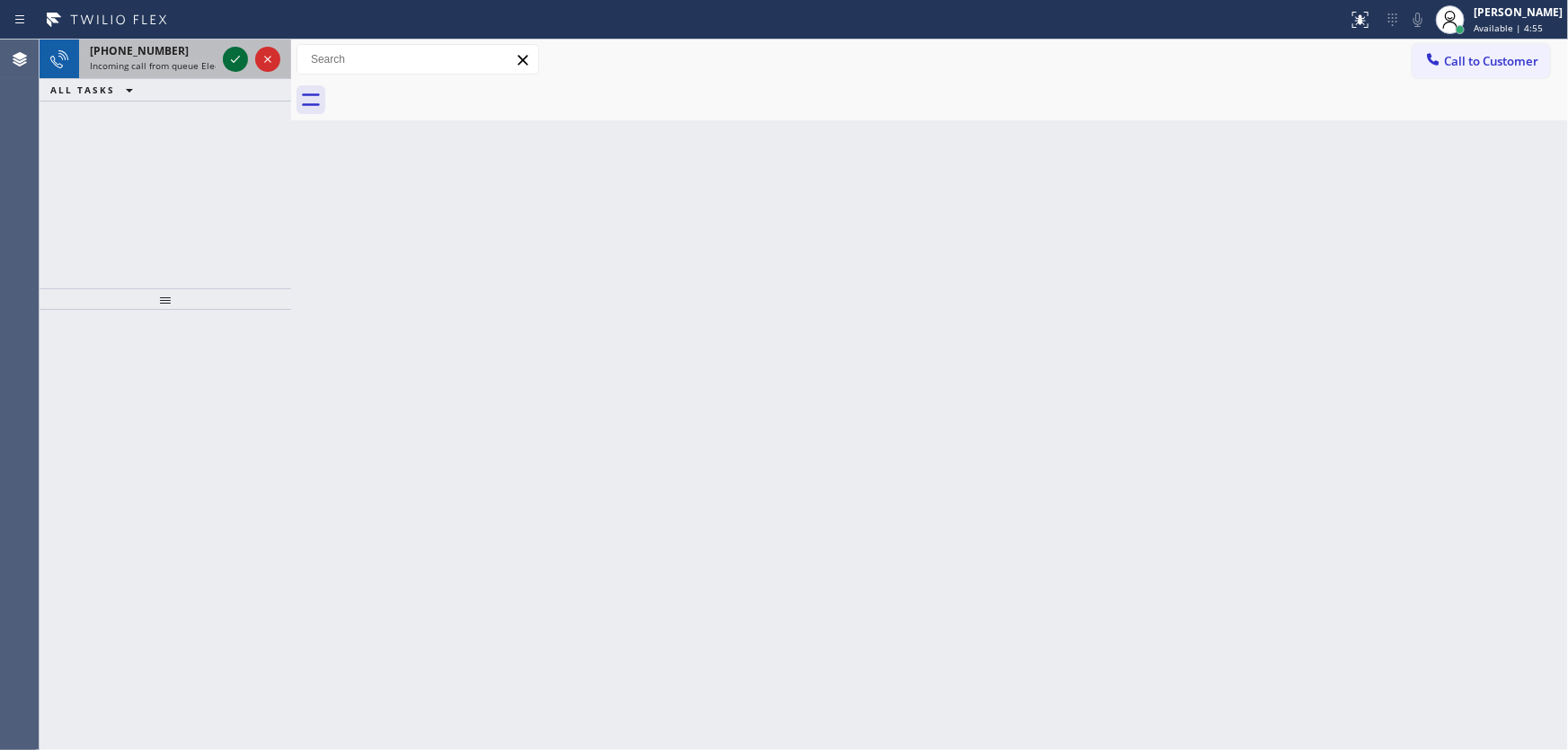
click at [229, 54] on icon at bounding box center [235, 59] width 22 height 22
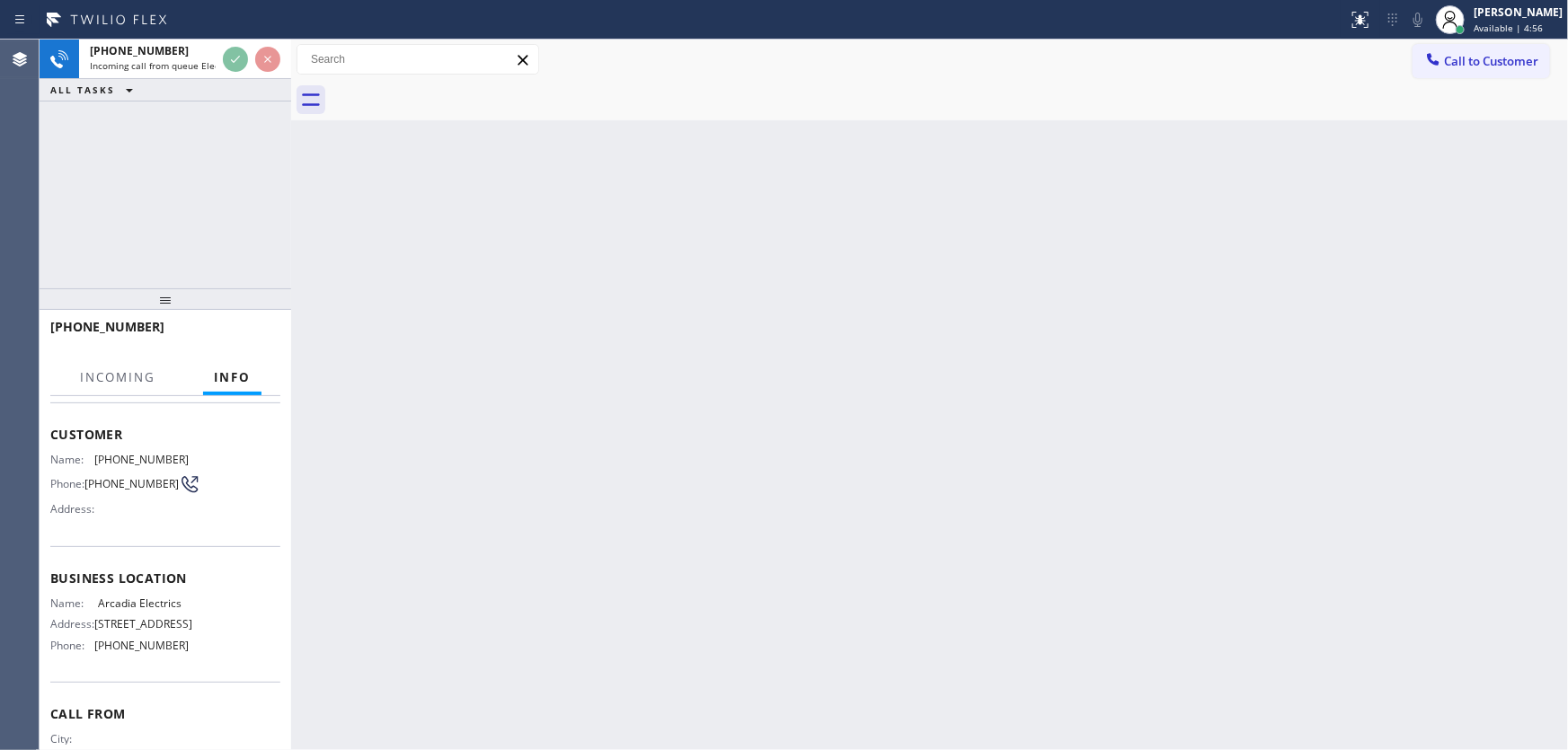
scroll to position [81, 0]
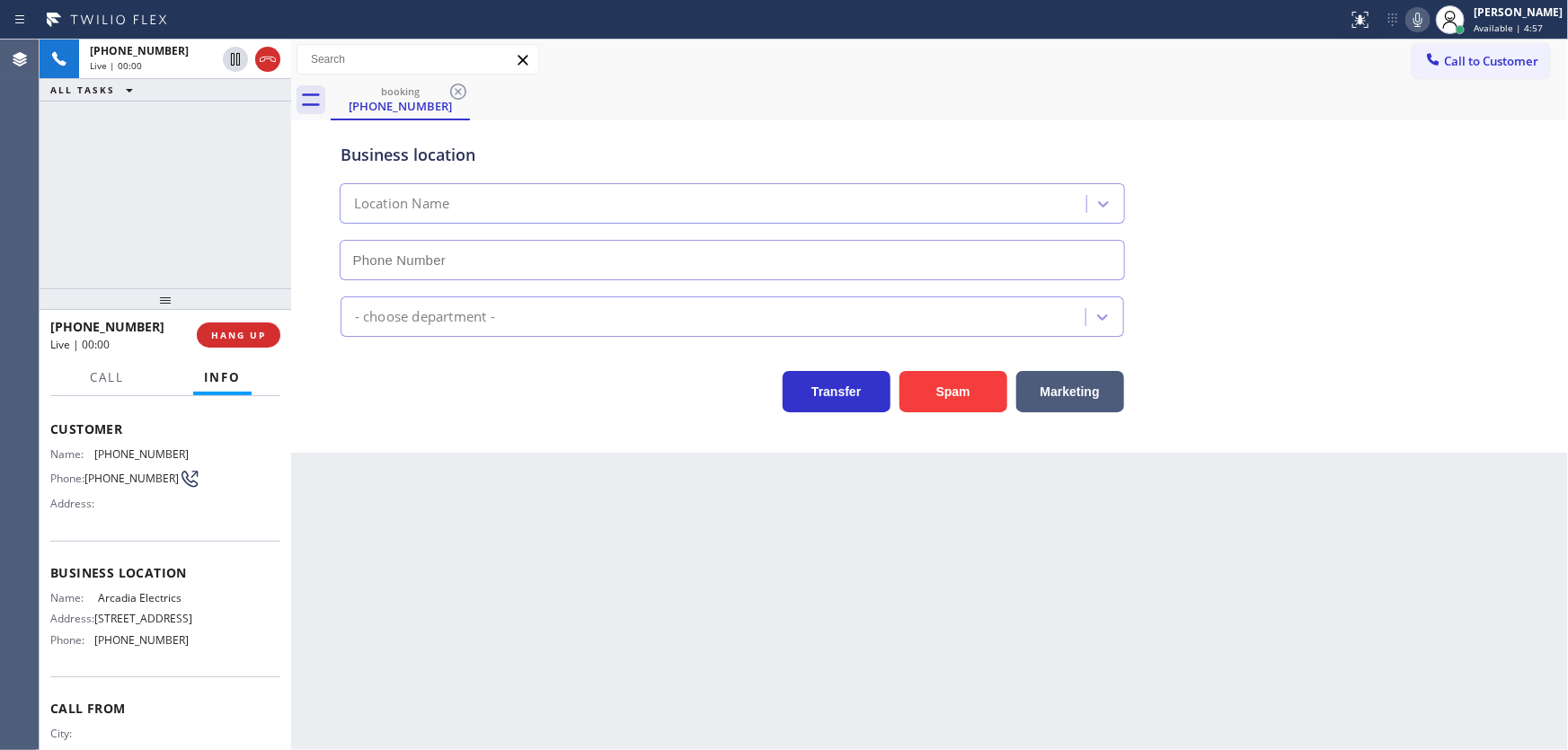
type input "(626) 400-6475"
click at [955, 395] on button "Spam" at bounding box center [953, 392] width 108 height 41
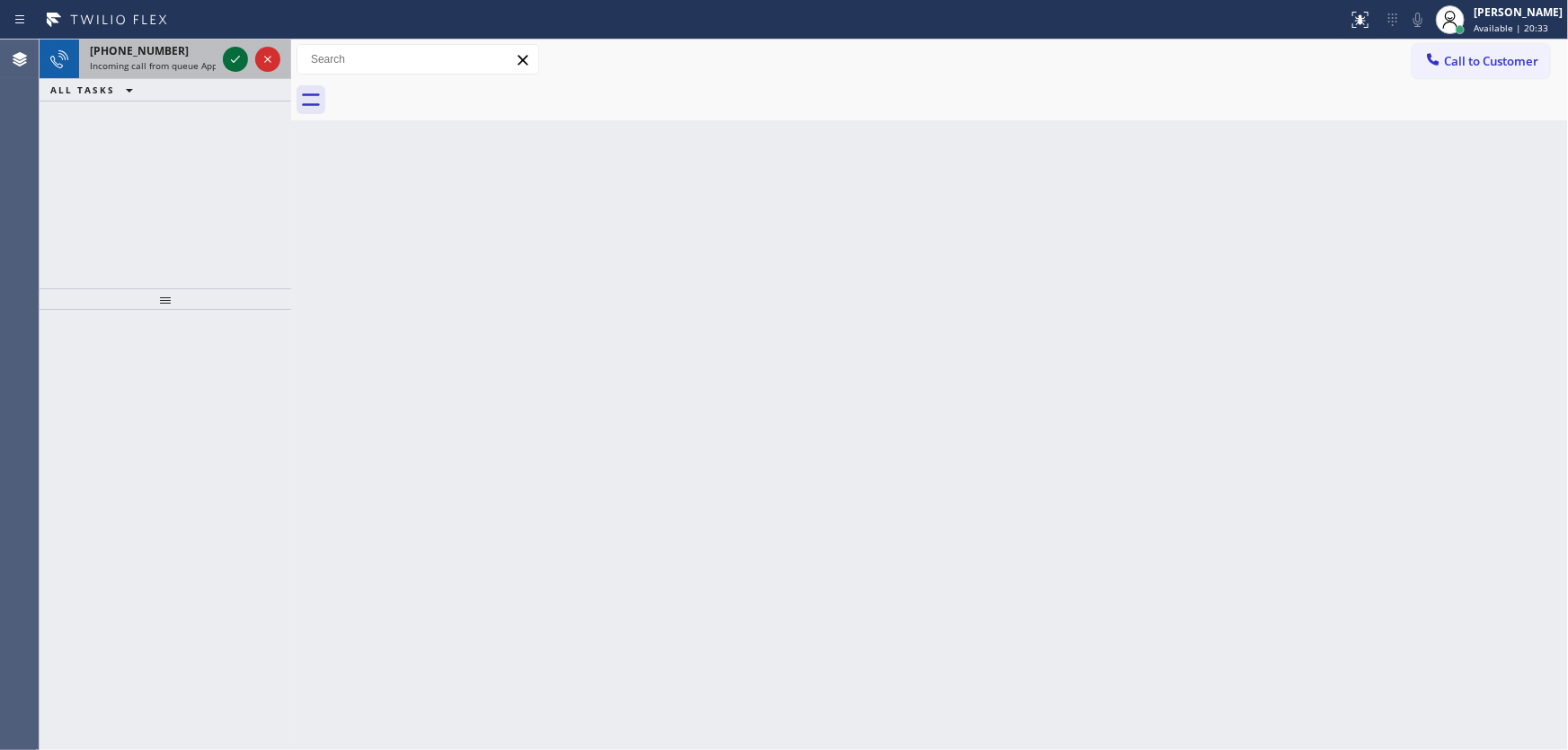
click at [241, 66] on icon at bounding box center [235, 59] width 22 height 22
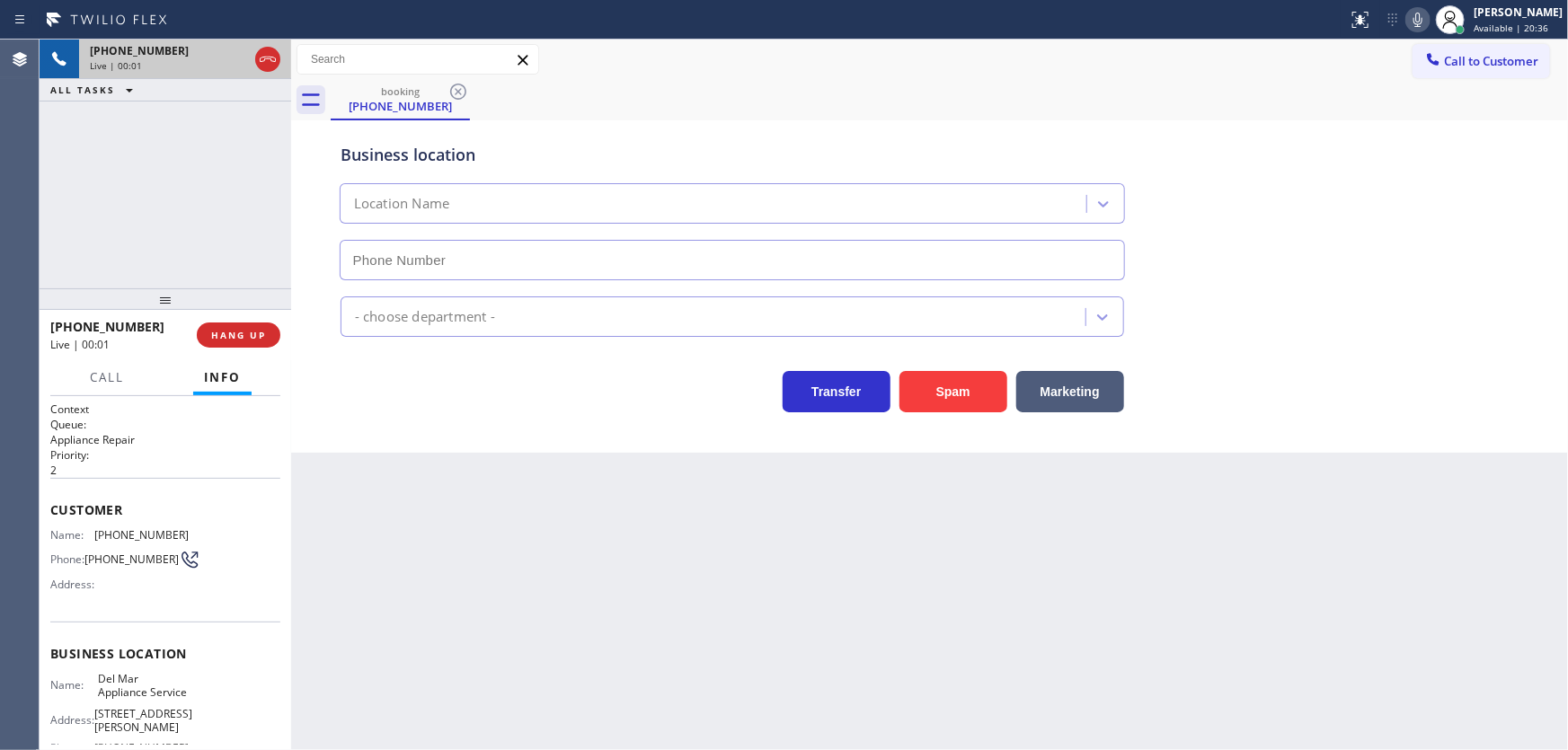
type input "[PHONE_NUMBER]"
drag, startPoint x: 182, startPoint y: 211, endPoint x: 255, endPoint y: 109, distance: 125.4
click at [182, 211] on div "+18583420054 Live | 00:49 ALL TASKS ALL TASKS ACTIVE TASKS TASKS IN WRAP UP" at bounding box center [165, 163] width 251 height 248
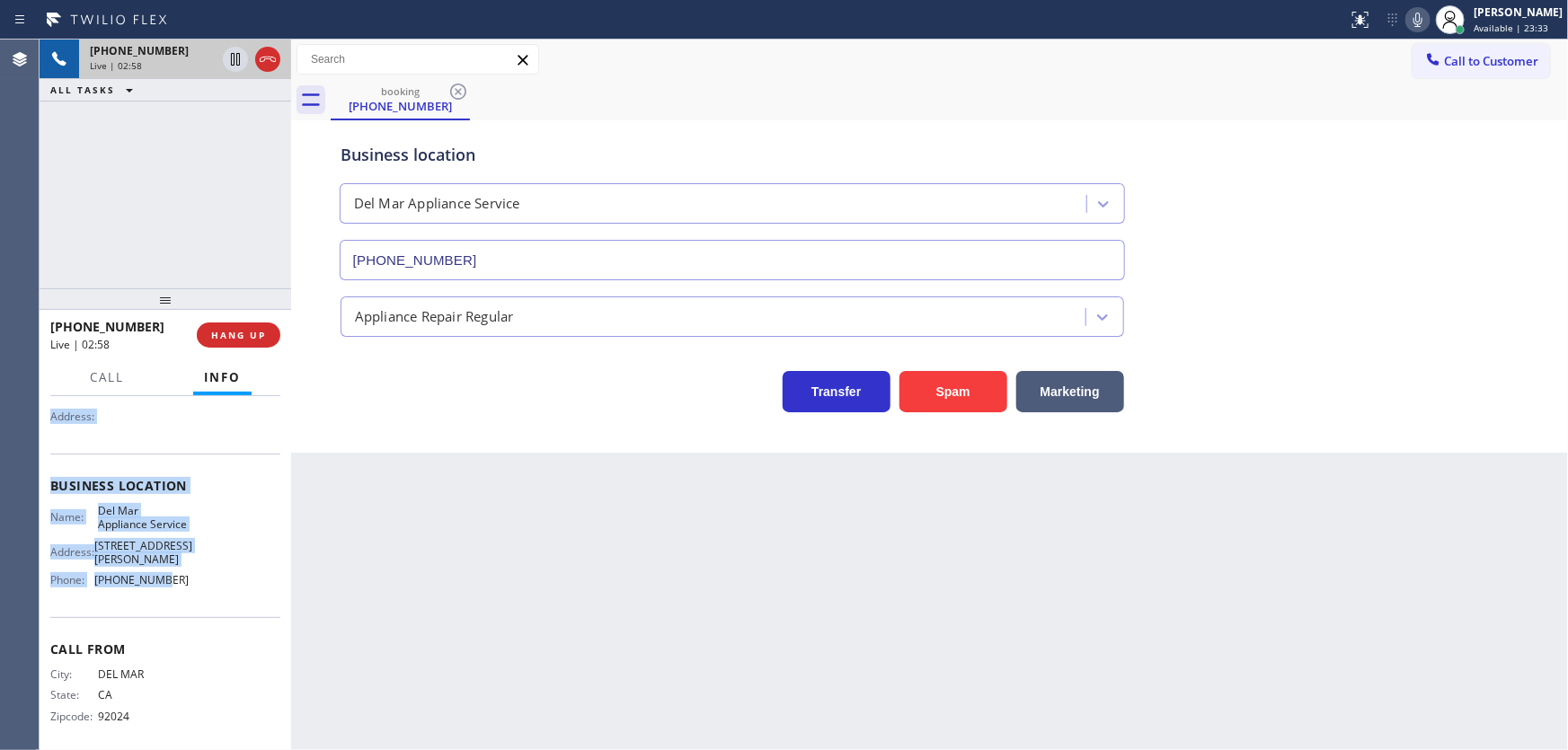
scroll to position [193, 0]
drag, startPoint x: 48, startPoint y: 508, endPoint x: 181, endPoint y: 599, distance: 161.2
click at [181, 602] on div "Context Queue: Appliance Repair Priority: 2 Customer Name: (858) 342-0054 Phone…" at bounding box center [165, 574] width 251 height 355
copy div "Customer Name: (858) 342-0054 Phone: (858) 342-0054 Address: Business location …"
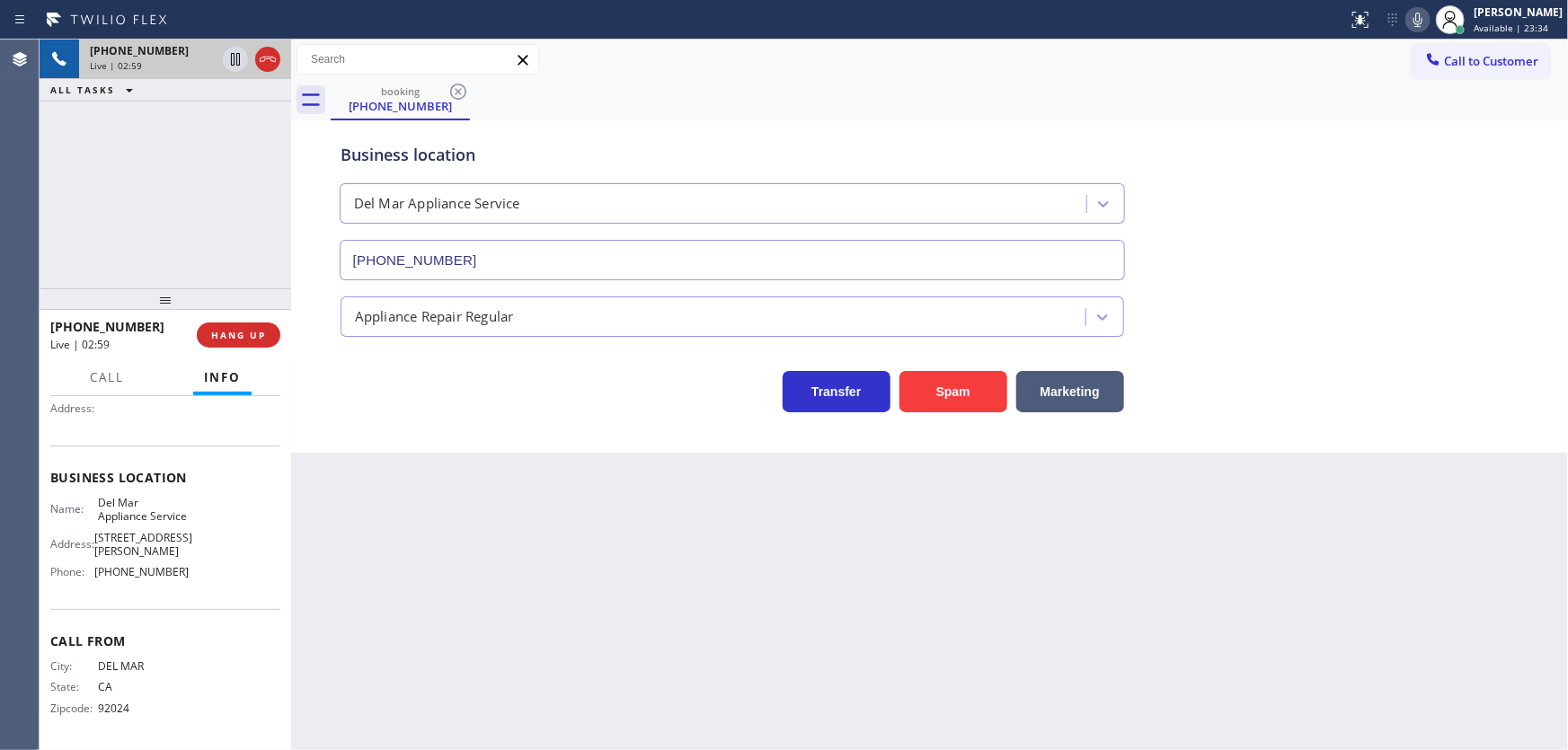
click at [196, 229] on div "+18583420054 Live | 02:59 ALL TASKS ALL TASKS ACTIVE TASKS TASKS IN WRAP UP" at bounding box center [165, 163] width 251 height 248
click at [181, 213] on div "+18583420054 Live | 03:01 ALL TASKS ALL TASKS ACTIVE TASKS TASKS IN WRAP UP" at bounding box center [165, 163] width 251 height 248
click at [842, 67] on div "Call to Customer Outbound call Location Viking Repair Service Your caller id ph…" at bounding box center [930, 60] width 1277 height 32
drag, startPoint x: 925, startPoint y: 54, endPoint x: 1048, endPoint y: 38, distance: 124.0
click at [926, 54] on div "Call to Customer Outbound call Location Viking Repair Service Your caller id ph…" at bounding box center [930, 60] width 1277 height 32
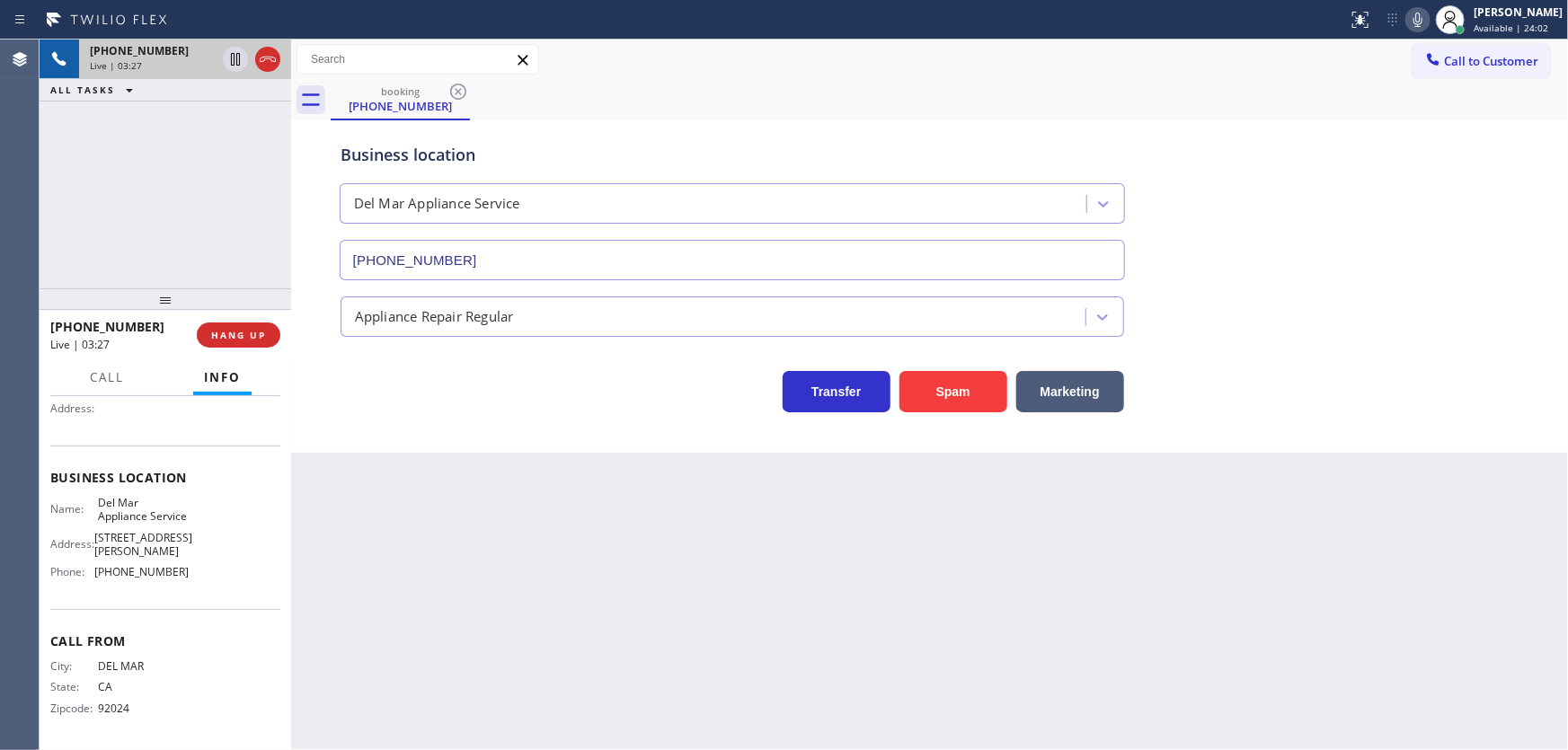
click at [1421, 22] on icon at bounding box center [1418, 20] width 22 height 22
click at [111, 156] on div "+18583420054 Live | 03:27 ALL TASKS ALL TASKS ACTIVE TASKS TASKS IN WRAP UP" at bounding box center [165, 163] width 251 height 248
drag, startPoint x: 171, startPoint y: 162, endPoint x: 181, endPoint y: 148, distance: 17.2
click at [172, 160] on div "+18583420054 Live | 03:29 ALL TASKS ALL TASKS ACTIVE TASKS TASKS IN WRAP UP" at bounding box center [165, 163] width 251 height 248
click at [232, 60] on icon at bounding box center [235, 59] width 22 height 22
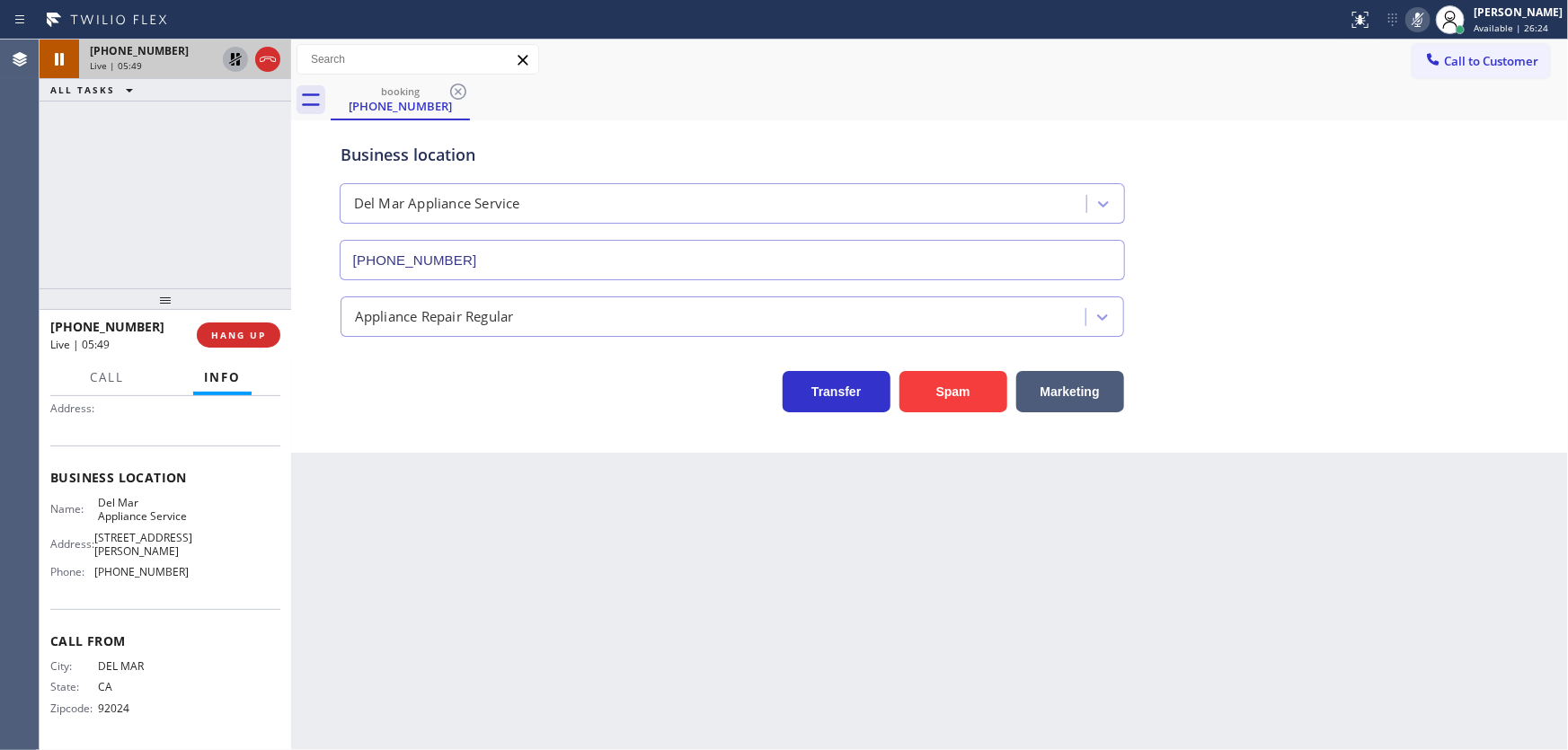
click at [106, 248] on div "+18583420054 Live | 05:49 ALL TASKS ALL TASKS ACTIVE TASKS TASKS IN WRAP UP" at bounding box center [165, 163] width 251 height 248
click at [1421, 23] on icon at bounding box center [1418, 20] width 22 height 22
click at [232, 53] on icon at bounding box center [234, 59] width 12 height 12
click at [231, 319] on div "+18583420054 Live | 09:07 HANG UP" at bounding box center [165, 336] width 230 height 47
click at [232, 333] on span "HANG UP" at bounding box center [238, 335] width 54 height 12
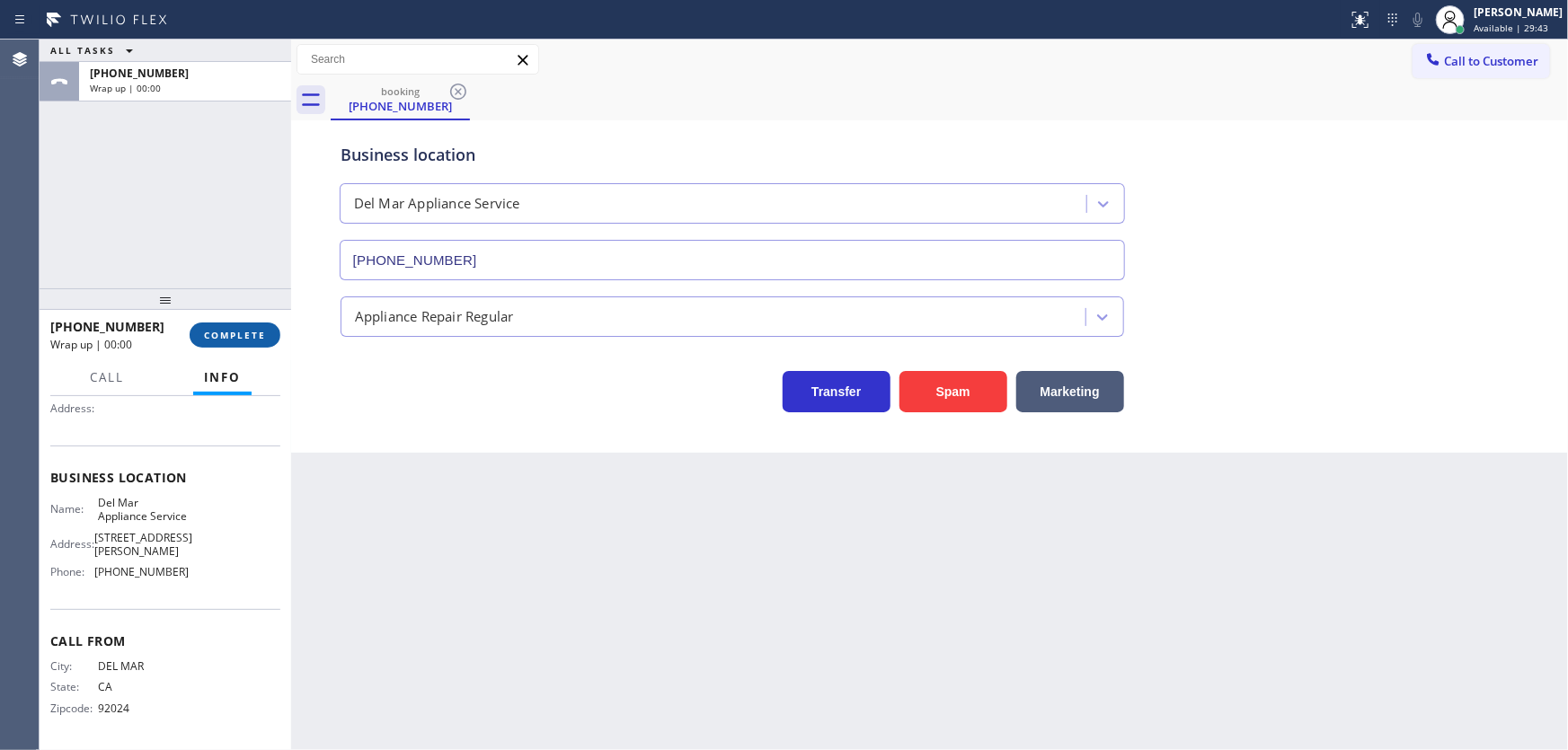
click at [232, 333] on span "COMPLETE" at bounding box center [235, 335] width 62 height 12
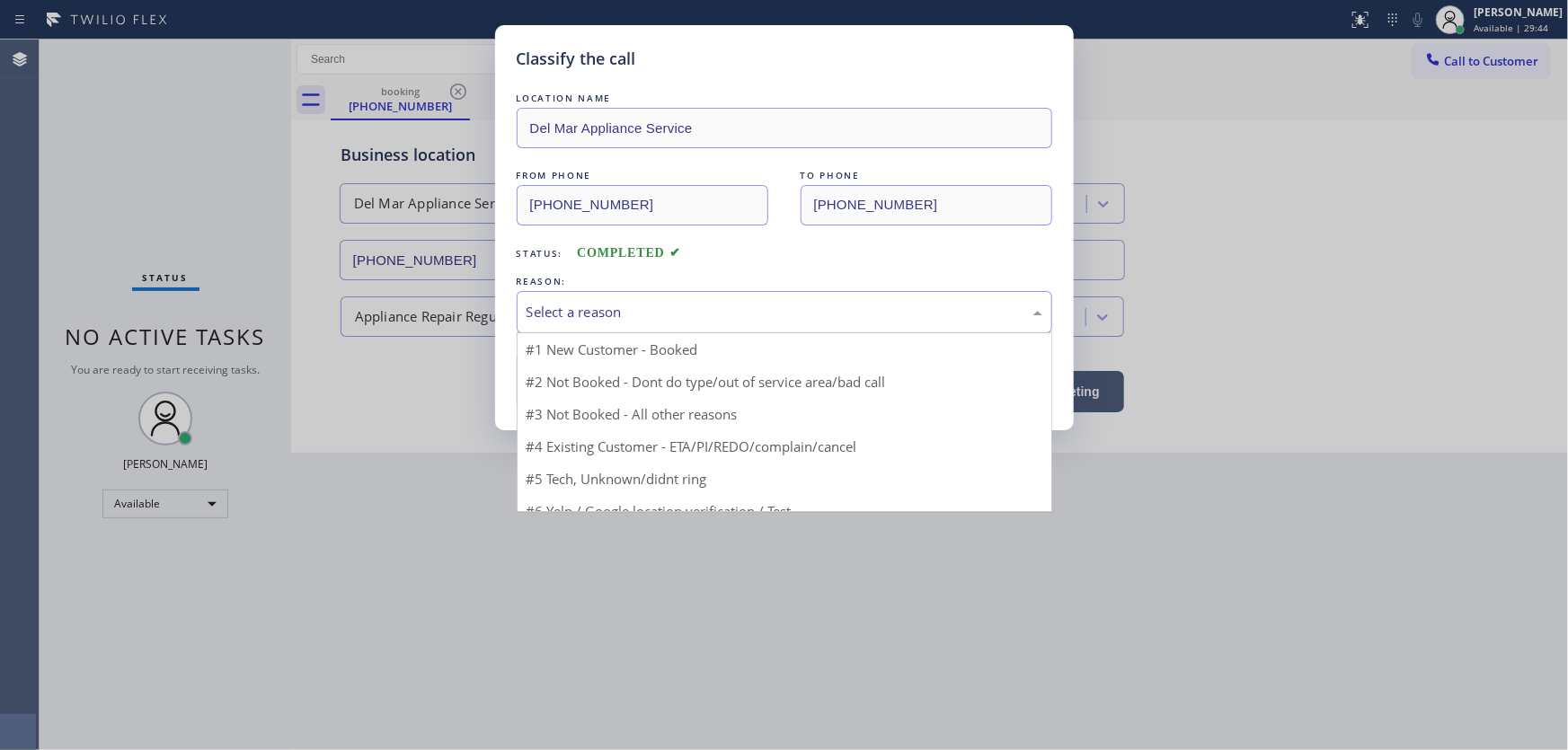
click at [602, 324] on div "Select a reason" at bounding box center [784, 312] width 535 height 42
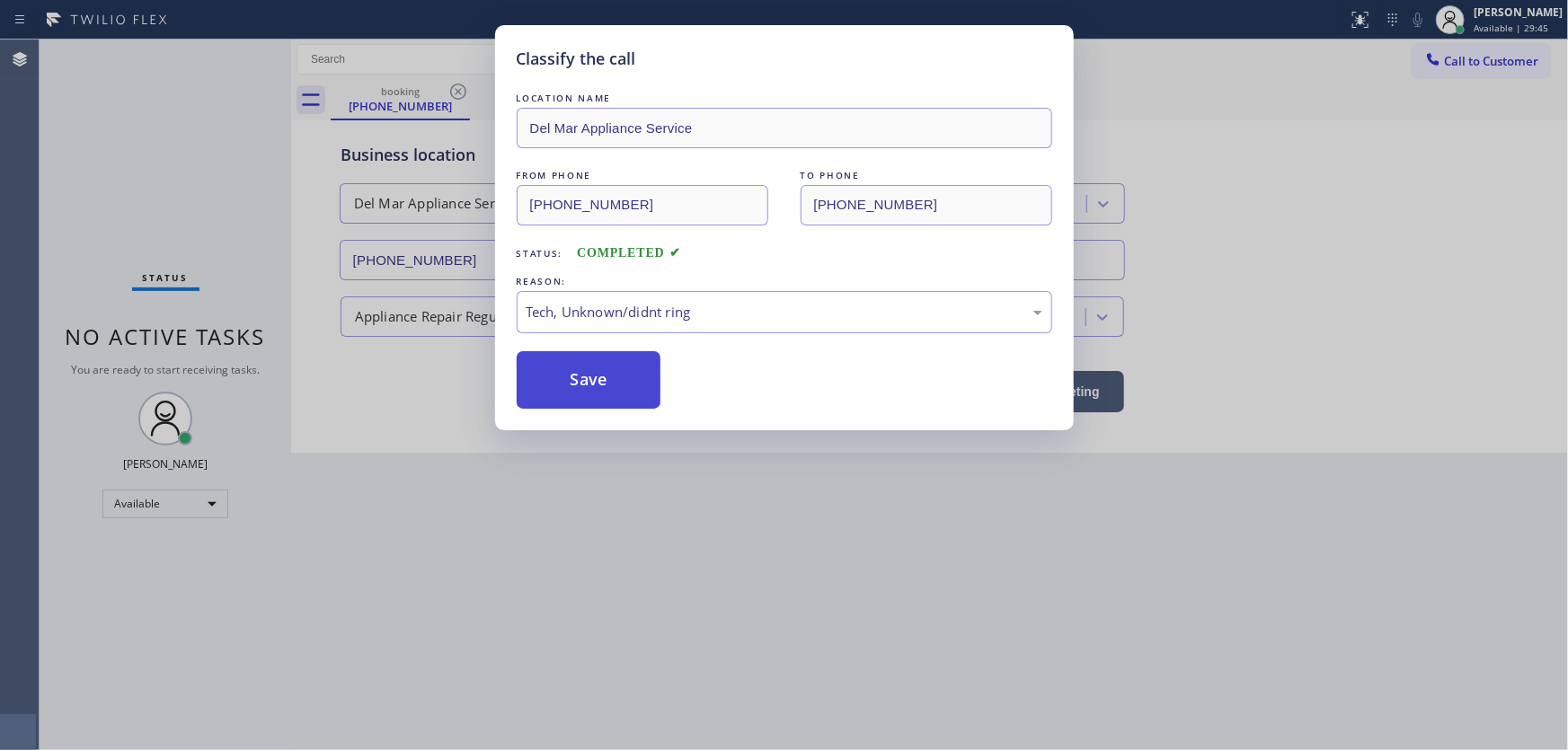
click at [603, 385] on button "Save" at bounding box center [589, 380] width 144 height 57
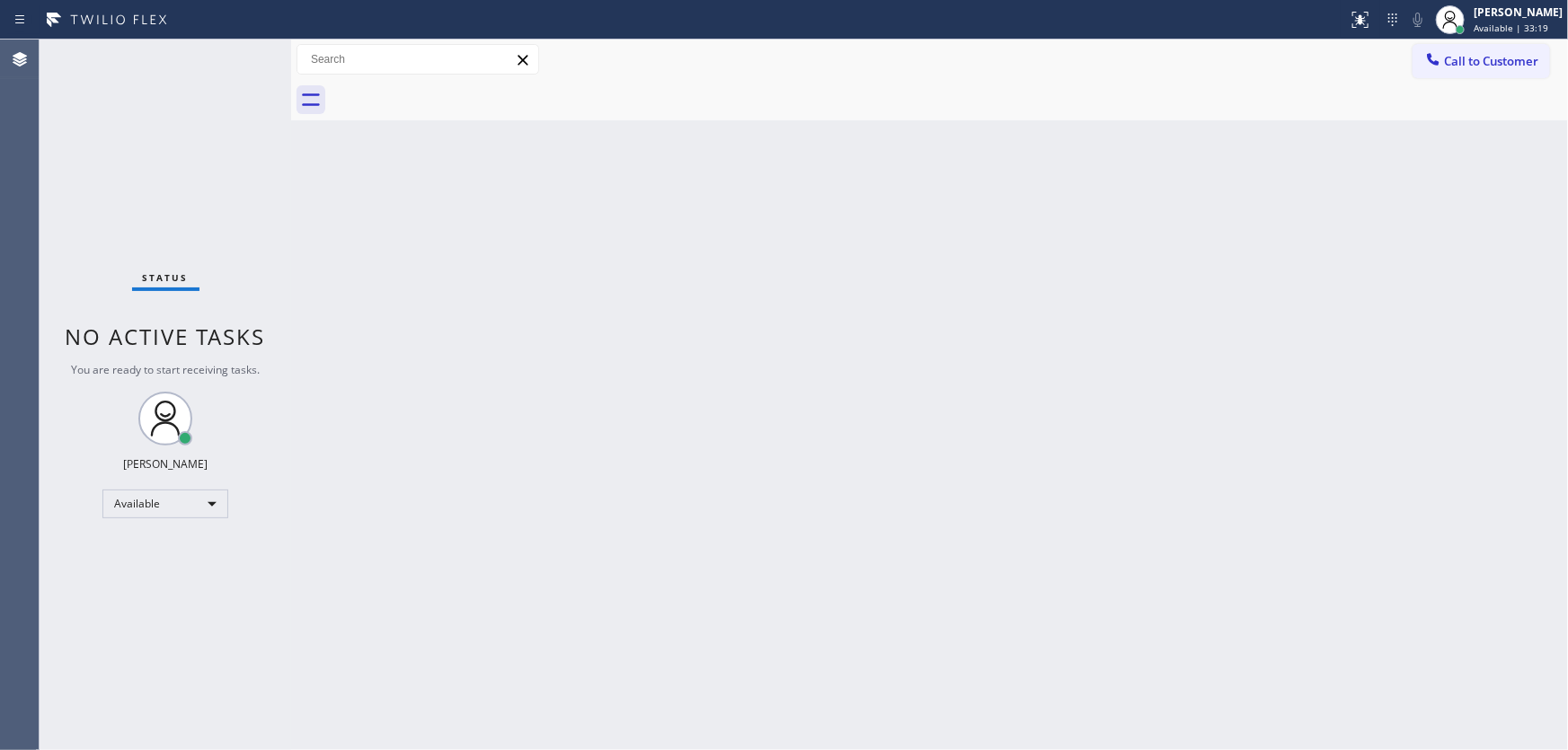
click at [235, 45] on div "Status No active tasks You are ready to start receiving tasks. [PERSON_NAME]" at bounding box center [165, 395] width 251 height 711
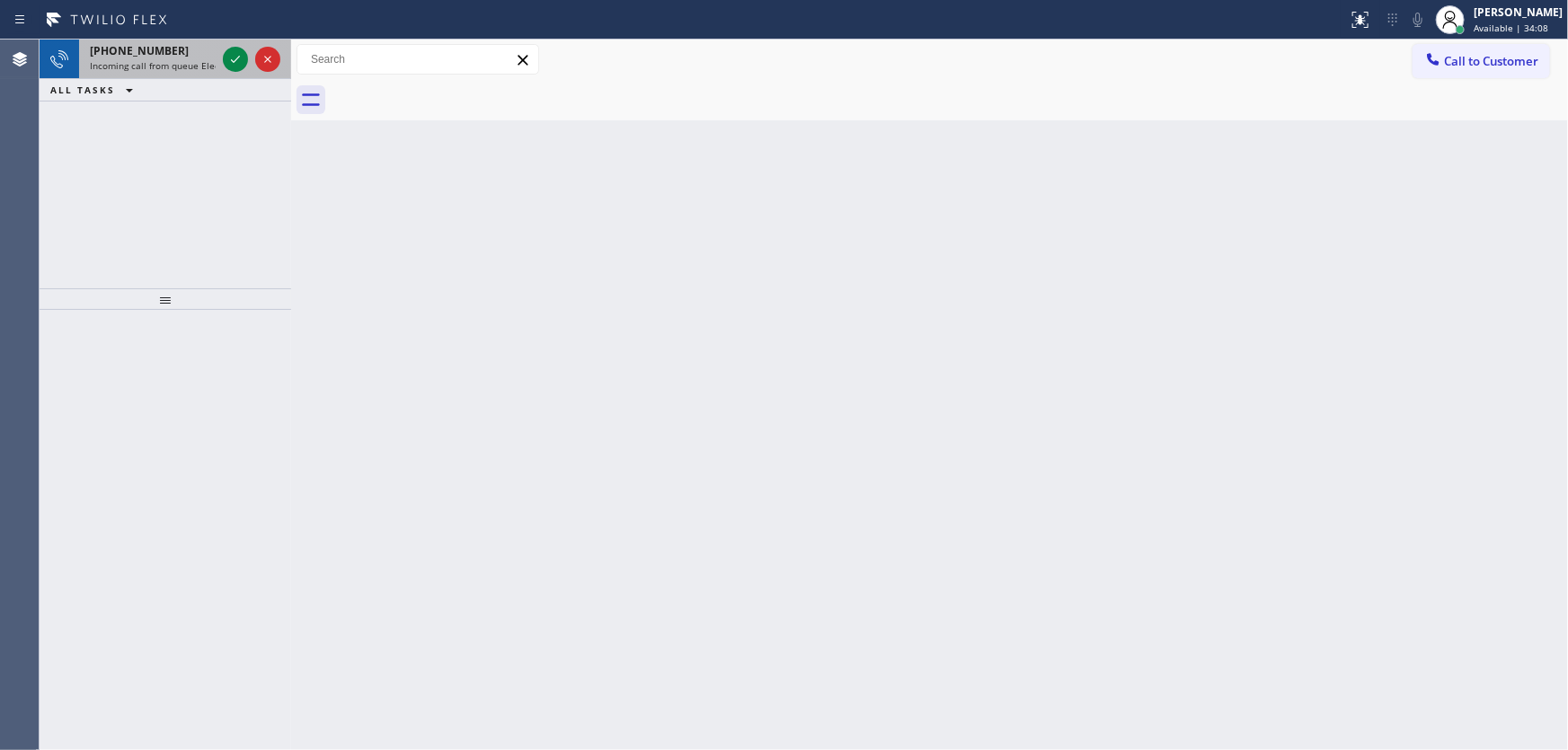
click at [194, 68] on span "Incoming call from queue Electrical" at bounding box center [166, 65] width 152 height 12
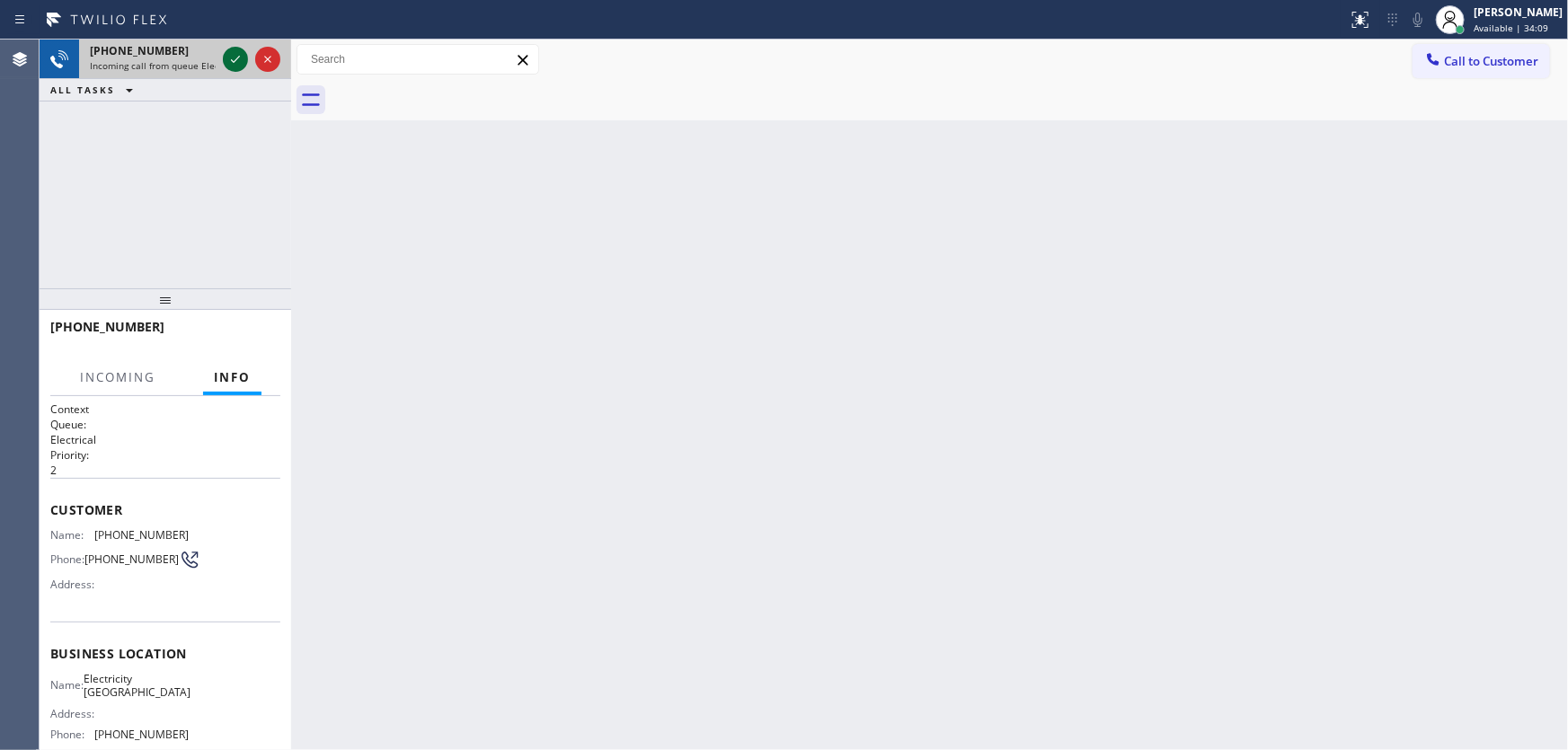
click at [235, 57] on icon at bounding box center [235, 59] width 22 height 22
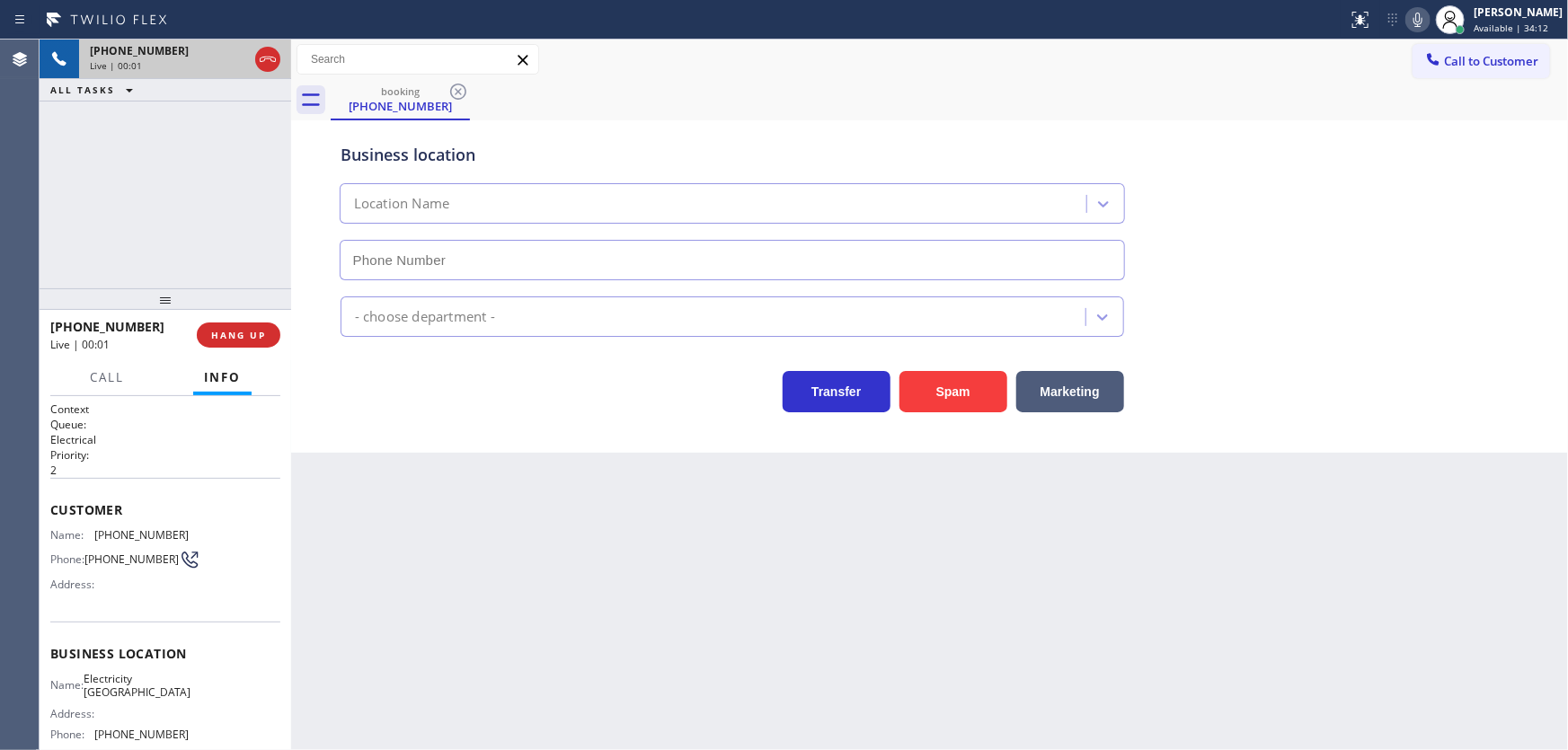
type input "(714) 643-8039"
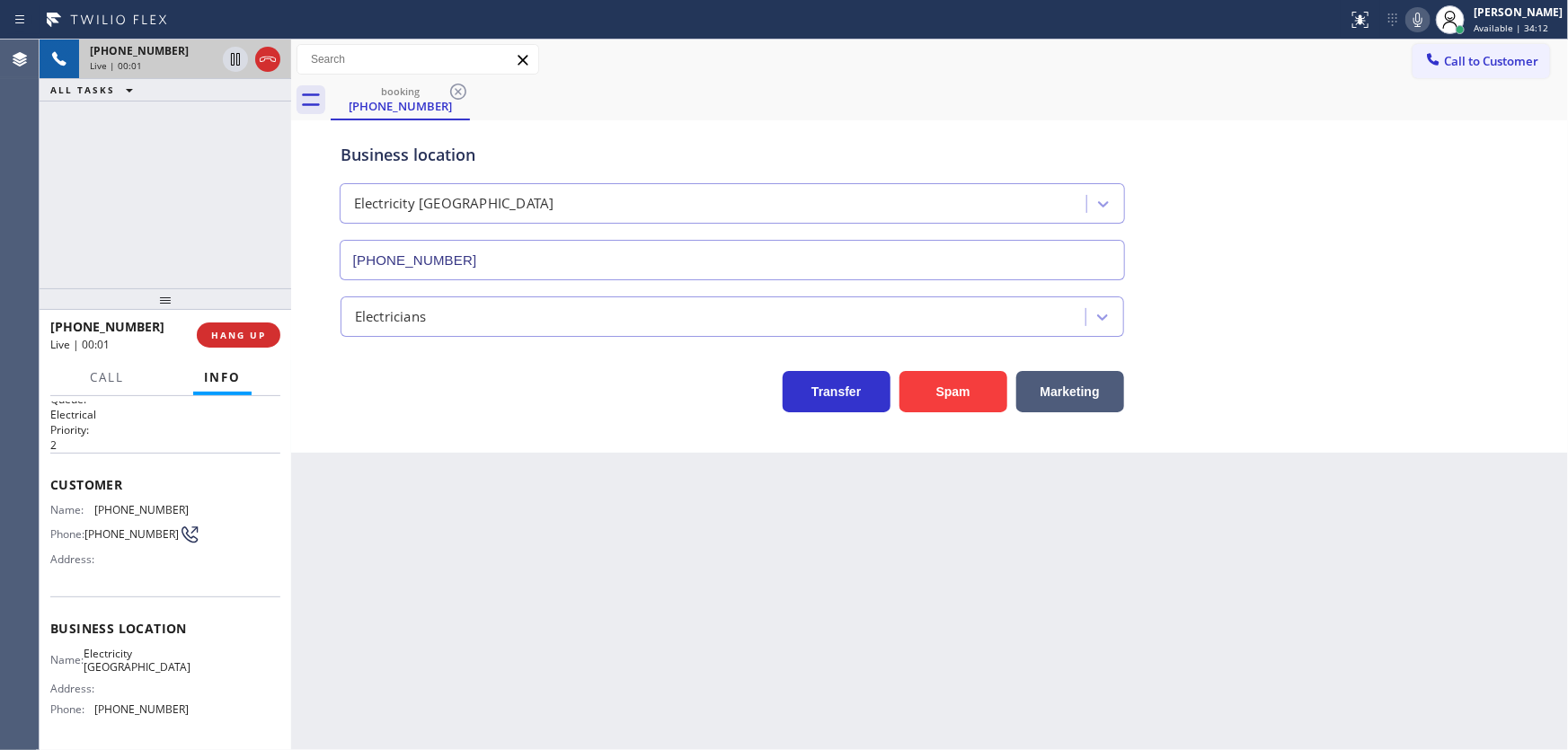
scroll to position [81, 0]
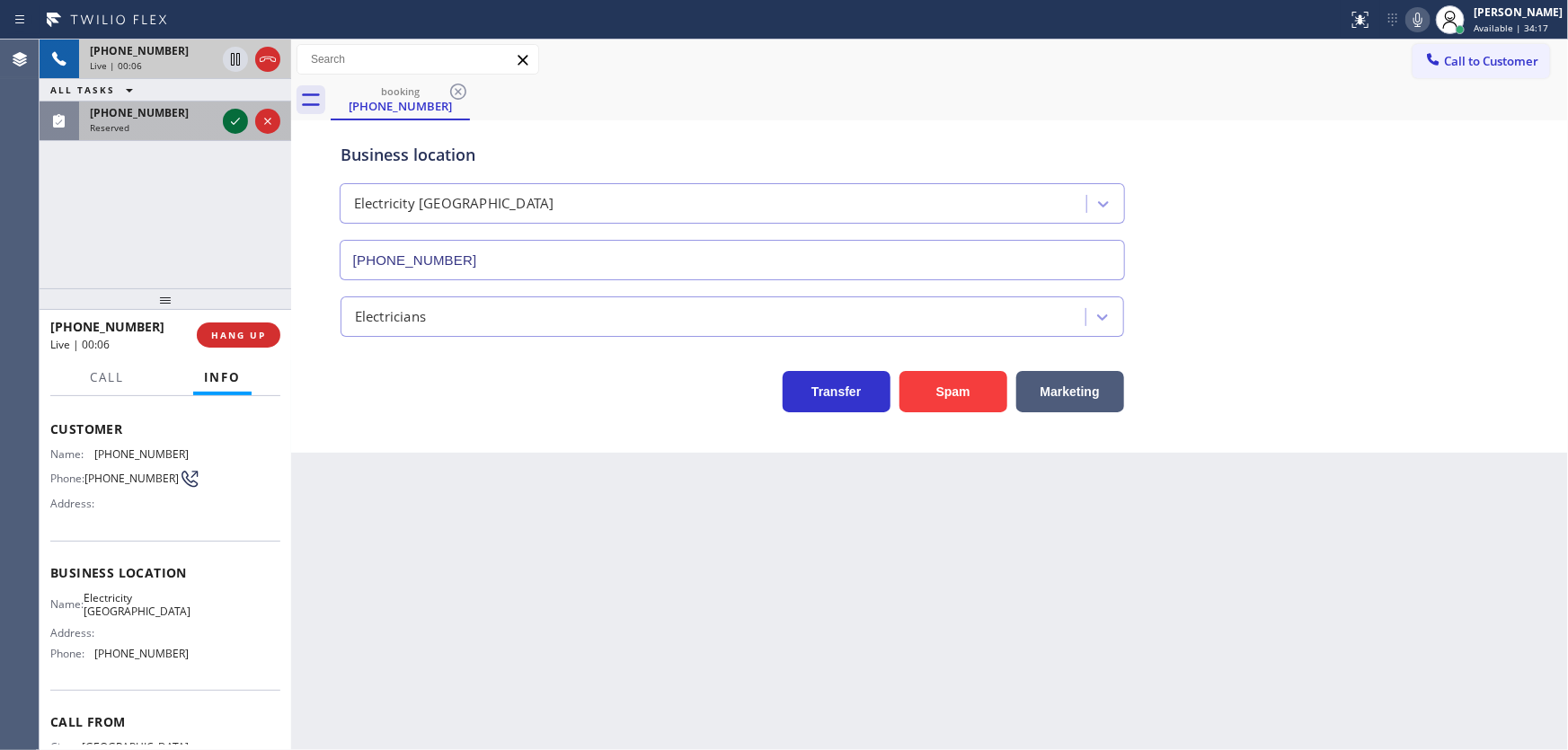
click at [239, 118] on icon at bounding box center [235, 122] width 9 height 8
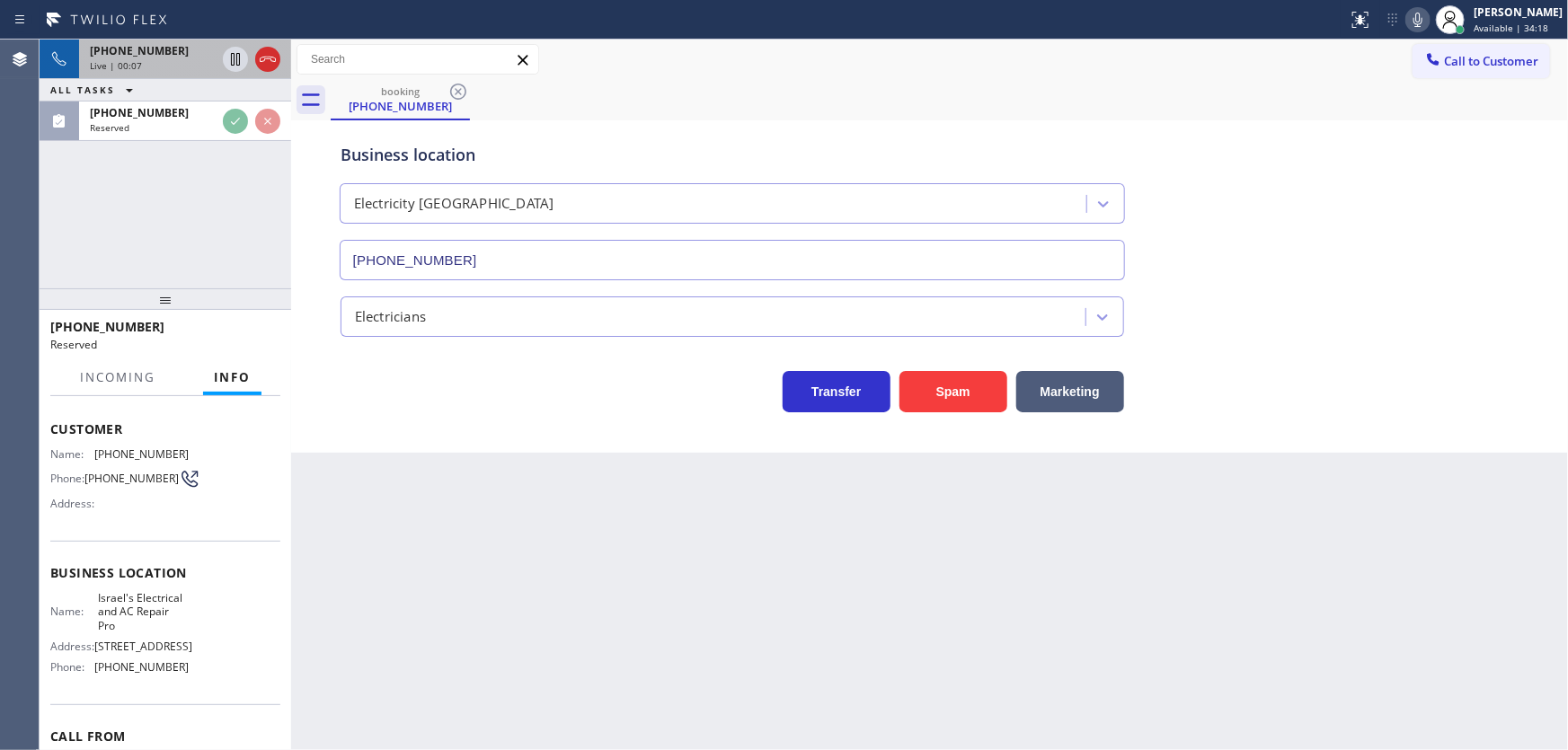
scroll to position [178, 0]
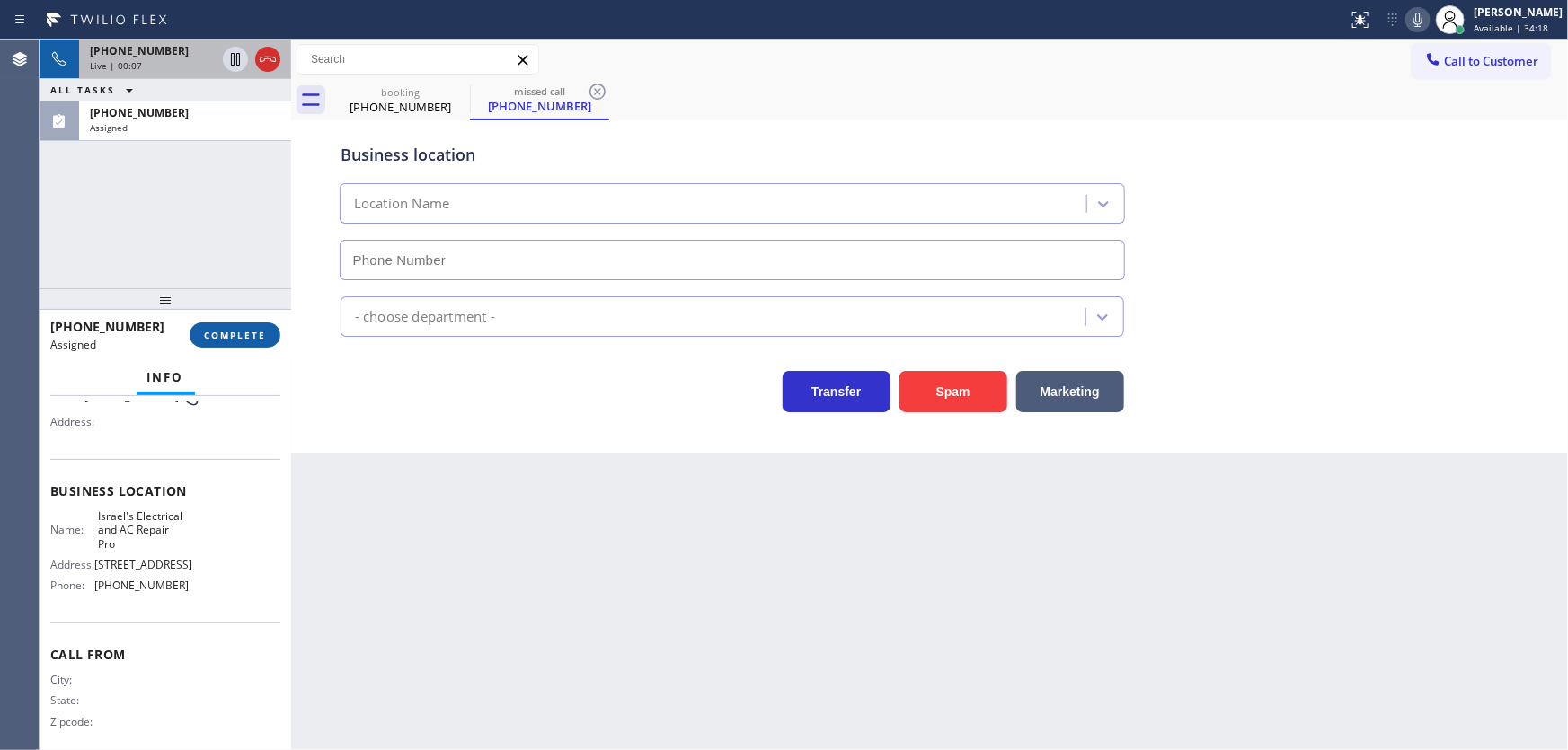
type input "(415) 965-7592"
click at [235, 335] on span "COMPLETE" at bounding box center [235, 335] width 62 height 12
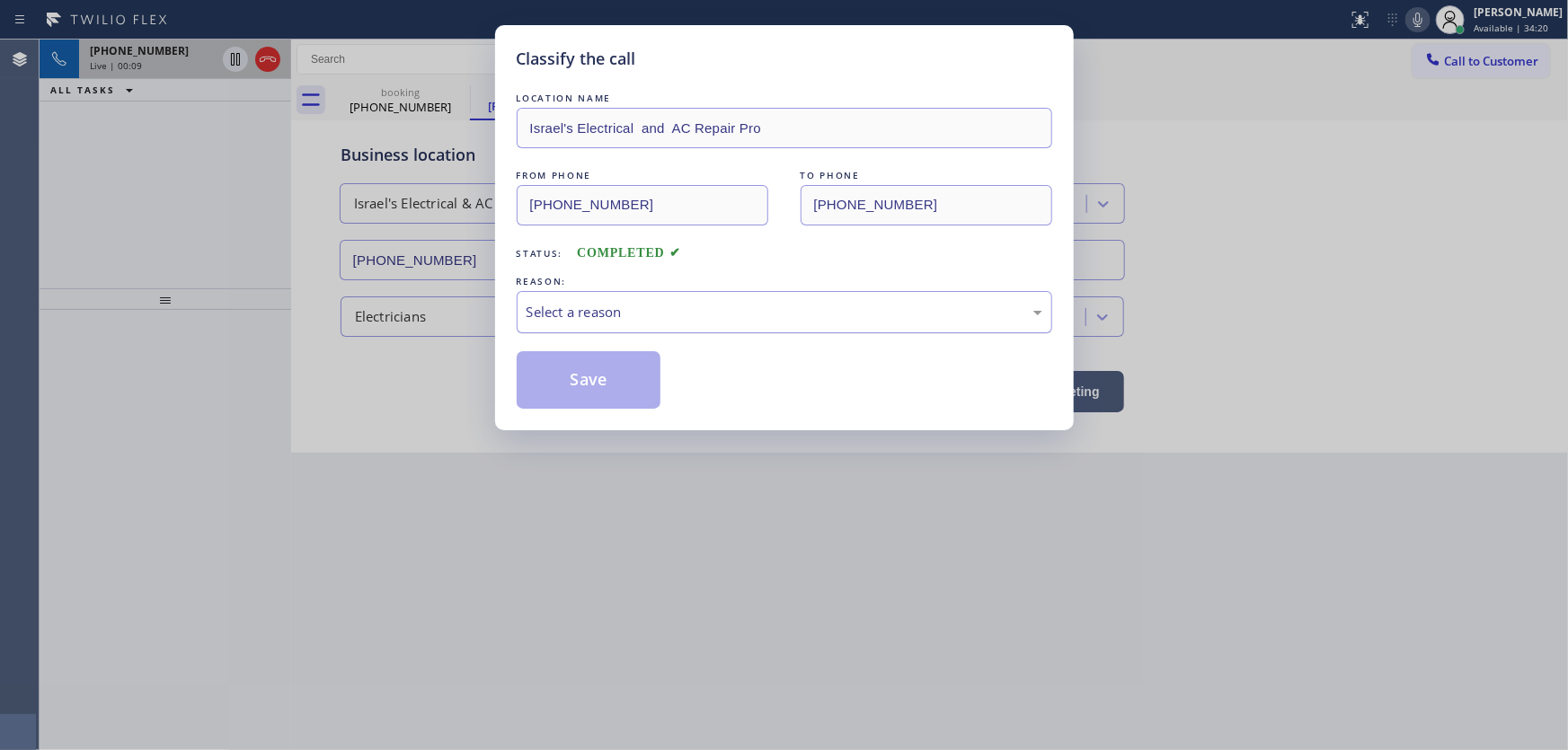
click at [617, 311] on div "Select a reason" at bounding box center [785, 312] width 516 height 21
click at [605, 366] on button "Save" at bounding box center [589, 380] width 144 height 57
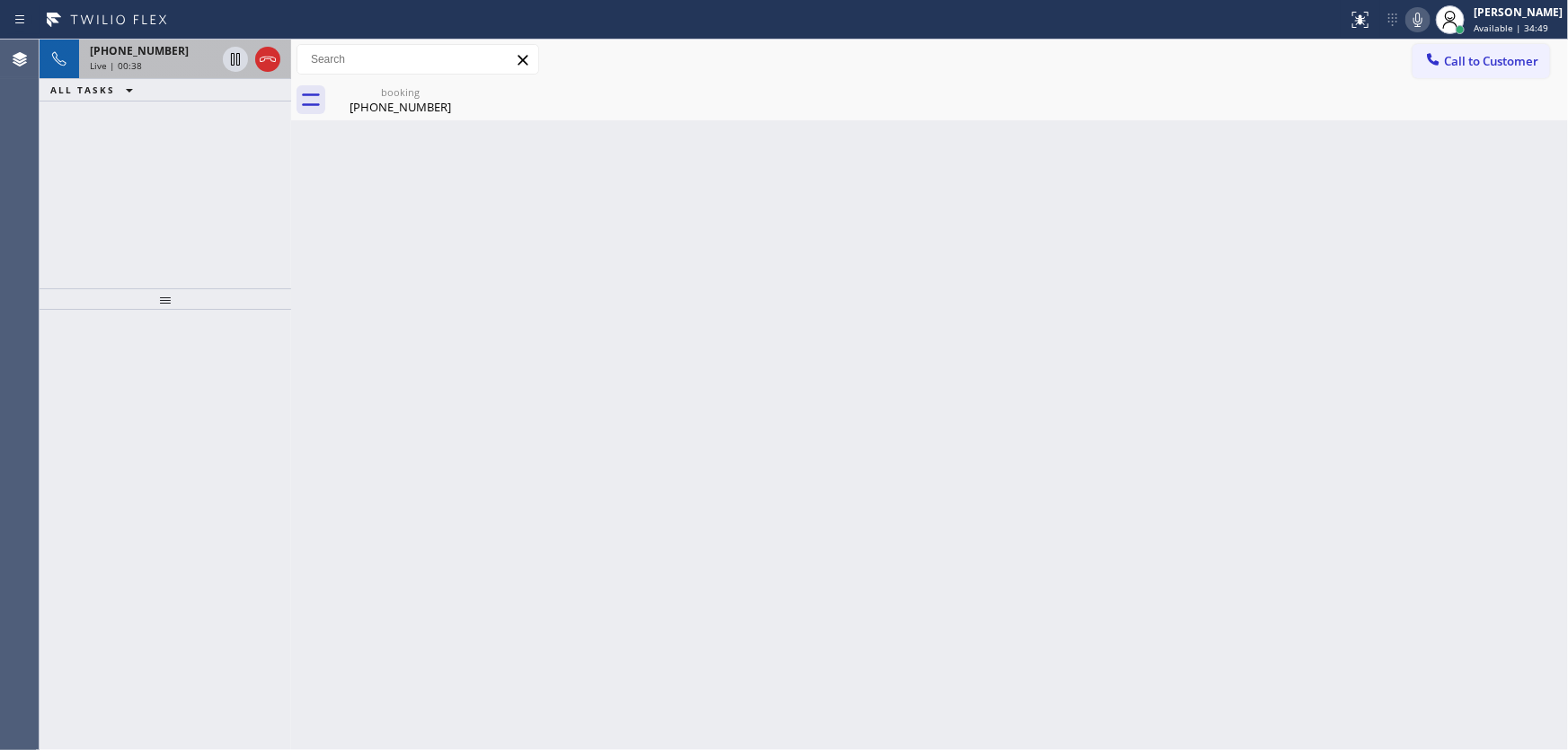
click at [148, 53] on span "+17143360956" at bounding box center [139, 51] width 98 height 15
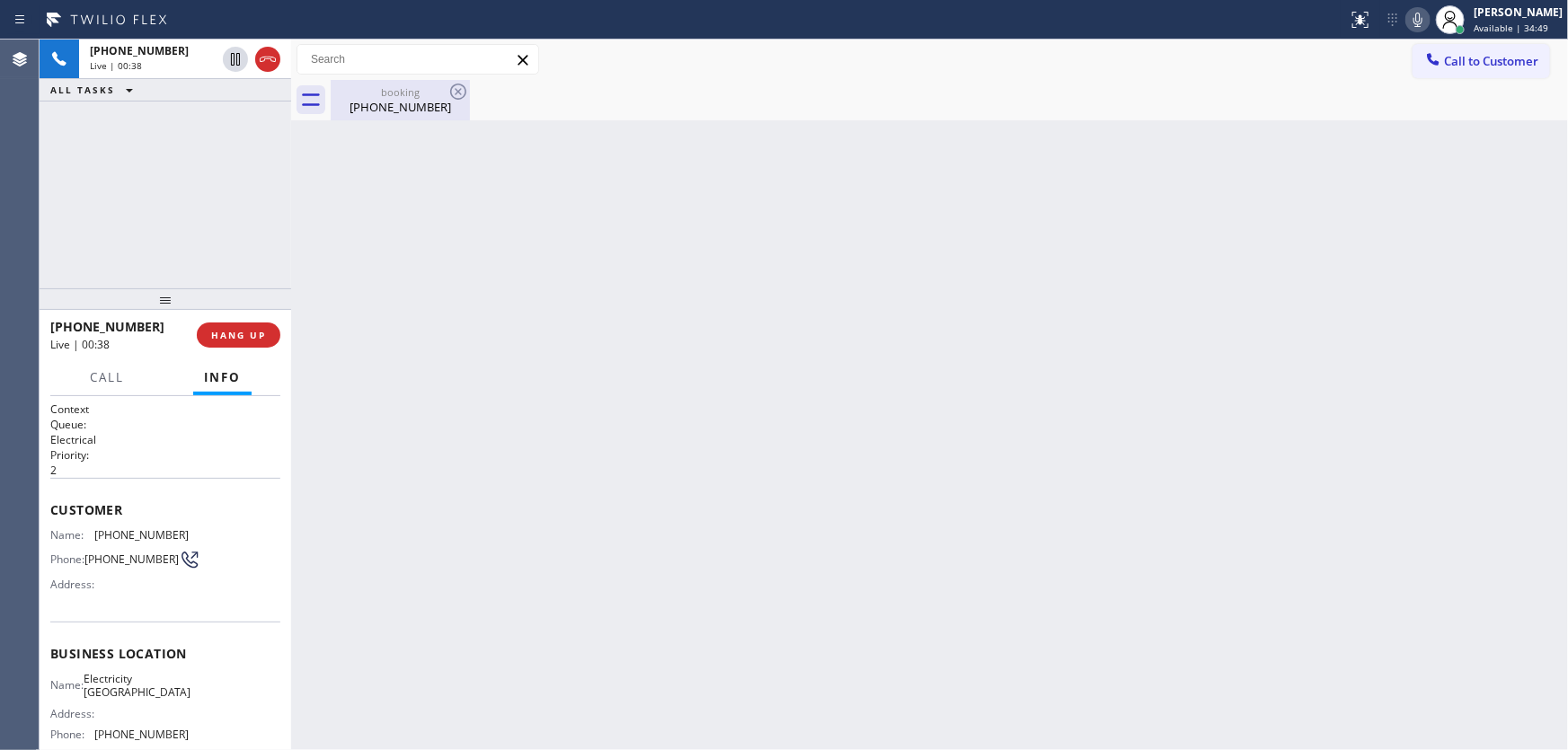
click at [346, 98] on div "booking" at bounding box center [400, 92] width 136 height 13
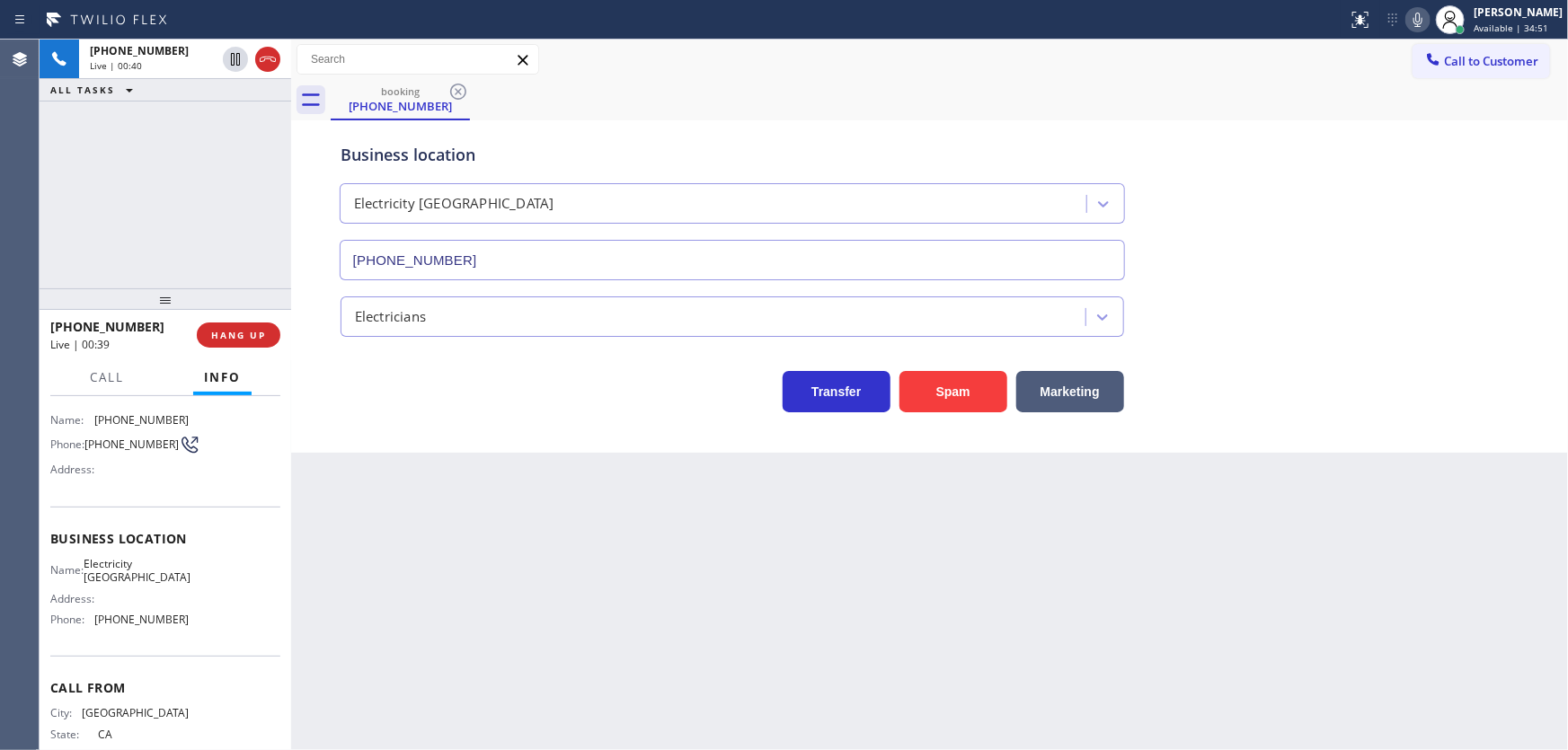
scroll to position [162, 0]
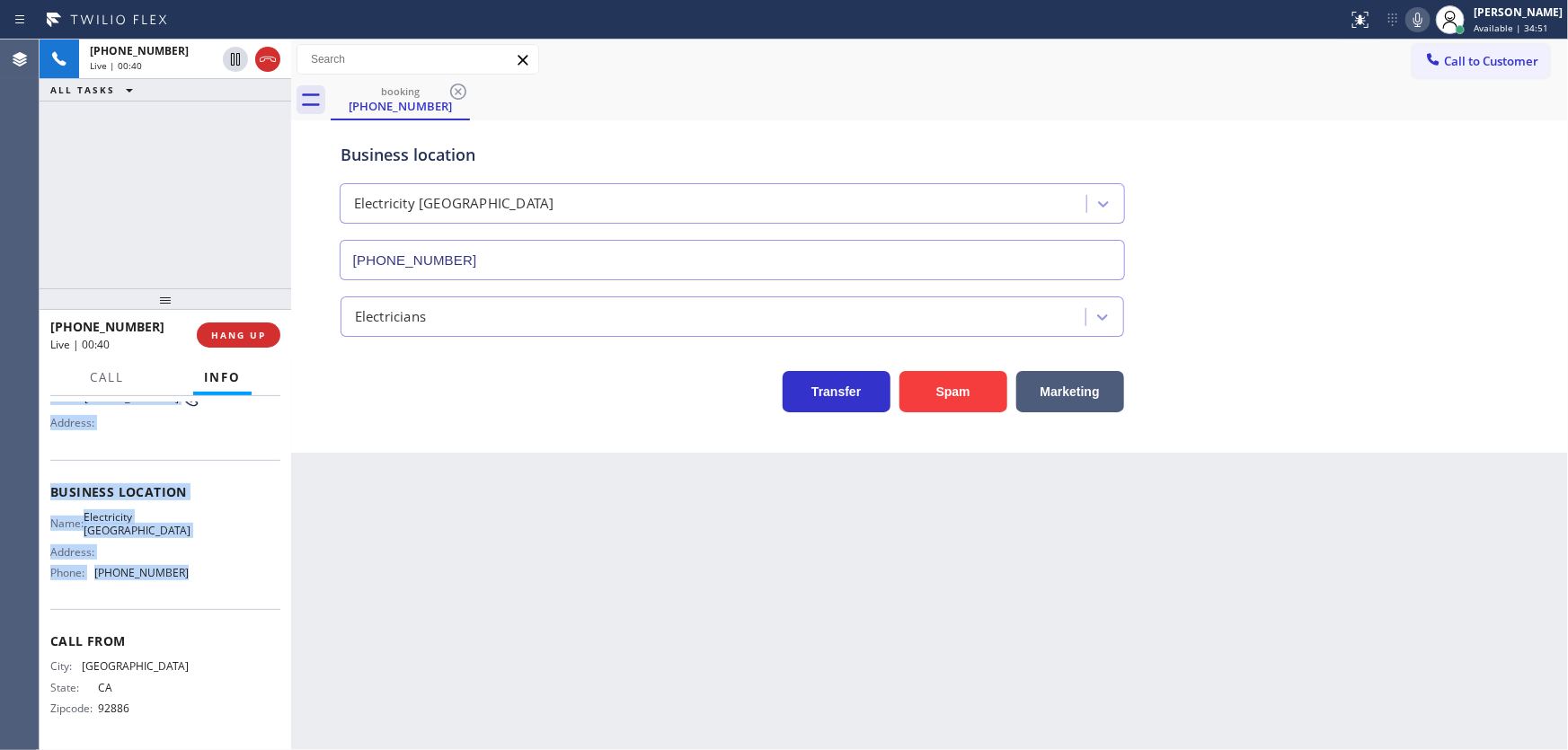
drag, startPoint x: 45, startPoint y: 507, endPoint x: 180, endPoint y: 579, distance: 153.0
click at [183, 585] on div "Context Queue: Electrical Priority: 2 Customer Name: (714) 336-0956 Phone: (714…" at bounding box center [165, 574] width 251 height 355
copy div "Customer Name: (714) 336-0956 Phone: (714) 336-0956 Address: Business location …"
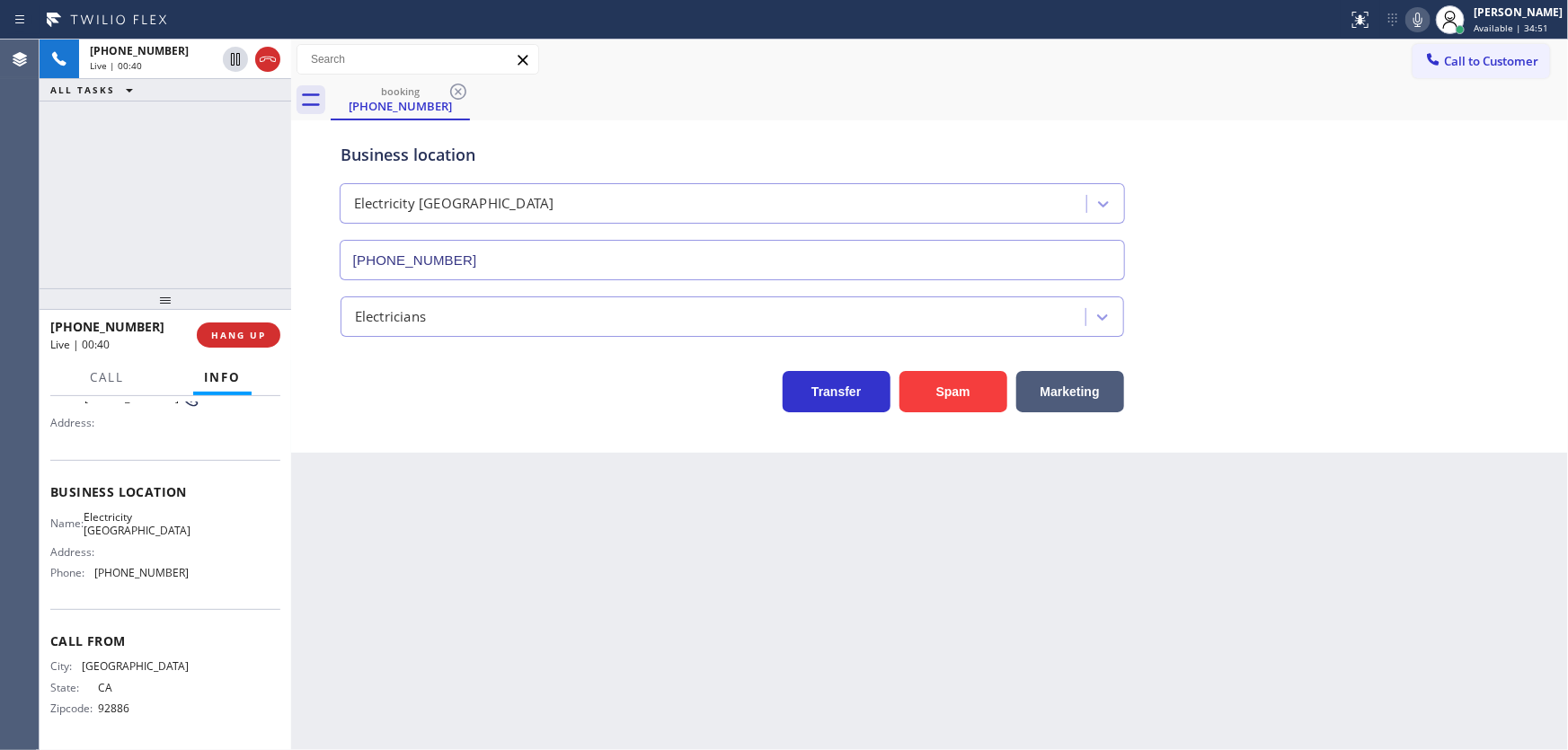
click at [180, 257] on div "+17143360956 Live | 00:40 ALL TASKS ALL TASKS ACTIVE TASKS TASKS IN WRAP UP" at bounding box center [165, 163] width 251 height 248
click at [267, 178] on div "+17143360956 Live | 01:35 ALL TASKS ALL TASKS ACTIVE TASKS TASKS IN WRAP UP" at bounding box center [165, 163] width 251 height 248
click at [113, 182] on div "+17143360956 Live | 01:46 ALL TASKS ALL TASKS ACTIVE TASKS TASKS IN WRAP UP" at bounding box center [165, 163] width 251 height 248
click at [171, 235] on div "+17143360956 Live | 01:51 ALL TASKS ALL TASKS ACTIVE TASKS TASKS IN WRAP UP" at bounding box center [165, 163] width 251 height 248
click at [273, 329] on button "HANG UP" at bounding box center [238, 335] width 83 height 25
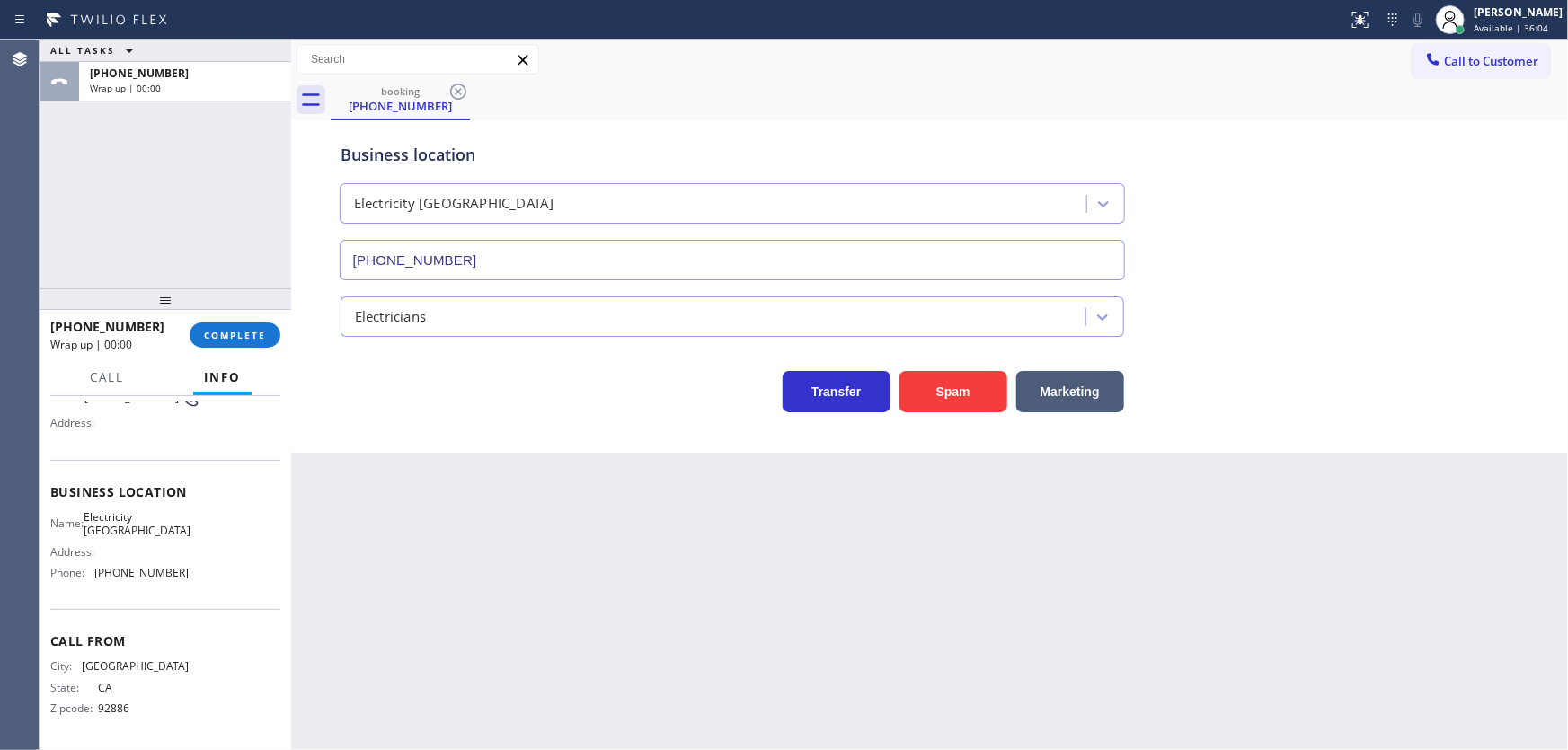
click at [281, 322] on div "+17143360956 Wrap up | 00:00 COMPLETE" at bounding box center [165, 336] width 251 height 51
click at [262, 342] on button "COMPLETE" at bounding box center [234, 335] width 91 height 25
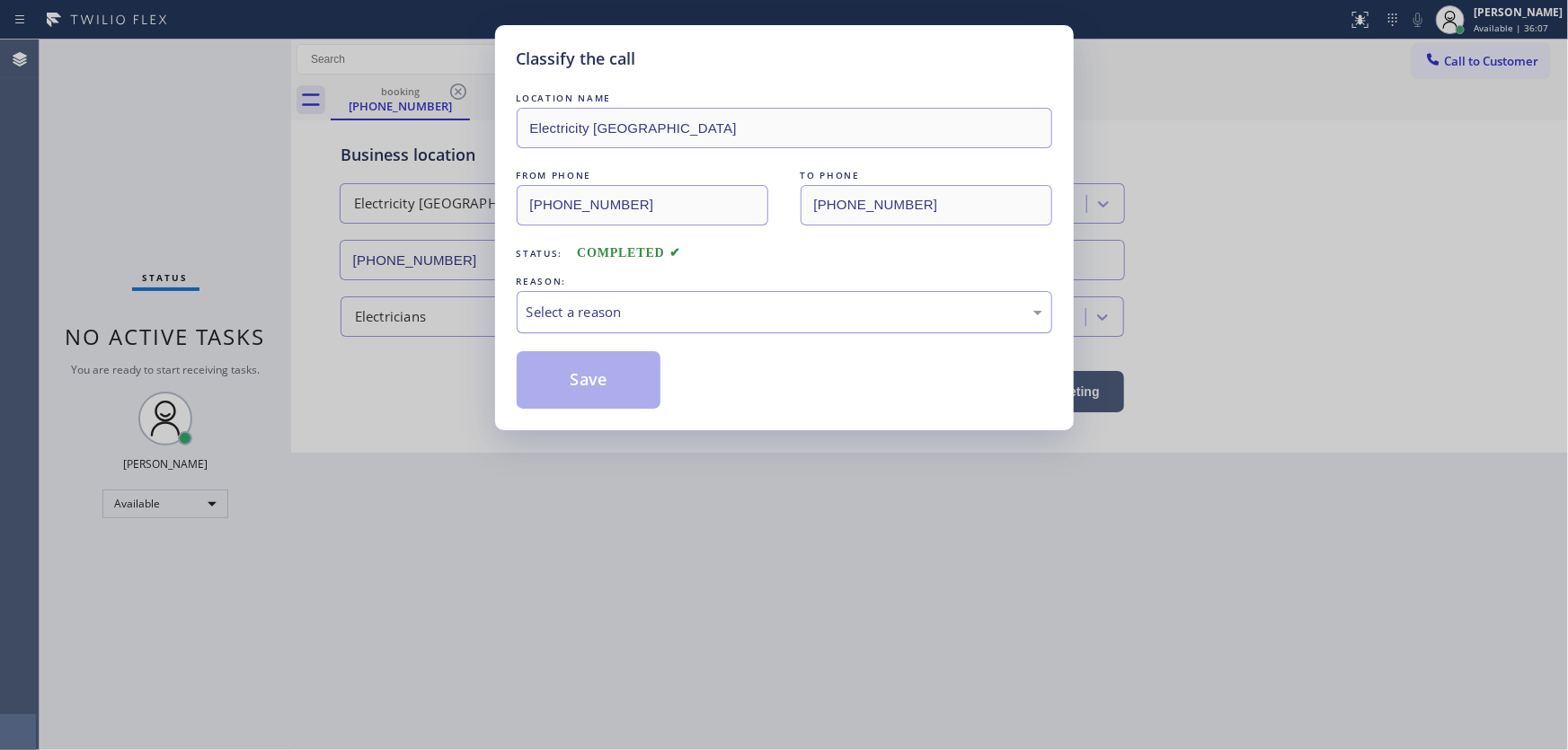
click at [577, 308] on div "Select a reason" at bounding box center [785, 312] width 516 height 21
click at [611, 373] on button "Save" at bounding box center [589, 380] width 144 height 57
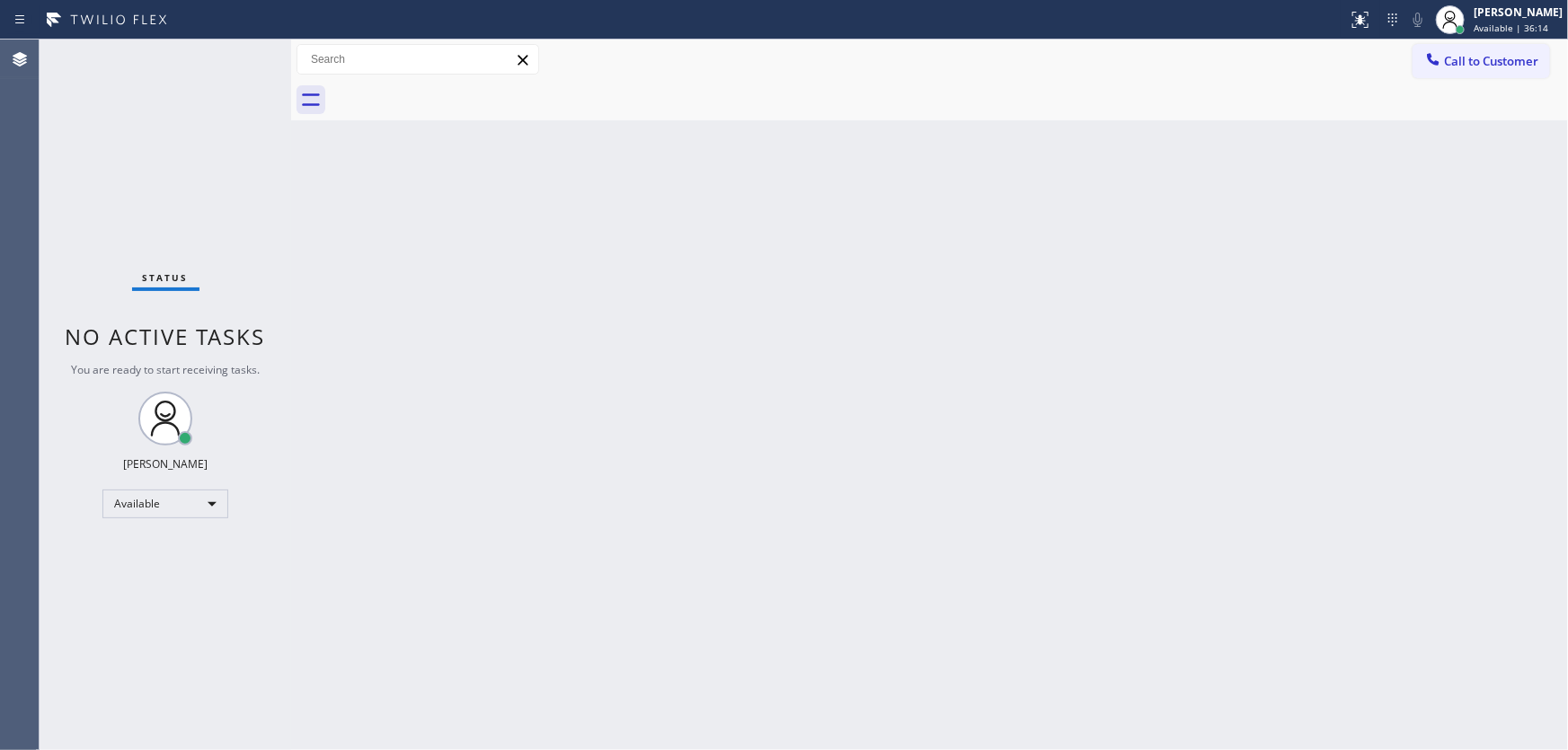
click at [179, 213] on div "Status No active tasks You are ready to start receiving tasks. [PERSON_NAME]" at bounding box center [165, 395] width 251 height 711
drag, startPoint x: 997, startPoint y: 297, endPoint x: 999, endPoint y: 270, distance: 27.1
click at [999, 276] on div "Back to Dashboard Change Sender ID Customers Technicians Select a contact Outbo…" at bounding box center [930, 395] width 1277 height 711
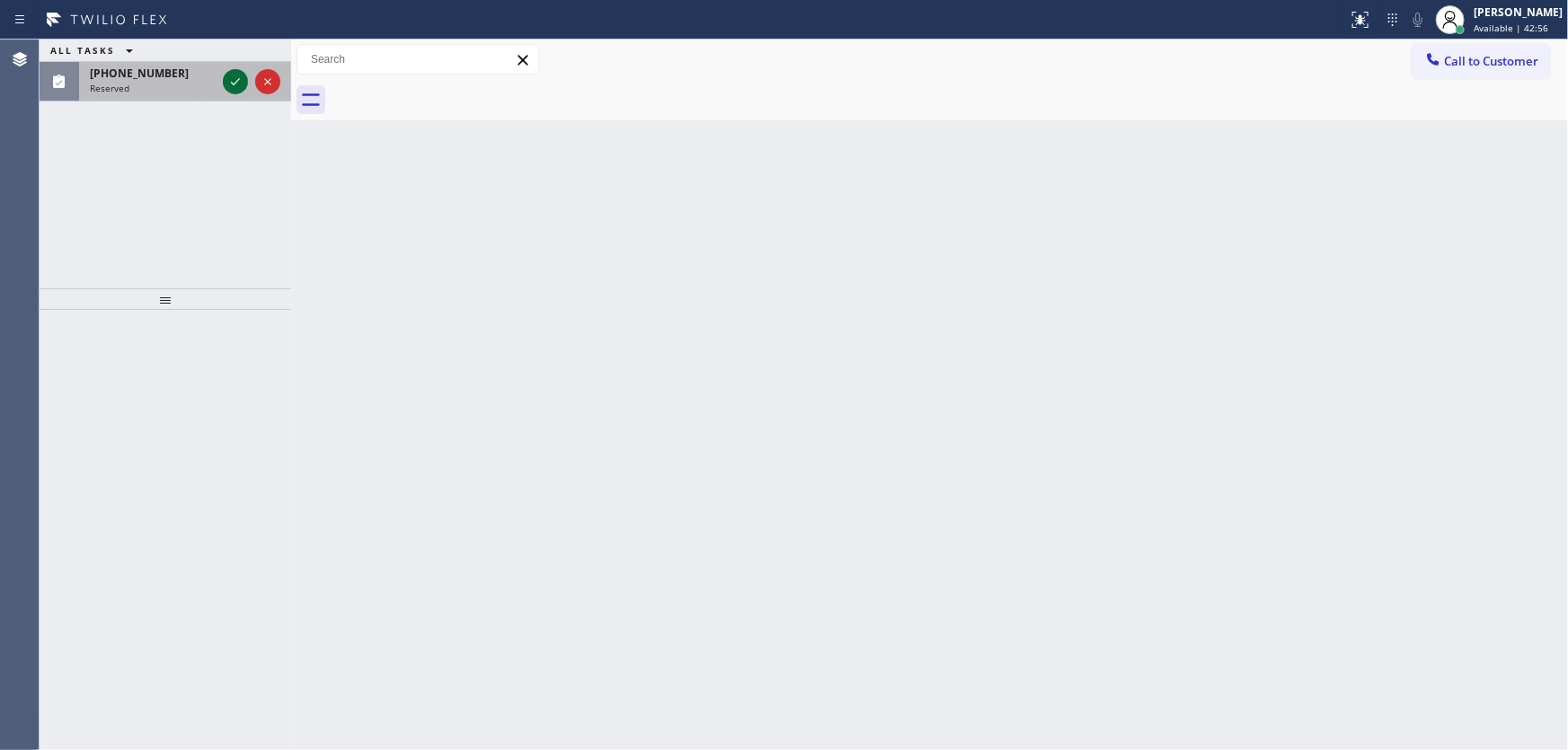
click at [237, 72] on icon at bounding box center [235, 82] width 22 height 22
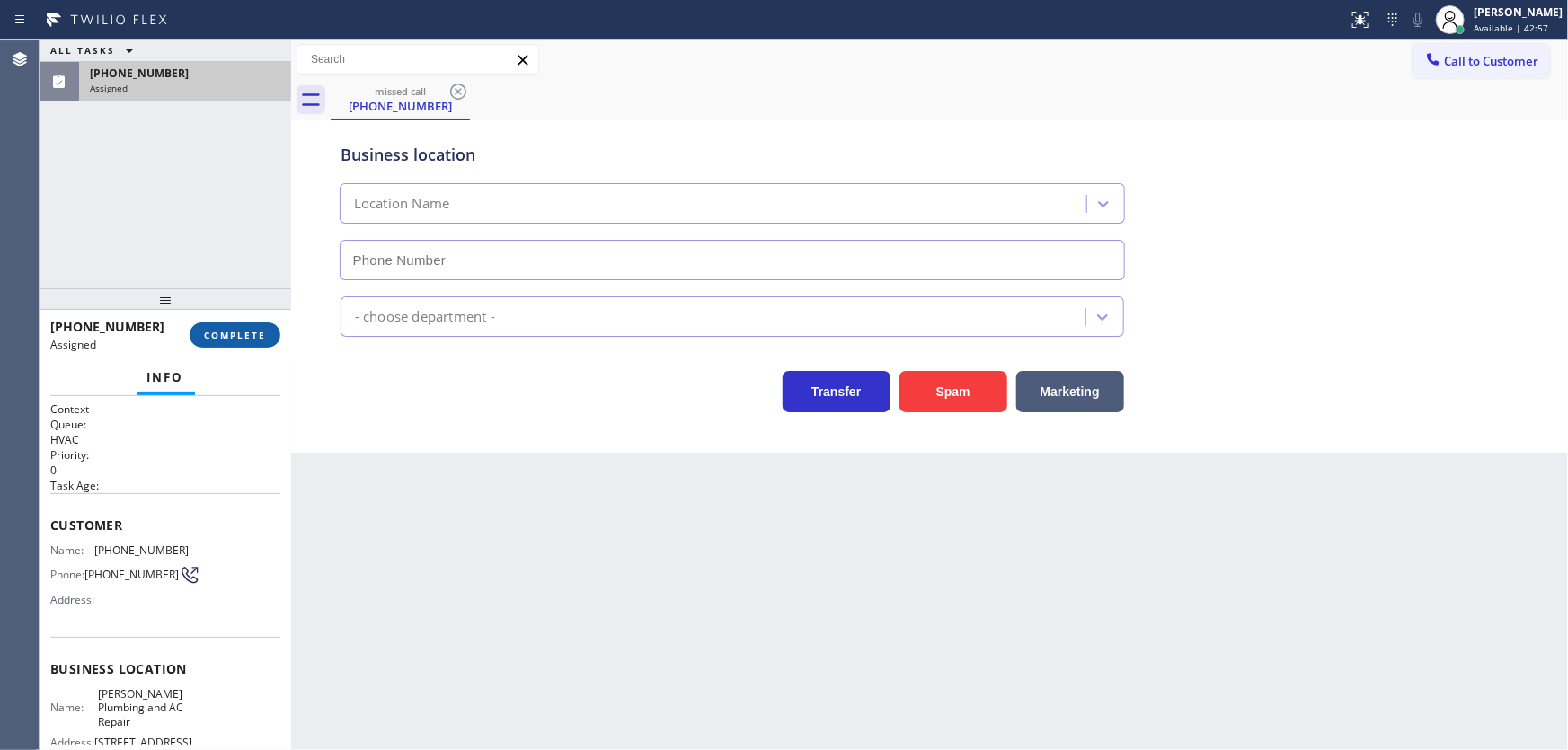
type input "(714) 942-1592"
click at [234, 341] on button "COMPLETE" at bounding box center [234, 335] width 91 height 25
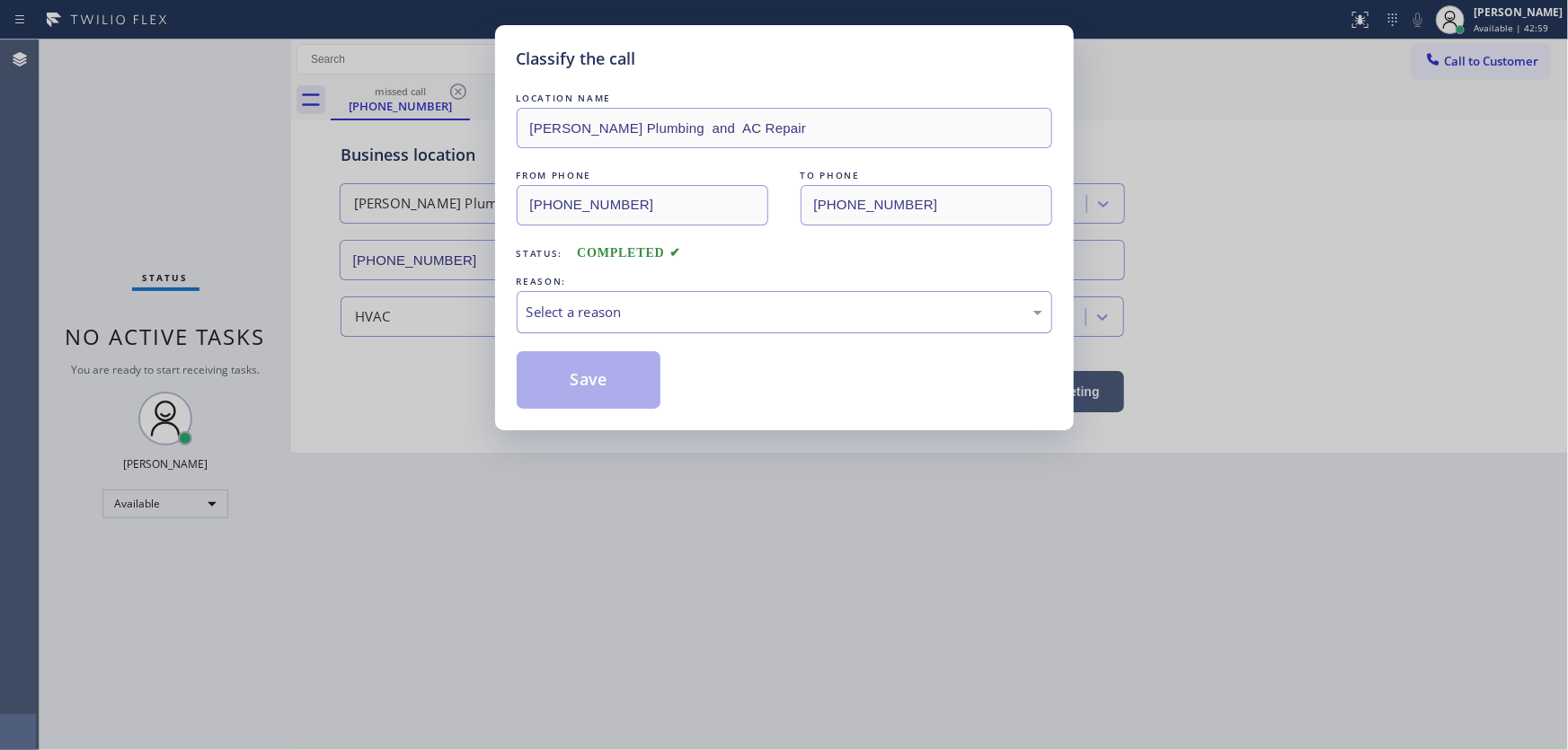
click at [565, 319] on div "Select a reason" at bounding box center [784, 312] width 535 height 42
click at [602, 385] on button "Save" at bounding box center [589, 380] width 144 height 57
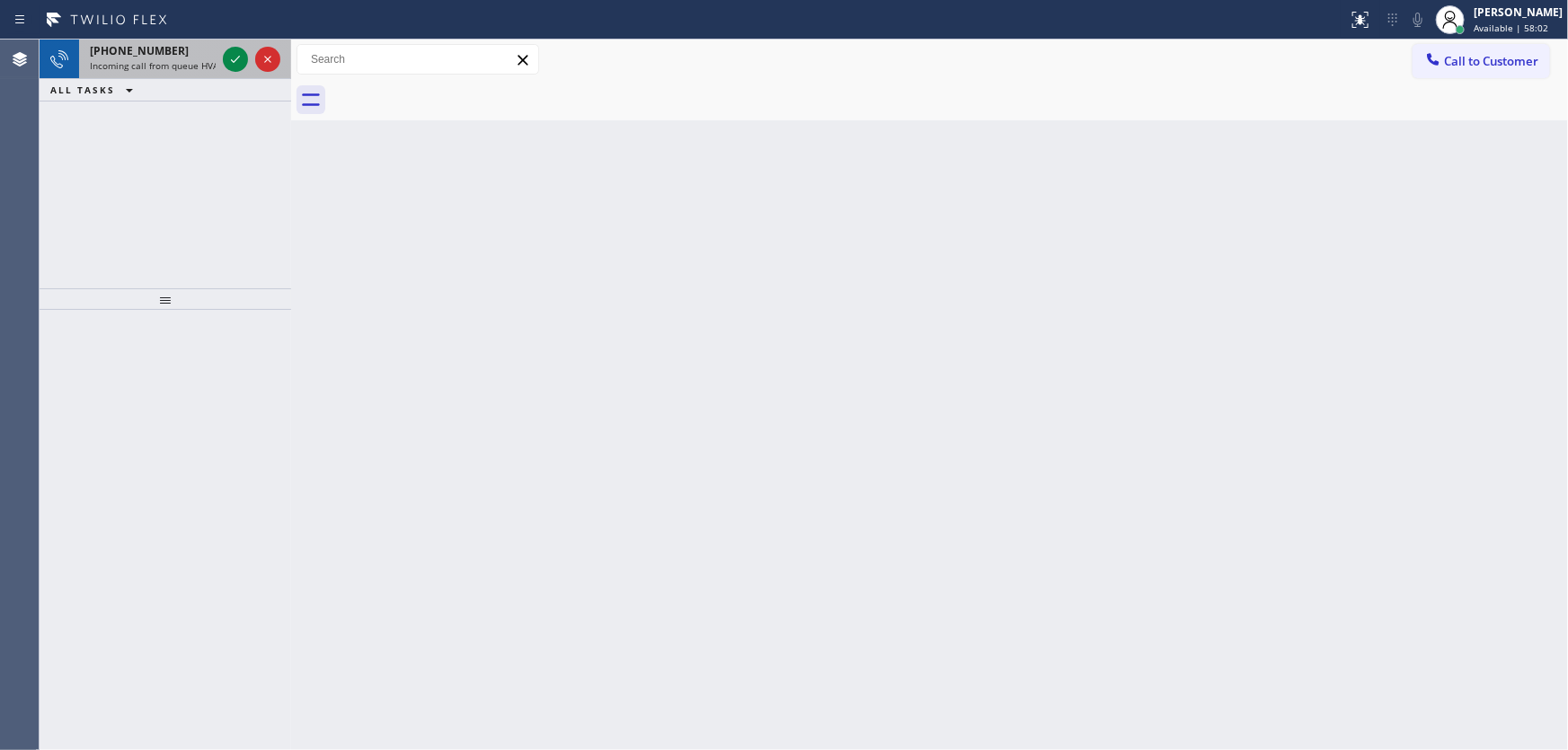
click at [191, 59] on span "Incoming call from queue HVAC" at bounding box center [157, 65] width 134 height 12
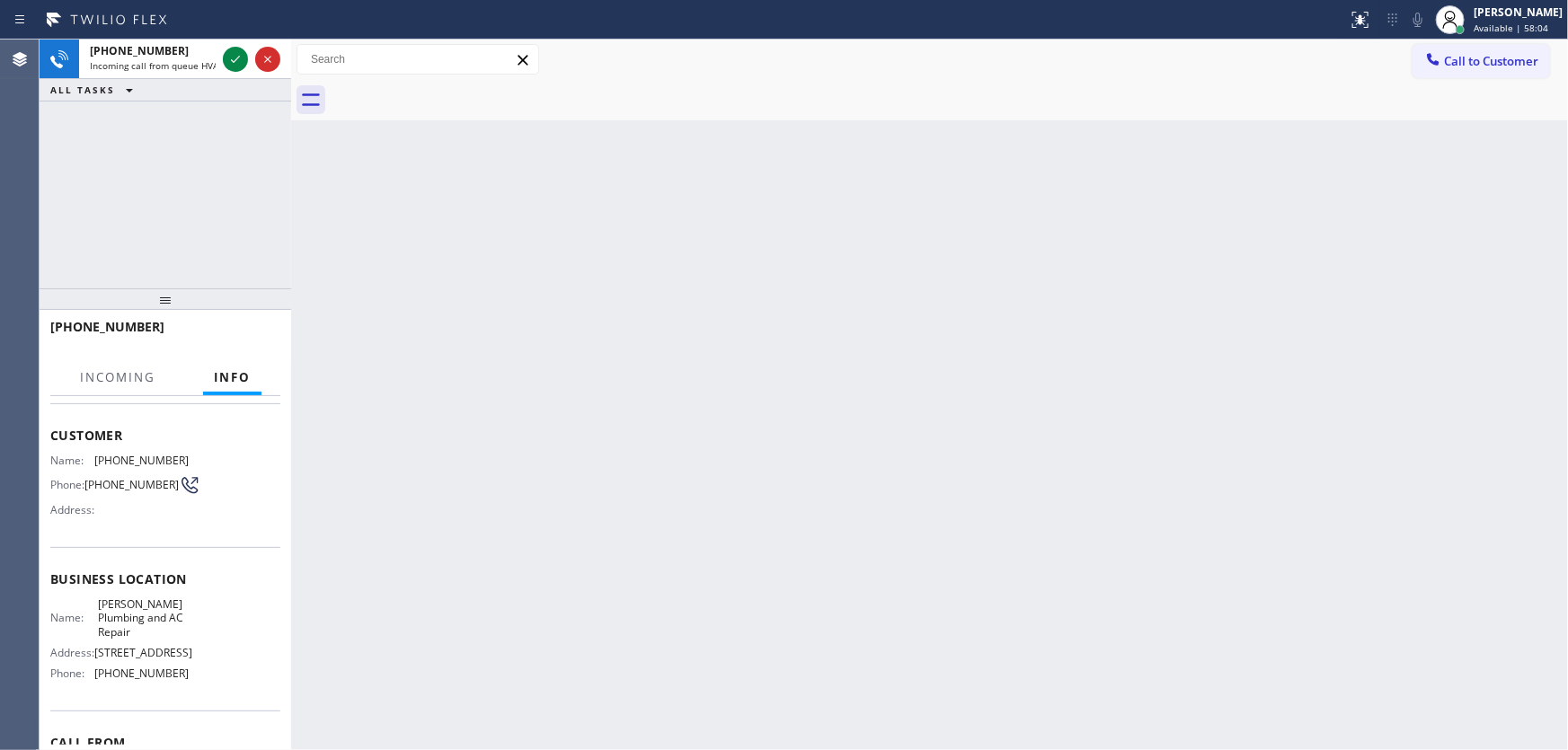
scroll to position [81, 0]
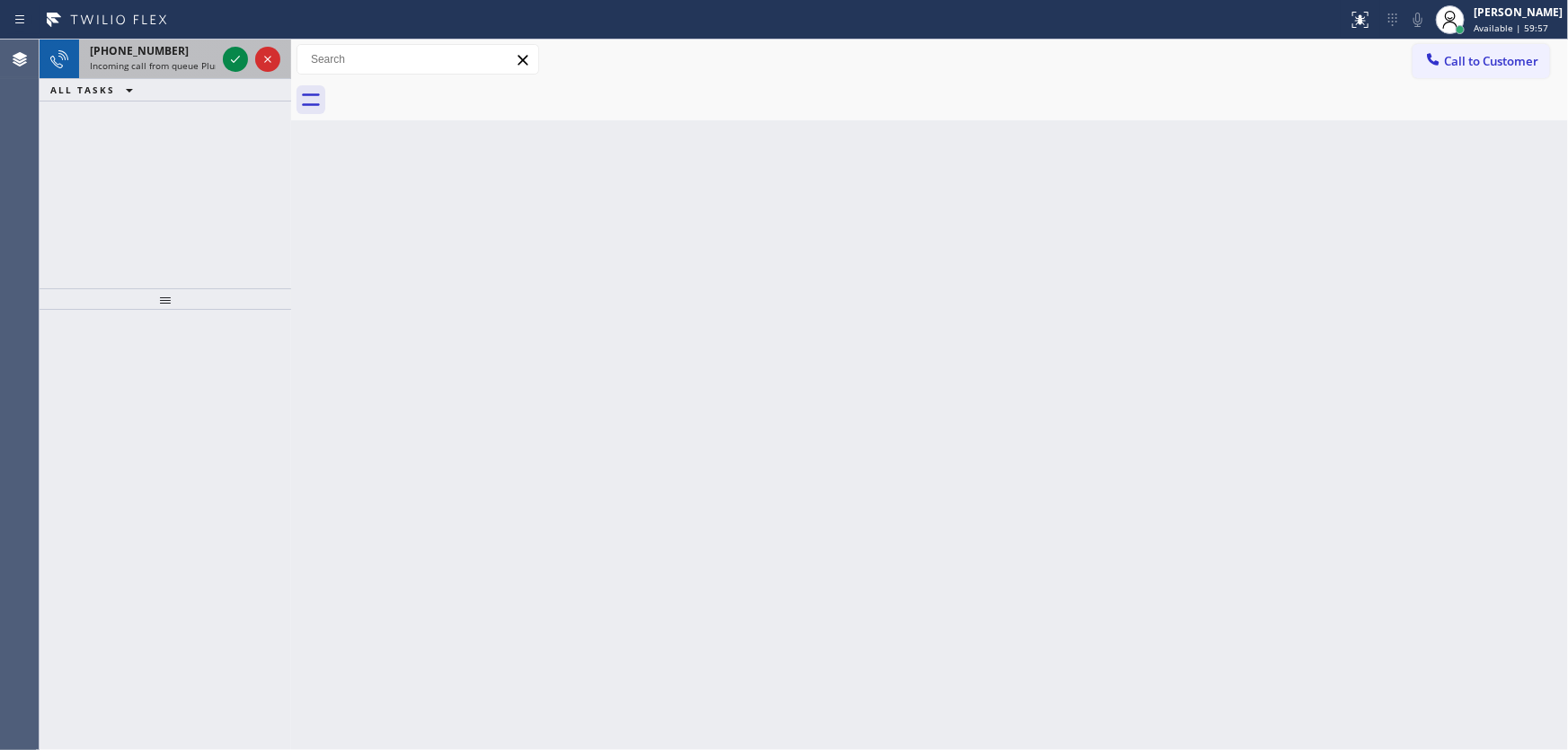
click at [216, 57] on div "+17142539130 Incoming call from queue Plumbing" at bounding box center [149, 59] width 141 height 39
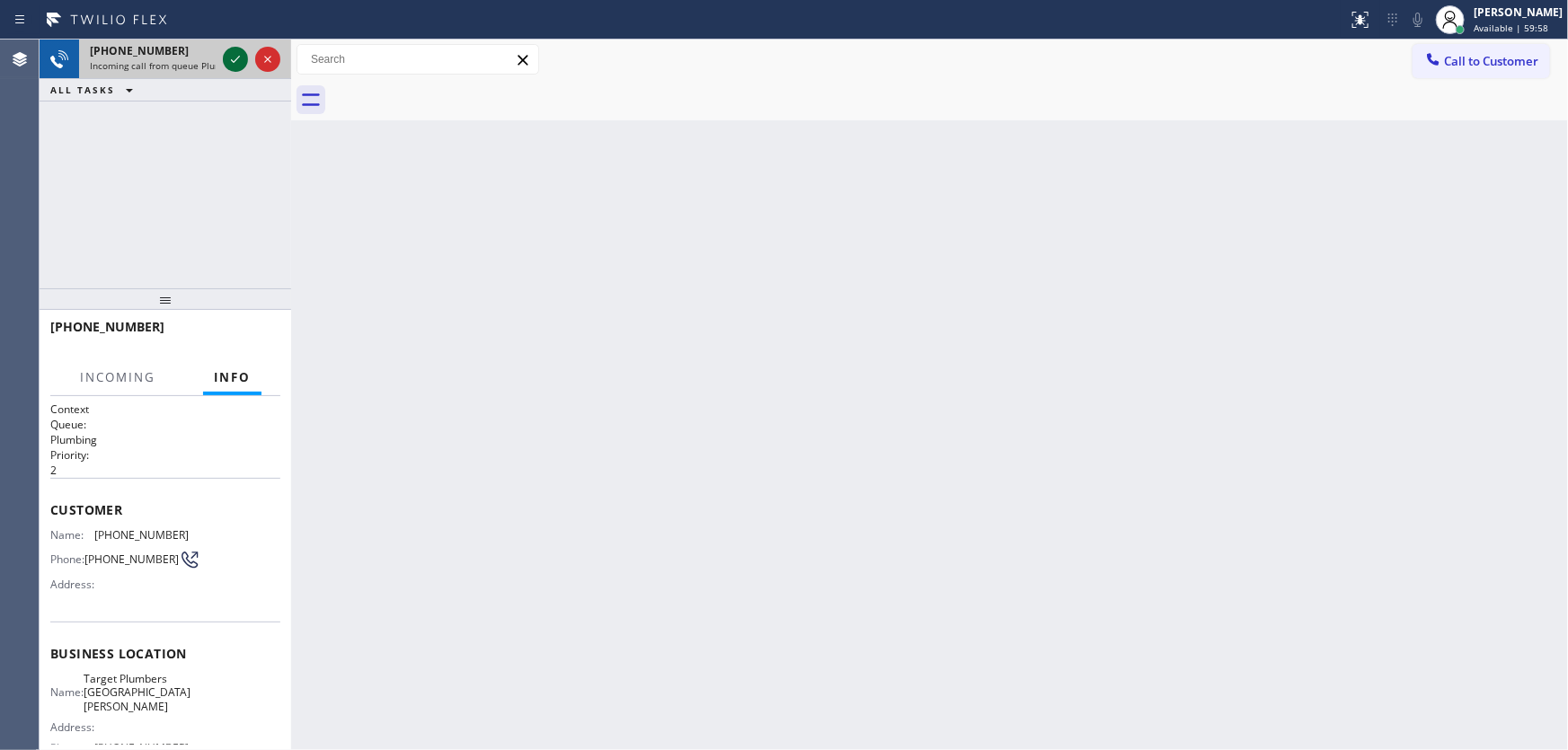
click at [231, 47] on button at bounding box center [235, 59] width 25 height 25
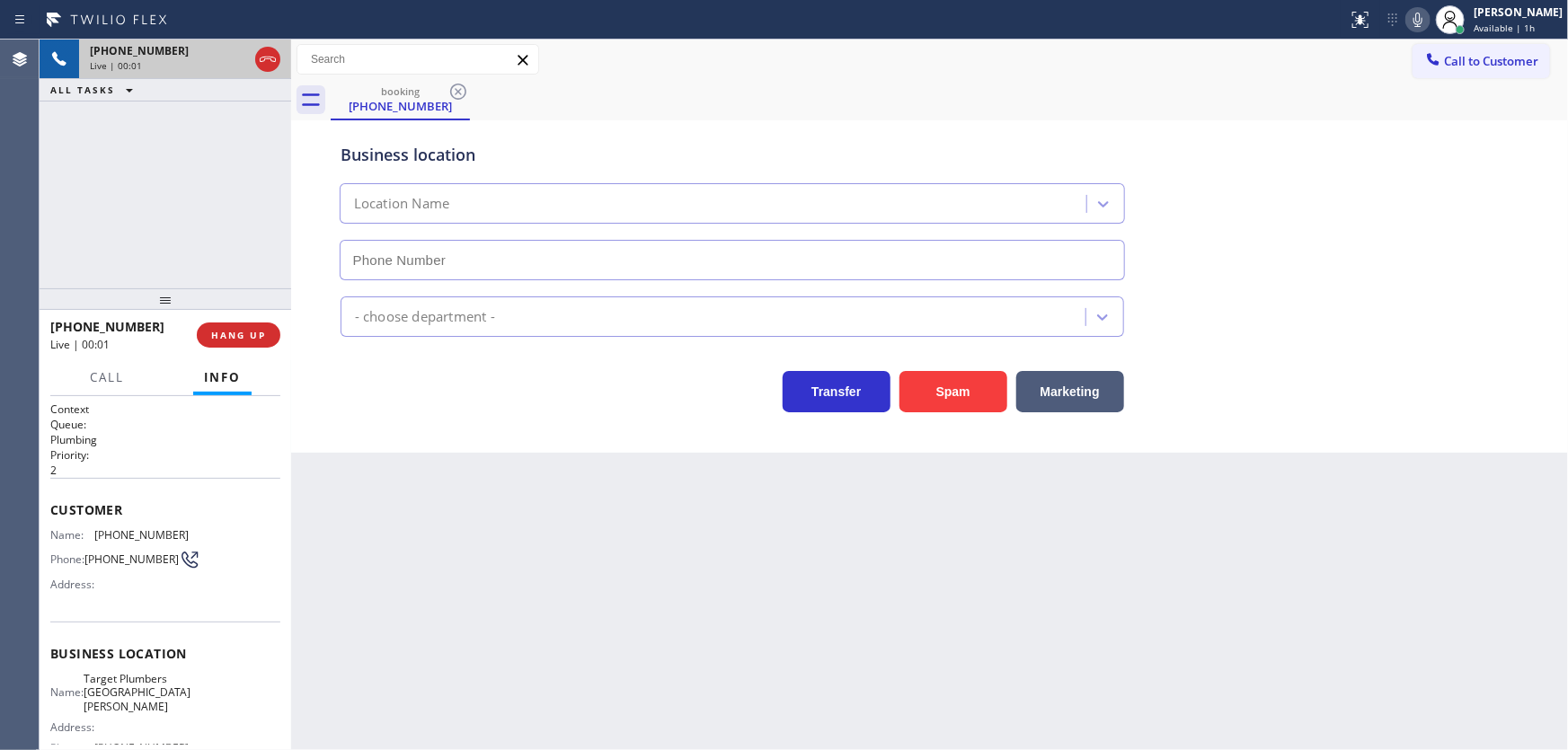
type input "(714) 386-1775"
click at [135, 250] on div "+17142539130 Live | 01:07 ALL TASKS ALL TASKS ACTIVE TASKS TASKS IN WRAP UP" at bounding box center [165, 163] width 251 height 248
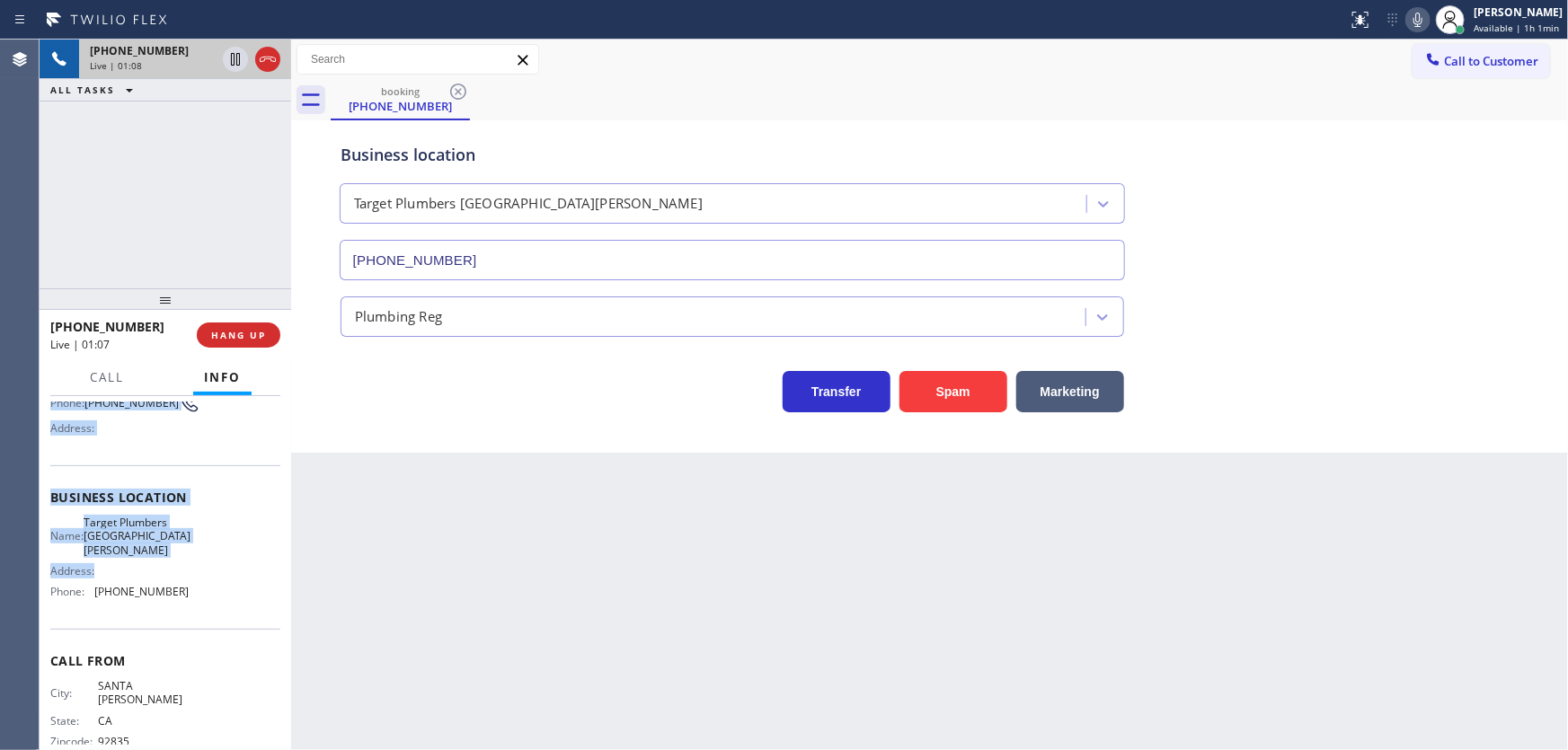
scroll to position [165, 0]
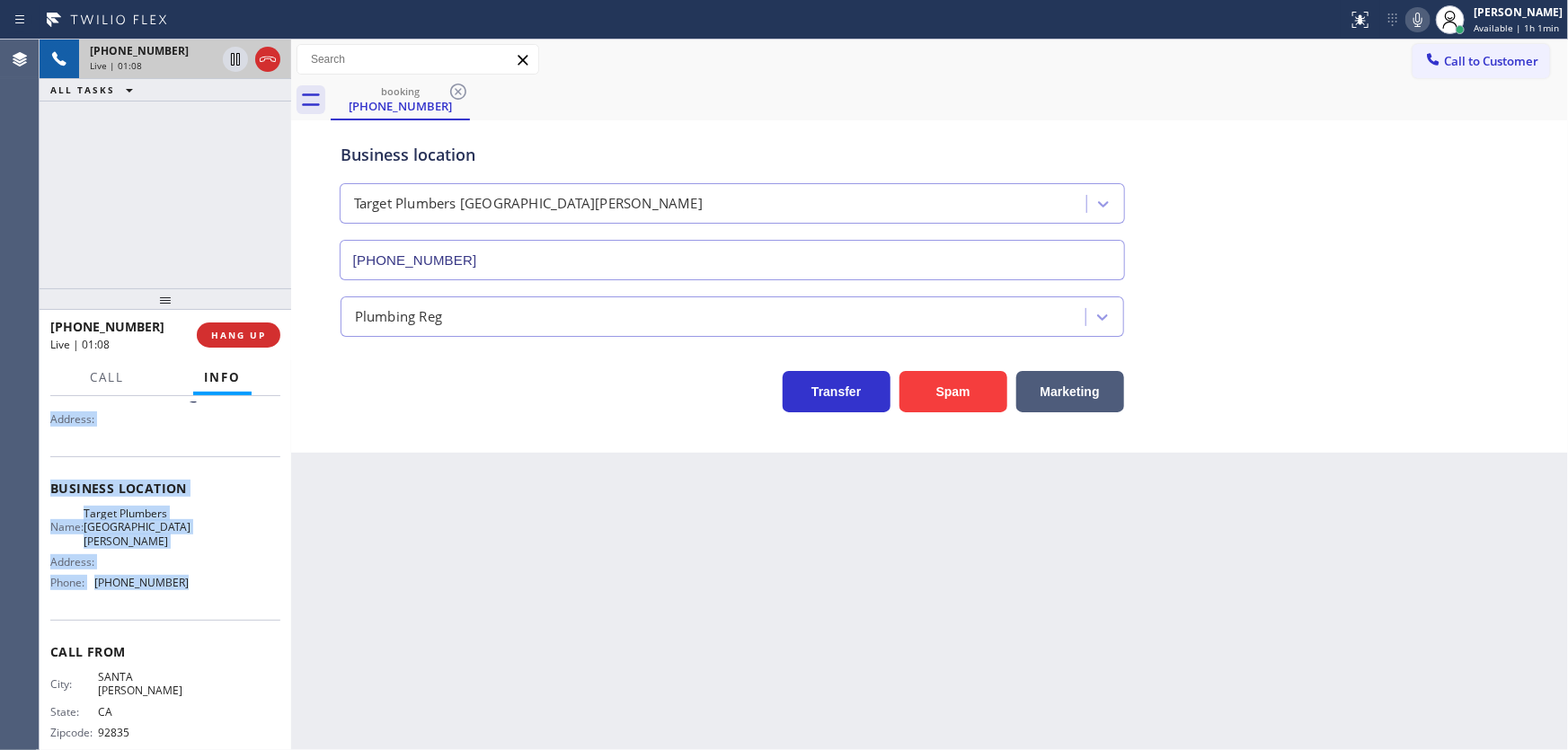
drag, startPoint x: 53, startPoint y: 506, endPoint x: 208, endPoint y: 587, distance: 174.9
click at [208, 587] on div "Context Queue: Plumbing Priority: 2 Customer Name: (714) 253-9130 Phone: (714) …" at bounding box center [165, 502] width 230 height 533
copy div "Customer Name: (714) 253-9130 Phone: (714) 253-9130 Address: Business location …"
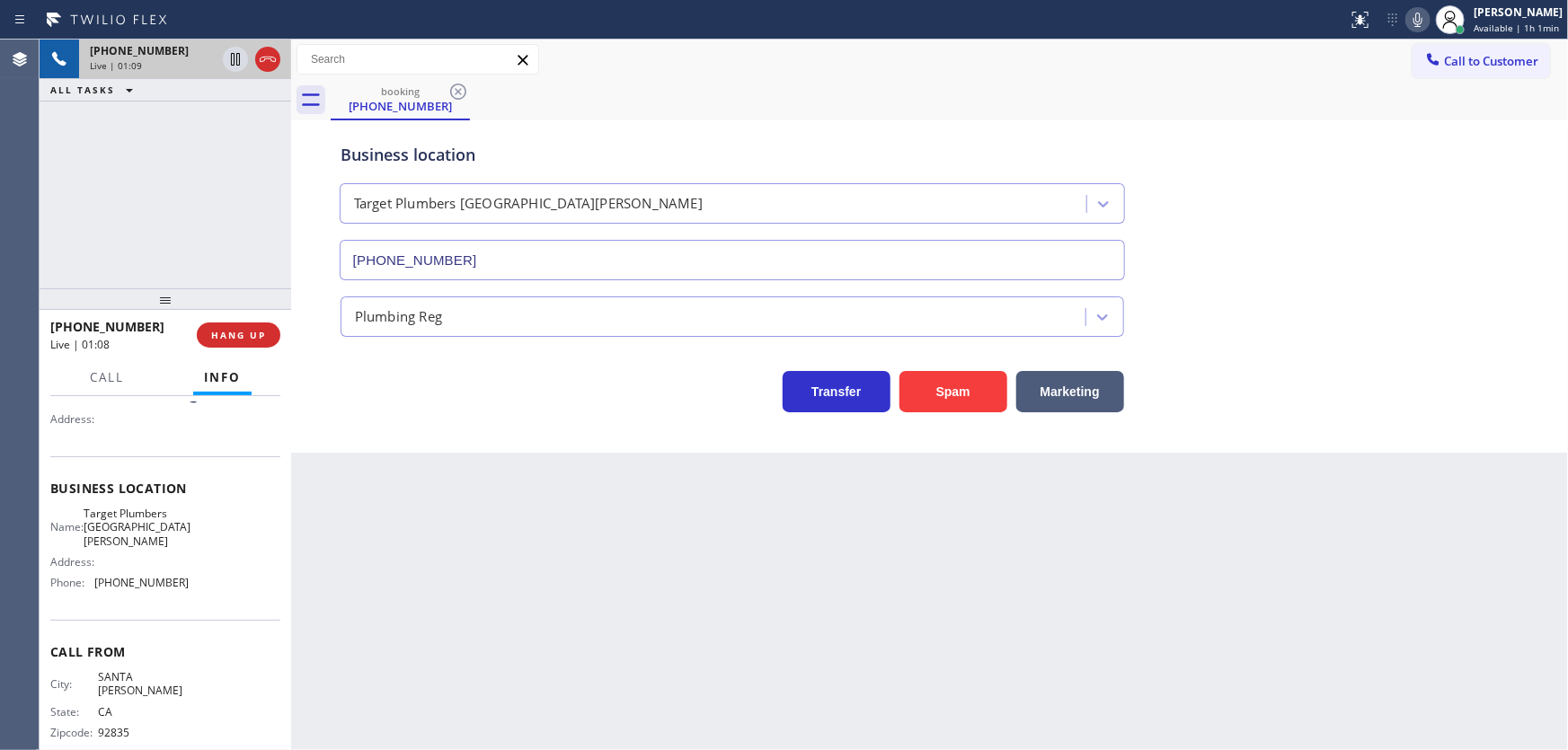
click at [189, 232] on div "+17142539130 Live | 01:09 ALL TASKS ALL TASKS ACTIVE TASKS TASKS IN WRAP UP" at bounding box center [165, 163] width 251 height 248
drag, startPoint x: 1421, startPoint y: 22, endPoint x: 1411, endPoint y: 28, distance: 11.7
click at [1421, 22] on icon at bounding box center [1418, 20] width 22 height 22
click at [235, 60] on icon at bounding box center [235, 59] width 22 height 22
click at [100, 223] on div "+17142539130 Live | 02:11 ALL TASKS ALL TASKS ACTIVE TASKS TASKS IN WRAP UP" at bounding box center [165, 163] width 251 height 248
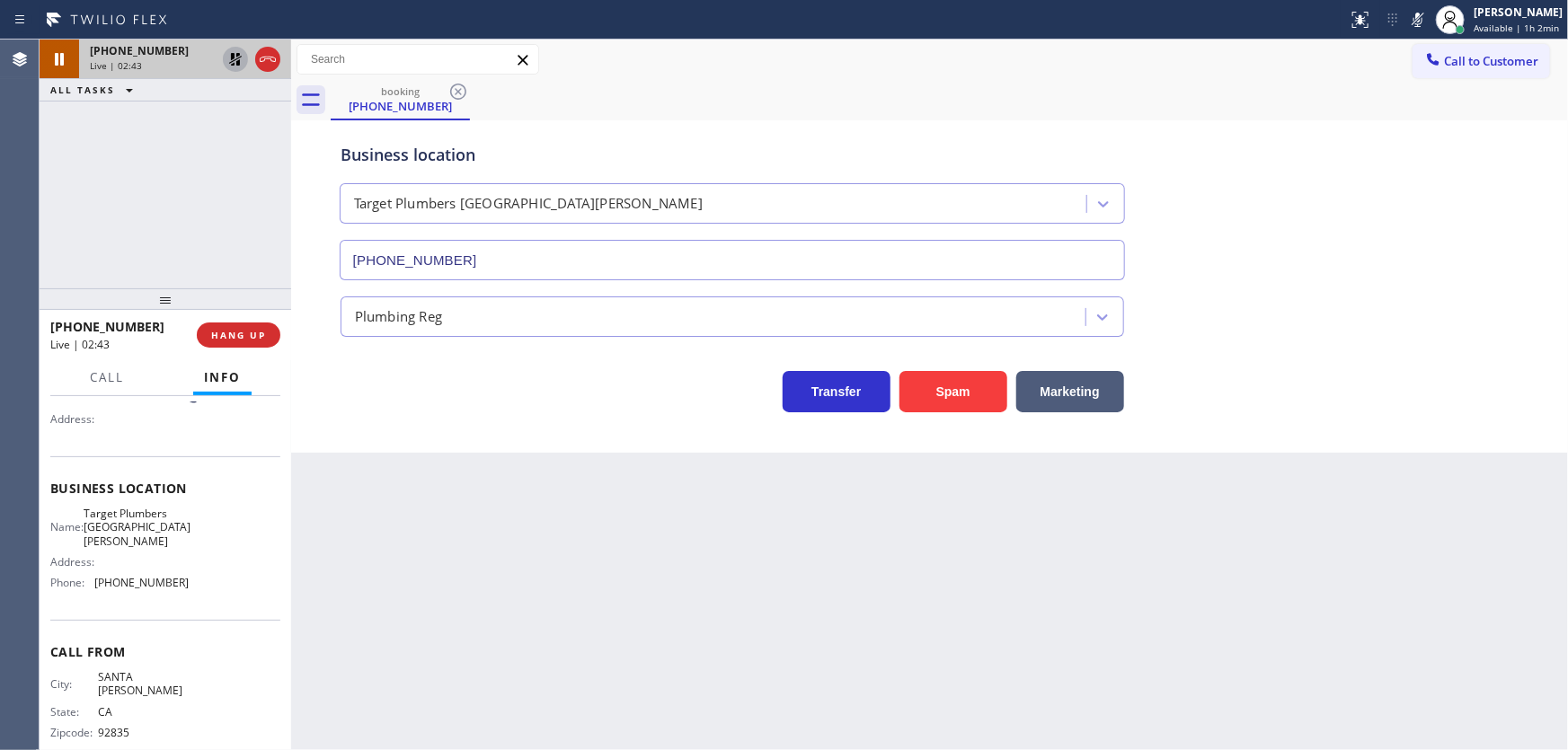
click at [238, 58] on icon at bounding box center [235, 59] width 22 height 22
click at [1423, 15] on icon at bounding box center [1419, 19] width 9 height 14
click at [142, 179] on div "+17142539130 Live | 02:45 ALL TASKS ALL TASKS ACTIVE TASKS TASKS IN WRAP UP" at bounding box center [165, 163] width 251 height 248
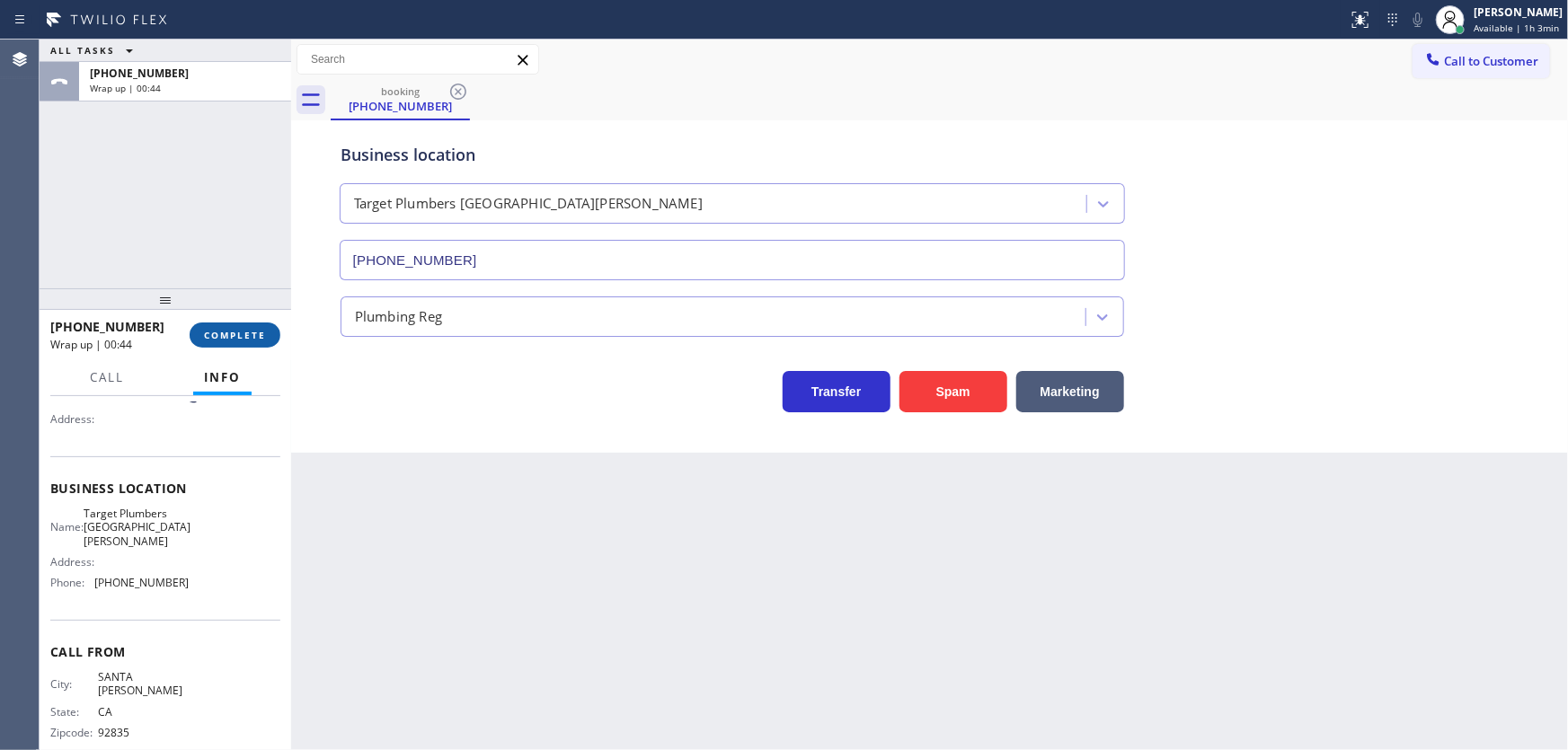
click at [242, 350] on div "+17142539130 Wrap up | 00:44 COMPLETE" at bounding box center [165, 336] width 230 height 47
click at [246, 339] on span "COMPLETE" at bounding box center [235, 335] width 62 height 12
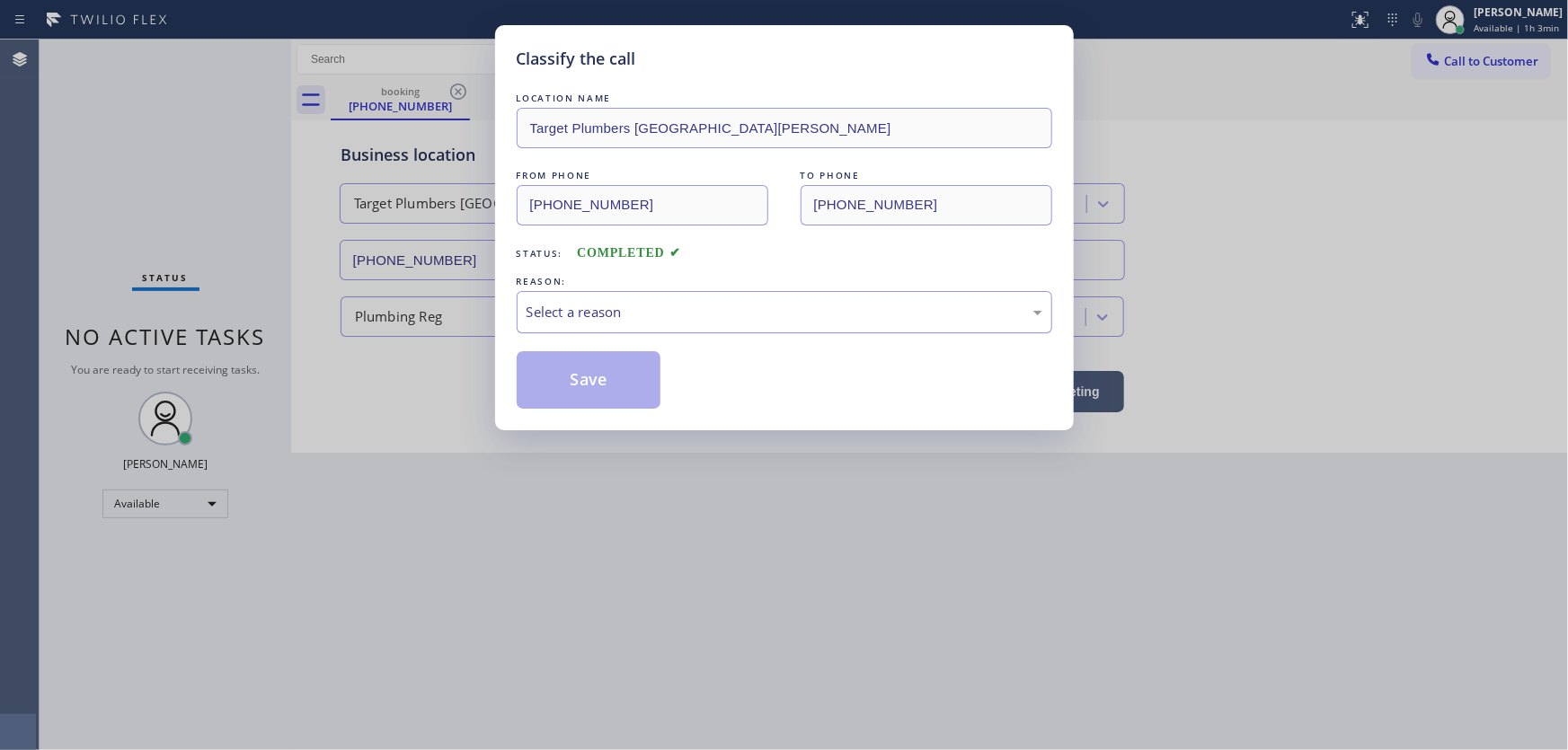
click at [595, 312] on div "Select a reason" at bounding box center [785, 312] width 516 height 21
click at [587, 385] on button "Save" at bounding box center [589, 380] width 144 height 57
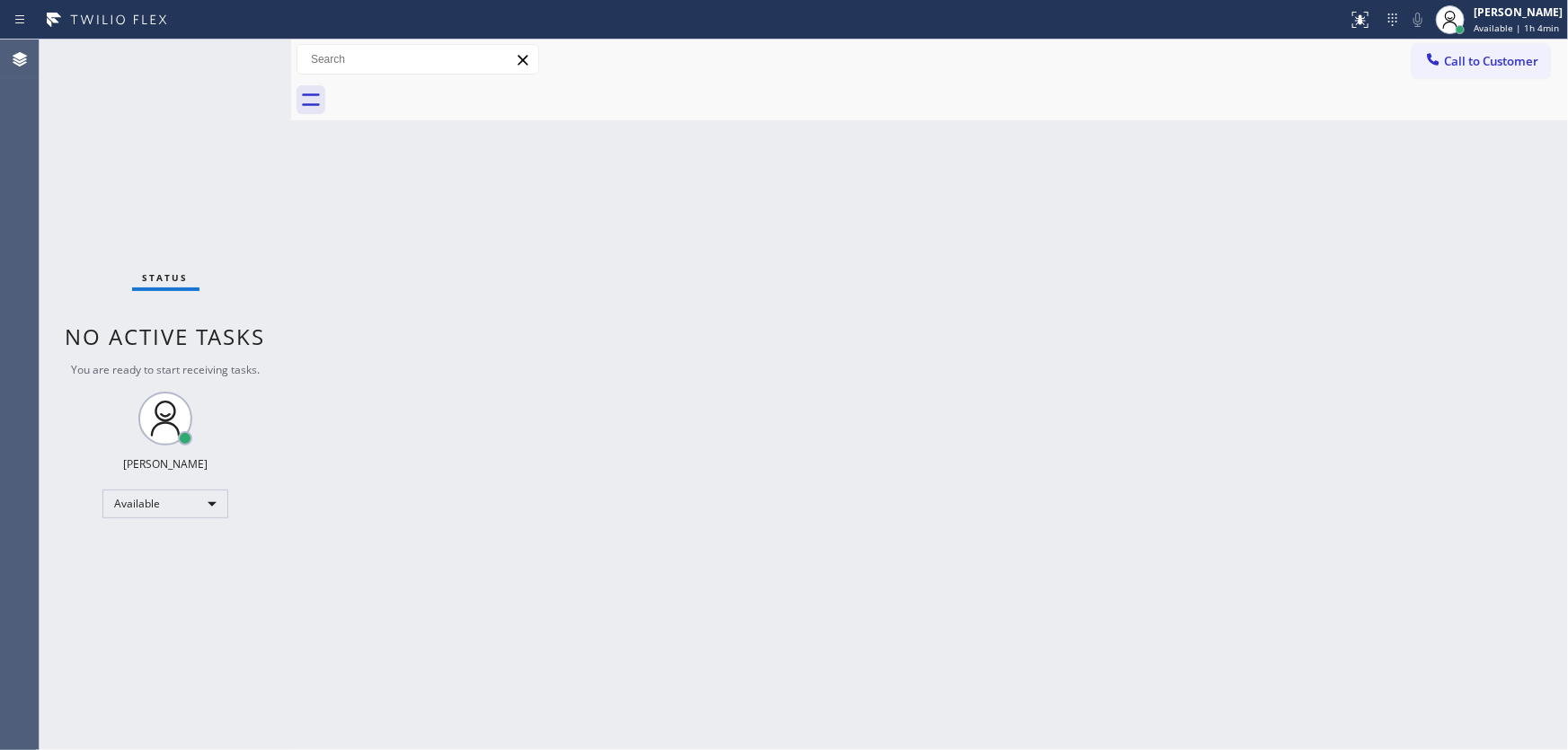
click at [103, 140] on div "Status No active tasks You are ready to start receiving tasks. [PERSON_NAME]" at bounding box center [165, 395] width 251 height 711
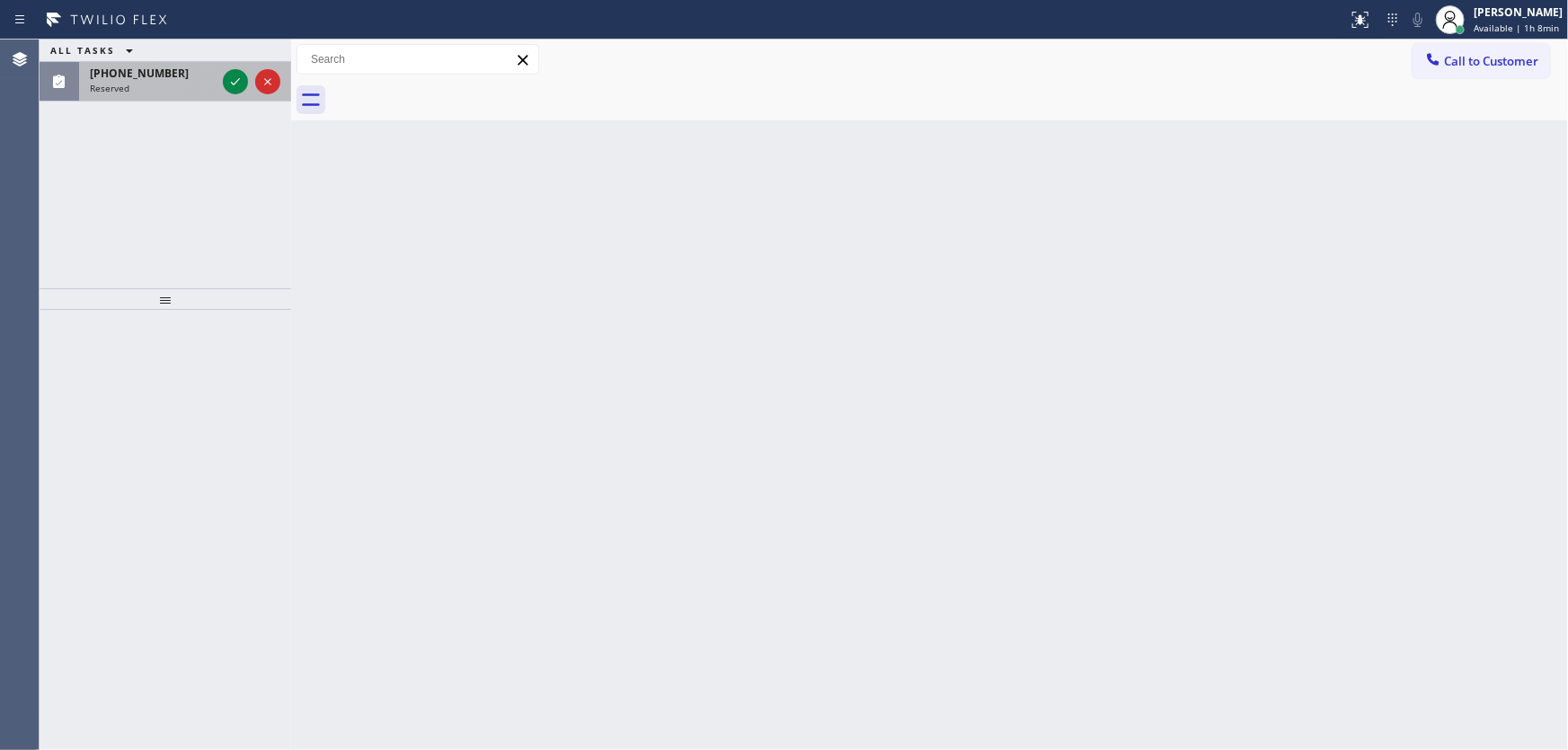
click at [173, 82] on div "Reserved" at bounding box center [153, 87] width 126 height 12
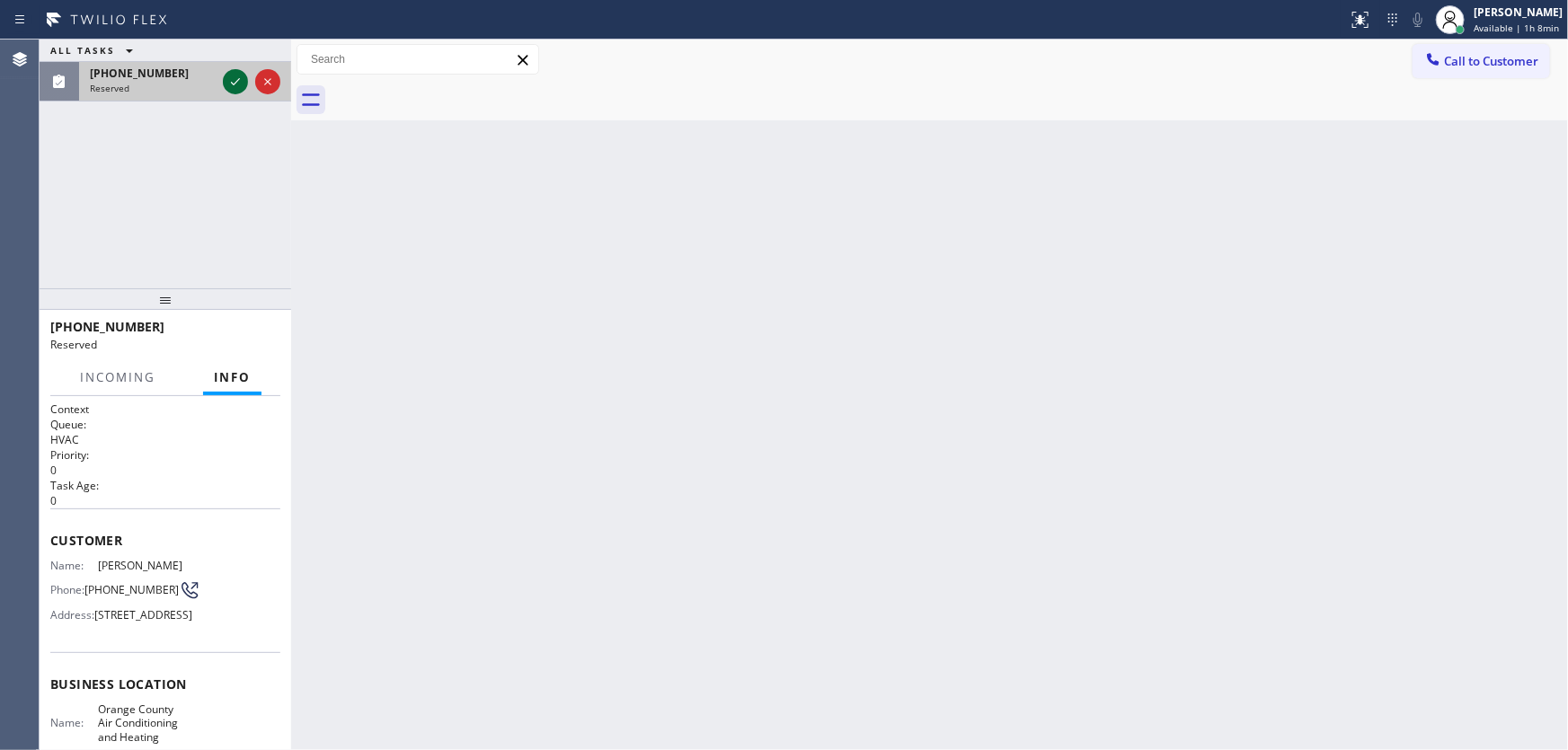
click at [226, 82] on icon at bounding box center [235, 82] width 22 height 22
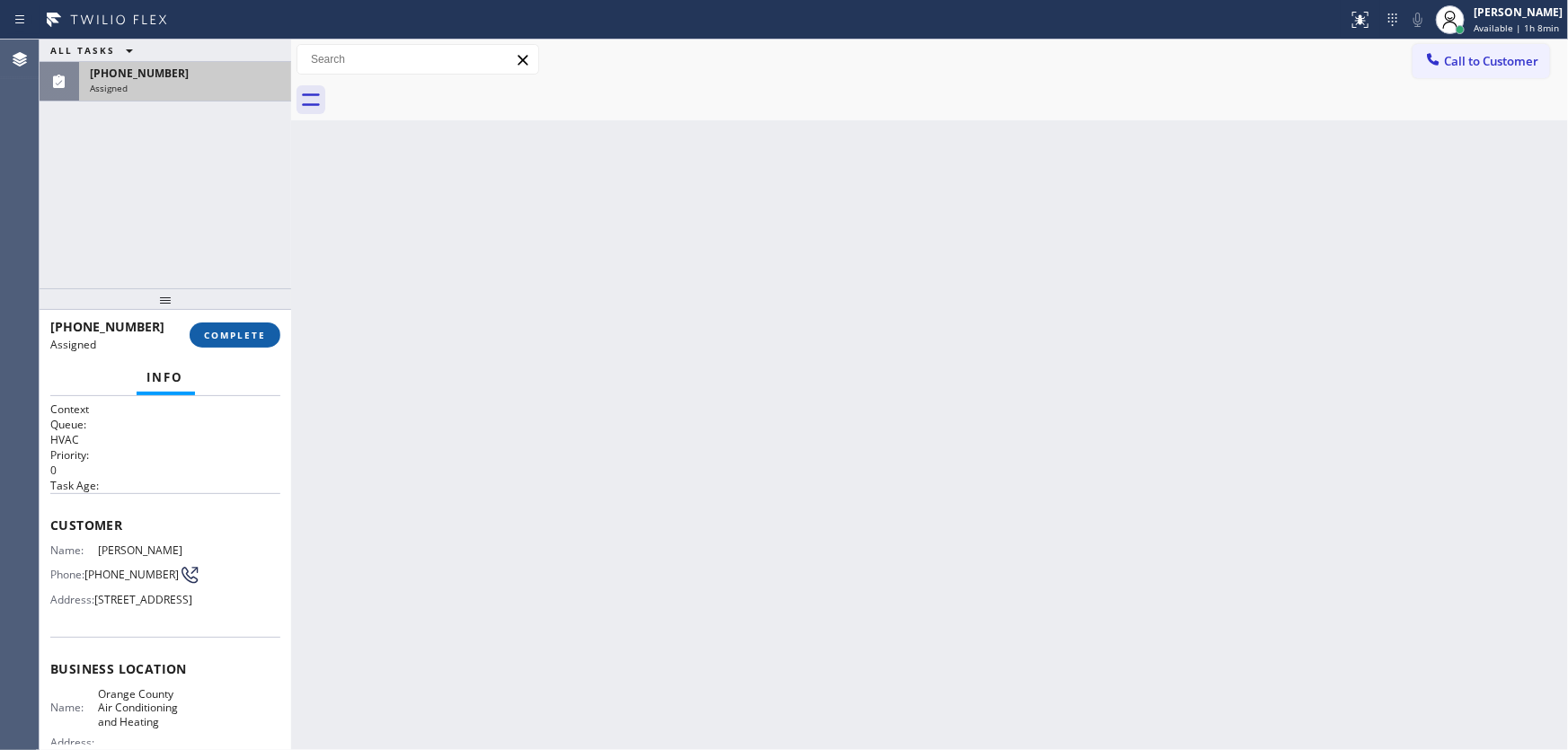
click at [240, 333] on span "COMPLETE" at bounding box center [235, 335] width 62 height 12
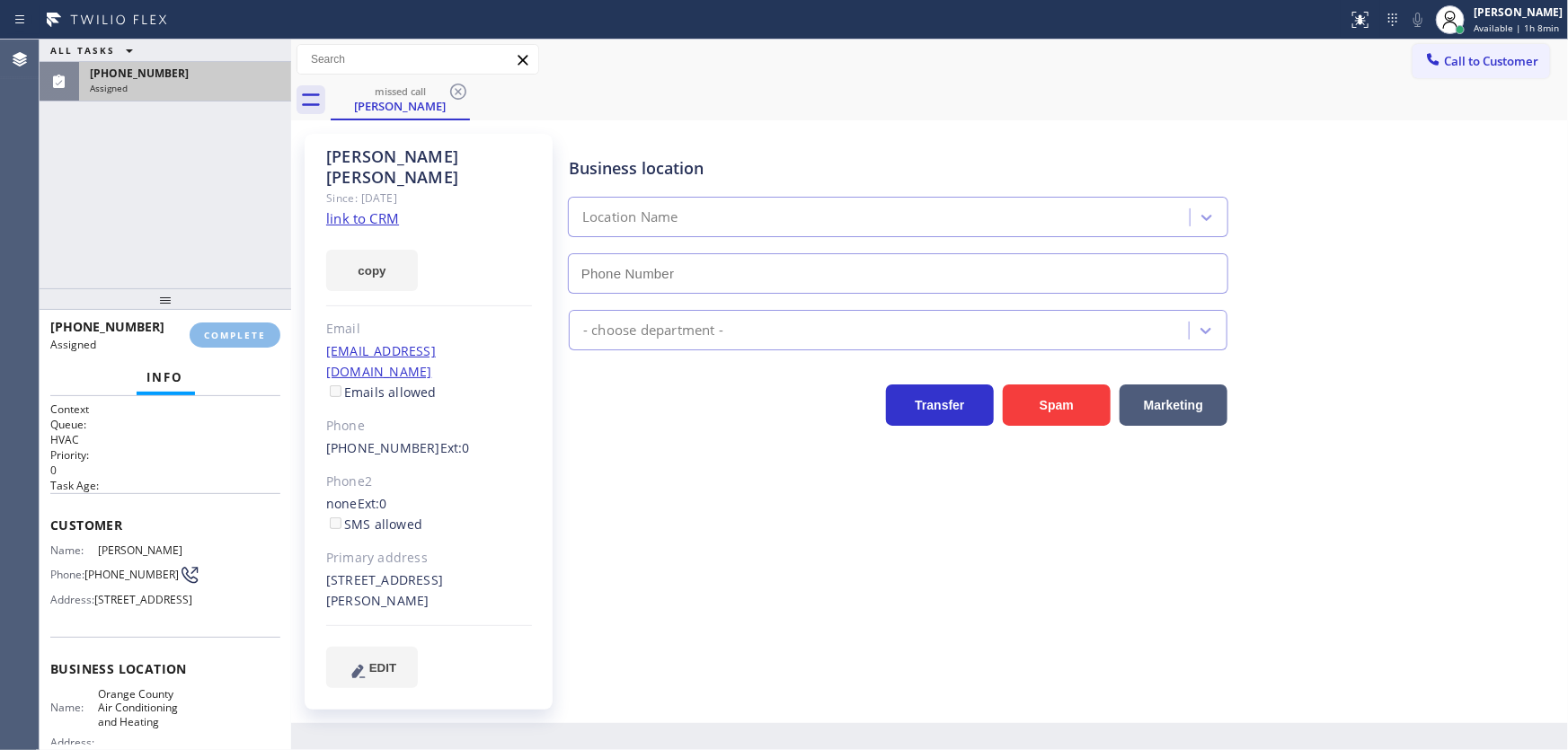
type input "(657) 888-9757"
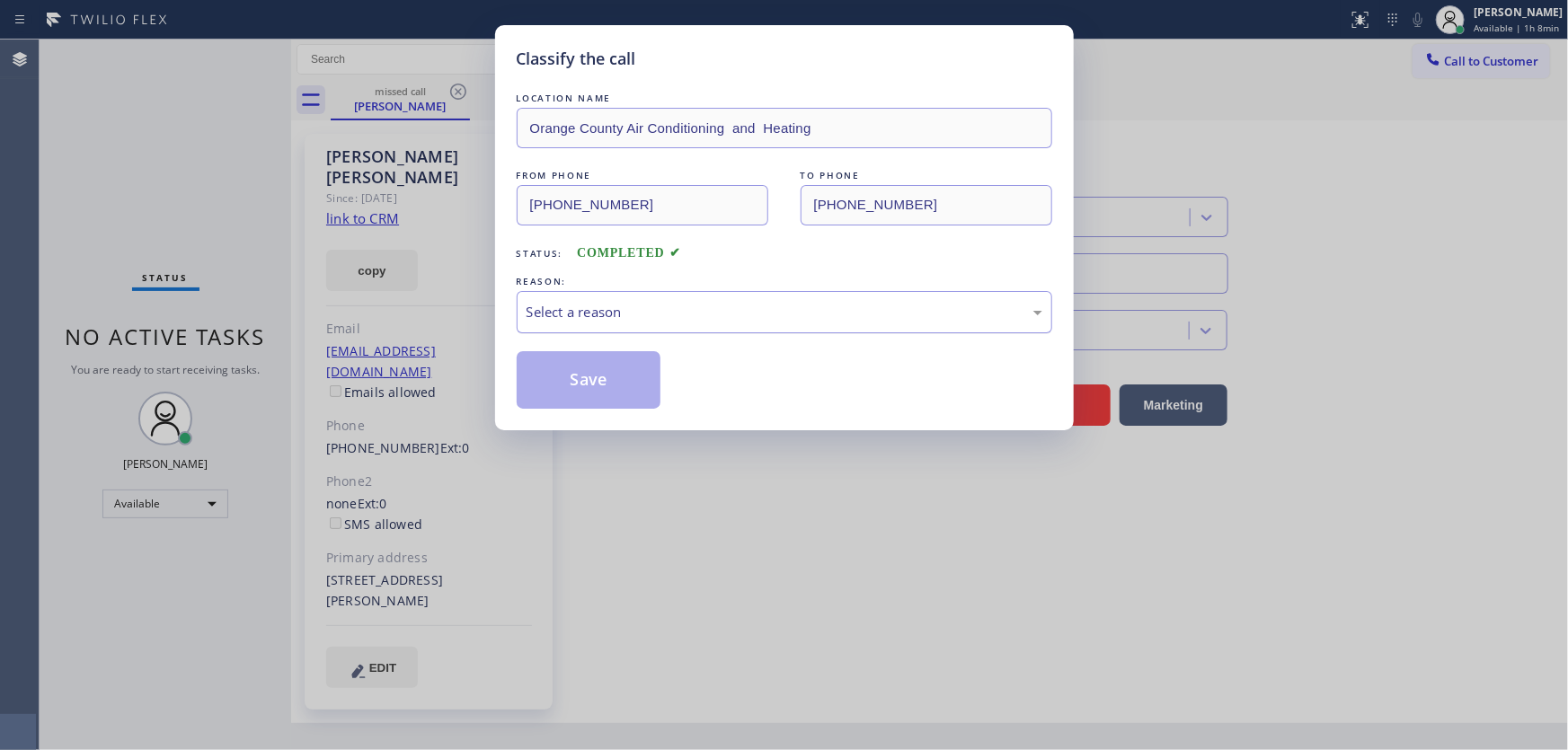
click at [608, 322] on div "Select a reason" at bounding box center [784, 312] width 535 height 42
click at [618, 378] on button "Save" at bounding box center [589, 380] width 144 height 57
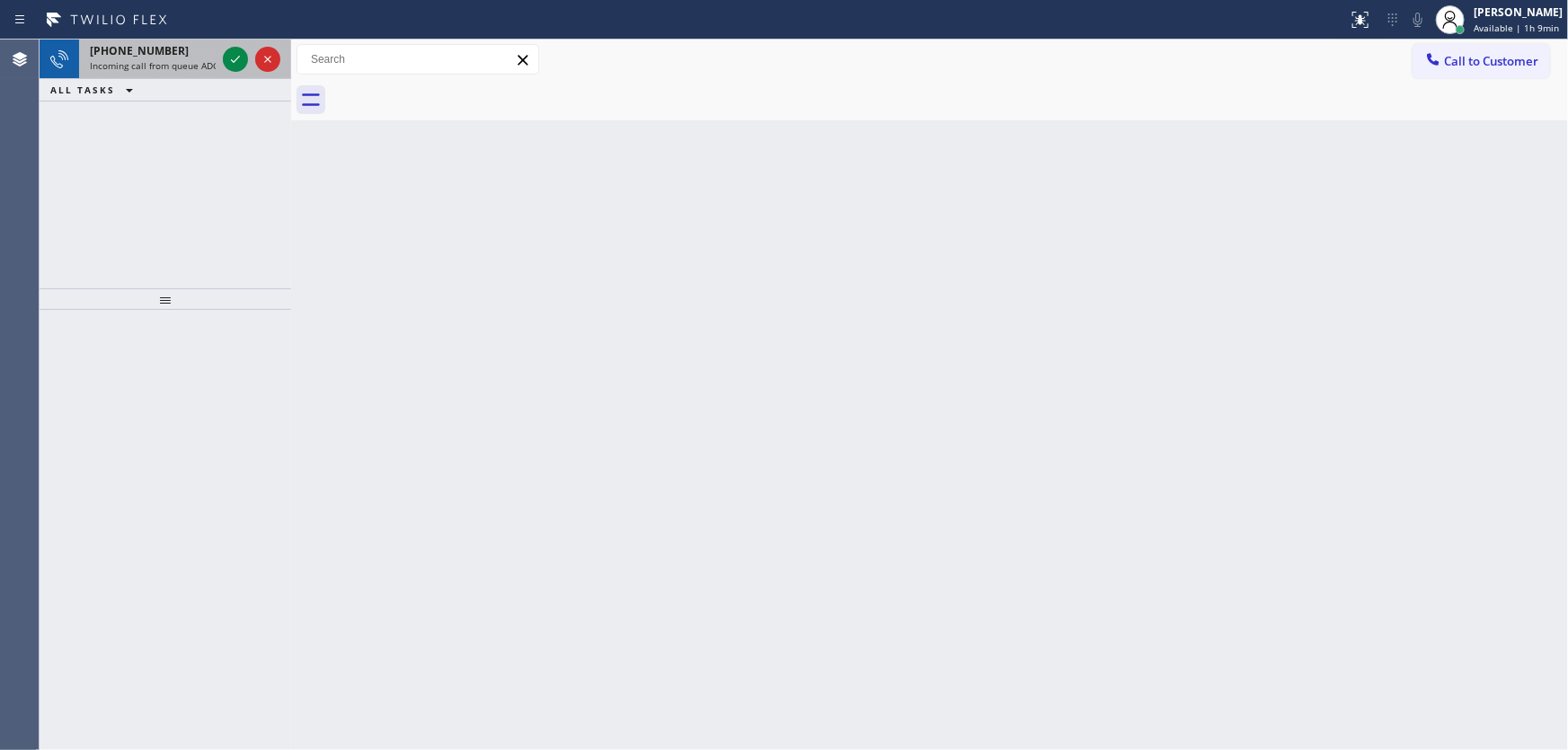
click at [163, 62] on span "Incoming call from queue ADC" at bounding box center [154, 65] width 128 height 12
click at [163, 70] on span "Incoming call from queue Everybody" at bounding box center [168, 65] width 156 height 12
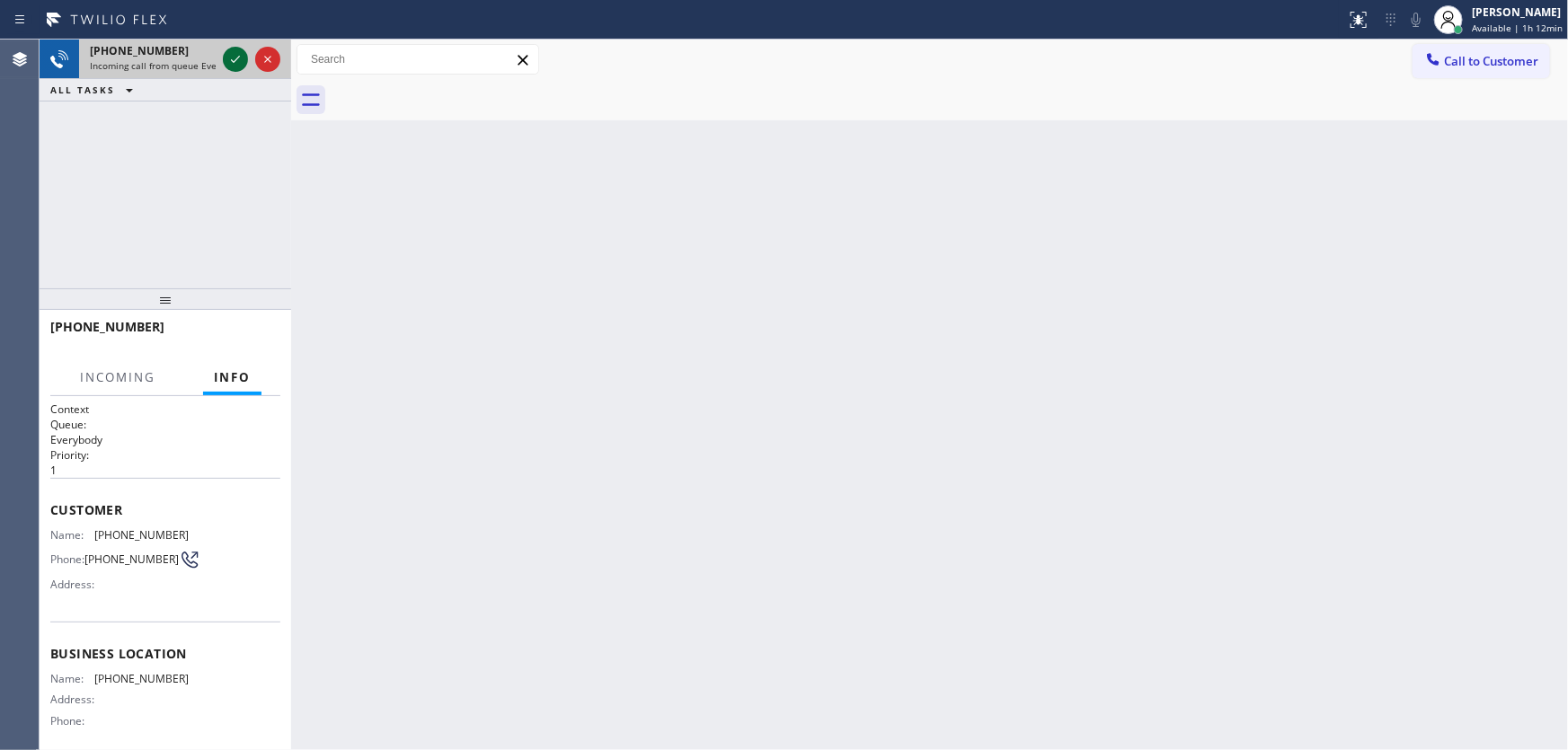
click at [234, 55] on icon at bounding box center [235, 59] width 22 height 22
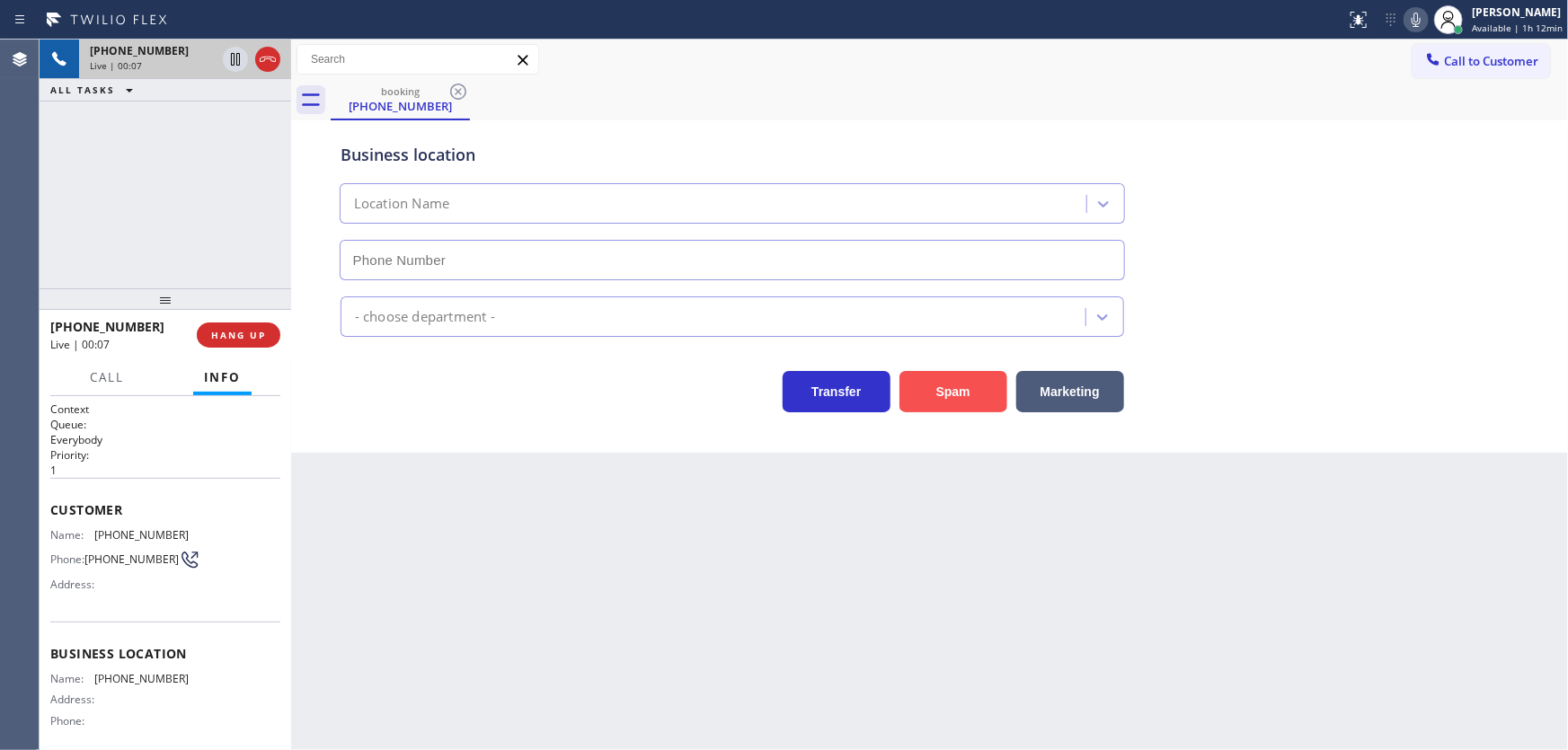
click at [941, 393] on button "Spam" at bounding box center [953, 392] width 108 height 41
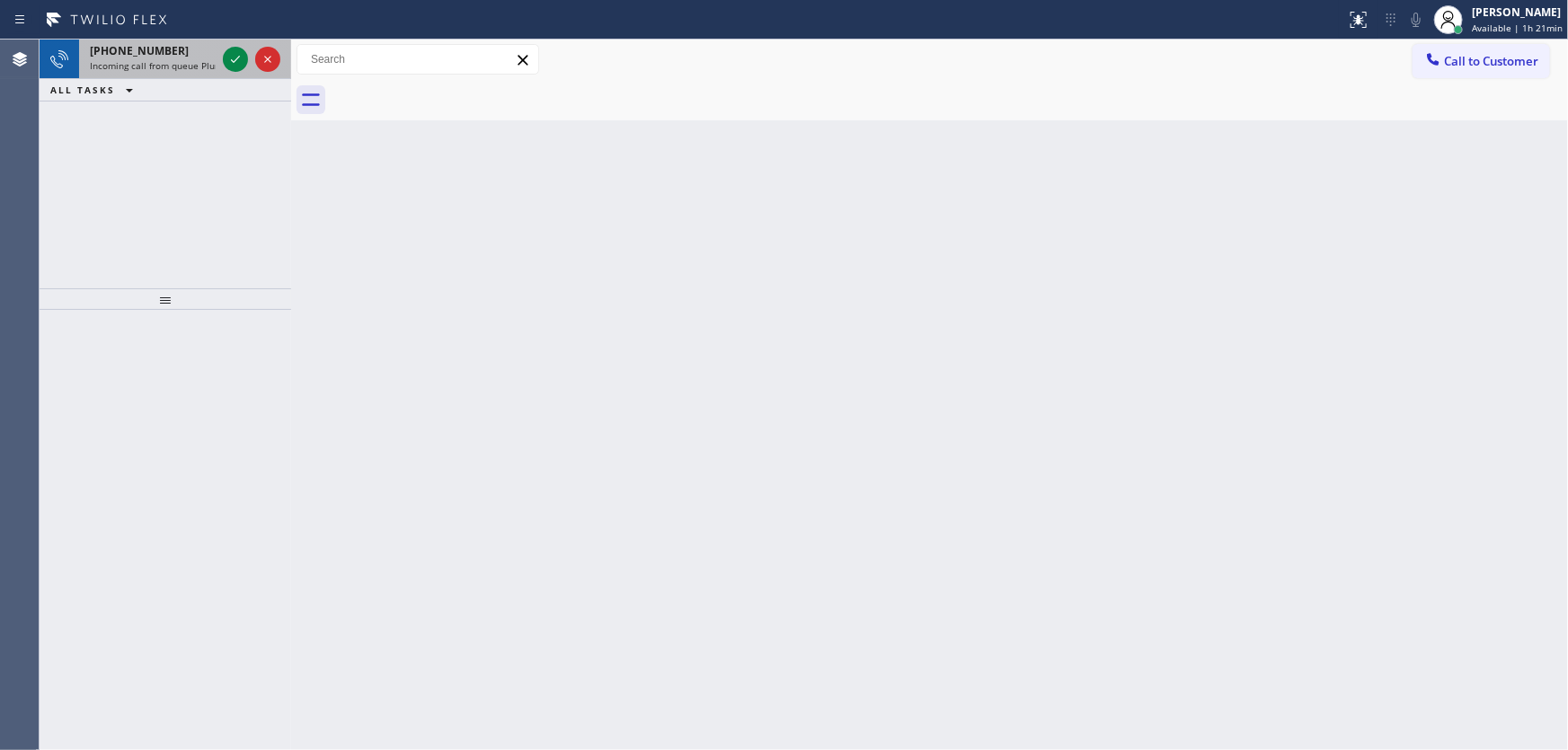
click at [182, 52] on div "+16575320388" at bounding box center [153, 51] width 126 height 15
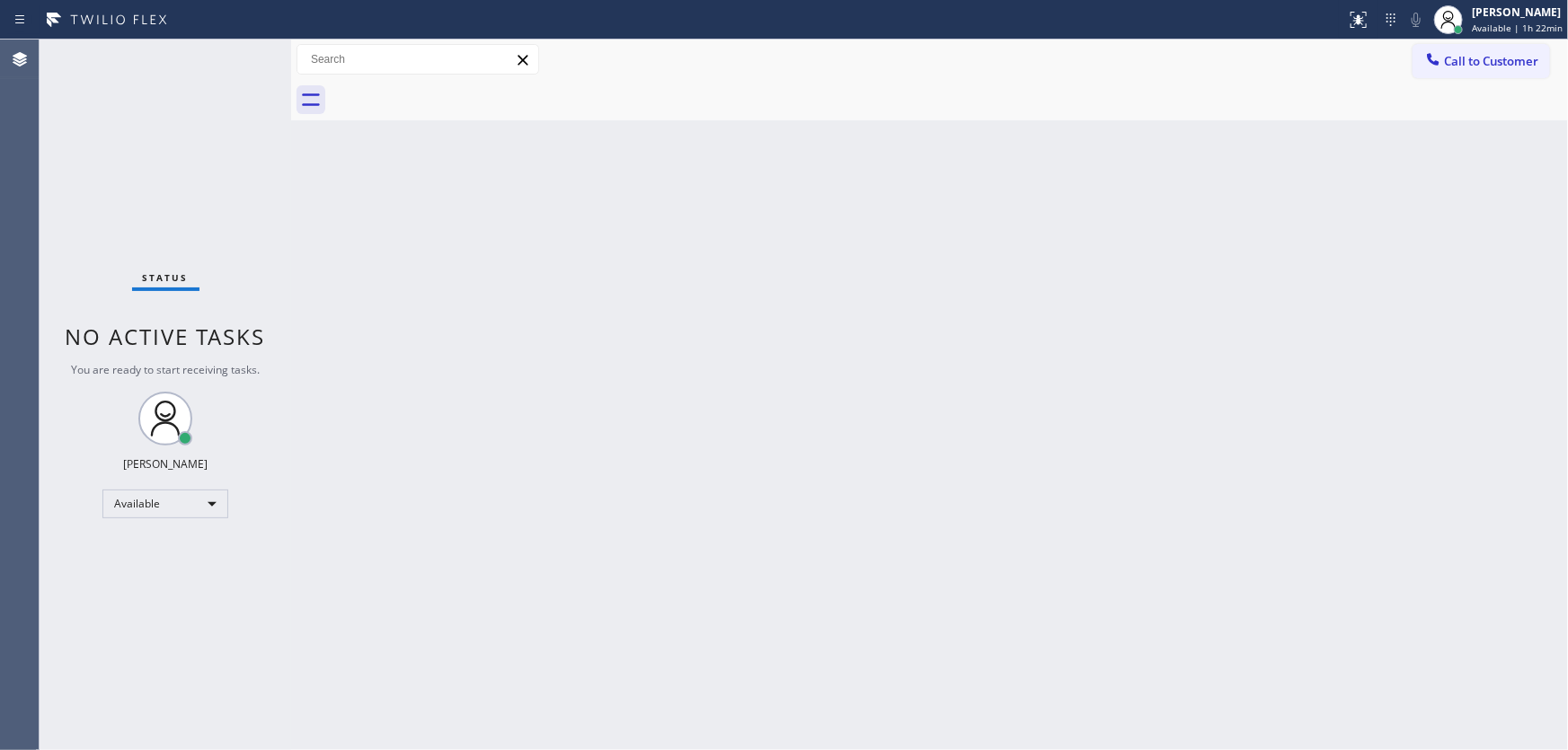
drag, startPoint x: 256, startPoint y: 53, endPoint x: 246, endPoint y: 53, distance: 10.0
click at [255, 53] on div "Status No active tasks You are ready to start receiving tasks. [PERSON_NAME]" at bounding box center [165, 395] width 251 height 711
click at [246, 53] on div "Status No active tasks You are ready to start receiving tasks. [PERSON_NAME]" at bounding box center [165, 395] width 251 height 711
click at [1532, 15] on div "[PERSON_NAME]" at bounding box center [1517, 12] width 91 height 15
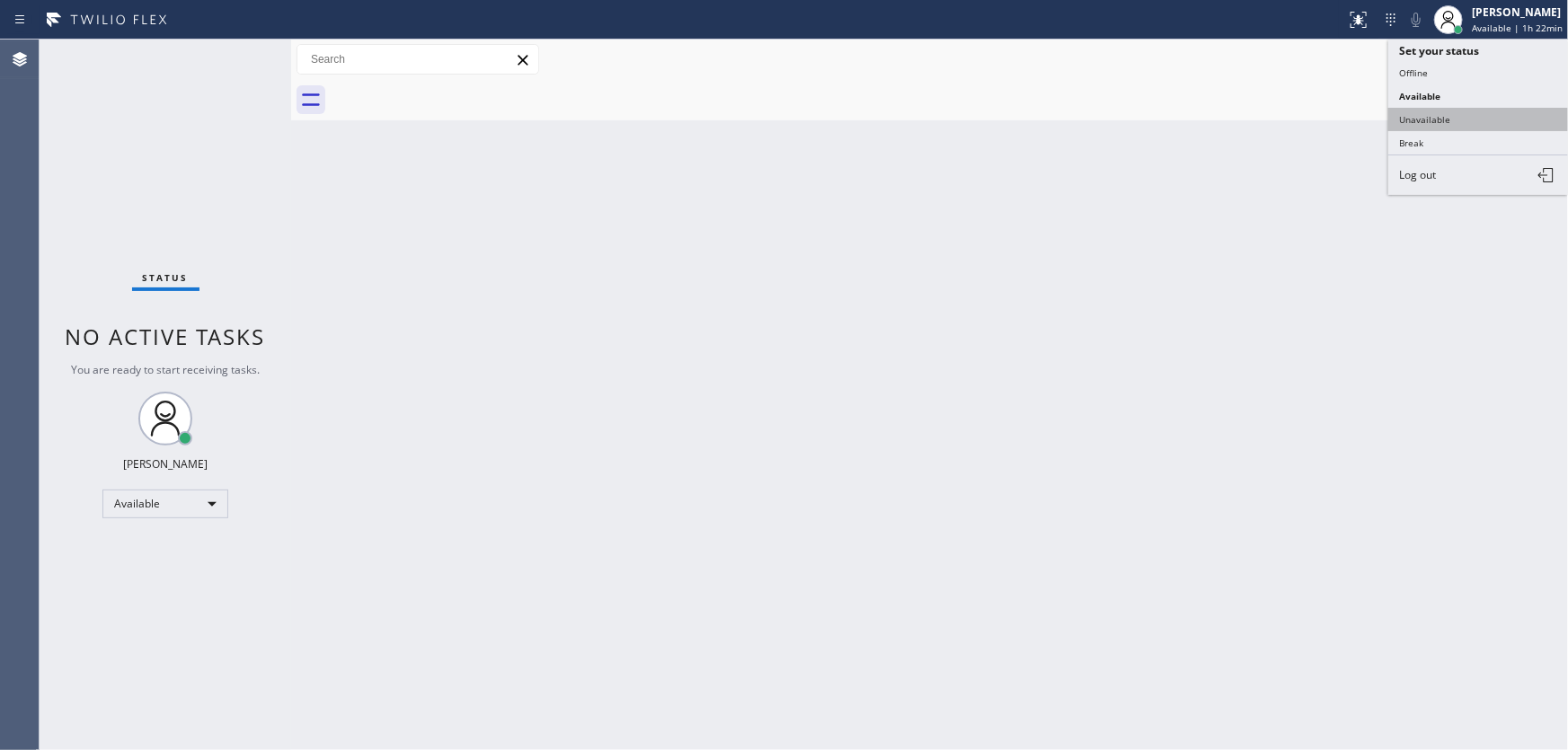
click at [1438, 114] on button "Unavailable" at bounding box center [1479, 119] width 180 height 23
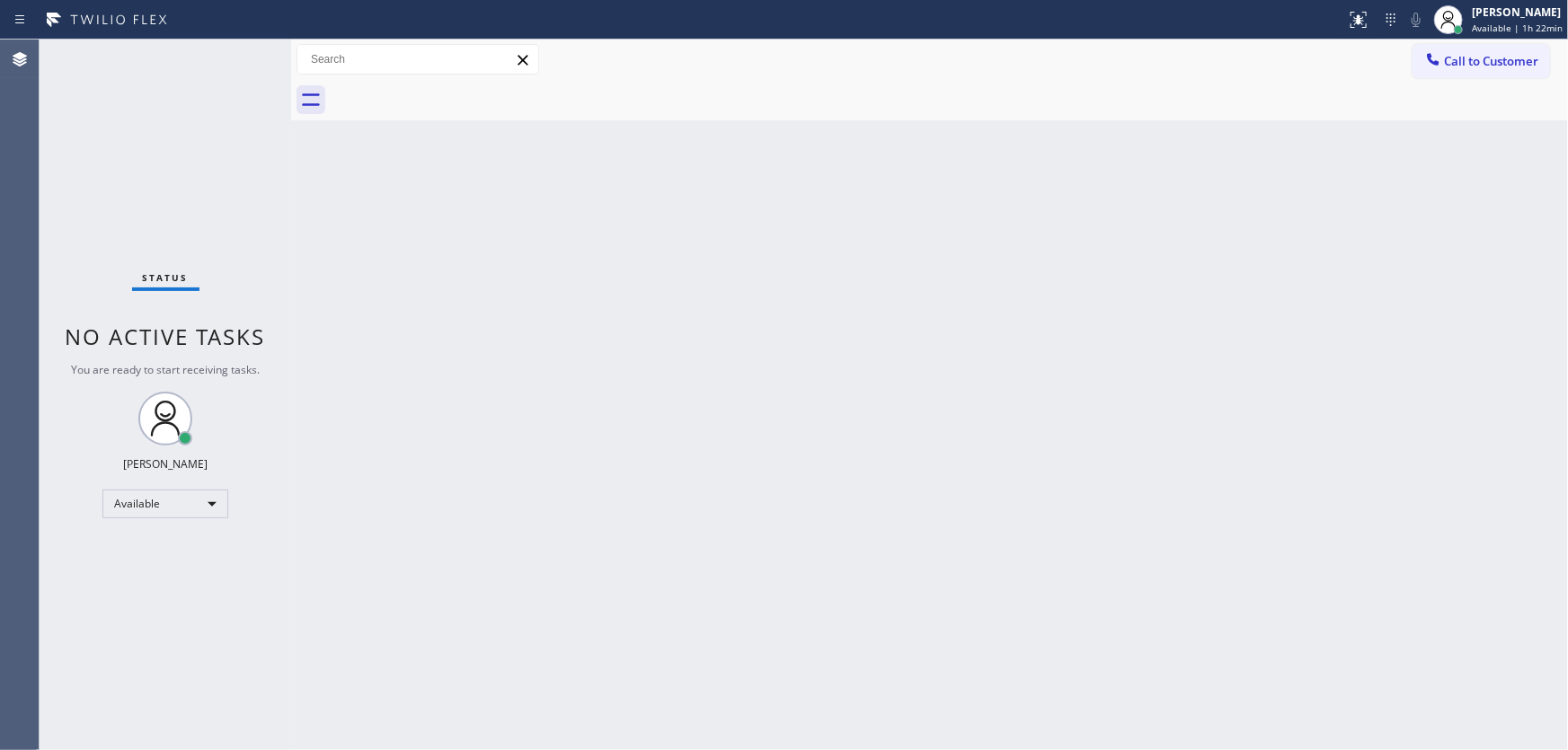
click at [1151, 218] on div "Back to Dashboard Change Sender ID Customers Technicians Select a contact Outbo…" at bounding box center [930, 395] width 1277 height 711
click at [199, 503] on div "Unavailable" at bounding box center [165, 512] width 126 height 29
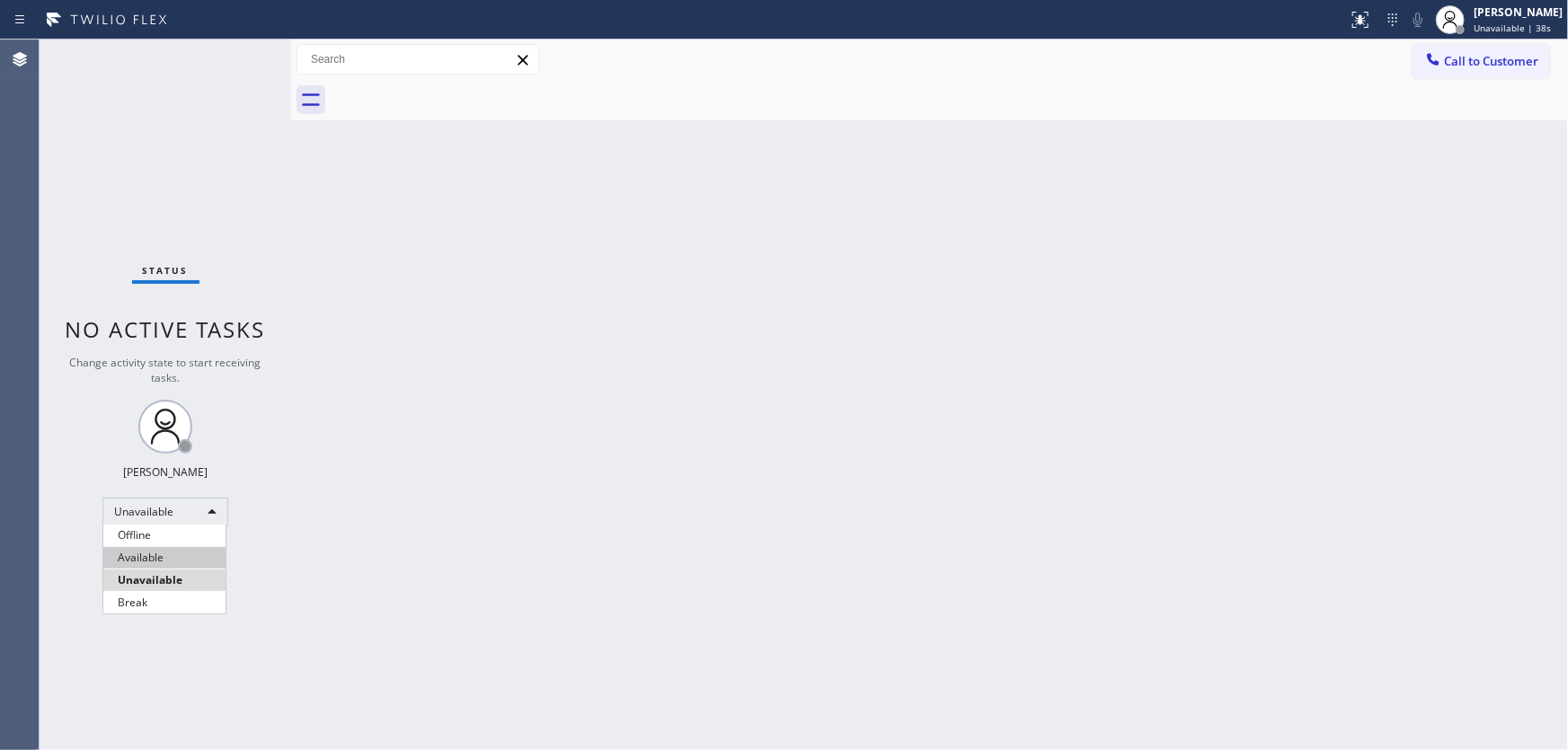
click at [156, 557] on li "Available" at bounding box center [164, 558] width 122 height 22
click at [424, 551] on div "Back to Dashboard Change Sender ID Customers Technicians Select a contact Outbo…" at bounding box center [930, 395] width 1277 height 711
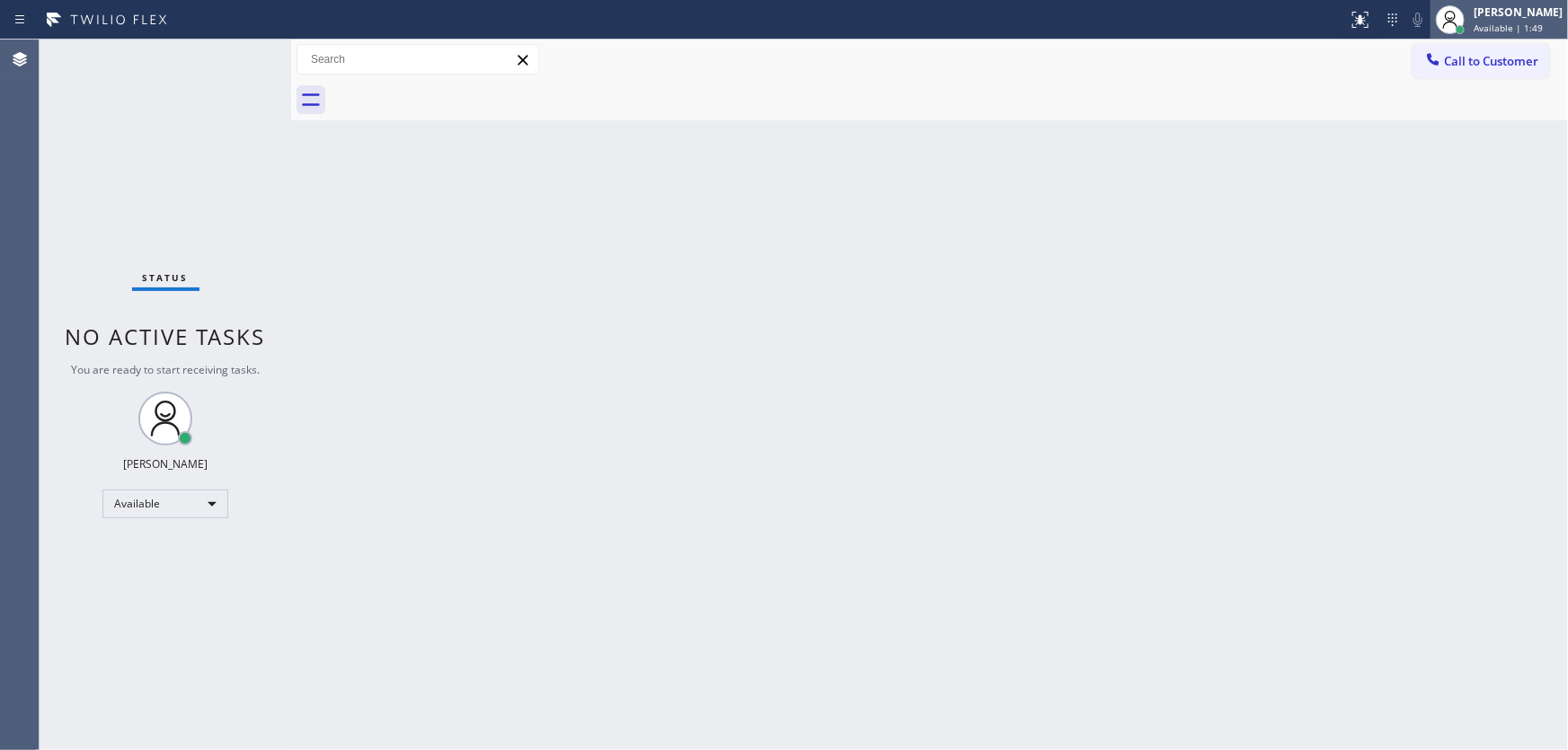
click at [1540, 12] on div "[PERSON_NAME]" at bounding box center [1518, 12] width 89 height 15
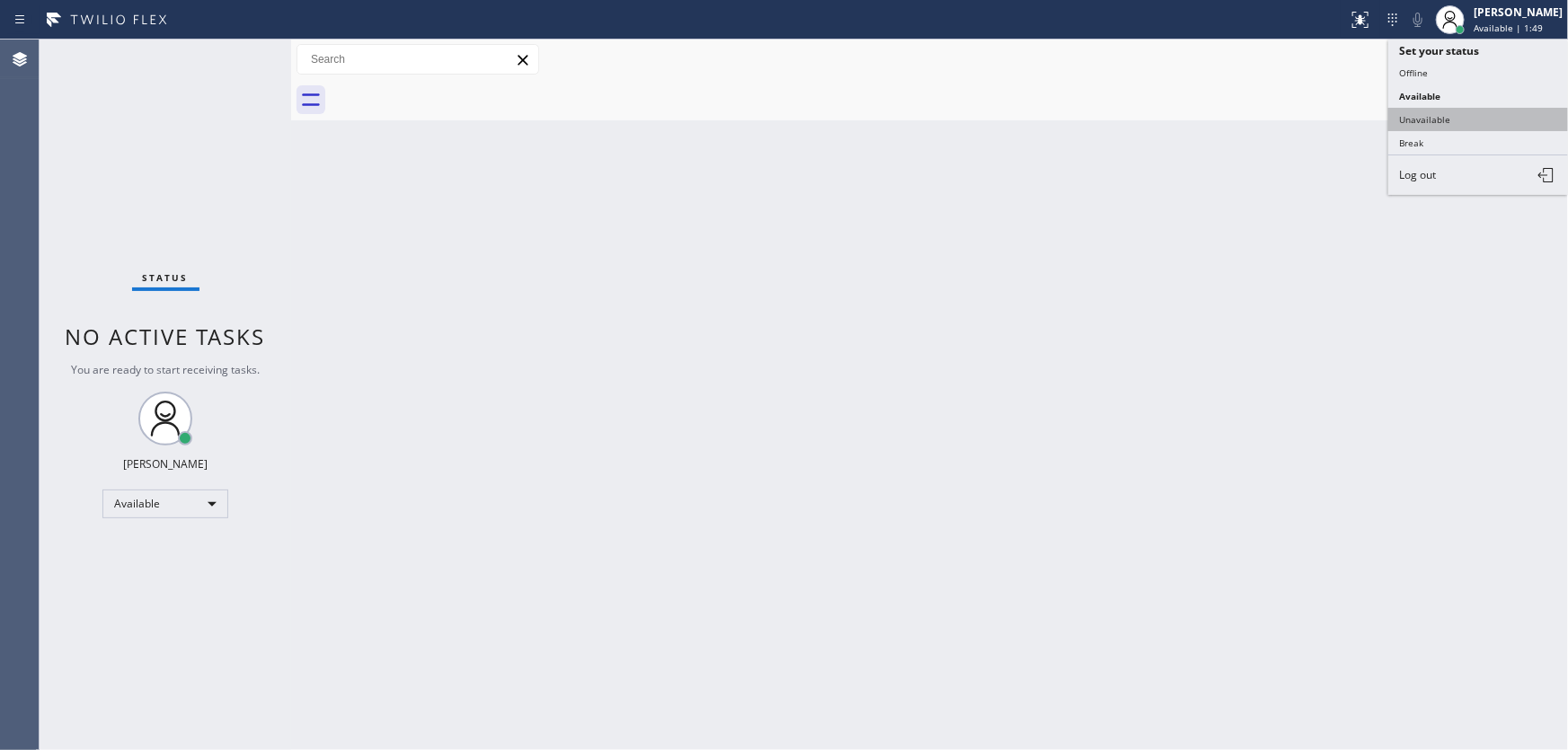
click at [1434, 119] on button "Unavailable" at bounding box center [1479, 119] width 180 height 23
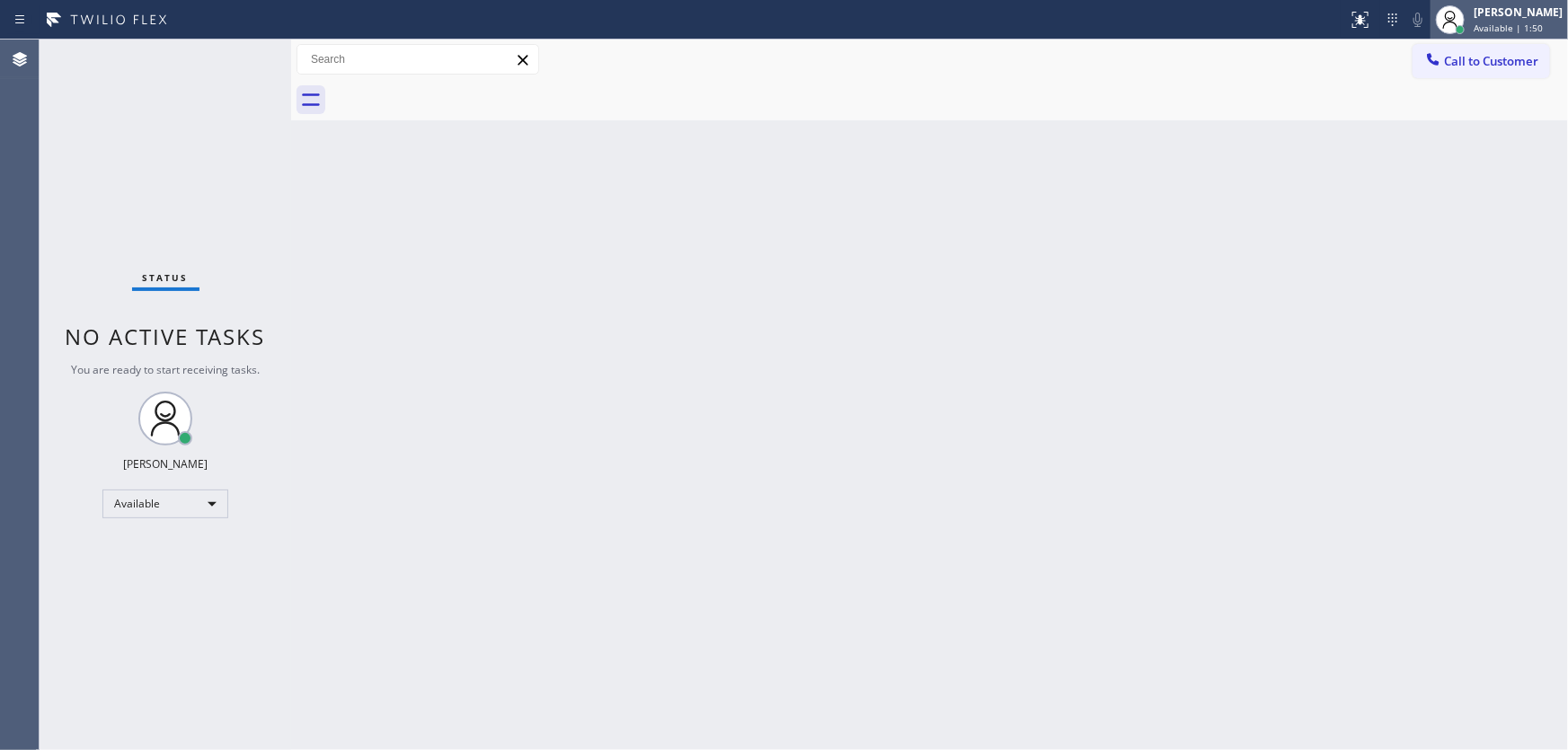
click at [1508, 18] on div "[PERSON_NAME]" at bounding box center [1518, 12] width 89 height 15
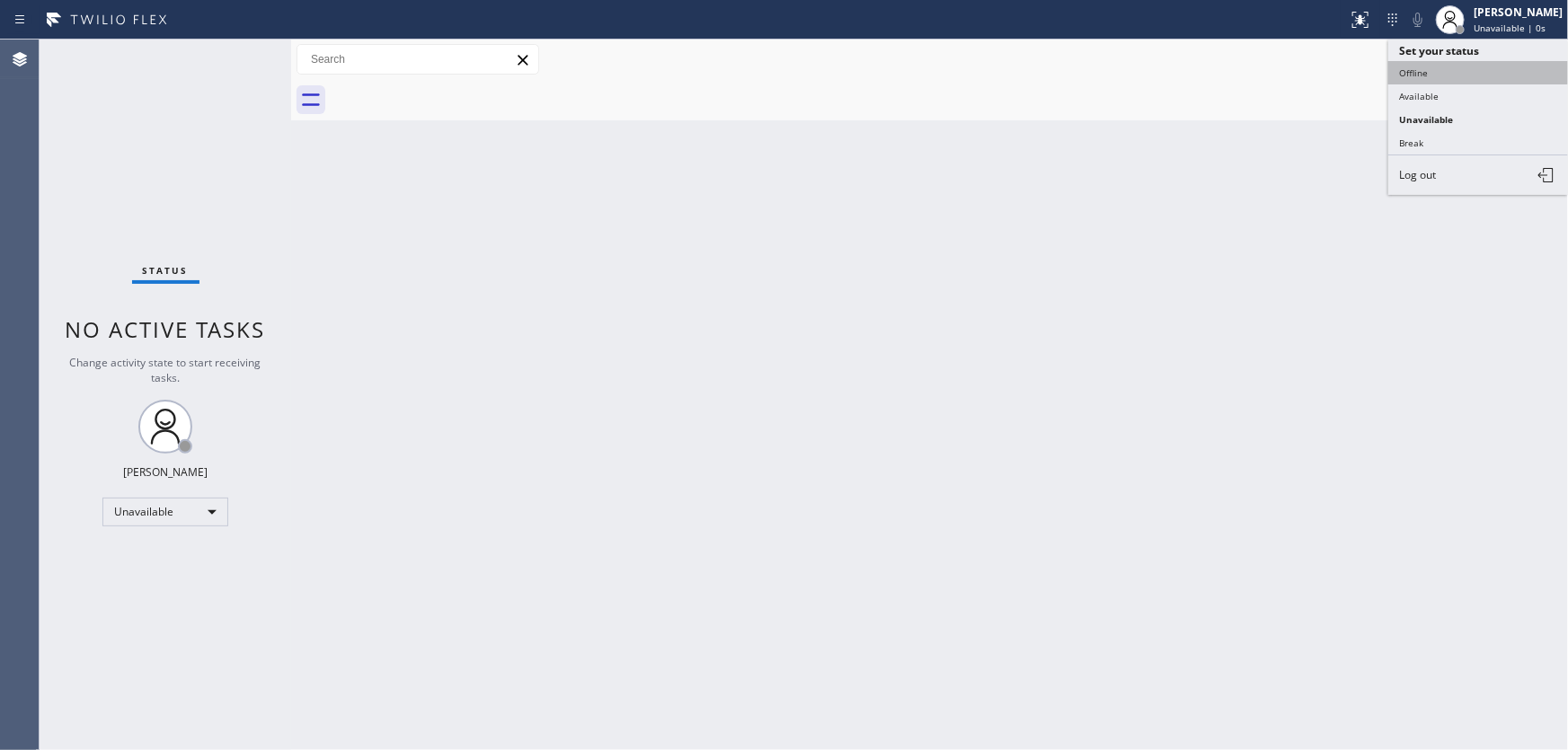
click at [1425, 74] on button "Offline" at bounding box center [1479, 72] width 180 height 23
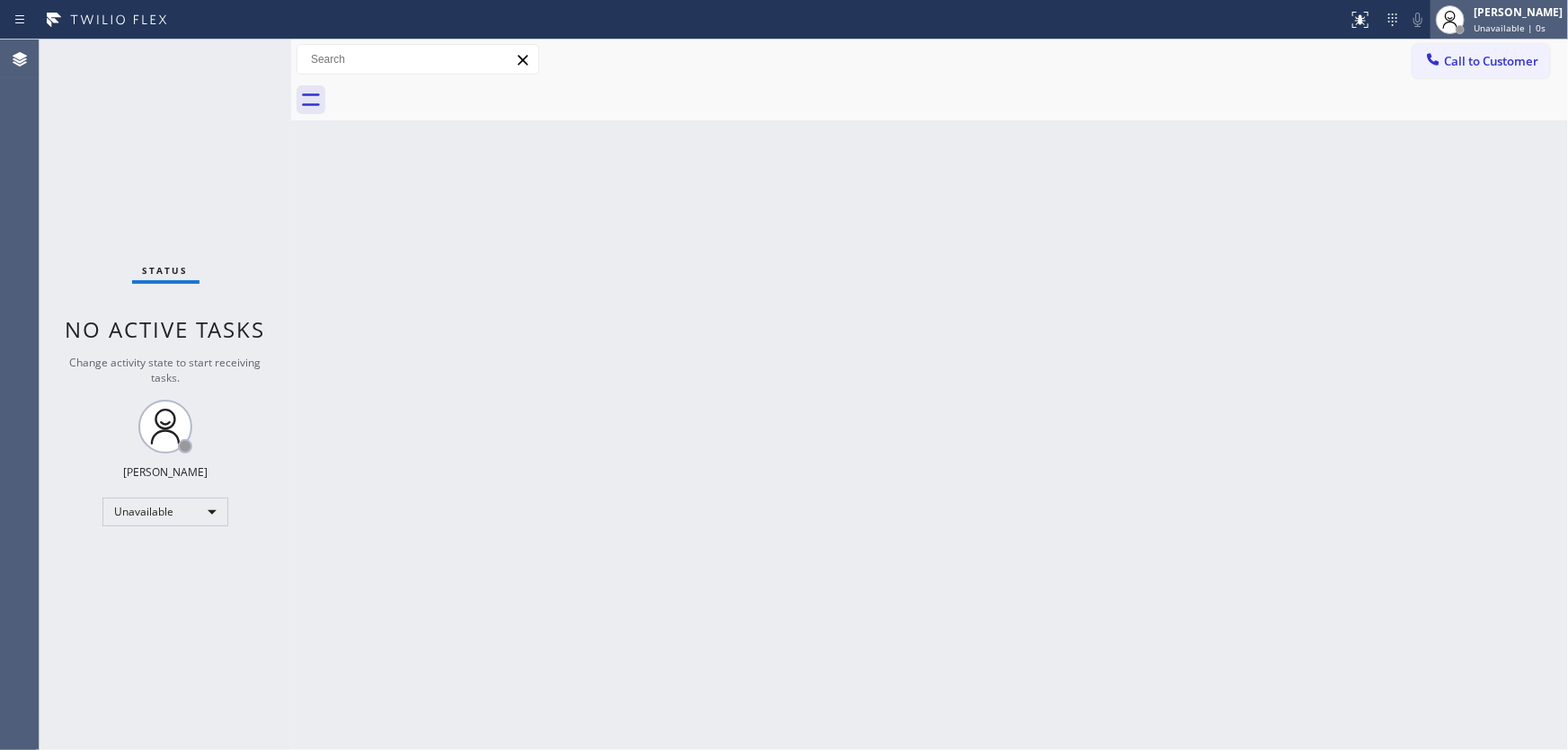
click at [1508, 24] on span "Offline | 0s" at bounding box center [1510, 27] width 72 height 12
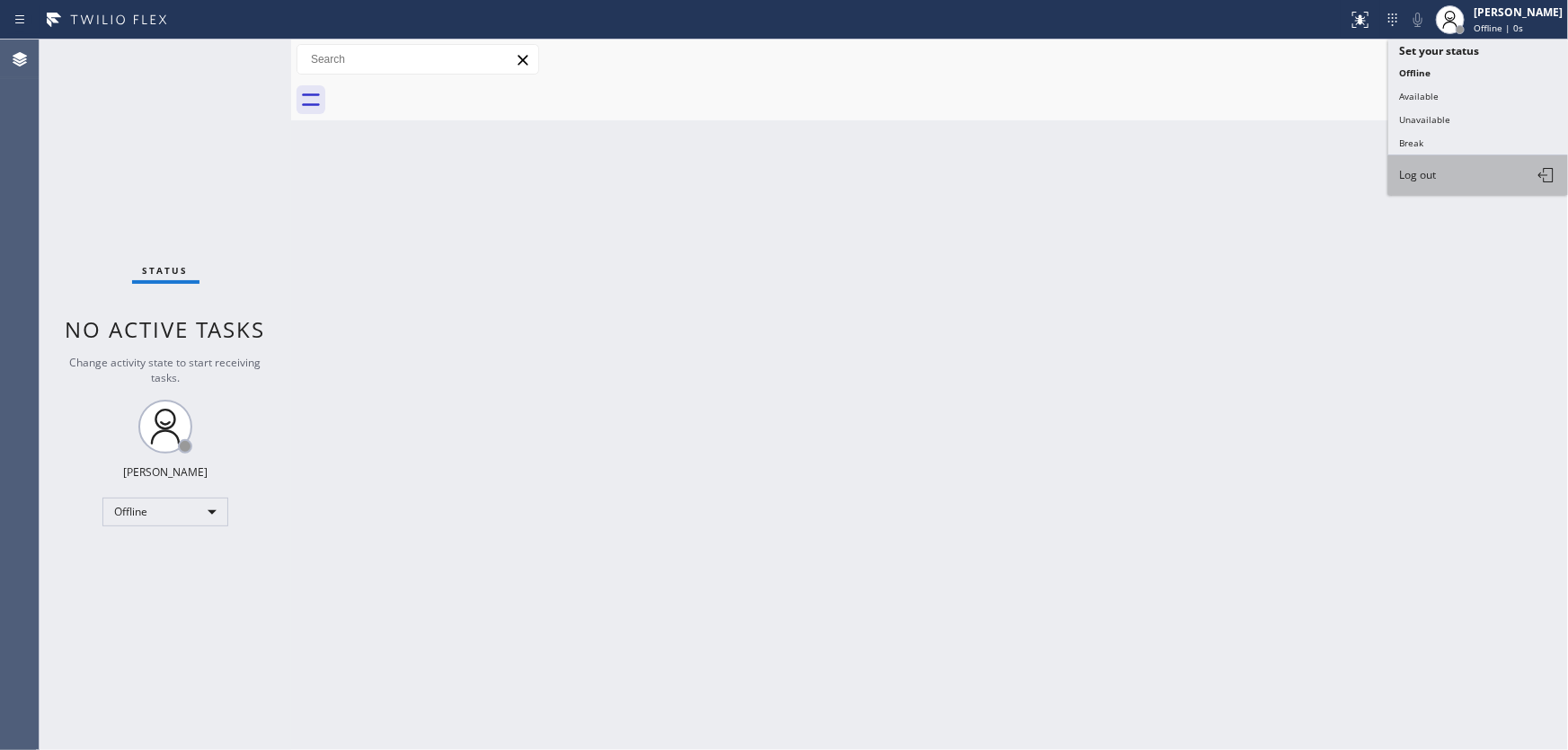
click at [1438, 158] on button "Log out" at bounding box center [1479, 175] width 180 height 39
